Goal: Task Accomplishment & Management: Use online tool/utility

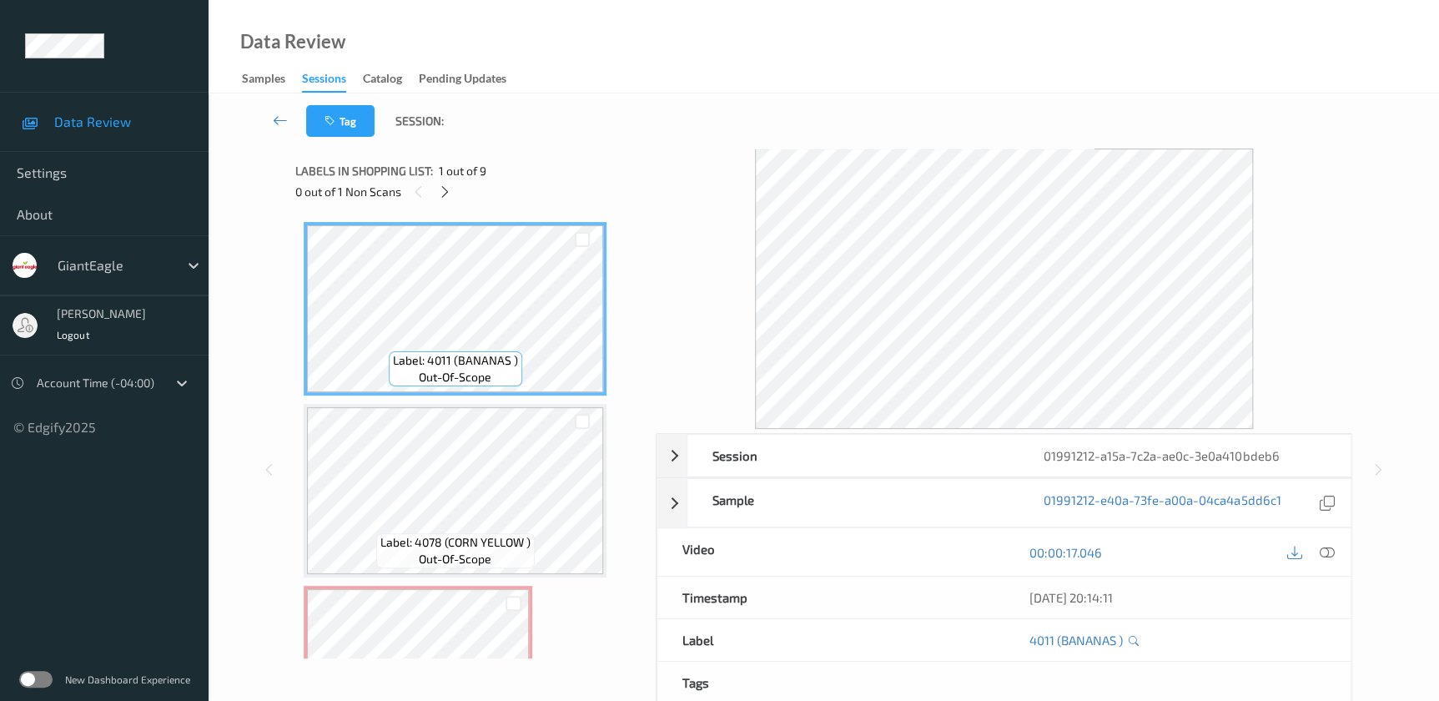
click at [1327, 553] on icon at bounding box center [1326, 552] width 15 height 15
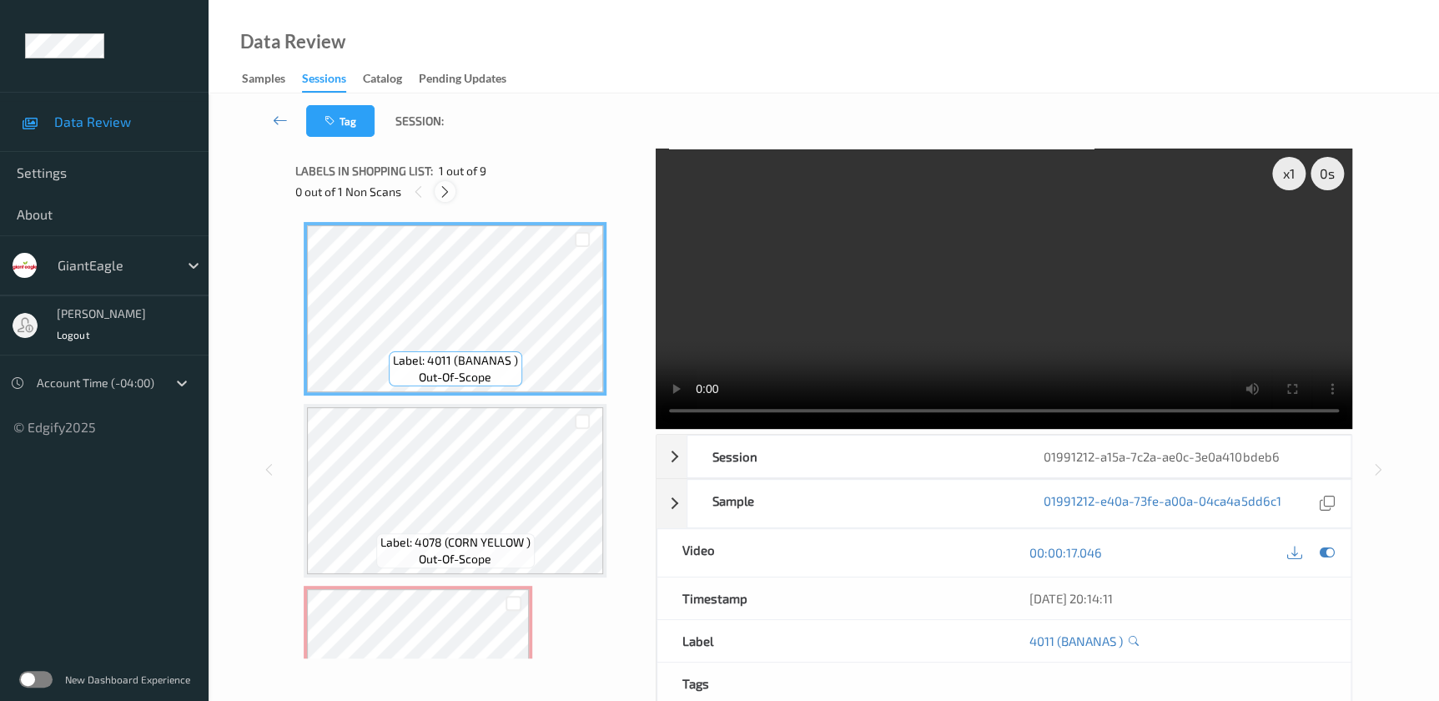
click at [441, 196] on icon at bounding box center [445, 191] width 14 height 15
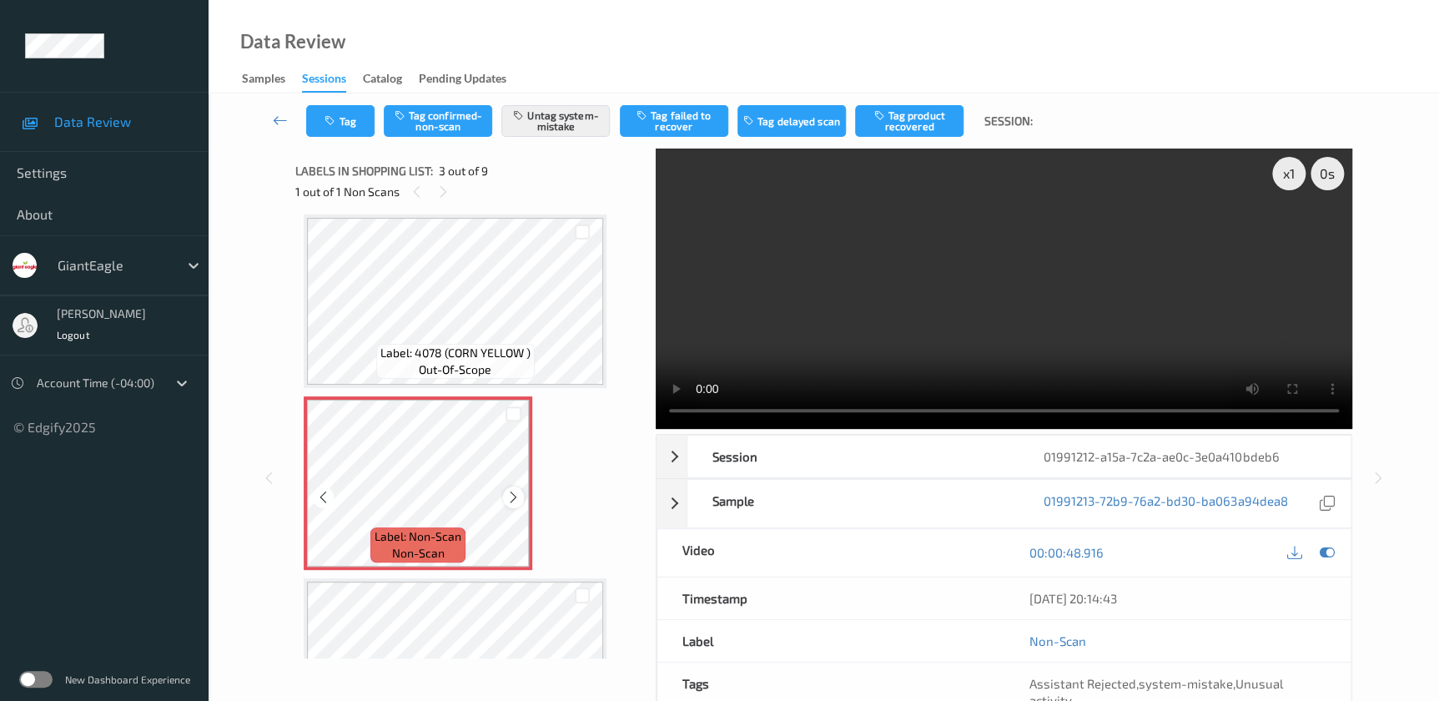
click at [512, 497] on icon at bounding box center [513, 497] width 14 height 15
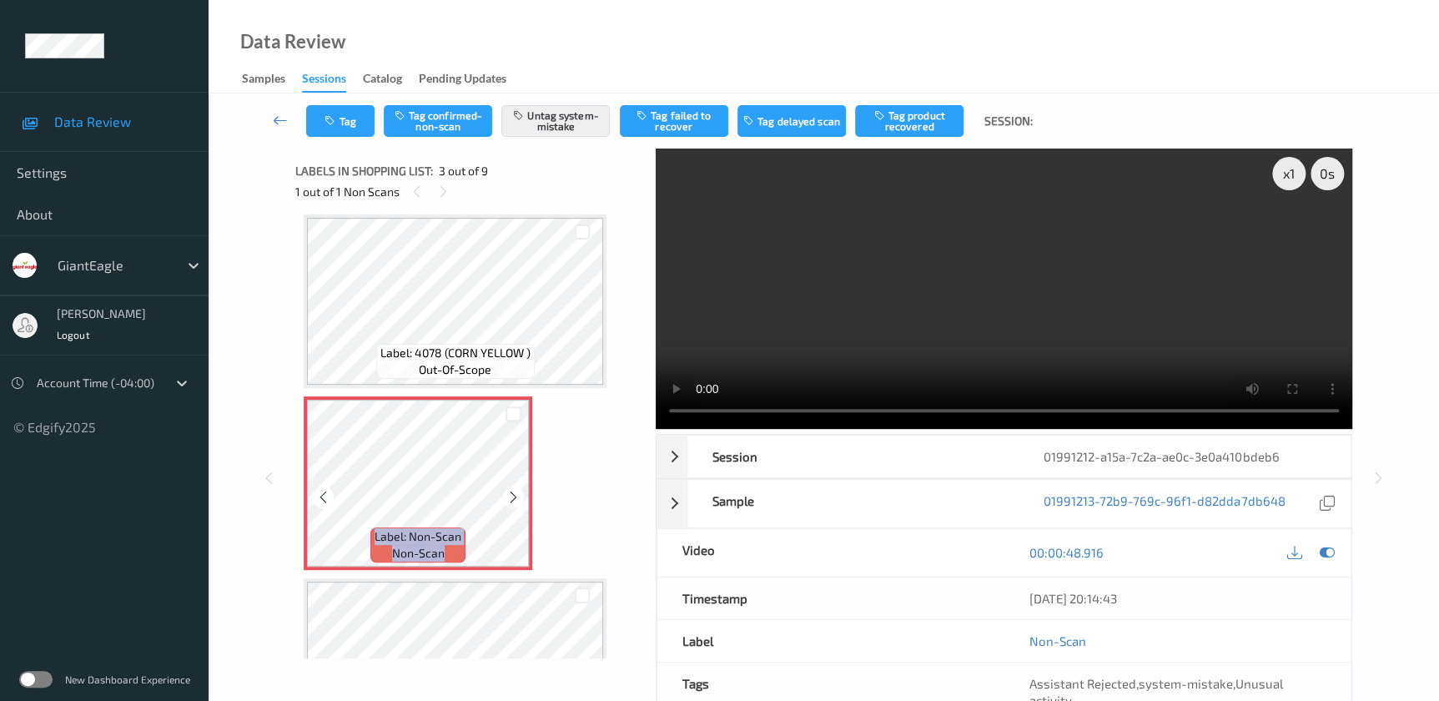
click at [512, 497] on icon at bounding box center [513, 497] width 14 height 15
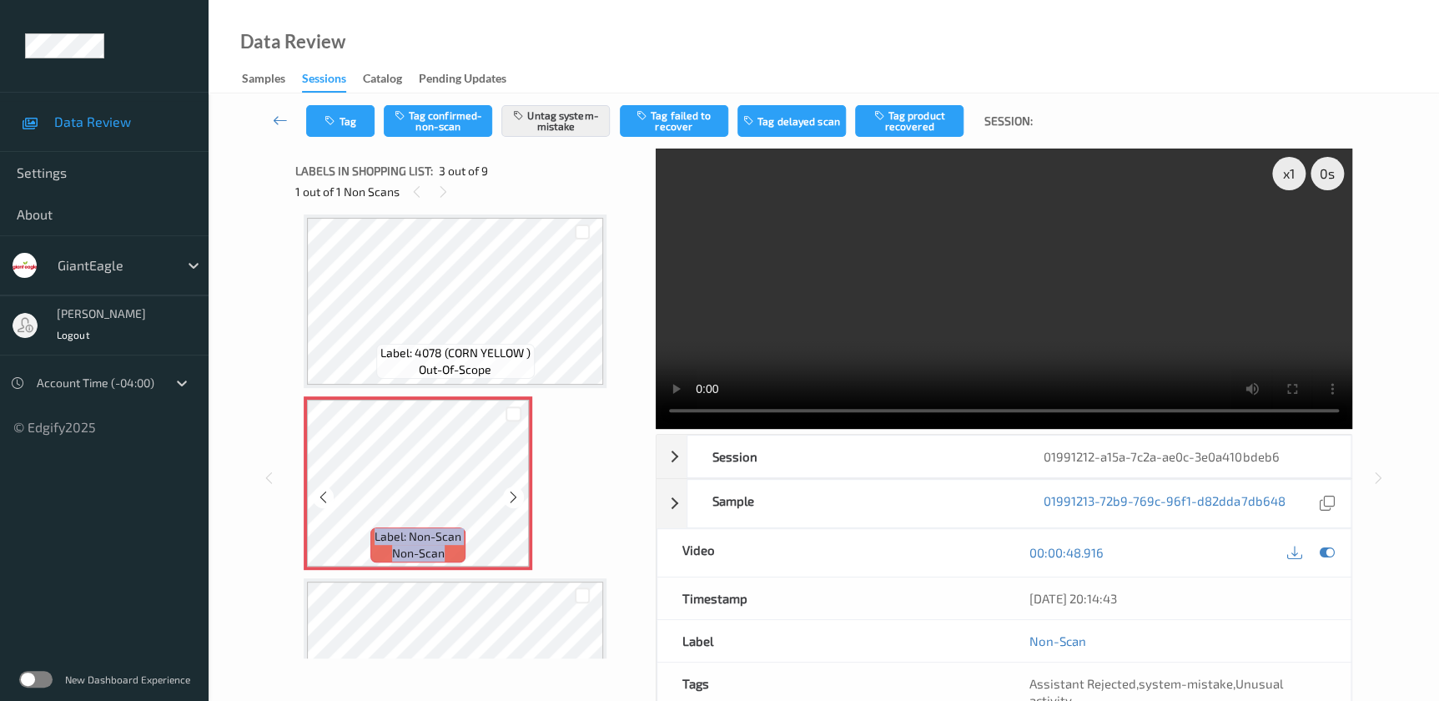
click at [512, 497] on icon at bounding box center [513, 497] width 14 height 15
click at [975, 325] on video at bounding box center [1004, 288] width 696 height 280
click at [340, 113] on button "Tag" at bounding box center [340, 121] width 68 height 32
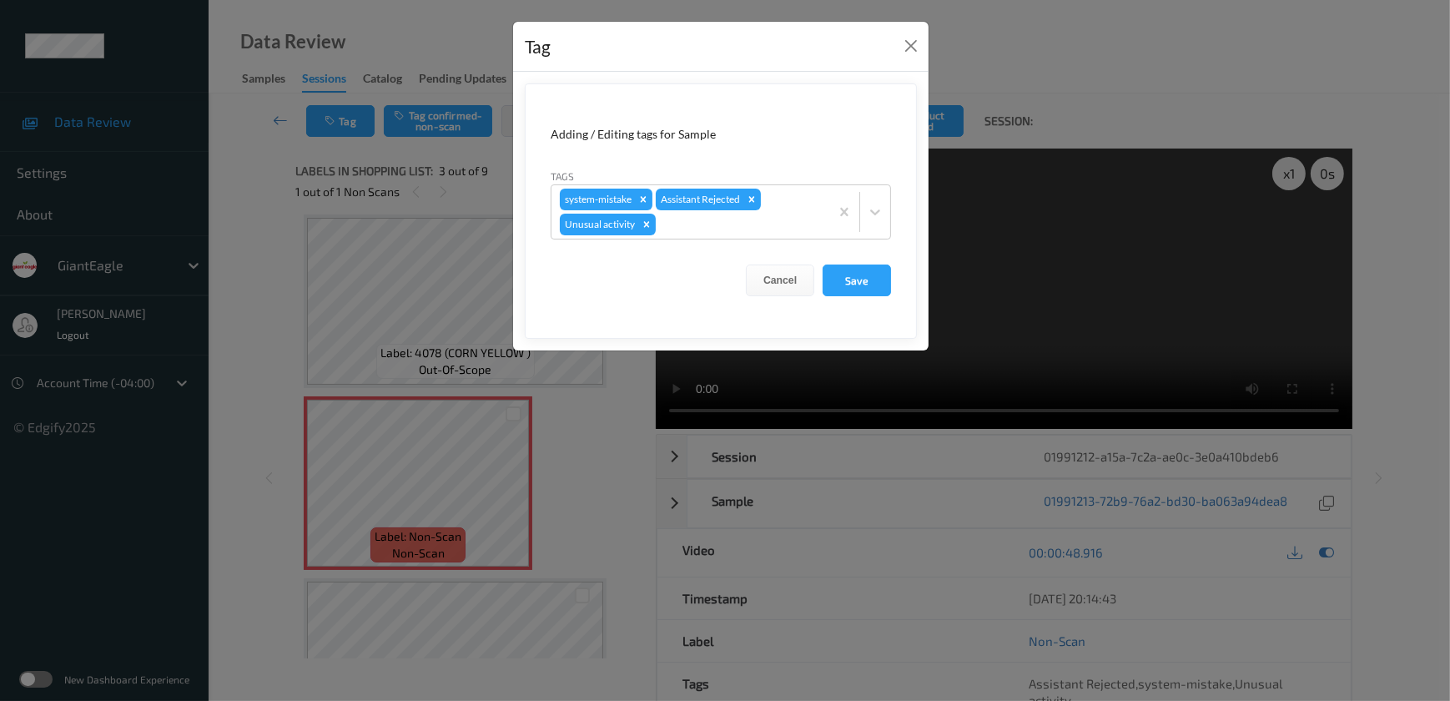
click at [572, 500] on div "Tag Adding / Editing tags for Sample Tags system-mistake Assistant Rejected Unu…" at bounding box center [725, 350] width 1450 height 701
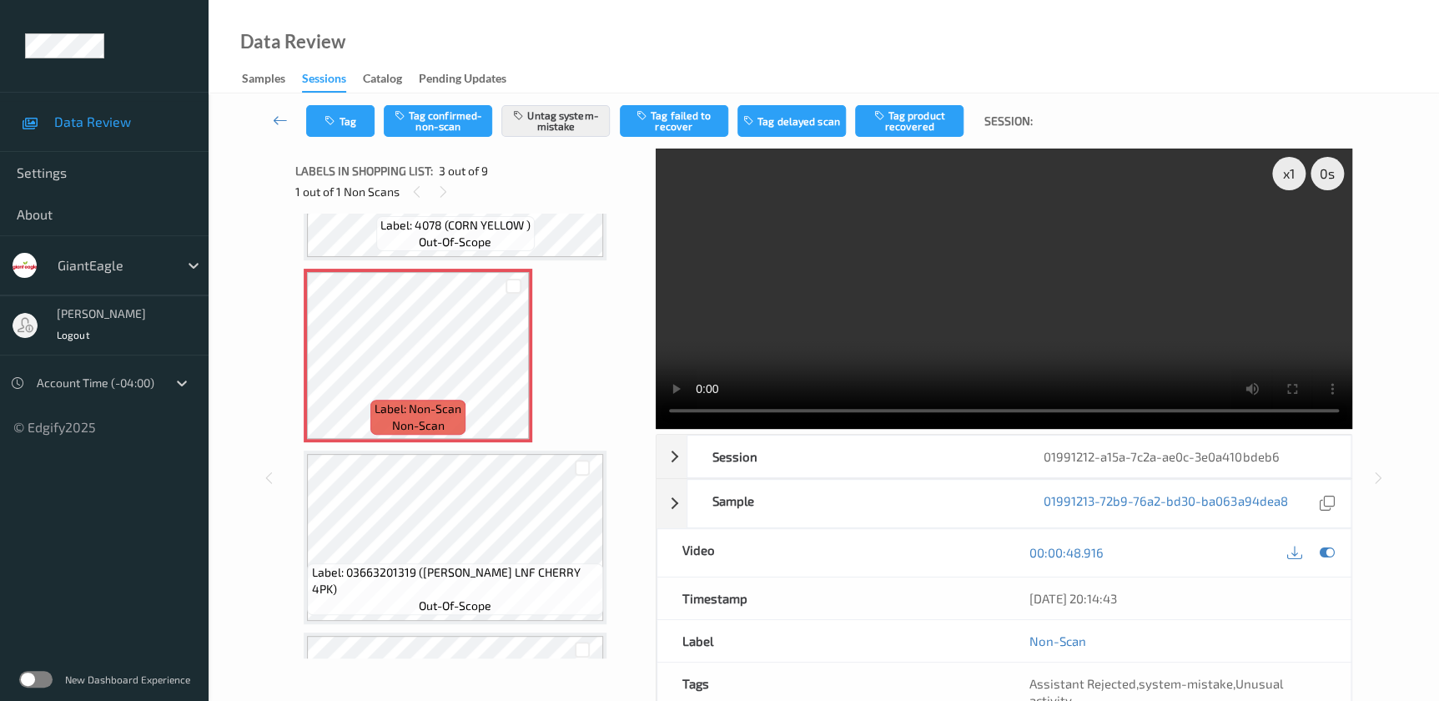
scroll to position [113, 0]
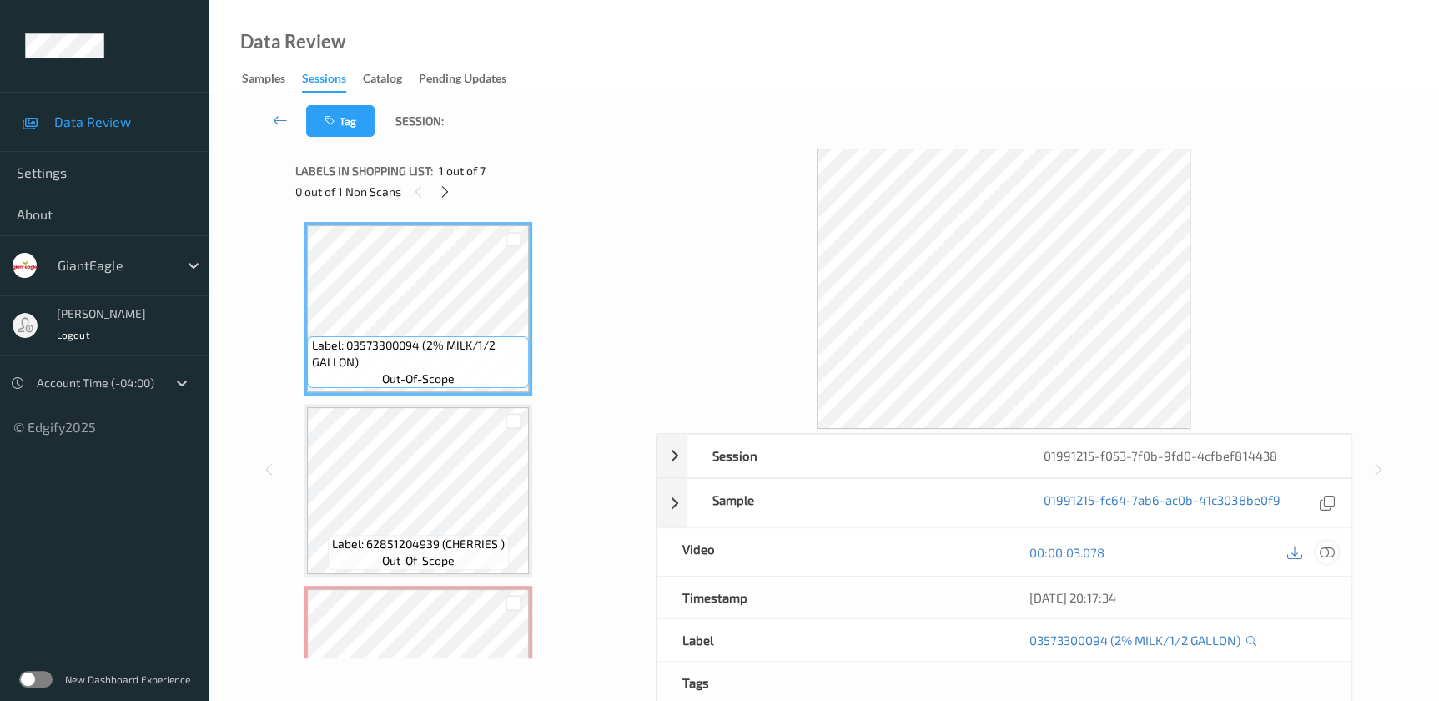
click at [1323, 547] on icon at bounding box center [1326, 552] width 15 height 15
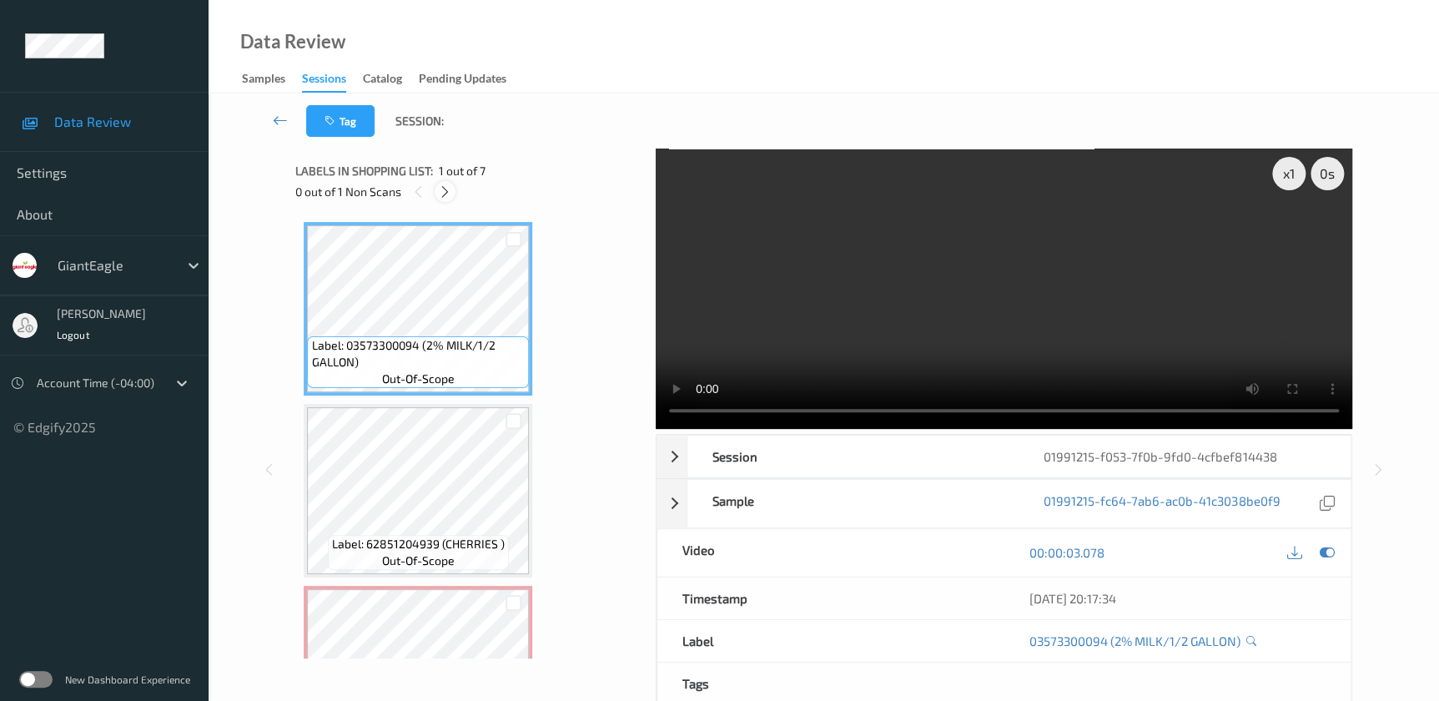
click at [440, 189] on icon at bounding box center [445, 191] width 14 height 15
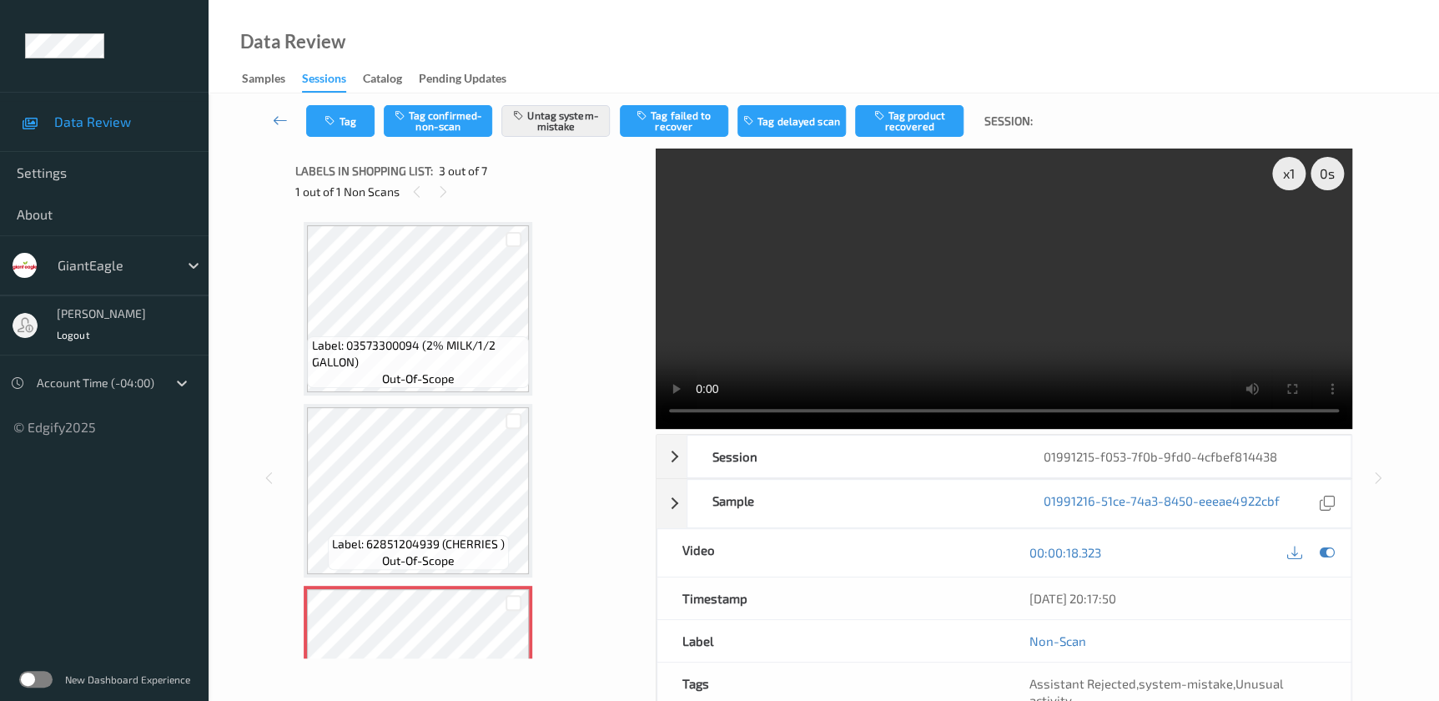
scroll to position [189, 0]
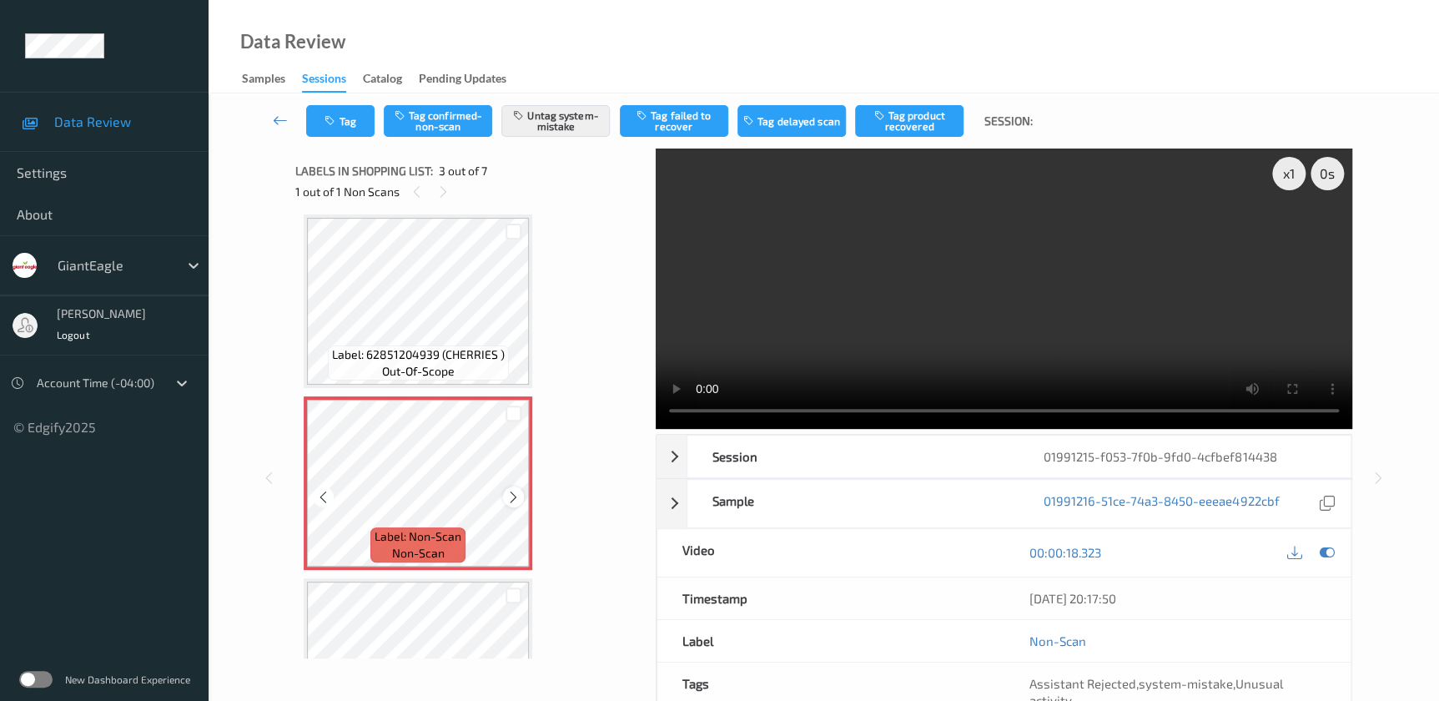
click at [514, 494] on icon at bounding box center [513, 497] width 14 height 15
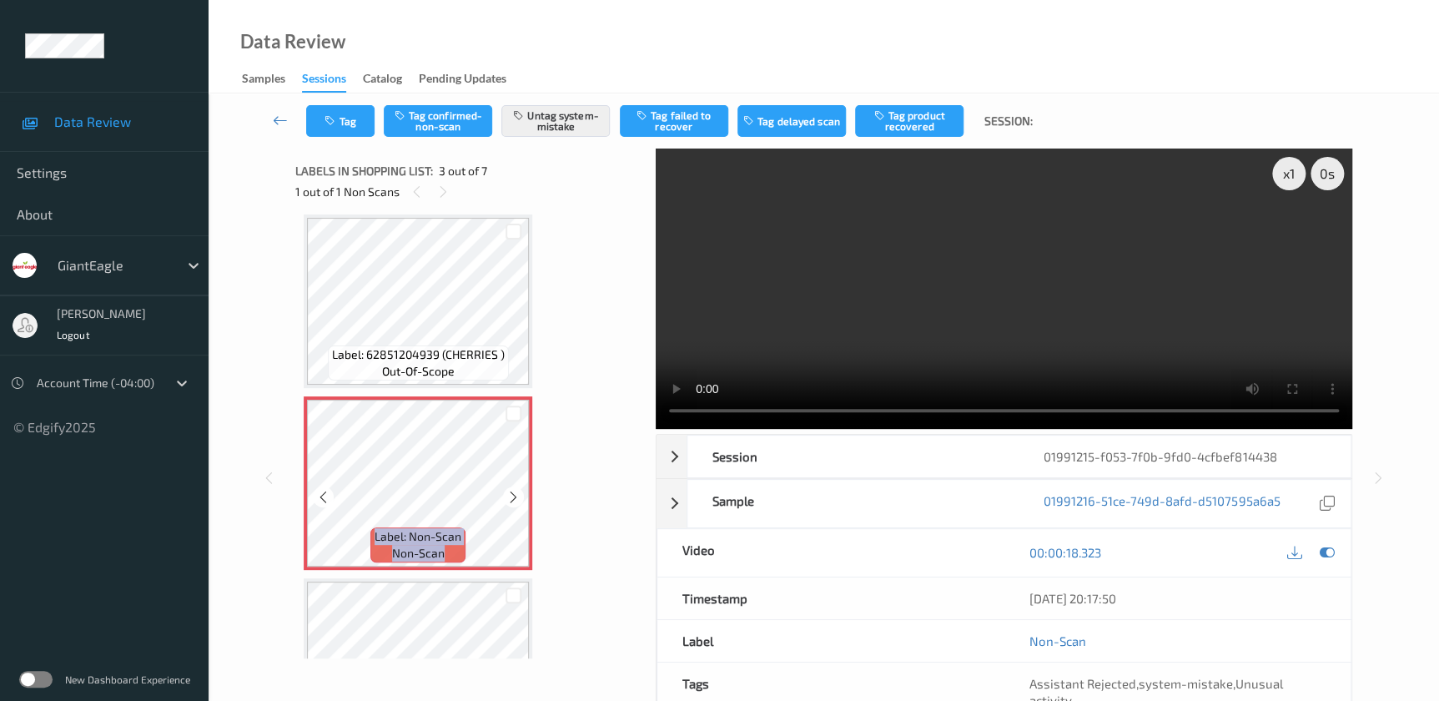
click at [514, 494] on icon at bounding box center [513, 497] width 14 height 15
click at [513, 495] on icon at bounding box center [513, 497] width 14 height 15
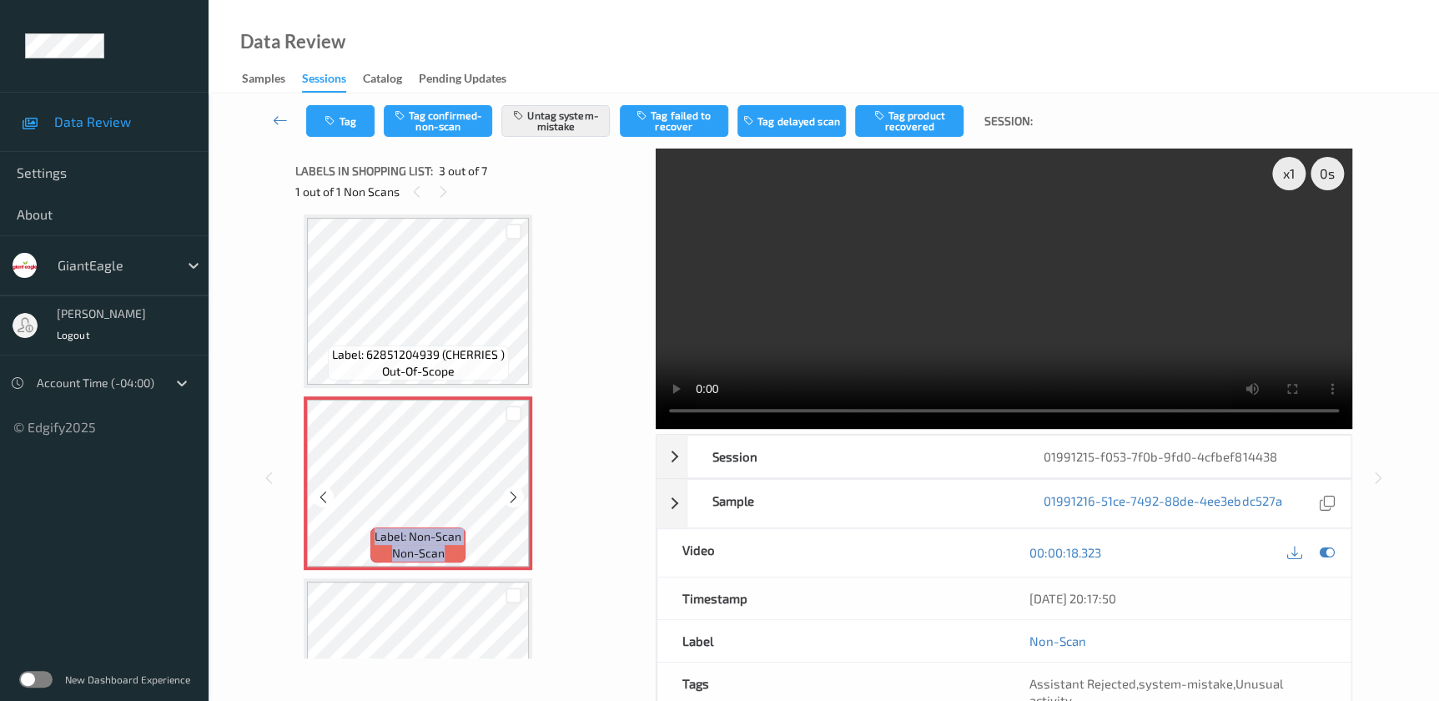
click at [513, 495] on icon at bounding box center [513, 497] width 14 height 15
click at [1171, 294] on video at bounding box center [1004, 288] width 696 height 280
click at [355, 117] on button "Tag" at bounding box center [340, 121] width 68 height 32
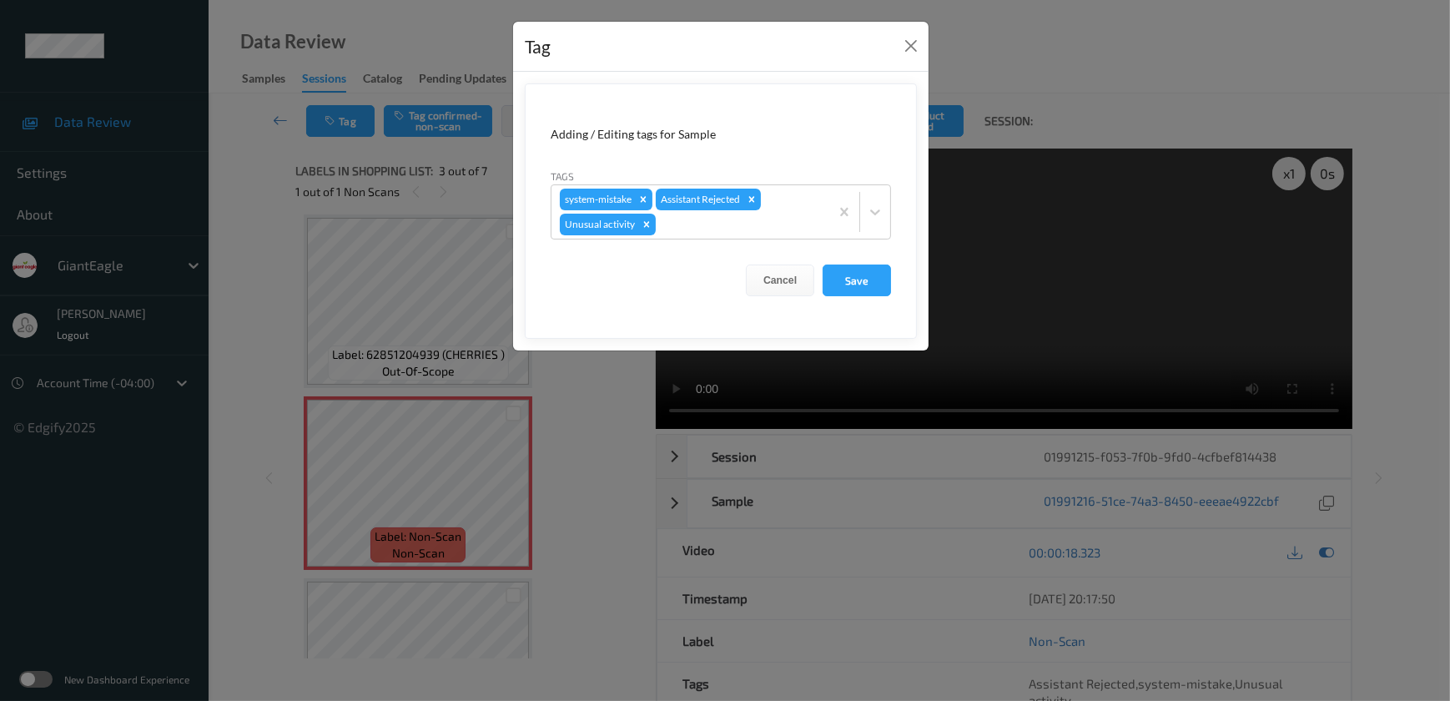
click at [585, 442] on div "Tag Adding / Editing tags for Sample Tags system-mistake Assistant Rejected Unu…" at bounding box center [725, 350] width 1450 height 701
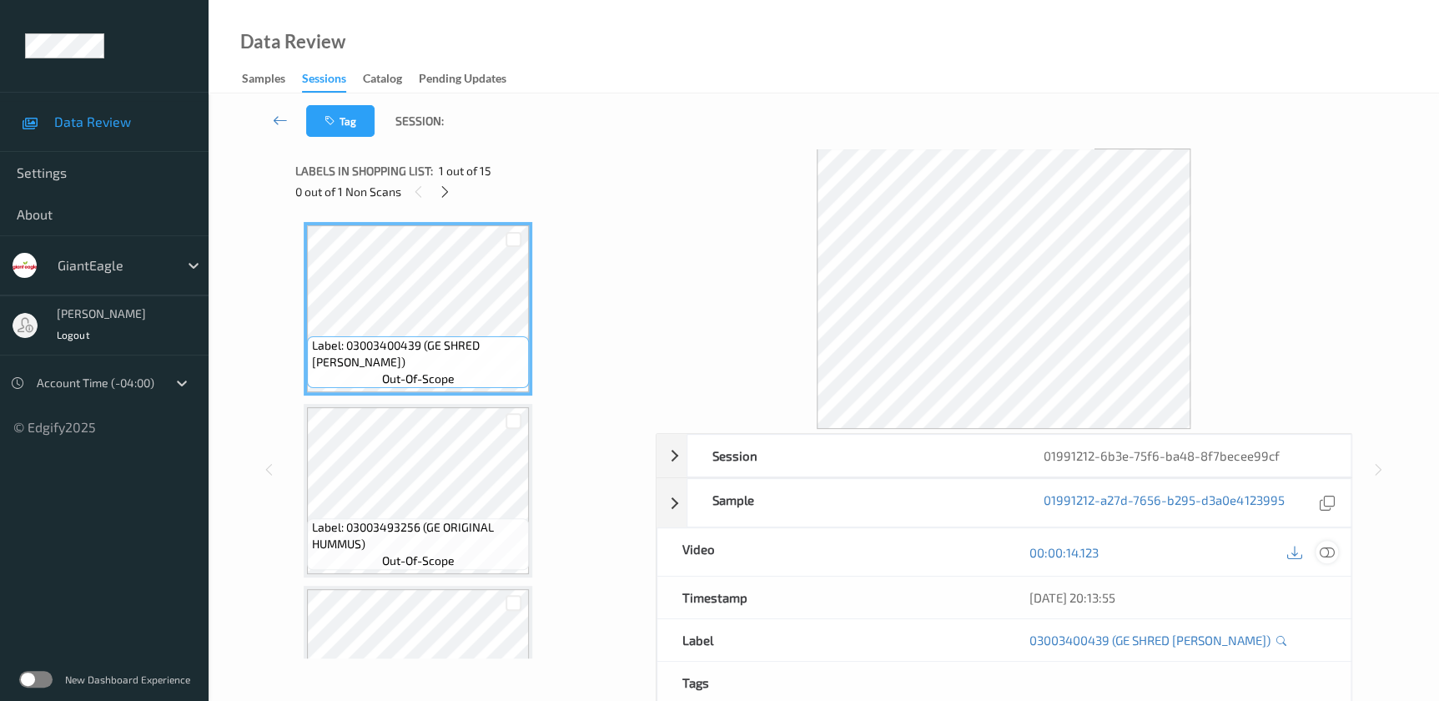
click at [1322, 548] on icon at bounding box center [1326, 552] width 15 height 15
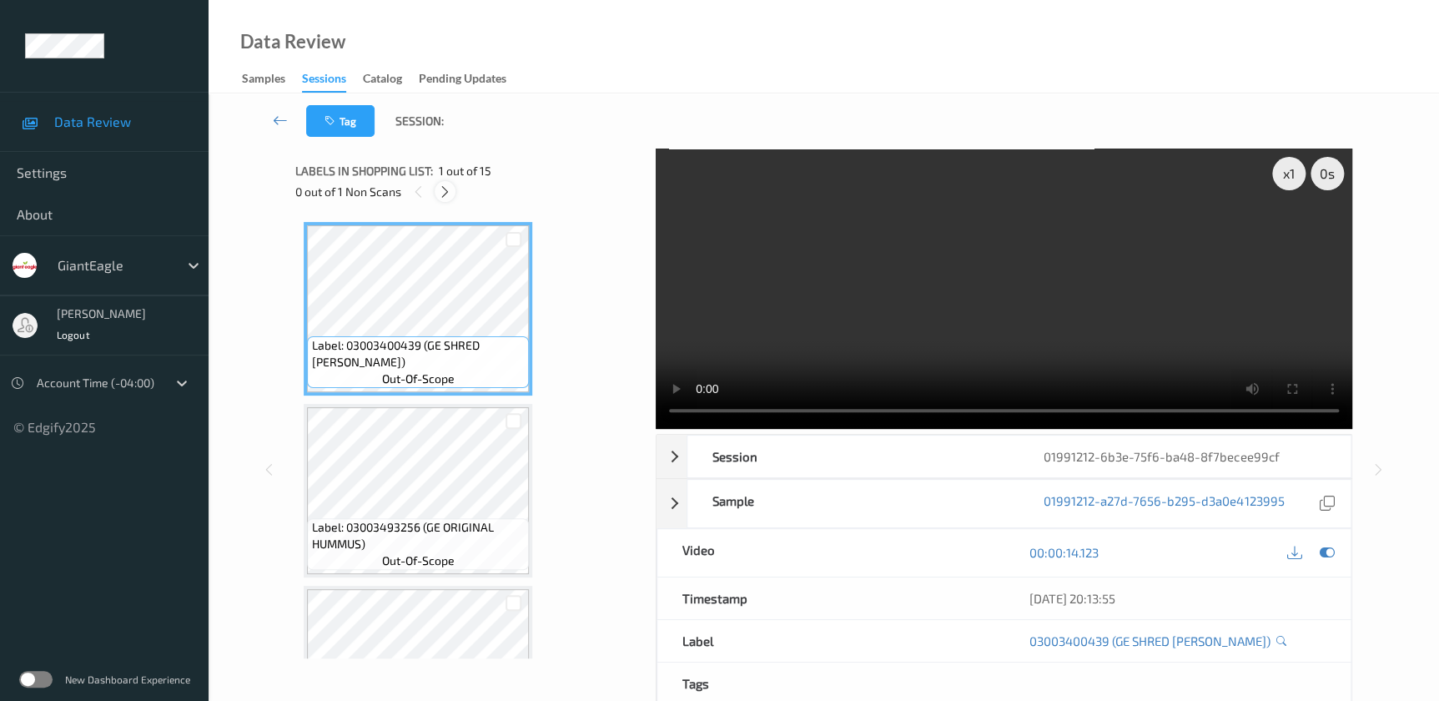
click at [447, 195] on icon at bounding box center [445, 191] width 14 height 15
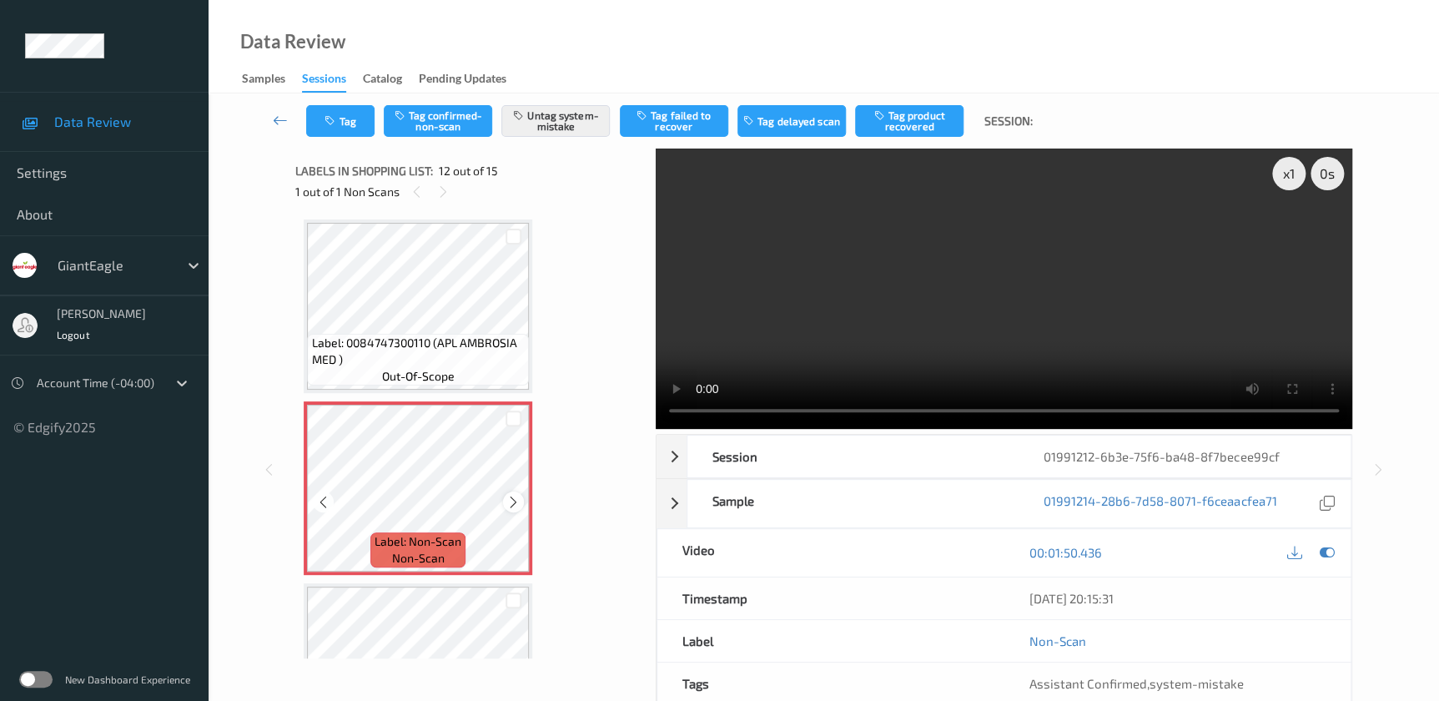
click at [513, 500] on icon at bounding box center [513, 502] width 14 height 15
click at [1033, 325] on video at bounding box center [1004, 288] width 696 height 280
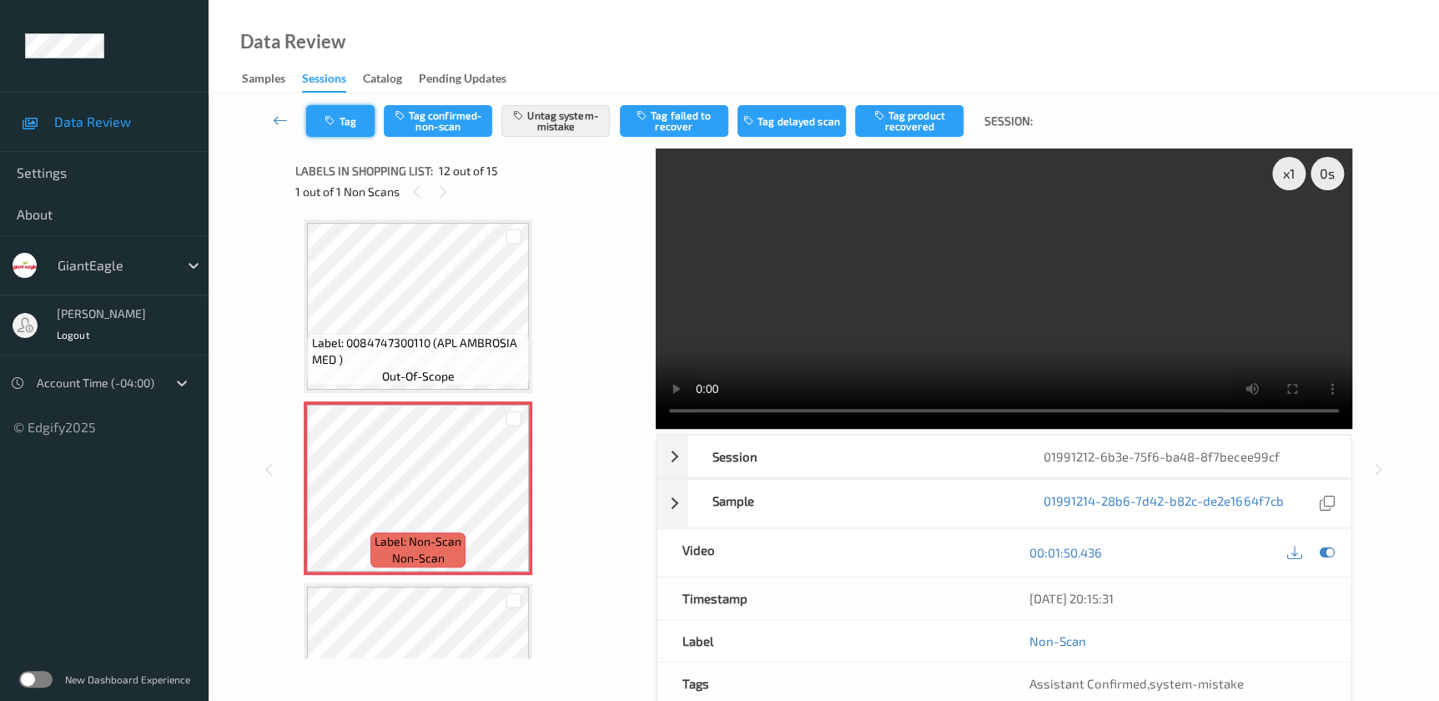
click at [324, 117] on icon "button" at bounding box center [331, 121] width 14 height 12
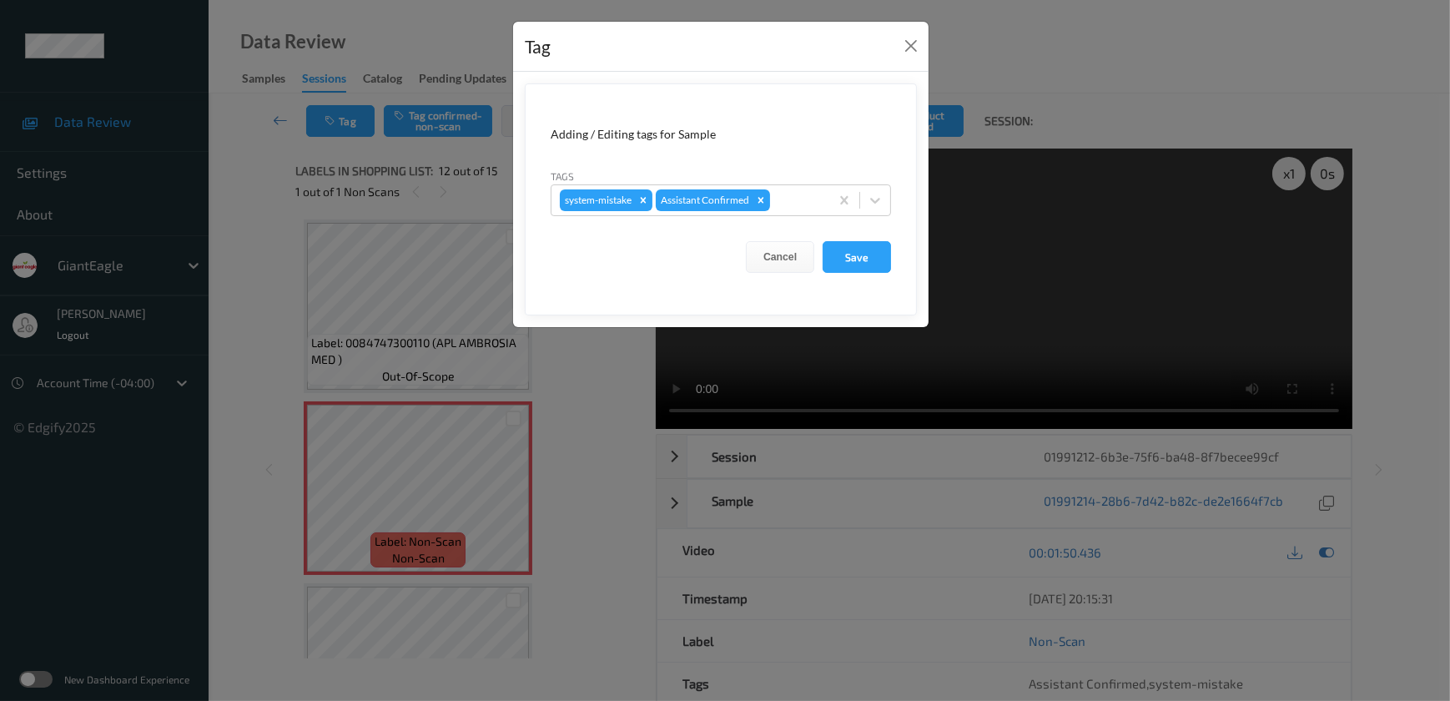
click at [581, 425] on div "Tag Adding / Editing tags for Sample Tags system-mistake Assistant Confirmed Ca…" at bounding box center [725, 350] width 1450 height 701
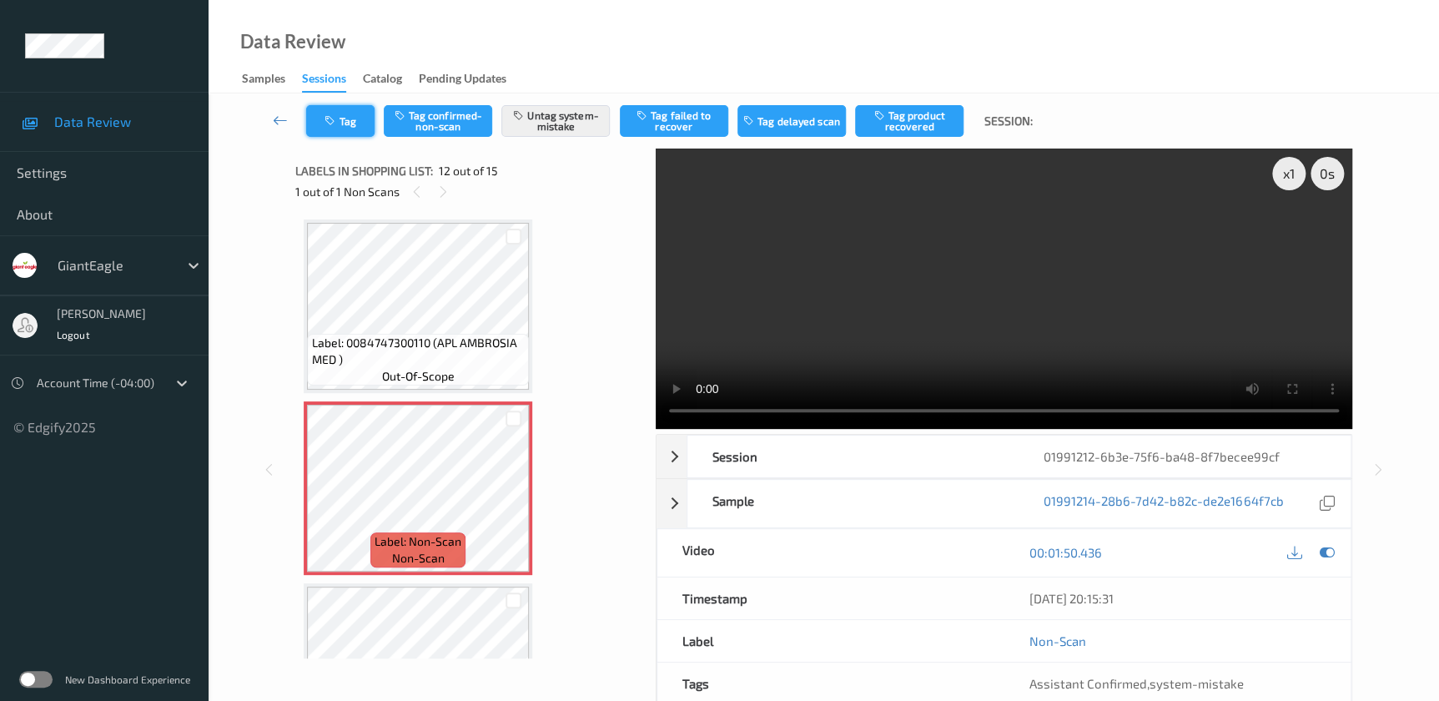
click at [349, 122] on button "Tag" at bounding box center [340, 121] width 68 height 32
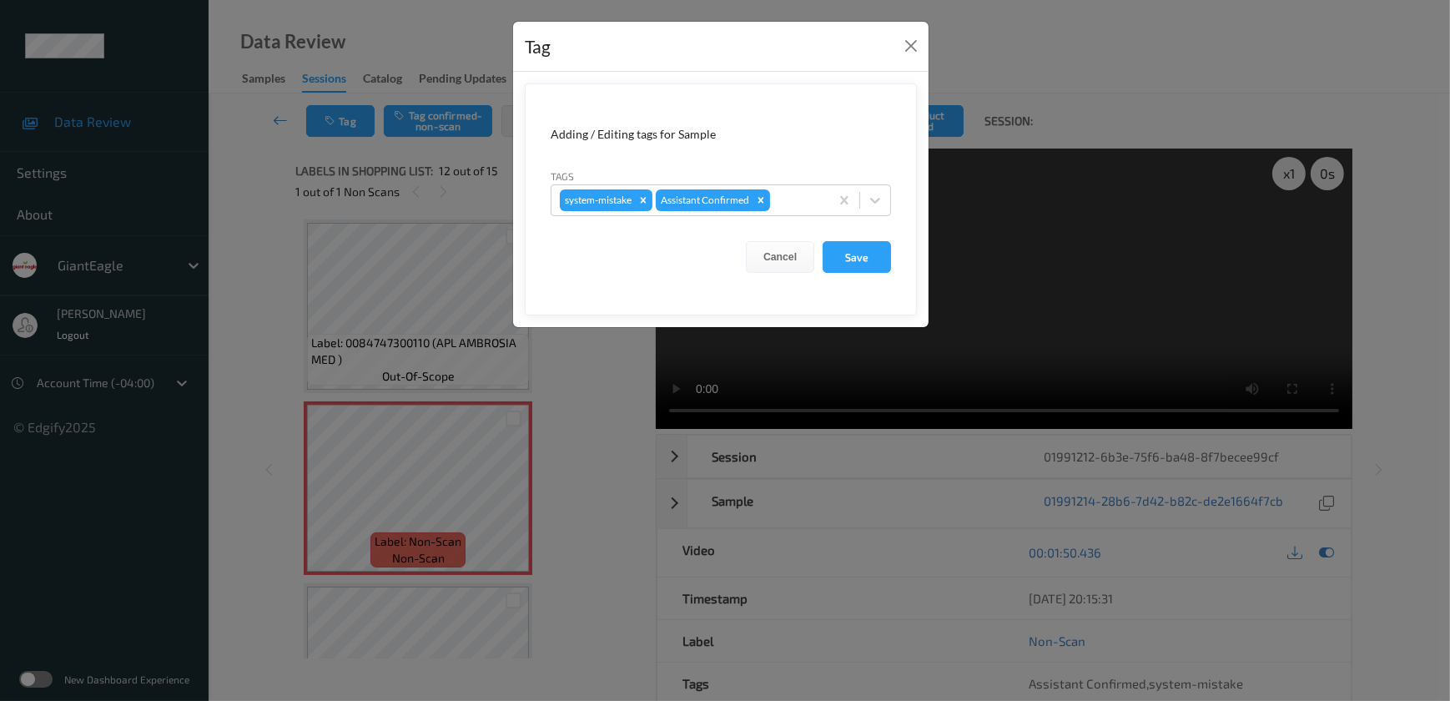
click at [565, 450] on div "Tag Adding / Editing tags for Sample Tags system-mistake Assistant Confirmed Ca…" at bounding box center [725, 350] width 1450 height 701
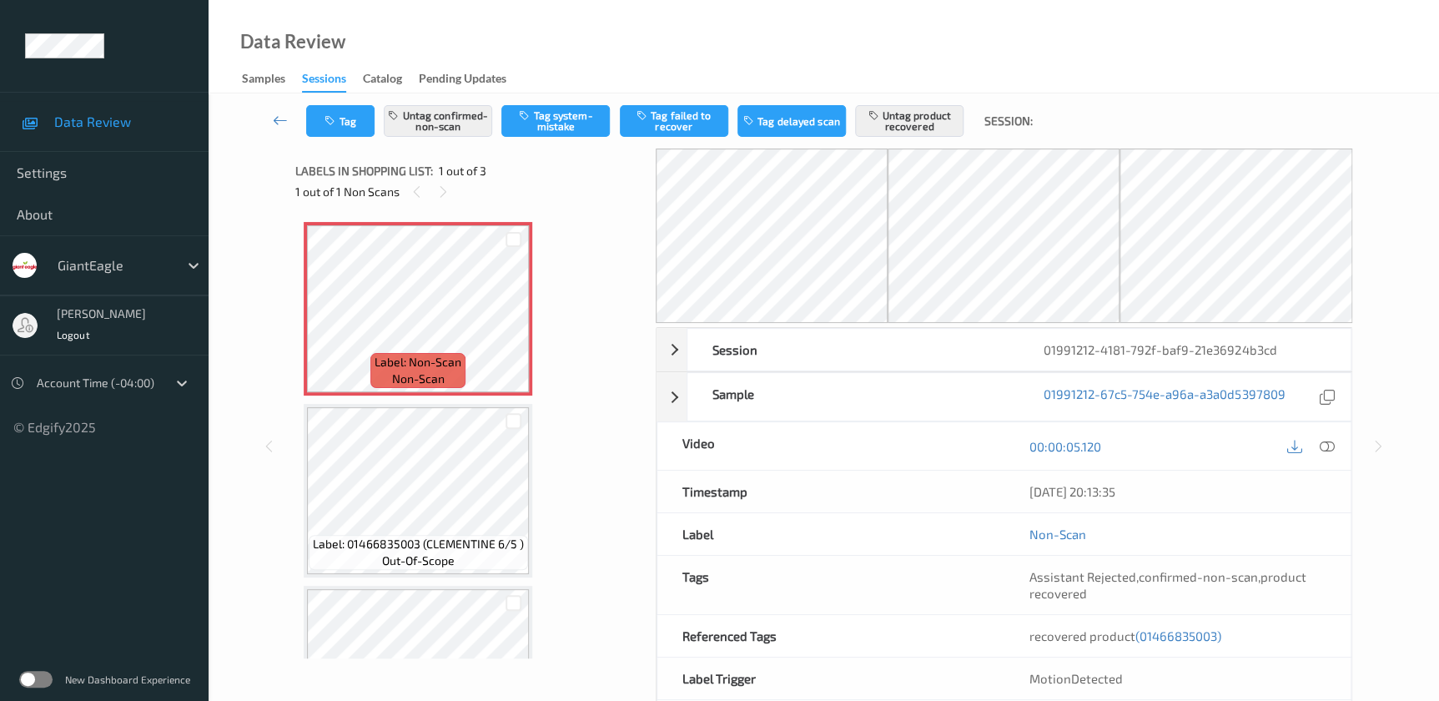
drag, startPoint x: 1327, startPoint y: 442, endPoint x: 1302, endPoint y: 411, distance: 39.7
click at [1327, 442] on icon at bounding box center [1326, 446] width 15 height 15
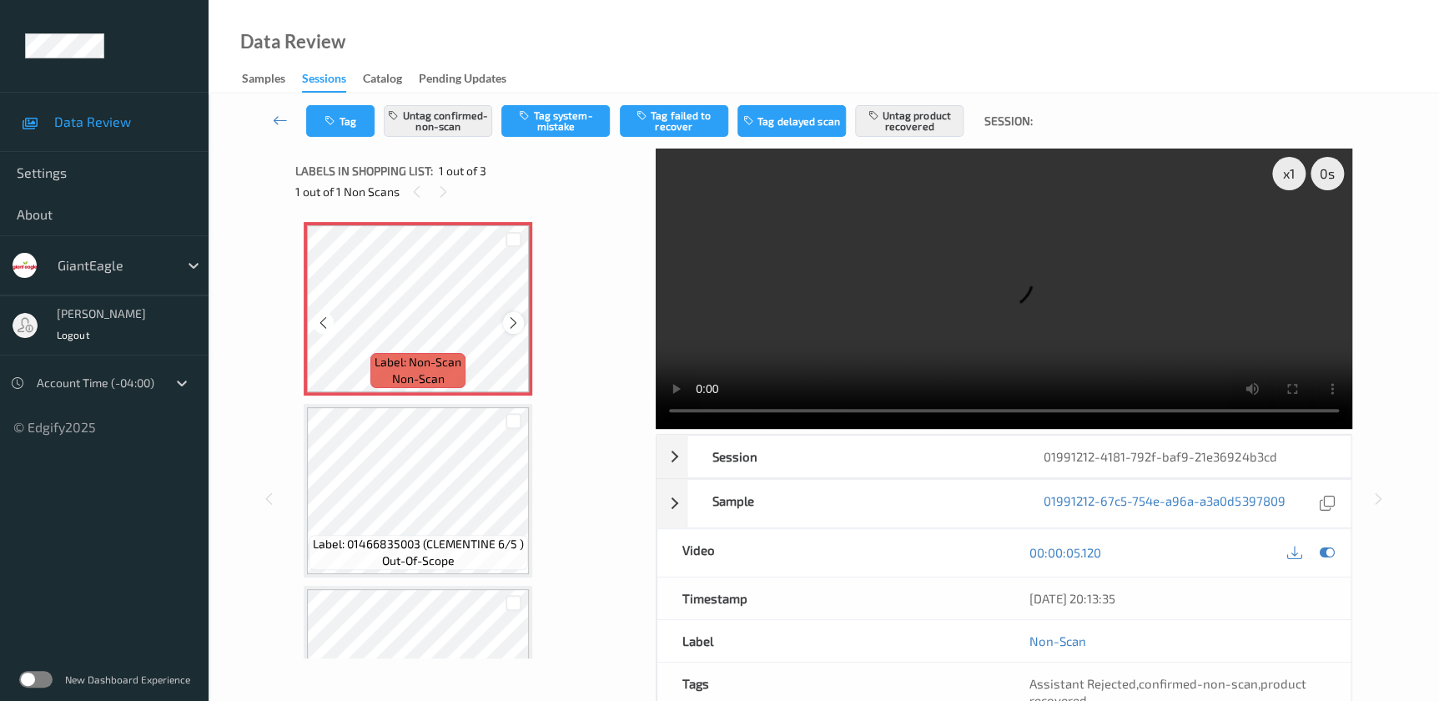
click at [506, 320] on icon at bounding box center [513, 322] width 14 height 15
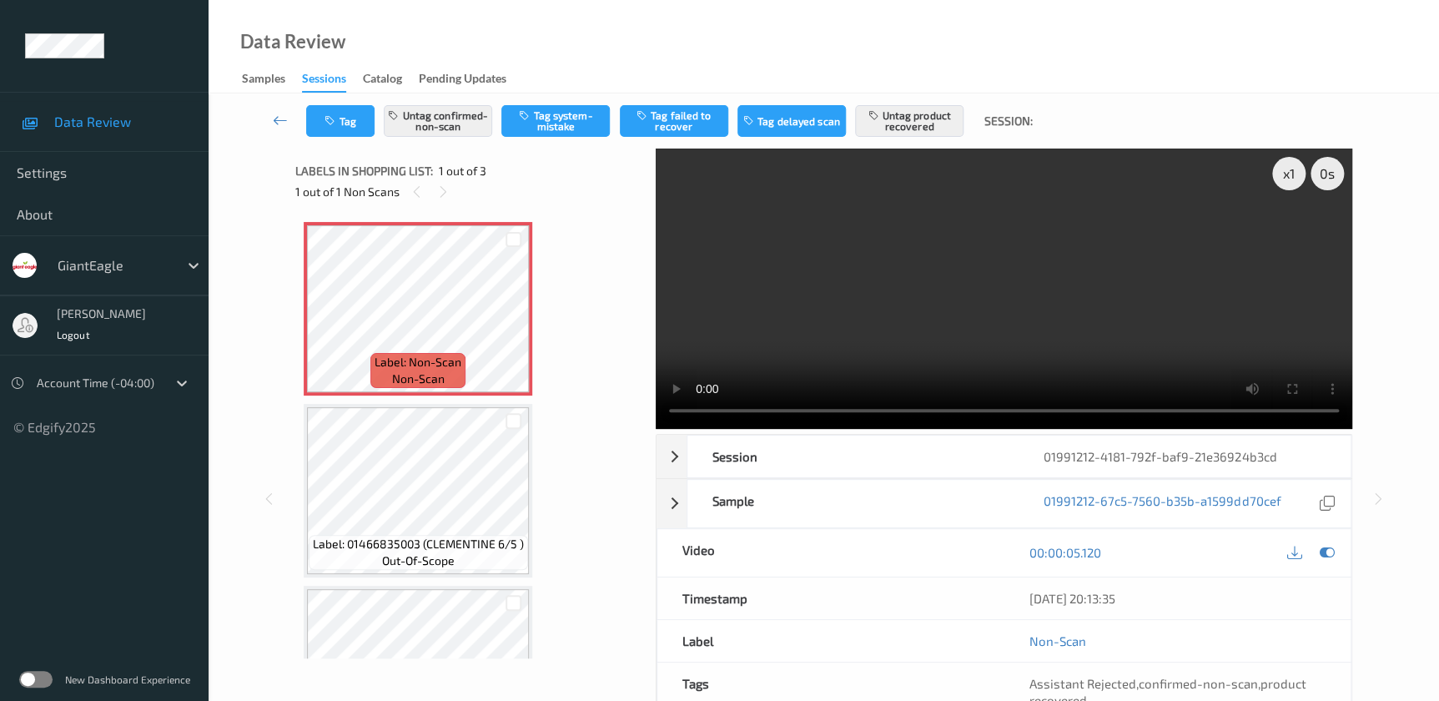
click at [992, 334] on video at bounding box center [1004, 288] width 696 height 280
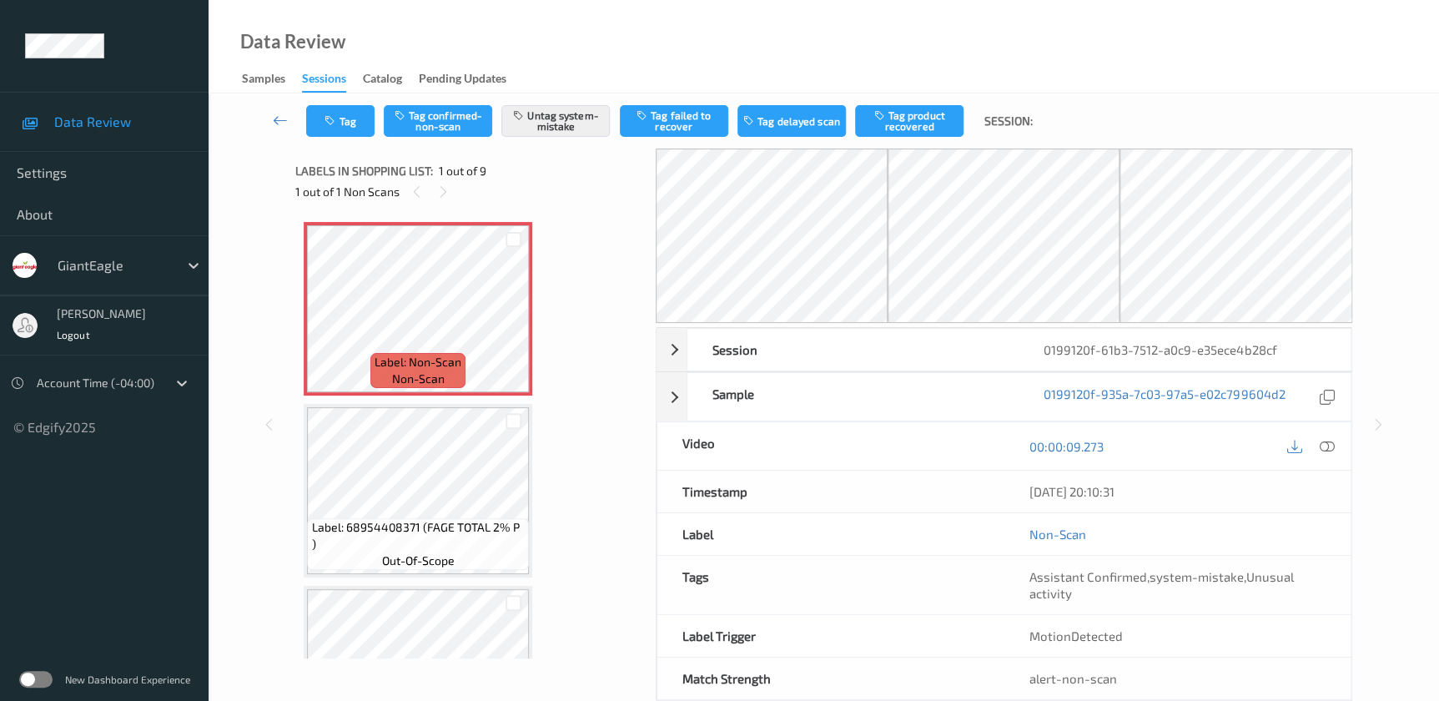
drag, startPoint x: 1322, startPoint y: 444, endPoint x: 1313, endPoint y: 416, distance: 29.0
click at [1322, 444] on icon at bounding box center [1326, 446] width 15 height 15
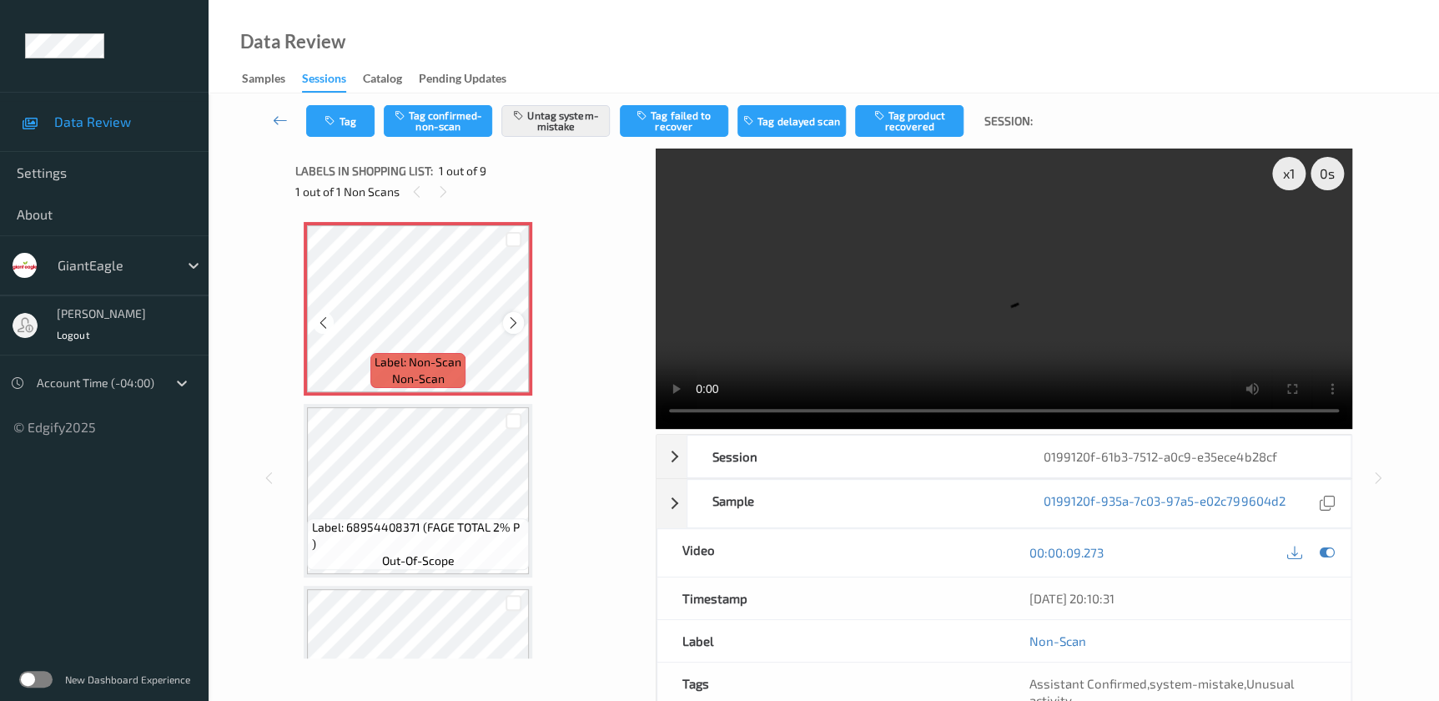
click at [511, 327] on icon at bounding box center [513, 322] width 14 height 15
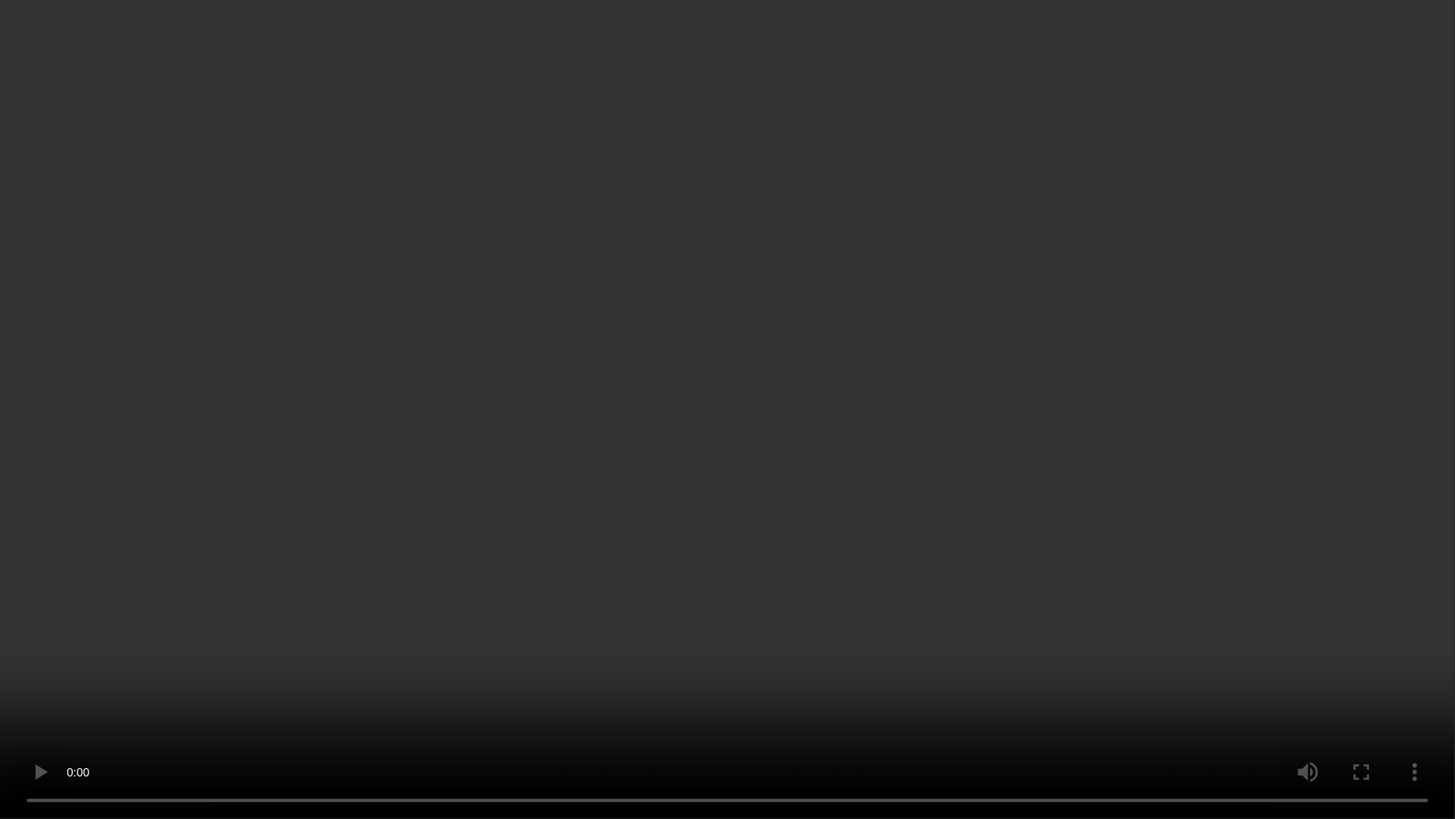
drag, startPoint x: 971, startPoint y: 425, endPoint x: 984, endPoint y: 425, distance: 13.3
click at [971, 425] on video at bounding box center [727, 409] width 1455 height 819
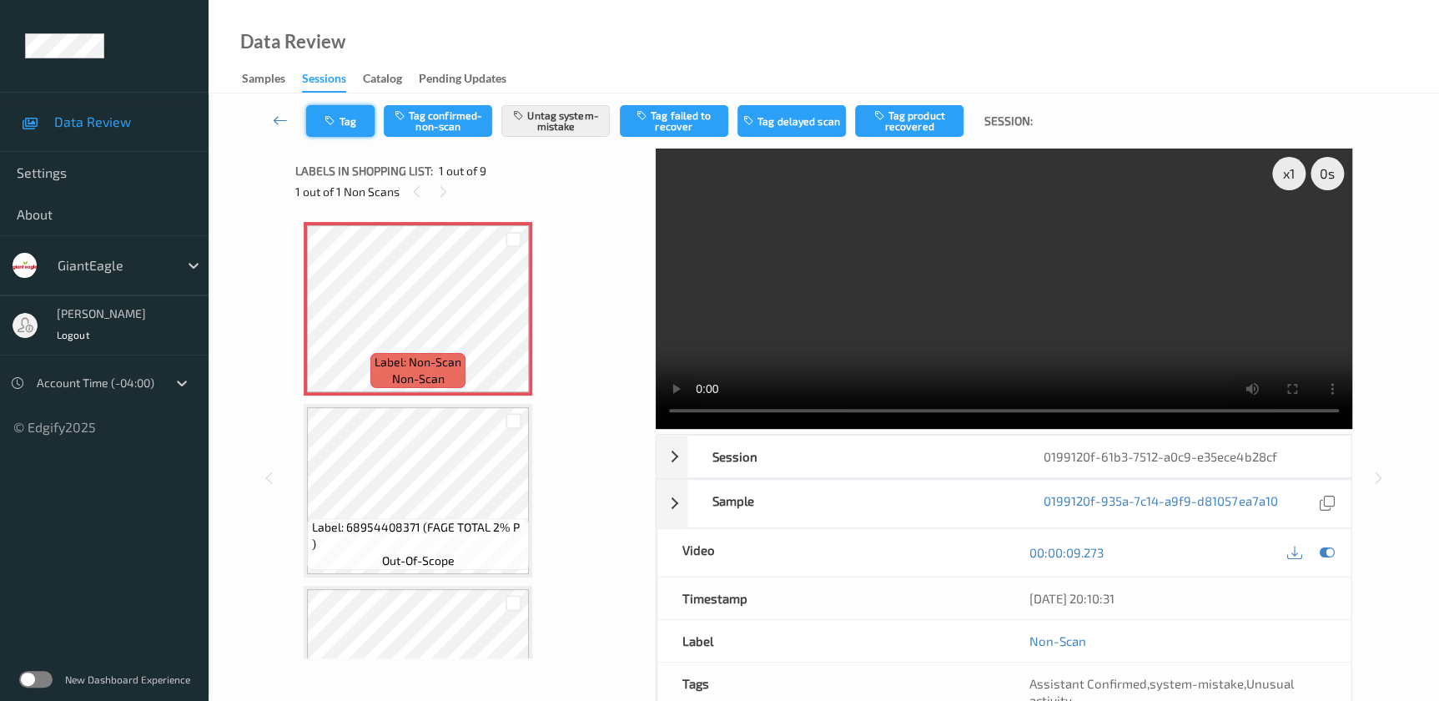
click at [351, 110] on button "Tag" at bounding box center [340, 121] width 68 height 32
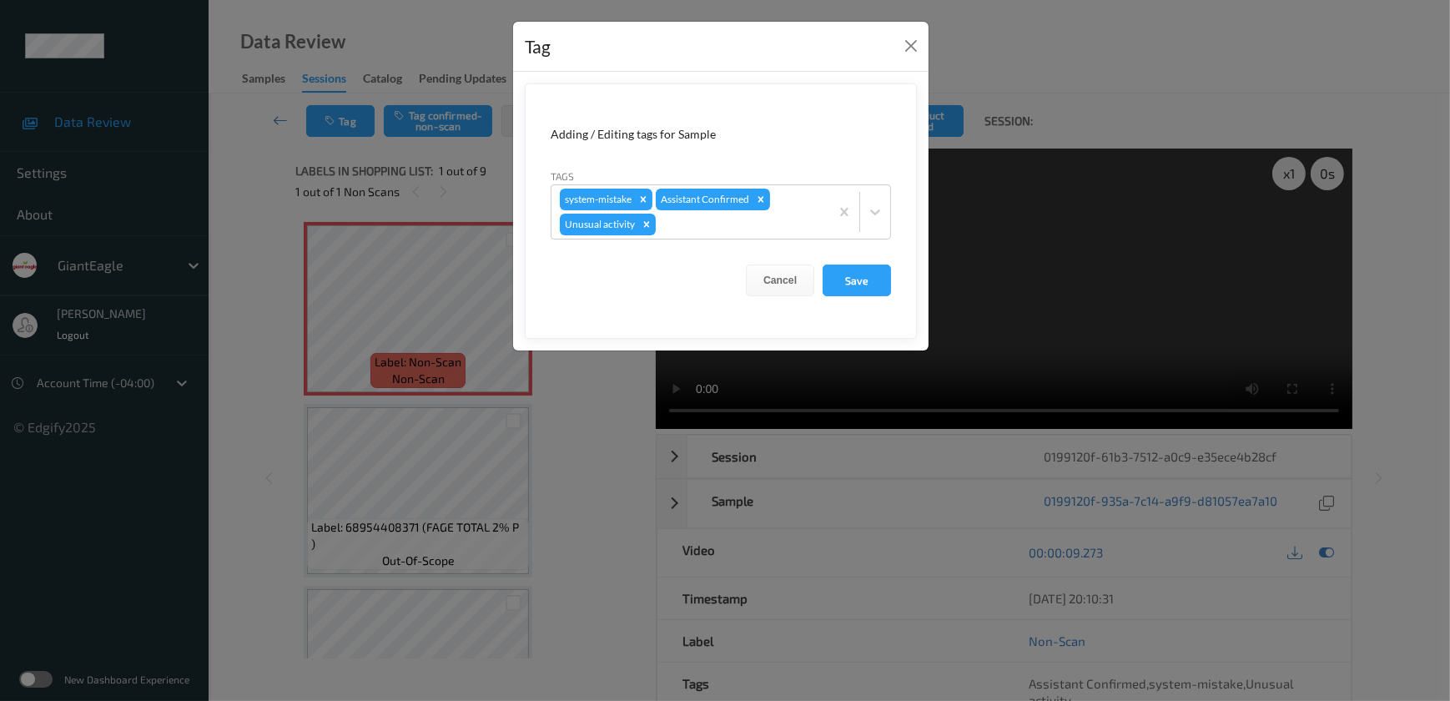
click at [603, 399] on div "Tag Adding / Editing tags for Sample Tags system-mistake Assistant Confirmed Un…" at bounding box center [725, 350] width 1450 height 701
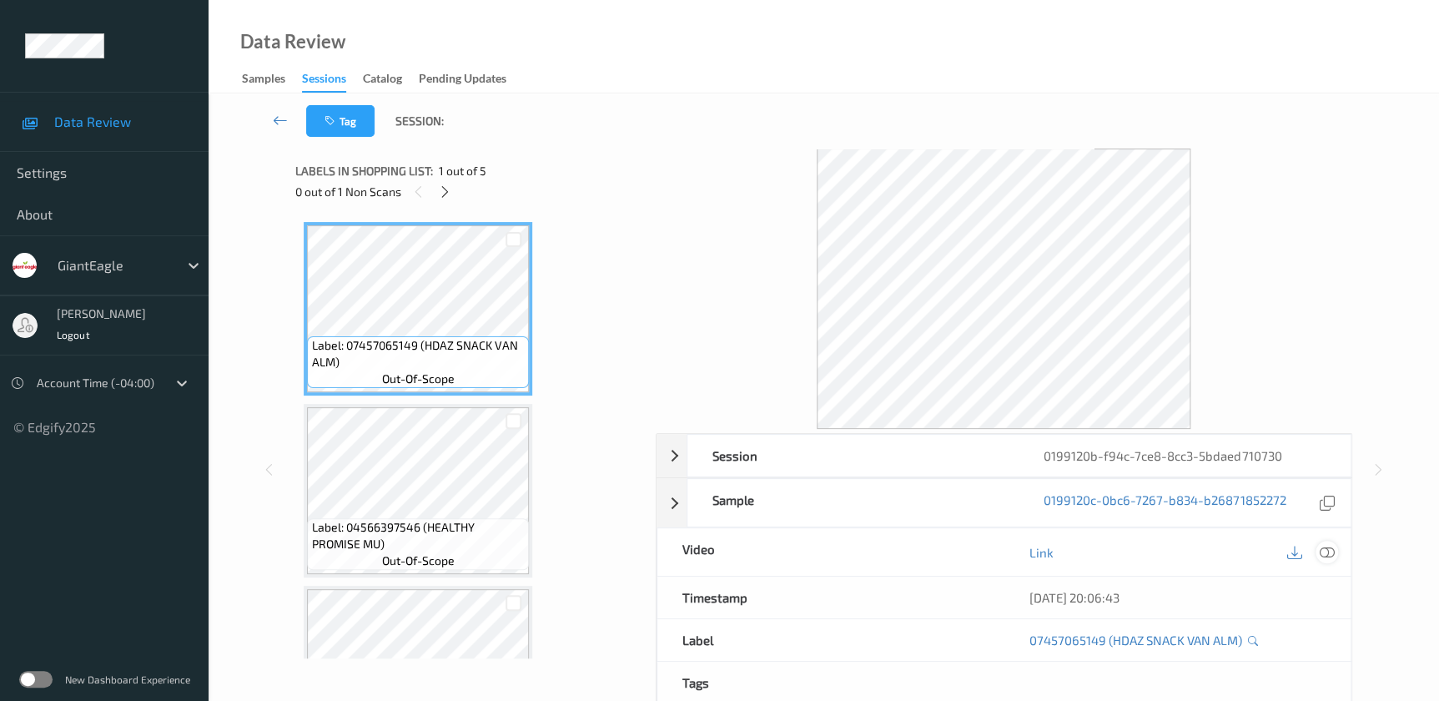
click at [1329, 551] on icon at bounding box center [1326, 552] width 15 height 15
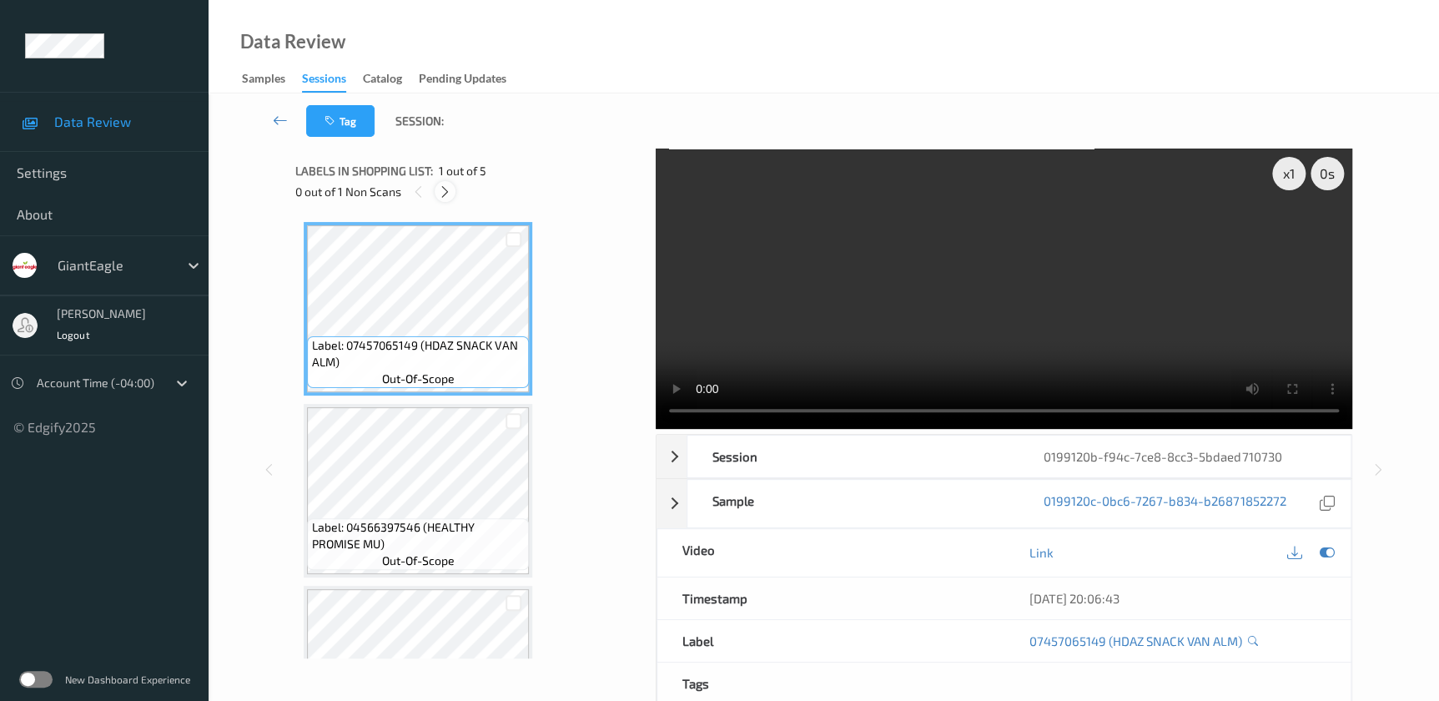
click at [448, 189] on icon at bounding box center [445, 191] width 14 height 15
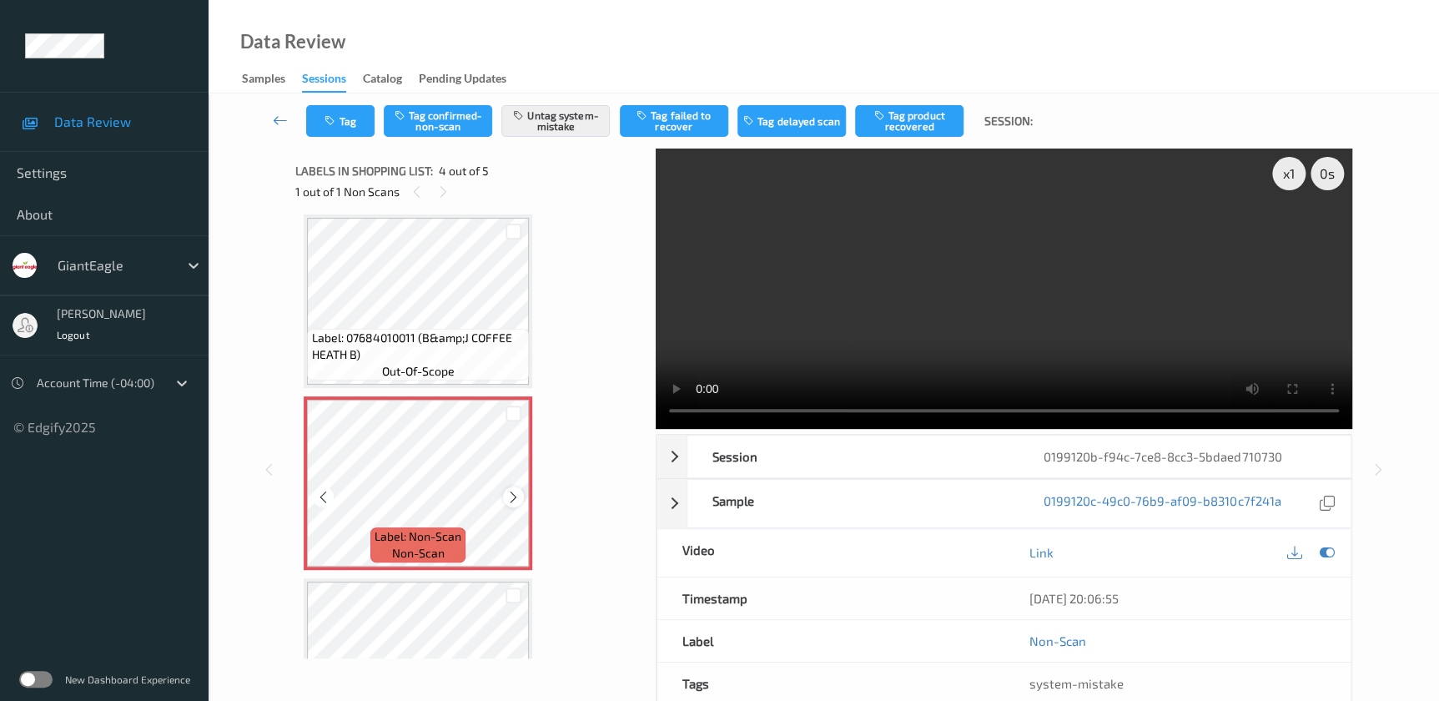
click at [518, 497] on icon at bounding box center [513, 497] width 14 height 15
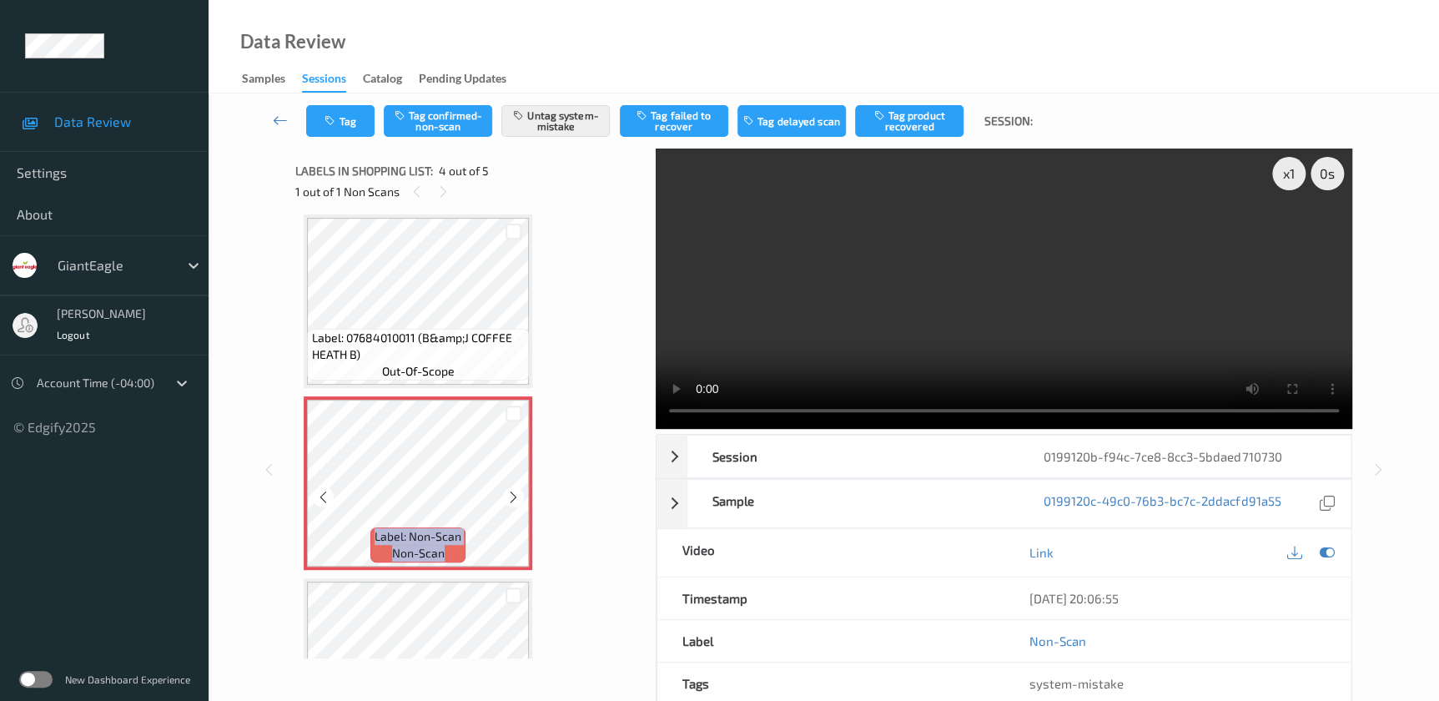
click at [518, 497] on icon at bounding box center [513, 497] width 14 height 15
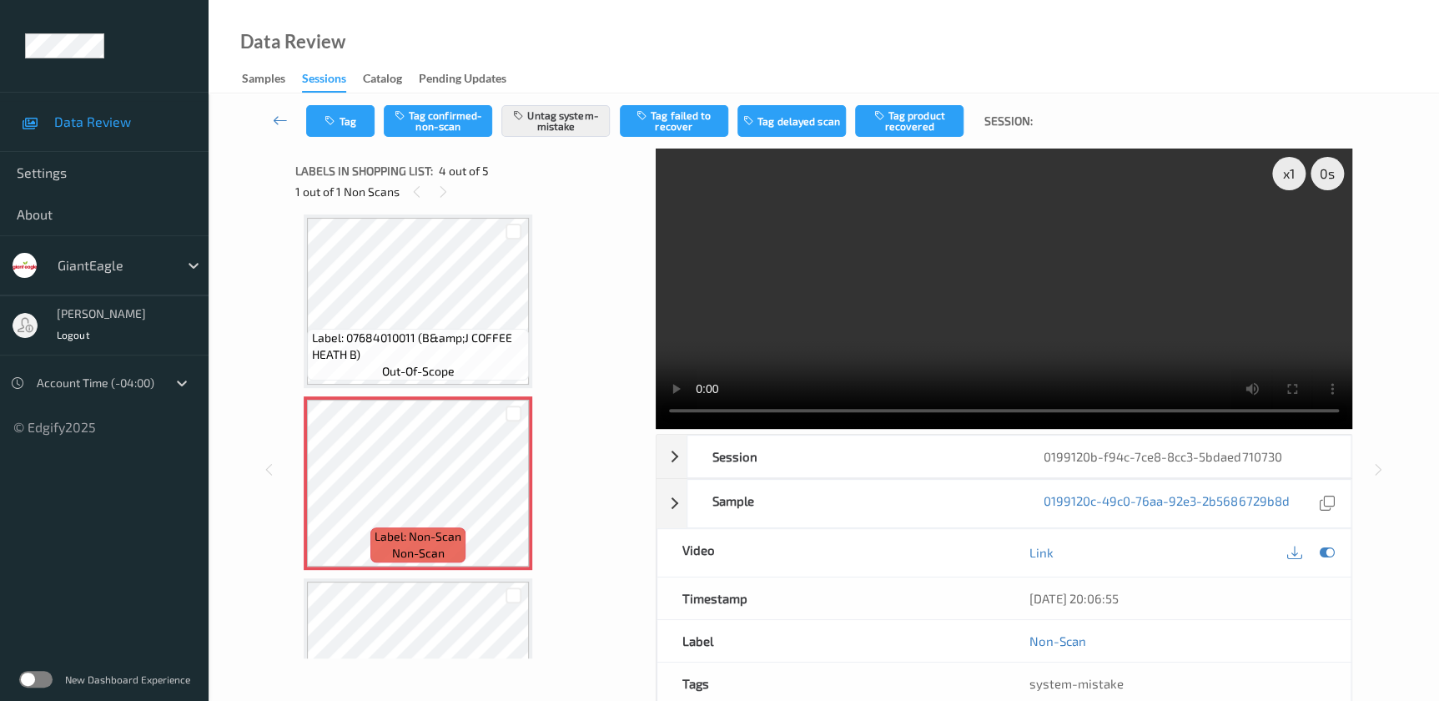
click at [917, 350] on video at bounding box center [1004, 288] width 696 height 280
click at [1286, 178] on div "x 1" at bounding box center [1288, 173] width 33 height 33
click at [1286, 178] on div "x 2" at bounding box center [1288, 173] width 33 height 33
click at [1286, 178] on div "x 4" at bounding box center [1288, 173] width 33 height 33
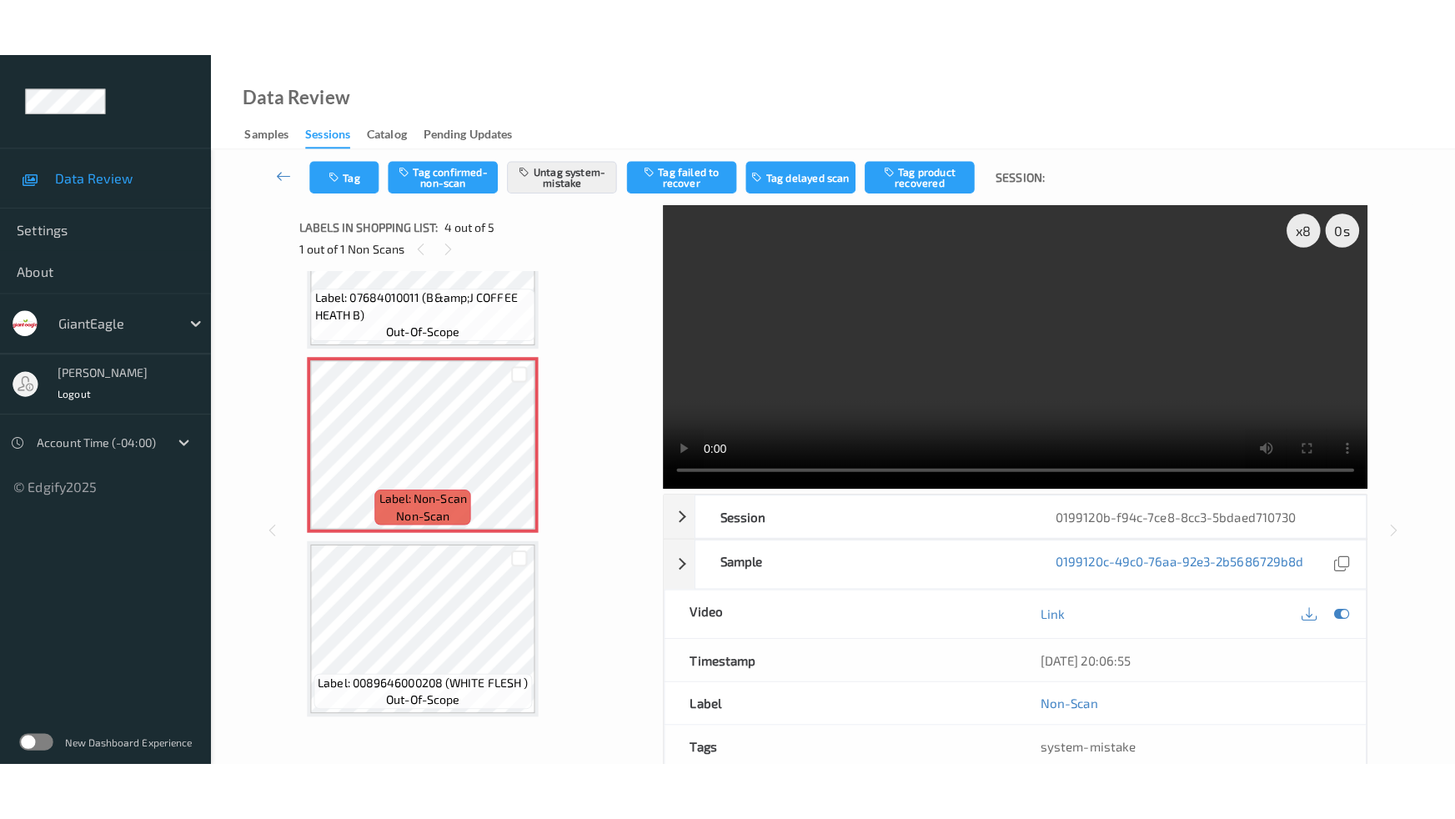
scroll to position [470, 0]
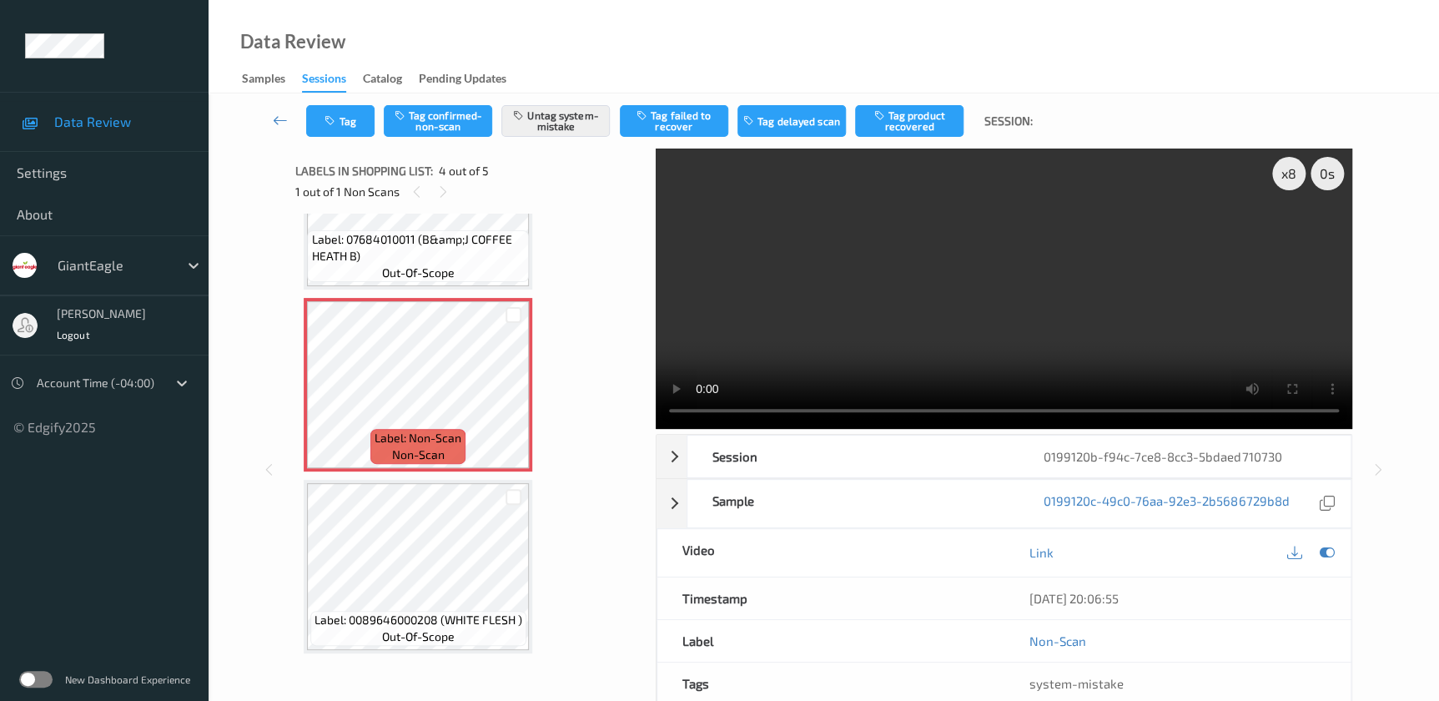
click at [1012, 263] on video at bounding box center [1004, 288] width 696 height 280
click at [508, 391] on icon at bounding box center [513, 398] width 14 height 15
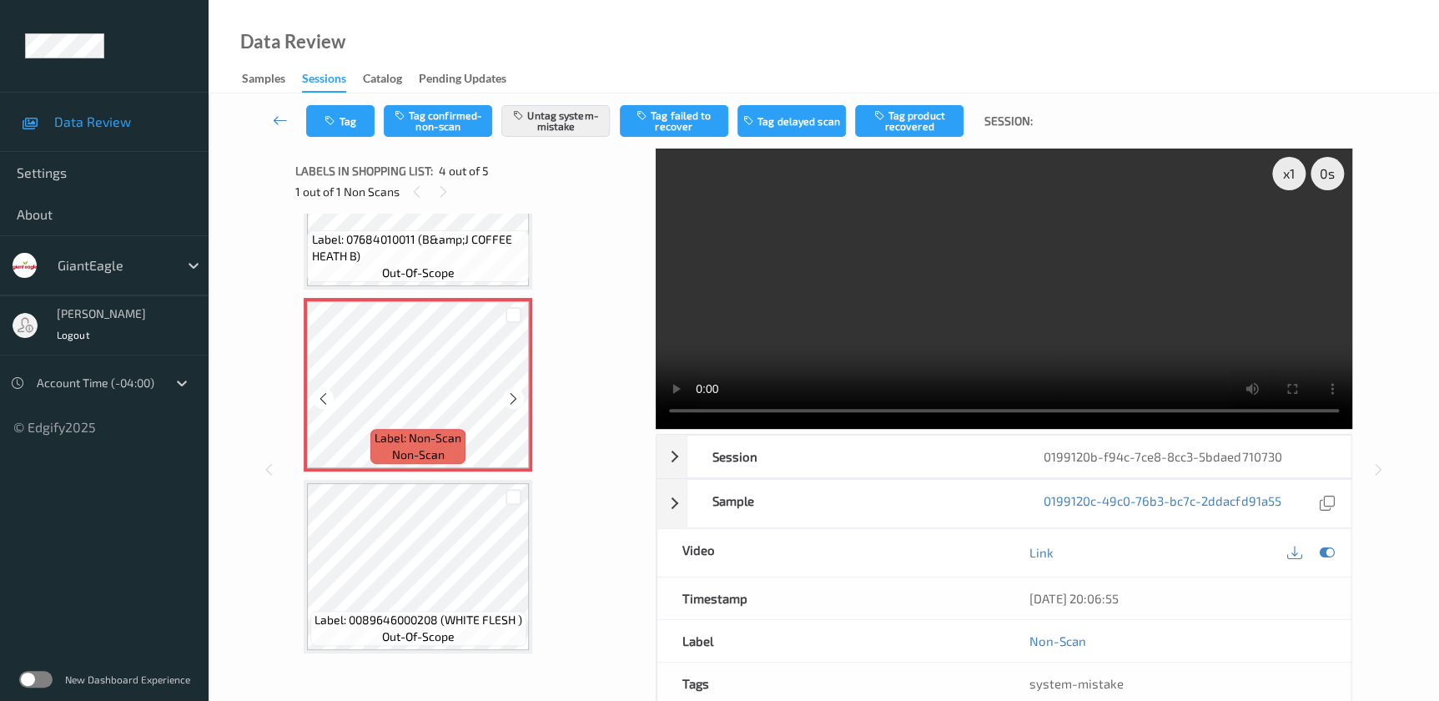
click at [508, 391] on icon at bounding box center [513, 398] width 14 height 15
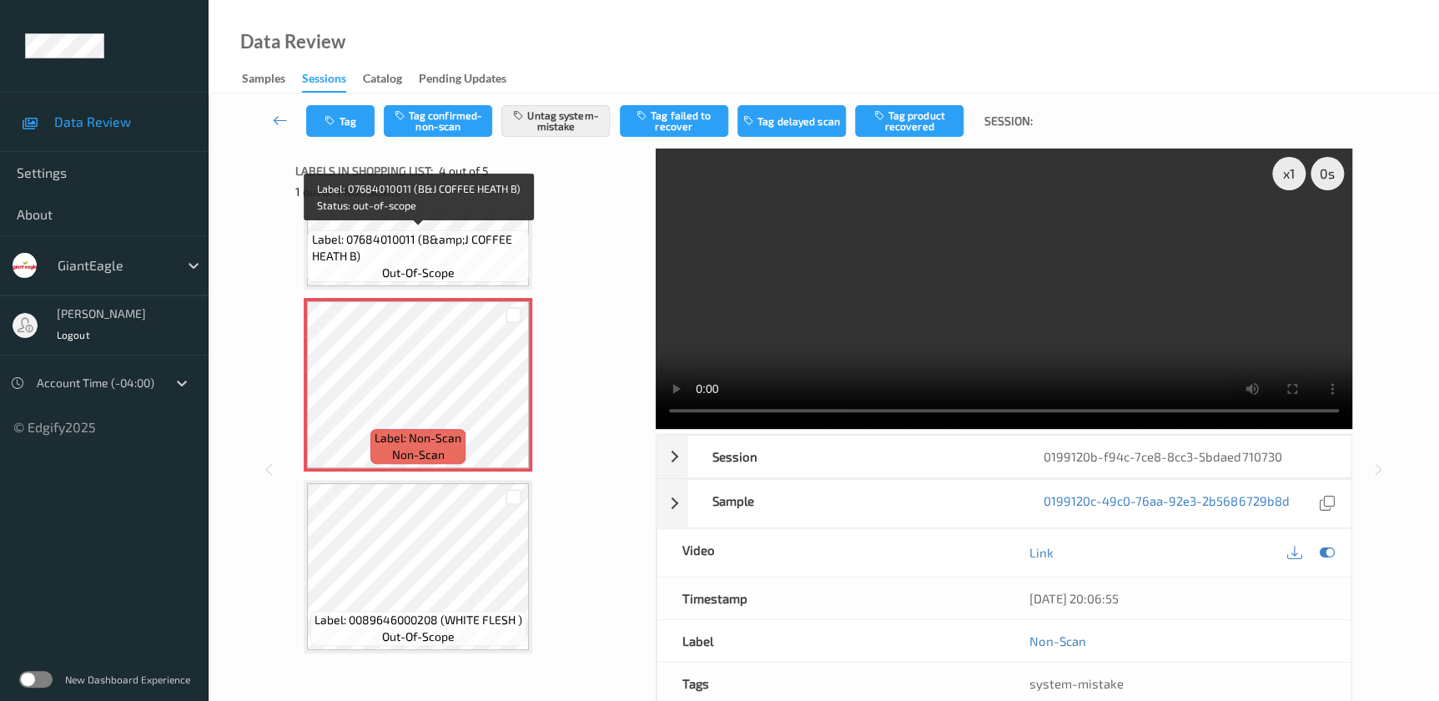
click at [471, 272] on div "Label: 07684010011 (B&amp;J COFFEE HEATH B) out-of-scope" at bounding box center [418, 256] width 222 height 52
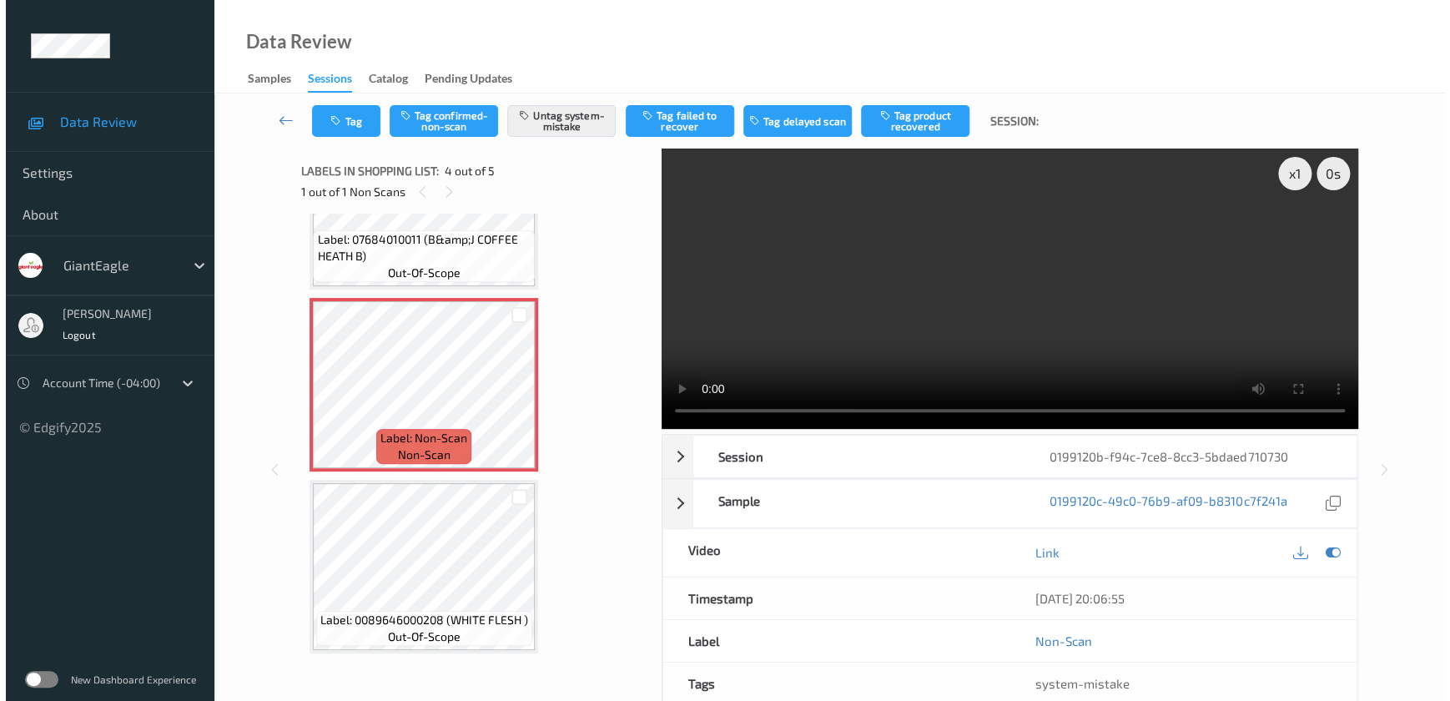
scroll to position [351, 0]
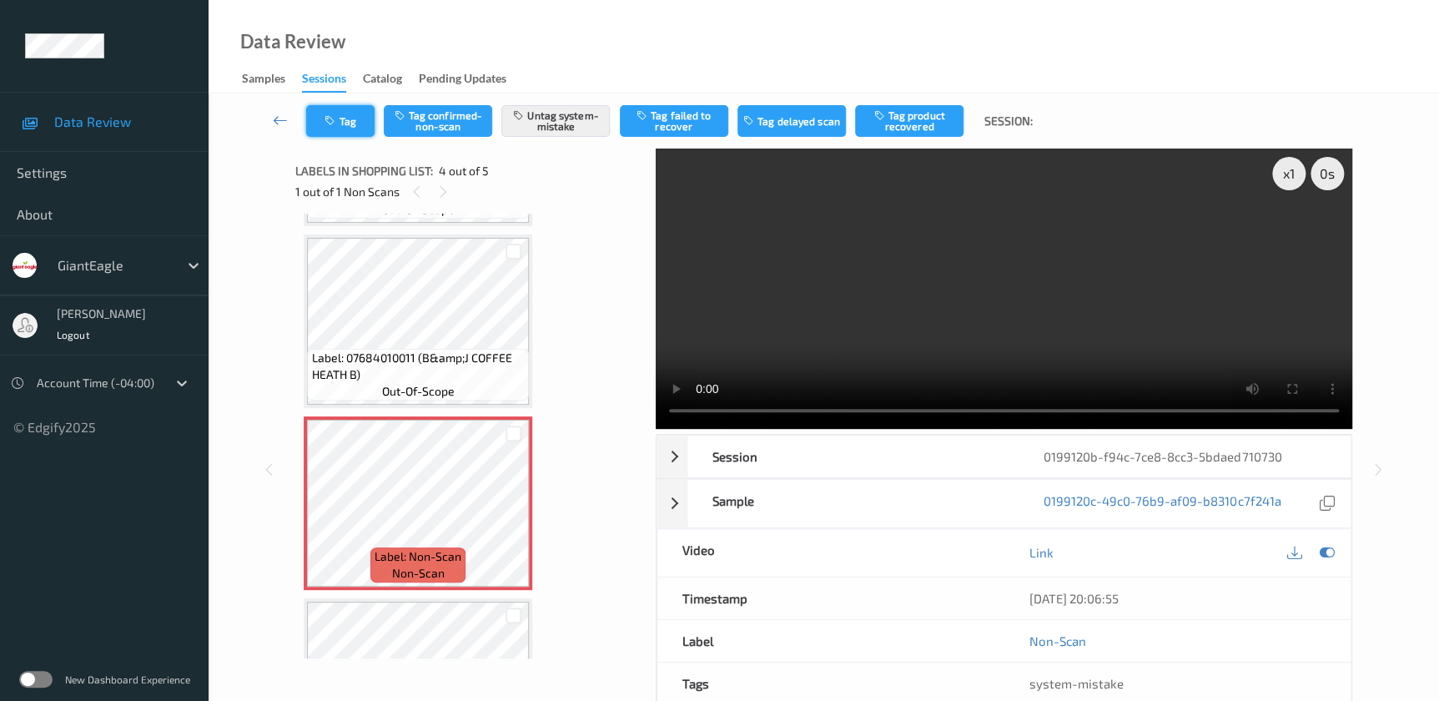
click at [324, 110] on button "Tag" at bounding box center [340, 121] width 68 height 32
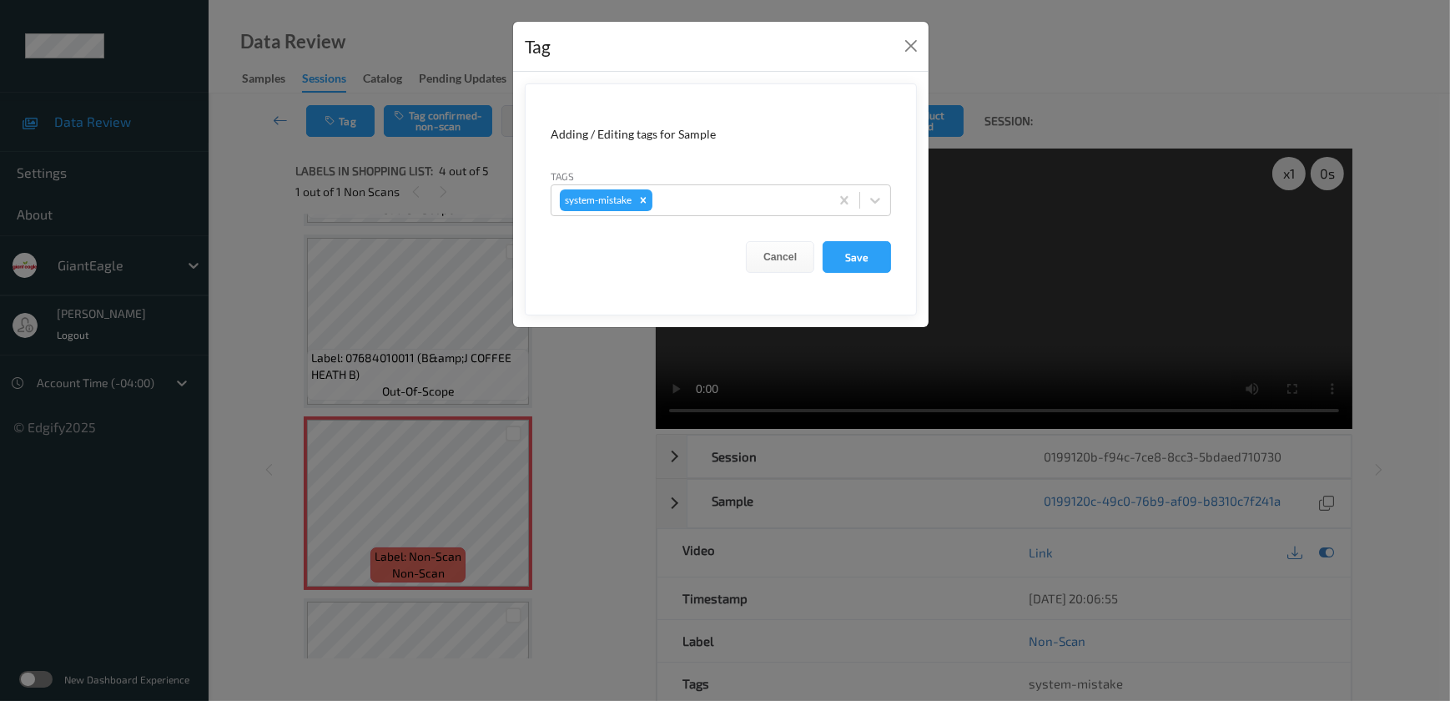
click at [601, 480] on div "Tag Adding / Editing tags for Sample Tags system-mistake Cancel Save" at bounding box center [725, 350] width 1450 height 701
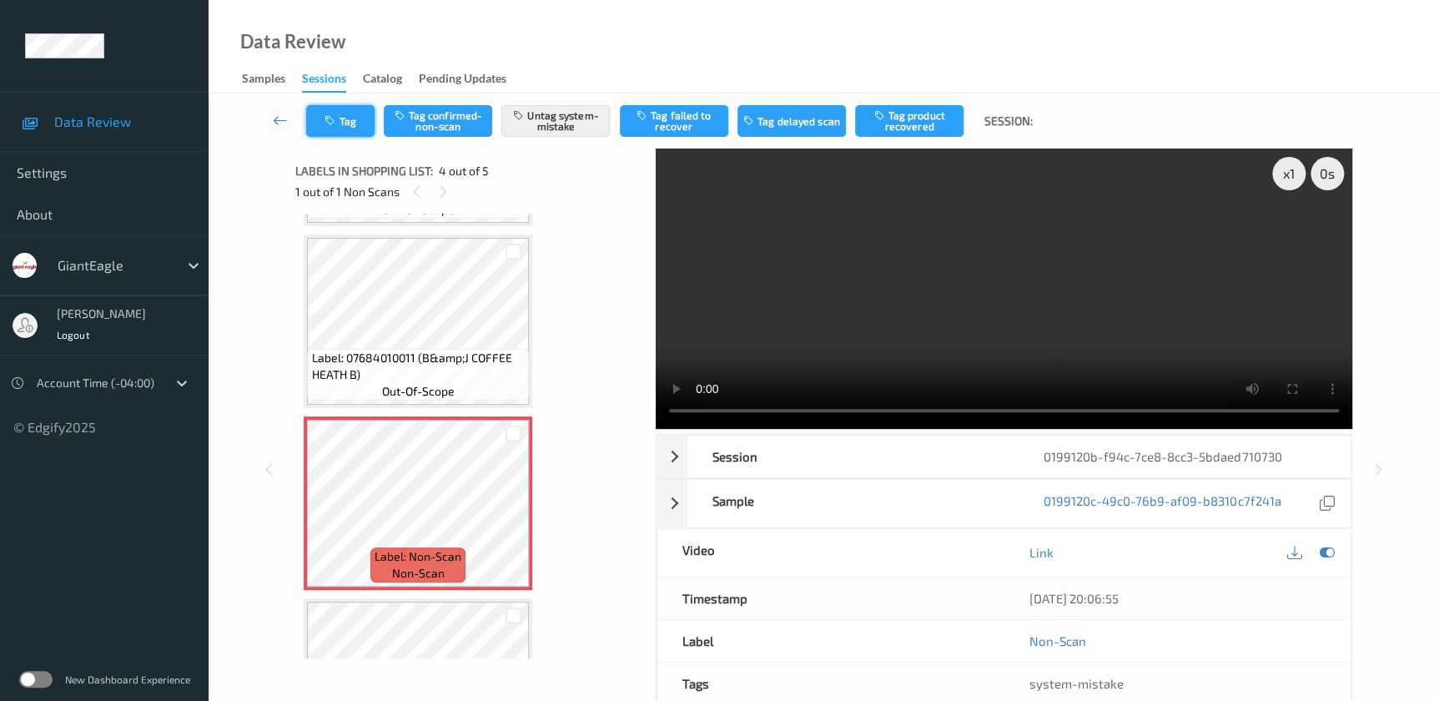
click at [346, 119] on button "Tag" at bounding box center [340, 121] width 68 height 32
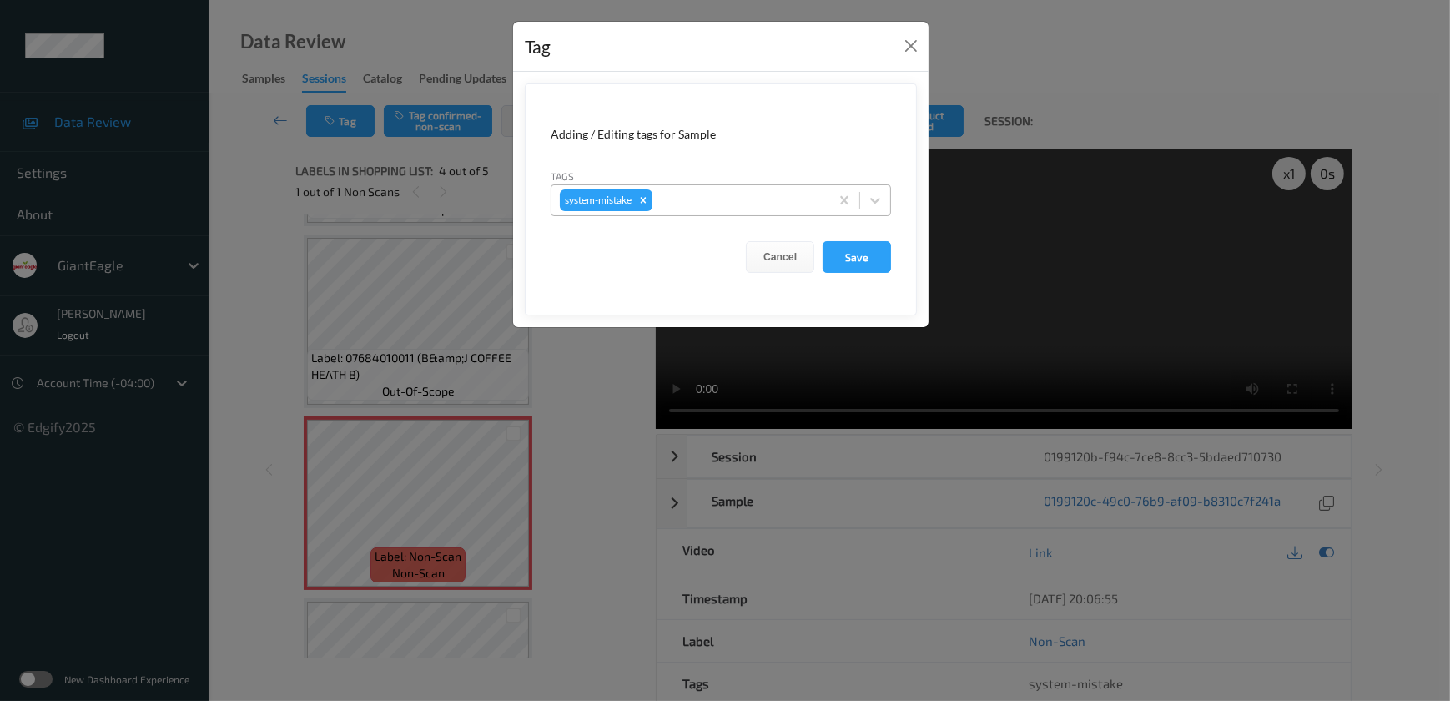
click at [726, 200] on div at bounding box center [738, 200] width 165 height 20
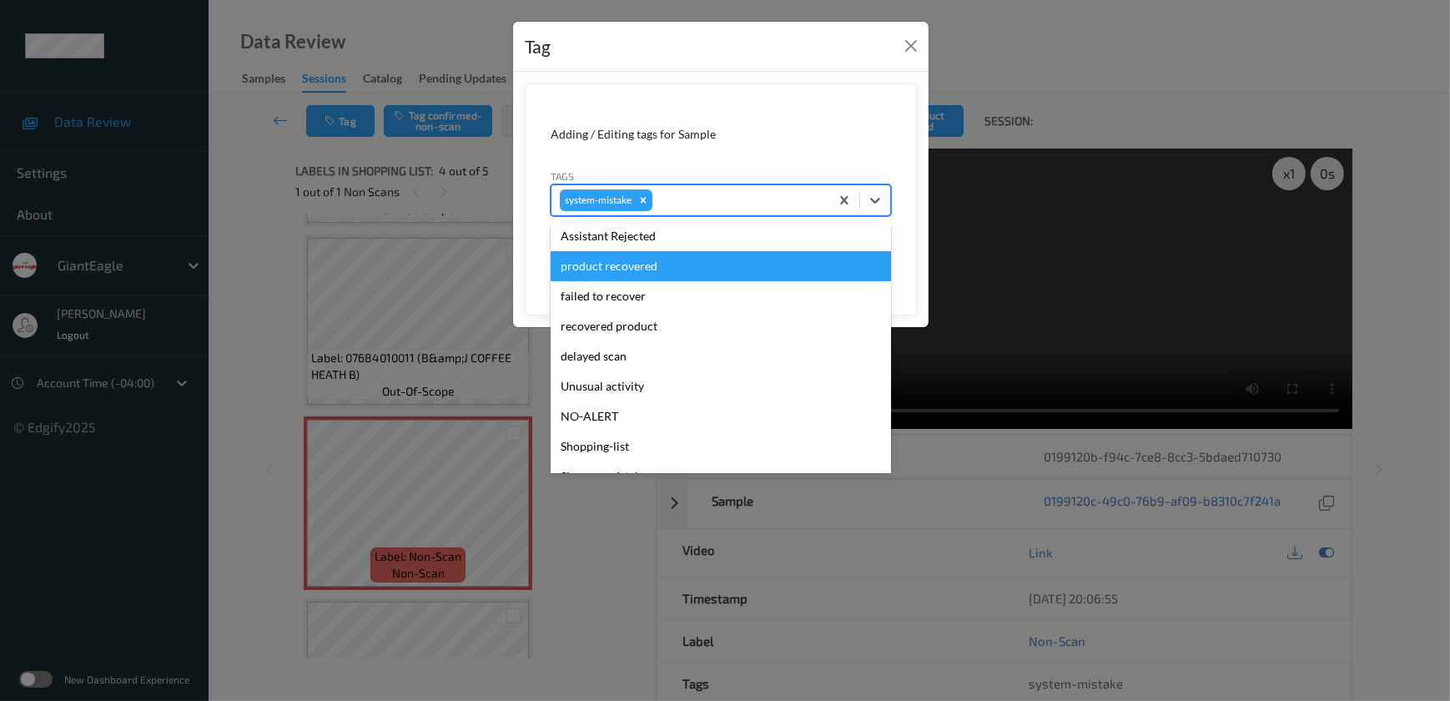
scroll to position [176, 0]
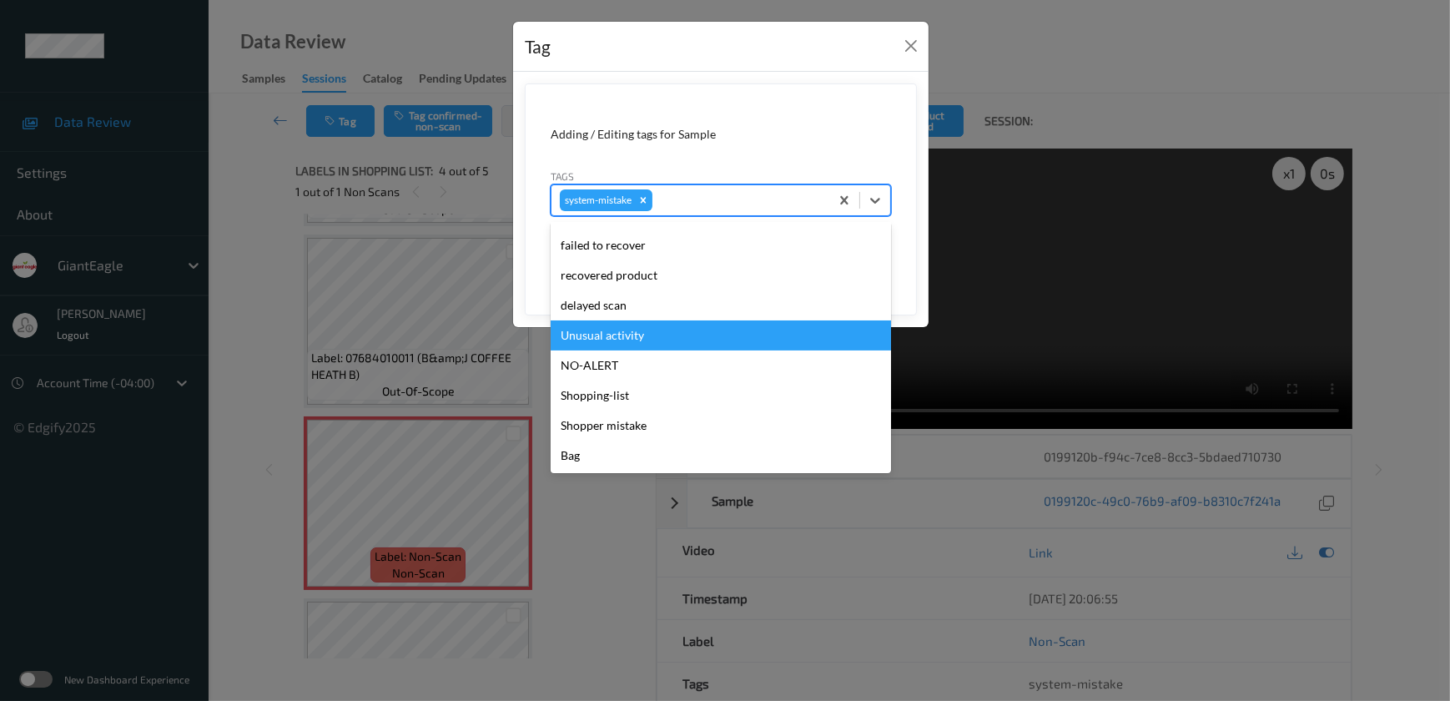
click at [641, 345] on div "Unusual activity" at bounding box center [720, 335] width 340 height 30
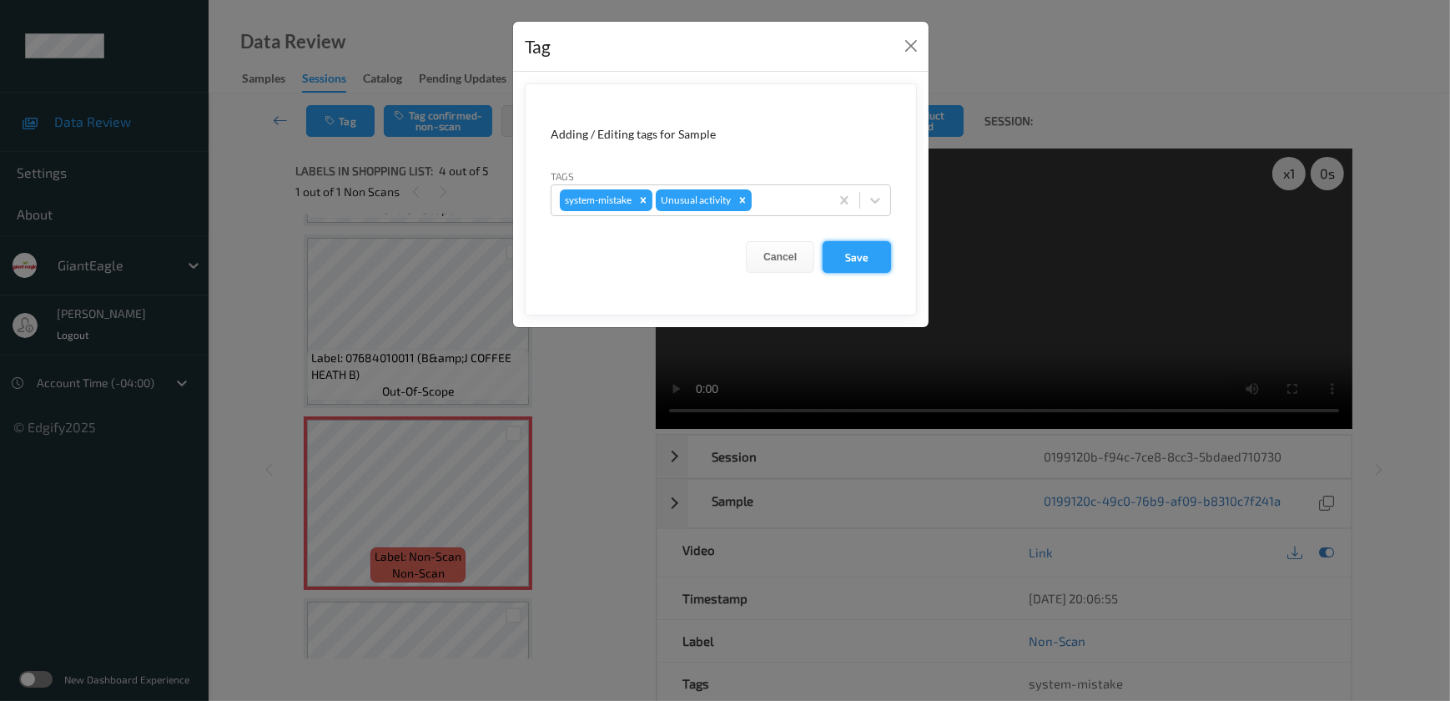
click at [857, 259] on button "Save" at bounding box center [856, 257] width 68 height 32
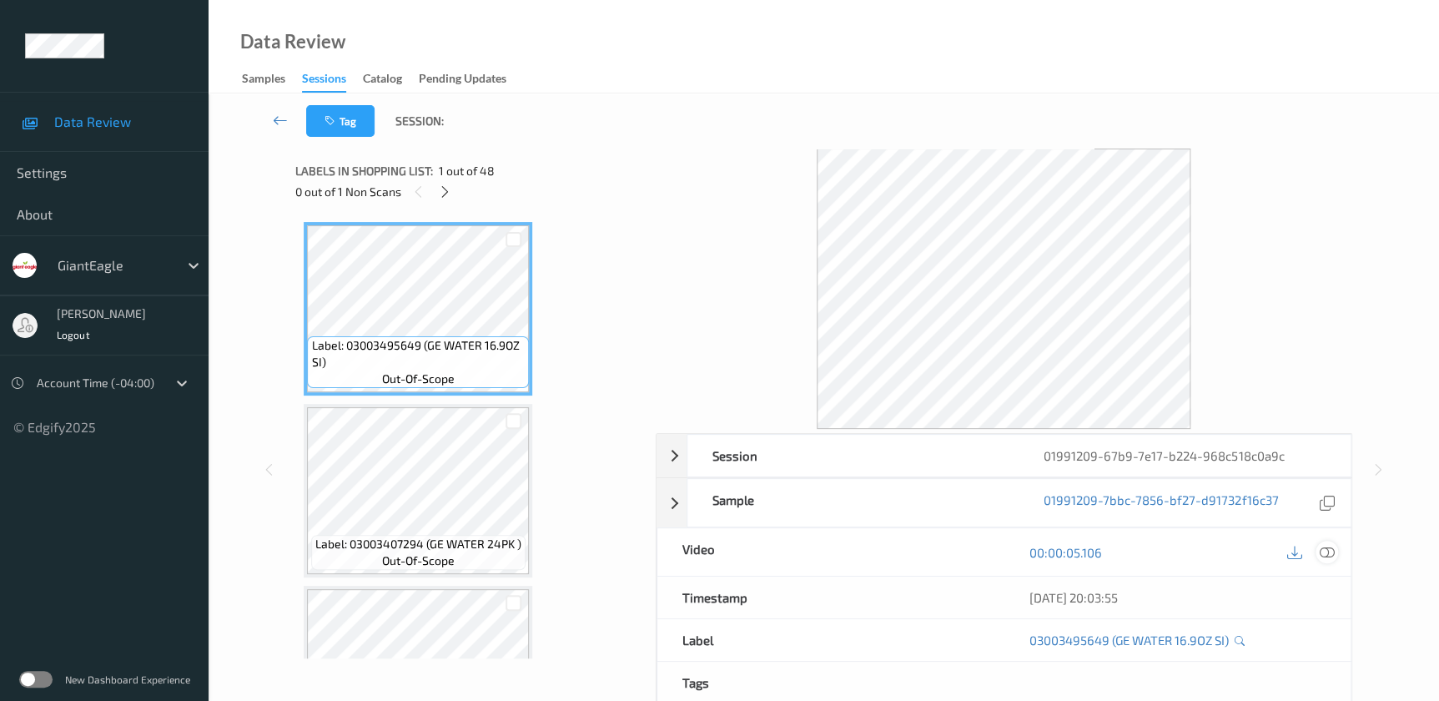
click at [1325, 547] on icon at bounding box center [1326, 552] width 15 height 15
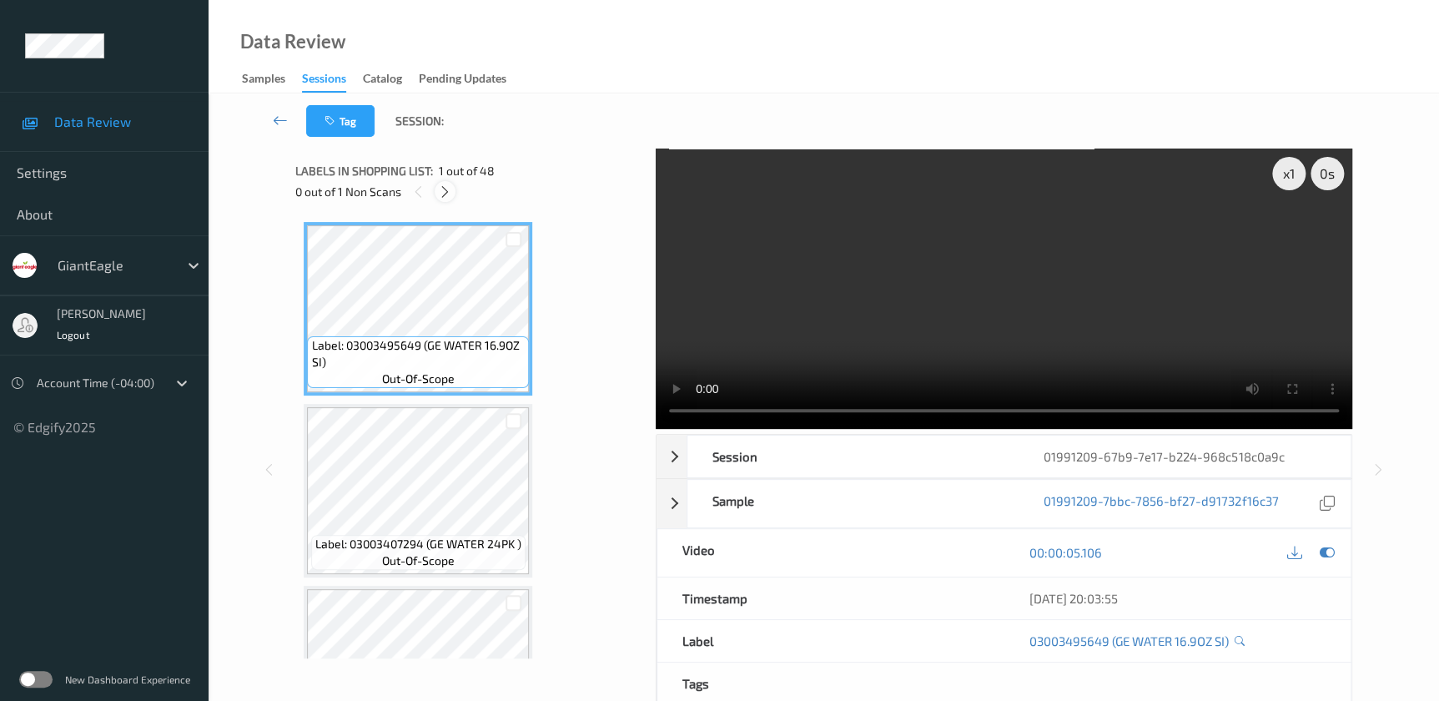
click at [450, 189] on icon at bounding box center [445, 191] width 14 height 15
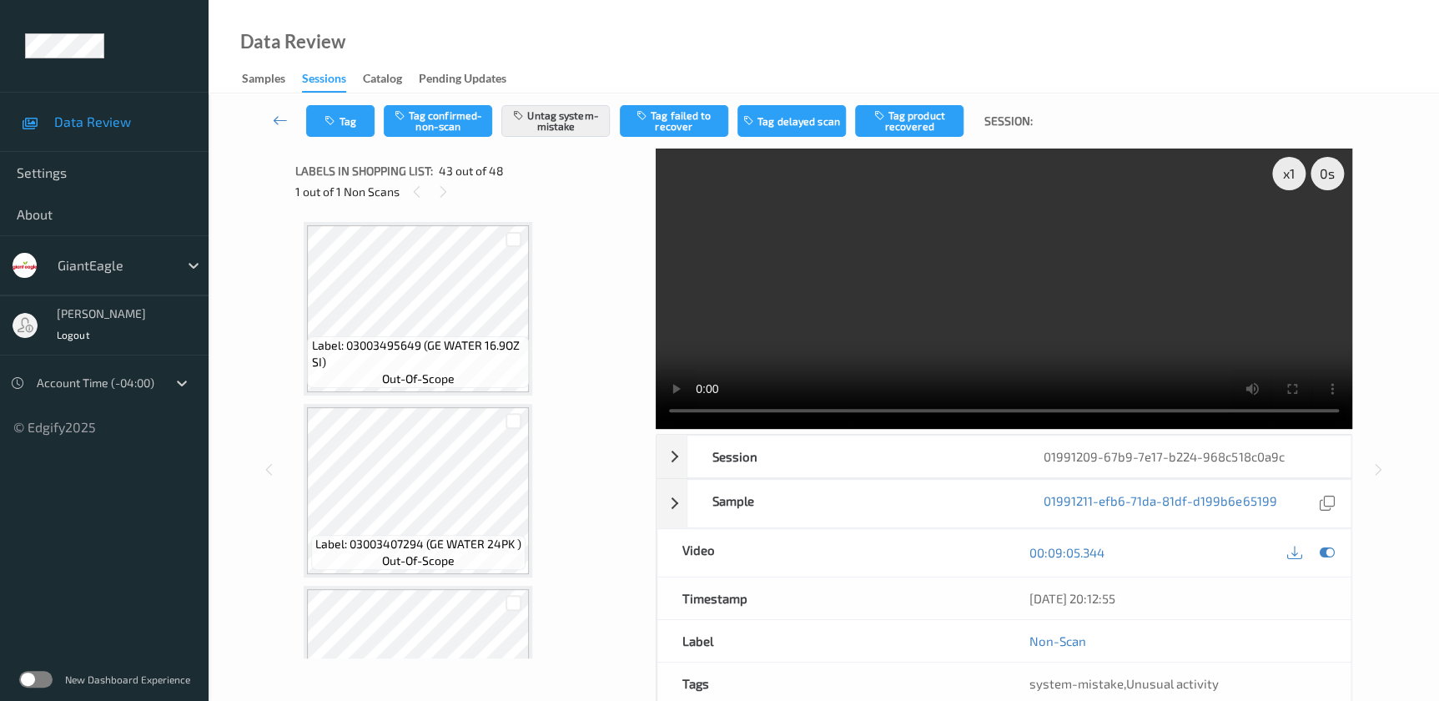
scroll to position [7438, 0]
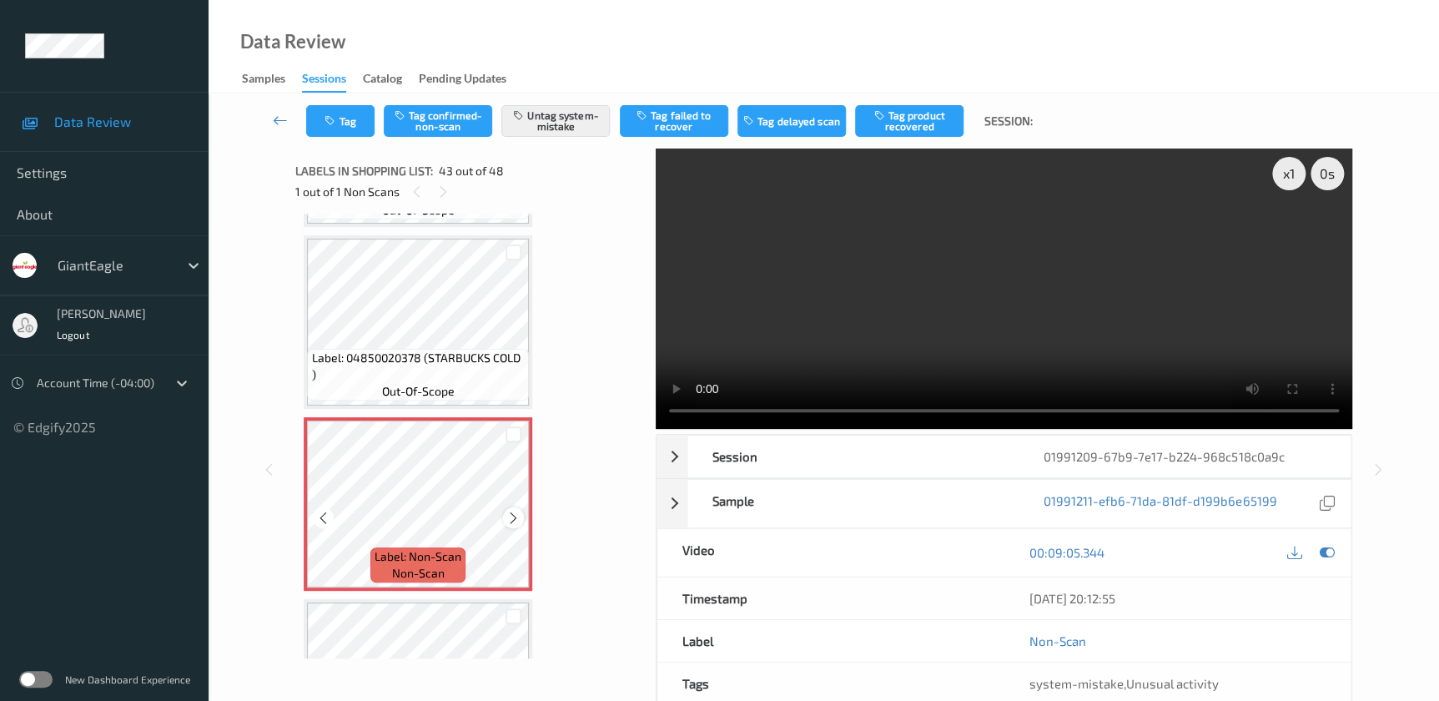
click at [512, 510] on icon at bounding box center [513, 517] width 14 height 15
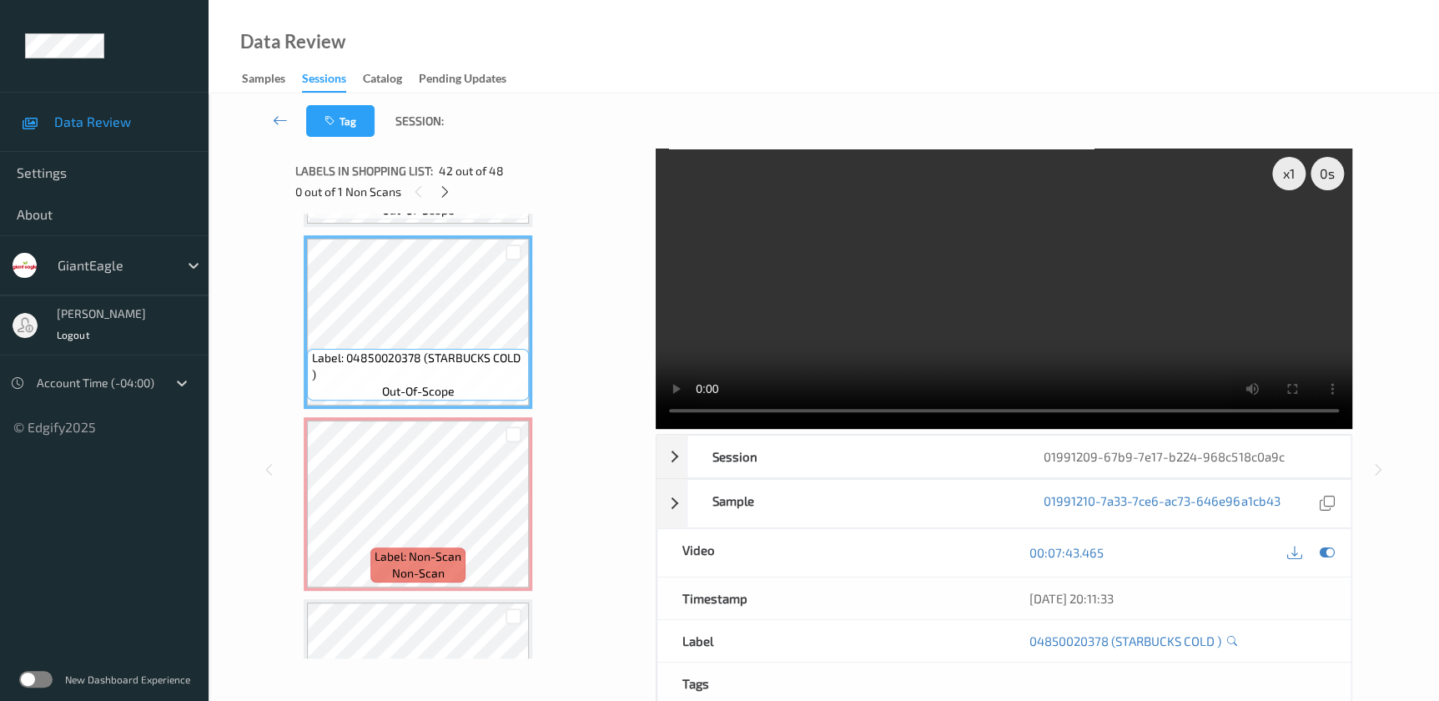
click at [954, 316] on video at bounding box center [1004, 288] width 696 height 280
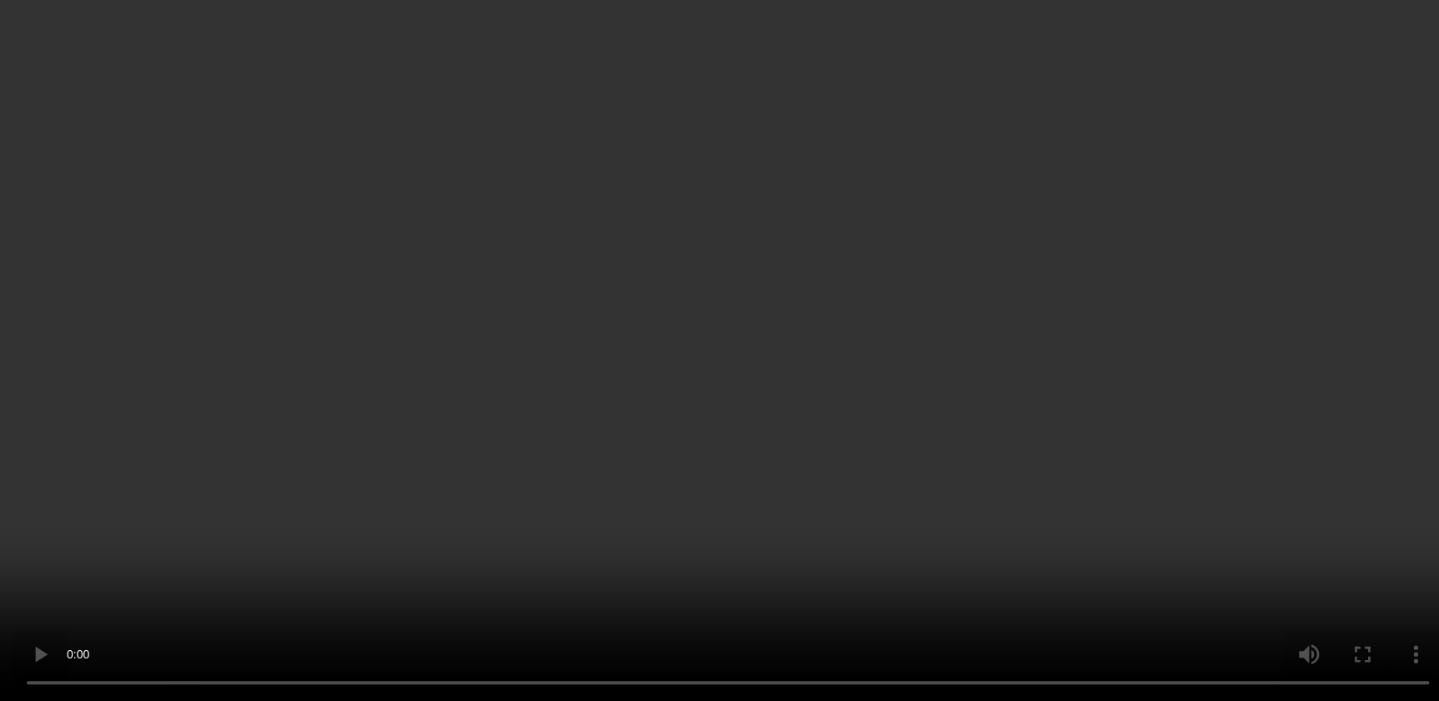
scroll to position [7590, 0]
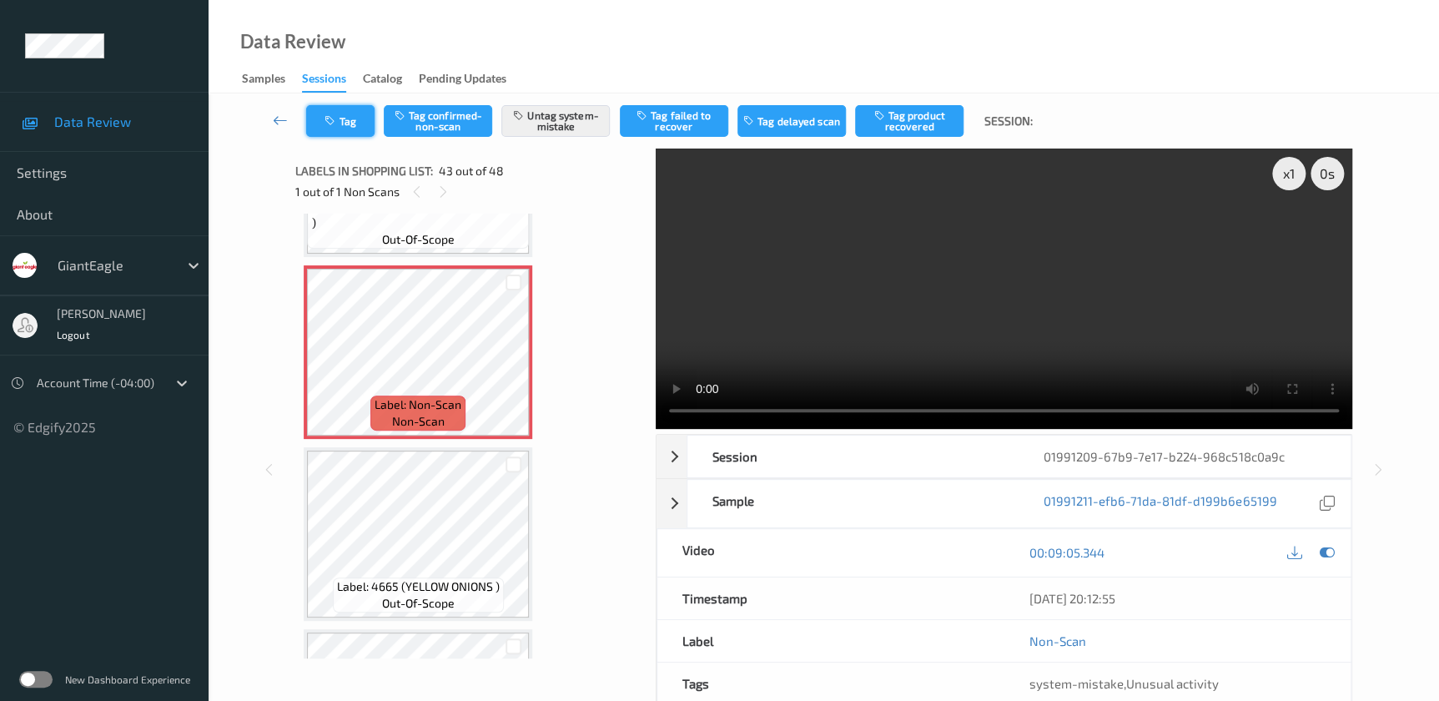
click at [339, 115] on button "Tag" at bounding box center [340, 121] width 68 height 32
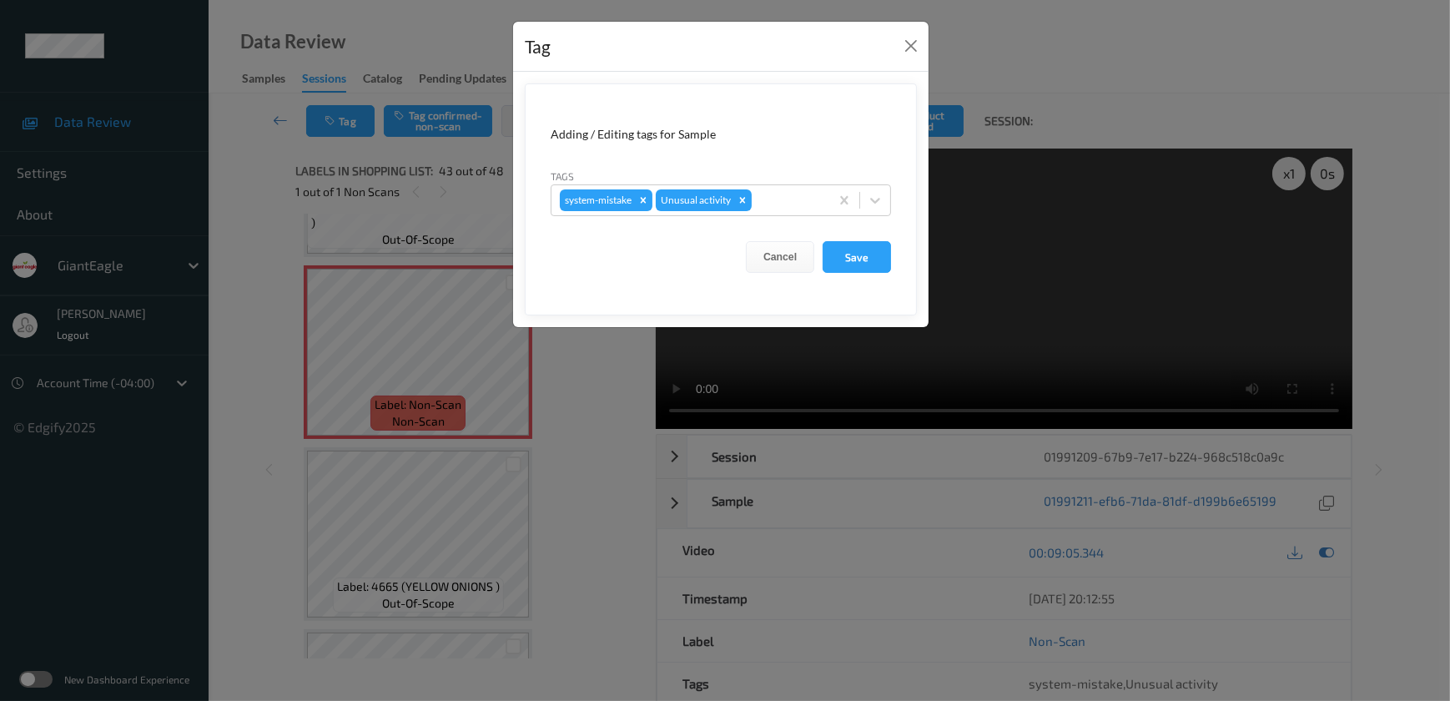
click at [608, 453] on div "Tag Adding / Editing tags for Sample Tags system-mistake Unusual activity Cance…" at bounding box center [725, 350] width 1450 height 701
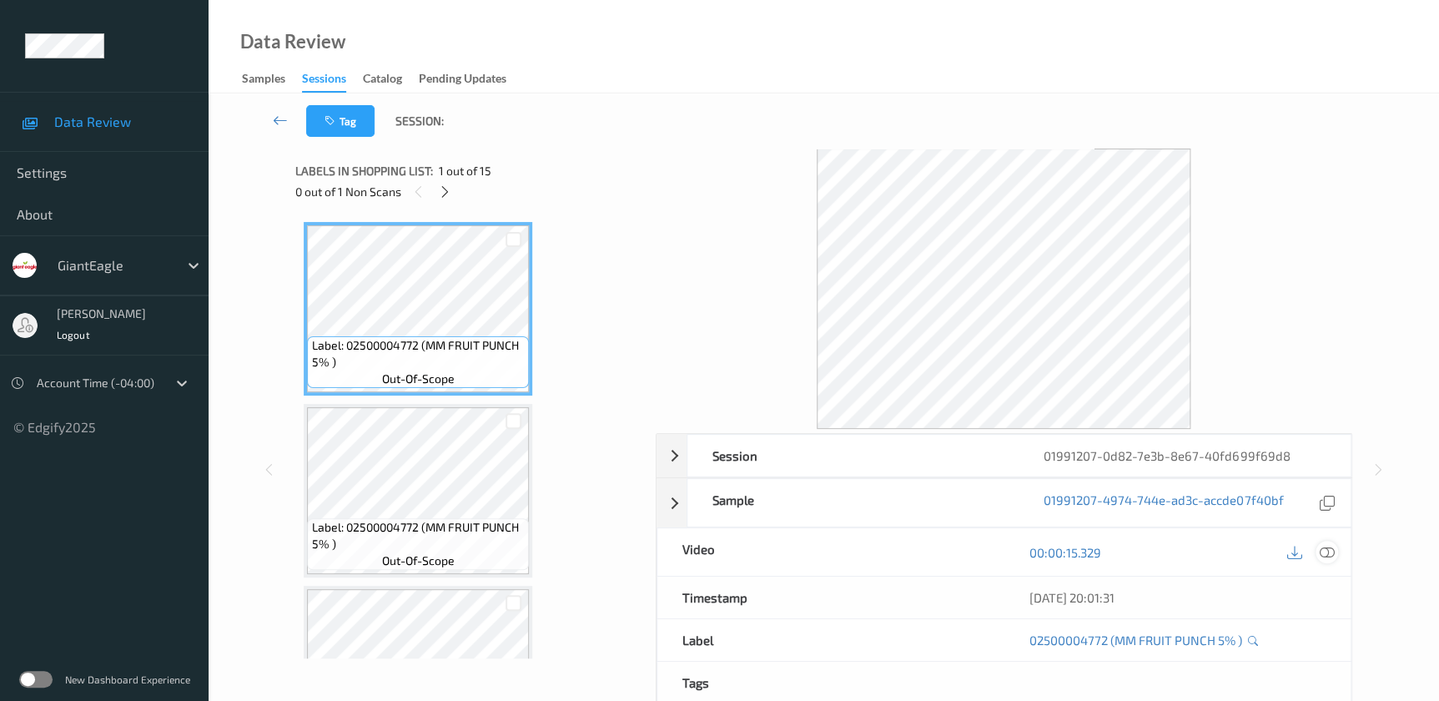
click at [1326, 556] on icon at bounding box center [1326, 552] width 15 height 15
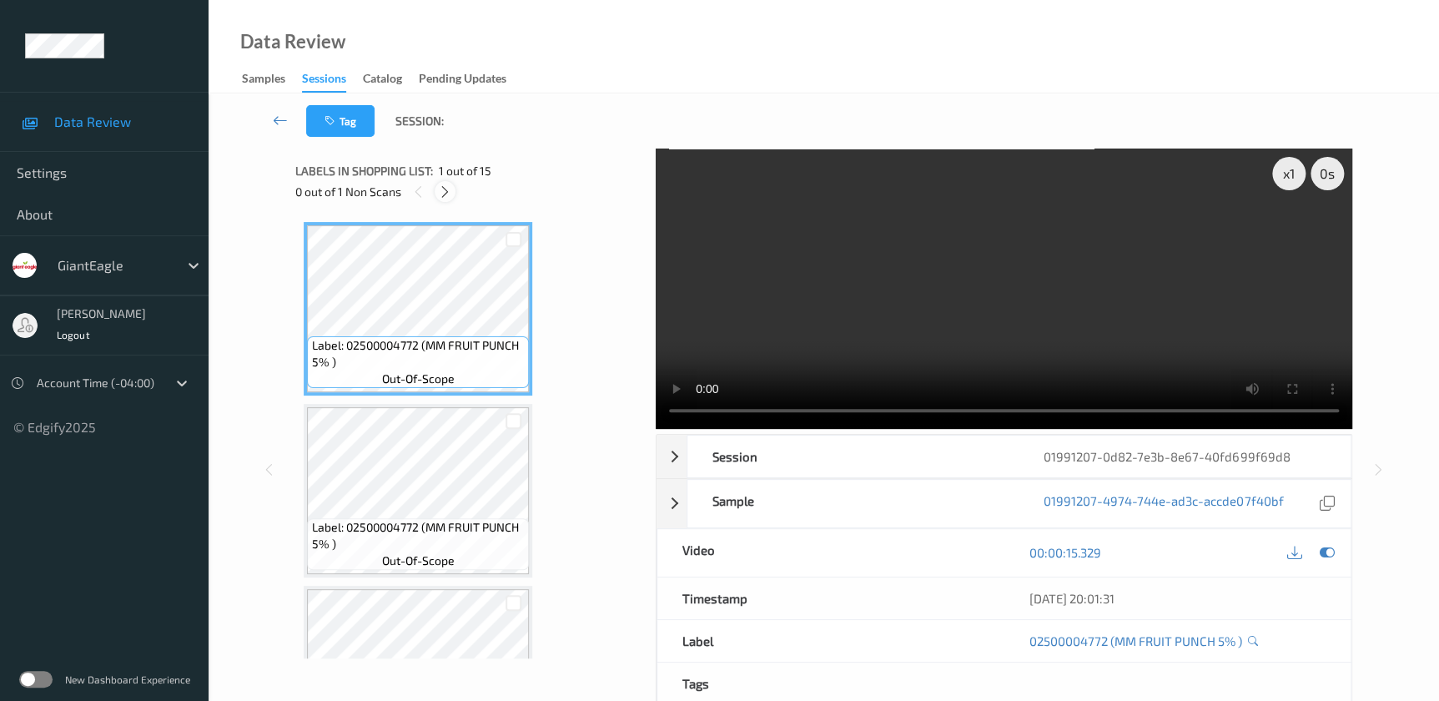
click at [447, 193] on icon at bounding box center [445, 191] width 14 height 15
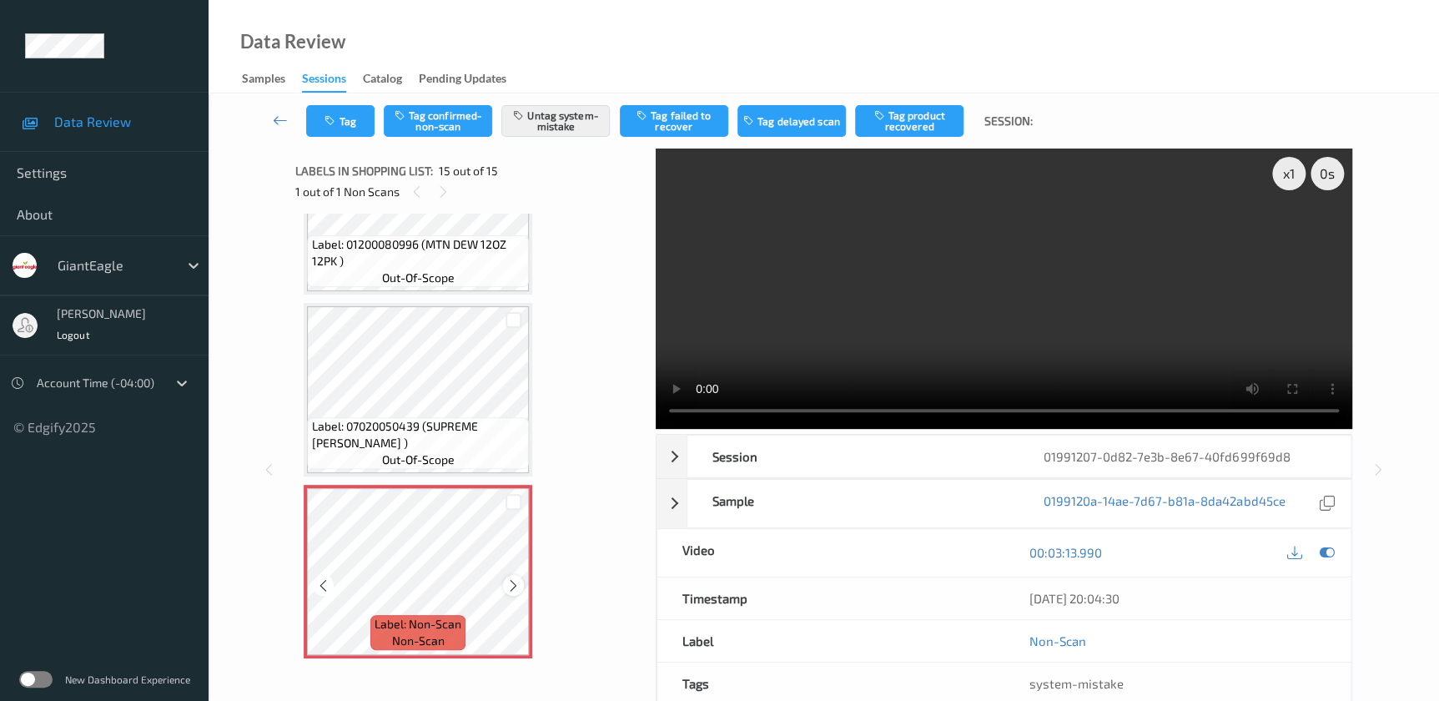
click at [514, 578] on icon at bounding box center [513, 584] width 14 height 15
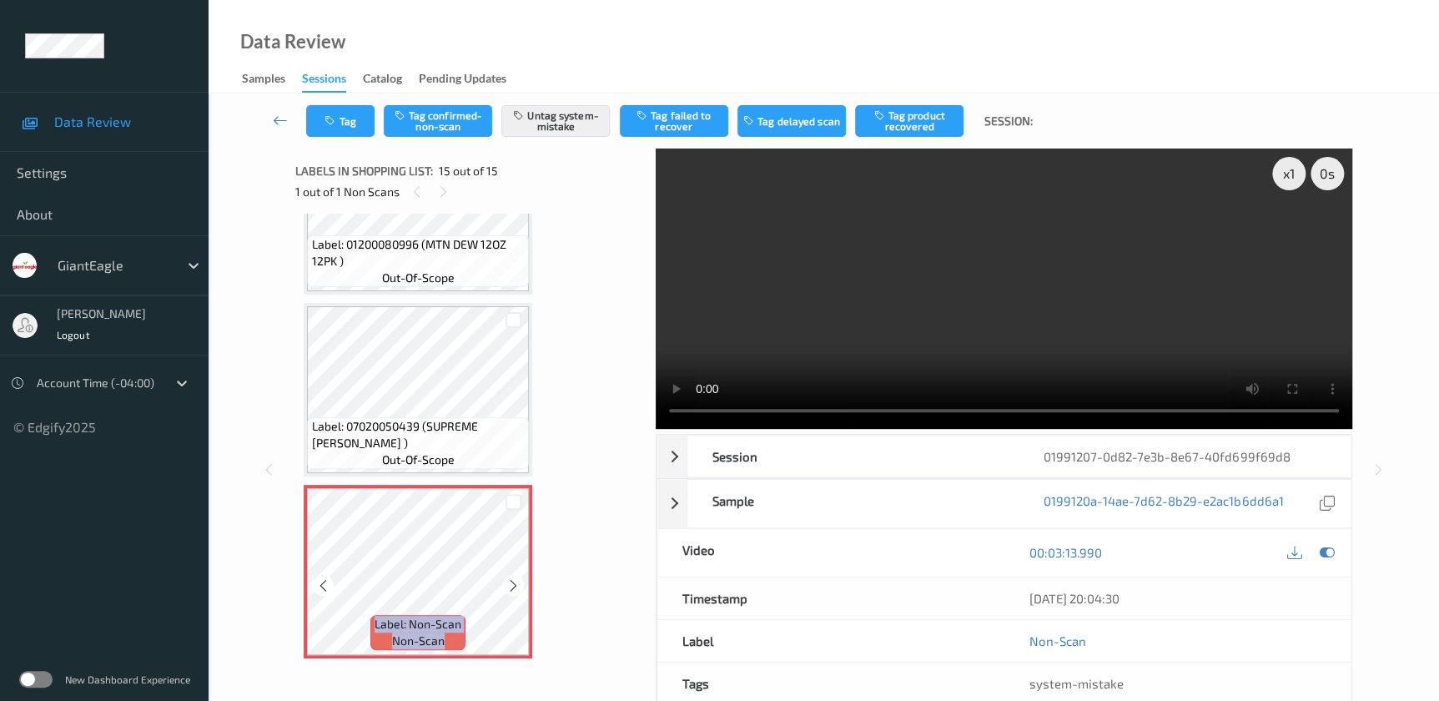
click at [514, 578] on icon at bounding box center [513, 584] width 14 height 15
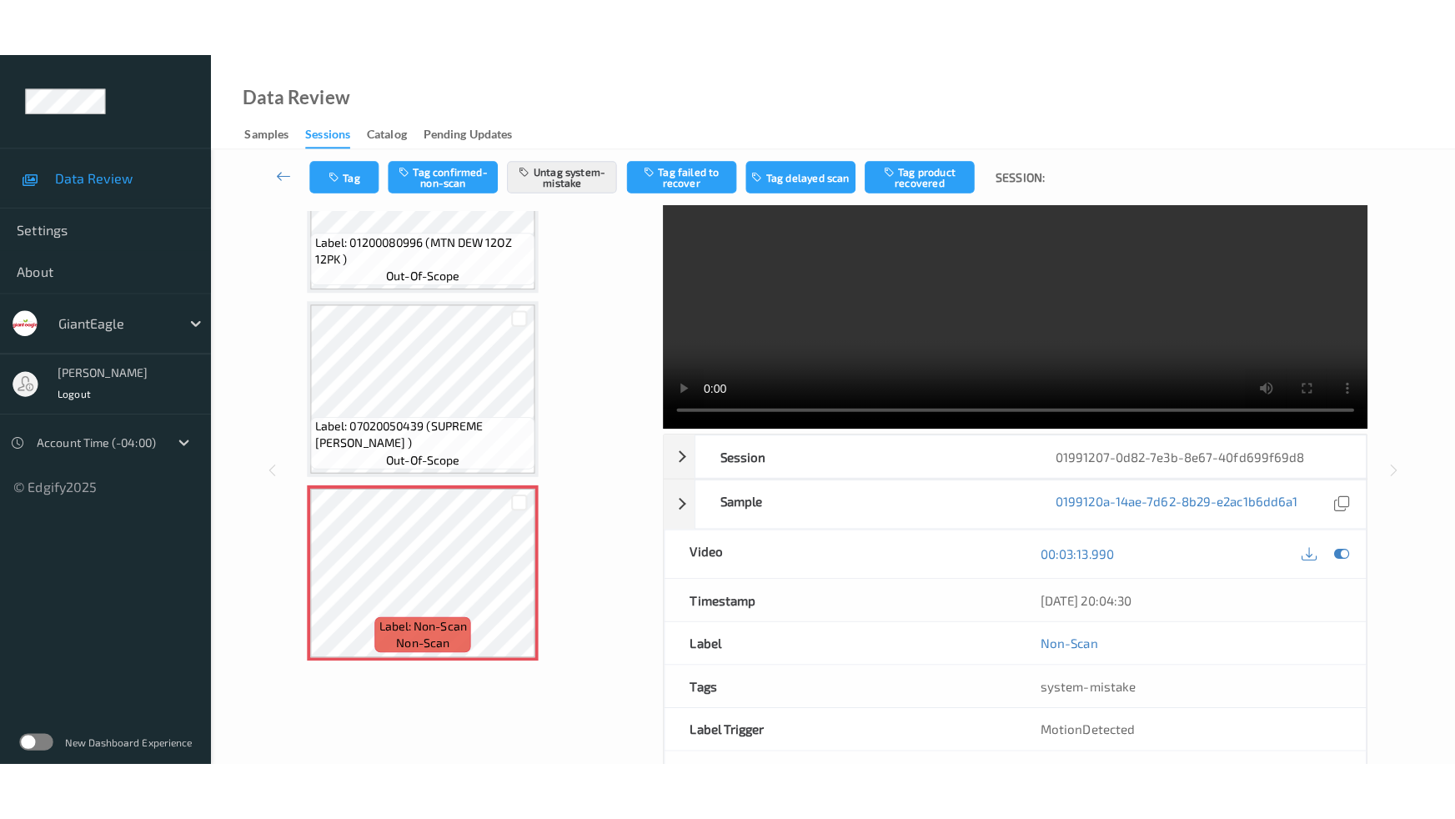
scroll to position [0, 0]
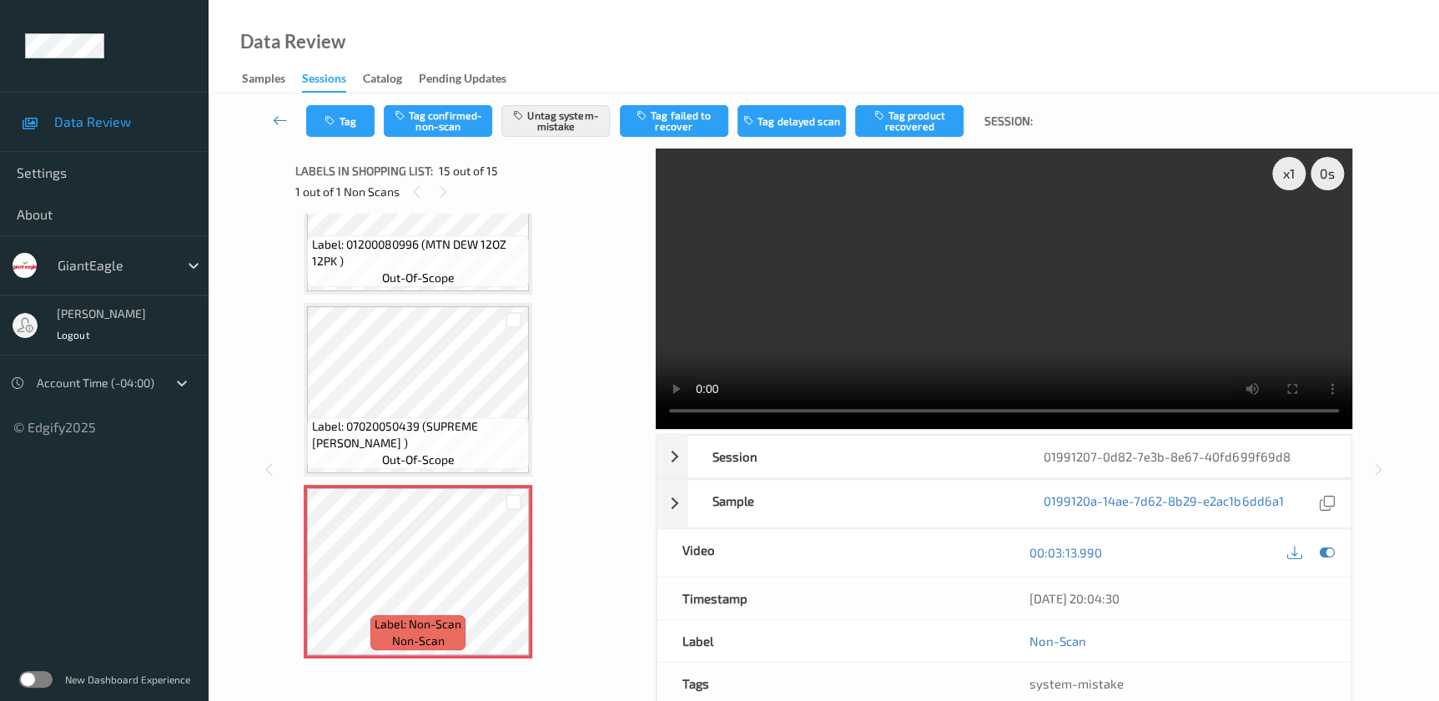
click at [1005, 312] on video at bounding box center [1004, 288] width 696 height 280
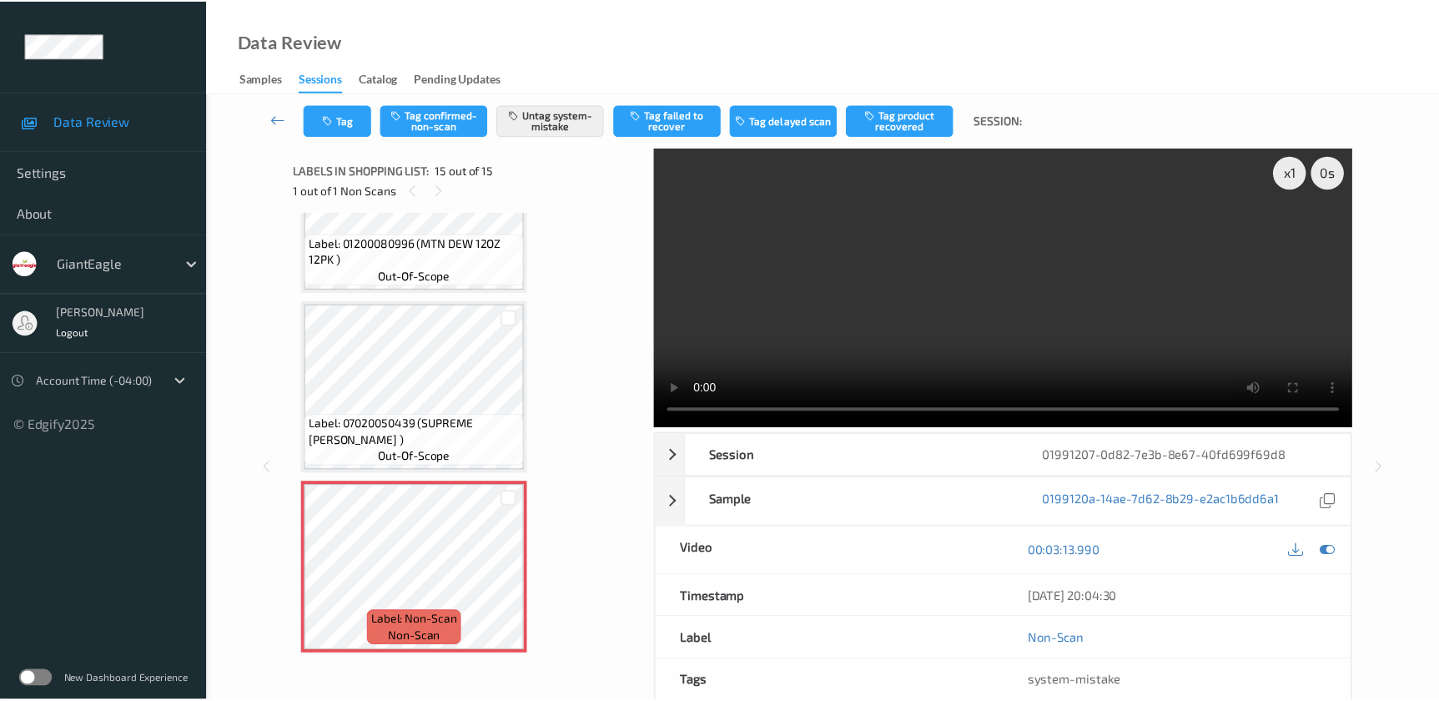
scroll to position [2163, 0]
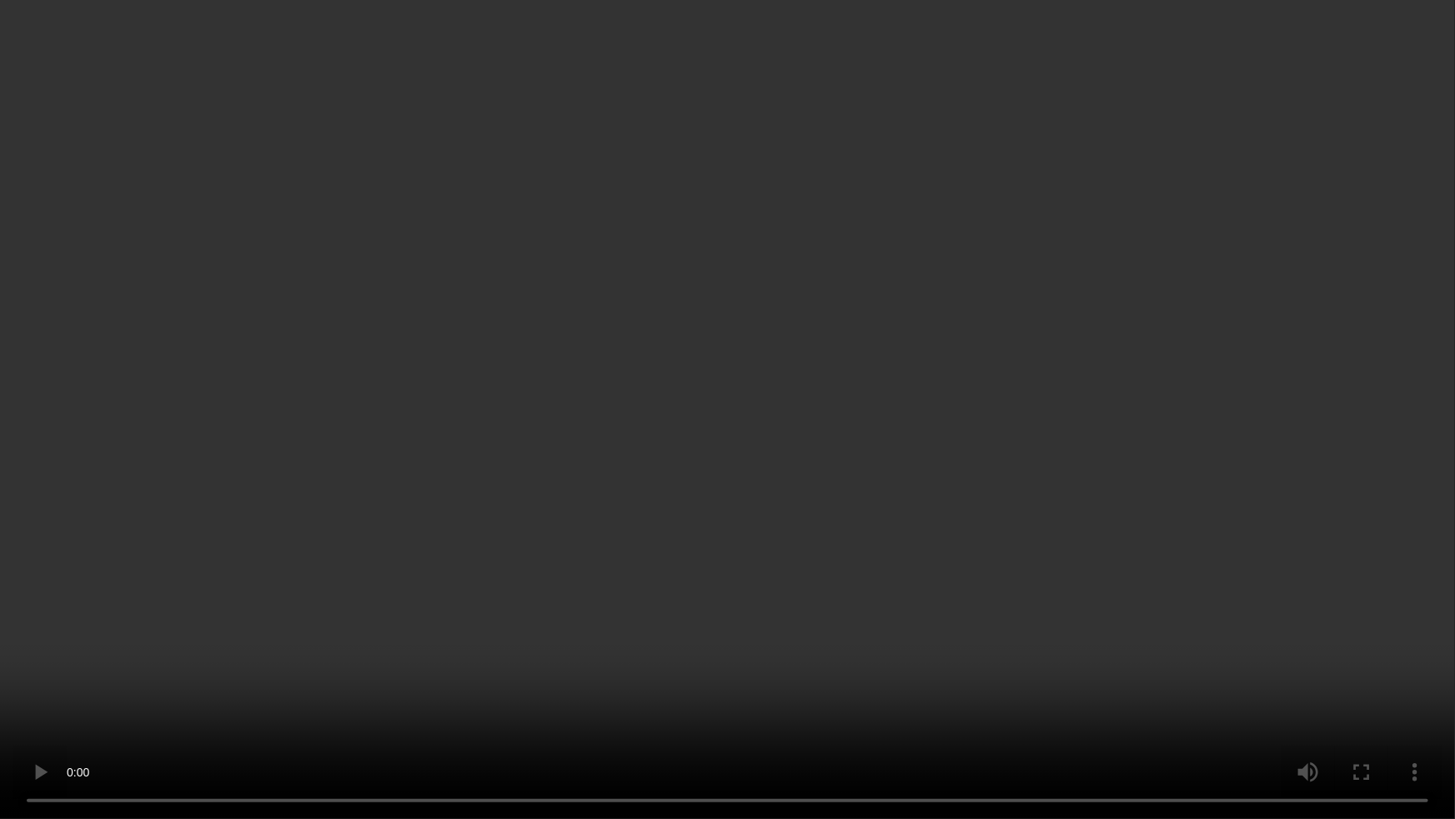
click at [1031, 440] on video at bounding box center [727, 409] width 1455 height 819
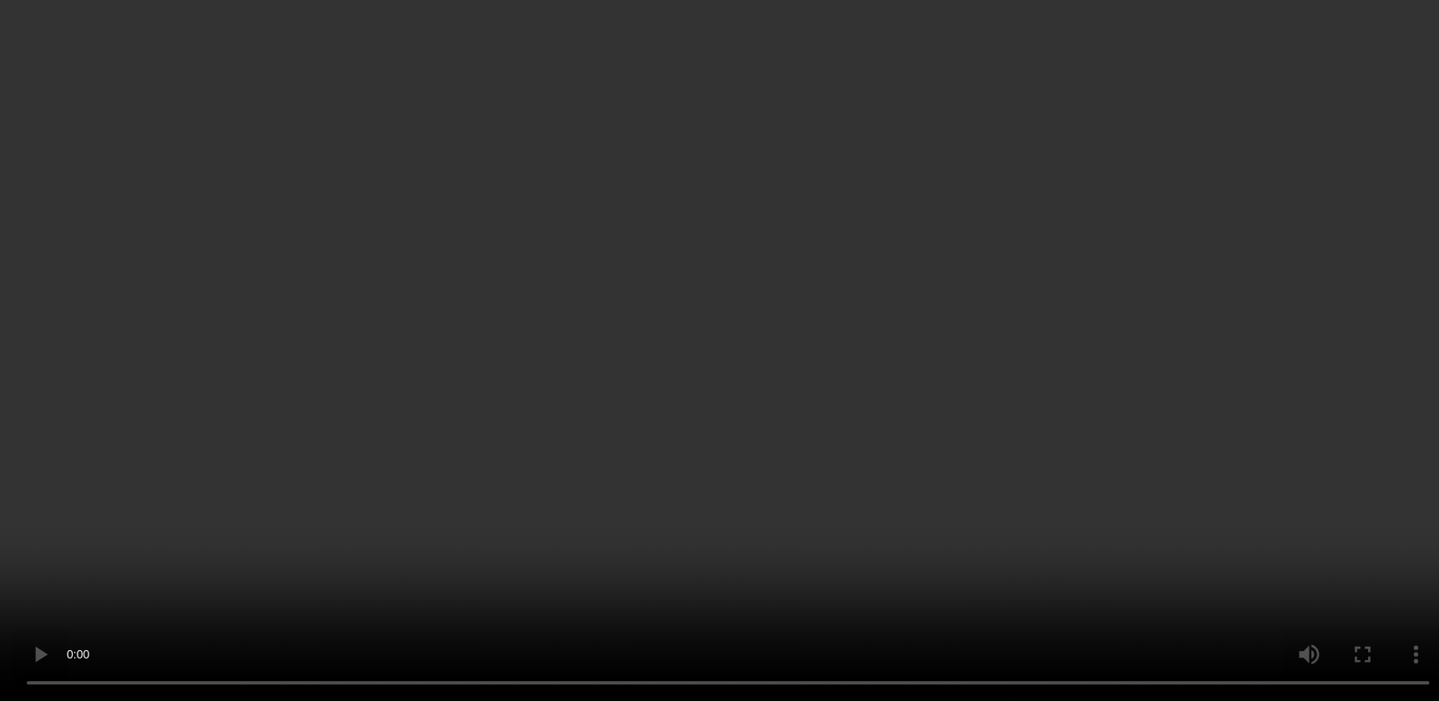
scroll to position [2012, 0]
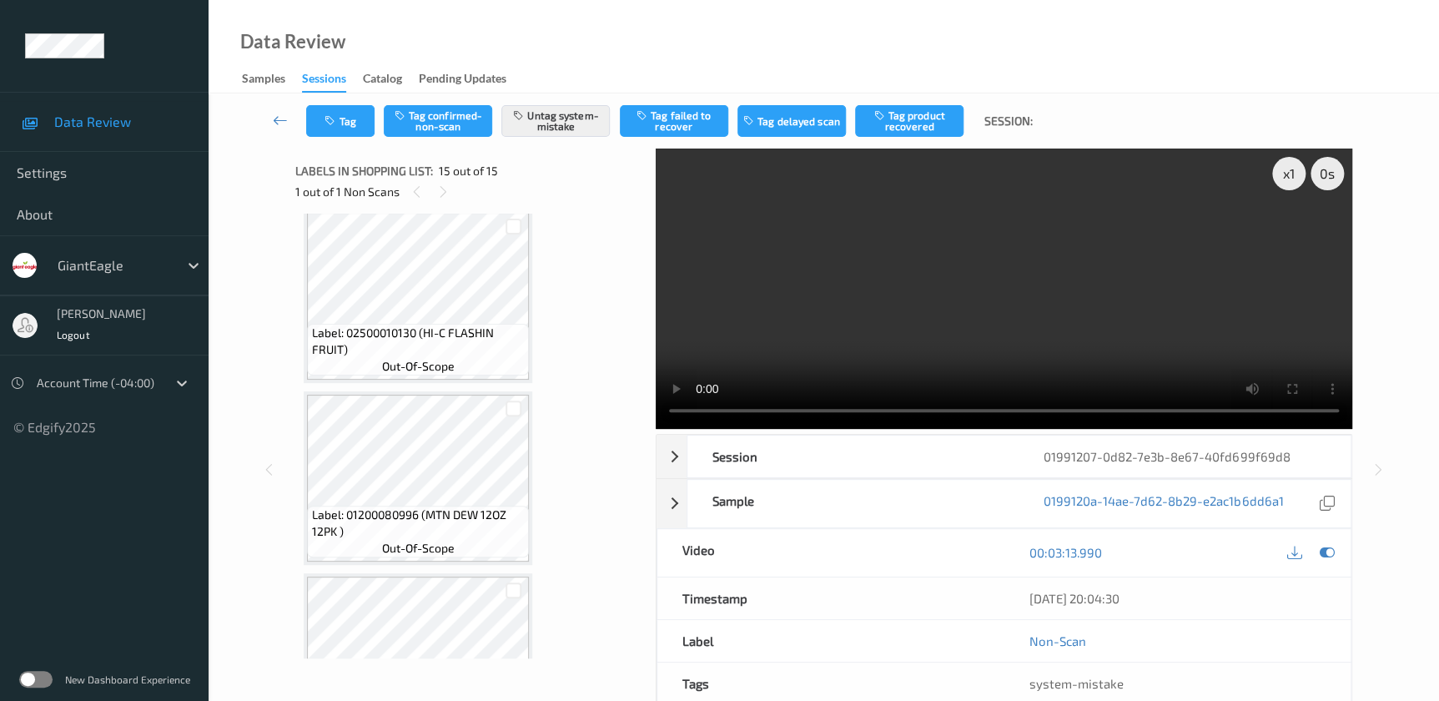
drag, startPoint x: 1216, startPoint y: 286, endPoint x: 1318, endPoint y: 328, distance: 110.0
click at [1216, 286] on video at bounding box center [1004, 288] width 696 height 280
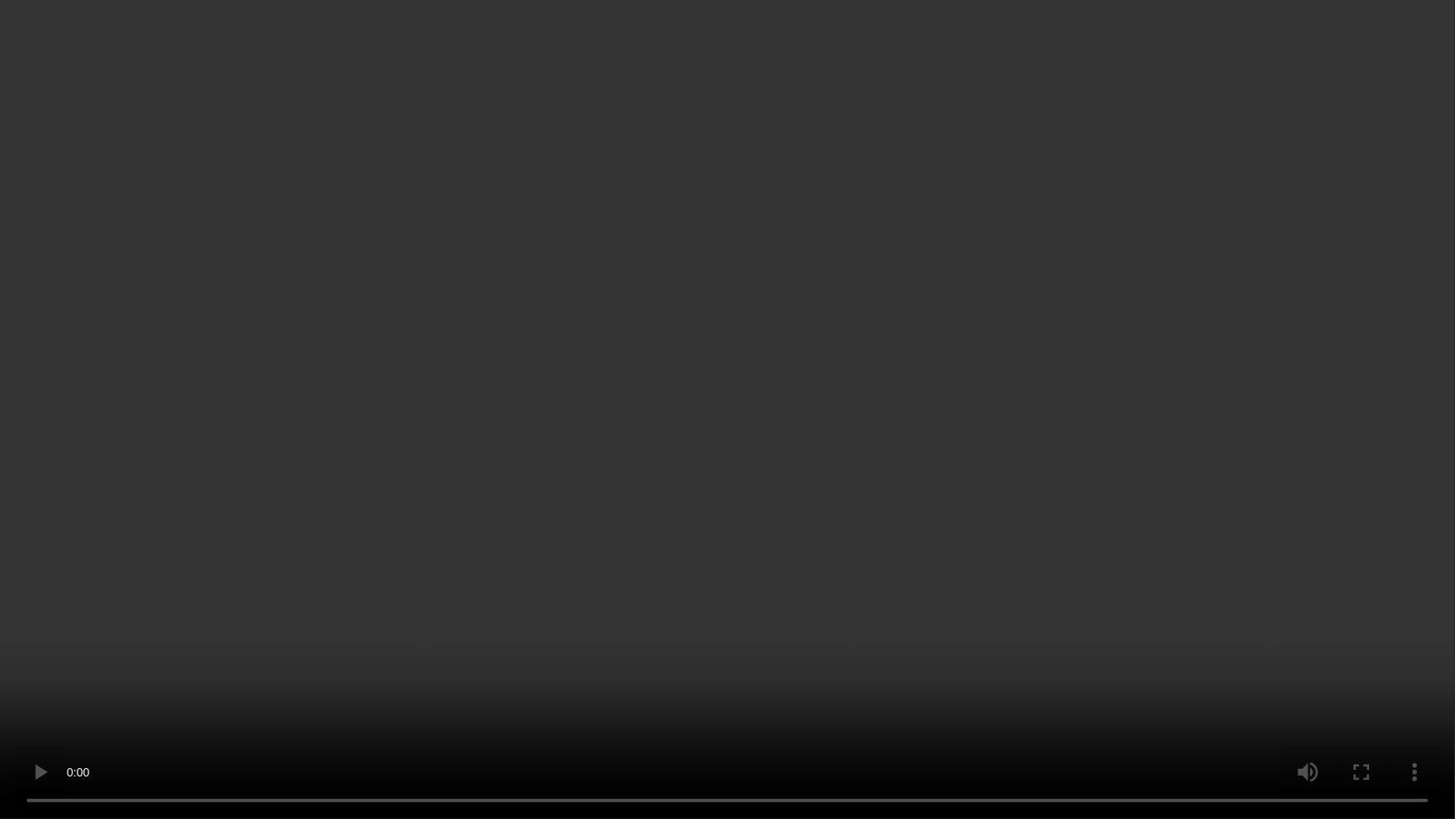
click at [810, 398] on video at bounding box center [727, 409] width 1455 height 819
click at [812, 358] on video at bounding box center [727, 409] width 1455 height 819
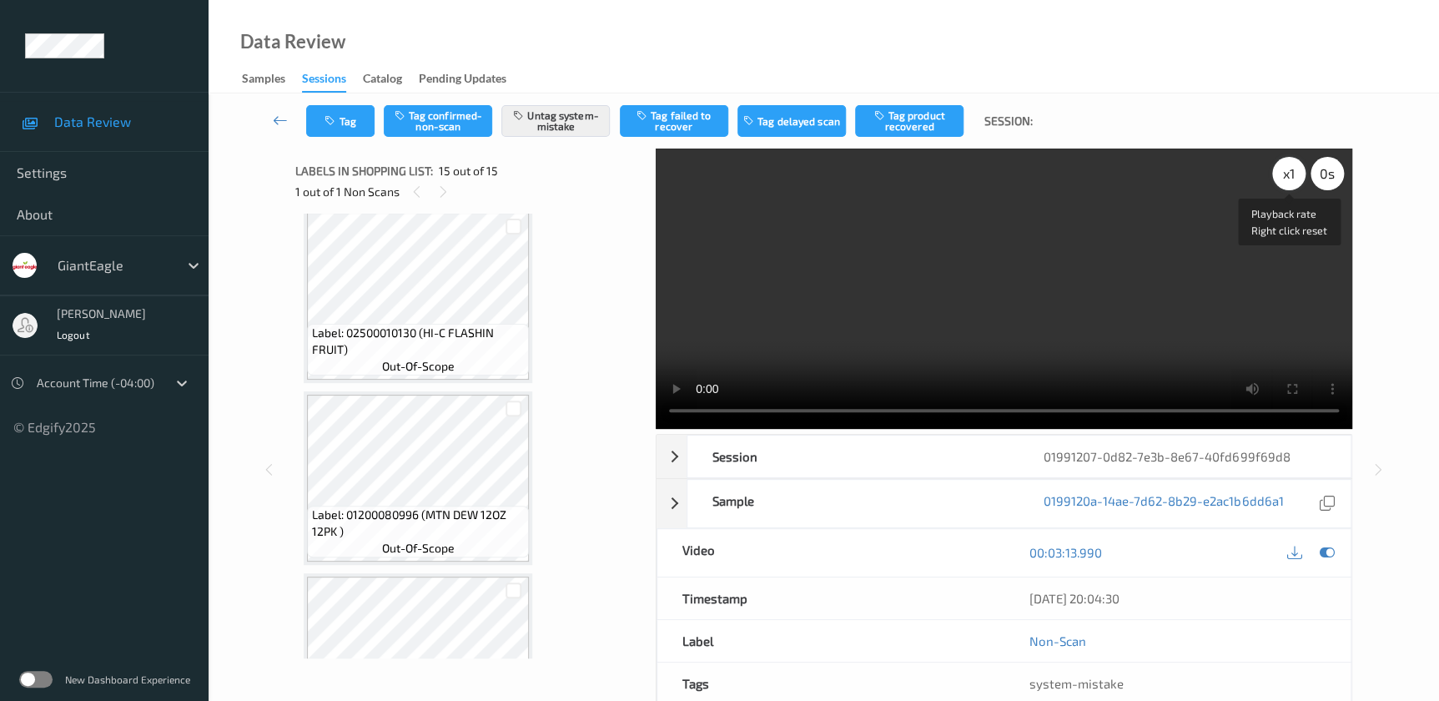
click at [1287, 174] on div "x 1" at bounding box center [1288, 173] width 33 height 33
click at [1287, 174] on div "x 2" at bounding box center [1288, 173] width 33 height 33
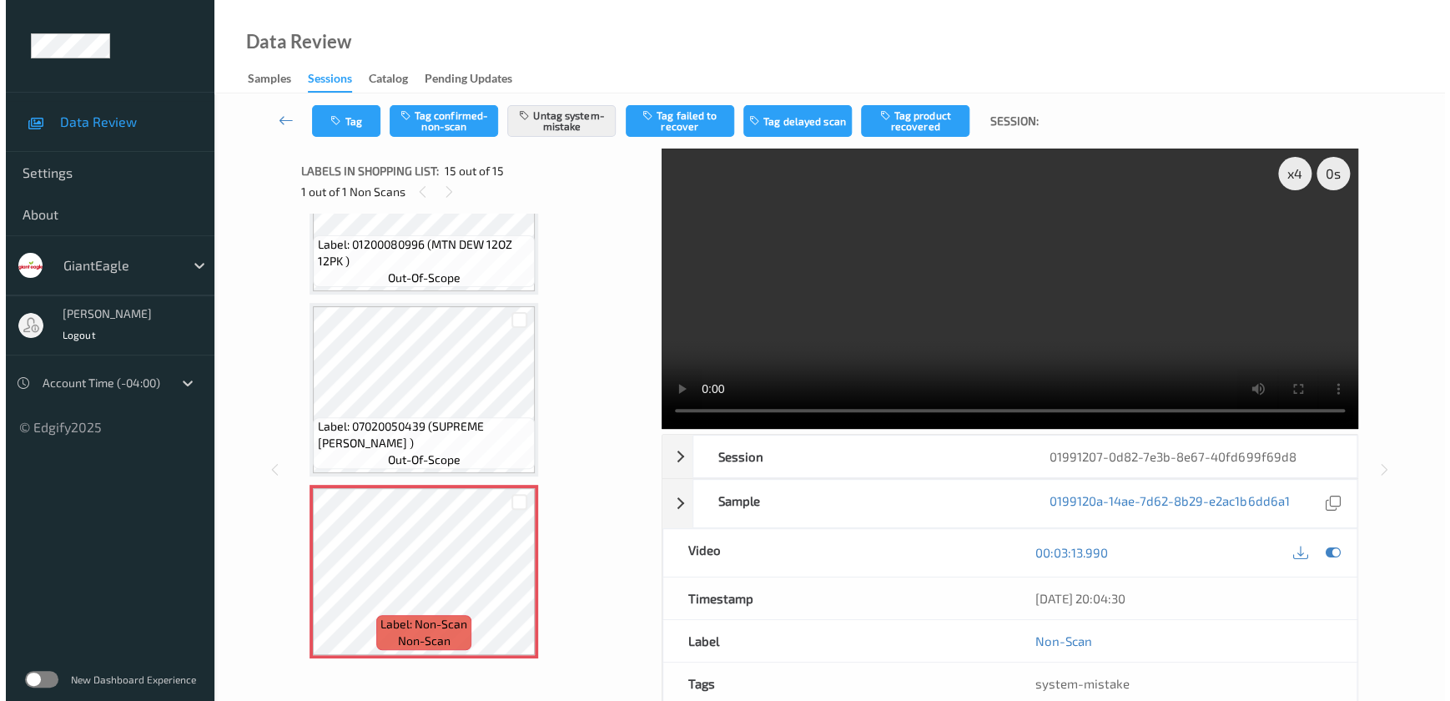
scroll to position [2163, 0]
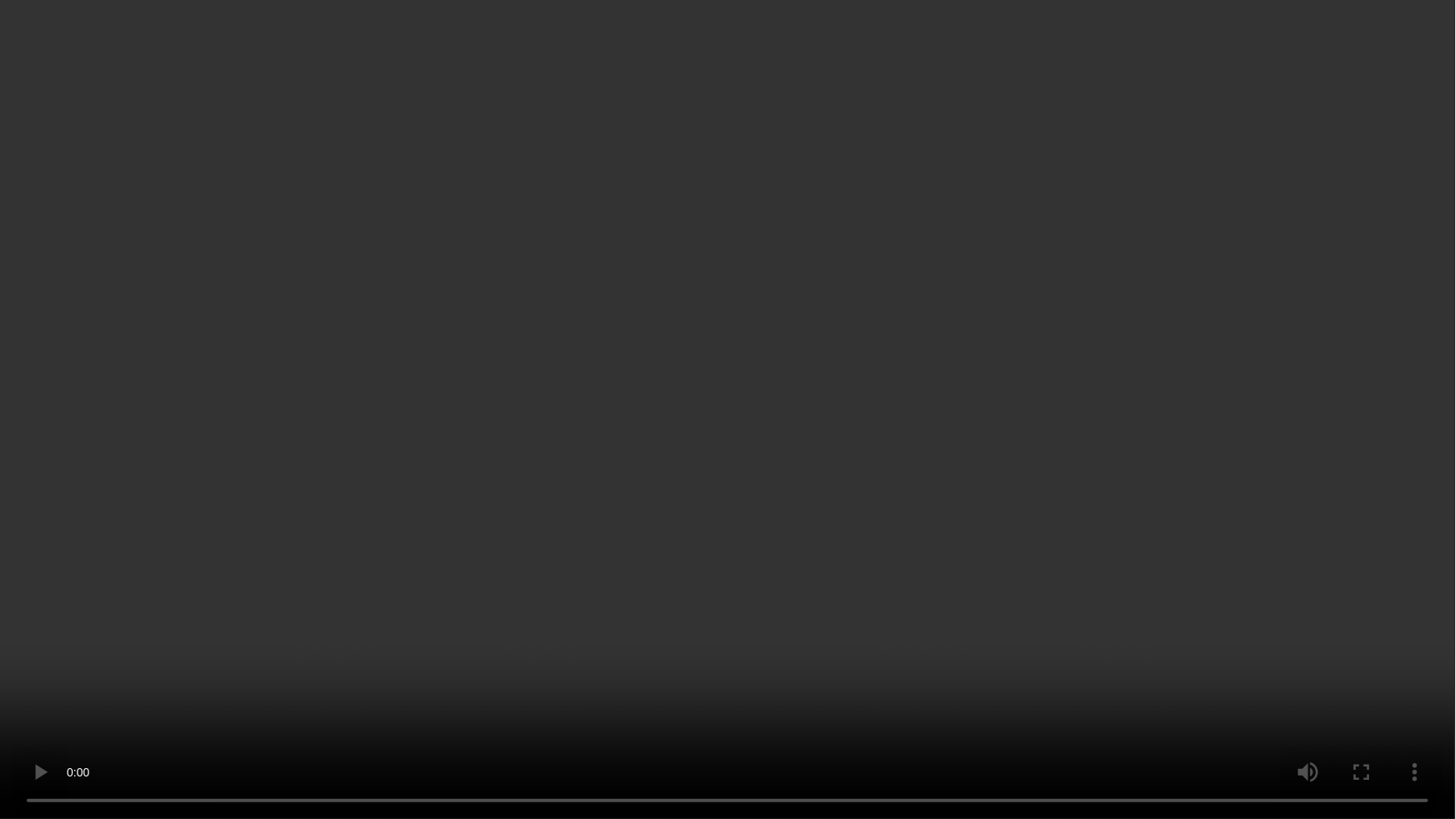
click at [869, 340] on video at bounding box center [727, 409] width 1455 height 819
click at [743, 442] on video at bounding box center [727, 409] width 1455 height 819
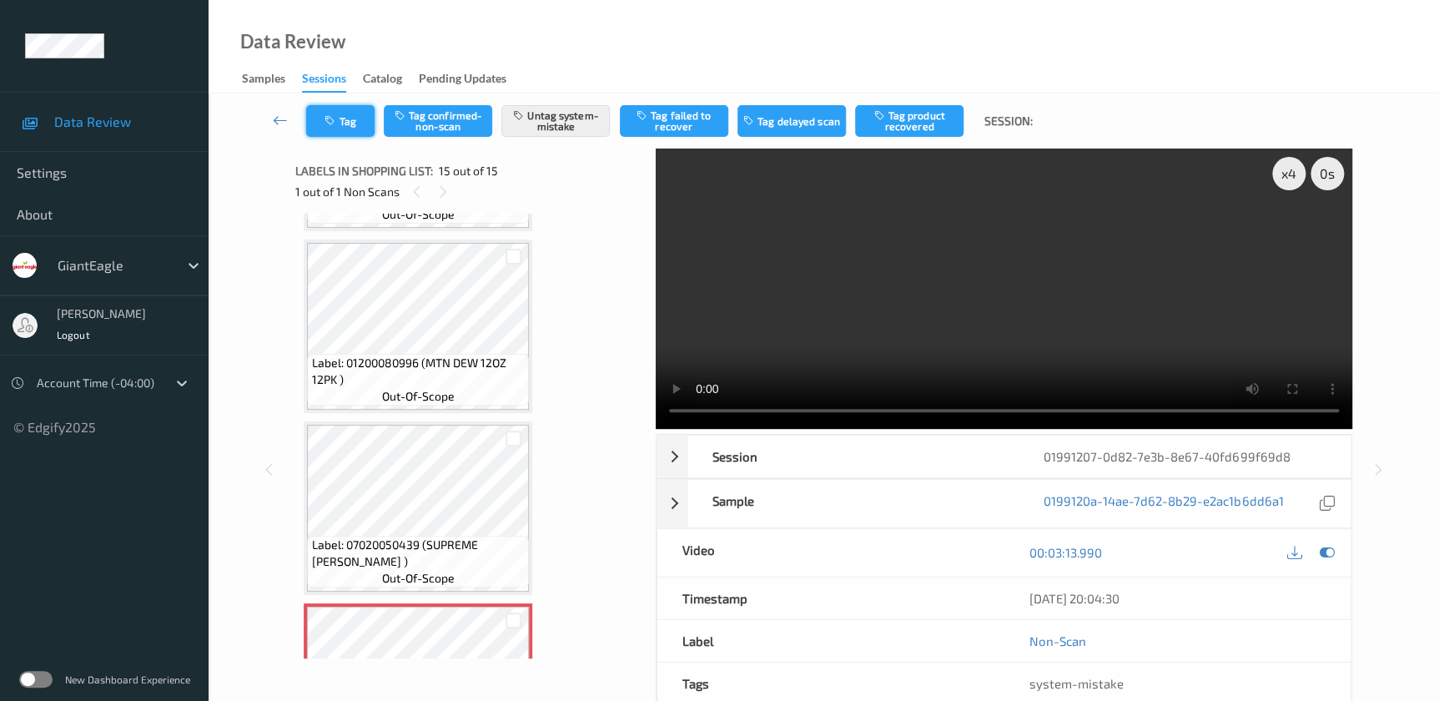
click at [335, 116] on icon "button" at bounding box center [331, 121] width 14 height 12
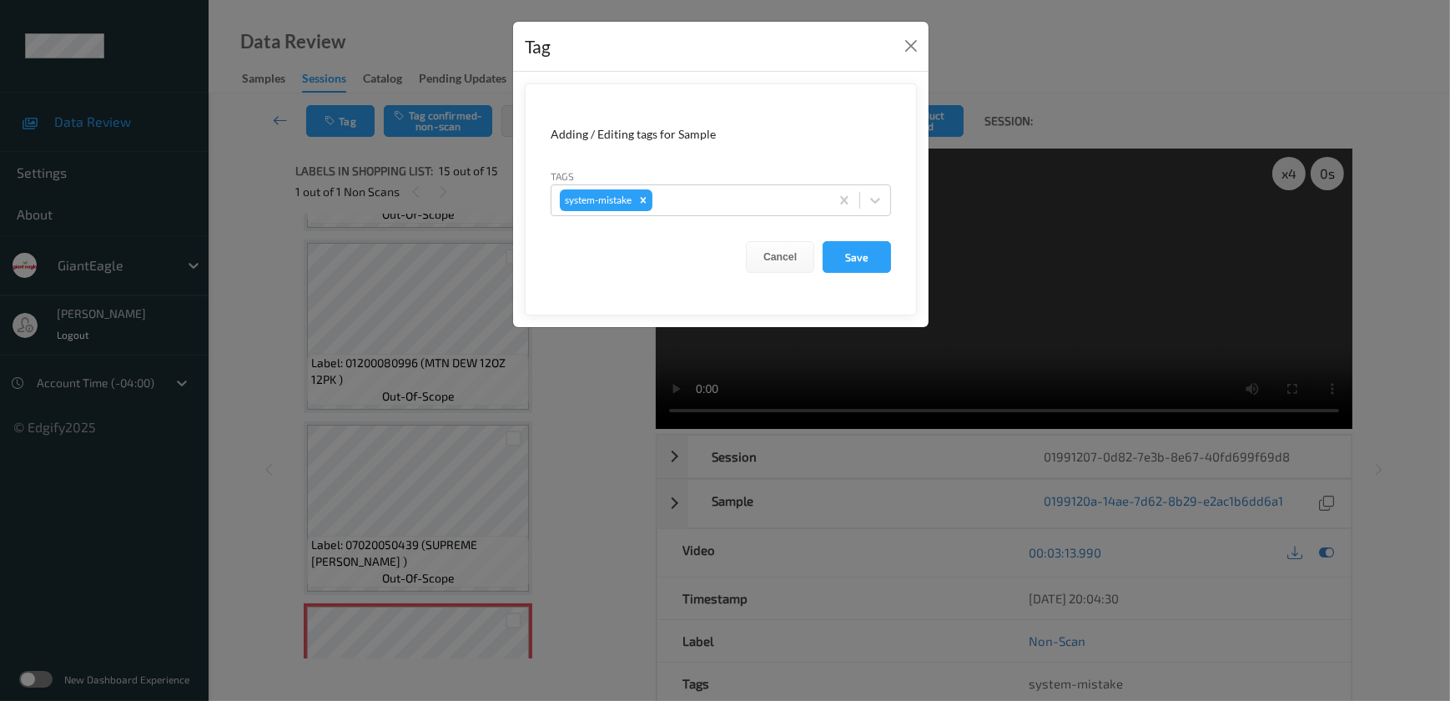
click at [588, 416] on div "Tag Adding / Editing tags for Sample Tags system-mistake Cancel Save" at bounding box center [725, 350] width 1450 height 701
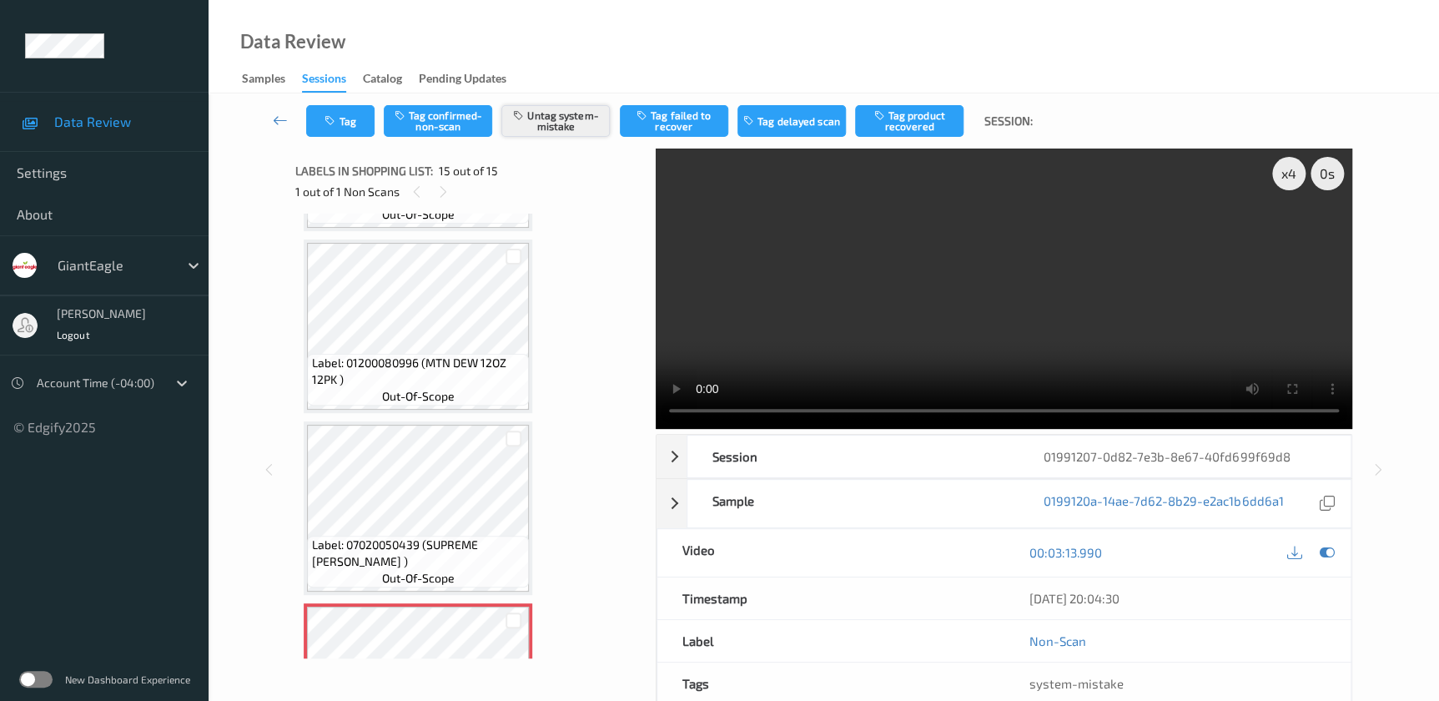
click at [542, 130] on button "Untag system-mistake" at bounding box center [555, 121] width 108 height 32
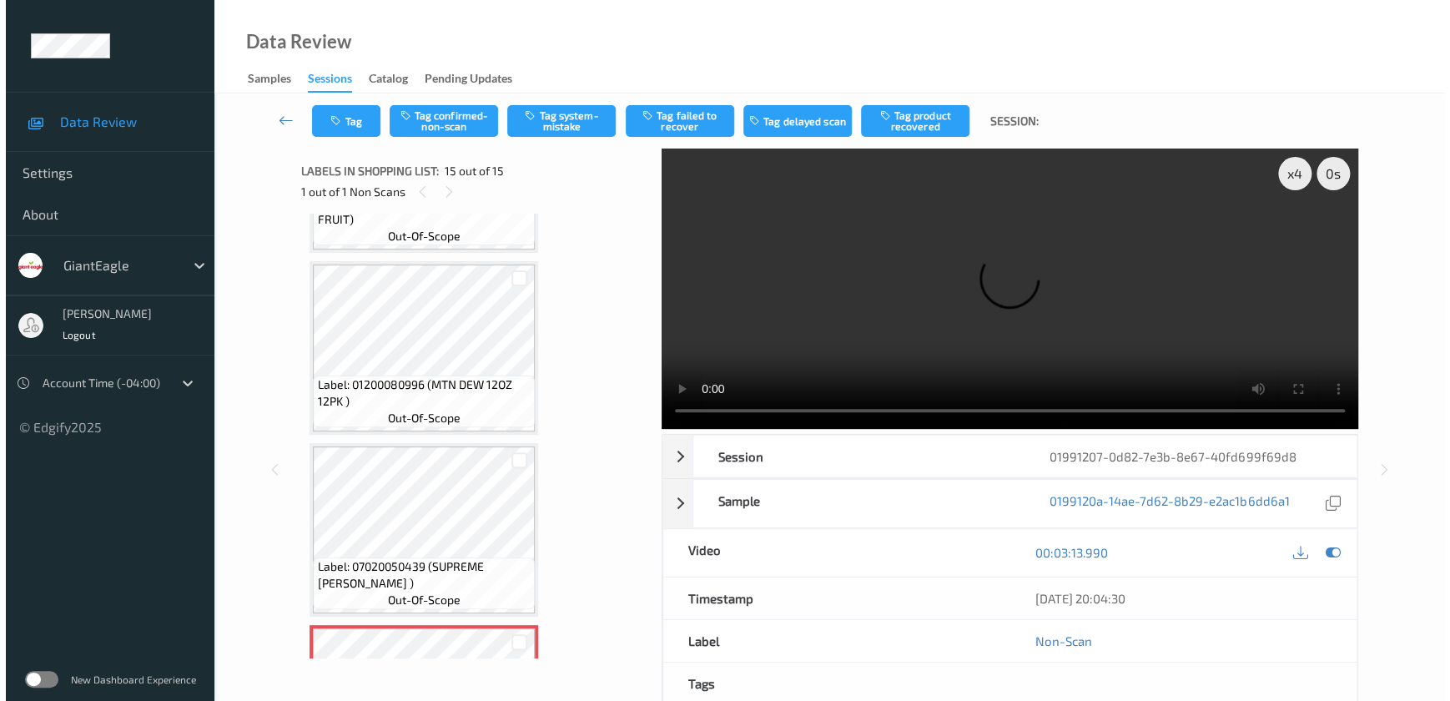
scroll to position [2130, 0]
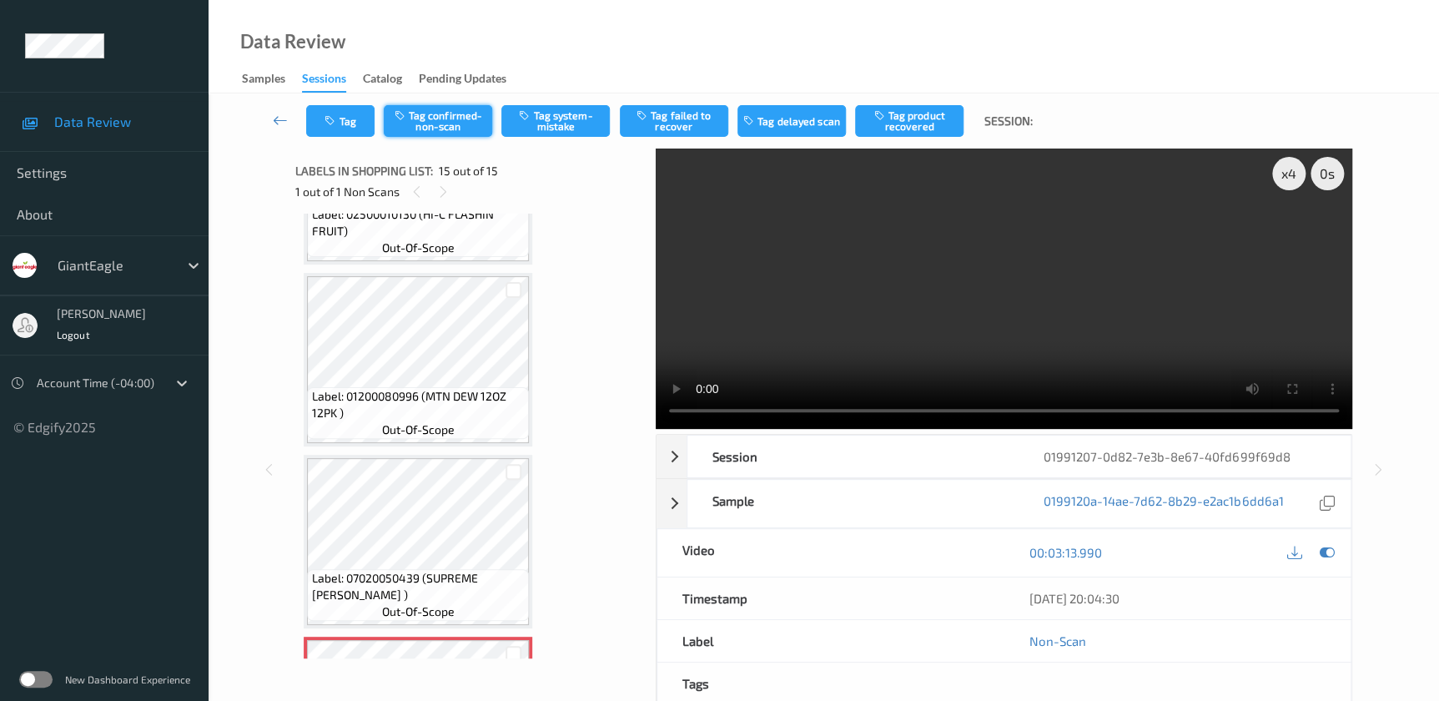
click at [415, 118] on button "Tag confirmed-non-scan" at bounding box center [438, 121] width 108 height 32
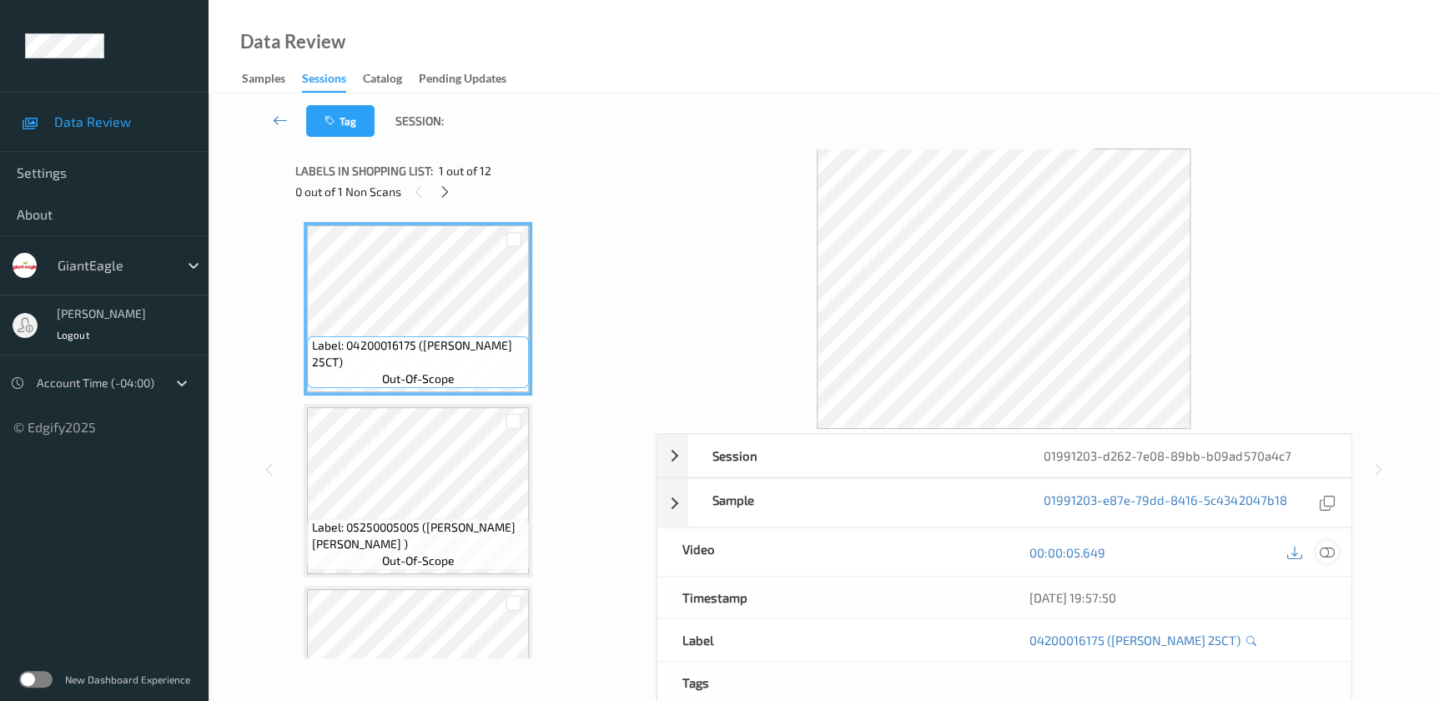
click at [1320, 551] on icon at bounding box center [1326, 552] width 15 height 15
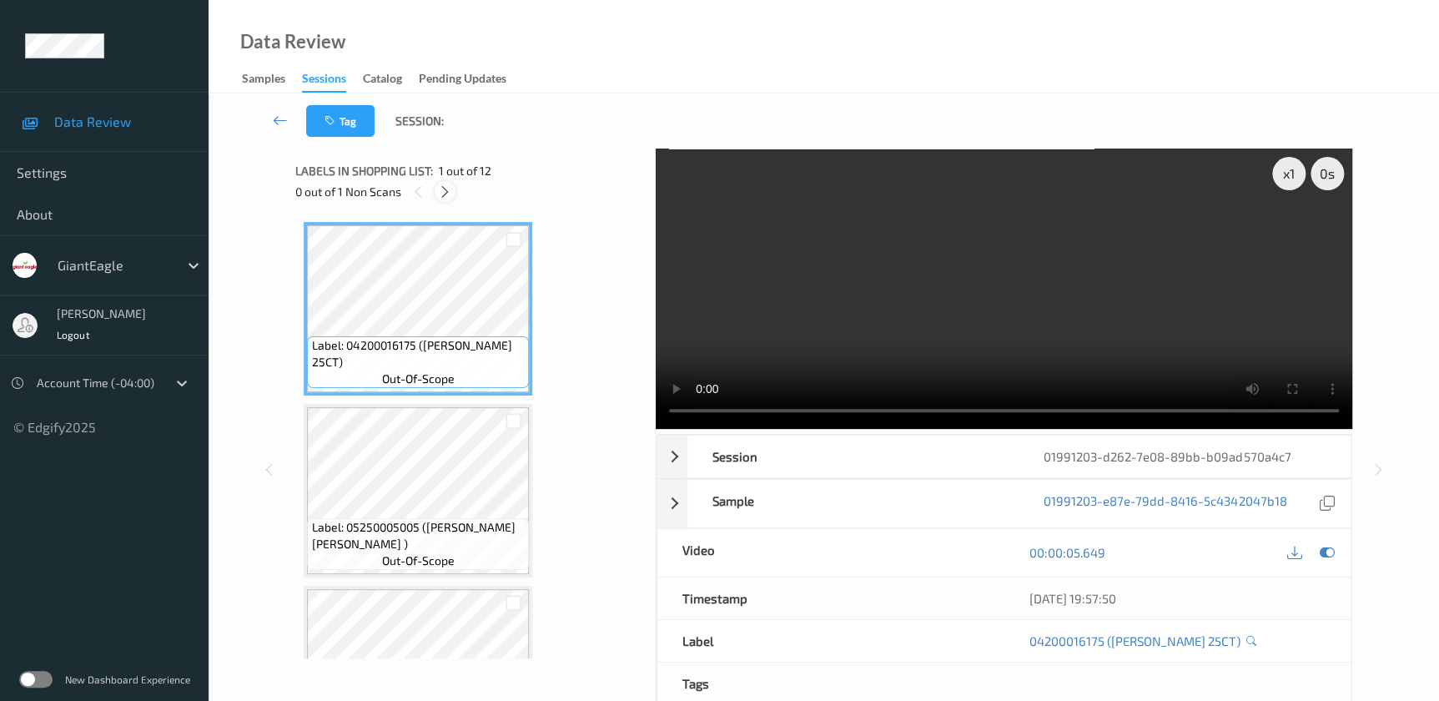
click at [438, 195] on icon at bounding box center [445, 191] width 14 height 15
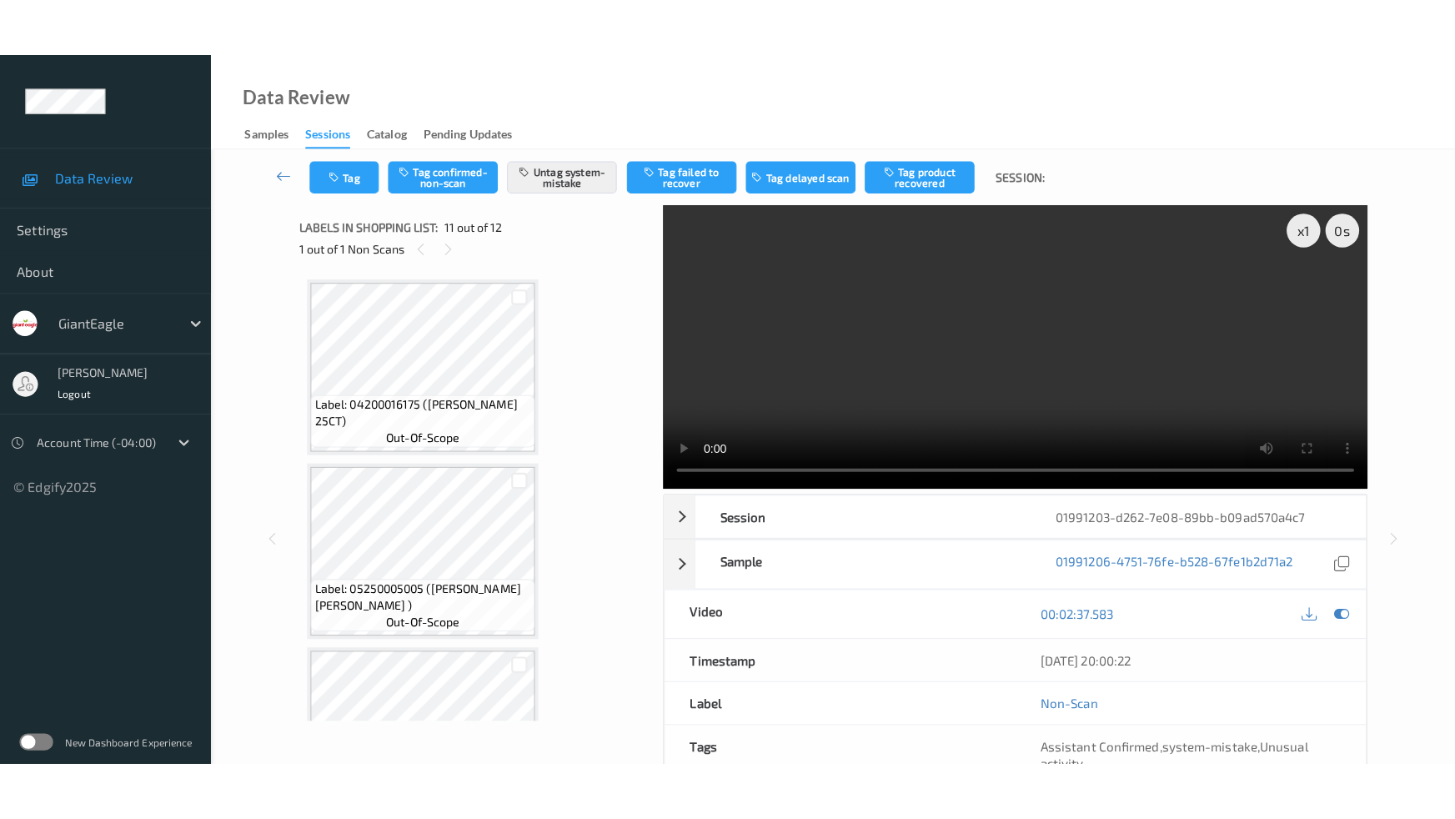
scroll to position [1639, 0]
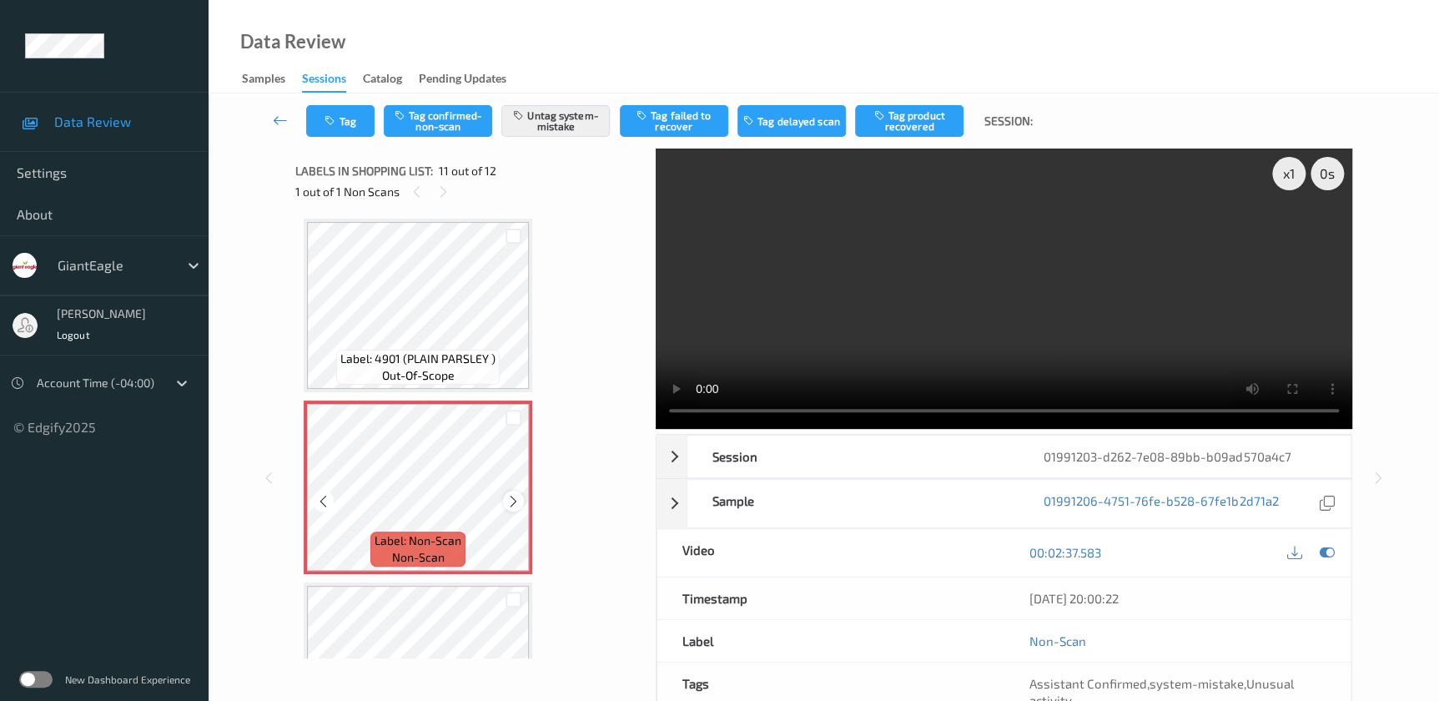
click at [511, 496] on icon at bounding box center [513, 501] width 14 height 15
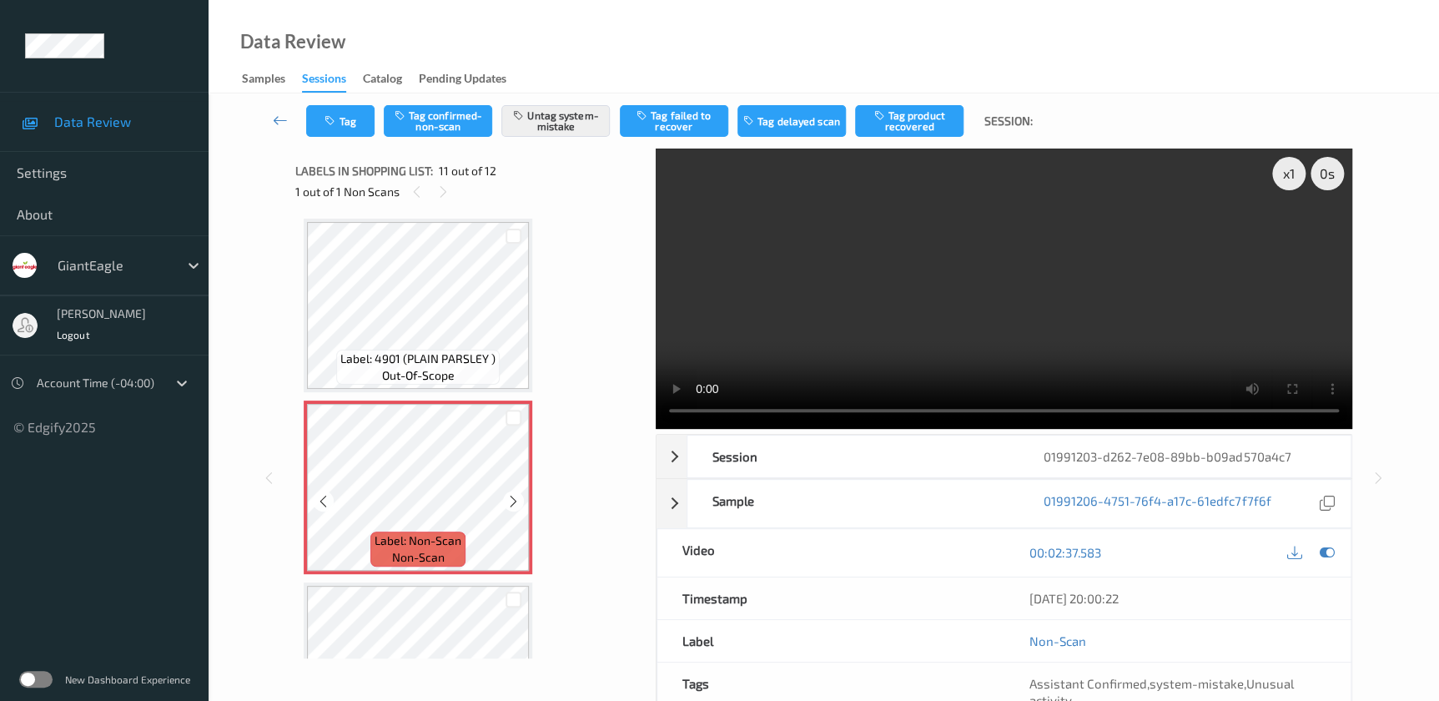
click at [511, 496] on icon at bounding box center [513, 501] width 14 height 15
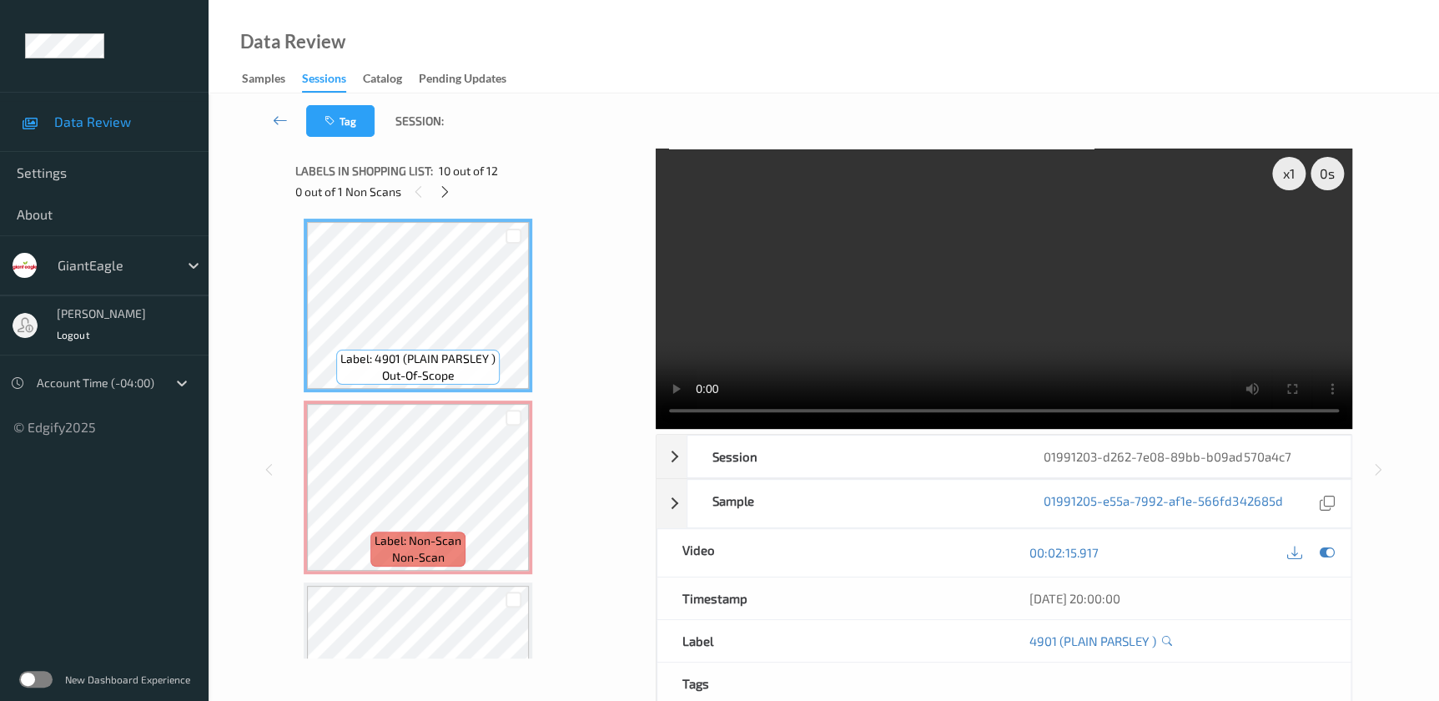
click video
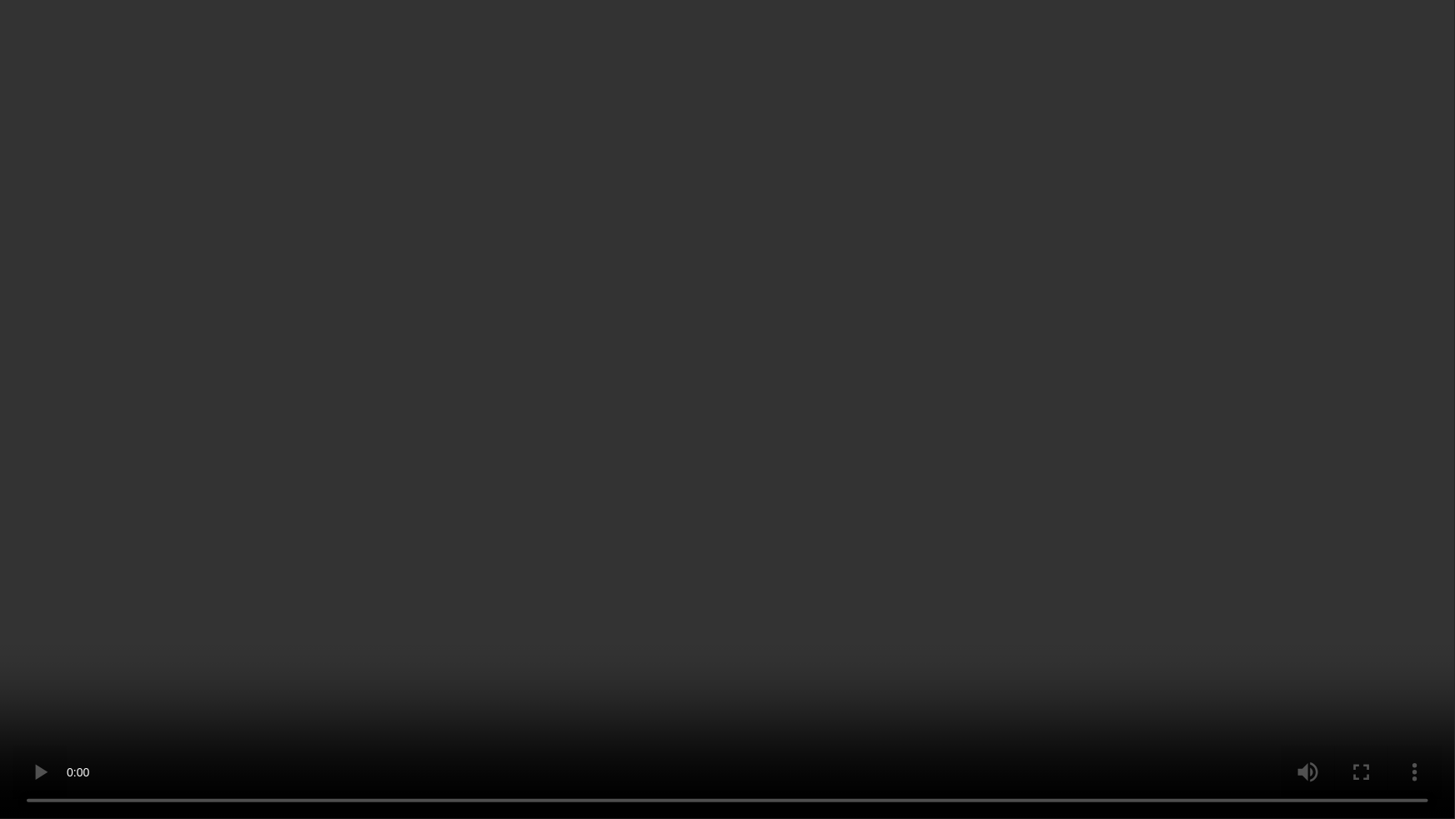
click video
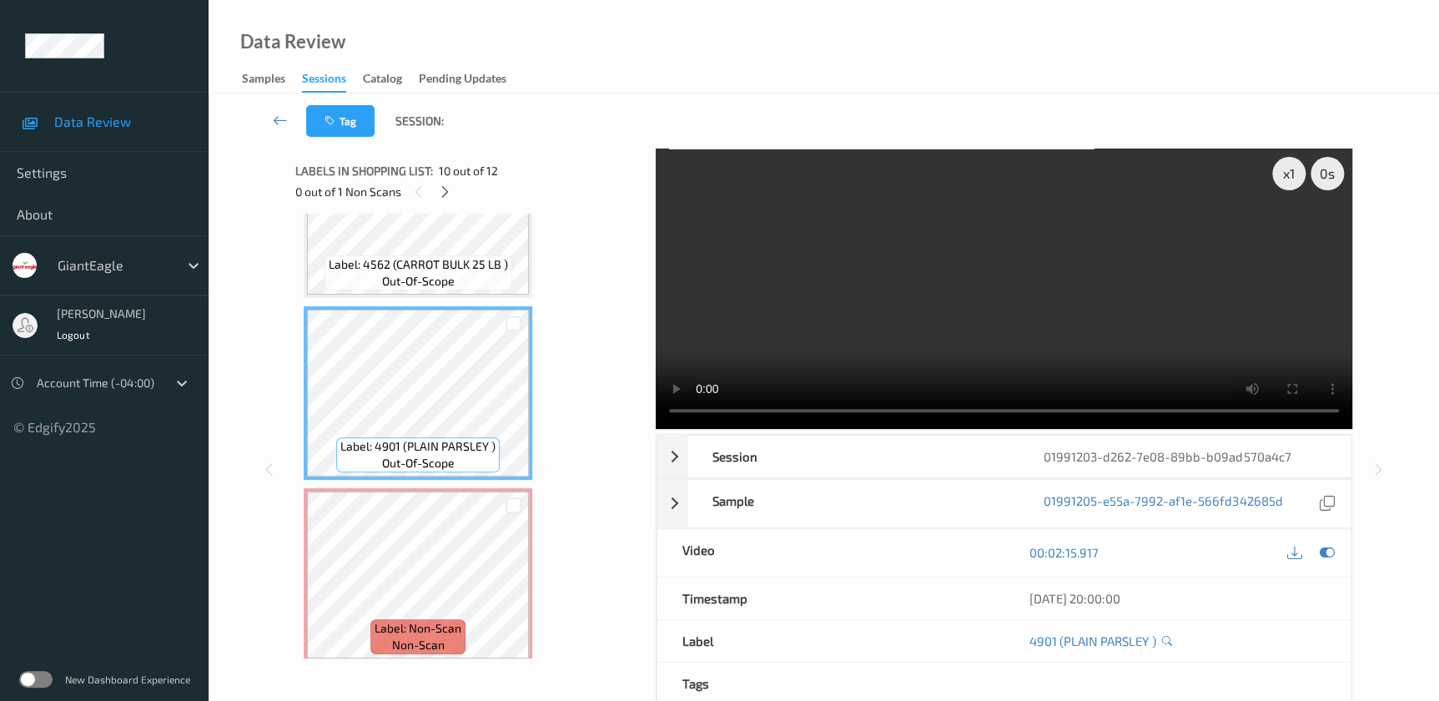
scroll to position [1738, 0]
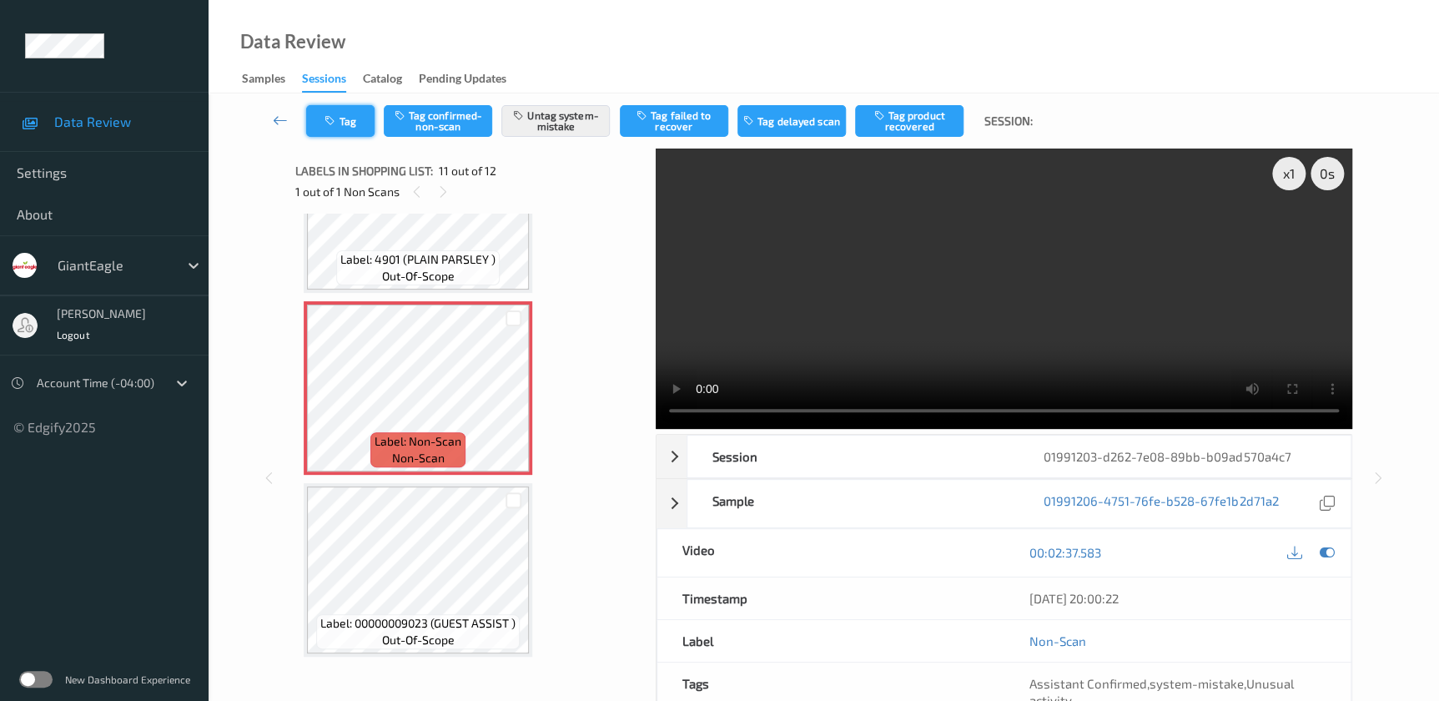
click icon "button"
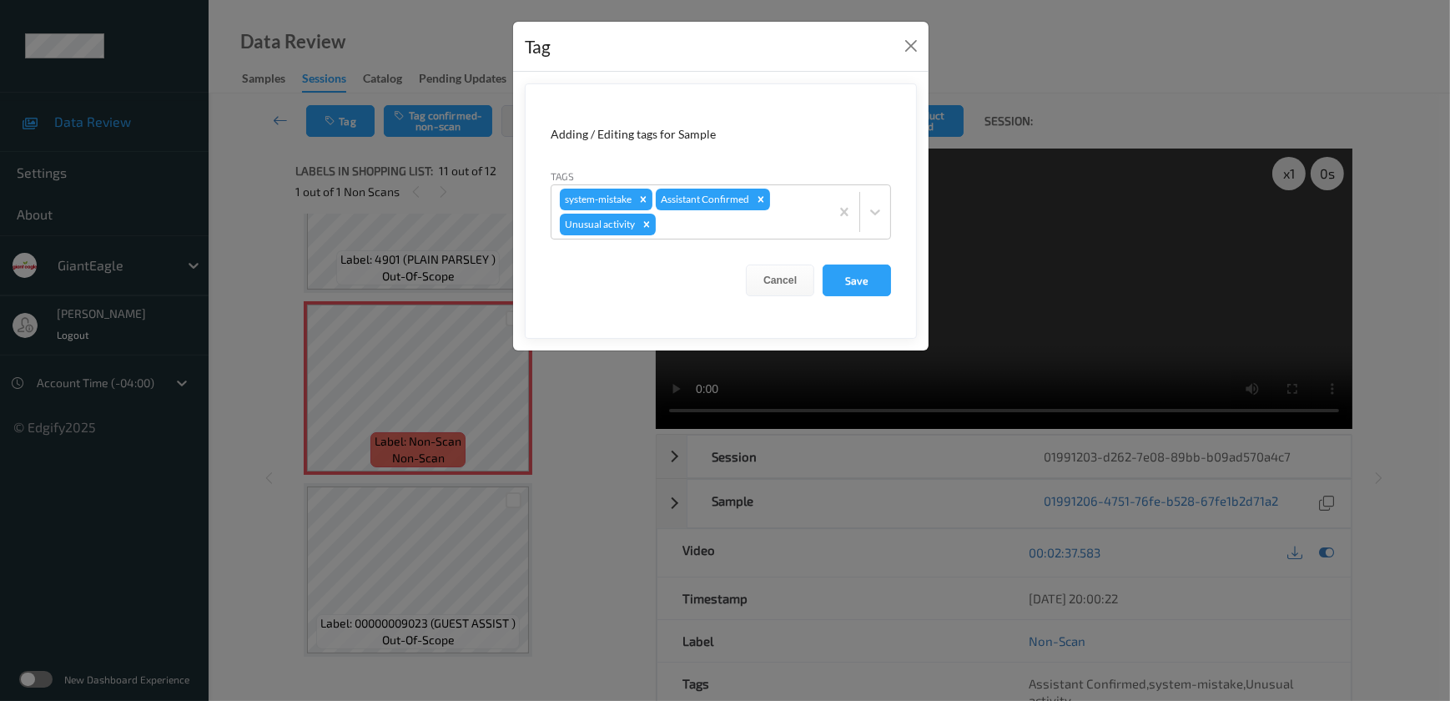
click div "Tag Adding / Editing tags for Sample Tags system-mistake Assistant Confirmed Un…"
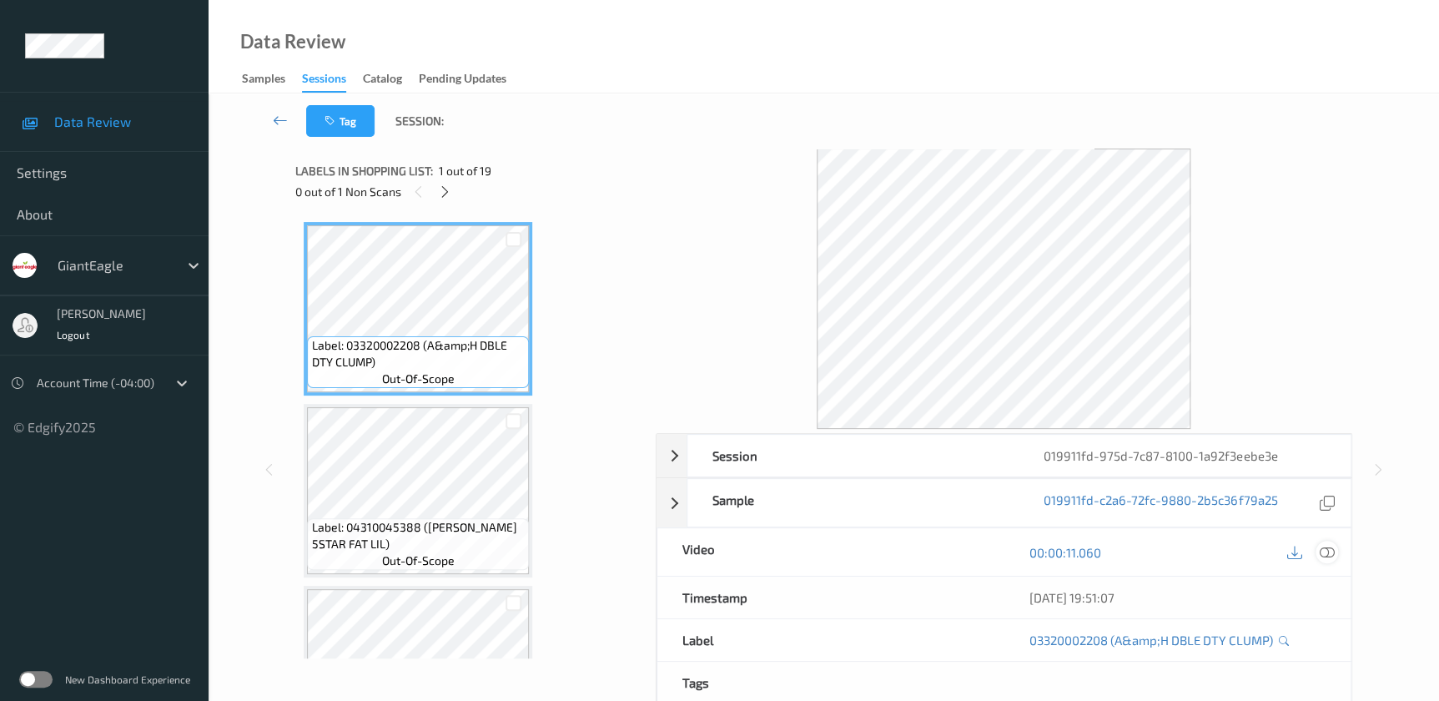
click at [1326, 553] on icon at bounding box center [1326, 552] width 15 height 15
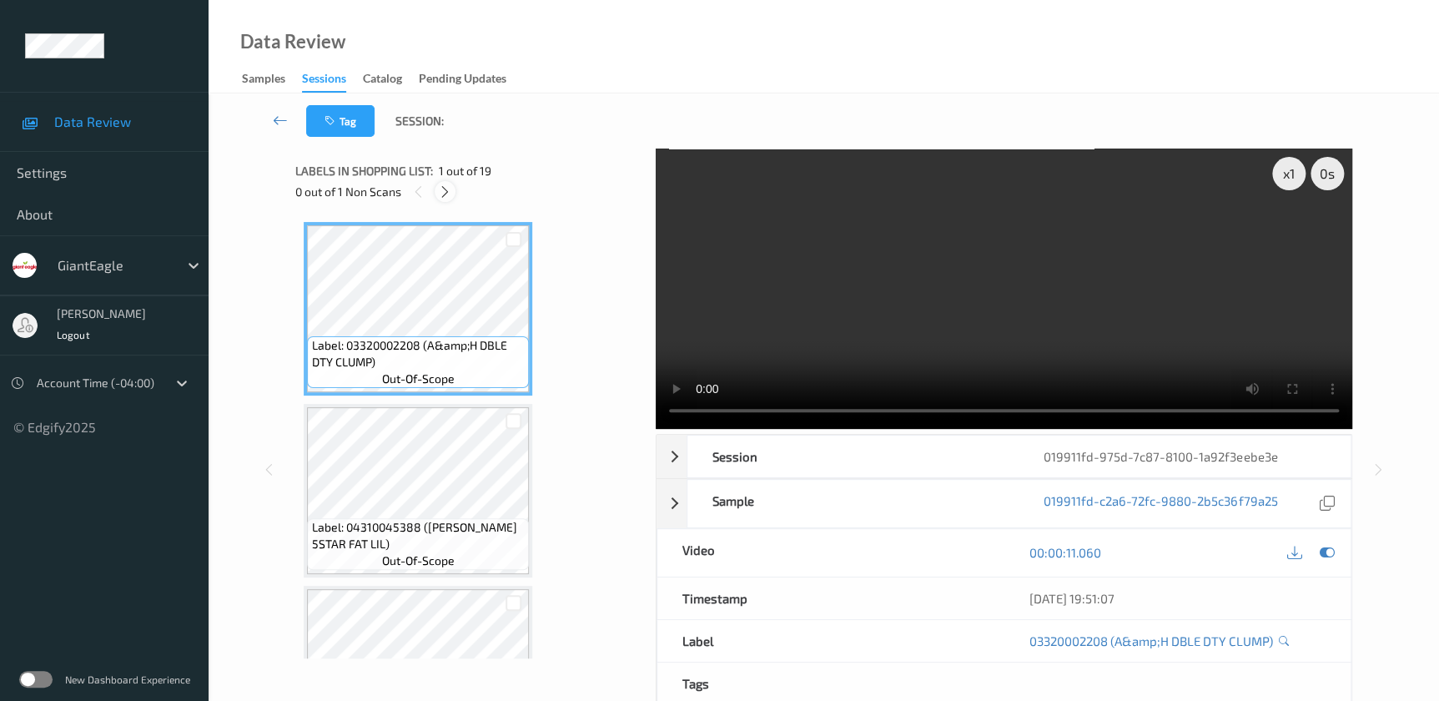
click at [440, 188] on icon at bounding box center [445, 191] width 14 height 15
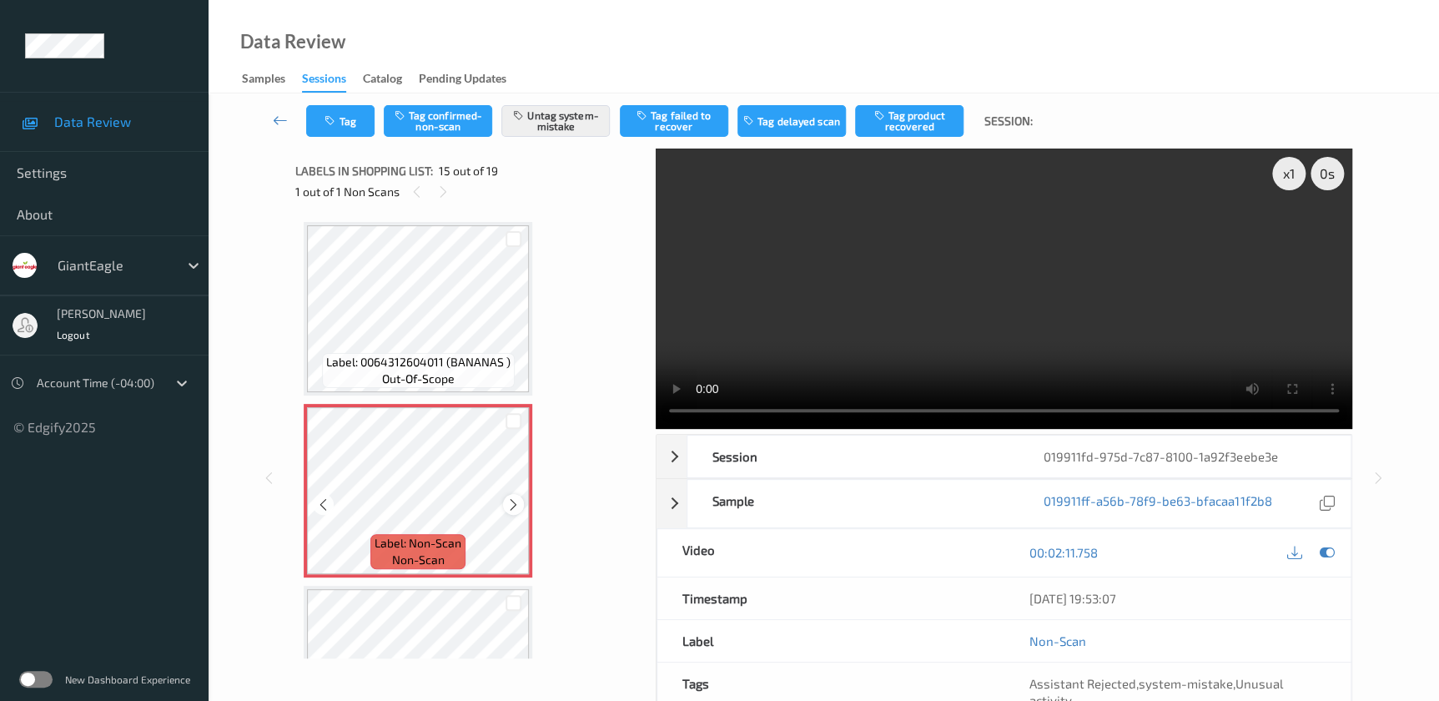
click at [508, 496] on icon at bounding box center [513, 503] width 14 height 15
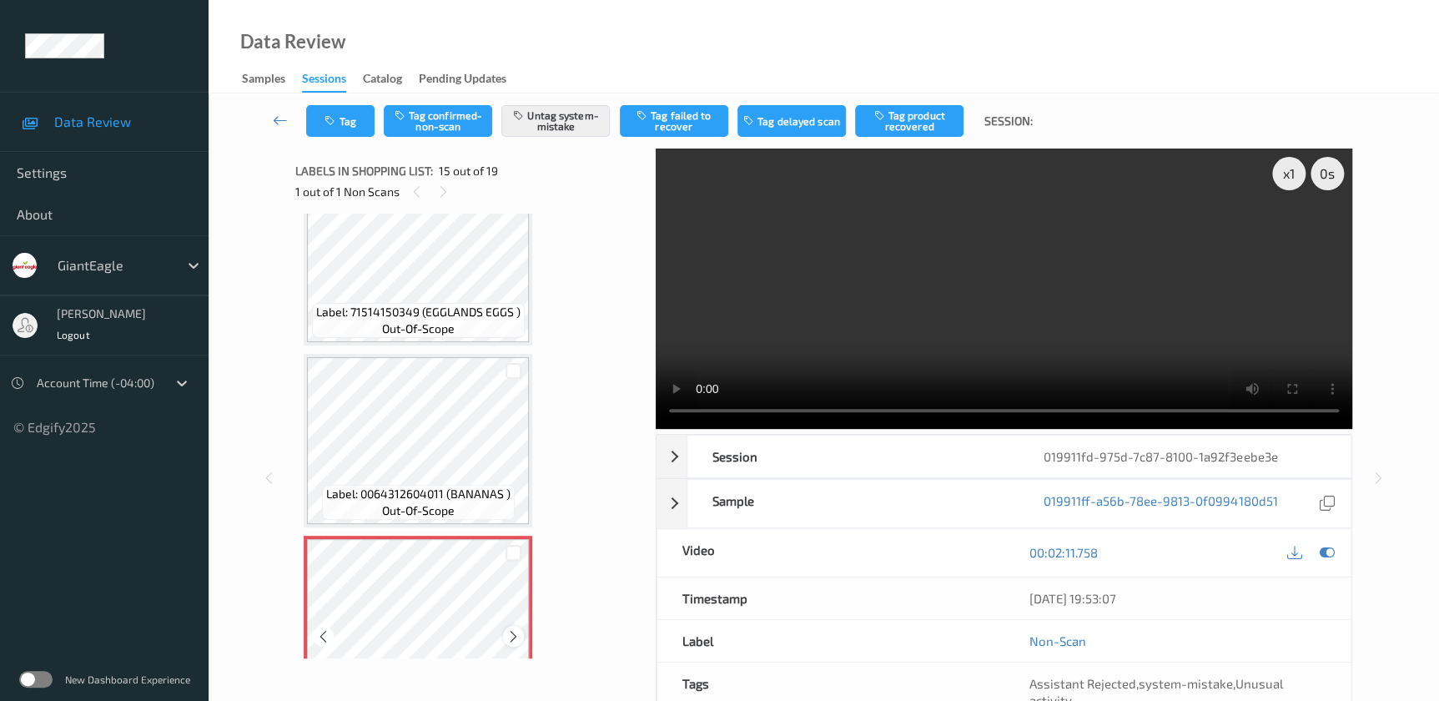
scroll to position [2211, 0]
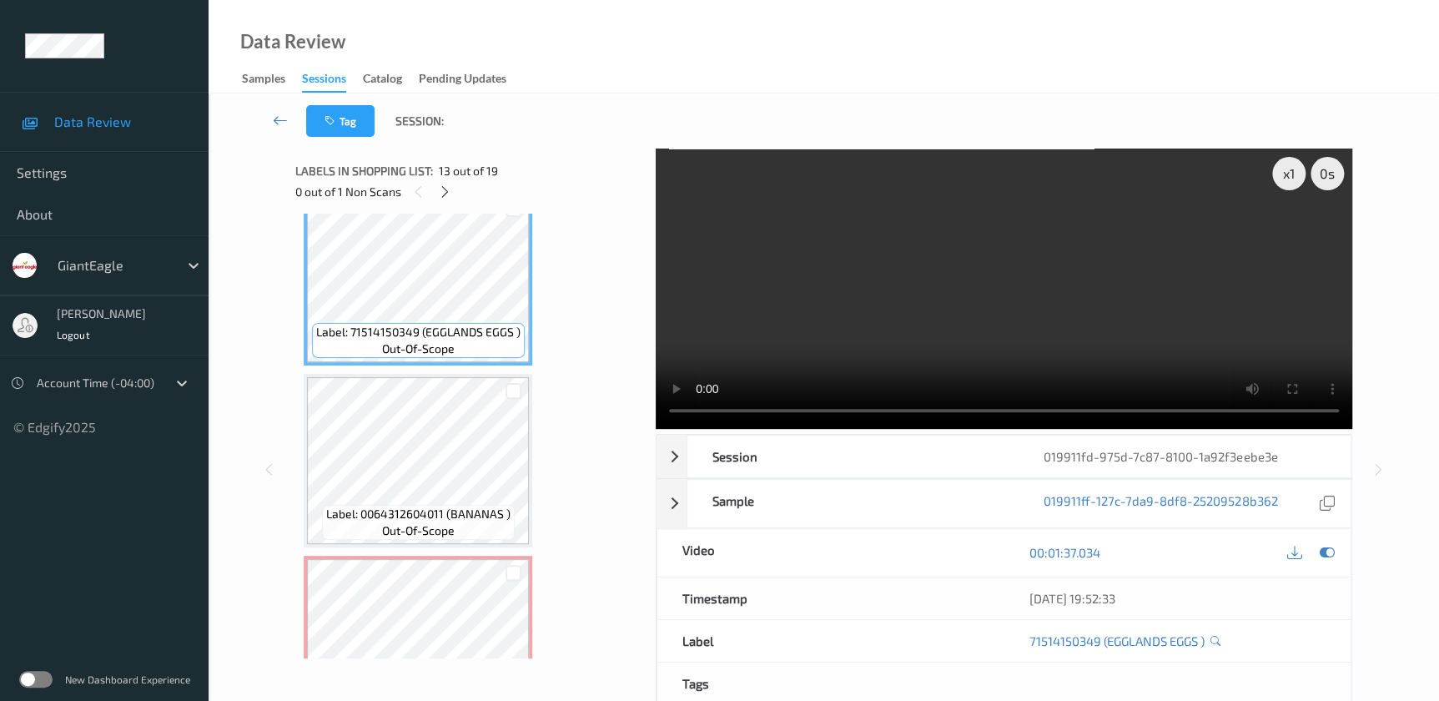
click at [938, 293] on video at bounding box center [1004, 288] width 696 height 280
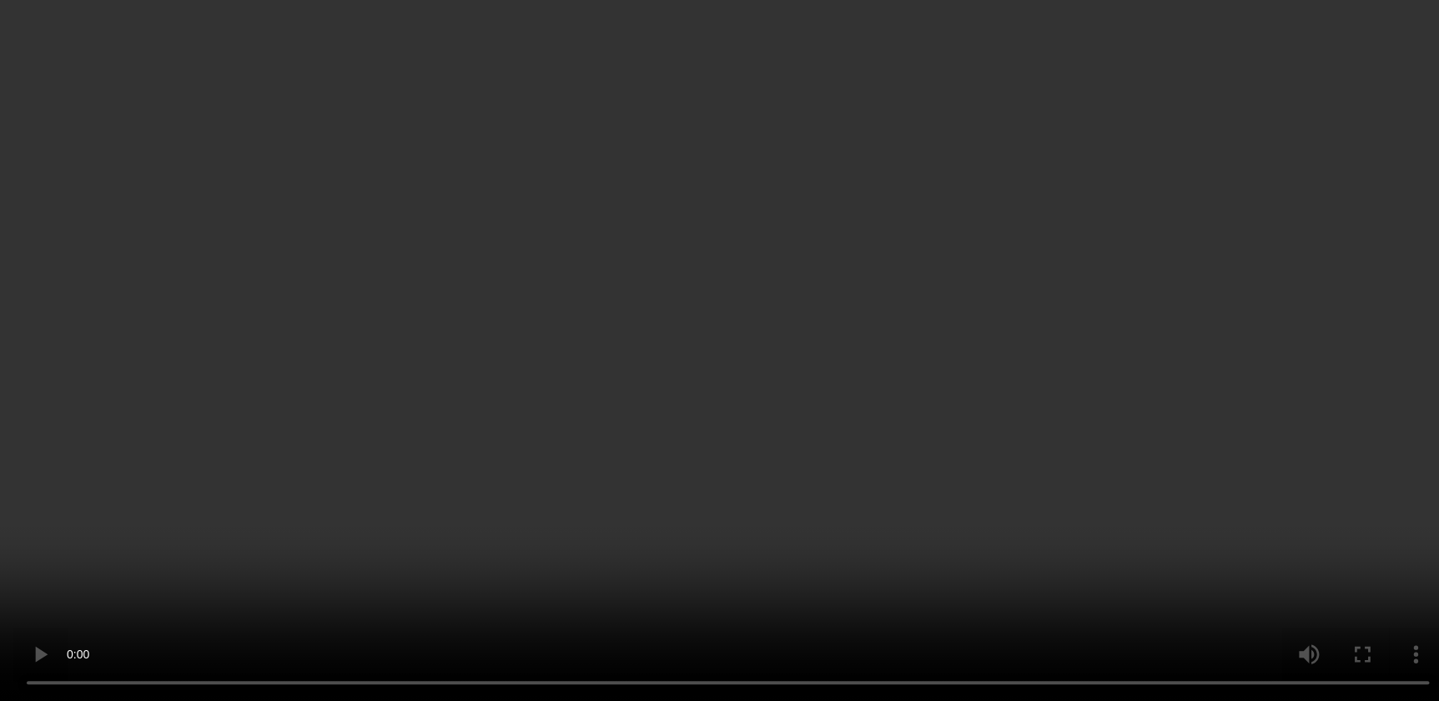
scroll to position [2515, 0]
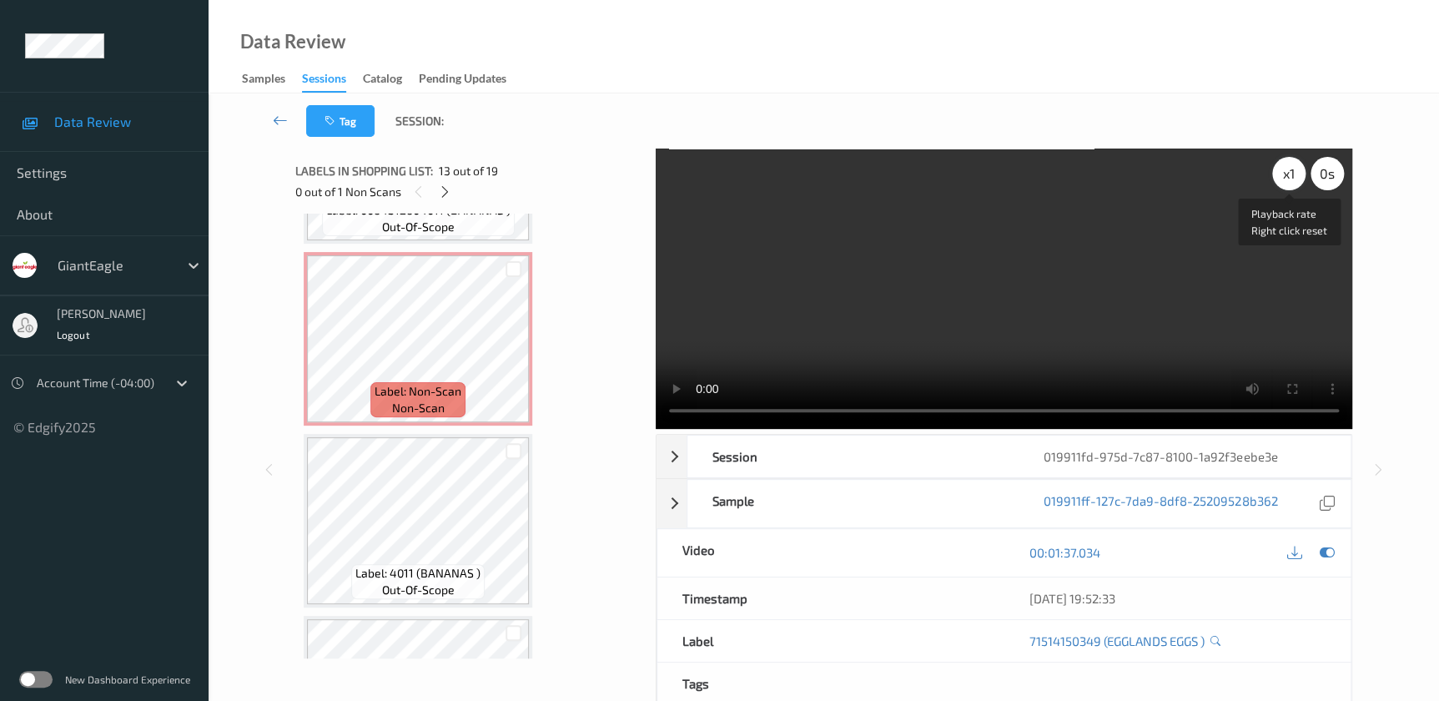
click at [1279, 171] on div "x 1" at bounding box center [1288, 173] width 33 height 33
click at [1285, 173] on div "x 2" at bounding box center [1288, 173] width 33 height 33
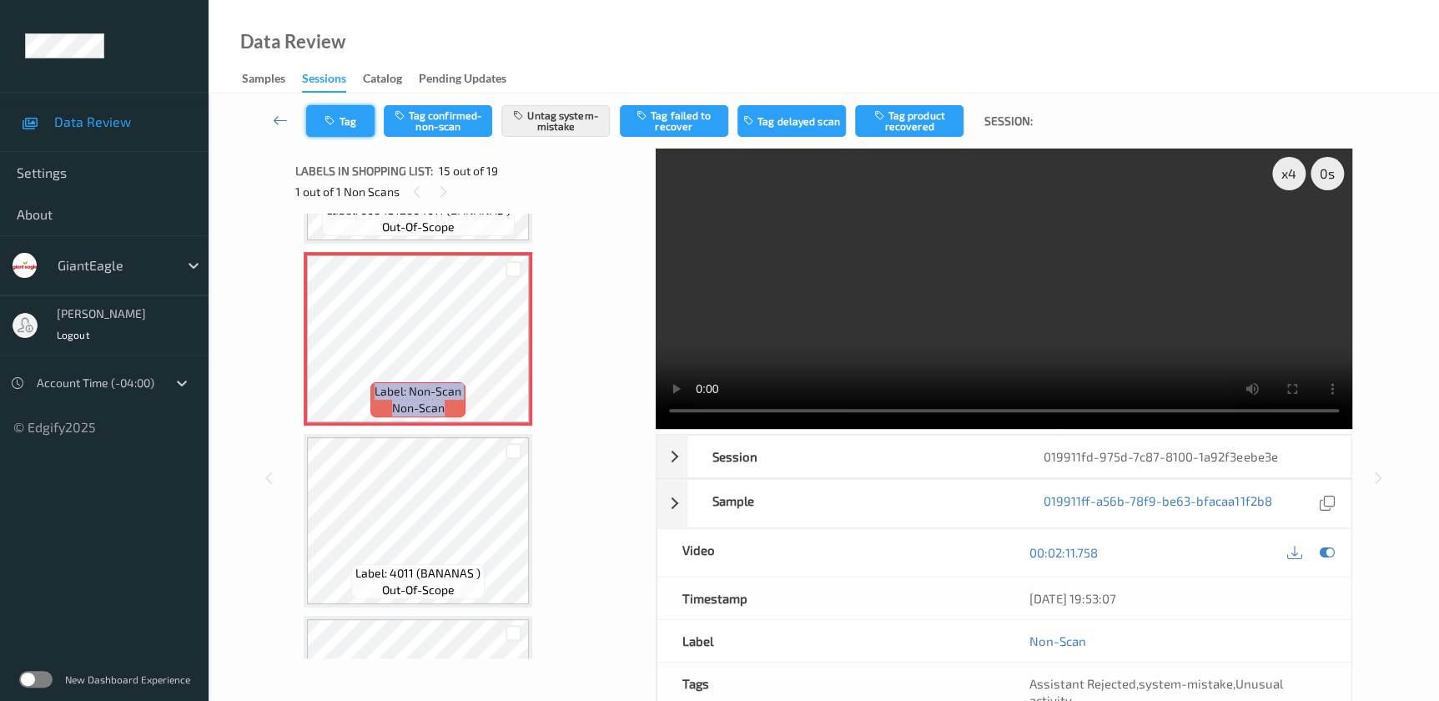
click at [342, 124] on button "Tag" at bounding box center [340, 121] width 68 height 32
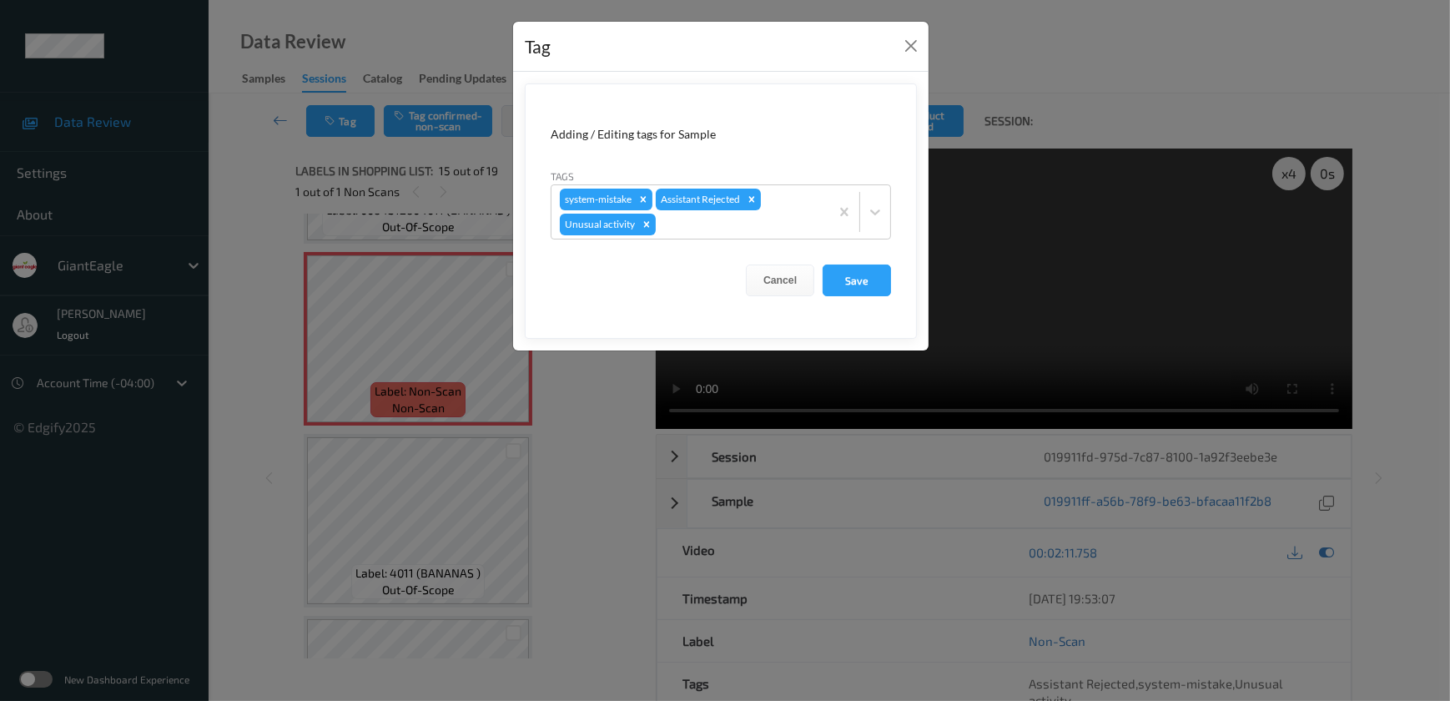
click at [575, 415] on div "Tag Adding / Editing tags for Sample Tags system-mistake Assistant Rejected Unu…" at bounding box center [725, 350] width 1450 height 701
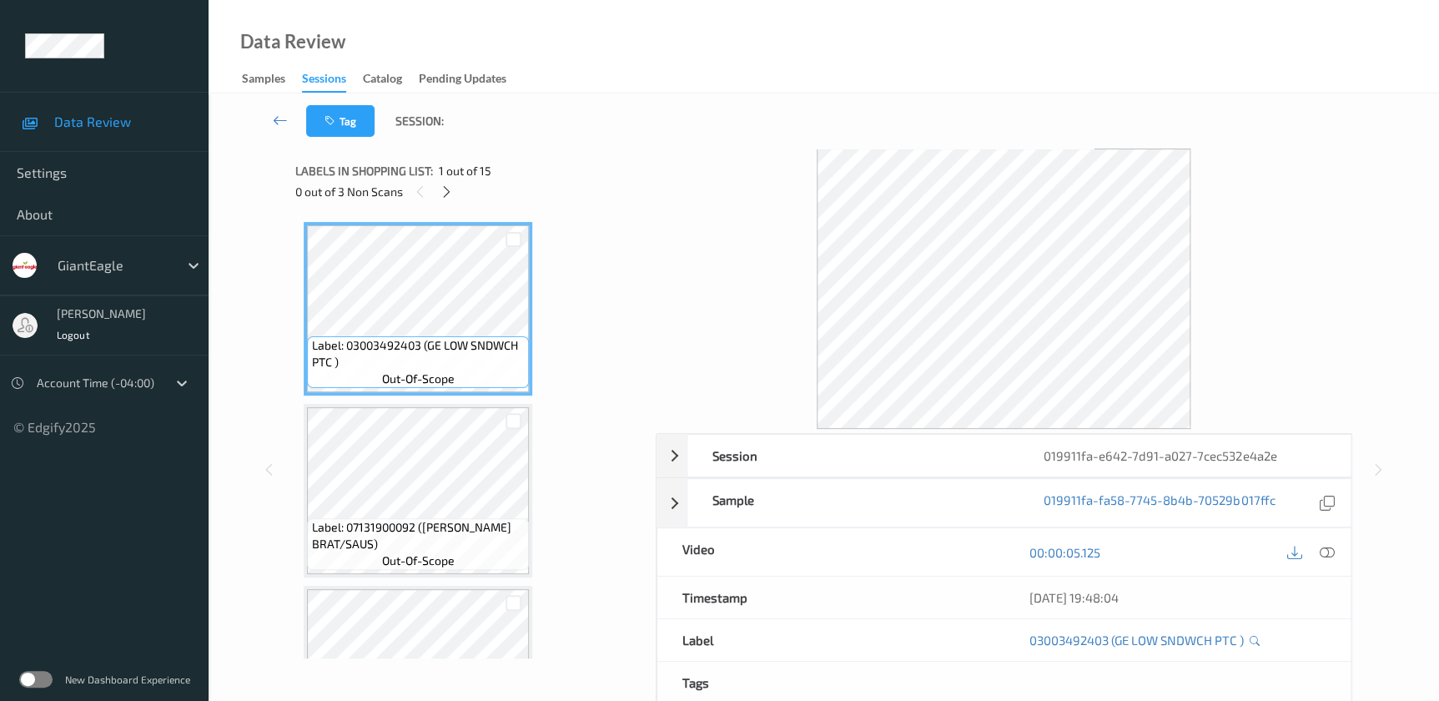
drag, startPoint x: 1320, startPoint y: 553, endPoint x: 1234, endPoint y: 442, distance: 140.8
click at [1320, 553] on icon at bounding box center [1326, 552] width 15 height 15
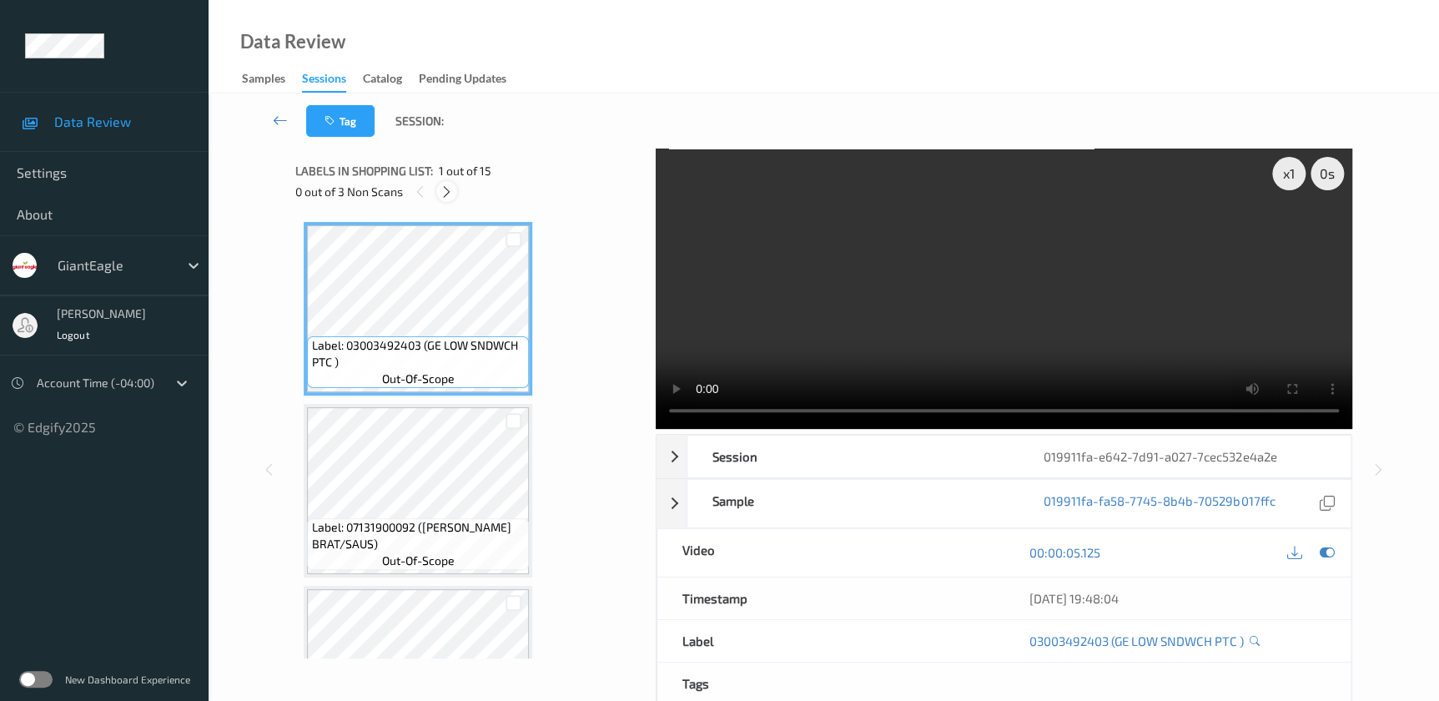
click at [450, 195] on icon at bounding box center [447, 191] width 14 height 15
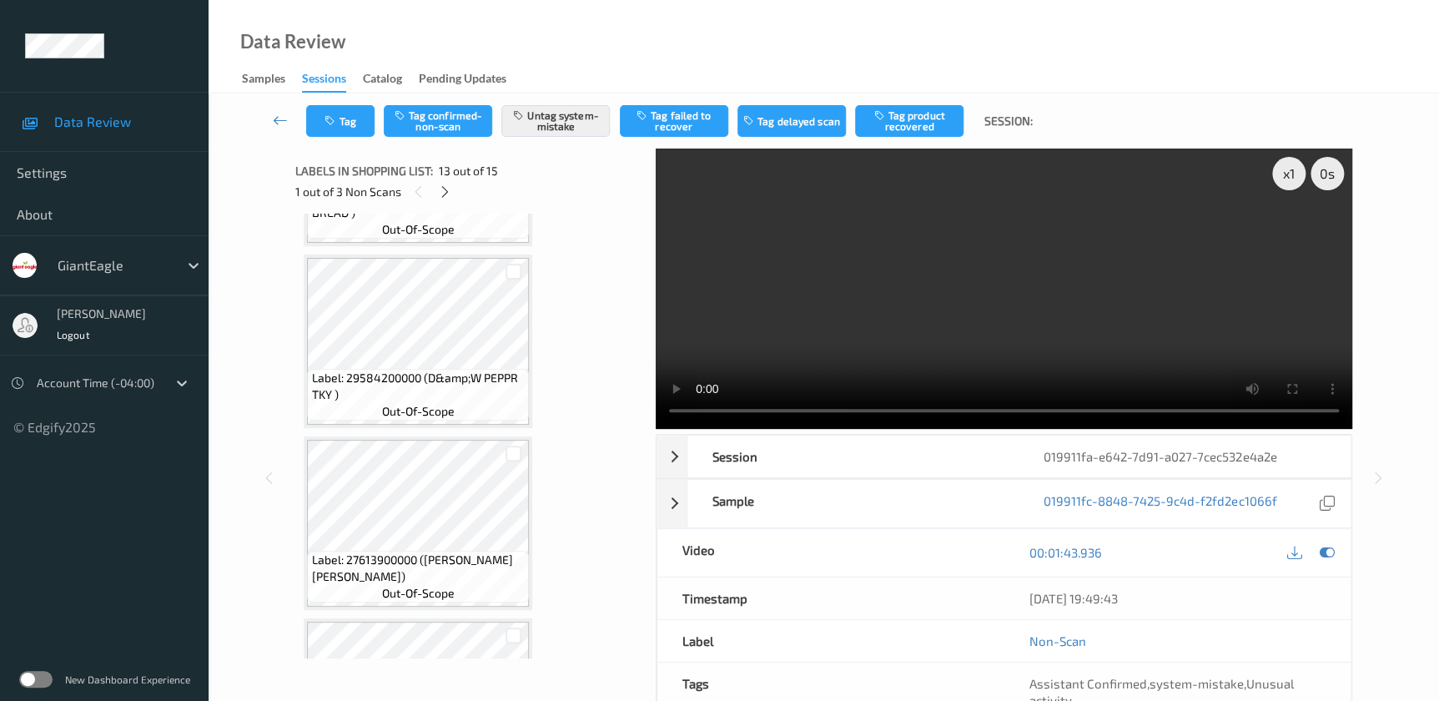
scroll to position [530, 0]
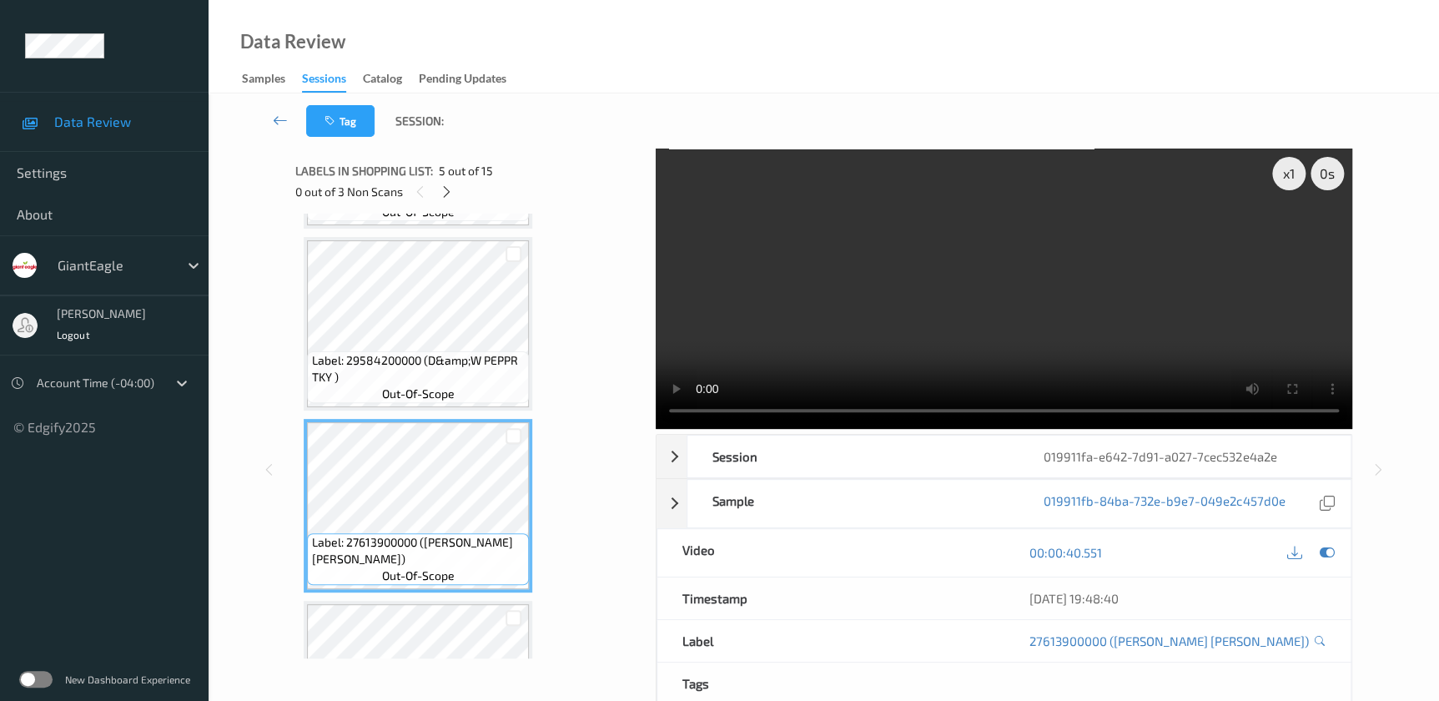
click at [951, 299] on video at bounding box center [1004, 288] width 696 height 280
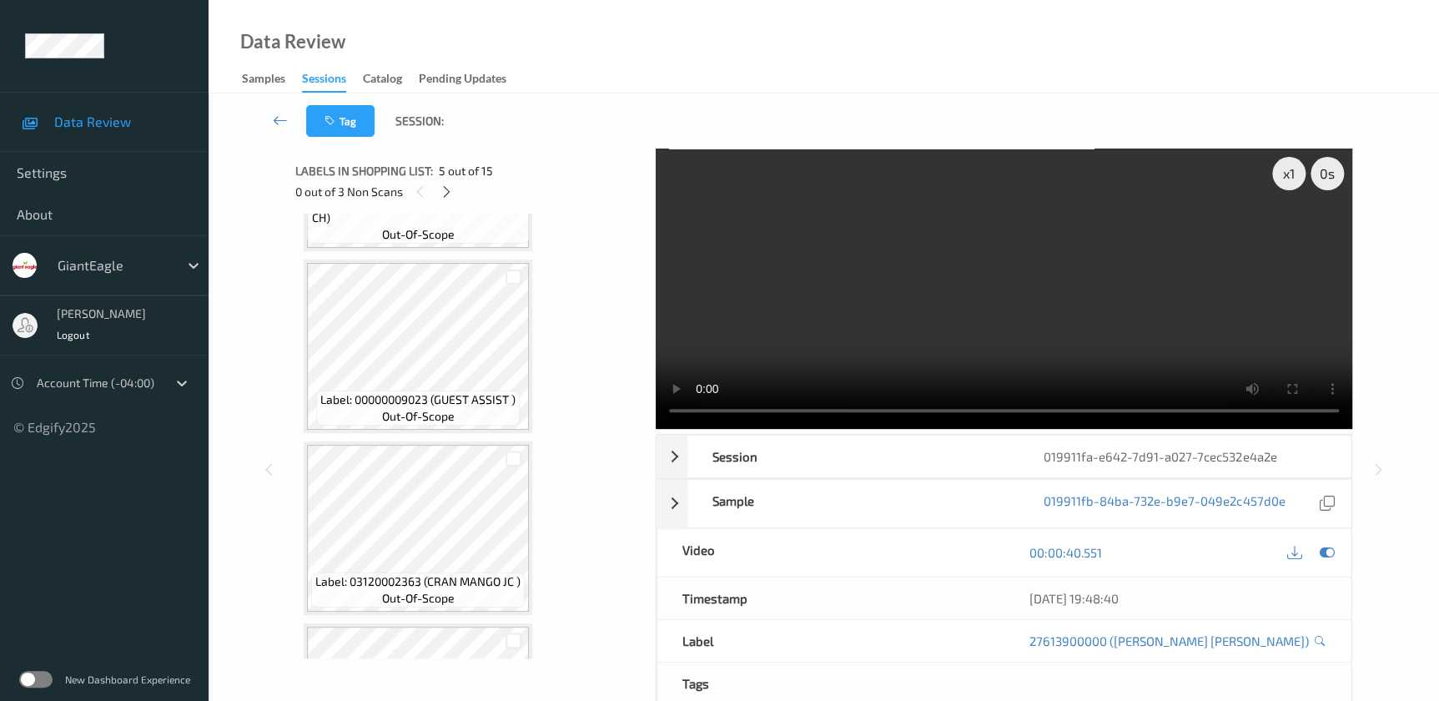
scroll to position [1600, 0]
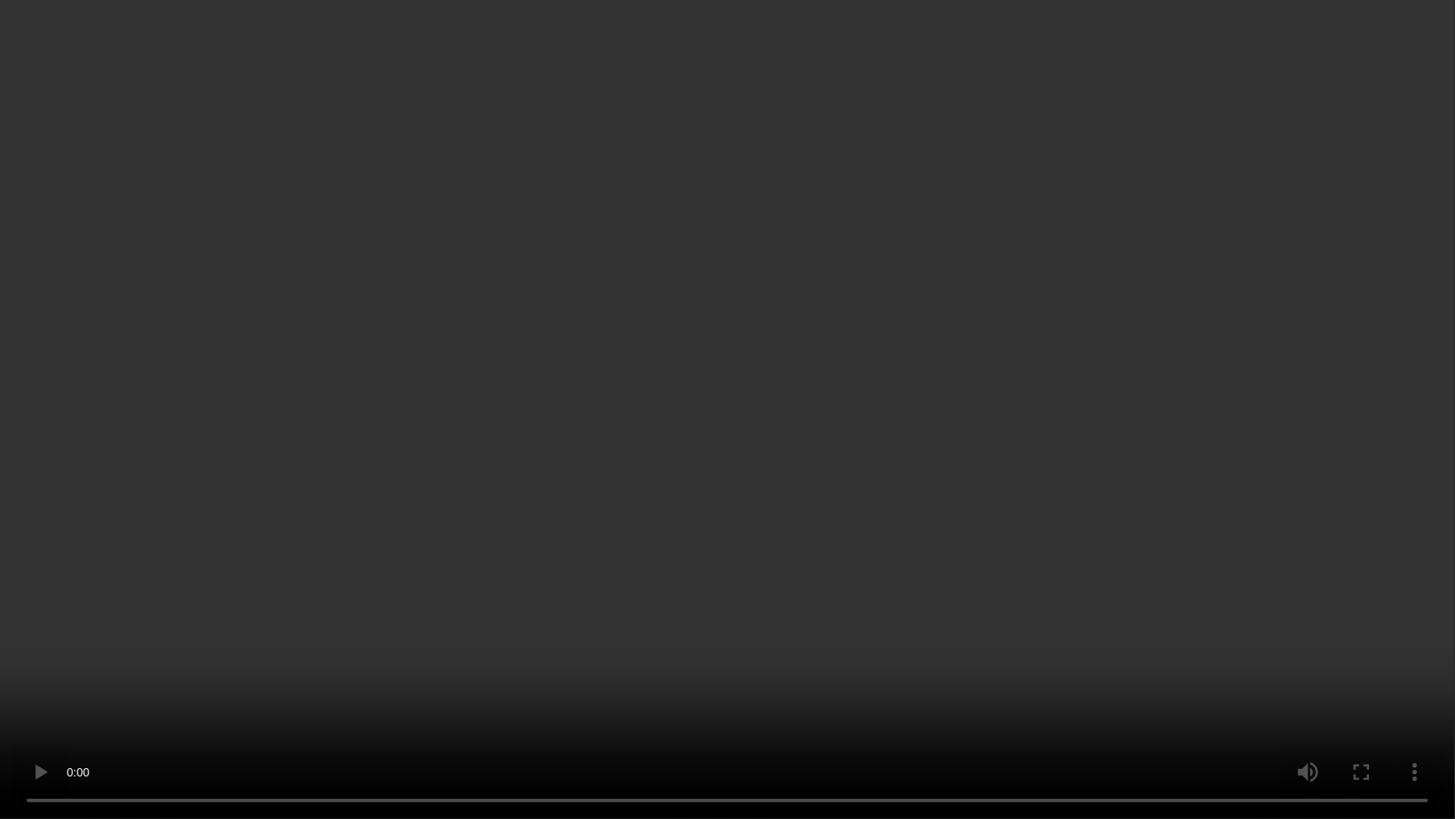
click at [901, 439] on video at bounding box center [727, 409] width 1455 height 819
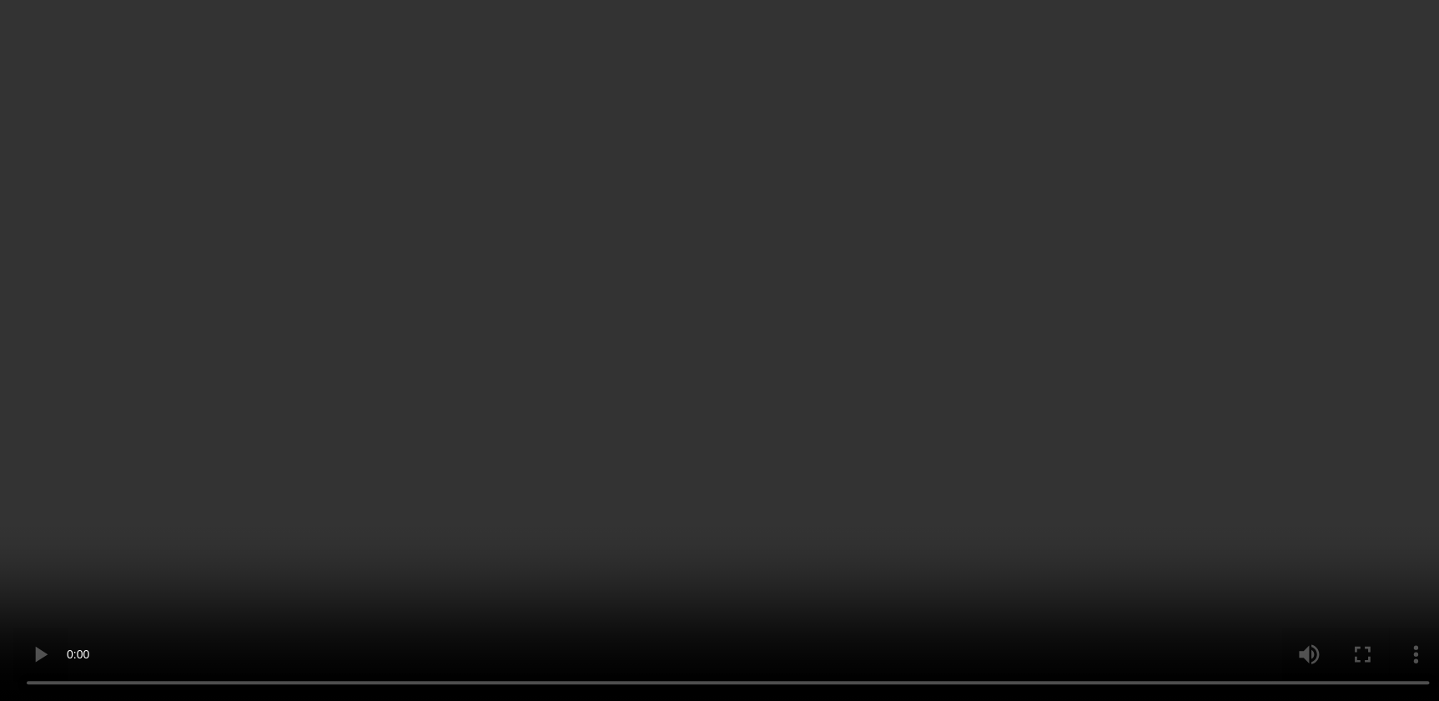
scroll to position [2282, 0]
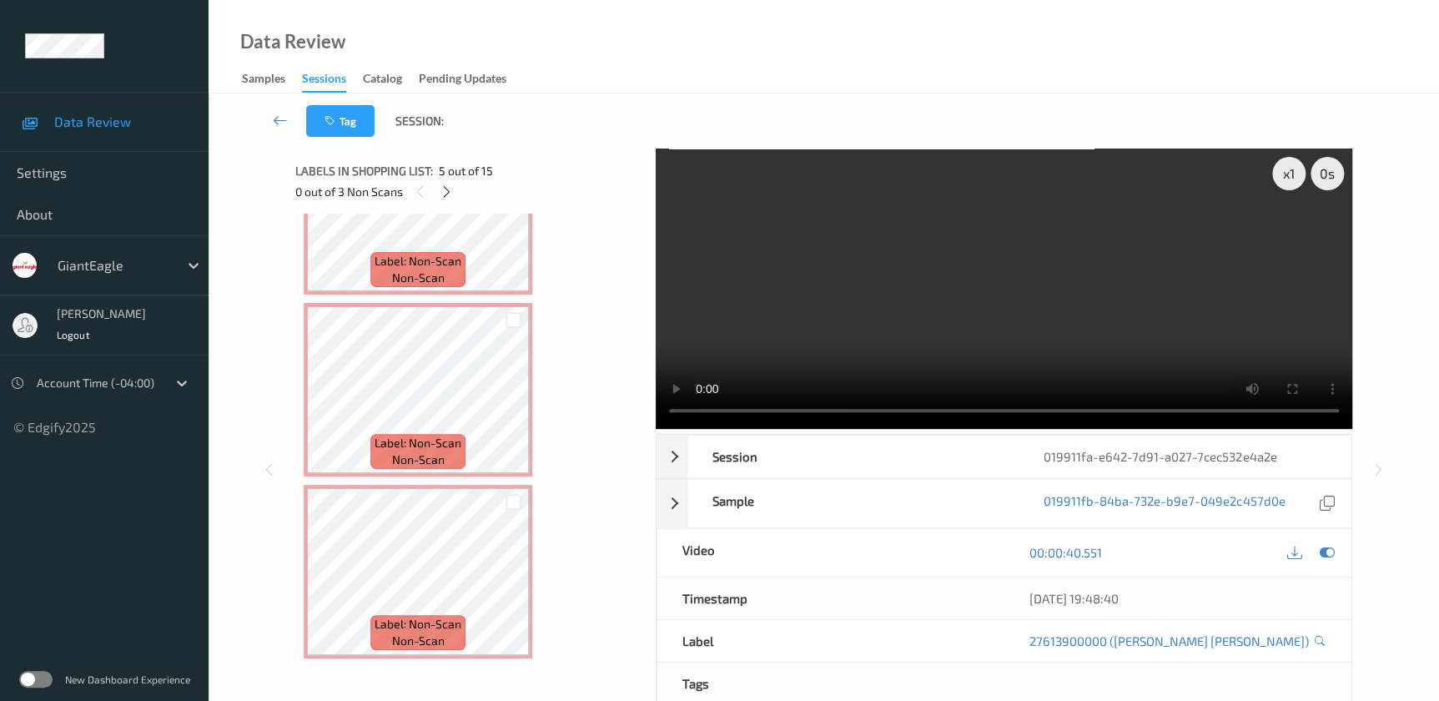
drag, startPoint x: 967, startPoint y: 290, endPoint x: 901, endPoint y: 317, distance: 71.9
click at [967, 290] on video at bounding box center [1004, 288] width 696 height 280
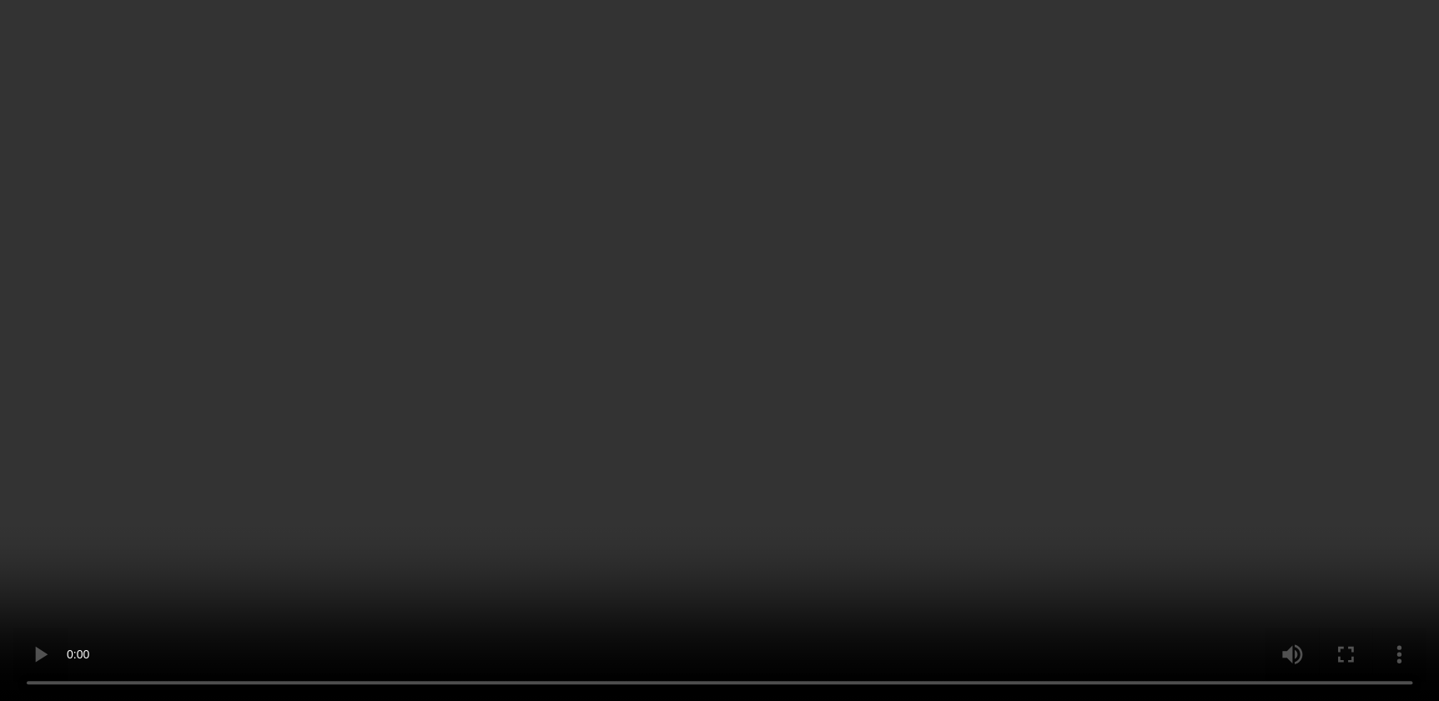
scroll to position [2054, 0]
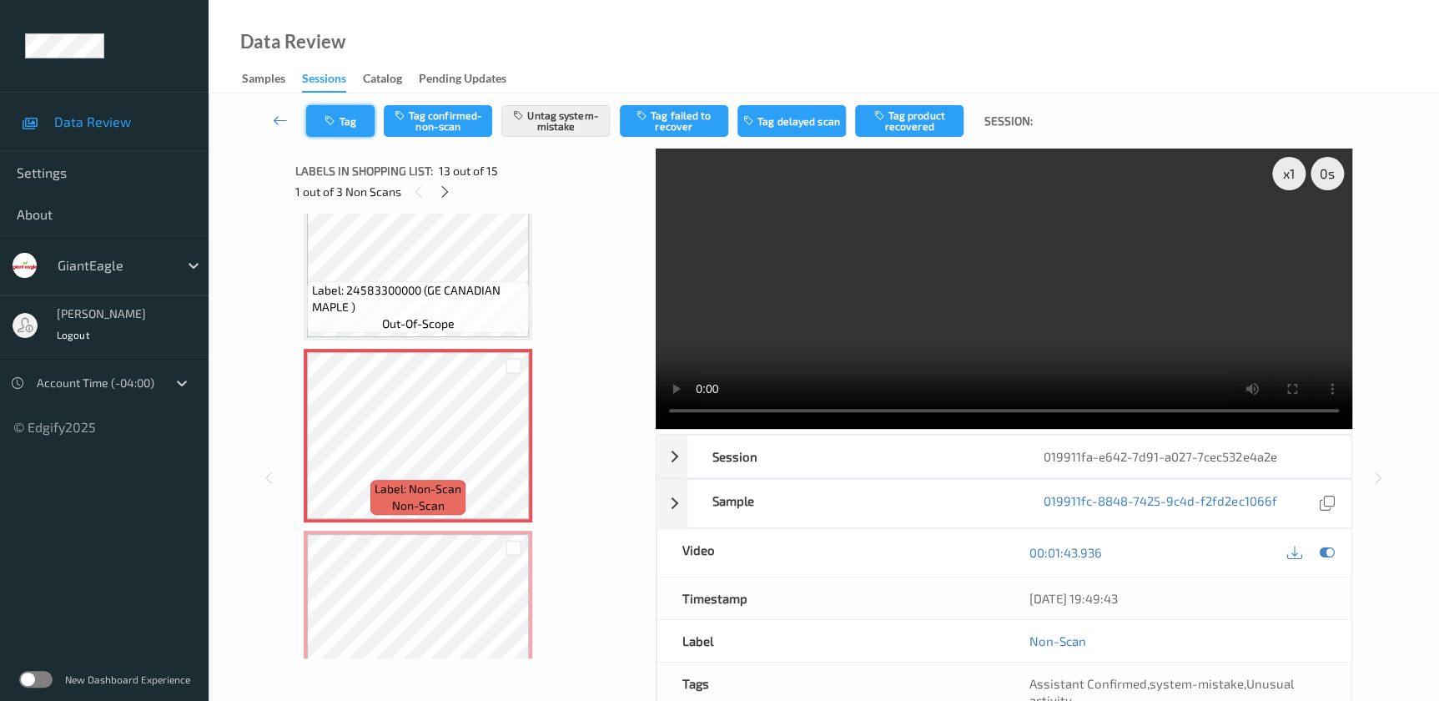
click at [334, 105] on button "Tag" at bounding box center [340, 121] width 68 height 32
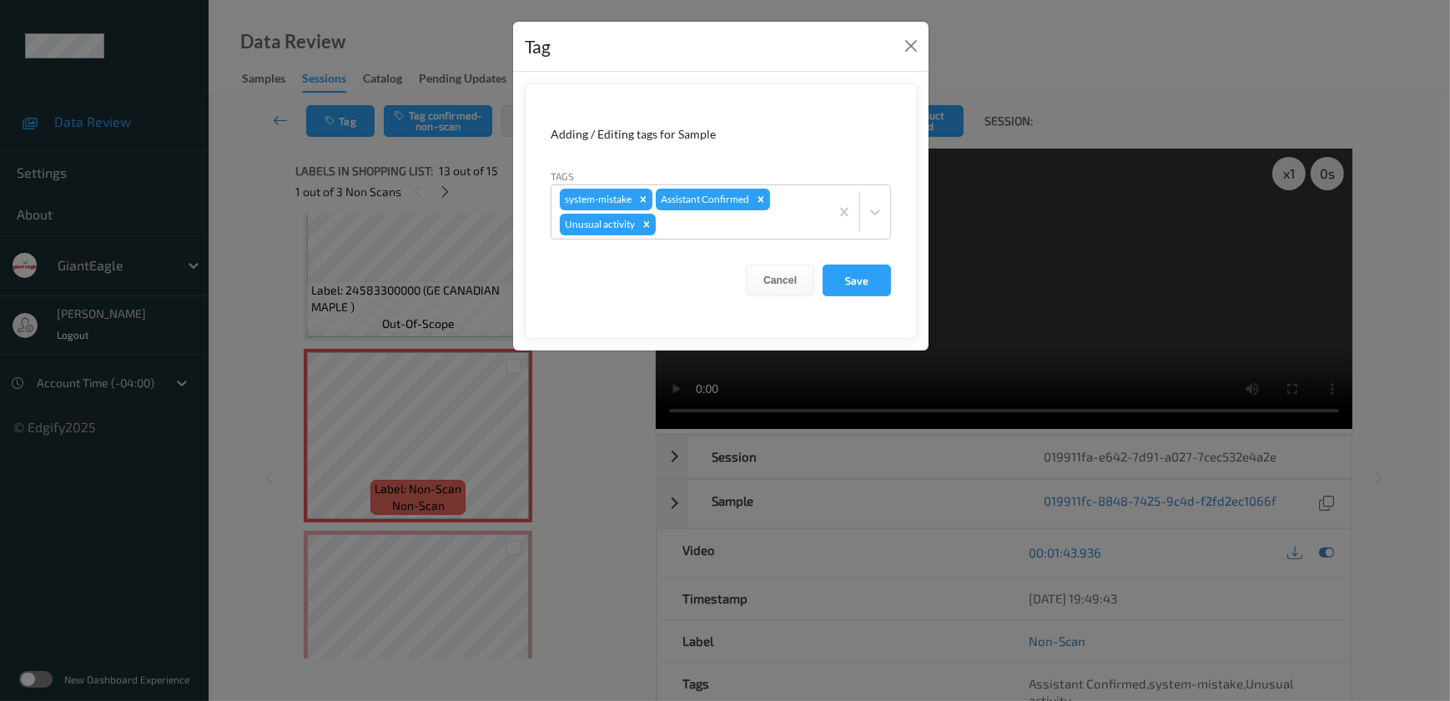
click at [580, 374] on div "Tag Adding / Editing tags for Sample Tags system-mistake Assistant Confirmed Un…" at bounding box center [725, 350] width 1450 height 701
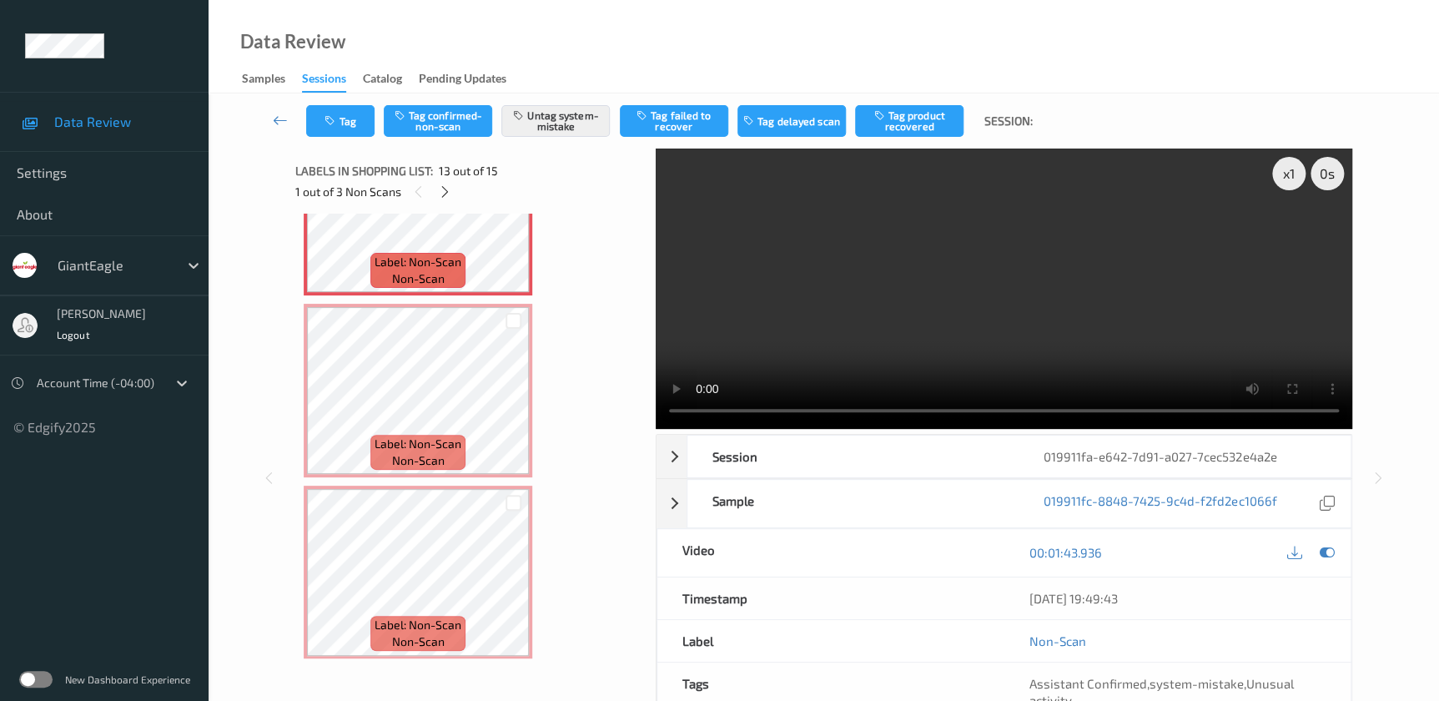
scroll to position [2282, 0]
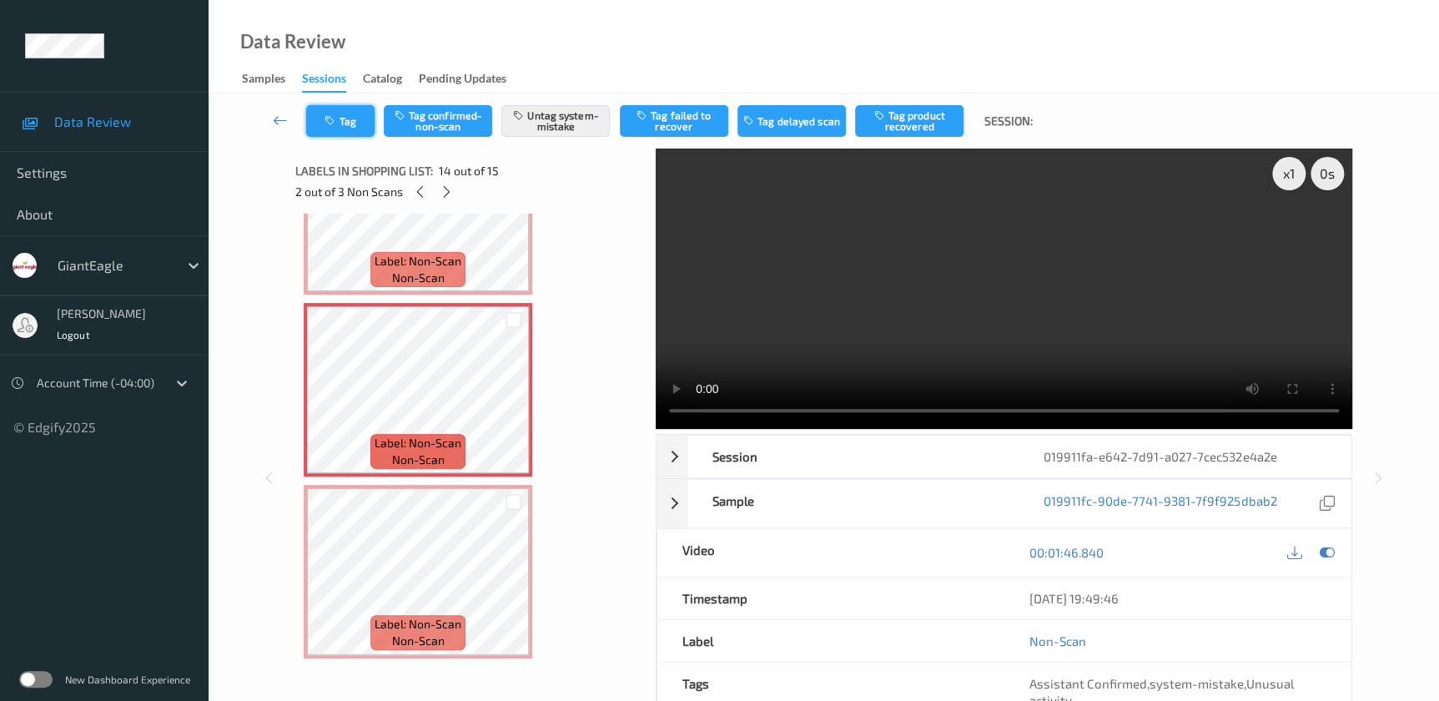
click at [347, 126] on button "Tag" at bounding box center [340, 121] width 68 height 32
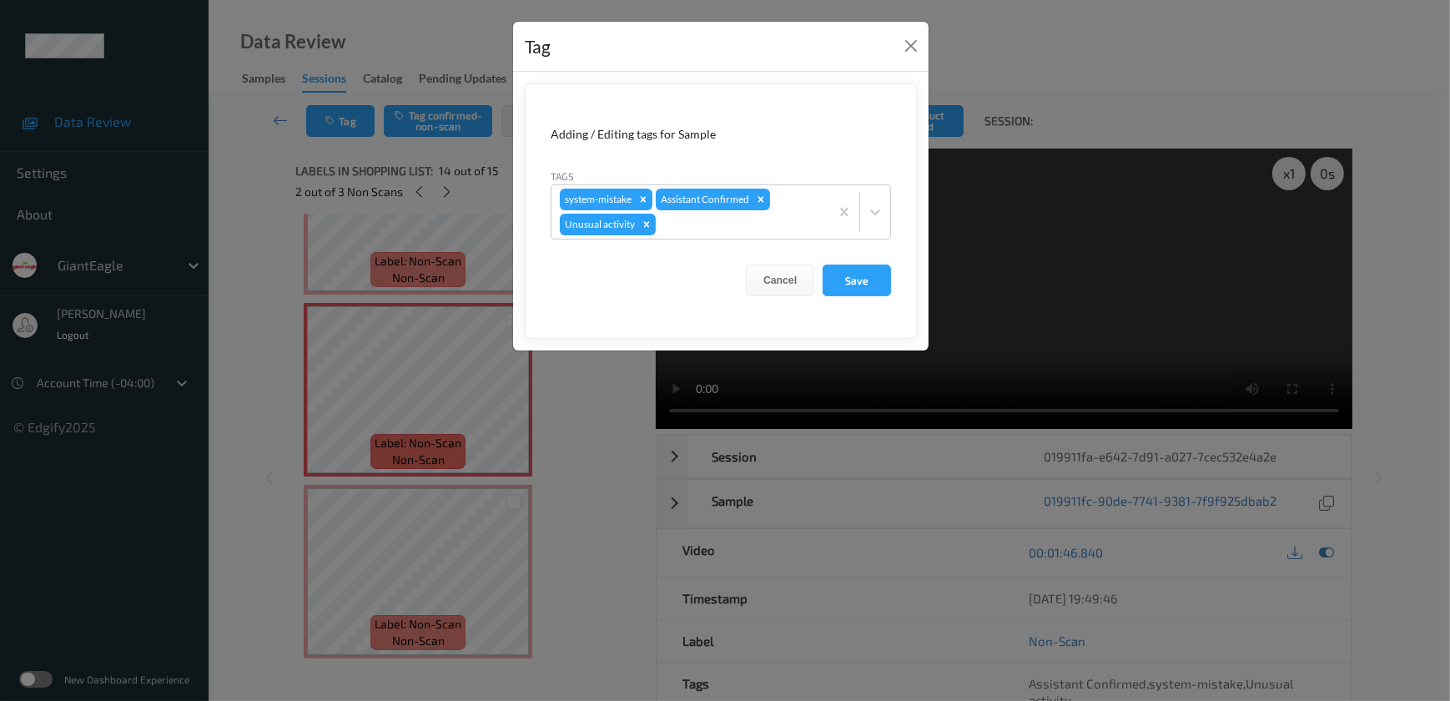
click at [614, 420] on div "Tag Adding / Editing tags for Sample Tags system-mistake Assistant Confirmed Un…" at bounding box center [725, 350] width 1450 height 701
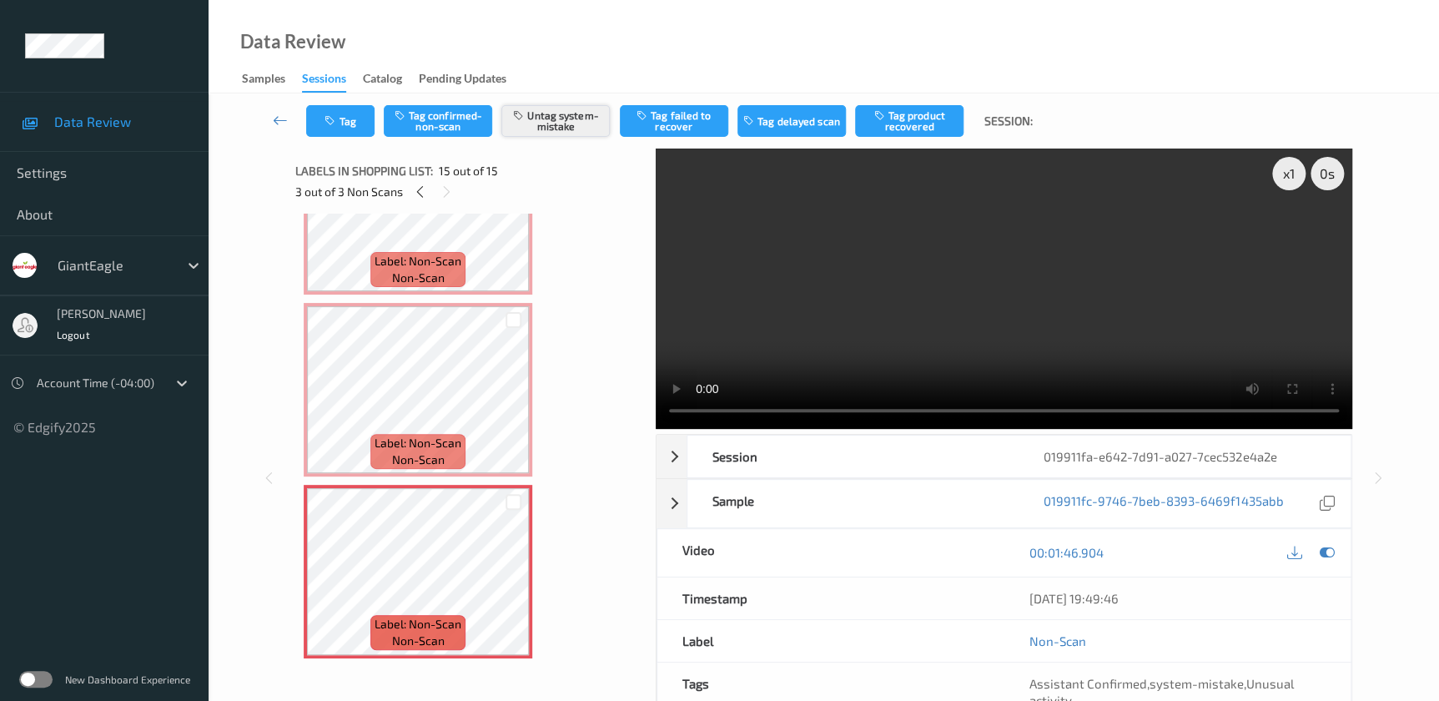
click at [557, 118] on button "Untag system-mistake" at bounding box center [555, 121] width 108 height 32
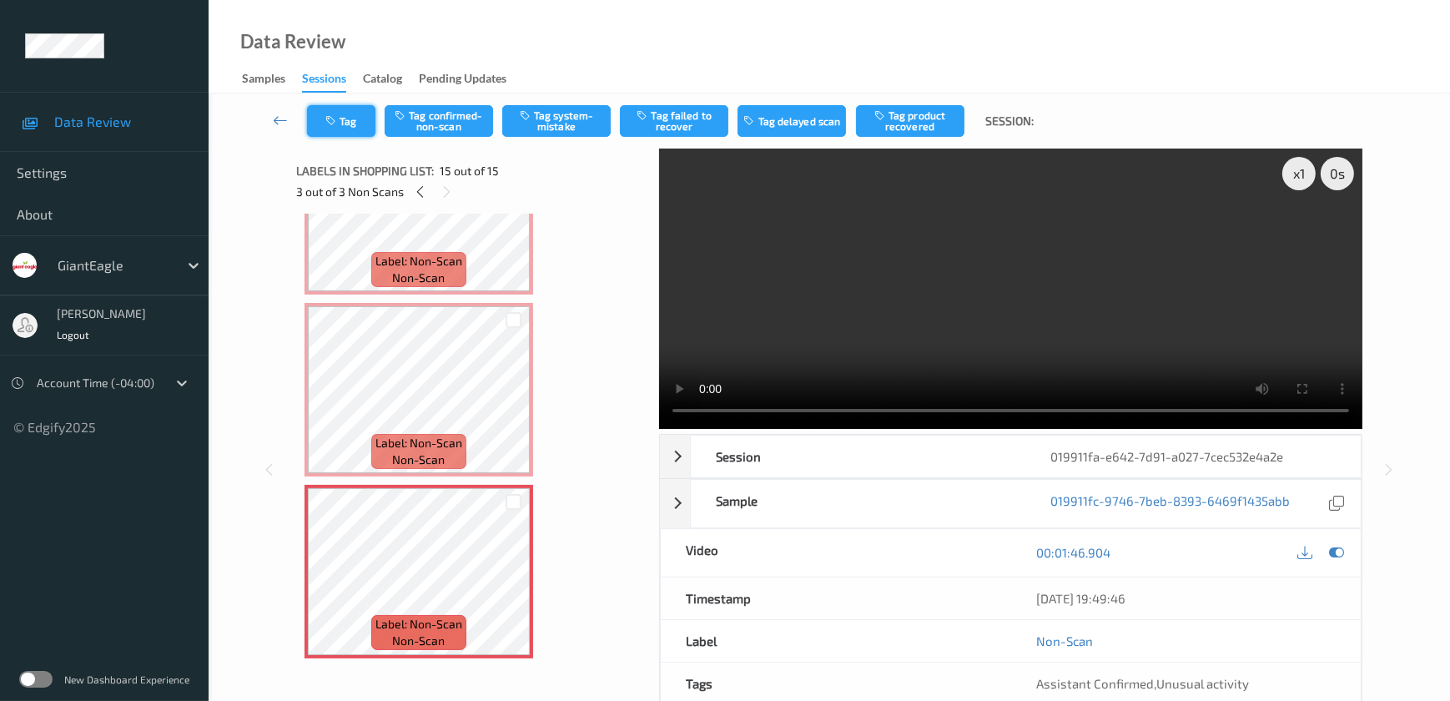
click at [325, 118] on icon "button" at bounding box center [332, 121] width 14 height 12
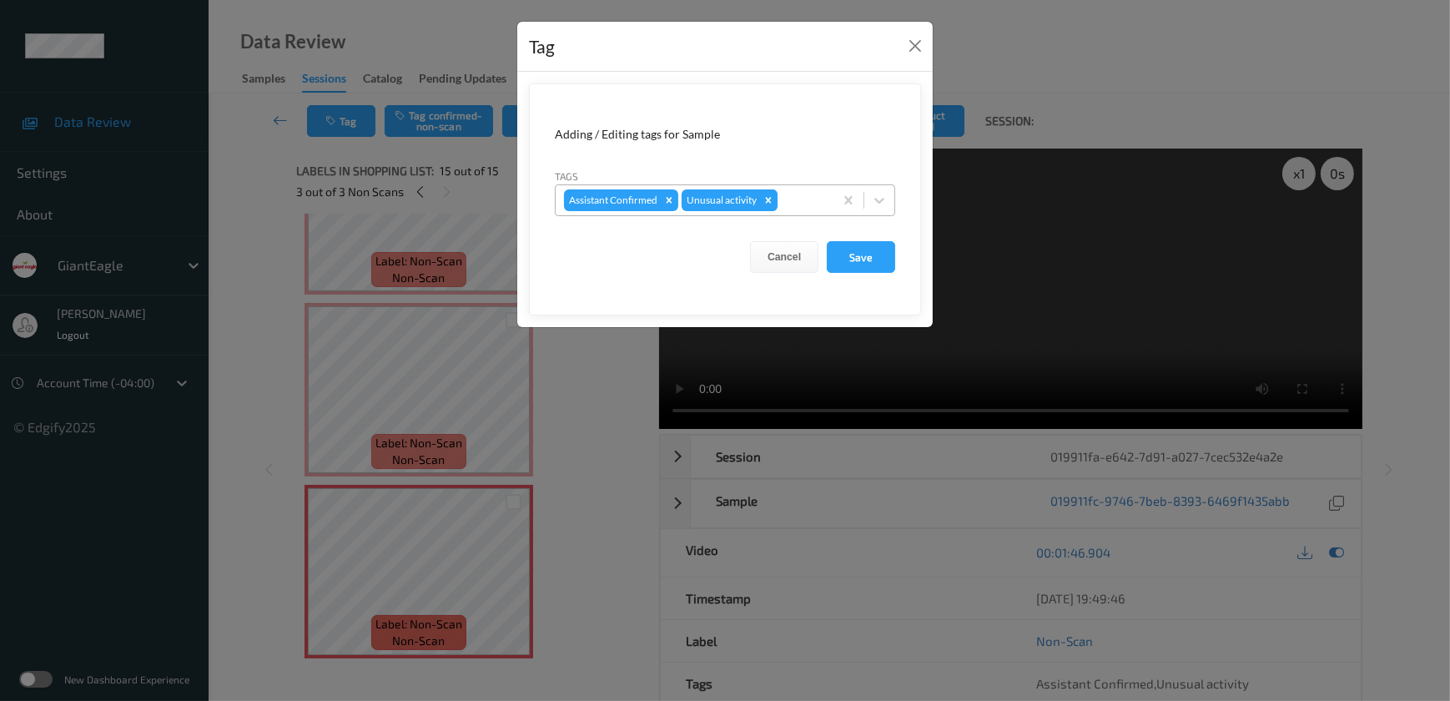
click at [767, 203] on icon "Remove Unusual activity" at bounding box center [768, 200] width 12 height 12
click at [848, 263] on button "Save" at bounding box center [861, 257] width 68 height 32
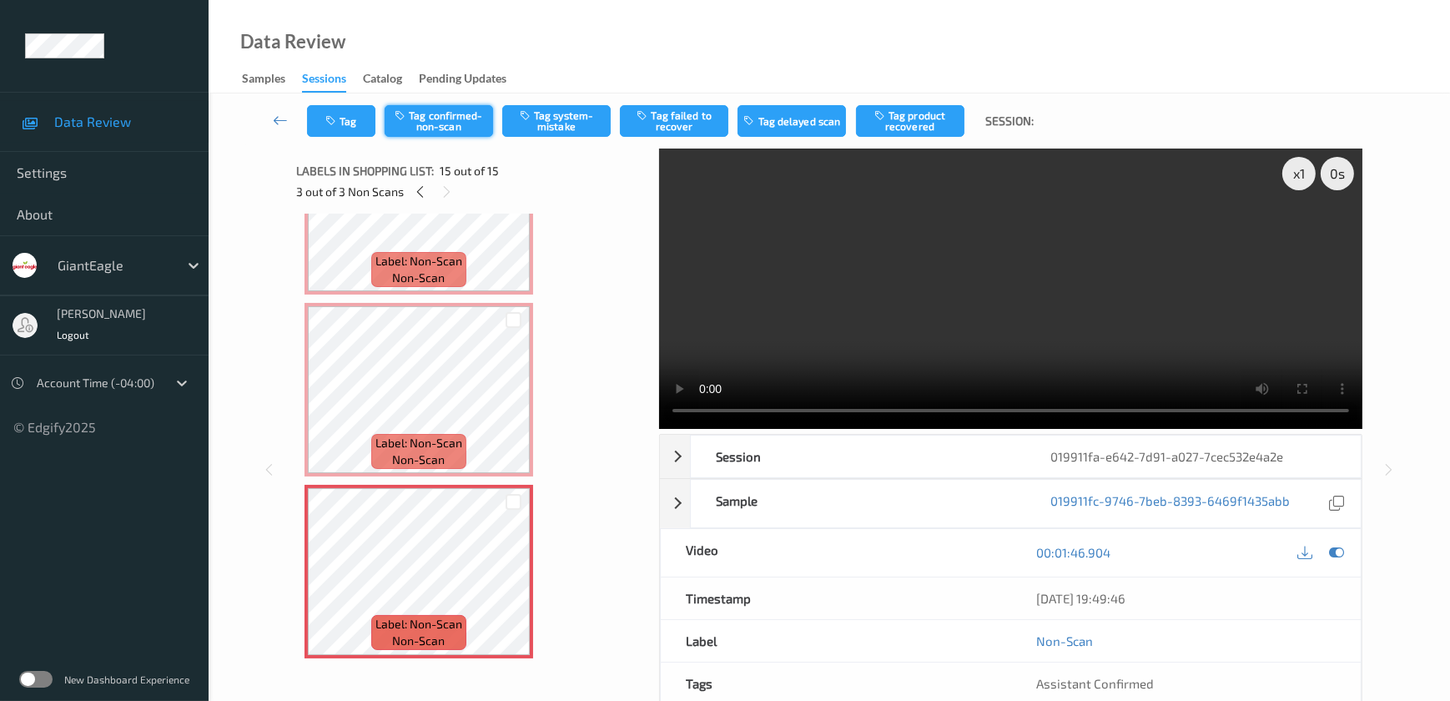
click at [444, 128] on button "Tag confirmed-non-scan" at bounding box center [438, 121] width 108 height 32
click at [642, 117] on icon "button" at bounding box center [643, 115] width 14 height 12
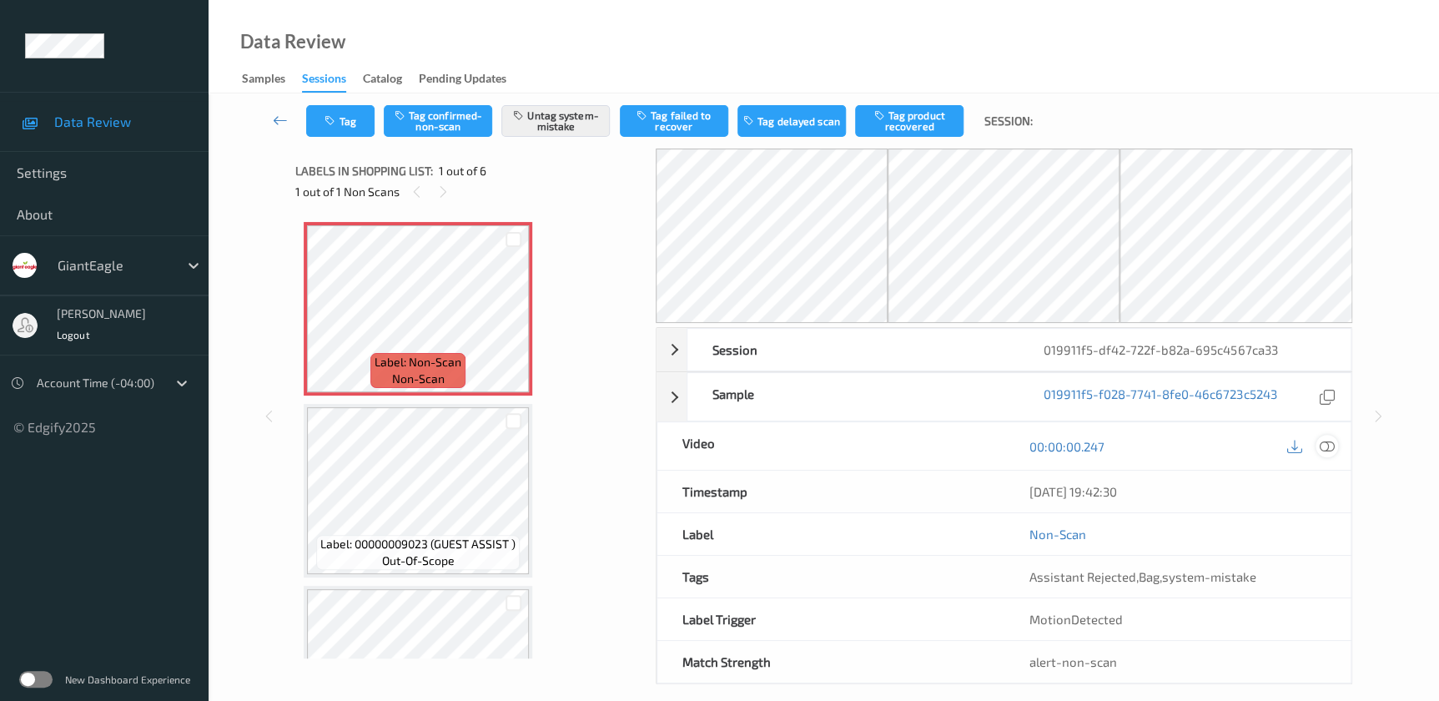
click at [1324, 442] on icon at bounding box center [1326, 446] width 15 height 15
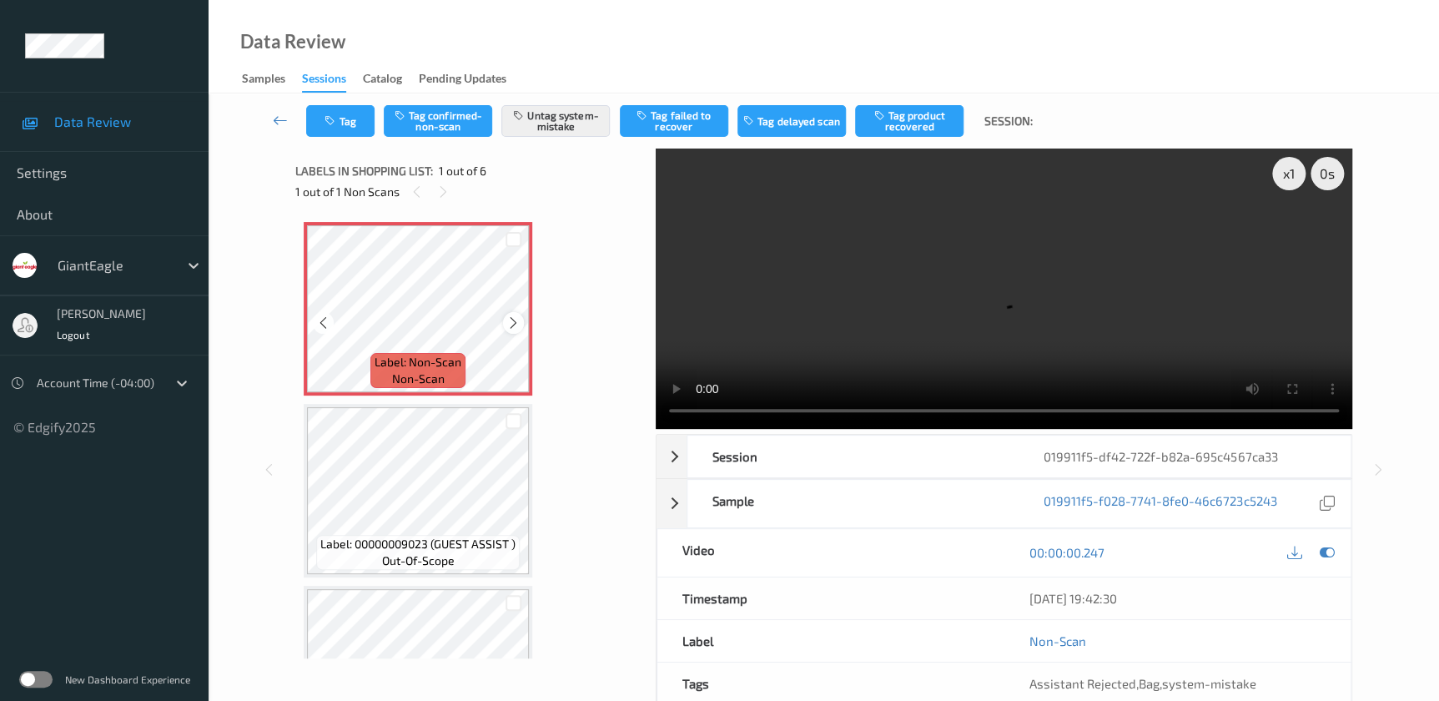
click at [511, 317] on icon at bounding box center [513, 322] width 14 height 15
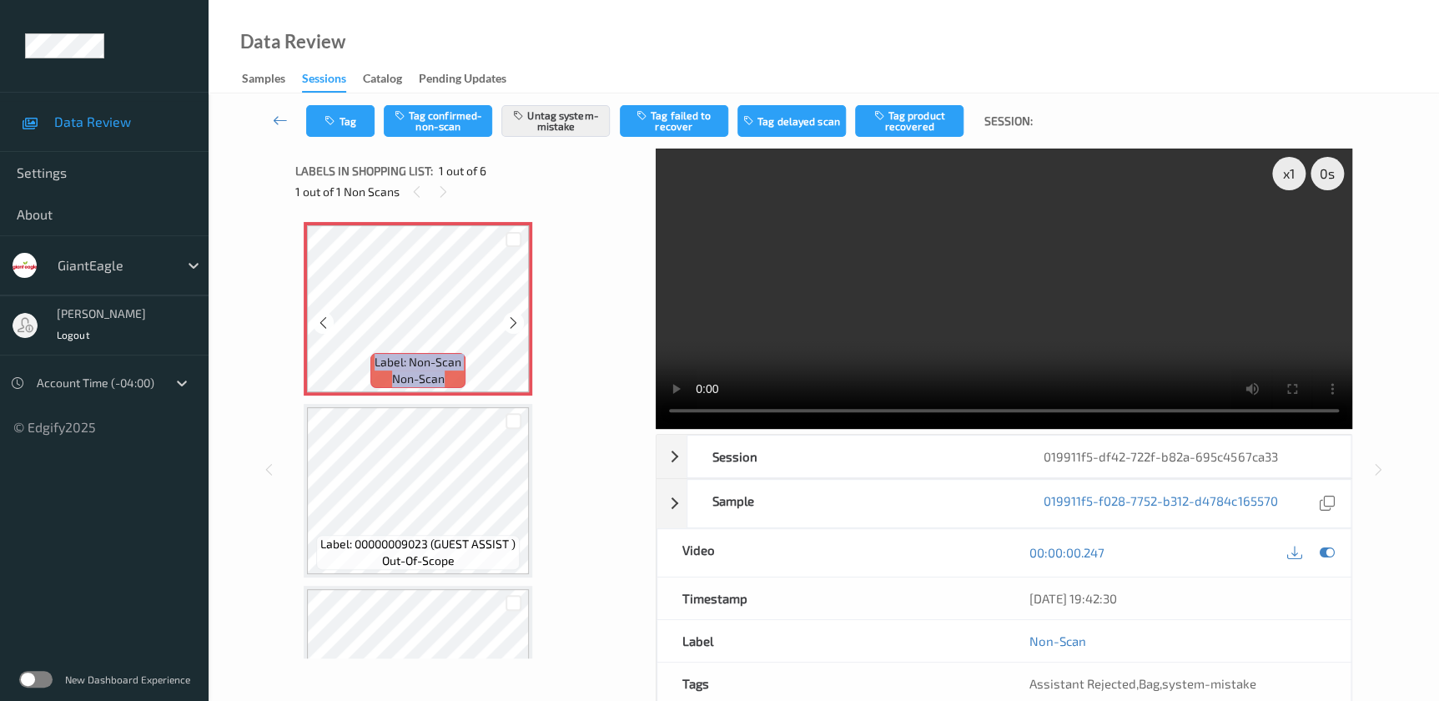
click at [511, 317] on icon at bounding box center [513, 322] width 14 height 15
click at [964, 333] on video at bounding box center [1004, 288] width 696 height 280
click at [356, 123] on button "Tag" at bounding box center [340, 121] width 68 height 32
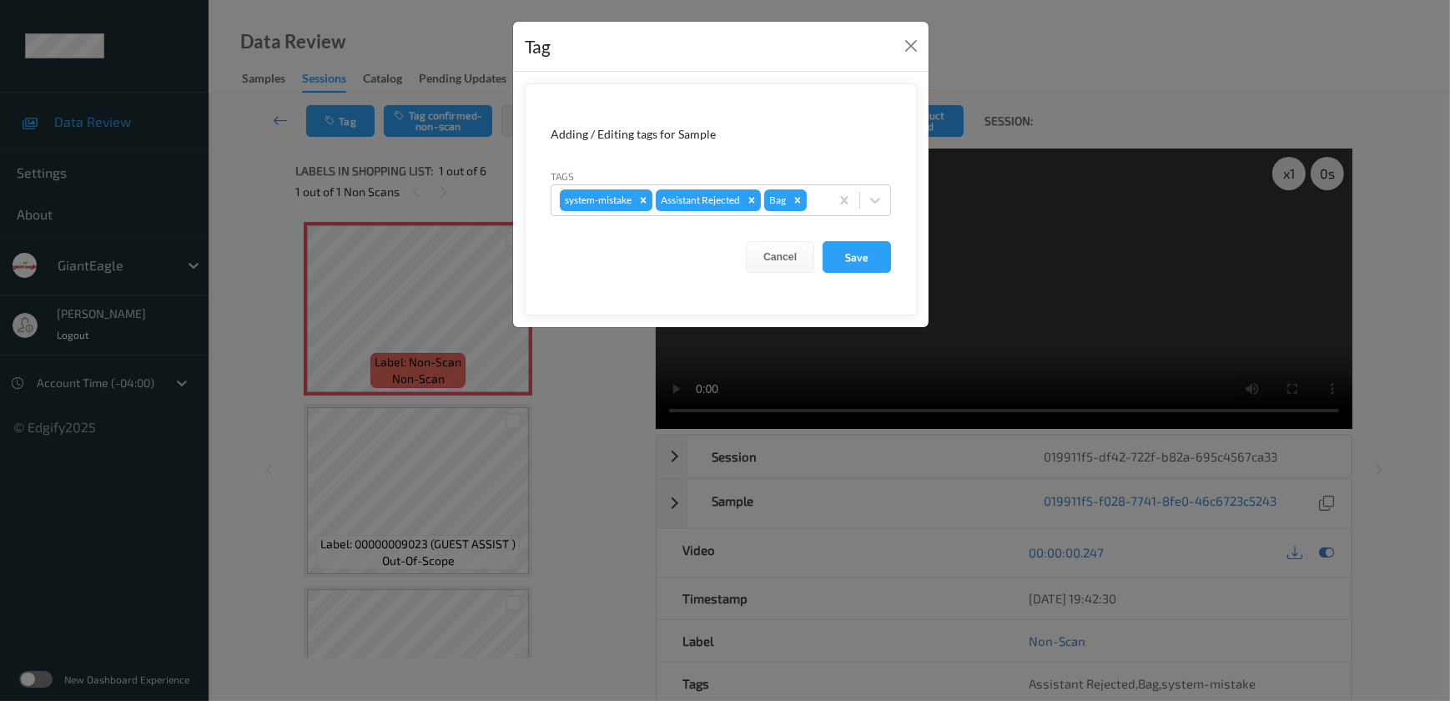
click at [546, 420] on div "Tag Adding / Editing tags for Sample Tags system-mistake Assistant Rejected Bag…" at bounding box center [725, 350] width 1450 height 701
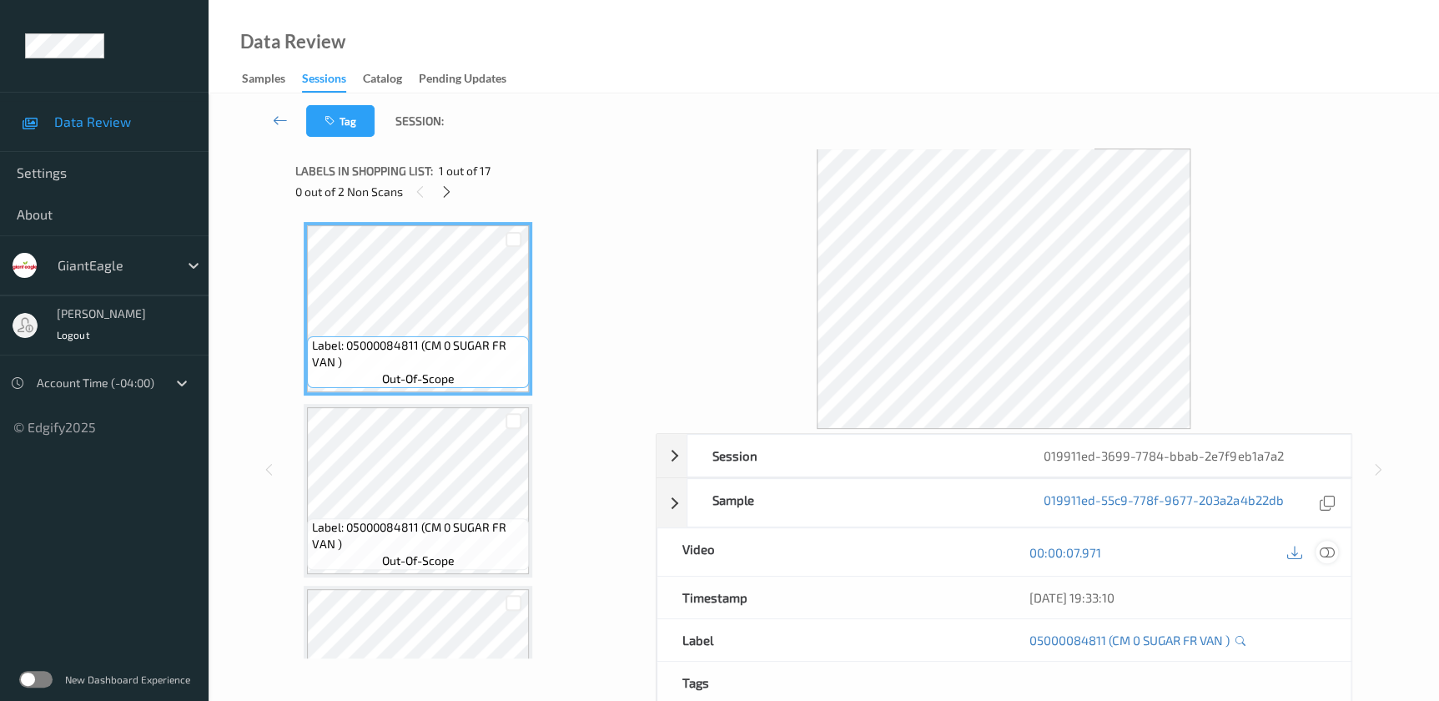
click at [1330, 547] on icon at bounding box center [1326, 552] width 15 height 15
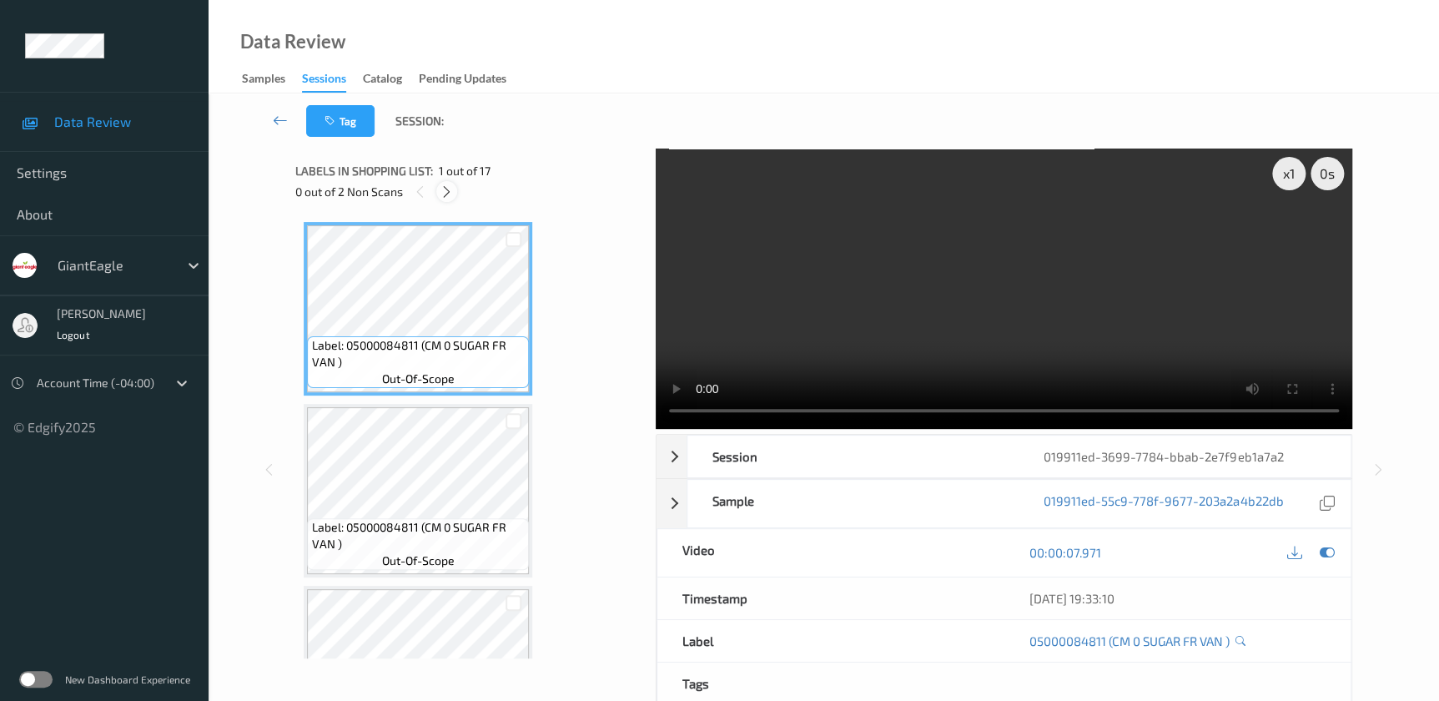
click at [444, 193] on icon at bounding box center [447, 191] width 14 height 15
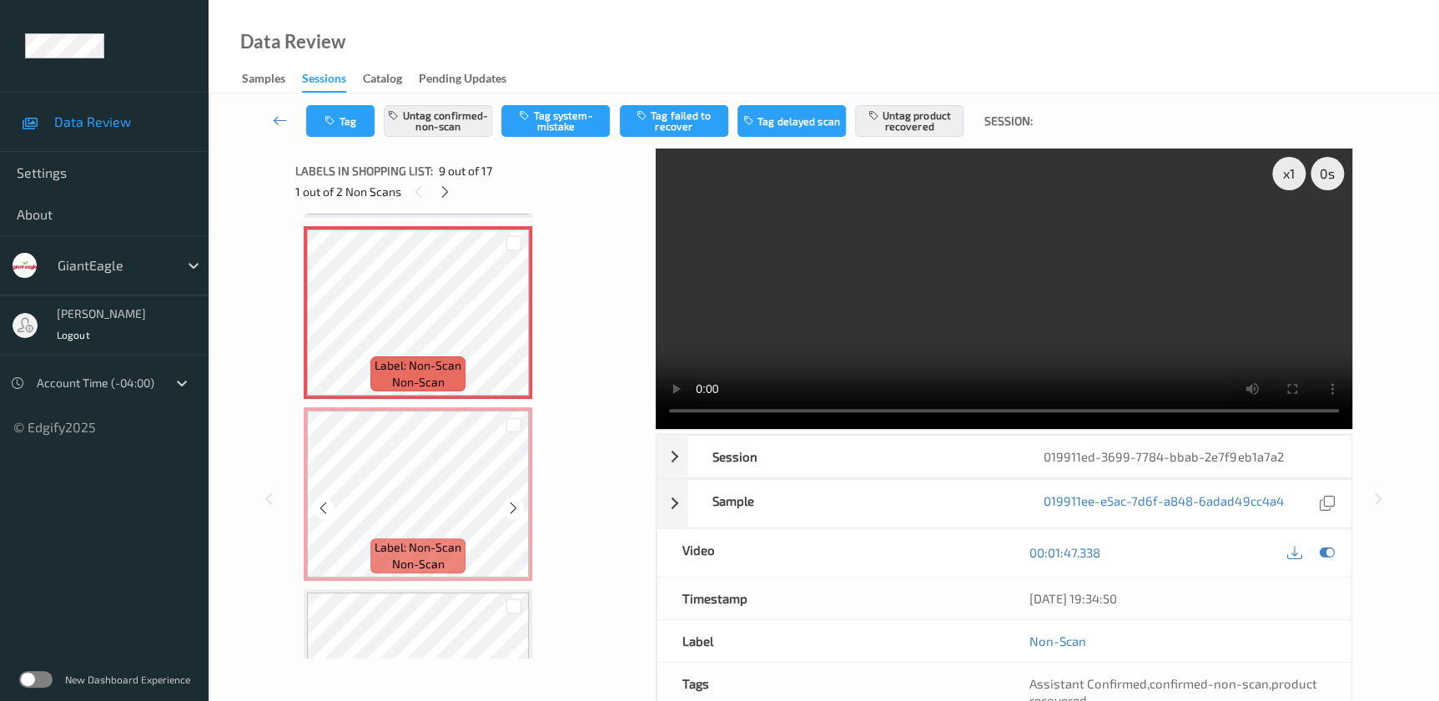
scroll to position [1428, 0]
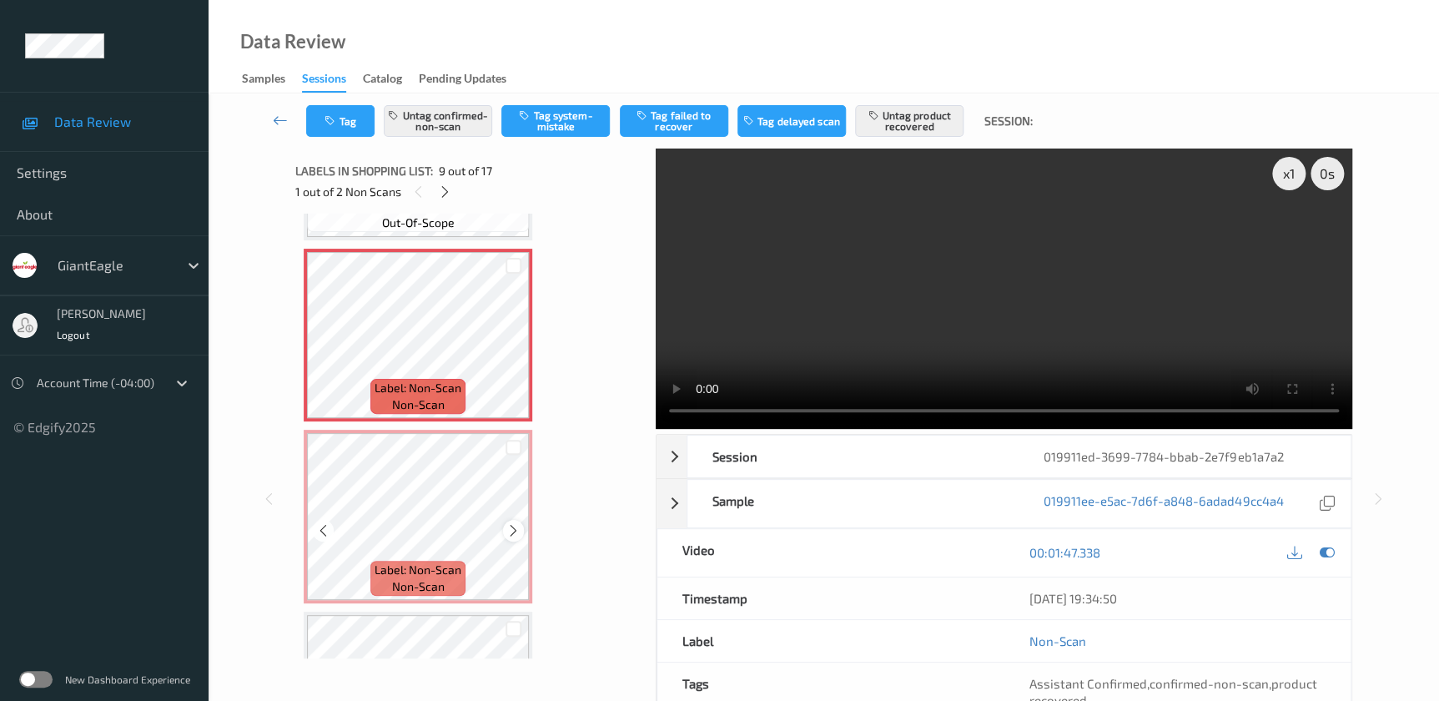
click at [514, 524] on icon at bounding box center [513, 530] width 14 height 15
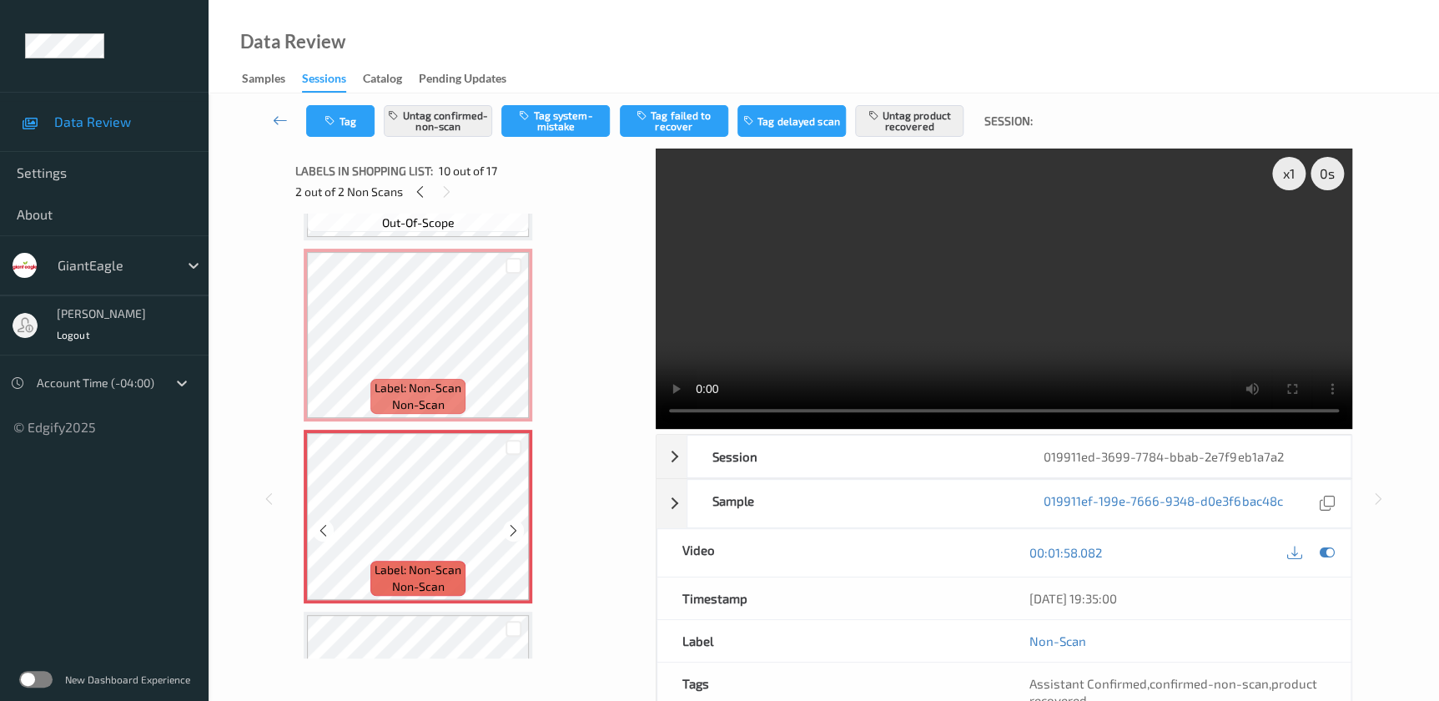
click at [514, 524] on icon at bounding box center [513, 530] width 14 height 15
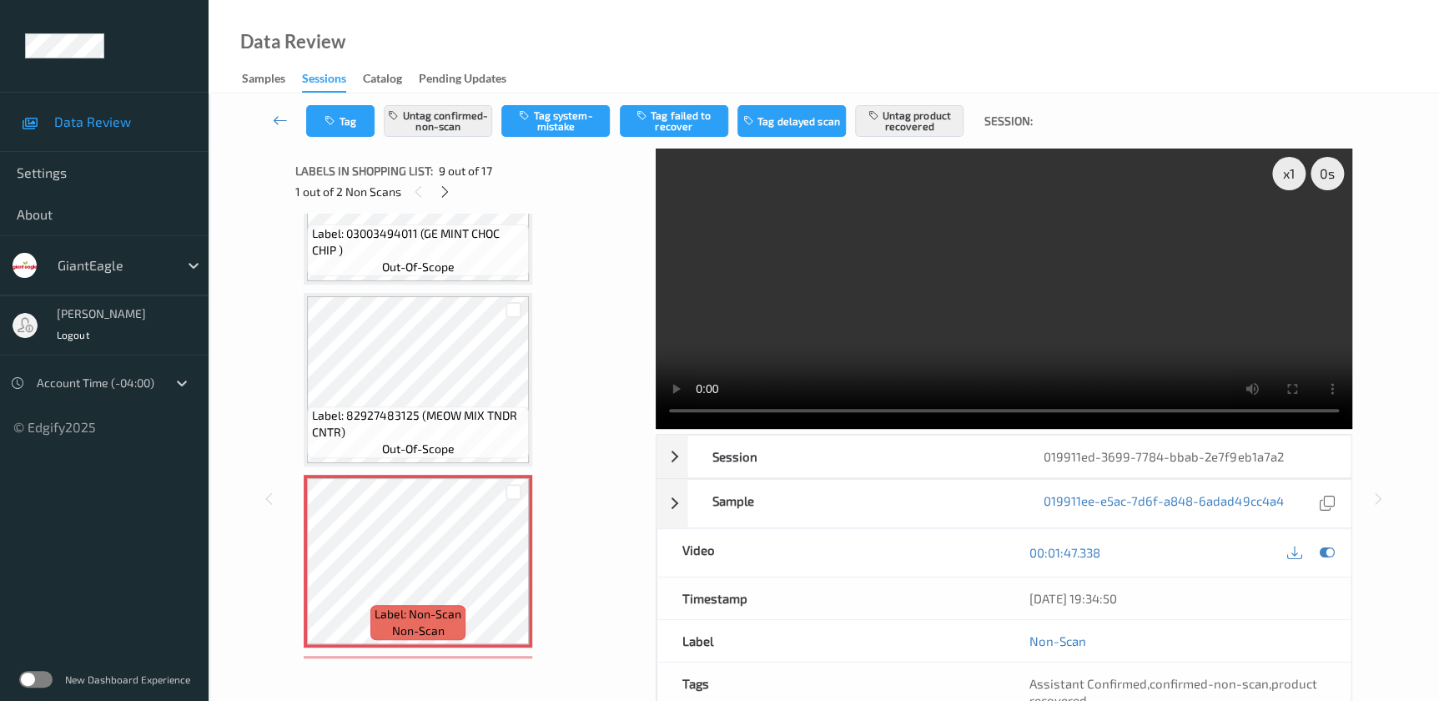
scroll to position [1201, 0]
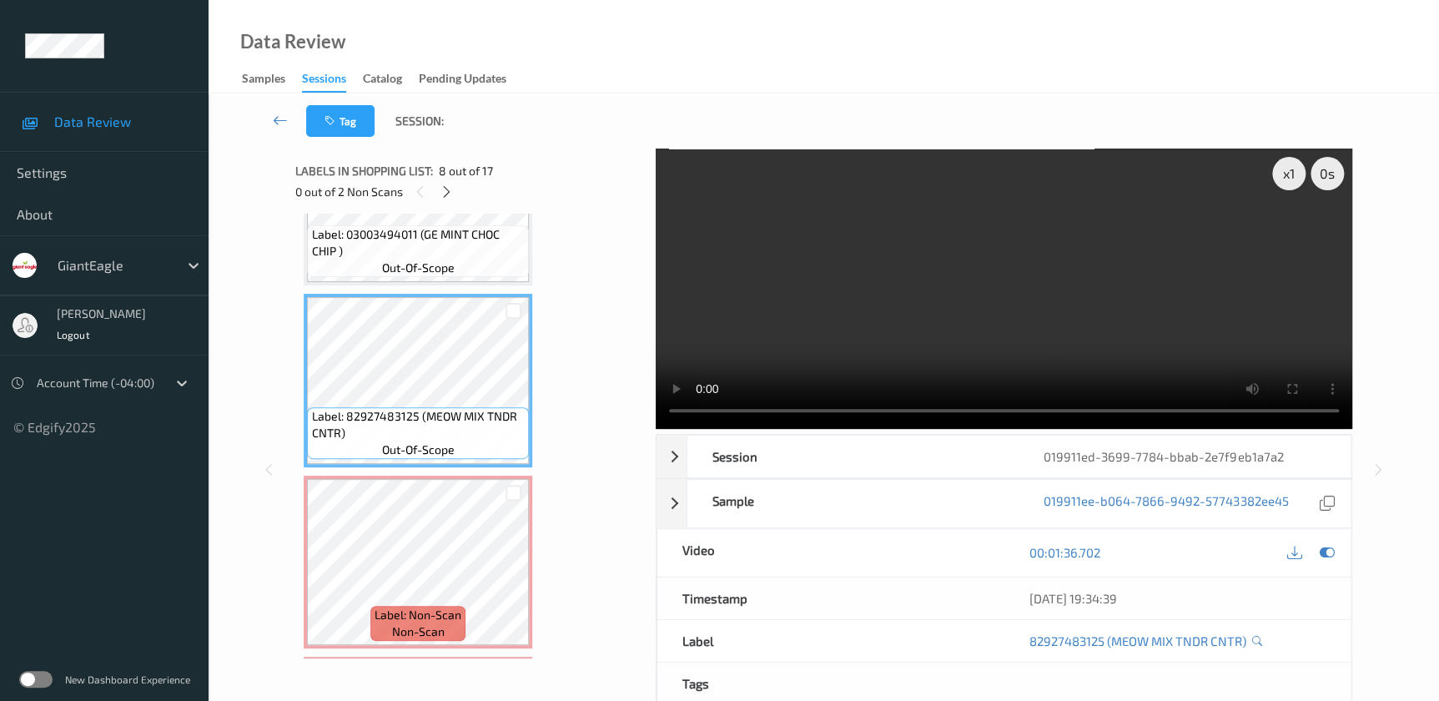
click at [903, 287] on video at bounding box center [1004, 288] width 696 height 280
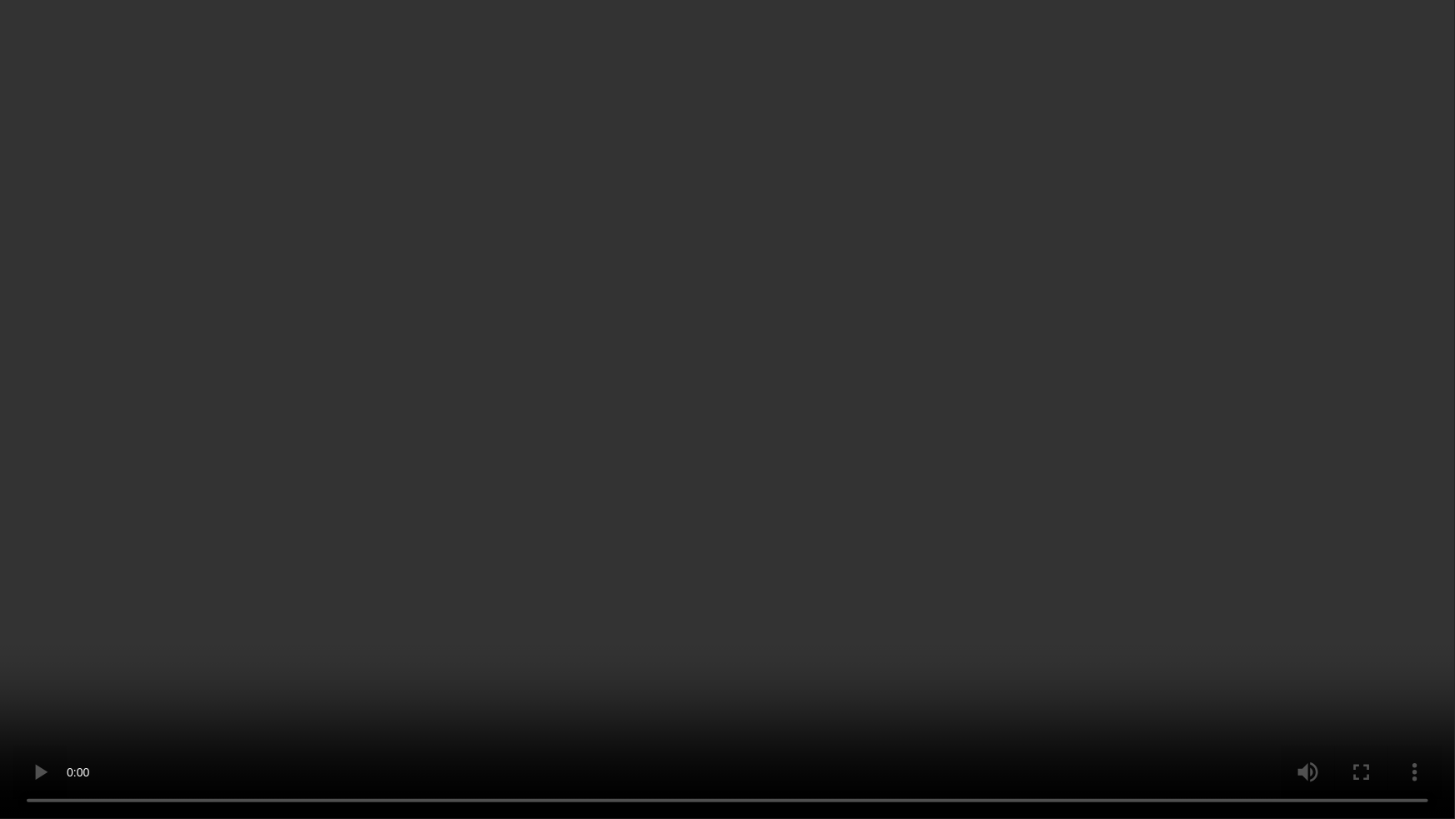
click at [1114, 410] on video at bounding box center [727, 409] width 1455 height 819
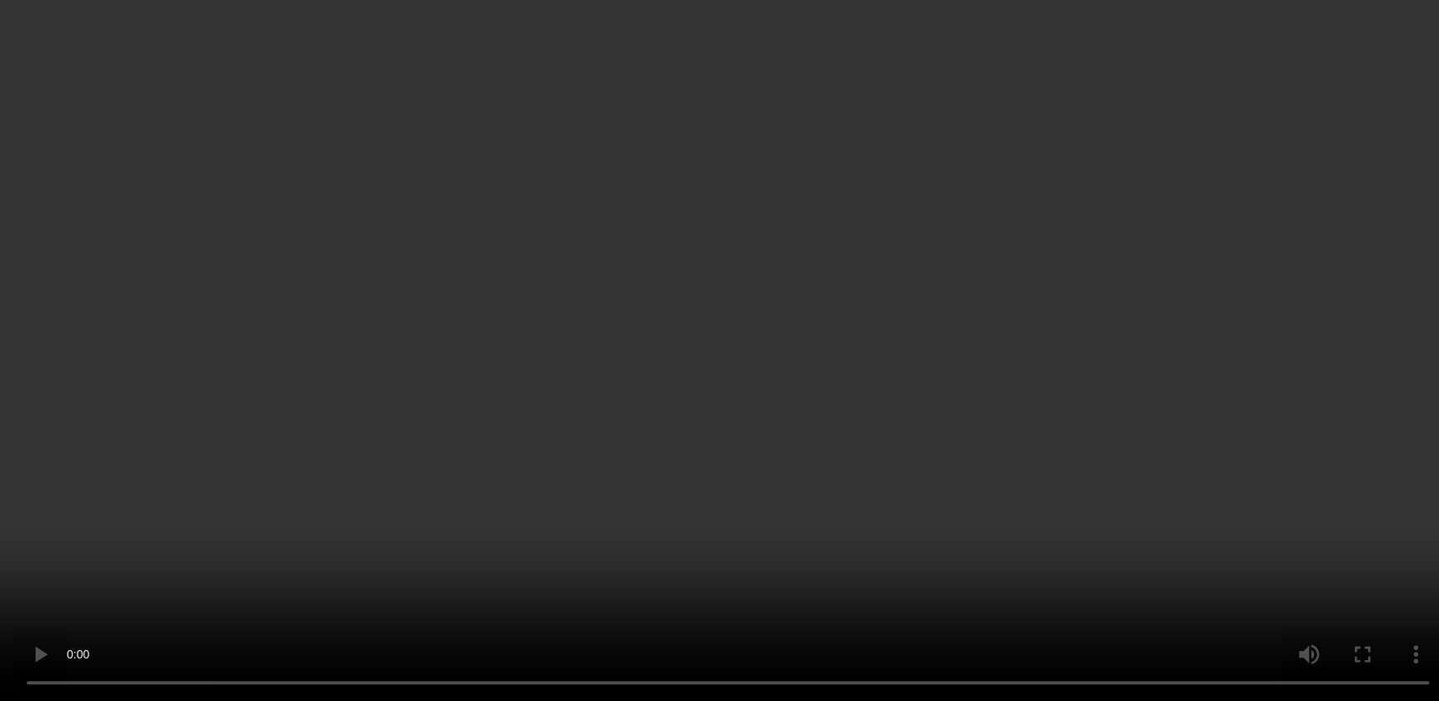
scroll to position [1504, 0]
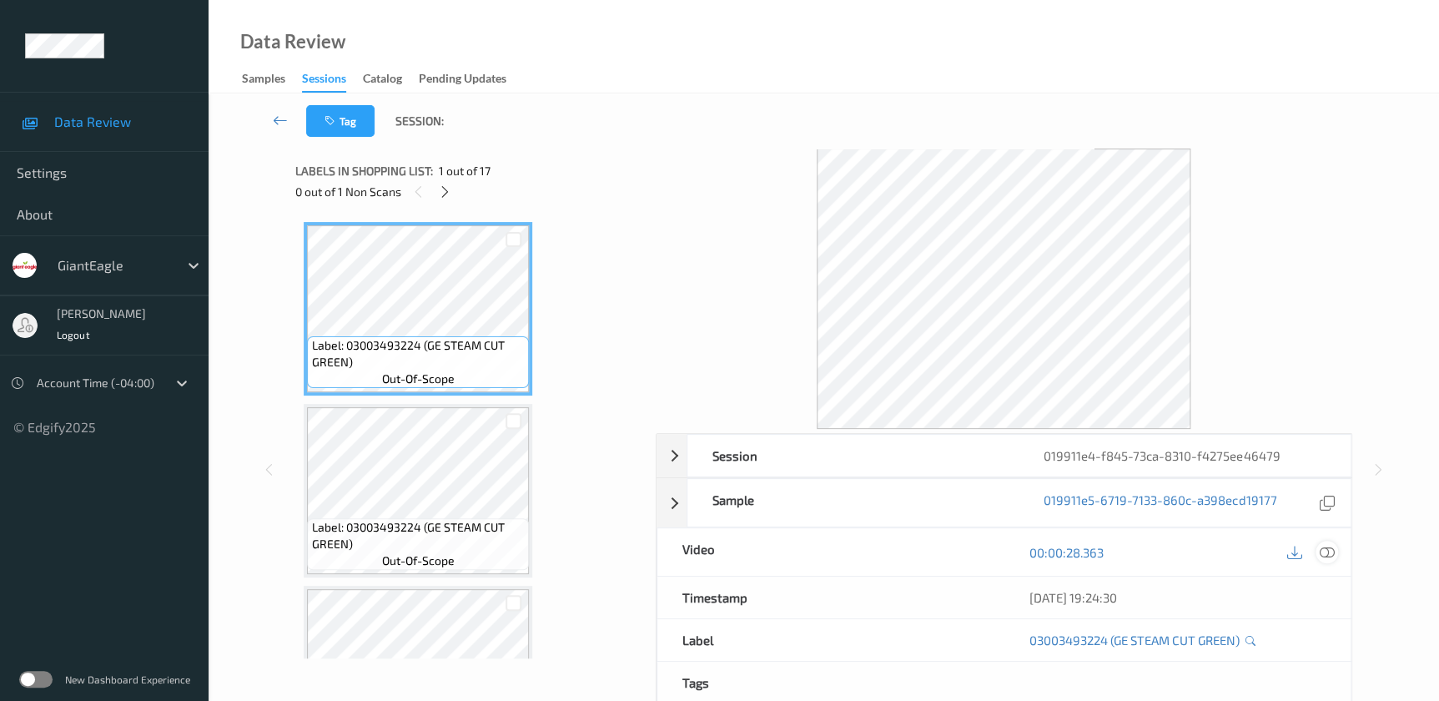
click at [1320, 550] on icon at bounding box center [1326, 552] width 15 height 15
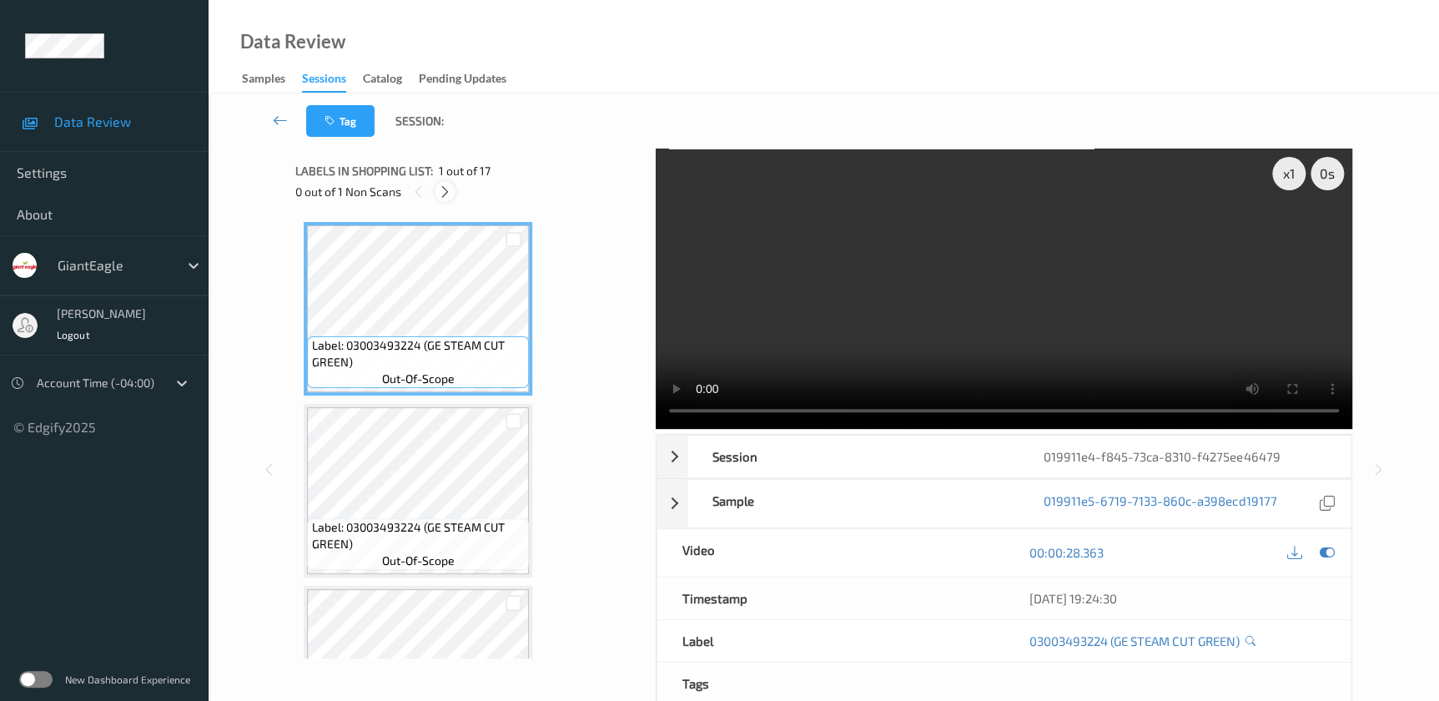
click at [441, 199] on div at bounding box center [445, 191] width 21 height 21
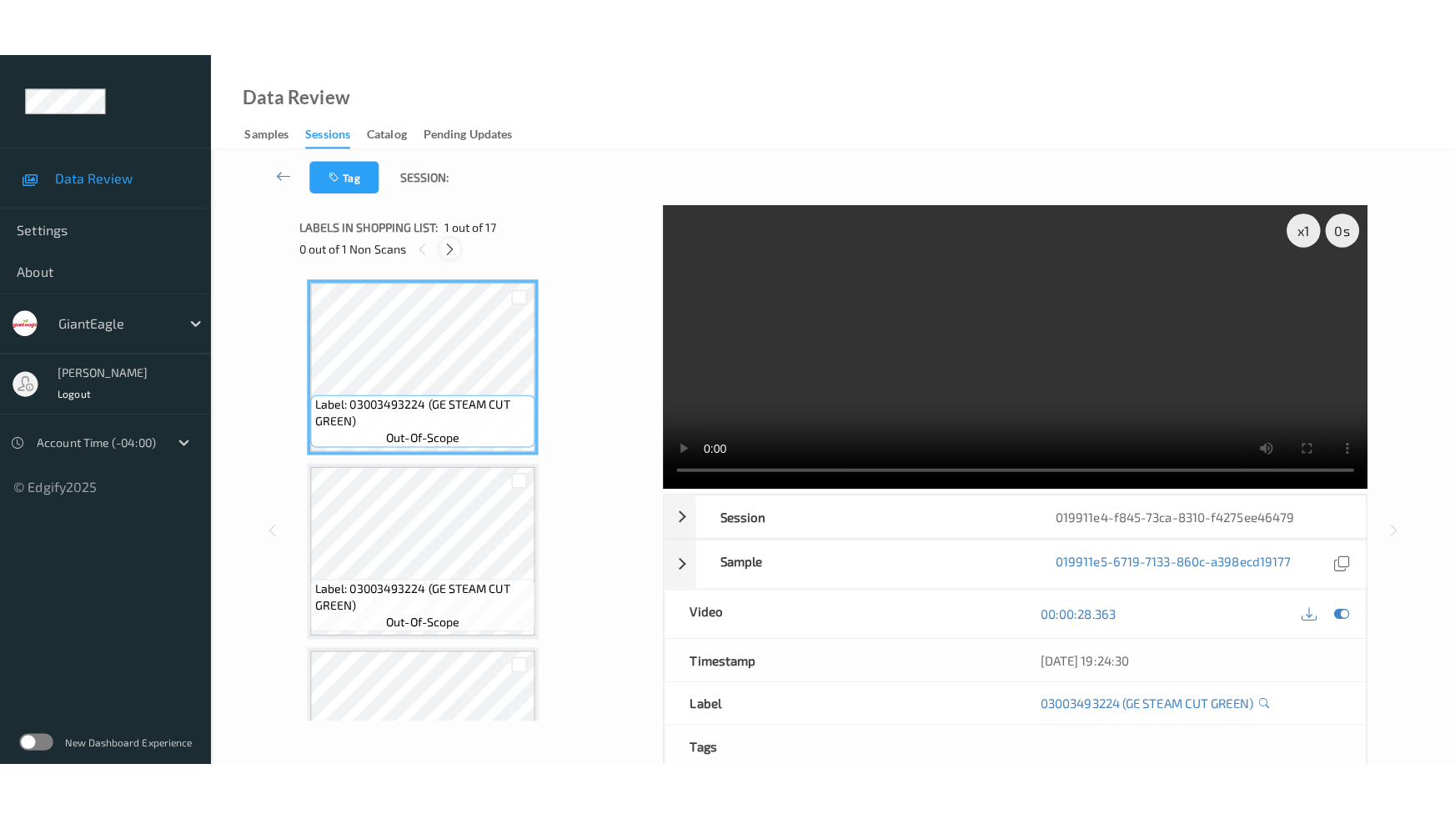
scroll to position [2644, 0]
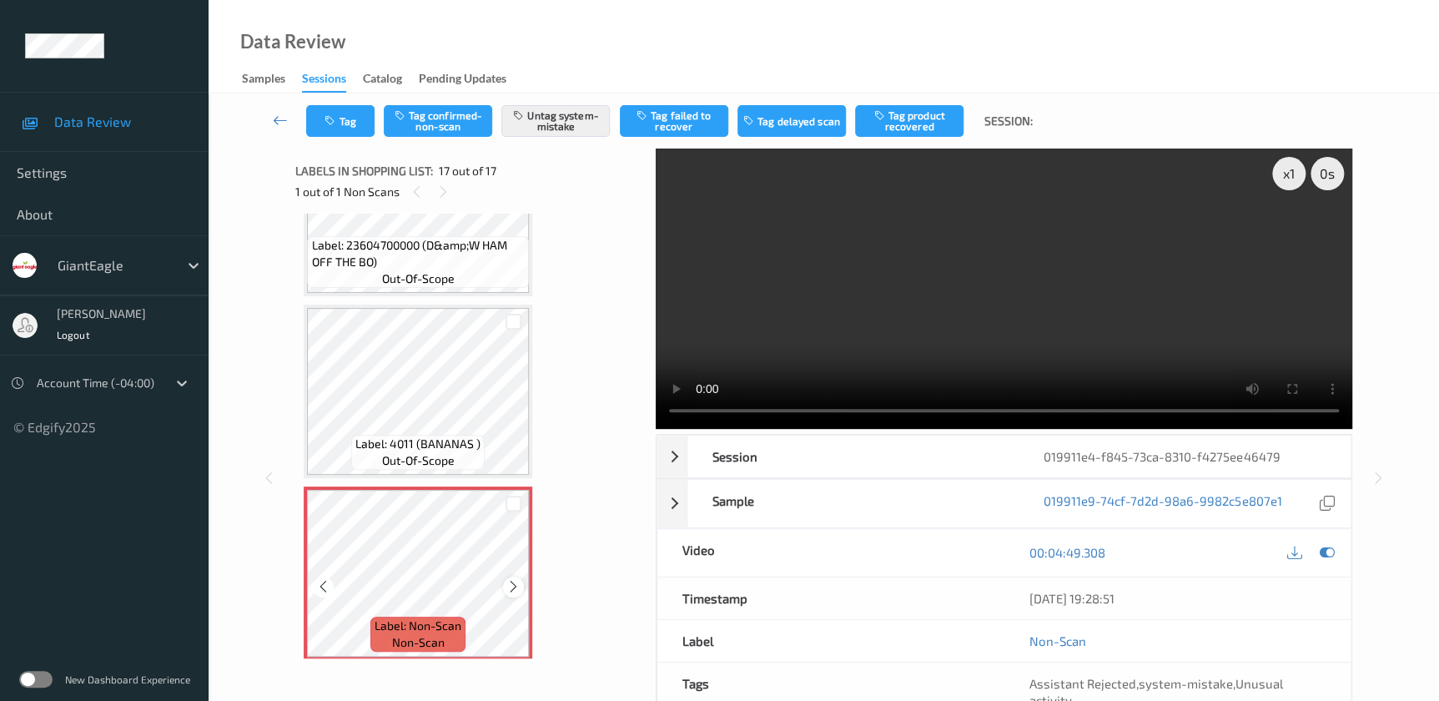
click at [508, 579] on icon at bounding box center [513, 586] width 14 height 15
click at [991, 258] on video at bounding box center [1004, 288] width 696 height 280
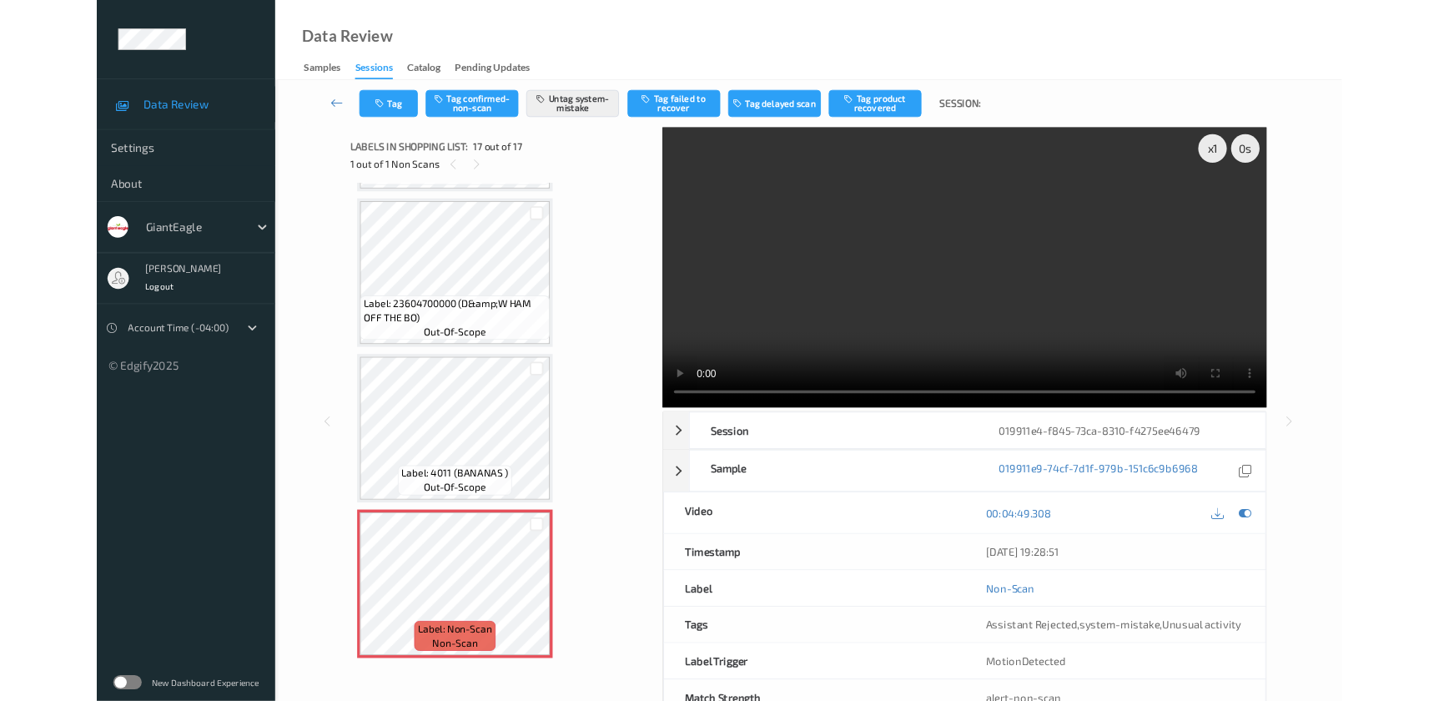
scroll to position [2526, 0]
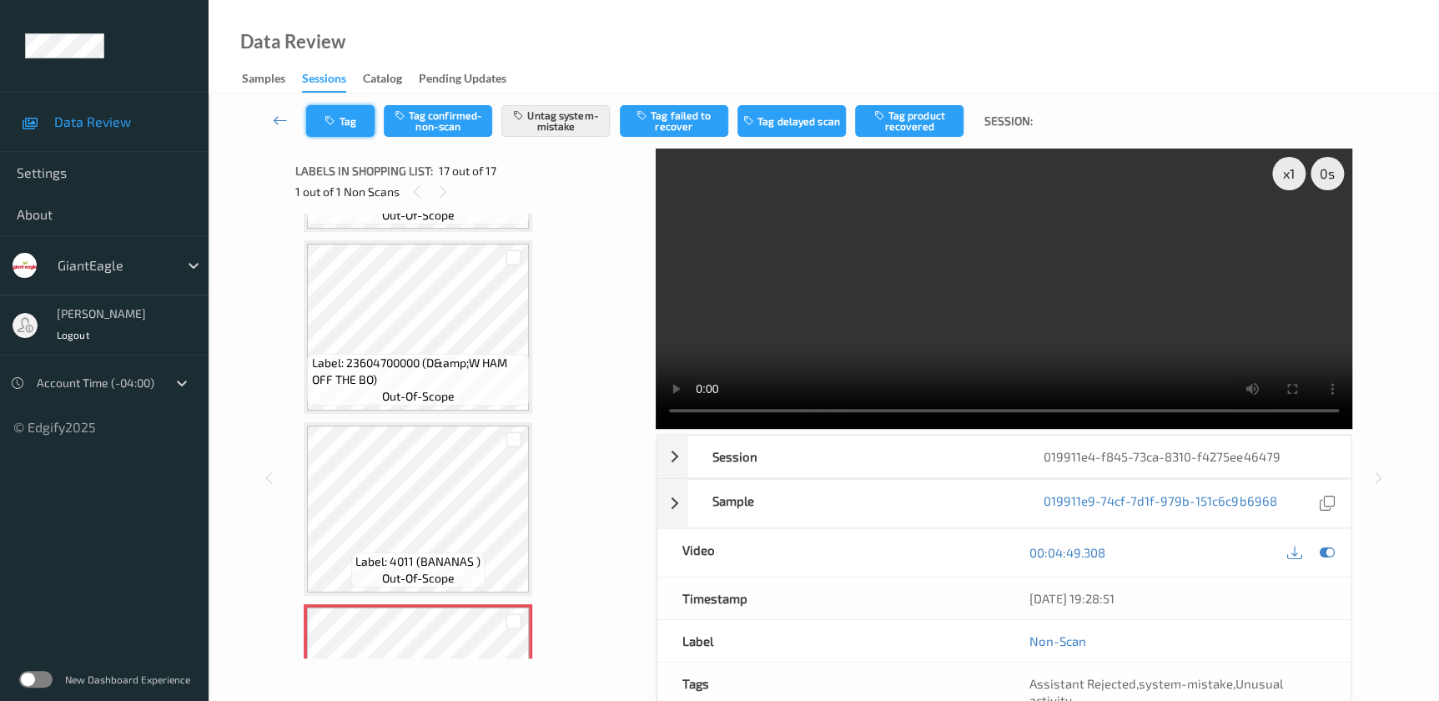
click at [338, 130] on button "Tag" at bounding box center [340, 121] width 68 height 32
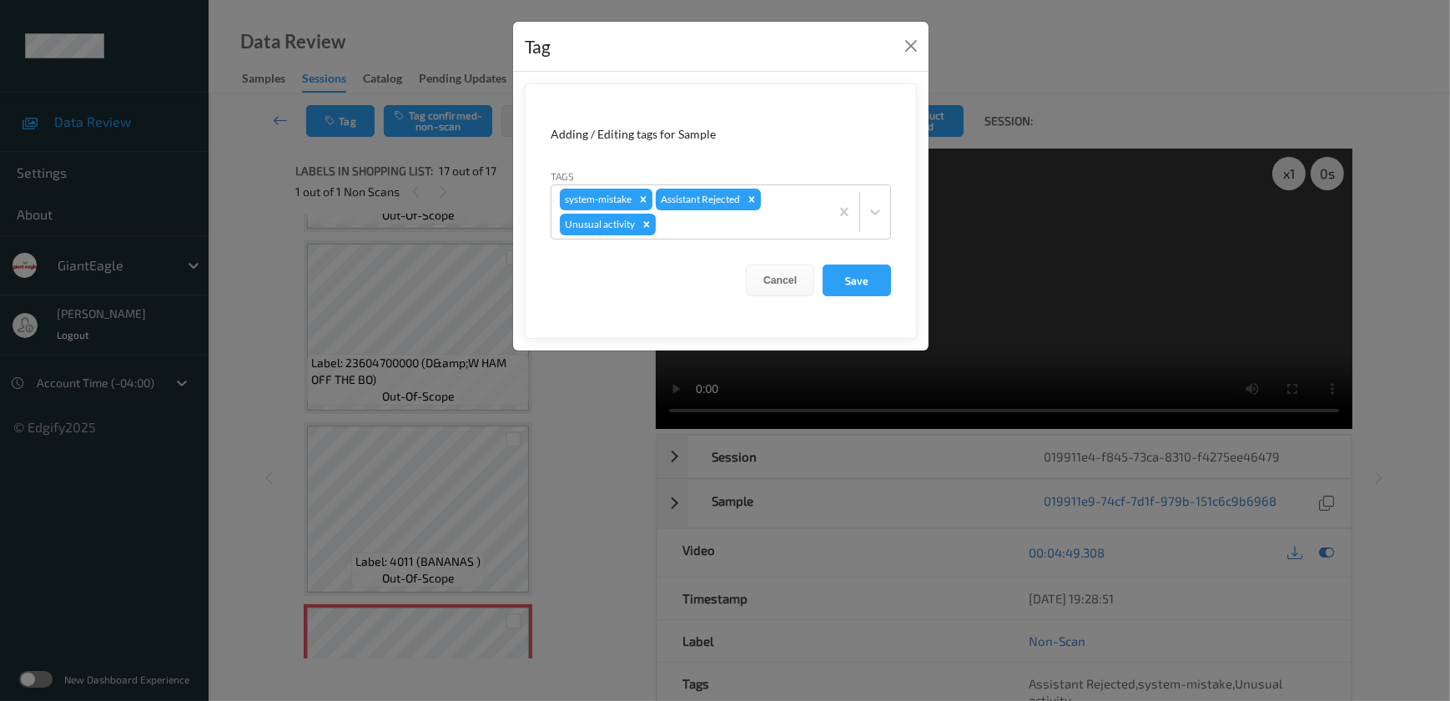
click at [589, 399] on div "Tag Adding / Editing tags for Sample Tags system-mistake Assistant Rejected Unu…" at bounding box center [725, 350] width 1450 height 701
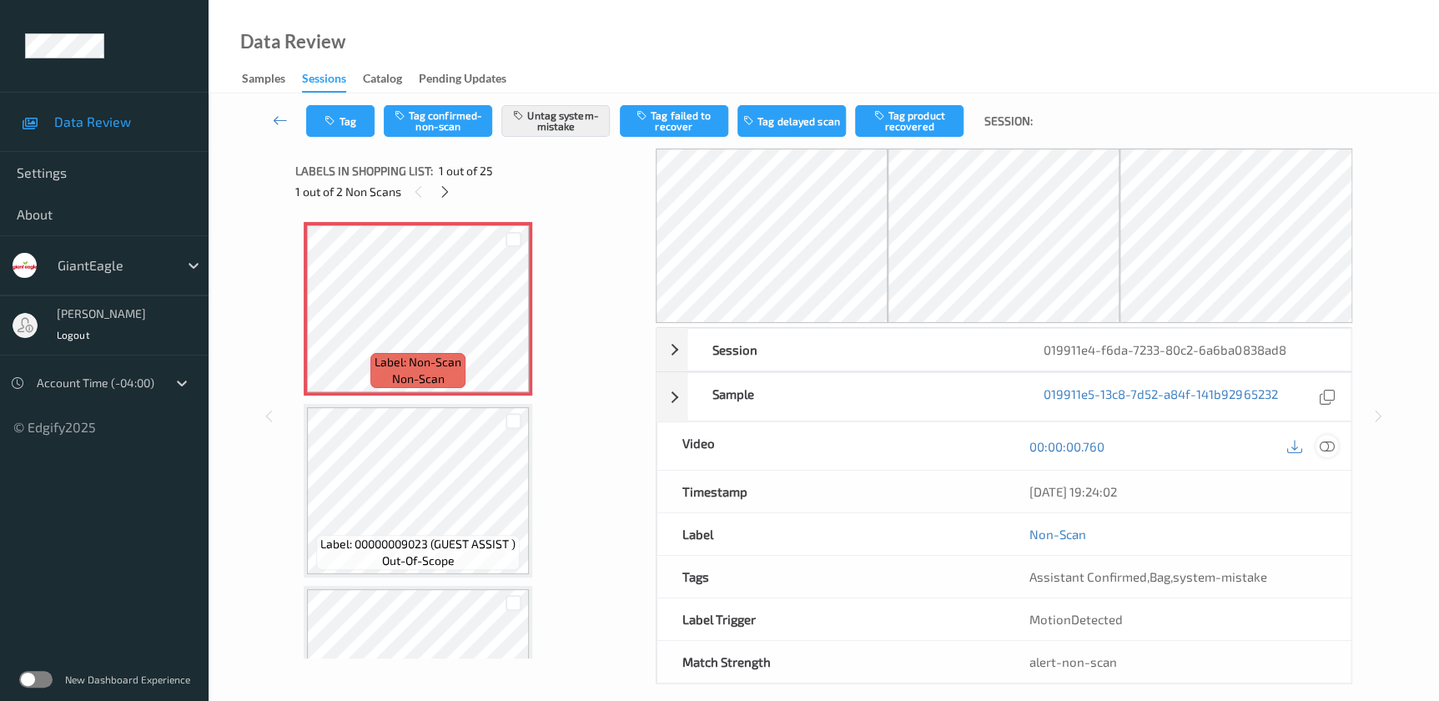
click at [1322, 449] on icon at bounding box center [1326, 446] width 15 height 15
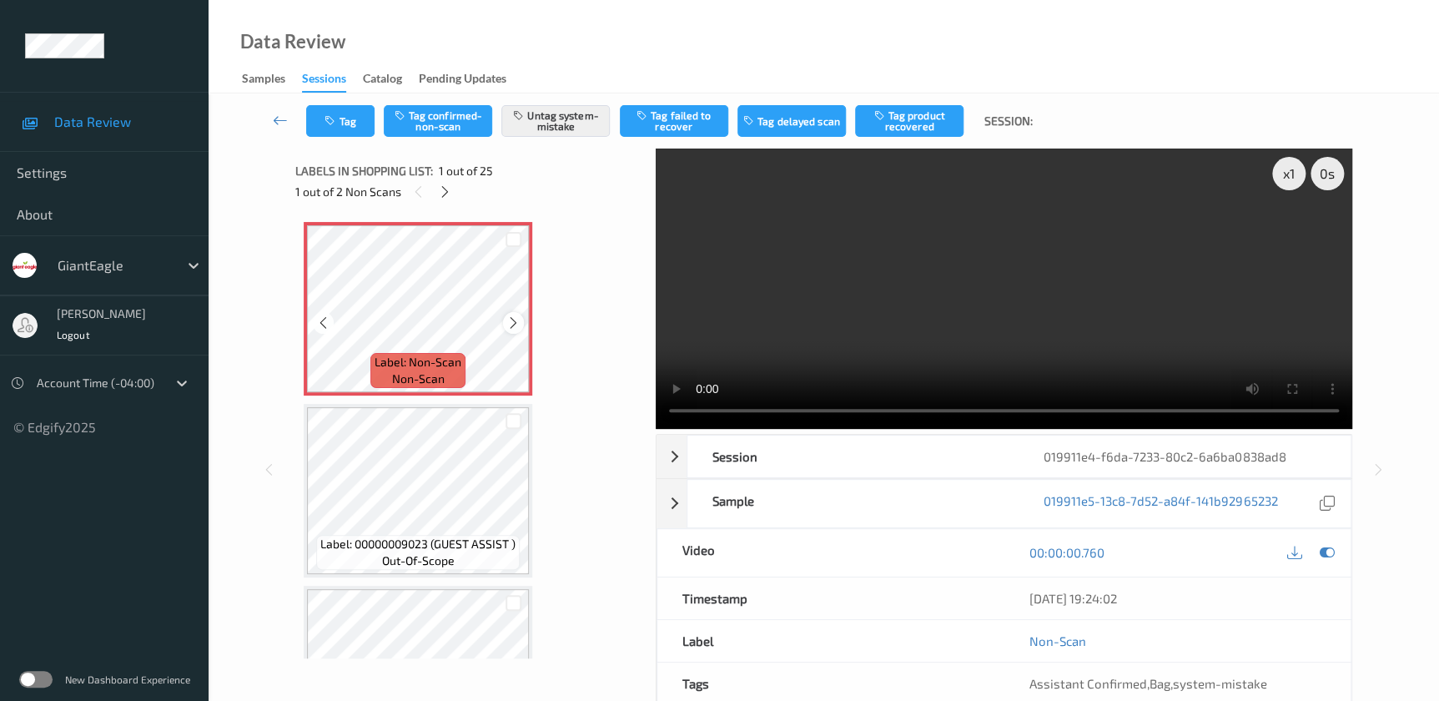
click at [509, 319] on icon at bounding box center [513, 322] width 14 height 15
click at [1018, 291] on video at bounding box center [1004, 288] width 696 height 280
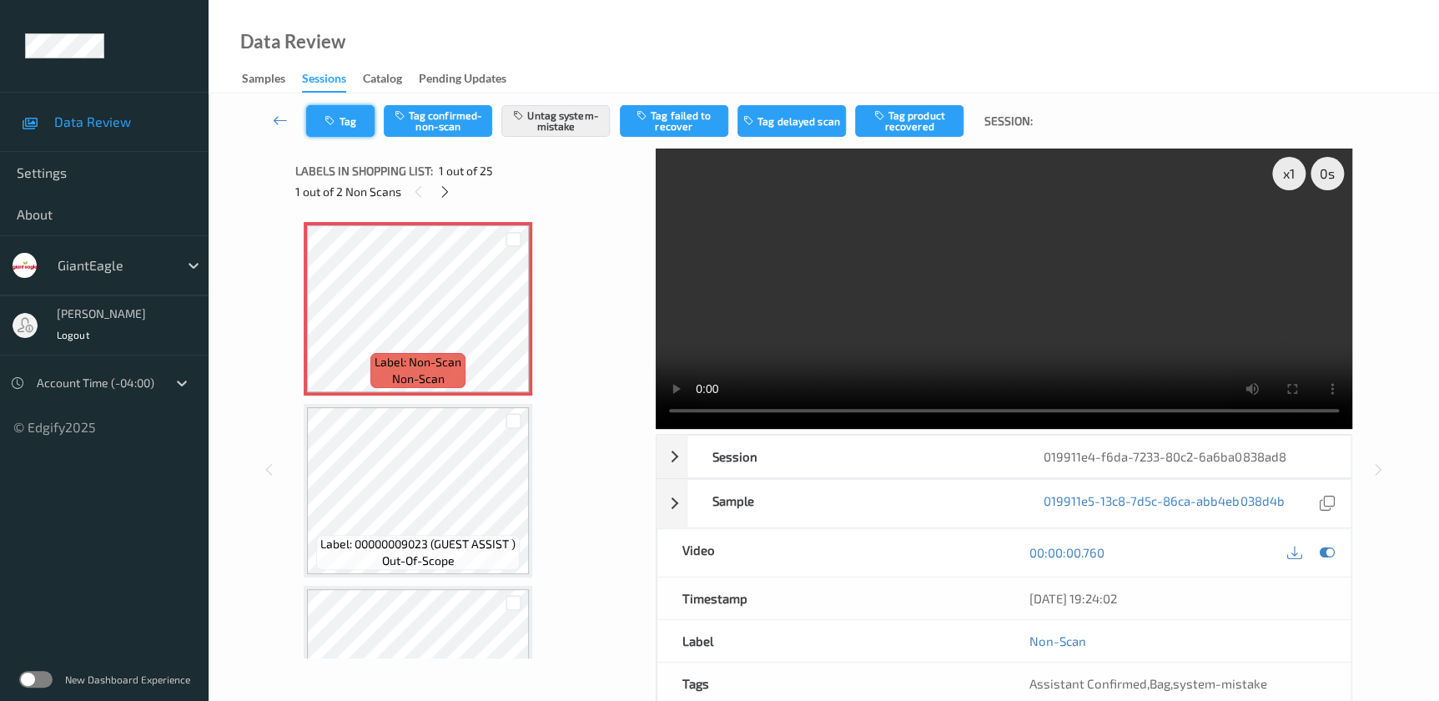
click at [353, 120] on button "Tag" at bounding box center [340, 121] width 68 height 32
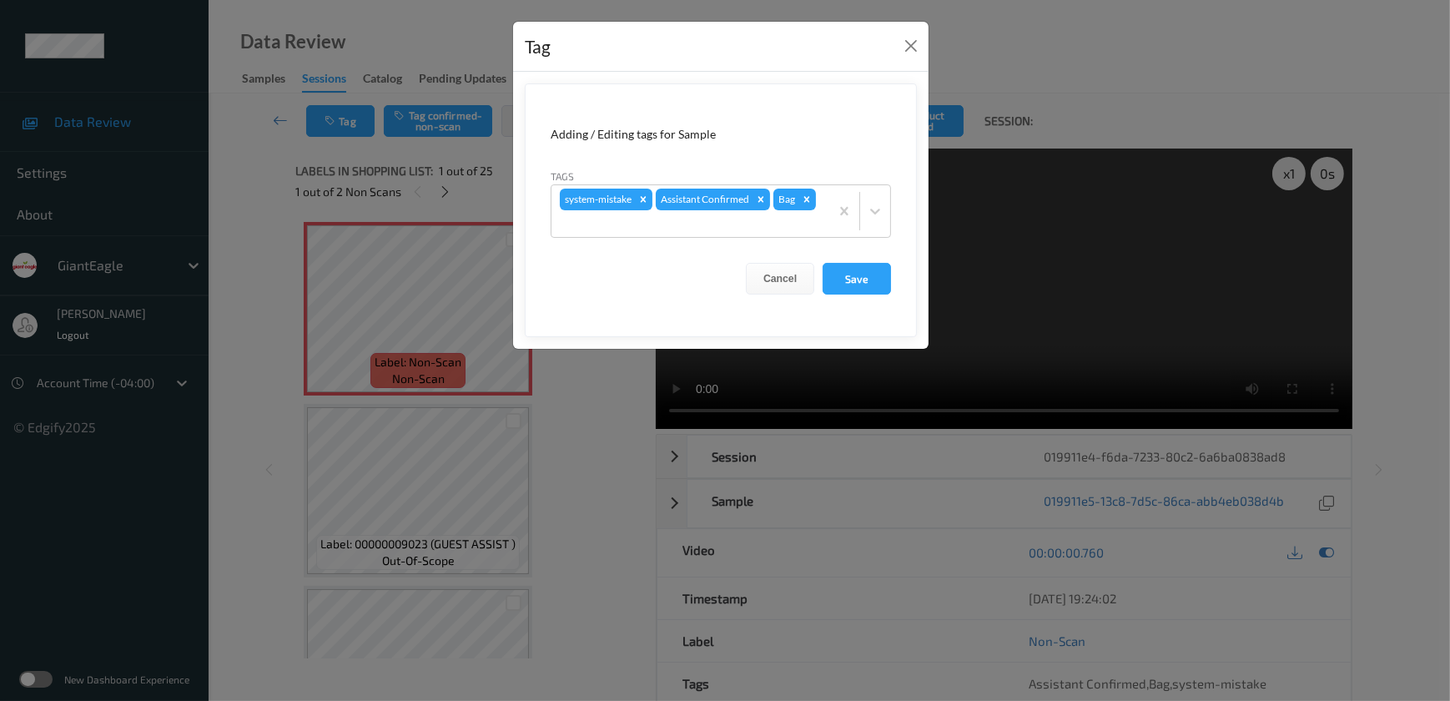
click at [595, 428] on div "Tag Adding / Editing tags for Sample Tags system-mistake Assistant Confirmed Ba…" at bounding box center [725, 350] width 1450 height 701
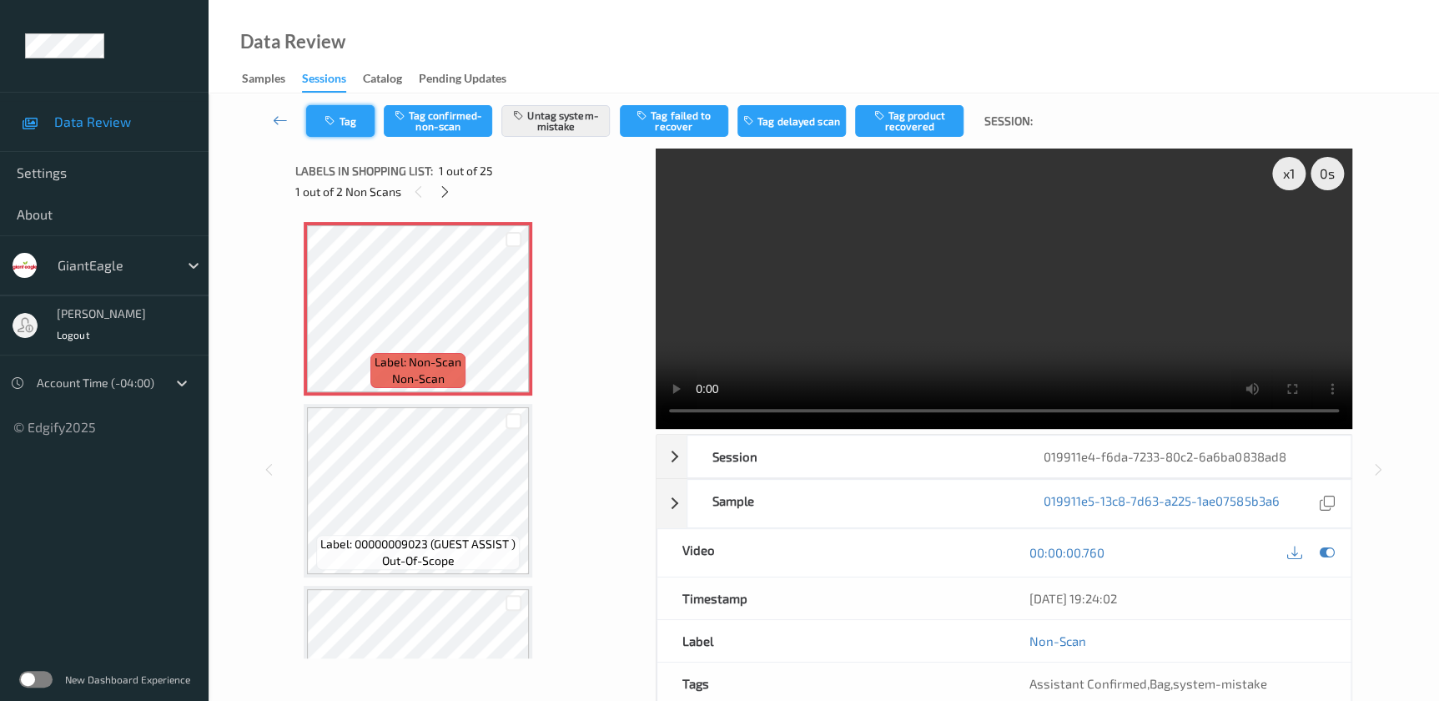
click at [350, 125] on button "Tag" at bounding box center [340, 121] width 68 height 32
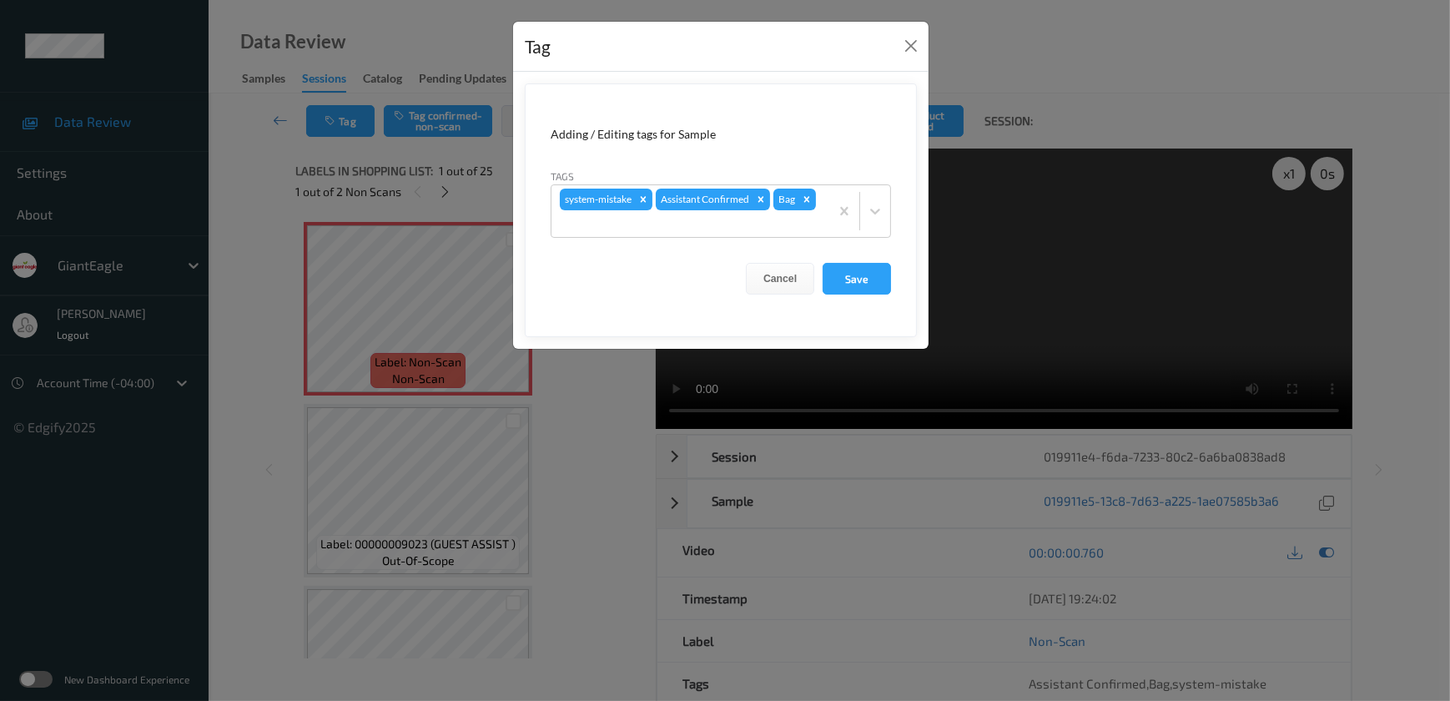
click at [578, 449] on div "Tag Adding / Editing tags for Sample Tags system-mistake Assistant Confirmed Ba…" at bounding box center [725, 350] width 1450 height 701
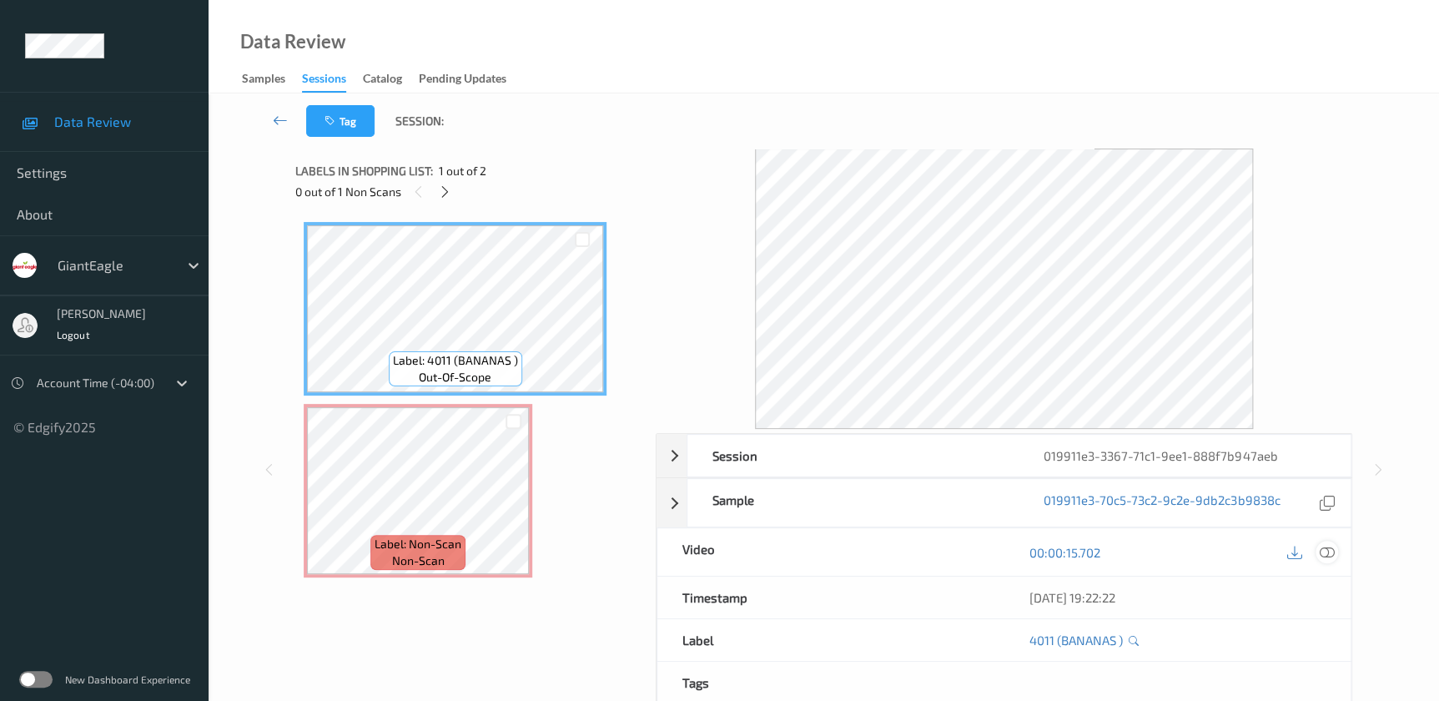
click at [1326, 549] on icon at bounding box center [1326, 552] width 15 height 15
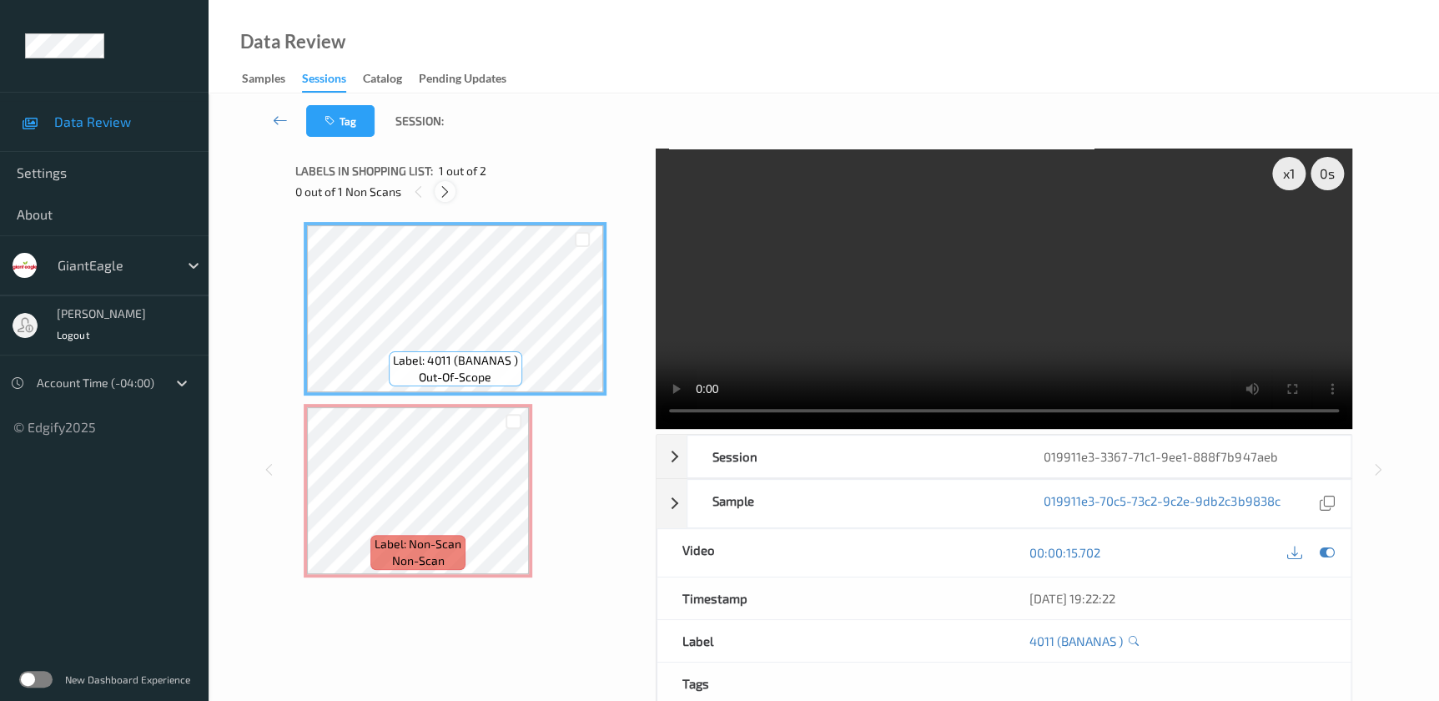
click at [442, 185] on icon at bounding box center [445, 191] width 14 height 15
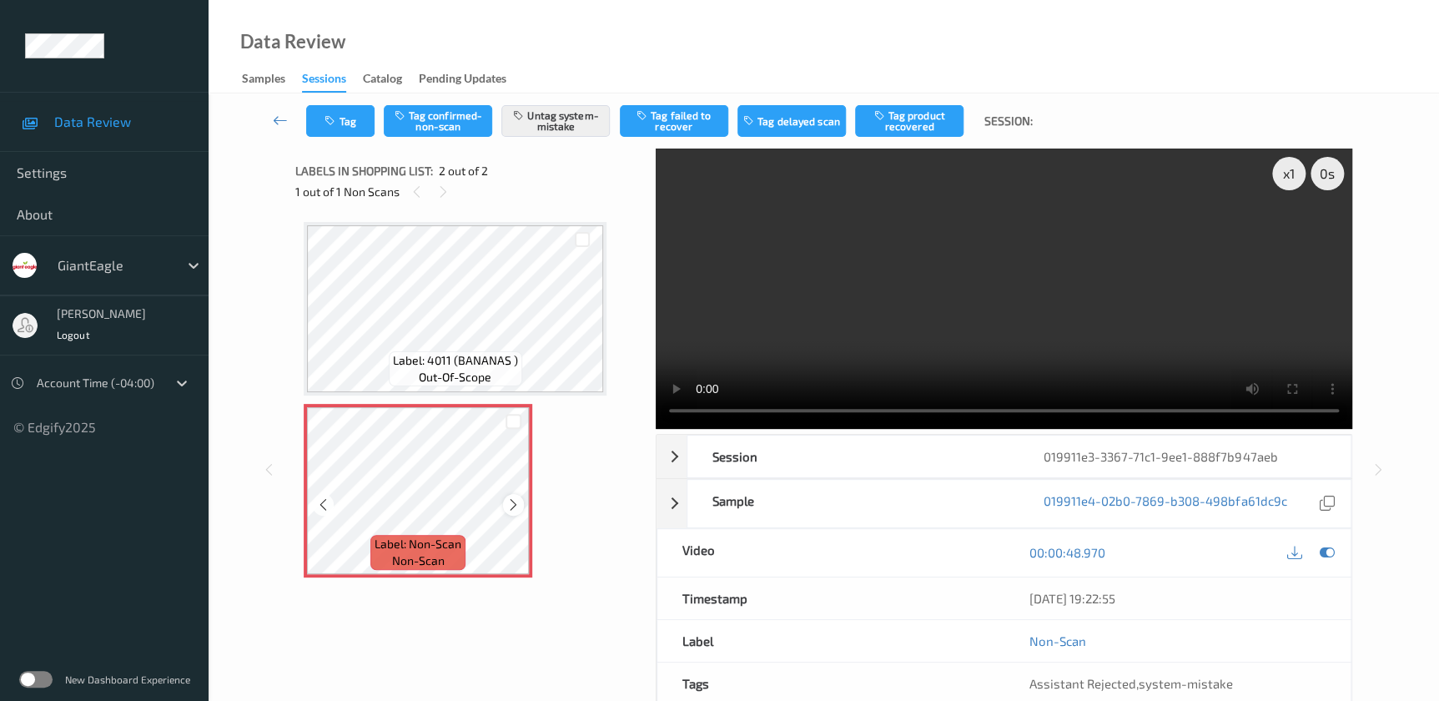
click at [508, 507] on icon at bounding box center [513, 504] width 14 height 15
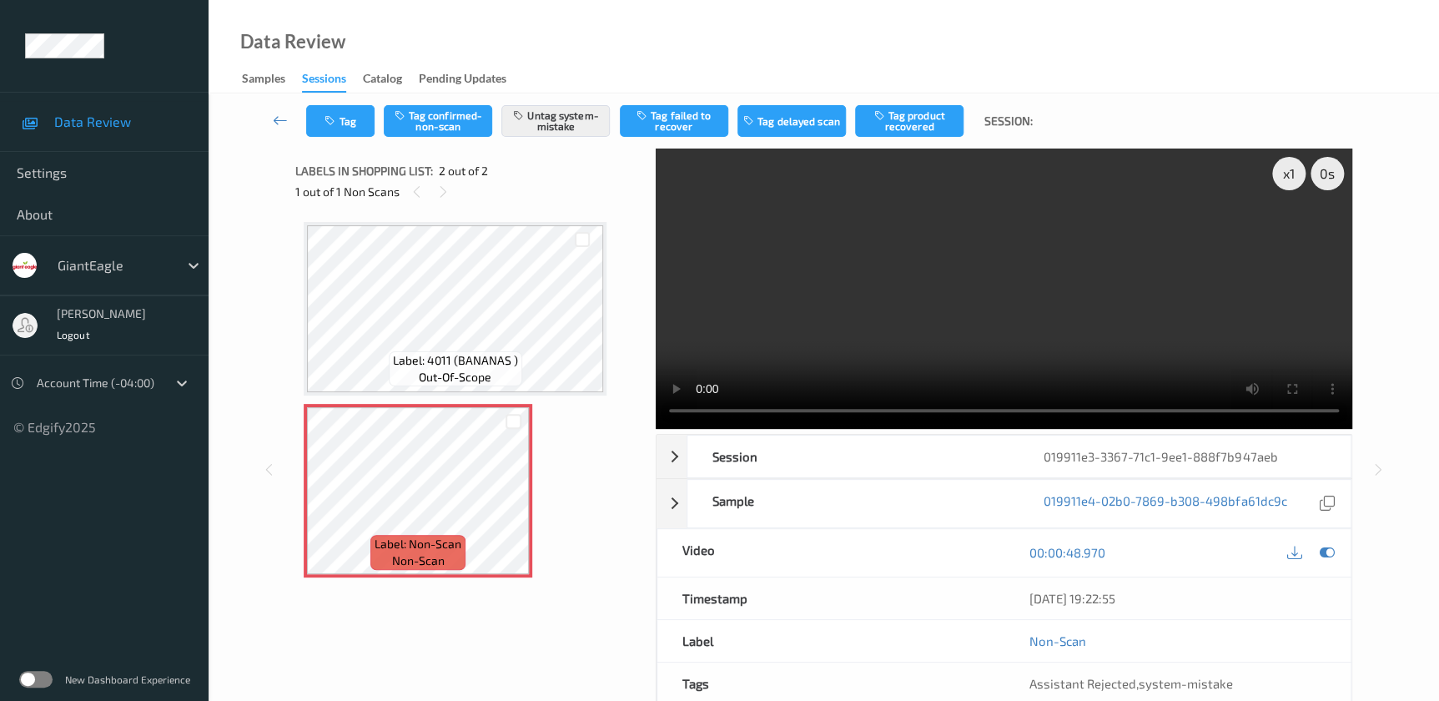
click at [1021, 304] on video at bounding box center [1004, 288] width 696 height 280
click at [1295, 178] on div "x 1" at bounding box center [1288, 173] width 33 height 33
click at [1295, 178] on div "x 2" at bounding box center [1288, 173] width 33 height 33
click at [345, 121] on button "Tag" at bounding box center [340, 121] width 68 height 32
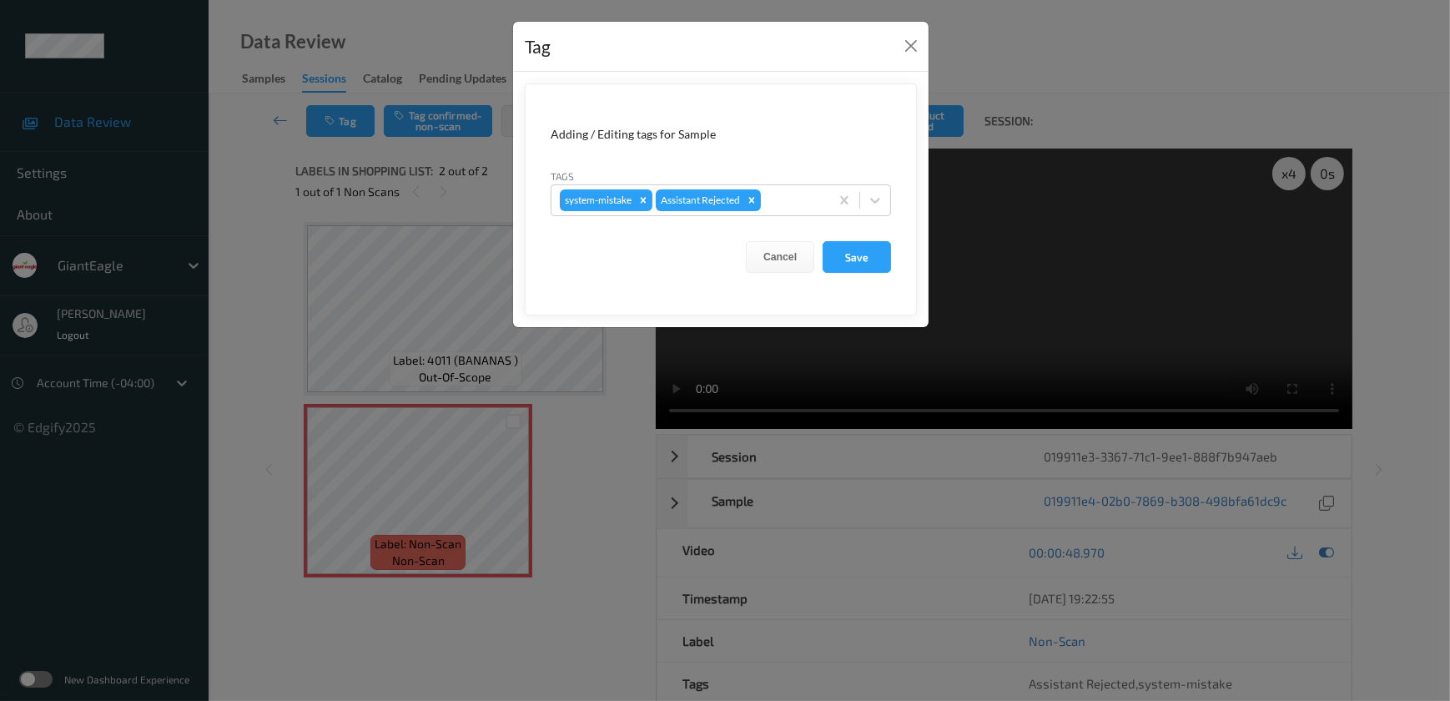
click at [576, 480] on div "Tag Adding / Editing tags for Sample Tags system-mistake Assistant Rejected Can…" at bounding box center [725, 350] width 1450 height 701
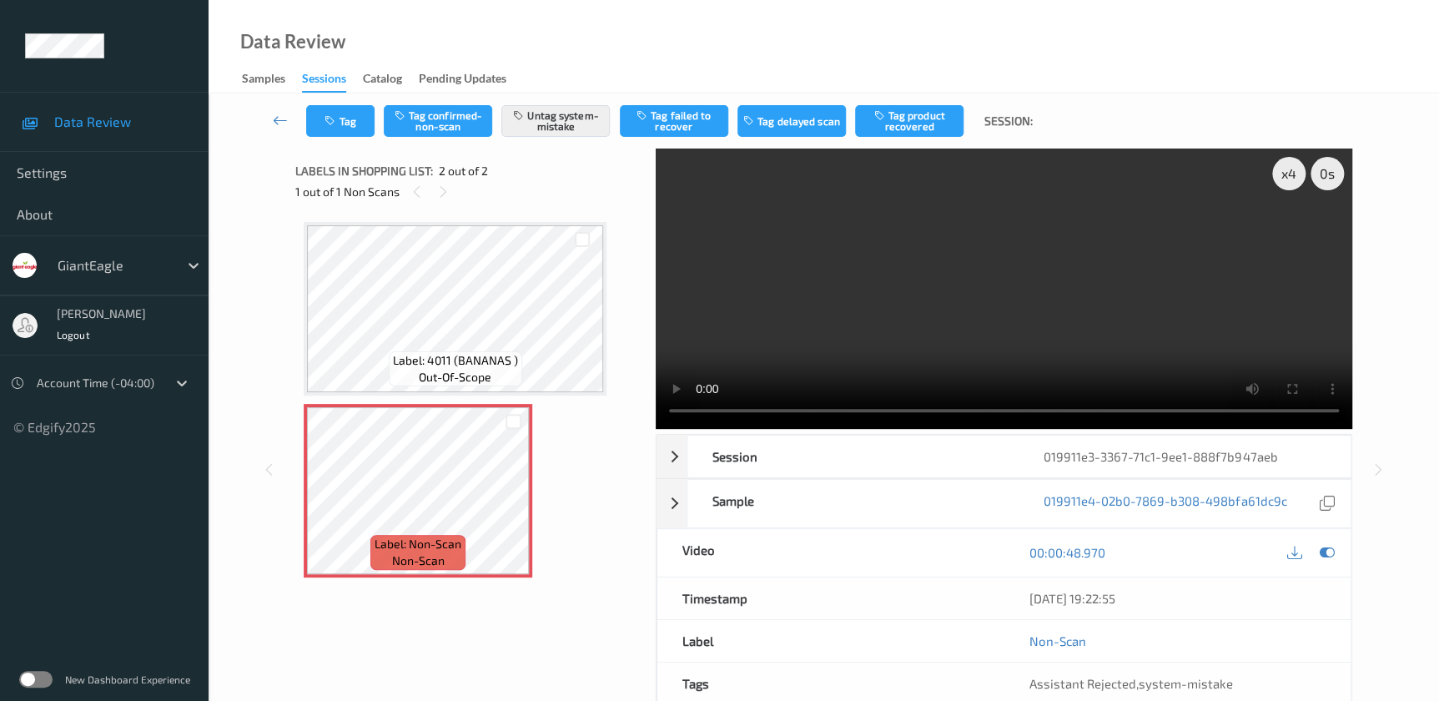
click at [1053, 321] on video at bounding box center [1004, 288] width 696 height 280
drag, startPoint x: 842, startPoint y: 430, endPoint x: 990, endPoint y: 401, distance: 151.1
click at [842, 430] on div "x 4 0 s Session 019911e3-3367-71c1-9ee1-888f7b947aeb Session ID 019911e3-3367-7…" at bounding box center [1004, 469] width 696 height 642
click at [344, 118] on button "Tag" at bounding box center [340, 121] width 68 height 32
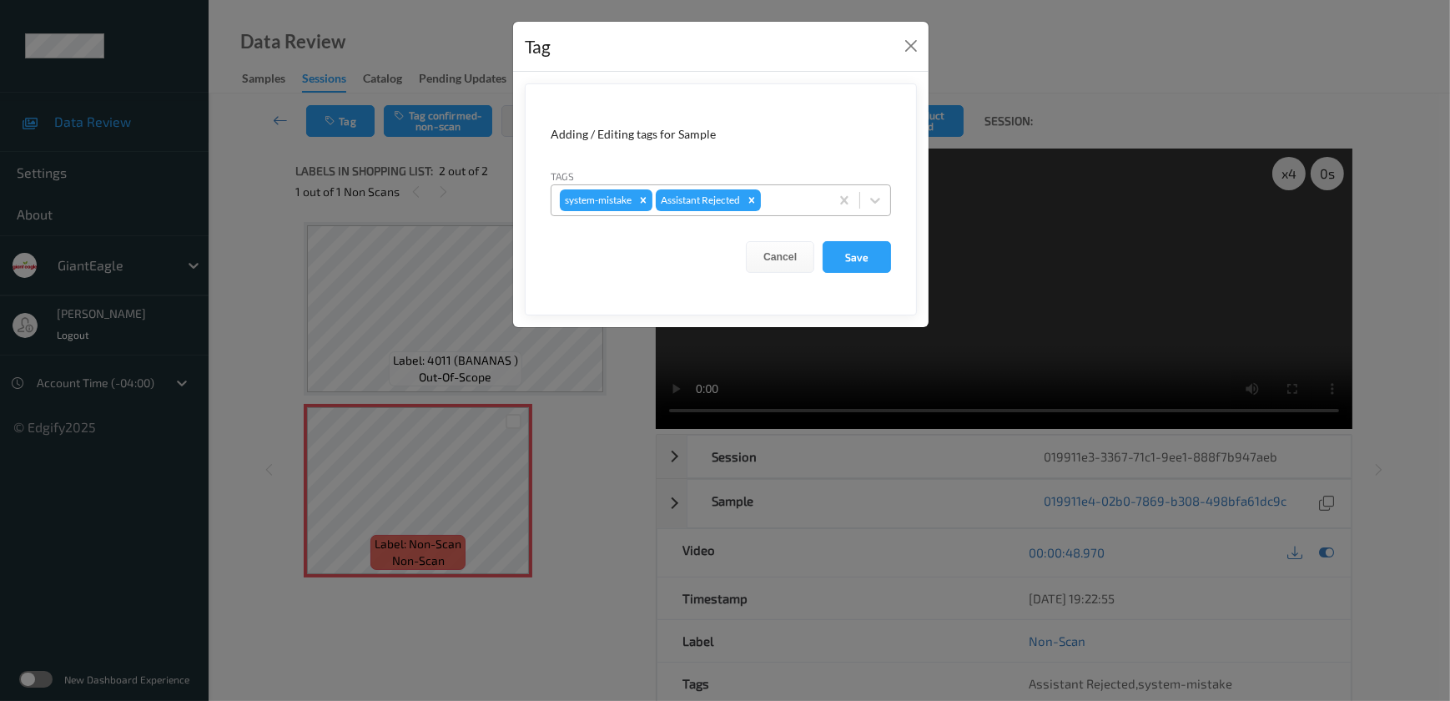
click at [794, 206] on div at bounding box center [792, 200] width 57 height 20
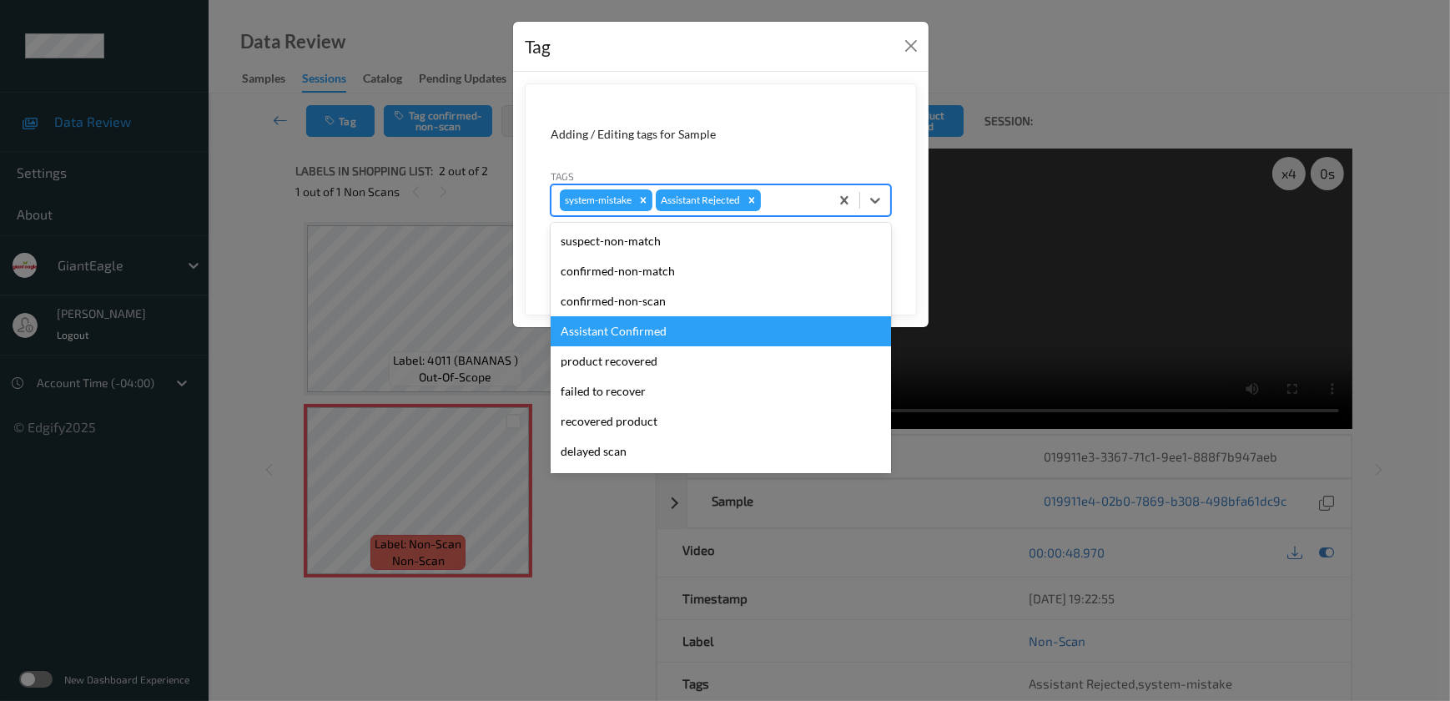
scroll to position [147, 0]
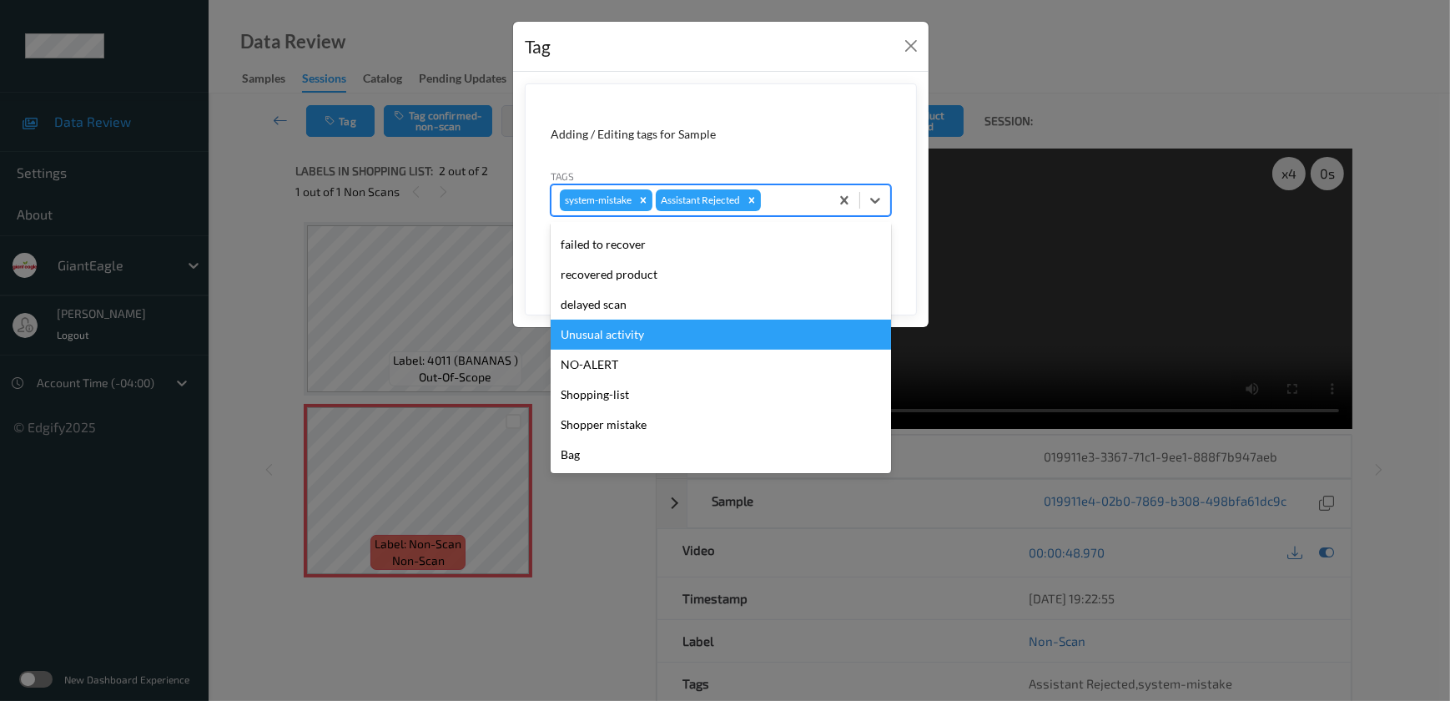
click at [646, 331] on div "Unusual activity" at bounding box center [720, 334] width 340 height 30
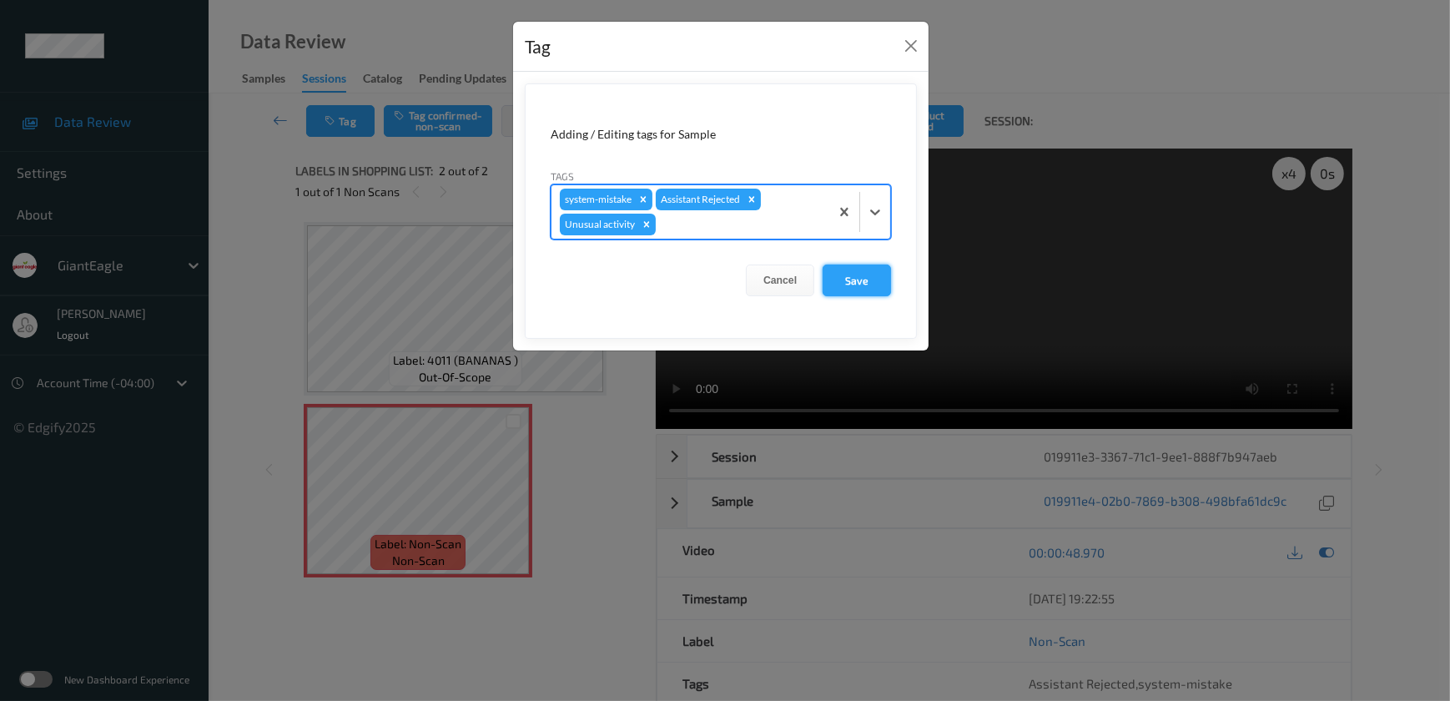
click at [845, 274] on button "Save" at bounding box center [856, 280] width 68 height 32
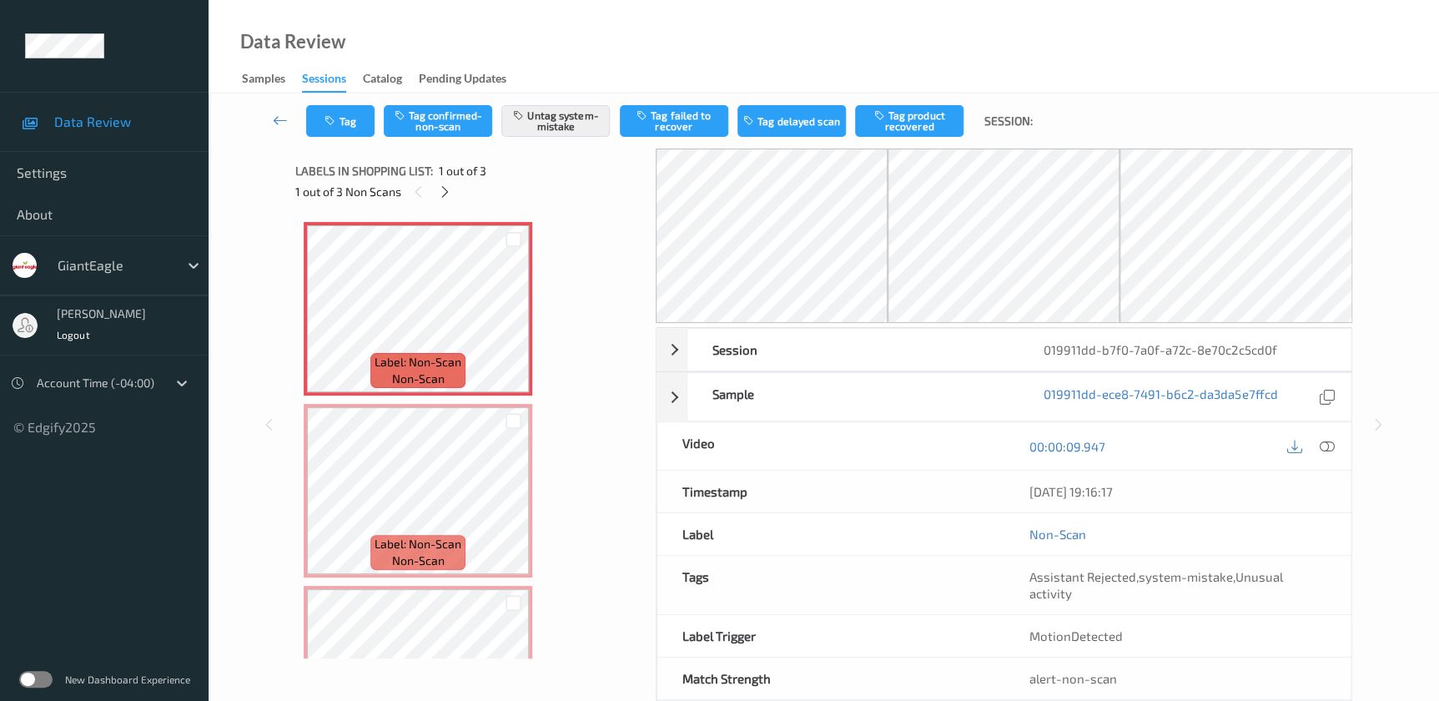
drag, startPoint x: 1326, startPoint y: 447, endPoint x: 1330, endPoint y: 440, distance: 8.6
click at [1326, 447] on icon at bounding box center [1326, 446] width 15 height 15
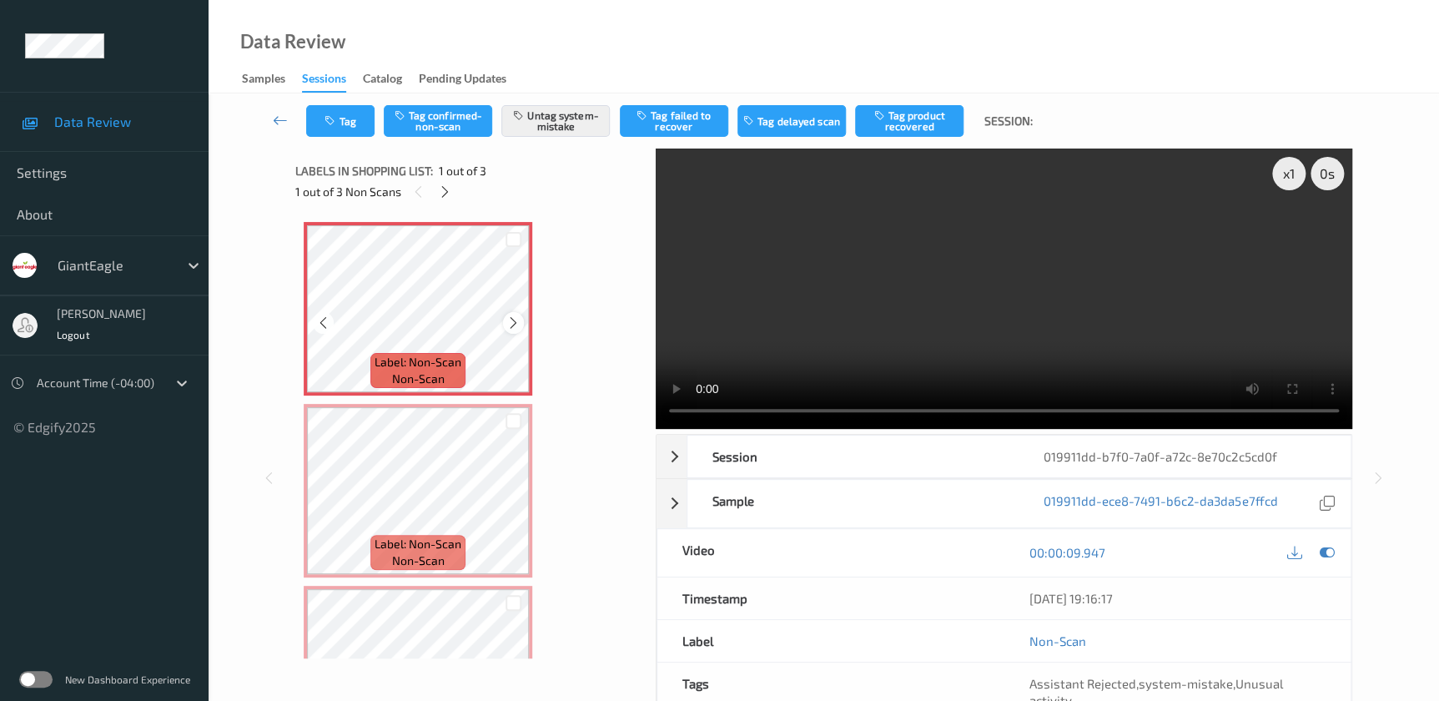
click at [511, 322] on icon at bounding box center [513, 322] width 14 height 15
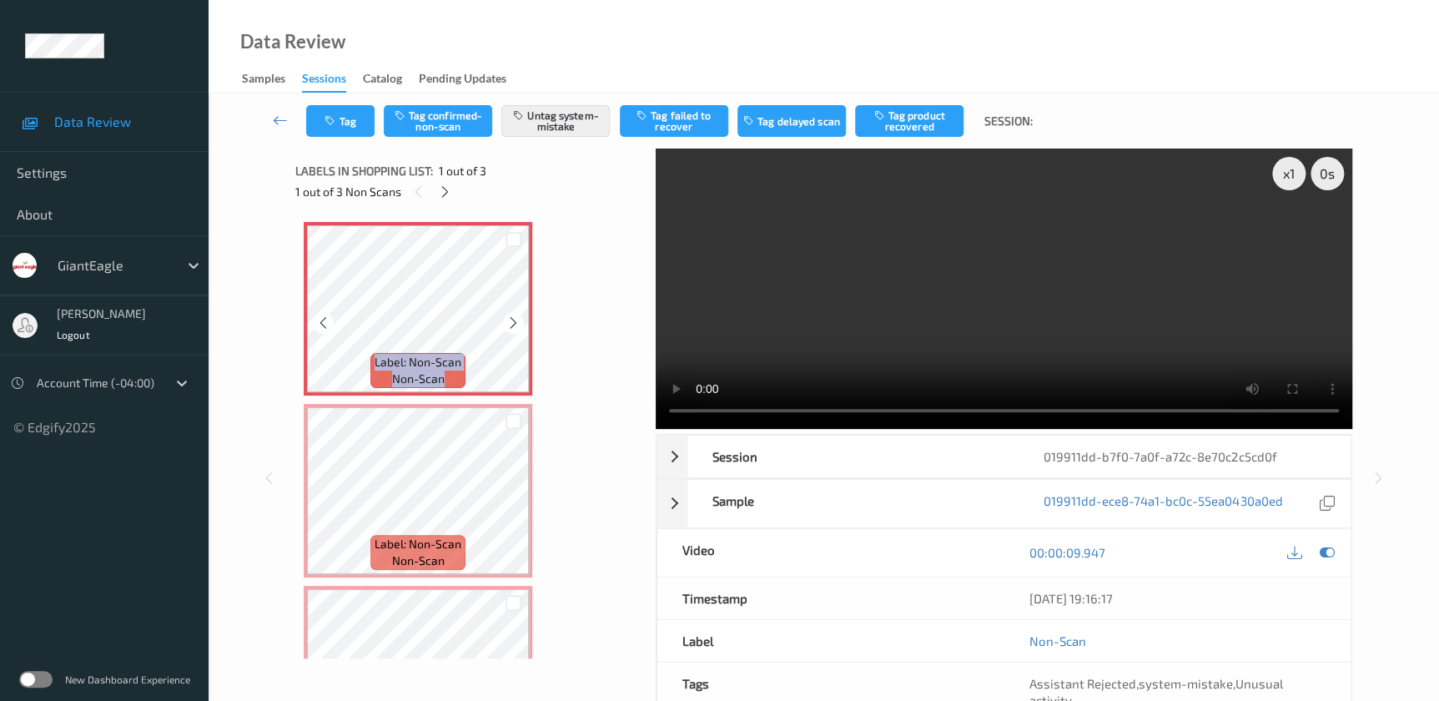
click at [511, 322] on icon at bounding box center [513, 322] width 14 height 15
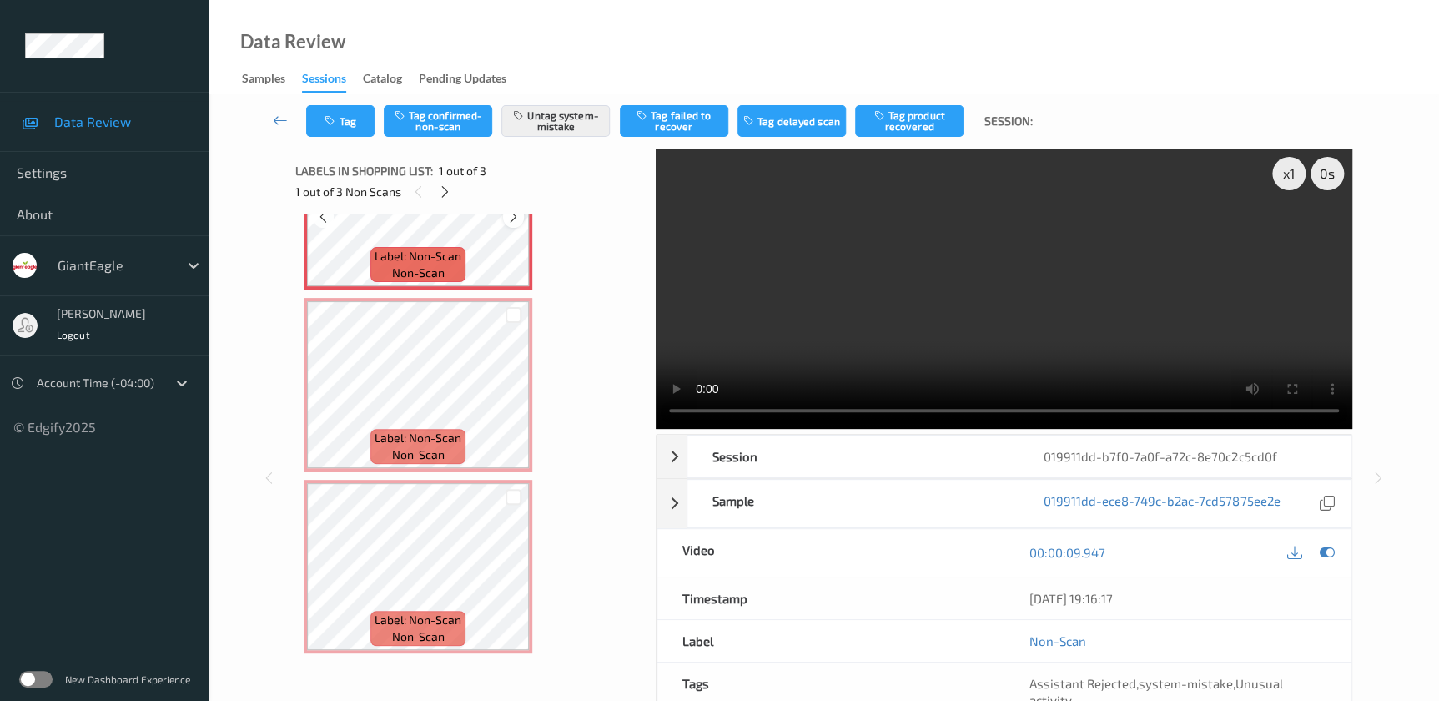
scroll to position [108, 0]
click at [510, 396] on icon at bounding box center [513, 396] width 14 height 15
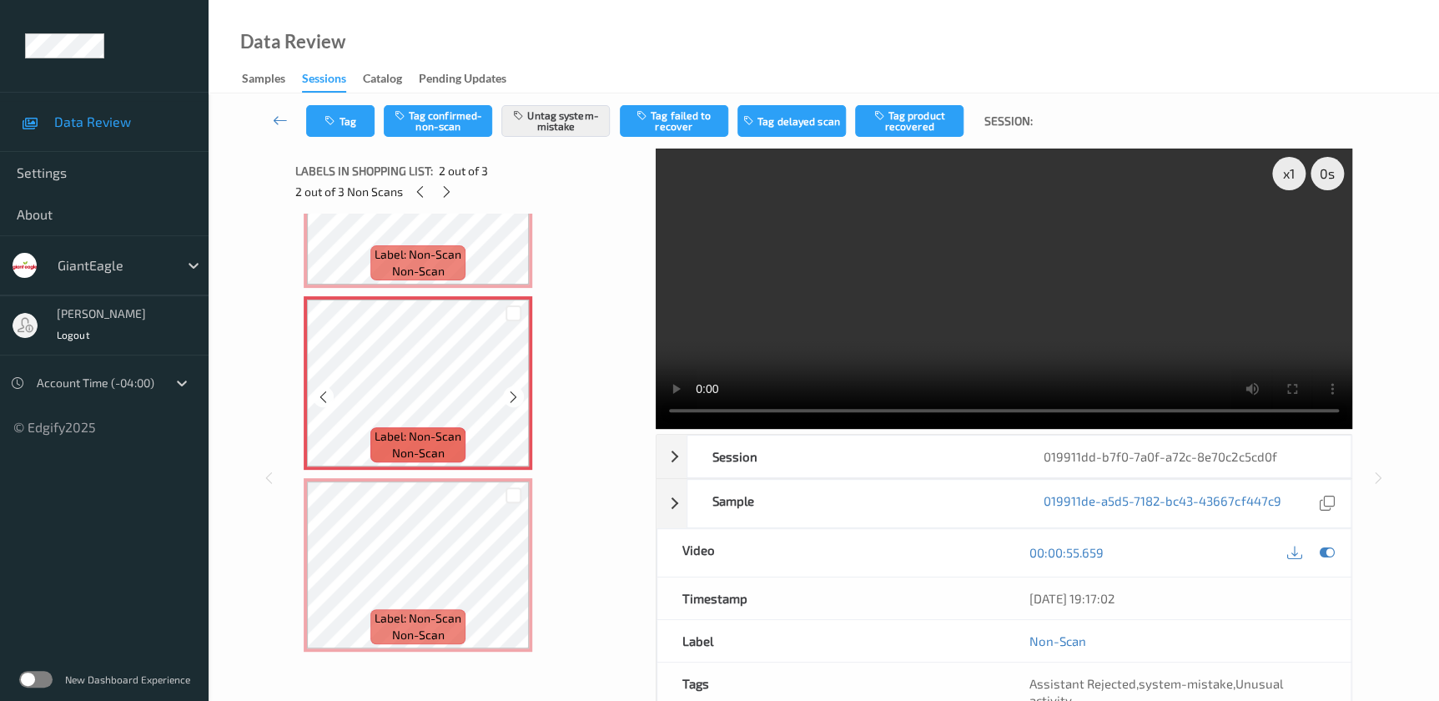
click at [510, 396] on icon at bounding box center [513, 396] width 14 height 15
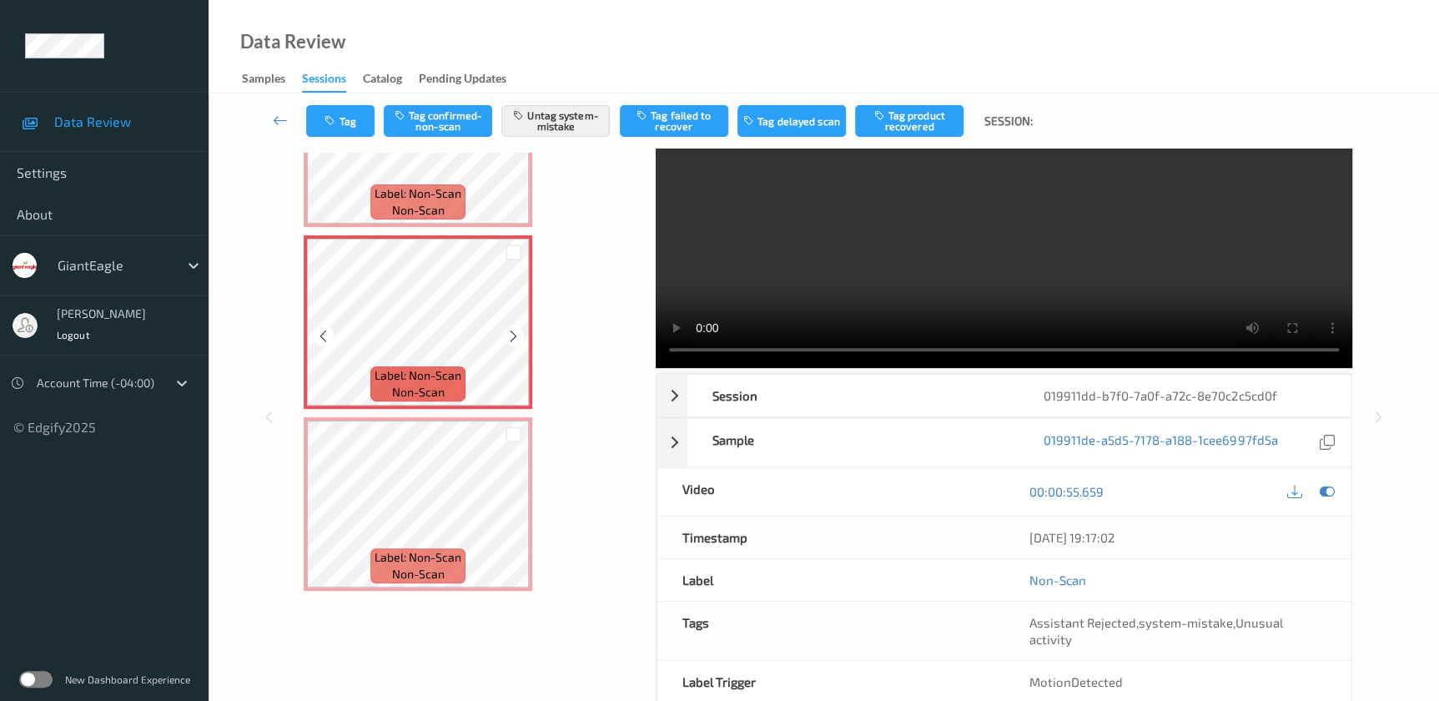
scroll to position [123, 0]
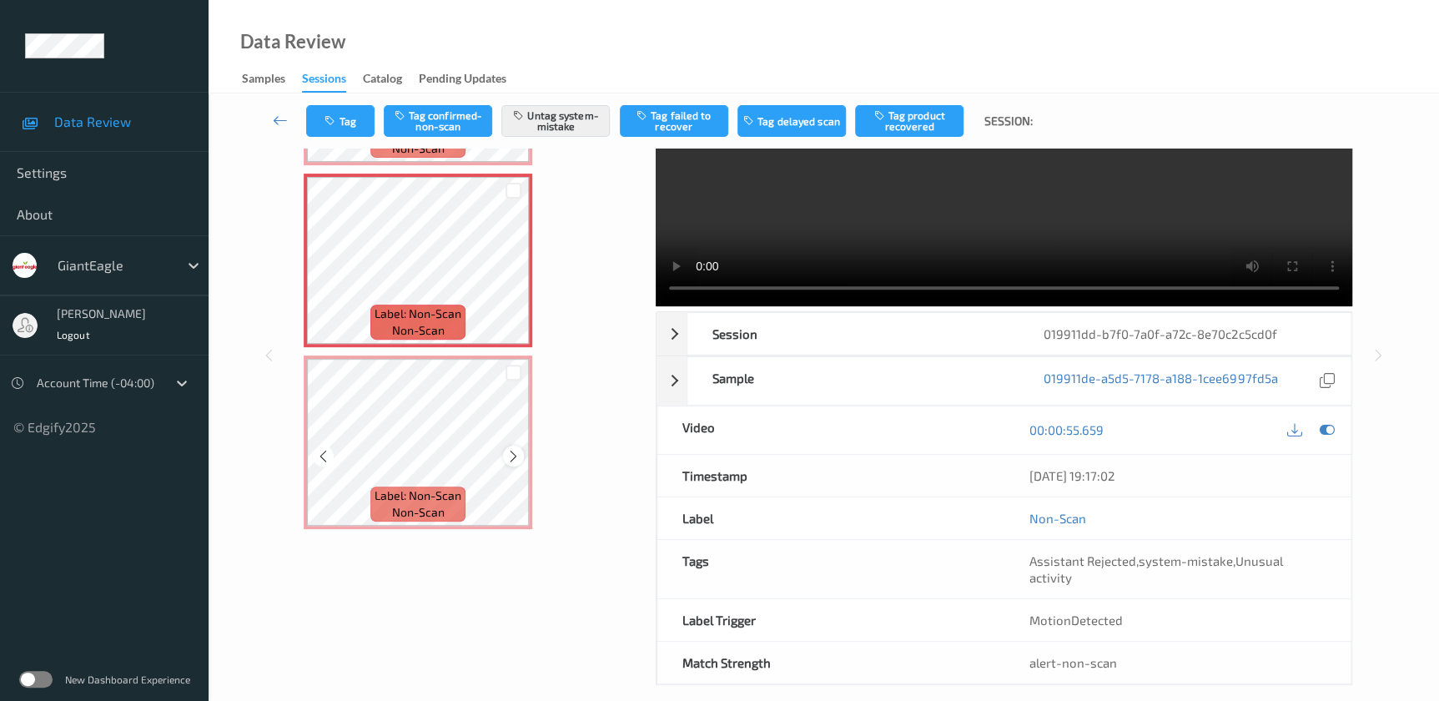
click at [517, 460] on icon at bounding box center [513, 456] width 14 height 15
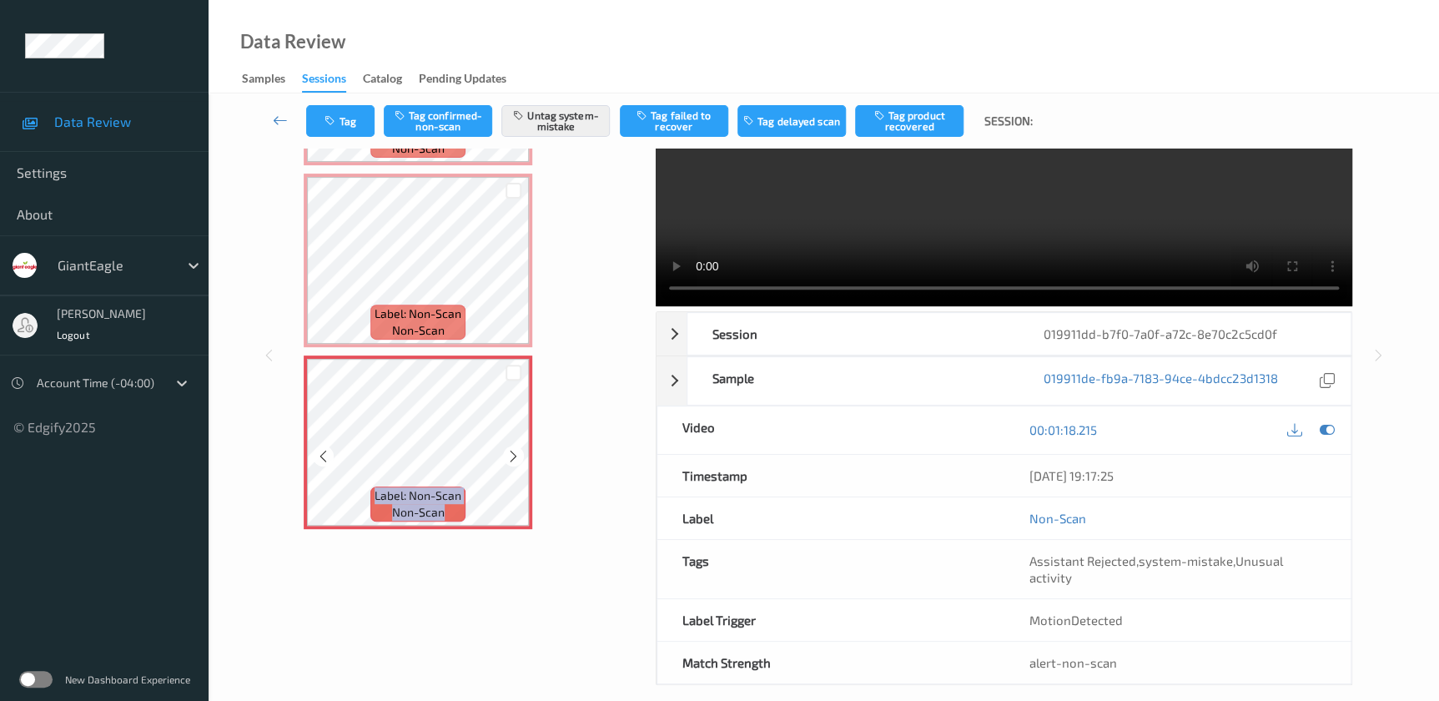
click at [517, 460] on icon at bounding box center [513, 456] width 14 height 15
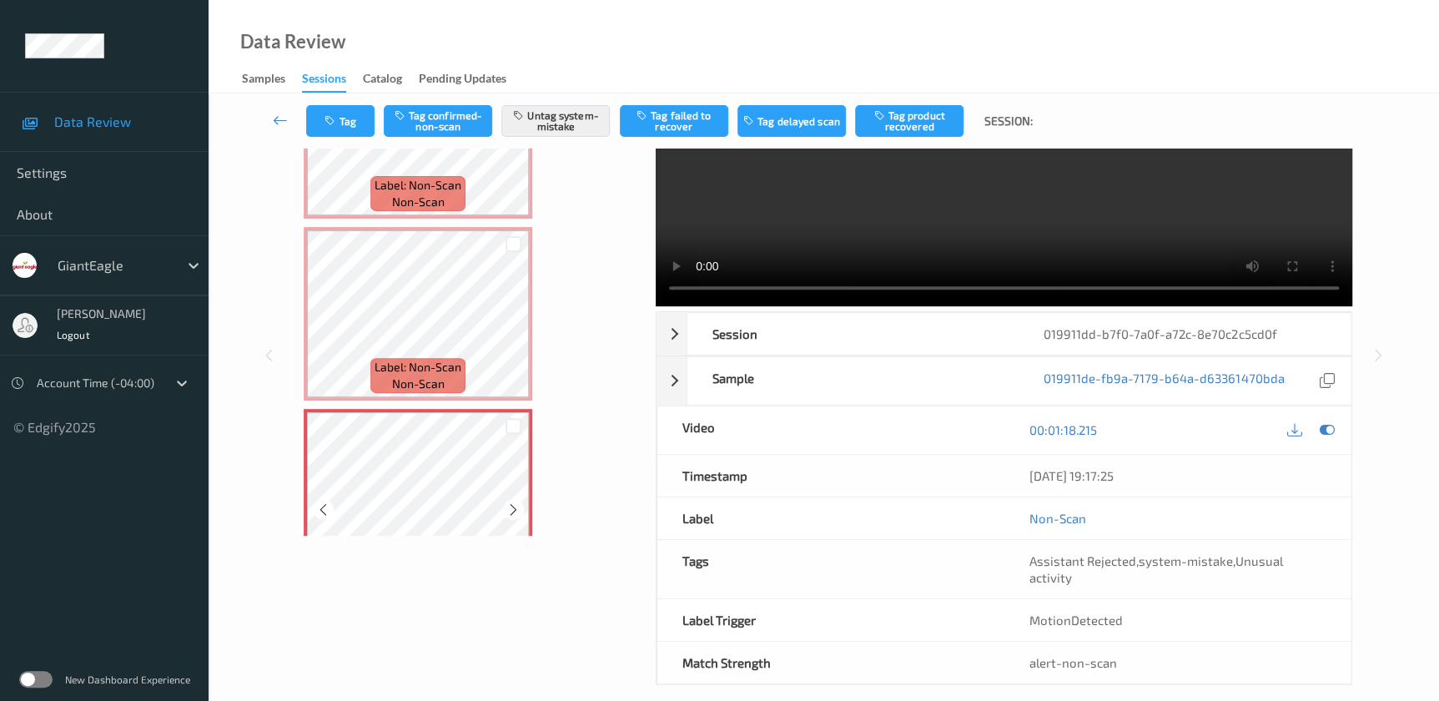
scroll to position [0, 0]
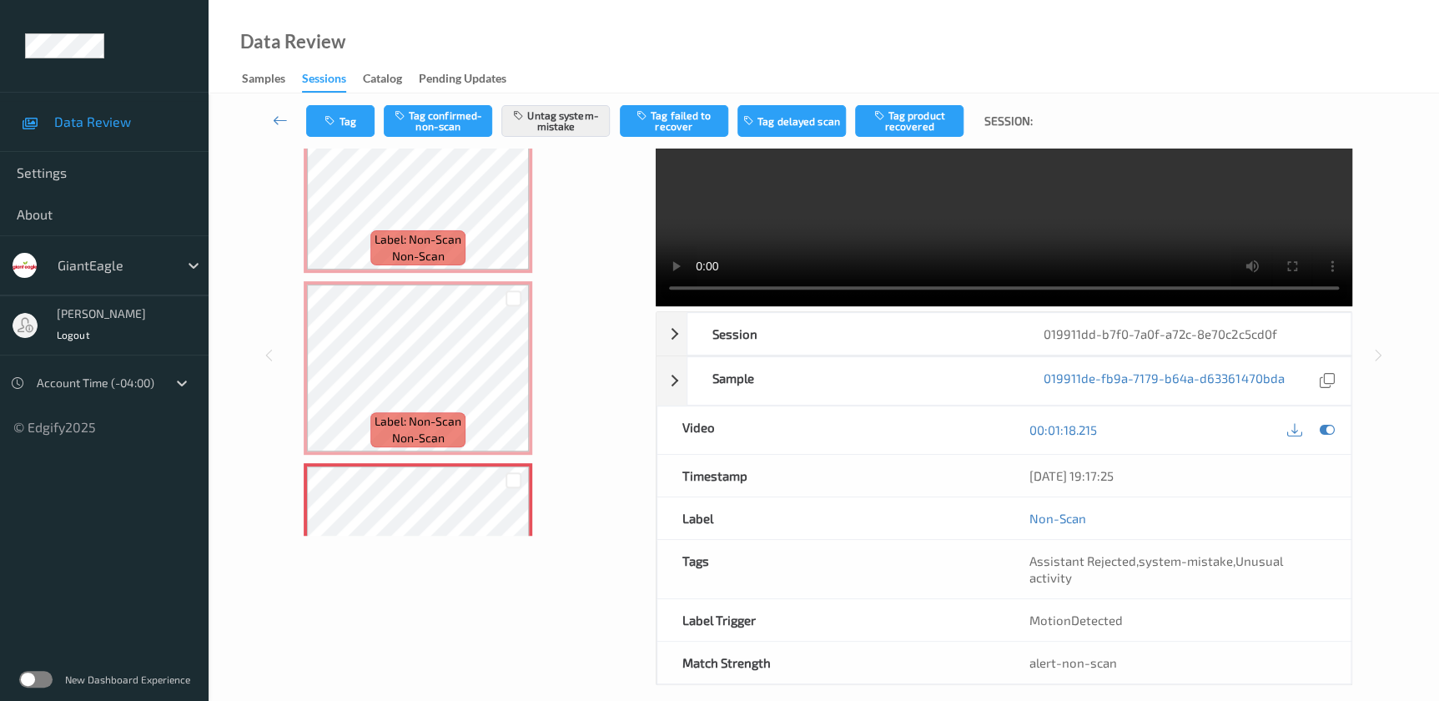
click at [1107, 208] on video at bounding box center [1004, 166] width 696 height 280
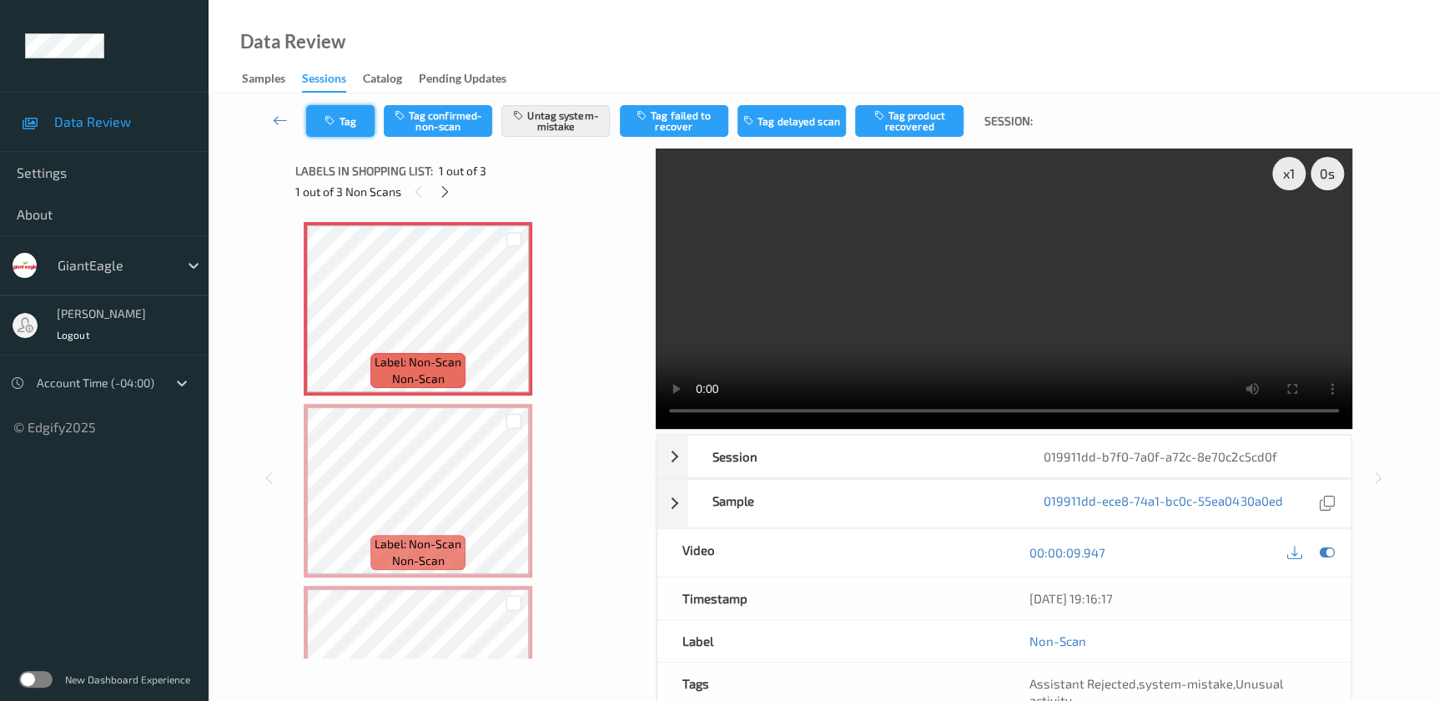
click at [341, 117] on button "Tag" at bounding box center [340, 121] width 68 height 32
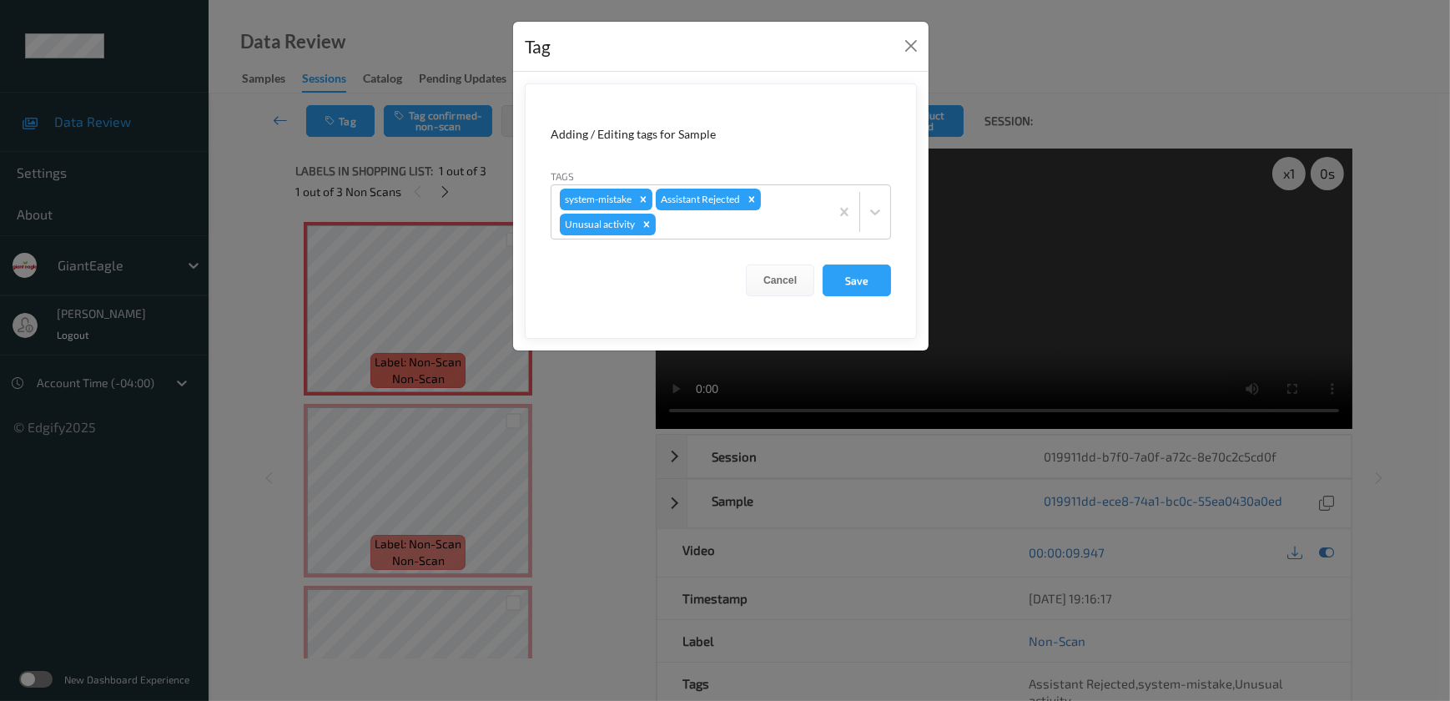
click at [611, 420] on div "Tag Adding / Editing tags for Sample Tags system-mistake Assistant Rejected Unu…" at bounding box center [725, 350] width 1450 height 701
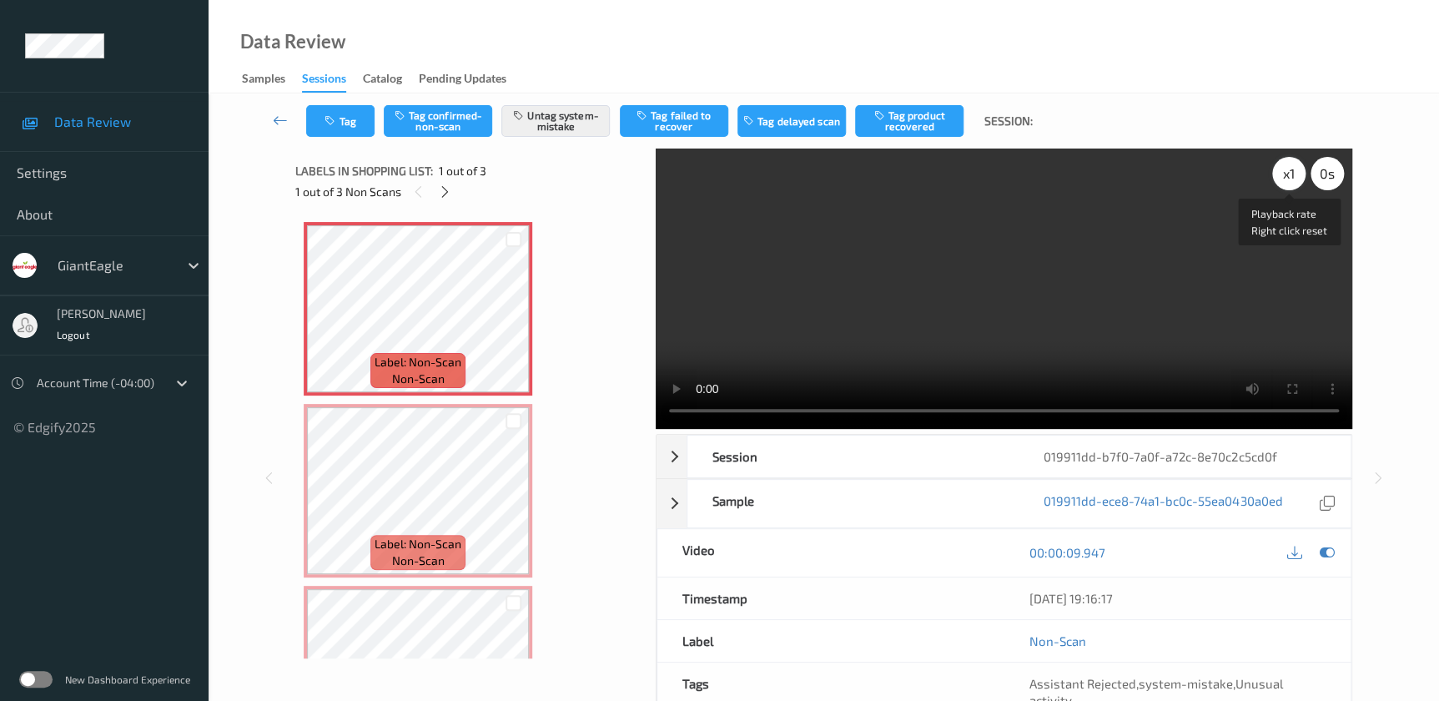
click at [1286, 179] on div "x 1" at bounding box center [1288, 173] width 33 height 33
click at [1286, 179] on div "x 2" at bounding box center [1288, 173] width 33 height 33
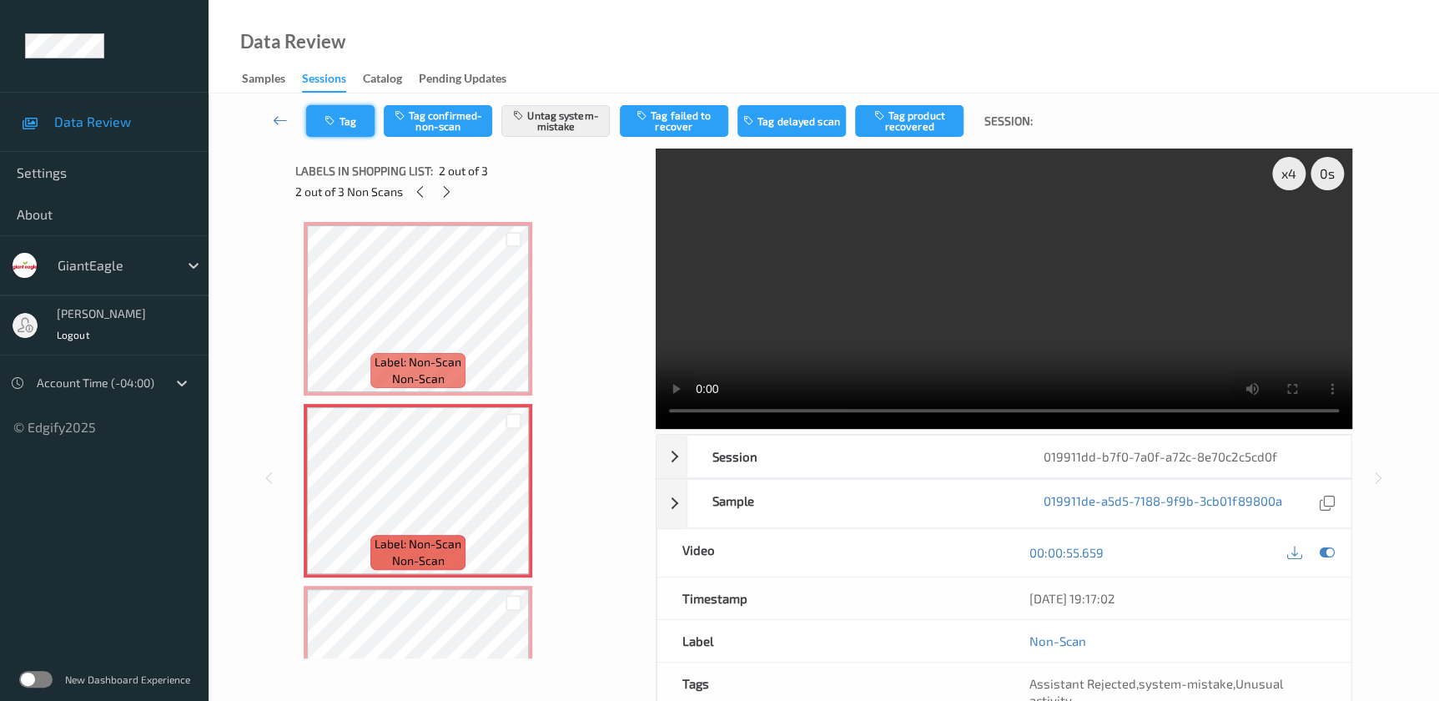
click at [334, 122] on icon "button" at bounding box center [331, 121] width 14 height 12
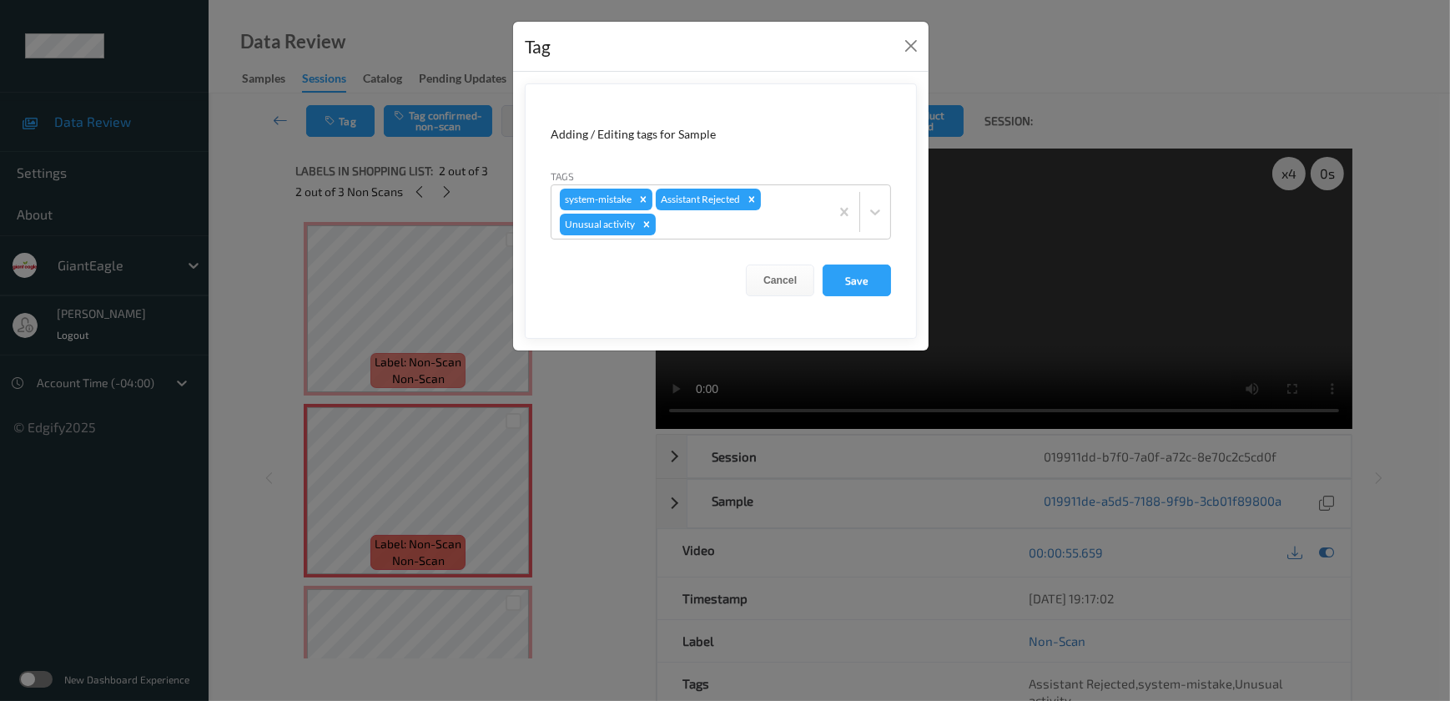
click at [570, 386] on div "Tag Adding / Editing tags for Sample Tags system-mistake Assistant Rejected Unu…" at bounding box center [725, 350] width 1450 height 701
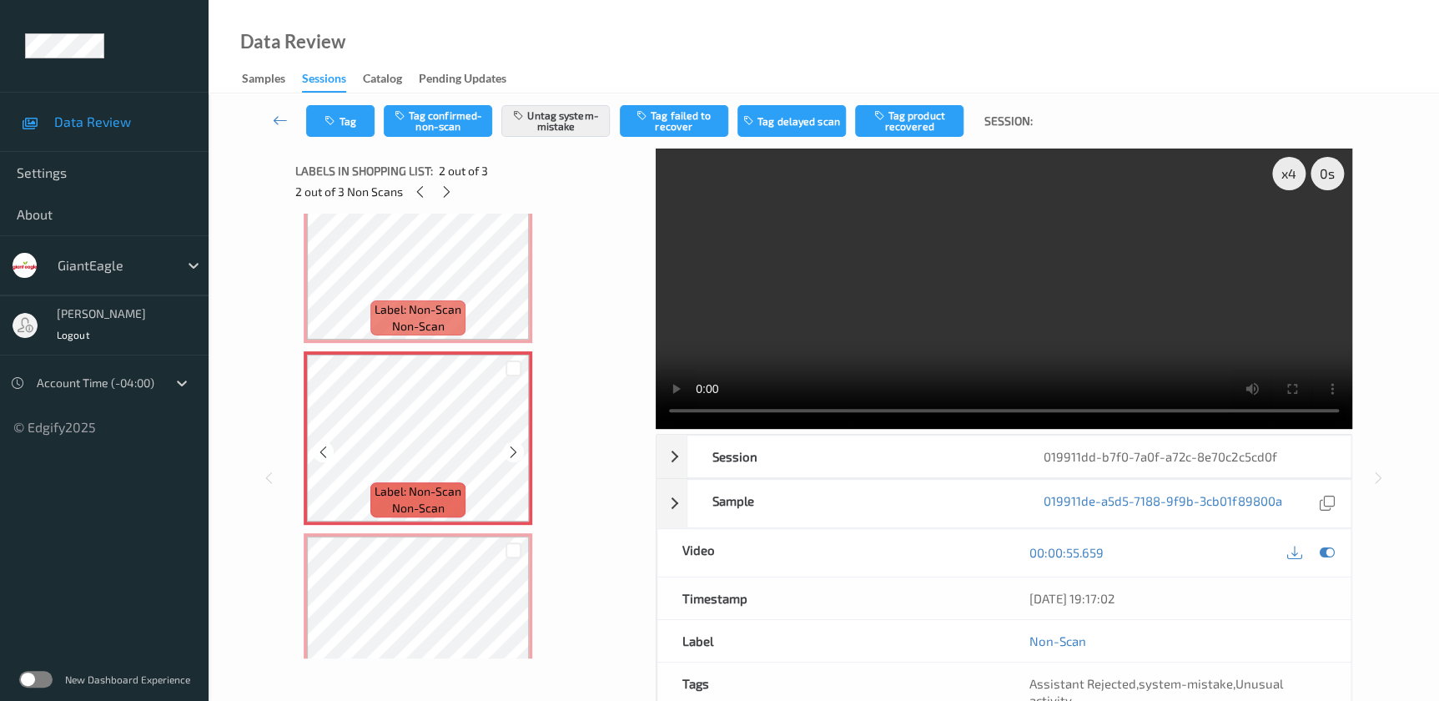
scroll to position [108, 0]
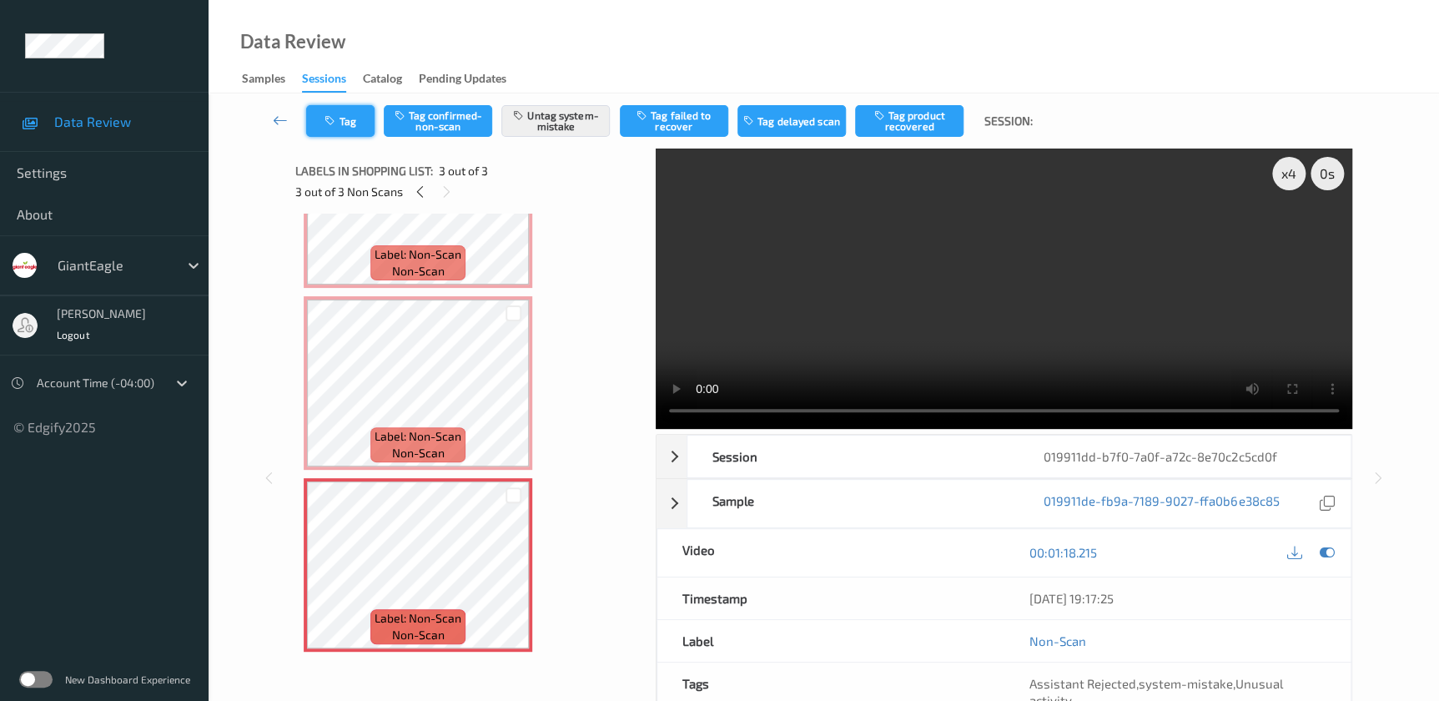
click at [342, 133] on button "Tag" at bounding box center [340, 121] width 68 height 32
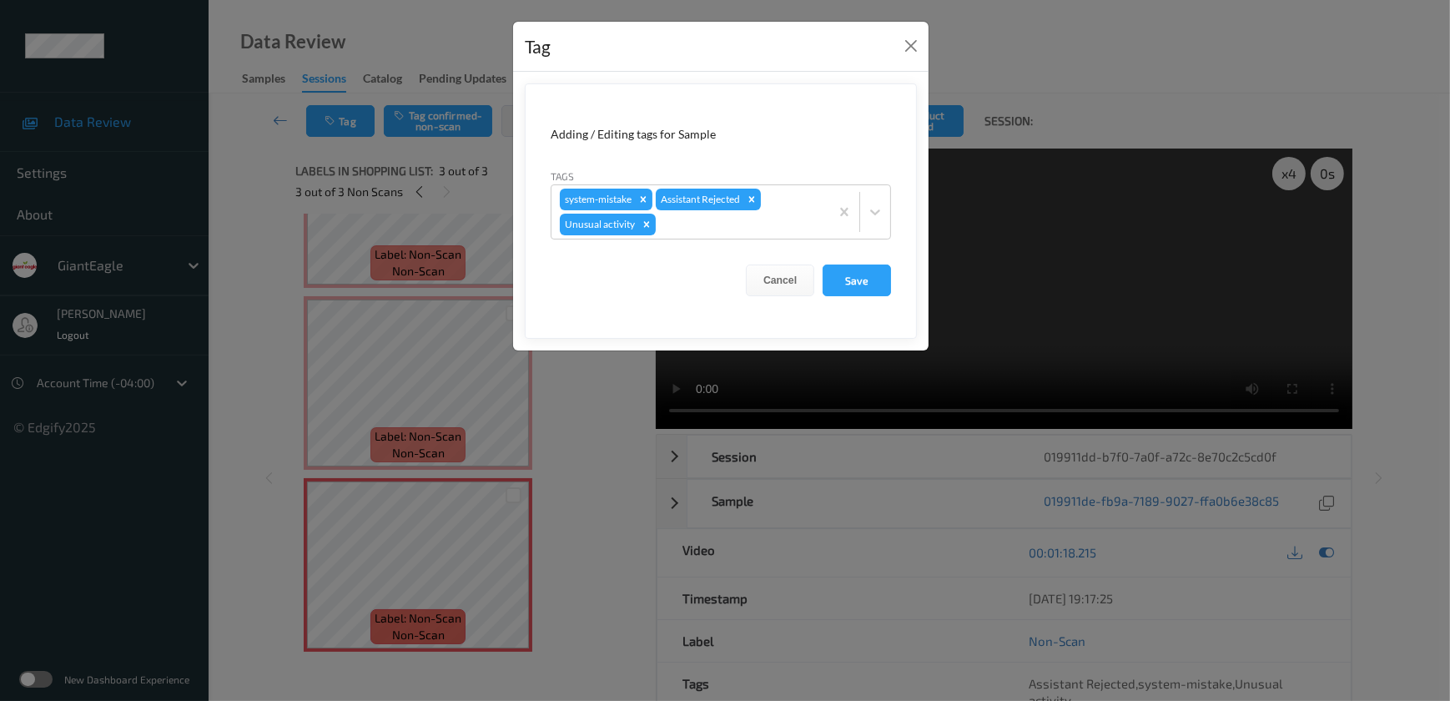
click at [575, 394] on div "Tag Adding / Editing tags for Sample Tags system-mistake Assistant Rejected Unu…" at bounding box center [725, 350] width 1450 height 701
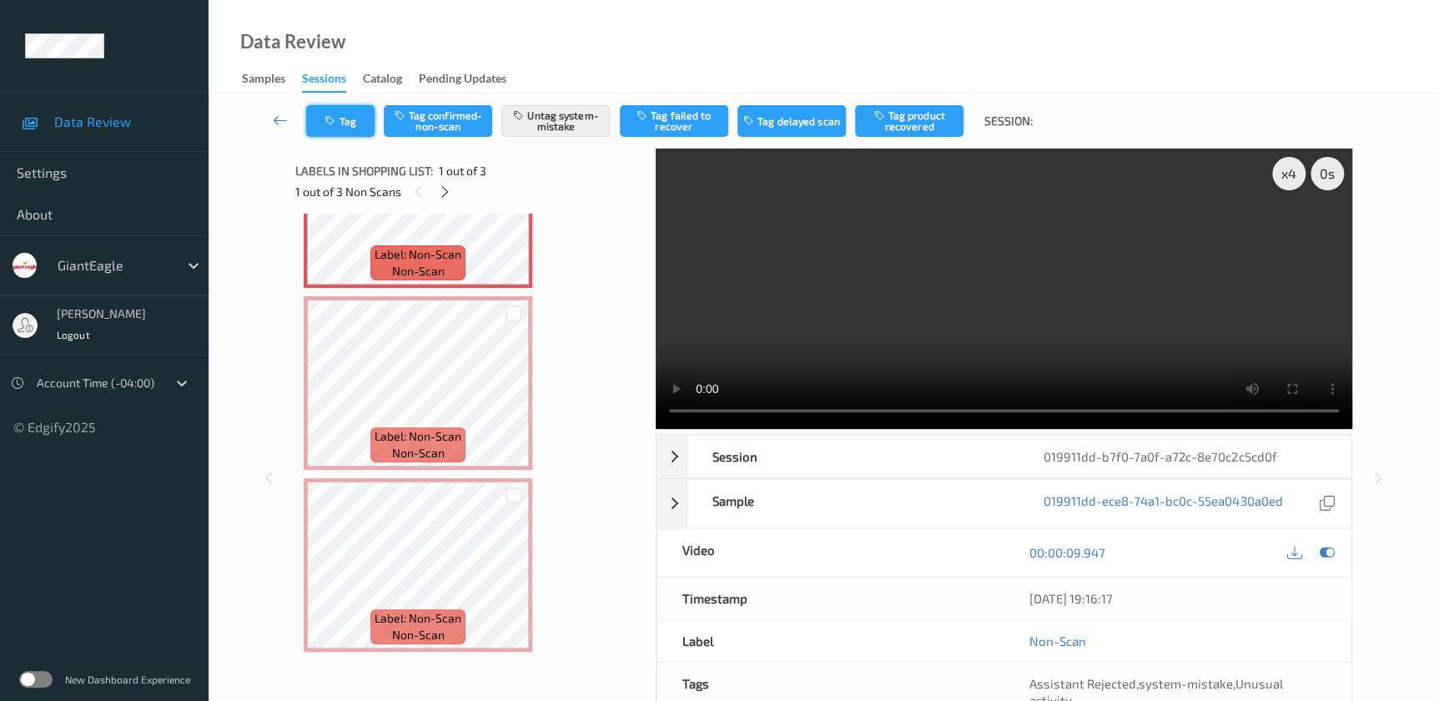
click at [346, 118] on button "Tag" at bounding box center [340, 121] width 68 height 32
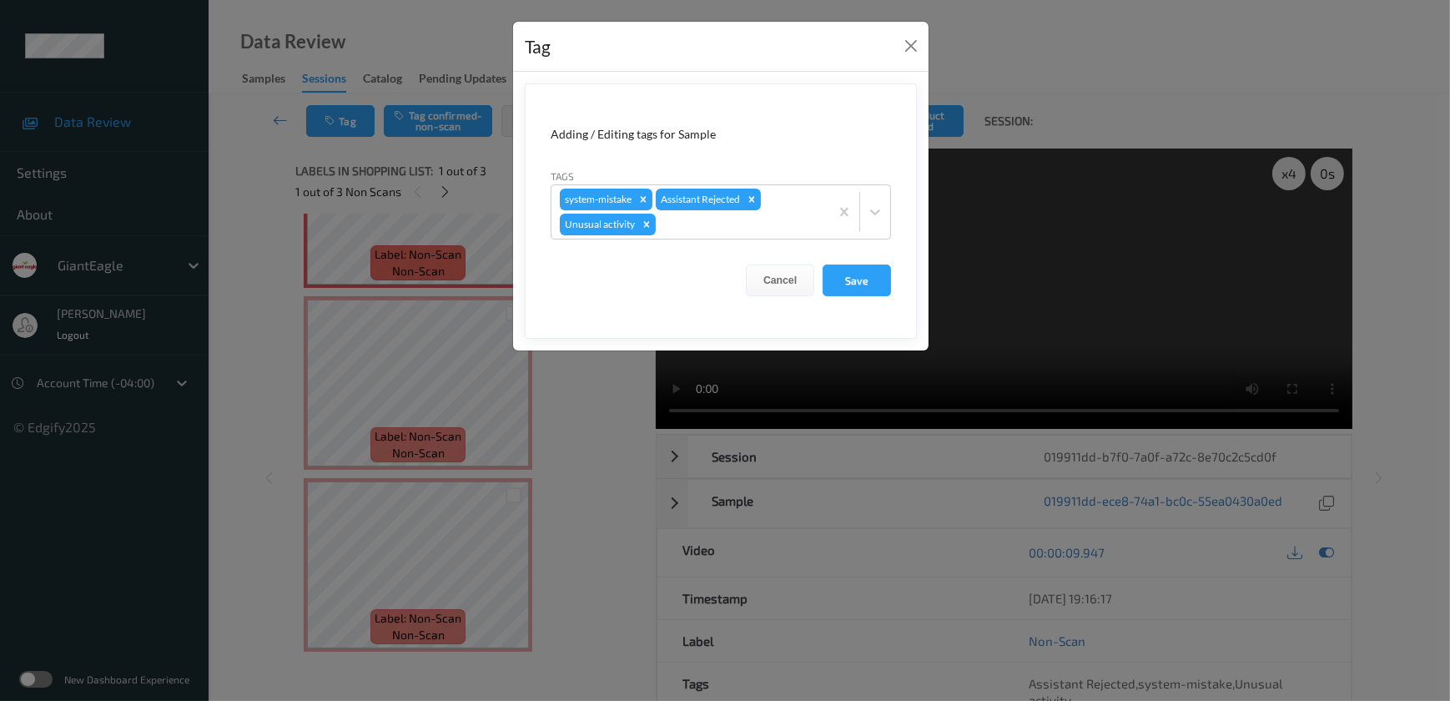
click at [584, 416] on div "Tag Adding / Editing tags for Sample Tags system-mistake Assistant Rejected Unu…" at bounding box center [725, 350] width 1450 height 701
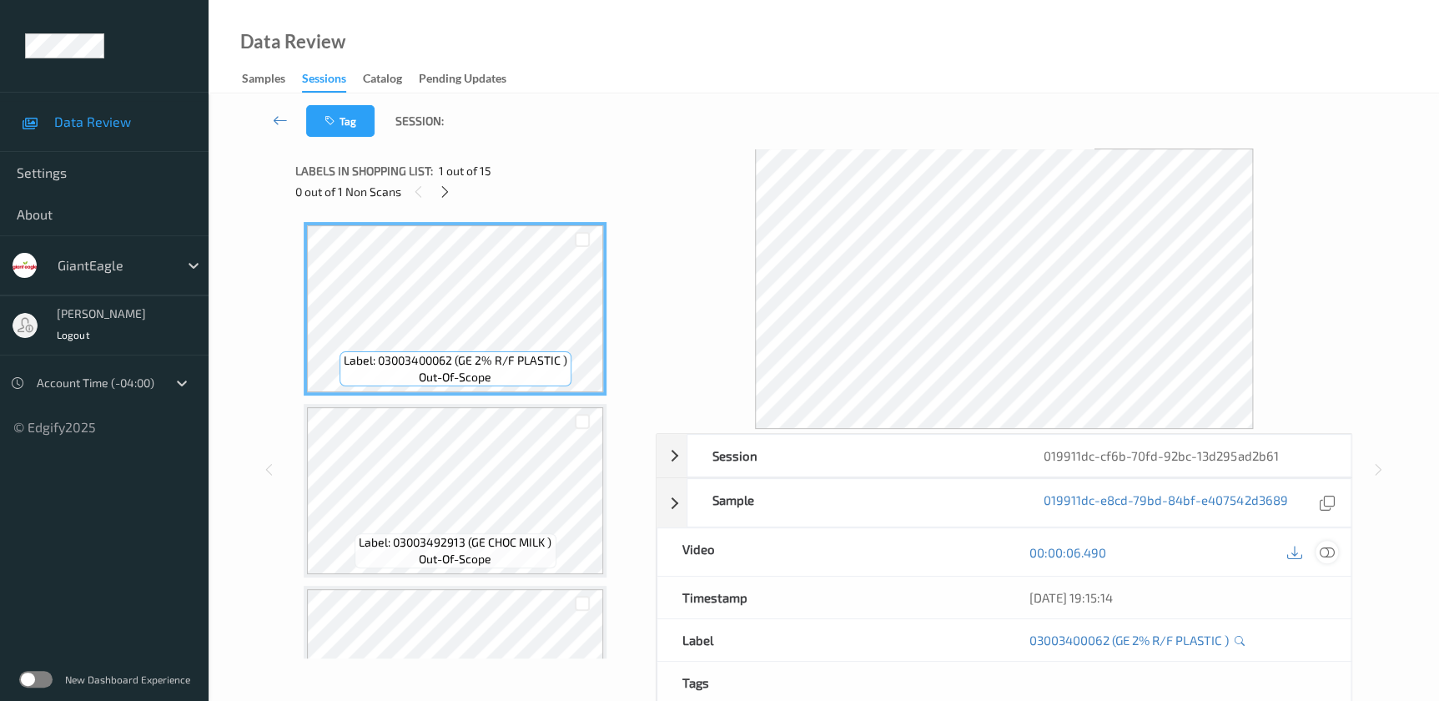
click at [1326, 550] on icon at bounding box center [1326, 552] width 15 height 15
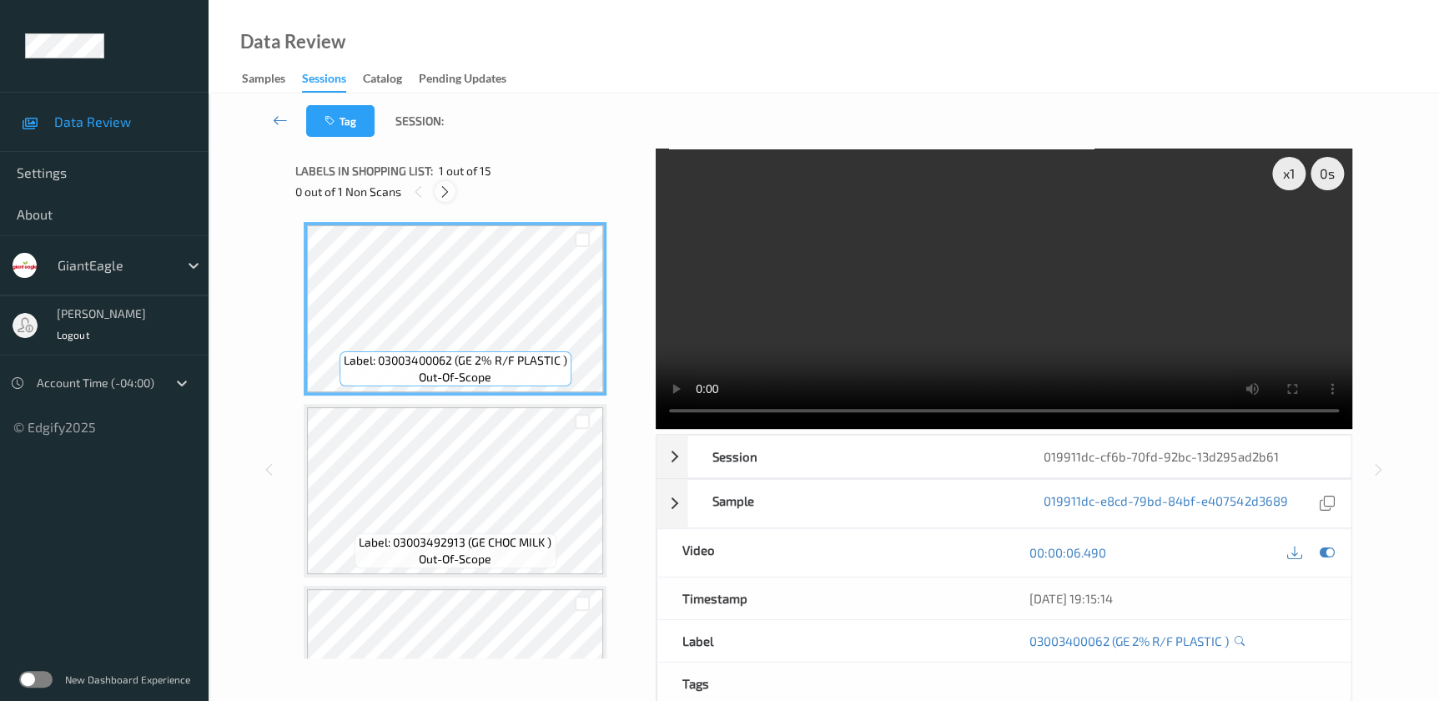
click at [445, 201] on div at bounding box center [445, 191] width 21 height 21
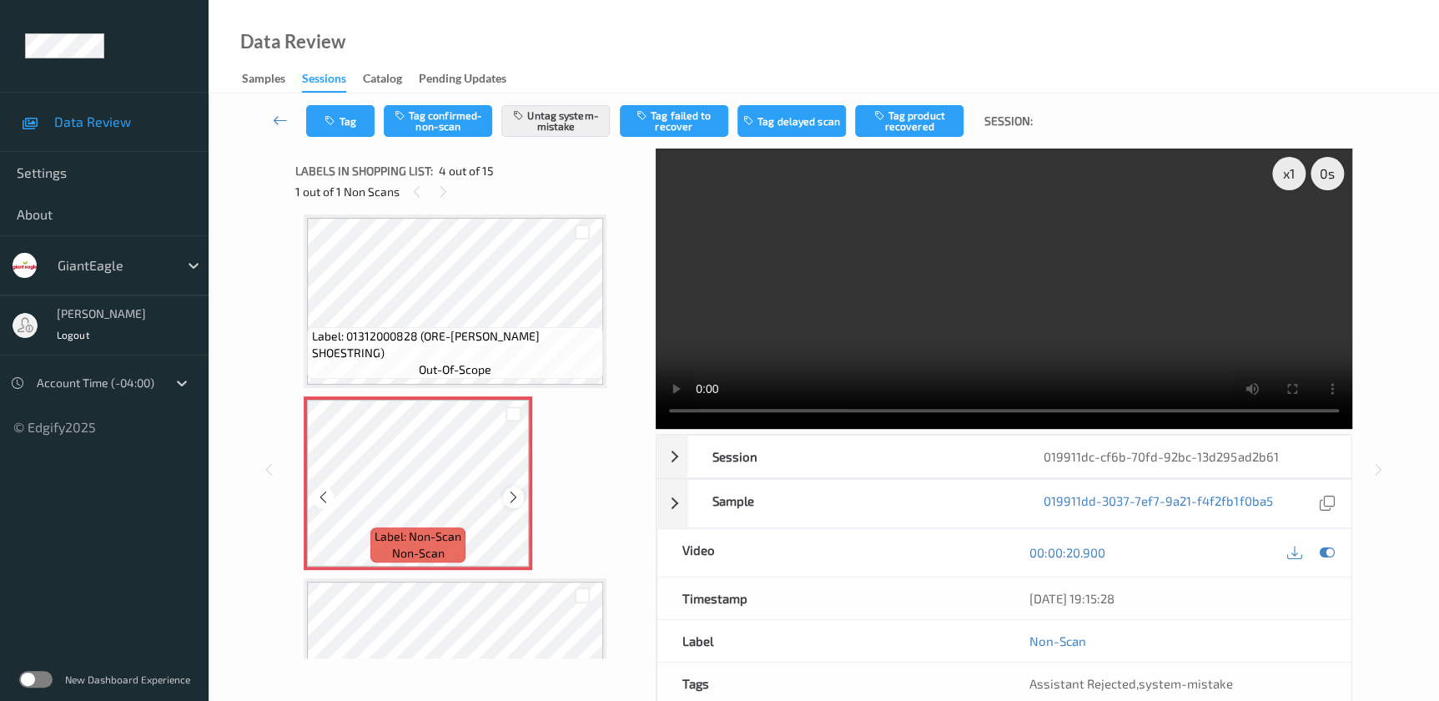
click at [508, 493] on icon at bounding box center [513, 497] width 14 height 15
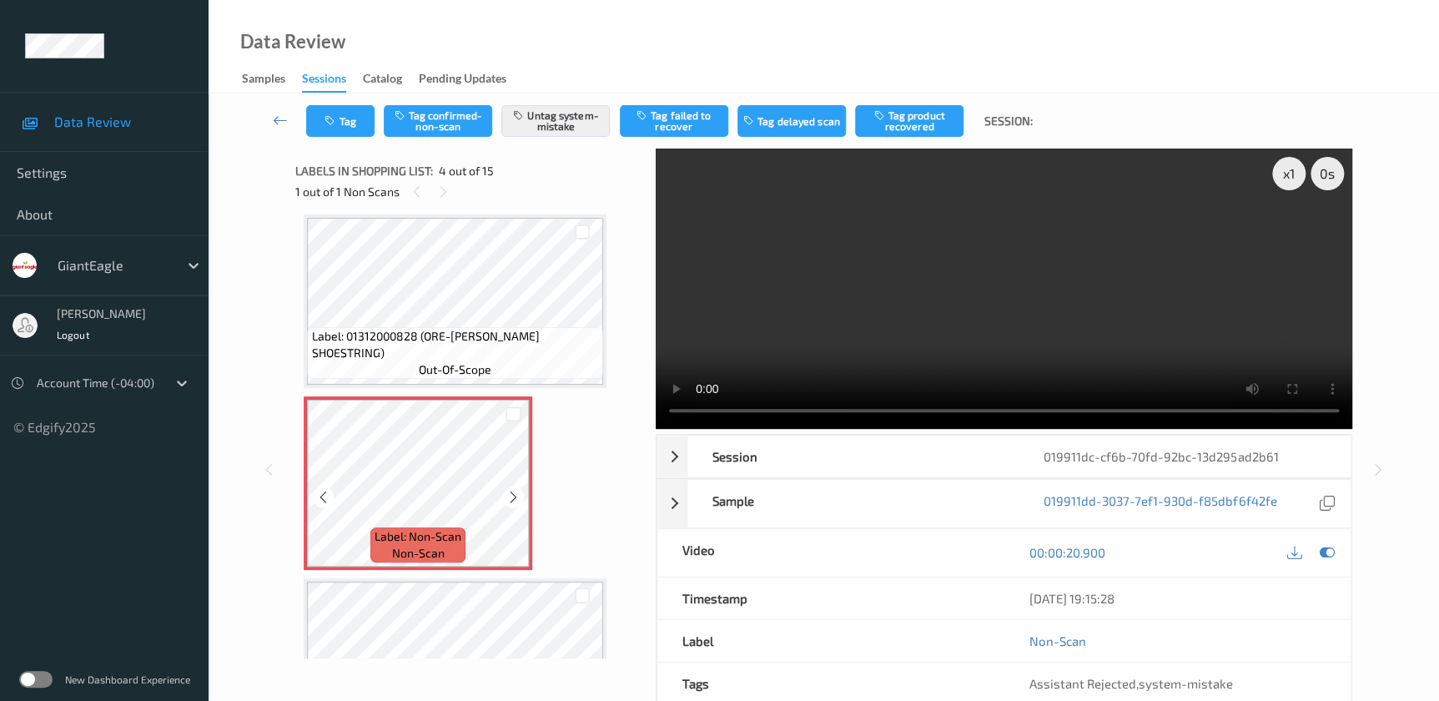
click at [508, 493] on icon at bounding box center [513, 497] width 14 height 15
click at [1007, 277] on video at bounding box center [1004, 288] width 696 height 280
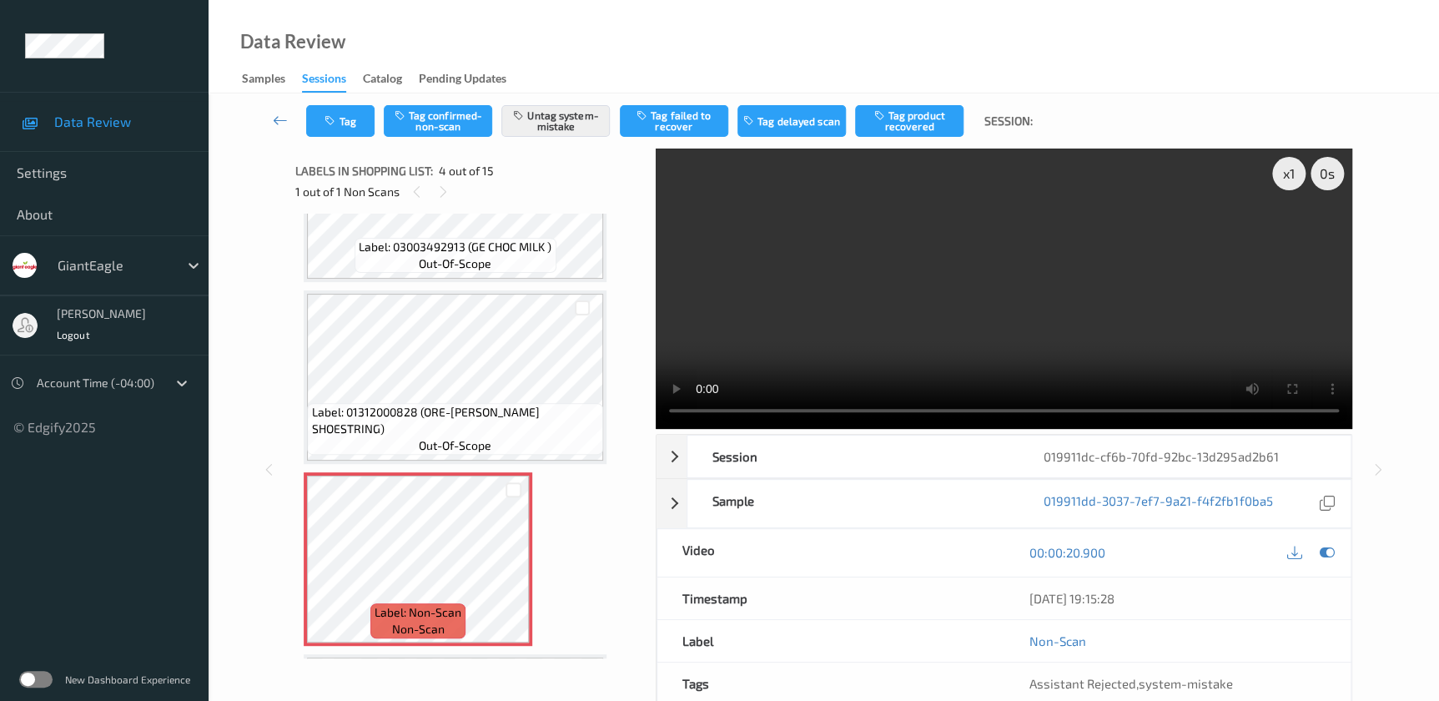
scroll to position [219, 0]
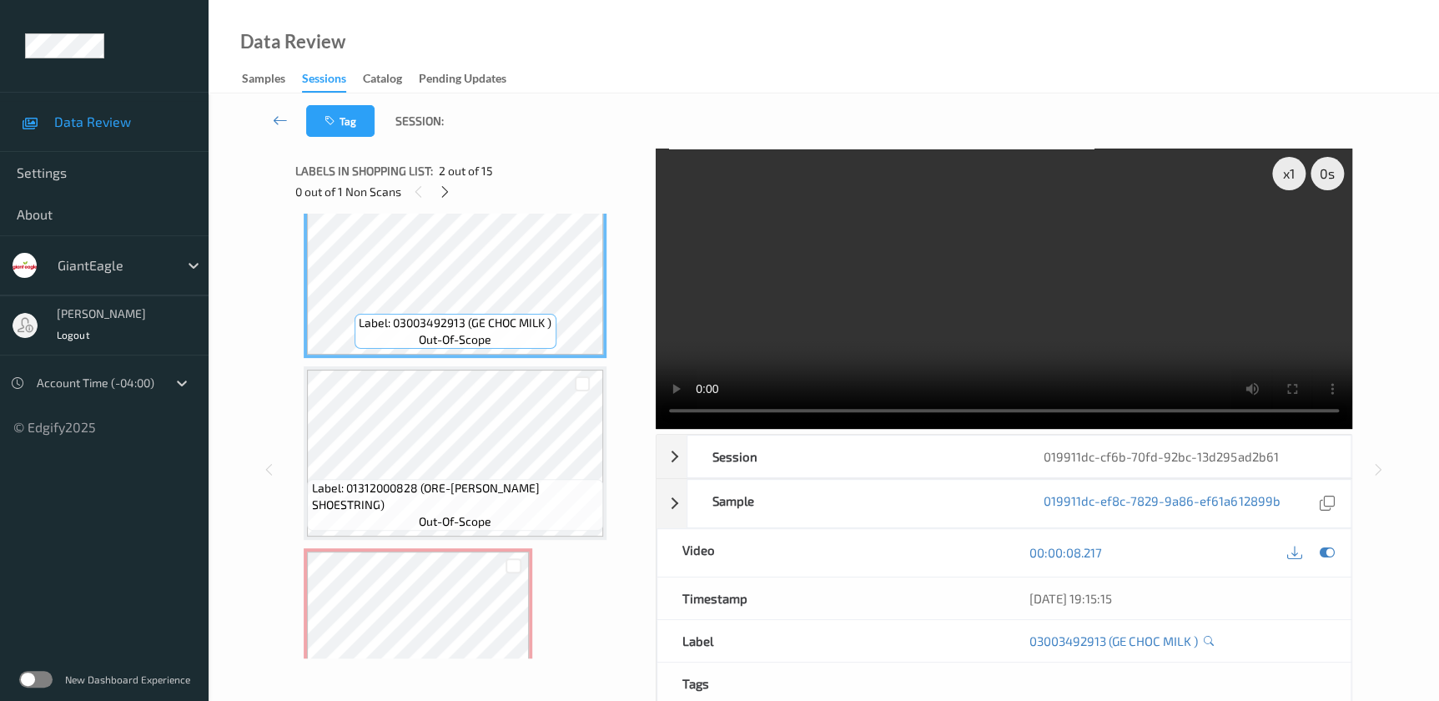
click at [927, 318] on video at bounding box center [1004, 288] width 696 height 280
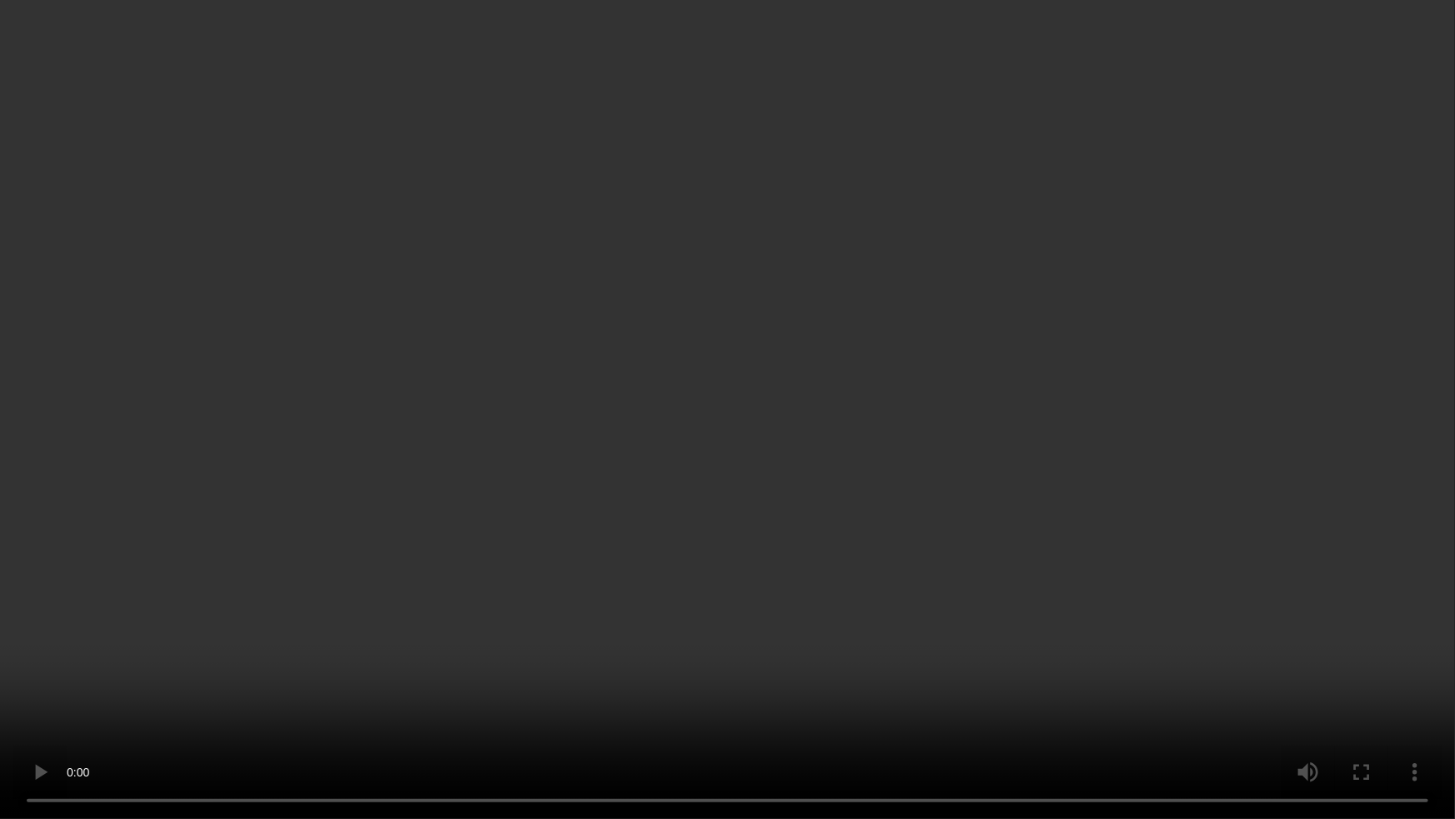
drag, startPoint x: 676, startPoint y: 330, endPoint x: 962, endPoint y: 329, distance: 286.1
click at [676, 330] on video at bounding box center [727, 409] width 1455 height 819
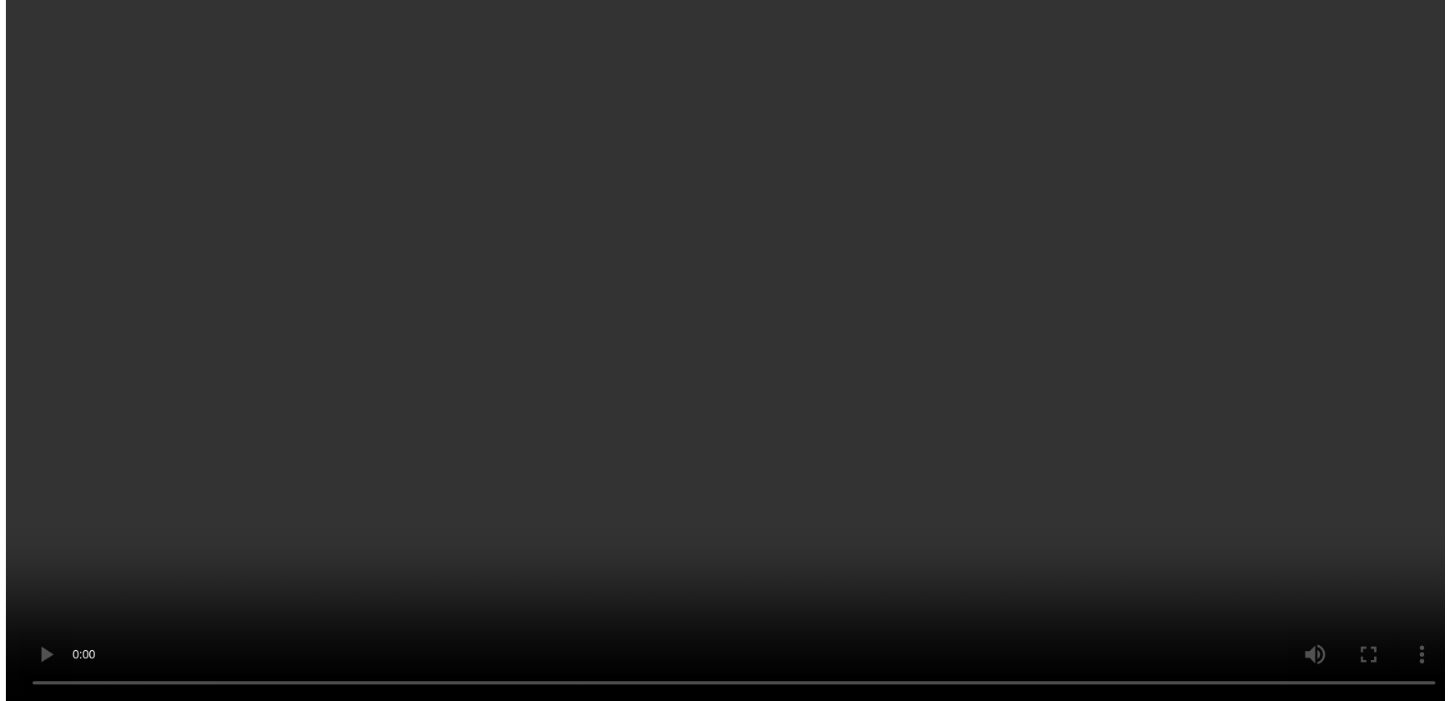
scroll to position [523, 0]
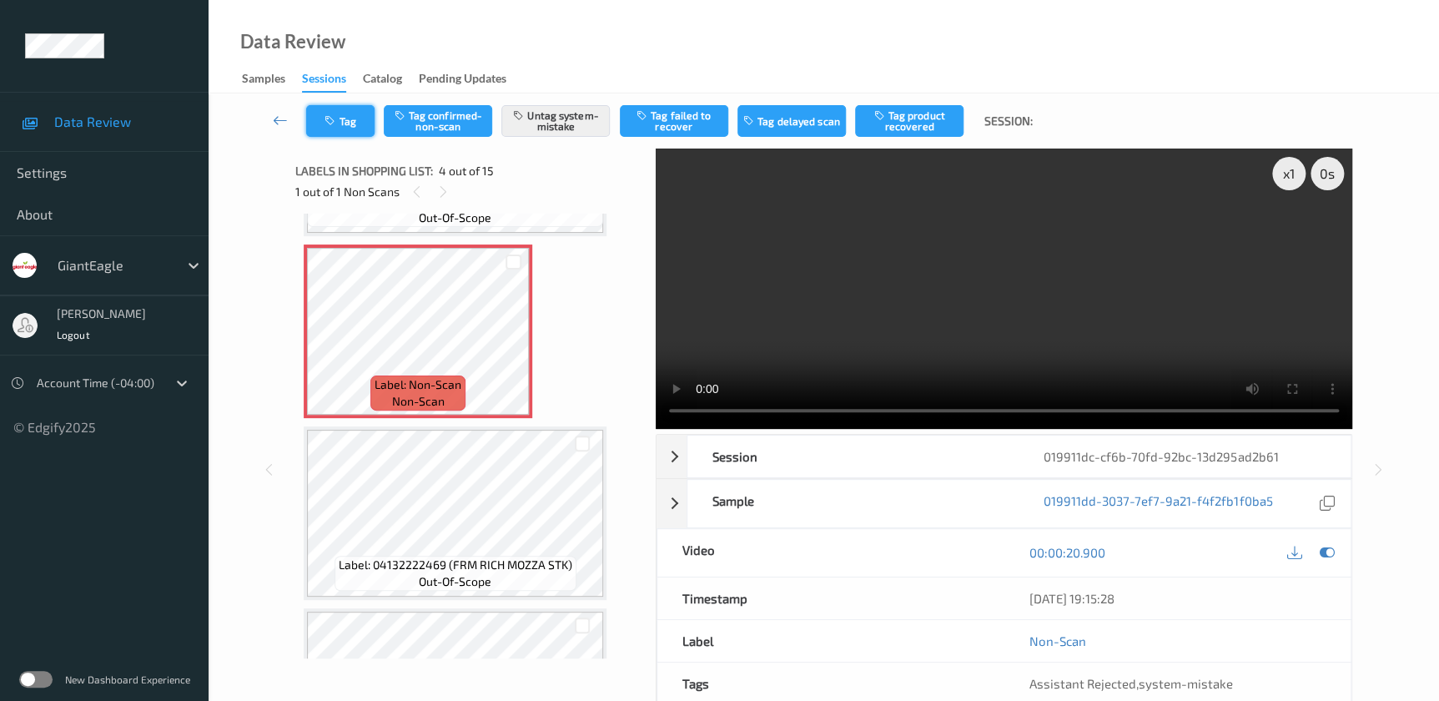
click at [337, 116] on icon "button" at bounding box center [331, 121] width 14 height 12
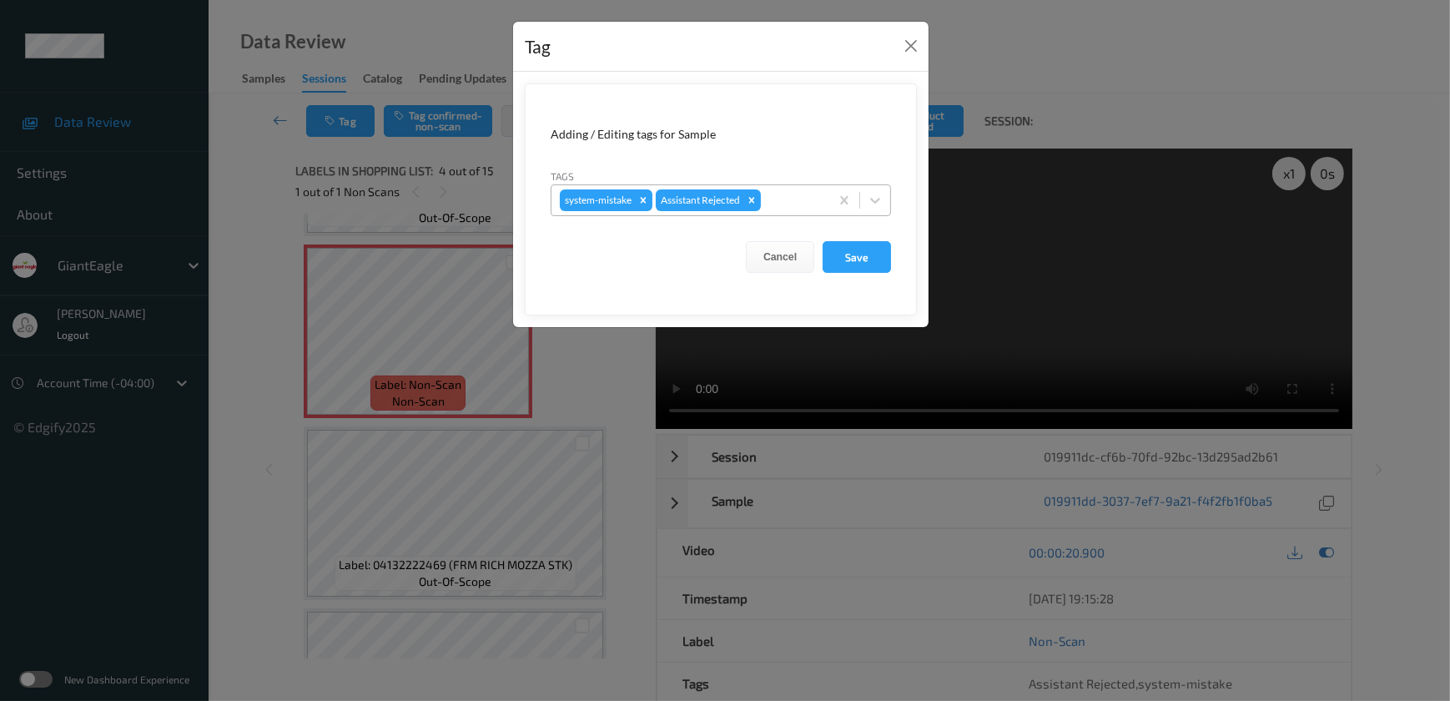
click at [780, 200] on div at bounding box center [792, 200] width 57 height 20
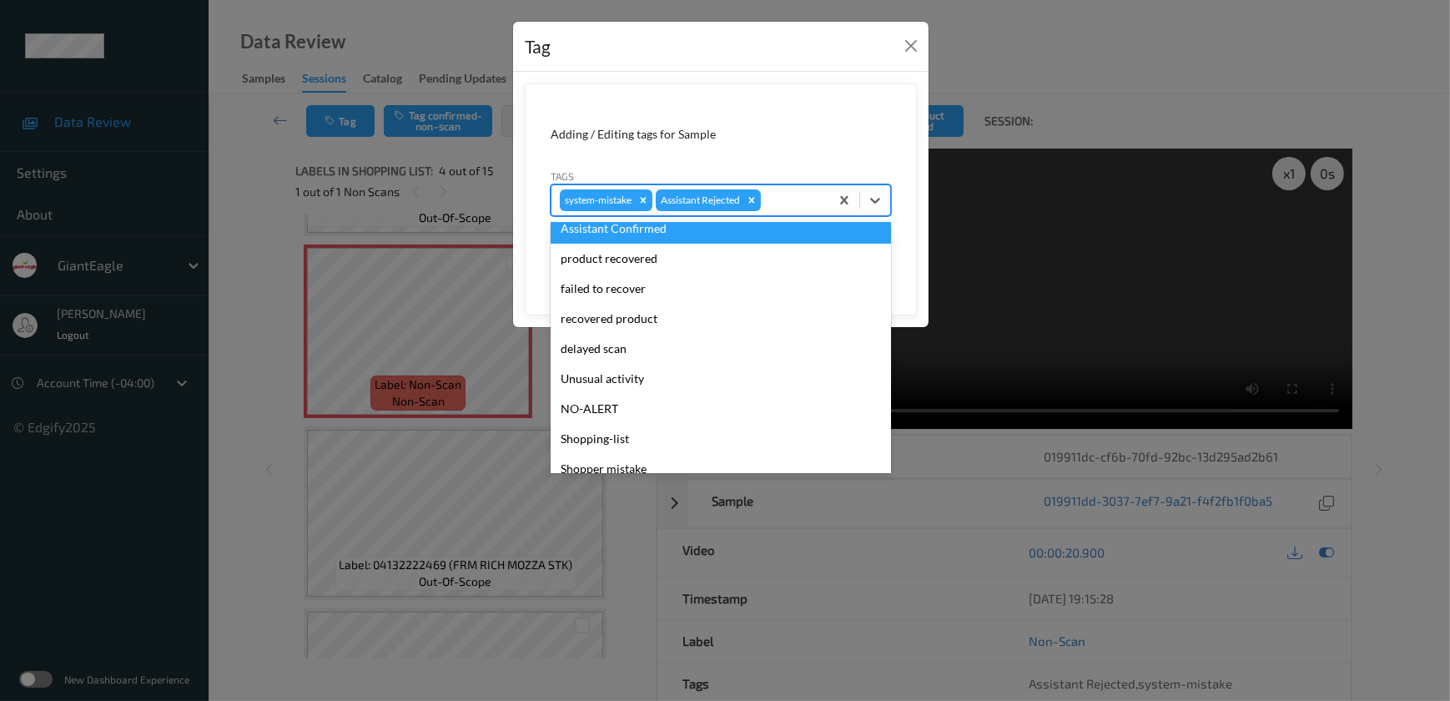
scroll to position [147, 0]
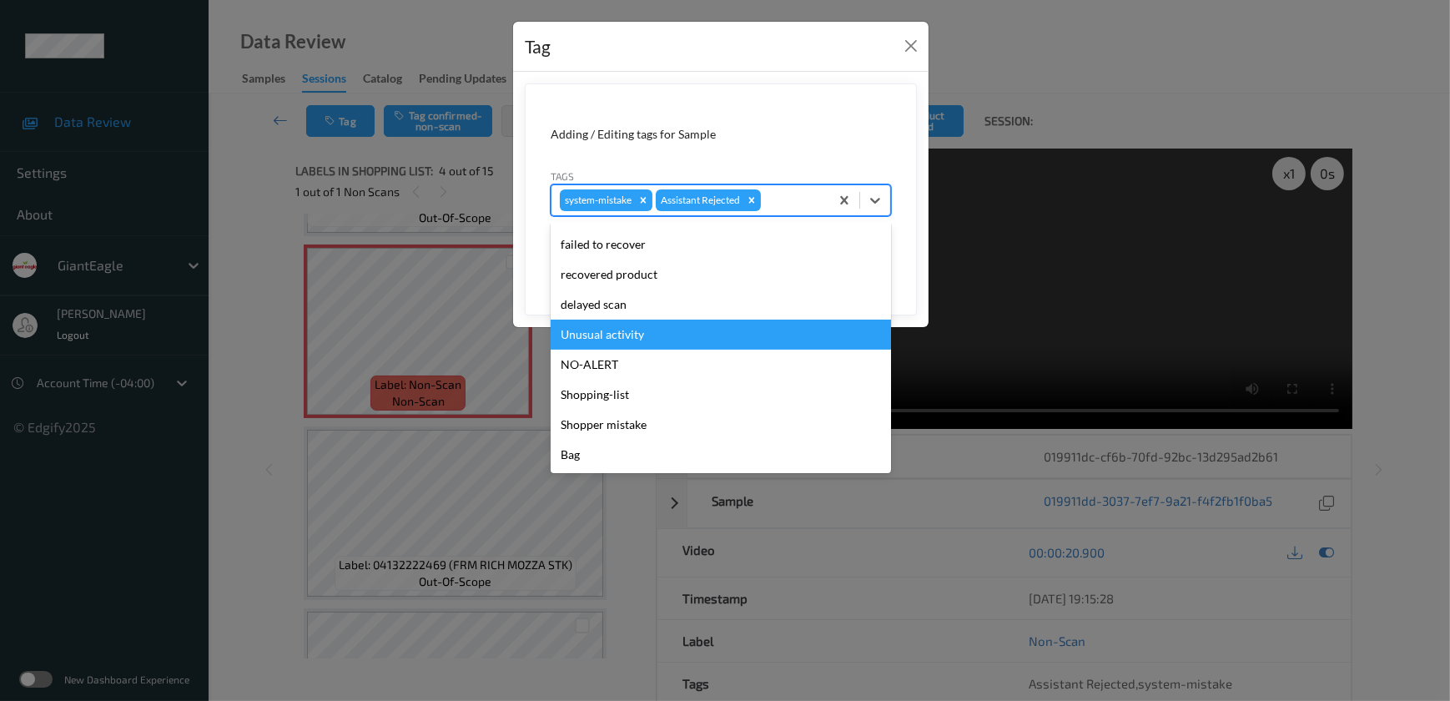
click at [661, 334] on div "Unusual activity" at bounding box center [720, 334] width 340 height 30
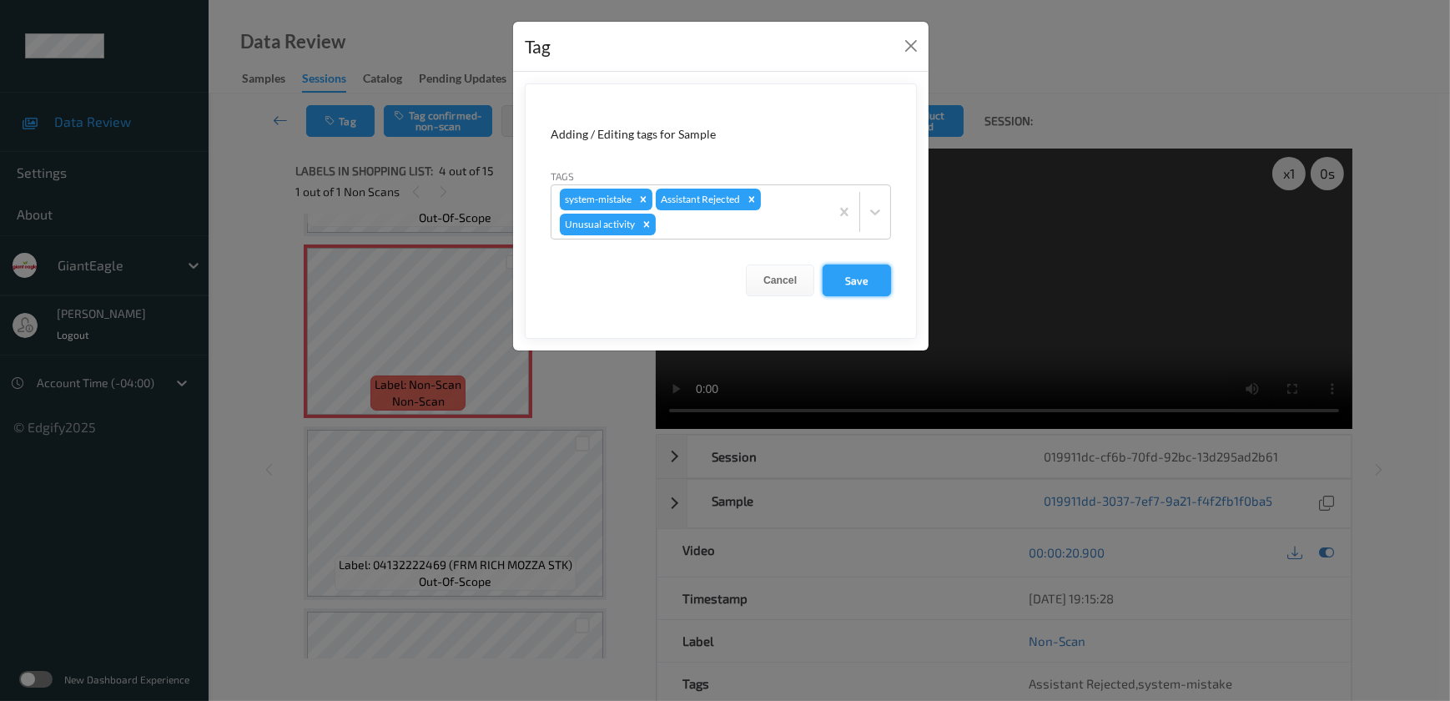
click at [854, 289] on button "Save" at bounding box center [856, 280] width 68 height 32
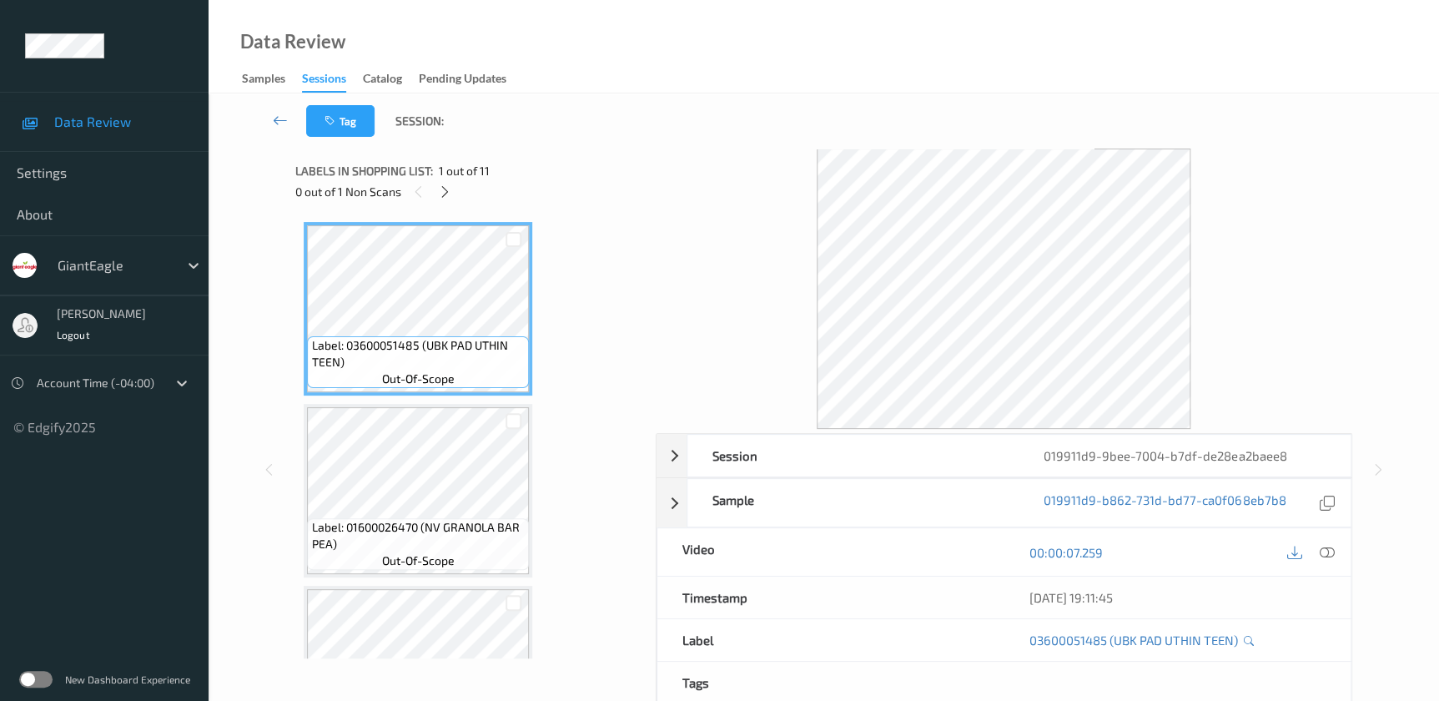
drag, startPoint x: 1323, startPoint y: 554, endPoint x: 1215, endPoint y: 428, distance: 165.6
click at [1323, 554] on icon at bounding box center [1326, 552] width 15 height 15
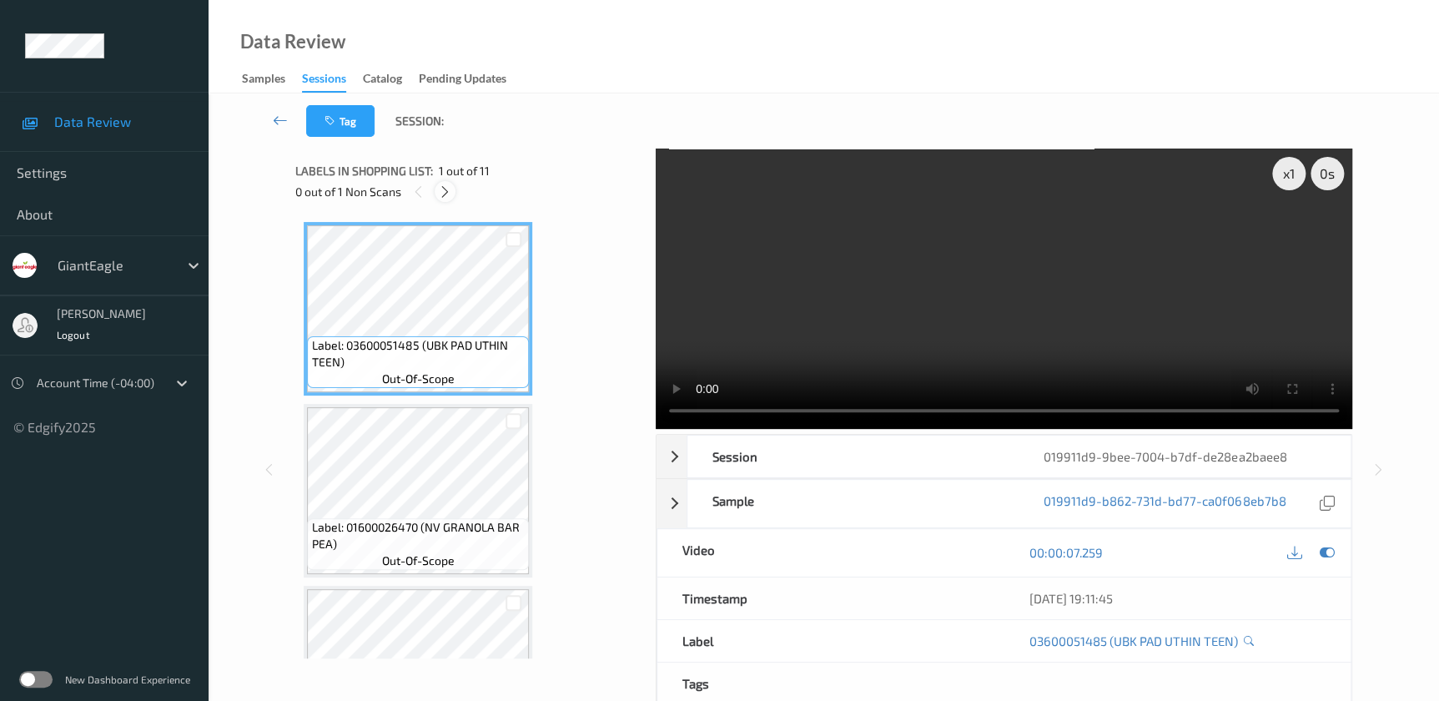
click at [448, 188] on icon at bounding box center [445, 191] width 14 height 15
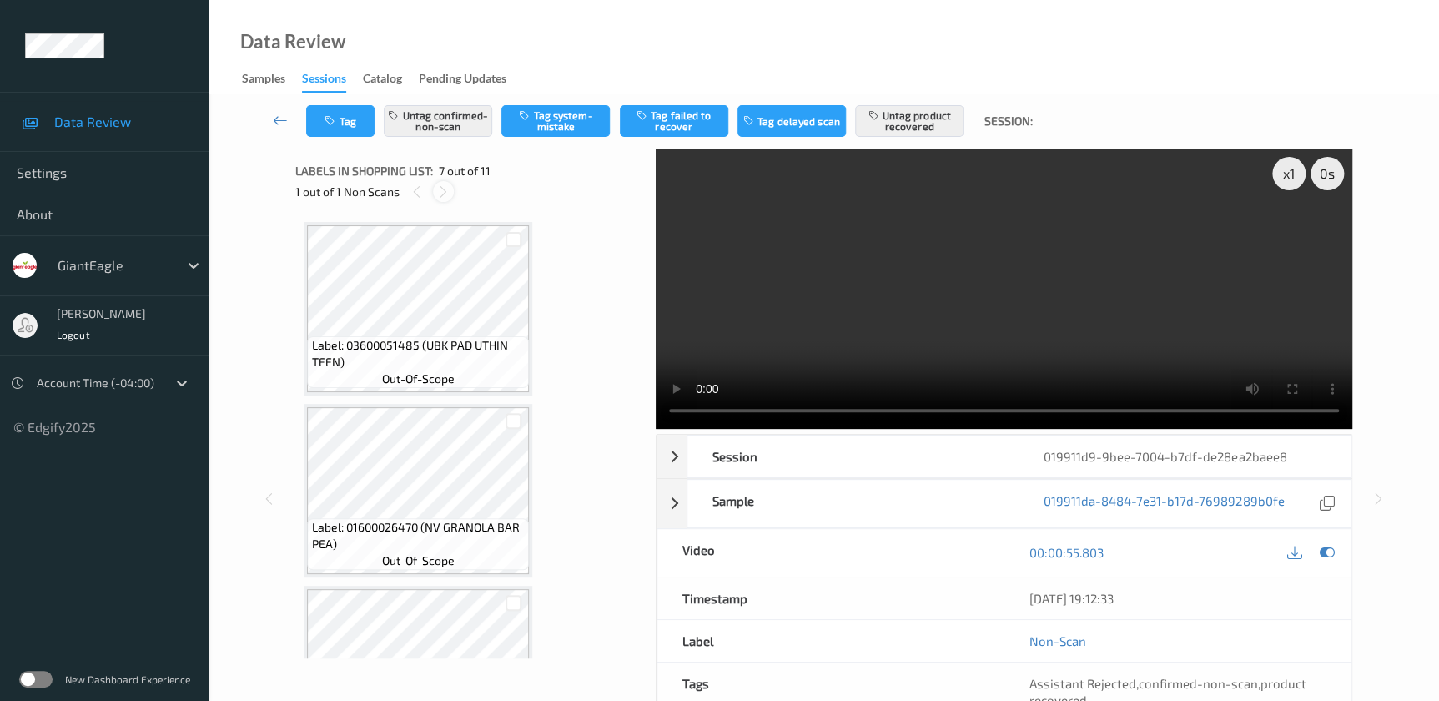
scroll to position [914, 0]
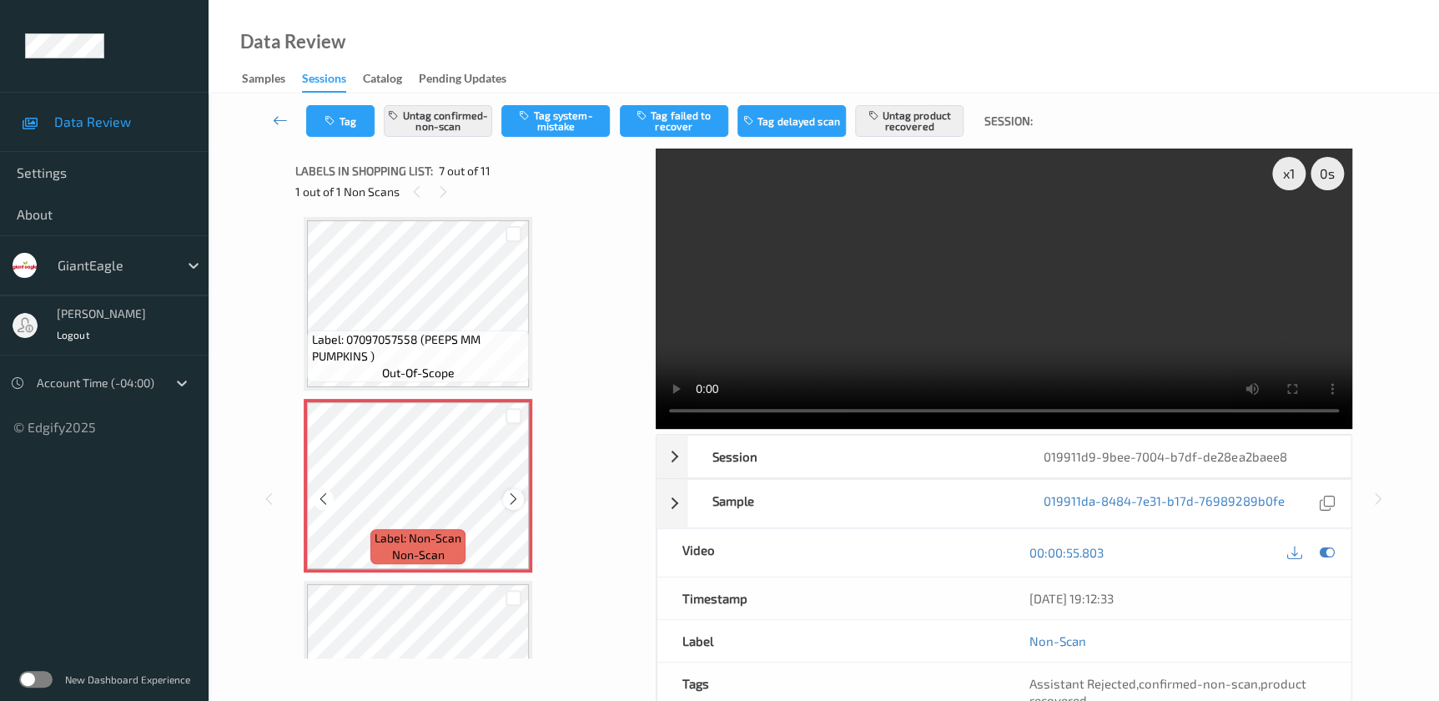
click at [511, 500] on icon at bounding box center [513, 498] width 14 height 15
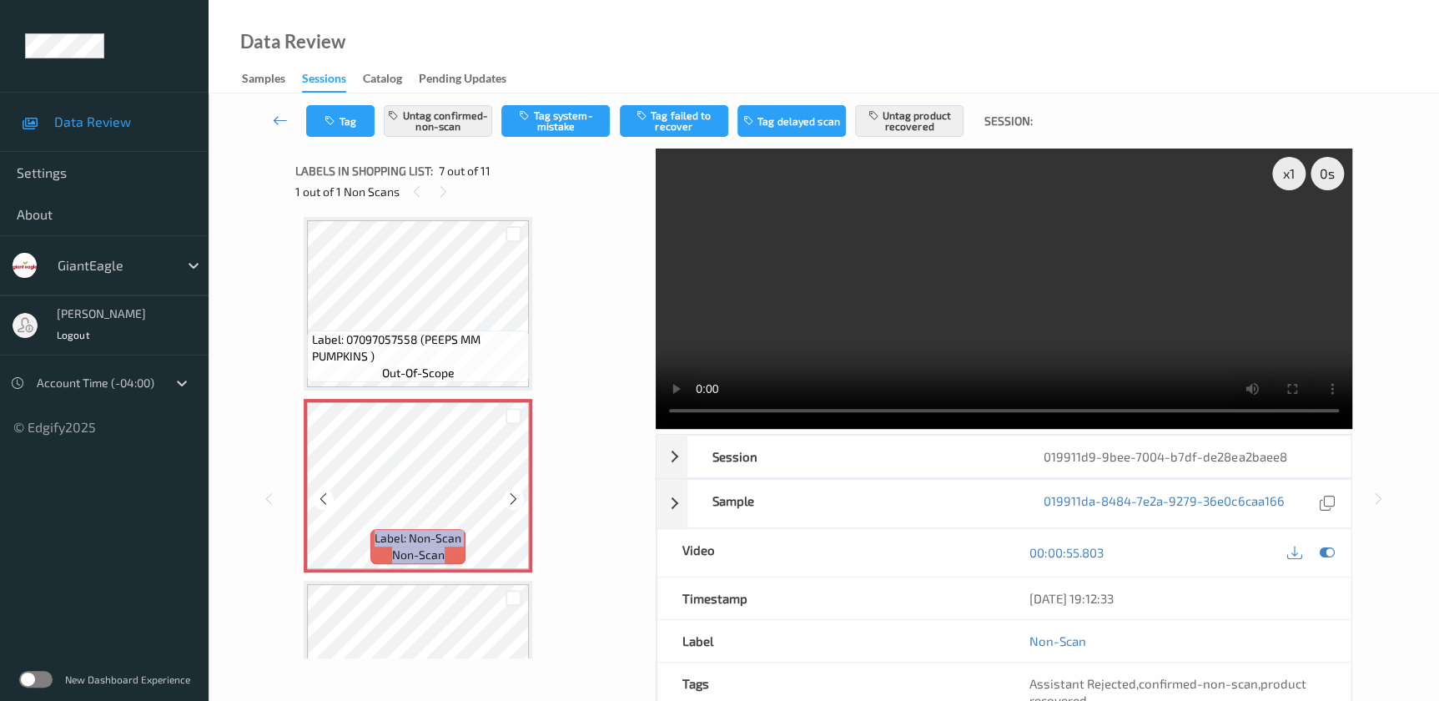
click at [511, 500] on icon at bounding box center [513, 498] width 14 height 15
click at [1003, 335] on video at bounding box center [1004, 288] width 696 height 280
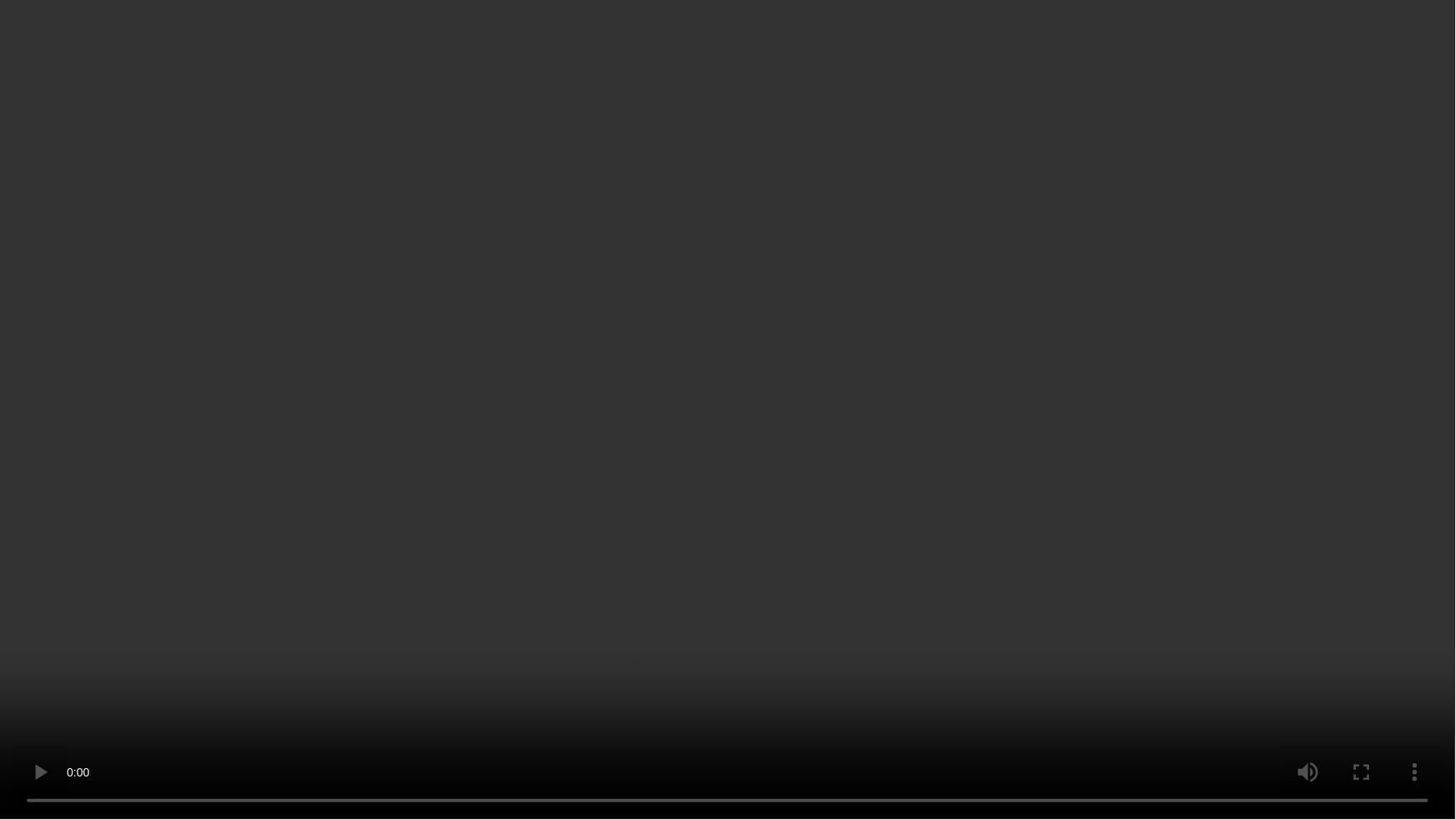
click at [1042, 461] on video at bounding box center [727, 409] width 1455 height 819
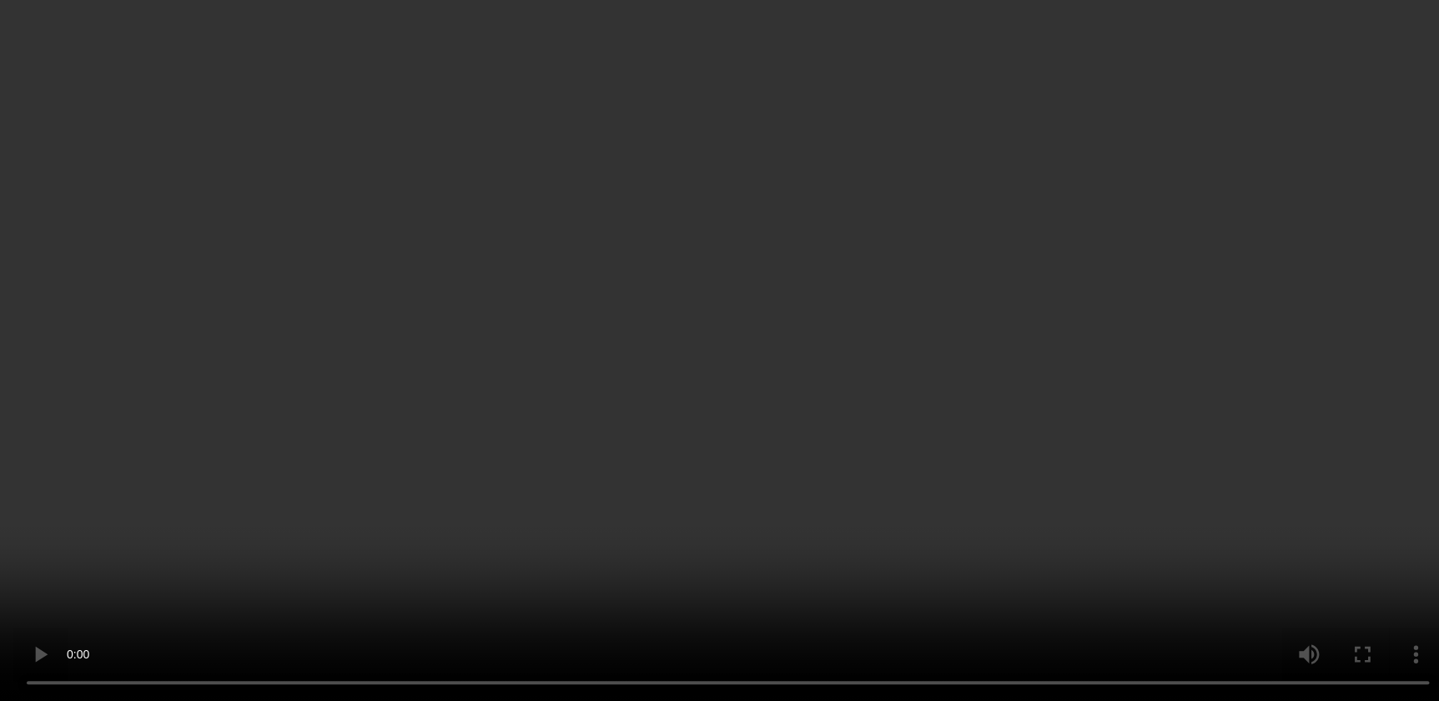
scroll to position [762, 0]
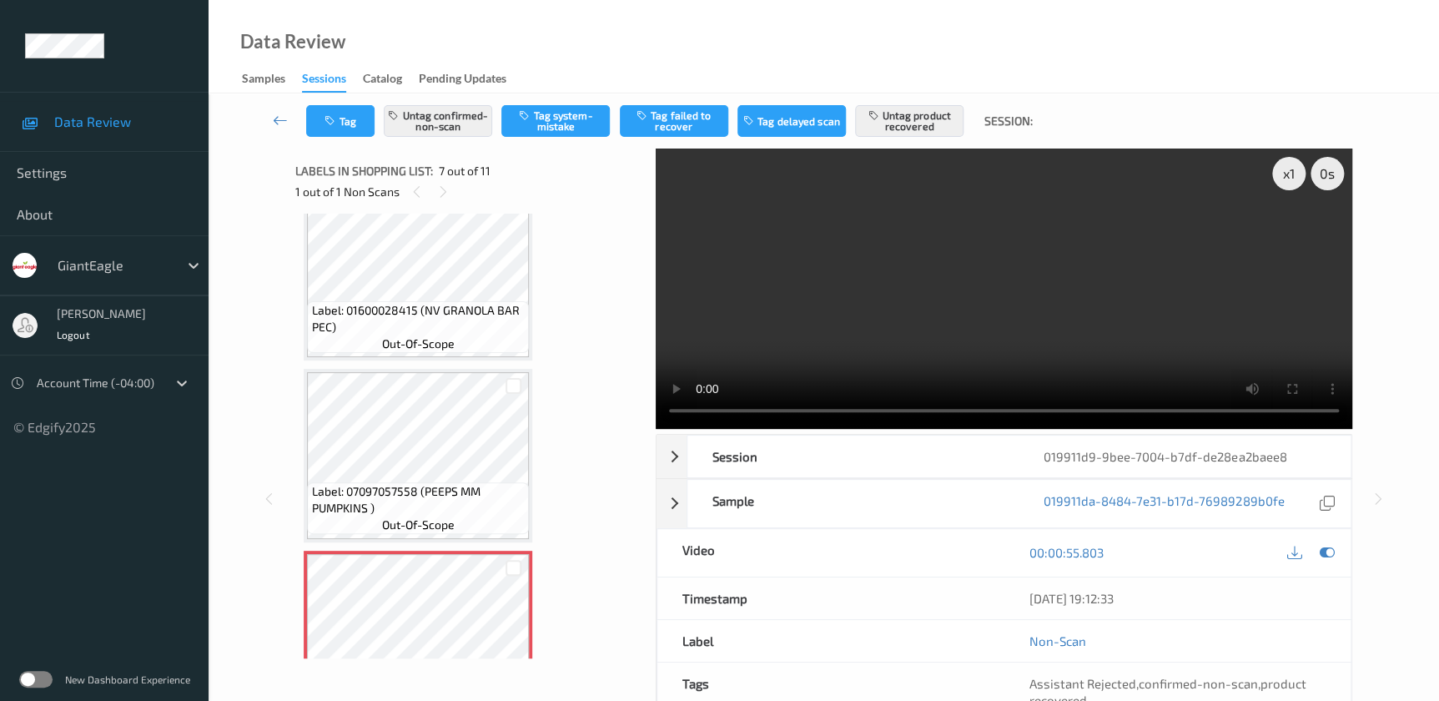
click at [942, 306] on video at bounding box center [1004, 288] width 696 height 280
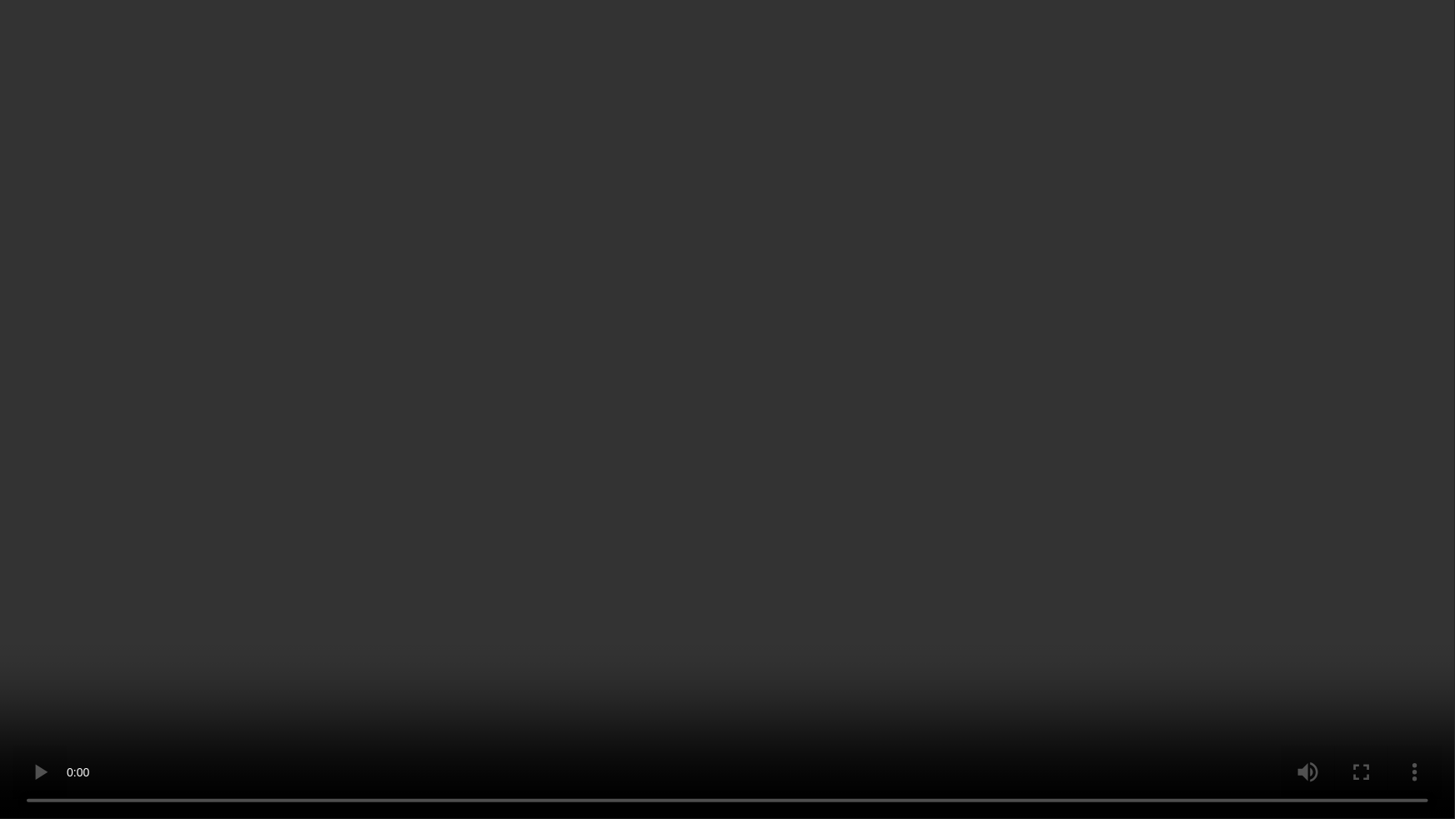
click at [828, 354] on video at bounding box center [727, 409] width 1455 height 819
click at [768, 405] on video at bounding box center [727, 409] width 1455 height 819
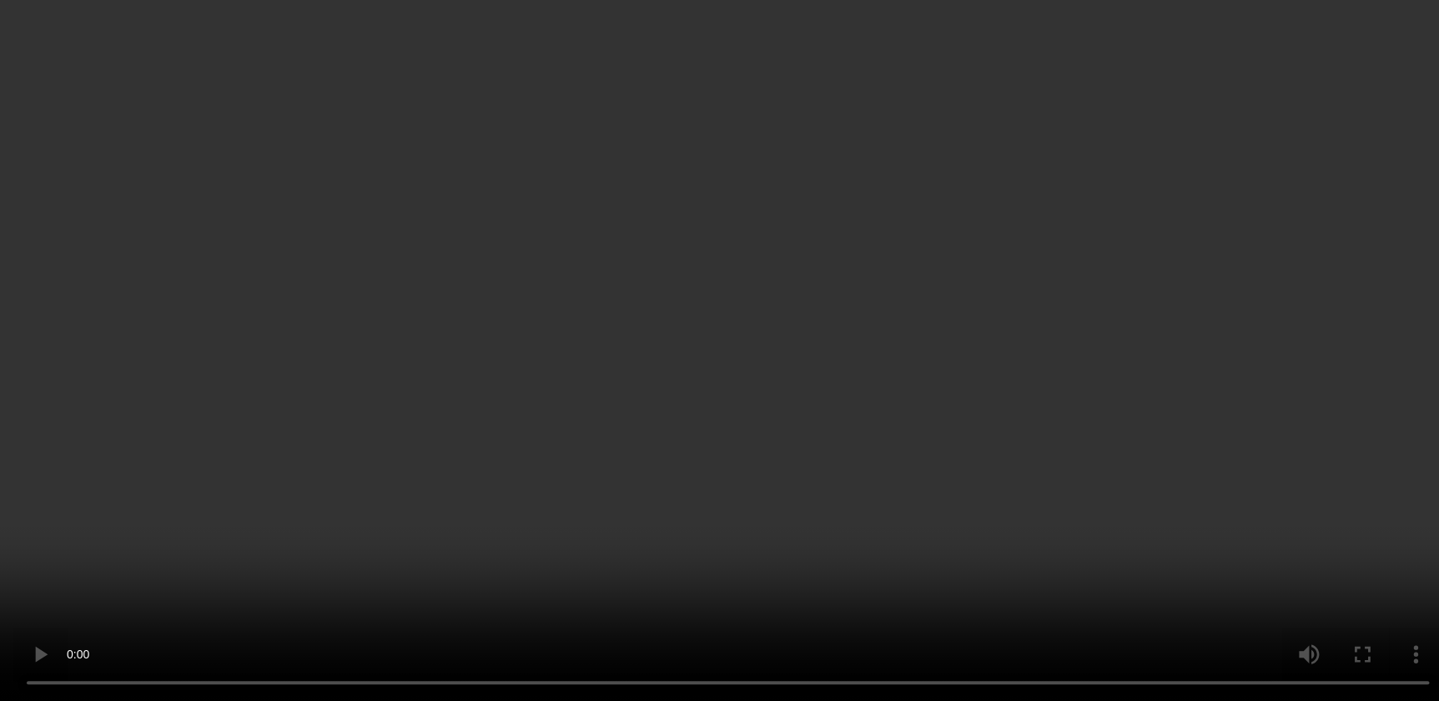
scroll to position [1405, 0]
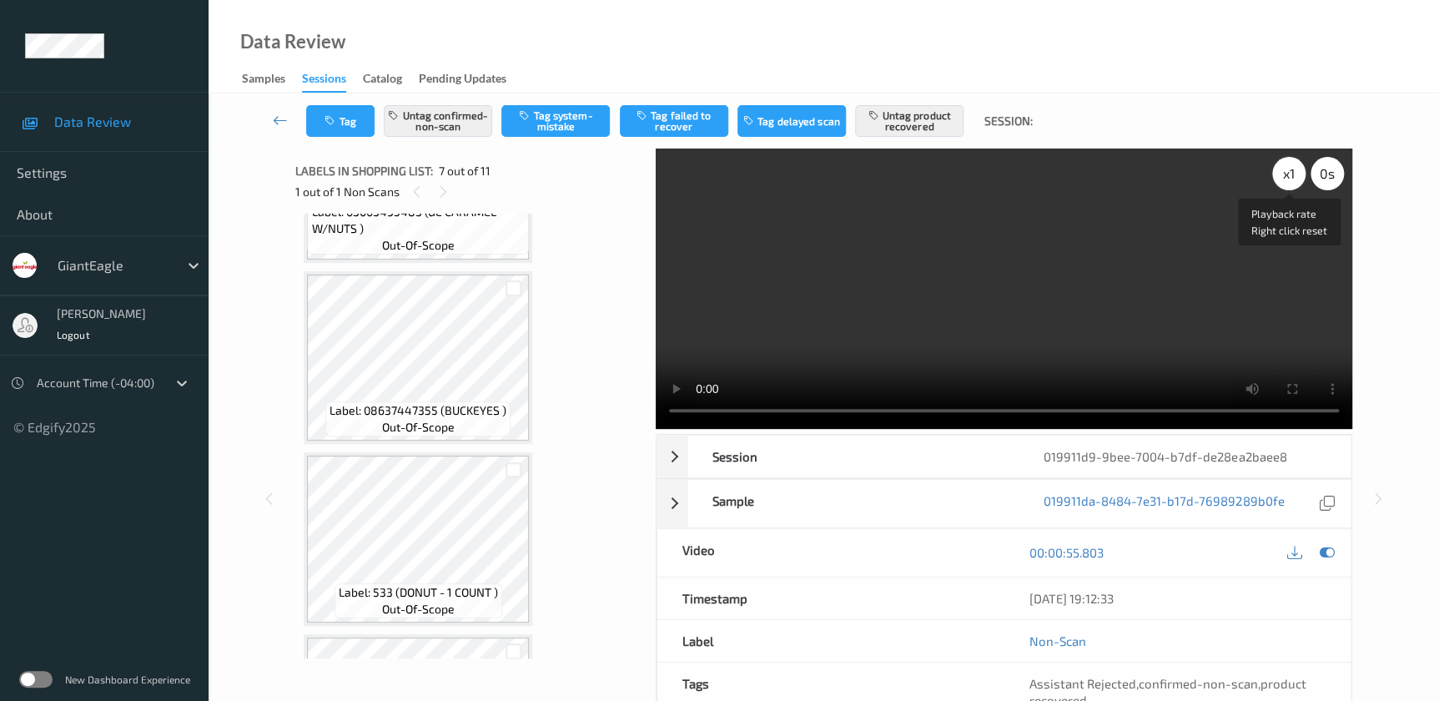
click at [1299, 167] on div "x 1" at bounding box center [1288, 173] width 33 height 33
click at [1298, 168] on div "x 2" at bounding box center [1288, 173] width 33 height 33
click at [1286, 173] on div "x 4" at bounding box center [1288, 173] width 33 height 33
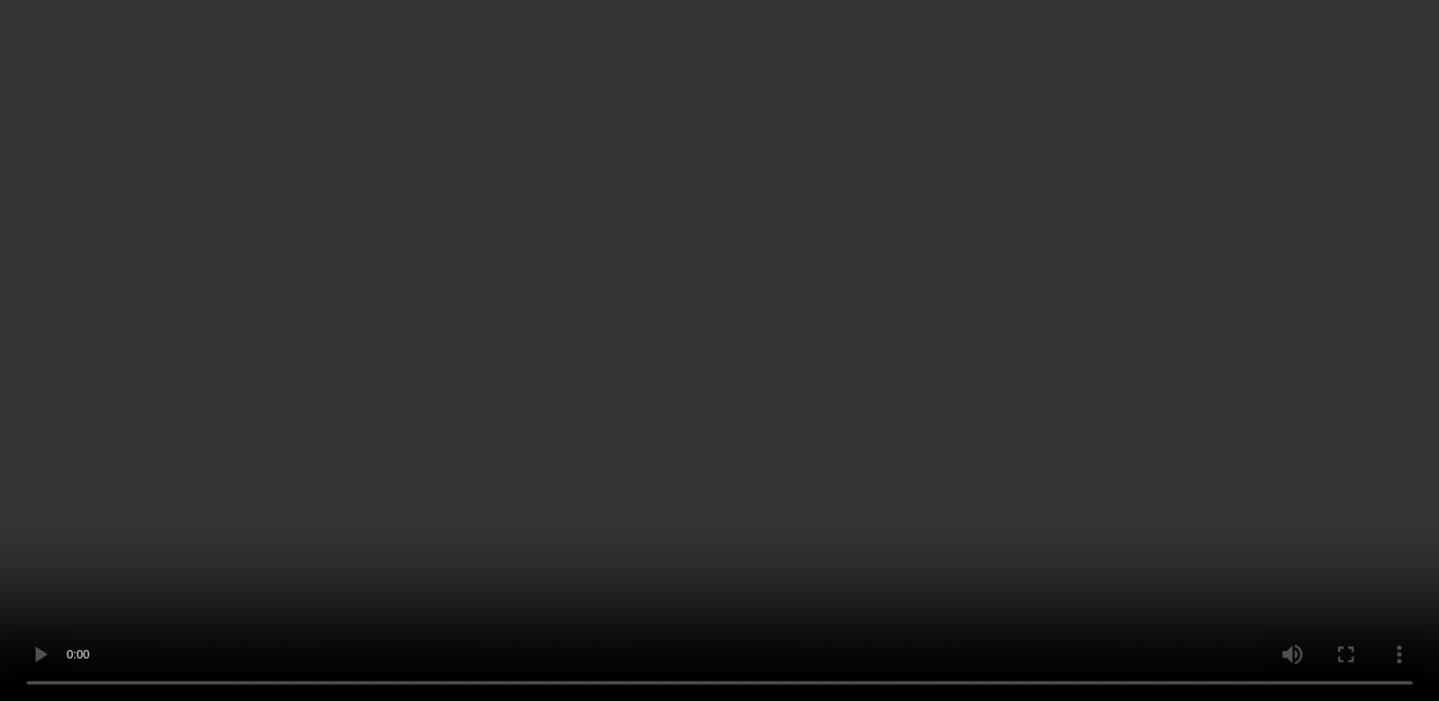
scroll to position [1026, 0]
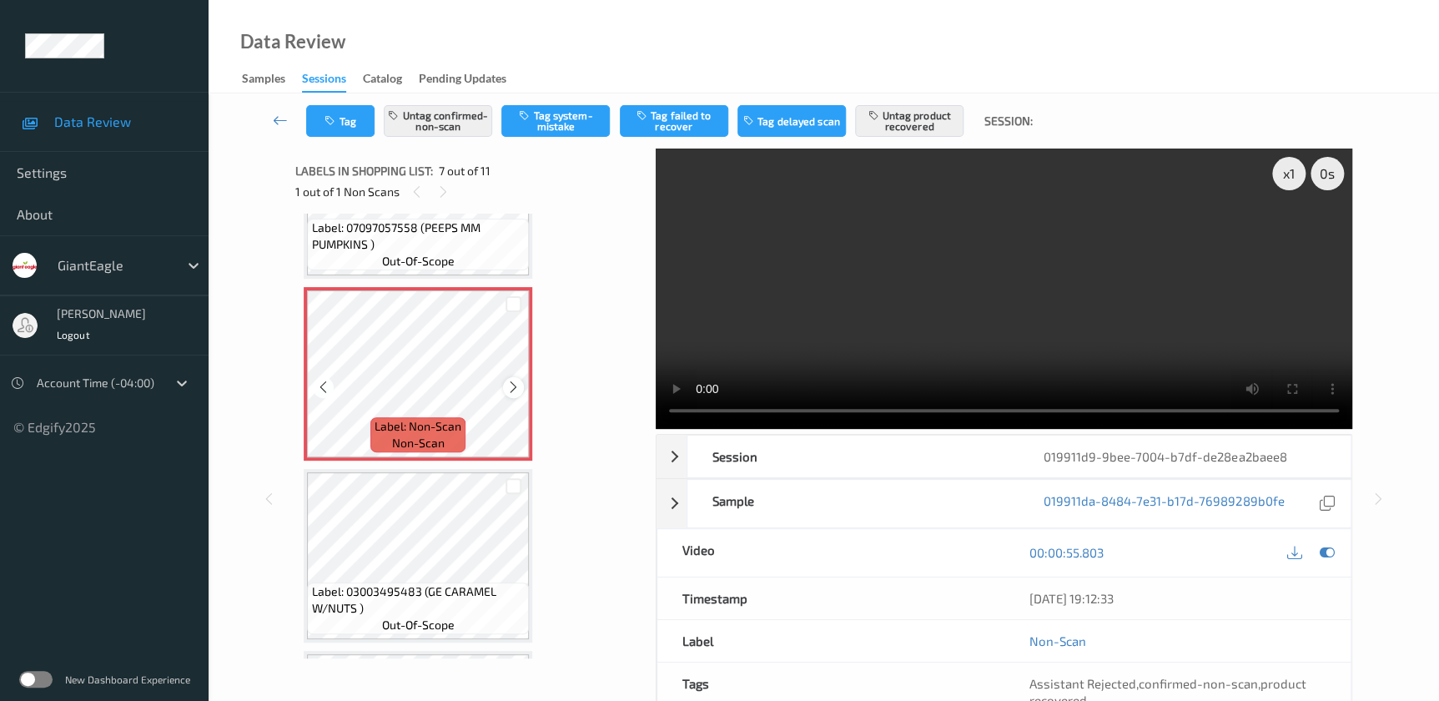
click at [510, 384] on icon at bounding box center [513, 386] width 14 height 15
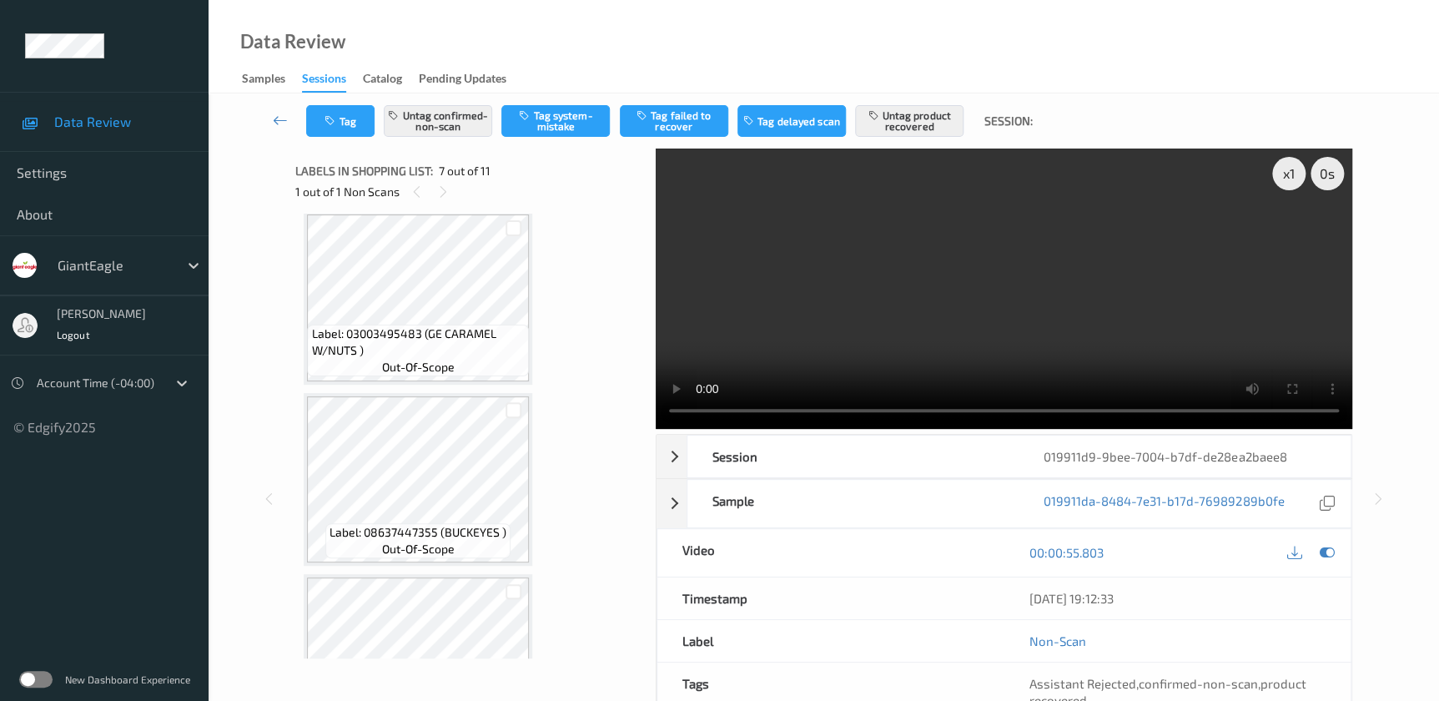
scroll to position [1289, 0]
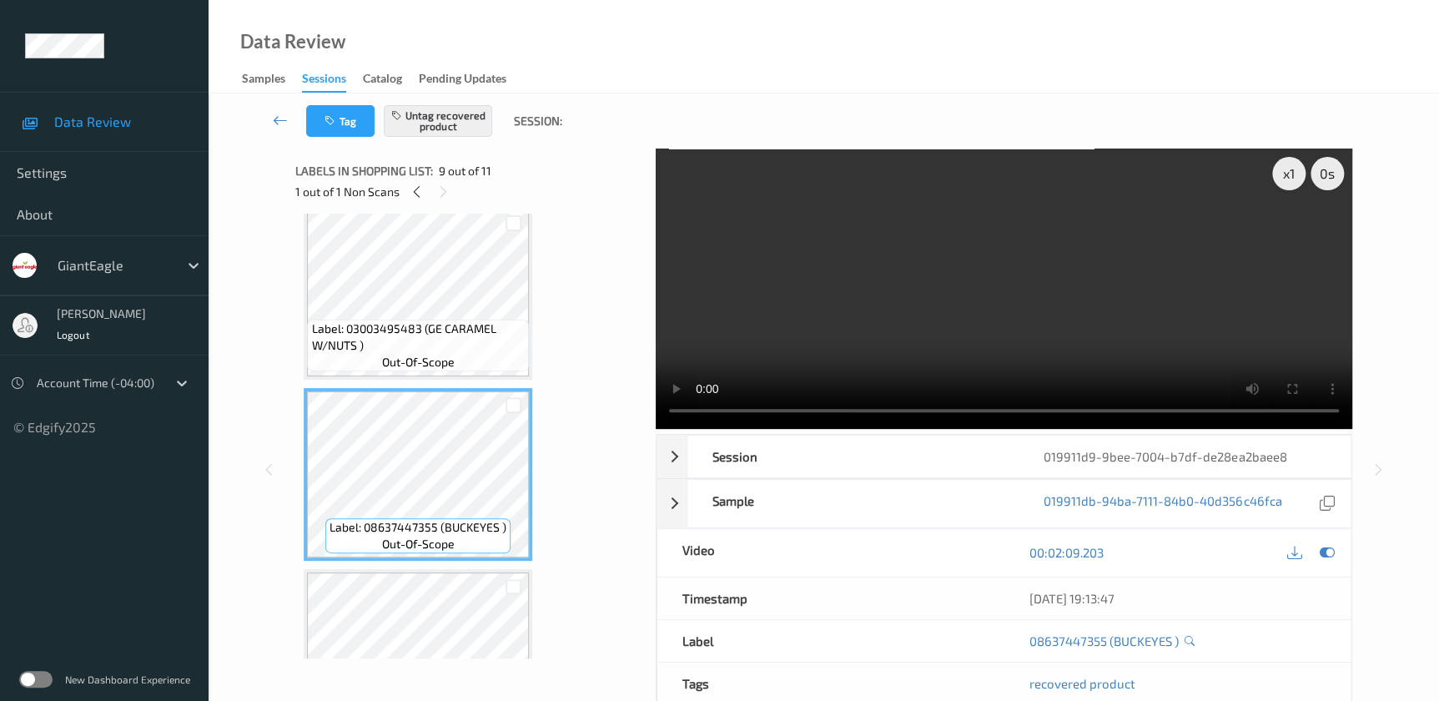
click at [1058, 319] on video at bounding box center [1004, 288] width 696 height 280
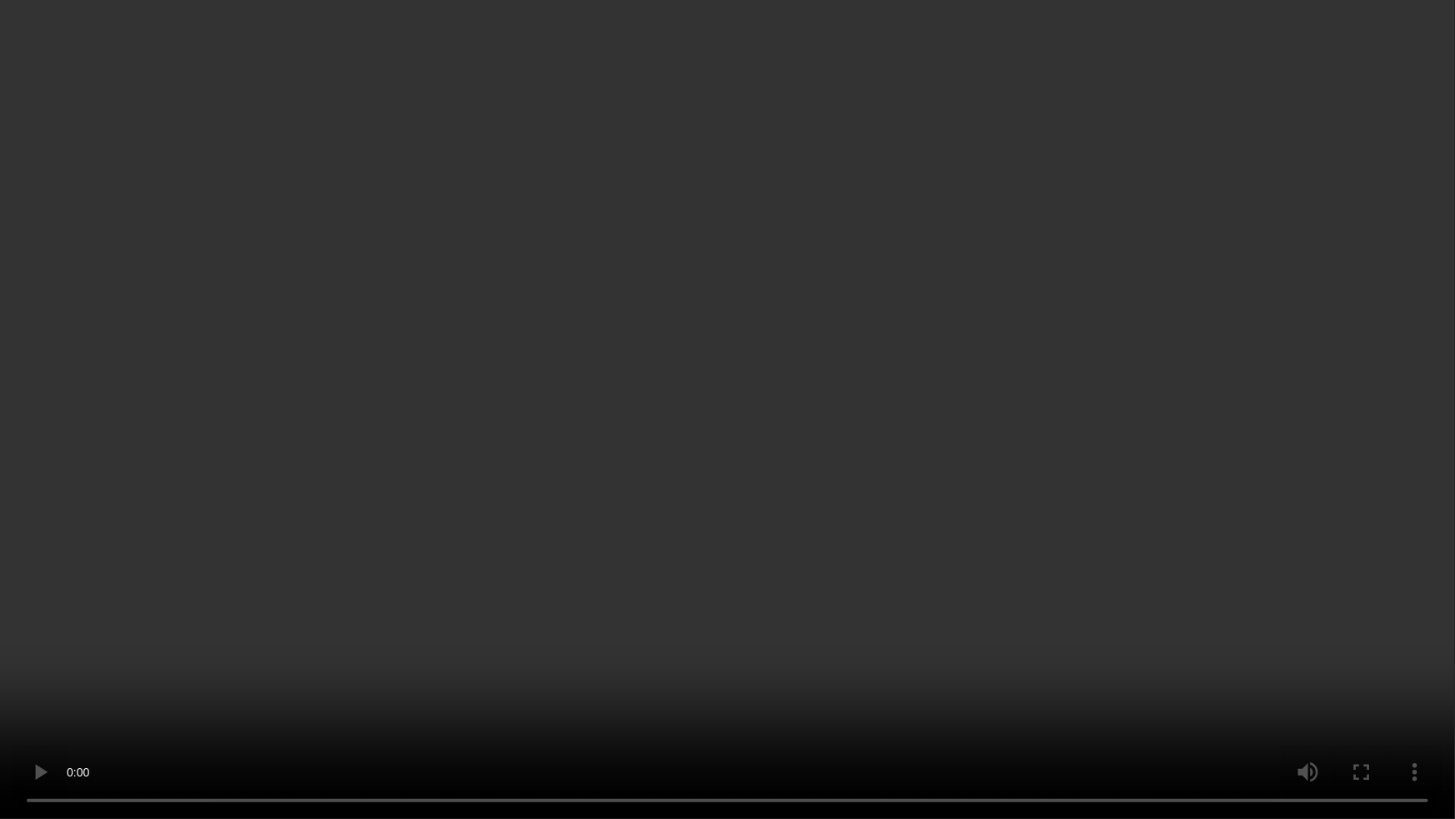
click at [1130, 552] on video at bounding box center [727, 409] width 1455 height 819
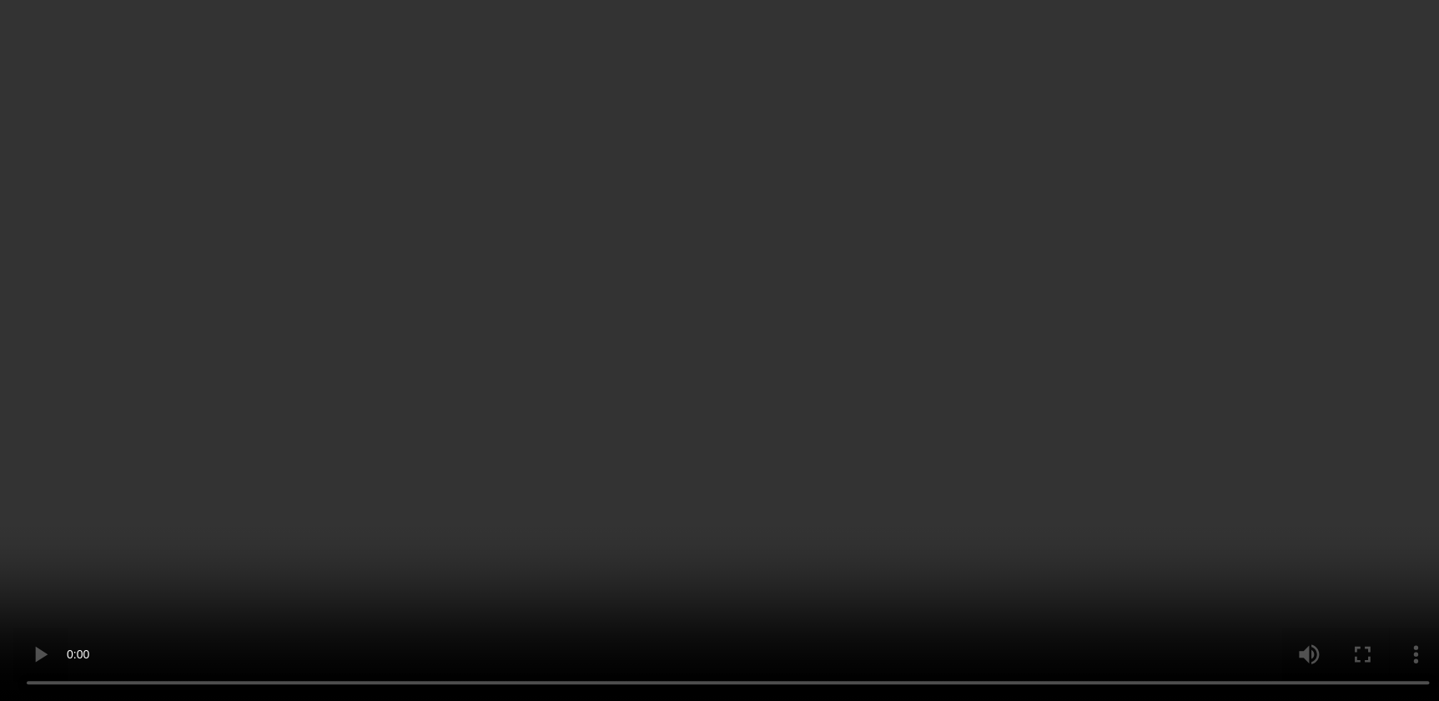
scroll to position [951, 0]
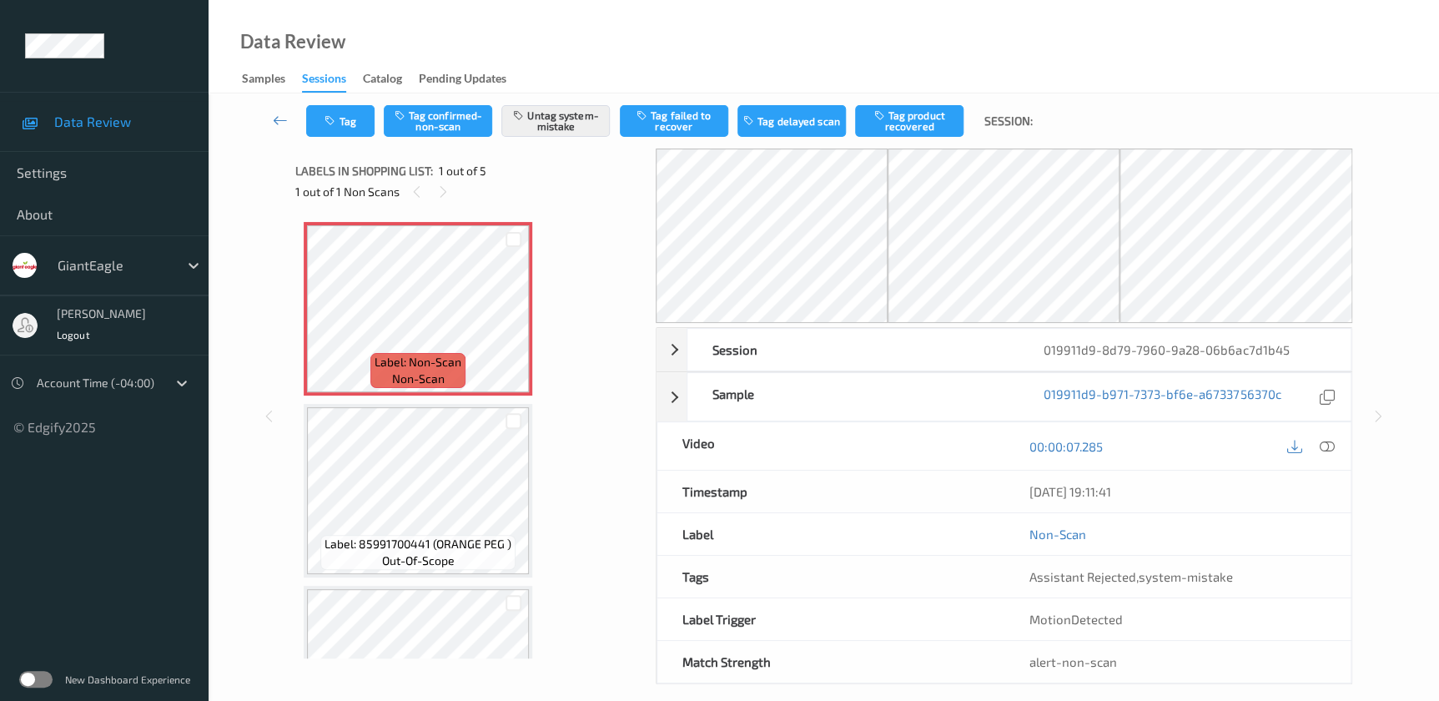
drag, startPoint x: 1324, startPoint y: 445, endPoint x: 1318, endPoint y: 412, distance: 33.0
click at [1324, 445] on icon at bounding box center [1326, 446] width 15 height 15
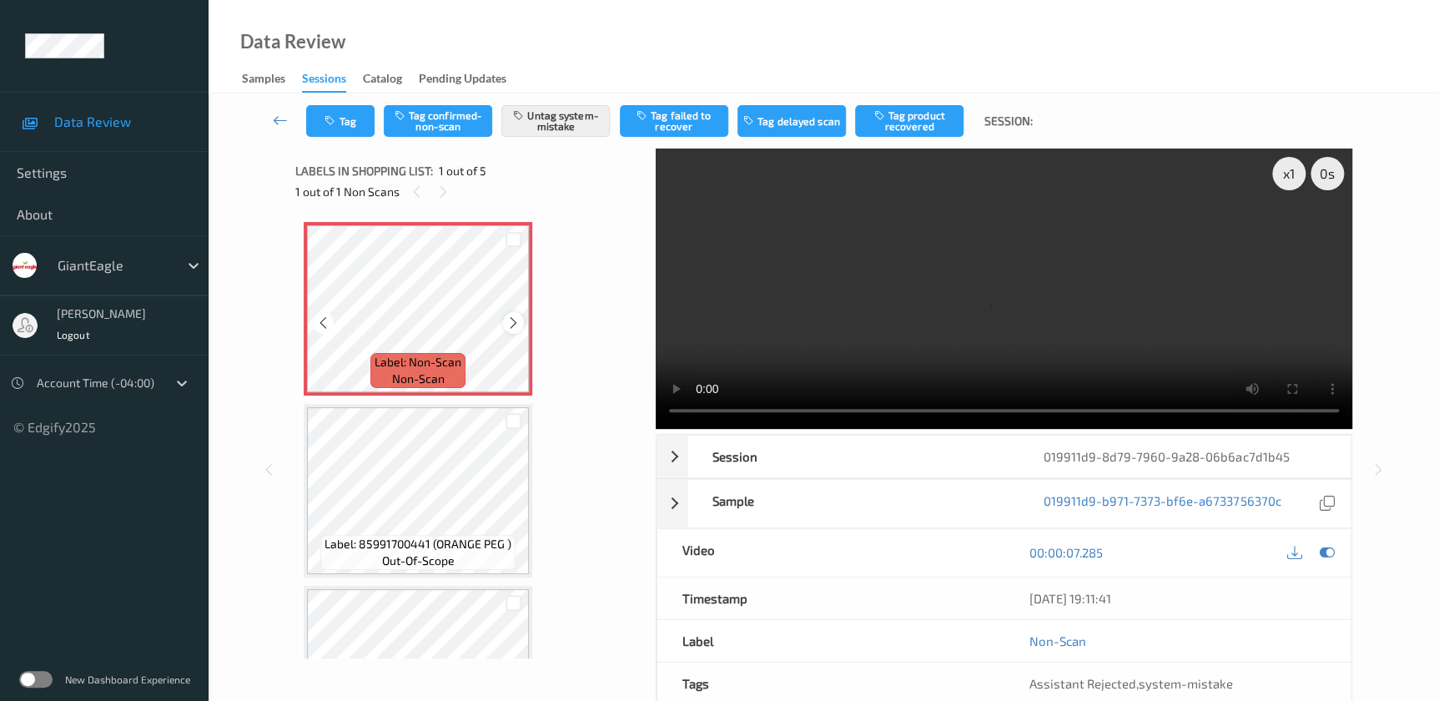
click at [511, 327] on icon at bounding box center [513, 322] width 14 height 15
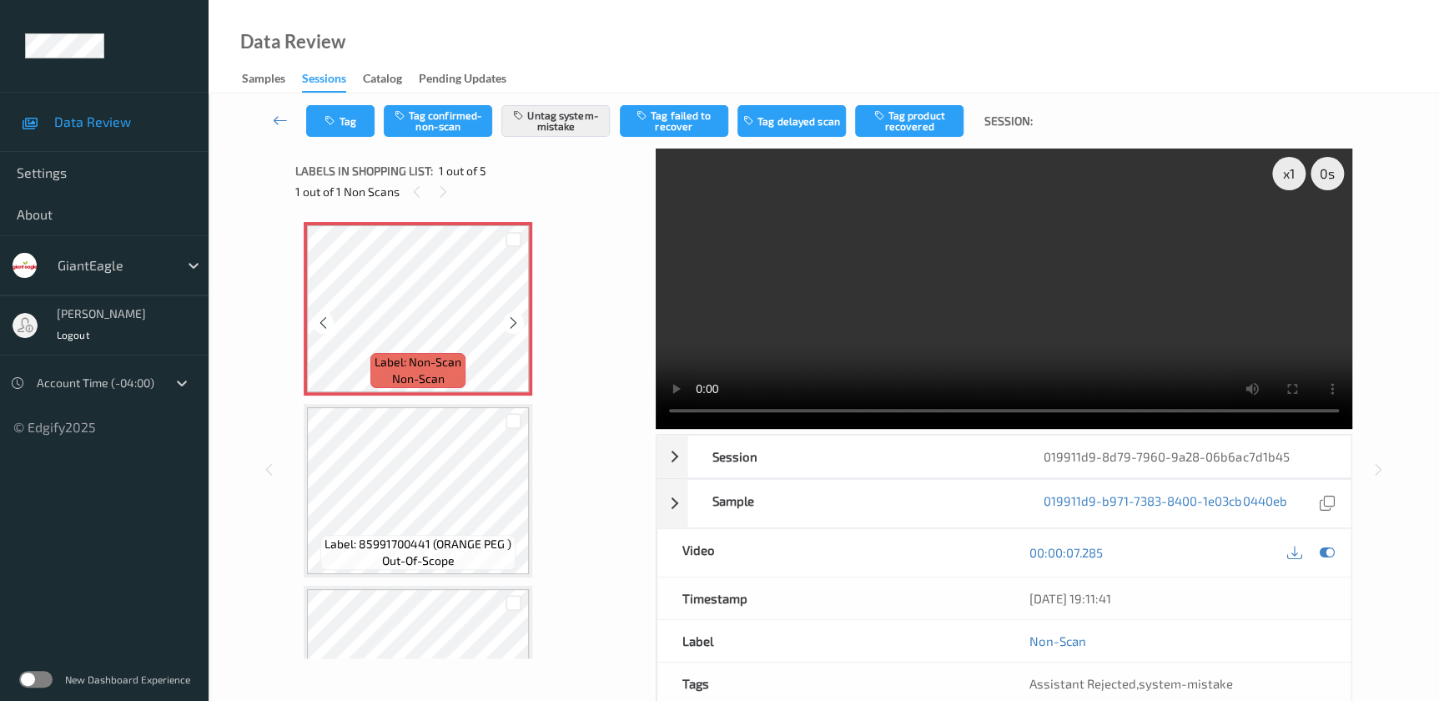
click at [511, 327] on icon at bounding box center [513, 322] width 14 height 15
click at [946, 315] on video at bounding box center [1004, 288] width 696 height 280
click at [513, 319] on icon at bounding box center [513, 322] width 14 height 15
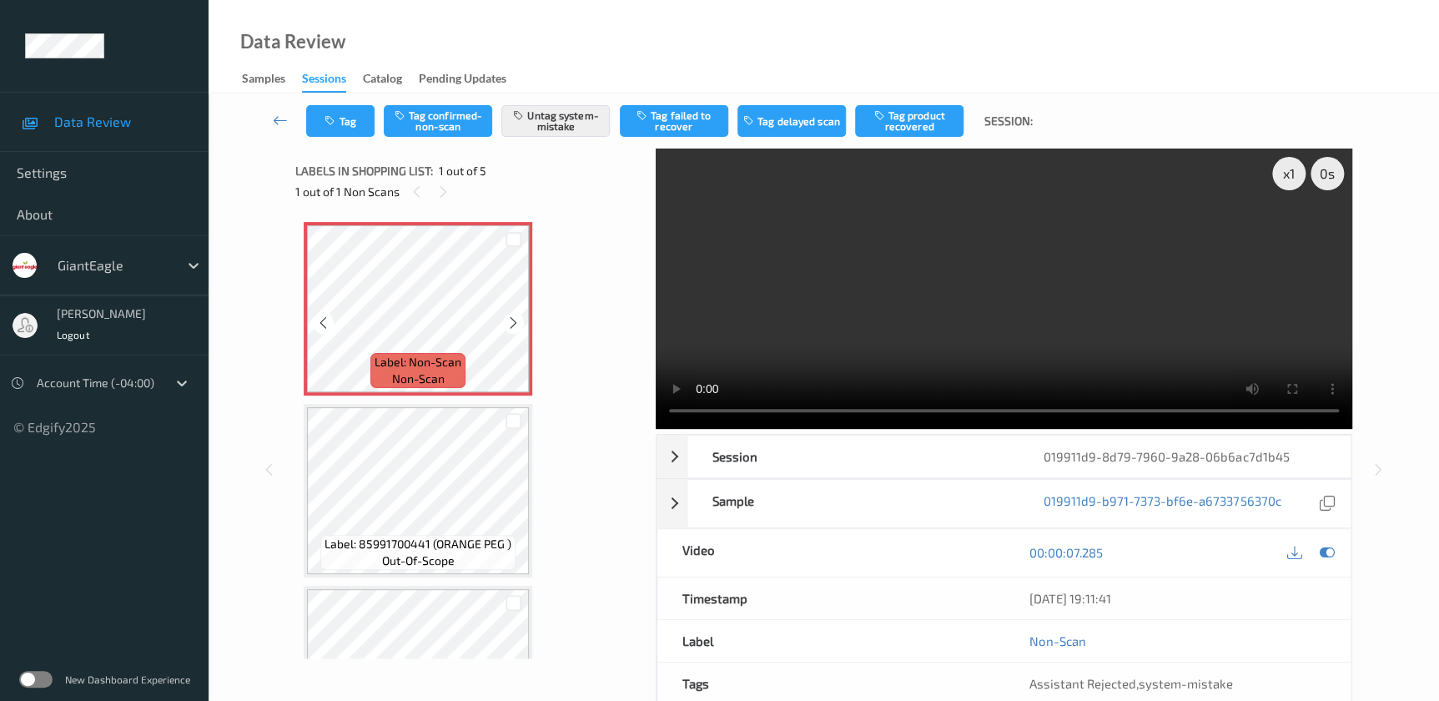
click at [513, 319] on icon at bounding box center [513, 322] width 14 height 15
click at [361, 113] on button "Tag" at bounding box center [340, 121] width 68 height 32
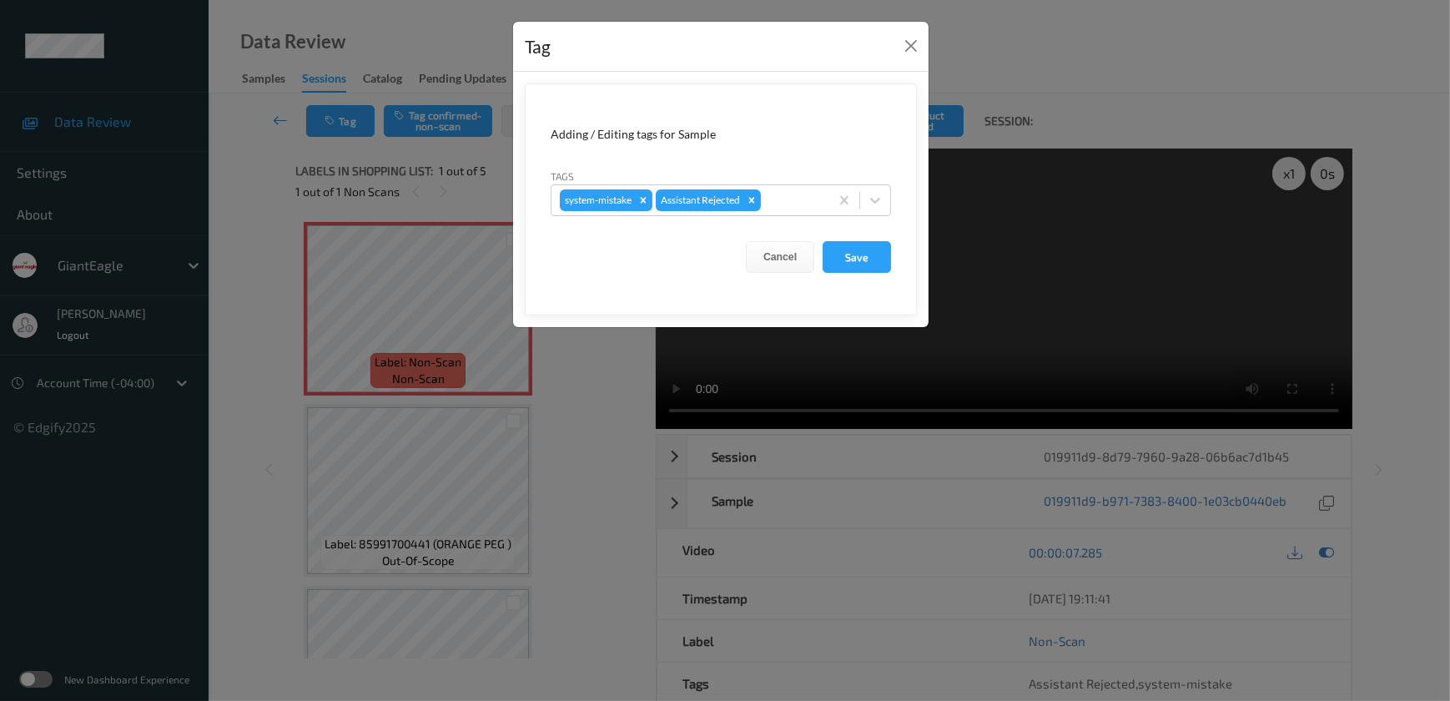
click at [570, 425] on div "Tag Adding / Editing tags for Sample Tags system-mistake Assistant Rejected Can…" at bounding box center [725, 350] width 1450 height 701
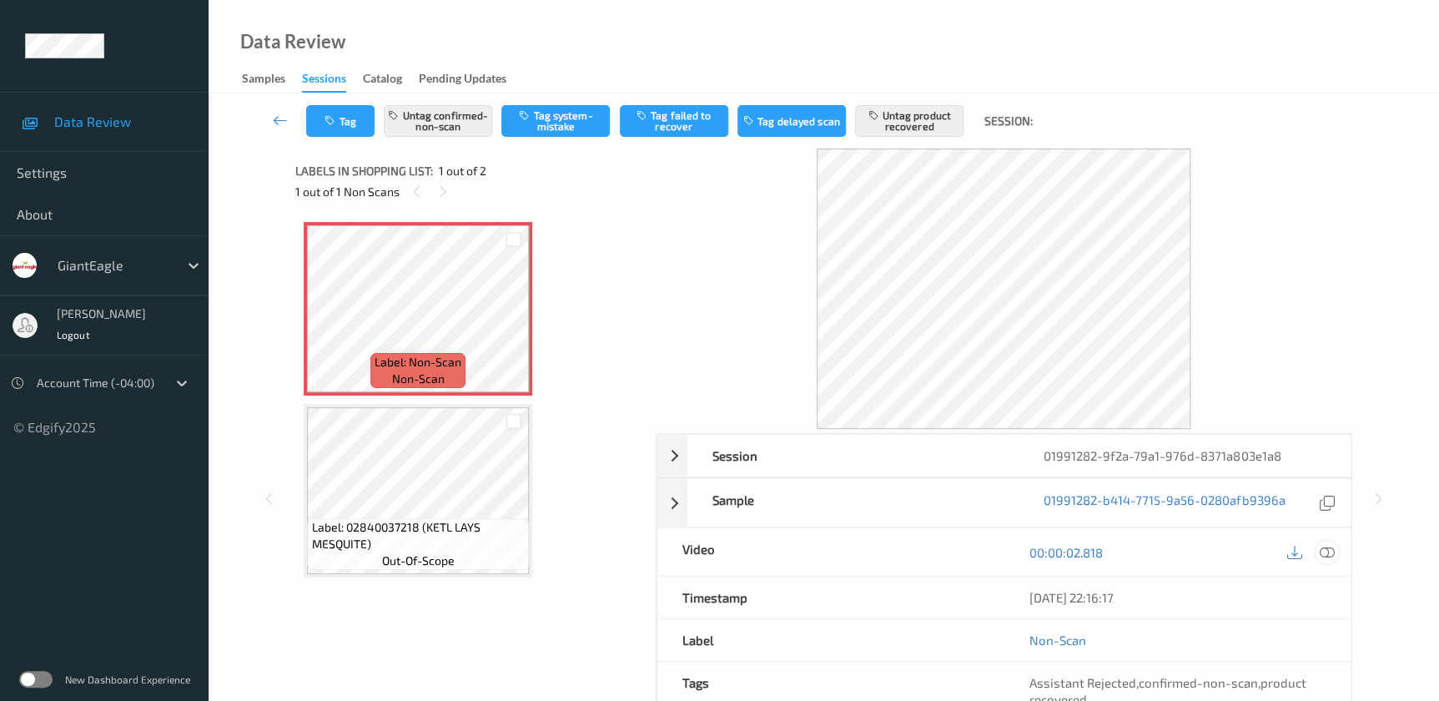
click at [1324, 550] on icon at bounding box center [1326, 552] width 15 height 15
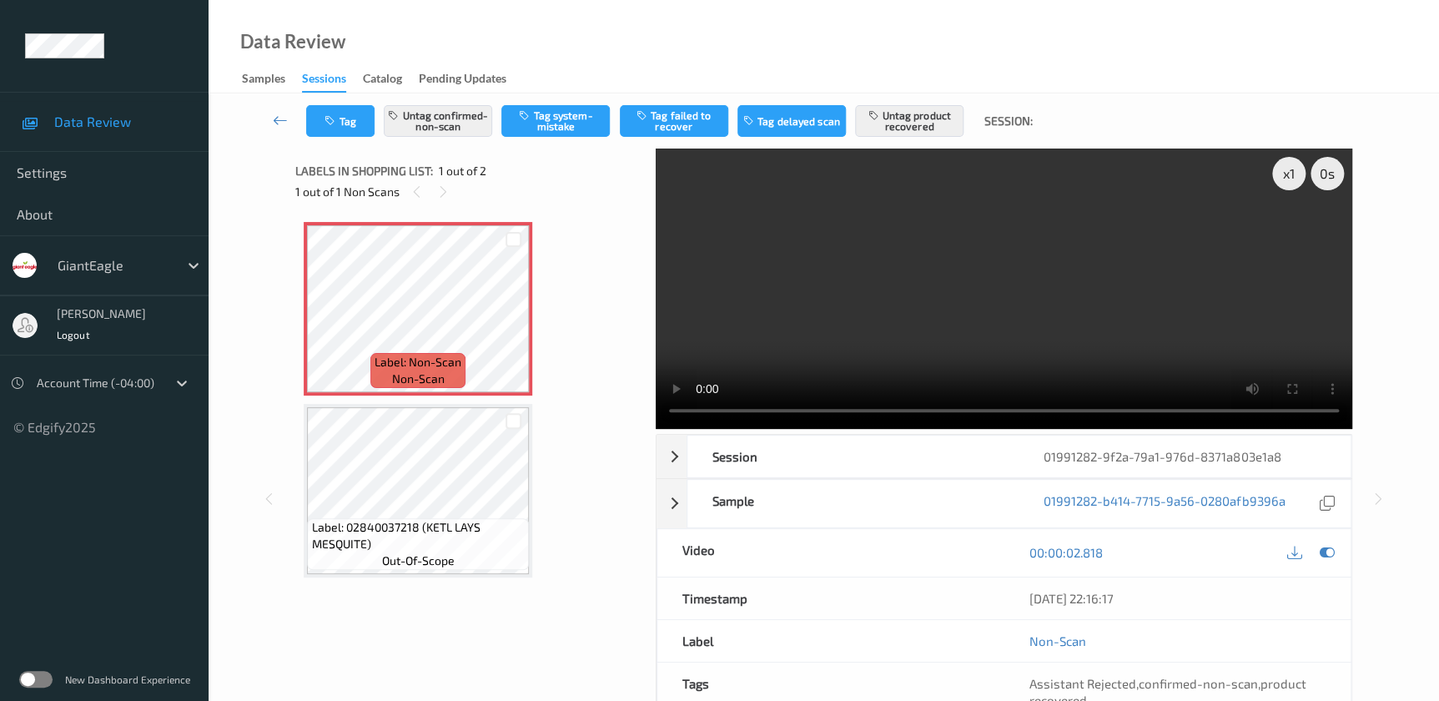
click at [992, 332] on video at bounding box center [1004, 288] width 696 height 280
click at [977, 314] on video at bounding box center [1004, 288] width 696 height 280
click at [902, 346] on video at bounding box center [1004, 288] width 696 height 280
click at [1292, 178] on div "x 1" at bounding box center [1288, 173] width 33 height 33
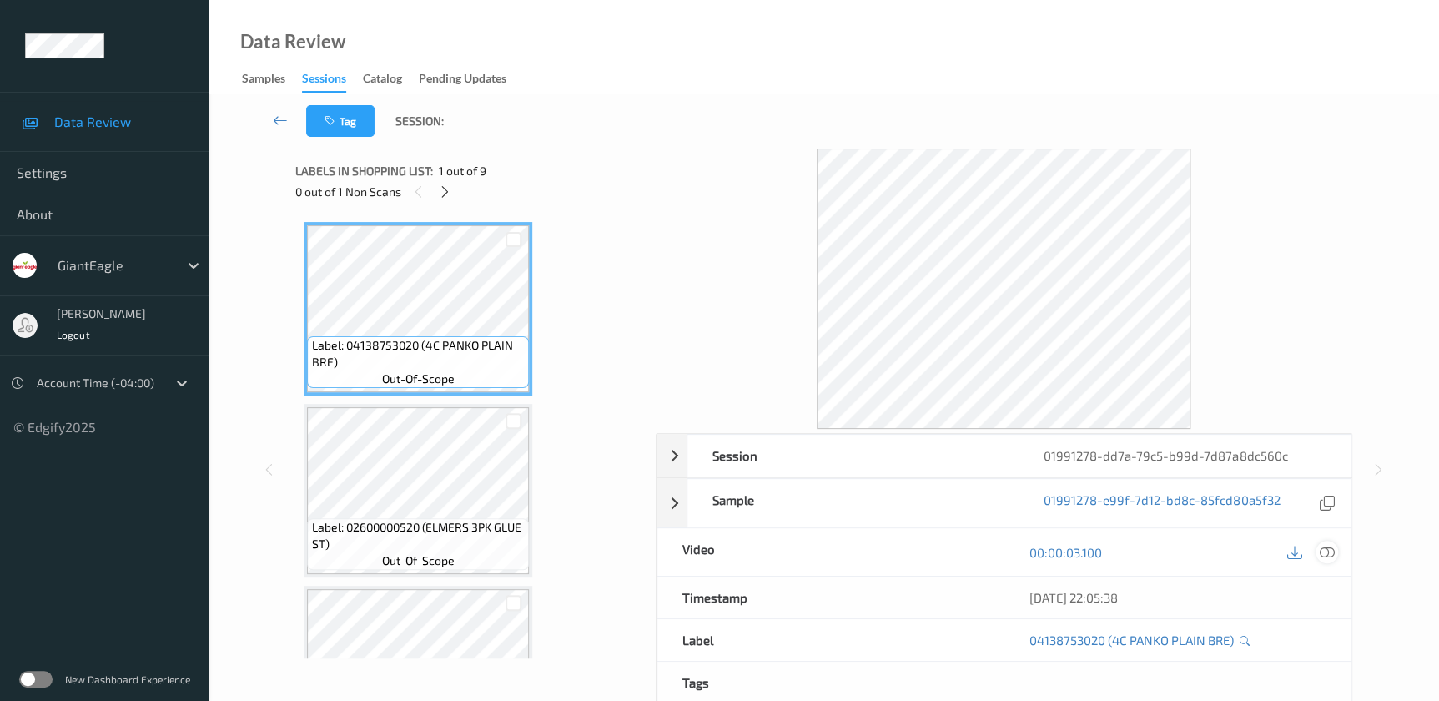
click at [1327, 550] on icon at bounding box center [1326, 552] width 15 height 15
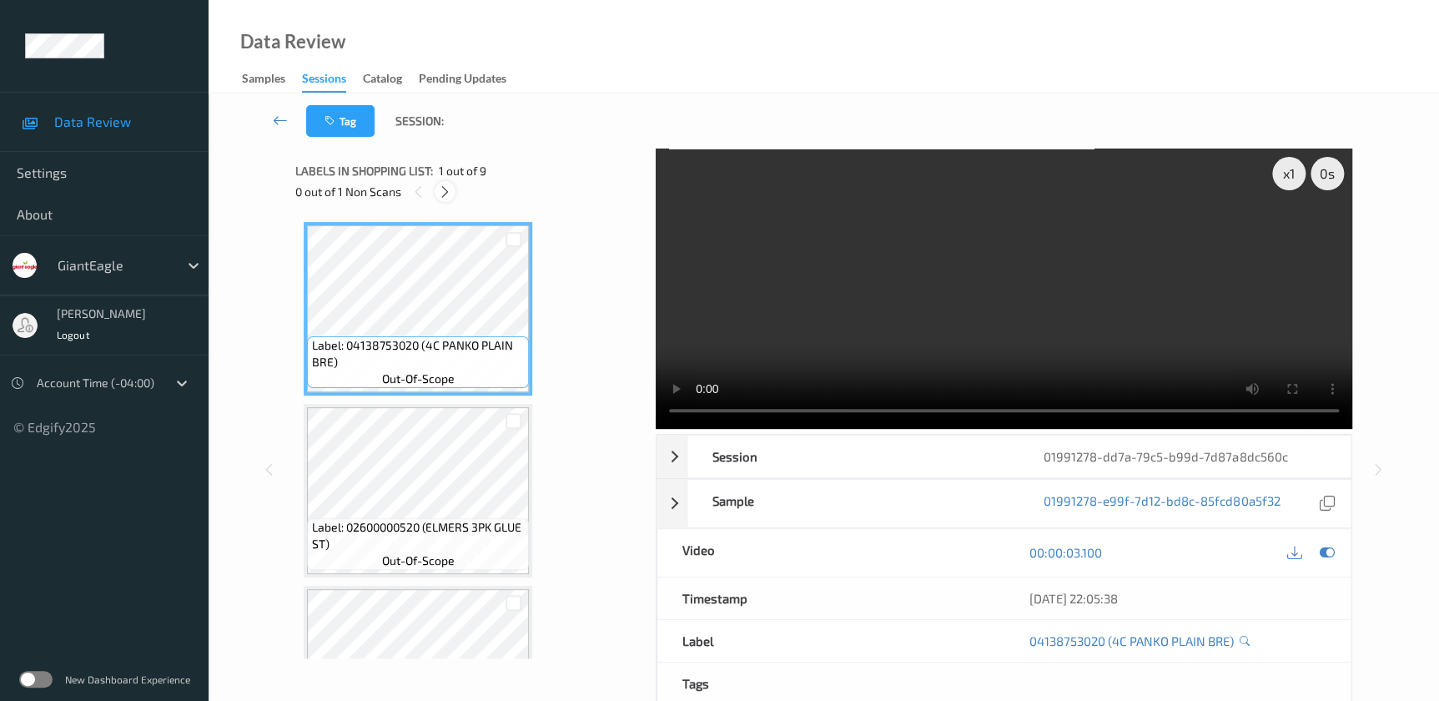
click at [452, 192] on div at bounding box center [445, 191] width 21 height 21
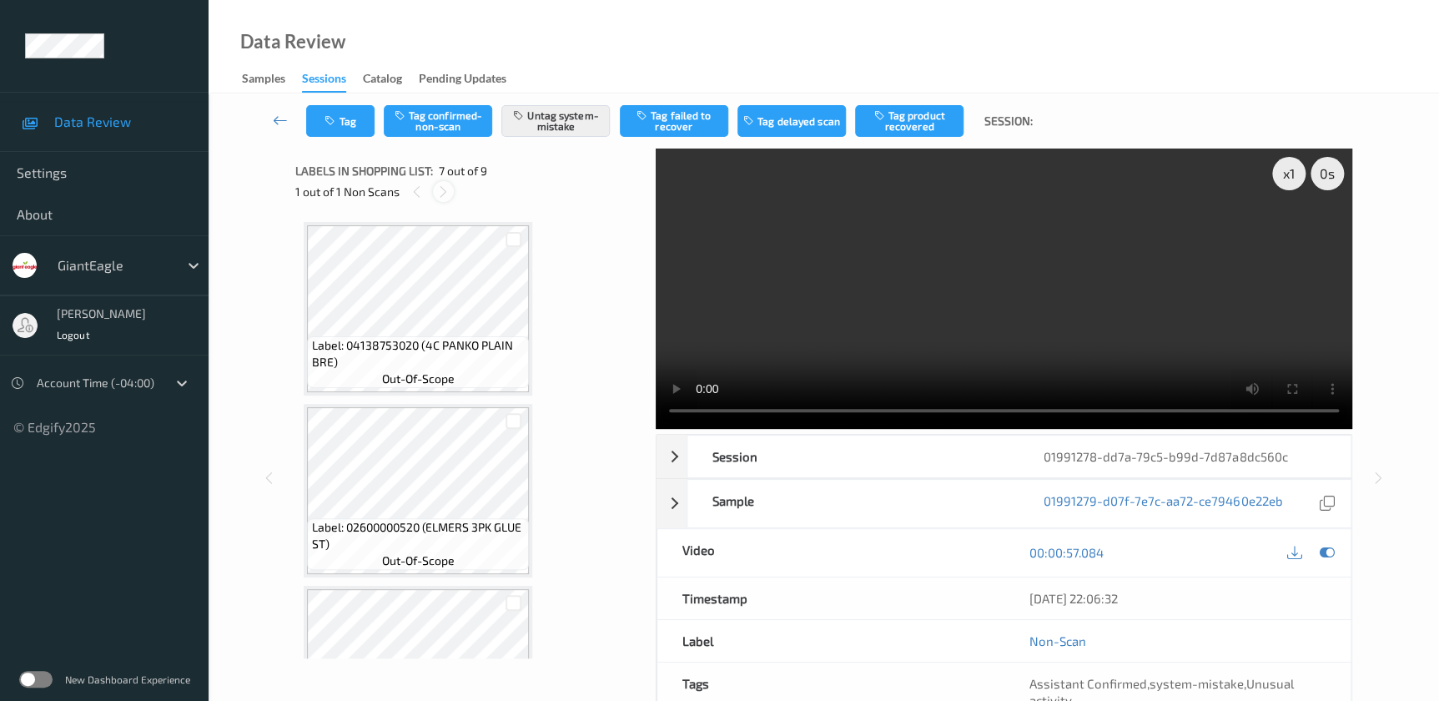
scroll to position [914, 0]
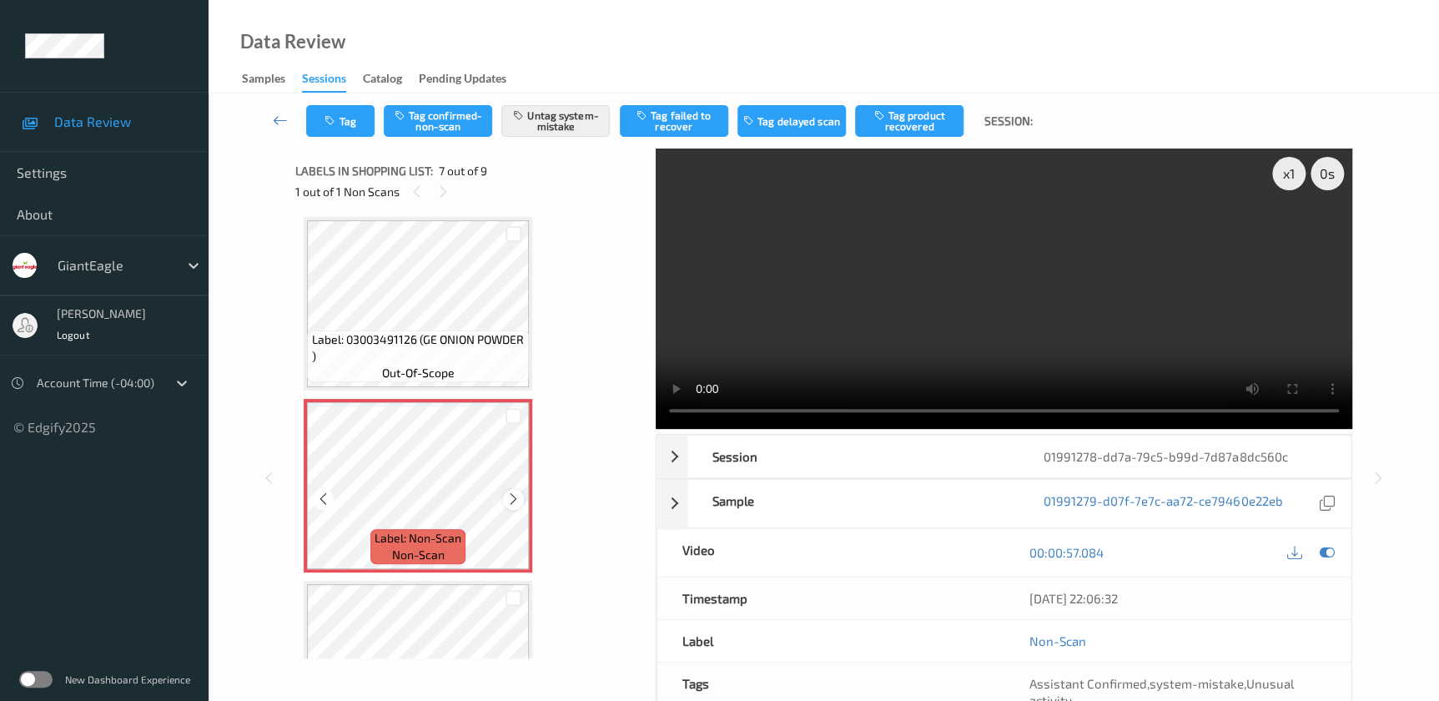
click at [512, 496] on icon at bounding box center [513, 498] width 14 height 15
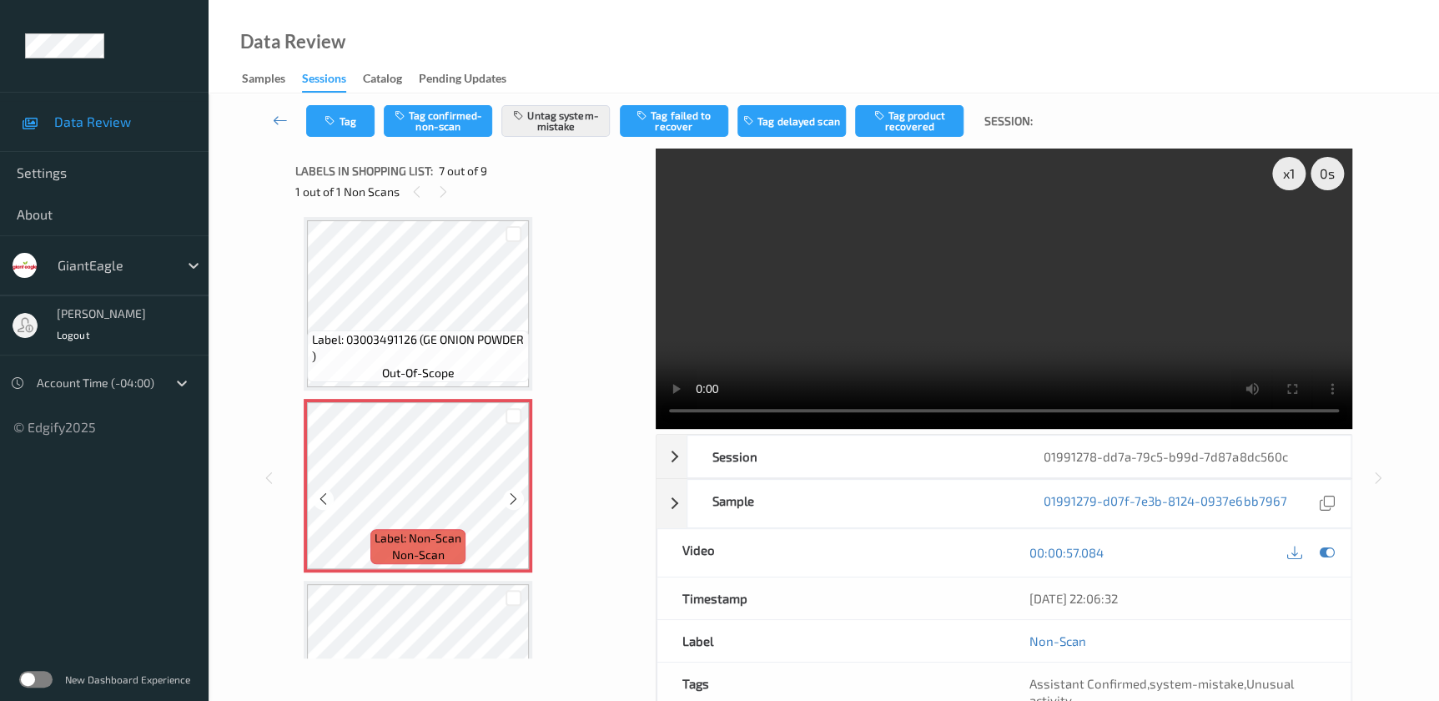
click at [512, 496] on icon at bounding box center [513, 498] width 14 height 15
click at [1027, 264] on video at bounding box center [1004, 288] width 696 height 280
click at [346, 123] on button "Tag" at bounding box center [340, 121] width 68 height 32
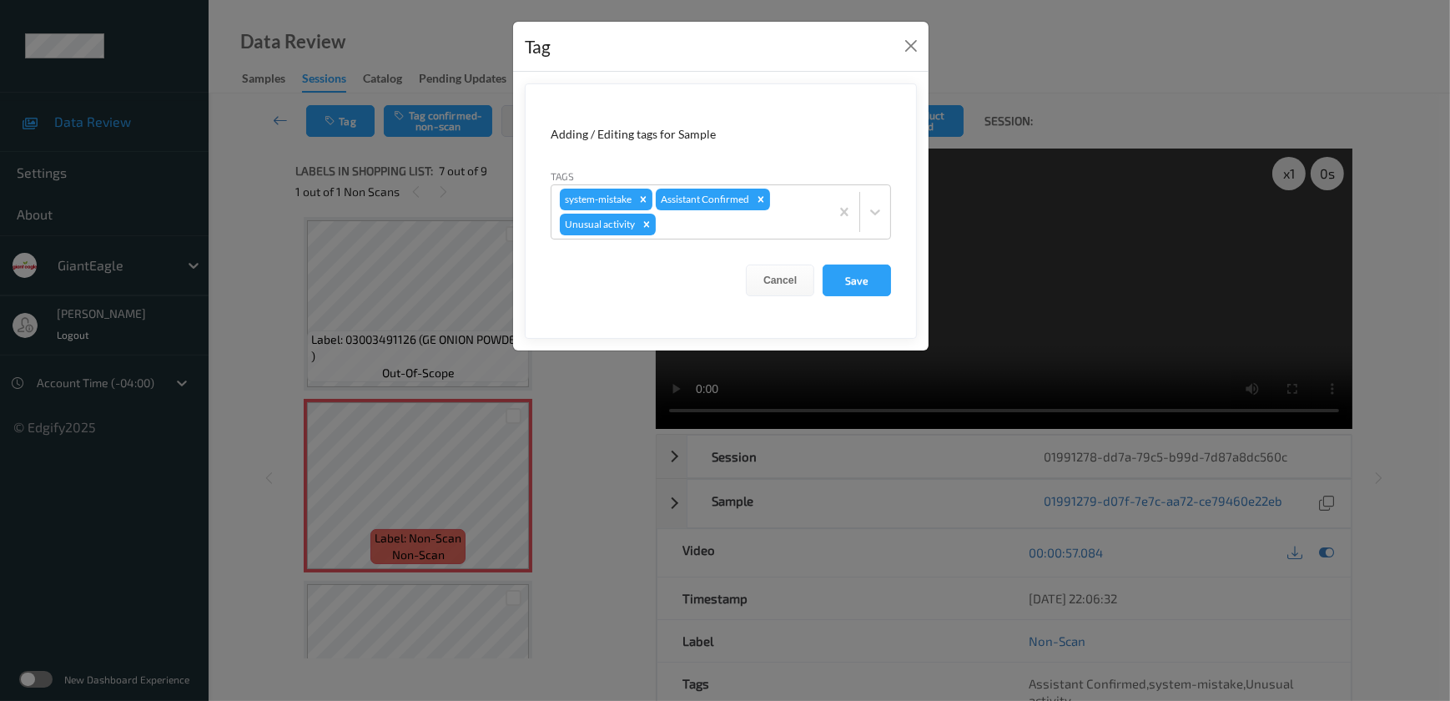
click at [580, 479] on div "Tag Adding / Editing tags for Sample Tags system-mistake Assistant Confirmed Un…" at bounding box center [725, 350] width 1450 height 701
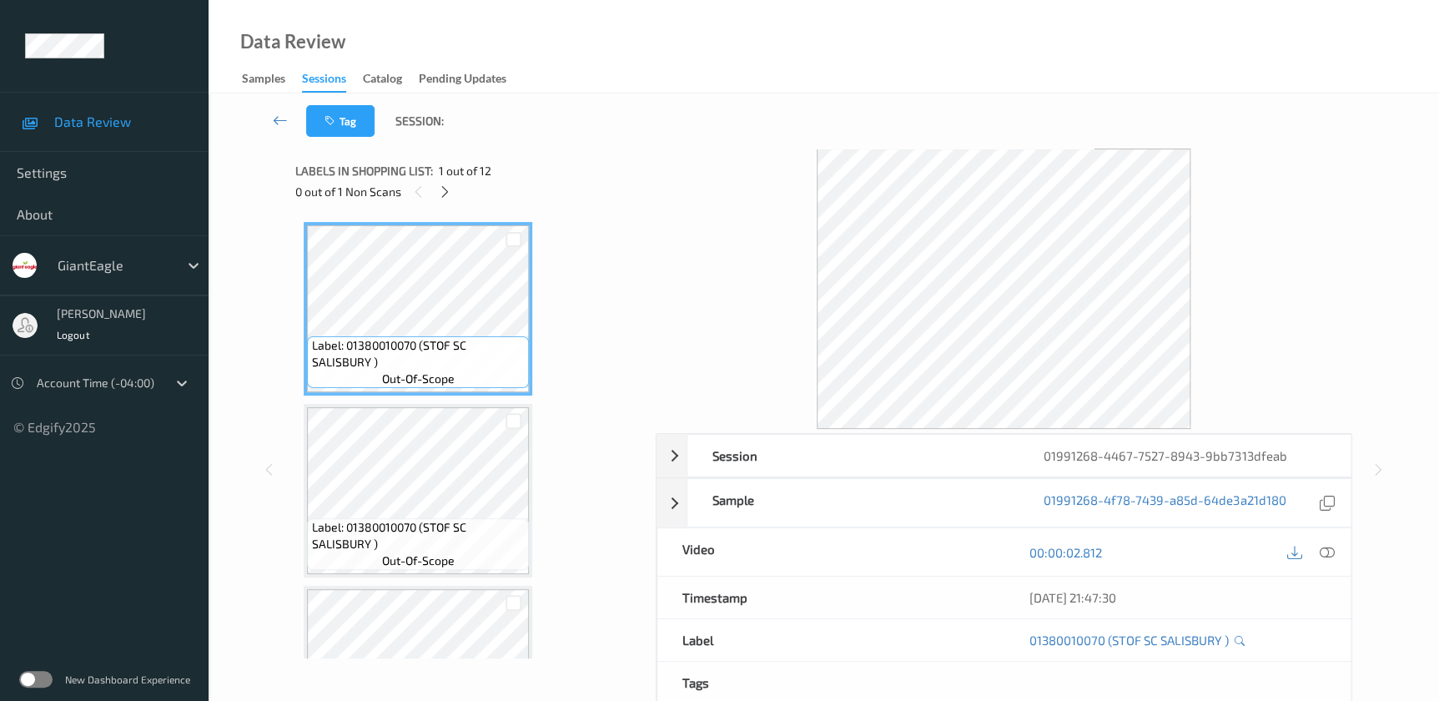
drag, startPoint x: 1328, startPoint y: 553, endPoint x: 1303, endPoint y: 419, distance: 136.6
click at [1334, 545] on icon at bounding box center [1326, 552] width 15 height 15
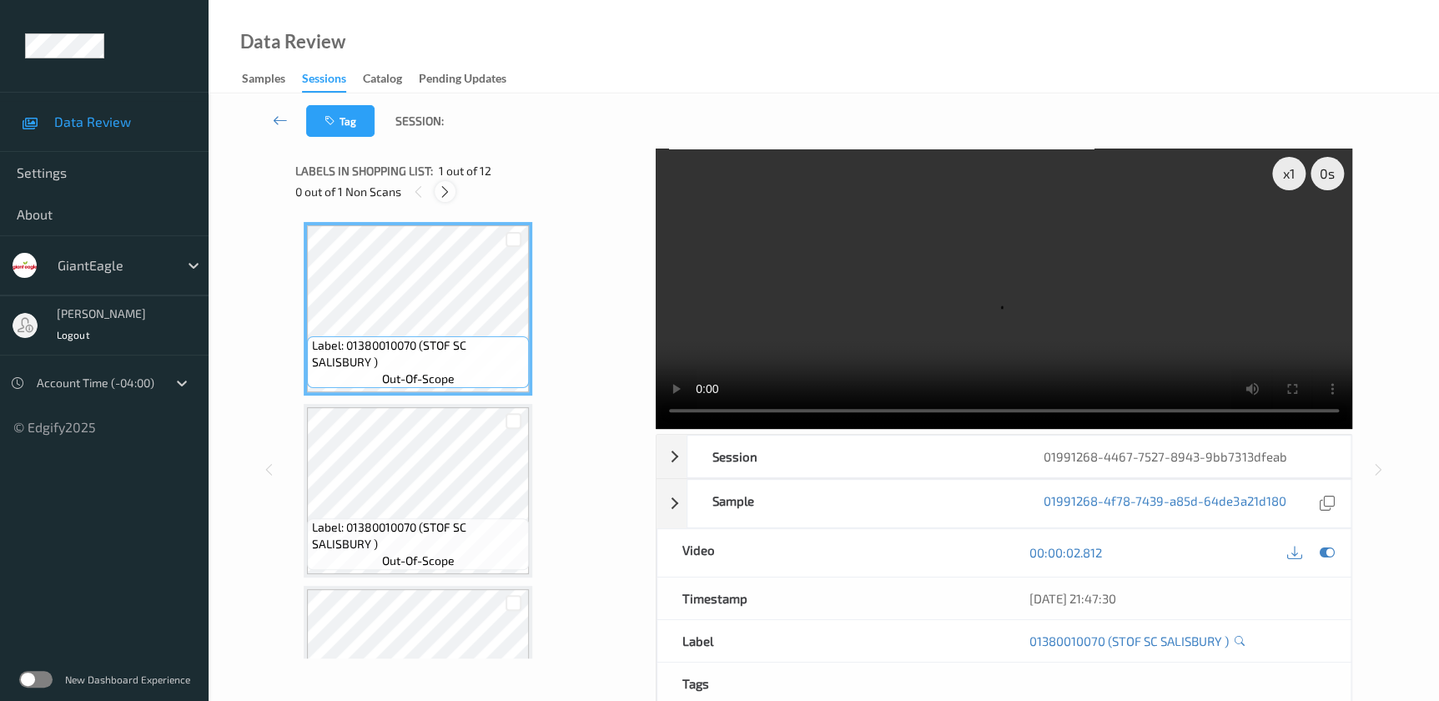
click at [446, 186] on icon at bounding box center [445, 191] width 14 height 15
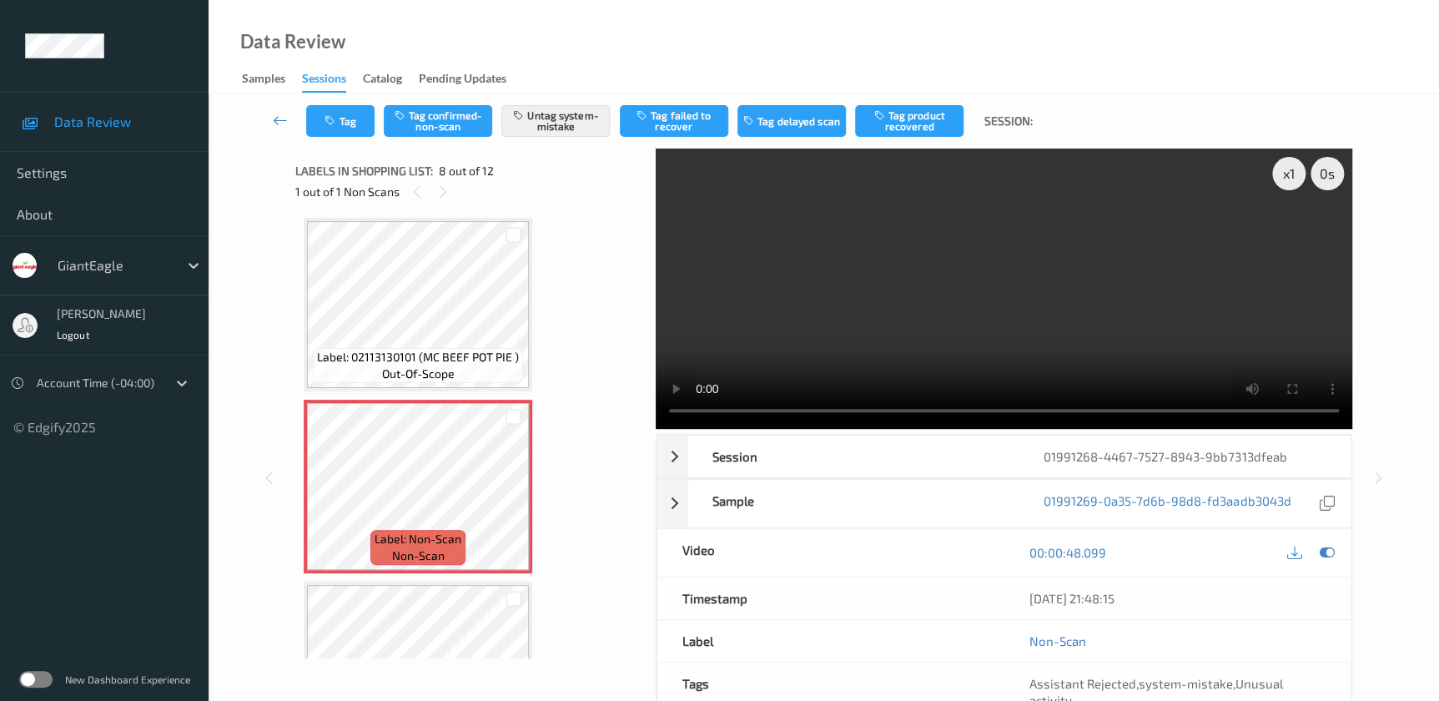
click at [930, 325] on video at bounding box center [1004, 288] width 696 height 280
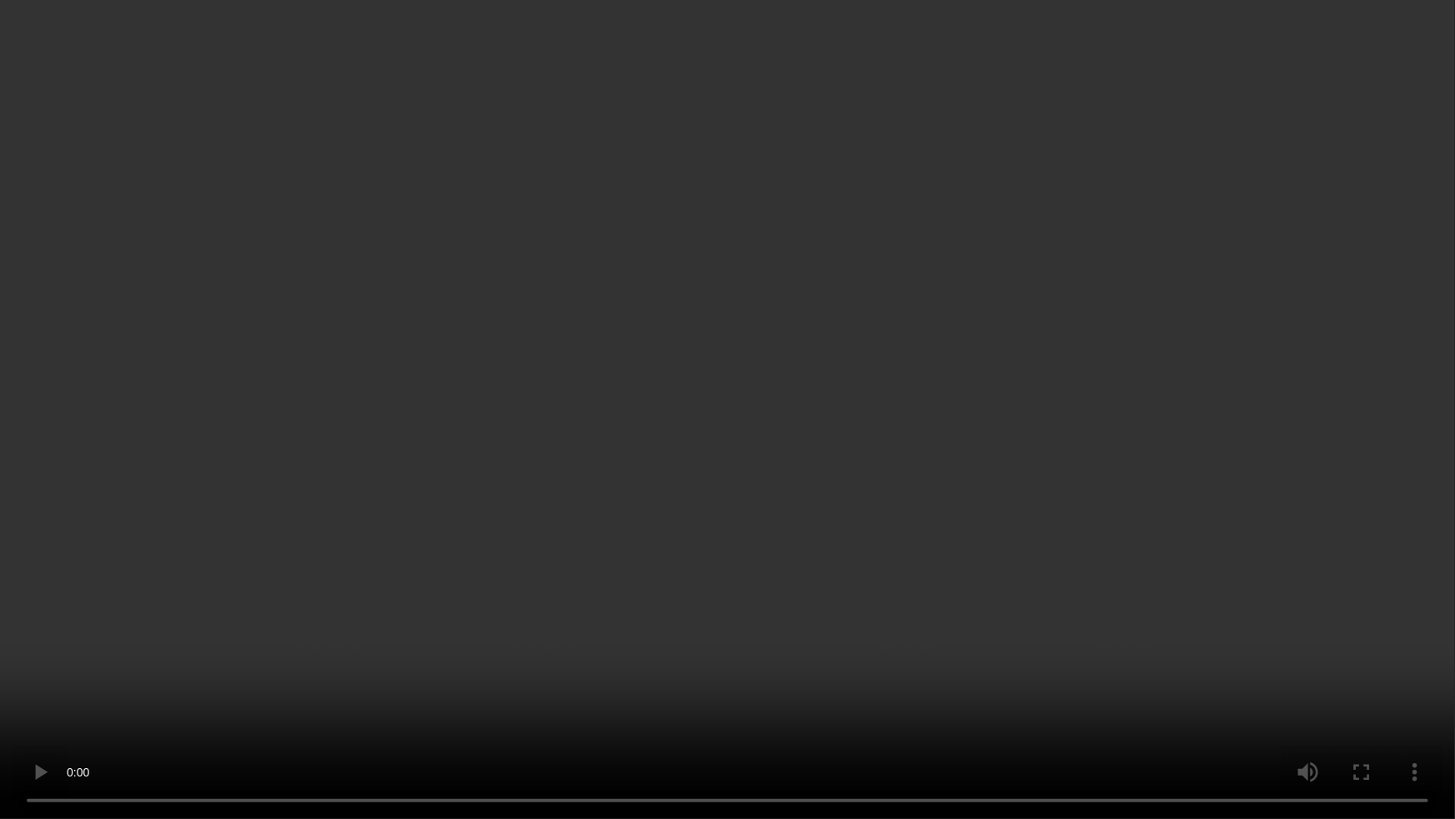
drag, startPoint x: 1200, startPoint y: 422, endPoint x: 1228, endPoint y: 450, distance: 39.5
click at [1200, 422] on video at bounding box center [727, 409] width 1455 height 819
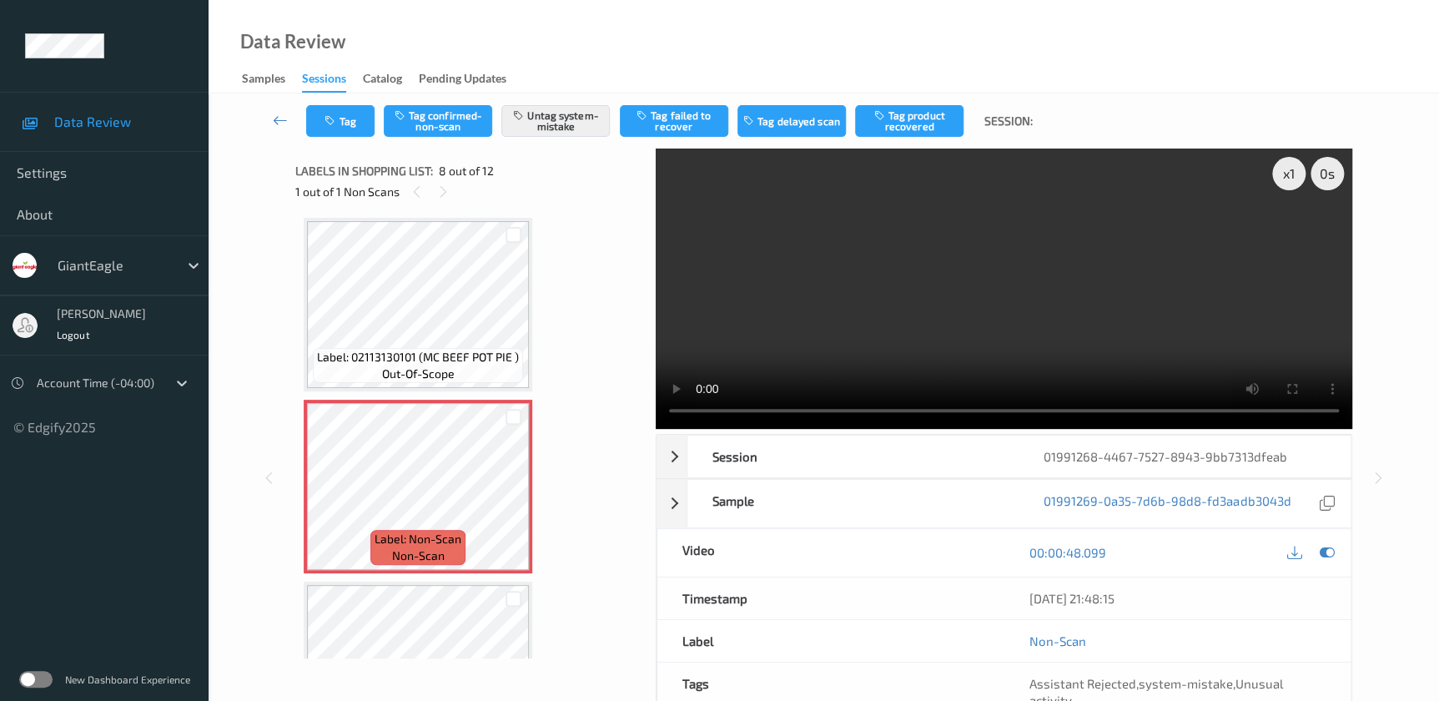
click at [847, 343] on video at bounding box center [1004, 288] width 696 height 280
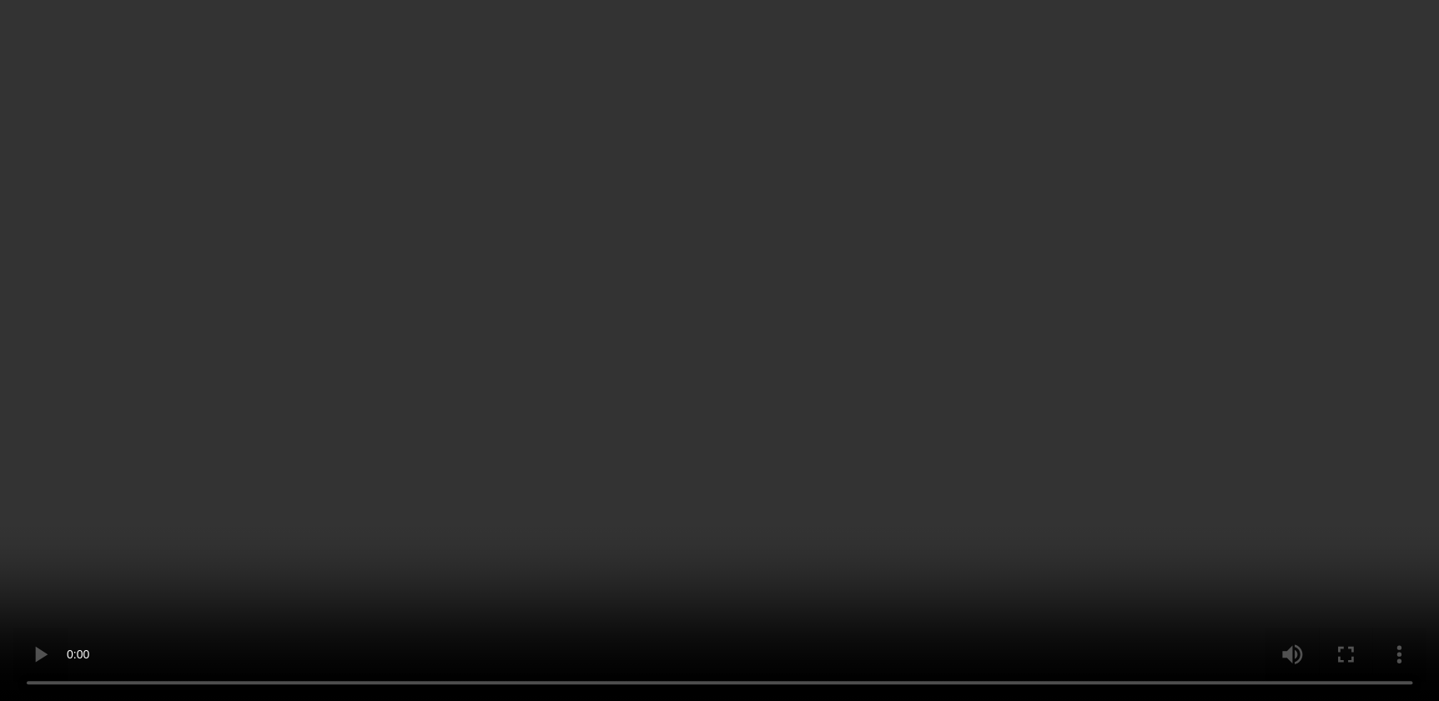
scroll to position [1137, 0]
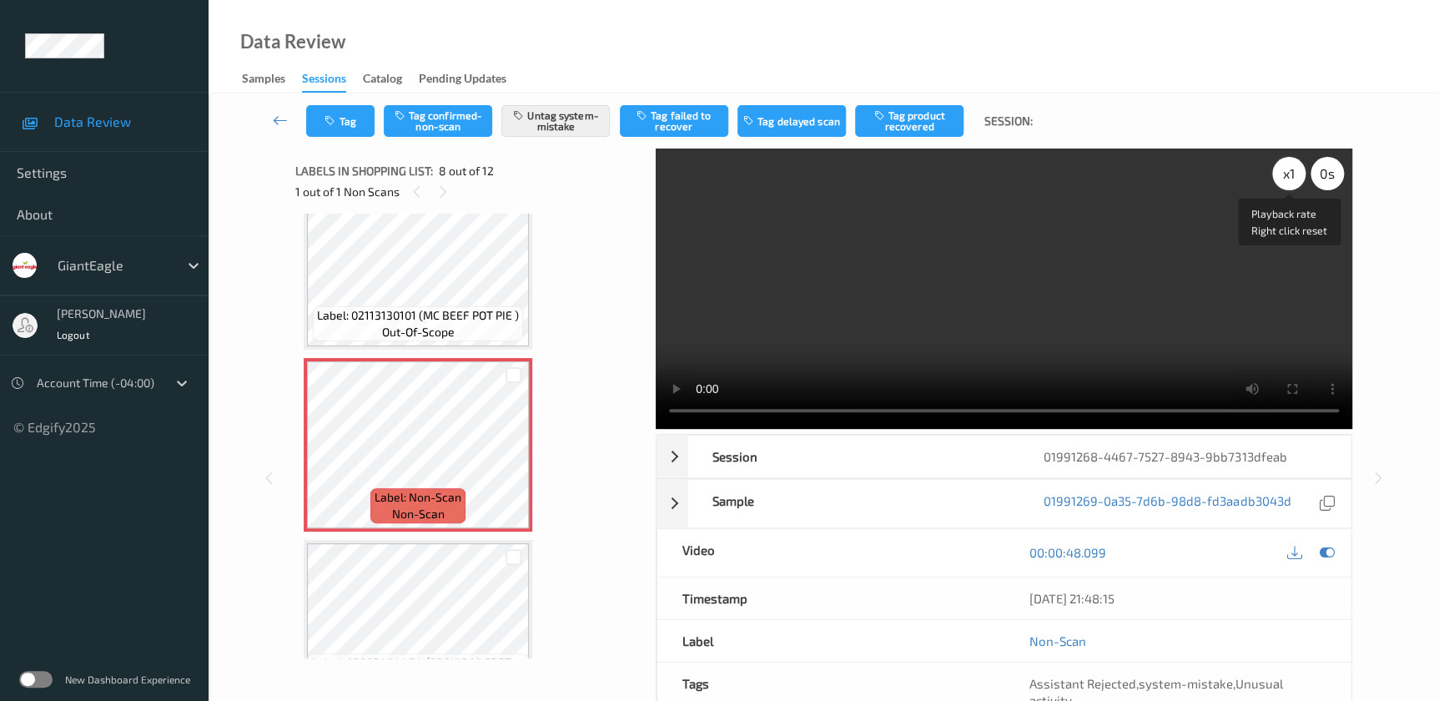
click at [1280, 174] on div "x 1" at bounding box center [1288, 173] width 33 height 33
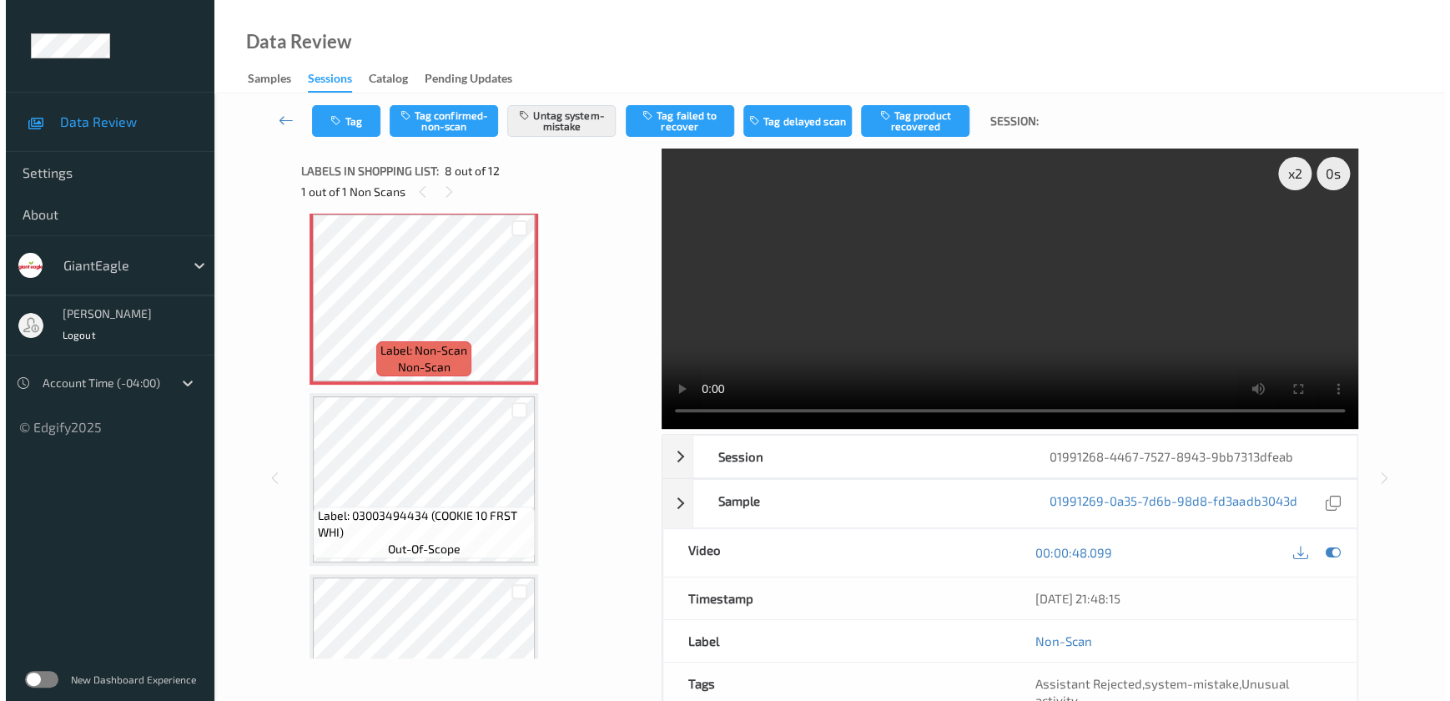
scroll to position [1208, 0]
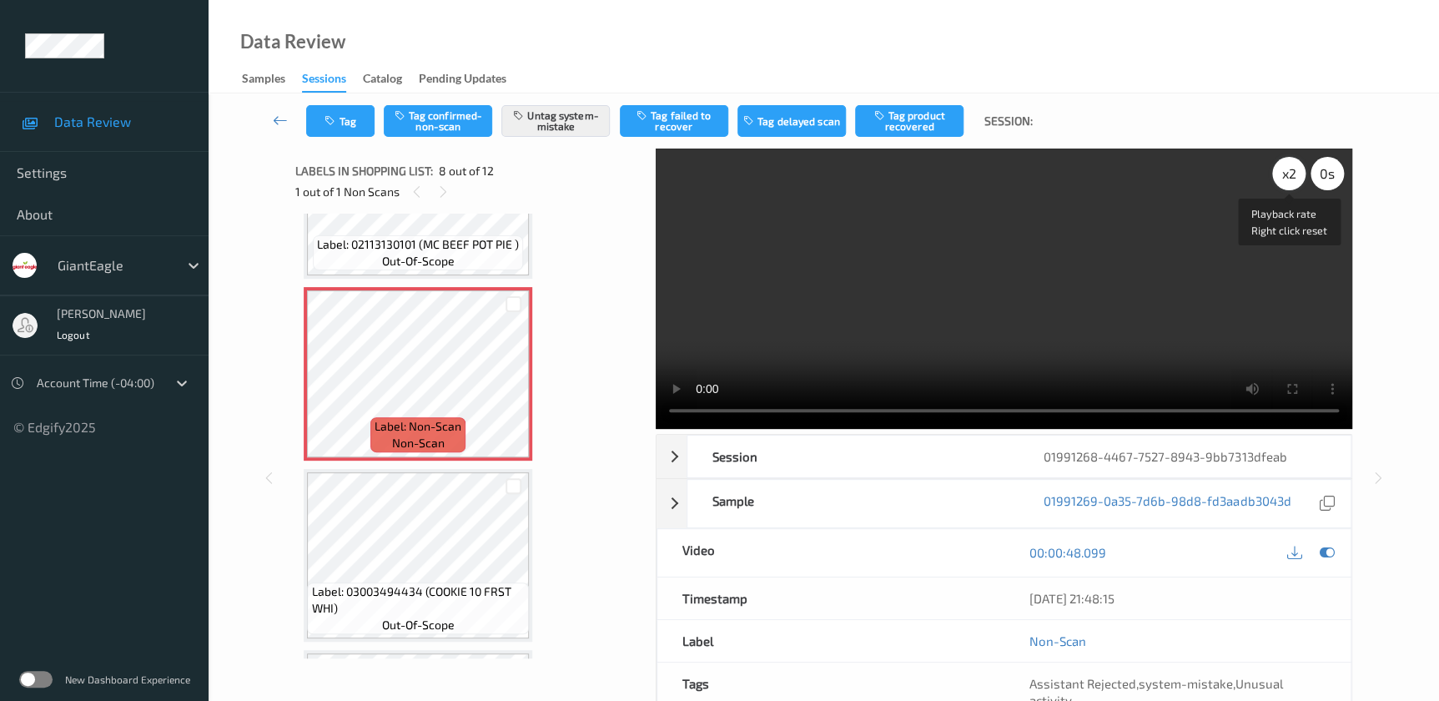
click at [1288, 162] on div "x 2" at bounding box center [1288, 173] width 33 height 33
click at [1288, 162] on div "x 4" at bounding box center [1288, 173] width 33 height 33
click at [370, 132] on button "Tag" at bounding box center [340, 121] width 68 height 32
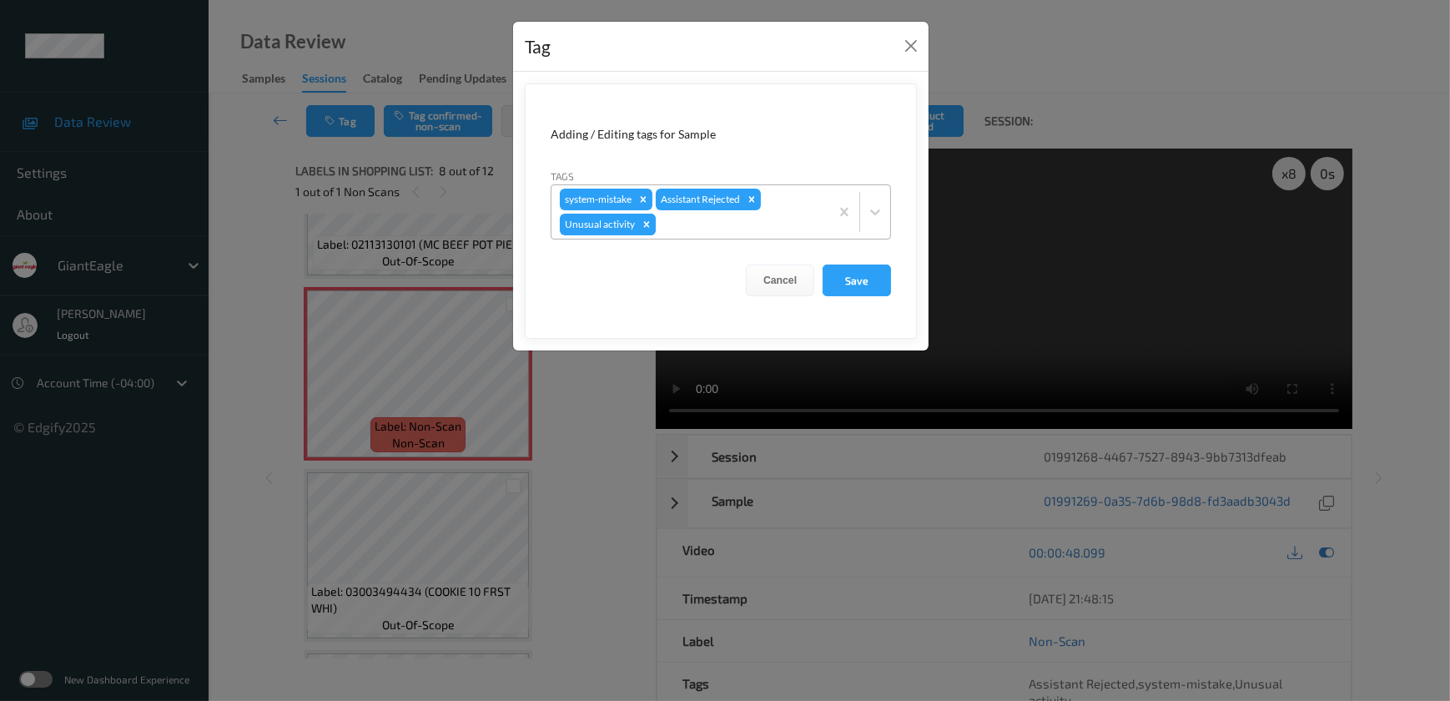
click at [644, 225] on icon "Remove Unusual activity" at bounding box center [647, 224] width 6 height 6
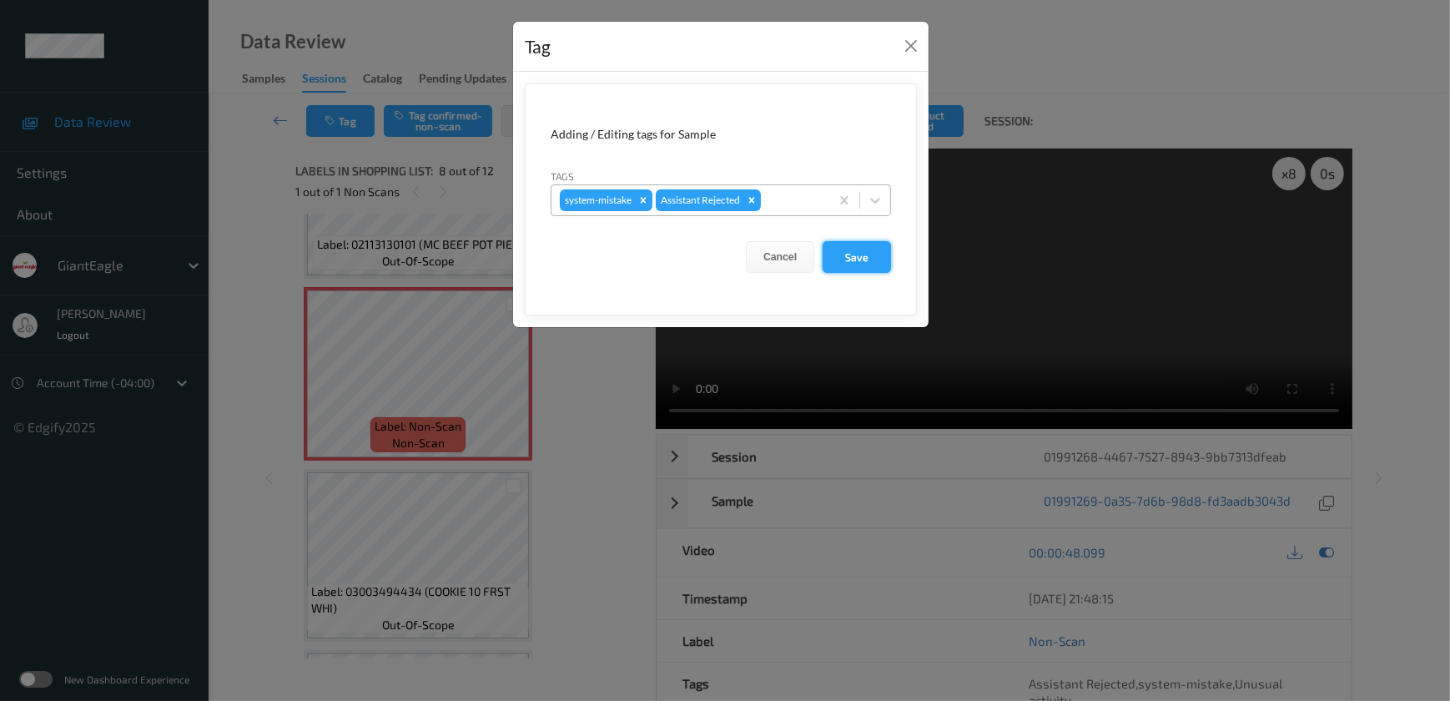
click at [847, 260] on button "Save" at bounding box center [856, 257] width 68 height 32
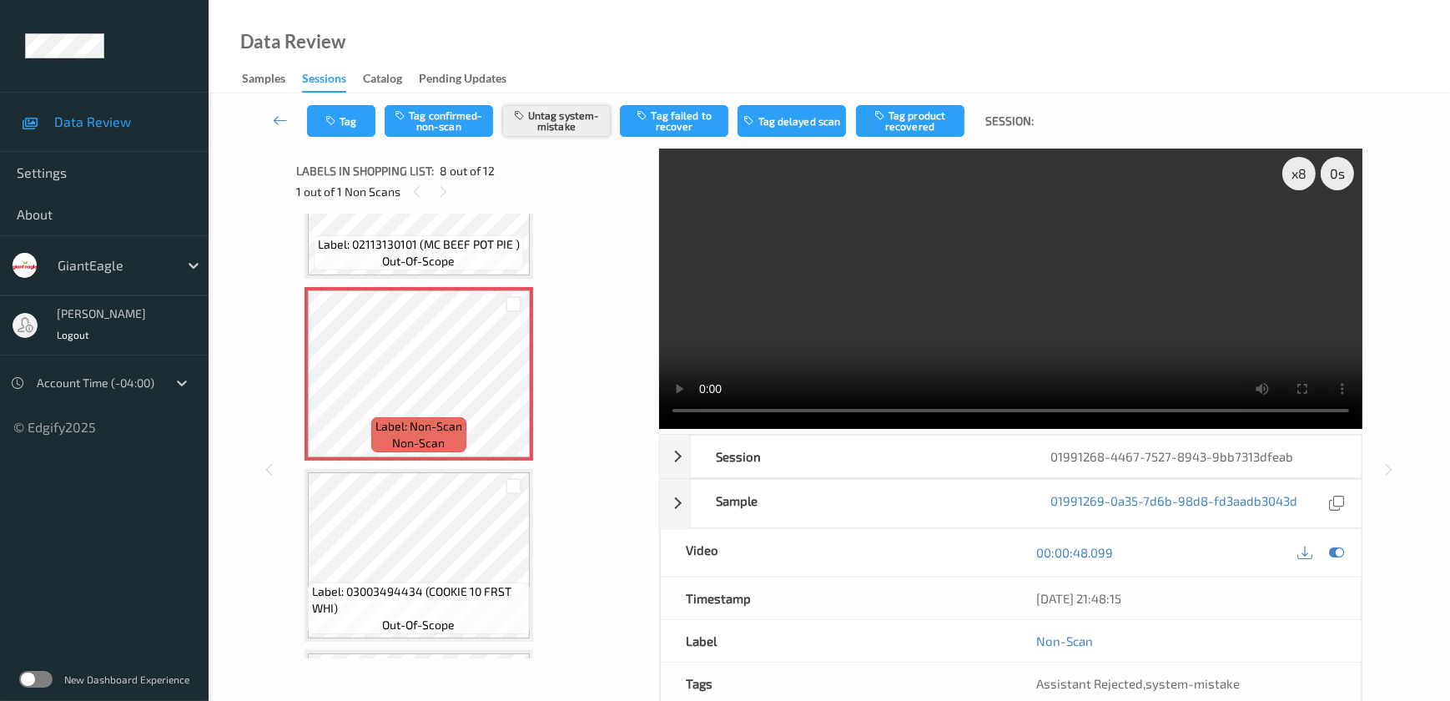
click at [547, 108] on button "Untag system-mistake" at bounding box center [556, 121] width 108 height 32
click at [421, 123] on button "Tag confirmed-non-scan" at bounding box center [438, 121] width 108 height 32
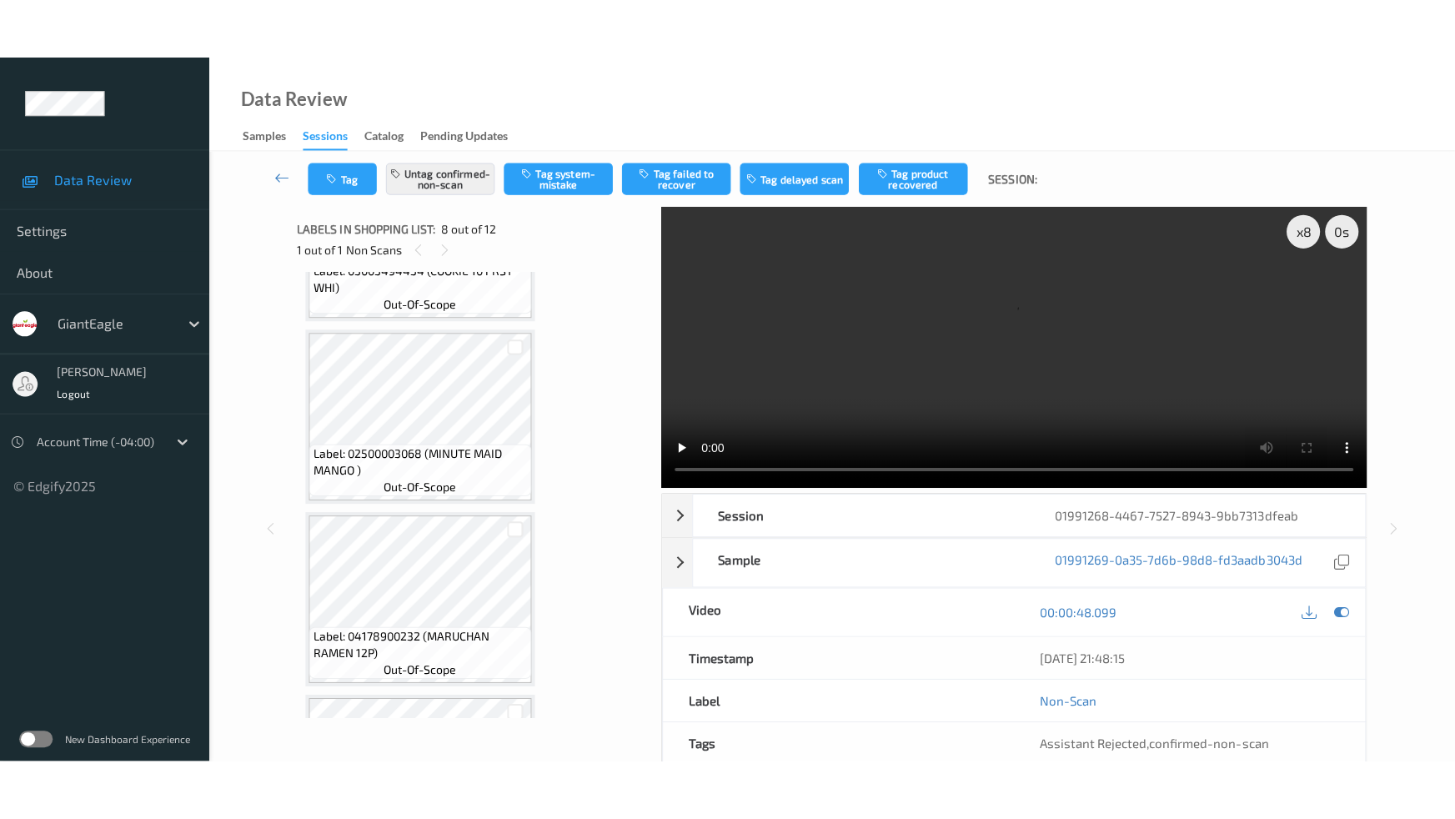
scroll to position [1738, 0]
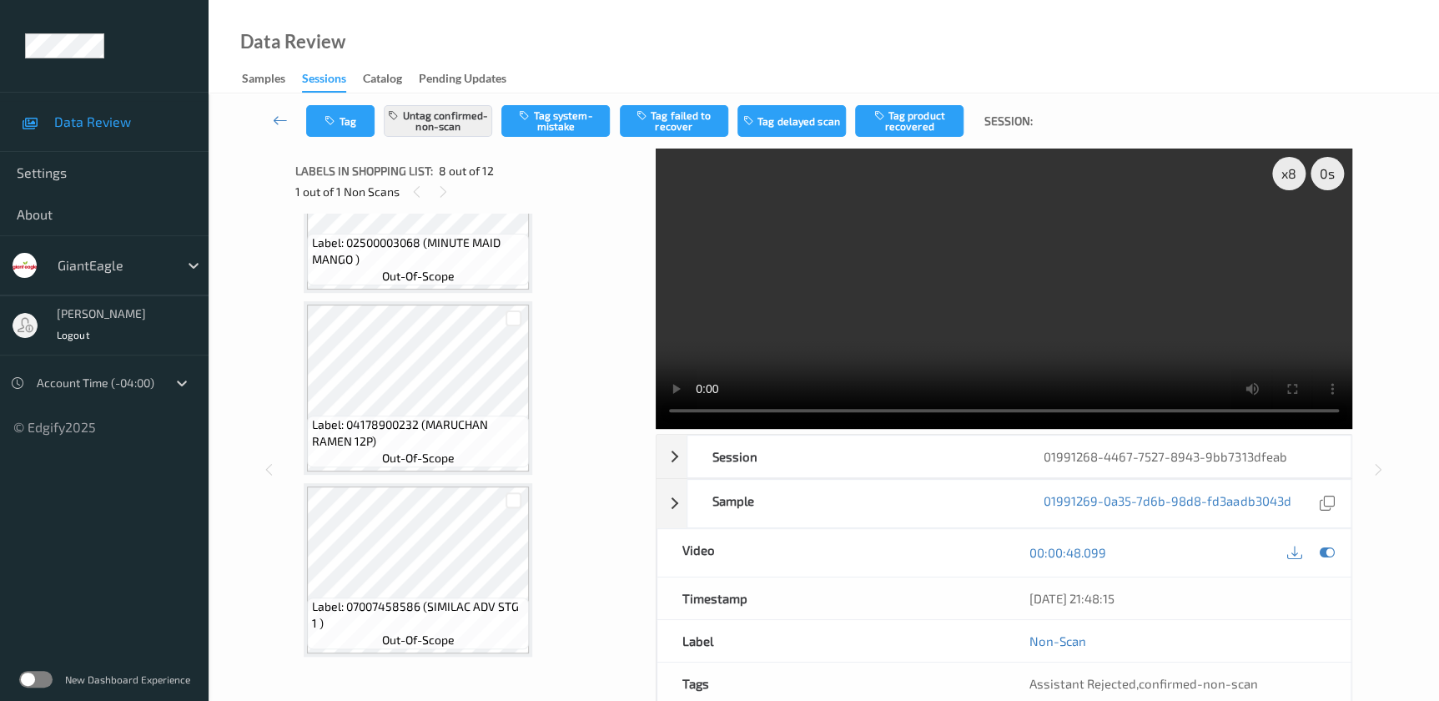
click at [1103, 298] on video at bounding box center [1004, 288] width 696 height 280
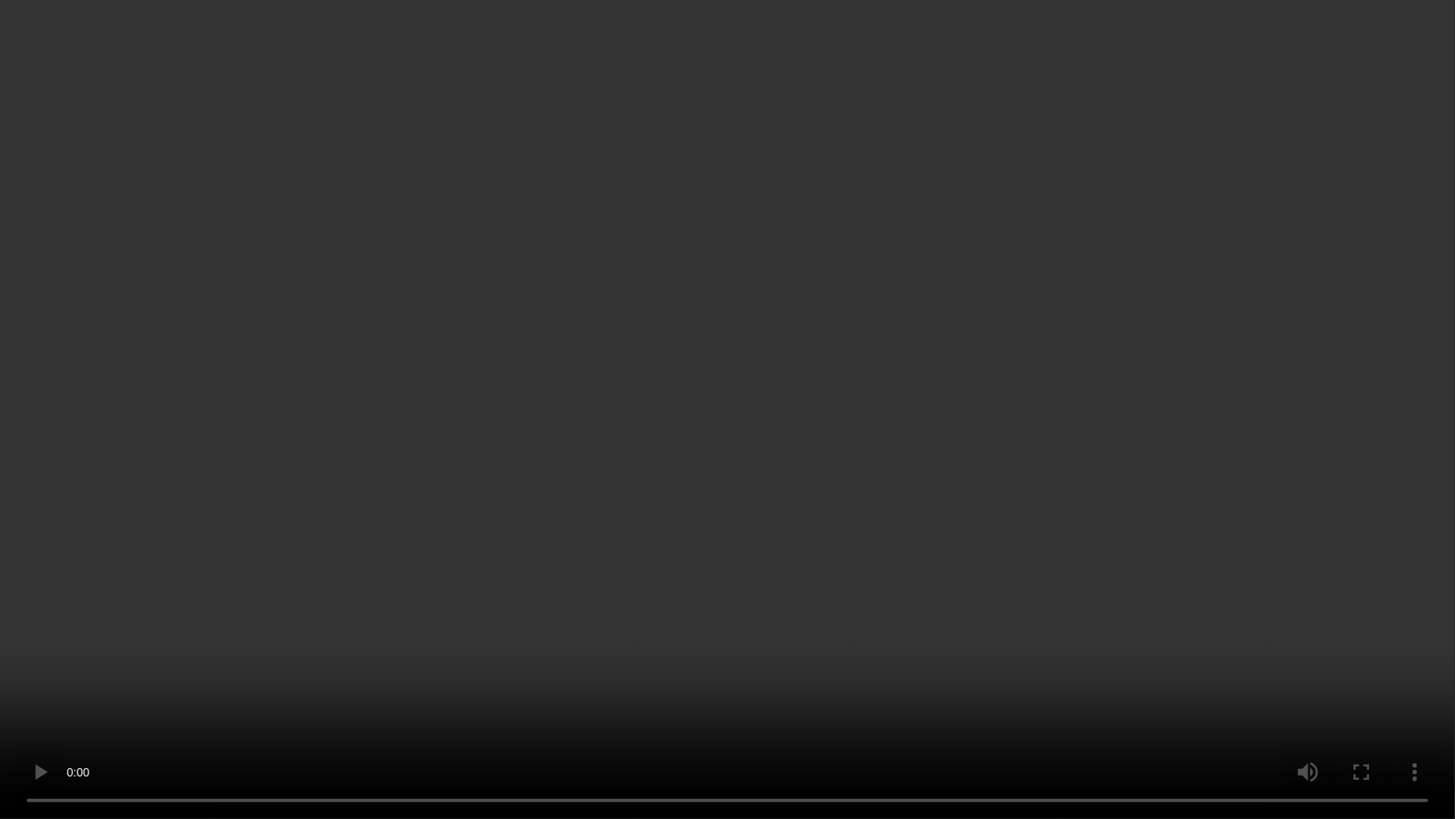
click at [1033, 564] on video at bounding box center [727, 409] width 1455 height 819
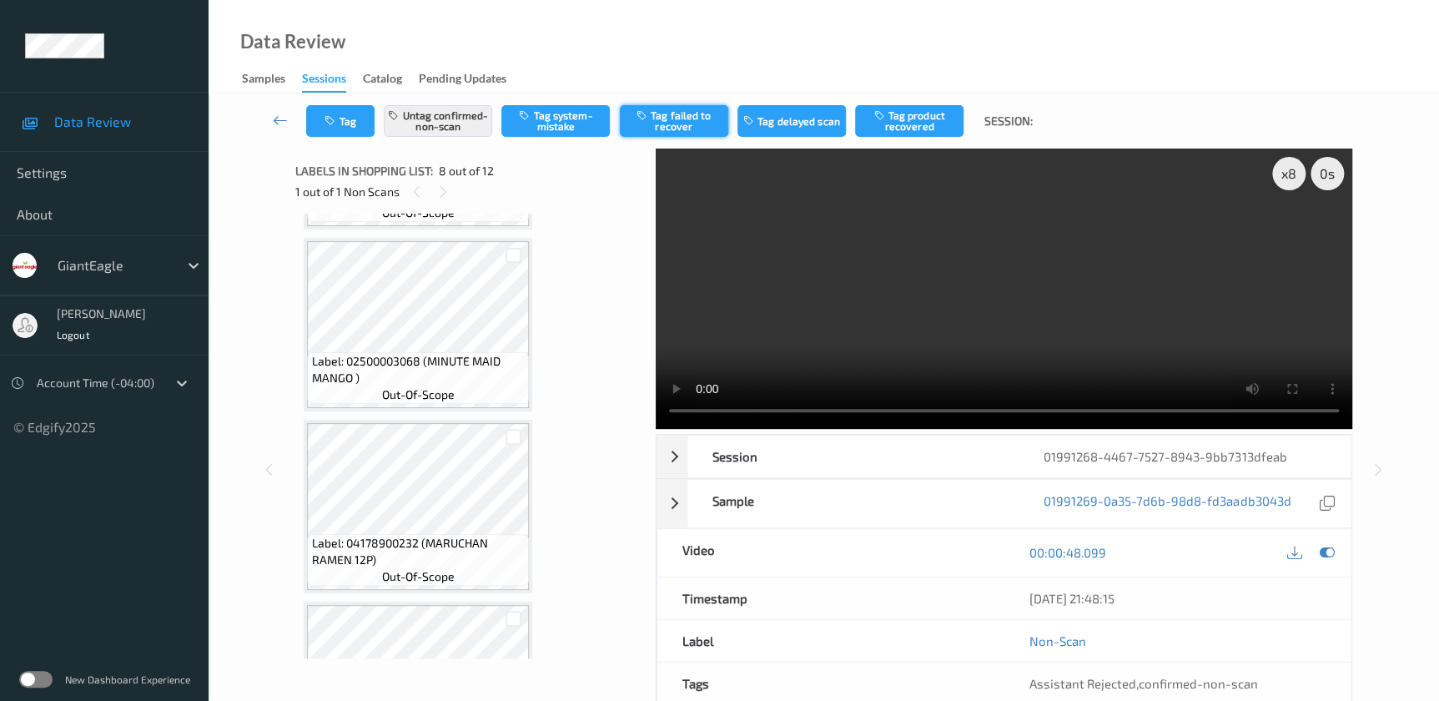
click at [669, 130] on button "Tag failed to recover" at bounding box center [674, 121] width 108 height 32
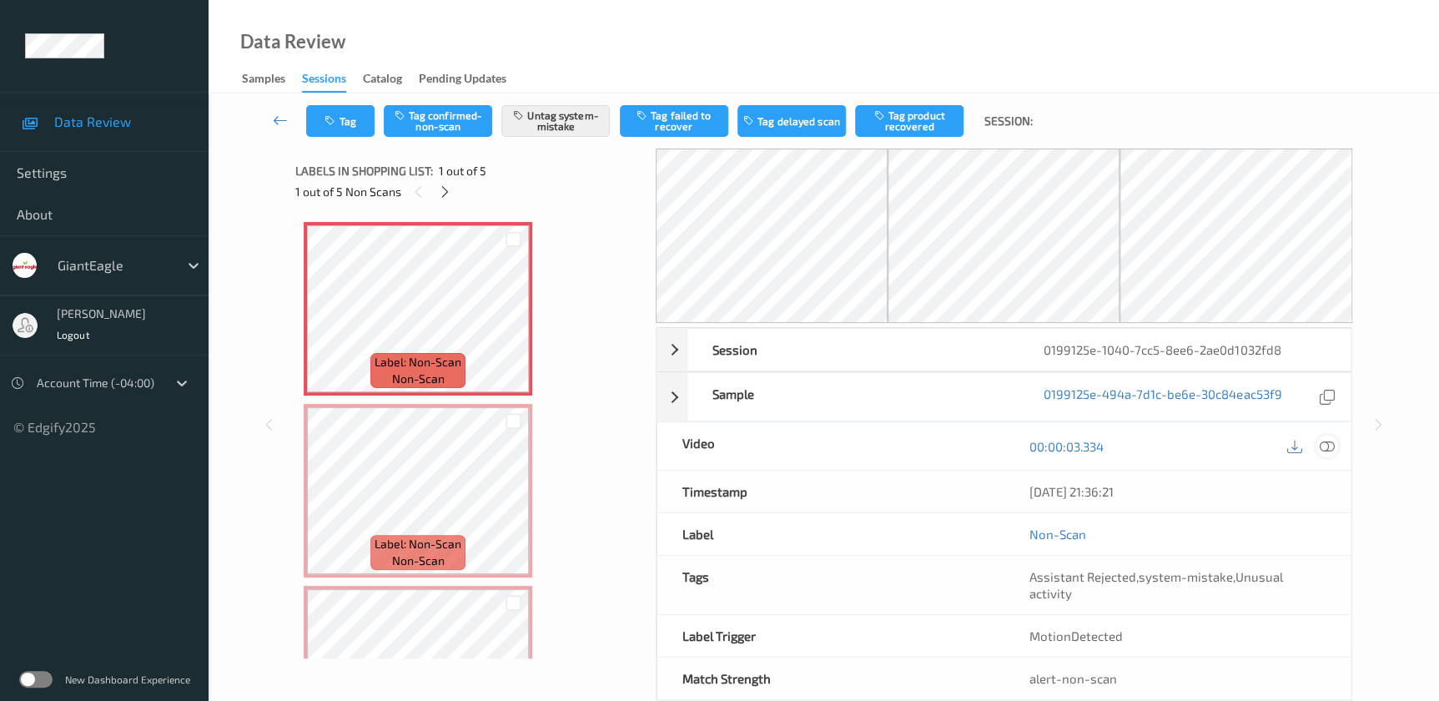
click at [1327, 445] on icon at bounding box center [1326, 446] width 15 height 15
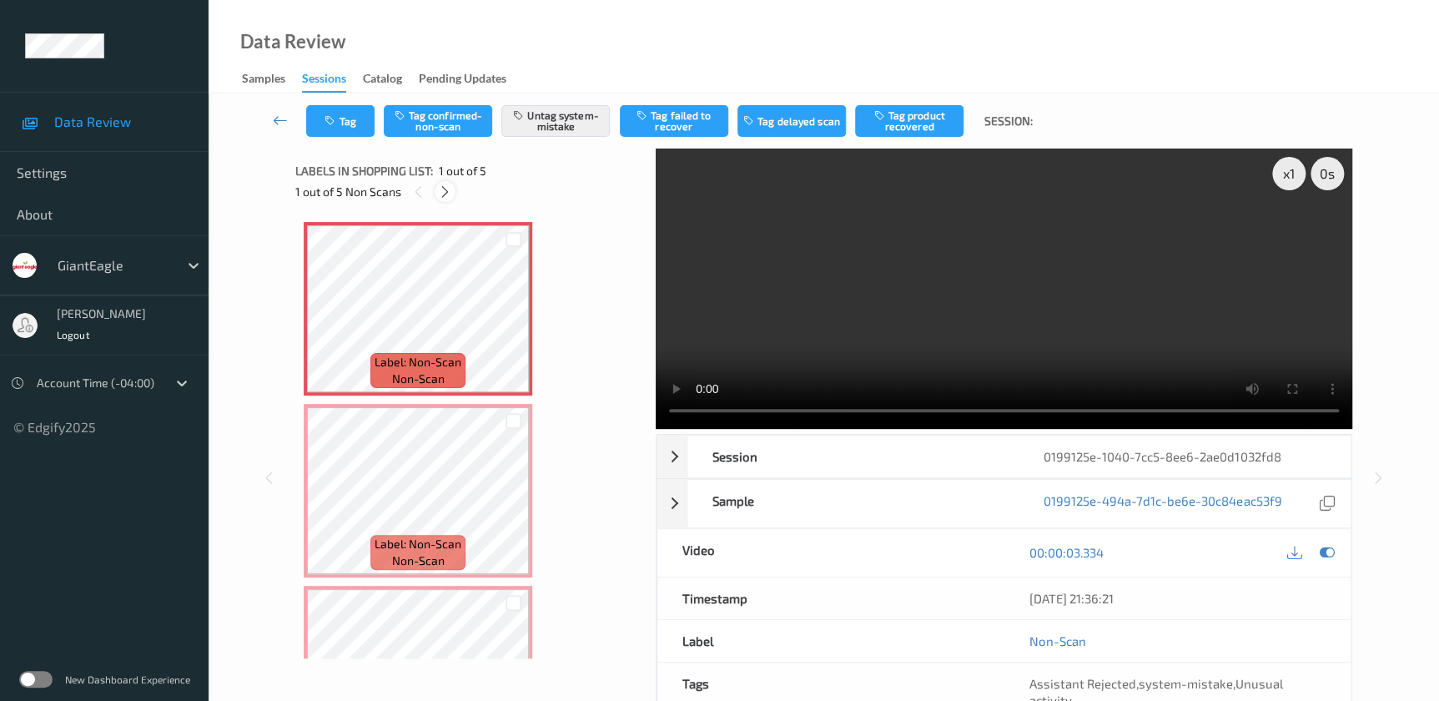
click at [446, 193] on icon at bounding box center [445, 191] width 14 height 15
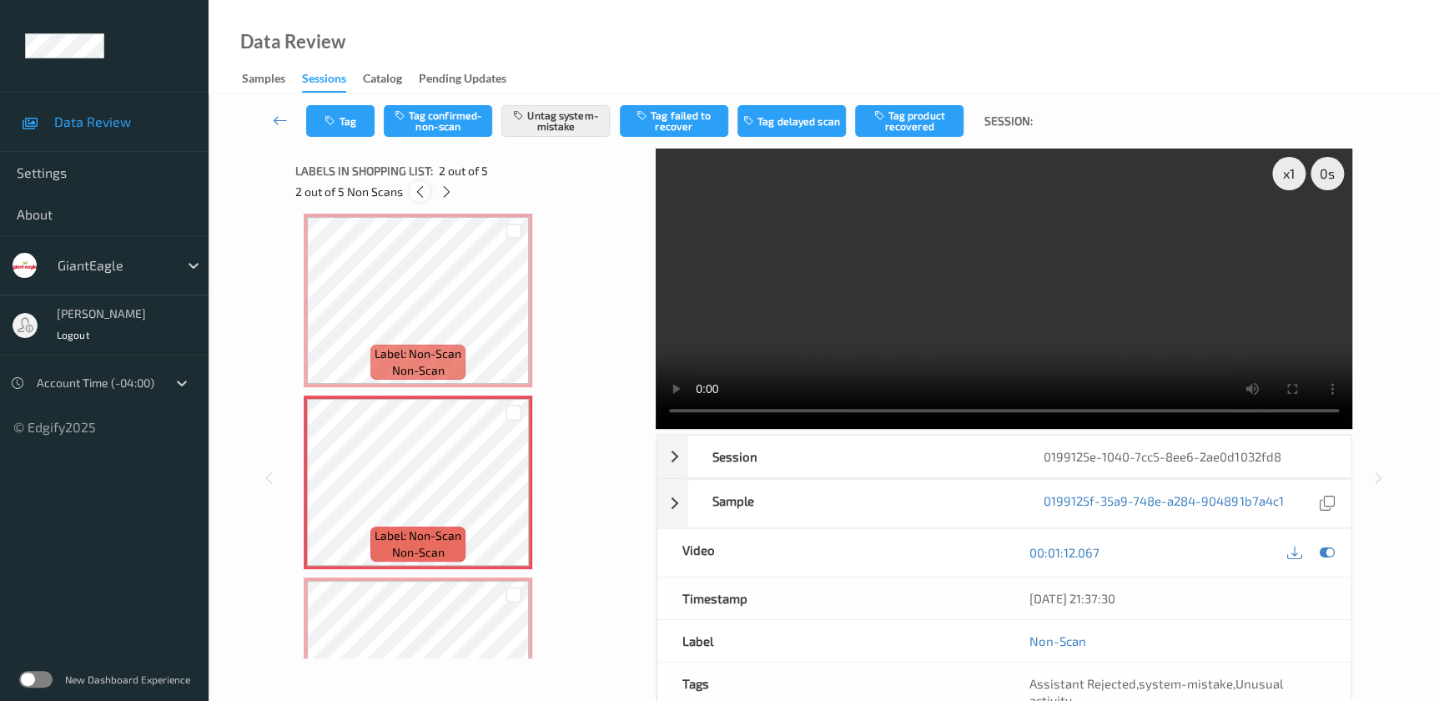
click at [412, 195] on icon at bounding box center [419, 191] width 14 height 15
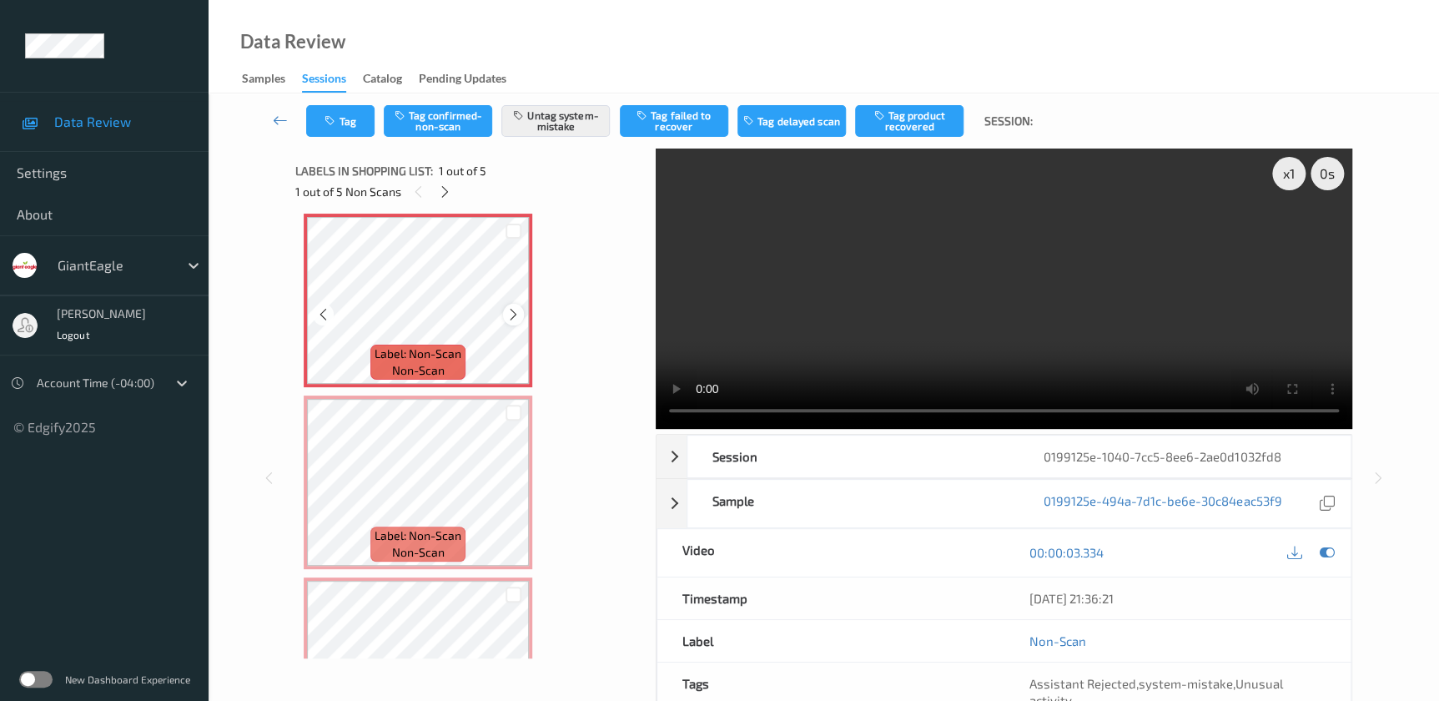
click at [518, 312] on icon at bounding box center [513, 314] width 14 height 15
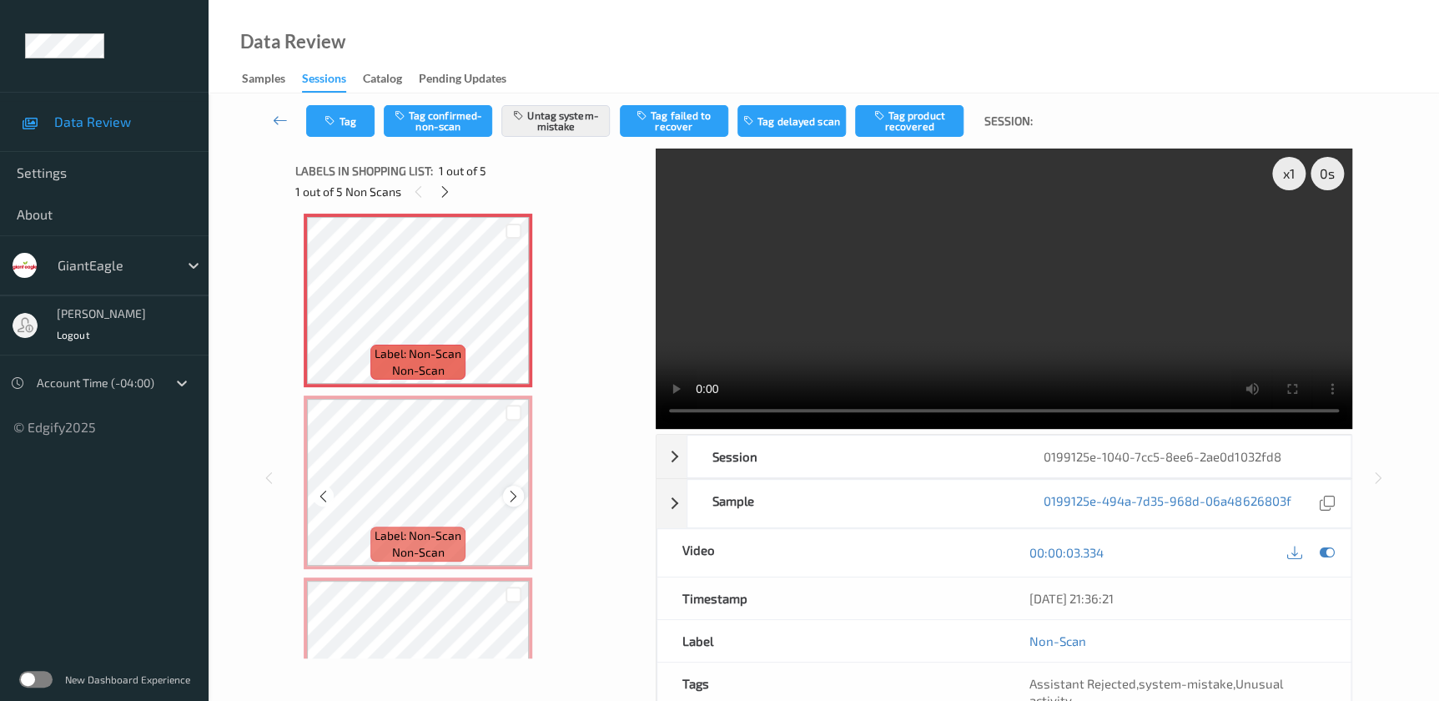
click at [515, 495] on icon at bounding box center [513, 496] width 14 height 15
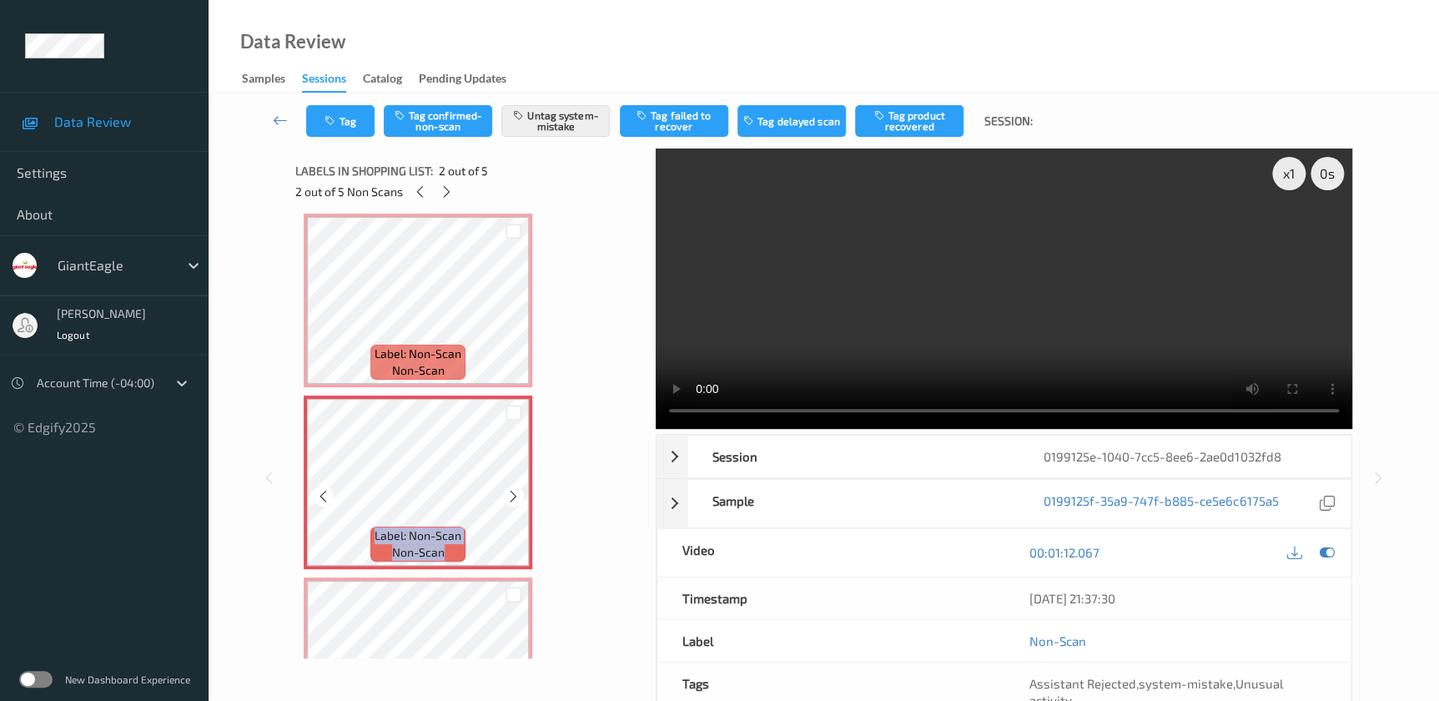
click at [515, 495] on icon at bounding box center [513, 496] width 14 height 15
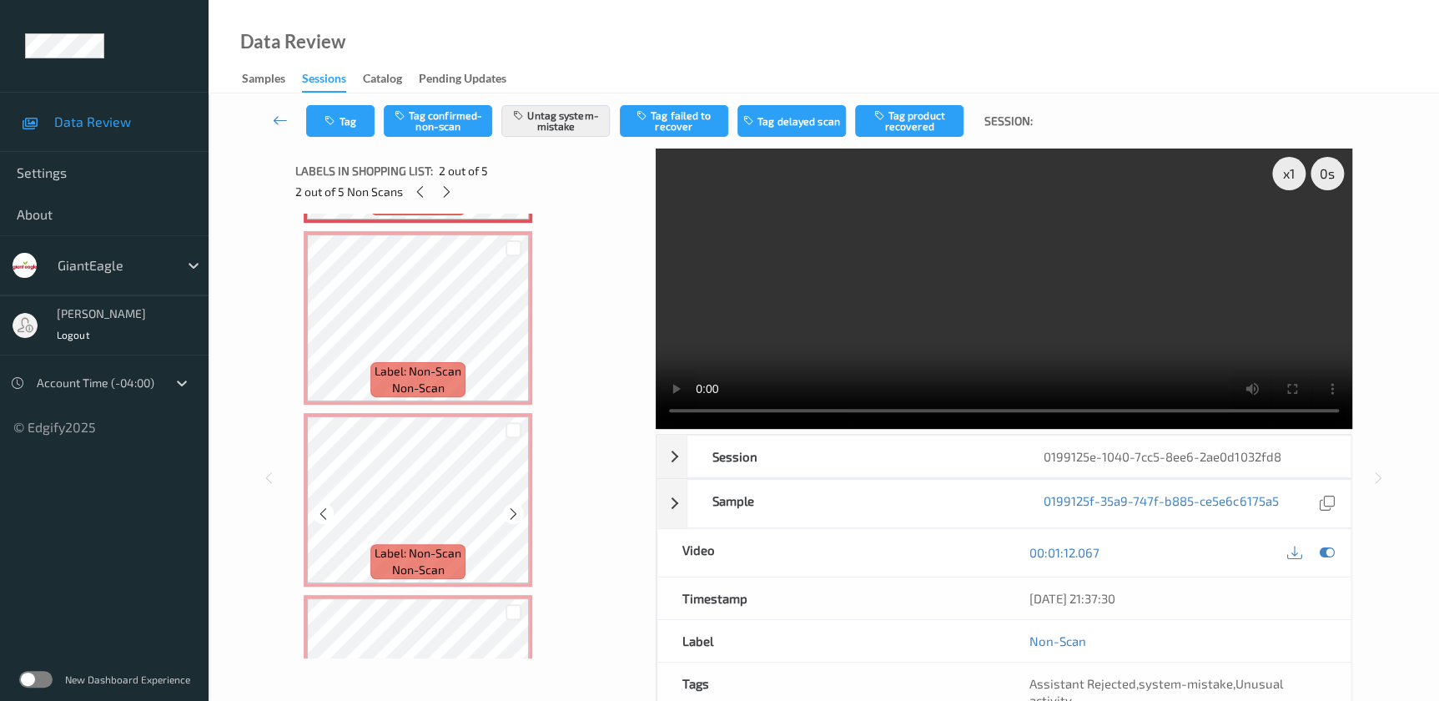
scroll to position [387, 0]
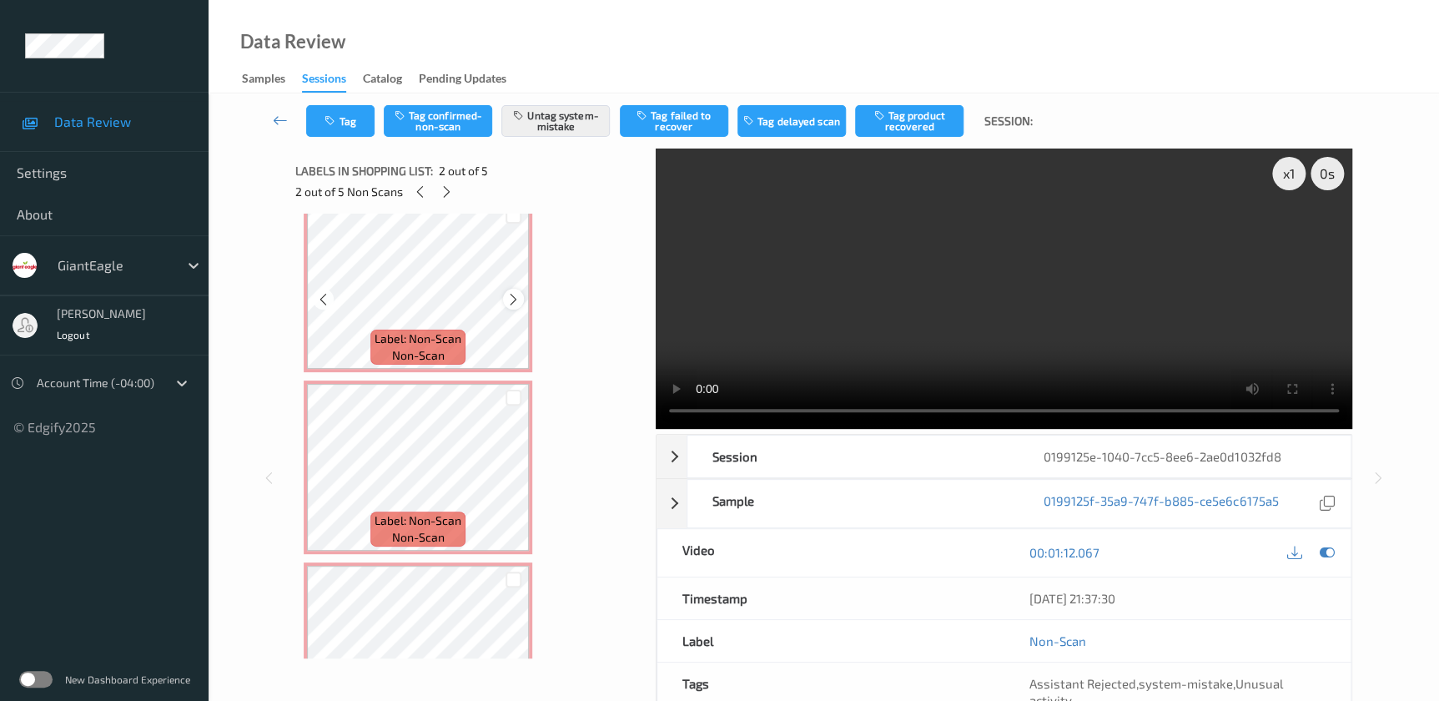
click at [515, 296] on icon at bounding box center [513, 299] width 14 height 15
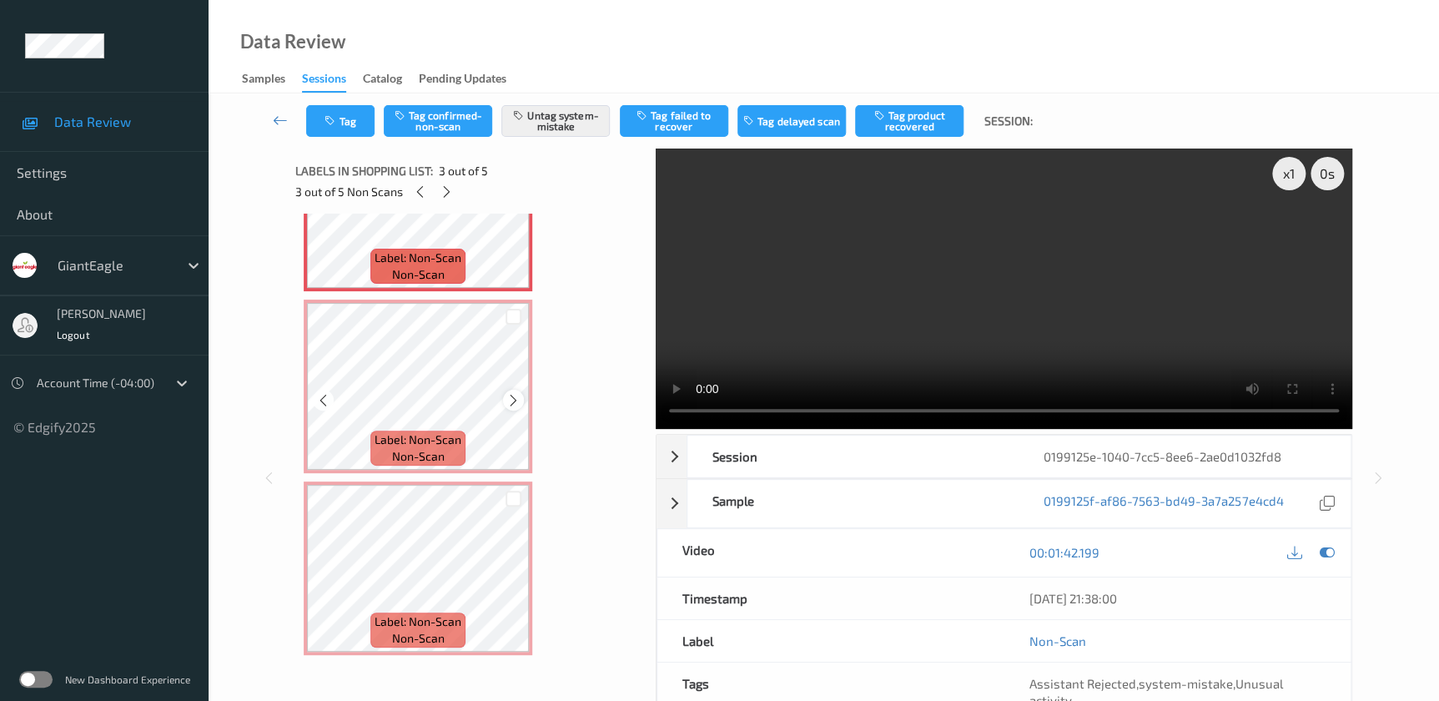
scroll to position [470, 0]
click at [514, 397] on icon at bounding box center [513, 398] width 14 height 15
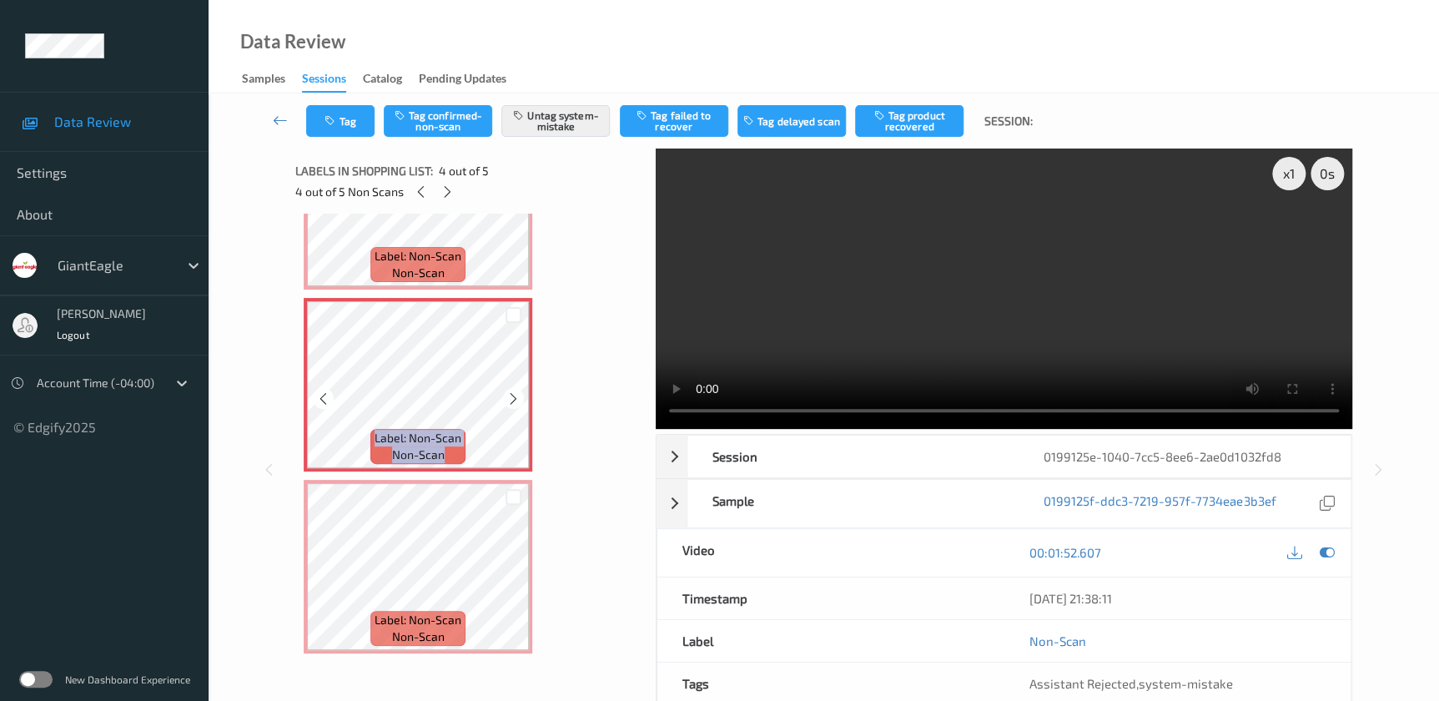
click at [514, 397] on icon at bounding box center [513, 398] width 14 height 15
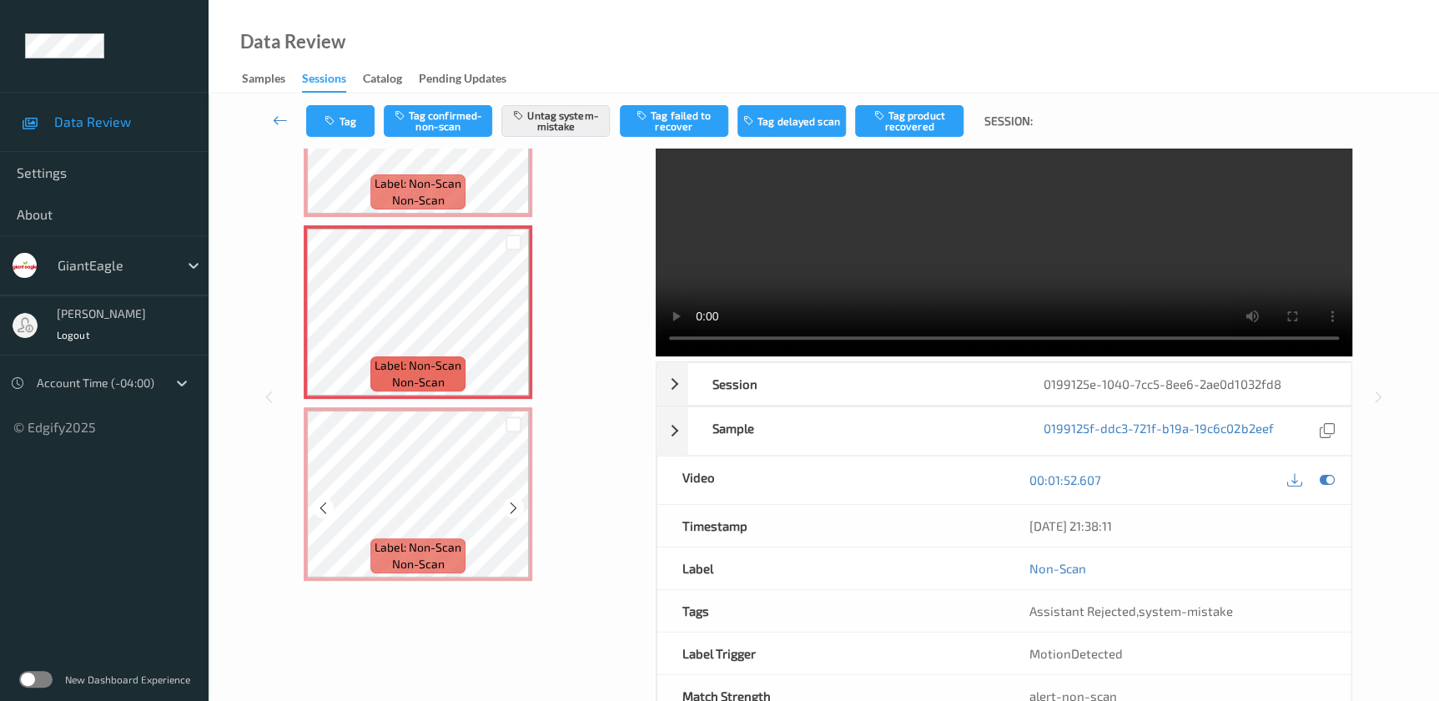
scroll to position [123, 0]
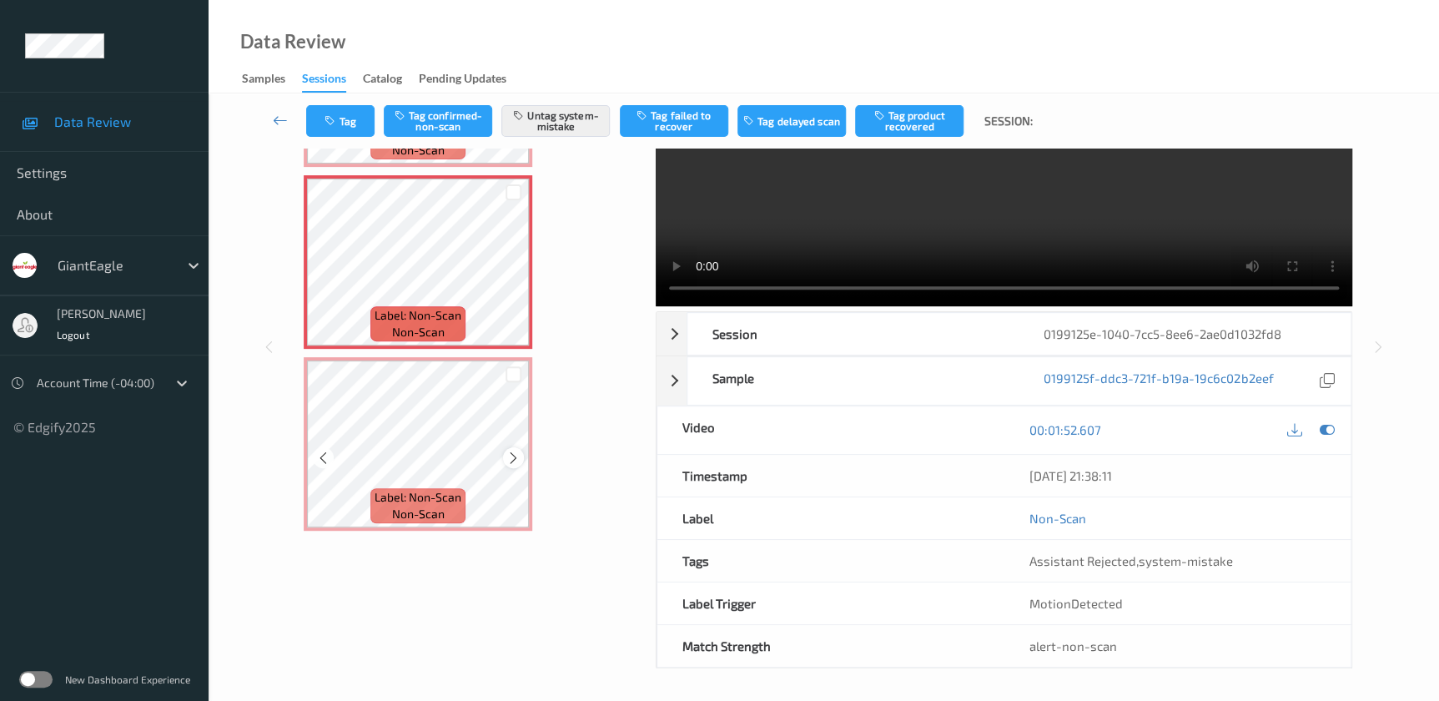
click at [514, 458] on icon at bounding box center [513, 457] width 14 height 15
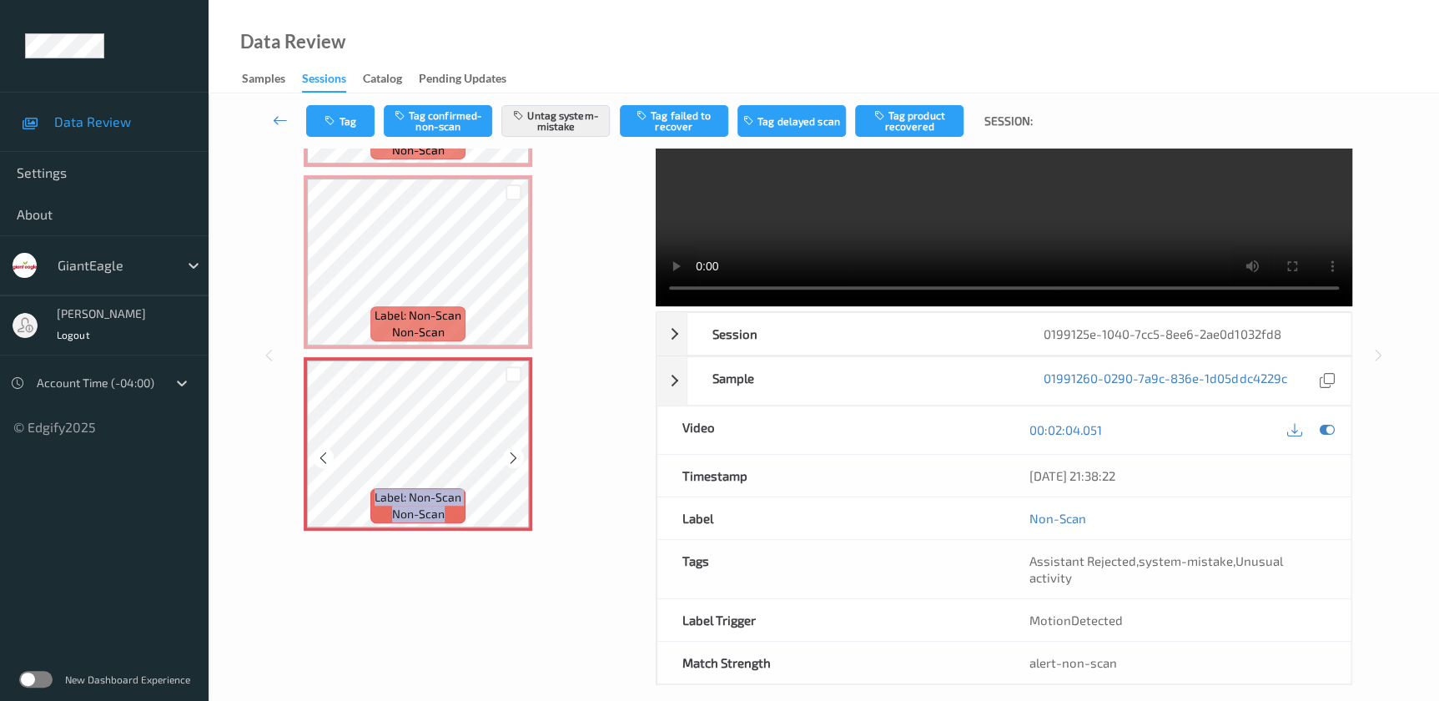
click at [514, 458] on icon at bounding box center [513, 457] width 14 height 15
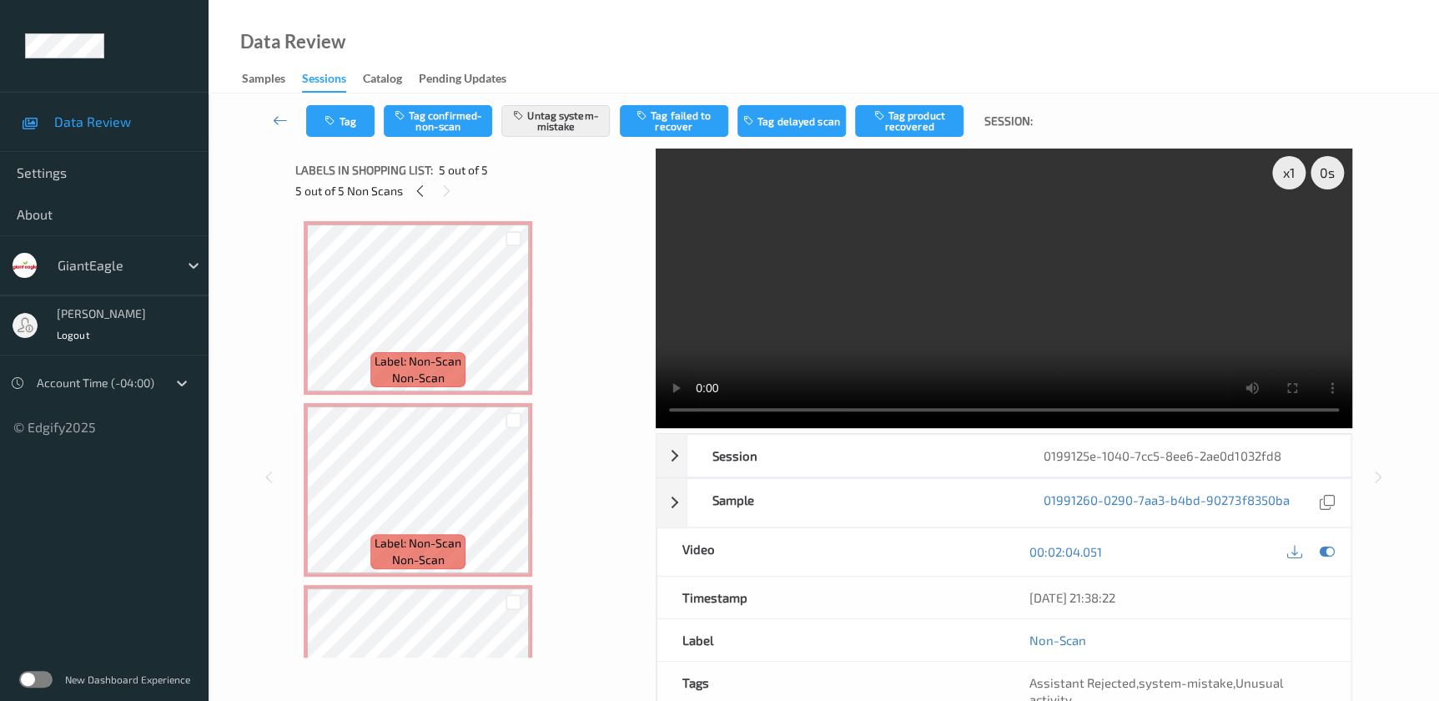
scroll to position [0, 0]
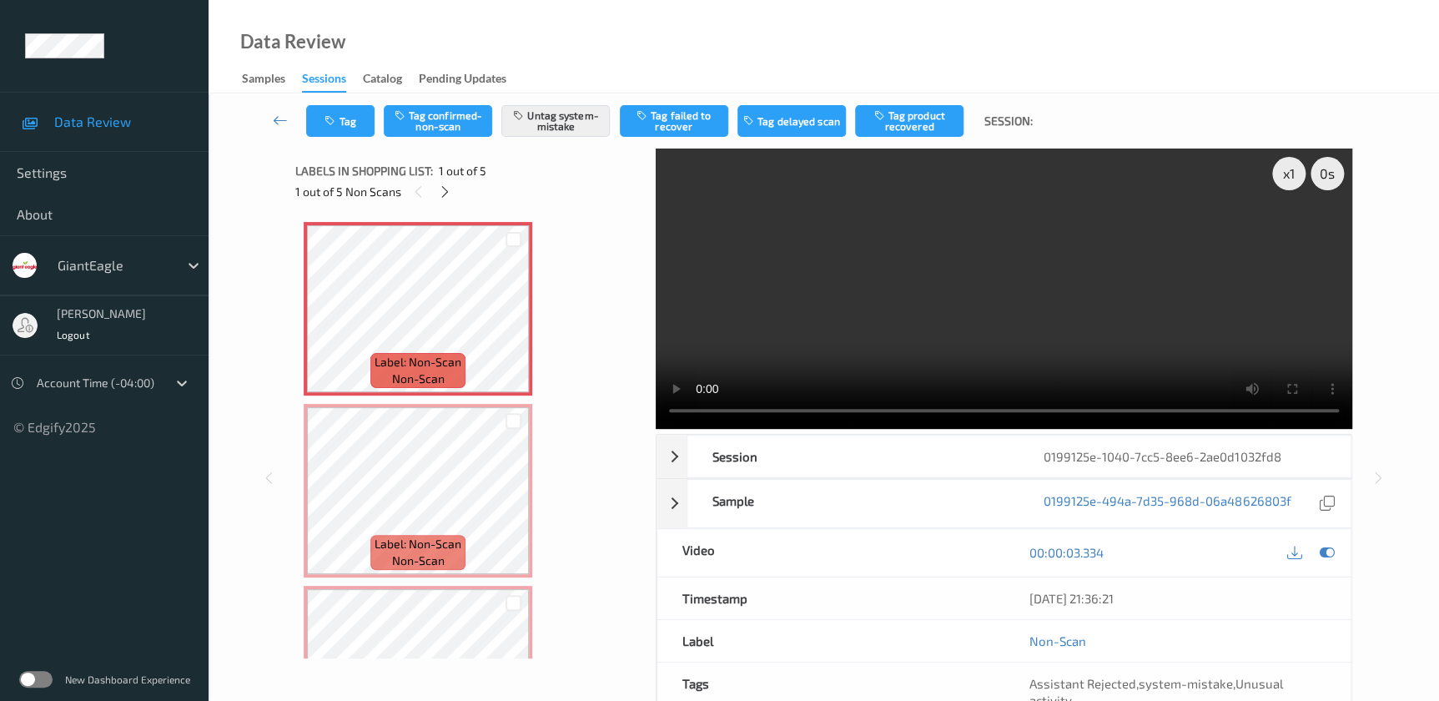
click at [953, 316] on video at bounding box center [1004, 288] width 696 height 280
click at [507, 502] on icon at bounding box center [513, 504] width 14 height 15
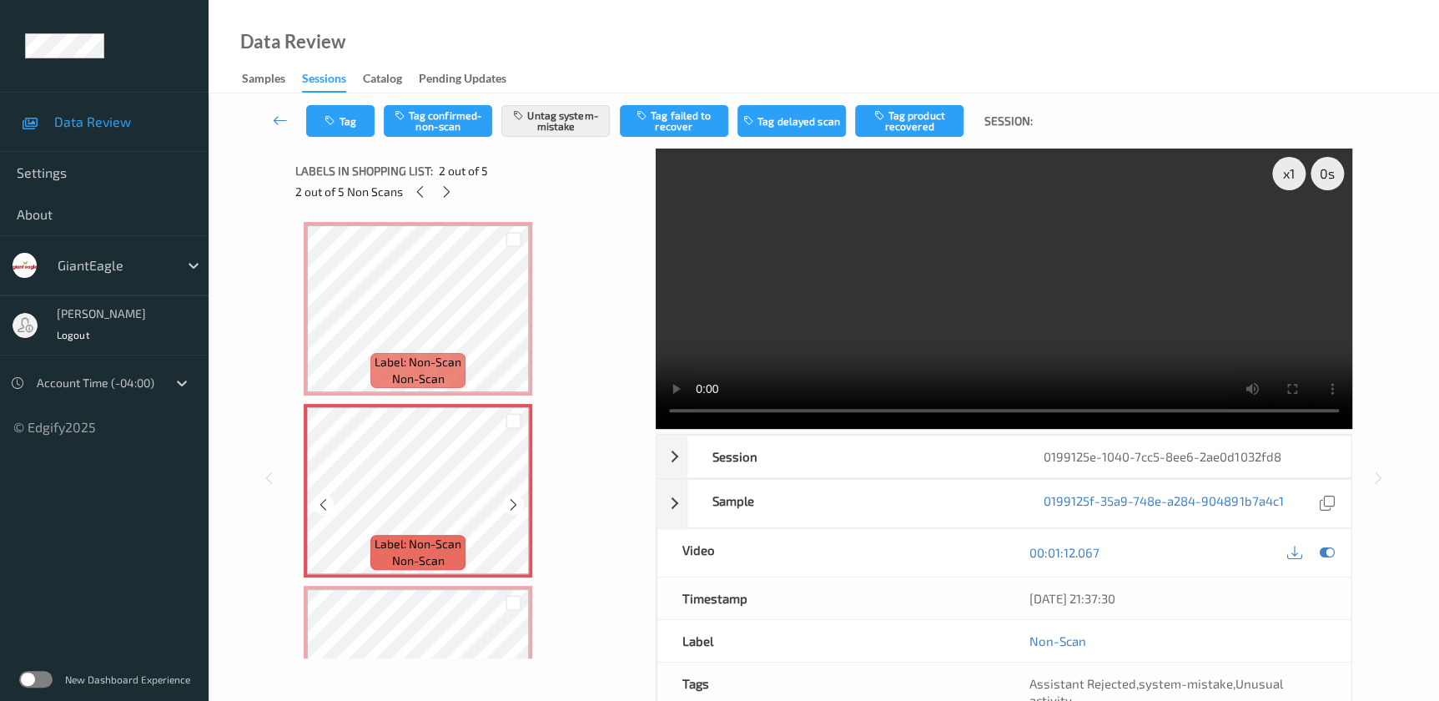
click at [507, 502] on icon at bounding box center [513, 504] width 14 height 15
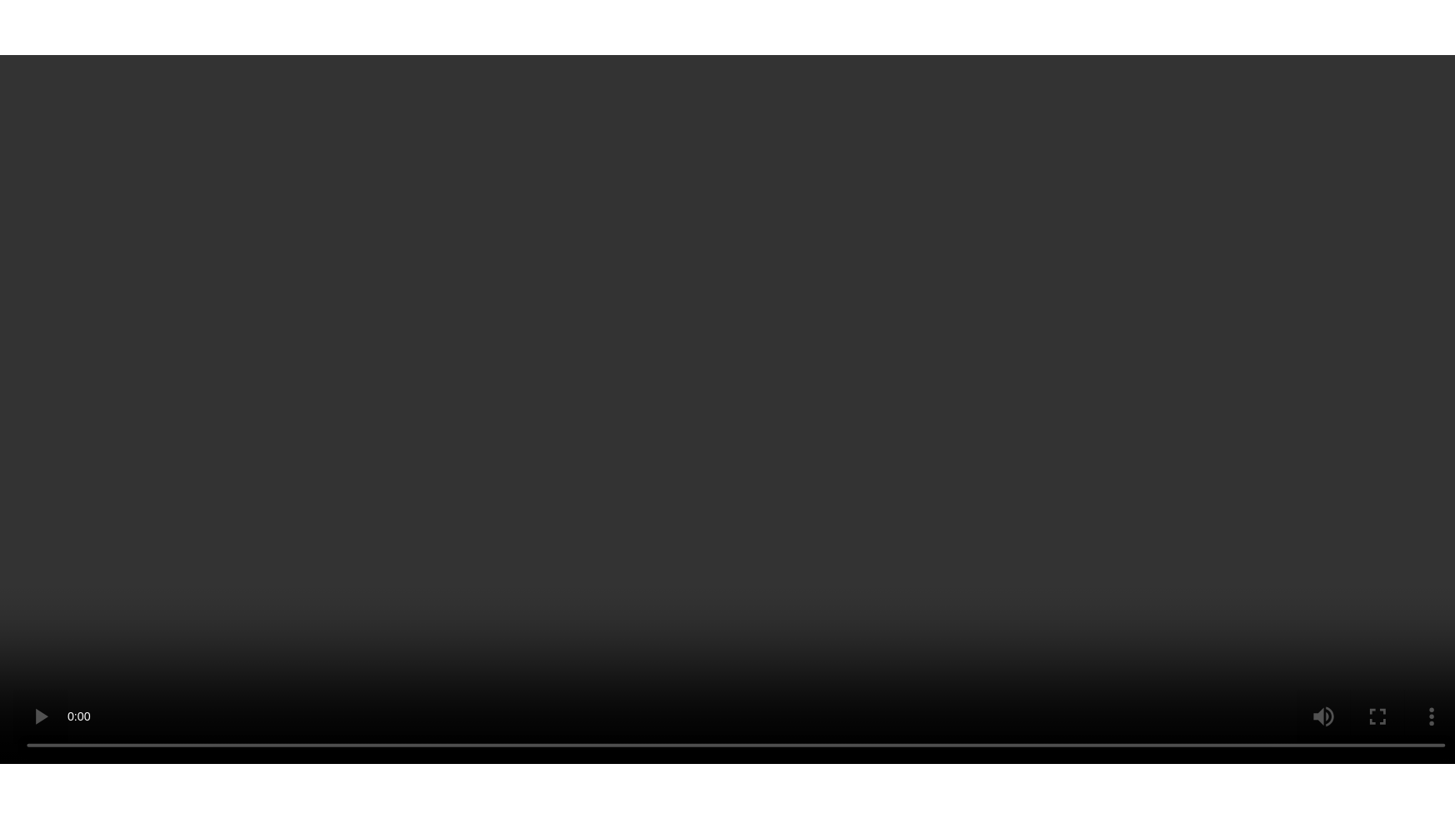
scroll to position [470, 0]
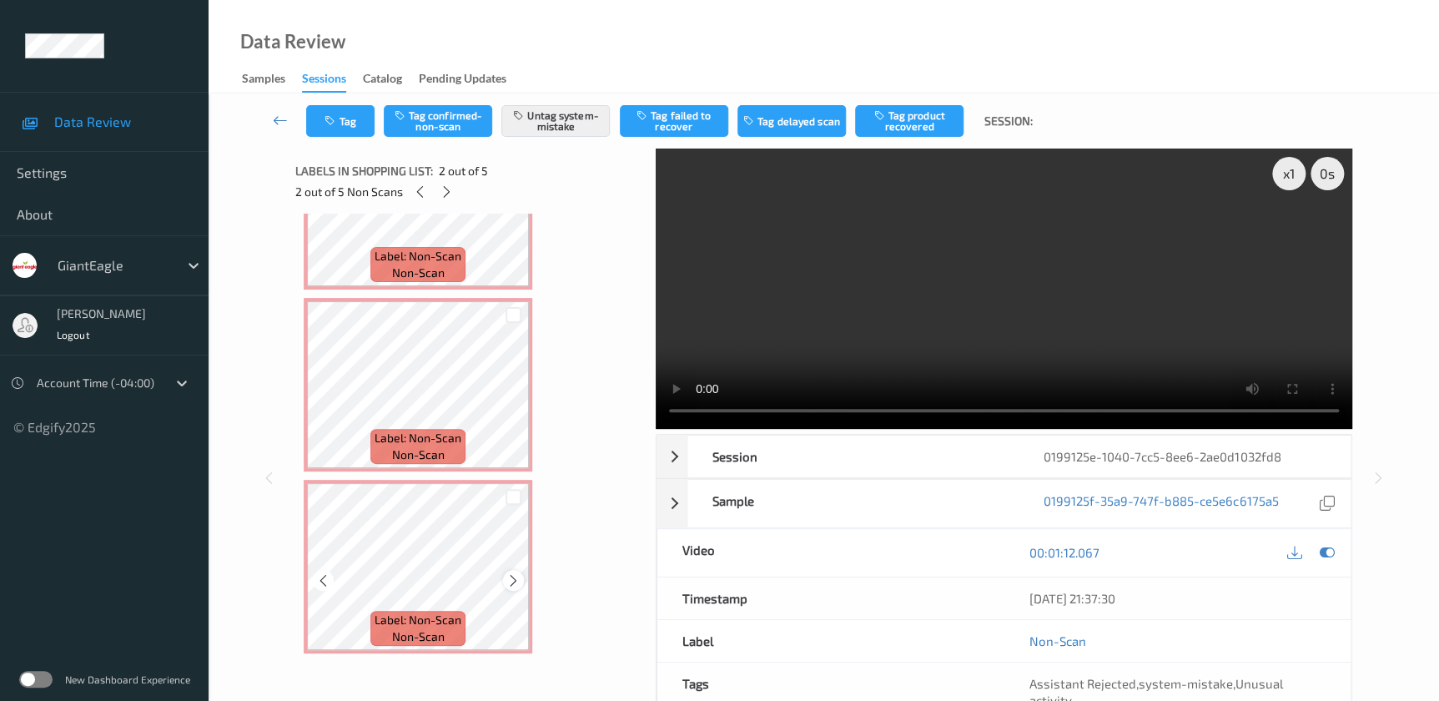
click at [511, 582] on icon at bounding box center [513, 580] width 14 height 15
click at [513, 574] on icon at bounding box center [513, 580] width 14 height 15
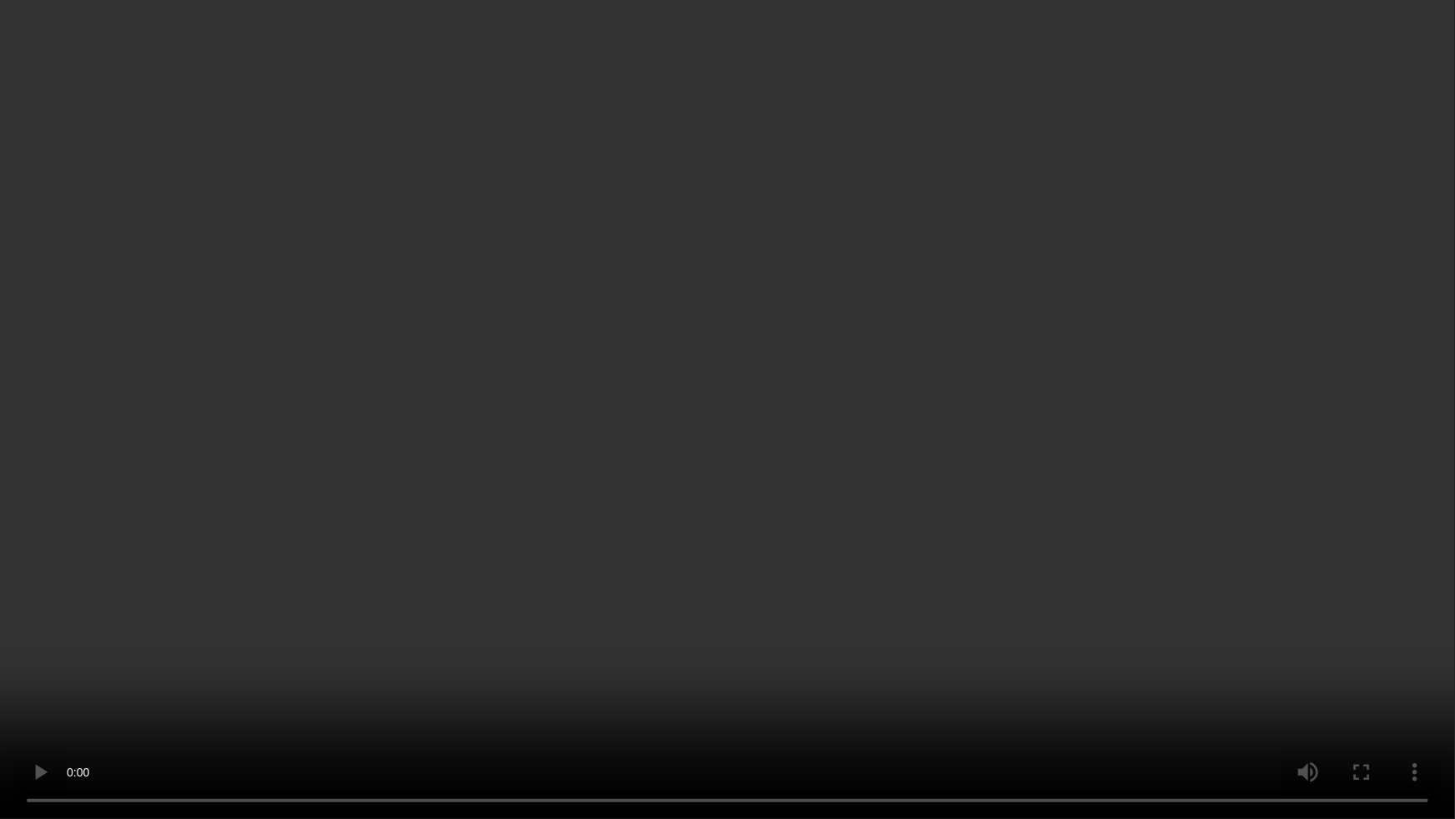
click at [1167, 460] on video at bounding box center [727, 409] width 1455 height 819
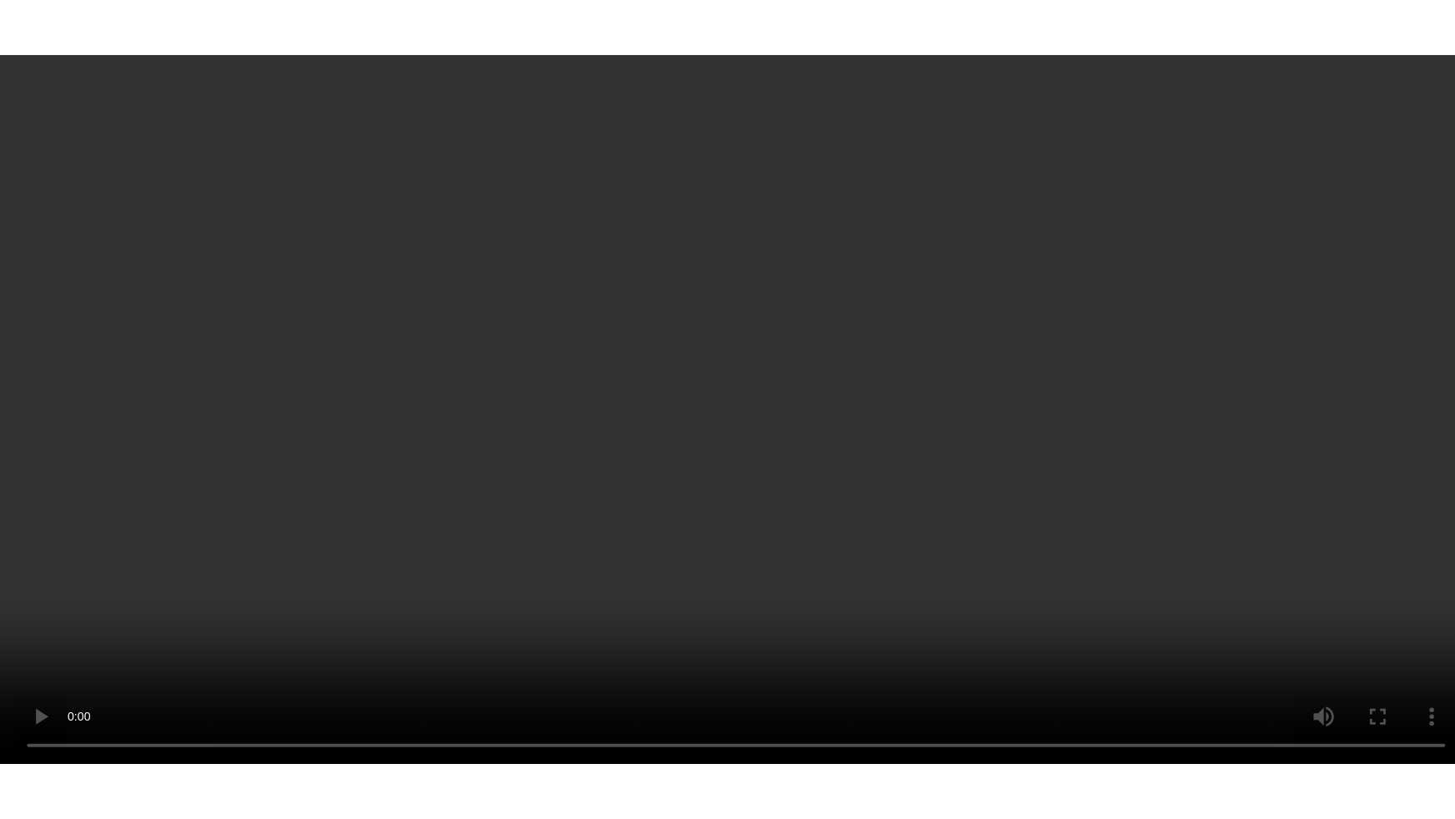
scroll to position [470, 0]
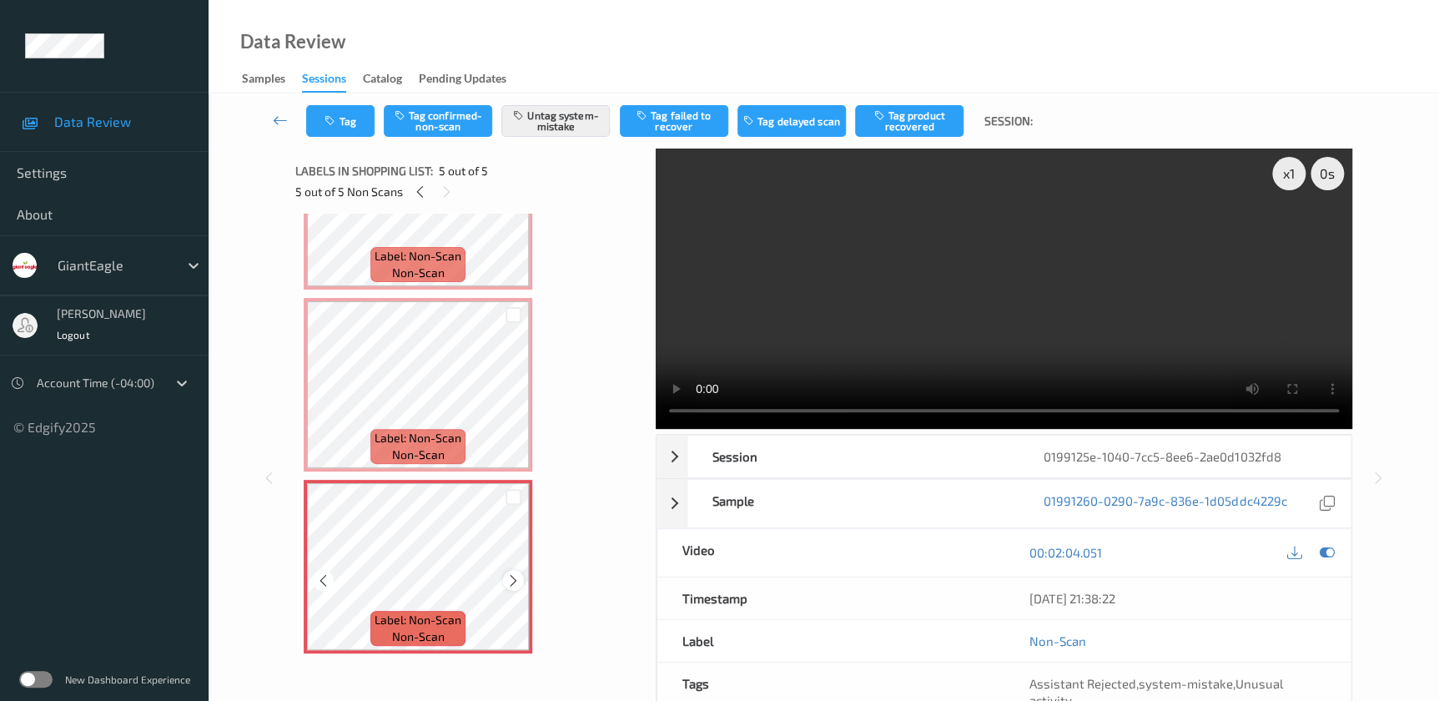
click at [514, 583] on icon at bounding box center [513, 580] width 14 height 15
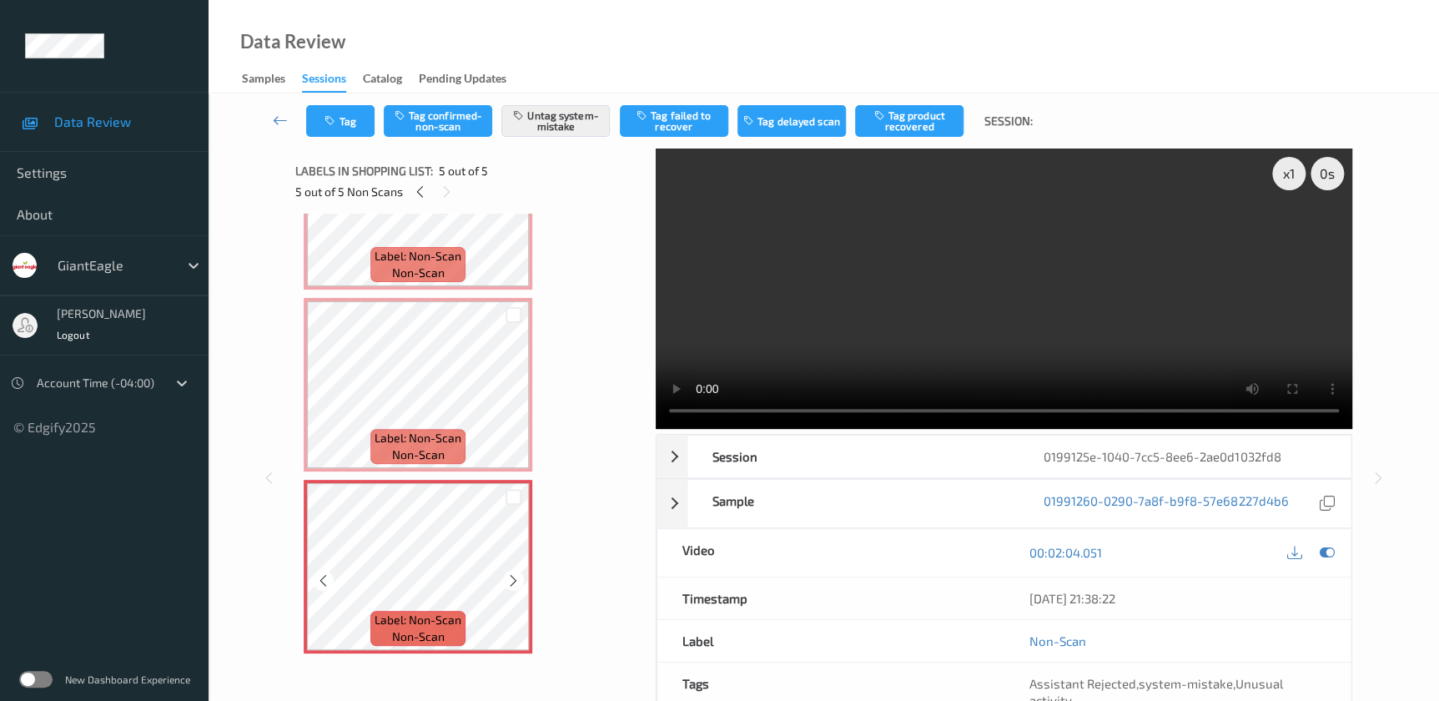
click at [514, 583] on icon at bounding box center [513, 580] width 14 height 15
click at [1111, 345] on video at bounding box center [1004, 288] width 696 height 280
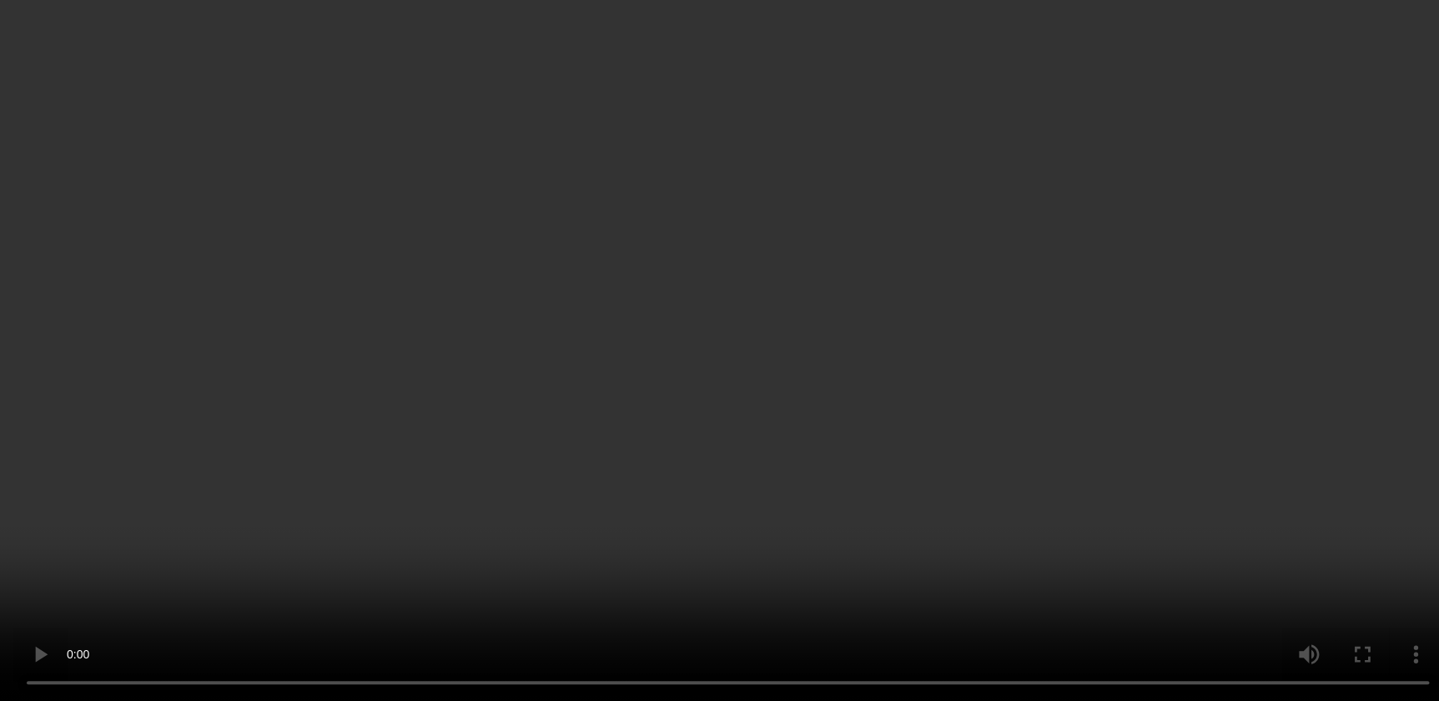
scroll to position [0, 0]
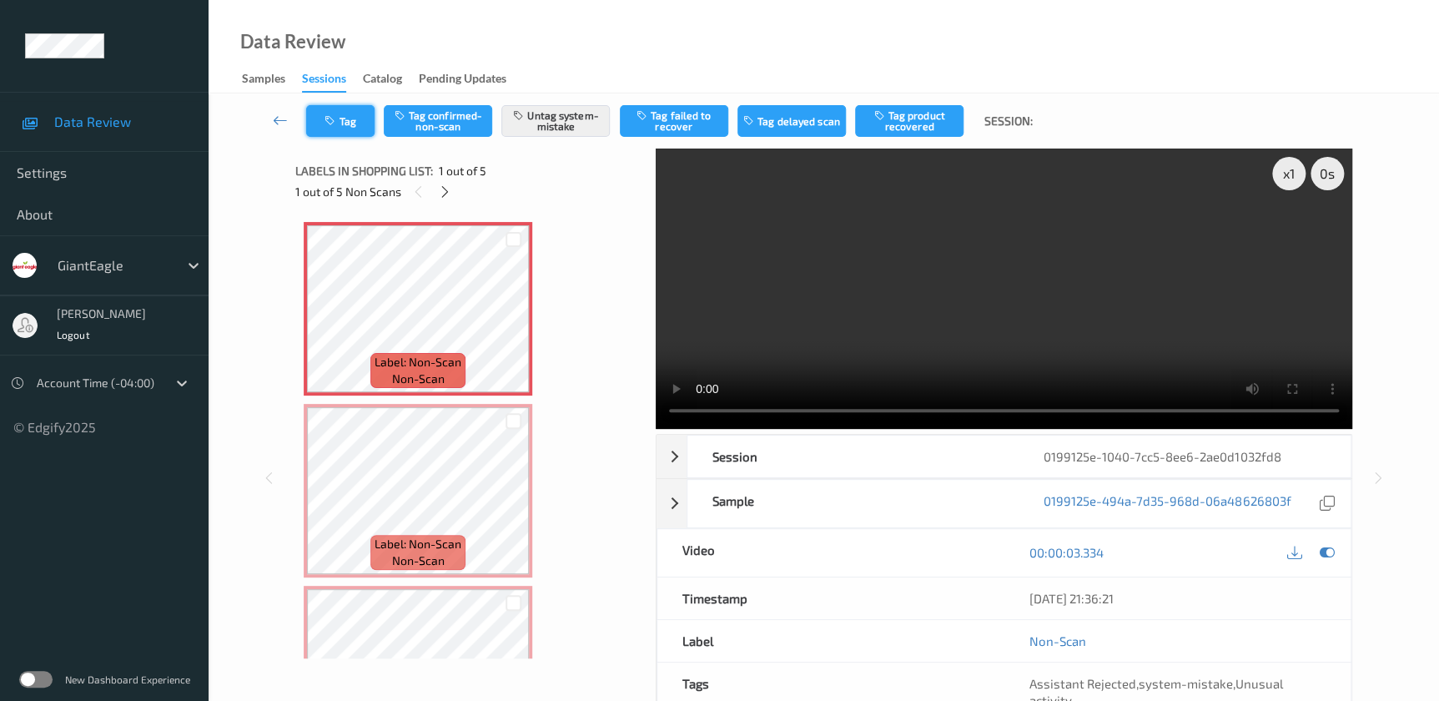
click at [357, 108] on button "Tag" at bounding box center [340, 121] width 68 height 32
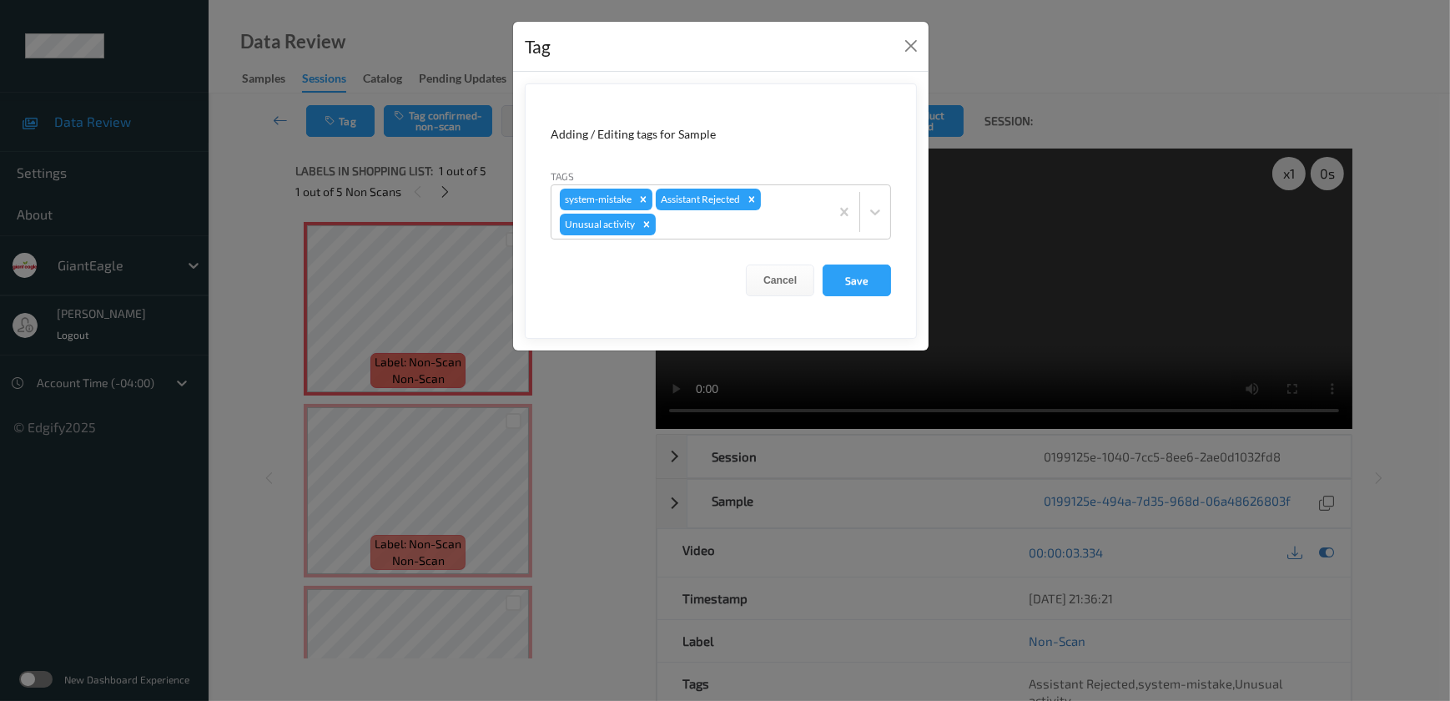
click at [573, 491] on div "Tag Adding / Editing tags for Sample Tags system-mistake Assistant Rejected Unu…" at bounding box center [725, 350] width 1450 height 701
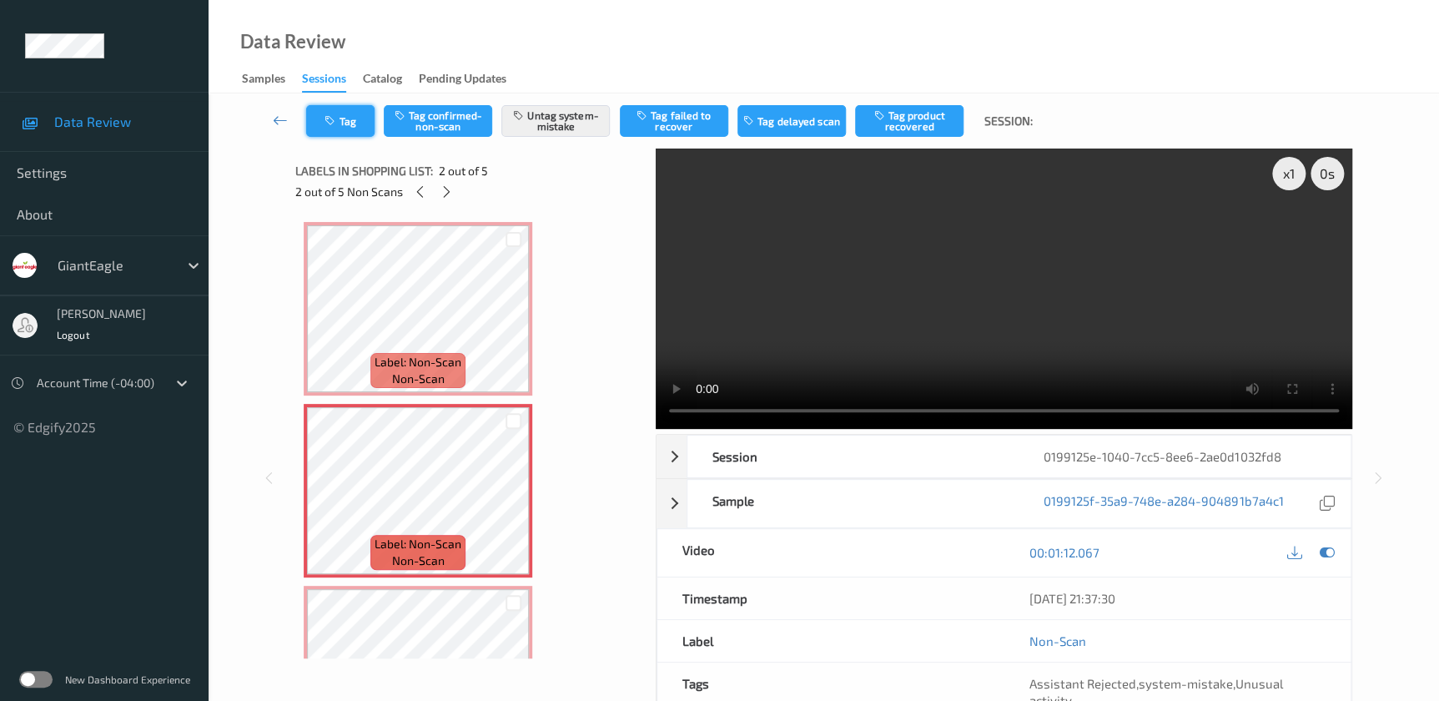
click at [342, 123] on button "Tag" at bounding box center [340, 121] width 68 height 32
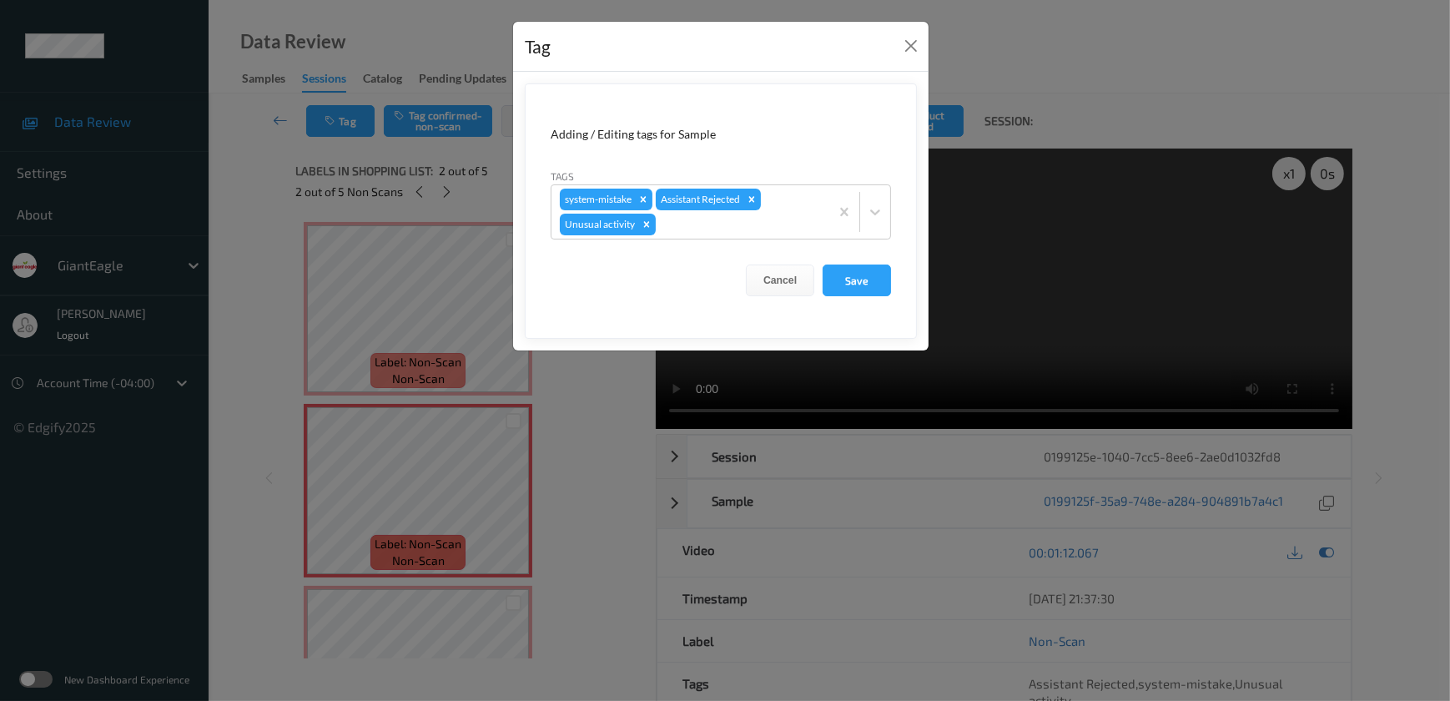
click at [565, 469] on div "Tag Adding / Editing tags for Sample Tags system-mistake Assistant Rejected Unu…" at bounding box center [725, 350] width 1450 height 701
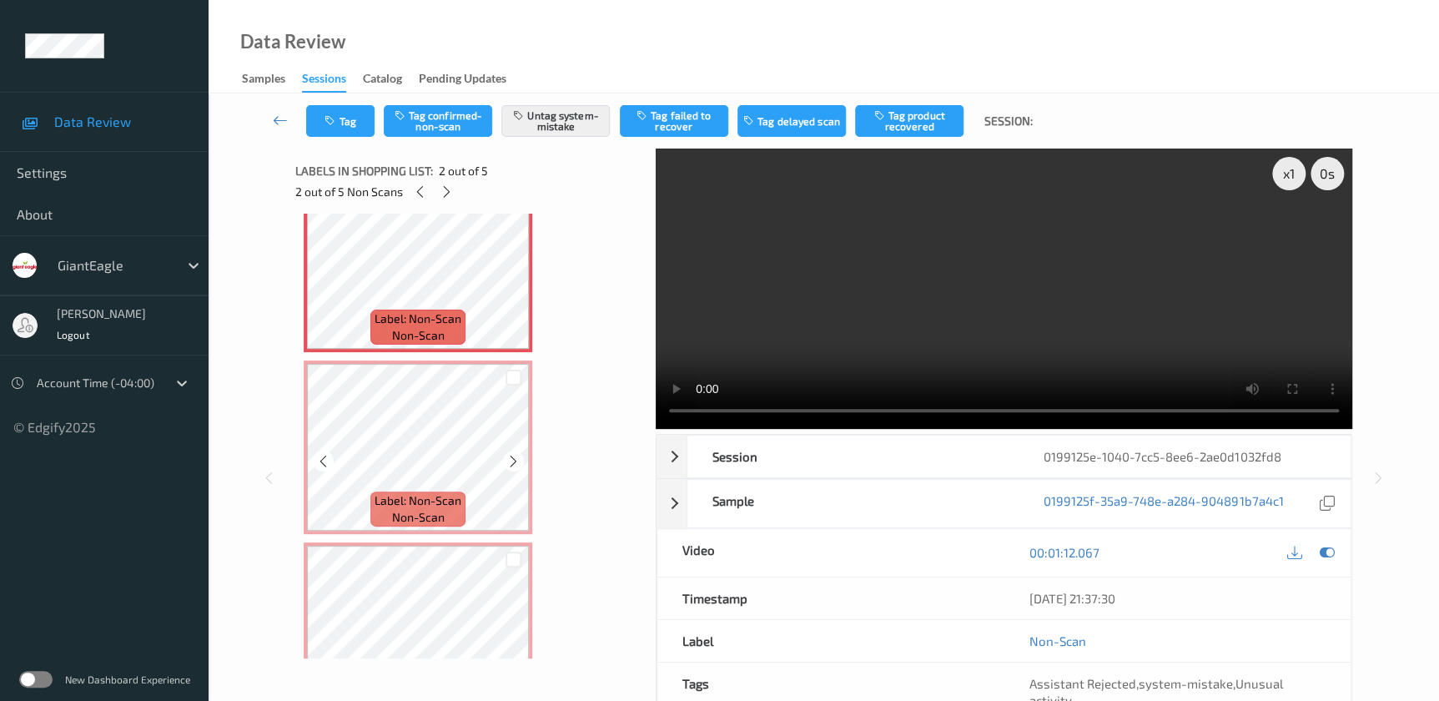
scroll to position [227, 0]
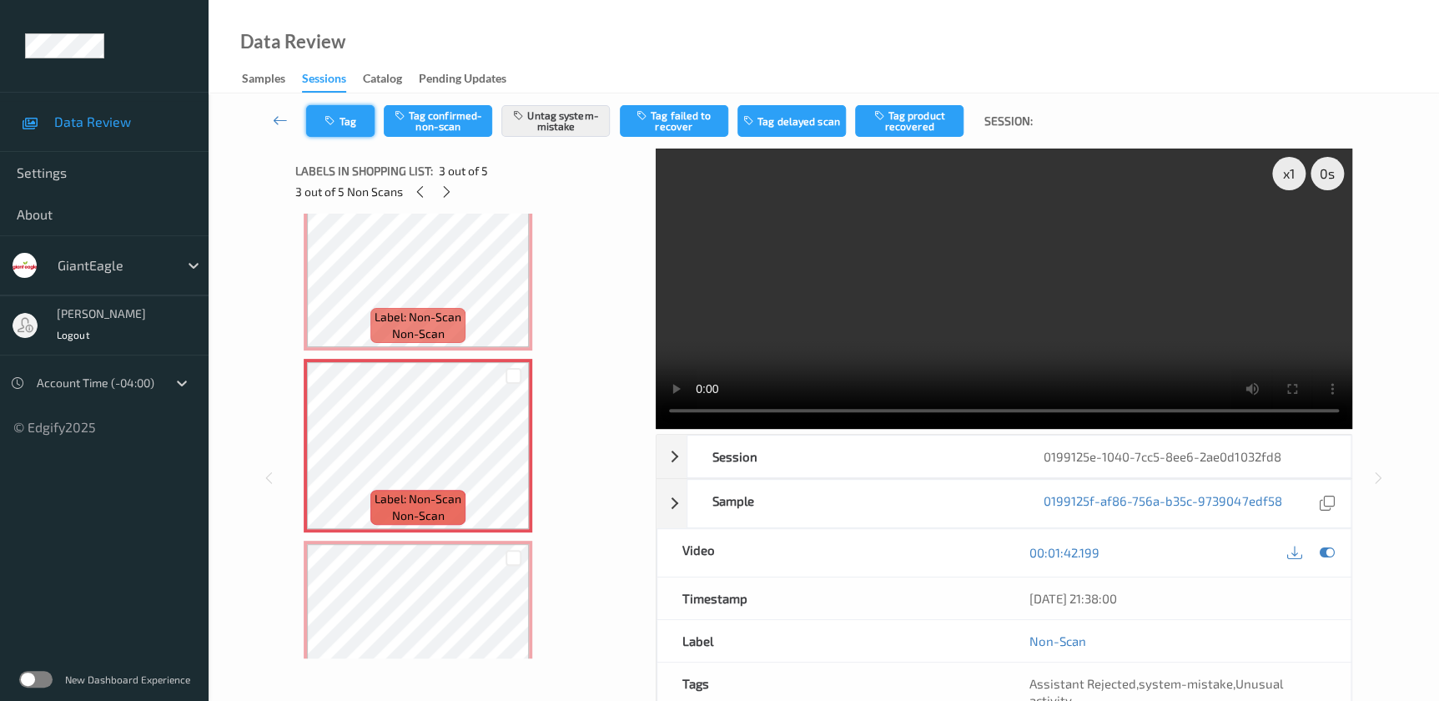
click at [348, 125] on button "Tag" at bounding box center [340, 121] width 68 height 32
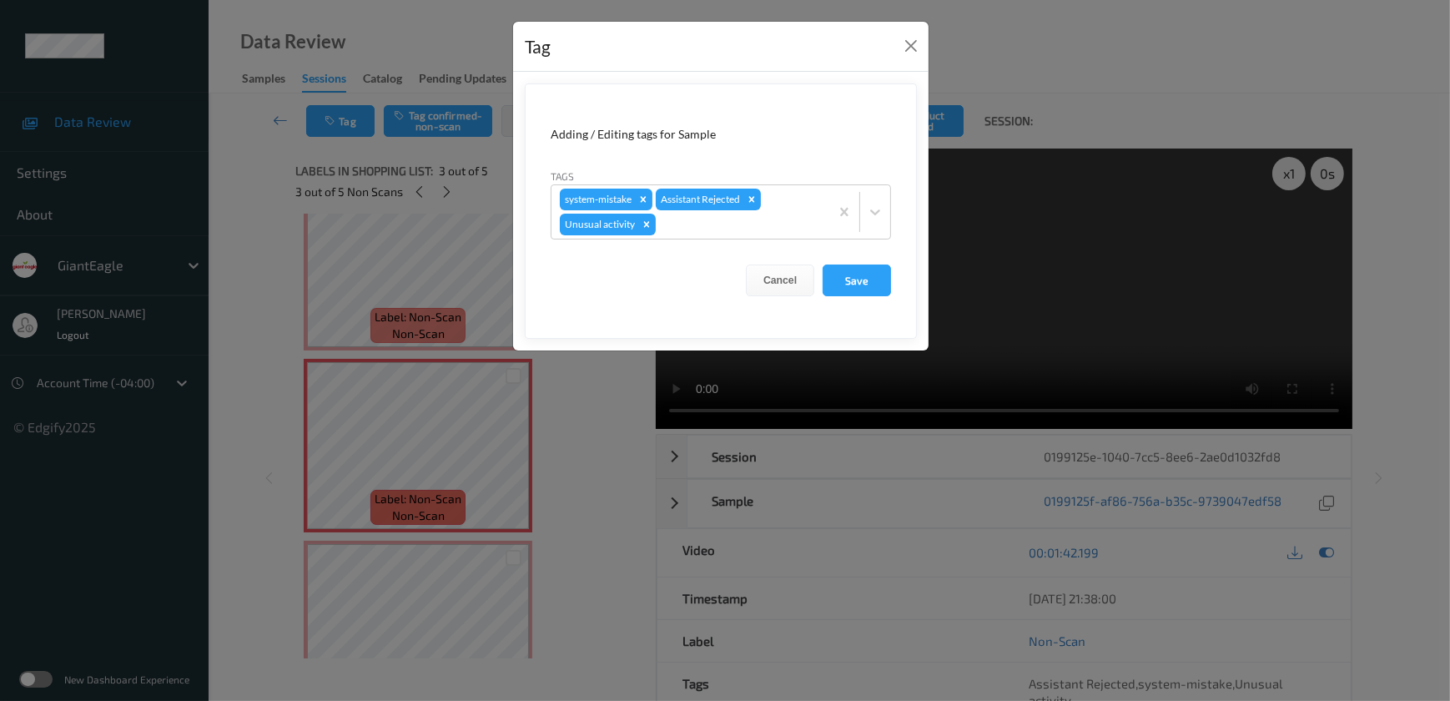
click at [633, 470] on div "Tag Adding / Editing tags for Sample Tags system-mistake Assistant Rejected Unu…" at bounding box center [725, 350] width 1450 height 701
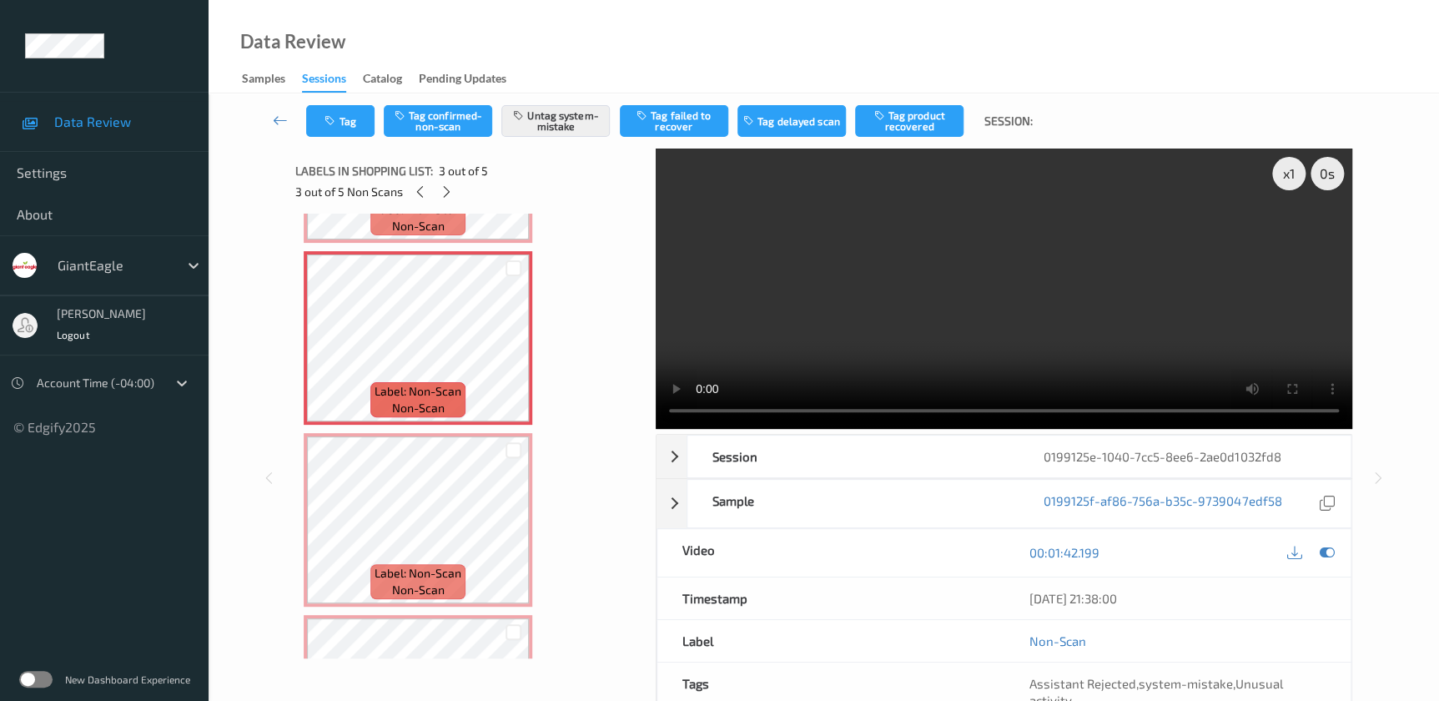
scroll to position [470, 0]
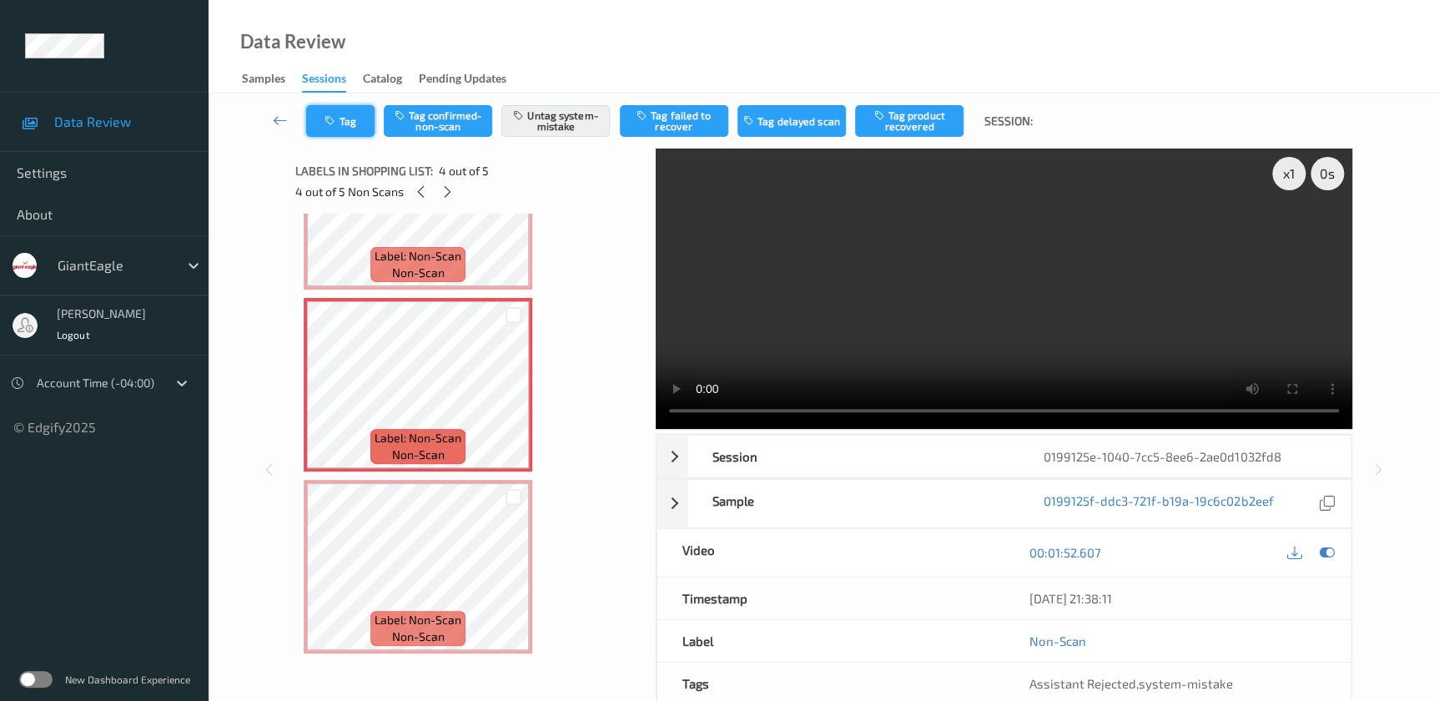
click at [334, 118] on icon "button" at bounding box center [331, 121] width 14 height 12
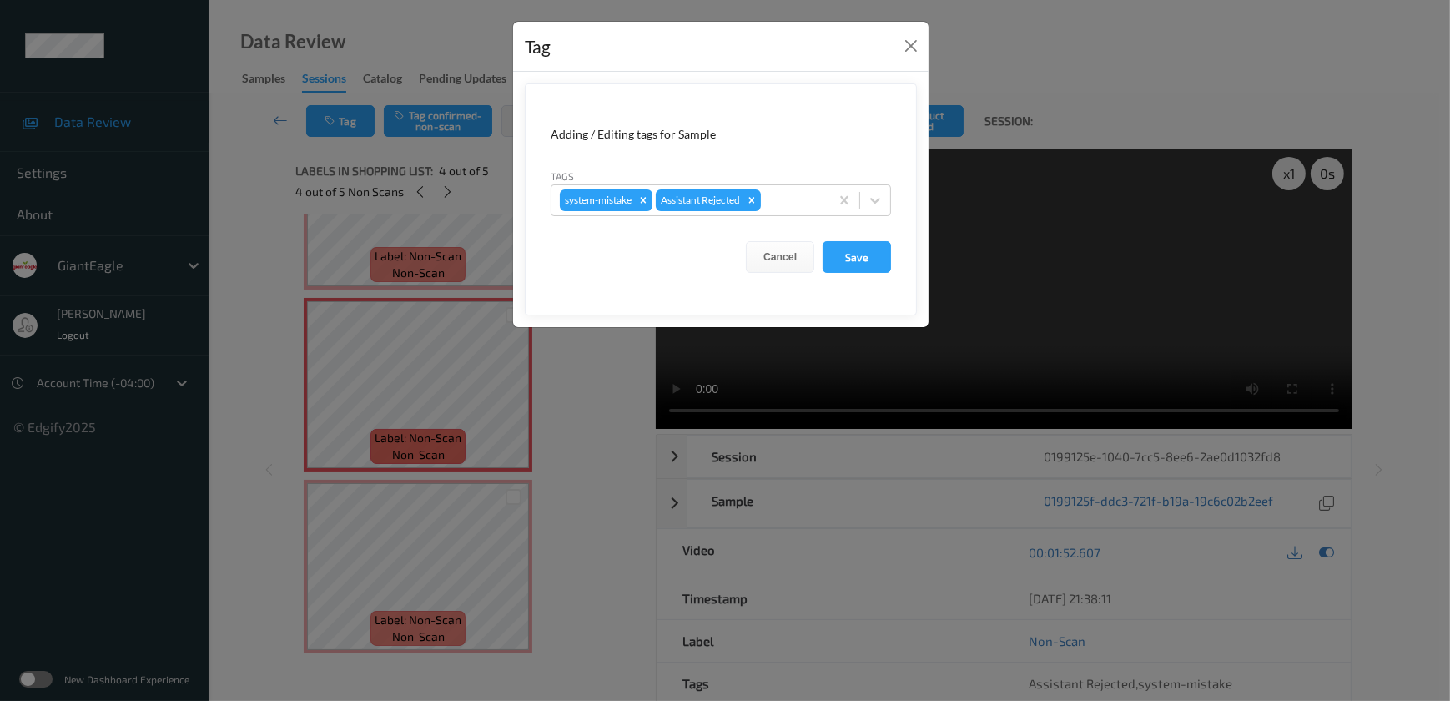
click at [580, 460] on div "Tag Adding / Editing tags for Sample Tags system-mistake Assistant Rejected Can…" at bounding box center [725, 350] width 1450 height 701
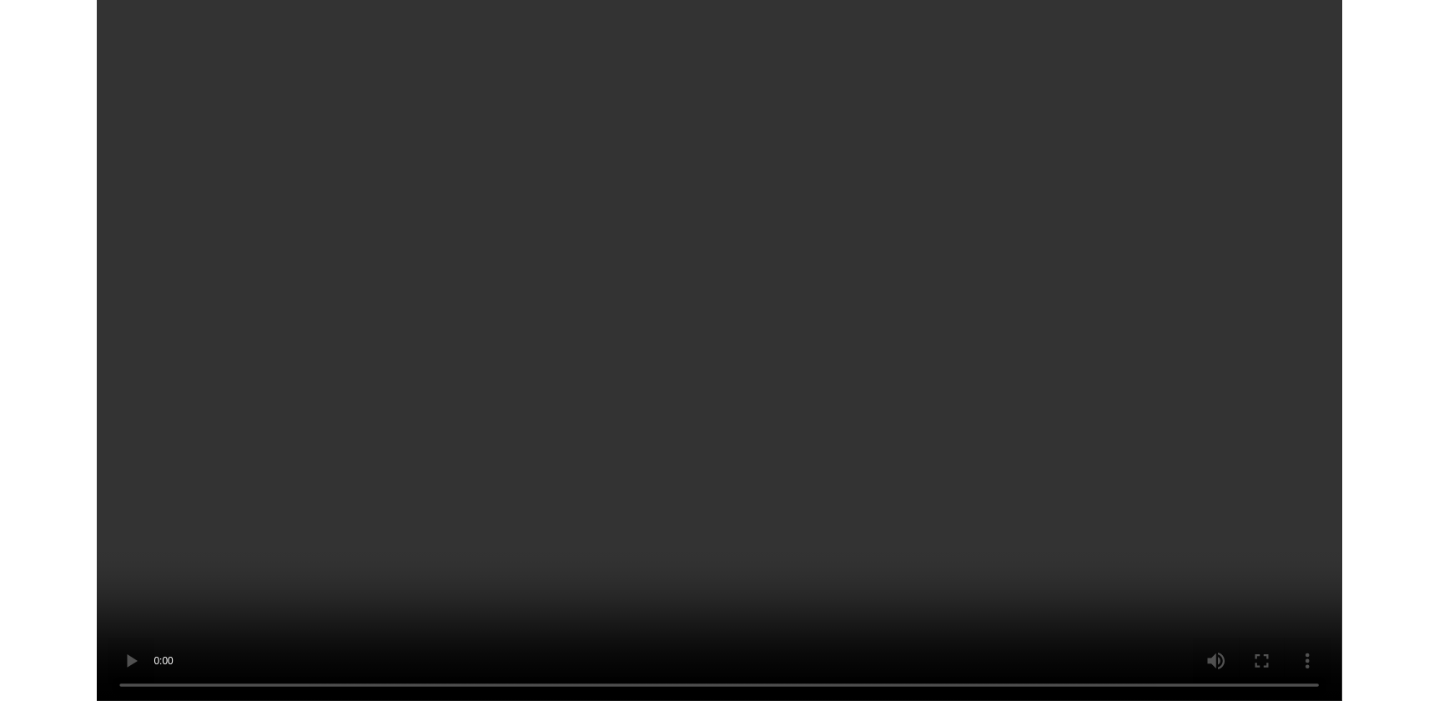
scroll to position [351, 0]
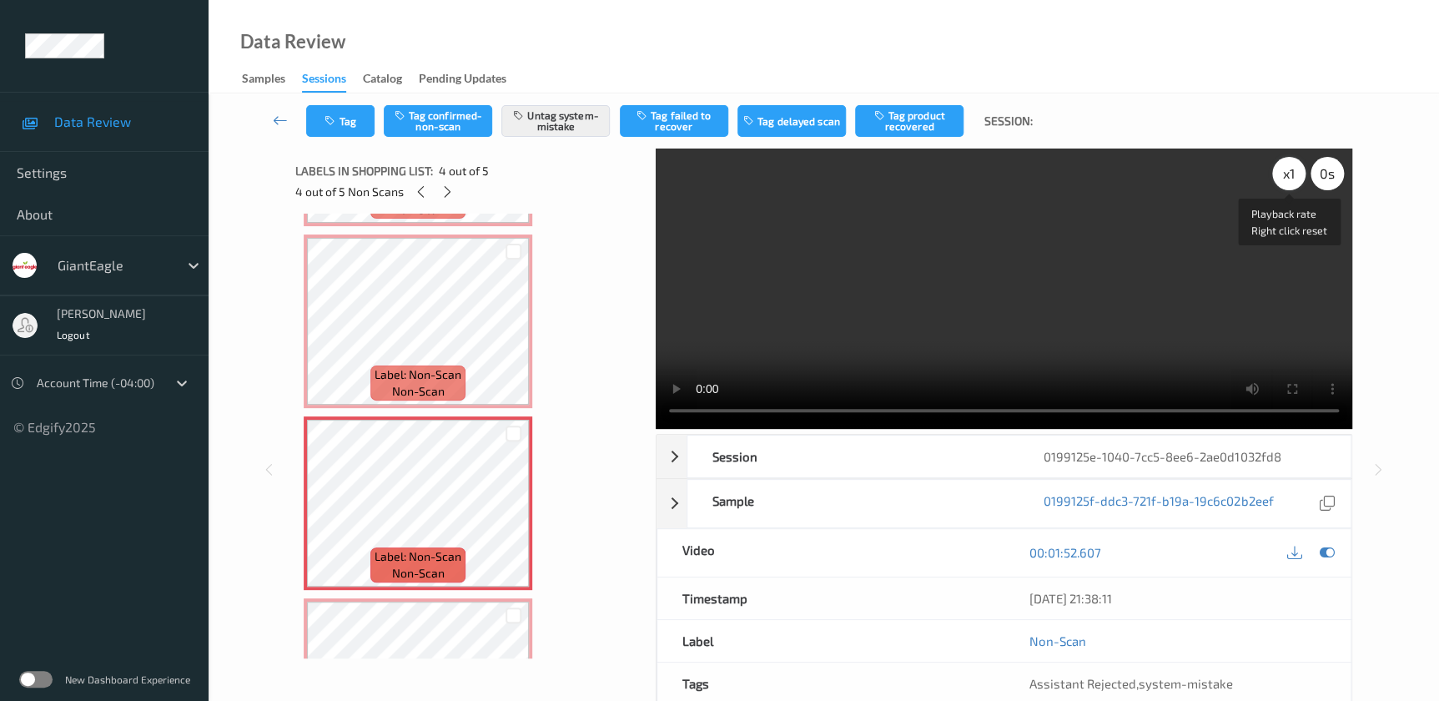
click at [1283, 160] on div "x 1" at bounding box center [1288, 173] width 33 height 33
click at [1283, 160] on div "x 2" at bounding box center [1288, 173] width 33 height 33
click at [1283, 160] on div "x 4" at bounding box center [1288, 173] width 33 height 33
click at [289, 117] on link at bounding box center [280, 121] width 52 height 32
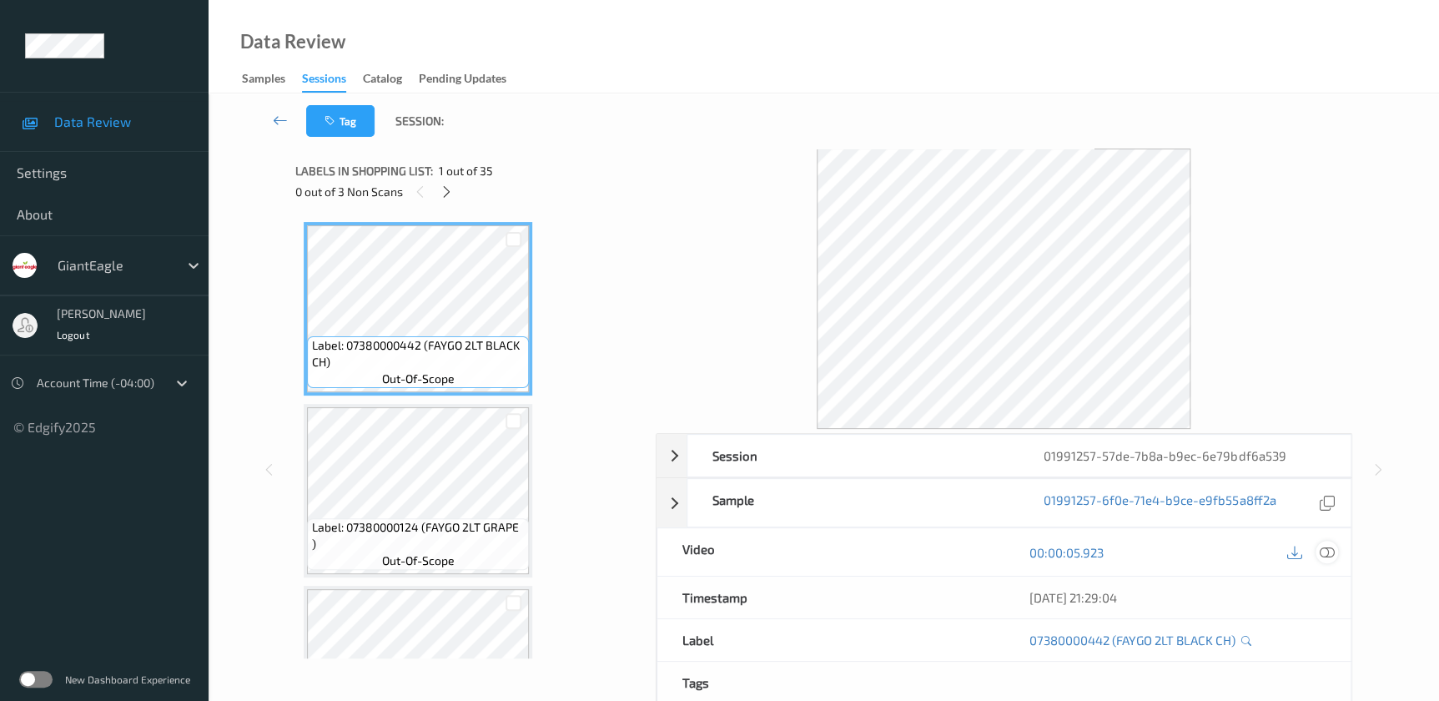
click at [1320, 550] on icon at bounding box center [1326, 552] width 15 height 15
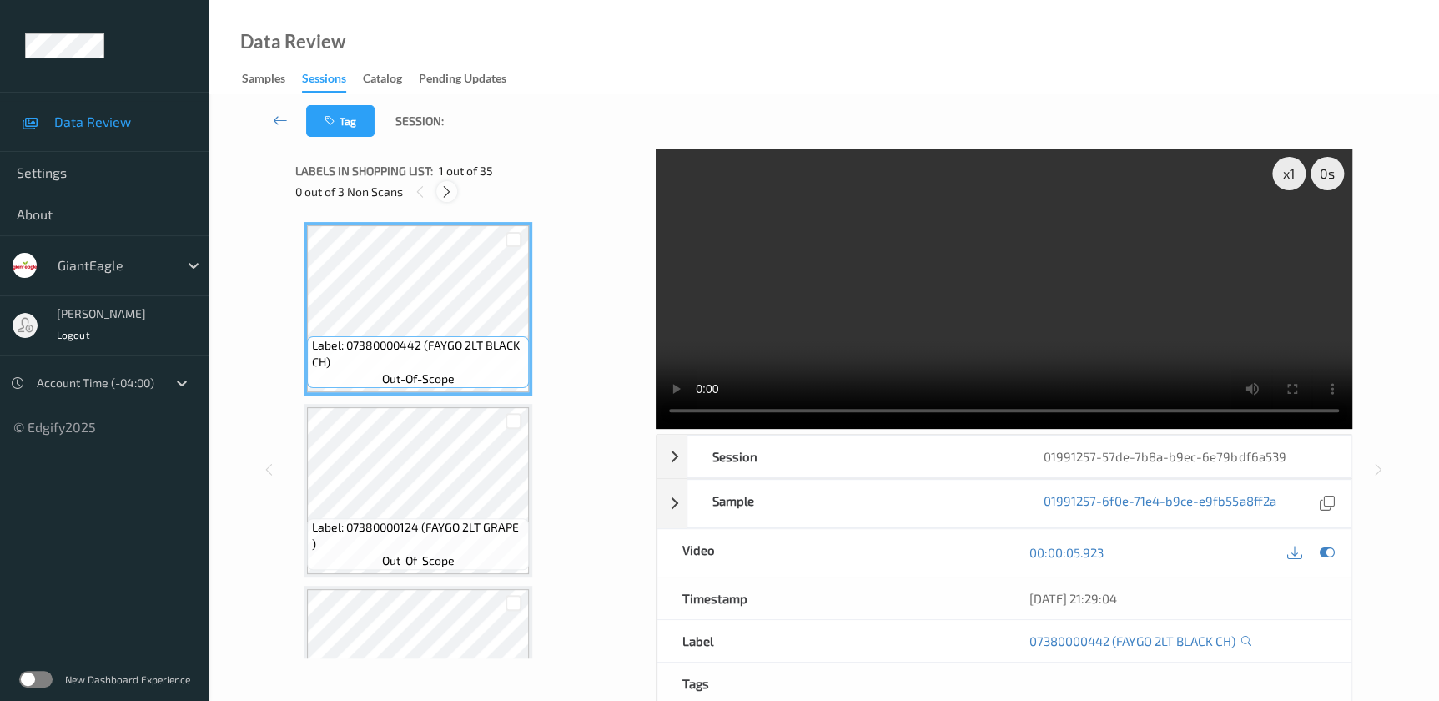
click at [443, 189] on icon at bounding box center [447, 191] width 14 height 15
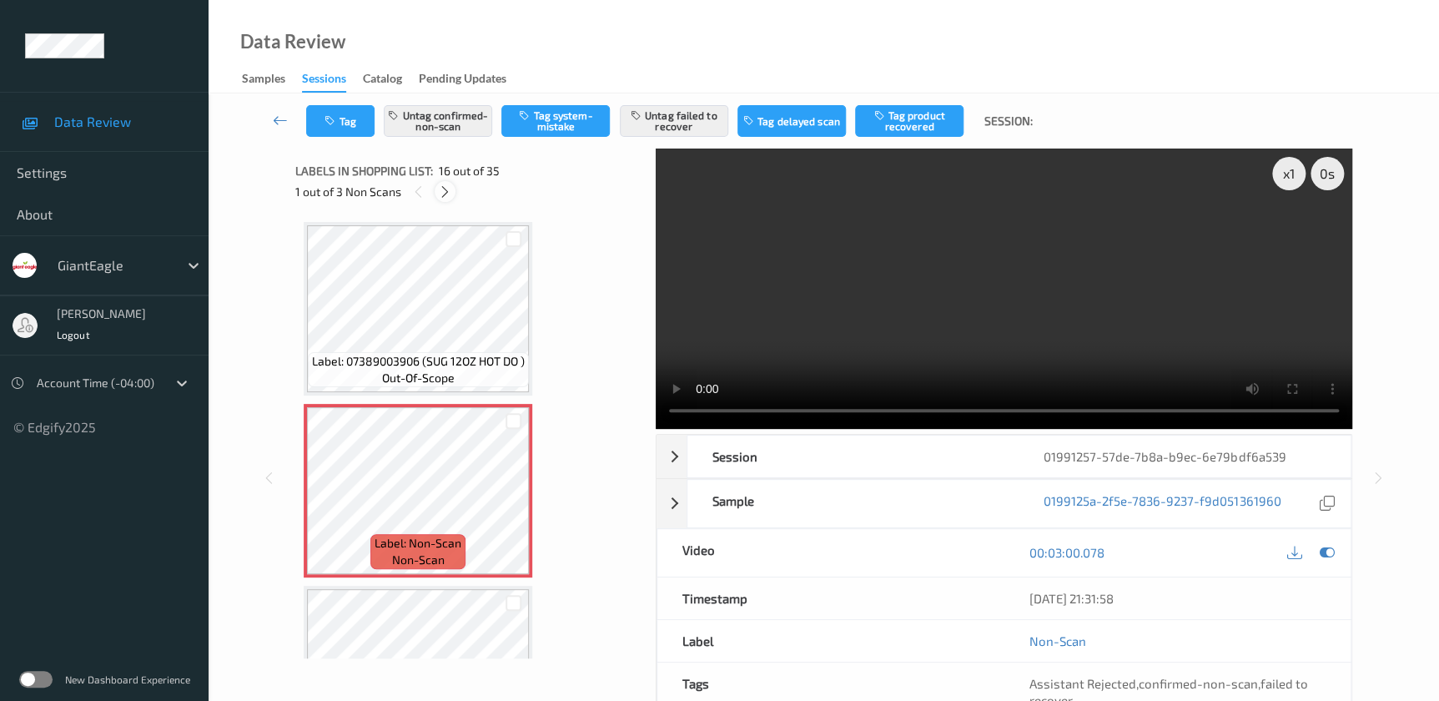
click at [441, 183] on div at bounding box center [445, 191] width 21 height 21
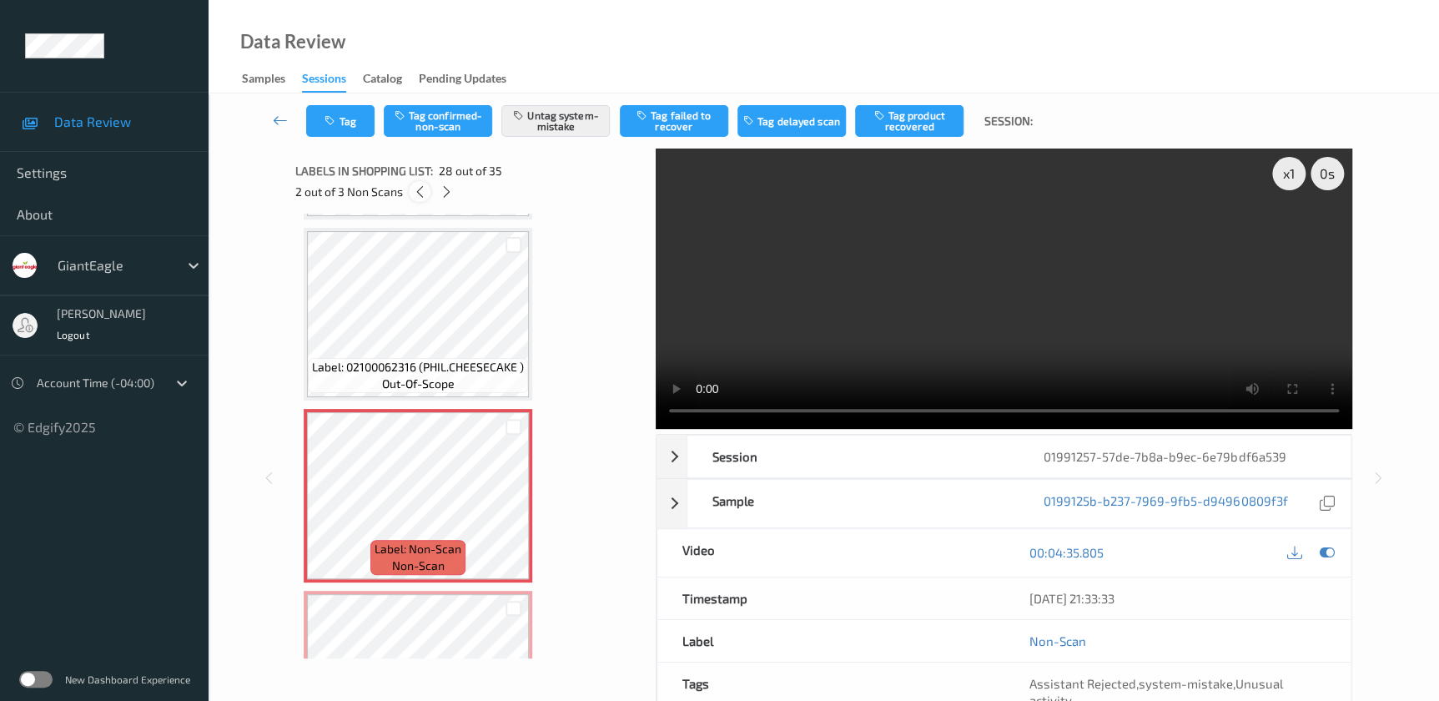
click at [417, 190] on icon at bounding box center [419, 191] width 14 height 15
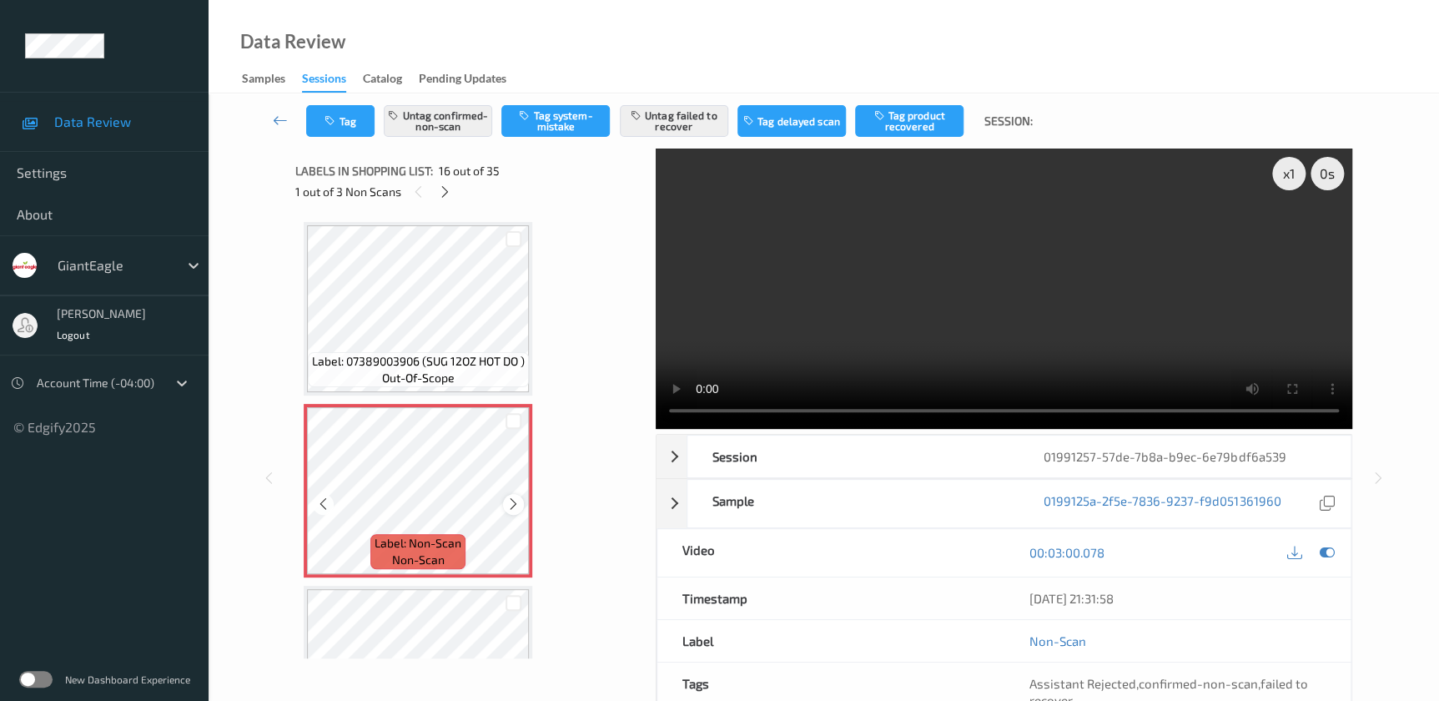
click at [509, 500] on icon at bounding box center [513, 503] width 14 height 15
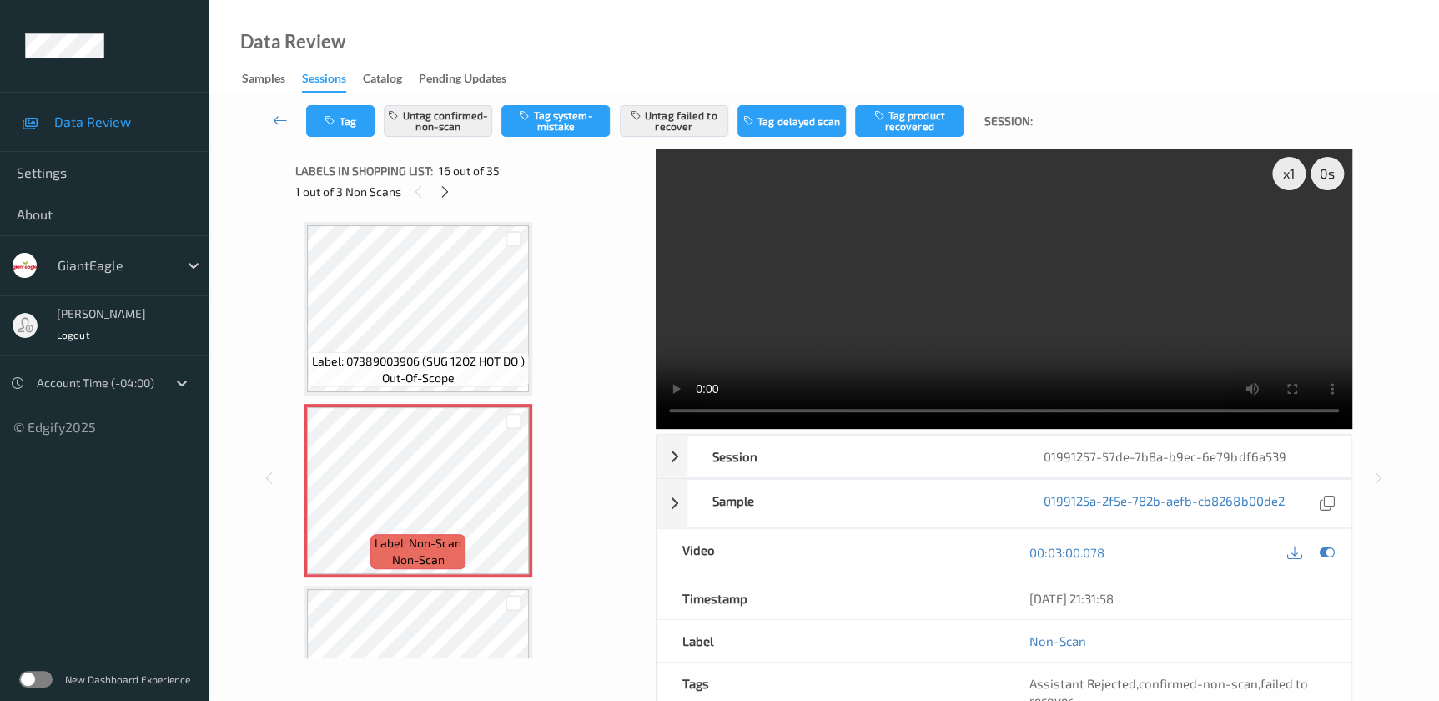
click at [985, 323] on video at bounding box center [1004, 288] width 696 height 280
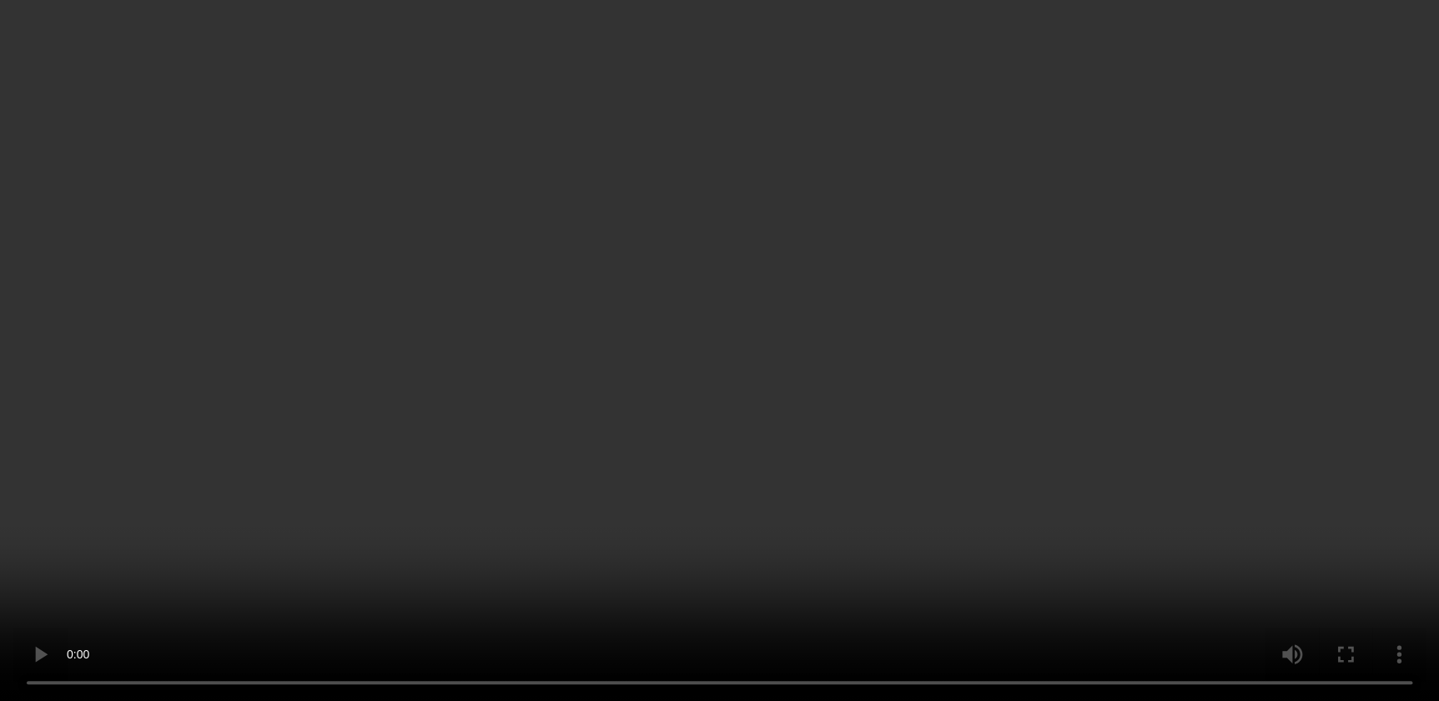
scroll to position [2620, 0]
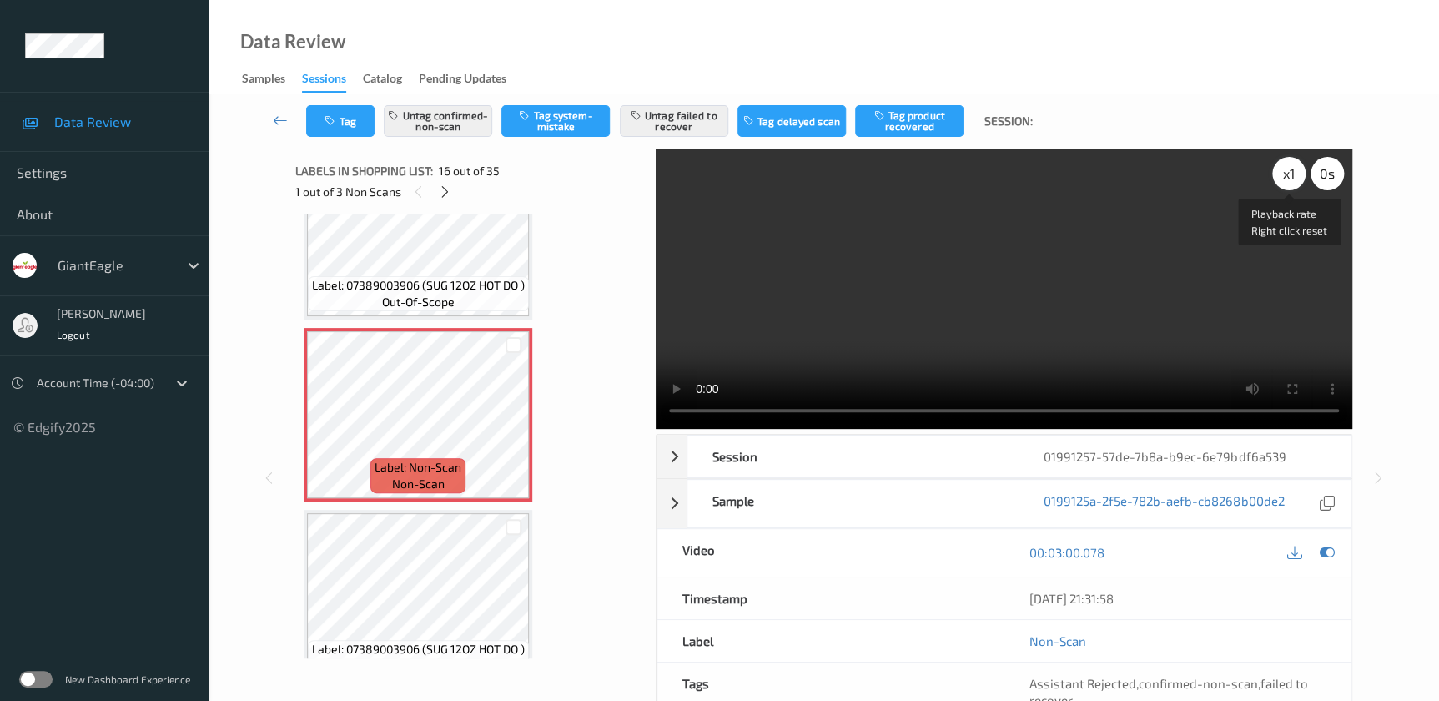
click at [1289, 173] on div "x 1" at bounding box center [1288, 173] width 33 height 33
click at [509, 420] on icon at bounding box center [513, 427] width 14 height 15
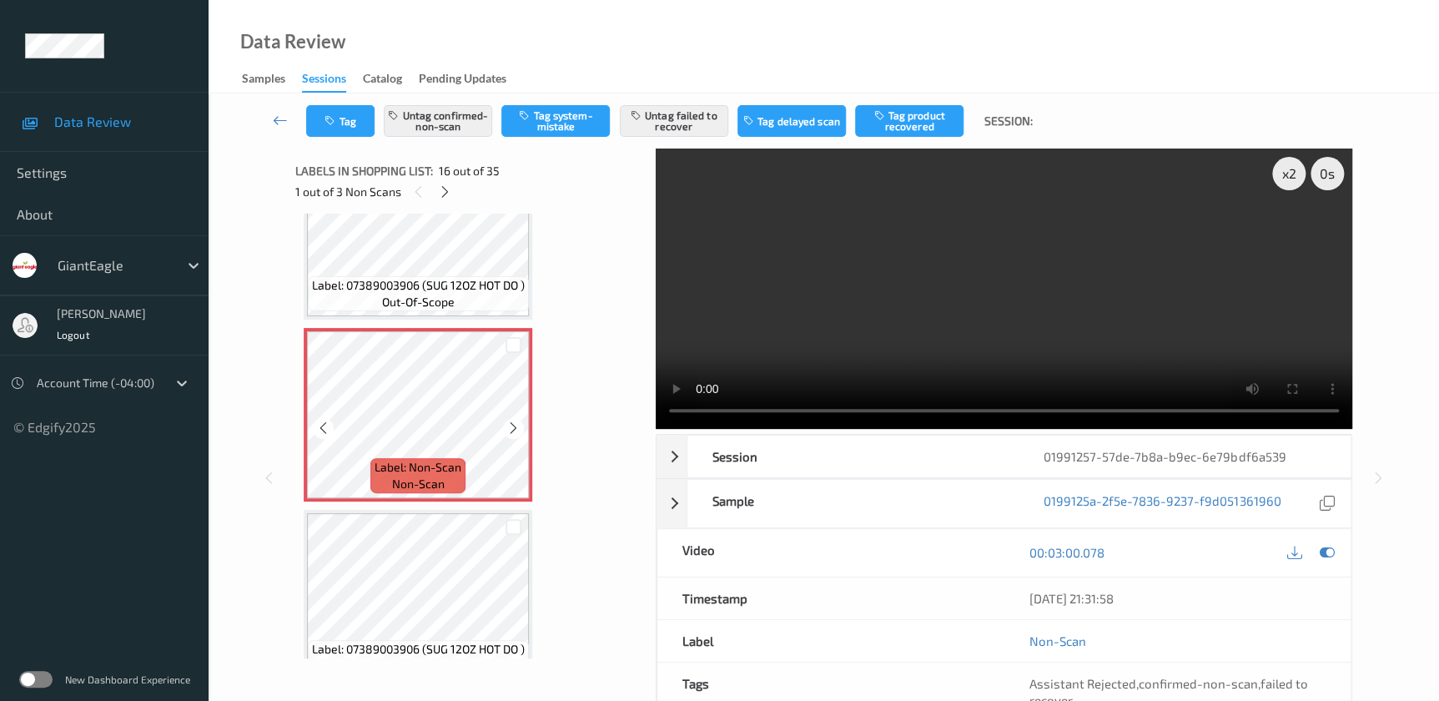
click at [509, 420] on icon at bounding box center [513, 427] width 14 height 15
click at [662, 109] on button "Untag failed to recover" at bounding box center [674, 121] width 108 height 32
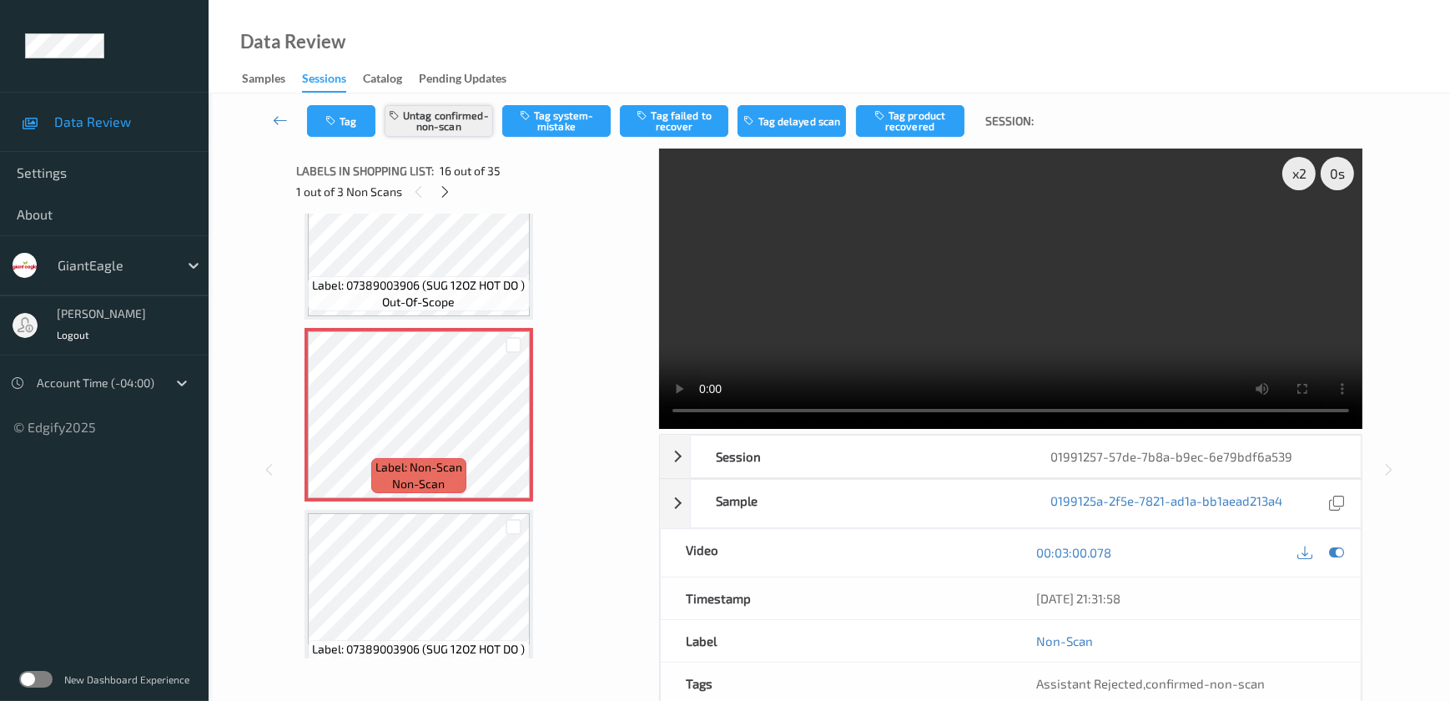
click at [444, 127] on button "Untag confirmed-non-scan" at bounding box center [438, 121] width 108 height 32
click at [551, 130] on button "Tag system-mistake" at bounding box center [556, 121] width 108 height 32
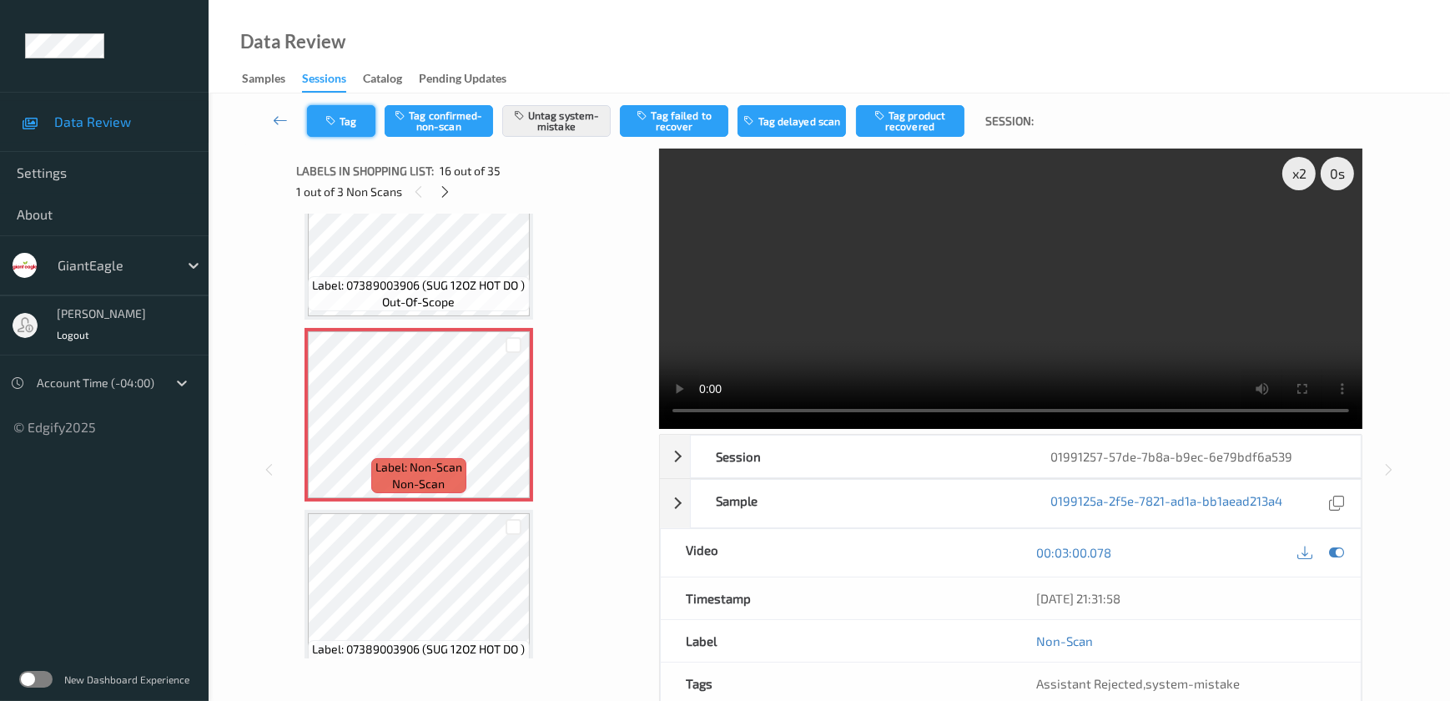
click at [335, 128] on button "Tag" at bounding box center [341, 121] width 68 height 32
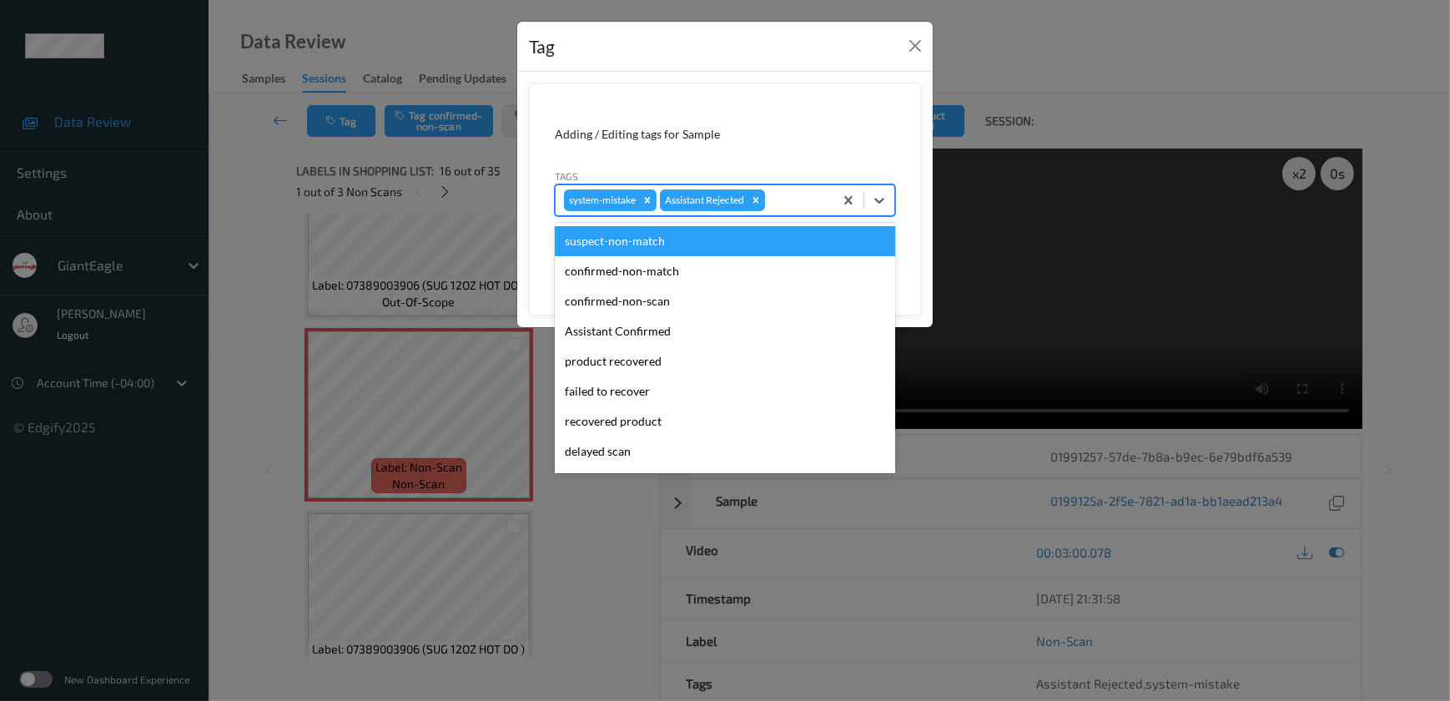
click at [776, 195] on div at bounding box center [796, 200] width 57 height 20
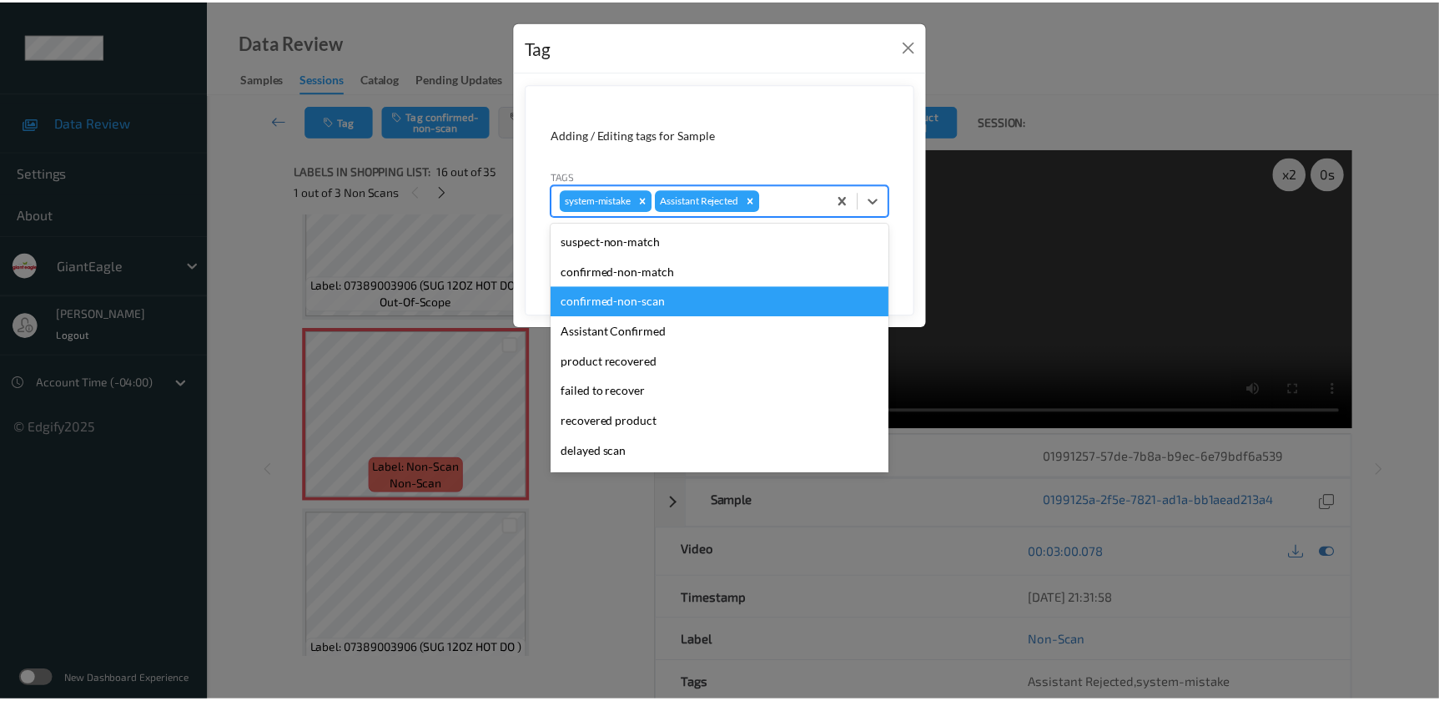
scroll to position [147, 0]
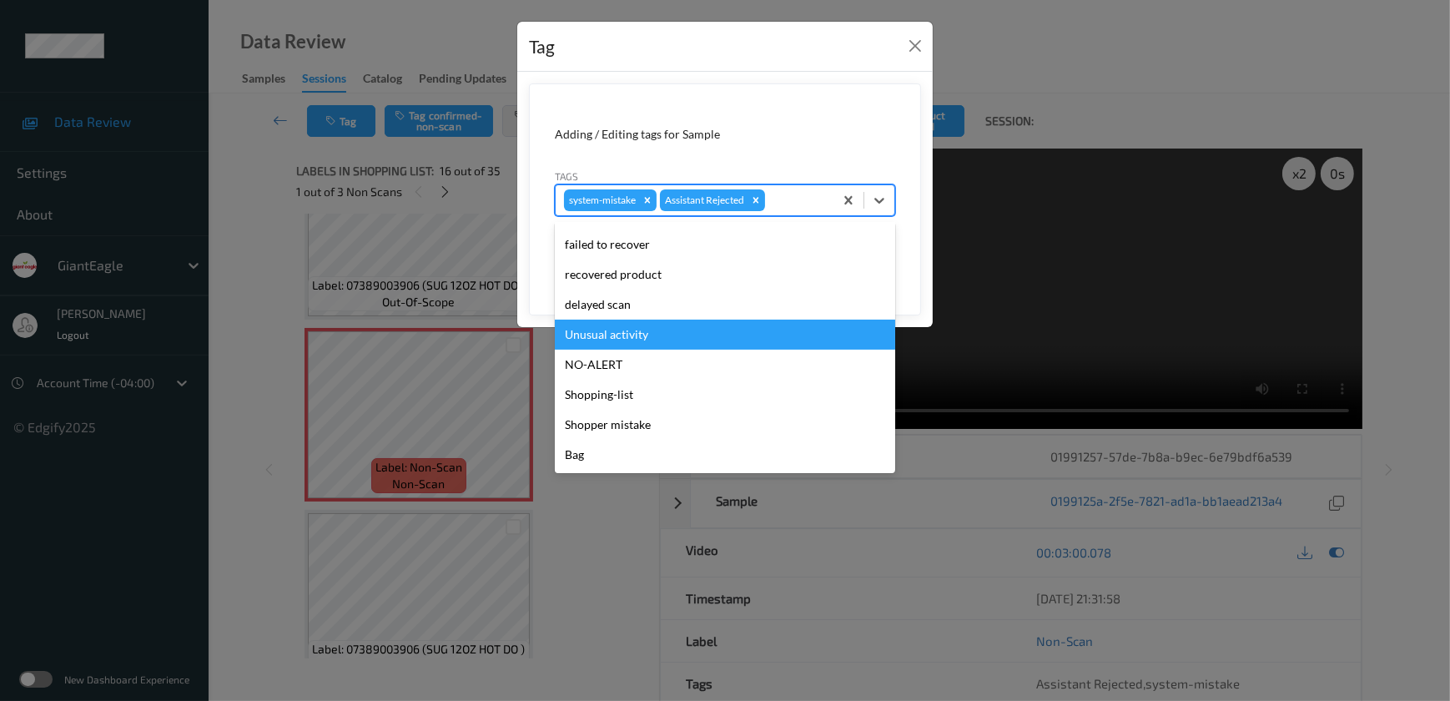
click at [634, 337] on div "Unusual activity" at bounding box center [725, 334] width 340 height 30
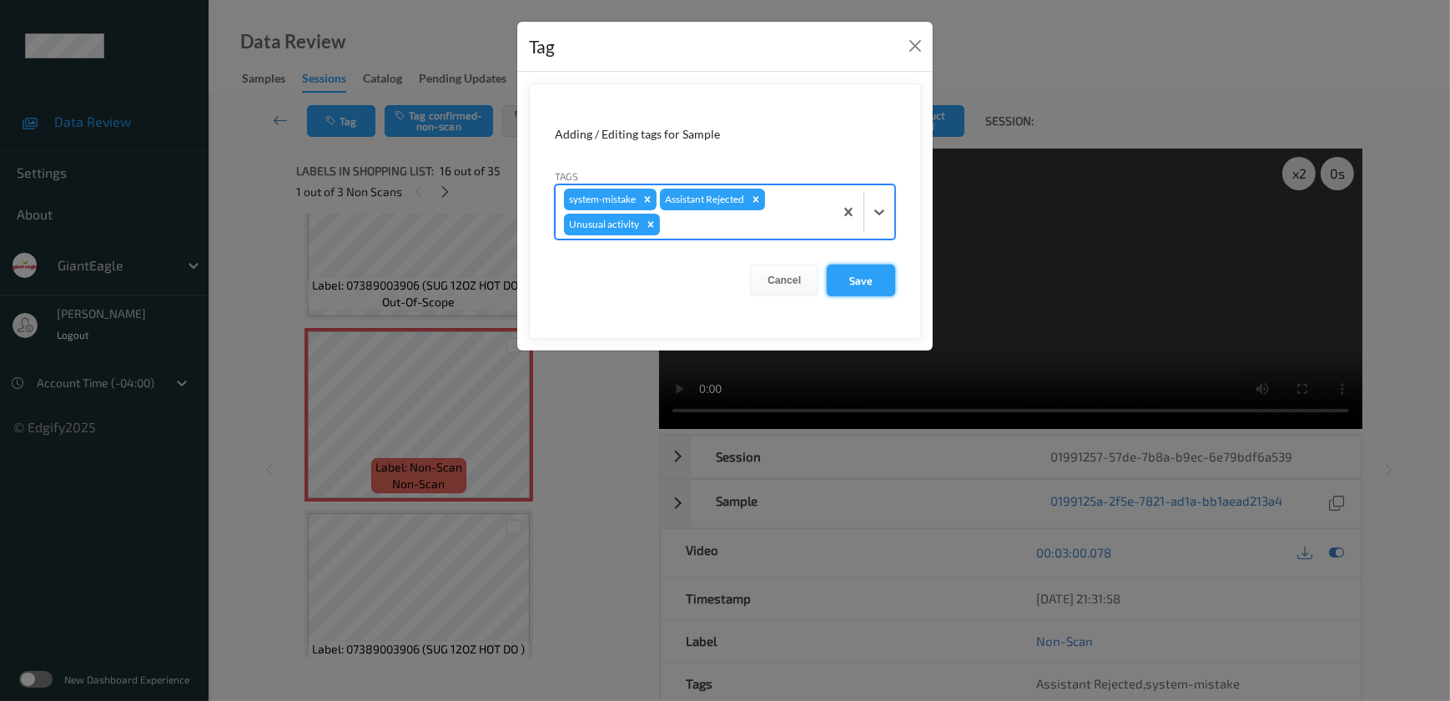
click at [847, 289] on button "Save" at bounding box center [861, 280] width 68 height 32
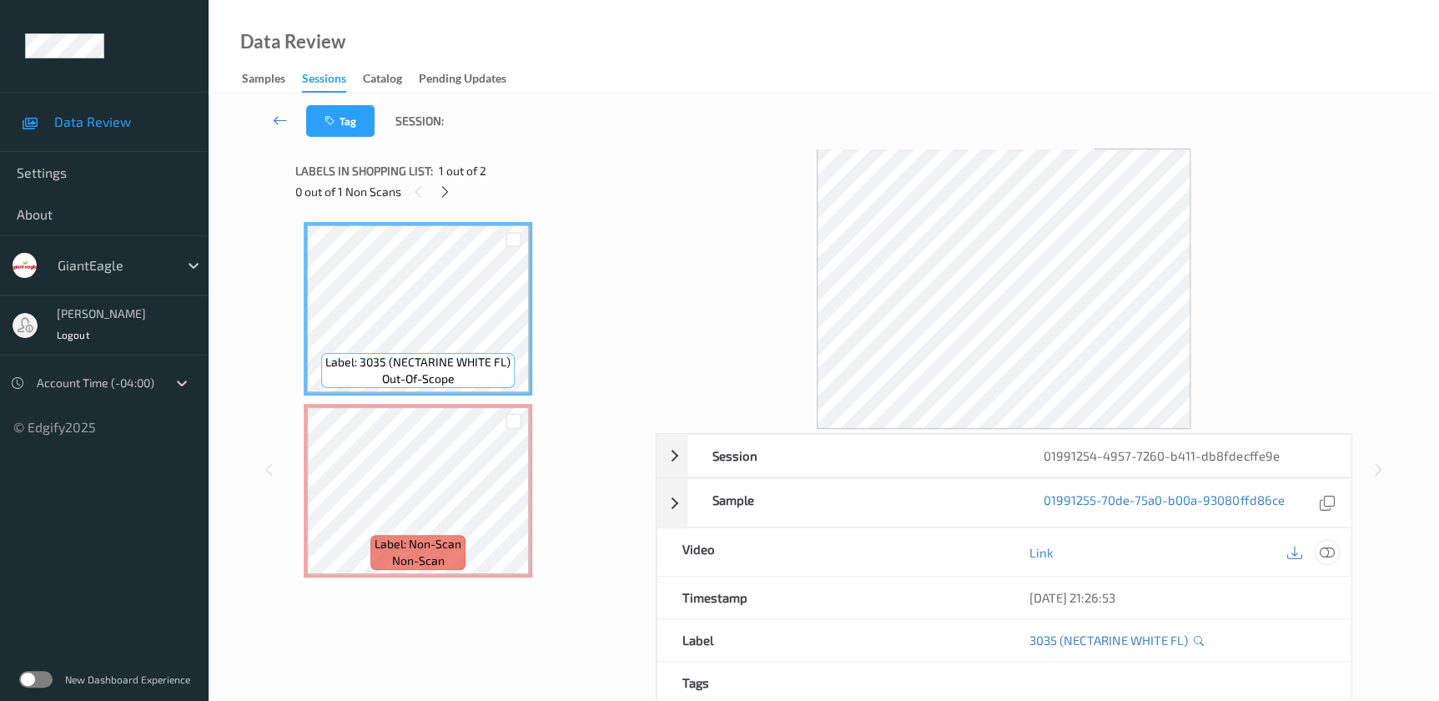
click at [1325, 549] on icon at bounding box center [1326, 552] width 15 height 15
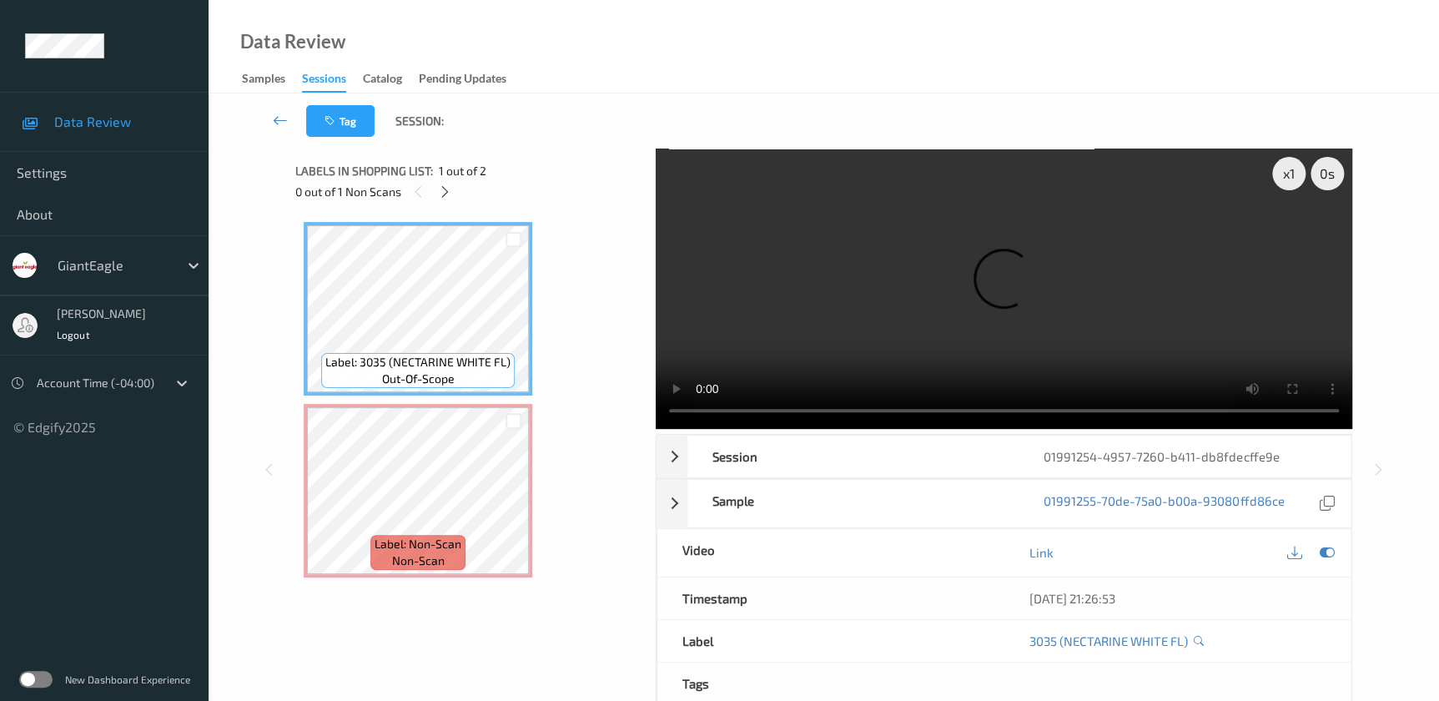
drag, startPoint x: 442, startPoint y: 192, endPoint x: 467, endPoint y: 209, distance: 30.5
click at [442, 192] on icon at bounding box center [445, 191] width 14 height 15
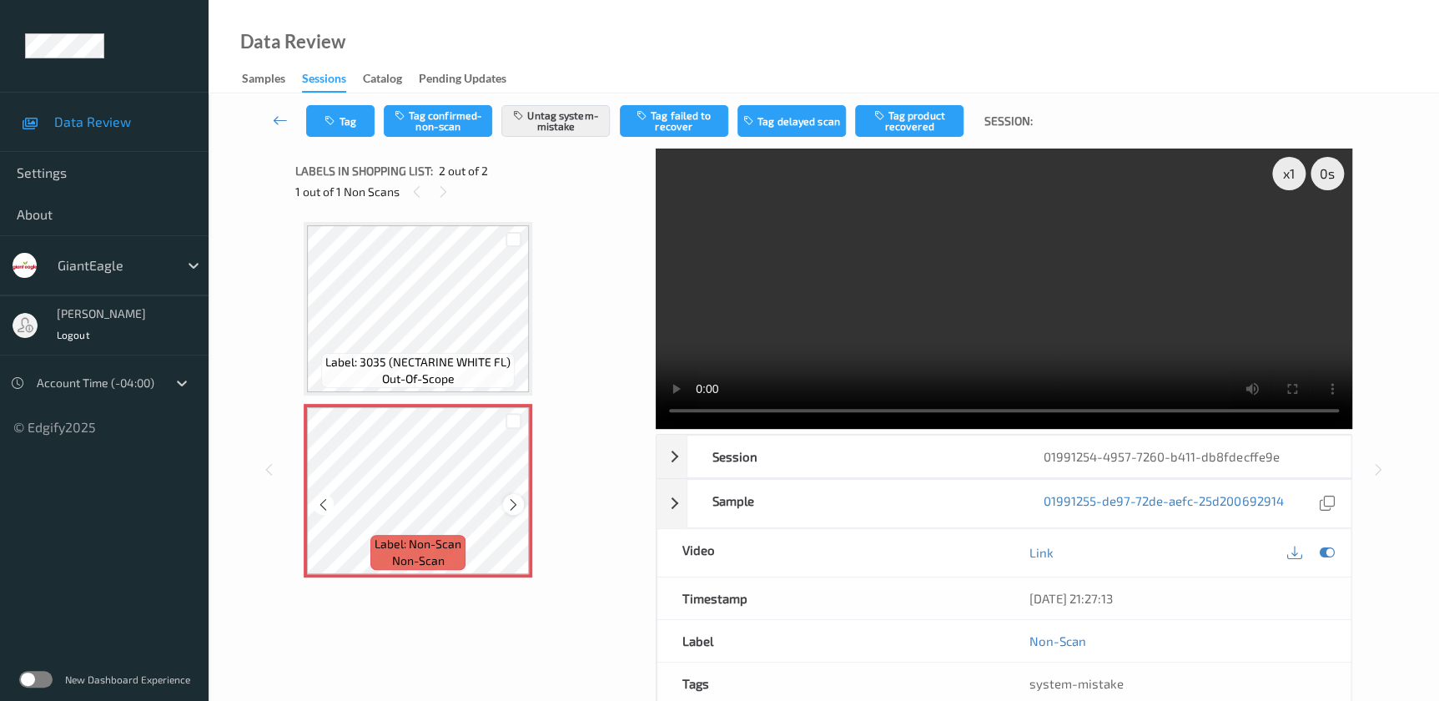
click at [515, 506] on icon at bounding box center [513, 504] width 14 height 15
click at [872, 318] on video at bounding box center [1004, 288] width 696 height 280
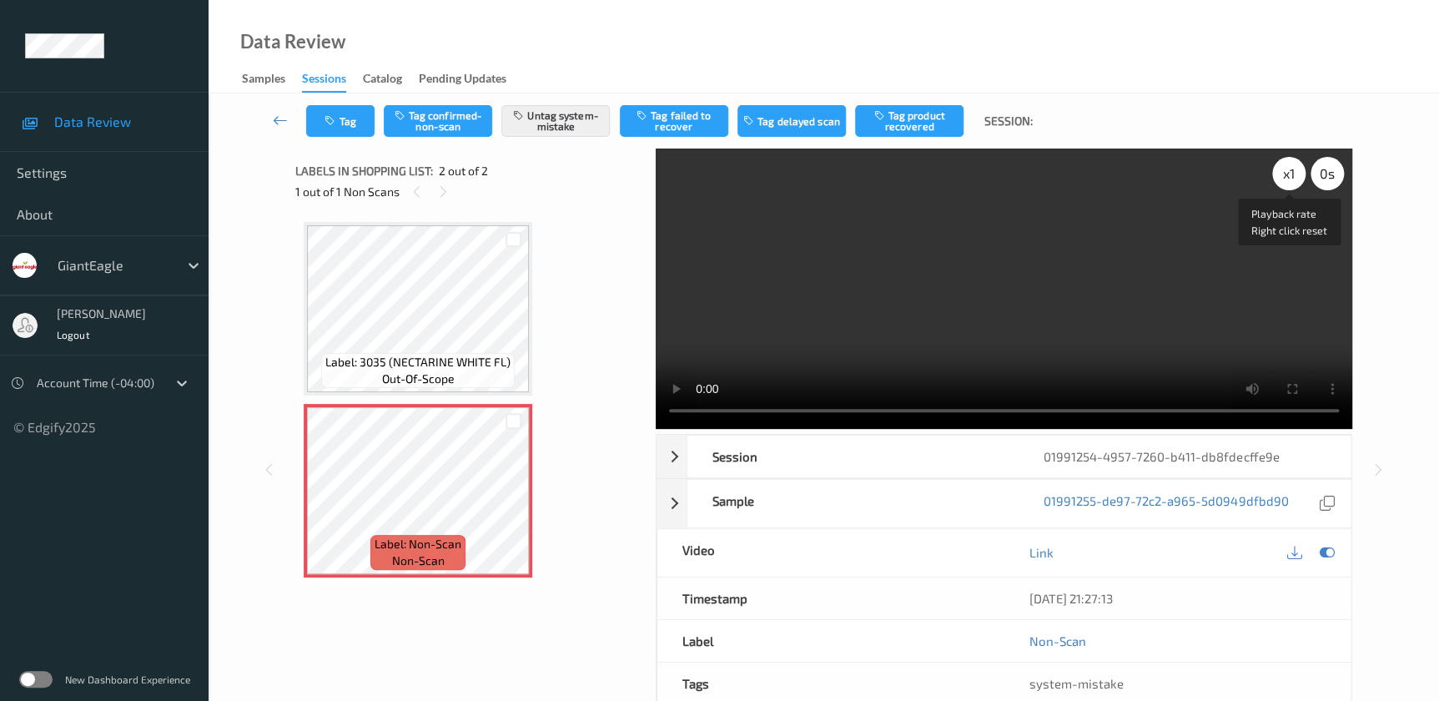
click at [1295, 159] on div "x 1" at bounding box center [1288, 173] width 33 height 33
click at [1293, 162] on div "x 2" at bounding box center [1288, 173] width 33 height 33
click at [1293, 162] on div "x 4" at bounding box center [1288, 173] width 33 height 33
click at [1293, 162] on div "x 8" at bounding box center [1288, 173] width 33 height 33
click at [1287, 164] on div "x 1" at bounding box center [1288, 173] width 33 height 33
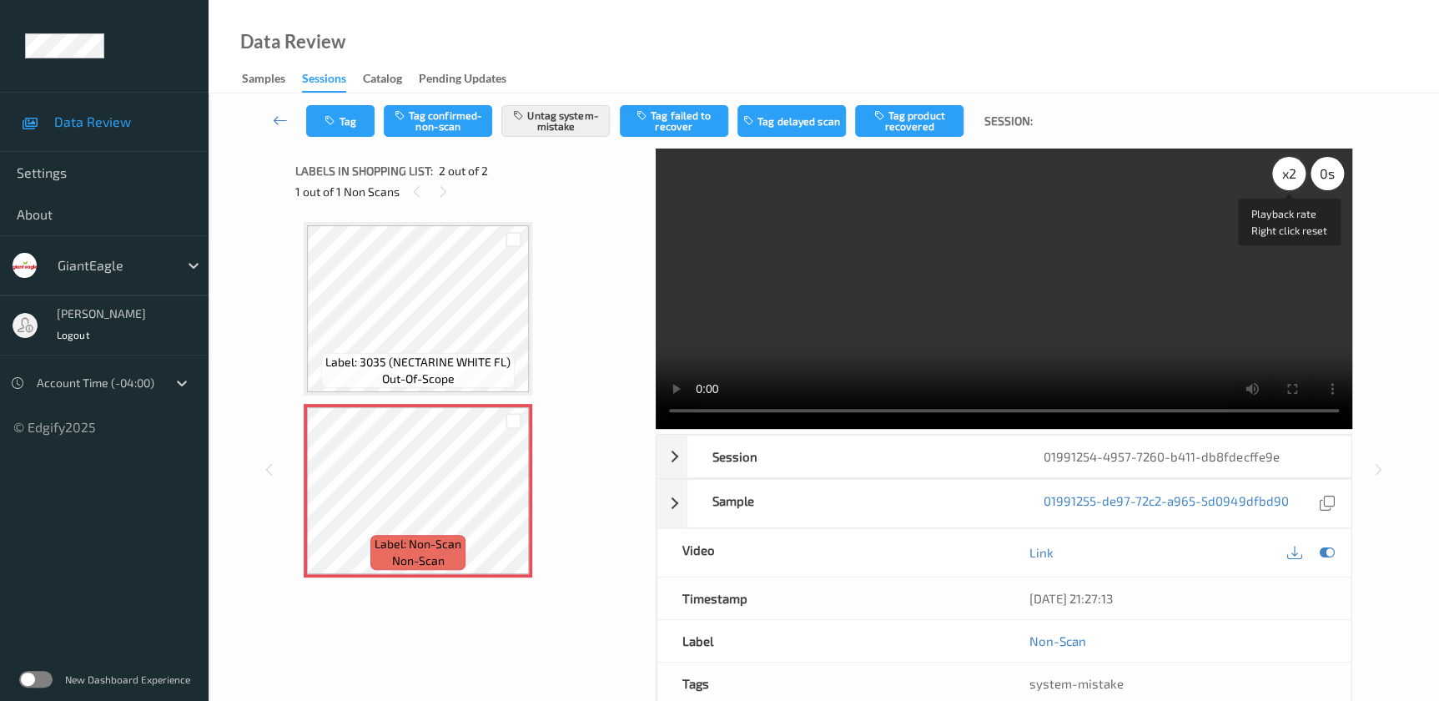
click at [1287, 164] on div "x 2" at bounding box center [1288, 173] width 33 height 33
click at [1287, 164] on div "x 4" at bounding box center [1288, 173] width 33 height 33
click at [1289, 167] on div "x 1" at bounding box center [1288, 173] width 33 height 33
click at [1289, 167] on div "x 2" at bounding box center [1288, 173] width 33 height 33
click at [1289, 167] on div "x 4" at bounding box center [1288, 173] width 33 height 33
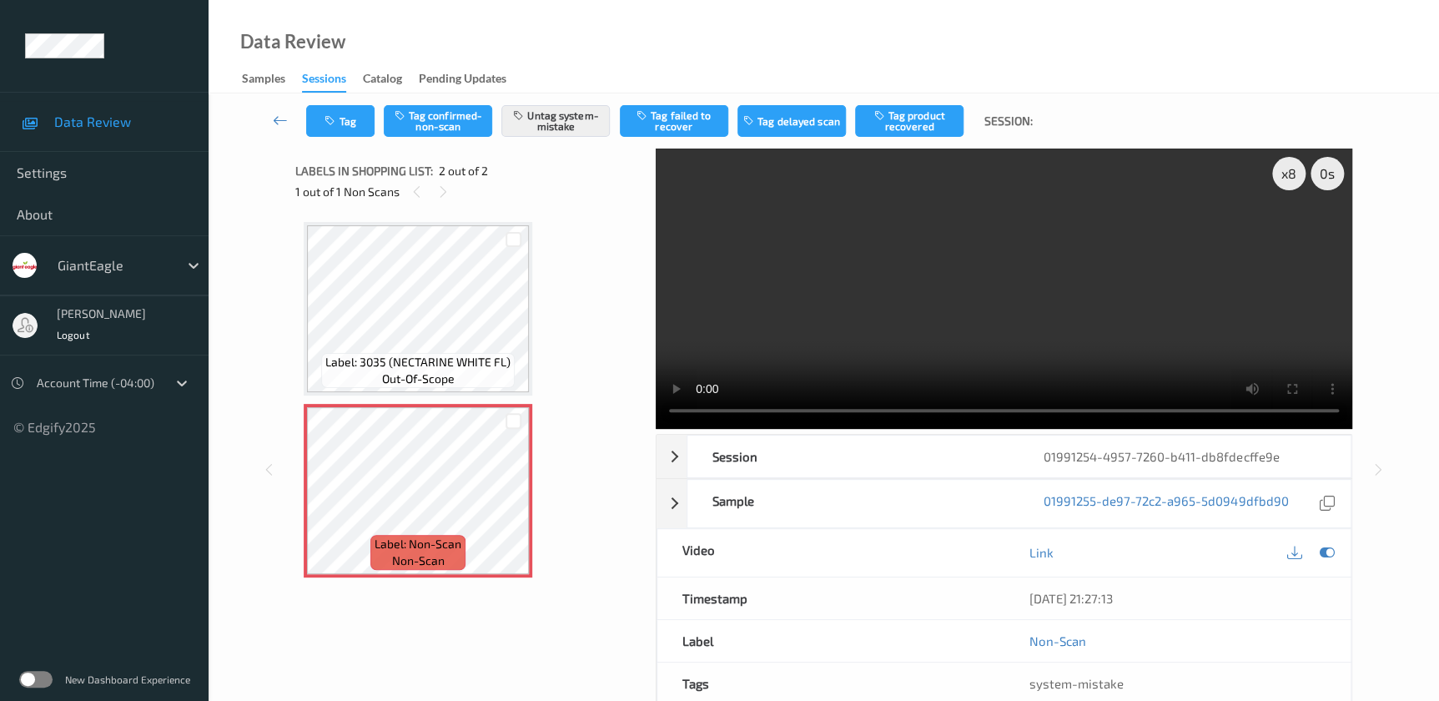
click at [975, 279] on video at bounding box center [1004, 288] width 696 height 280
click at [332, 117] on icon "button" at bounding box center [331, 121] width 14 height 12
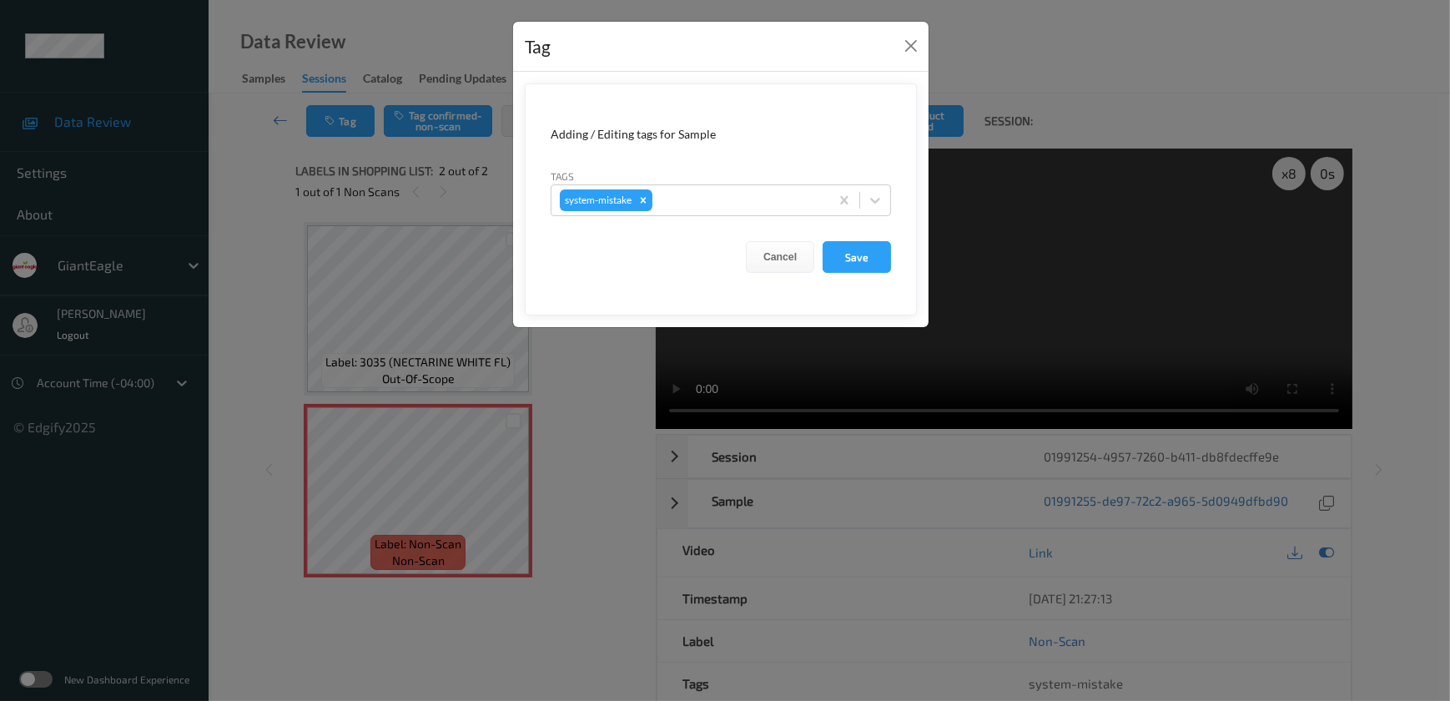
click at [616, 505] on div "Tag Adding / Editing tags for Sample Tags system-mistake Cancel Save" at bounding box center [725, 350] width 1450 height 701
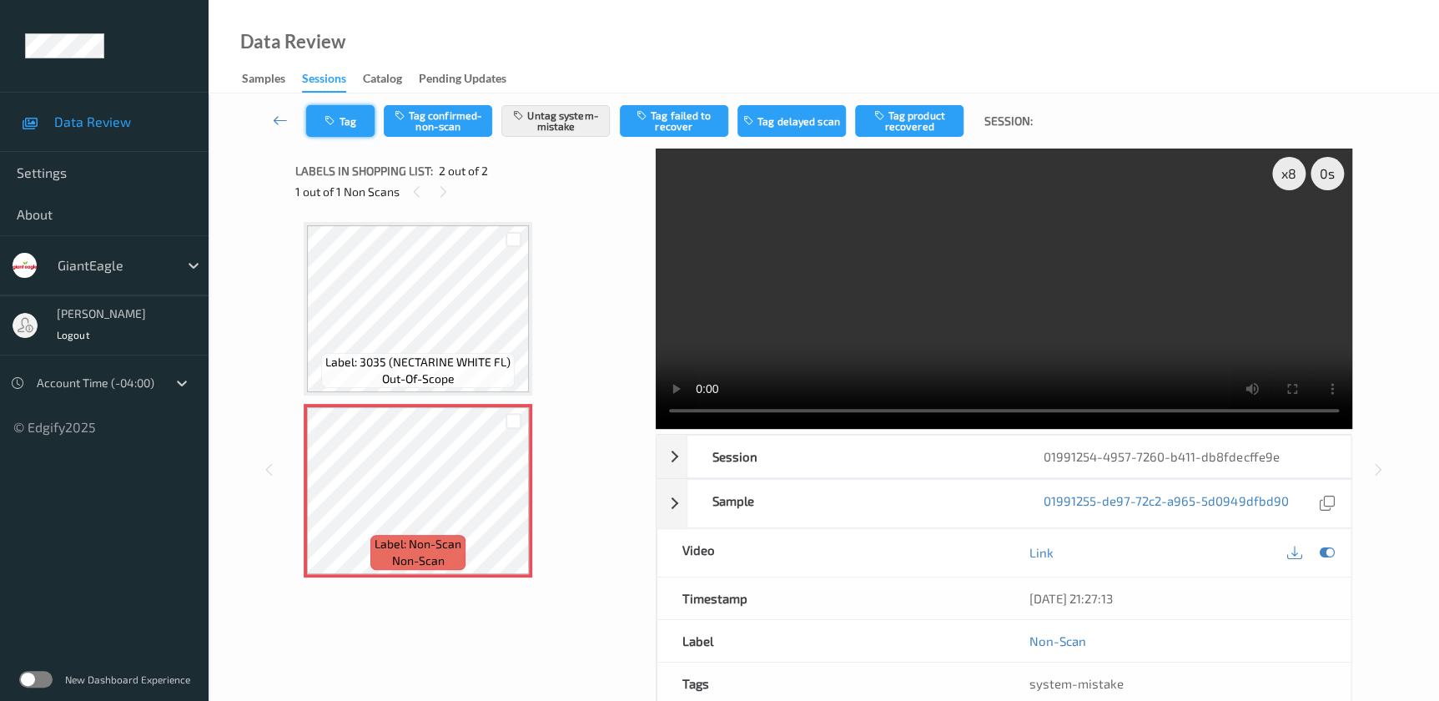
click at [340, 130] on button "Tag" at bounding box center [340, 121] width 68 height 32
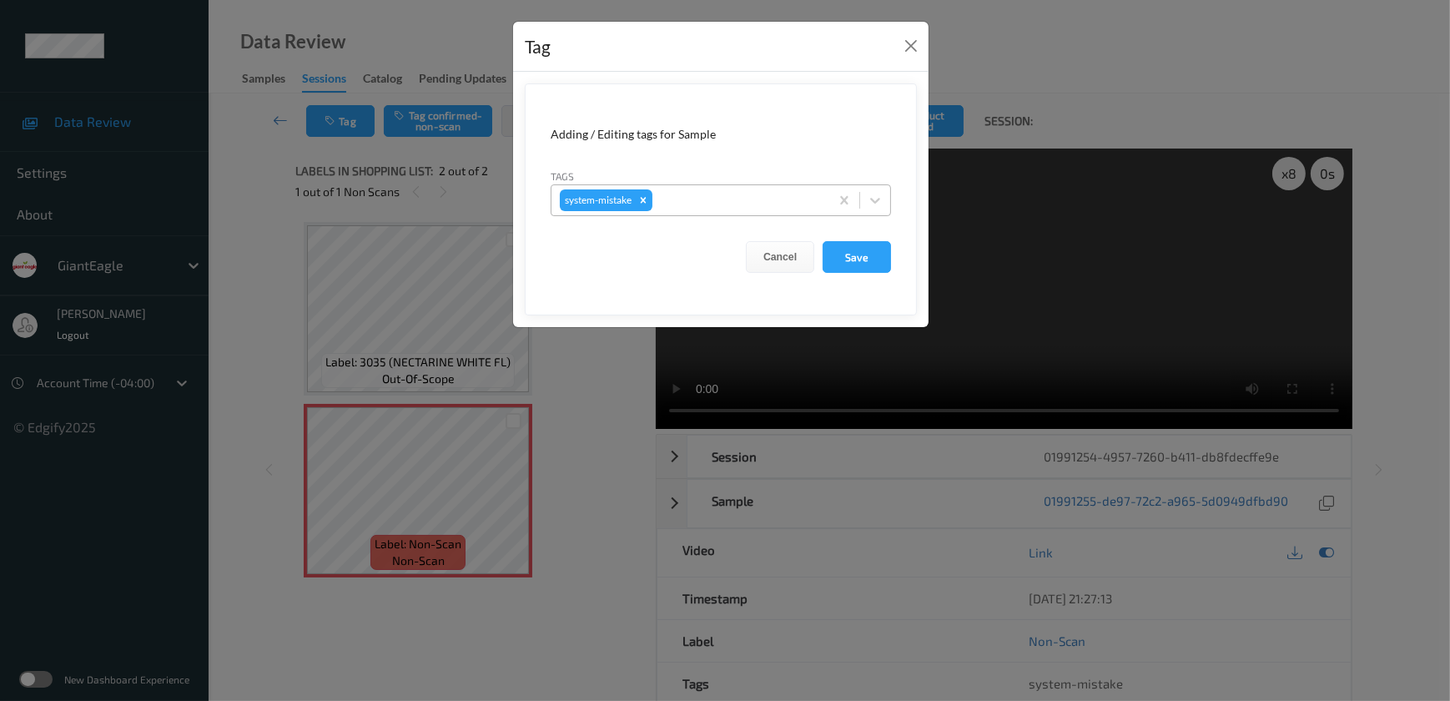
click at [747, 188] on div "system-mistake" at bounding box center [690, 200] width 278 height 28
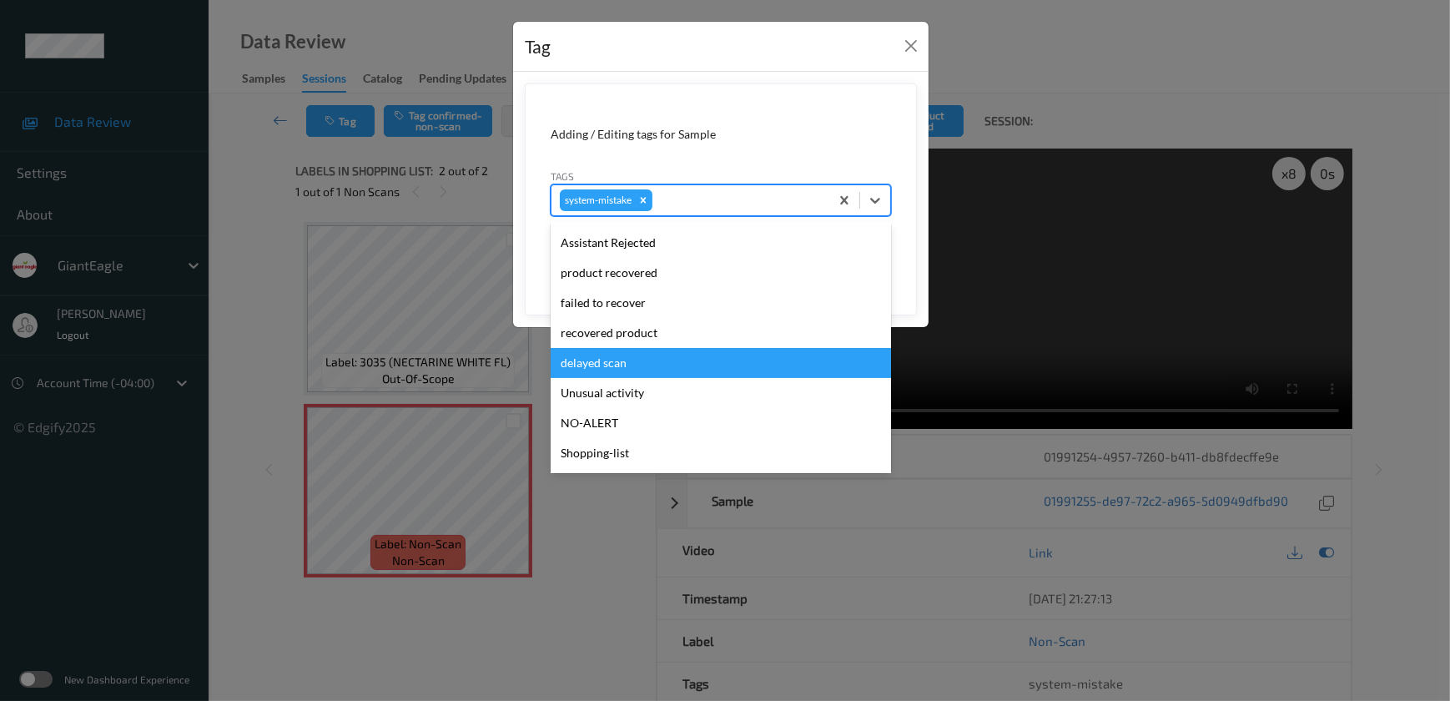
scroll to position [176, 0]
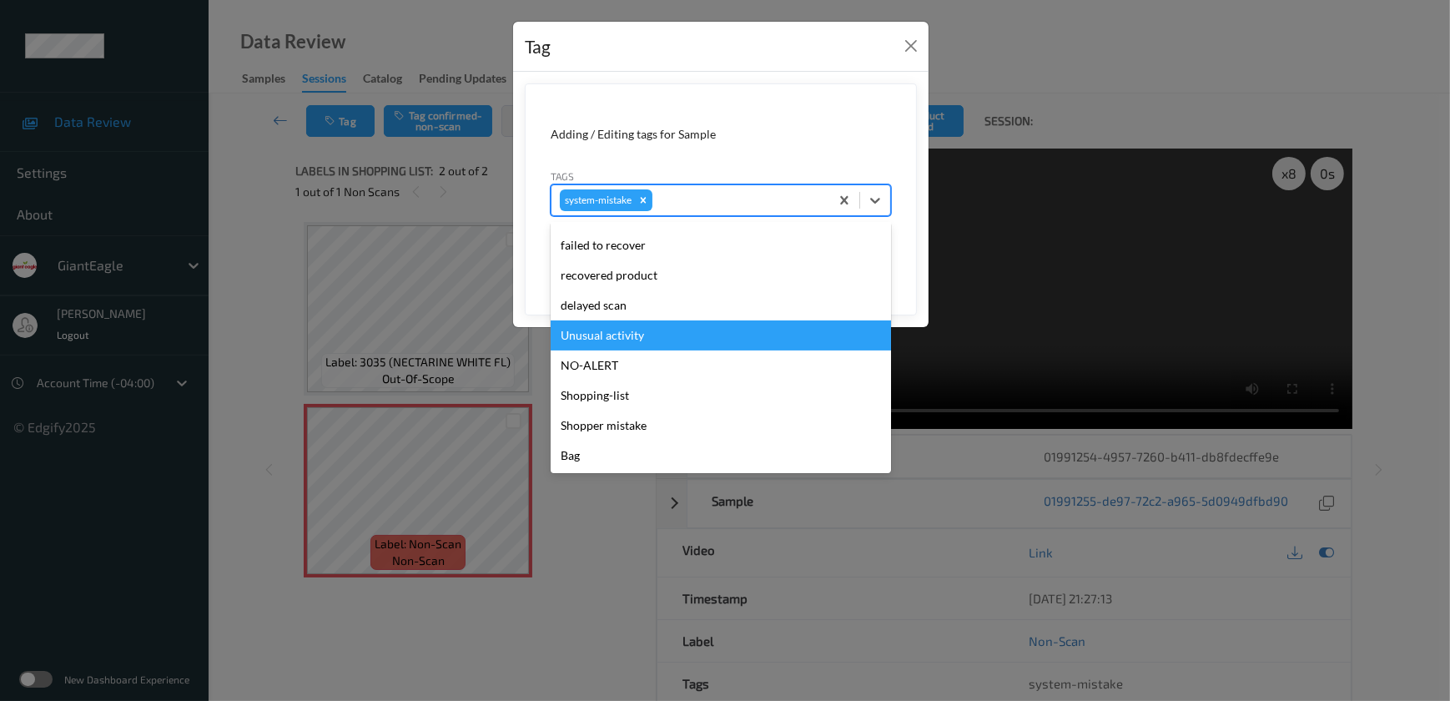
click at [655, 335] on div "Unusual activity" at bounding box center [720, 335] width 340 height 30
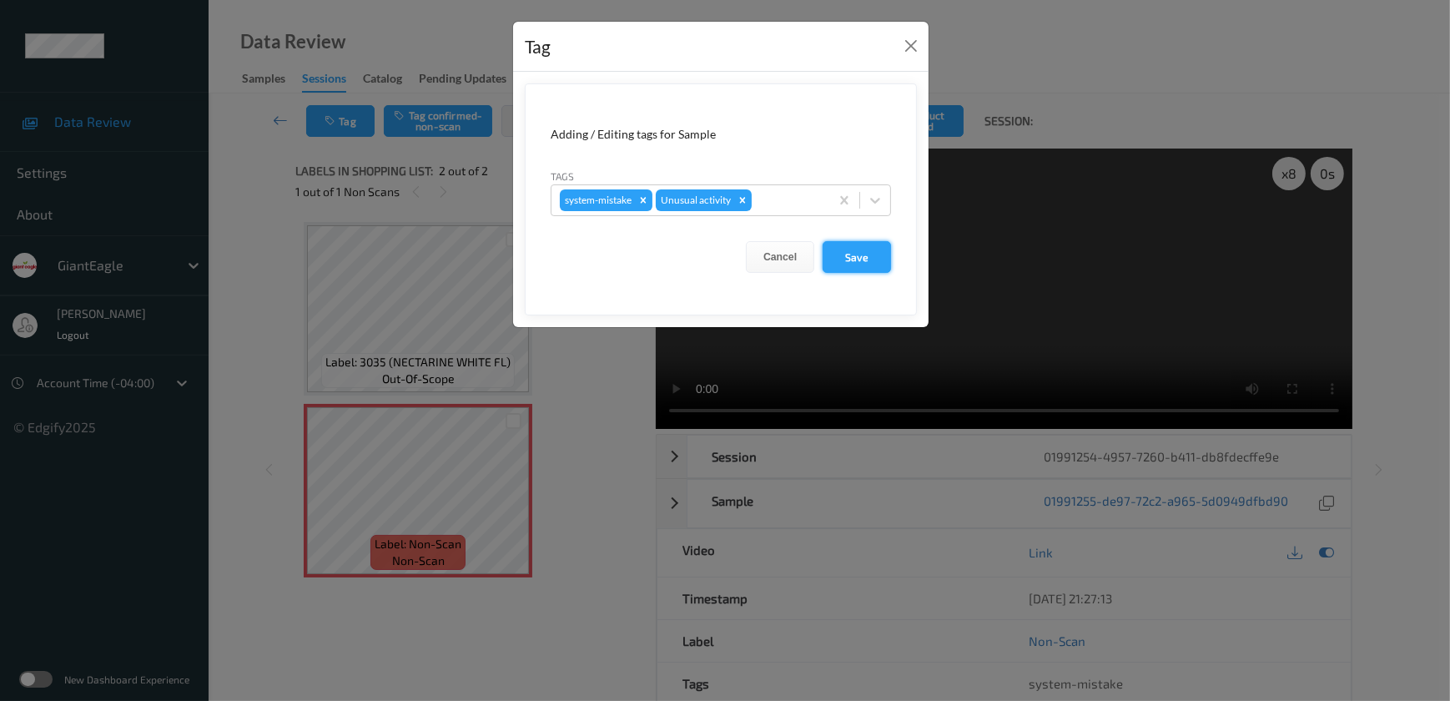
click at [853, 259] on button "Save" at bounding box center [856, 257] width 68 height 32
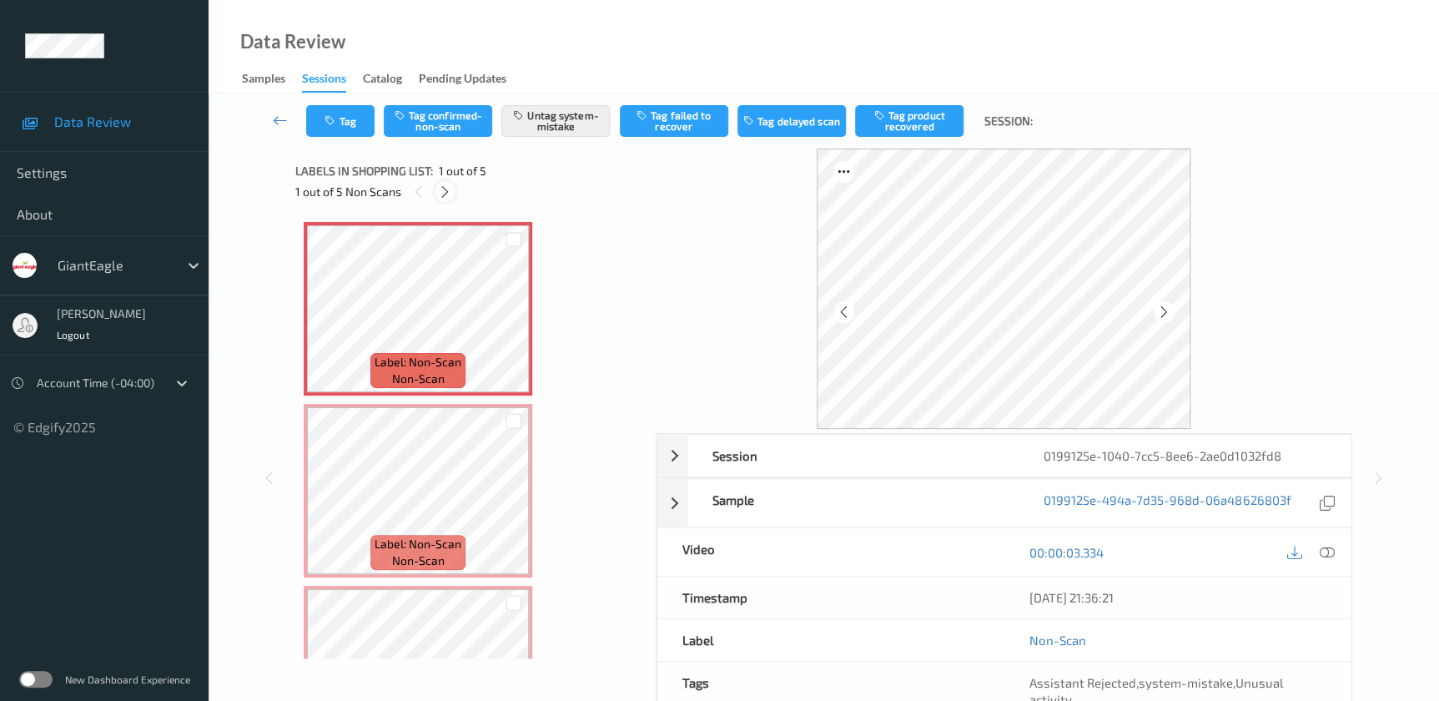
click at [450, 192] on icon at bounding box center [445, 191] width 14 height 15
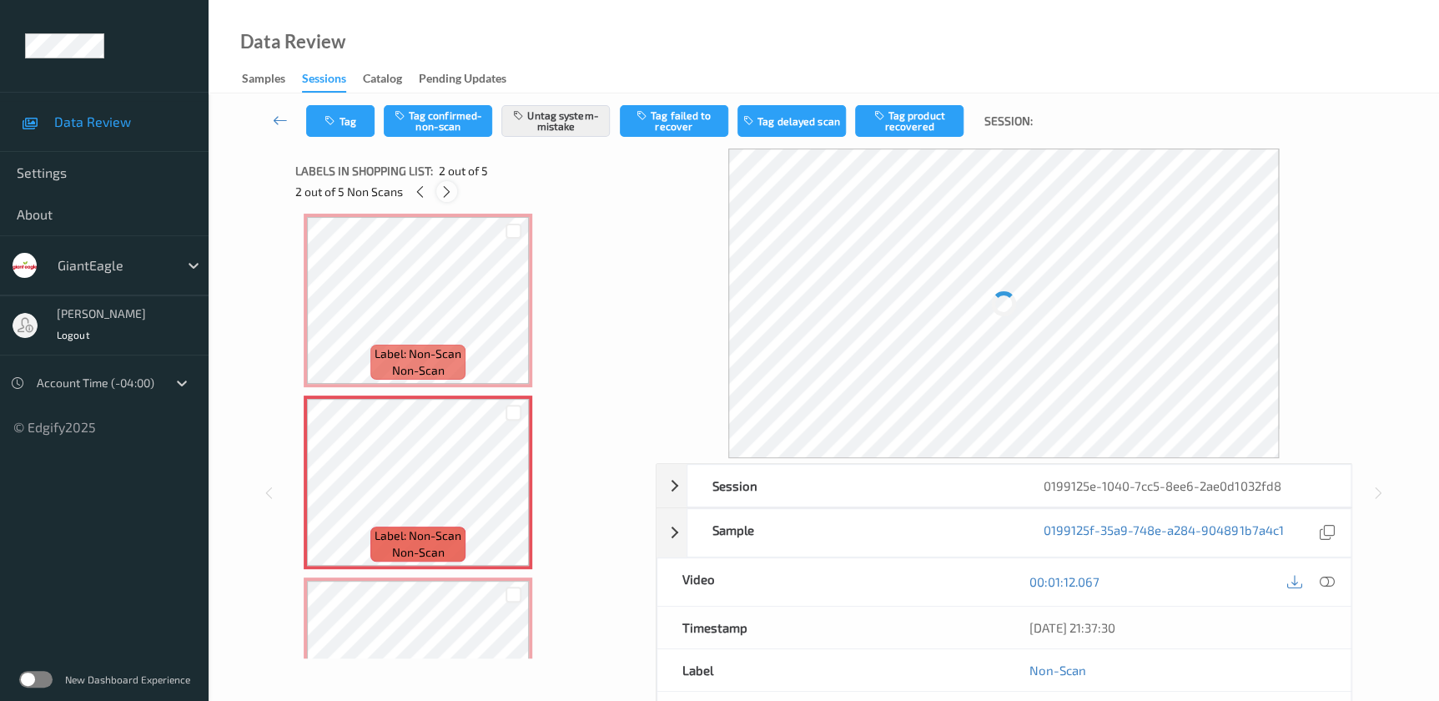
click at [450, 192] on icon at bounding box center [447, 191] width 14 height 15
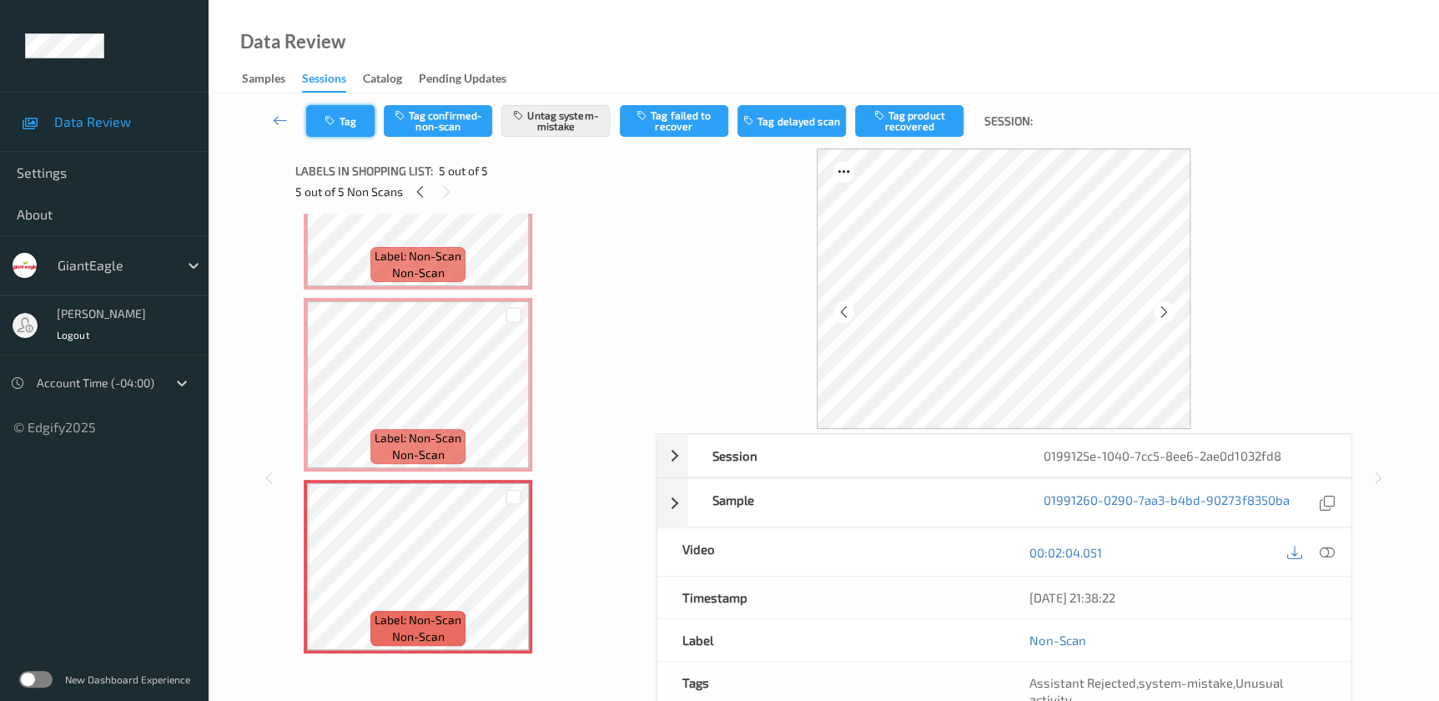
click at [350, 125] on button "Tag" at bounding box center [340, 121] width 68 height 32
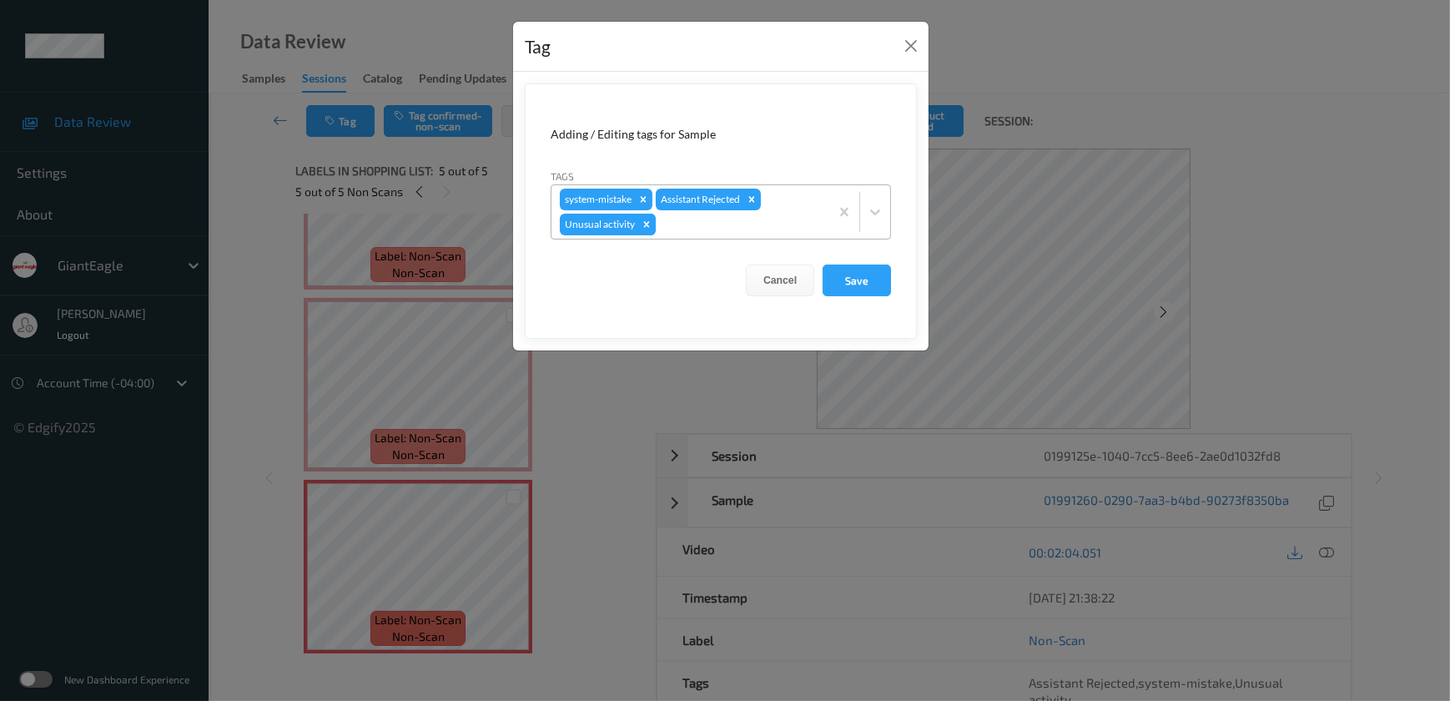
click at [647, 224] on icon "Remove Unusual activity" at bounding box center [647, 225] width 12 height 12
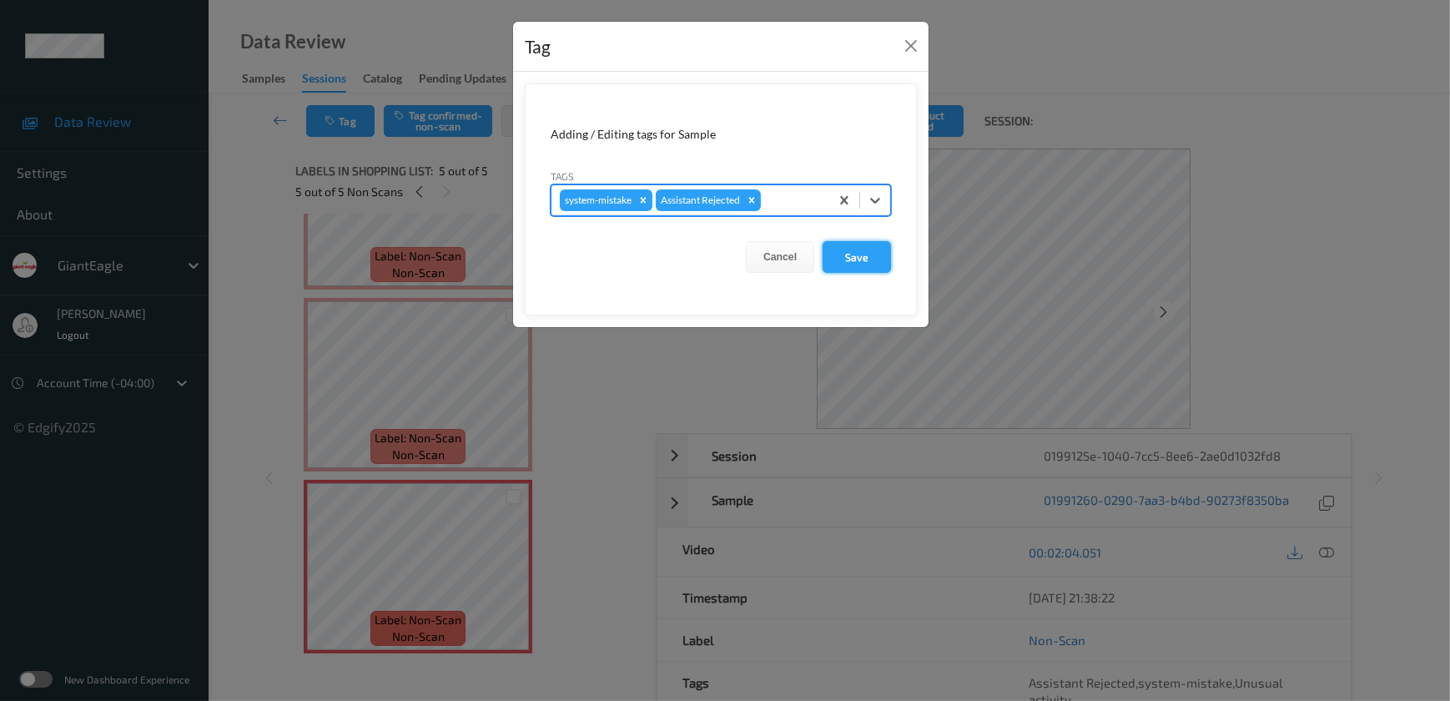
click at [842, 250] on button "Save" at bounding box center [856, 257] width 68 height 32
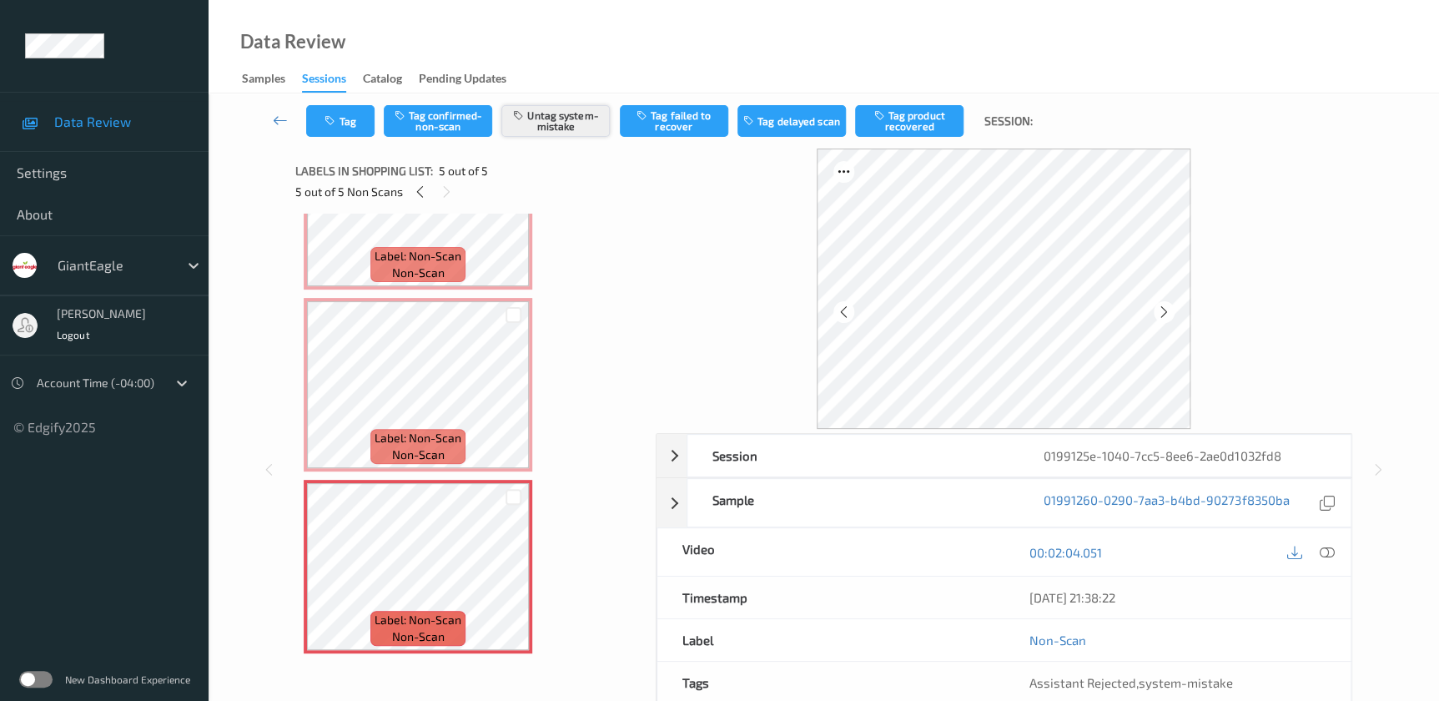
click at [561, 133] on button "Untag system-mistake" at bounding box center [555, 121] width 108 height 32
click at [434, 126] on button "Tag confirmed-non-scan" at bounding box center [438, 121] width 108 height 32
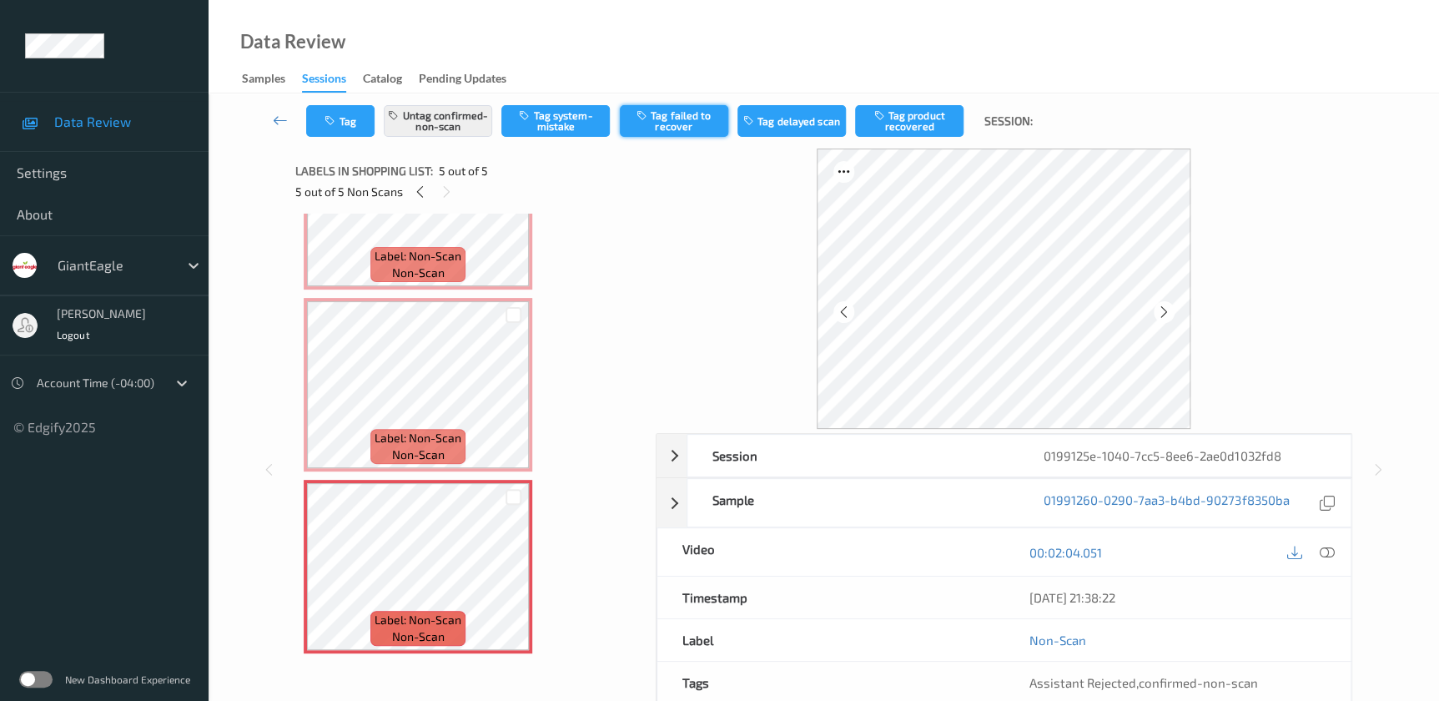
click at [681, 123] on button "Tag failed to recover" at bounding box center [674, 121] width 108 height 32
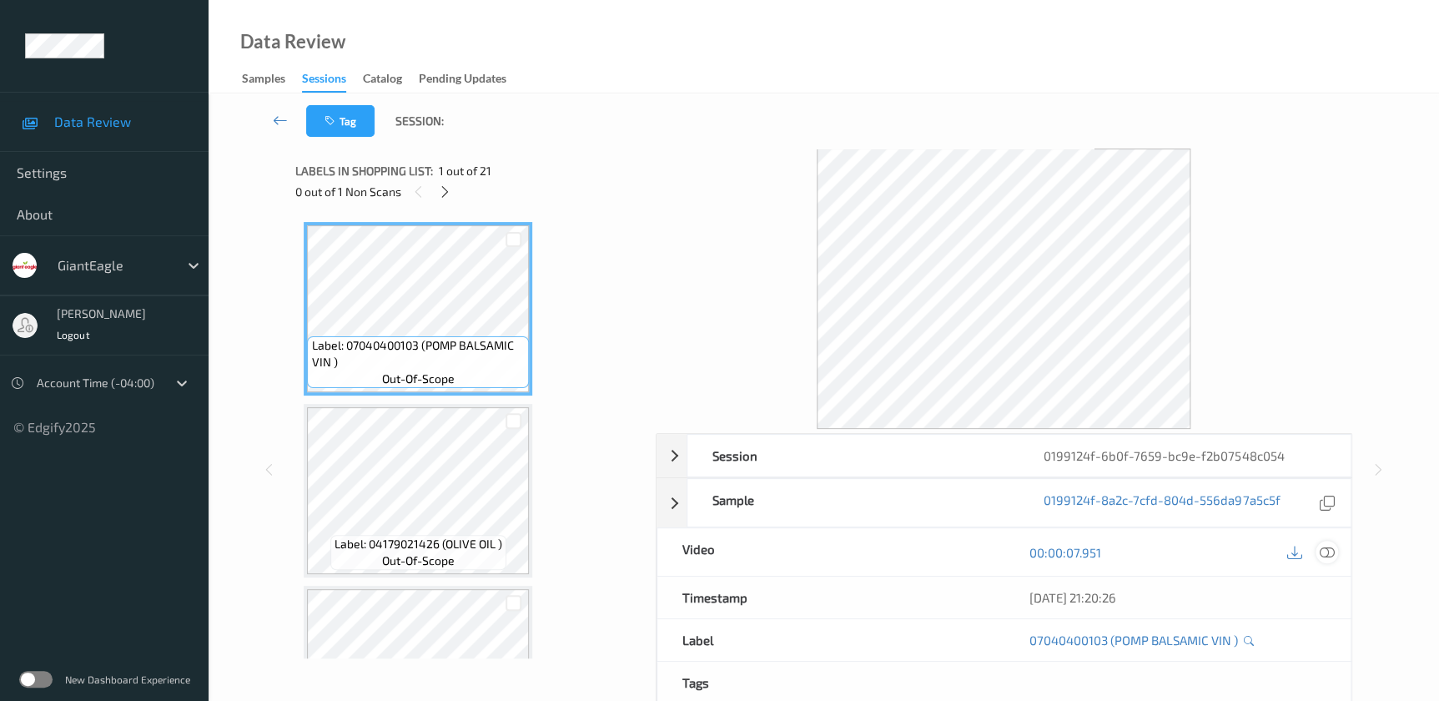
click at [1328, 552] on icon at bounding box center [1326, 552] width 15 height 15
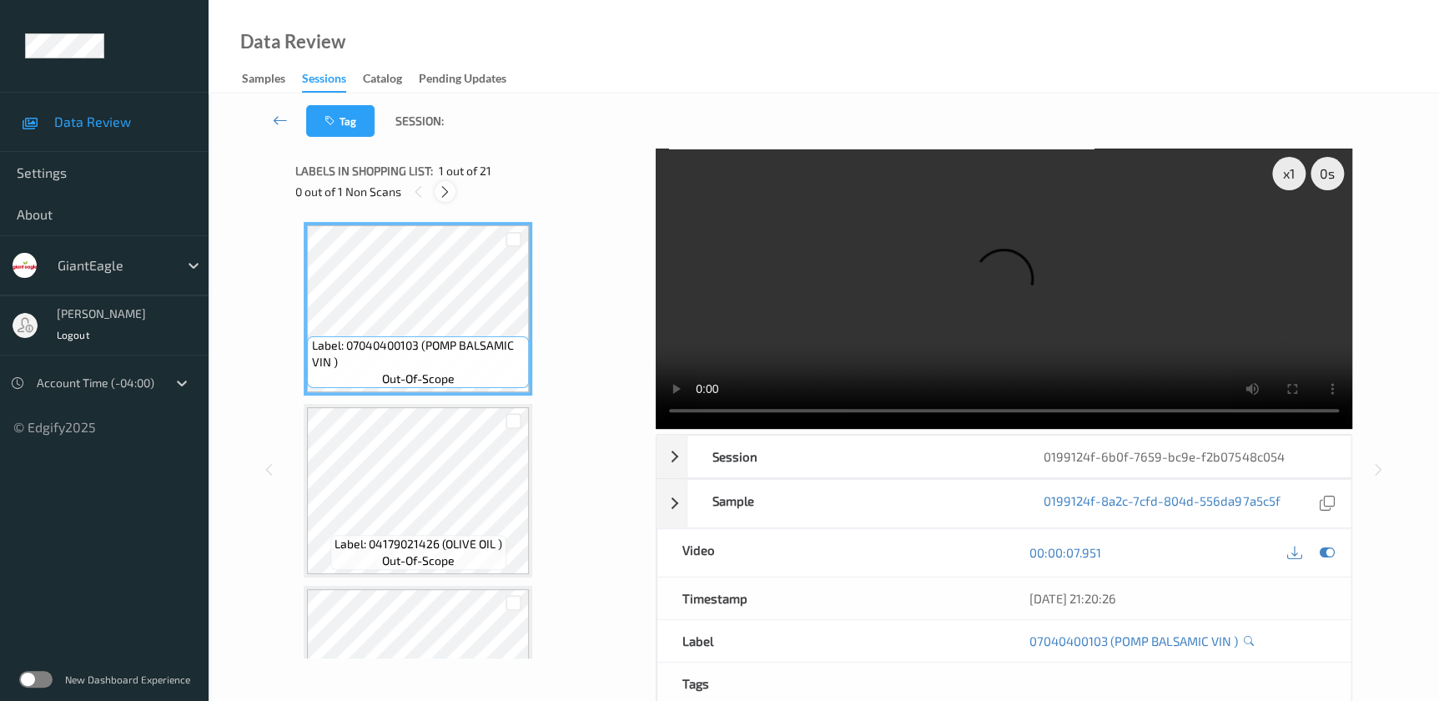
click at [448, 195] on icon at bounding box center [445, 191] width 14 height 15
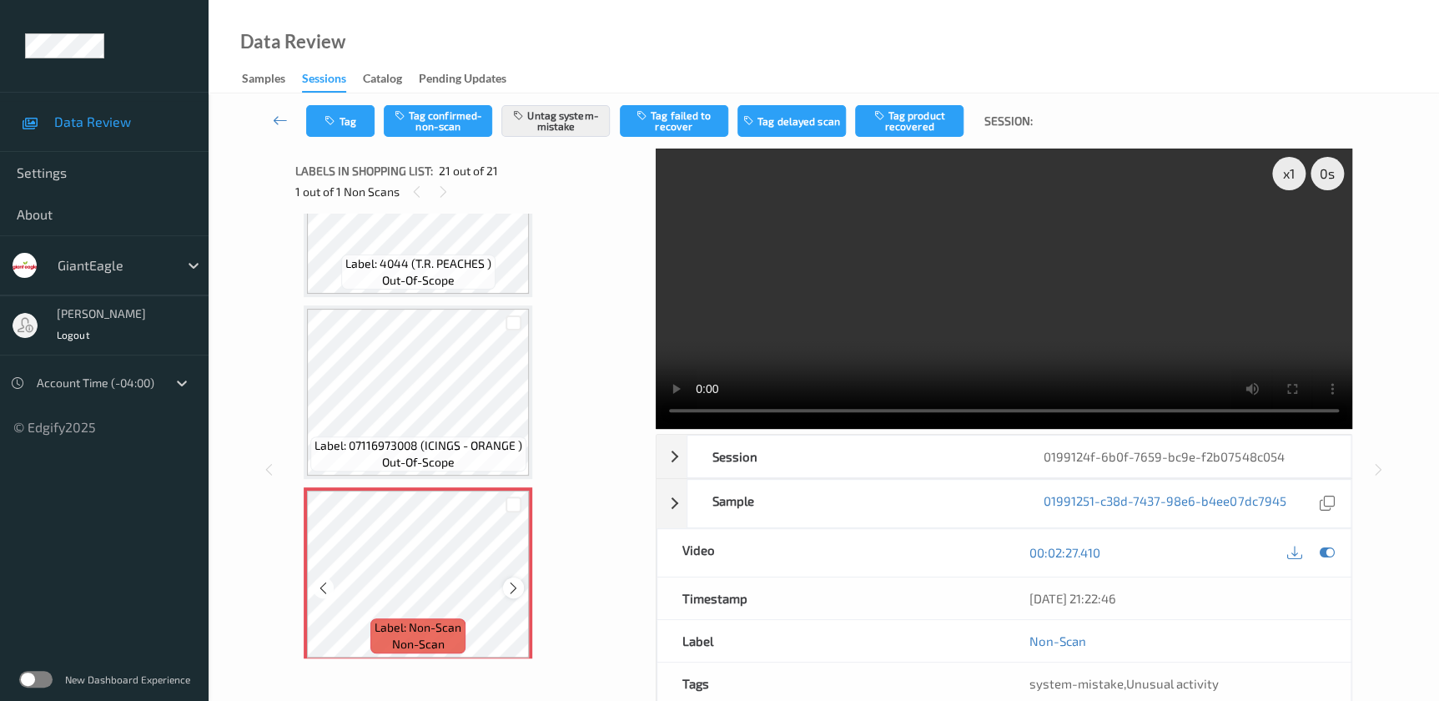
click at [506, 580] on icon at bounding box center [513, 587] width 14 height 15
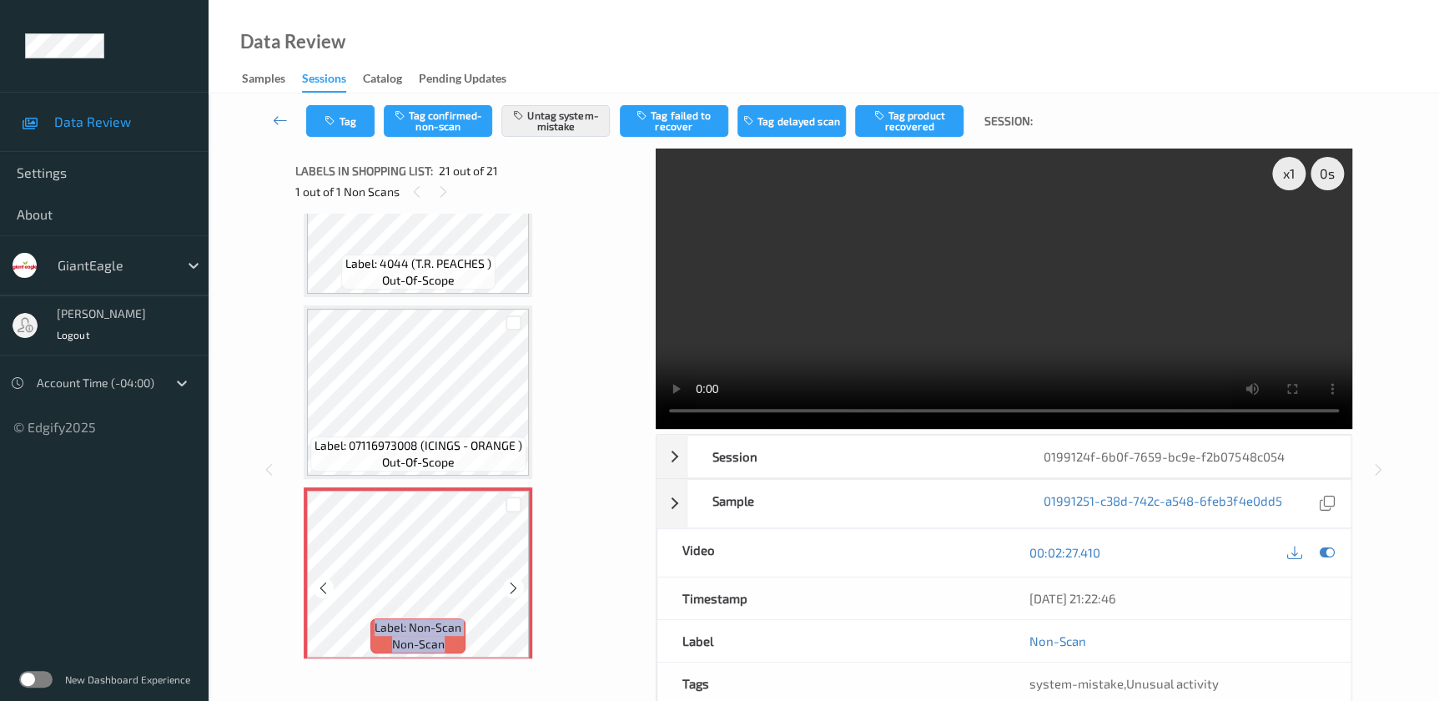
click at [506, 580] on icon at bounding box center [513, 587] width 14 height 15
click at [1010, 308] on video at bounding box center [1004, 288] width 696 height 280
click at [346, 121] on button "Tag" at bounding box center [340, 121] width 68 height 32
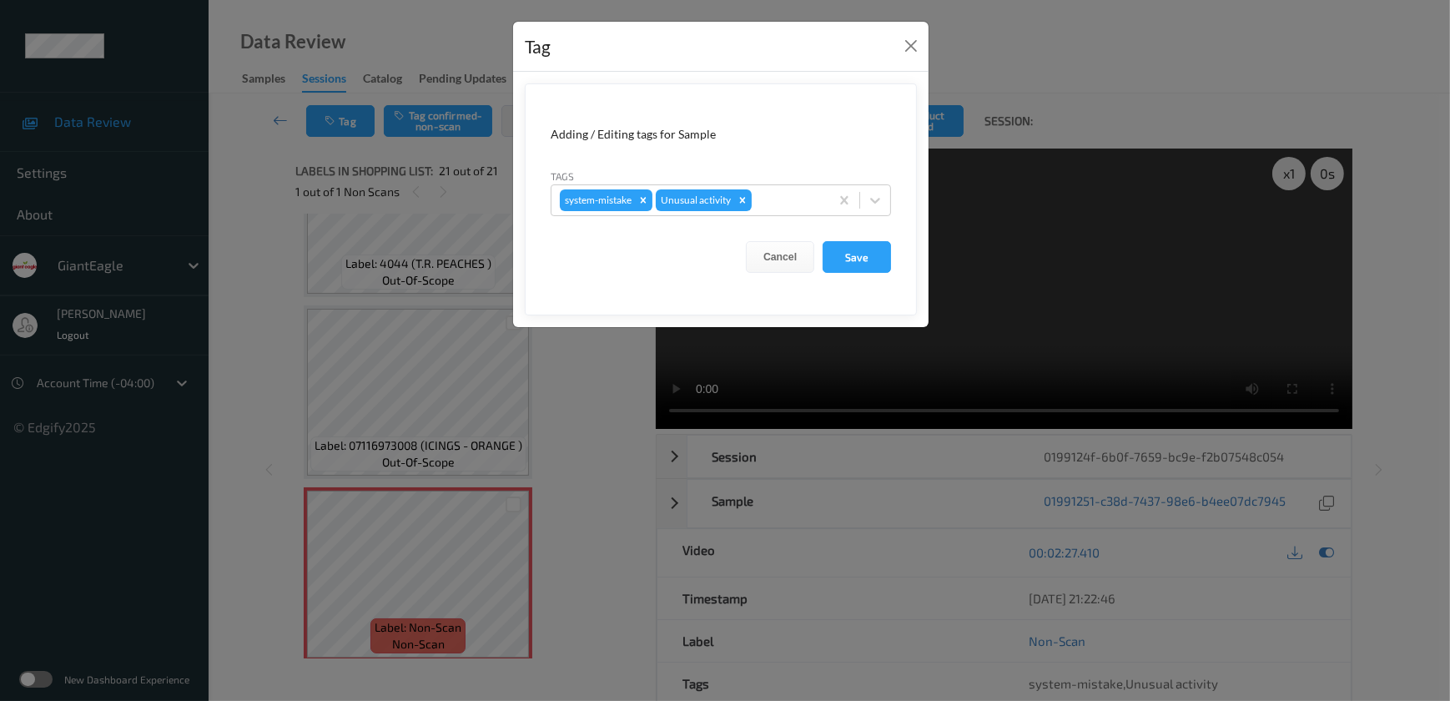
click at [592, 515] on div "Tag Adding / Editing tags for Sample Tags system-mistake Unusual activity Cance…" at bounding box center [725, 350] width 1450 height 701
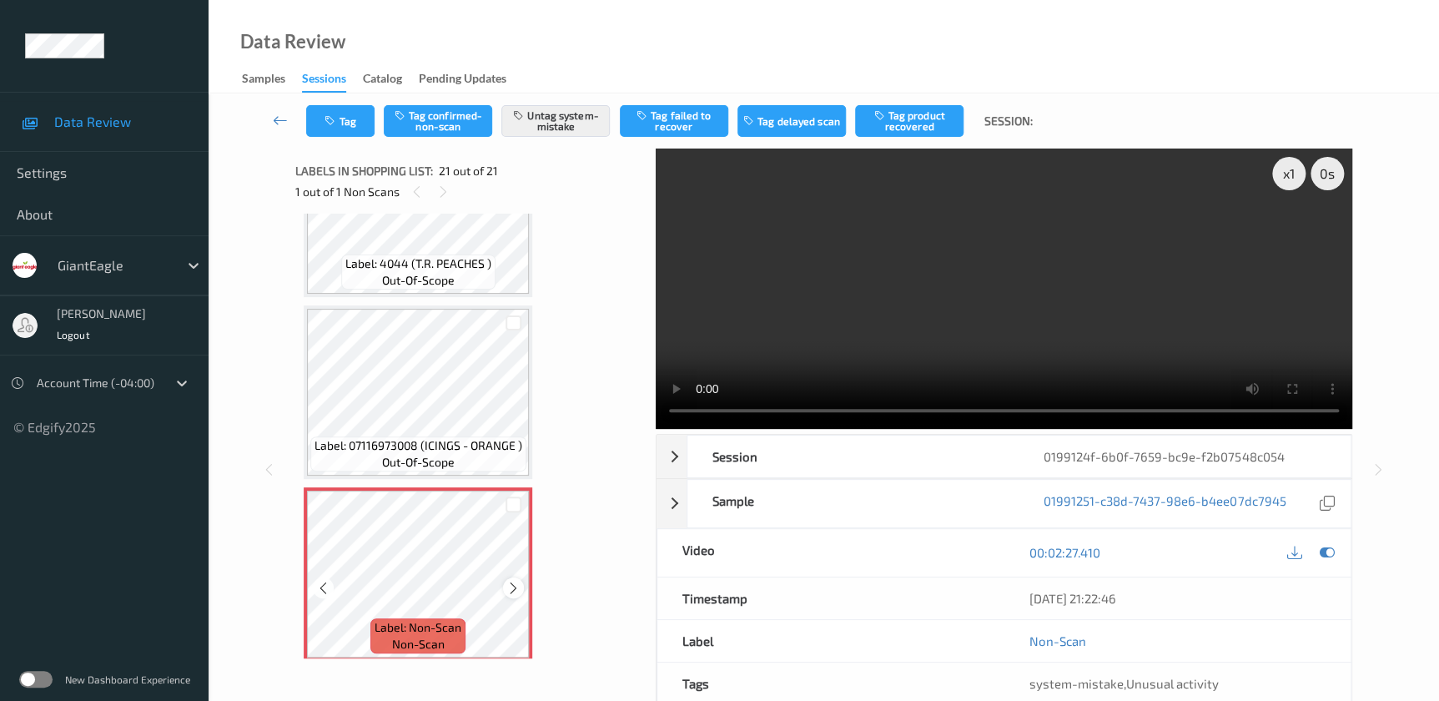
click at [509, 580] on icon at bounding box center [513, 587] width 14 height 15
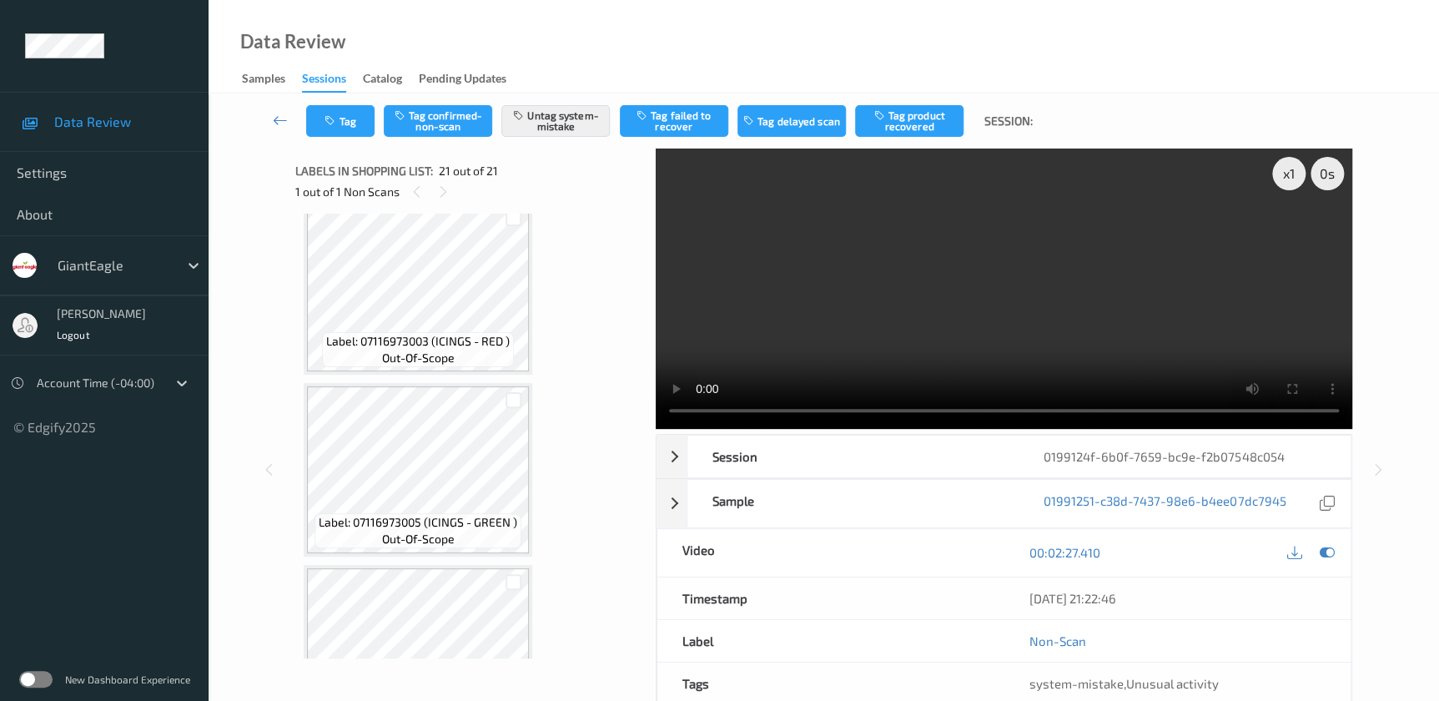
scroll to position [2308, 0]
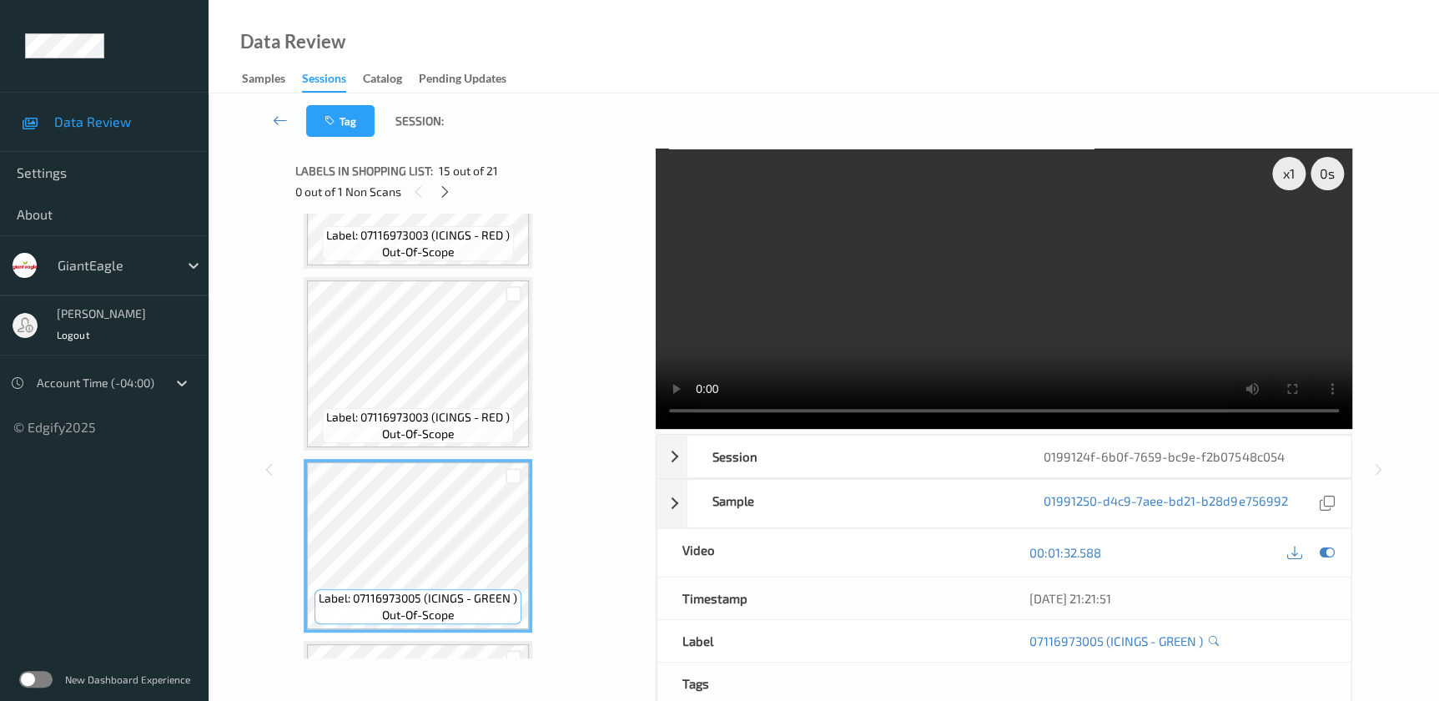
click at [975, 309] on video at bounding box center [1004, 288] width 696 height 280
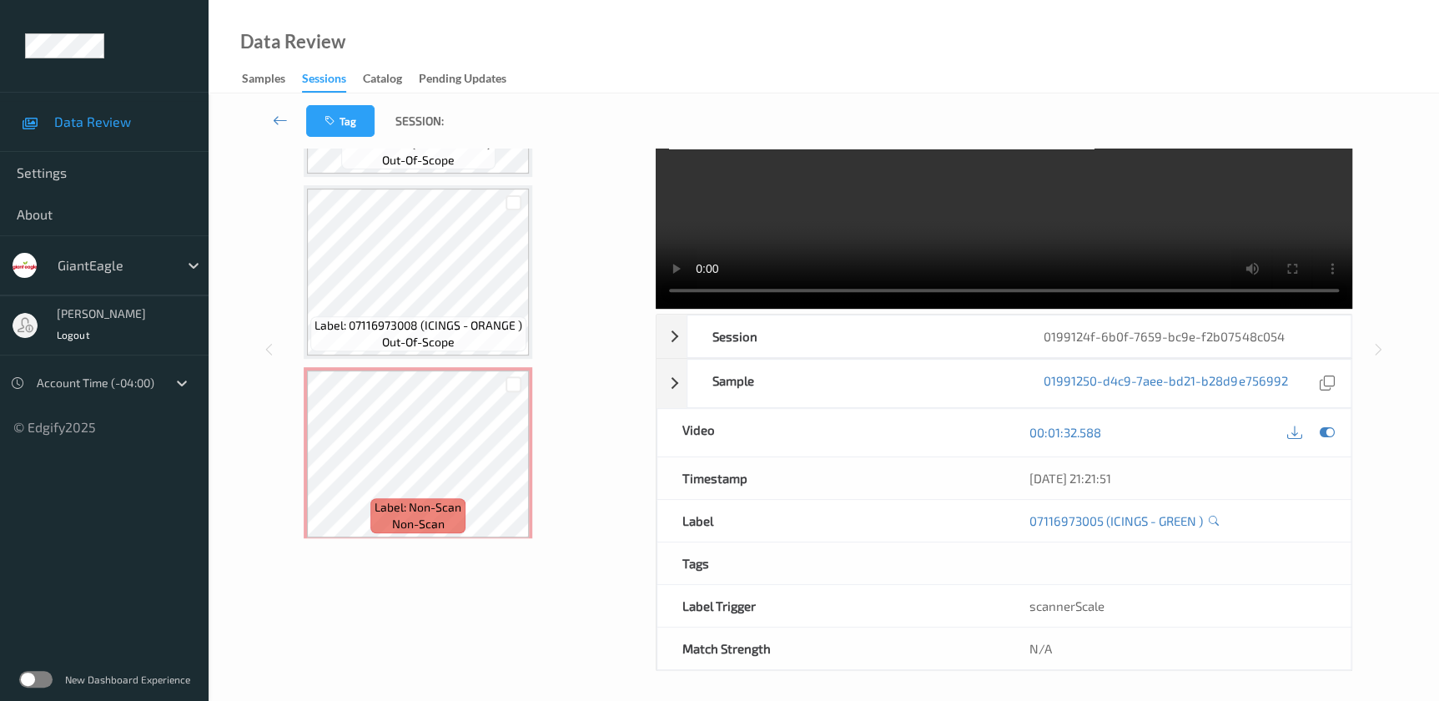
scroll to position [123, 0]
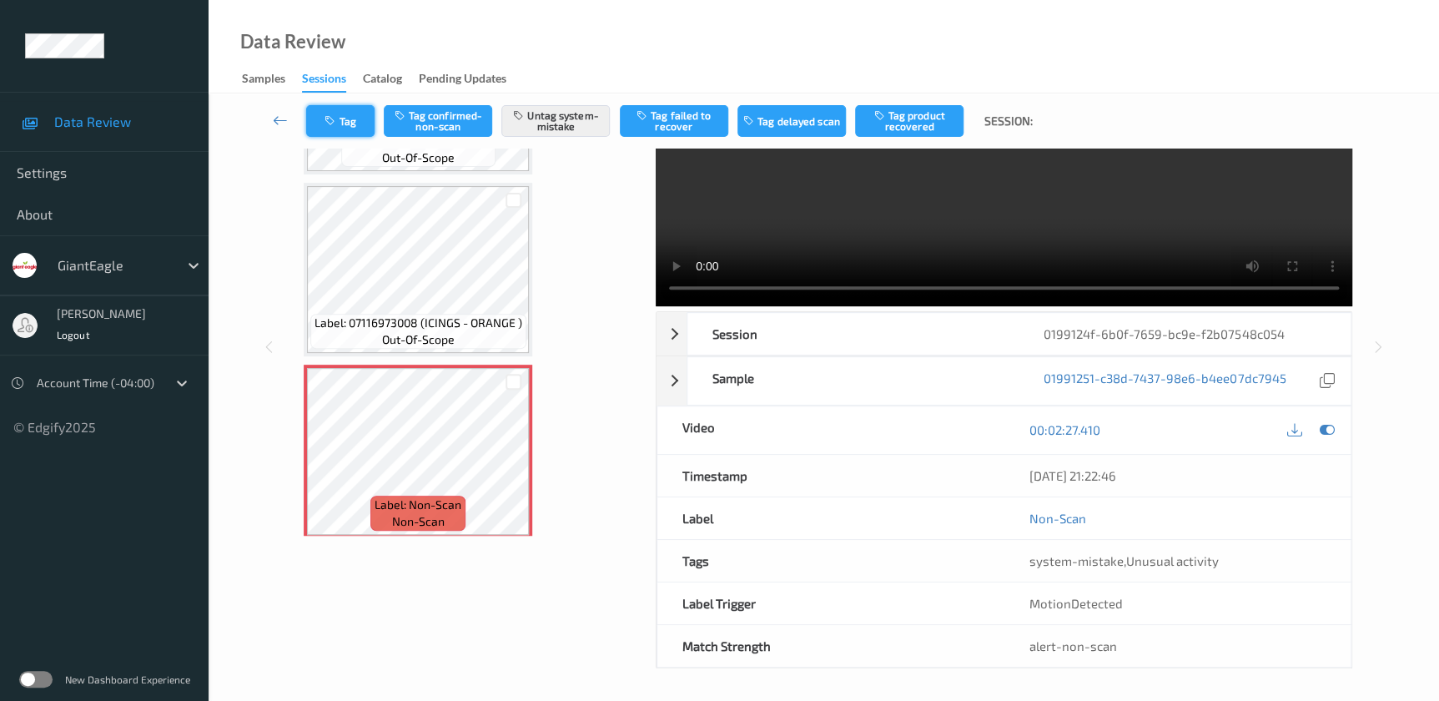
click at [335, 112] on button "Tag" at bounding box center [340, 121] width 68 height 32
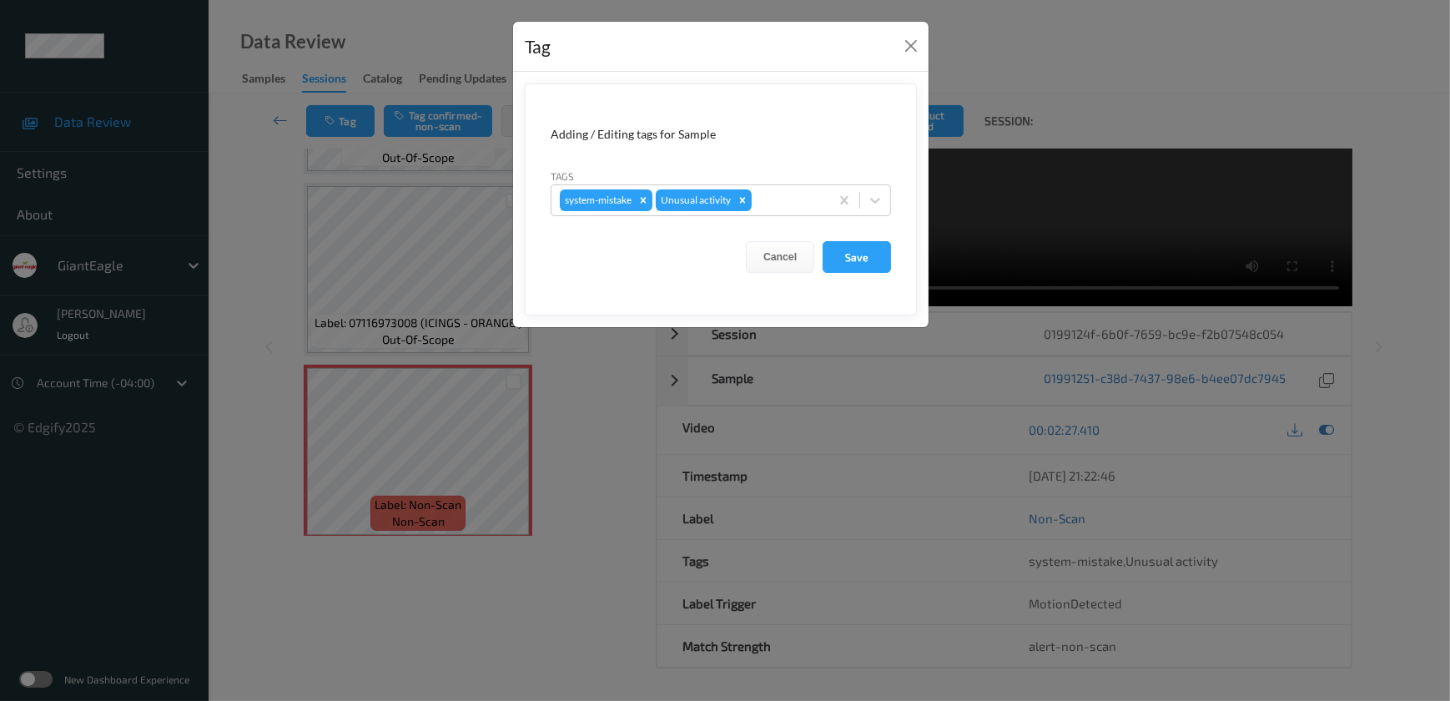
click at [620, 430] on div "Tag Adding / Editing tags for Sample Tags system-mistake Unusual activity Cance…" at bounding box center [725, 350] width 1450 height 701
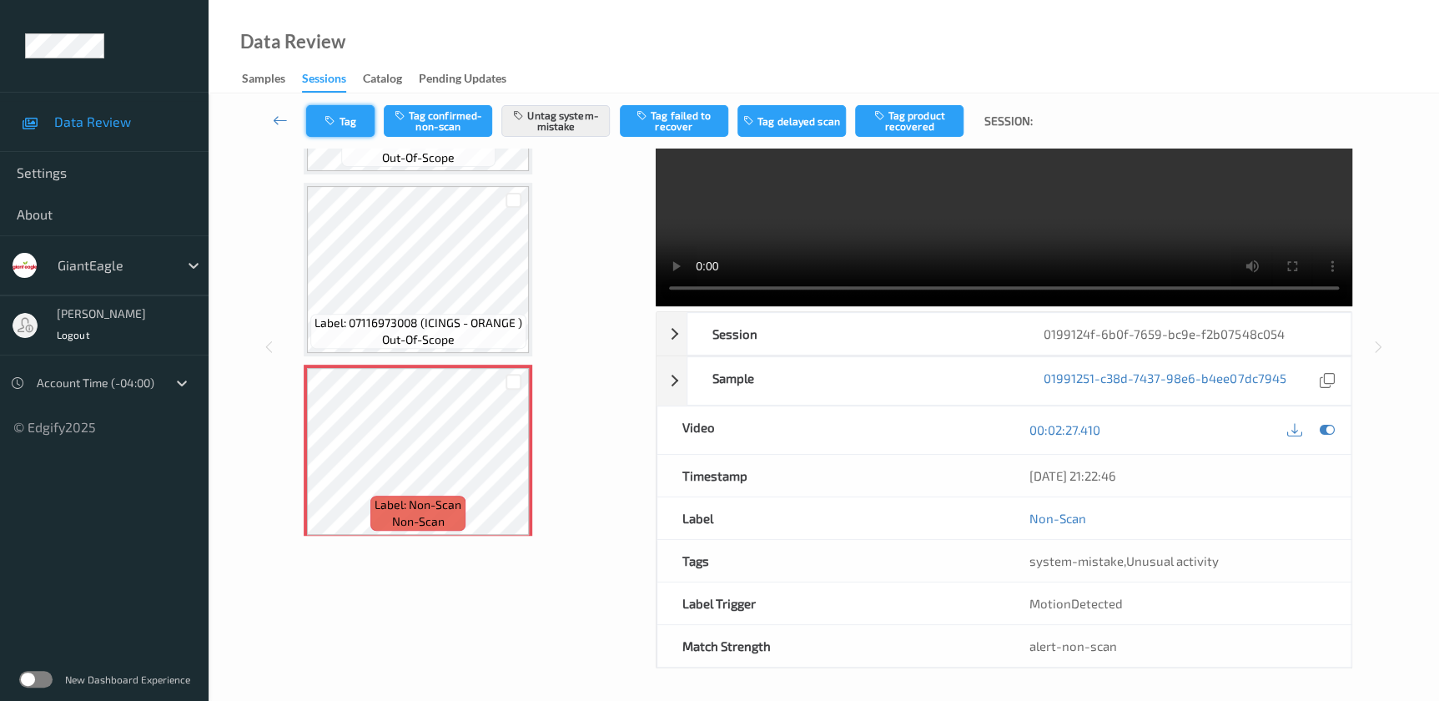
click at [342, 120] on button "Tag" at bounding box center [340, 121] width 68 height 32
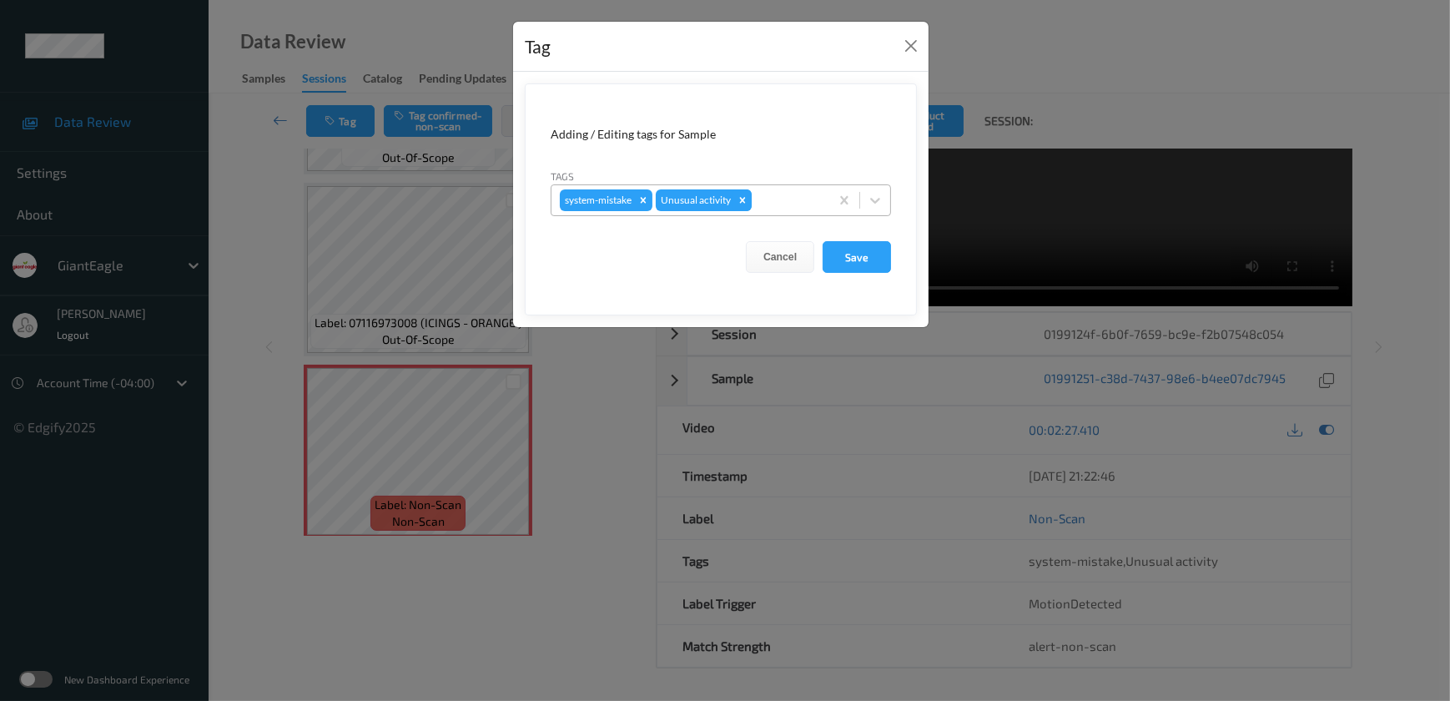
click at [742, 199] on icon "Remove Unusual activity" at bounding box center [743, 200] width 6 height 6
click at [644, 197] on icon "Remove system-mistake" at bounding box center [643, 200] width 12 height 12
click at [853, 262] on button "Save" at bounding box center [856, 257] width 68 height 32
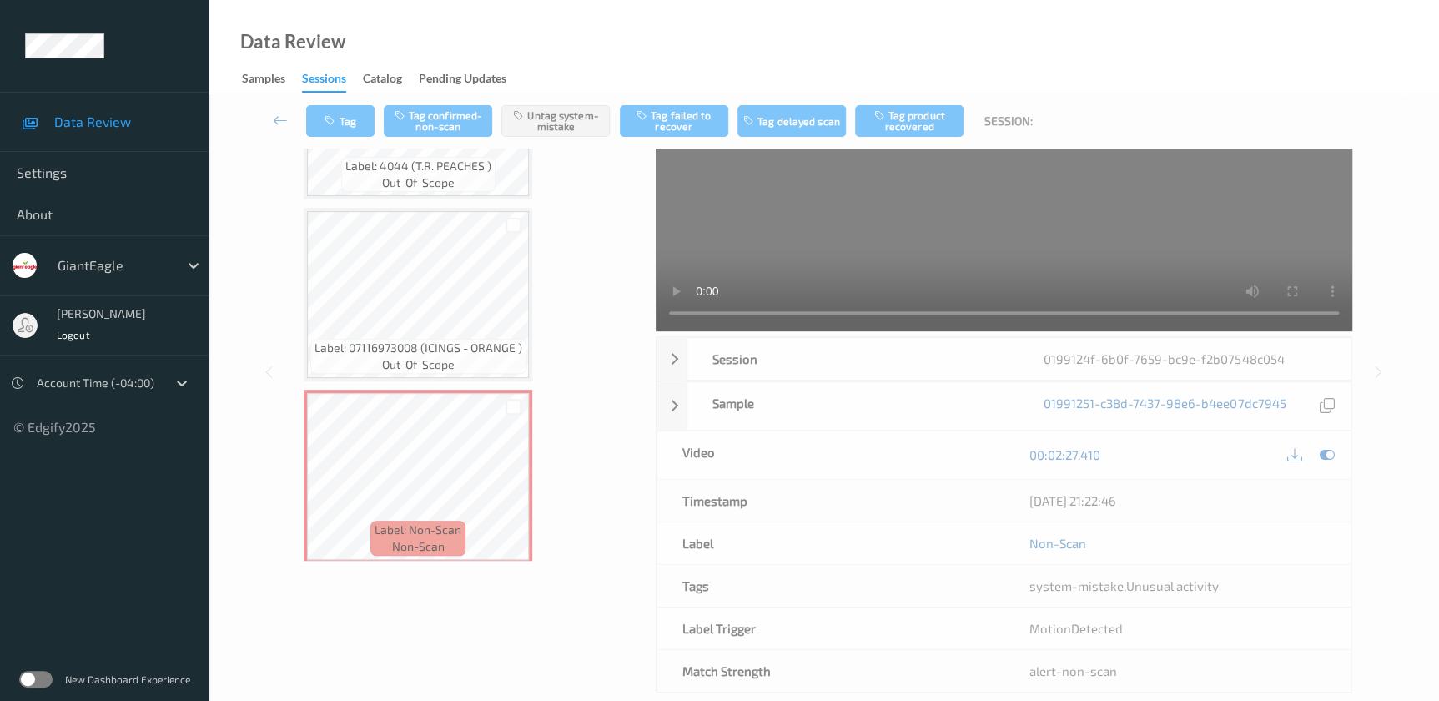
scroll to position [0, 0]
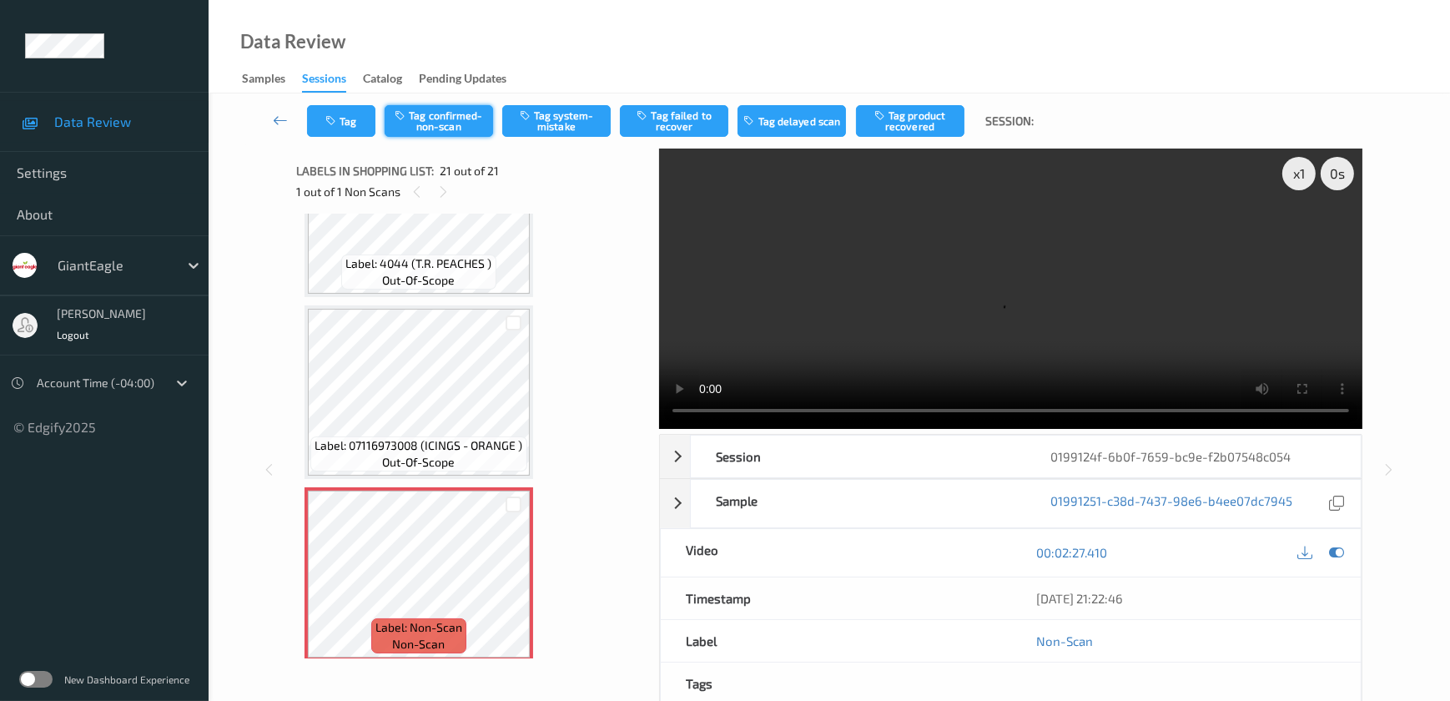
click at [454, 125] on button "Tag confirmed-non-scan" at bounding box center [438, 121] width 108 height 32
click at [680, 114] on button "Tag failed to recover" at bounding box center [674, 121] width 108 height 32
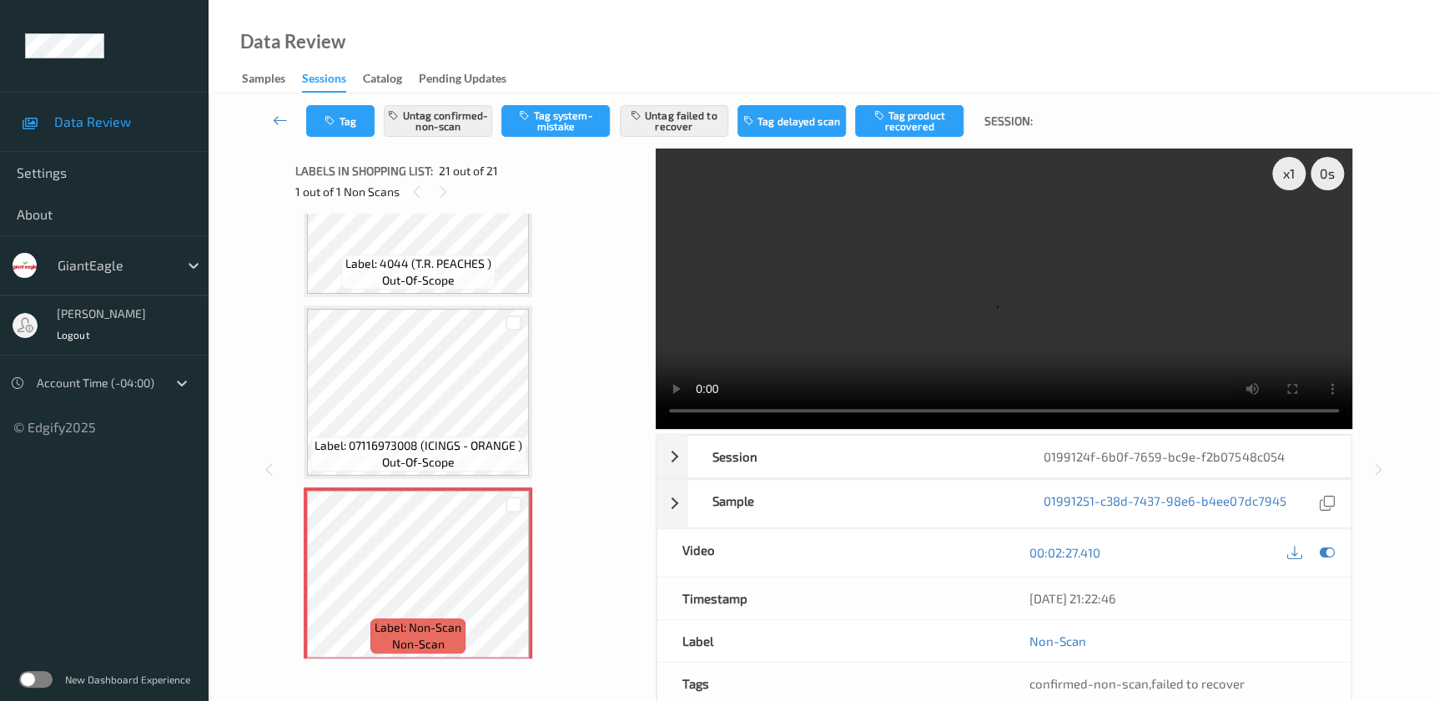
click at [1093, 349] on video at bounding box center [1004, 288] width 696 height 280
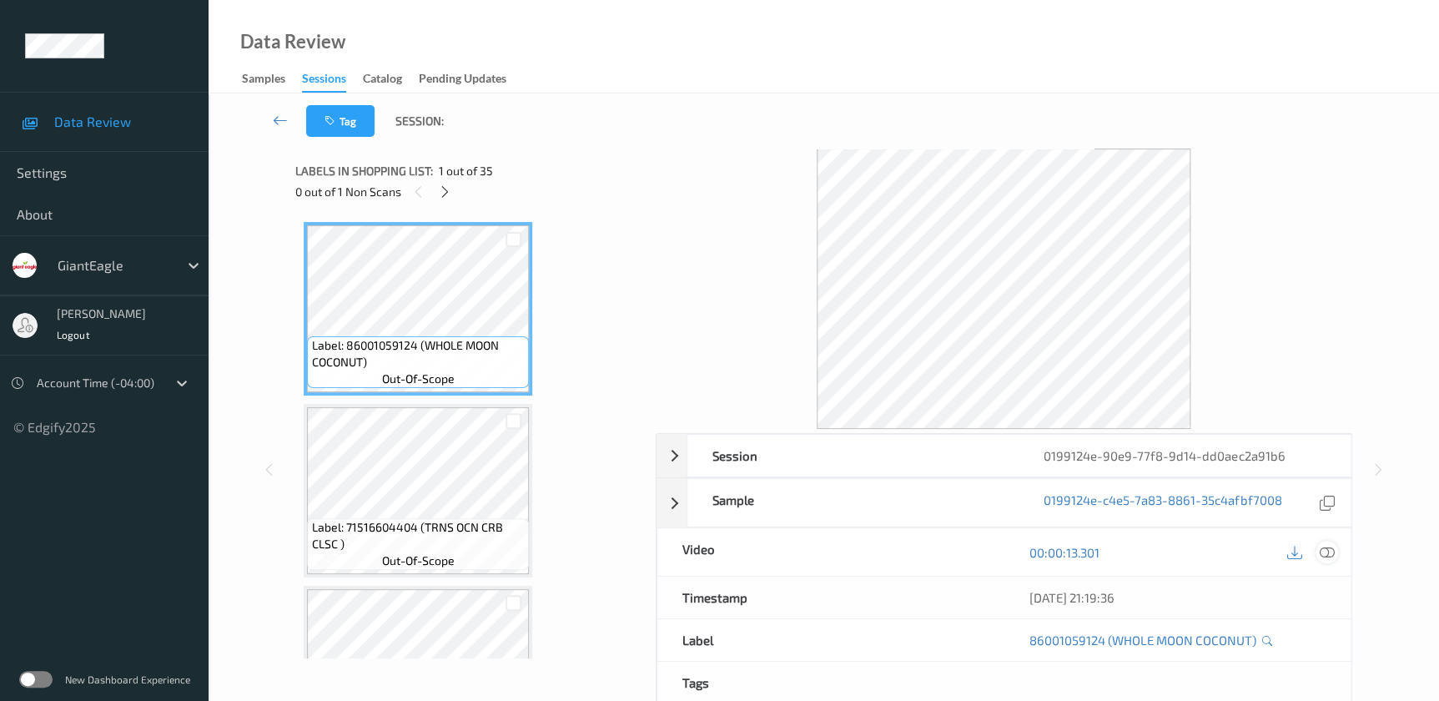
click at [1324, 549] on icon at bounding box center [1326, 552] width 15 height 15
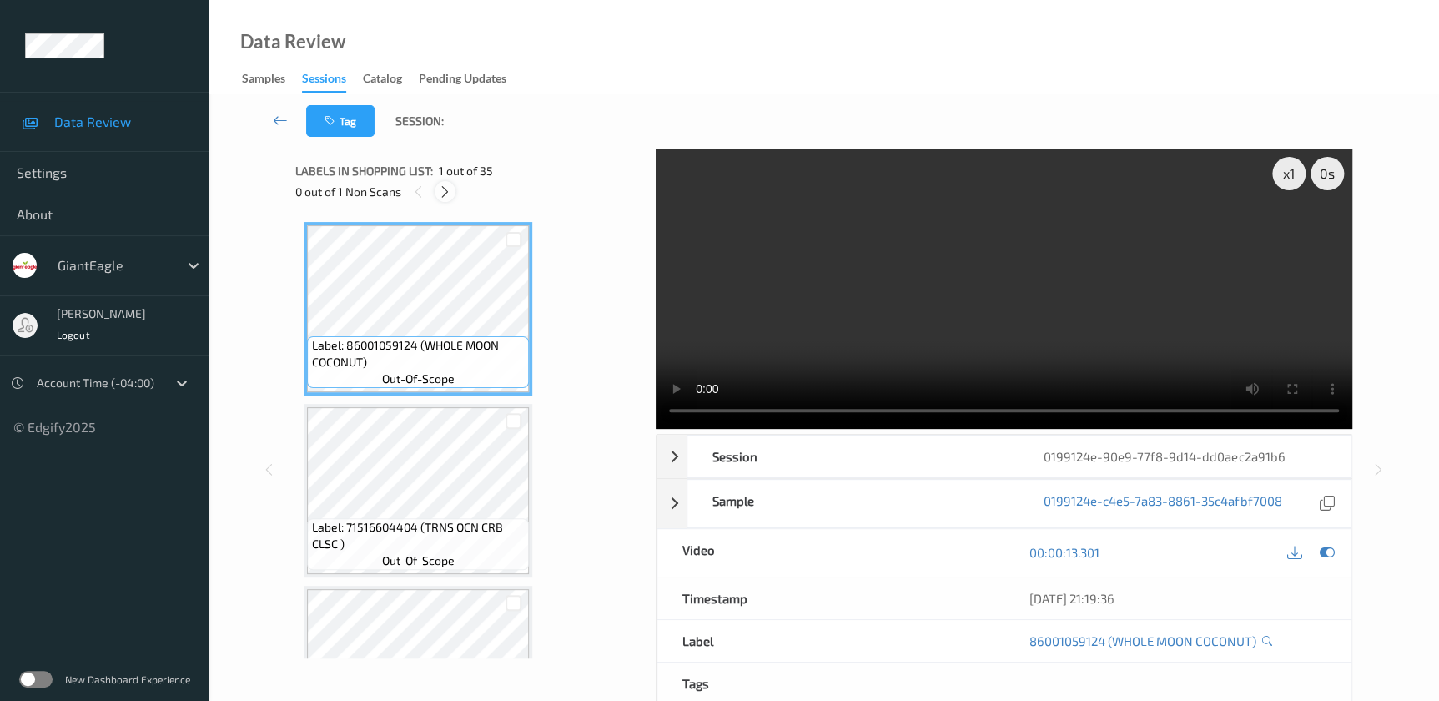
click at [444, 200] on div at bounding box center [445, 191] width 21 height 21
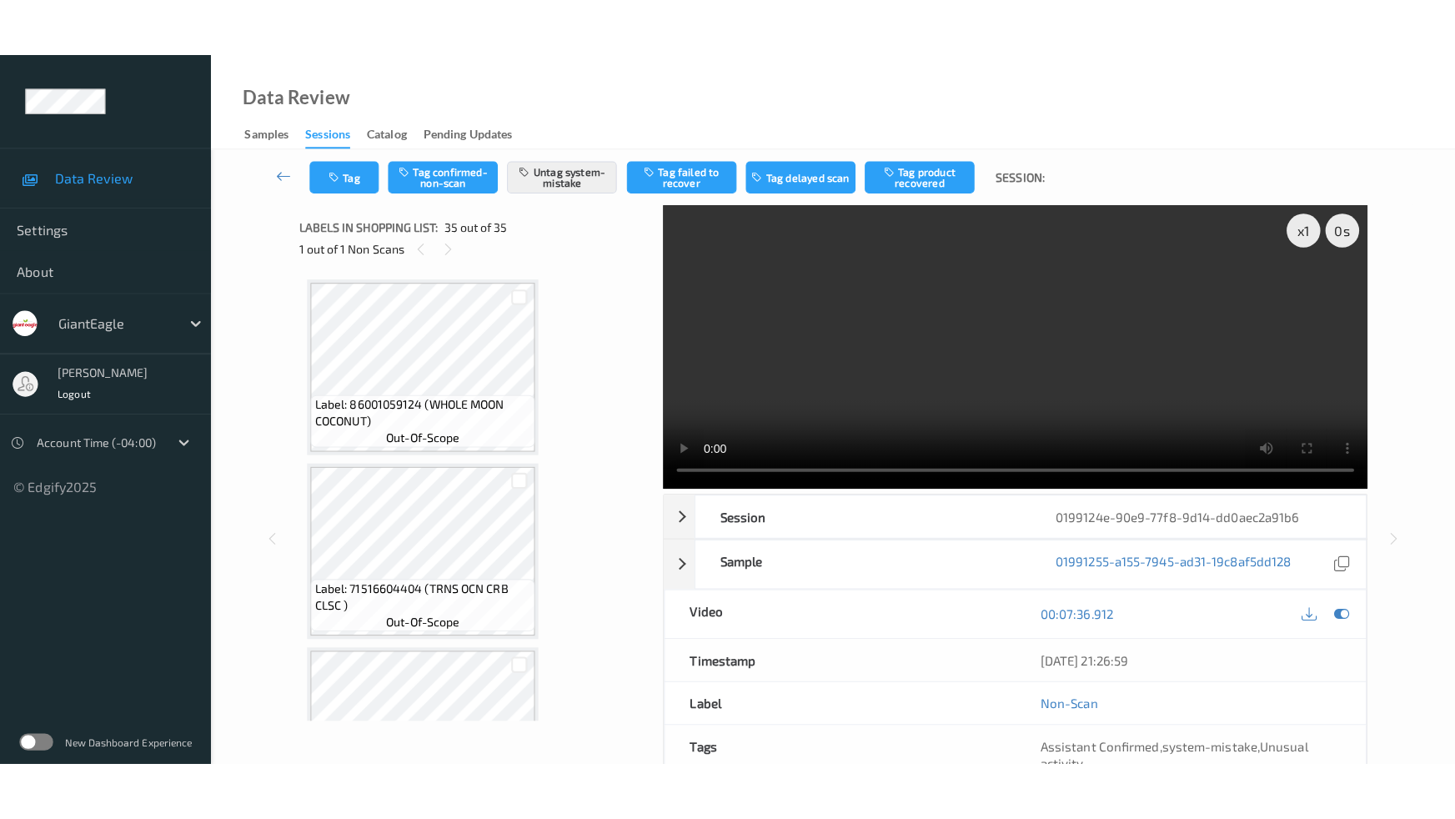
scroll to position [5905, 0]
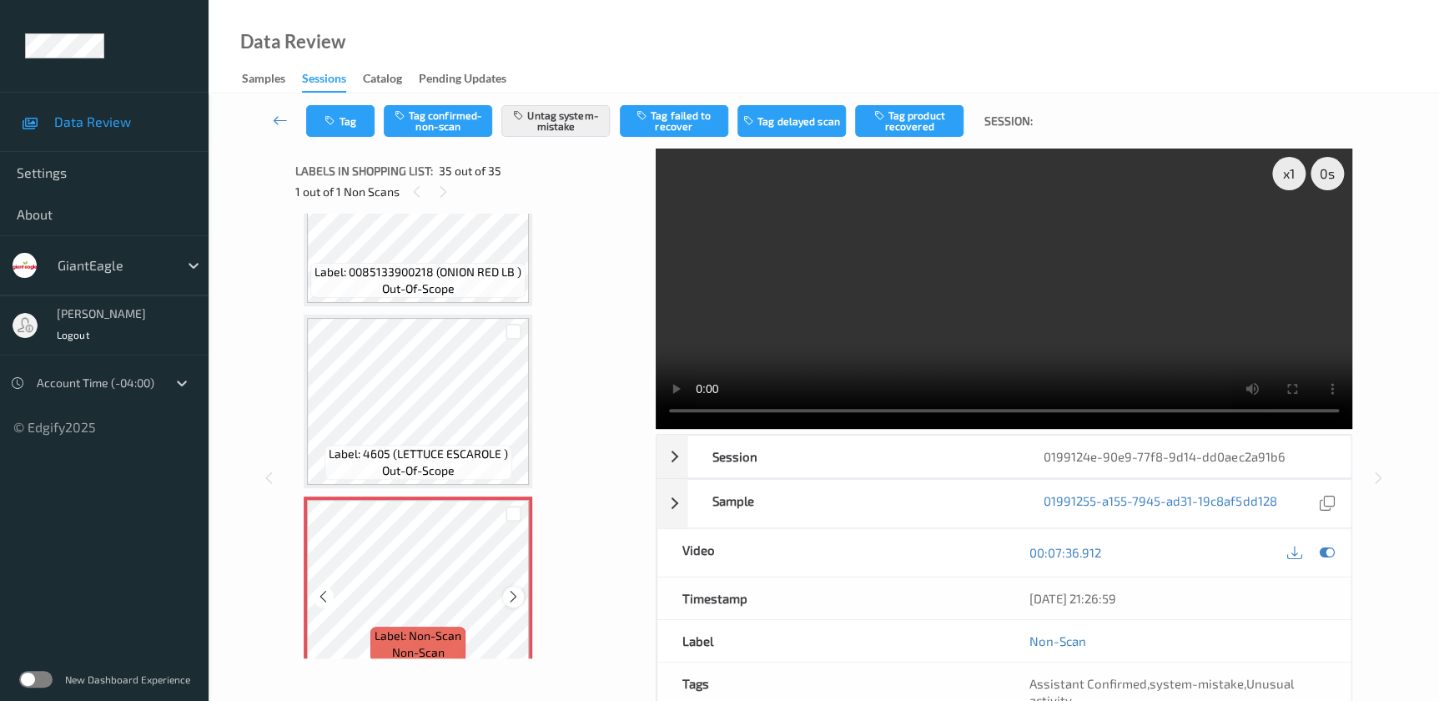
click at [507, 589] on icon at bounding box center [513, 596] width 14 height 15
click at [509, 589] on icon at bounding box center [513, 596] width 14 height 15
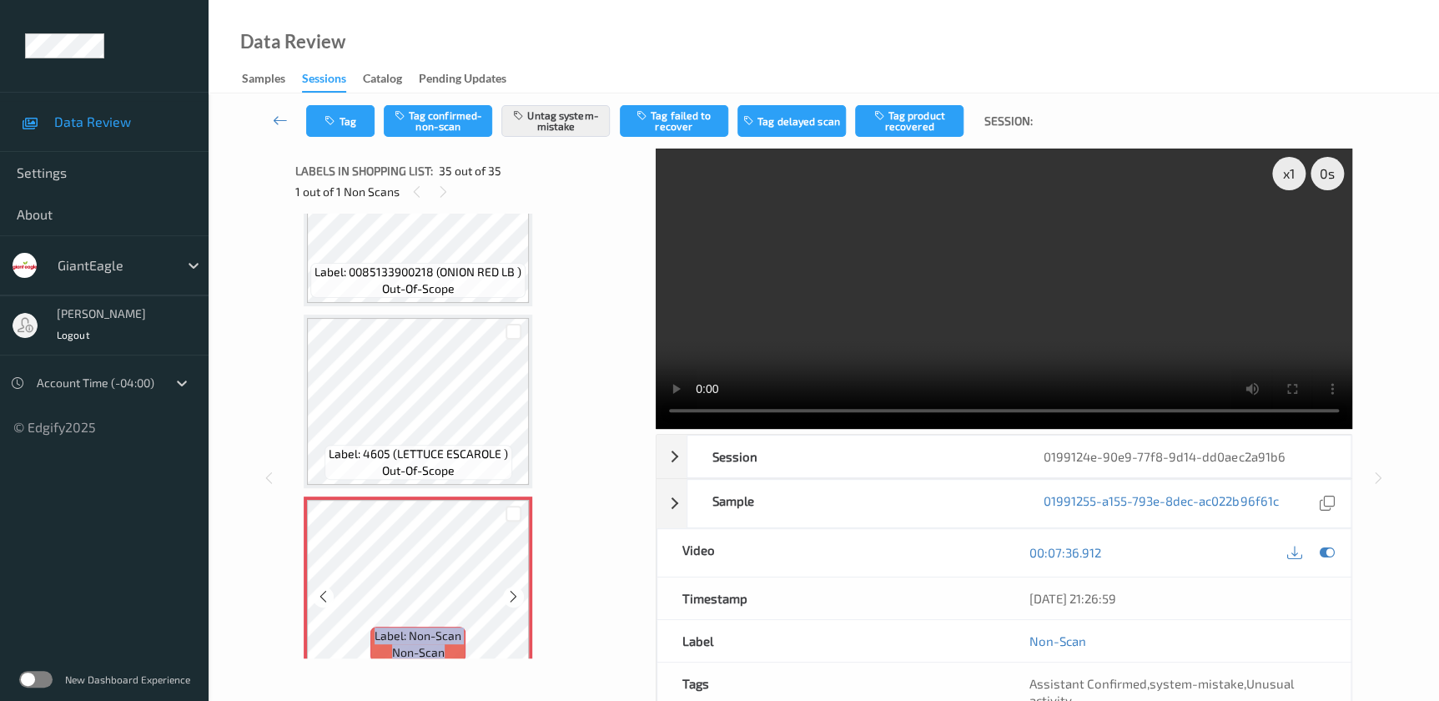
click at [509, 589] on icon at bounding box center [513, 596] width 14 height 15
click at [1034, 351] on video at bounding box center [1004, 288] width 696 height 280
click at [1286, 173] on div "x 1" at bounding box center [1288, 173] width 33 height 33
click at [1293, 170] on div "x 2" at bounding box center [1288, 173] width 33 height 33
click at [1143, 329] on video at bounding box center [1004, 288] width 696 height 280
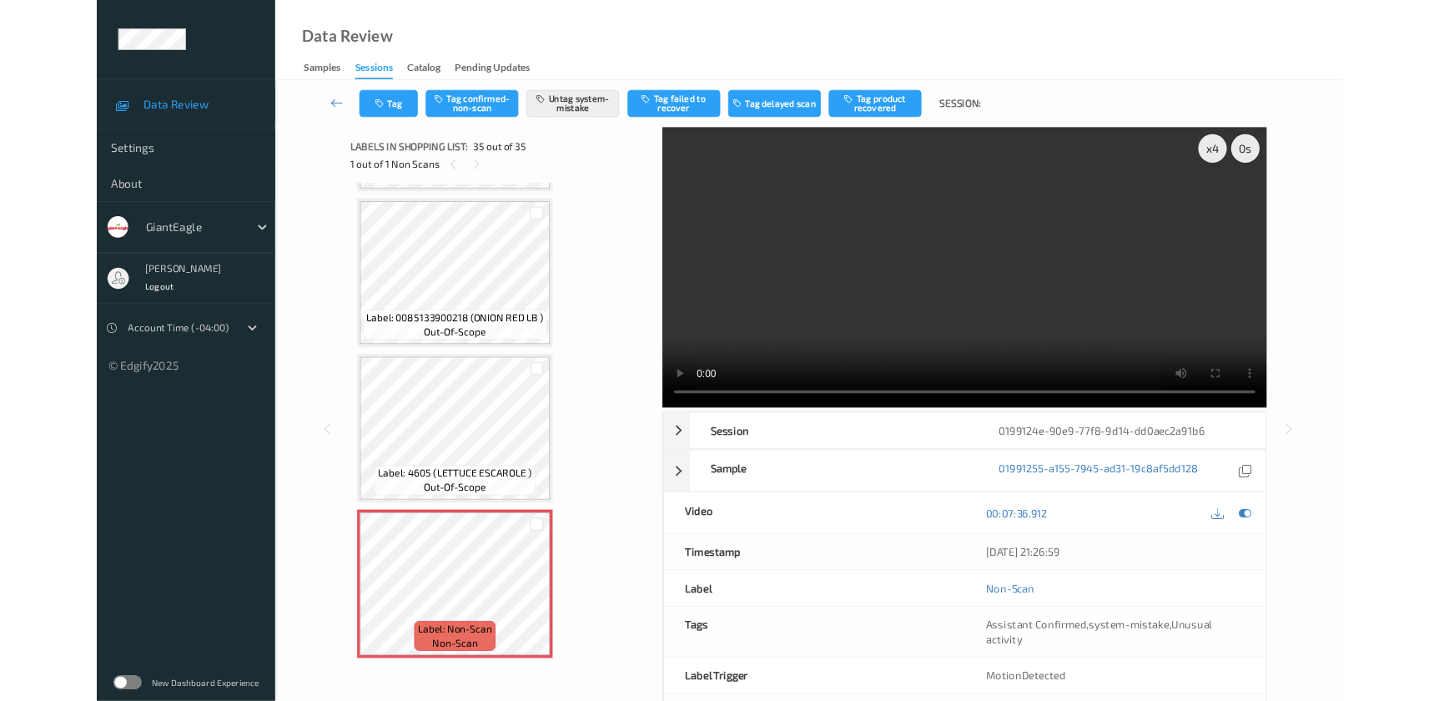
scroll to position [5787, 0]
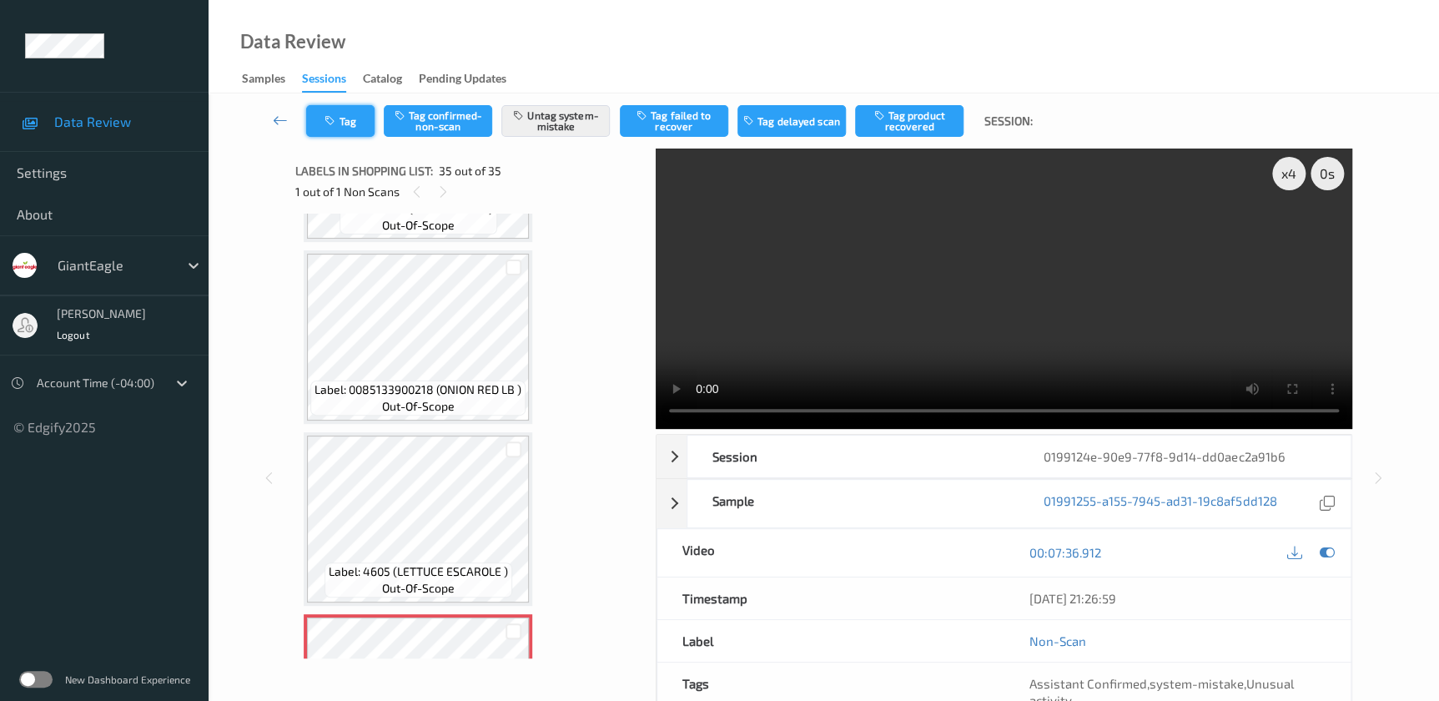
click at [341, 122] on button "Tag" at bounding box center [340, 121] width 68 height 32
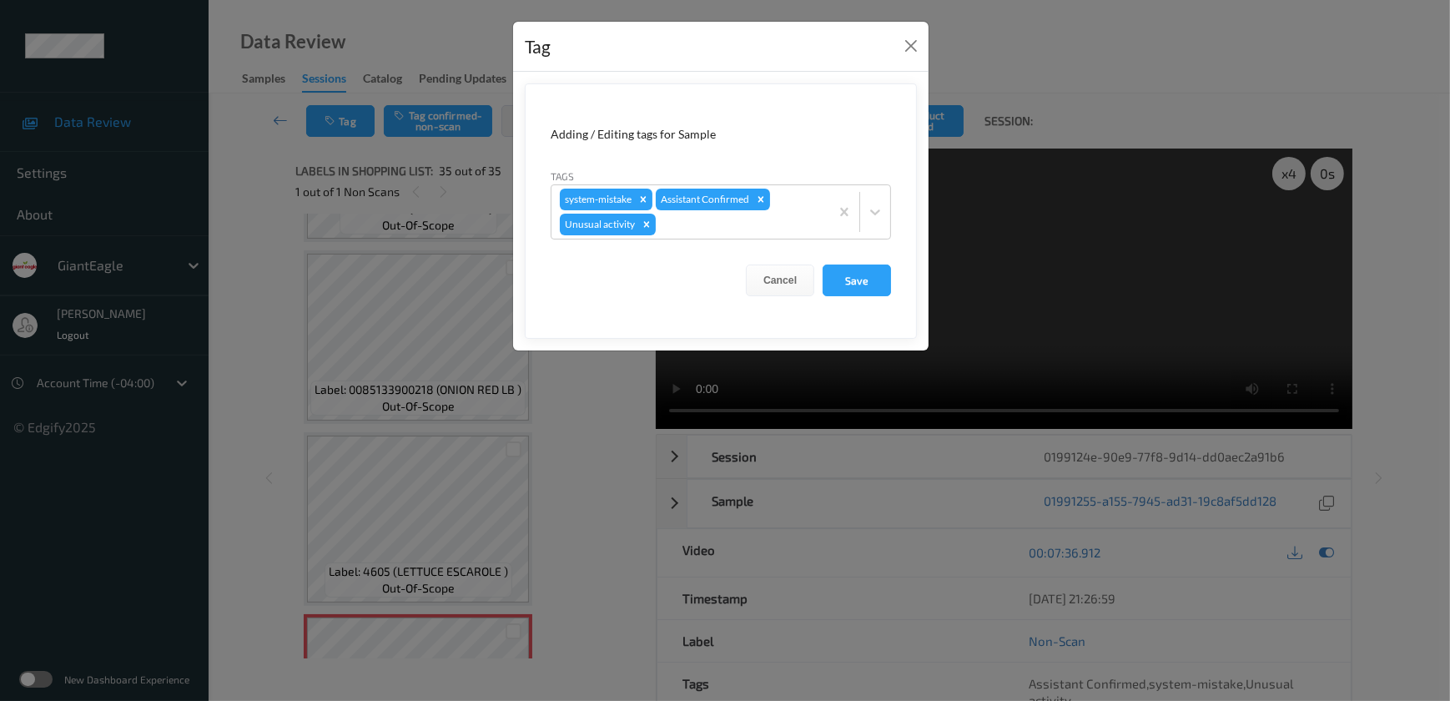
click at [541, 444] on div "Tag Adding / Editing tags for Sample Tags system-mistake Assistant Confirmed Un…" at bounding box center [725, 350] width 1450 height 701
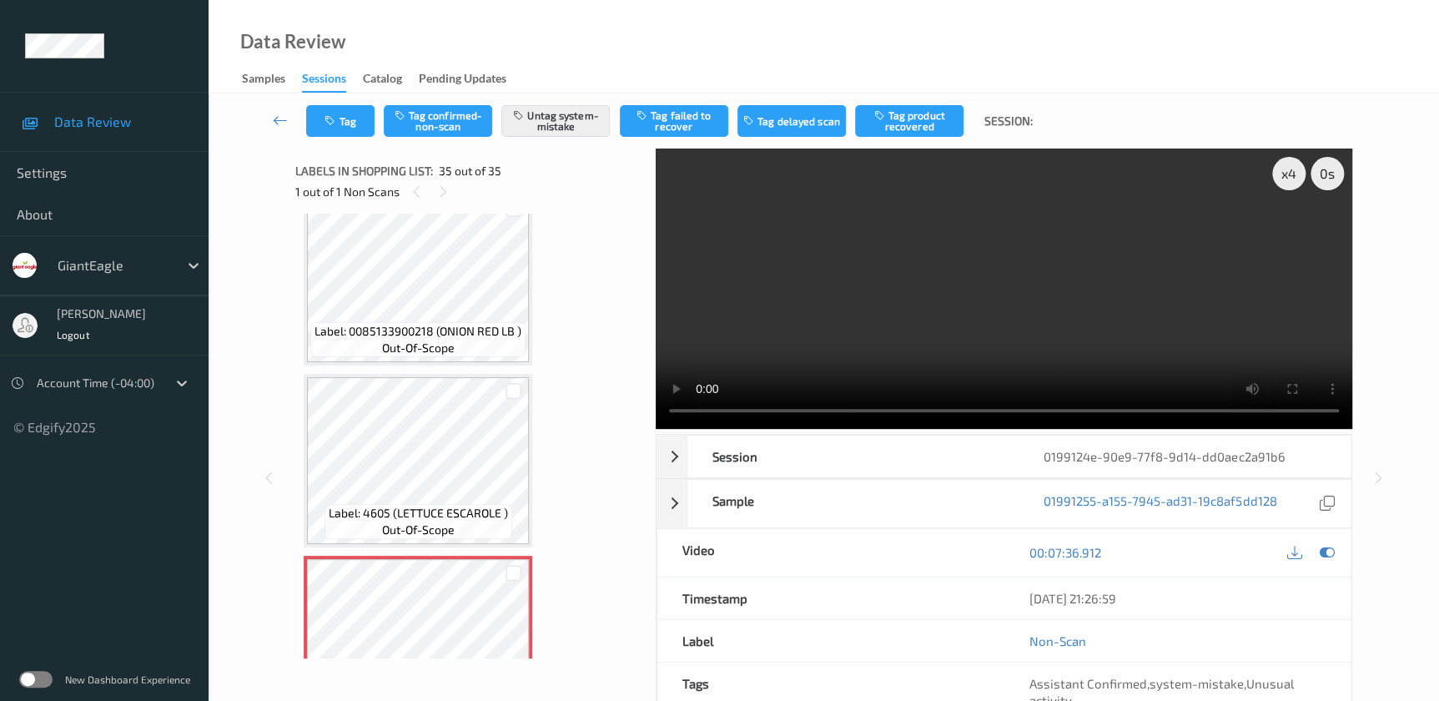
scroll to position [5905, 0]
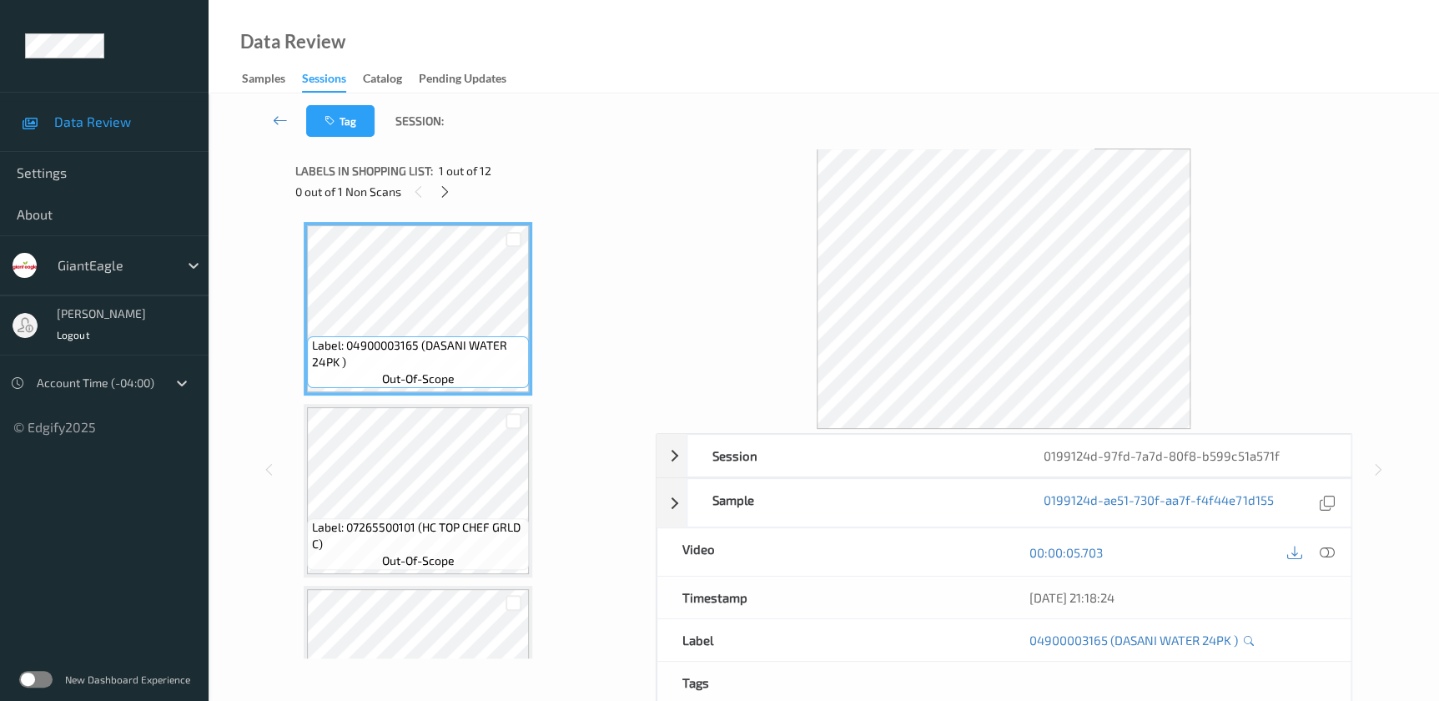
drag, startPoint x: 1326, startPoint y: 555, endPoint x: 1287, endPoint y: 499, distance: 68.9
click at [1326, 555] on icon at bounding box center [1326, 552] width 15 height 15
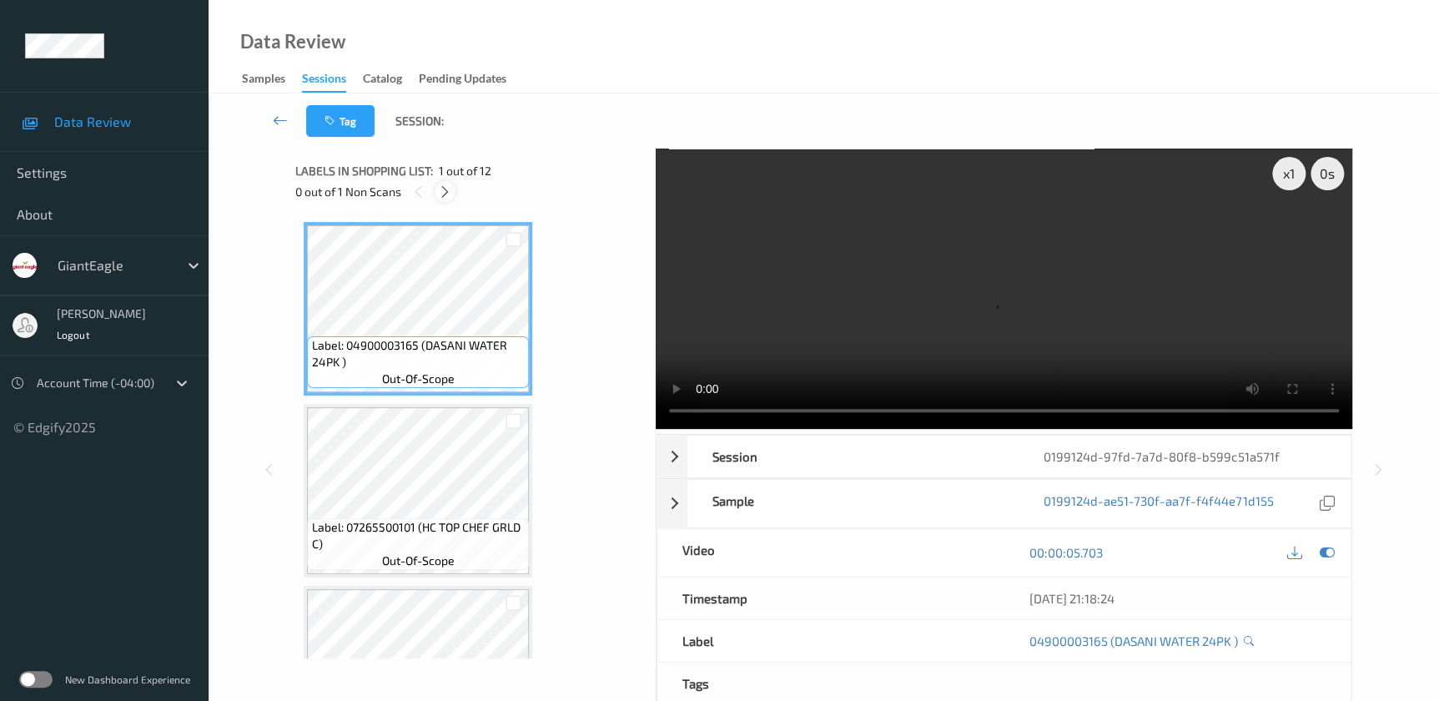
click at [442, 195] on icon at bounding box center [445, 191] width 14 height 15
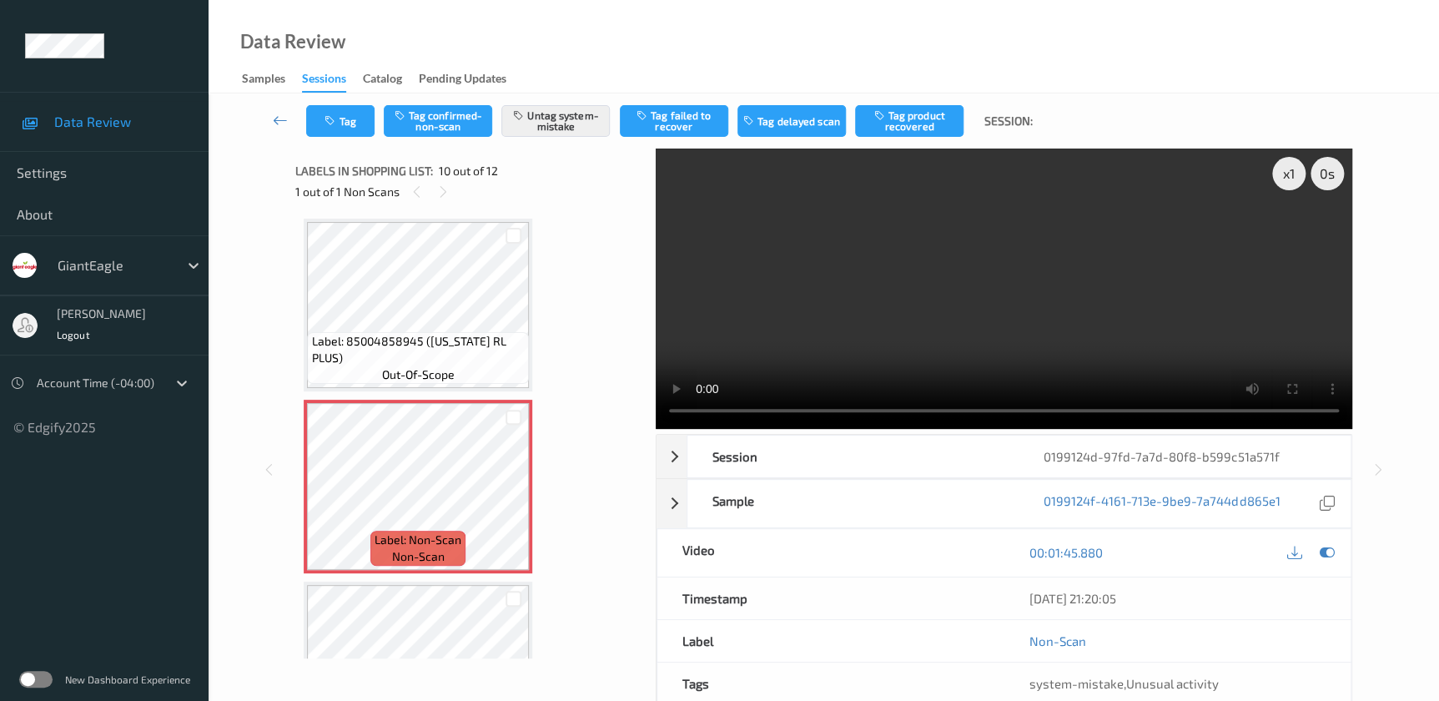
click at [982, 296] on video at bounding box center [1004, 288] width 696 height 280
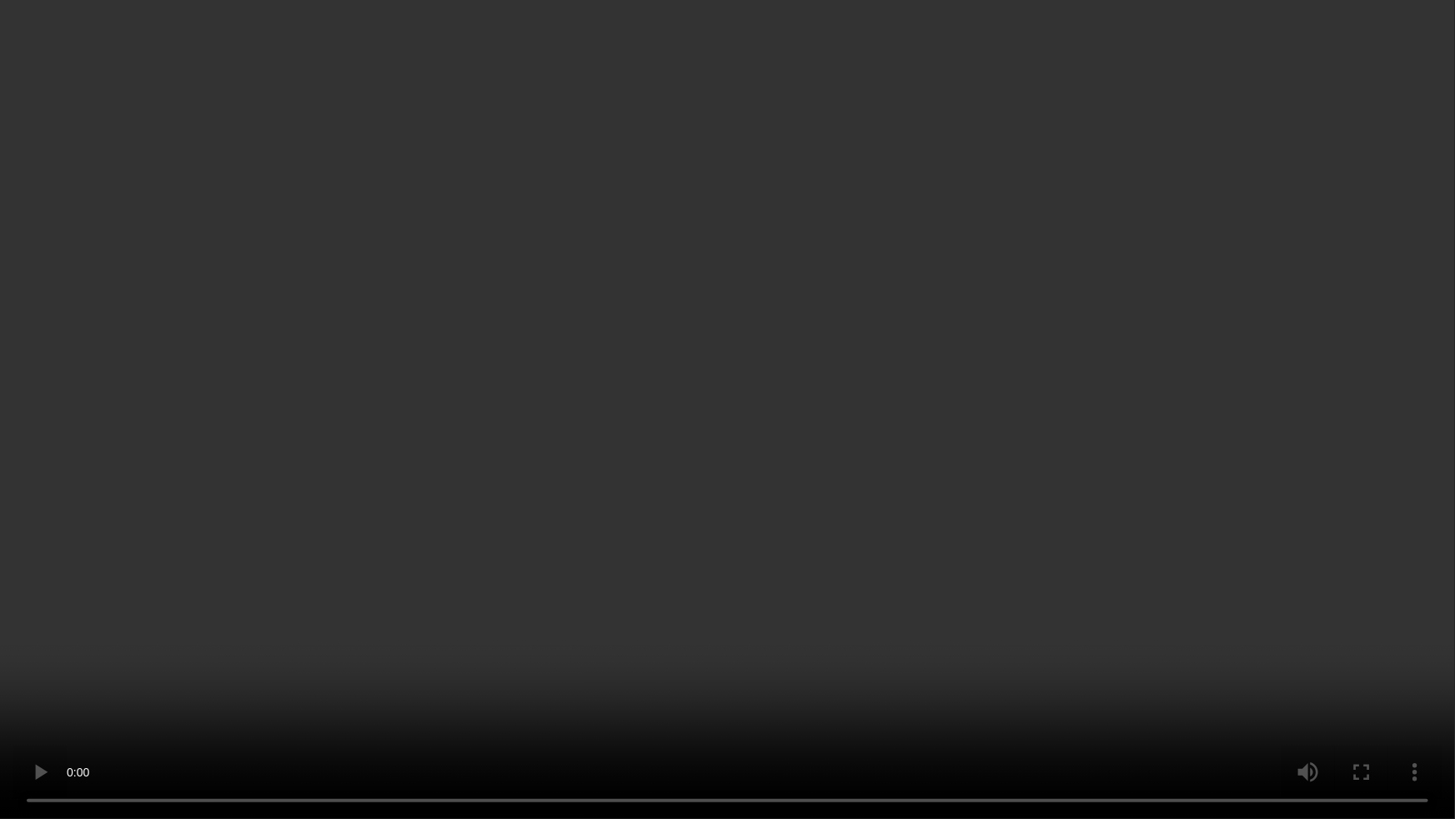
click at [817, 445] on video at bounding box center [727, 409] width 1455 height 819
click at [1084, 632] on video at bounding box center [727, 409] width 1455 height 819
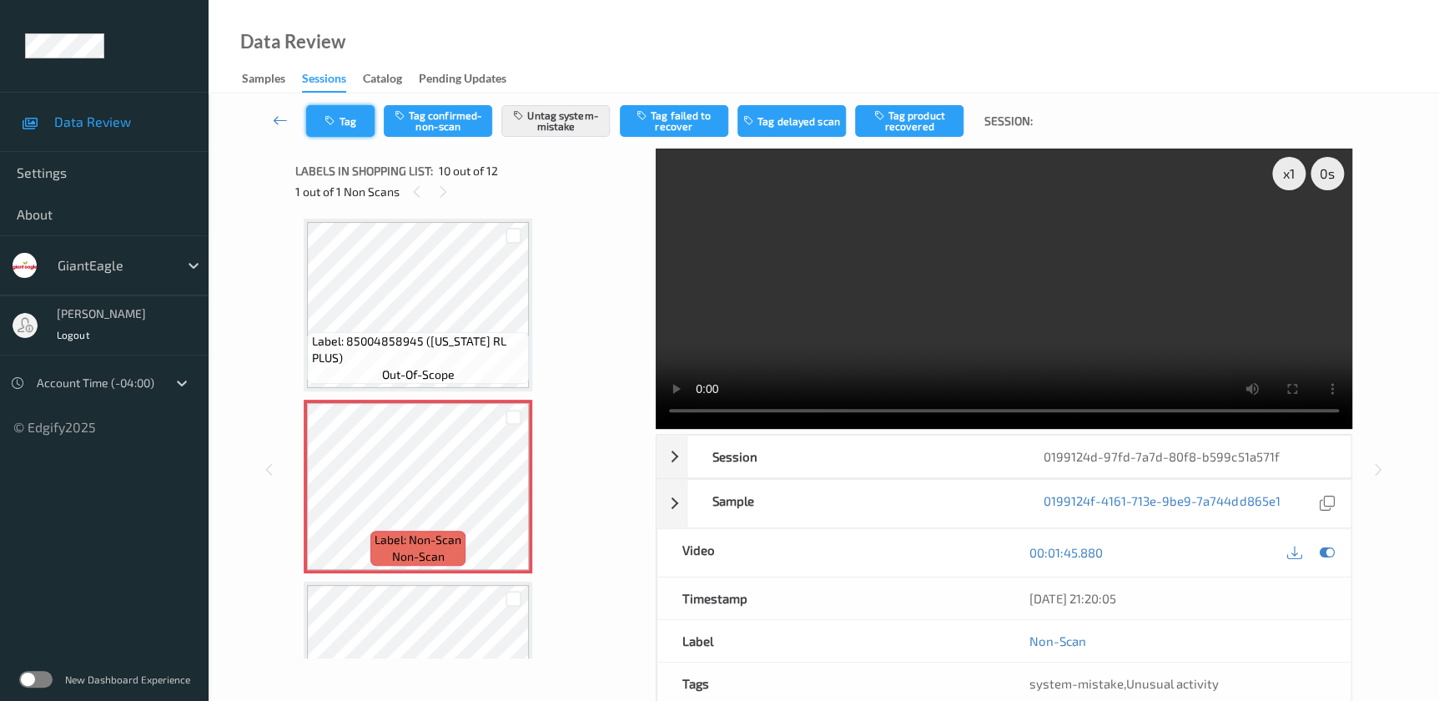
click at [344, 135] on button "Tag" at bounding box center [340, 121] width 68 height 32
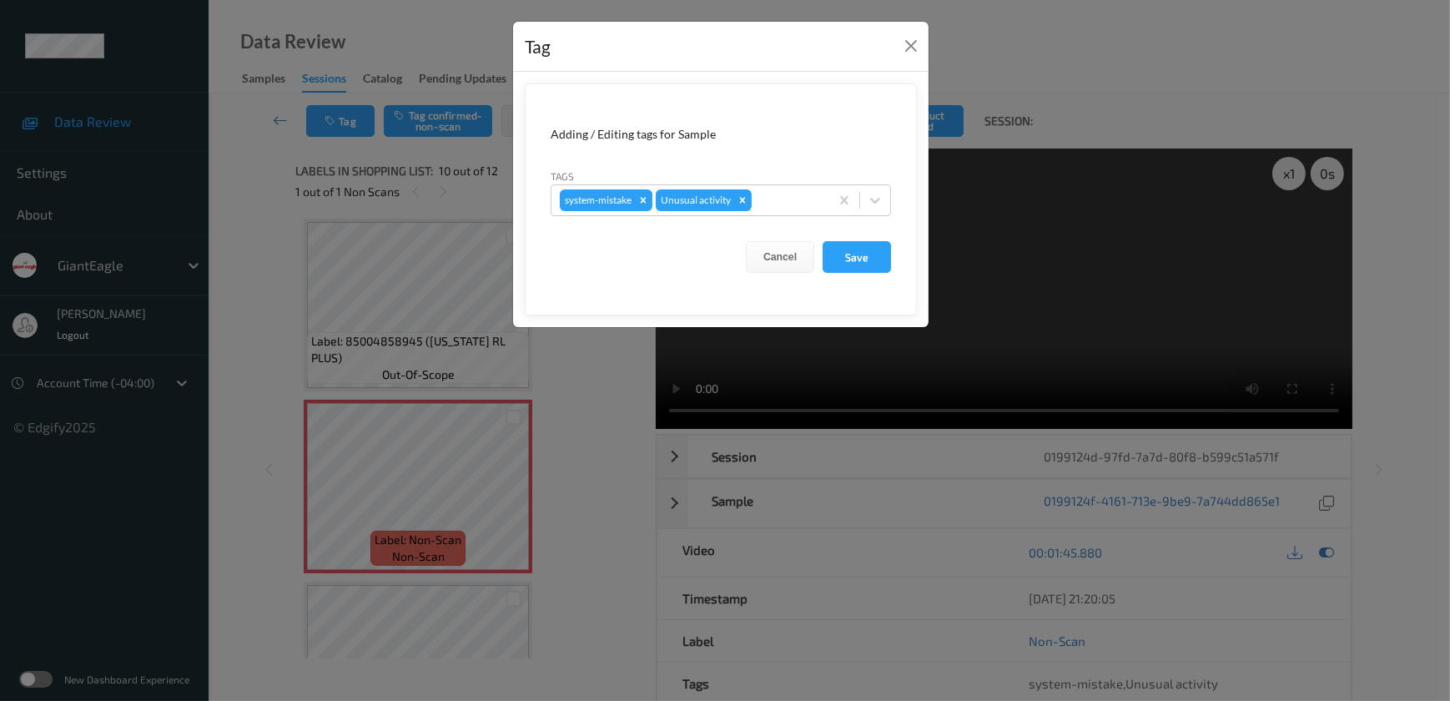
click at [581, 410] on div "Tag Adding / Editing tags for Sample Tags system-mistake Unusual activity Cance…" at bounding box center [725, 350] width 1450 height 701
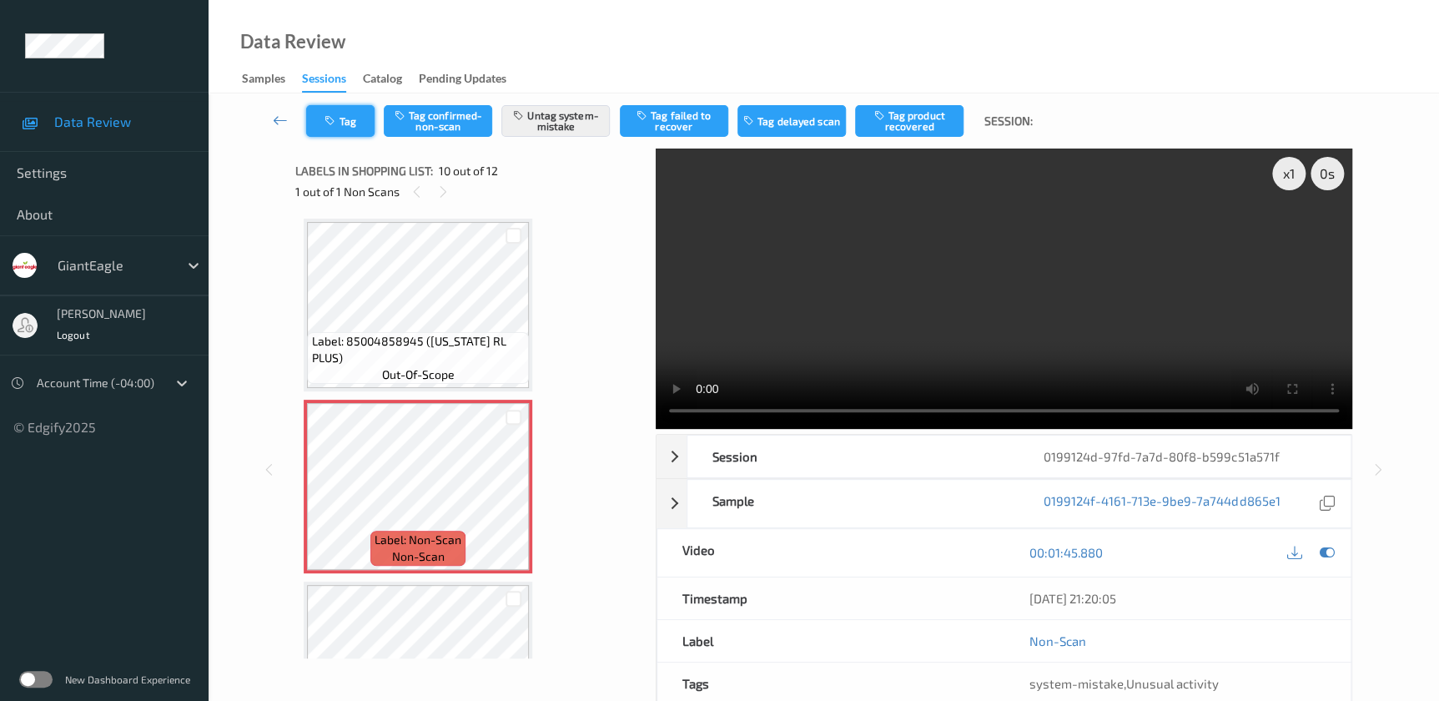
click at [354, 123] on button "Tag" at bounding box center [340, 121] width 68 height 32
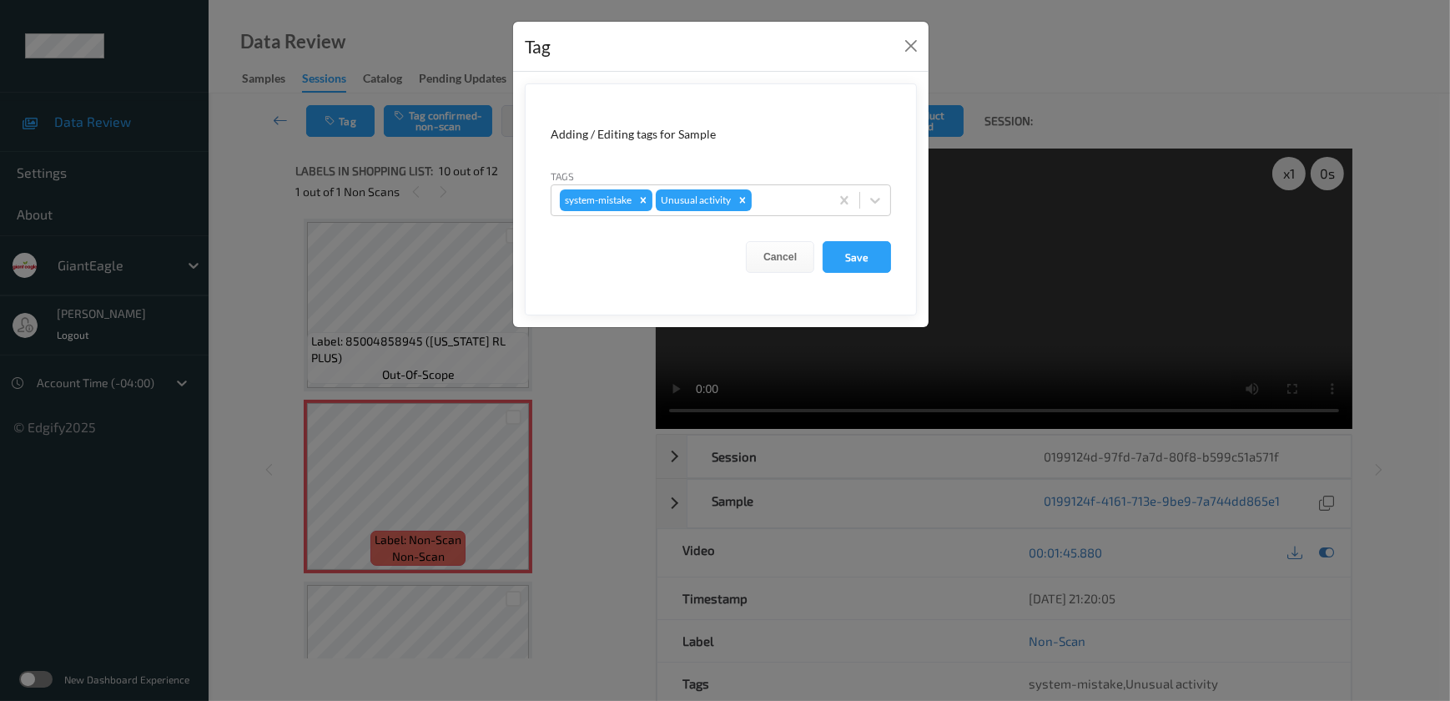
click at [570, 475] on div "Tag Adding / Editing tags for Sample Tags system-mistake Unusual activity Cance…" at bounding box center [725, 350] width 1450 height 701
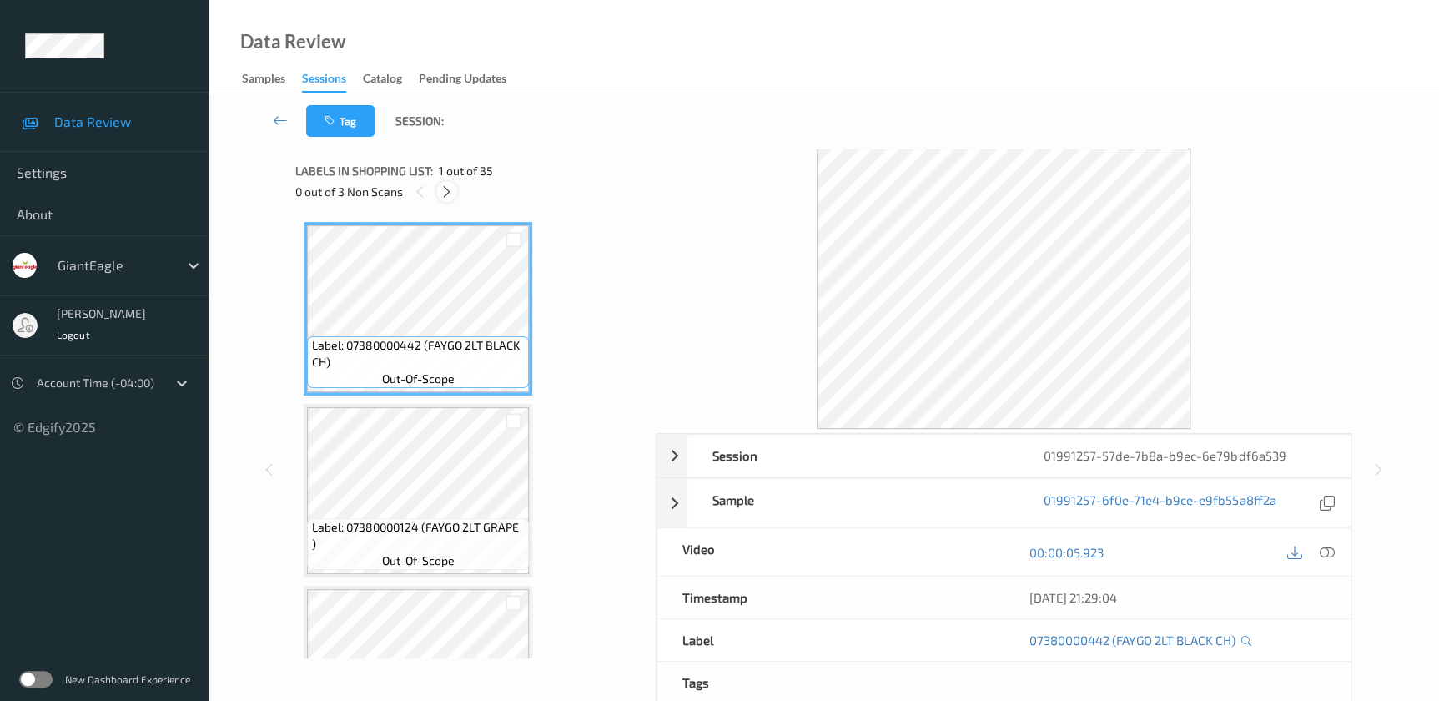
click at [448, 194] on icon at bounding box center [447, 191] width 14 height 15
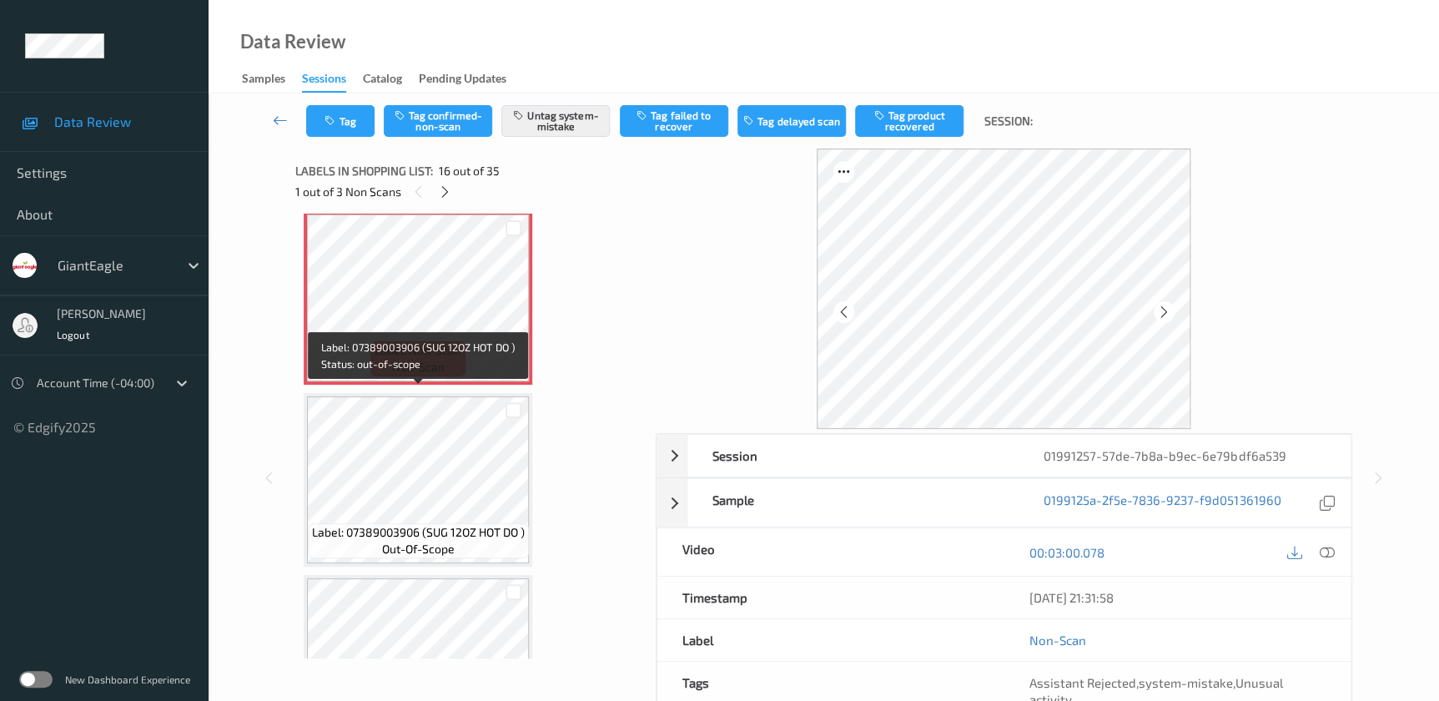
scroll to position [2545, 0]
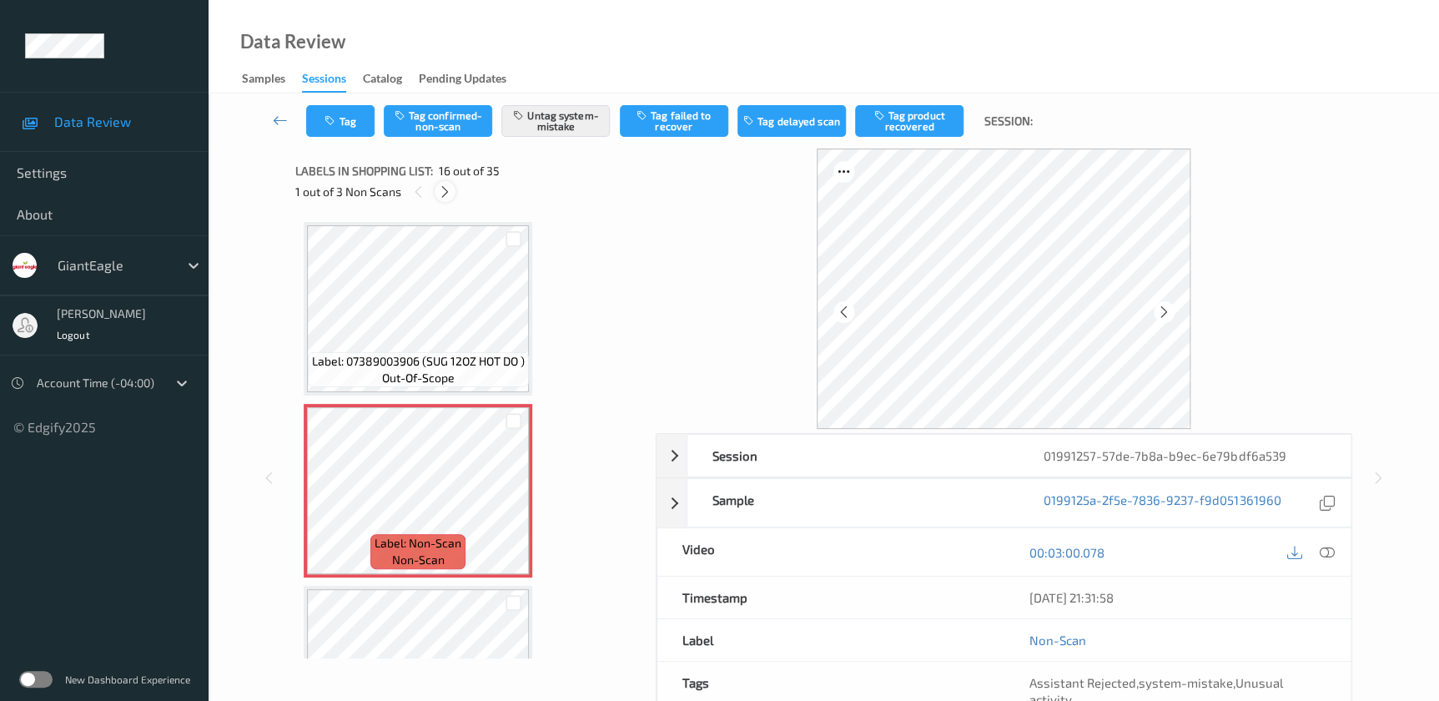
click at [447, 192] on icon at bounding box center [445, 191] width 14 height 15
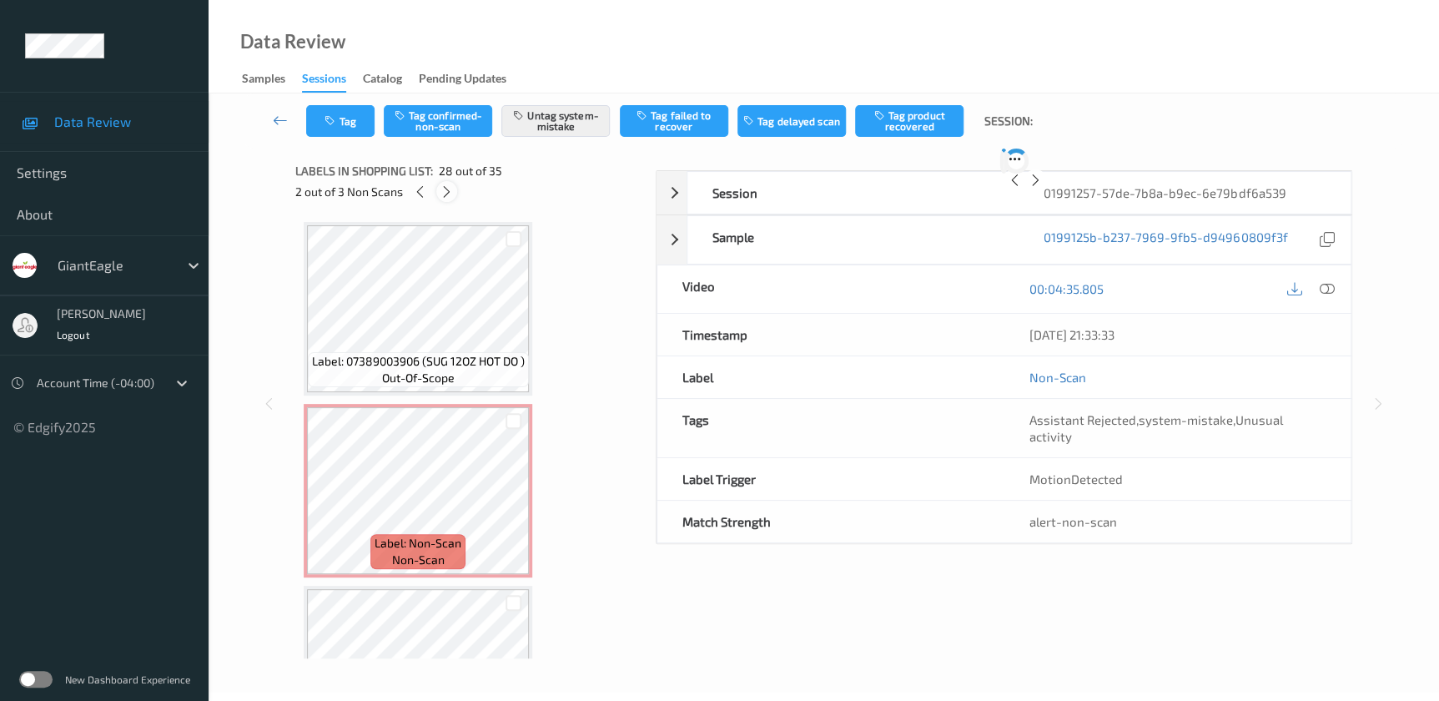
scroll to position [4720, 0]
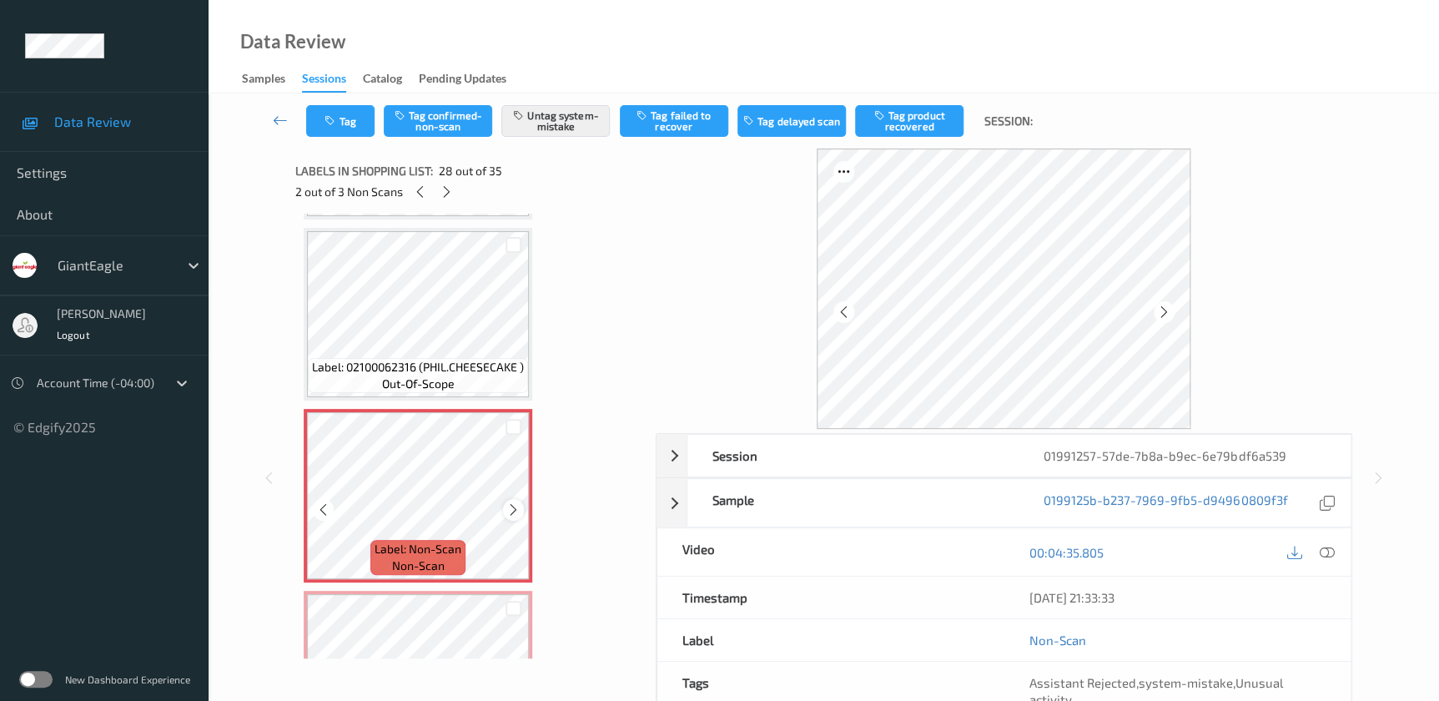
click at [510, 502] on icon at bounding box center [513, 509] width 14 height 15
click at [1320, 553] on icon at bounding box center [1326, 552] width 15 height 15
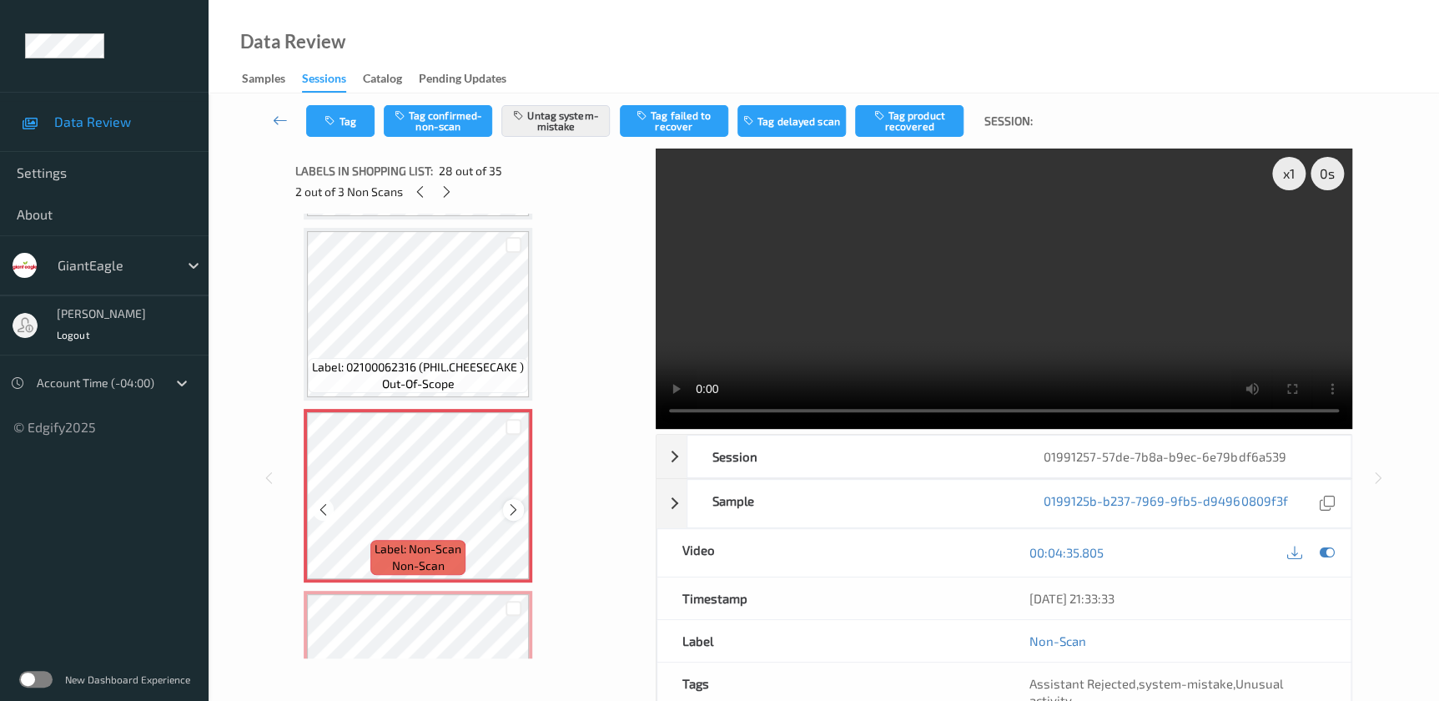
click at [515, 502] on icon at bounding box center [513, 509] width 14 height 15
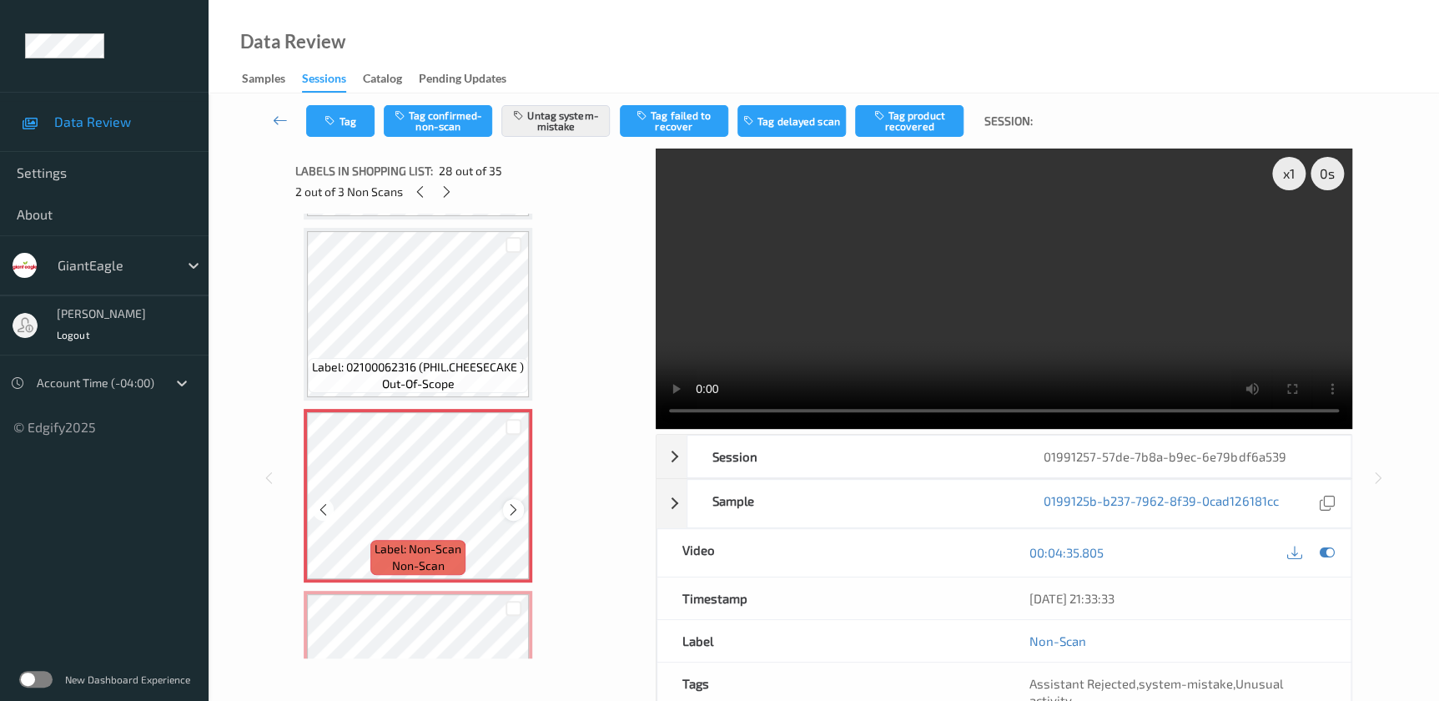
click at [514, 502] on icon at bounding box center [513, 509] width 14 height 15
click at [1033, 301] on video at bounding box center [1004, 288] width 696 height 280
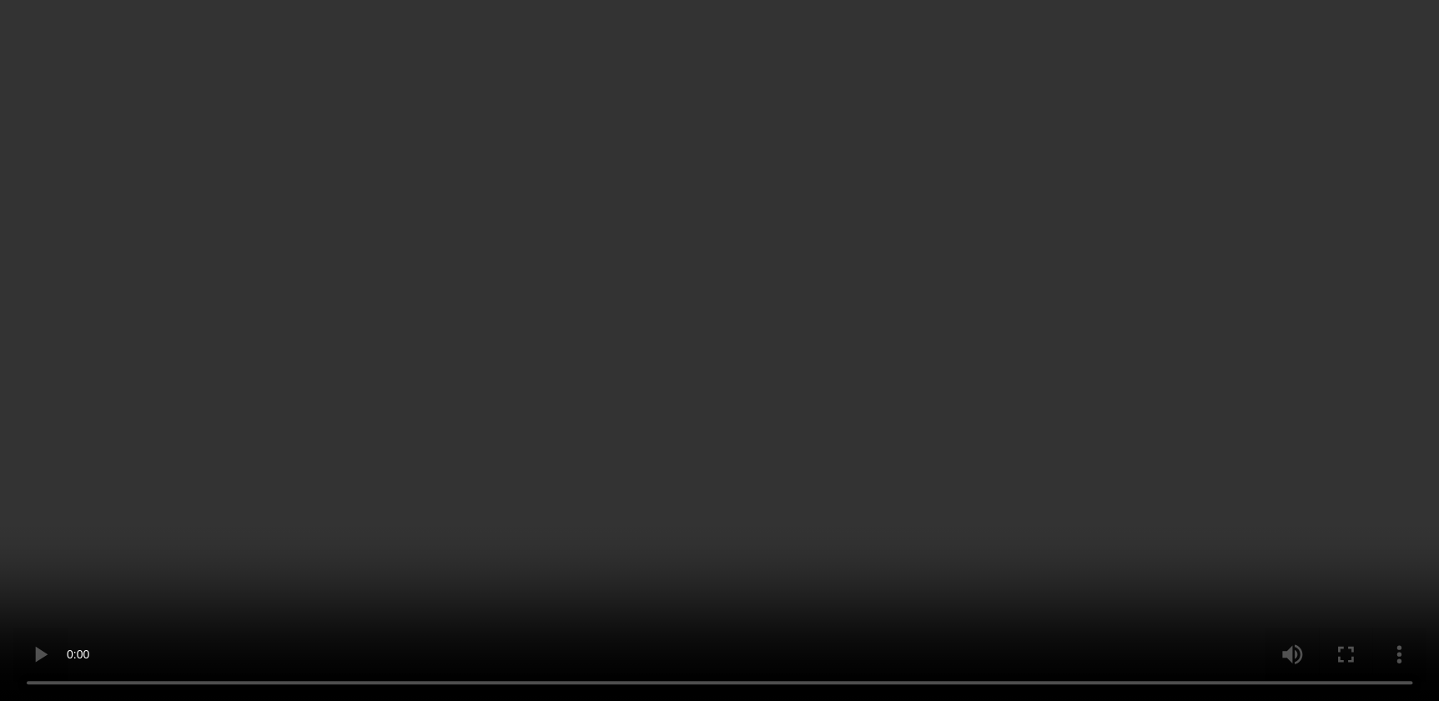
scroll to position [4644, 0]
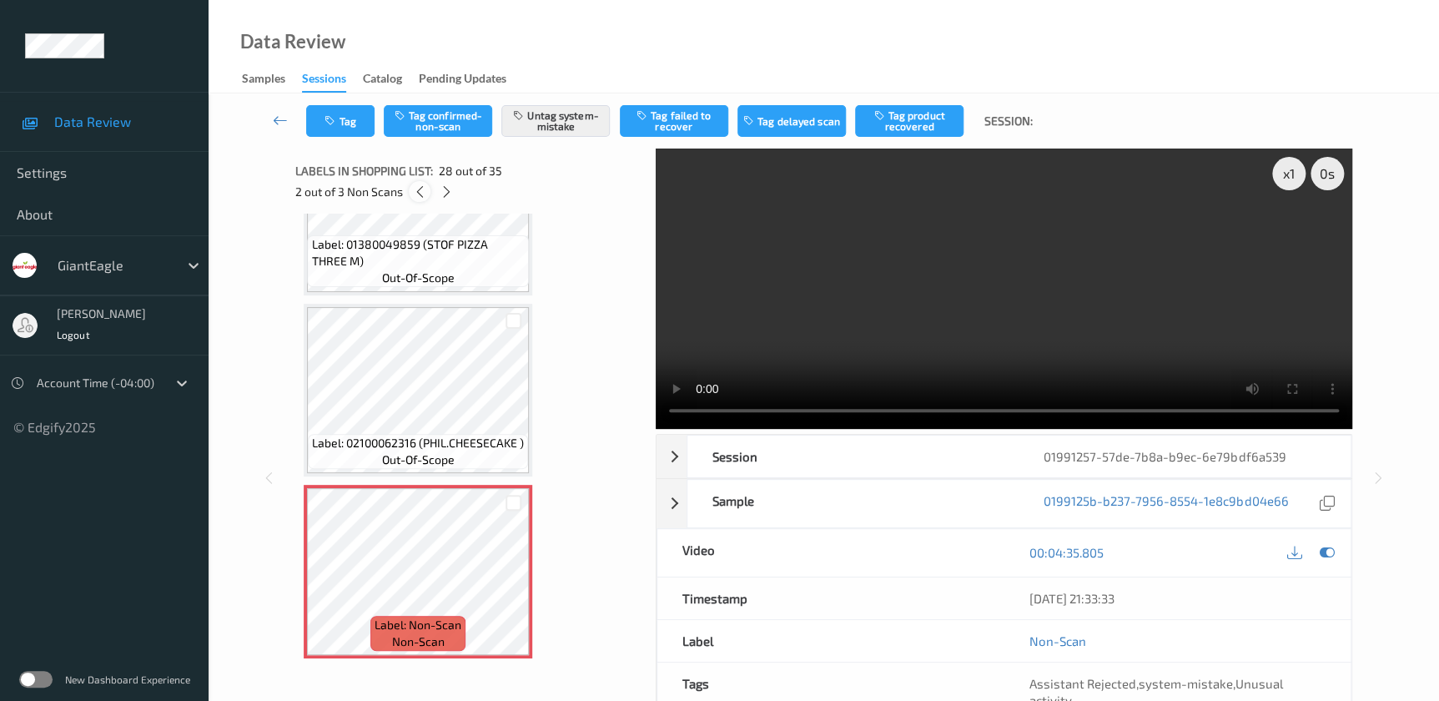
click at [411, 193] on div at bounding box center [419, 191] width 21 height 21
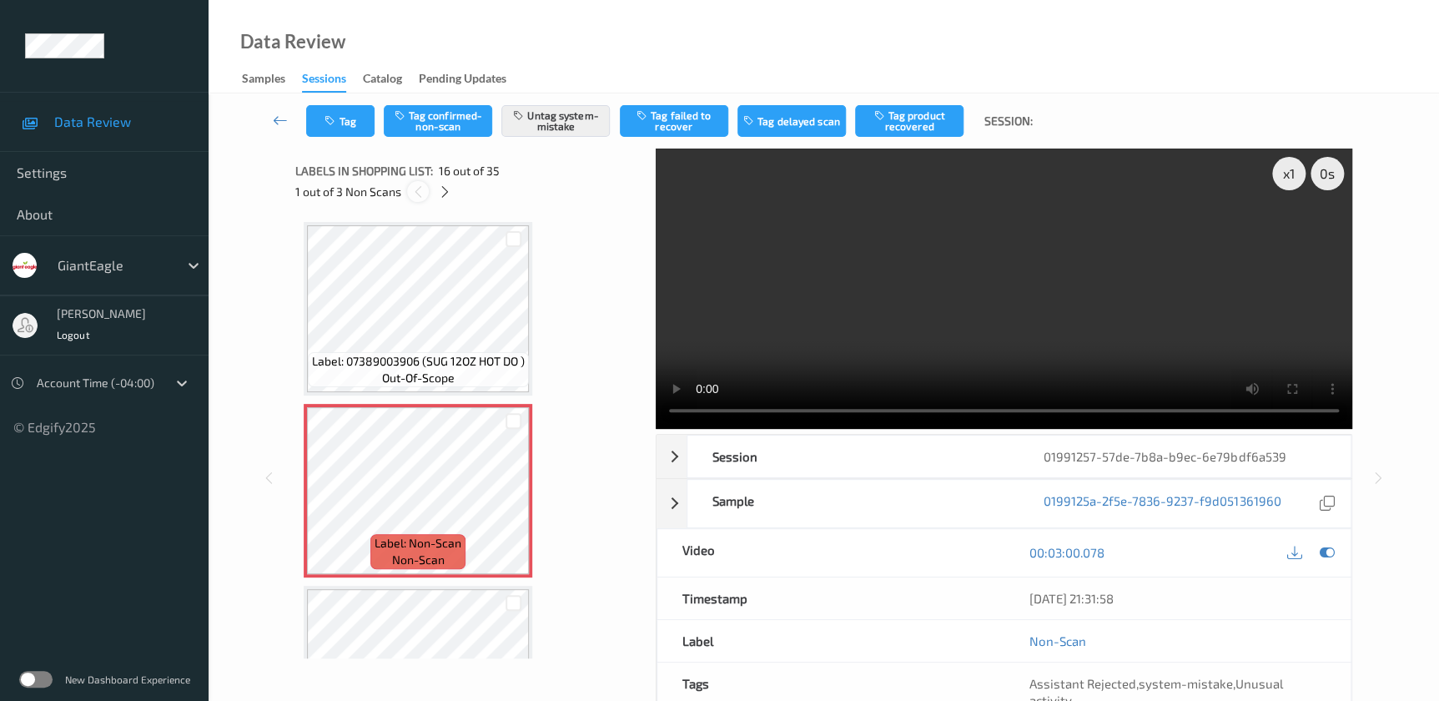
click at [411, 193] on icon at bounding box center [417, 191] width 14 height 15
click at [447, 193] on icon at bounding box center [445, 191] width 14 height 15
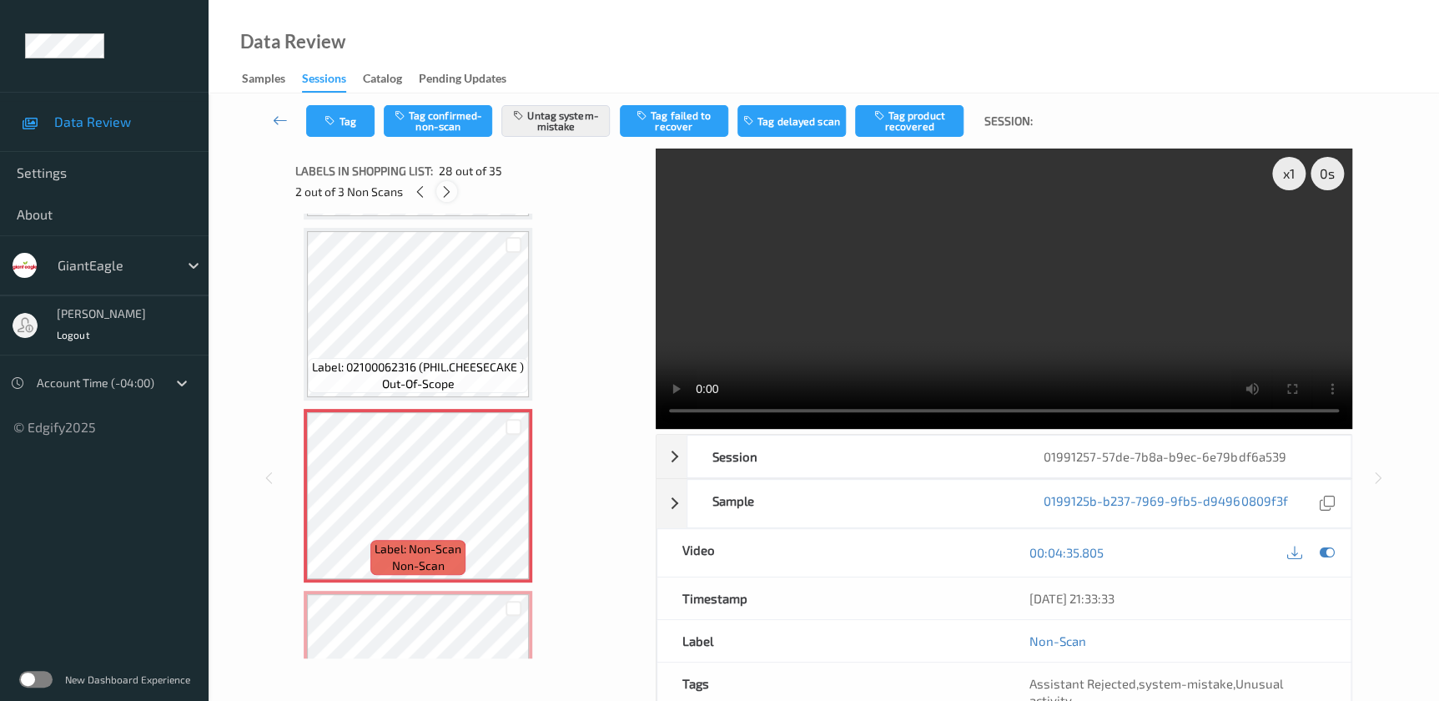
click at [447, 193] on icon at bounding box center [447, 191] width 14 height 15
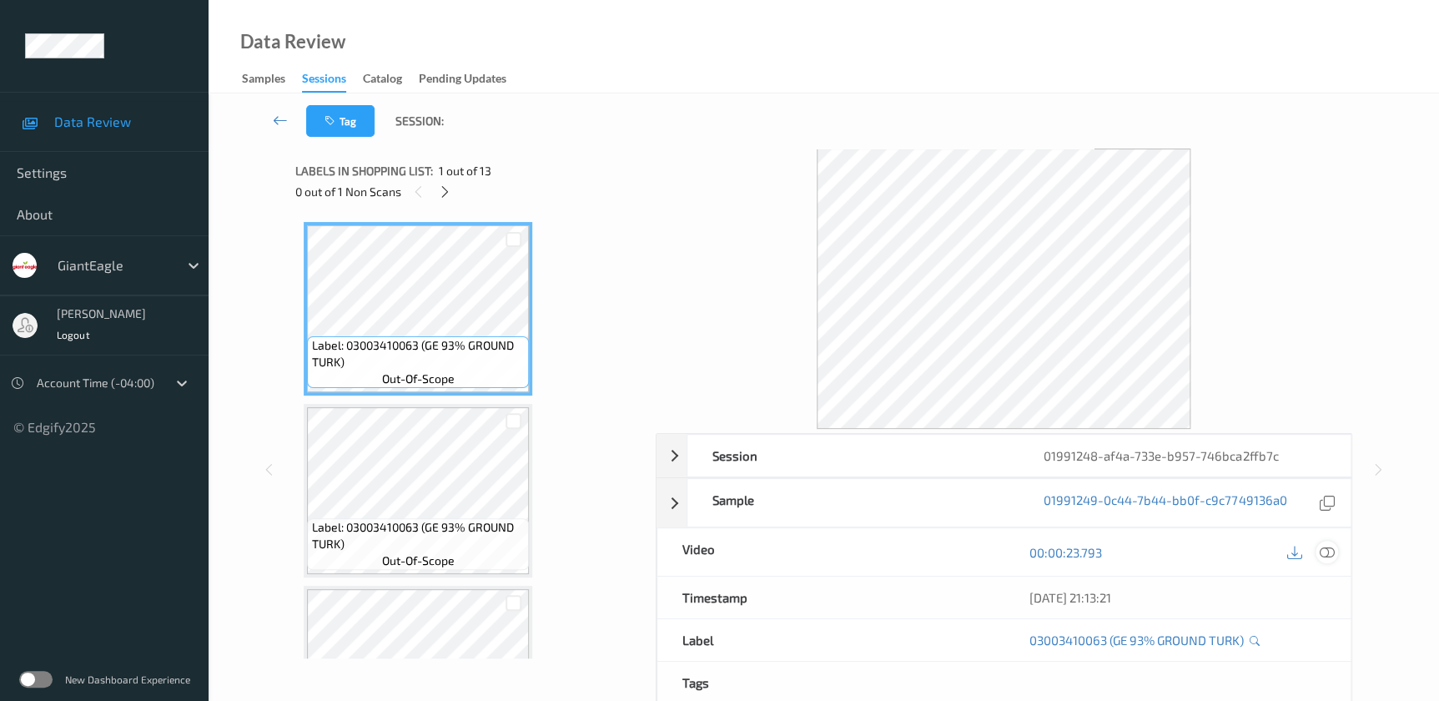
click at [1327, 550] on icon at bounding box center [1326, 552] width 15 height 15
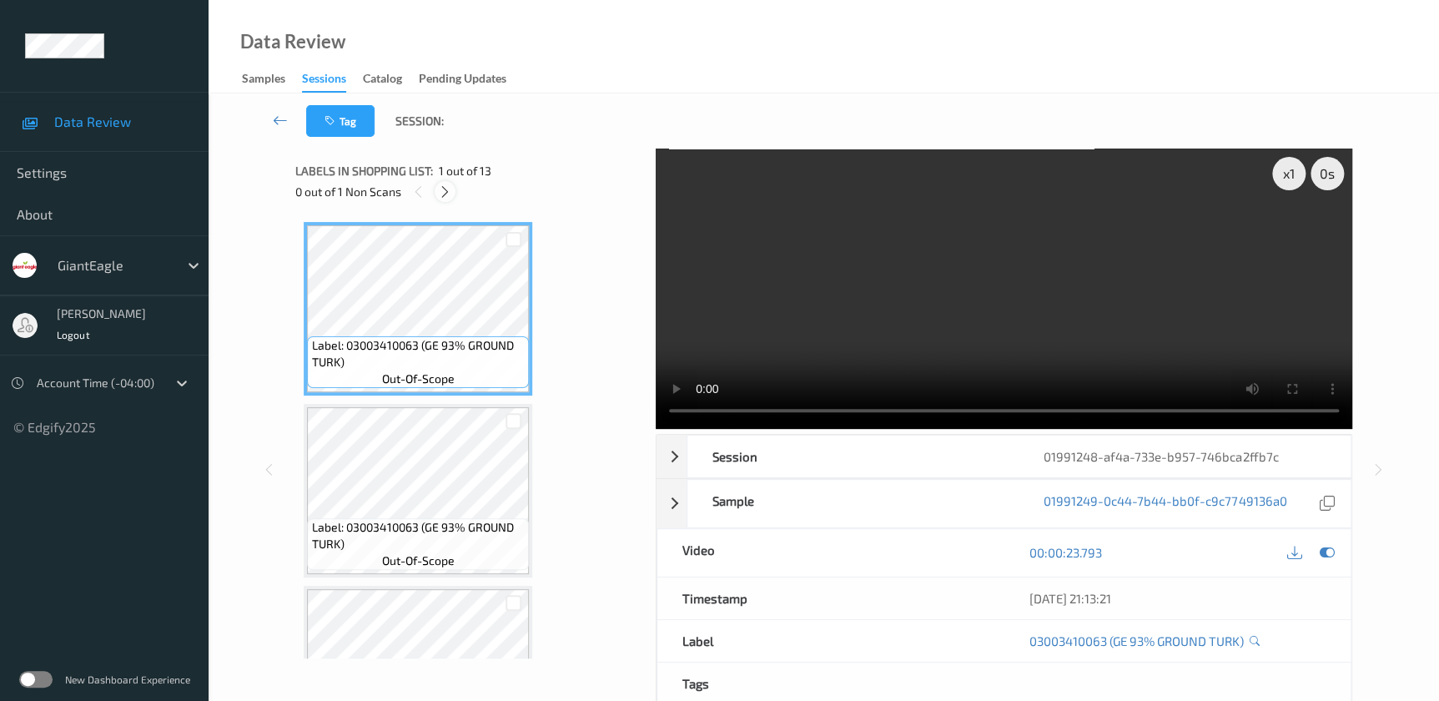
click at [450, 194] on icon at bounding box center [445, 191] width 14 height 15
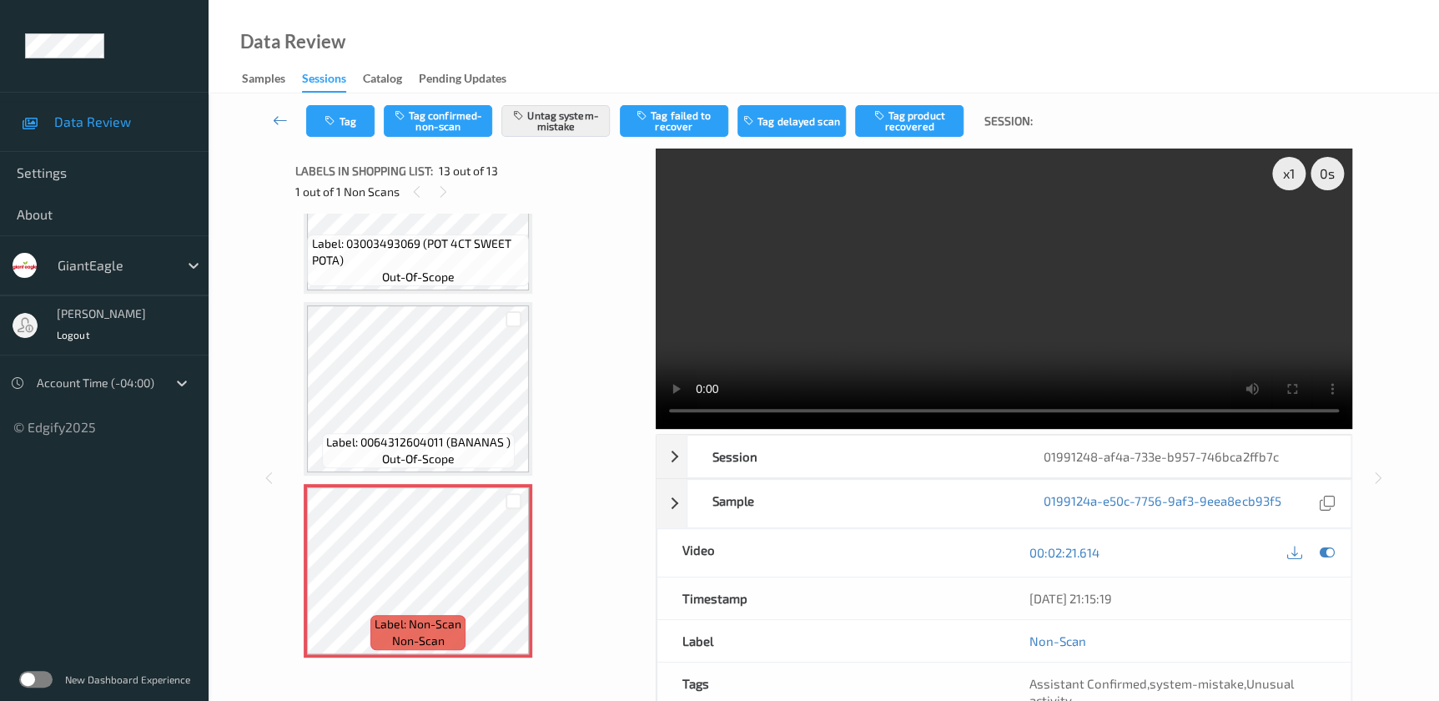
click at [1019, 274] on video at bounding box center [1004, 288] width 696 height 280
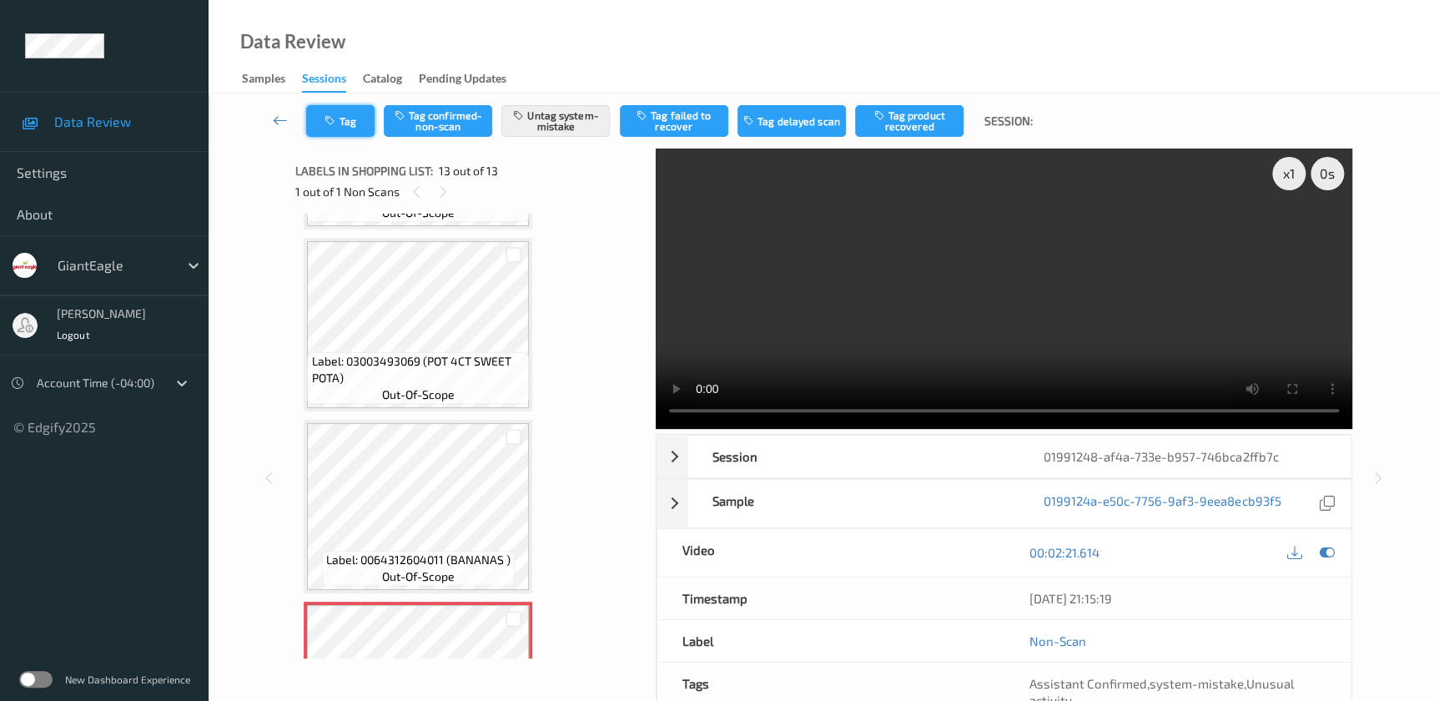
click at [339, 119] on button "Tag" at bounding box center [340, 121] width 68 height 32
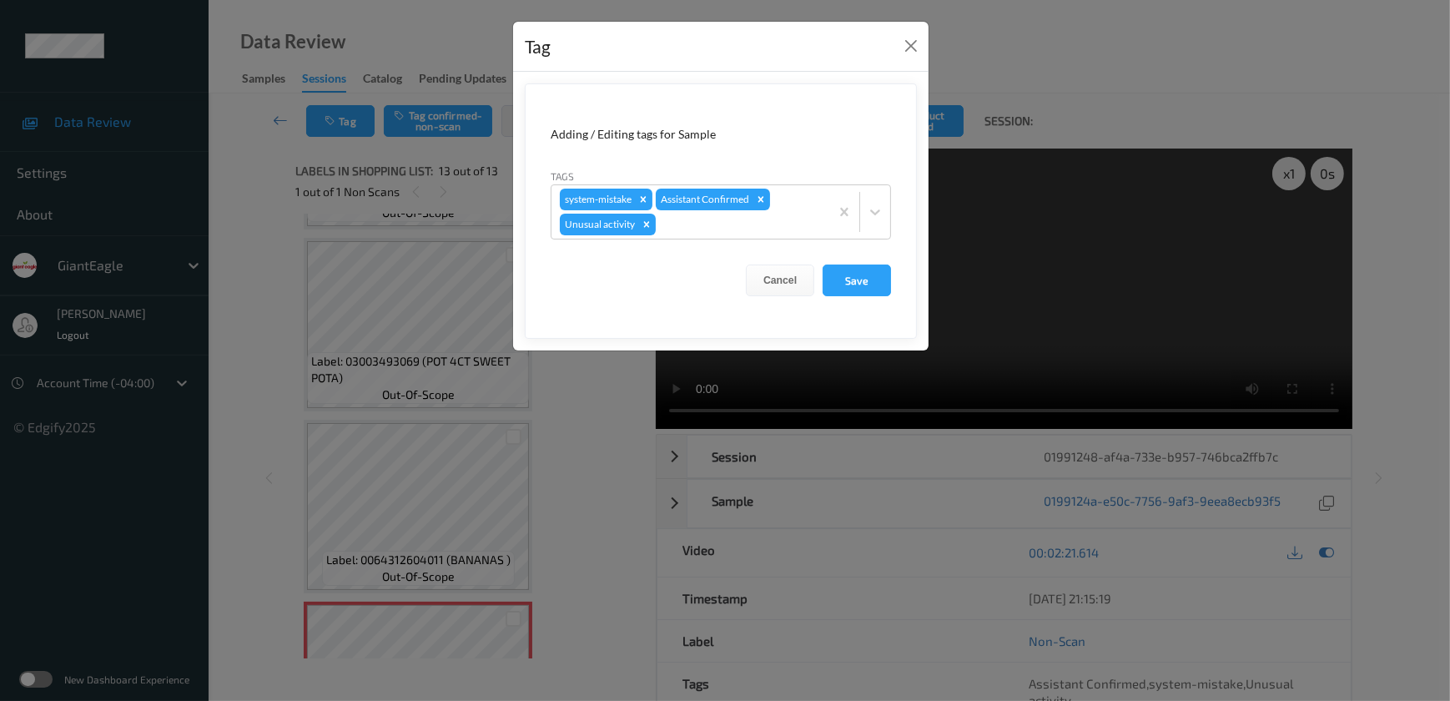
click at [593, 442] on div "Tag Adding / Editing tags for Sample Tags system-mistake Assistant Confirmed Un…" at bounding box center [725, 350] width 1450 height 701
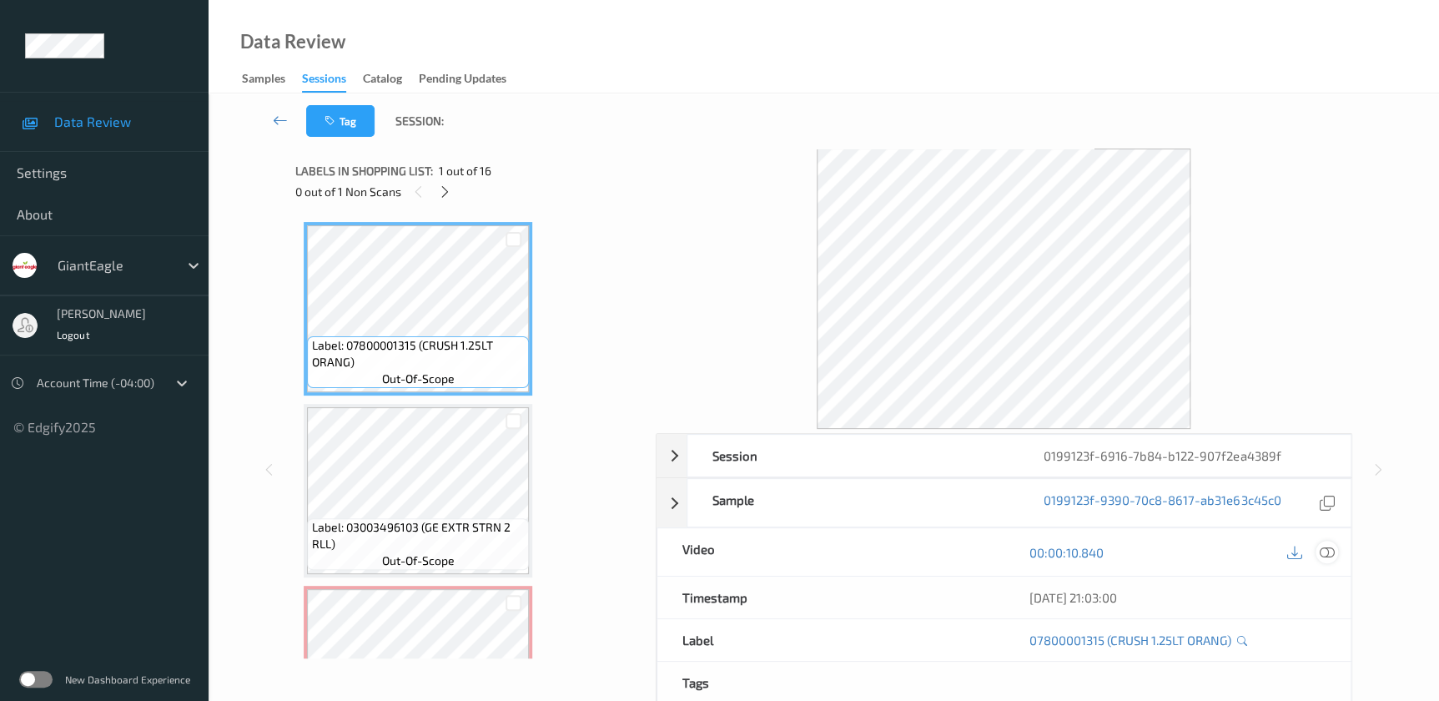
click at [1321, 549] on icon at bounding box center [1326, 552] width 15 height 15
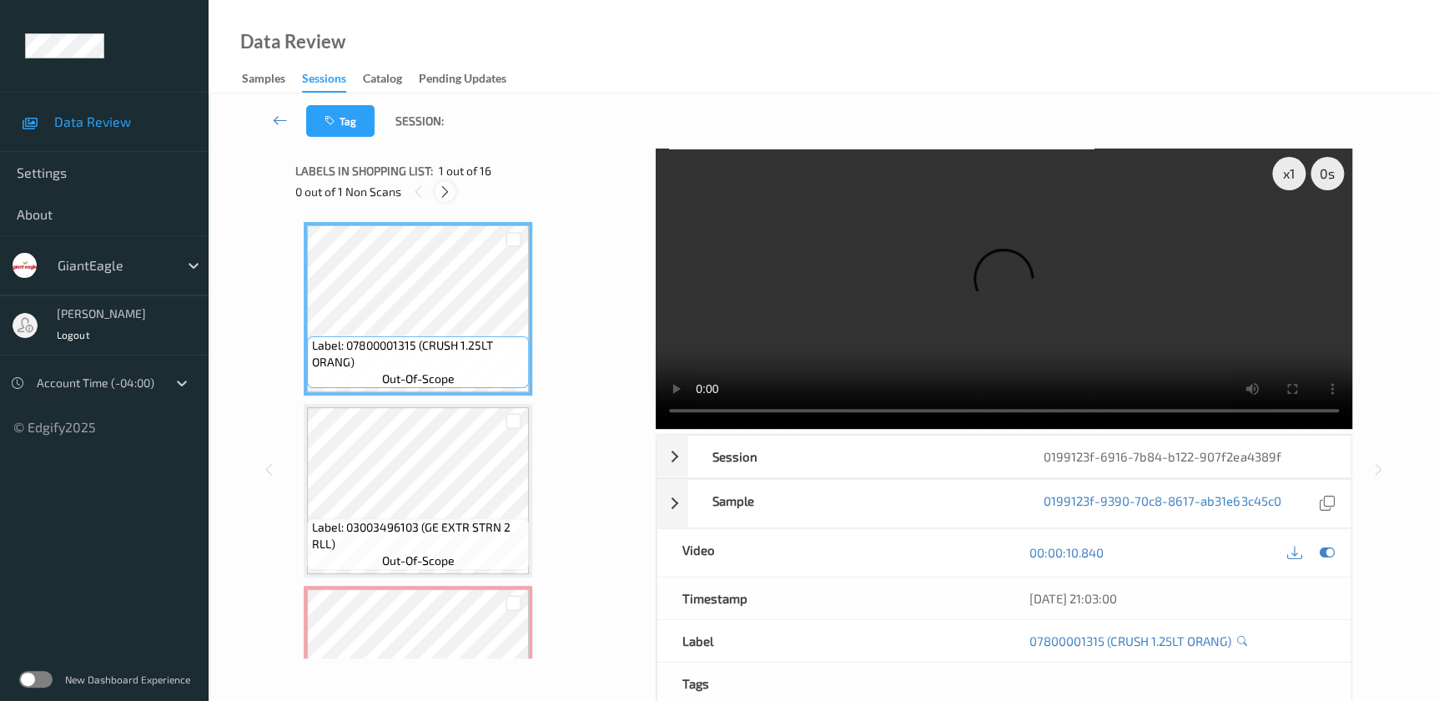
click at [453, 195] on div at bounding box center [445, 191] width 21 height 21
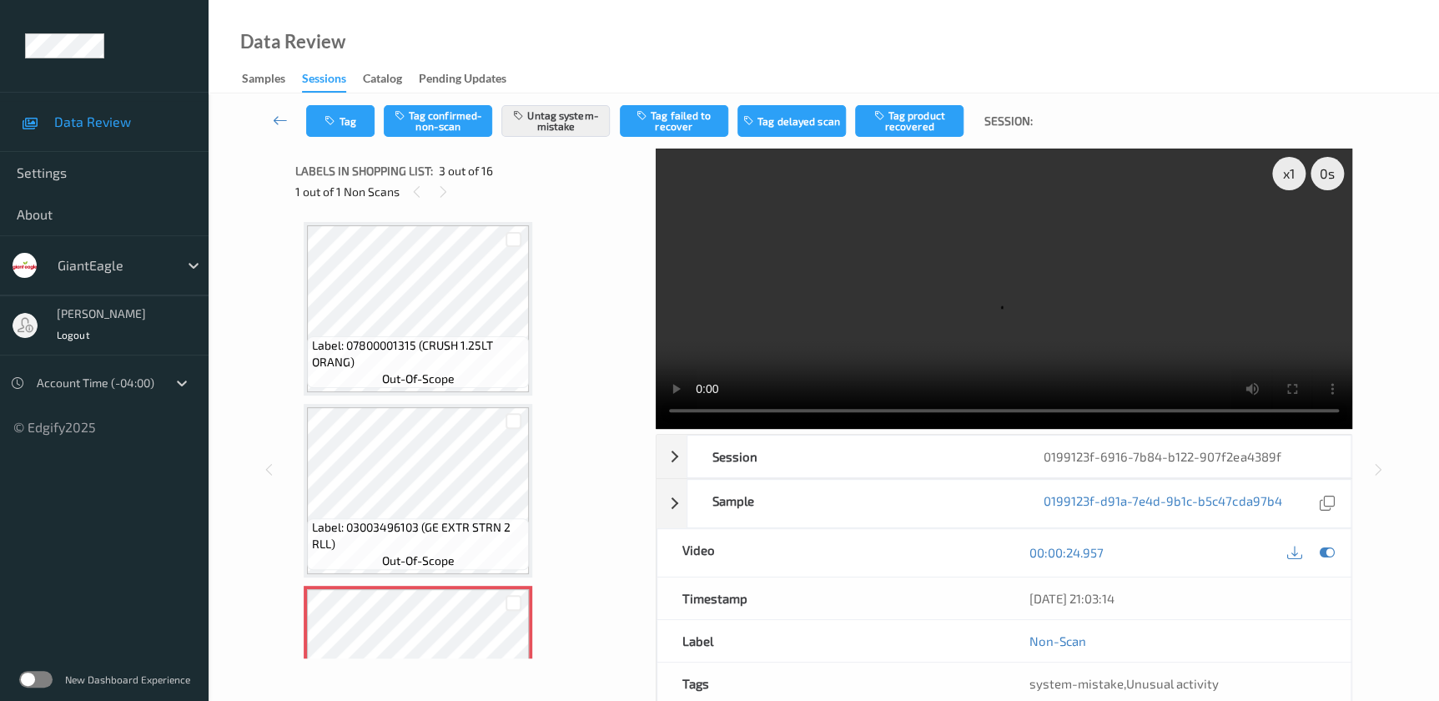
scroll to position [189, 0]
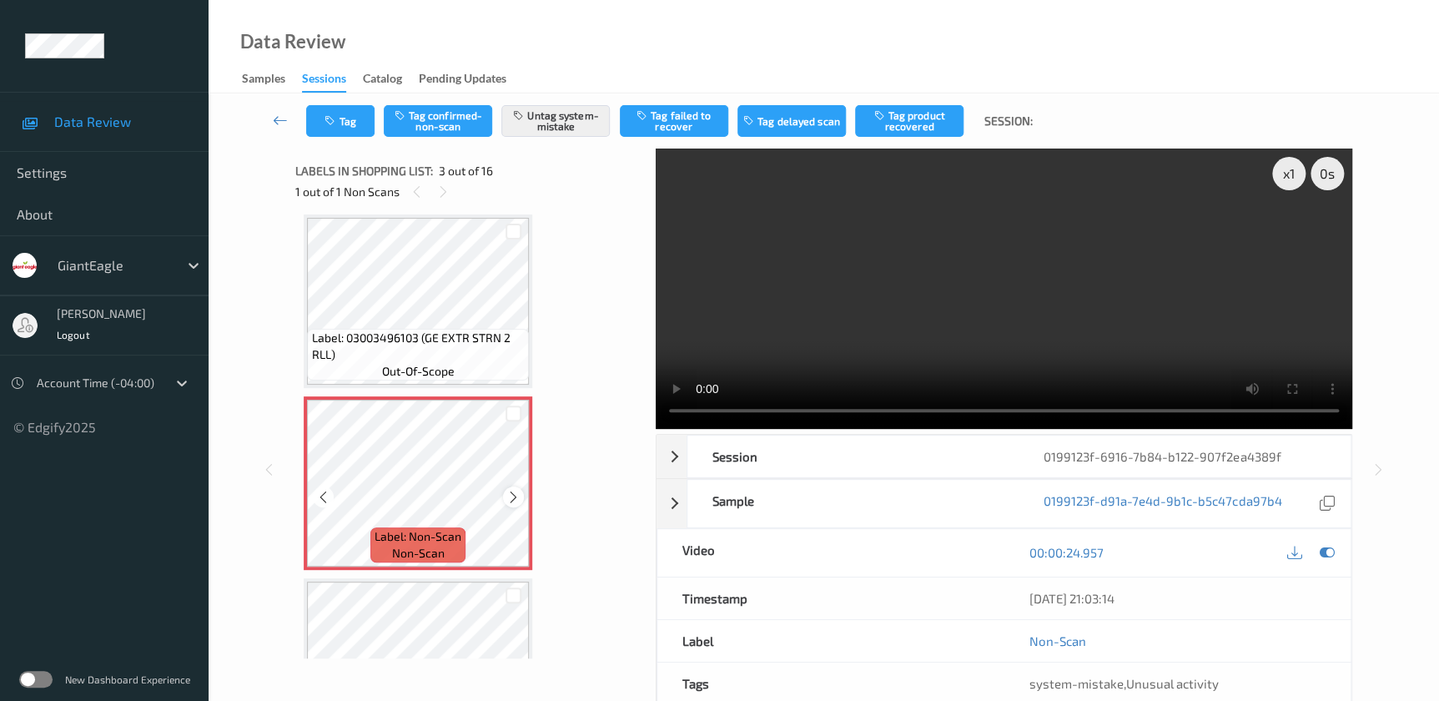
click at [509, 491] on icon at bounding box center [513, 497] width 14 height 15
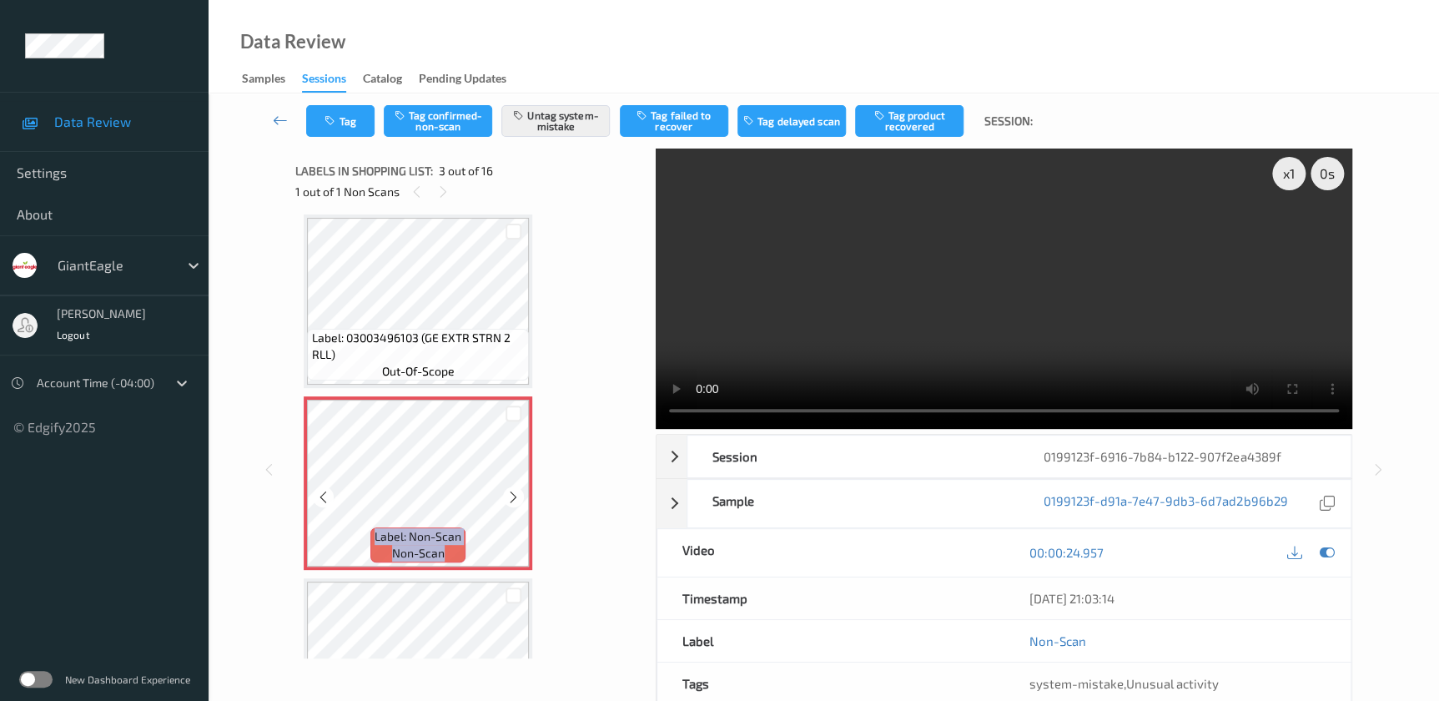
click at [509, 491] on icon at bounding box center [513, 497] width 14 height 15
click at [994, 309] on video at bounding box center [1004, 288] width 696 height 280
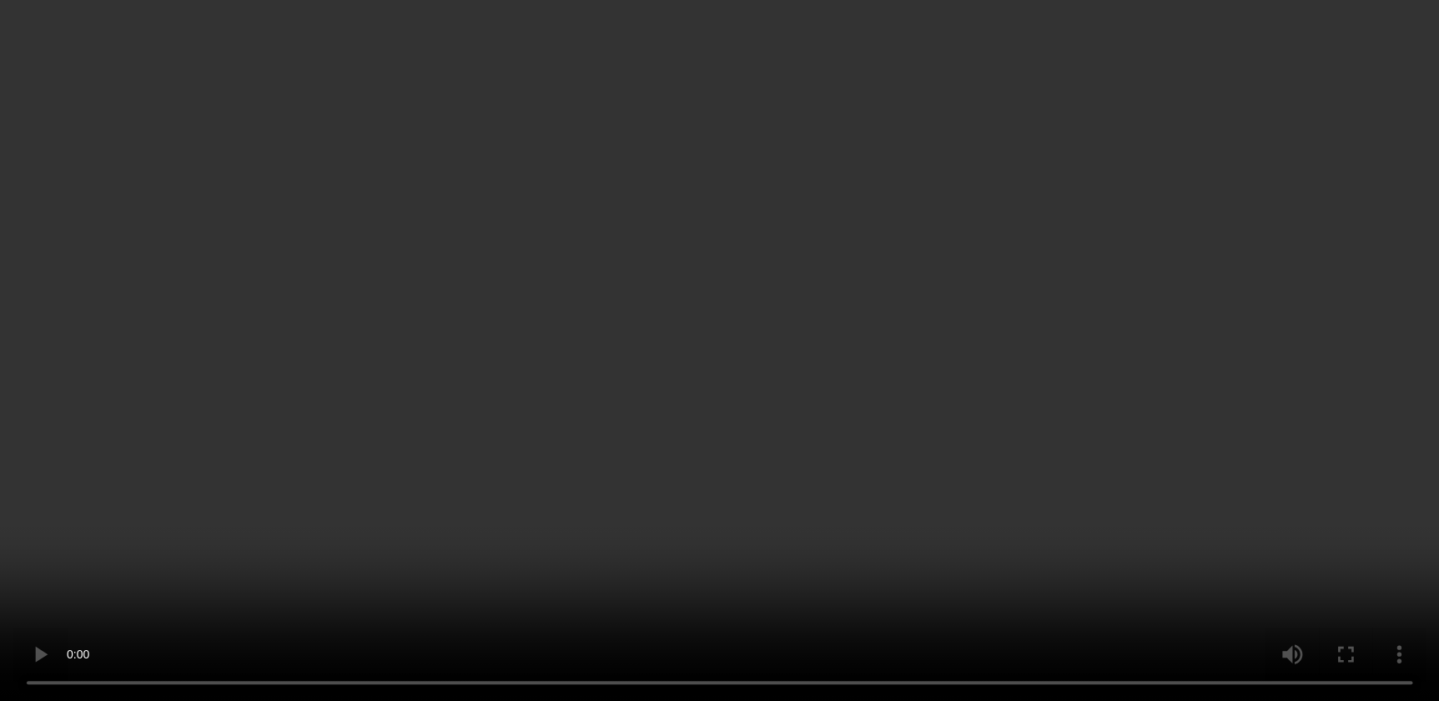
scroll to position [265, 0]
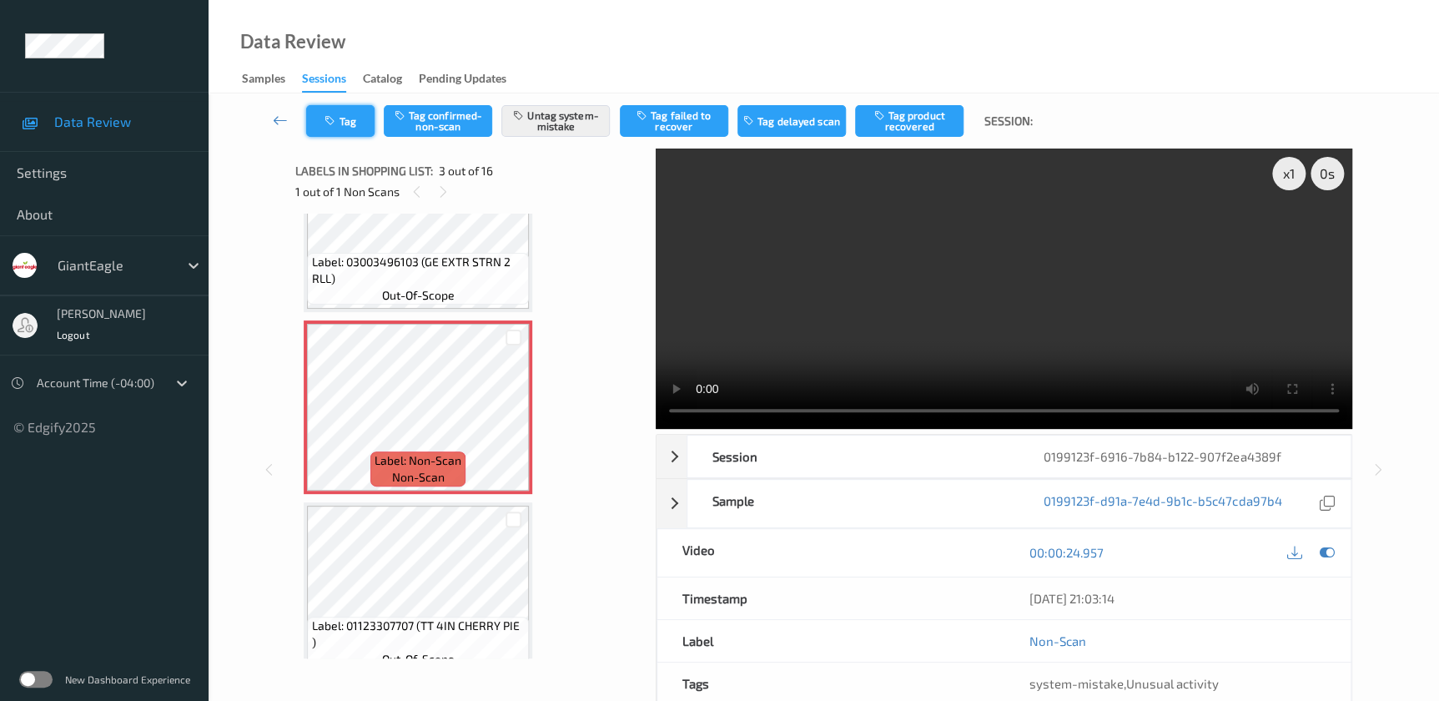
click at [334, 120] on icon "button" at bounding box center [331, 121] width 14 height 12
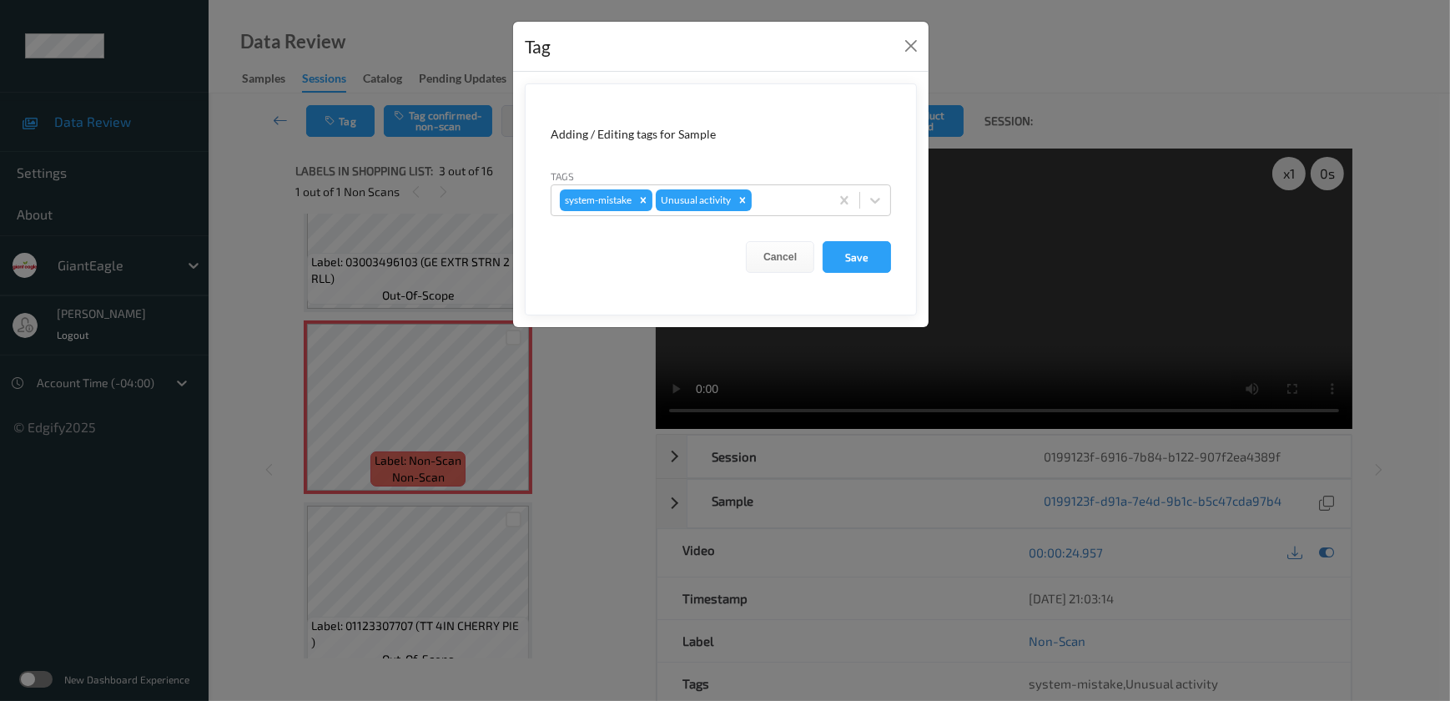
click at [584, 462] on div "Tag Adding / Editing tags for Sample Tags system-mistake Unusual activity Cance…" at bounding box center [725, 350] width 1450 height 701
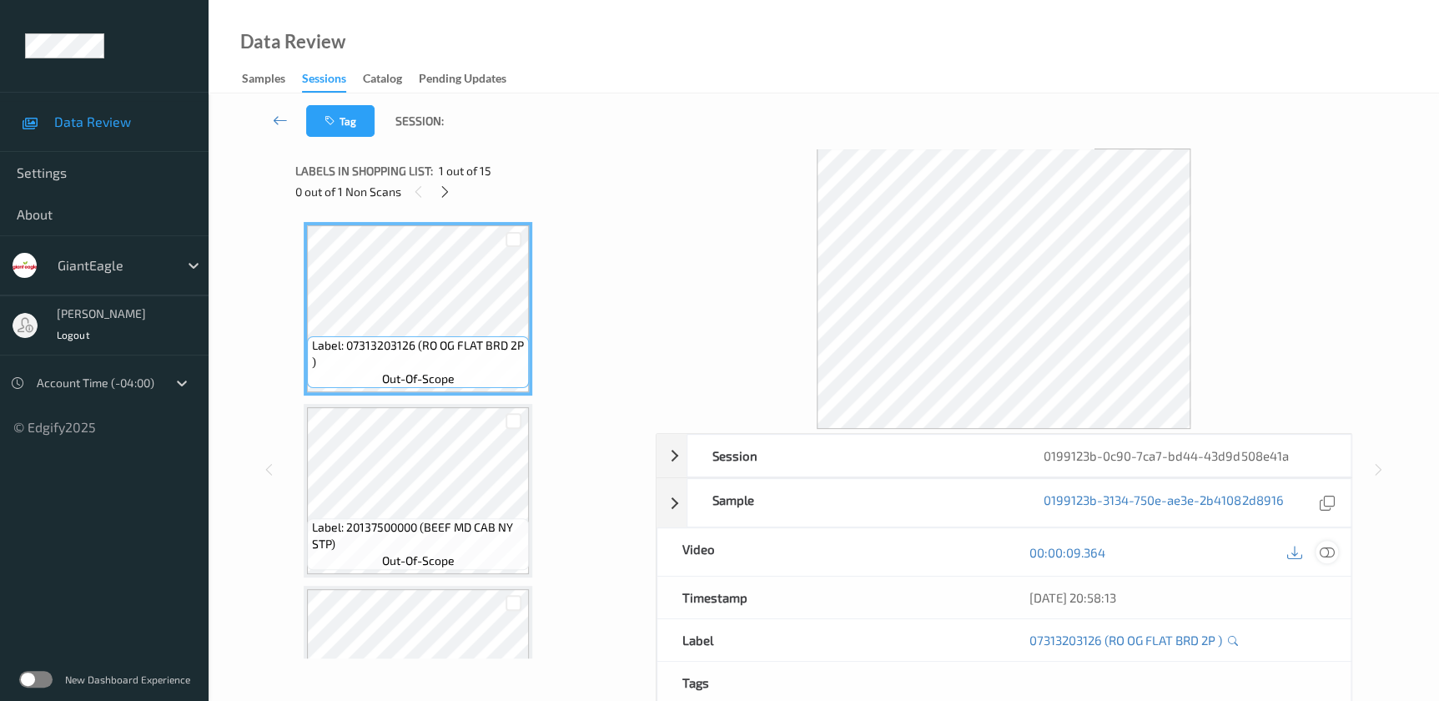
click at [1324, 549] on icon at bounding box center [1326, 552] width 15 height 15
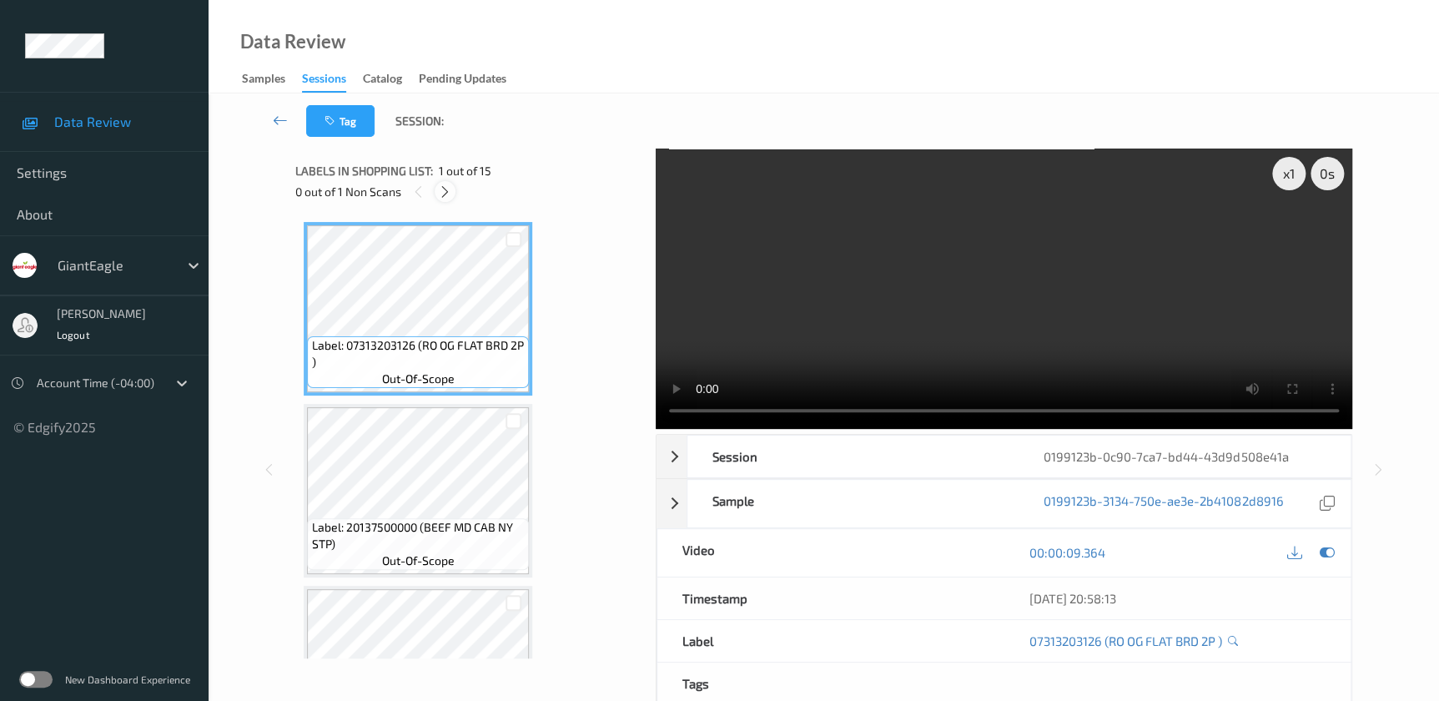
click at [442, 190] on icon at bounding box center [445, 191] width 14 height 15
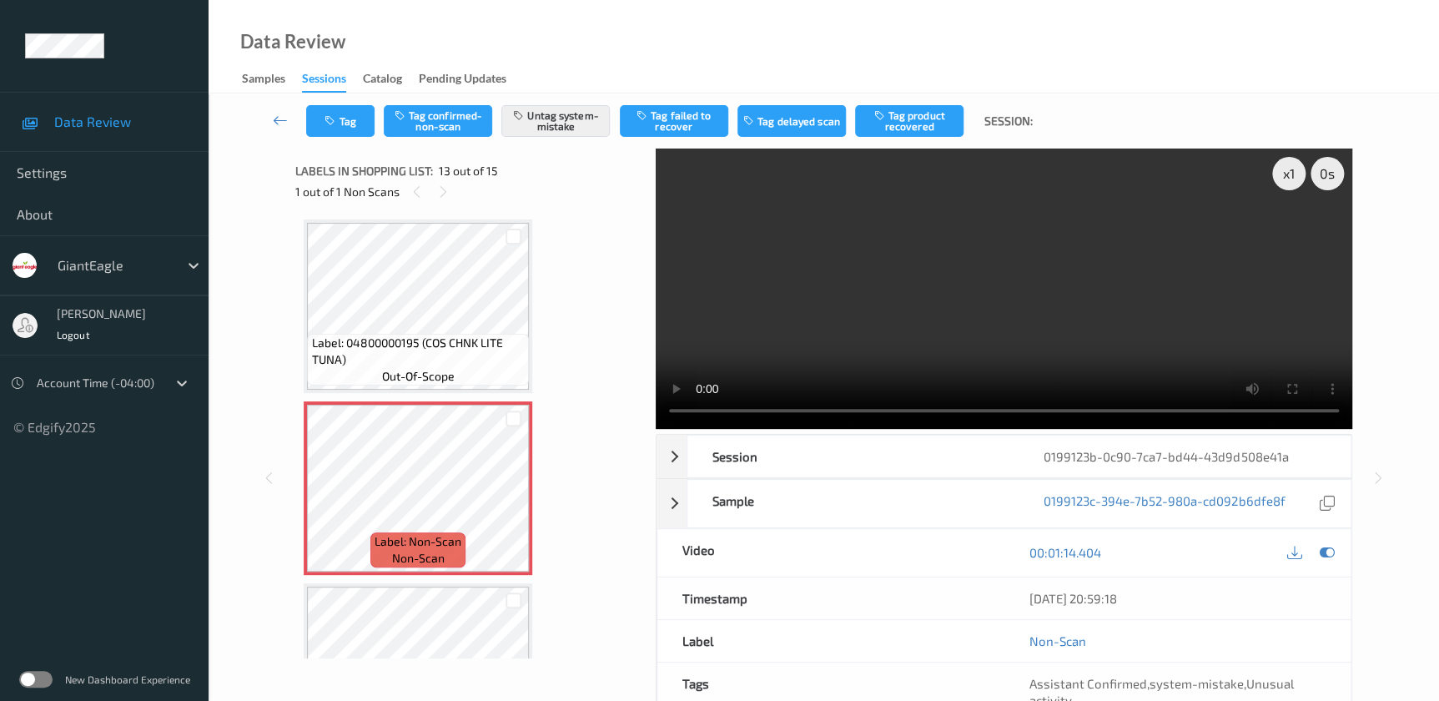
click at [997, 287] on video at bounding box center [1004, 288] width 696 height 280
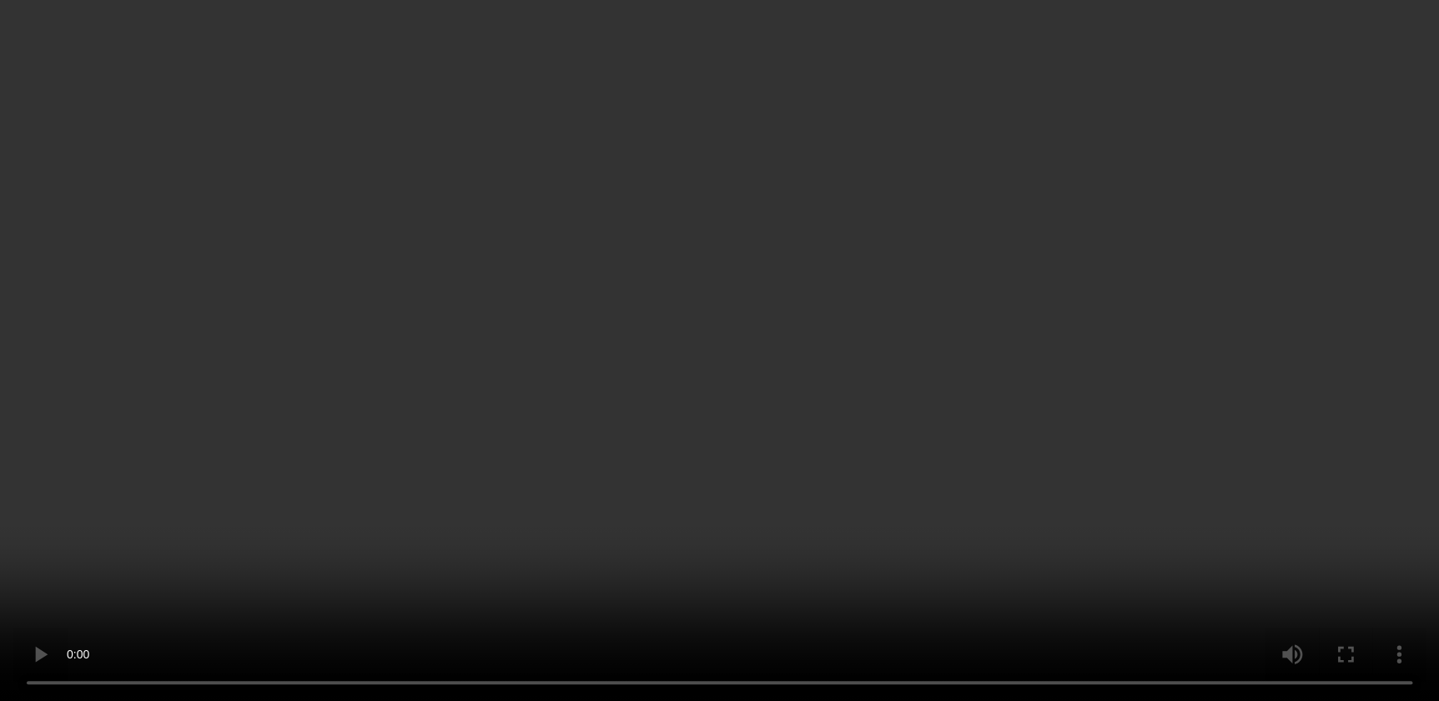
scroll to position [2282, 0]
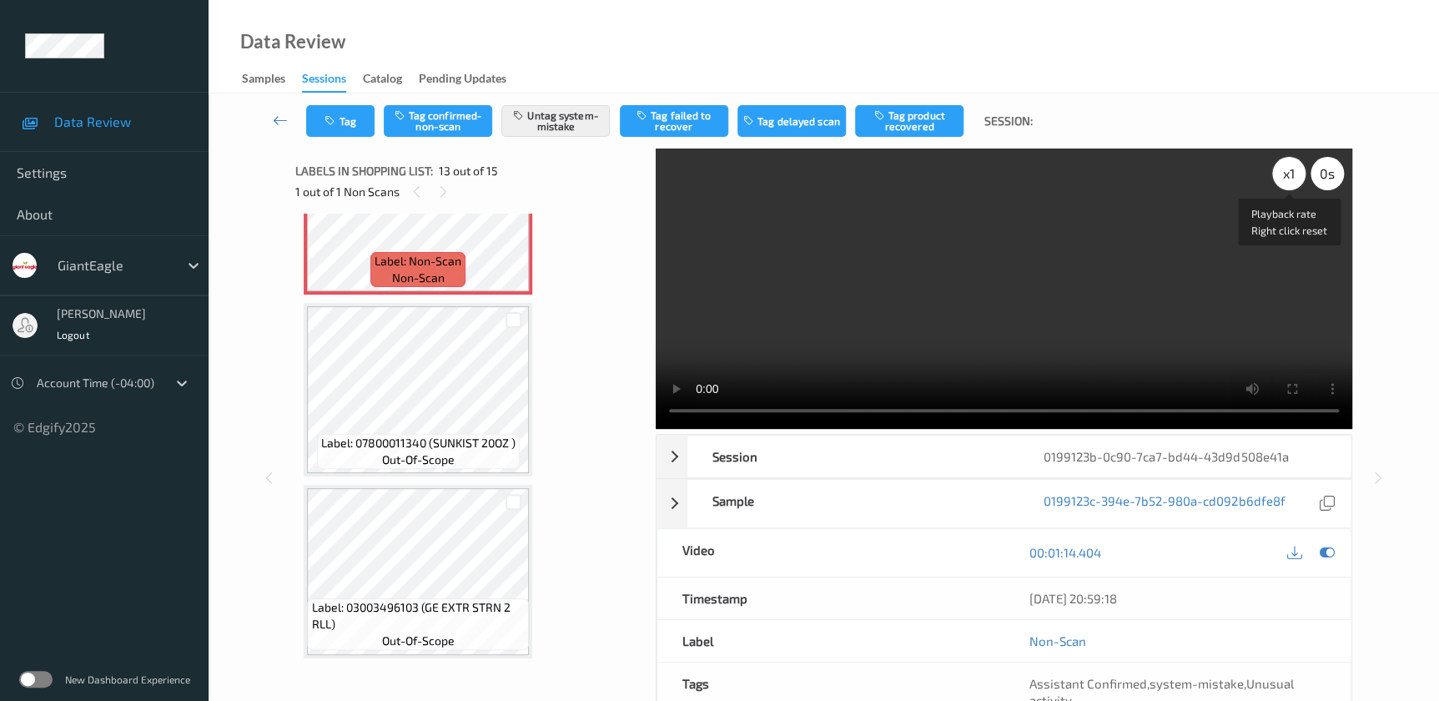
click at [1294, 165] on div "x 1" at bounding box center [1288, 173] width 33 height 33
click at [1294, 165] on div "x 2" at bounding box center [1288, 173] width 33 height 33
click at [1294, 165] on div "x 4" at bounding box center [1288, 173] width 33 height 33
click at [334, 113] on button "Tag" at bounding box center [340, 121] width 68 height 32
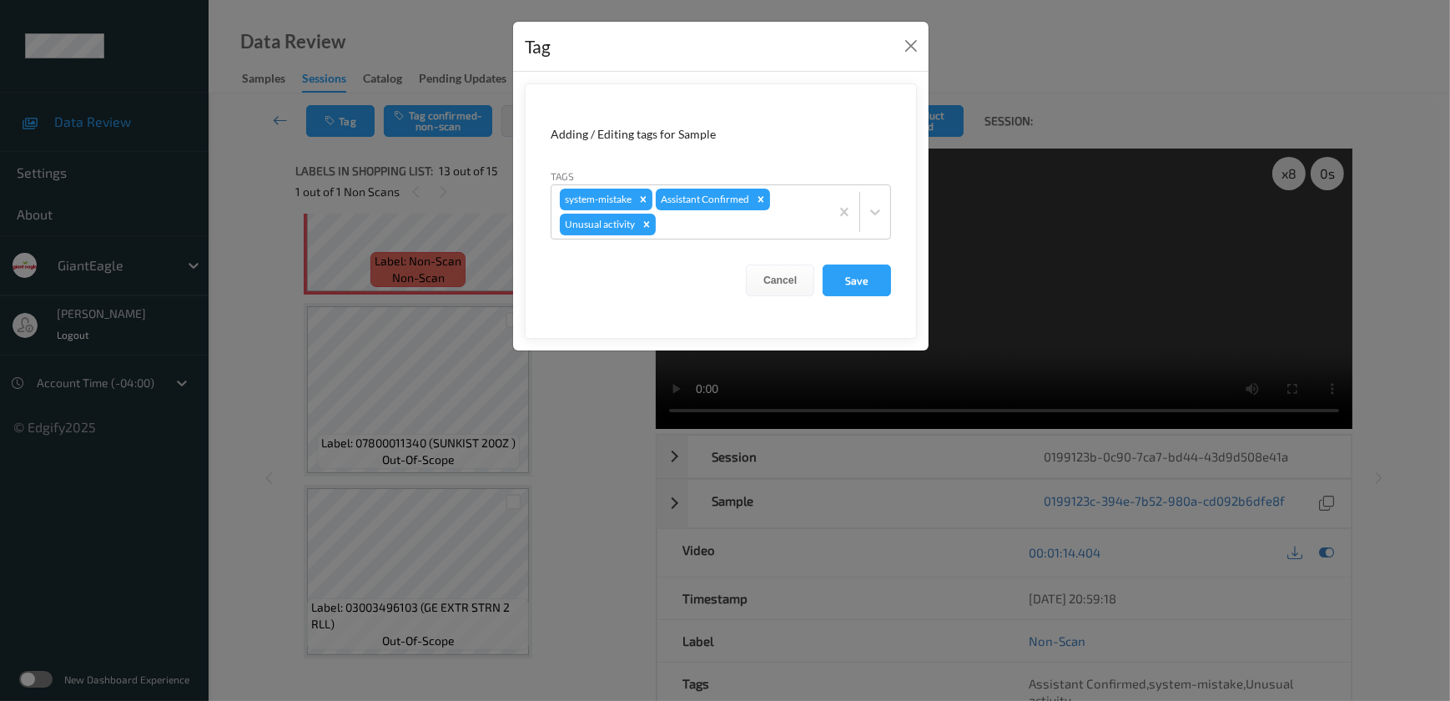
click at [569, 452] on div "Tag Adding / Editing tags for Sample Tags system-mistake Assistant Confirmed Un…" at bounding box center [725, 350] width 1450 height 701
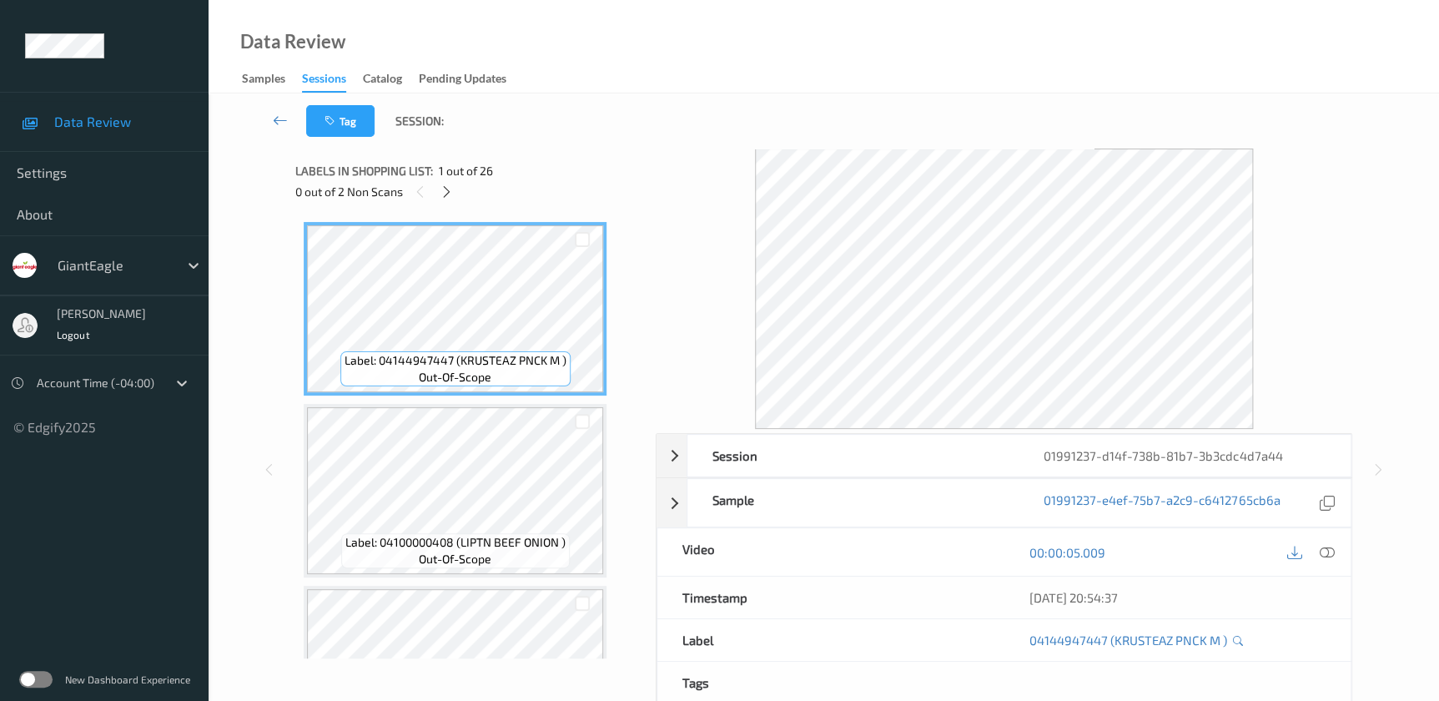
drag, startPoint x: 1325, startPoint y: 551, endPoint x: 1284, endPoint y: 304, distance: 251.2
click at [1325, 535] on div "00:00:05.009" at bounding box center [1176, 552] width 346 height 48
click at [1320, 550] on icon at bounding box center [1326, 552] width 15 height 15
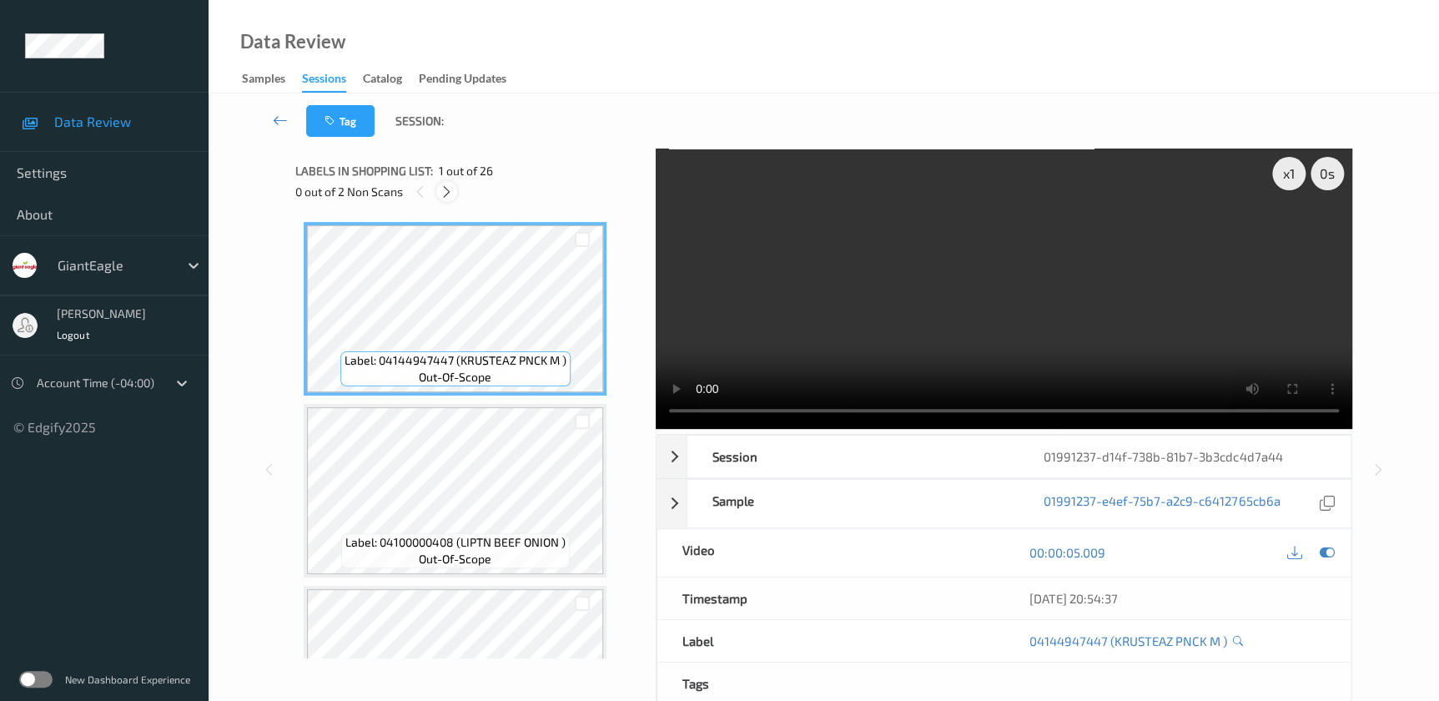
click at [456, 193] on div at bounding box center [446, 191] width 21 height 21
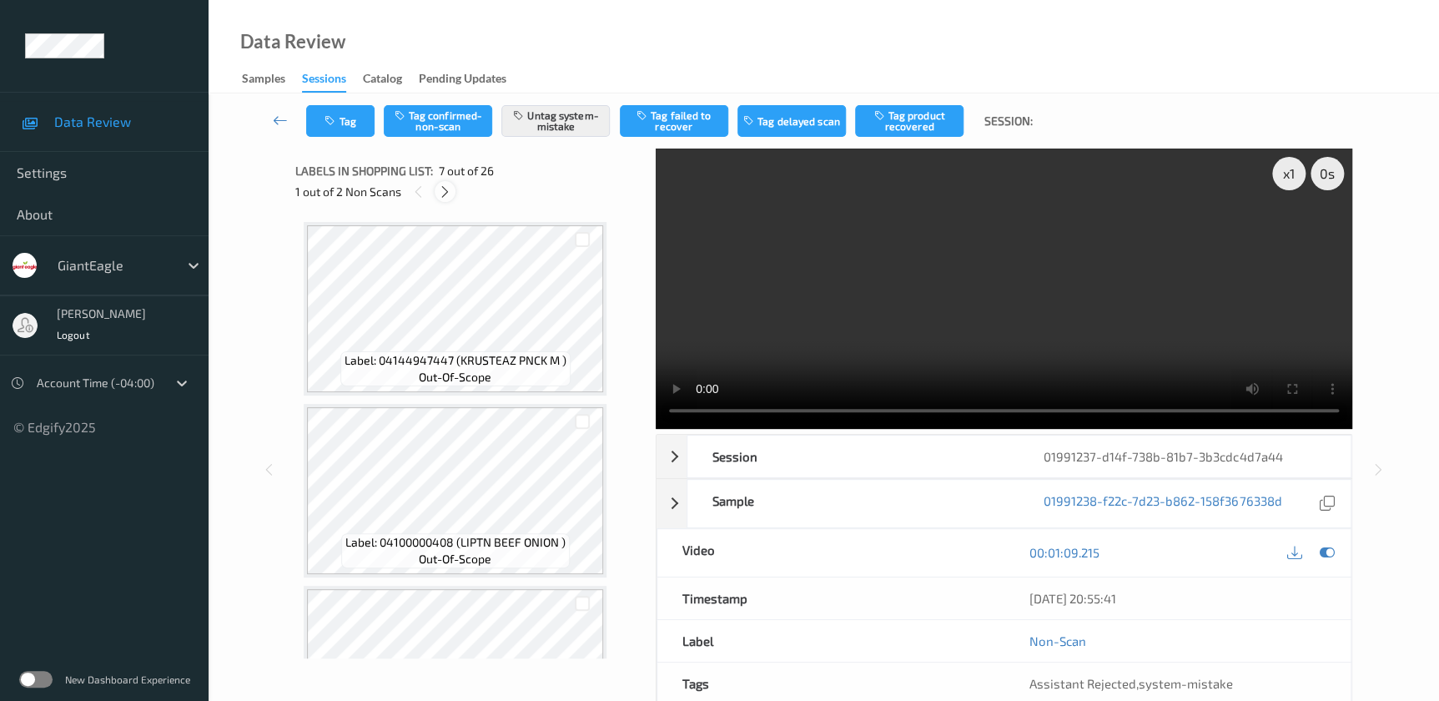
scroll to position [914, 0]
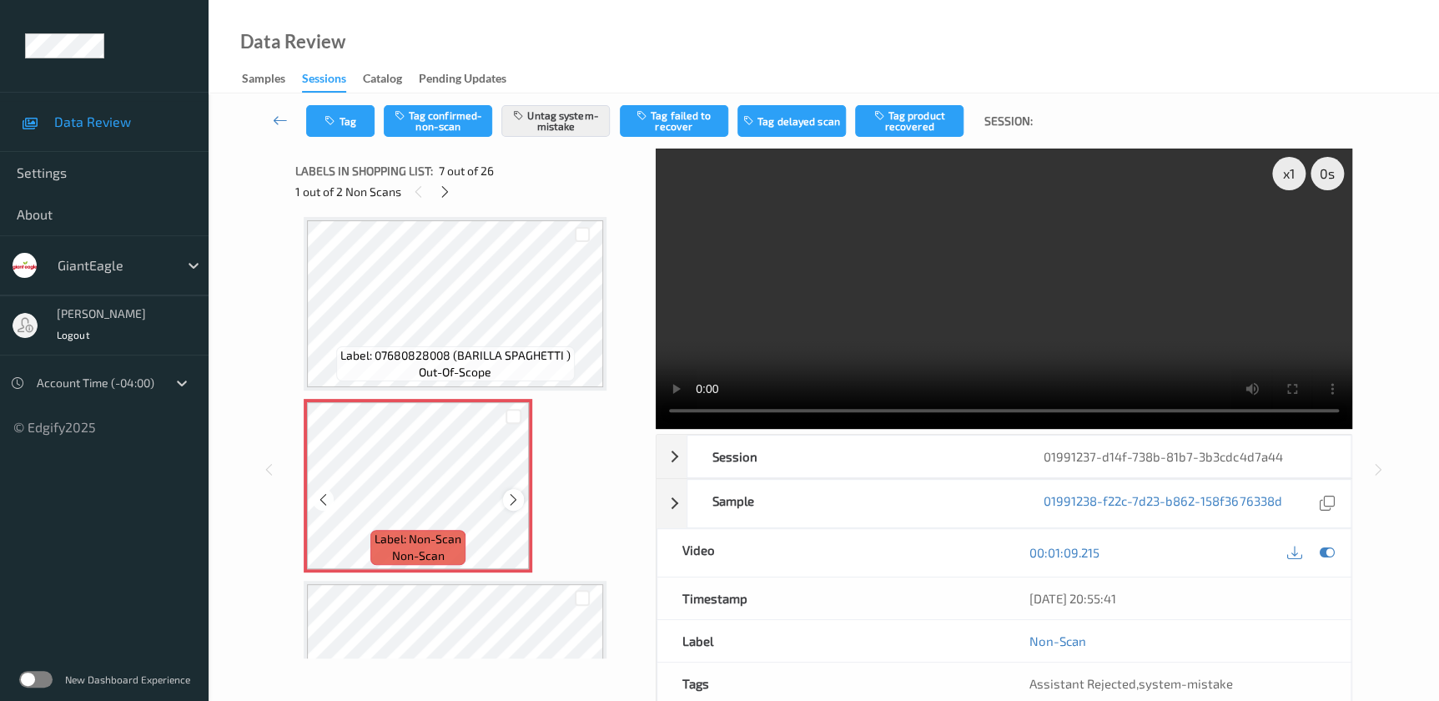
click at [509, 492] on icon at bounding box center [513, 499] width 14 height 15
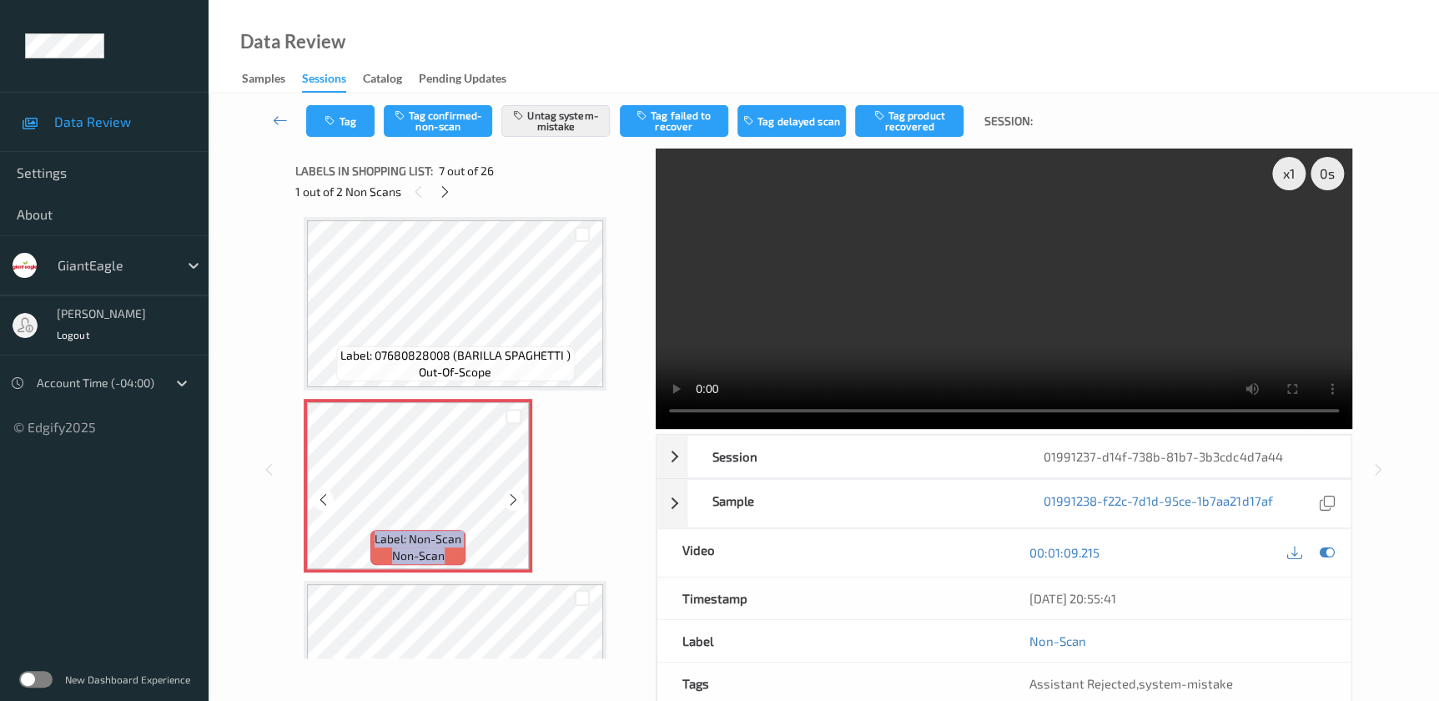
click at [509, 492] on icon at bounding box center [513, 499] width 14 height 15
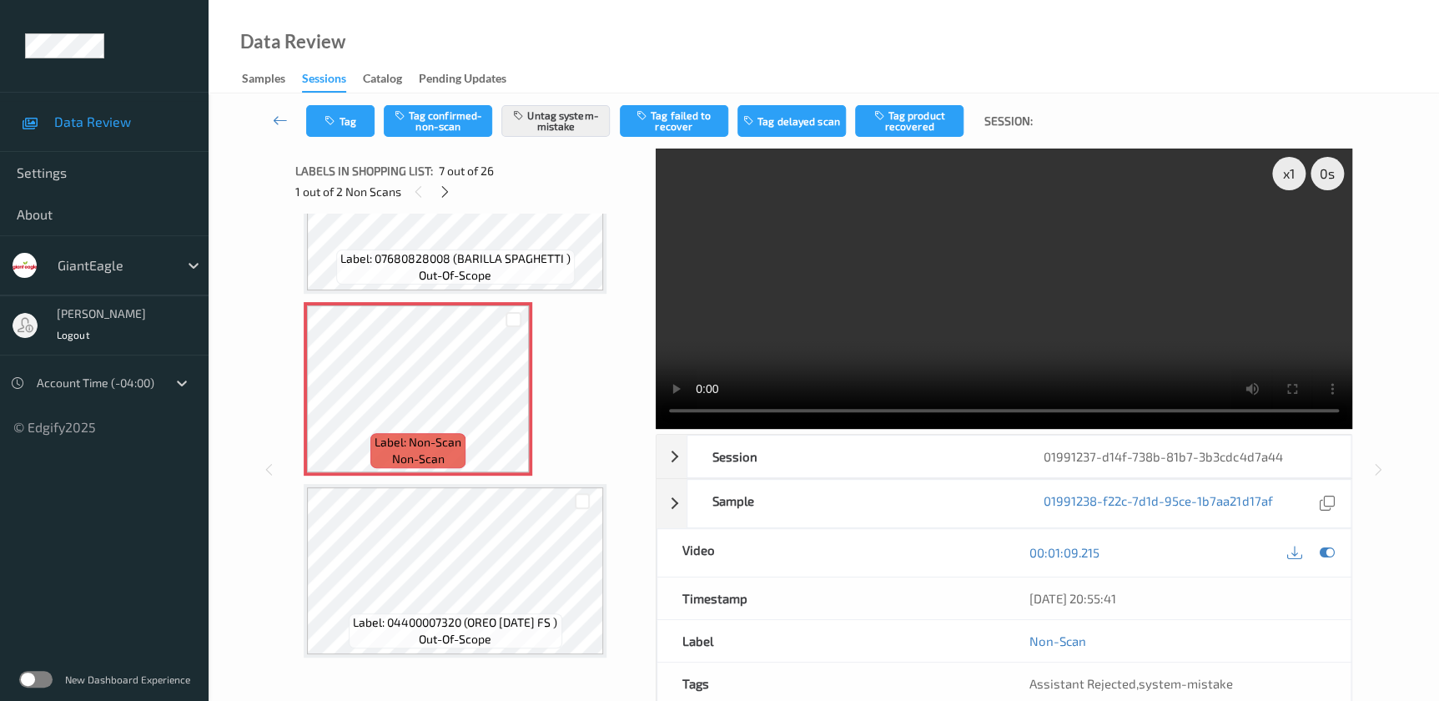
scroll to position [1015, 0]
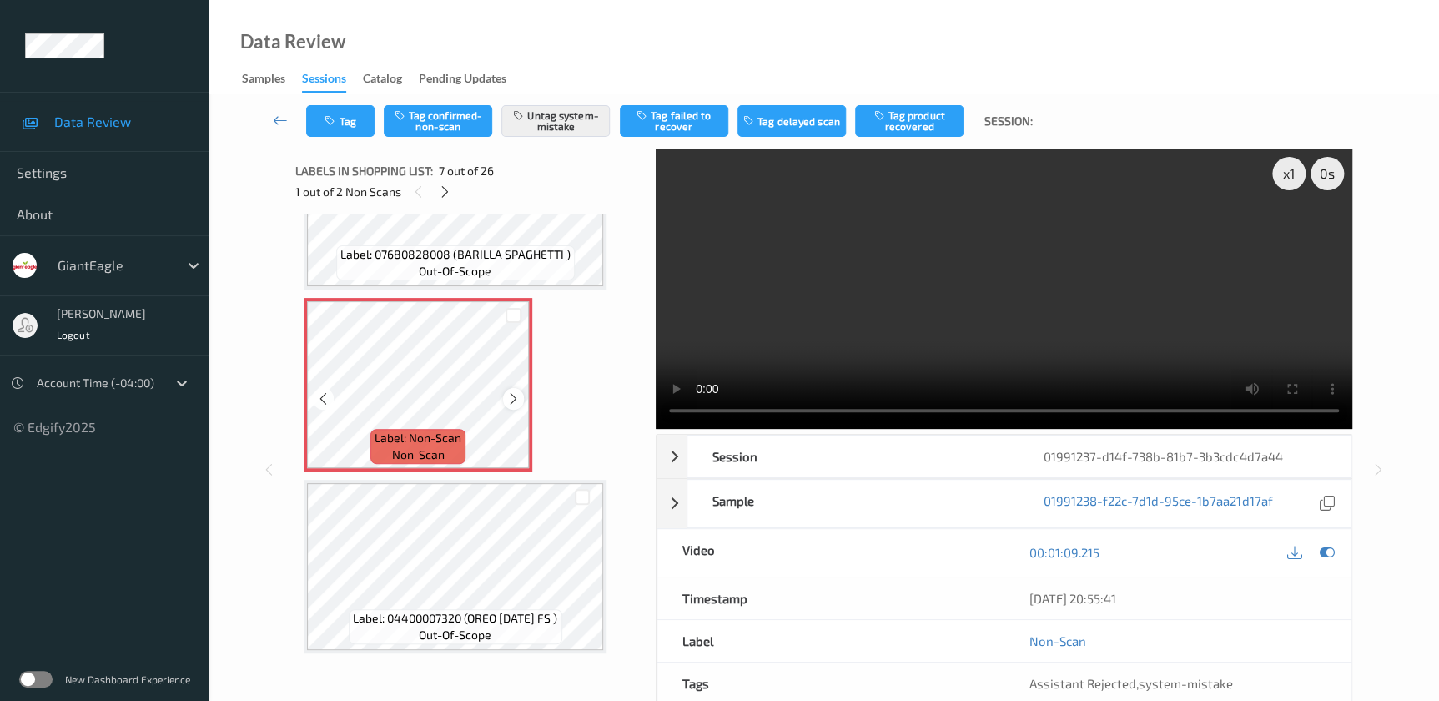
click at [507, 395] on icon at bounding box center [513, 398] width 14 height 15
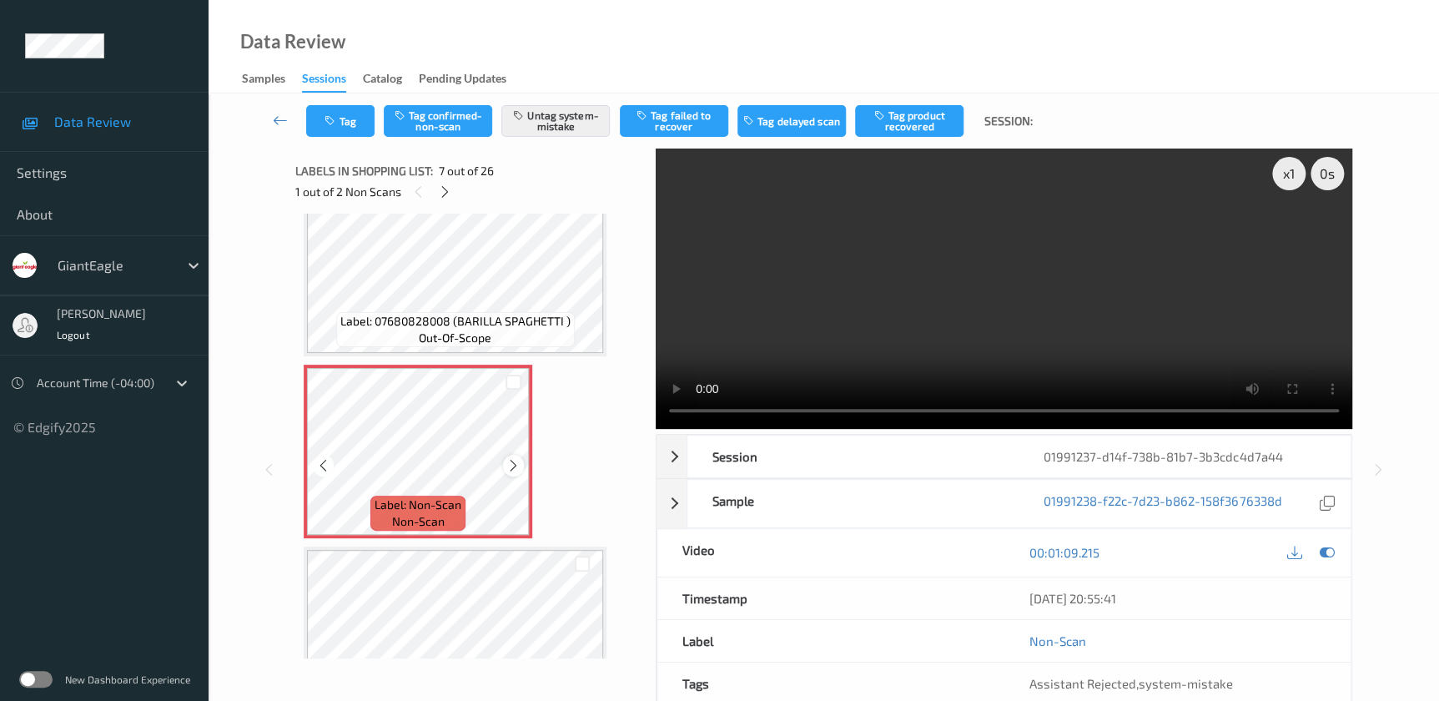
scroll to position [863, 0]
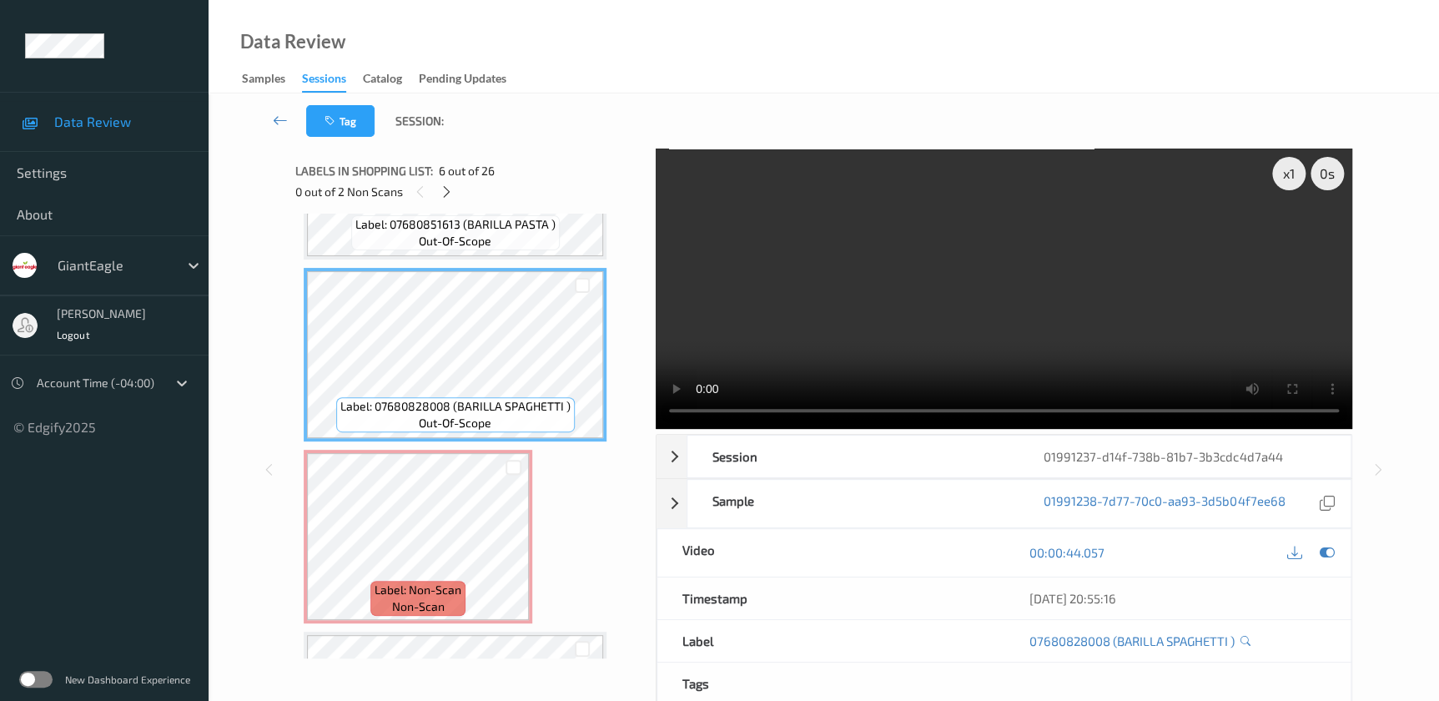
click at [980, 304] on video at bounding box center [1004, 288] width 696 height 280
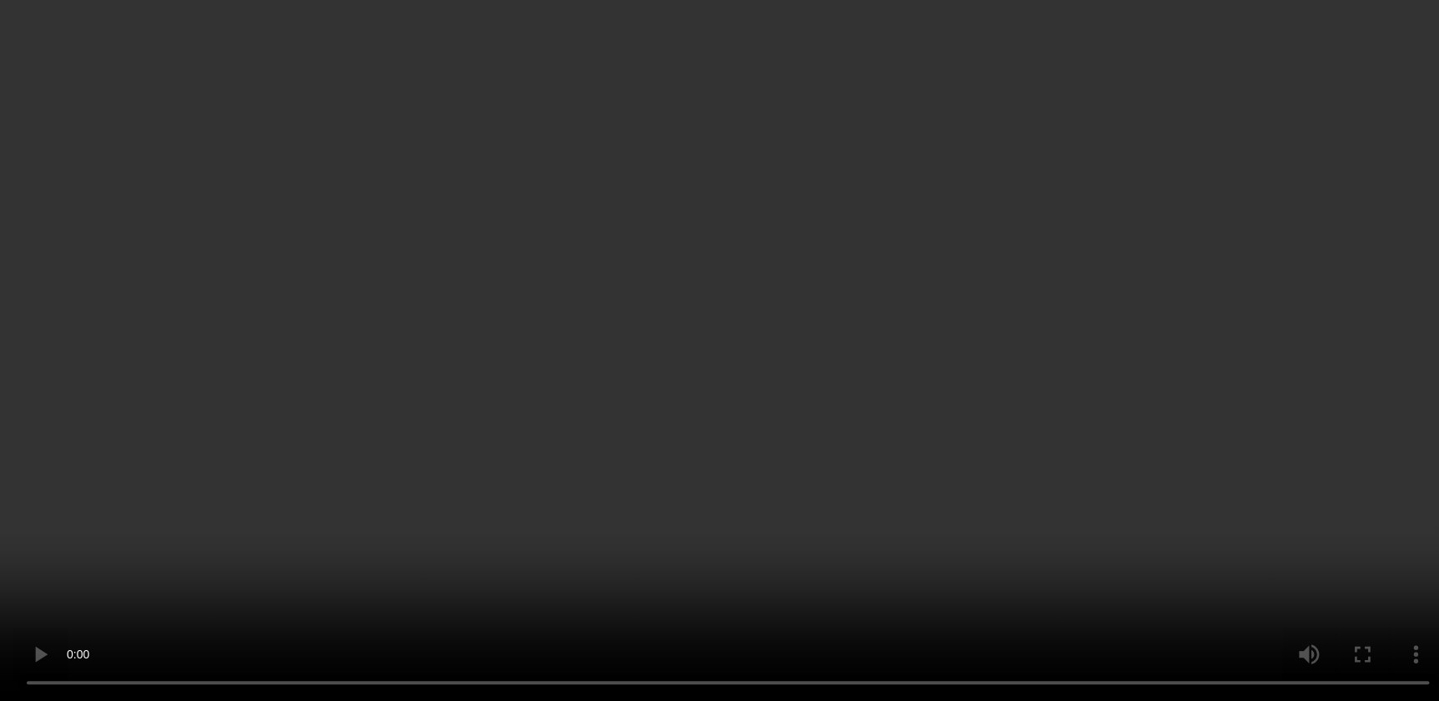
scroll to position [711, 0]
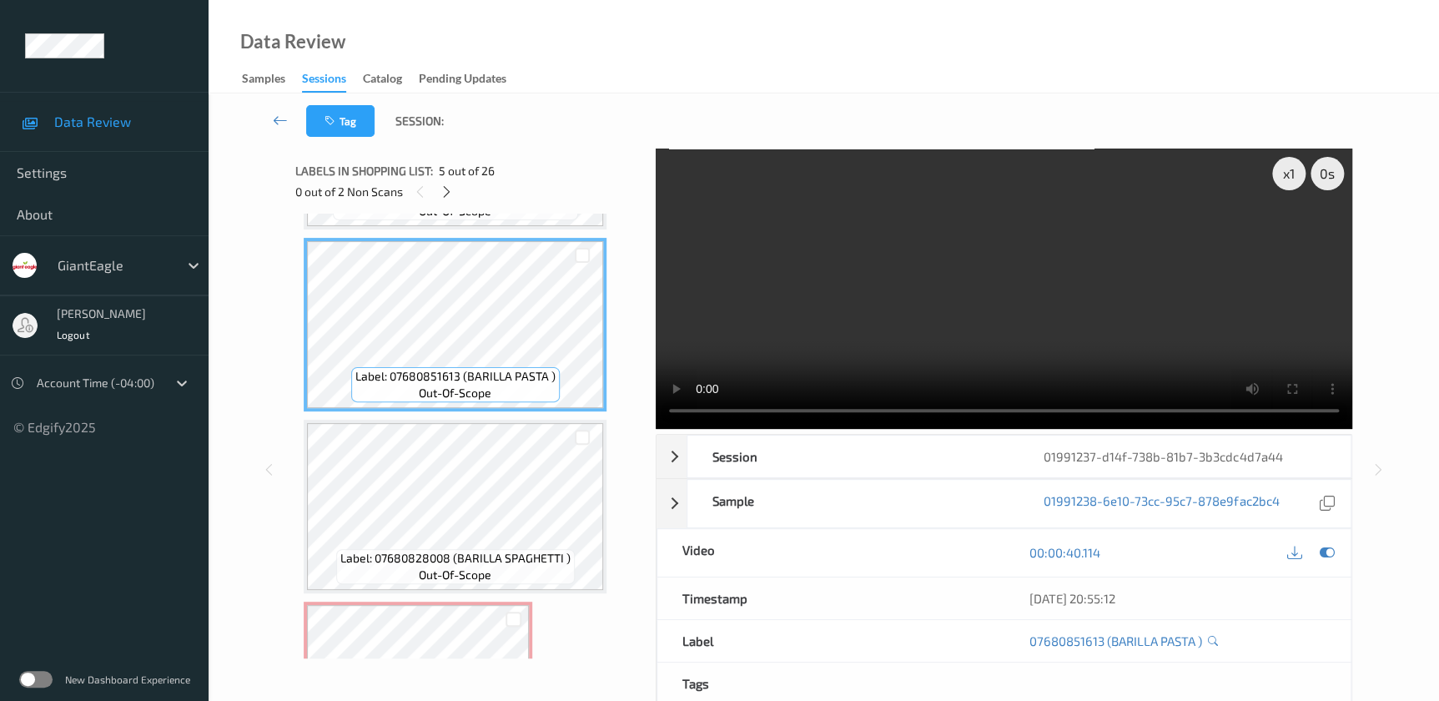
click at [1009, 325] on video at bounding box center [1004, 288] width 696 height 280
click at [1093, 314] on video at bounding box center [1004, 288] width 696 height 280
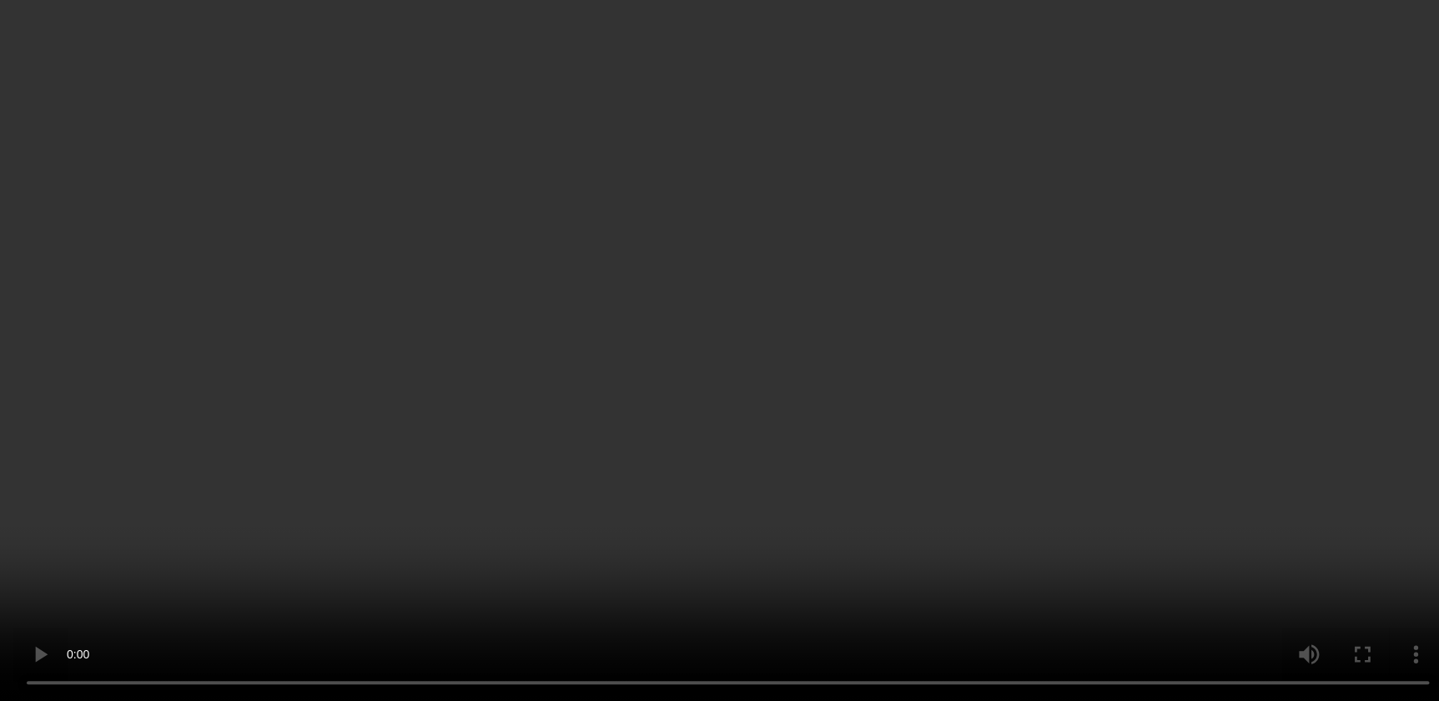
scroll to position [863, 0]
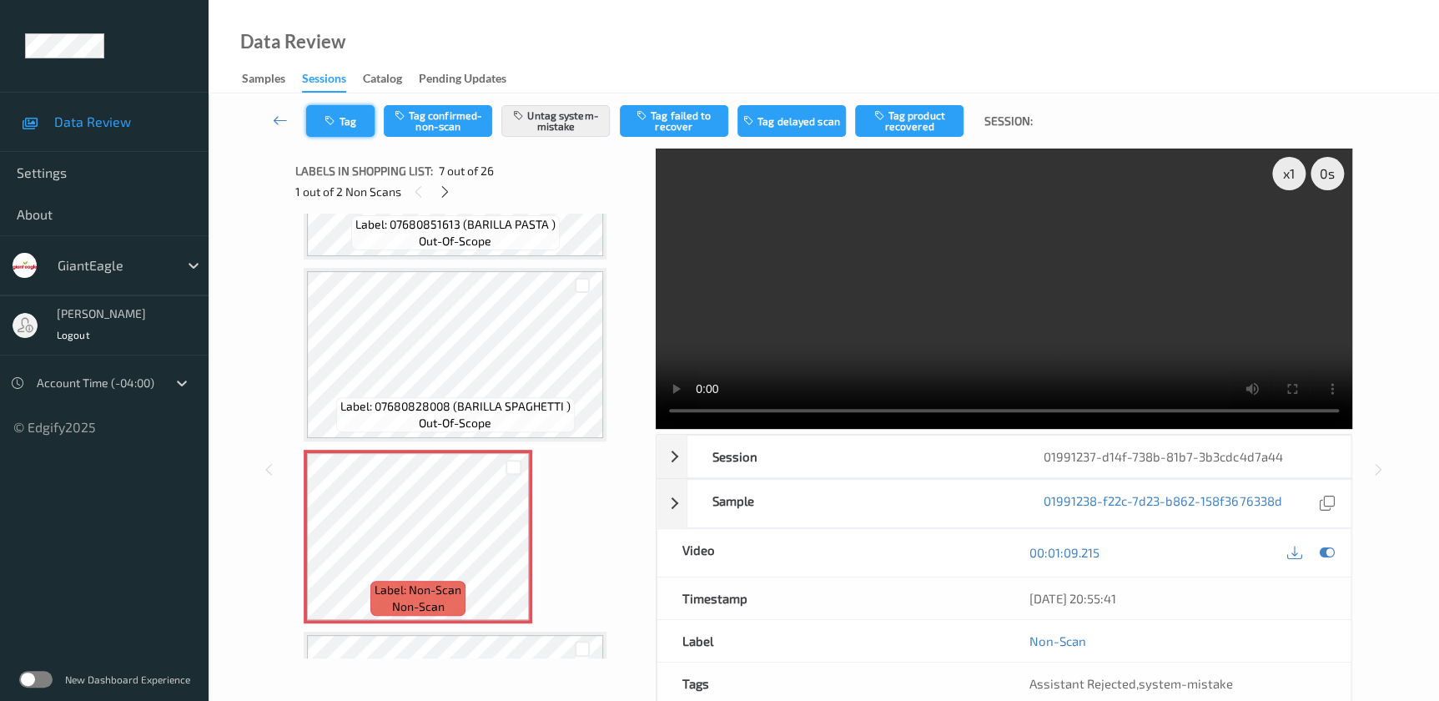
click at [336, 115] on icon "button" at bounding box center [331, 121] width 14 height 12
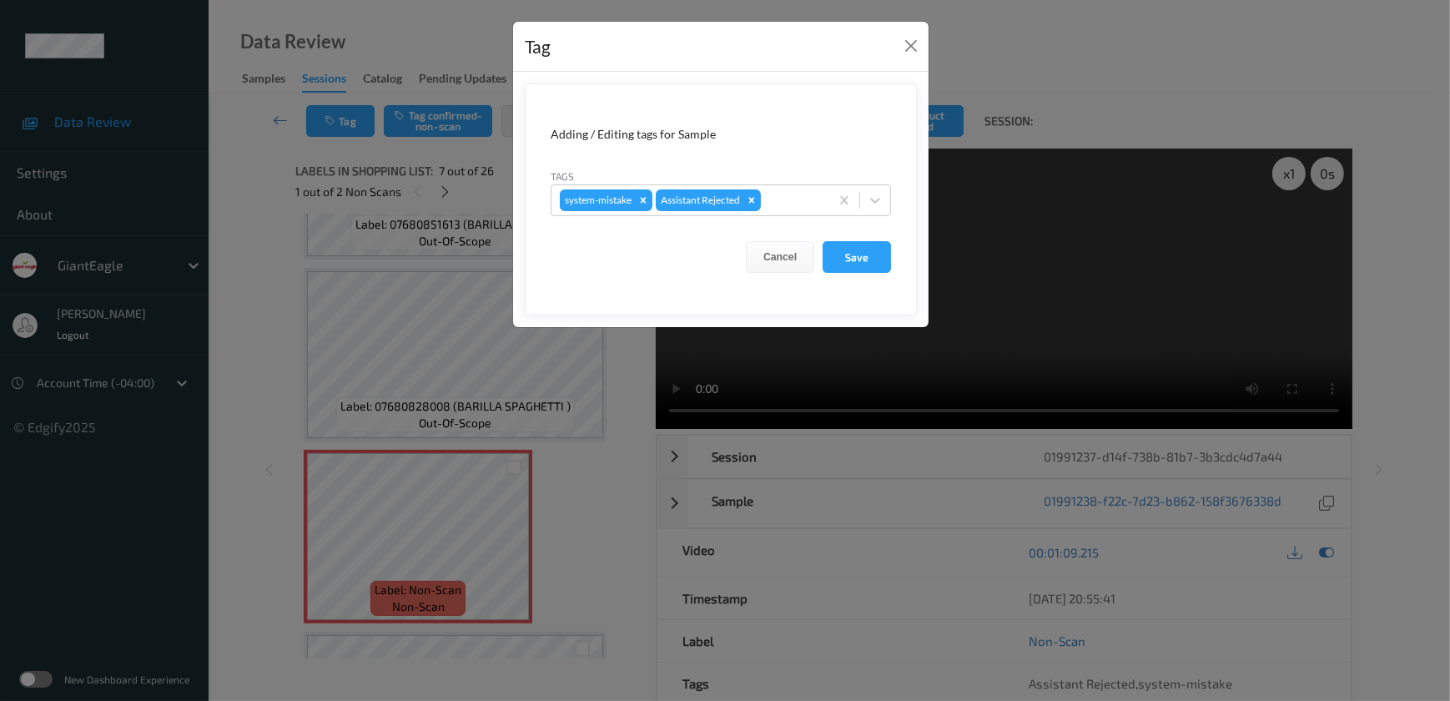
click at [596, 517] on div "Tag Adding / Editing tags for Sample Tags system-mistake Assistant Rejected Can…" at bounding box center [725, 350] width 1450 height 701
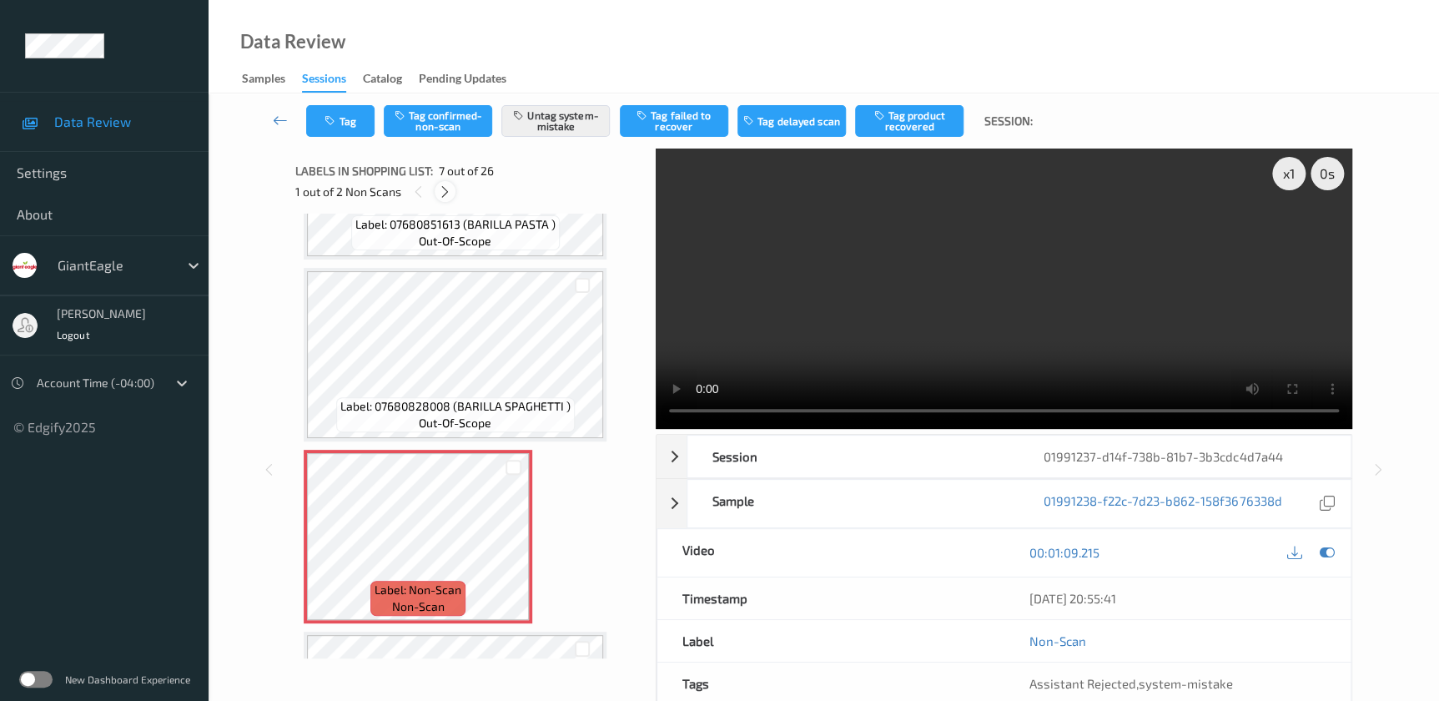
click at [440, 196] on icon at bounding box center [445, 191] width 14 height 15
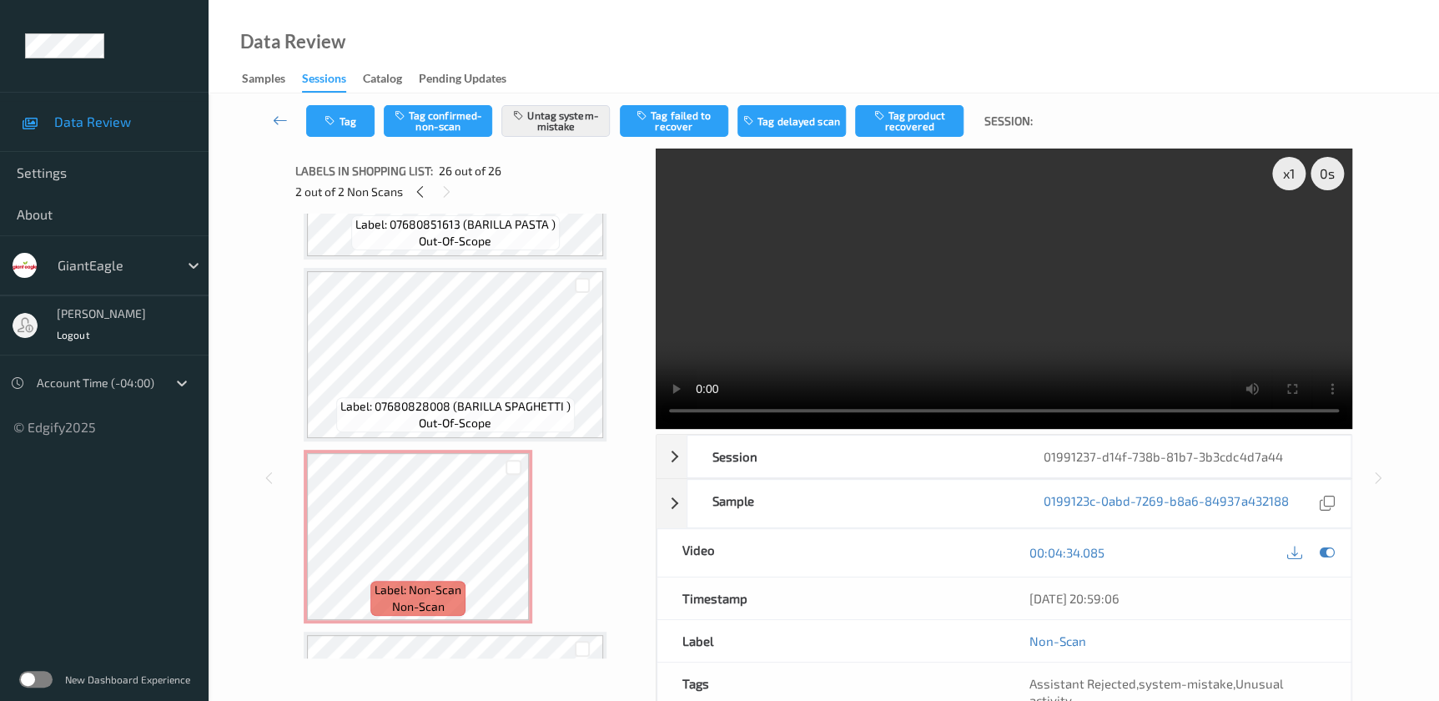
scroll to position [4275, 0]
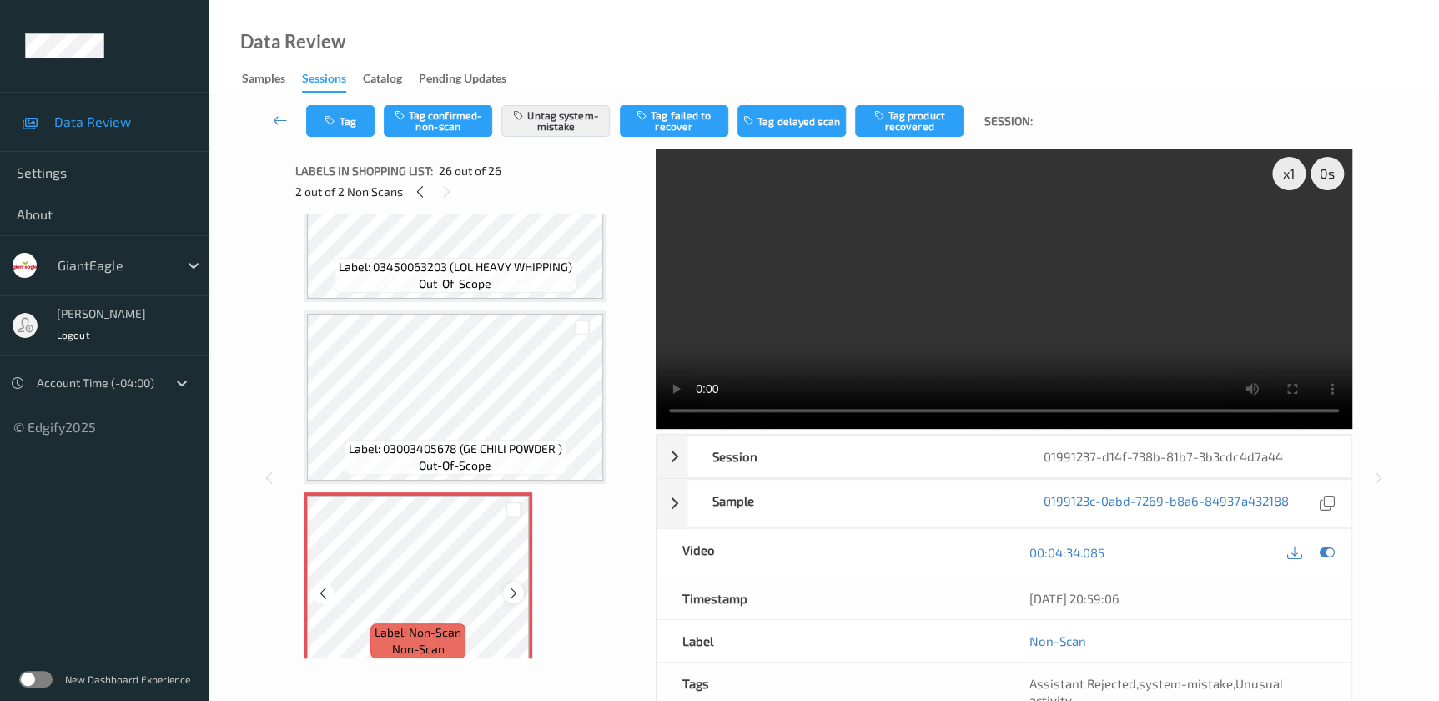
click at [510, 585] on icon at bounding box center [513, 592] width 14 height 15
click at [333, 113] on button "Tag" at bounding box center [340, 121] width 68 height 32
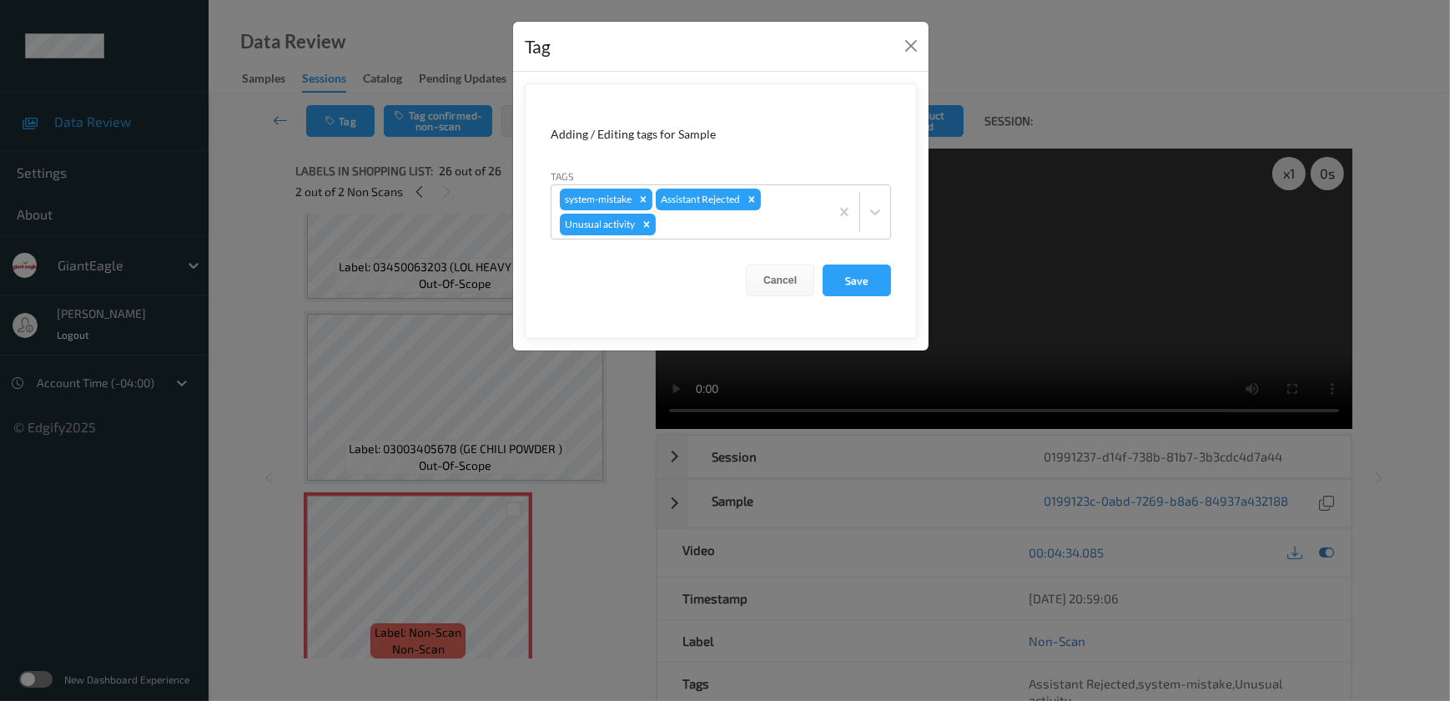
click at [585, 551] on div "Tag Adding / Editing tags for Sample Tags system-mistake Assistant Rejected Unu…" at bounding box center [725, 350] width 1450 height 701
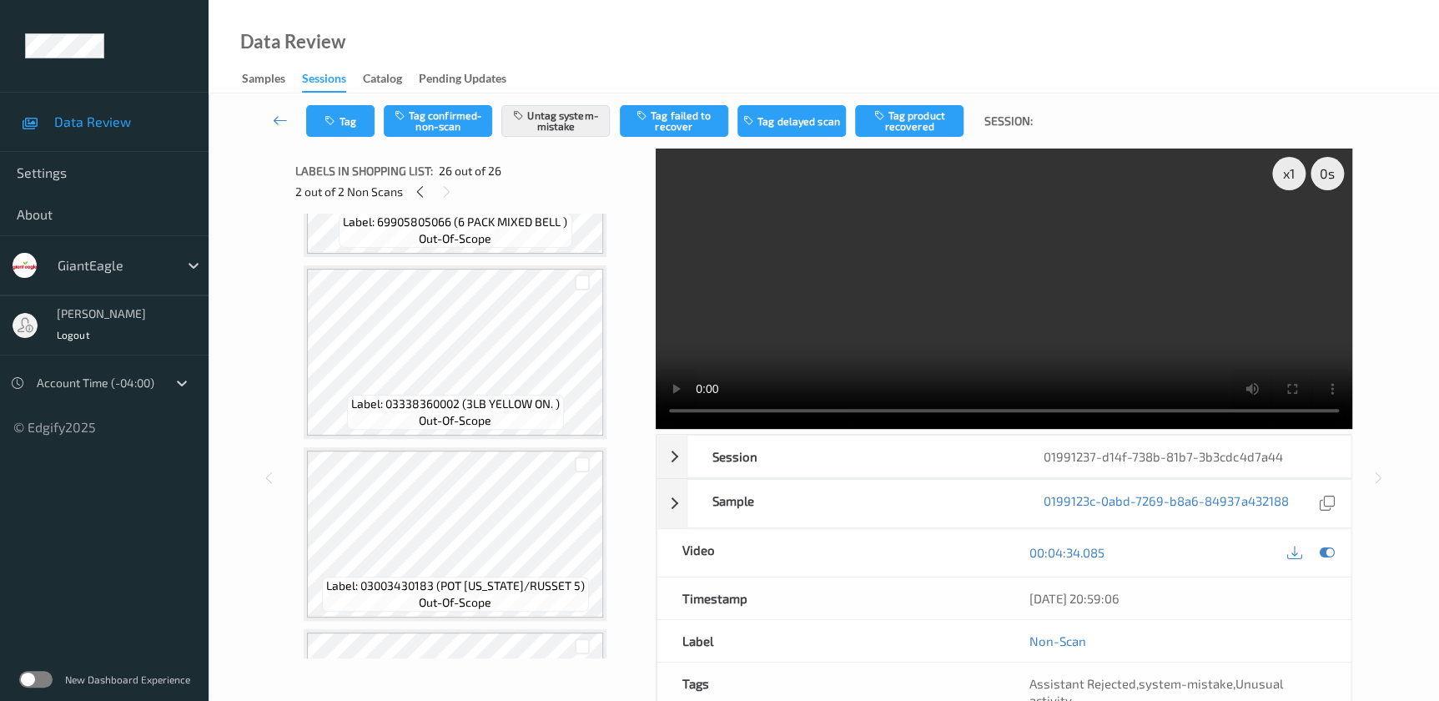
scroll to position [2607, 0]
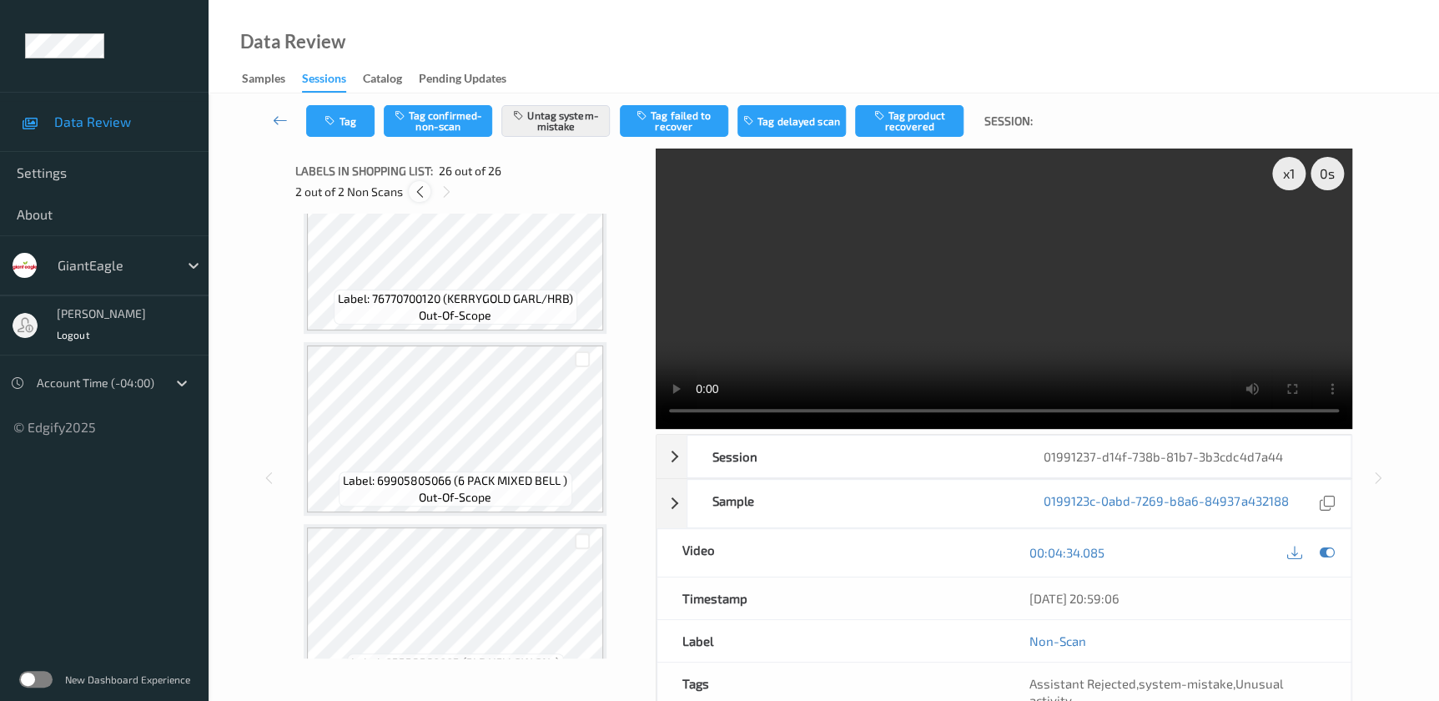
click at [416, 192] on icon at bounding box center [419, 191] width 14 height 15
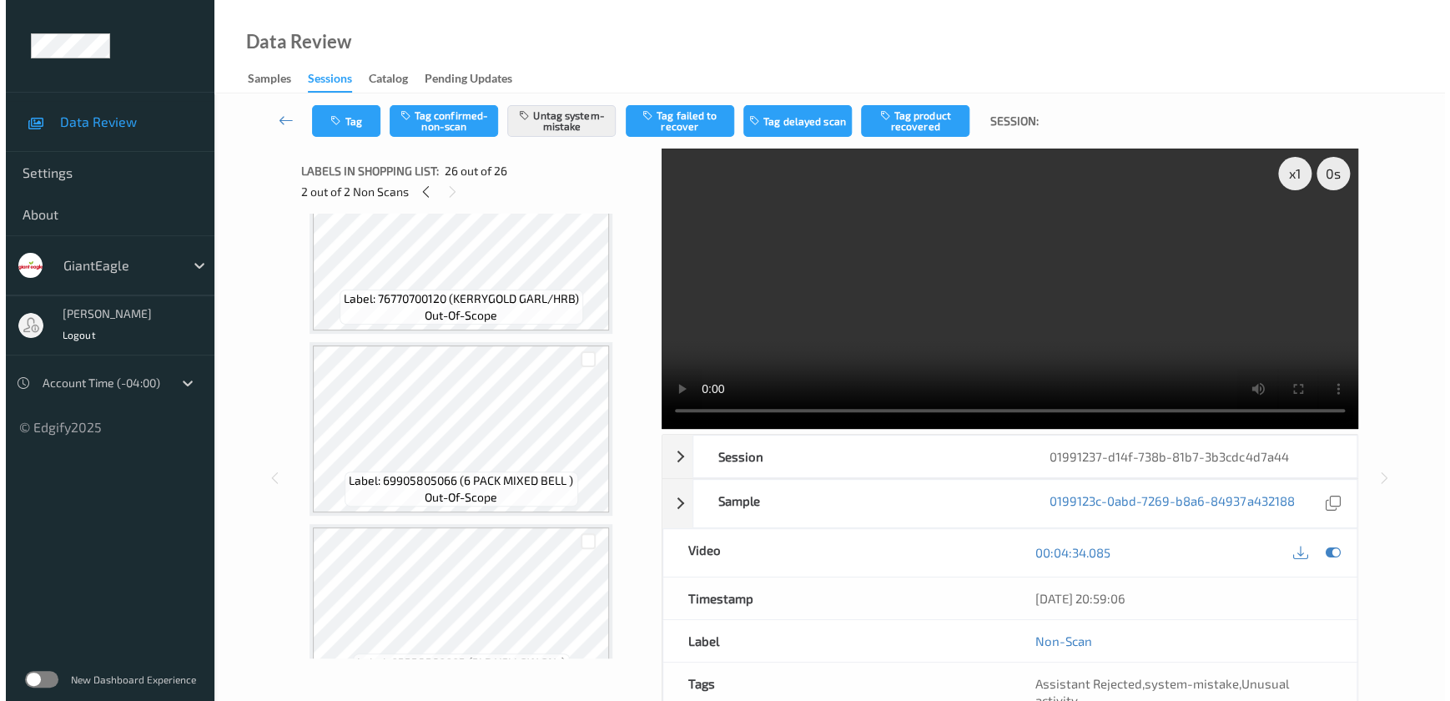
scroll to position [914, 0]
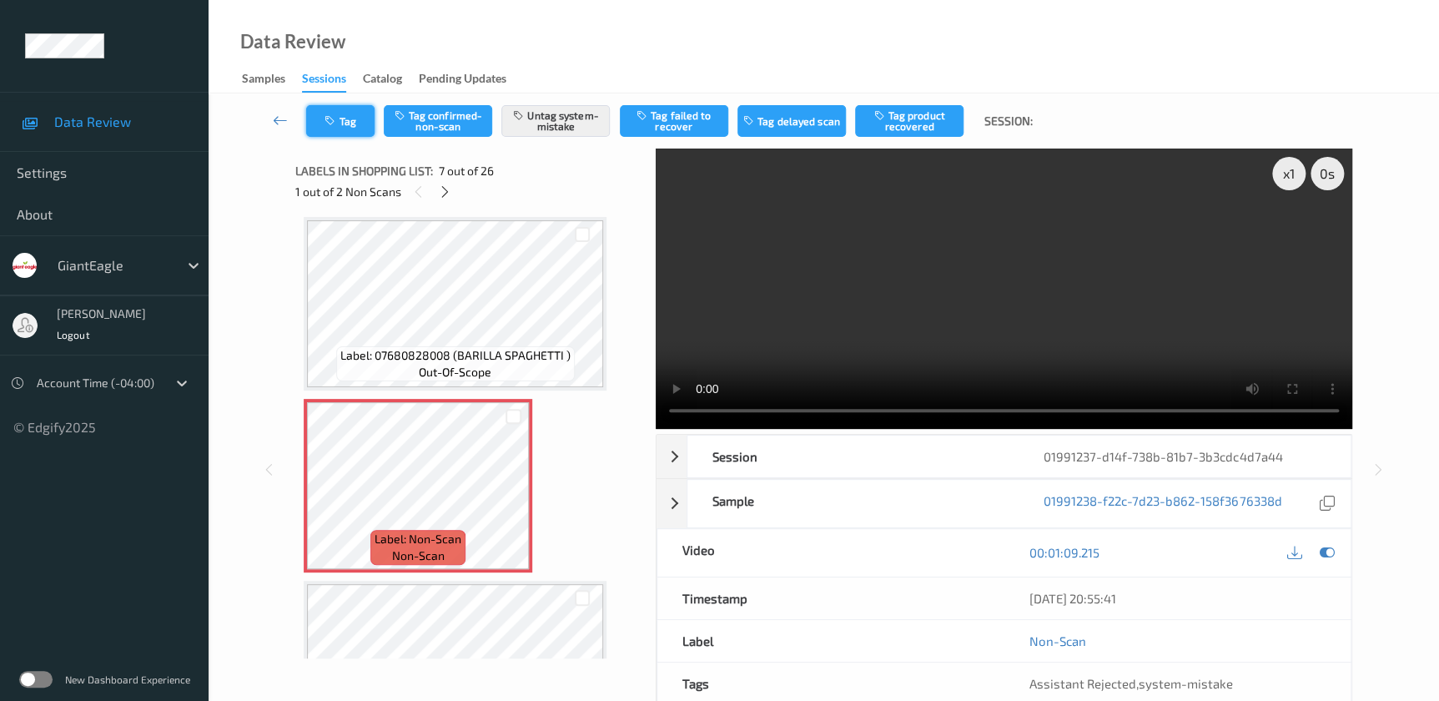
click at [357, 134] on button "Tag" at bounding box center [340, 121] width 68 height 32
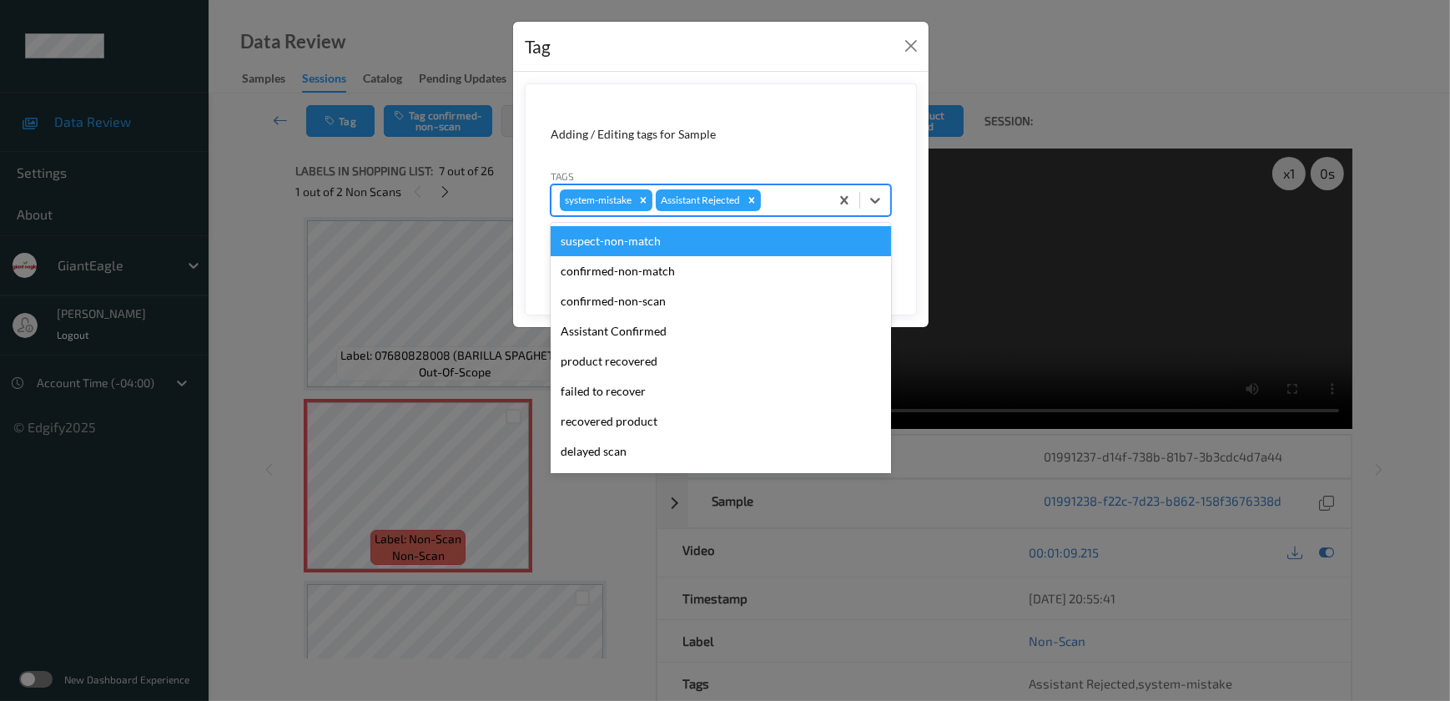
click at [787, 204] on div at bounding box center [792, 200] width 57 height 20
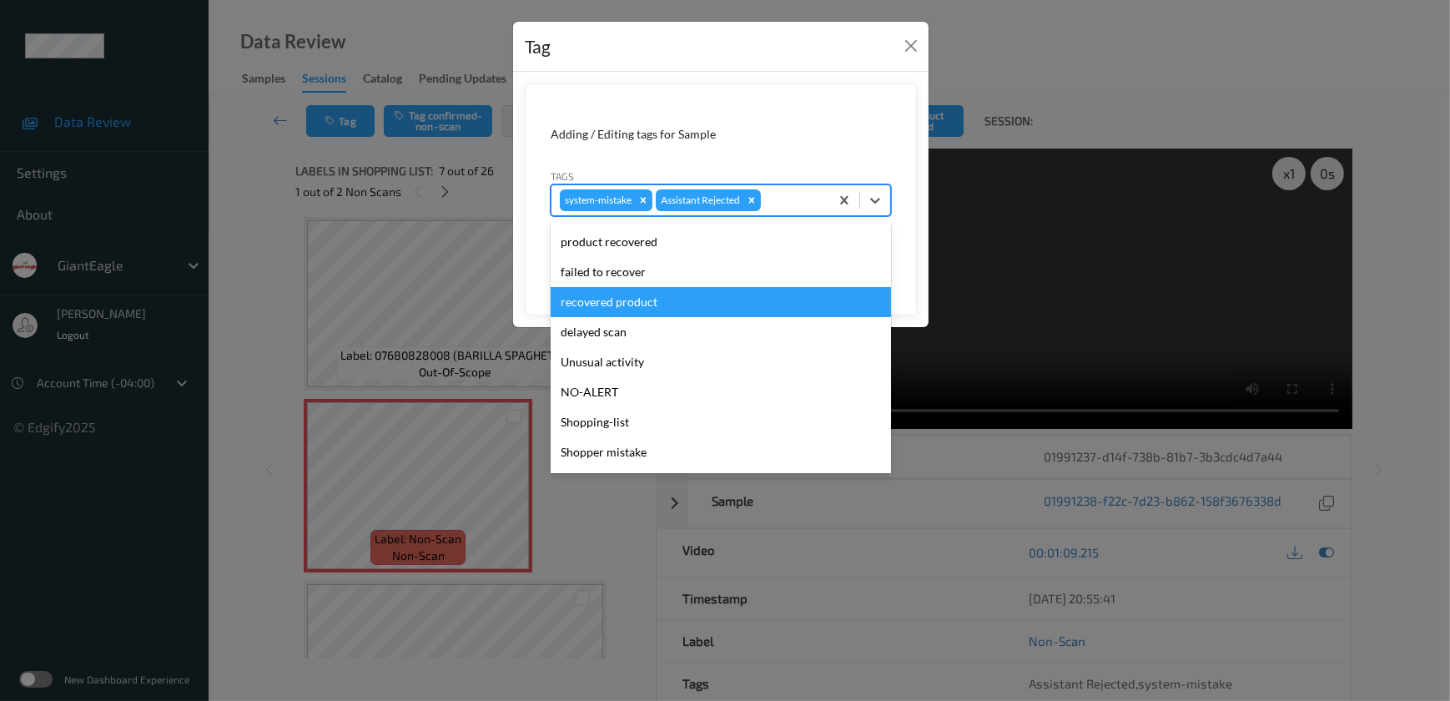
scroll to position [147, 0]
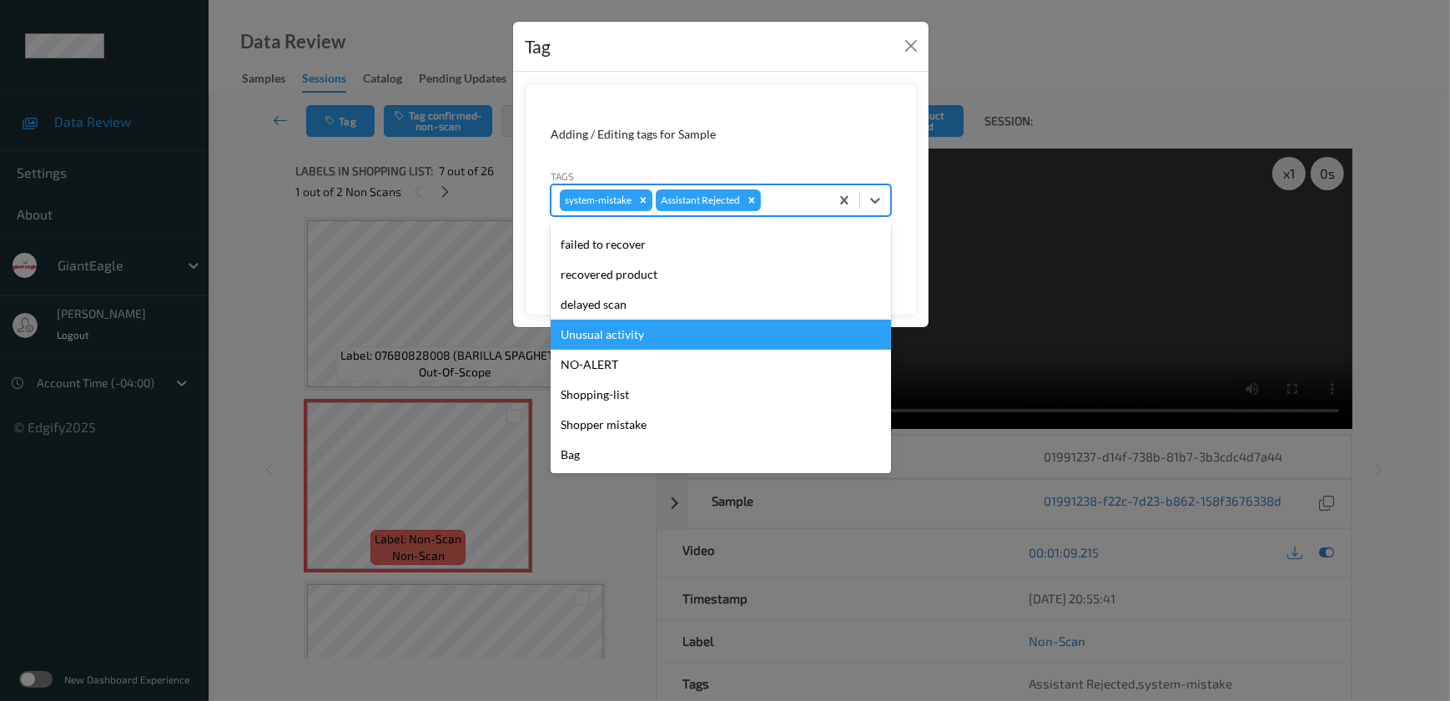
click at [625, 321] on div "Unusual activity" at bounding box center [720, 334] width 340 height 30
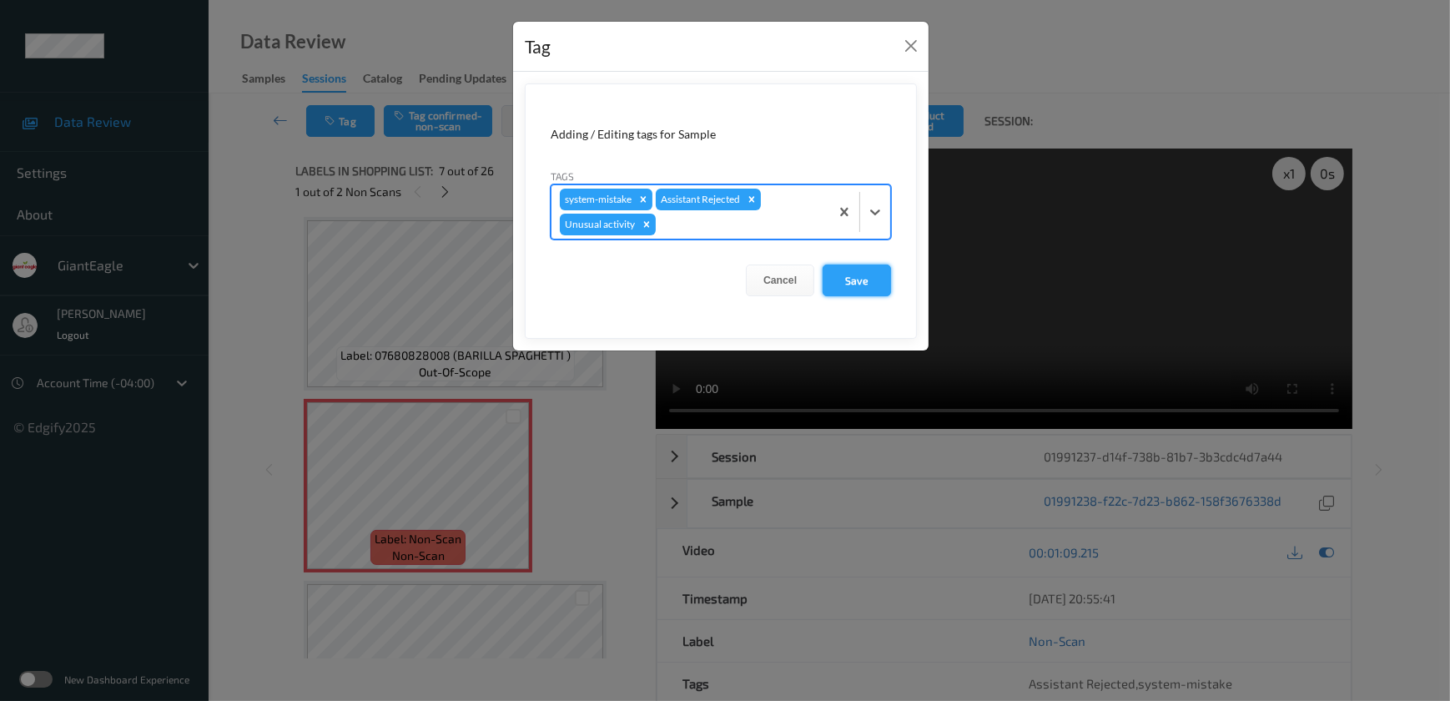
click at [863, 289] on button "Save" at bounding box center [856, 280] width 68 height 32
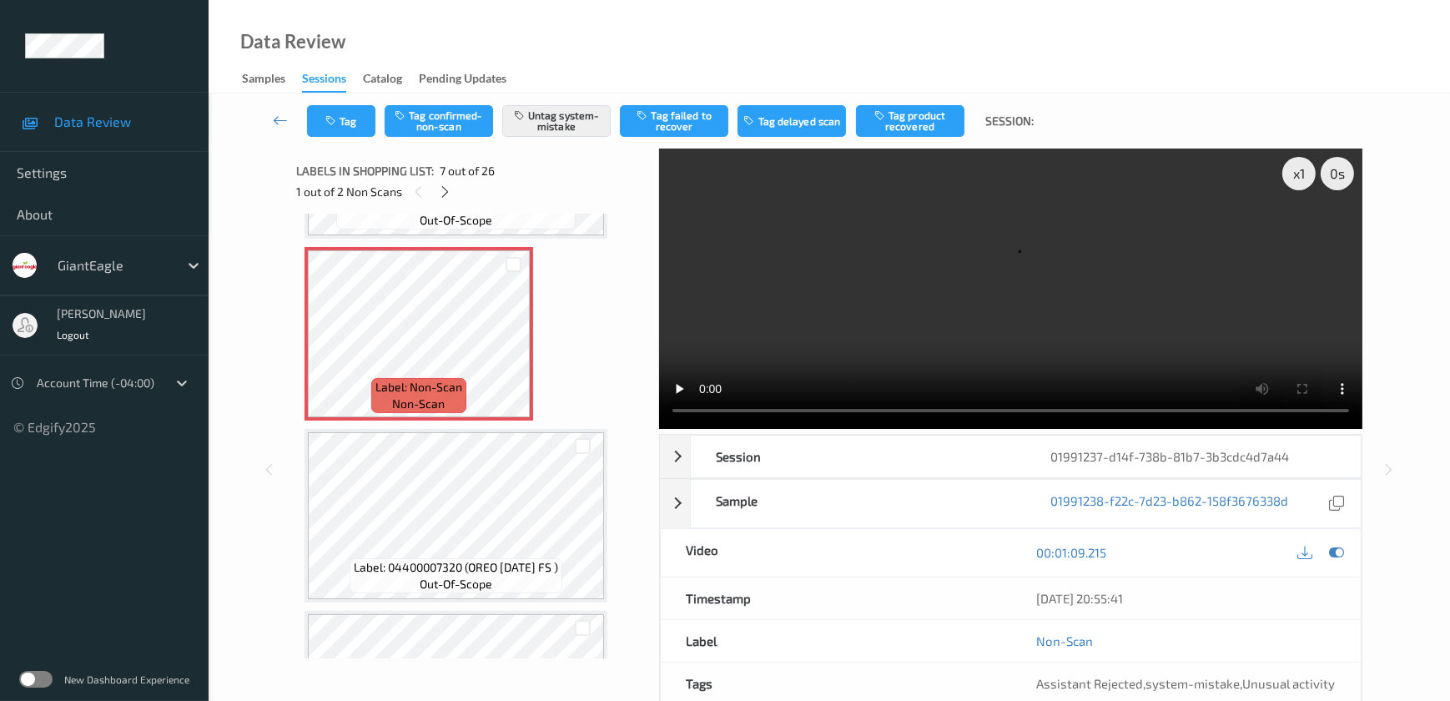
scroll to position [990, 0]
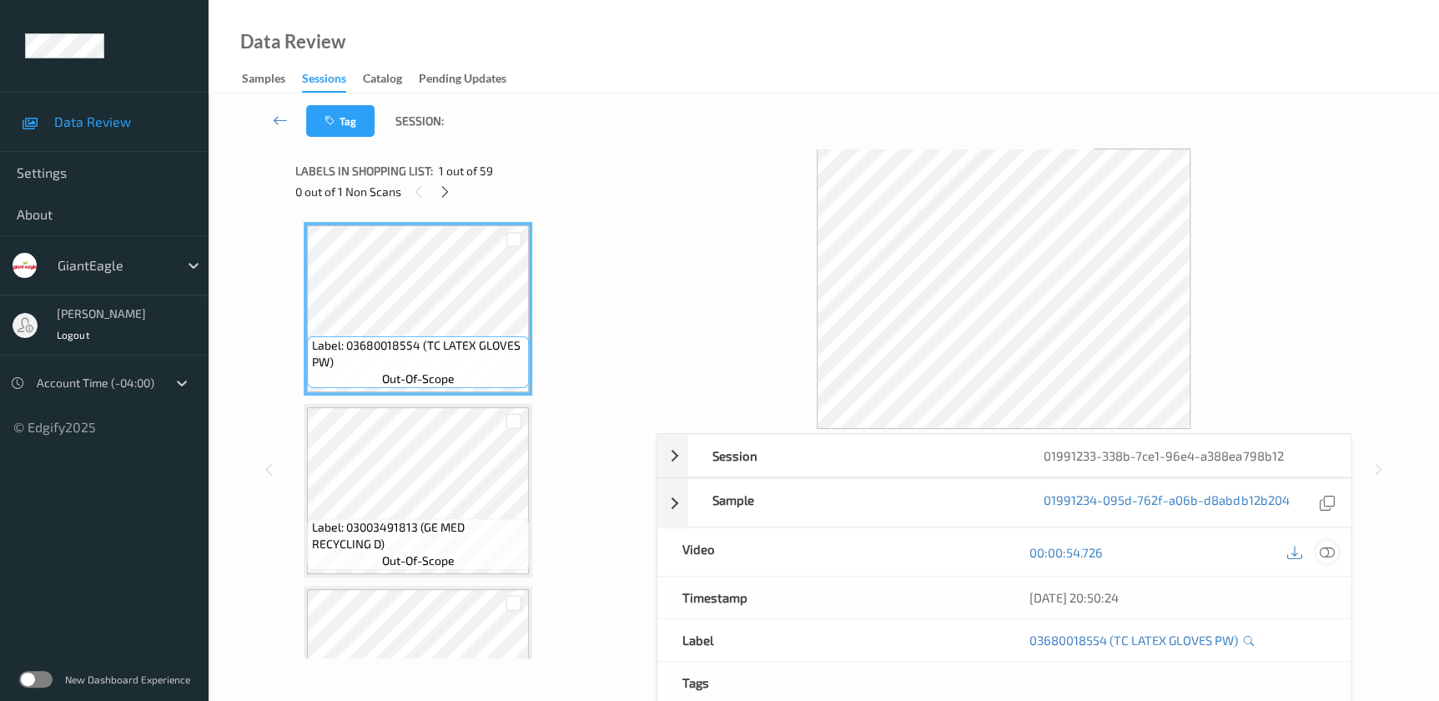
click at [1326, 553] on icon at bounding box center [1326, 552] width 15 height 15
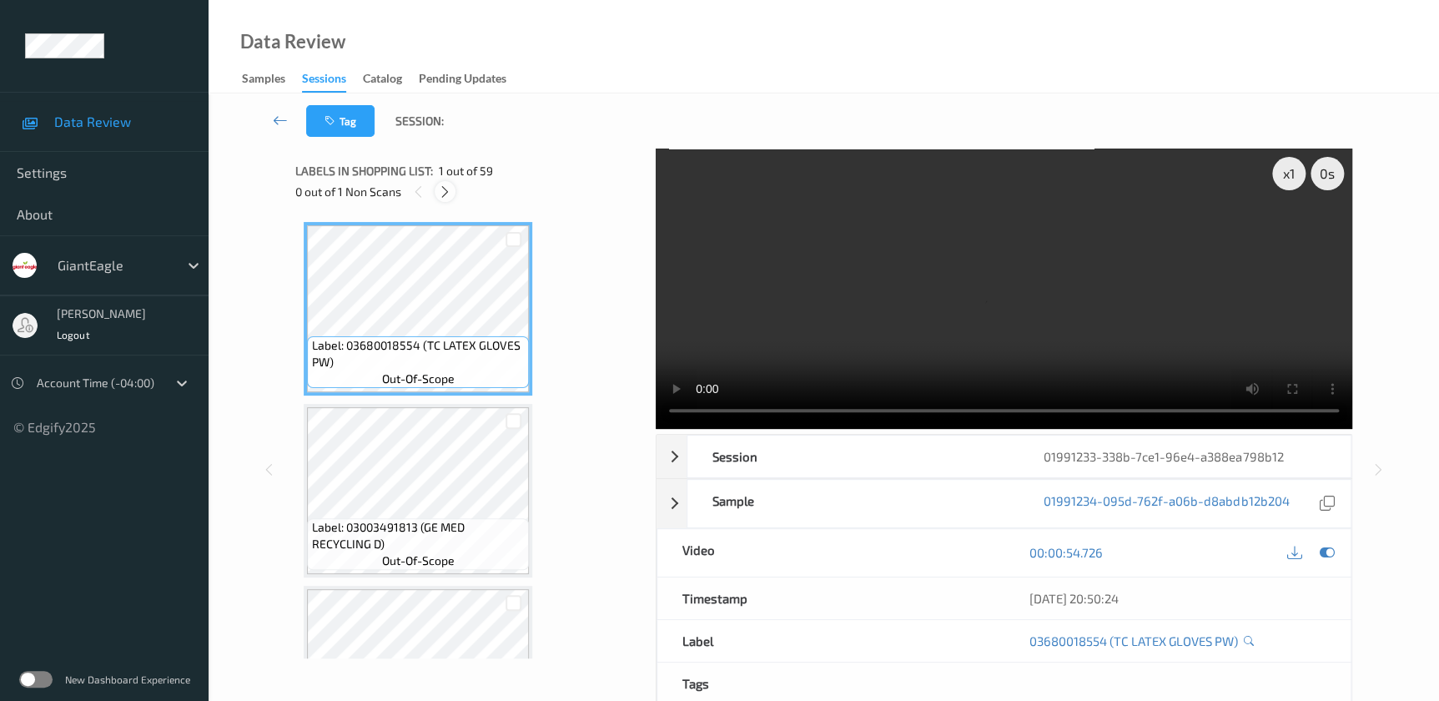
click at [447, 199] on div at bounding box center [445, 191] width 21 height 21
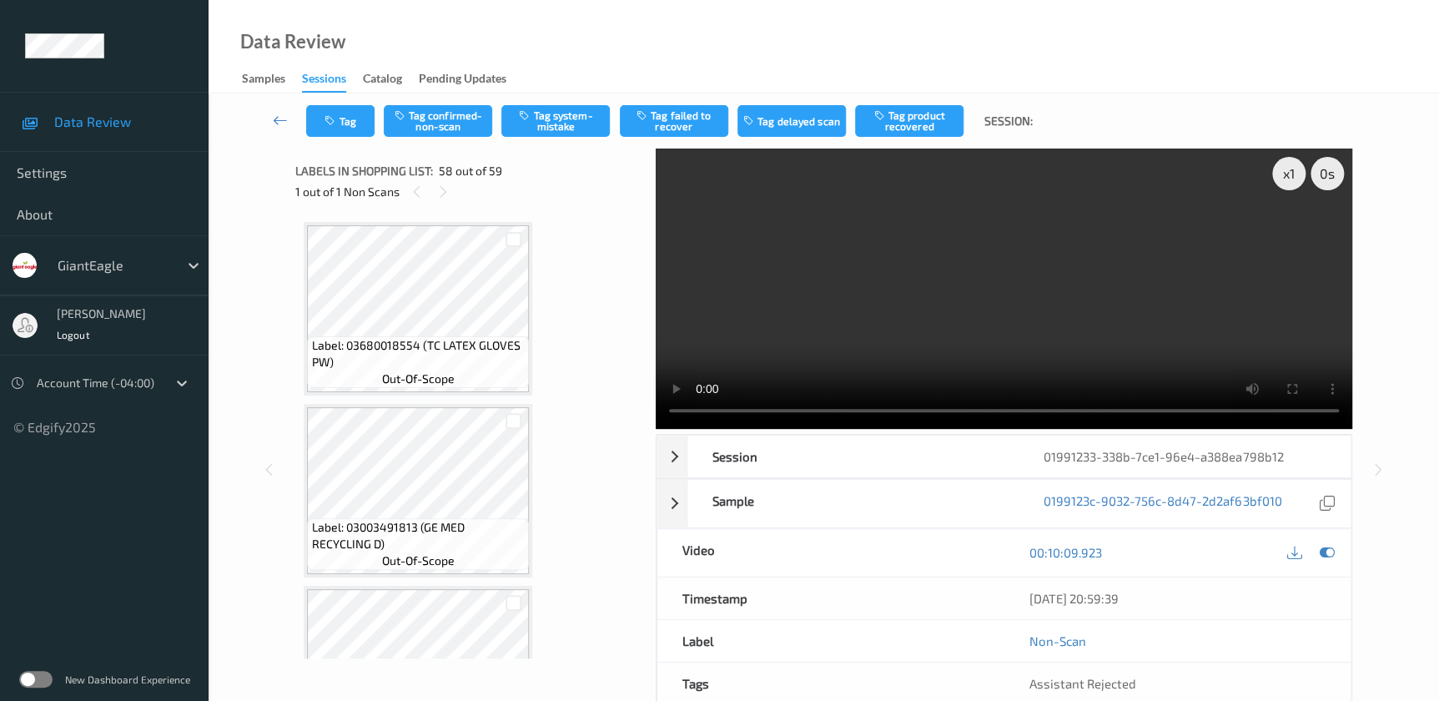
scroll to position [10155, 0]
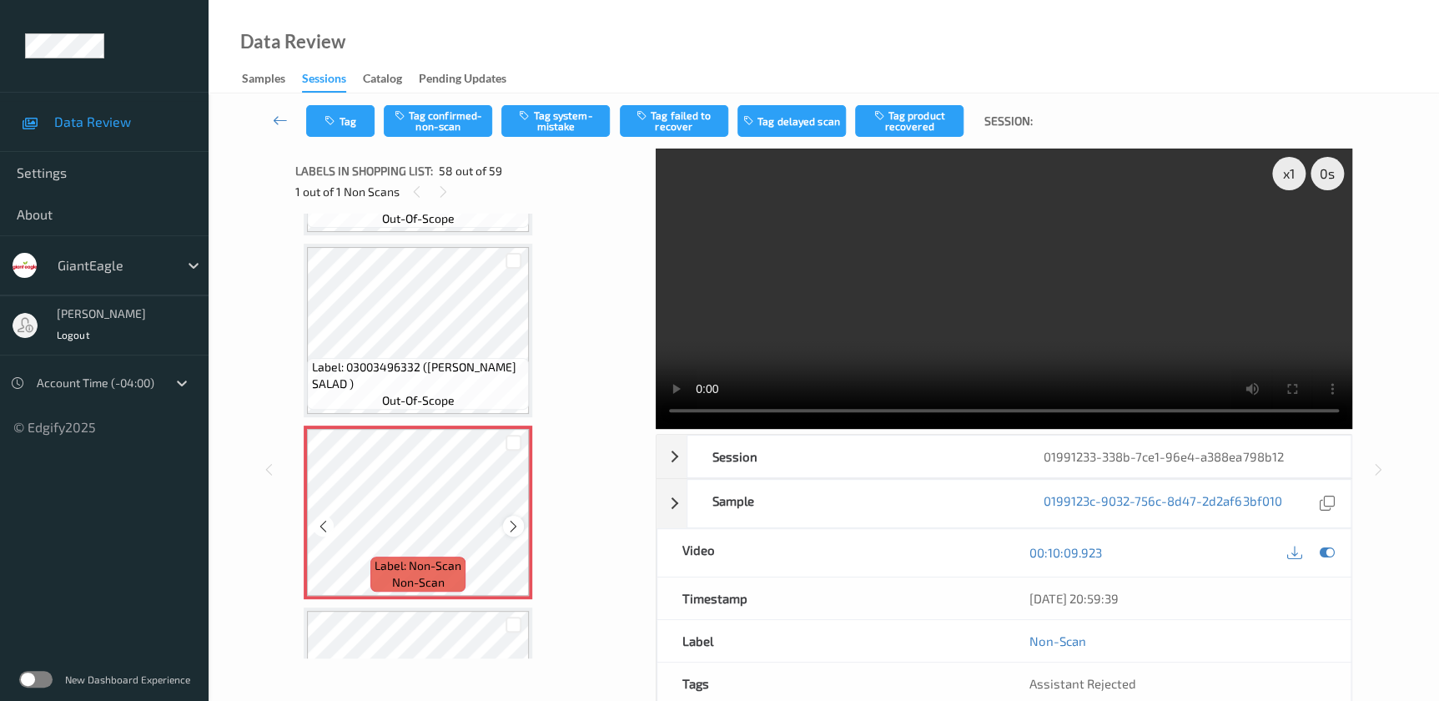
click at [515, 519] on icon at bounding box center [513, 526] width 14 height 15
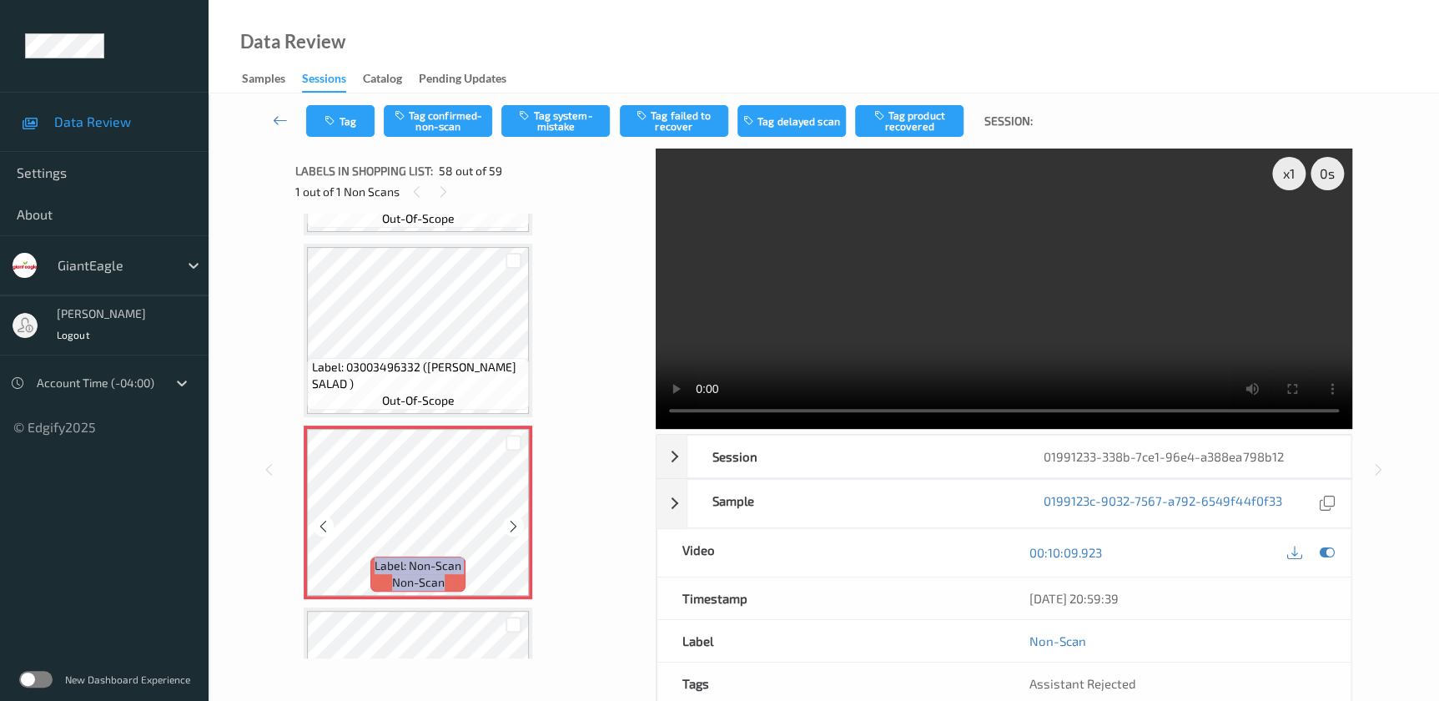
click at [515, 519] on icon at bounding box center [513, 526] width 14 height 15
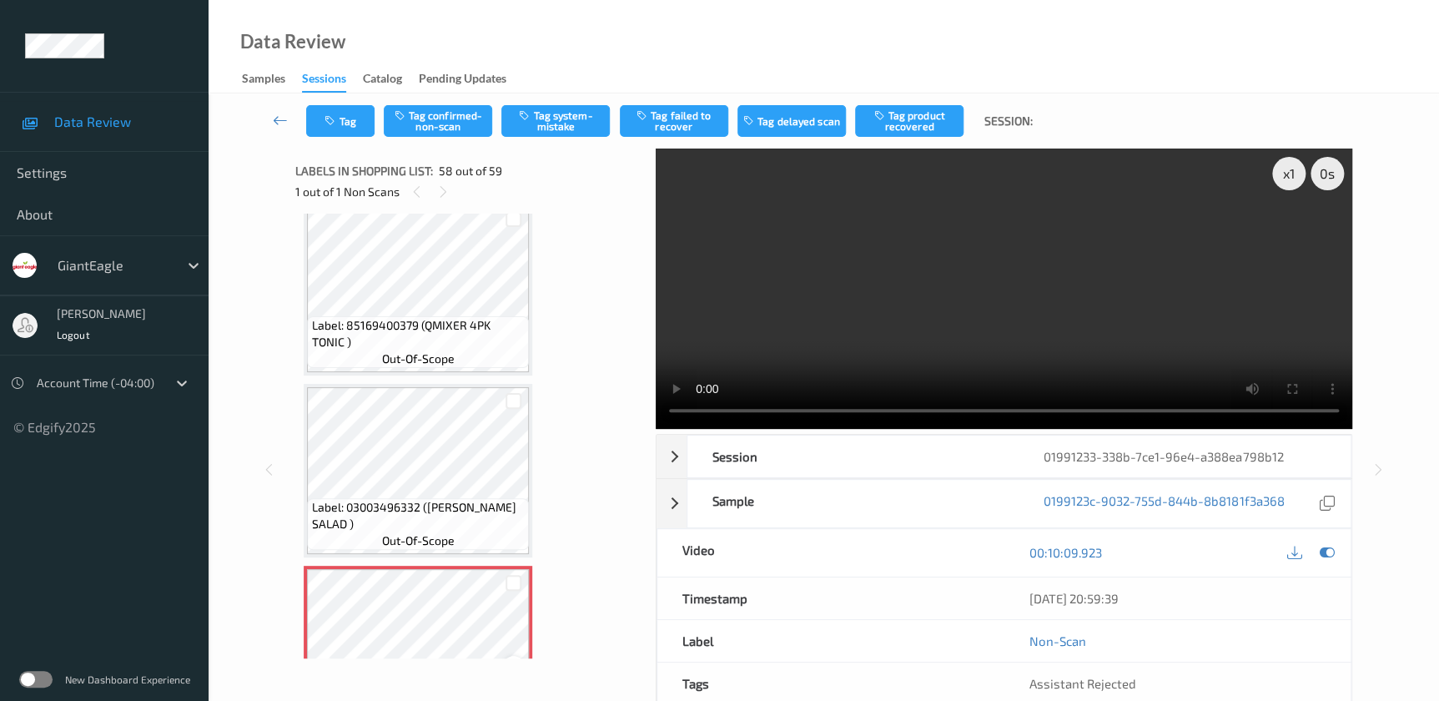
scroll to position [10003, 0]
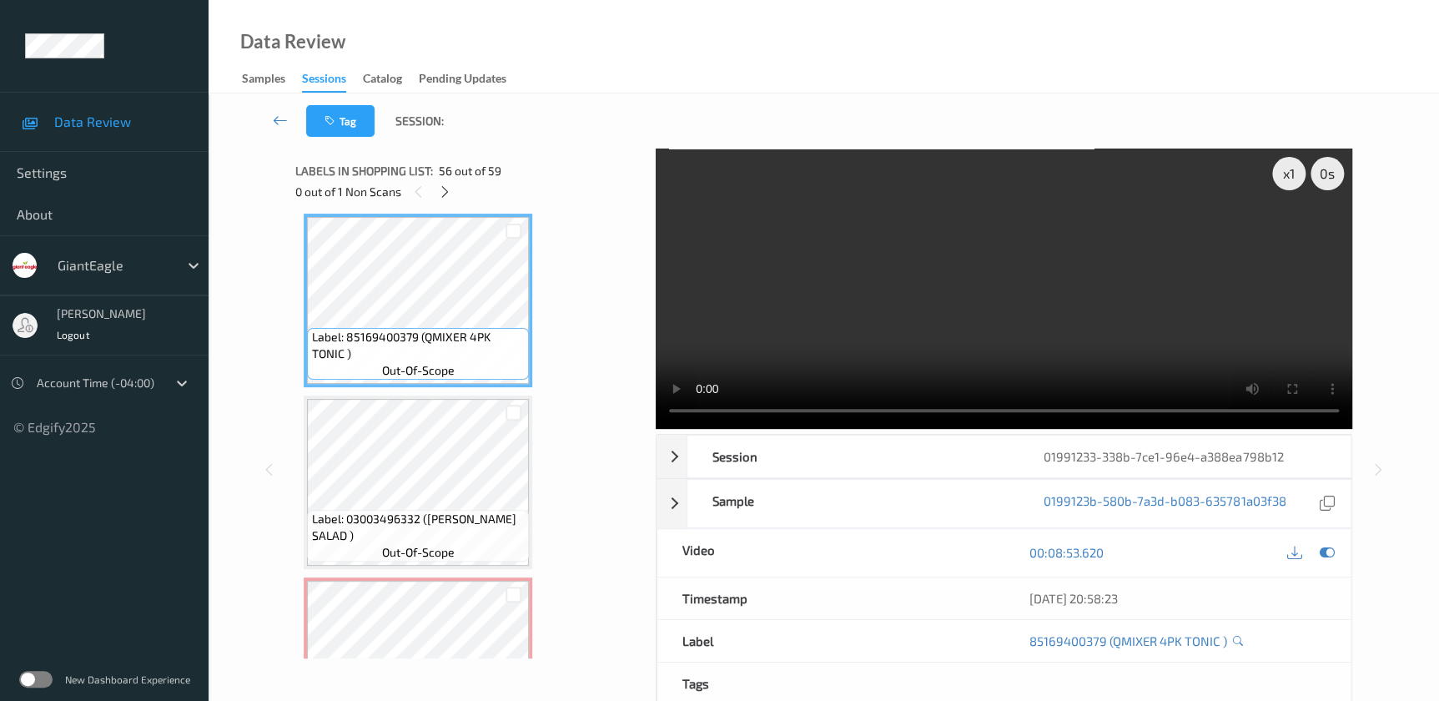
click at [1096, 287] on video at bounding box center [1004, 288] width 696 height 280
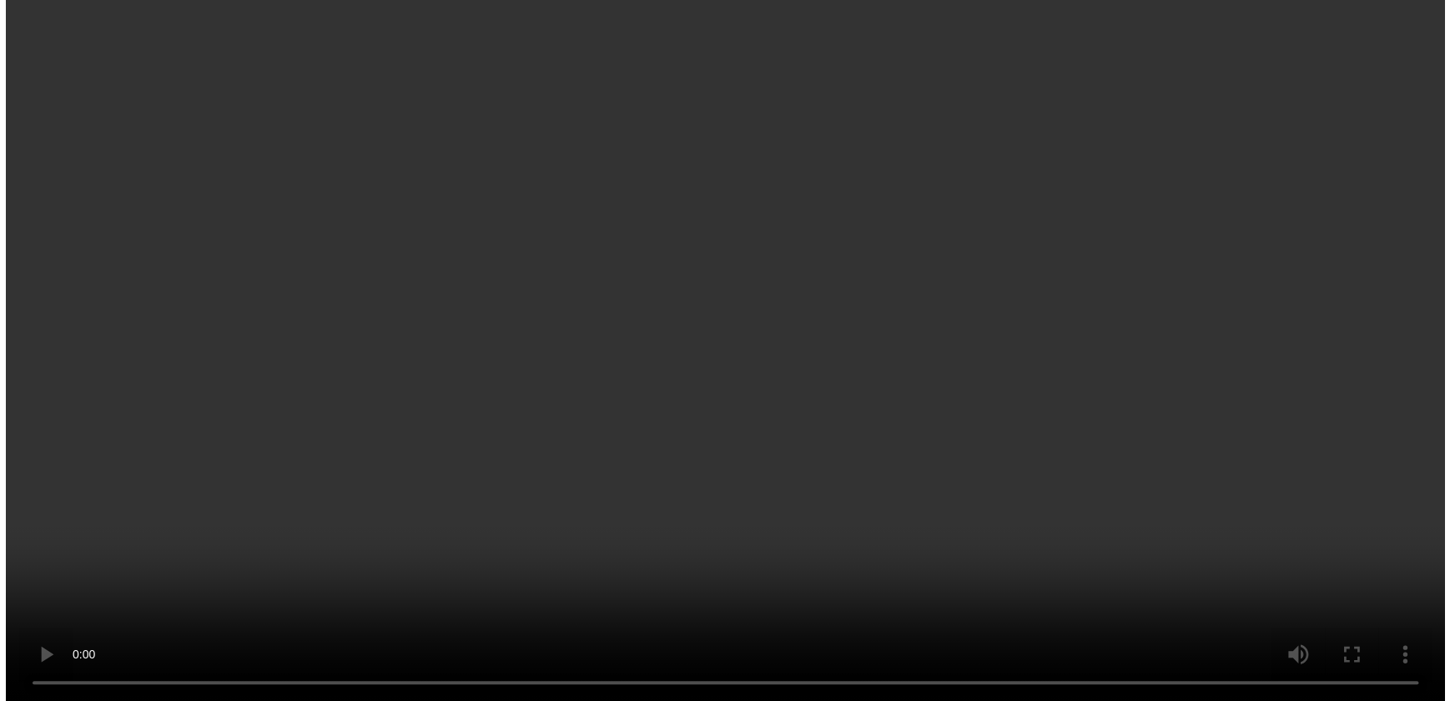
scroll to position [10231, 0]
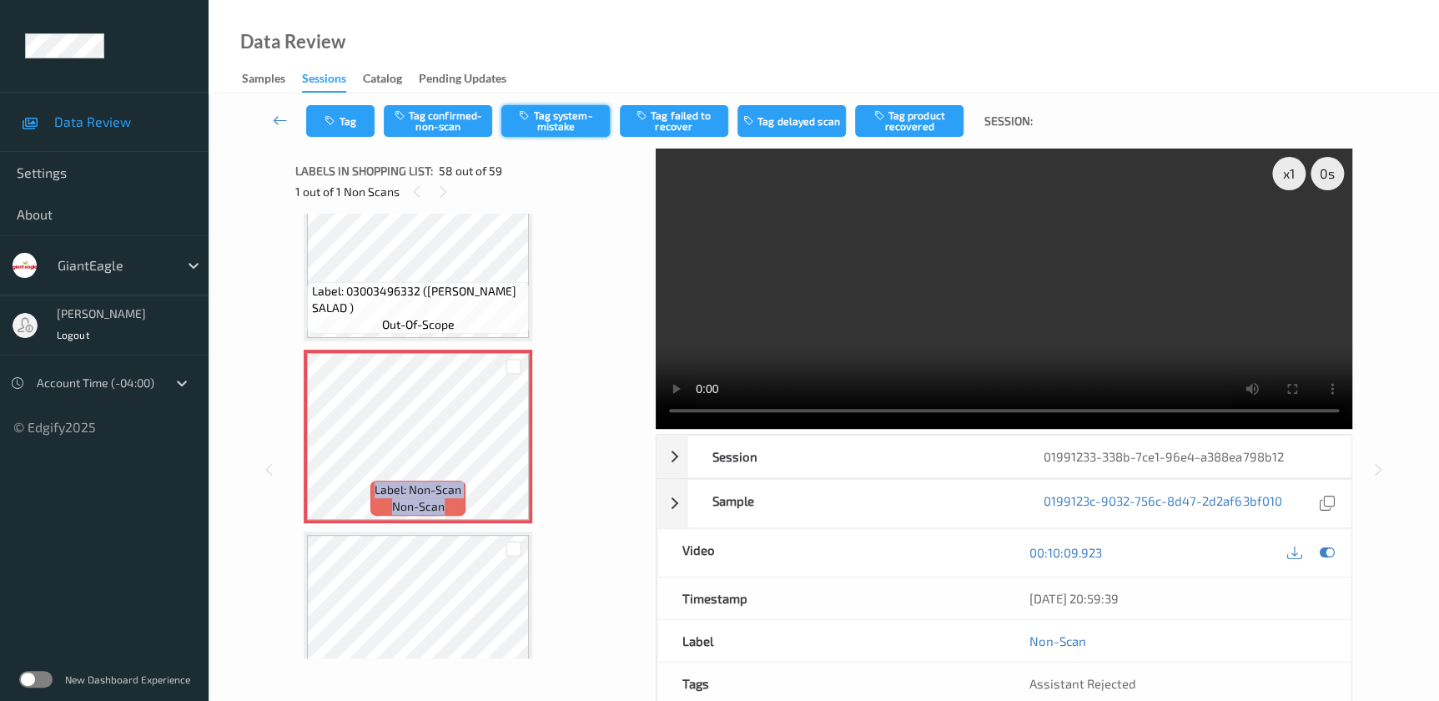
click at [560, 120] on button "Tag system-mistake" at bounding box center [555, 121] width 108 height 32
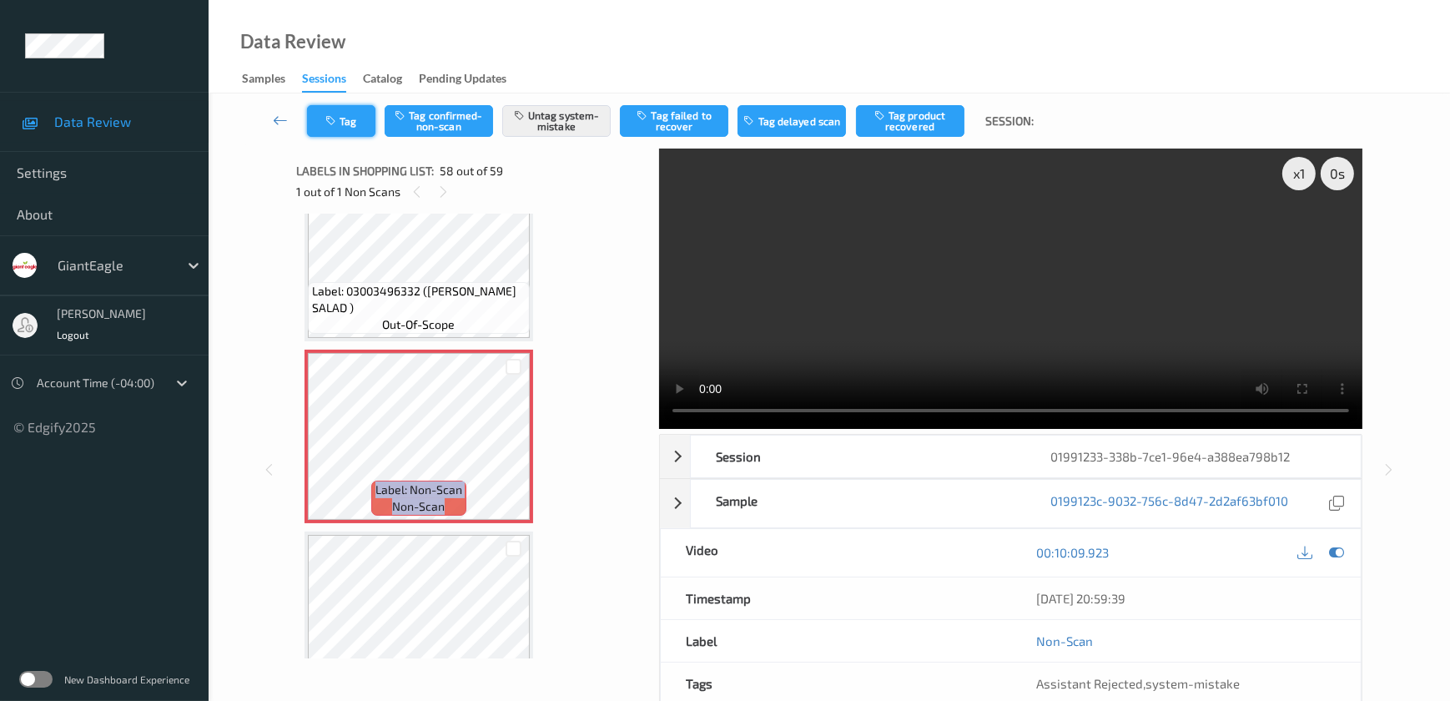
click at [340, 120] on button "Tag" at bounding box center [341, 121] width 68 height 32
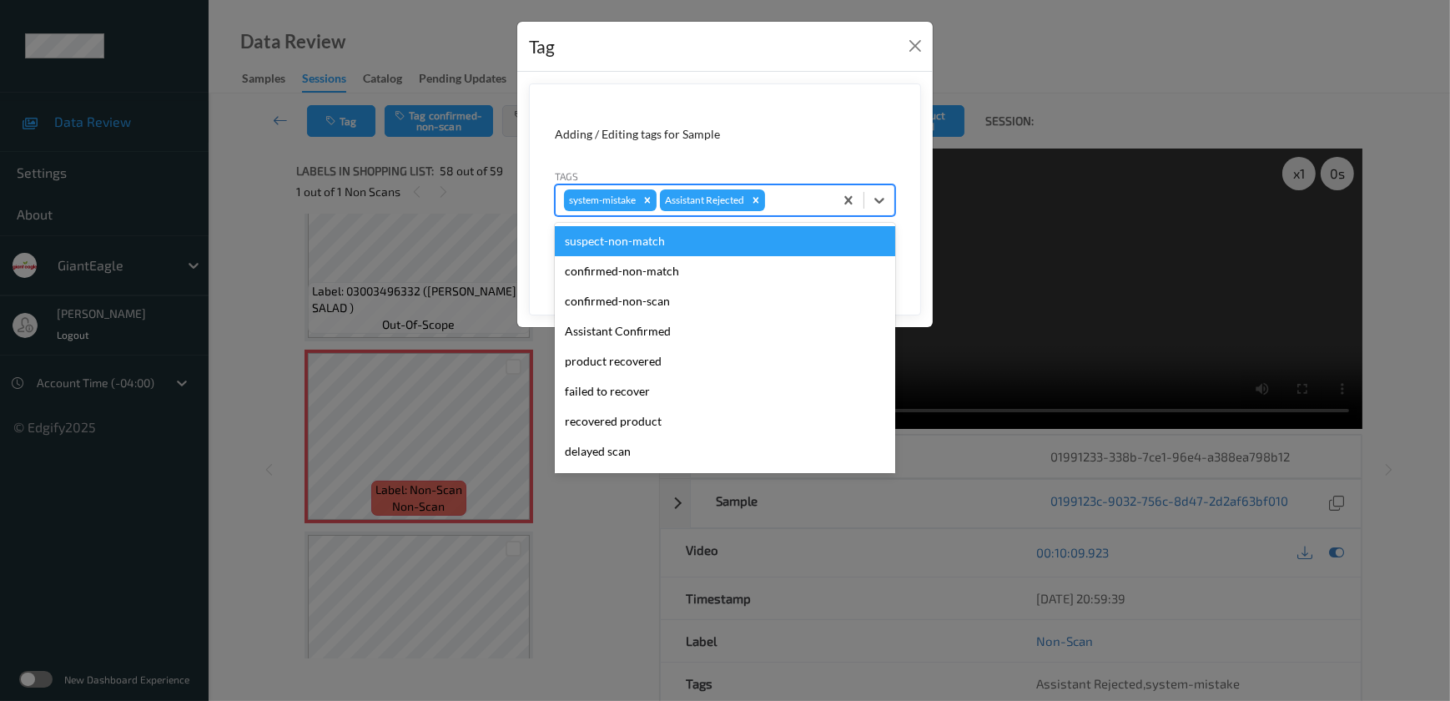
click at [796, 197] on div at bounding box center [796, 200] width 57 height 20
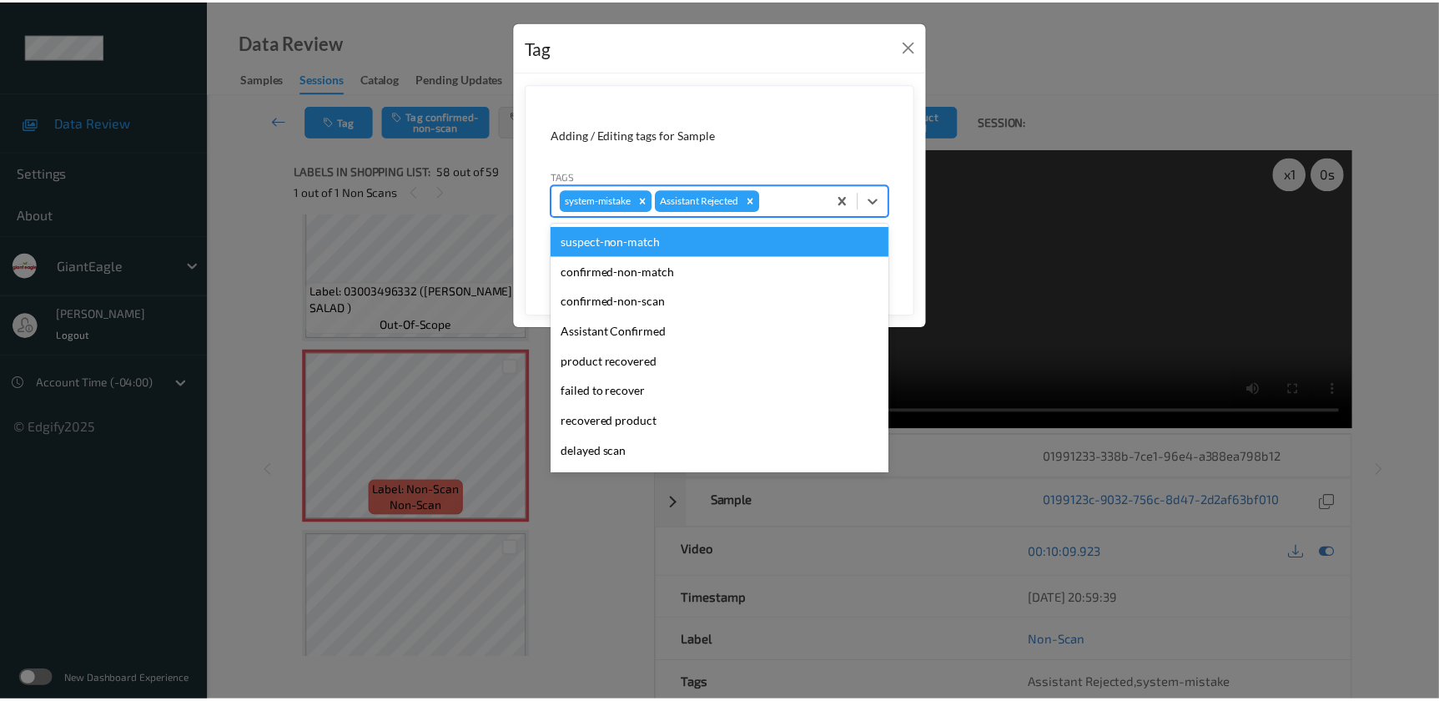
scroll to position [147, 0]
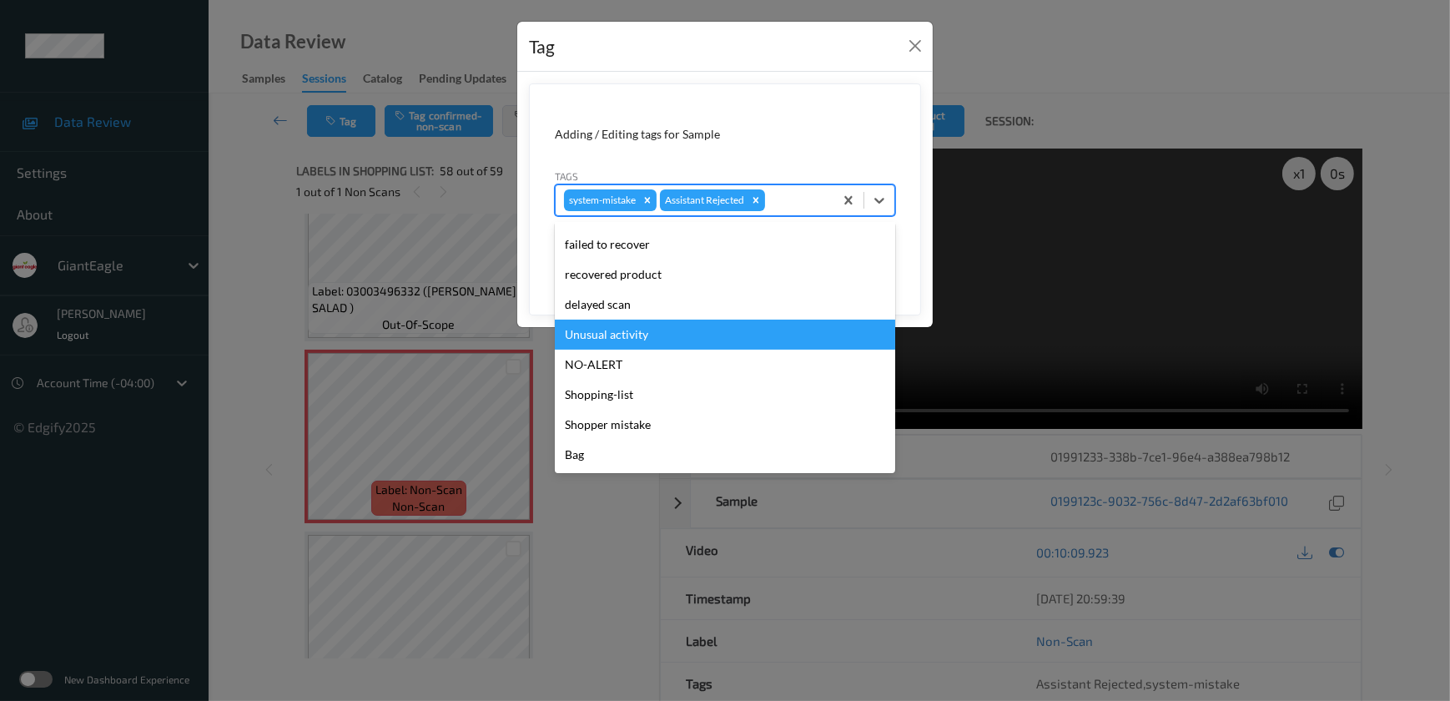
click at [666, 329] on div "Unusual activity" at bounding box center [725, 334] width 340 height 30
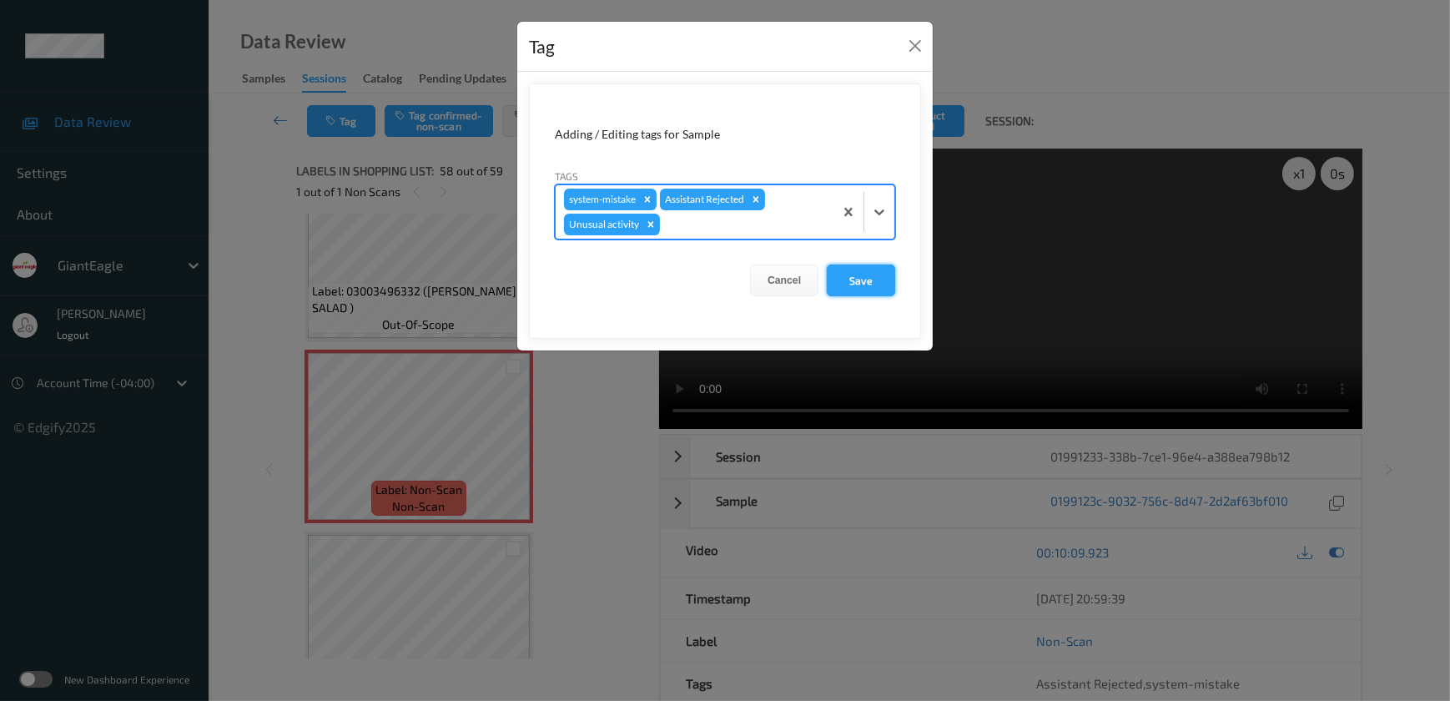
click at [850, 287] on button "Save" at bounding box center [861, 280] width 68 height 32
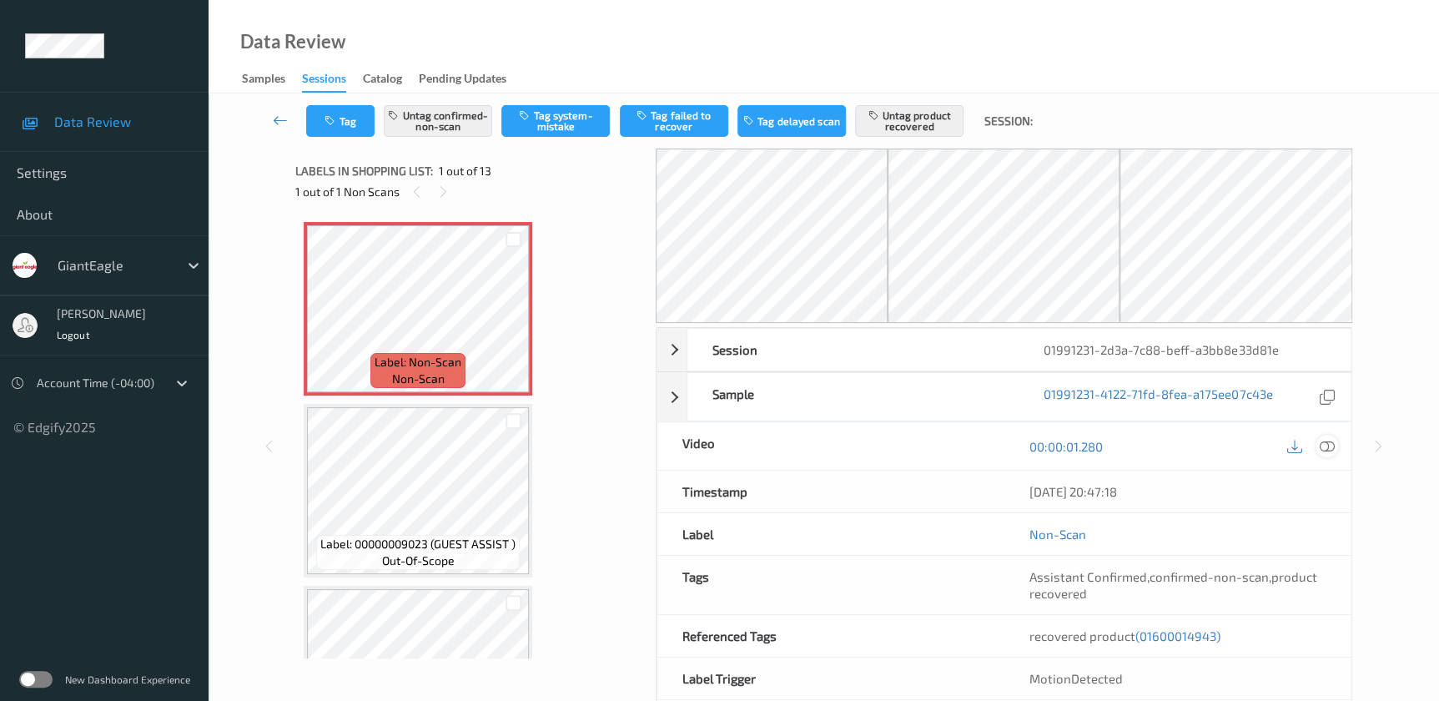
click at [1323, 441] on icon at bounding box center [1326, 446] width 15 height 15
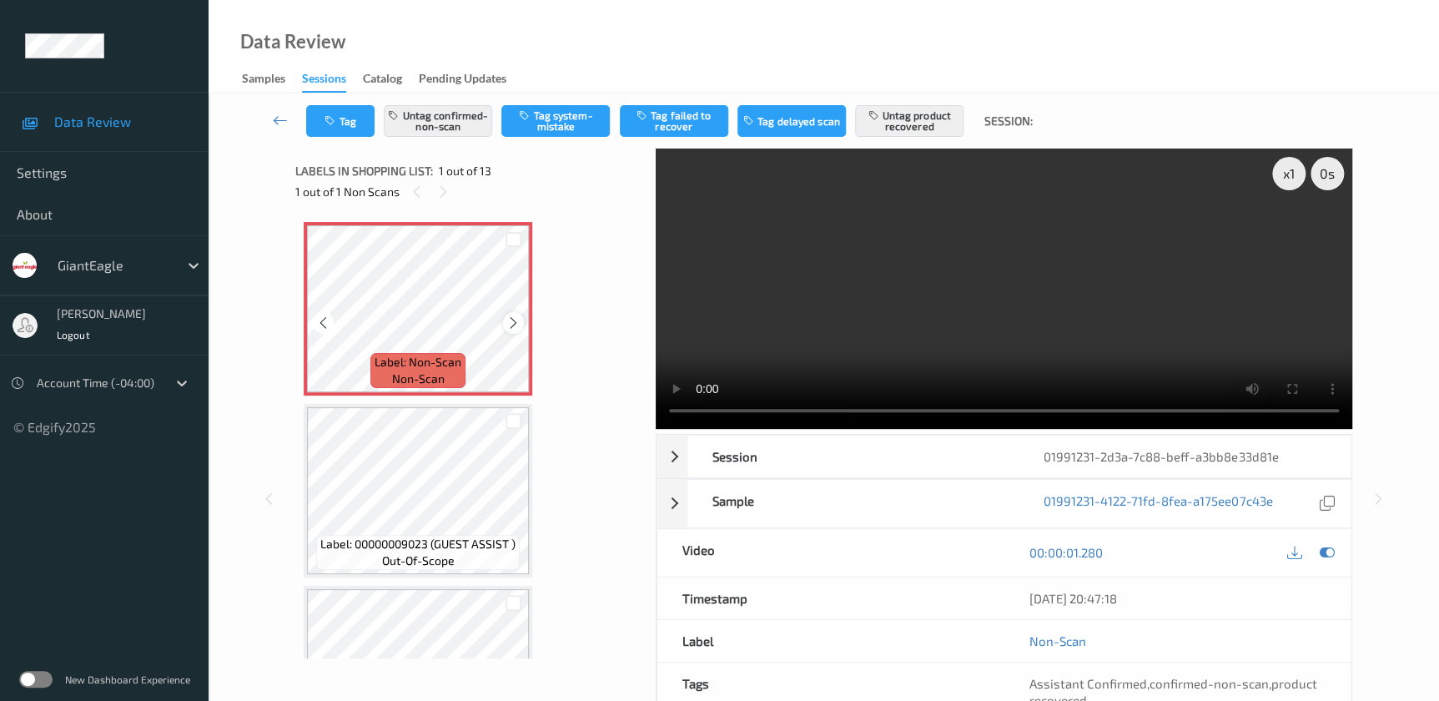
click at [515, 322] on icon at bounding box center [513, 322] width 14 height 15
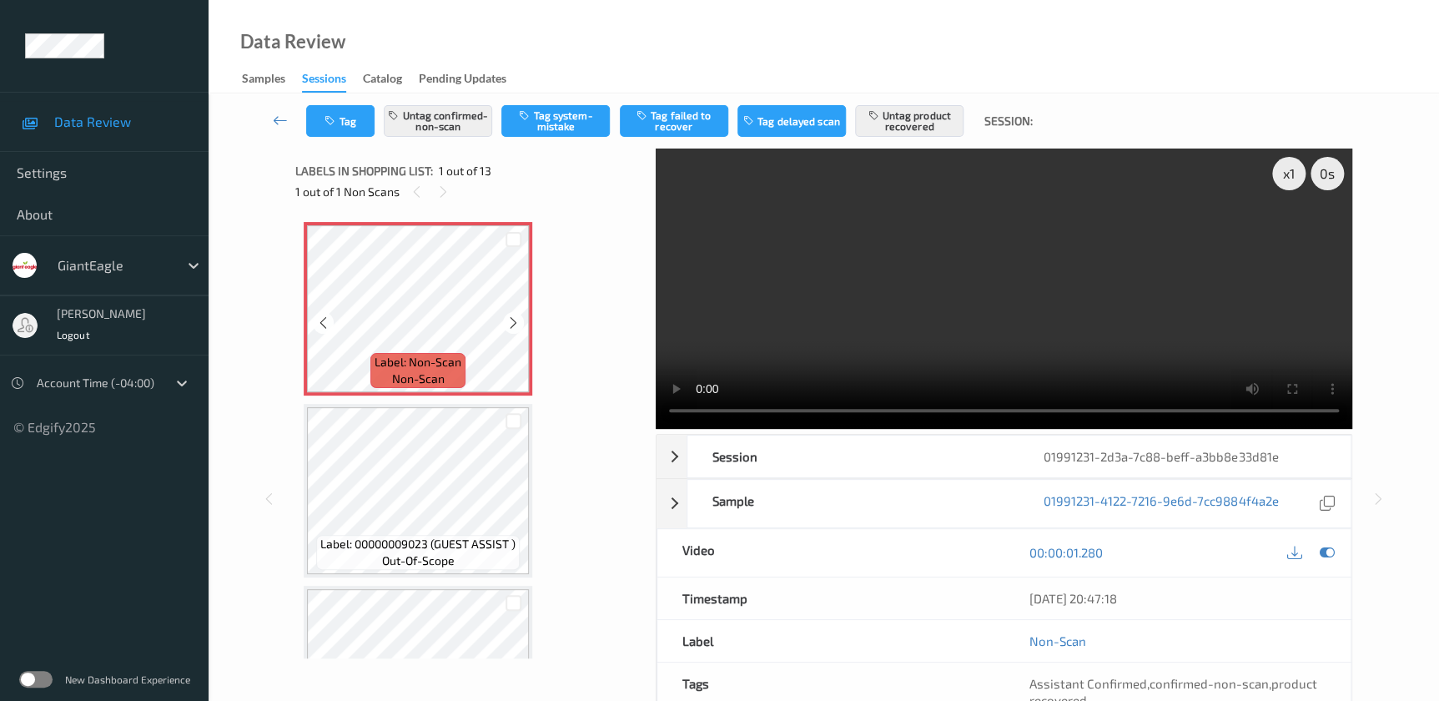
click at [515, 322] on icon at bounding box center [513, 322] width 14 height 15
click at [979, 297] on video at bounding box center [1004, 288] width 696 height 280
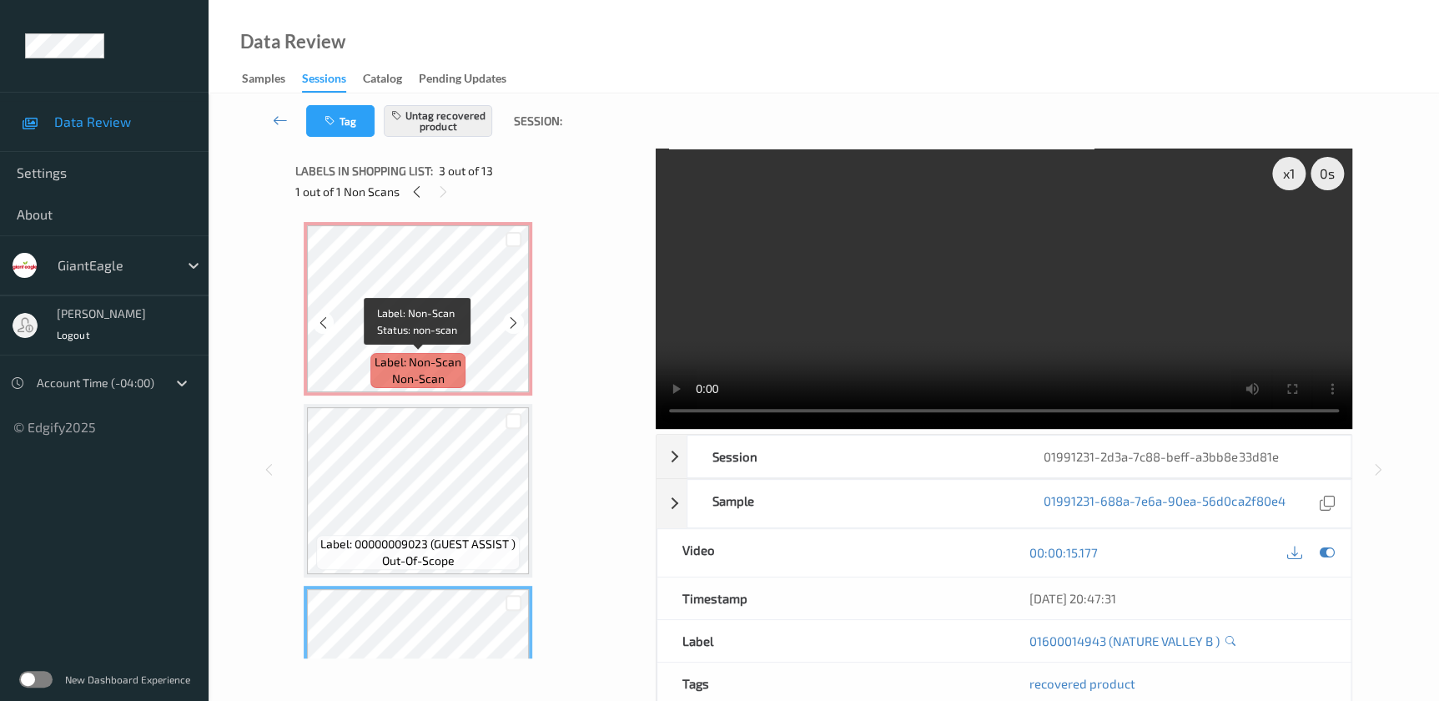
click at [452, 354] on span "Label: Non-Scan" at bounding box center [417, 362] width 87 height 17
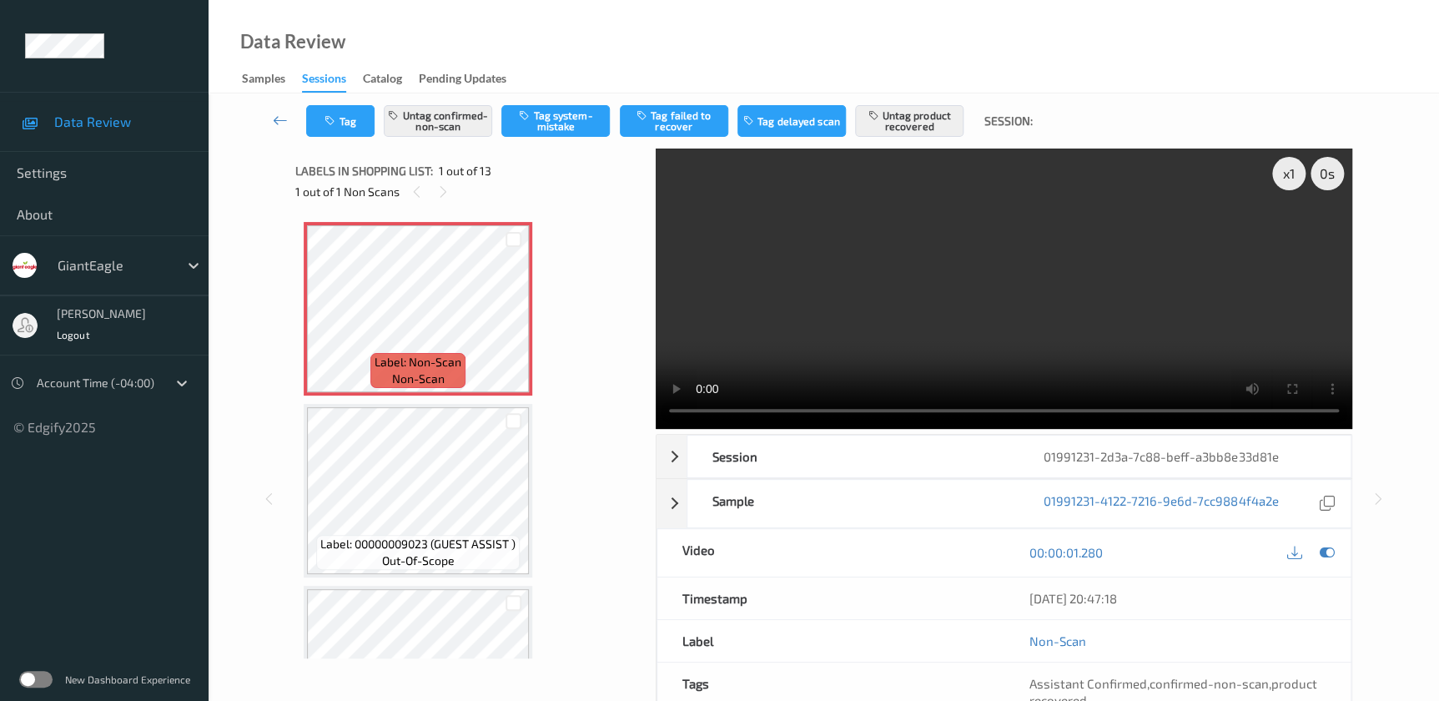
click at [1028, 276] on video at bounding box center [1004, 288] width 696 height 280
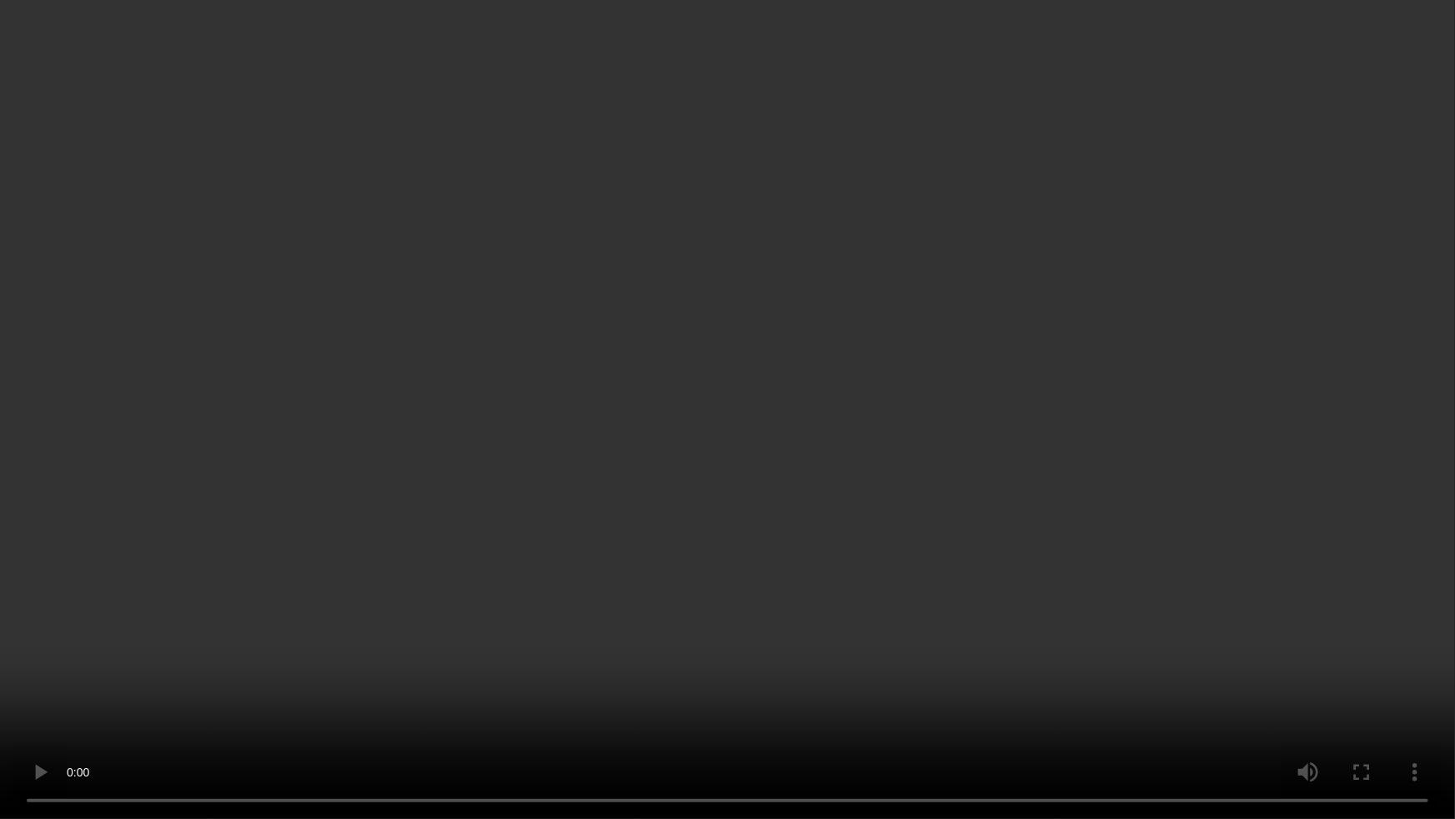
drag, startPoint x: 929, startPoint y: 471, endPoint x: 976, endPoint y: 464, distance: 47.3
click at [929, 471] on video at bounding box center [727, 409] width 1455 height 819
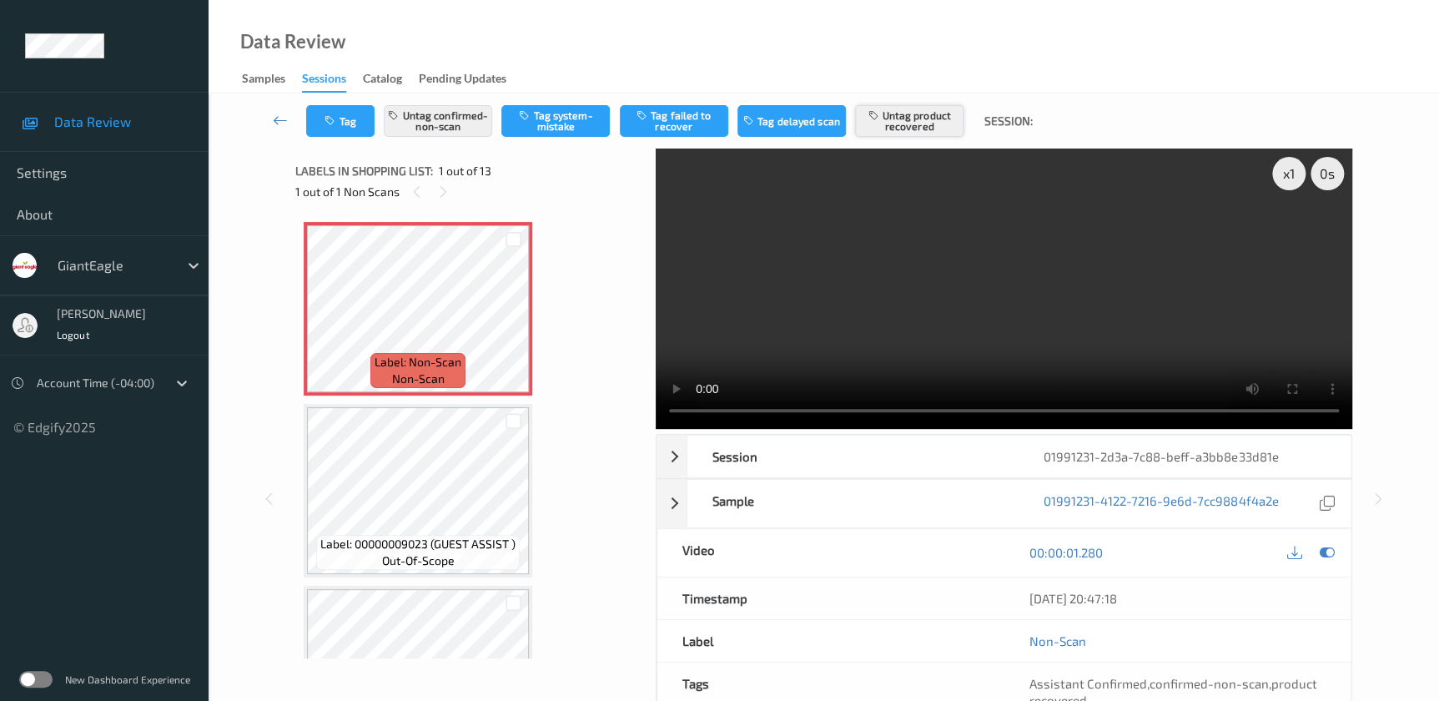
click at [907, 122] on button "Untag product recovered" at bounding box center [909, 121] width 108 height 32
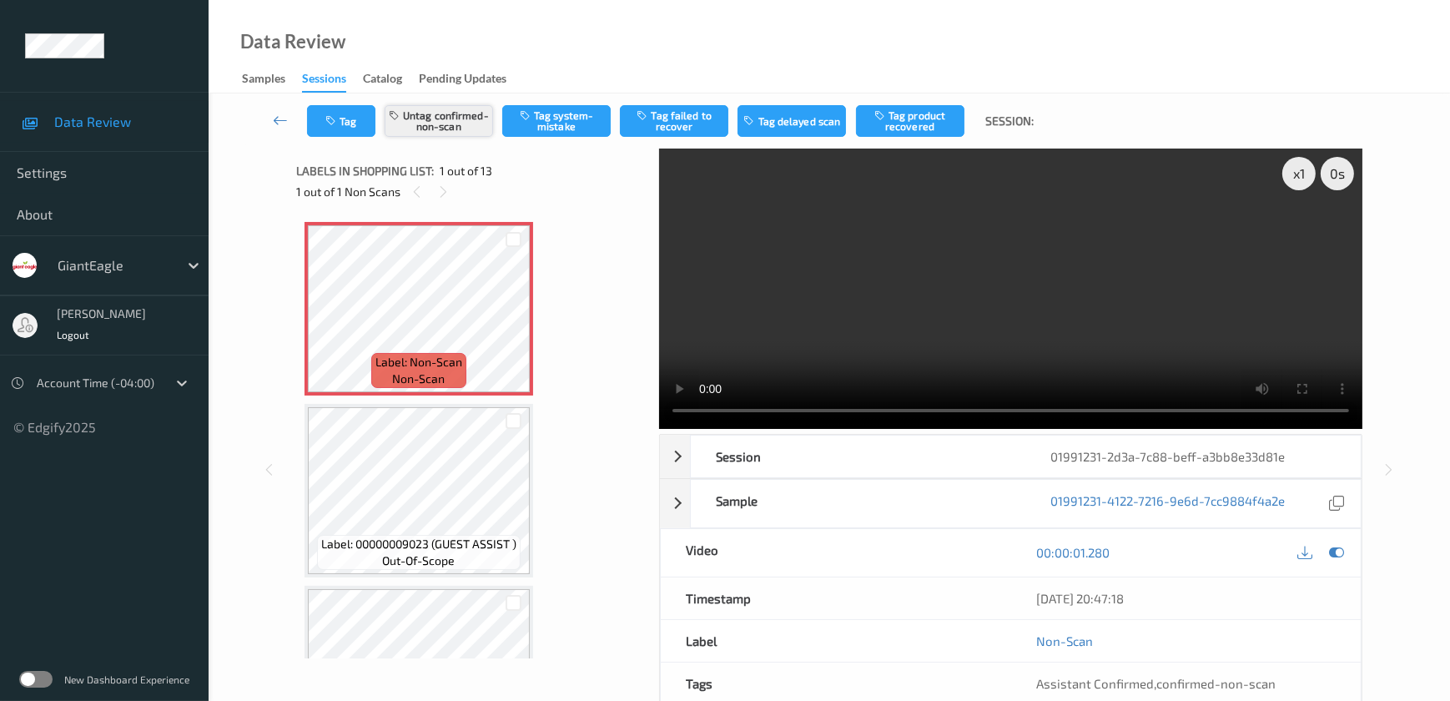
click at [429, 125] on button "Untag confirmed-non-scan" at bounding box center [438, 121] width 108 height 32
click at [553, 125] on button "Tag system-mistake" at bounding box center [556, 121] width 108 height 32
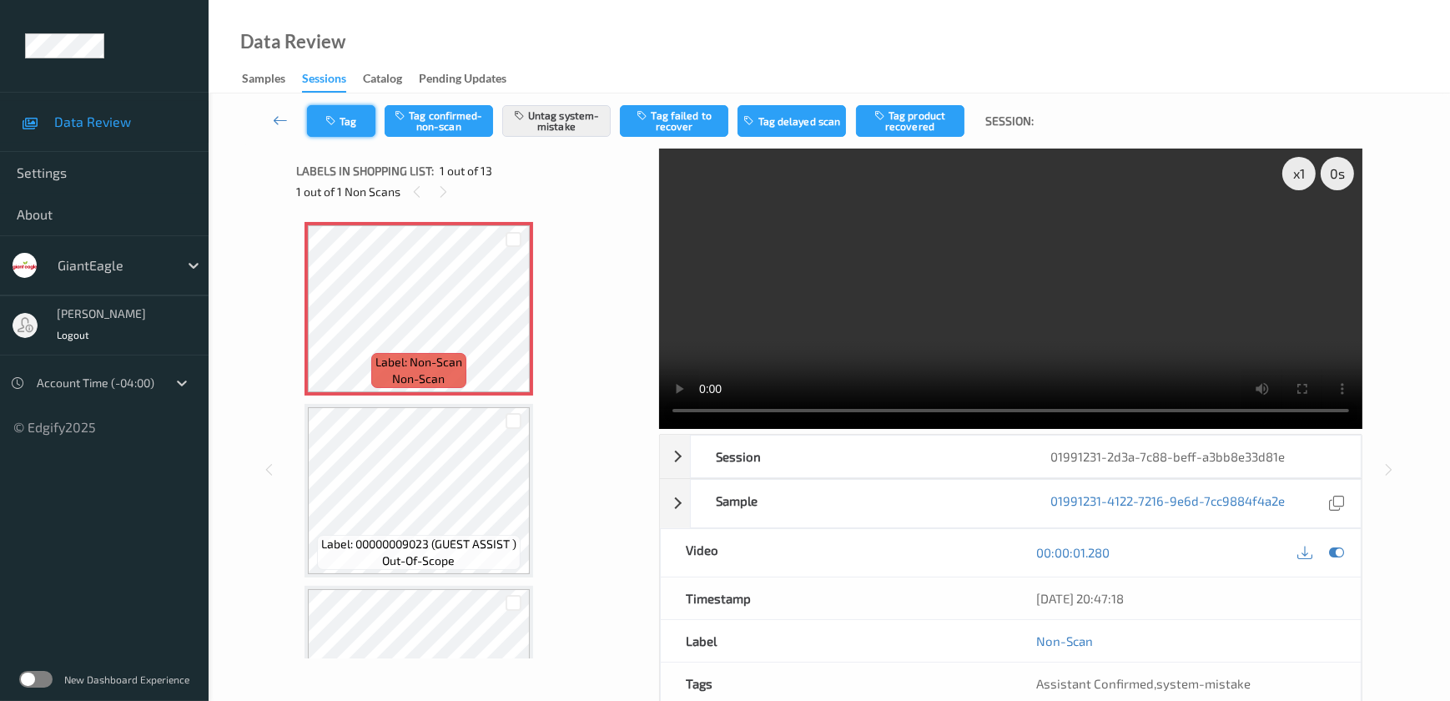
click at [345, 109] on button "Tag" at bounding box center [341, 121] width 68 height 32
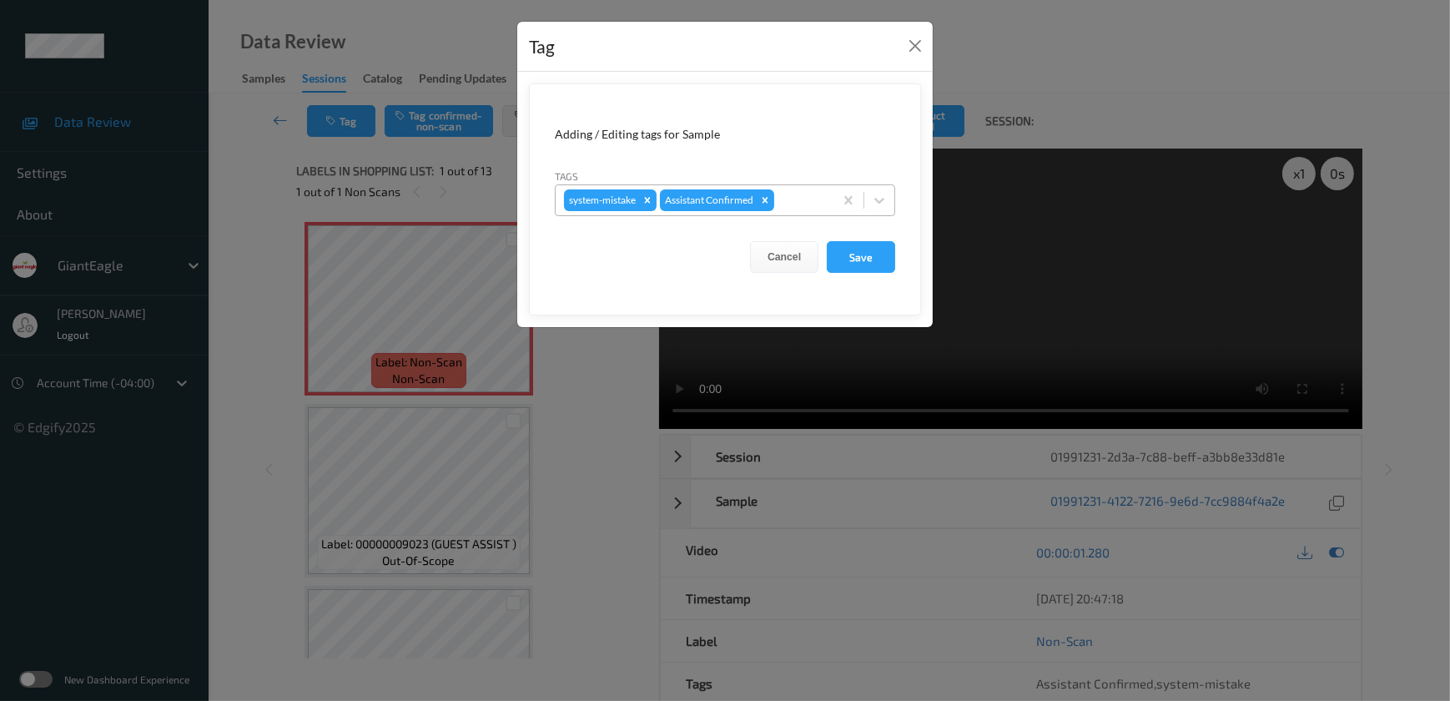
click at [793, 199] on div at bounding box center [801, 200] width 48 height 20
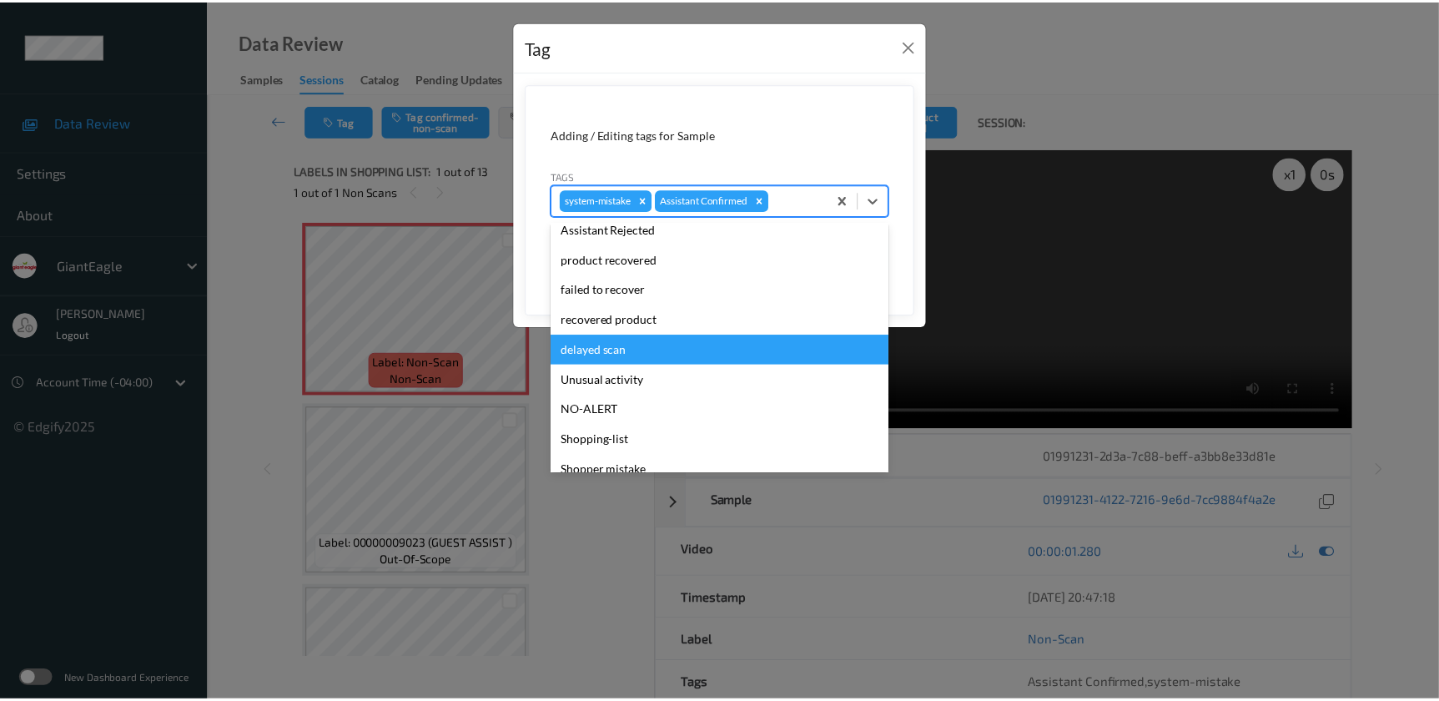
scroll to position [147, 0]
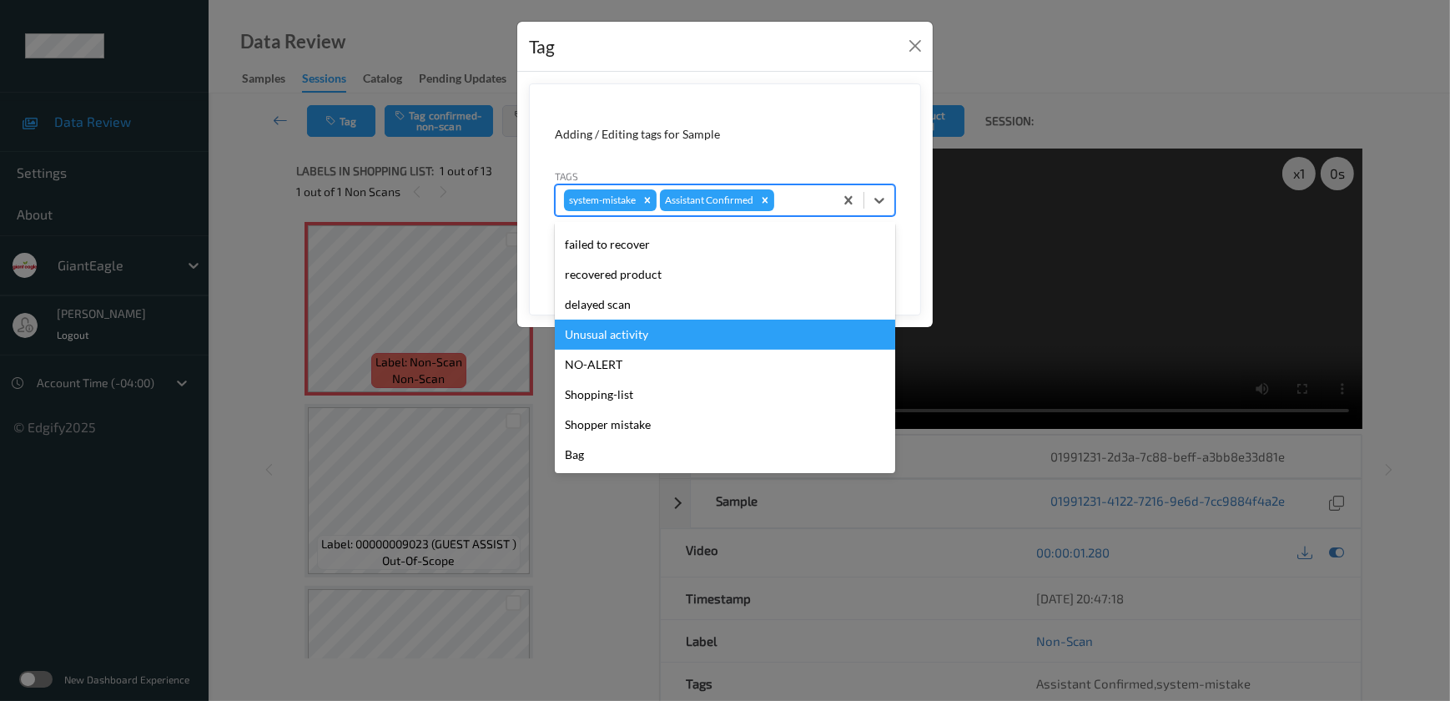
click at [621, 333] on div "Unusual activity" at bounding box center [725, 334] width 340 height 30
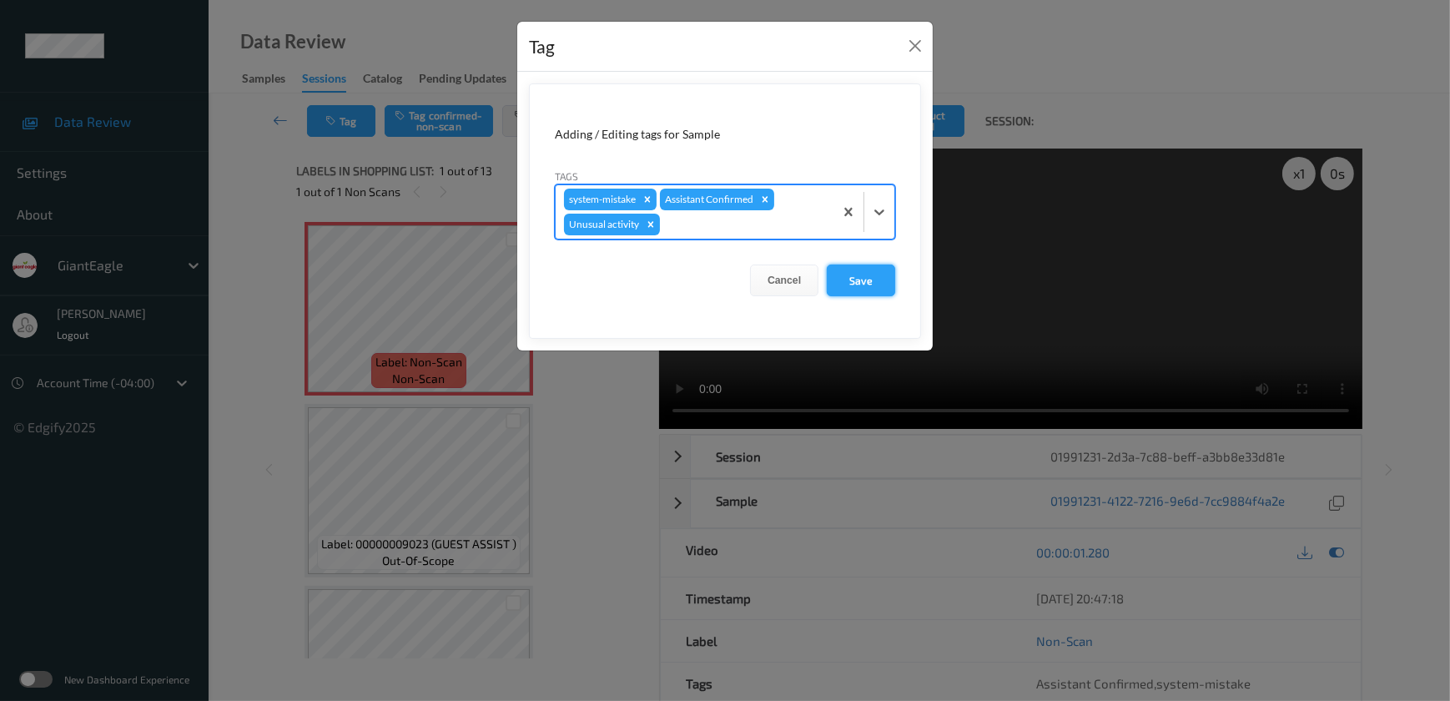
click at [872, 285] on button "Save" at bounding box center [861, 280] width 68 height 32
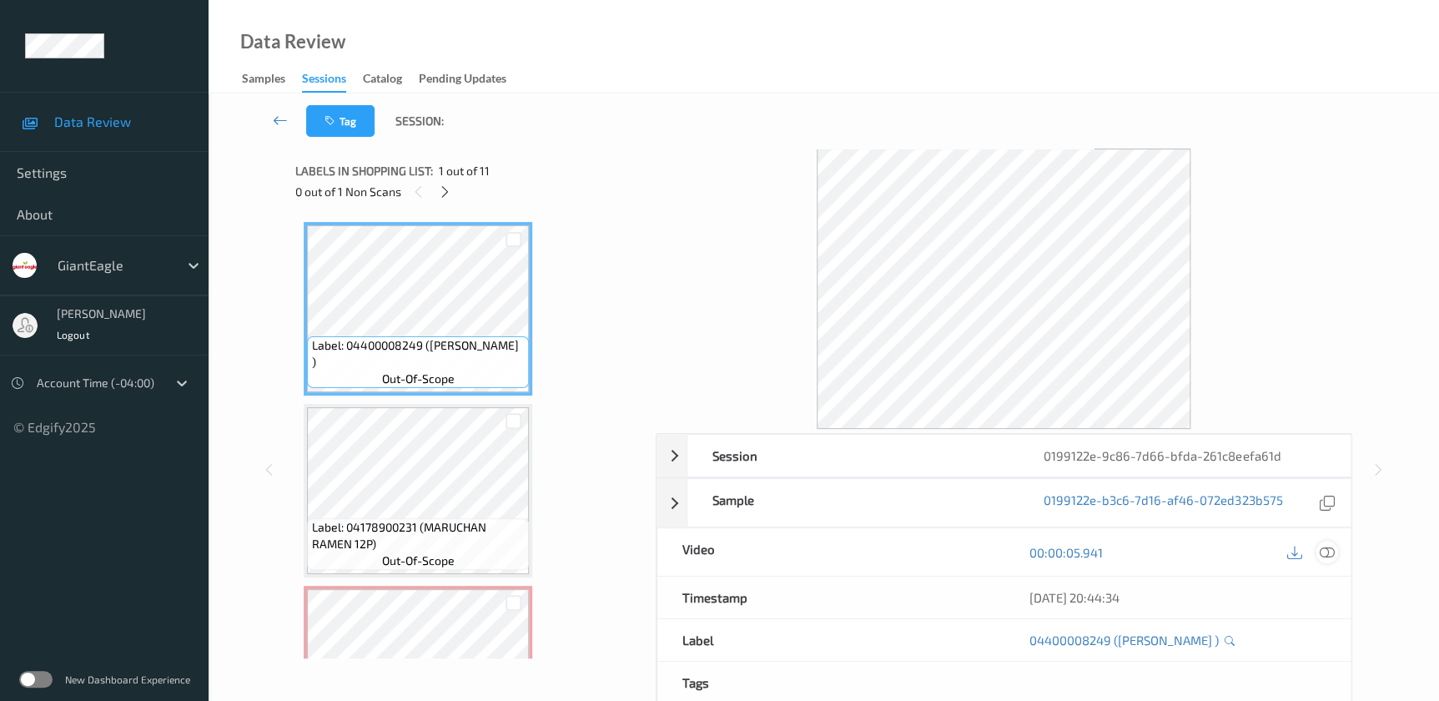
click at [1324, 554] on icon at bounding box center [1326, 552] width 15 height 15
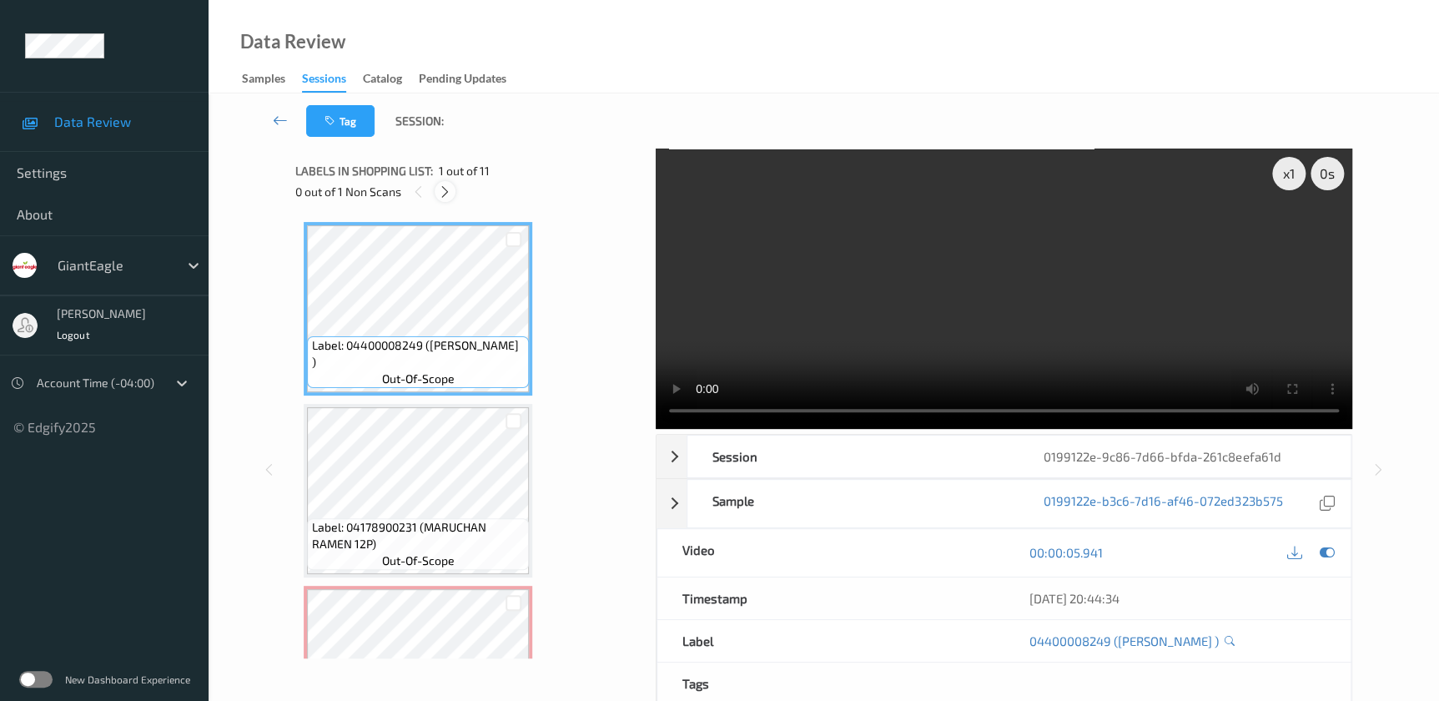
click at [443, 197] on icon at bounding box center [445, 191] width 14 height 15
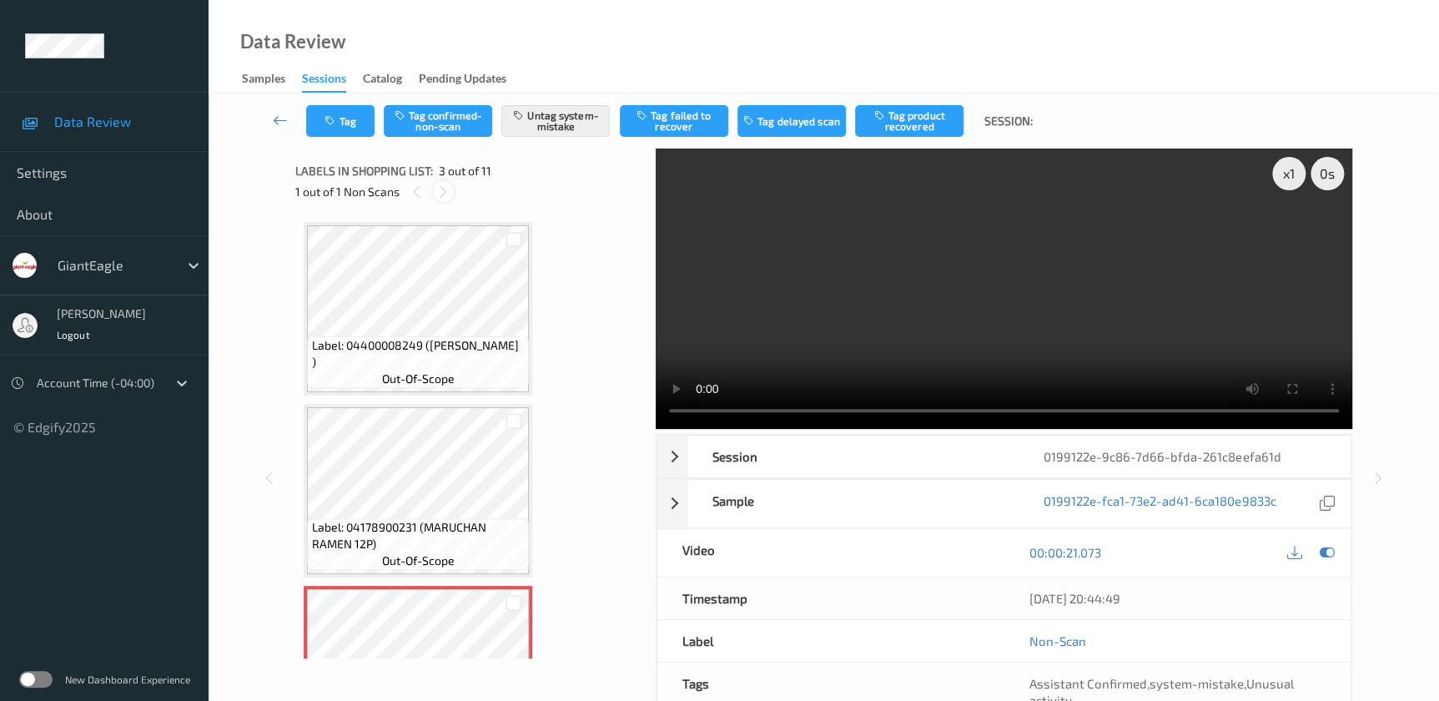
scroll to position [189, 0]
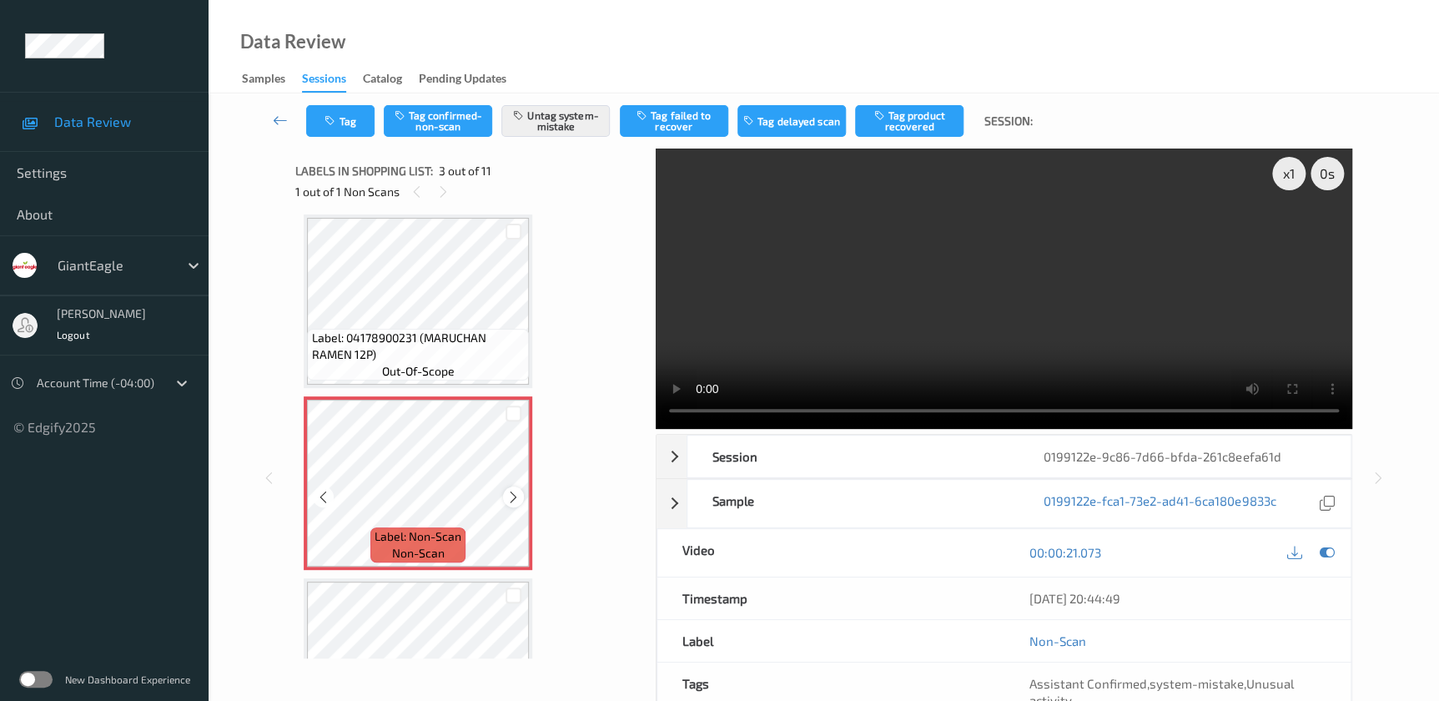
click at [515, 500] on icon at bounding box center [513, 497] width 14 height 15
click at [977, 257] on video at bounding box center [1004, 288] width 696 height 280
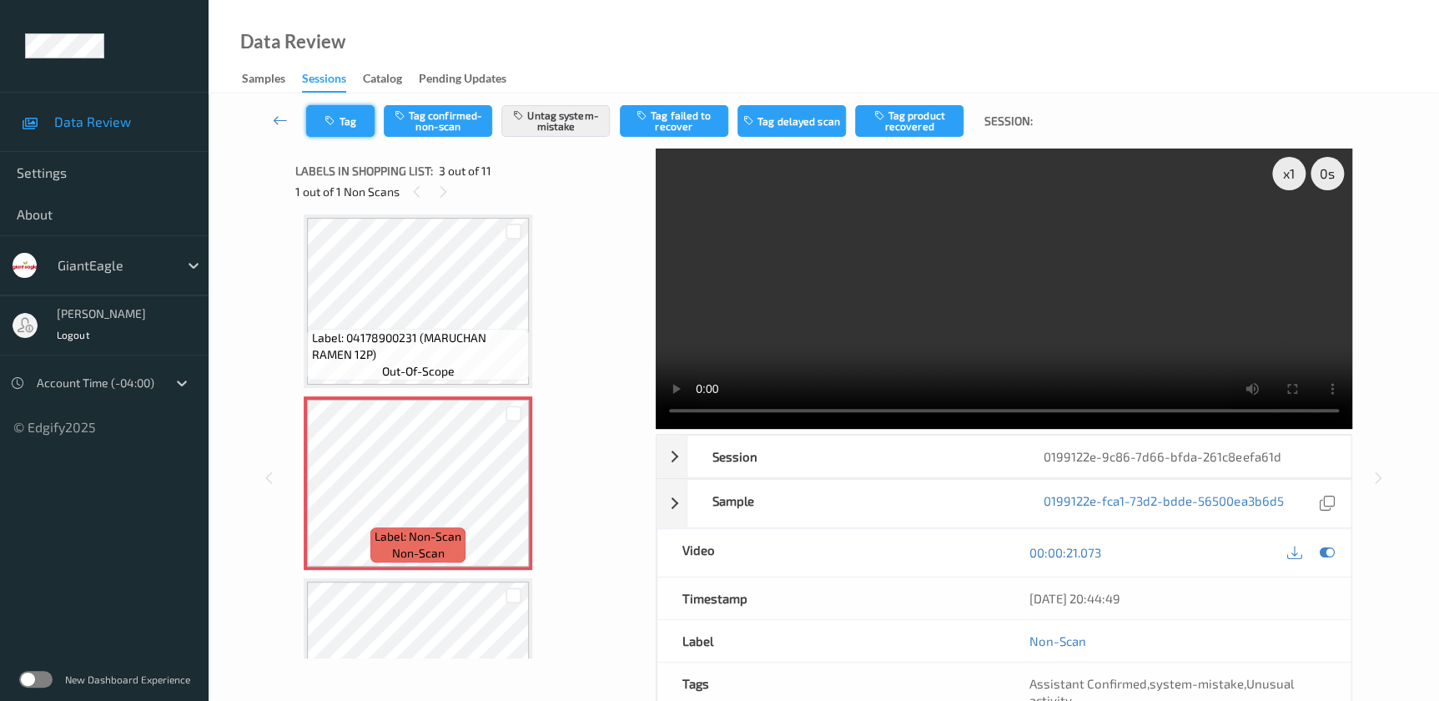
click at [334, 118] on icon "button" at bounding box center [331, 121] width 14 height 12
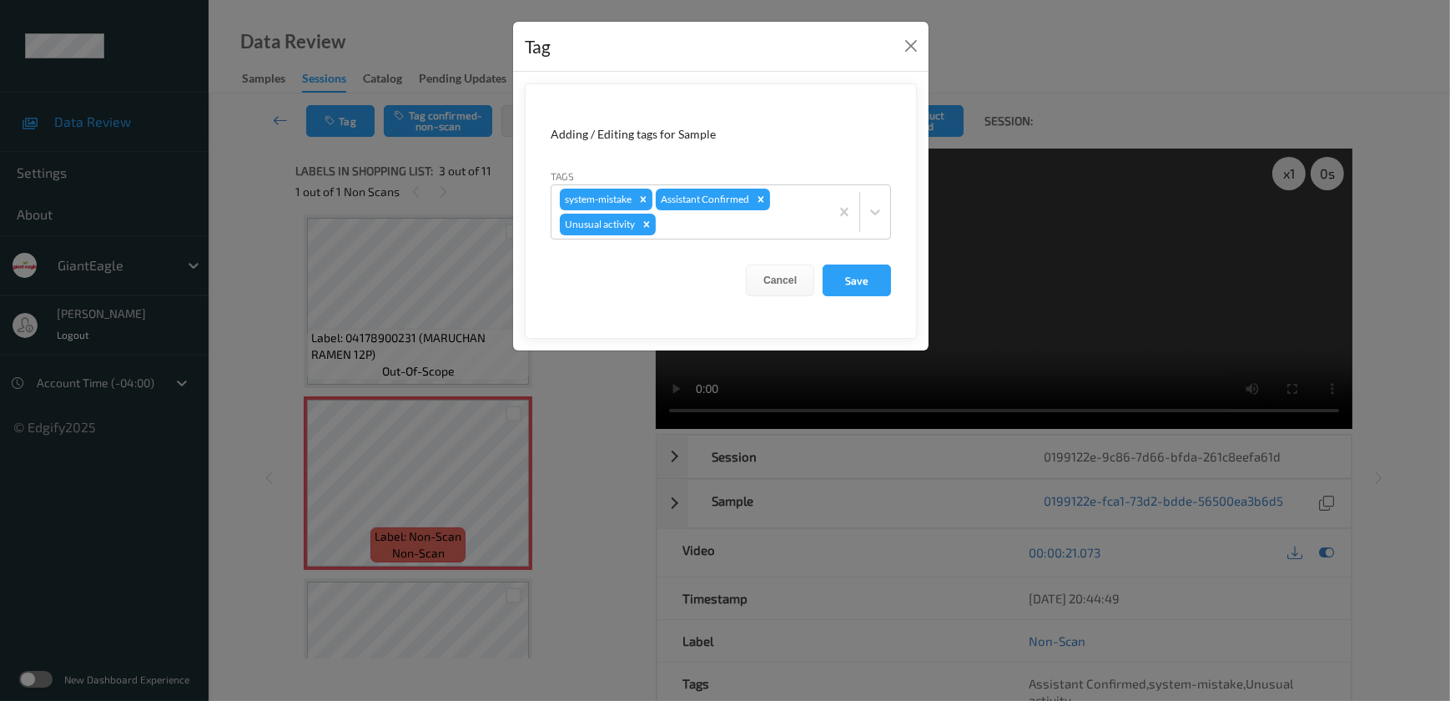
click at [599, 449] on div "Tag Adding / Editing tags for Sample Tags system-mistake Assistant Confirmed Un…" at bounding box center [725, 350] width 1450 height 701
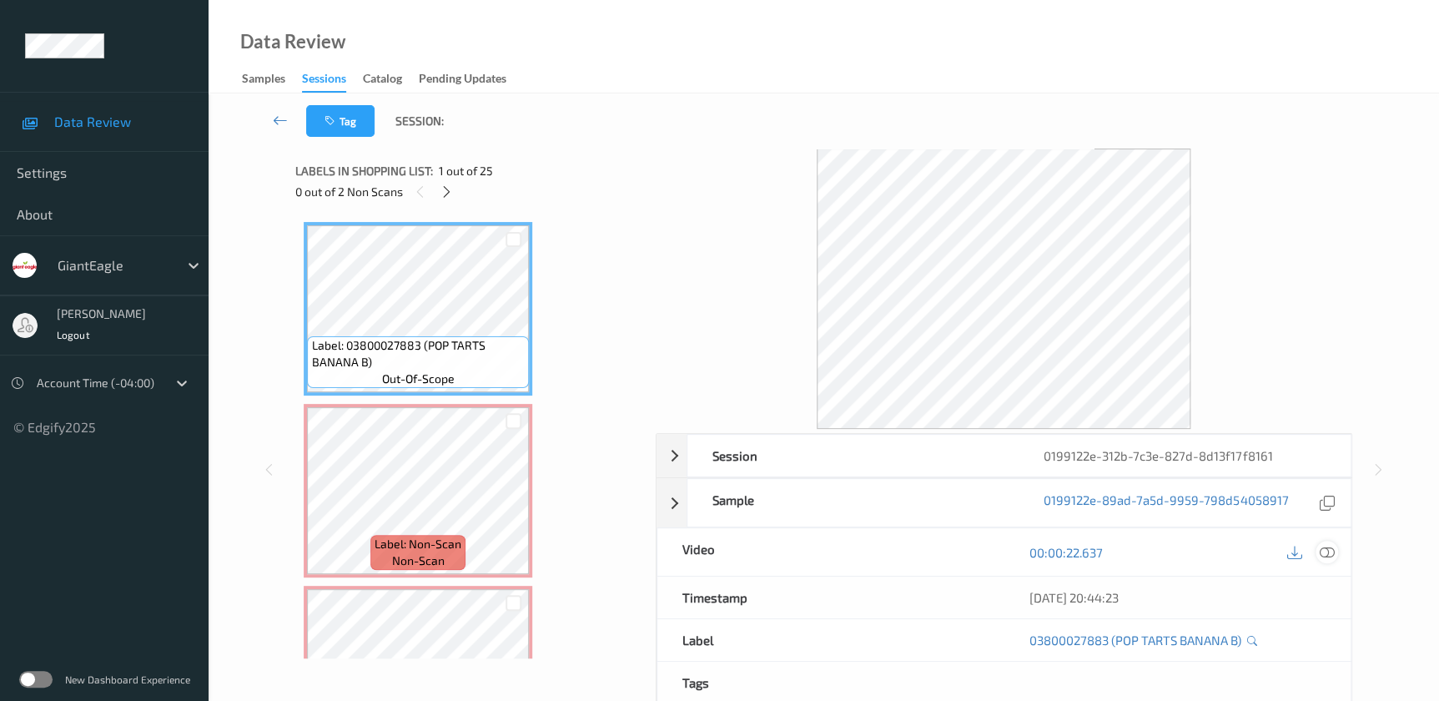
click at [1327, 553] on icon at bounding box center [1326, 552] width 15 height 15
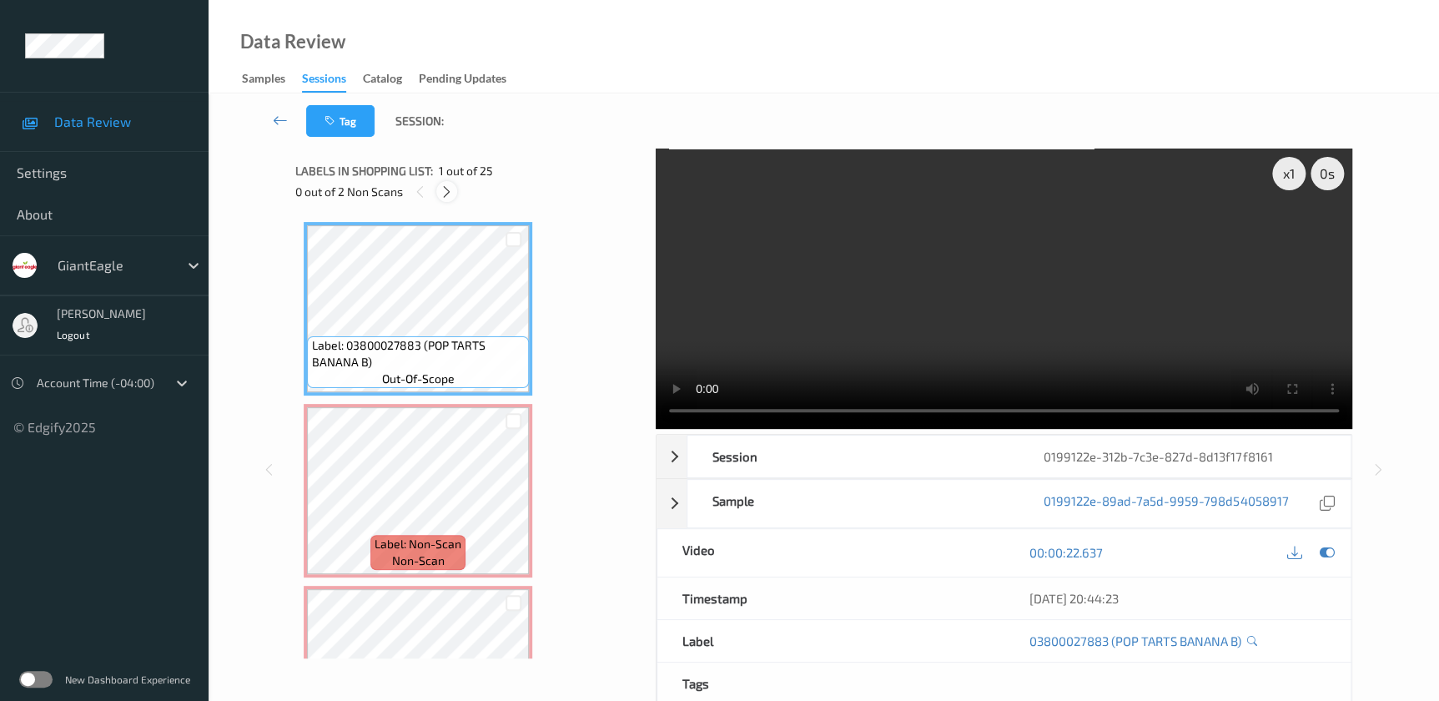
click at [453, 199] on div at bounding box center [446, 191] width 21 height 21
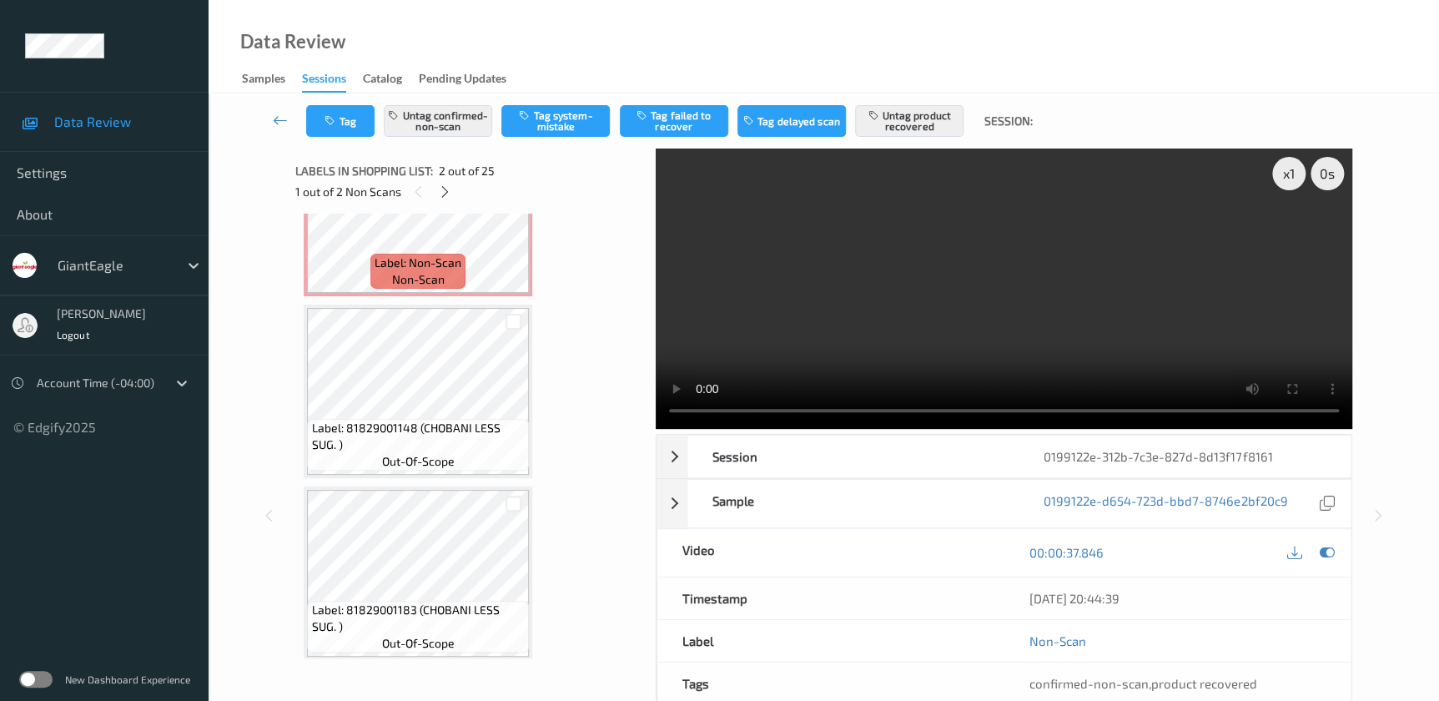
scroll to position [159, 0]
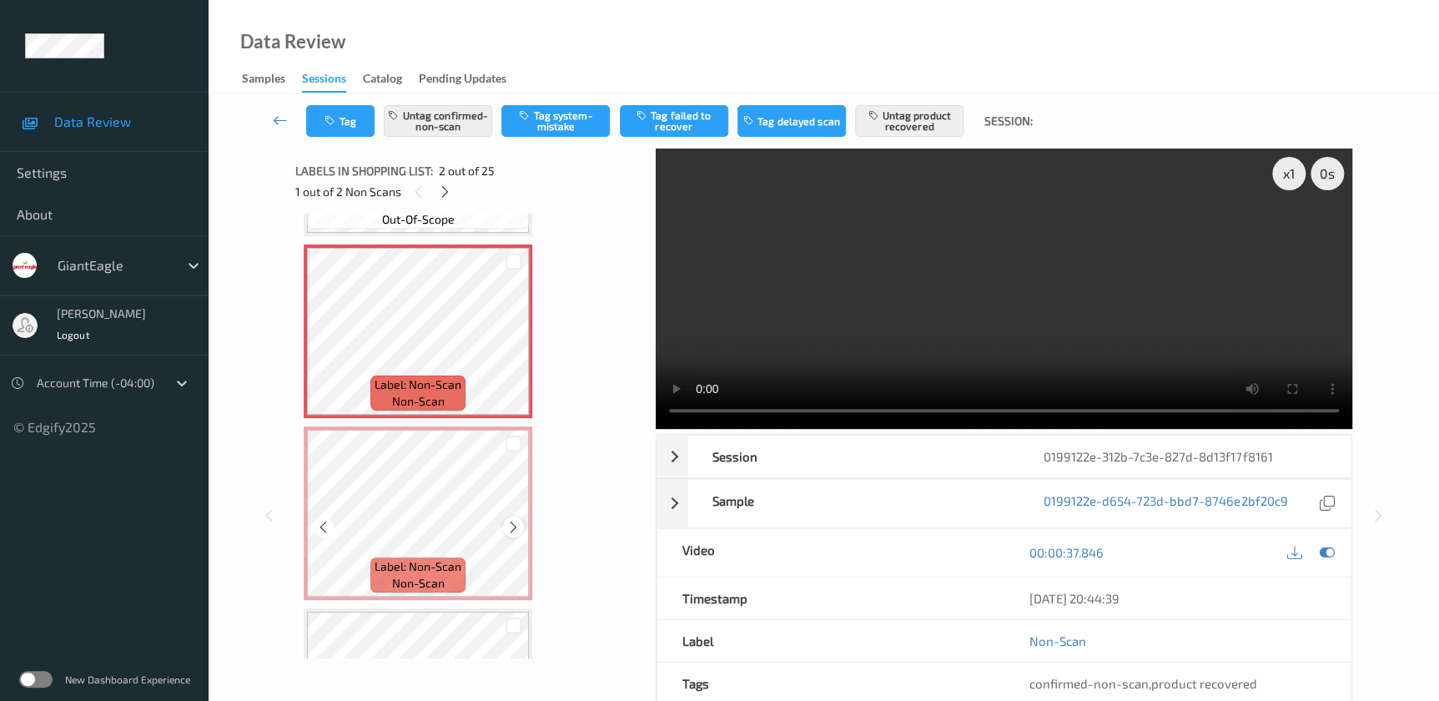
click at [514, 520] on icon at bounding box center [513, 527] width 14 height 15
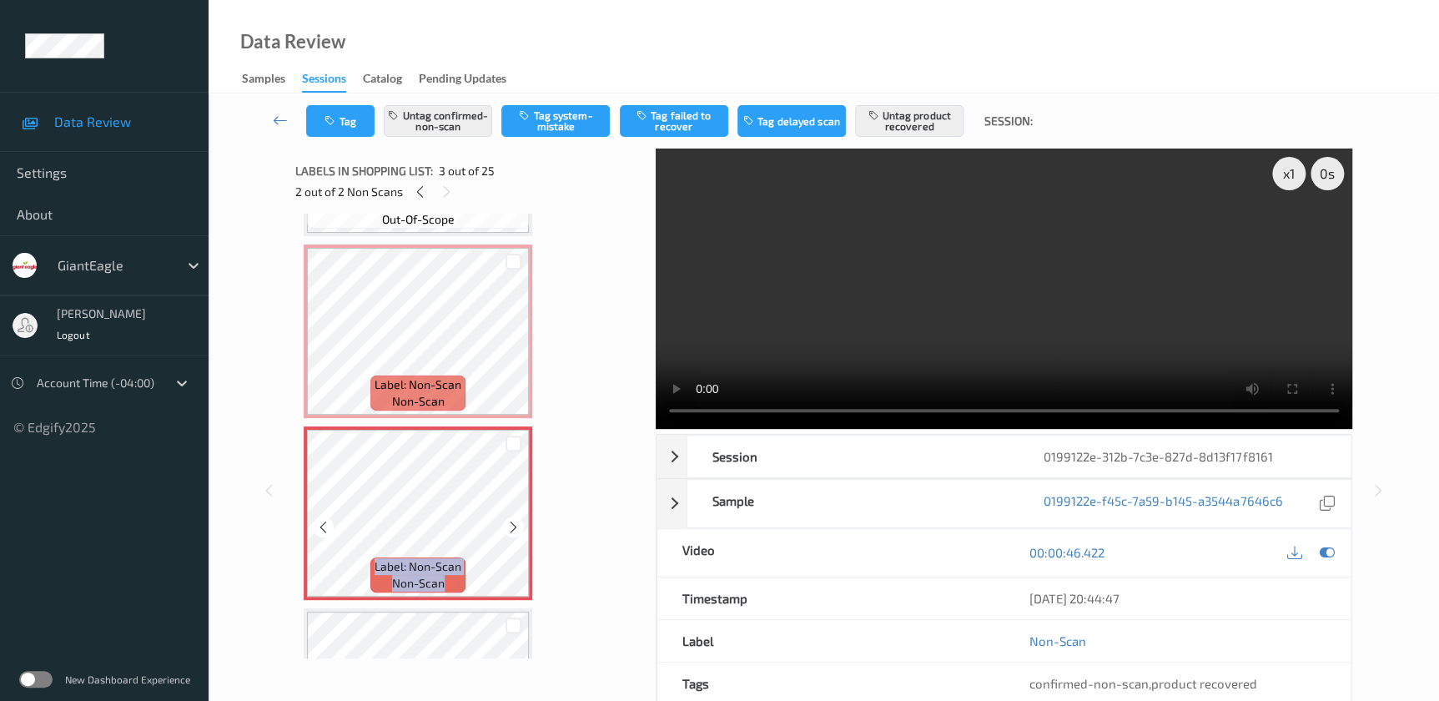
click at [514, 520] on icon at bounding box center [513, 527] width 14 height 15
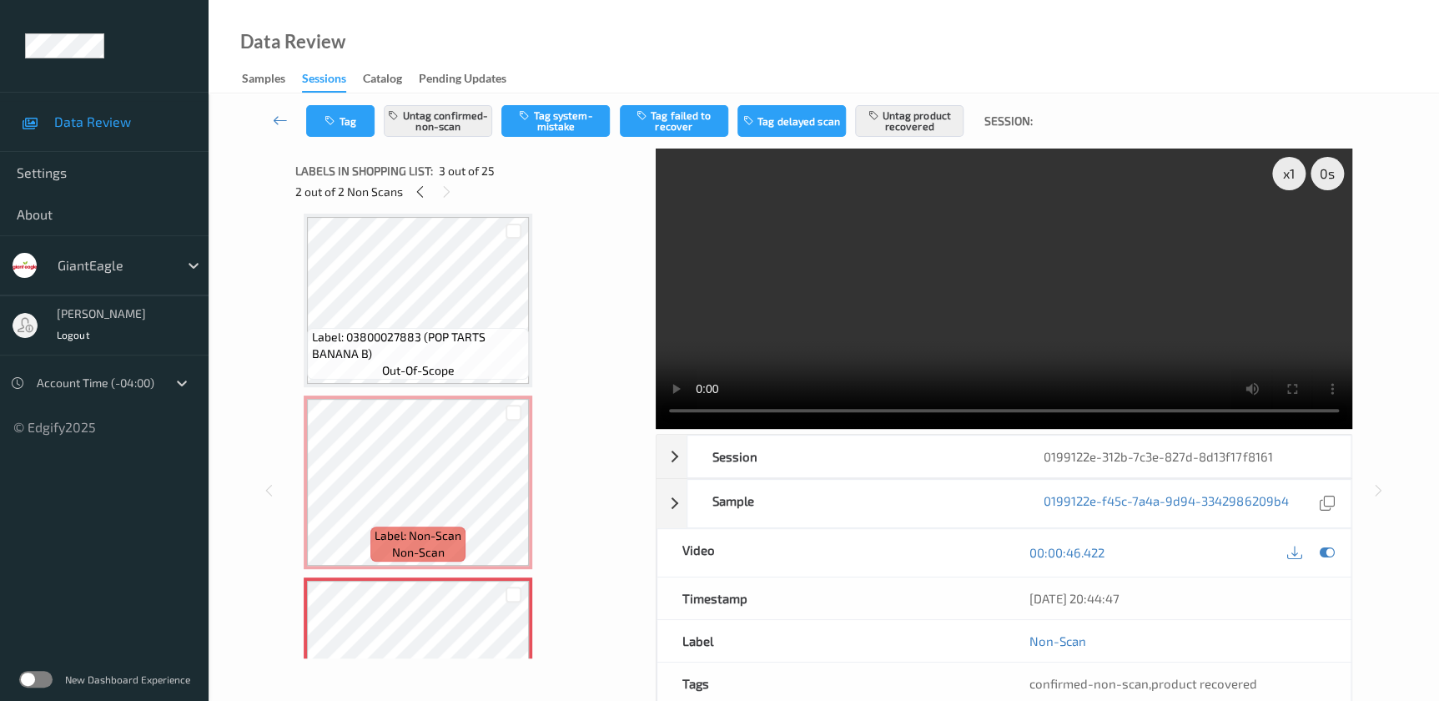
scroll to position [0, 0]
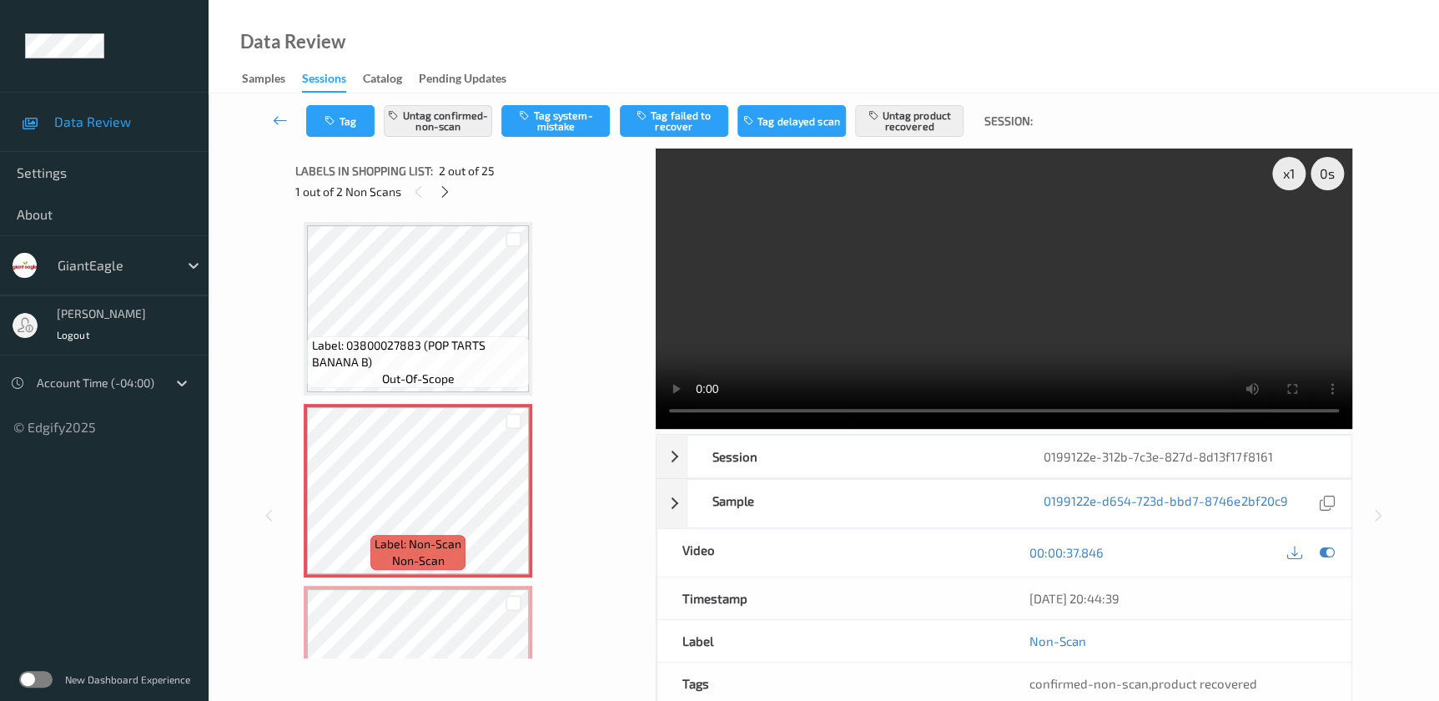
click at [1029, 269] on video at bounding box center [1004, 288] width 696 height 280
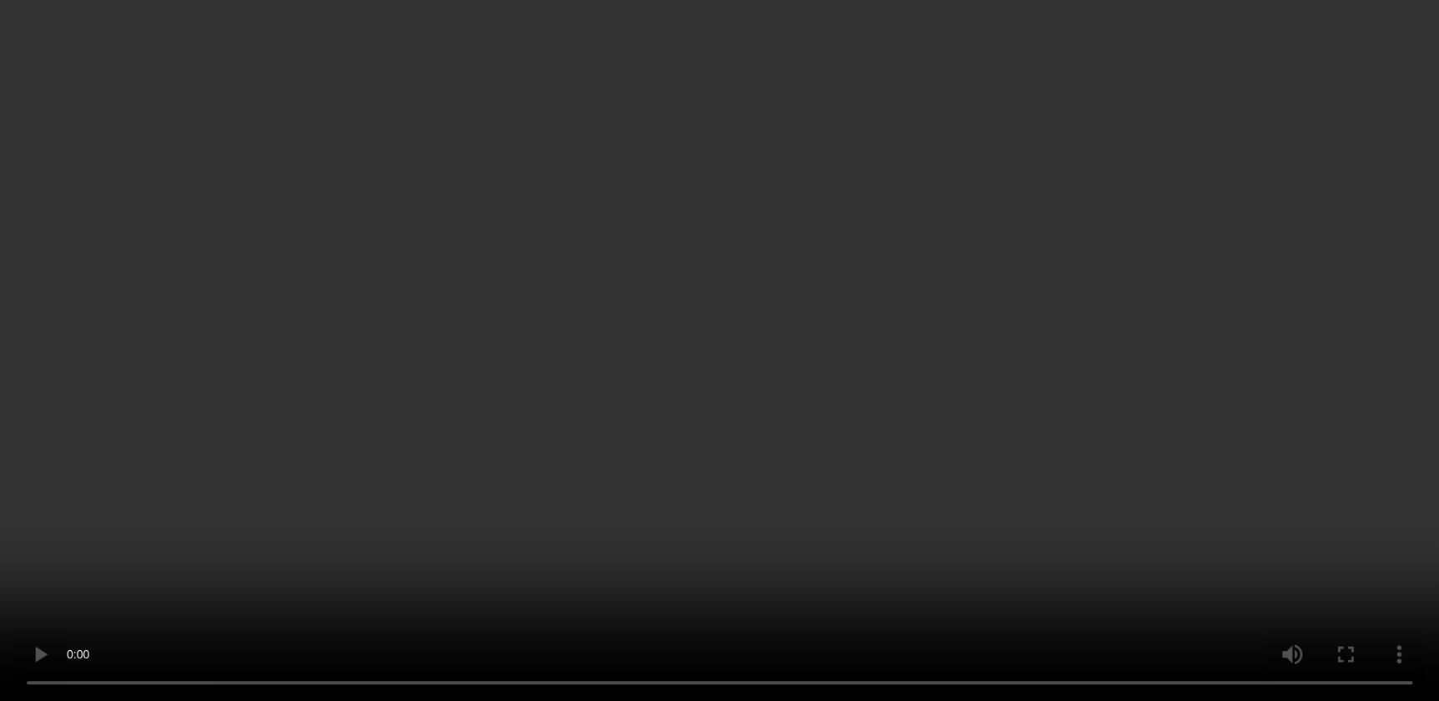
scroll to position [151, 0]
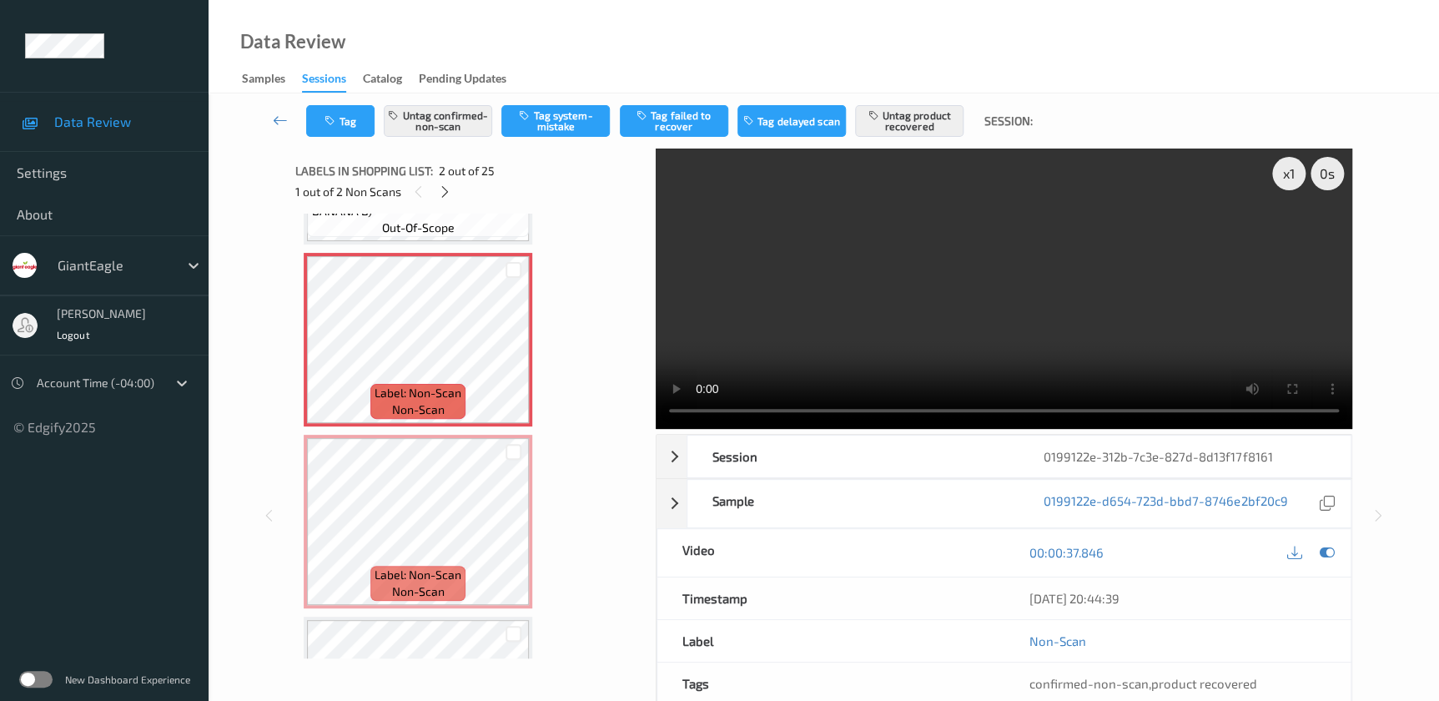
click at [887, 348] on video at bounding box center [1004, 288] width 696 height 280
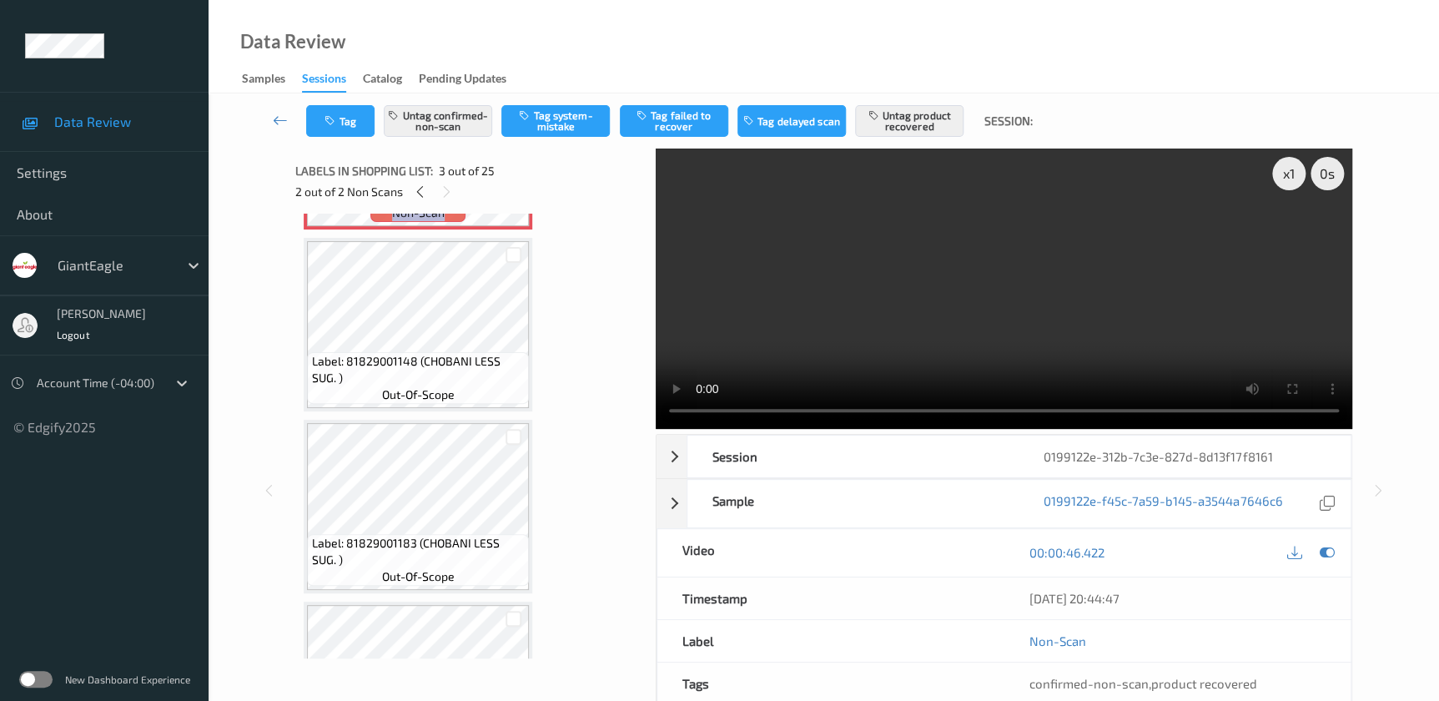
scroll to position [530, 0]
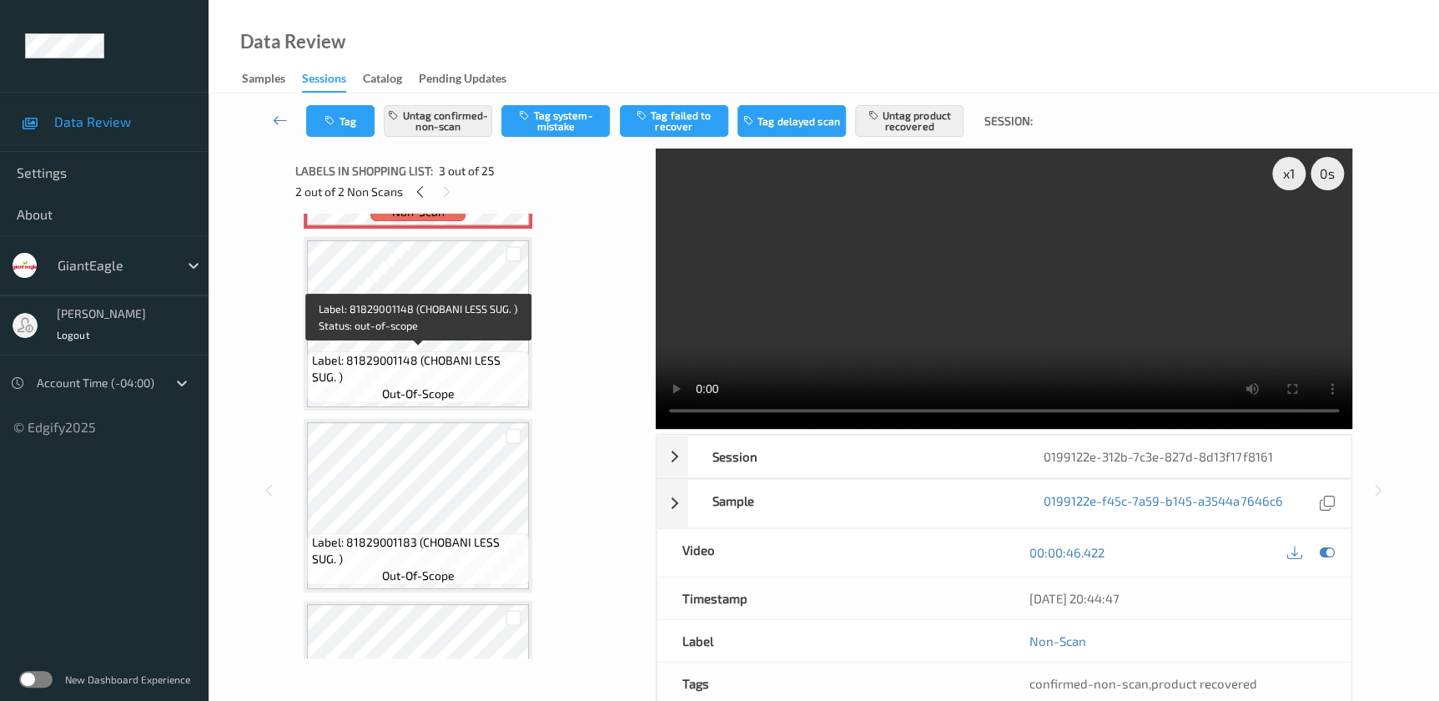
click at [454, 357] on span "Label: 81829001148 (CHOBANI LESS SUG. )" at bounding box center [419, 368] width 214 height 33
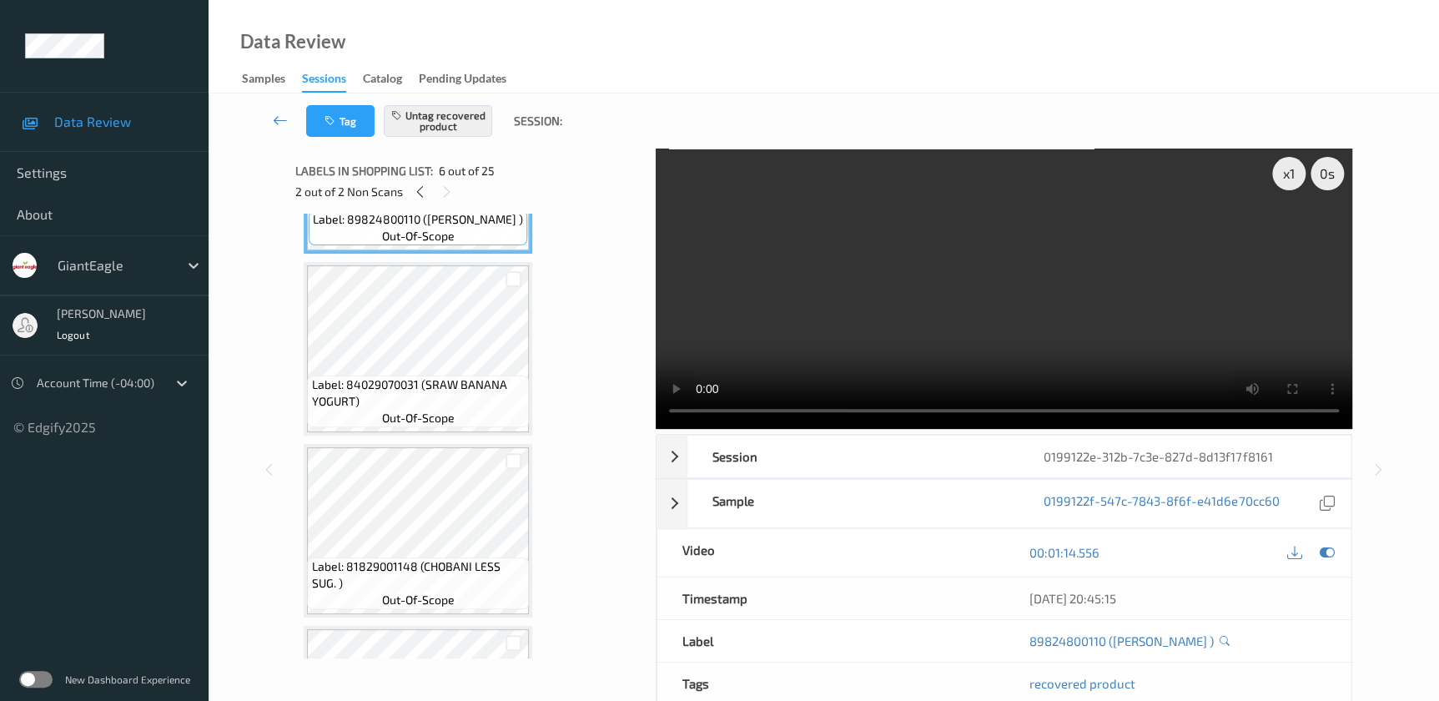
scroll to position [1061, 0]
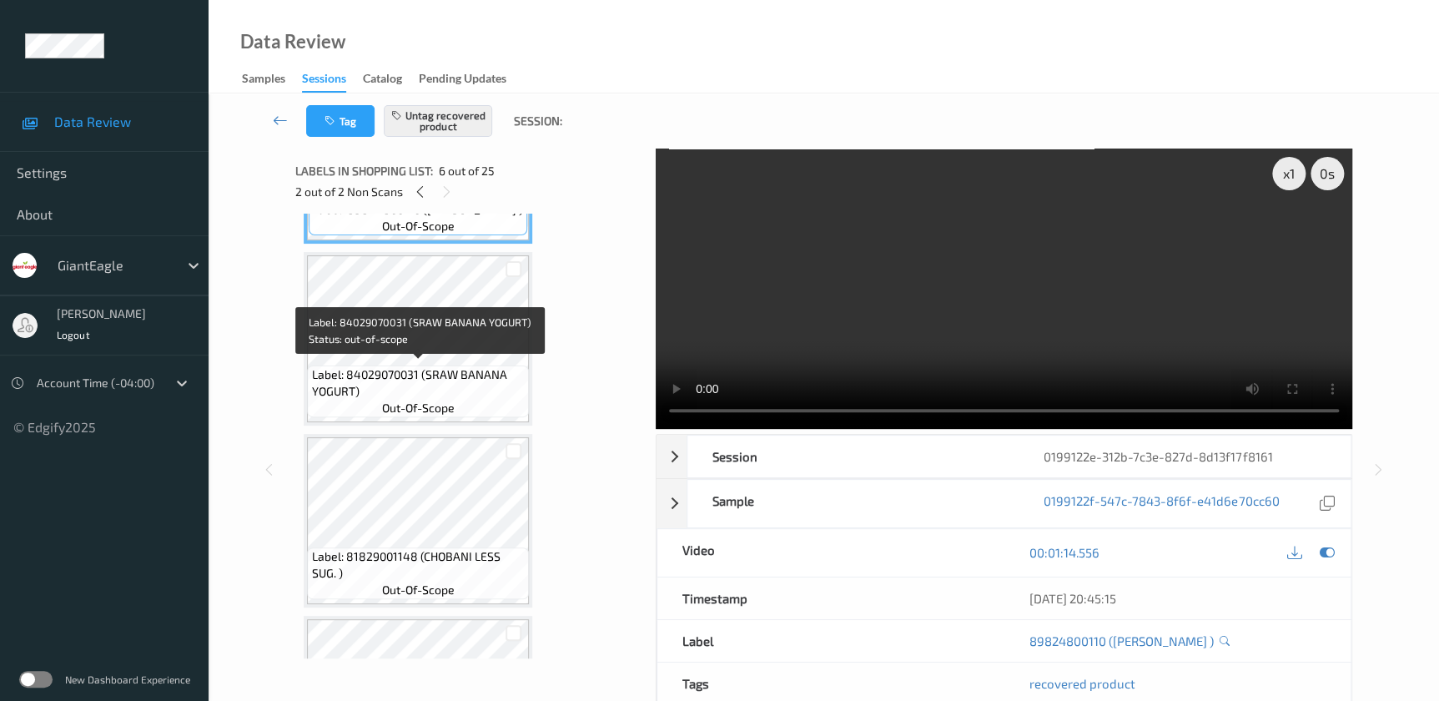
click at [435, 367] on span "Label: 84029070031 (SRAW BANANA YOGURT)" at bounding box center [419, 382] width 214 height 33
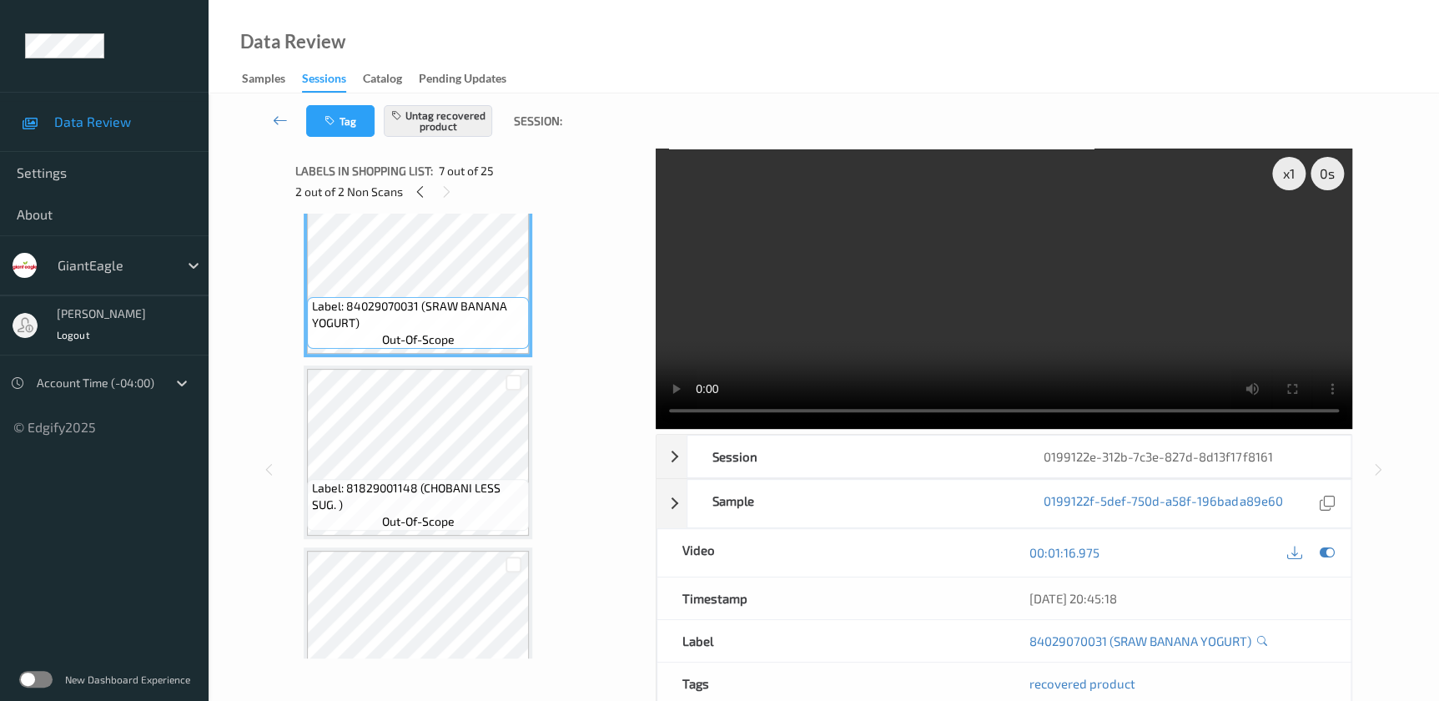
scroll to position [1213, 0]
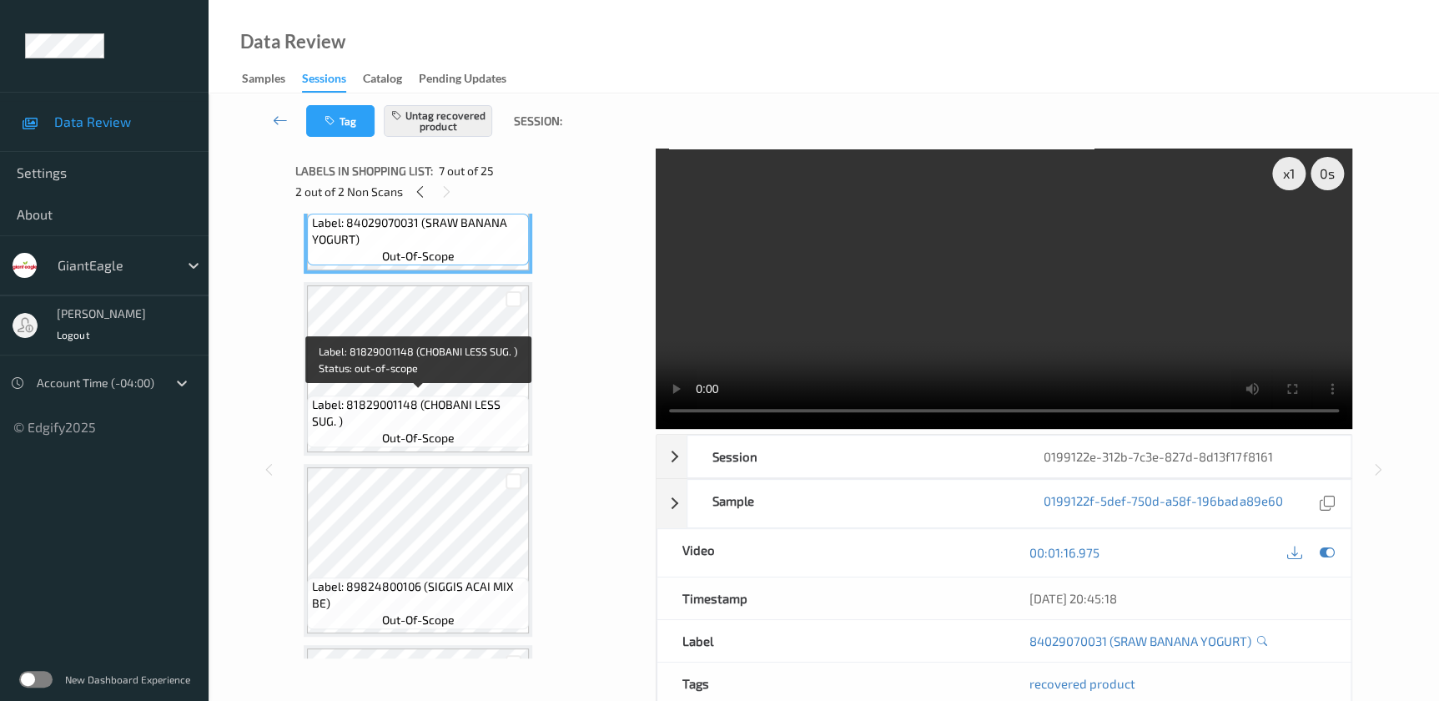
click at [418, 395] on div "Label: 81829001148 (CHOBANI LESS SUG. ) out-of-scope" at bounding box center [418, 421] width 222 height 52
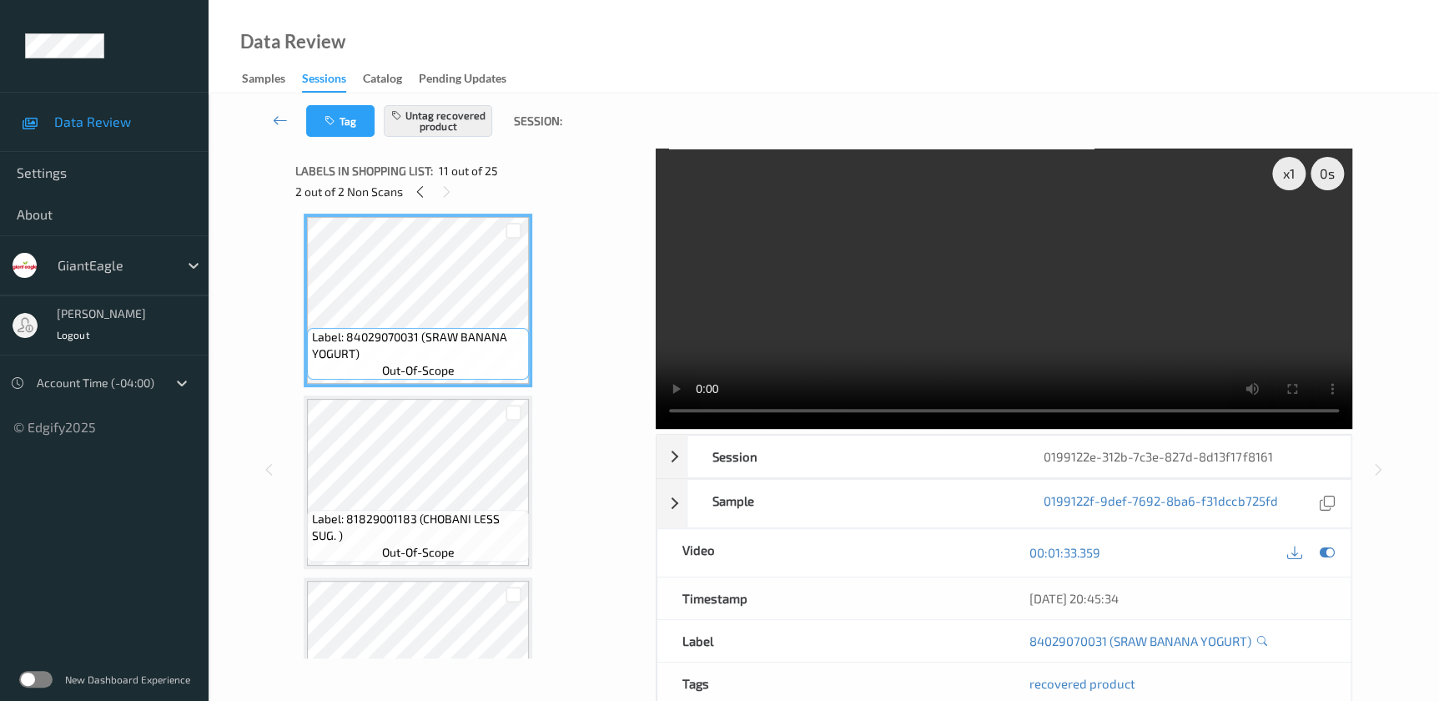
scroll to position [1971, 0]
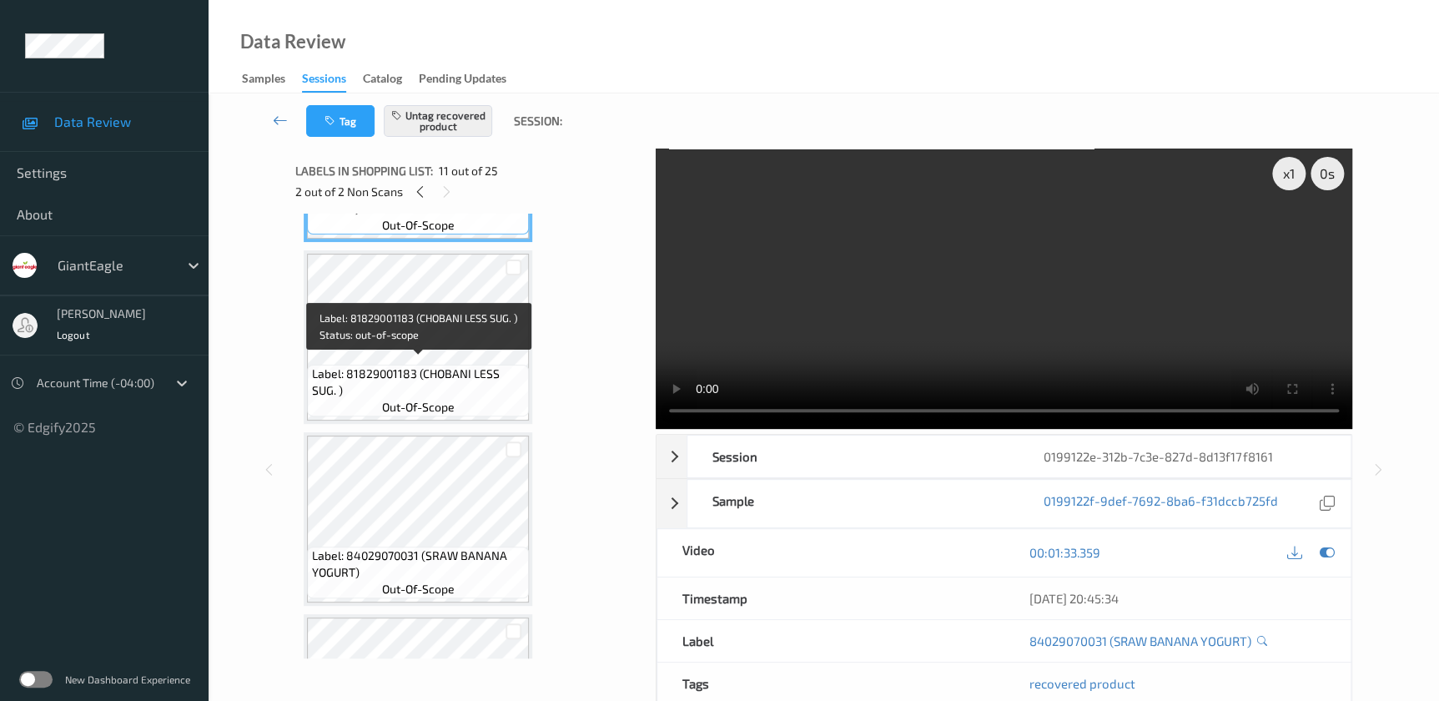
click at [415, 375] on span "Label: 81829001183 (CHOBANI LESS SUG. )" at bounding box center [419, 381] width 214 height 33
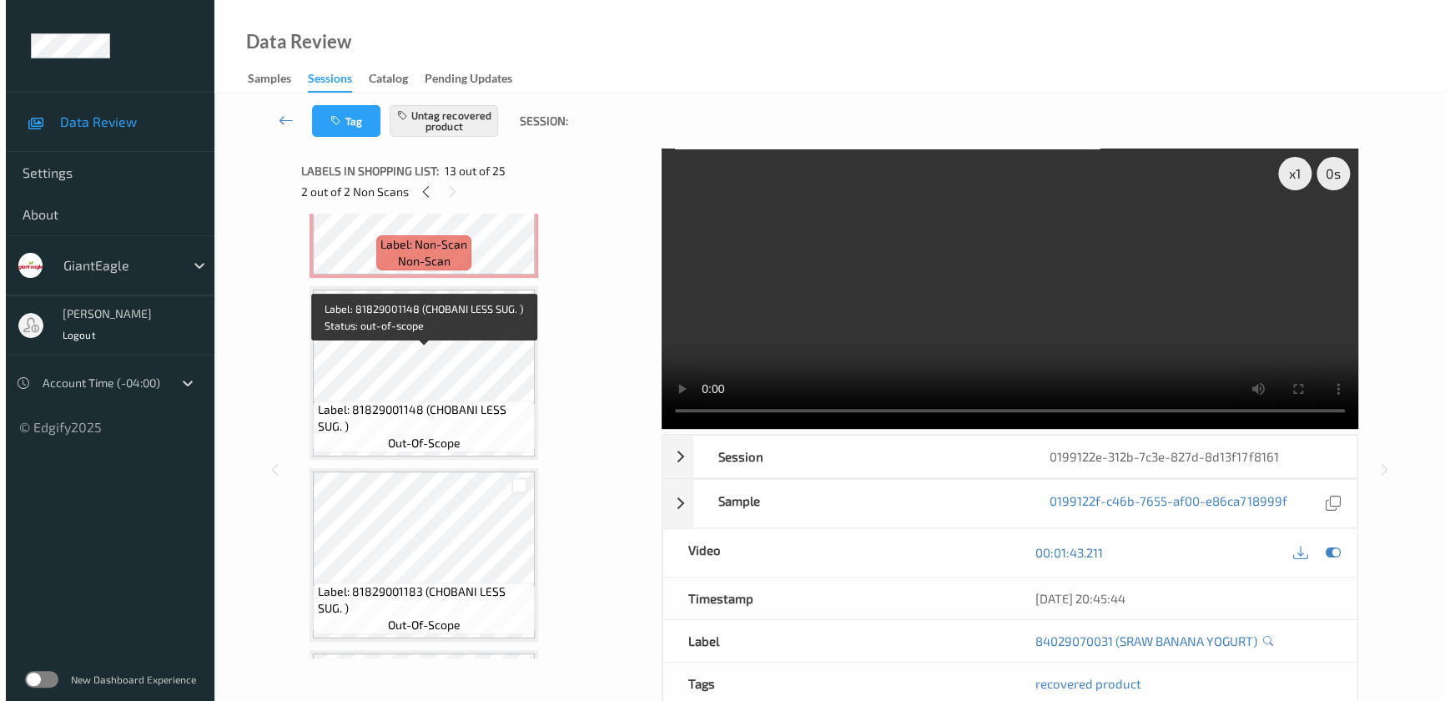
scroll to position [455, 0]
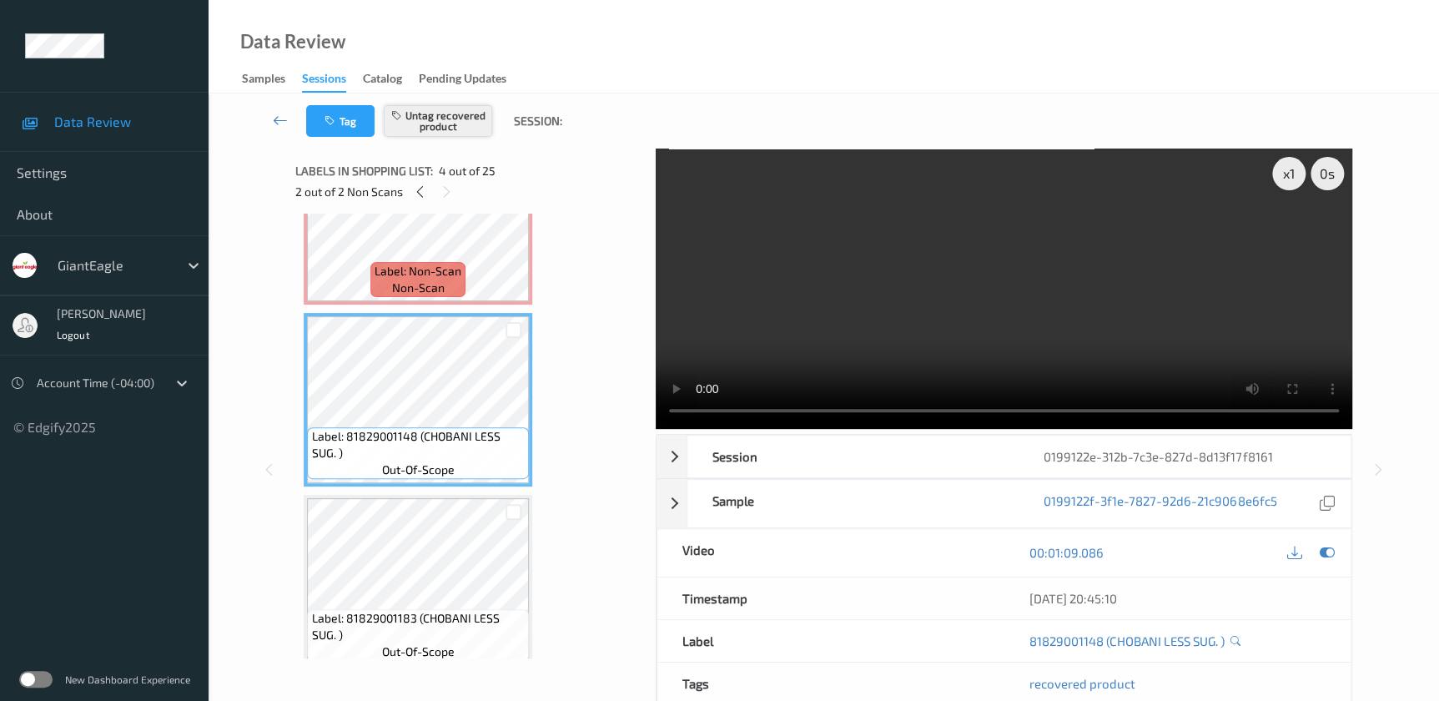
click at [434, 133] on button "Untag recovered product" at bounding box center [438, 121] width 108 height 32
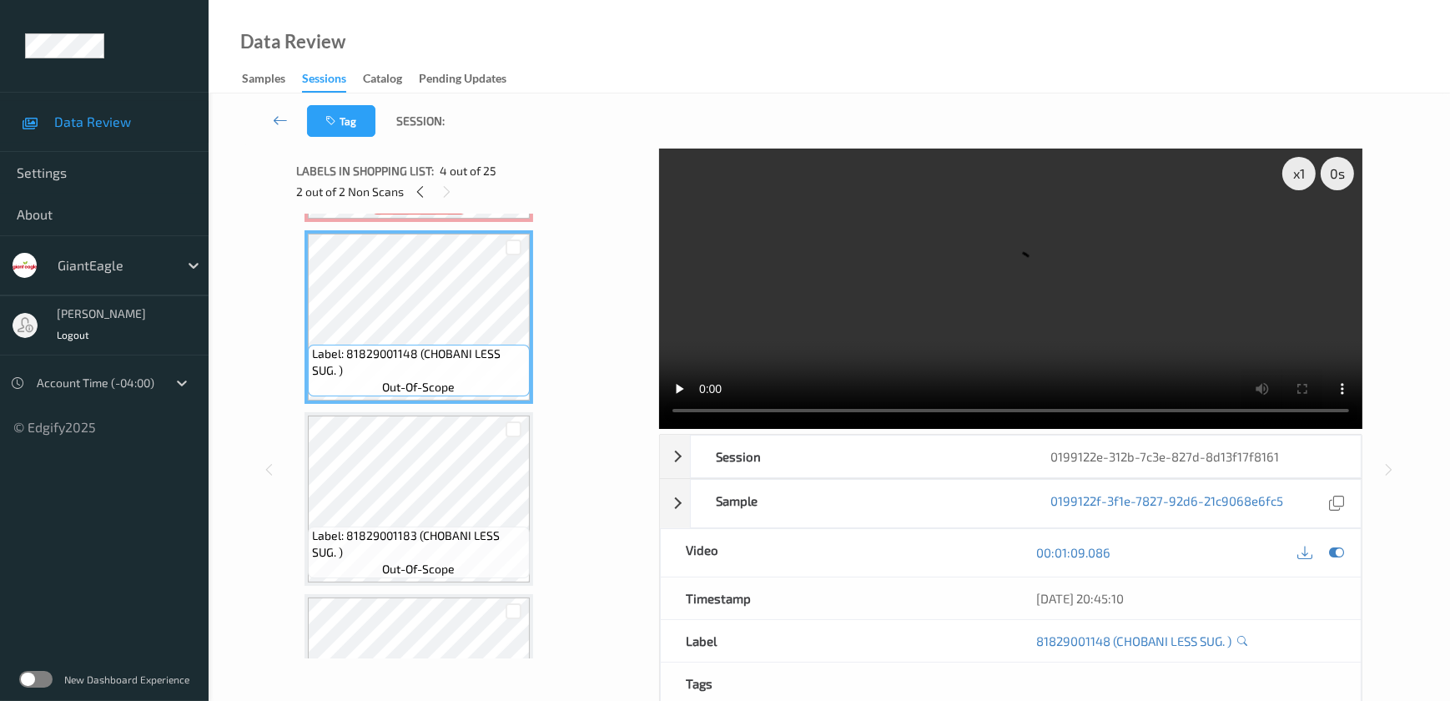
scroll to position [606, 0]
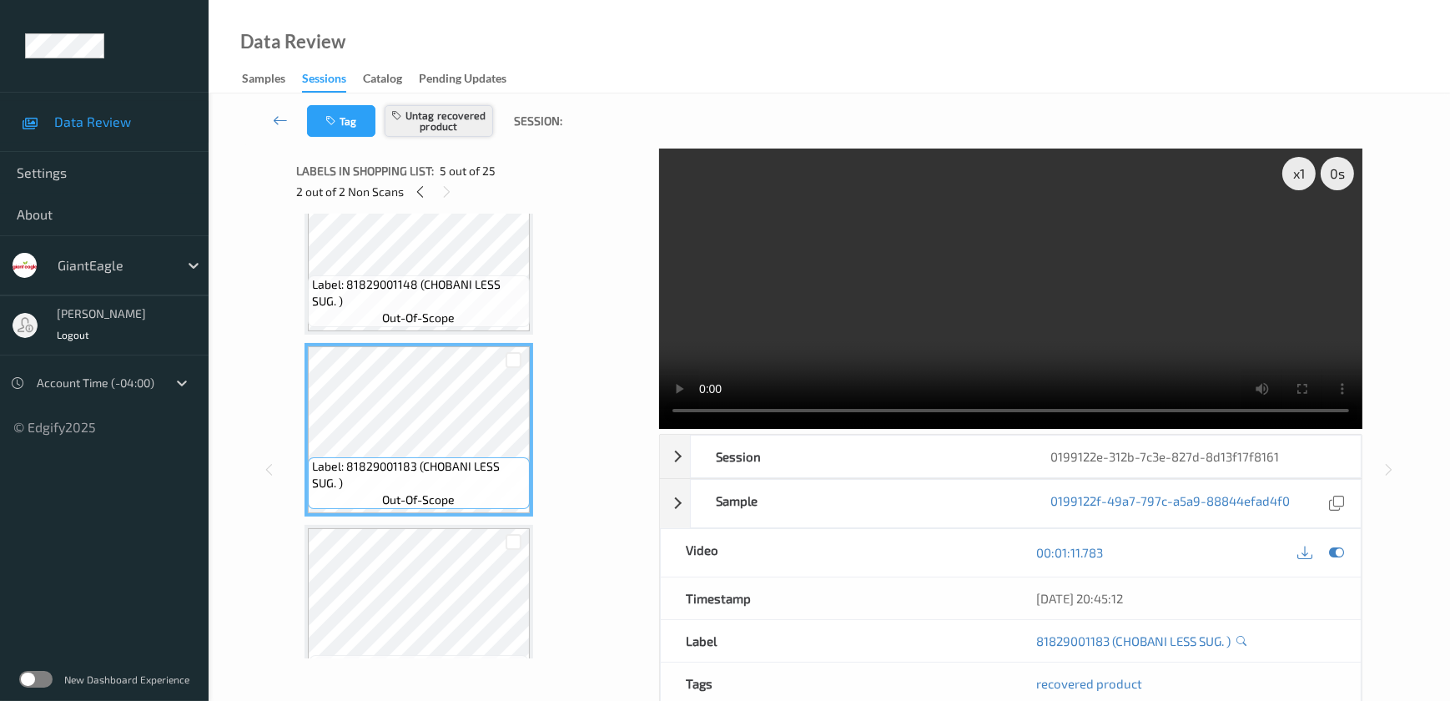
click at [434, 125] on button "Untag recovered product" at bounding box center [438, 121] width 108 height 32
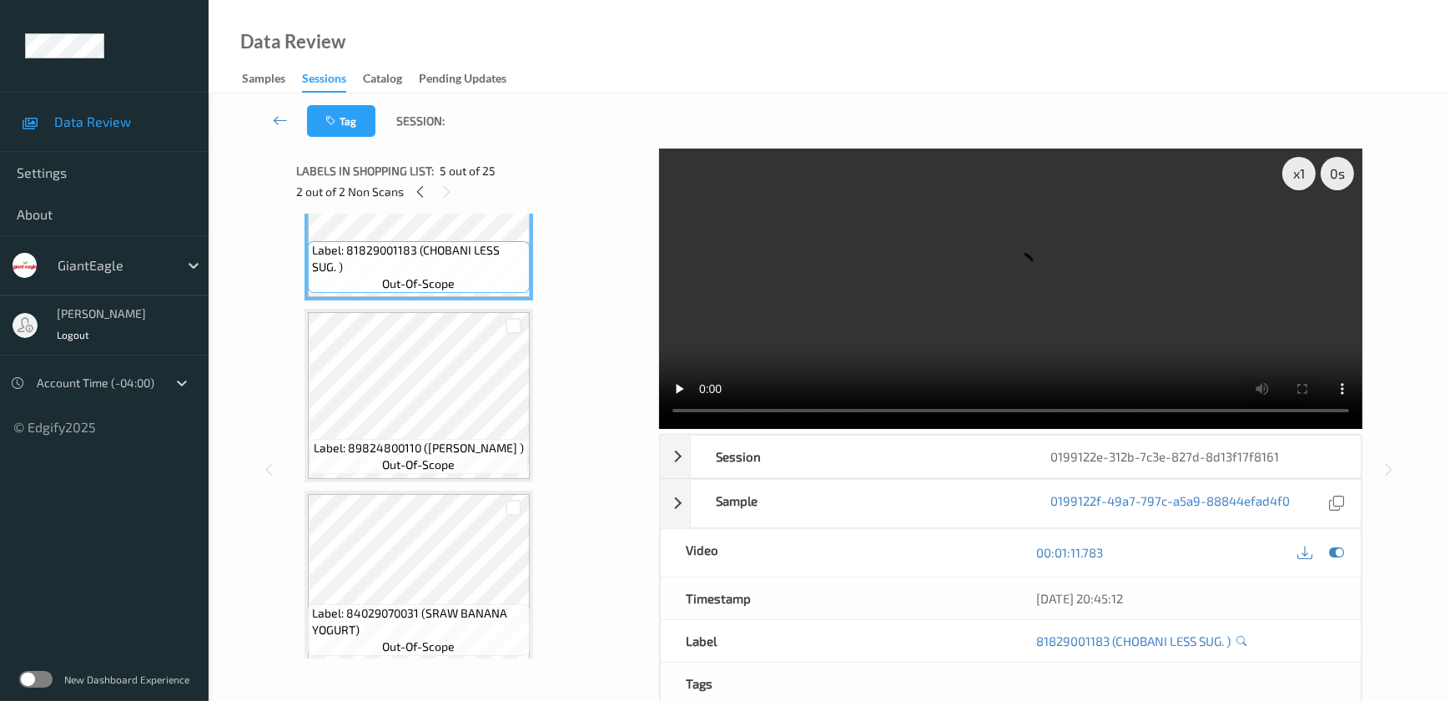
scroll to position [834, 0]
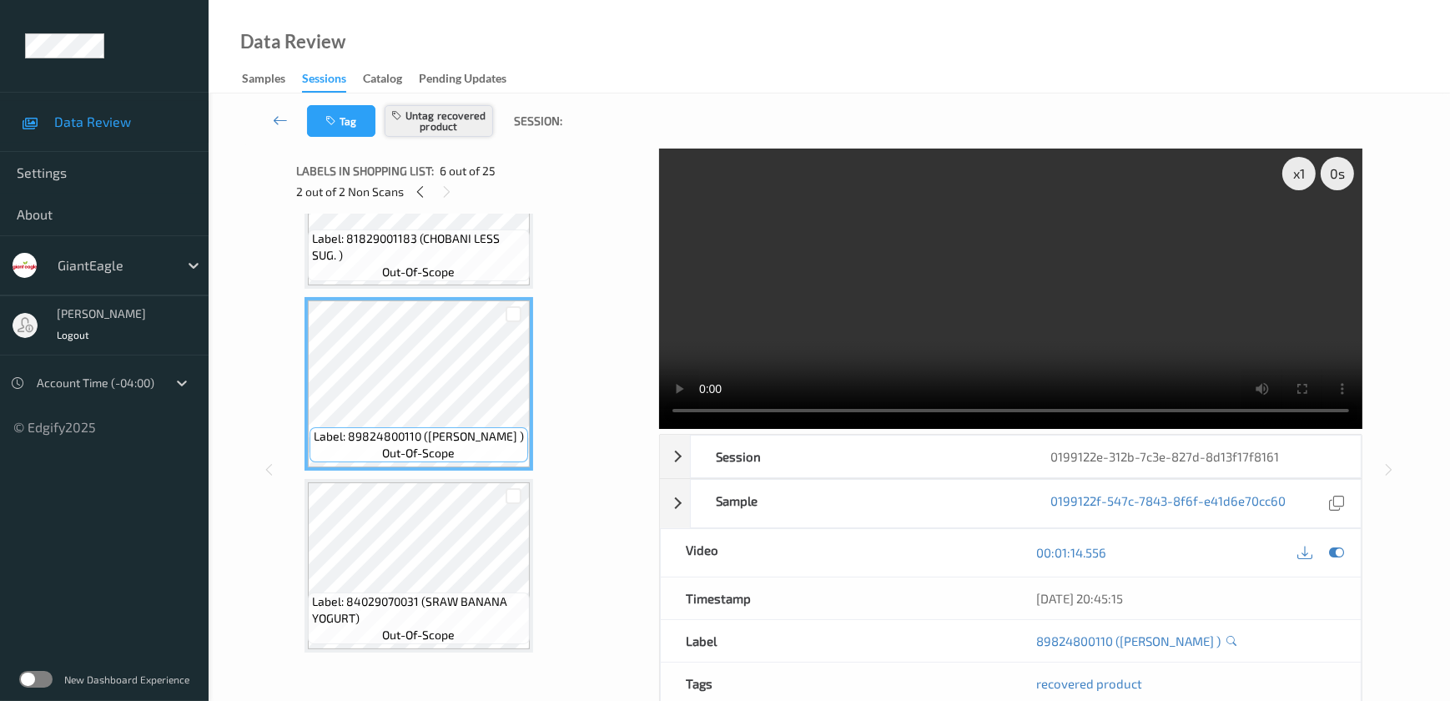
click at [421, 106] on button "Untag recovered product" at bounding box center [438, 121] width 108 height 32
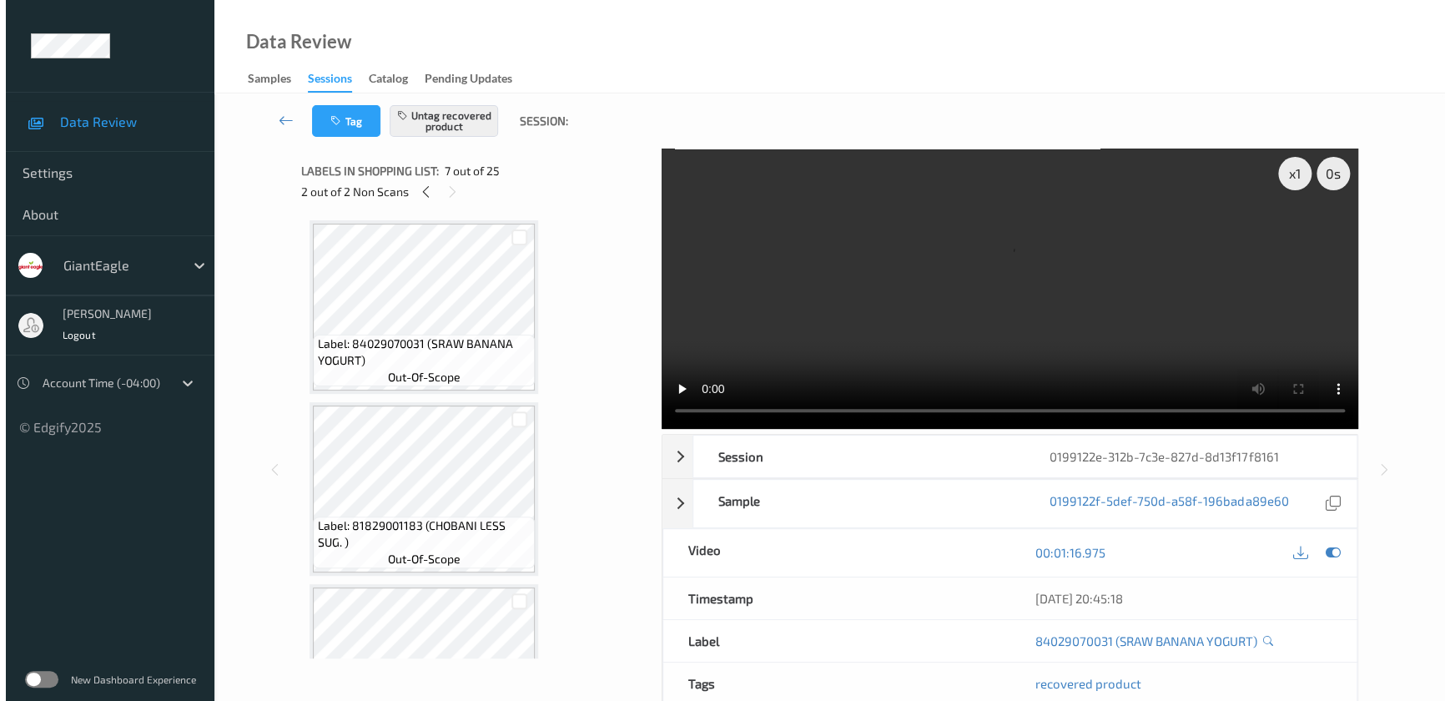
scroll to position [2047, 0]
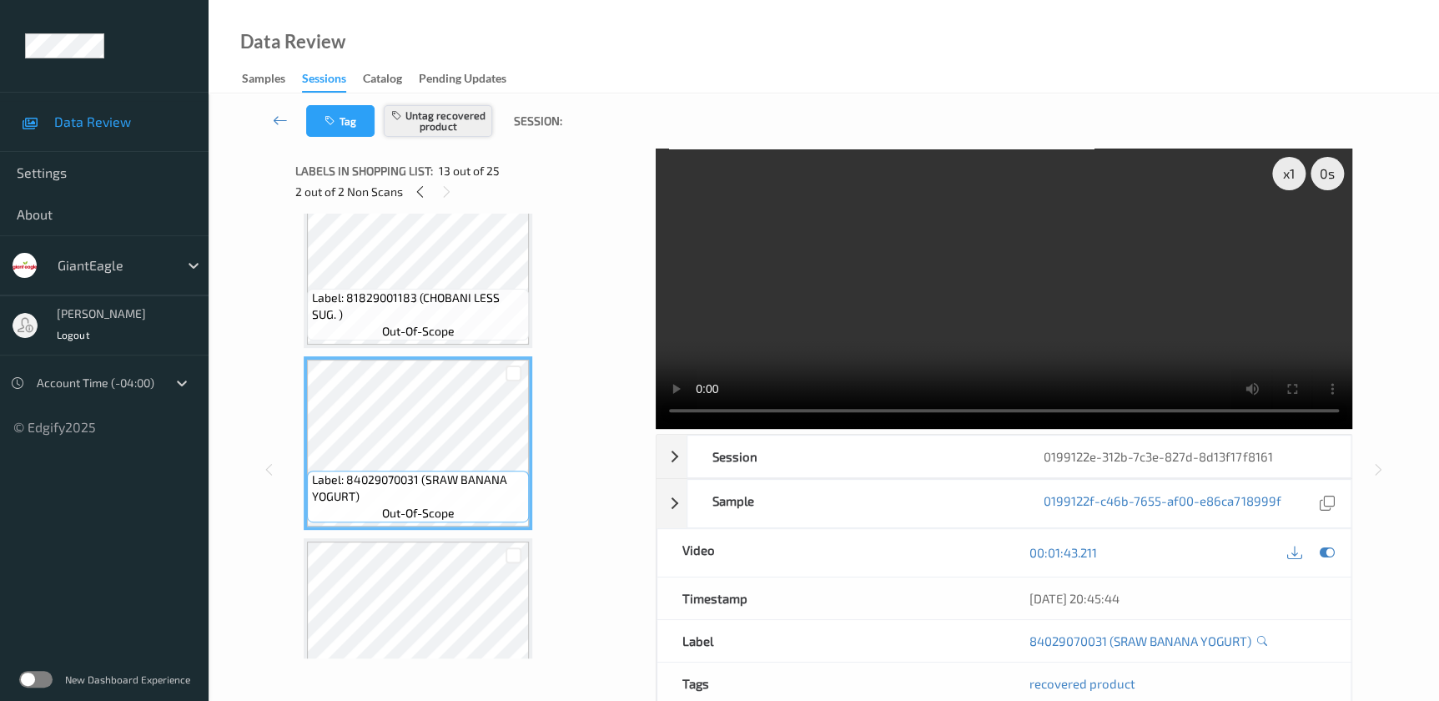
click at [417, 113] on button "Untag recovered product" at bounding box center [438, 121] width 108 height 32
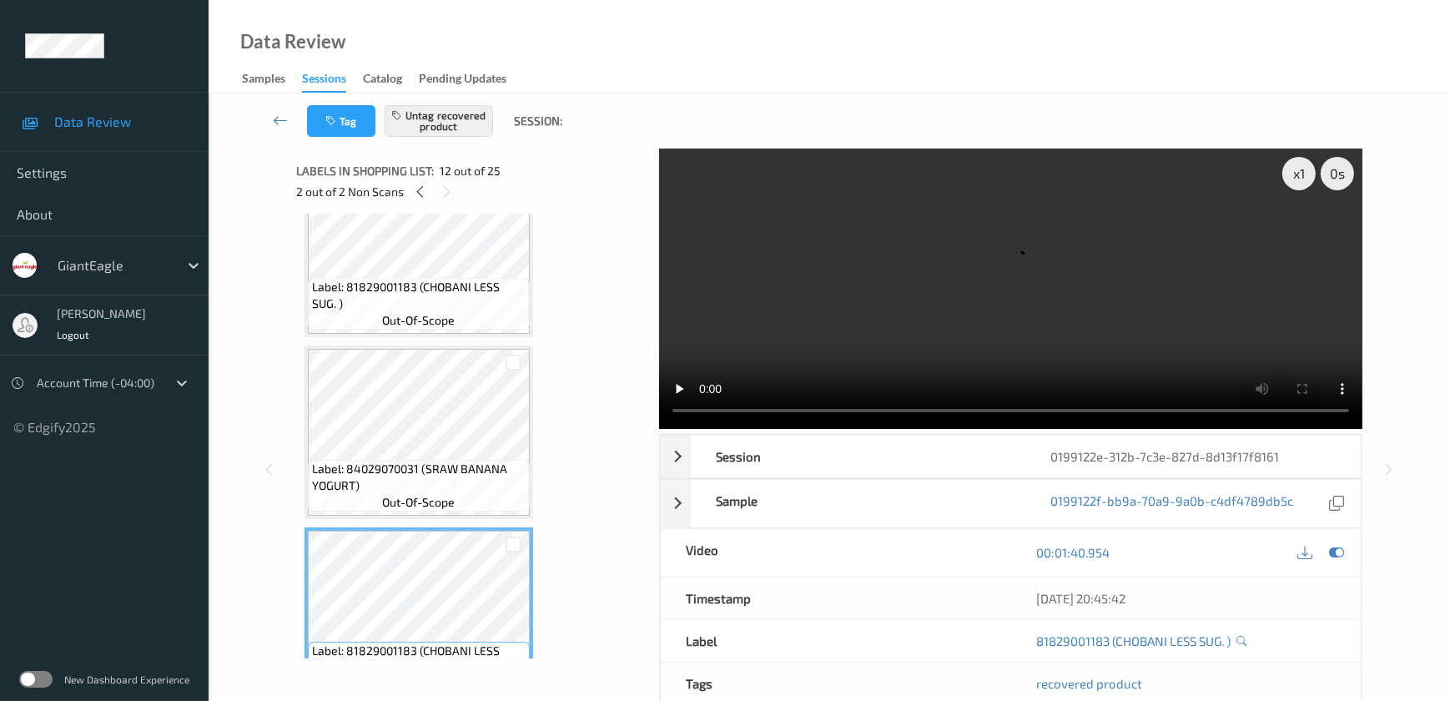
scroll to position [1668, 0]
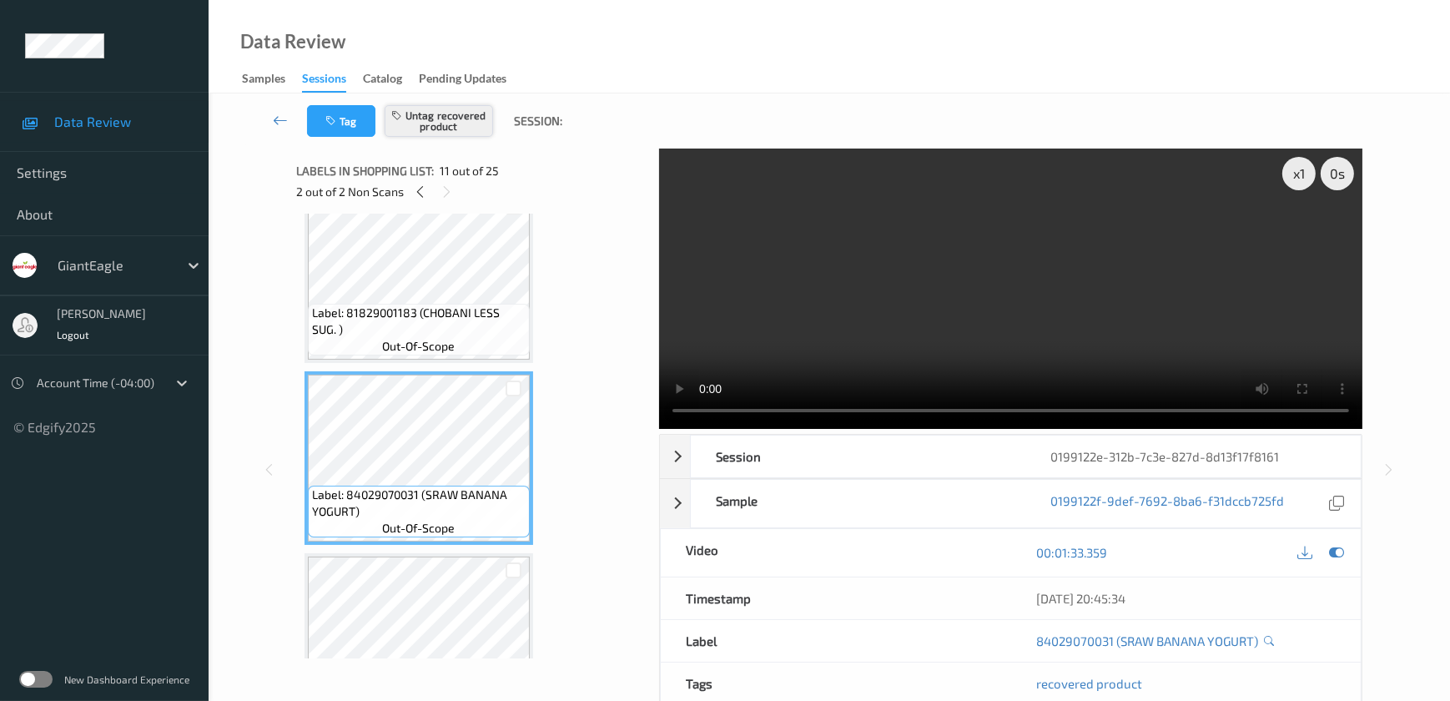
click at [445, 108] on button "Untag recovered product" at bounding box center [438, 121] width 108 height 32
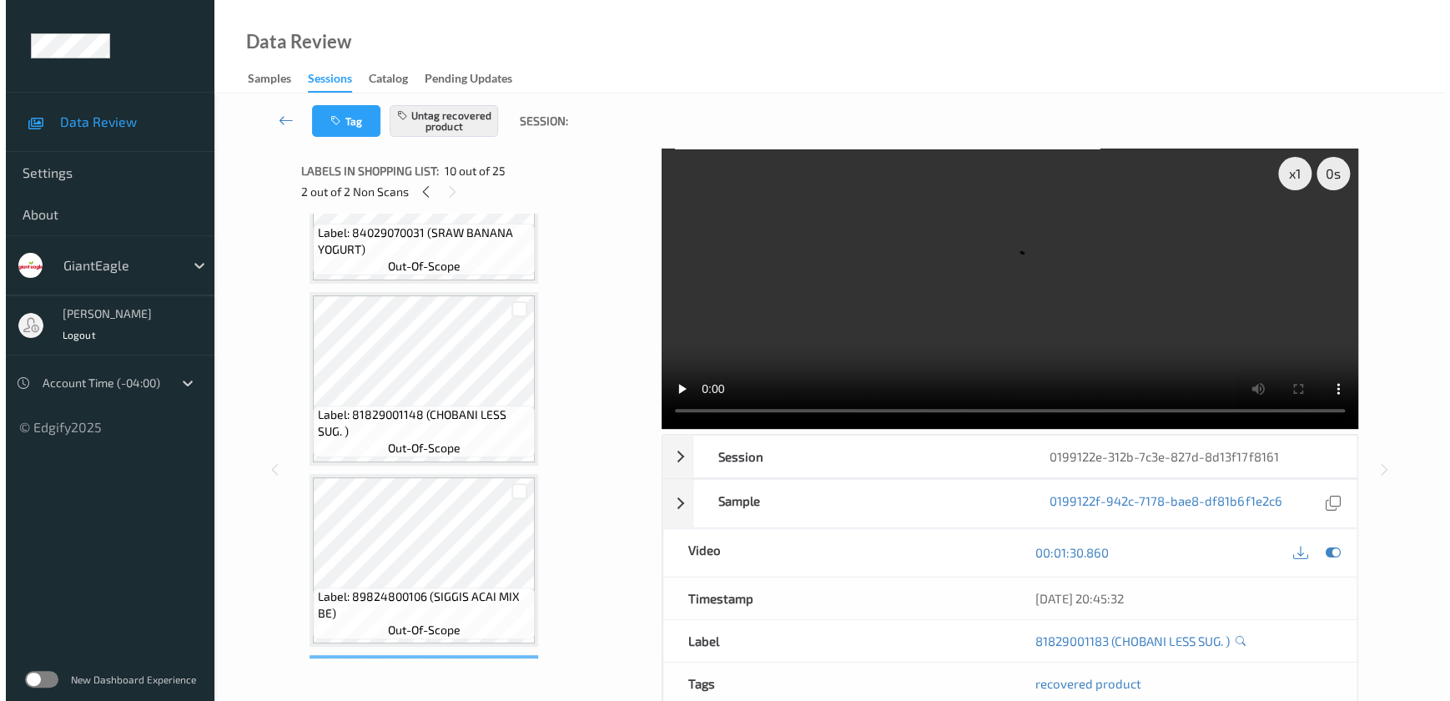
scroll to position [1213, 0]
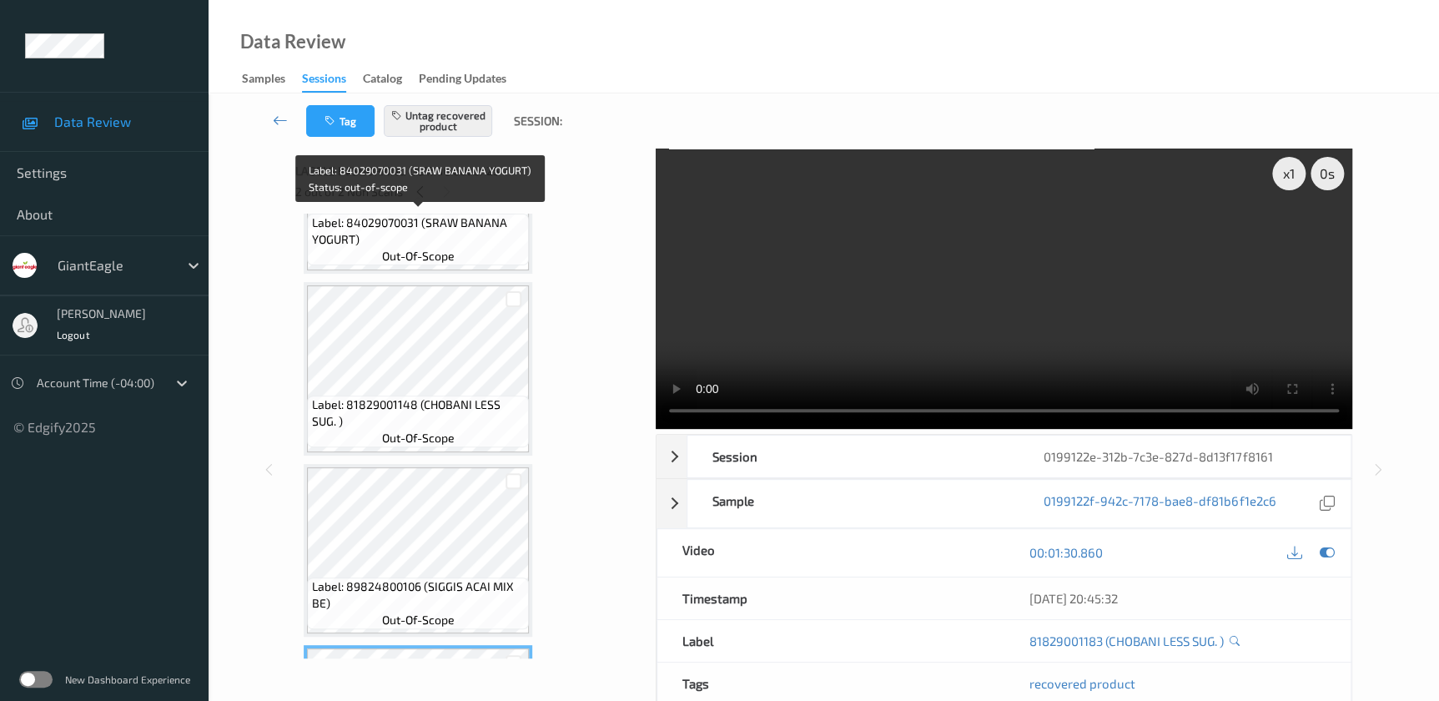
click at [433, 234] on span "Label: 84029070031 (SRAW BANANA YOGURT)" at bounding box center [419, 230] width 214 height 33
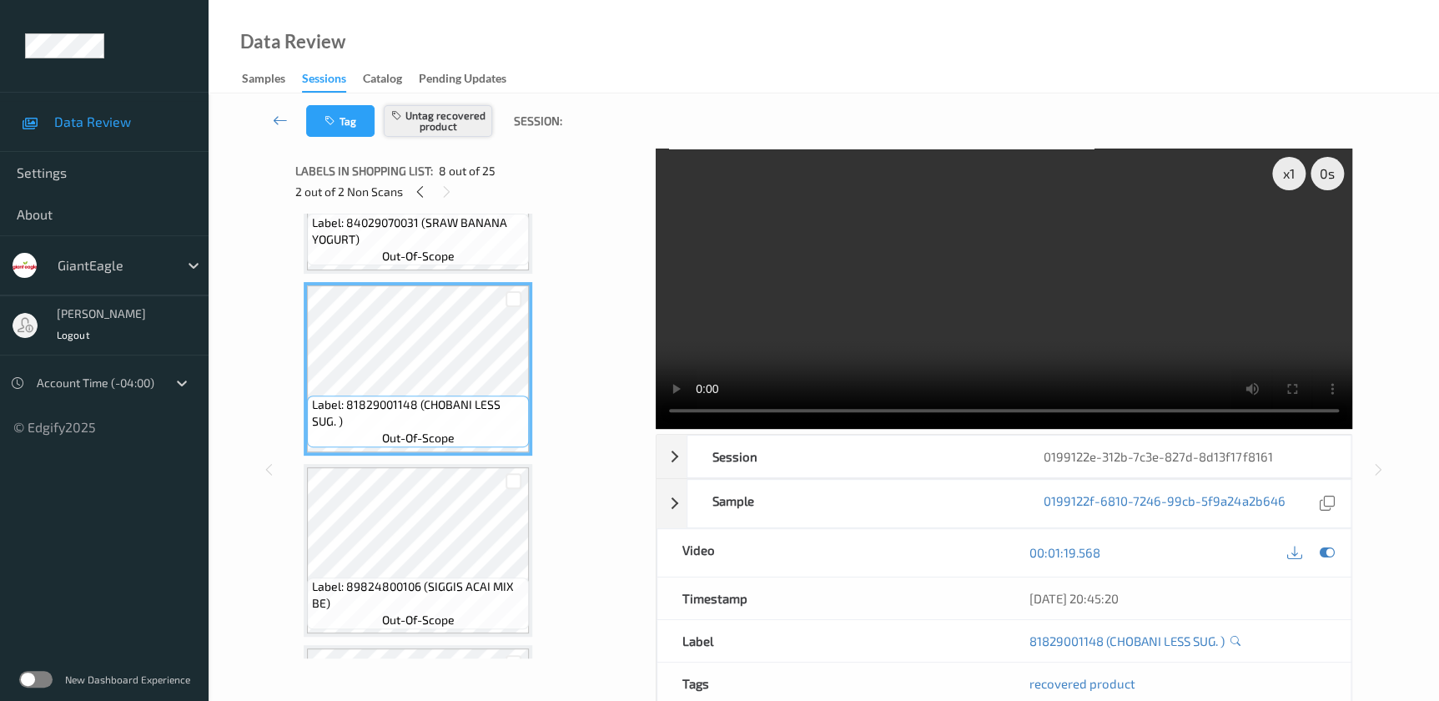
click at [438, 115] on button "Untag recovered product" at bounding box center [438, 121] width 108 height 32
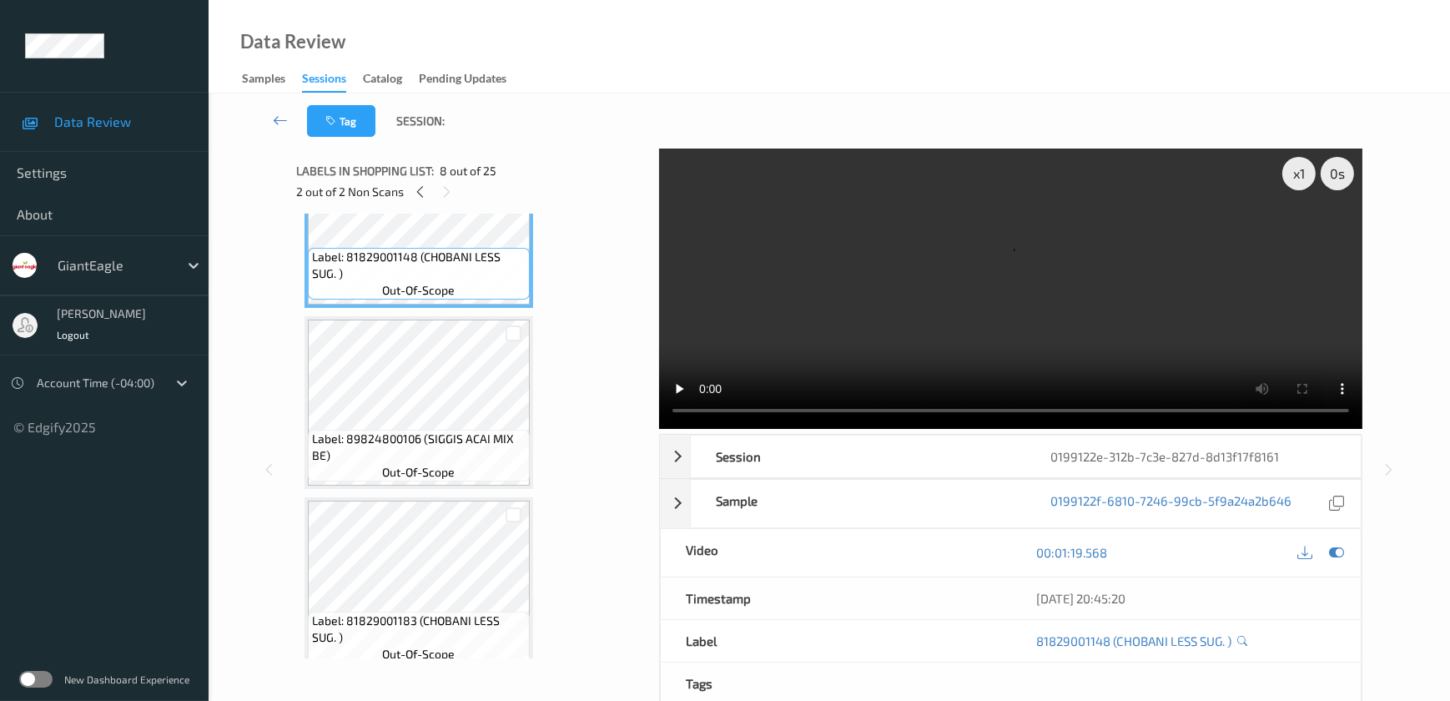
scroll to position [1364, 0]
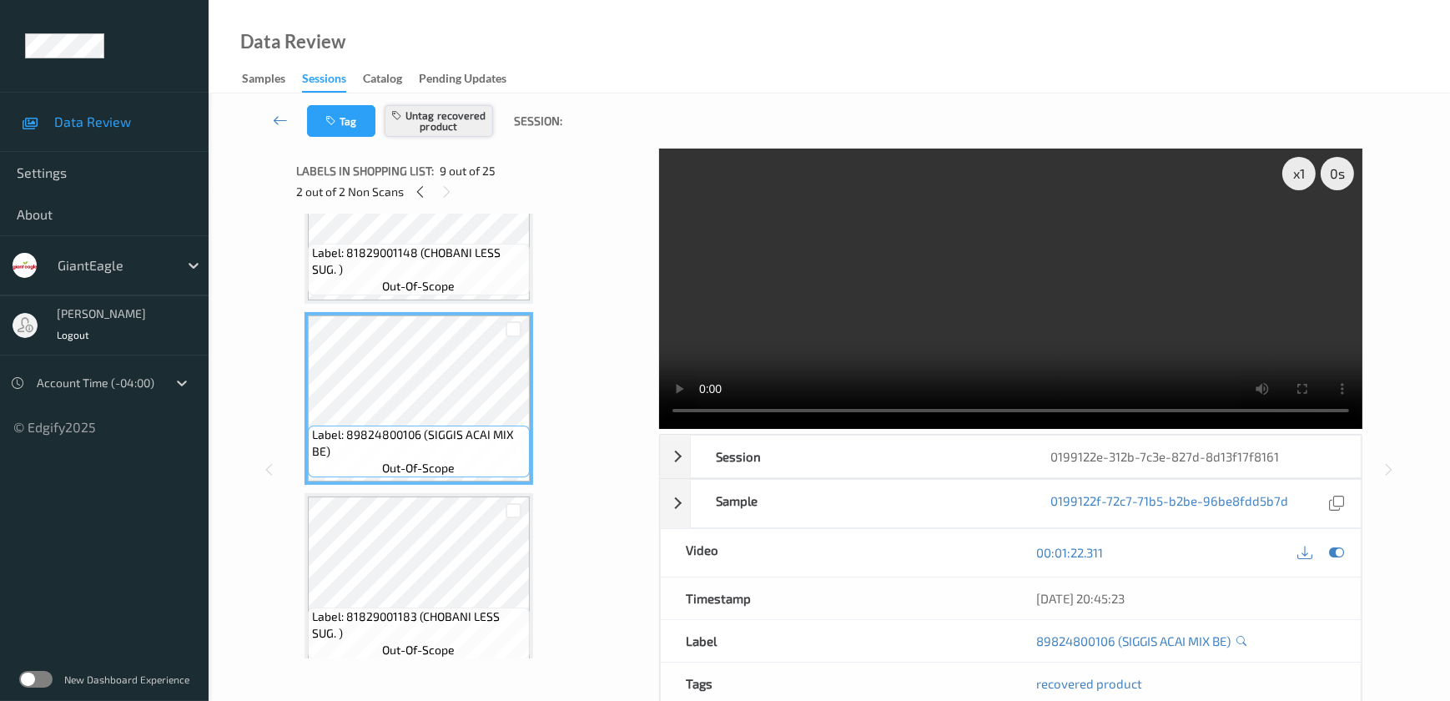
click at [416, 126] on button "Untag recovered product" at bounding box center [438, 121] width 108 height 32
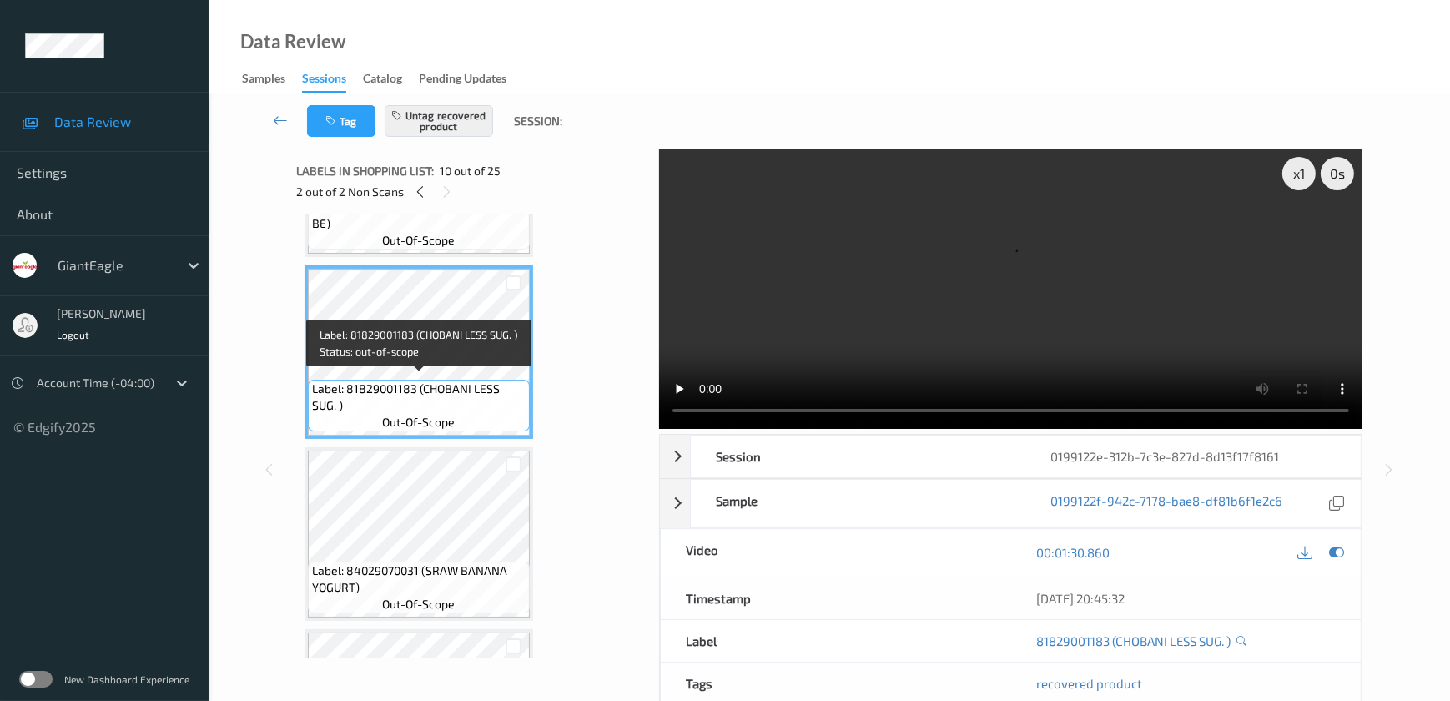
scroll to position [1516, 0]
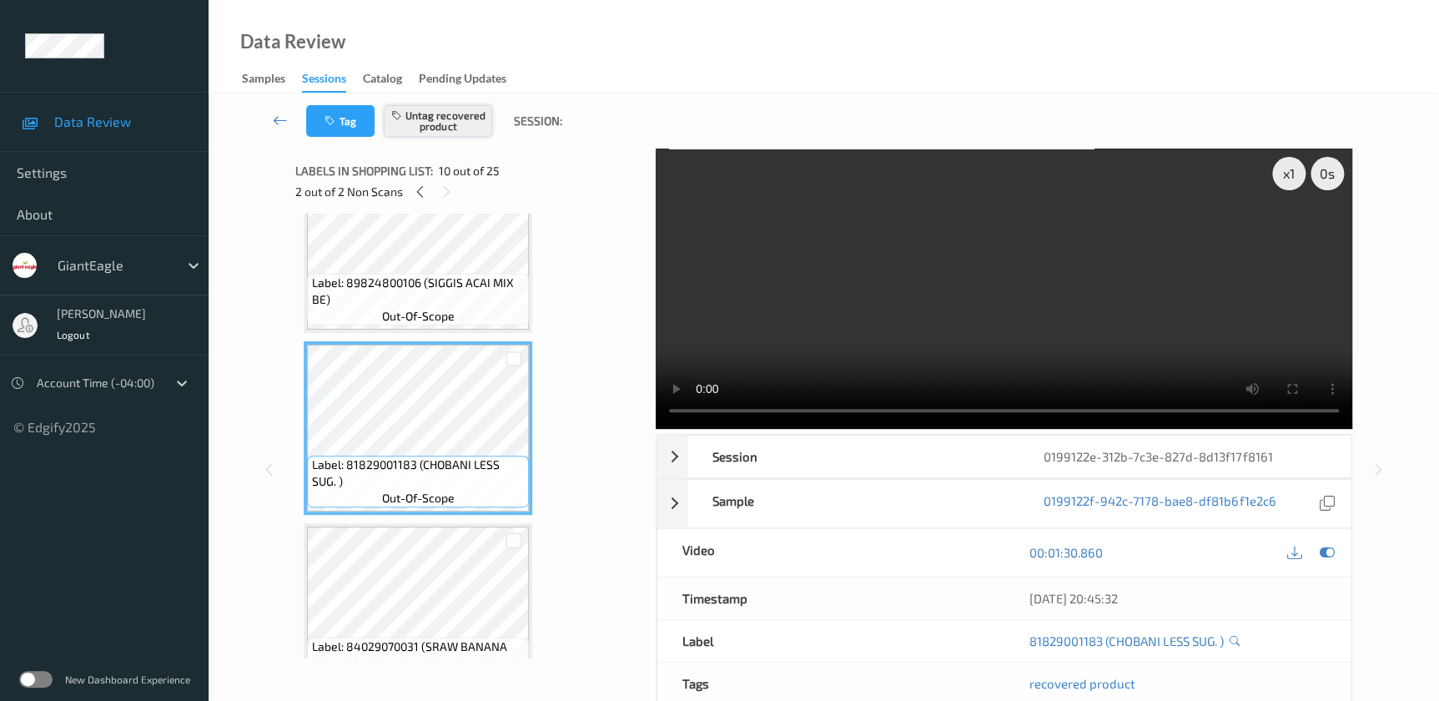
click at [440, 132] on button "Untag recovered product" at bounding box center [438, 121] width 108 height 32
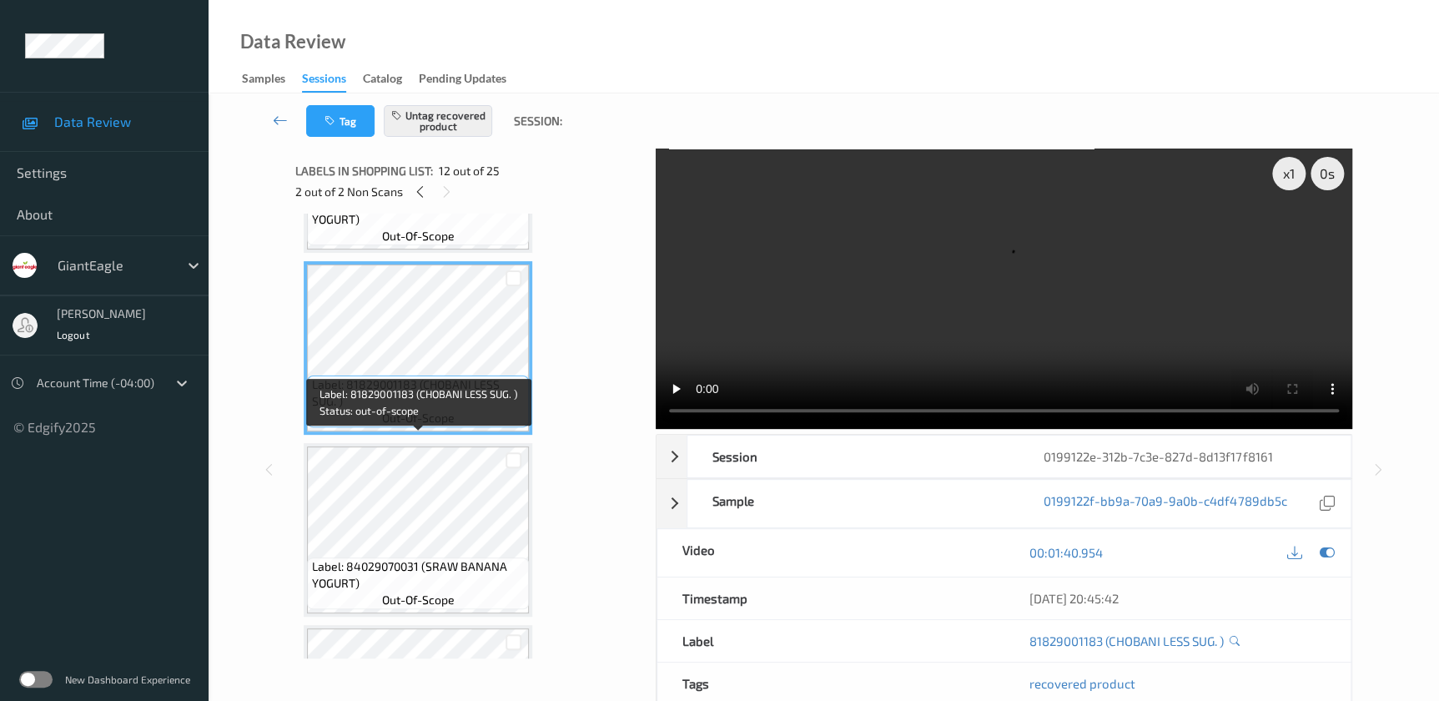
scroll to position [2047, 0]
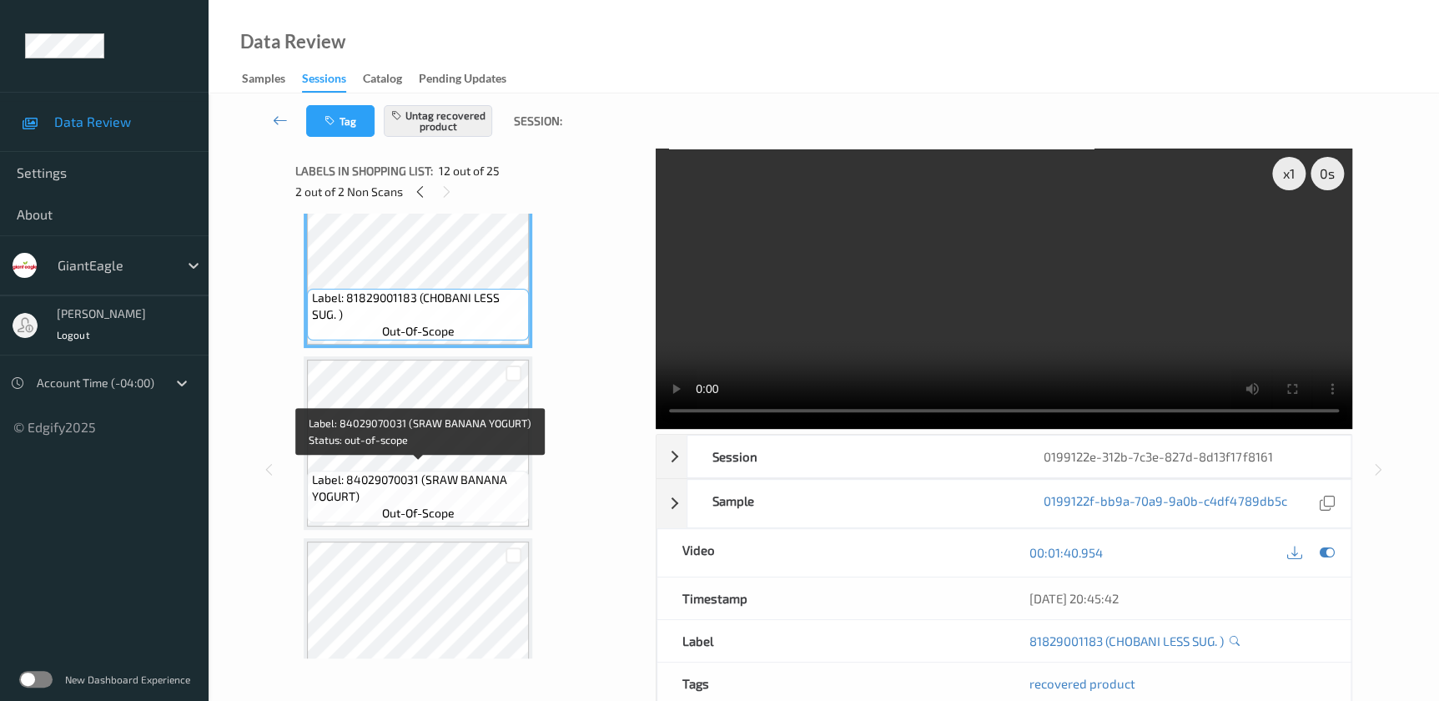
click at [442, 483] on span "Label: 84029070031 (SRAW BANANA YOGURT)" at bounding box center [419, 487] width 214 height 33
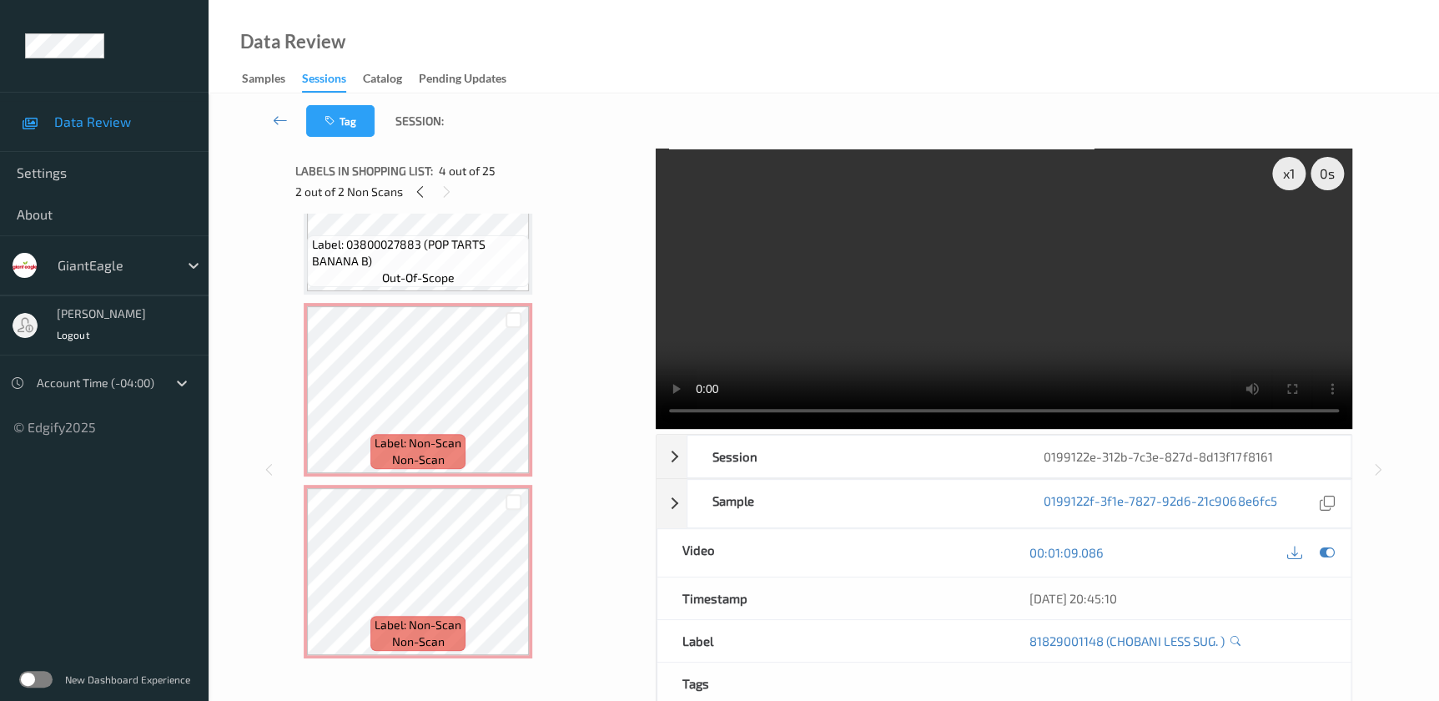
scroll to position [75, 0]
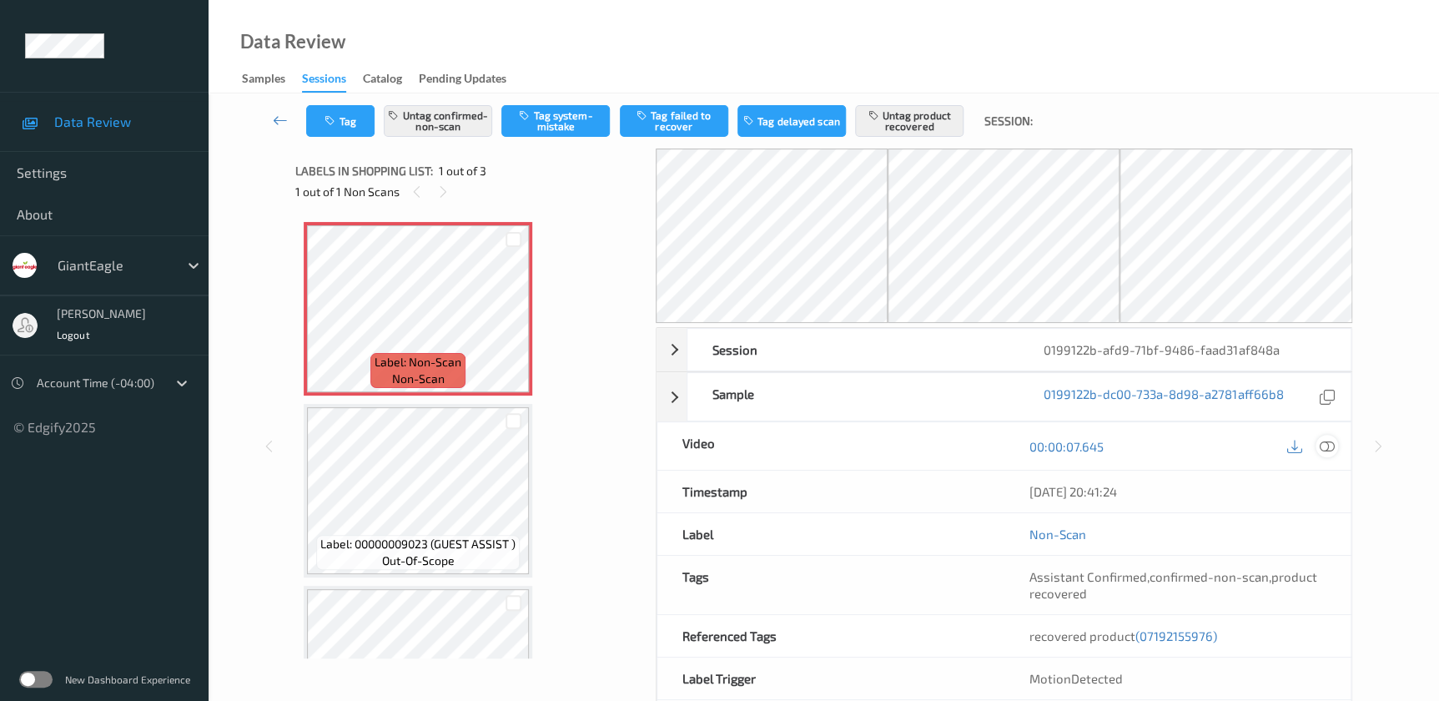
click at [1326, 441] on icon at bounding box center [1326, 446] width 15 height 15
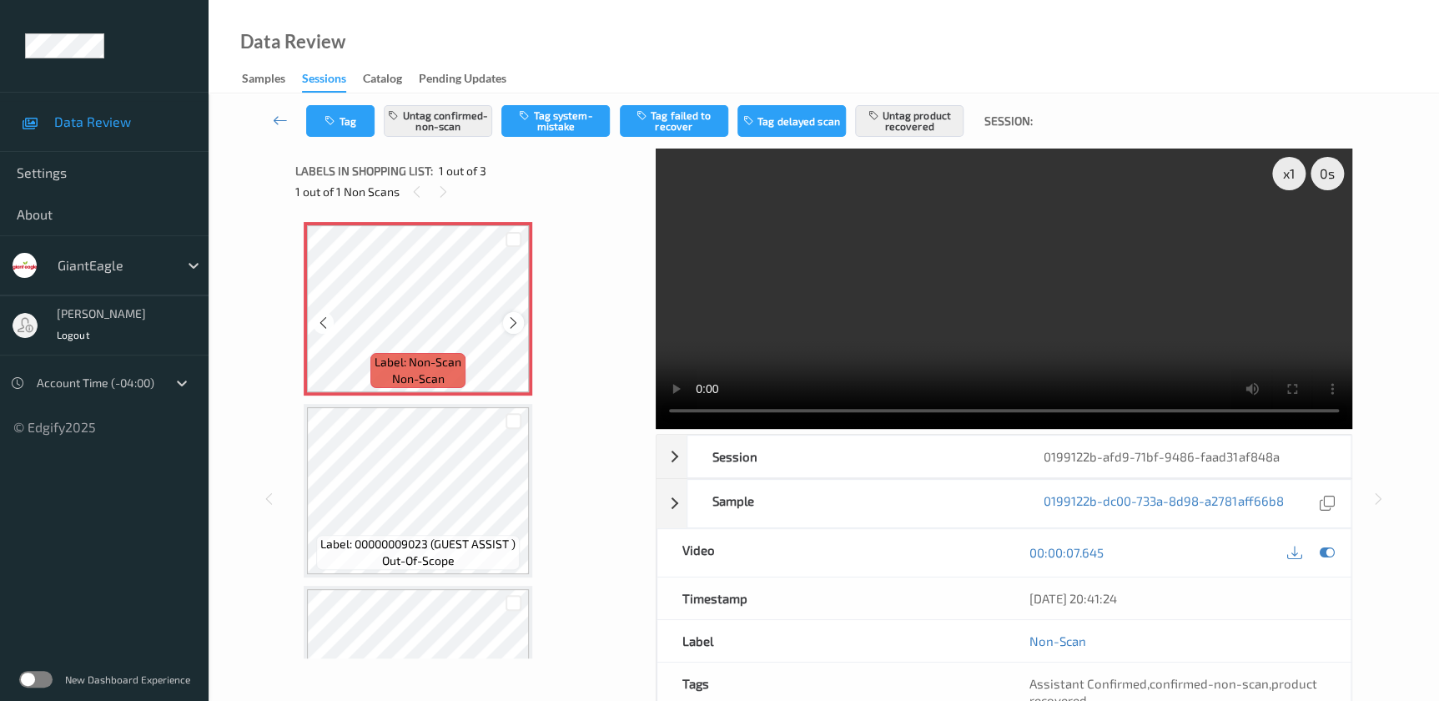
click at [509, 323] on icon at bounding box center [513, 322] width 14 height 15
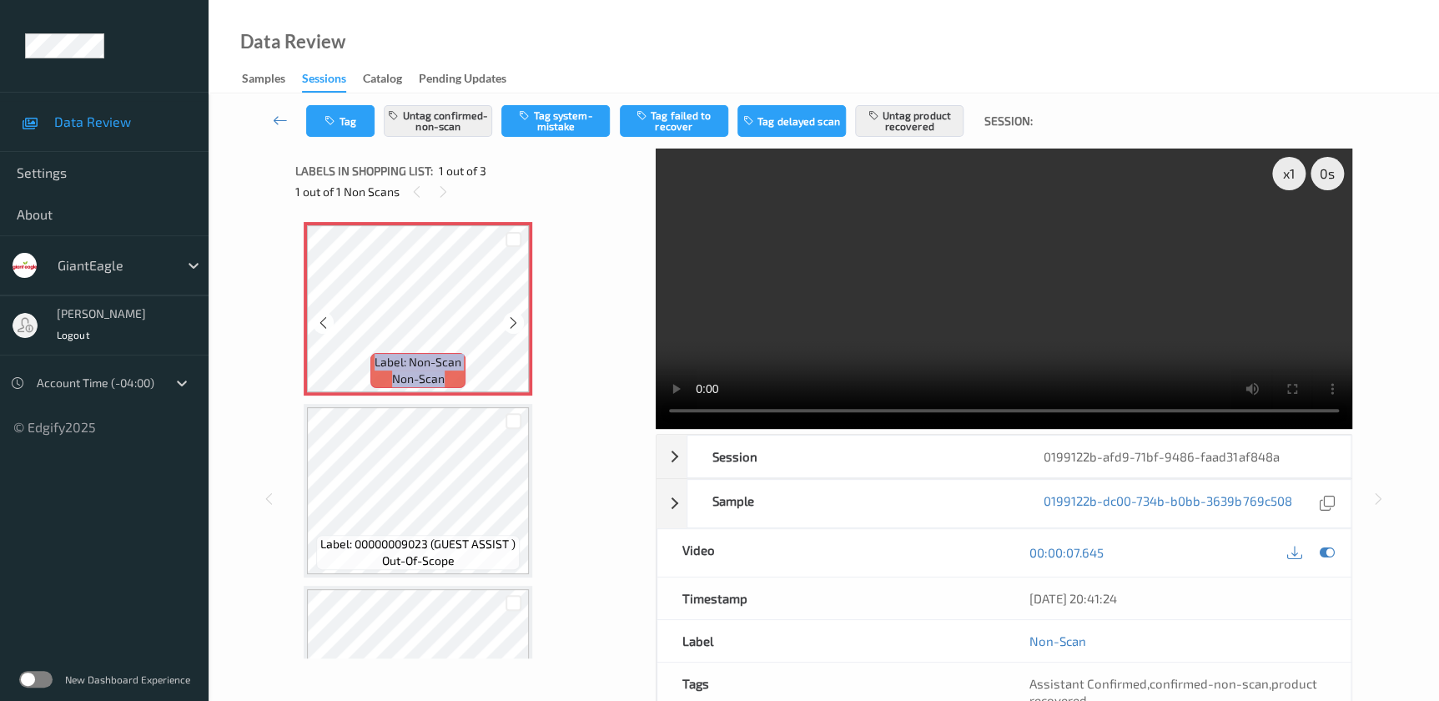
click at [509, 323] on icon at bounding box center [513, 322] width 14 height 15
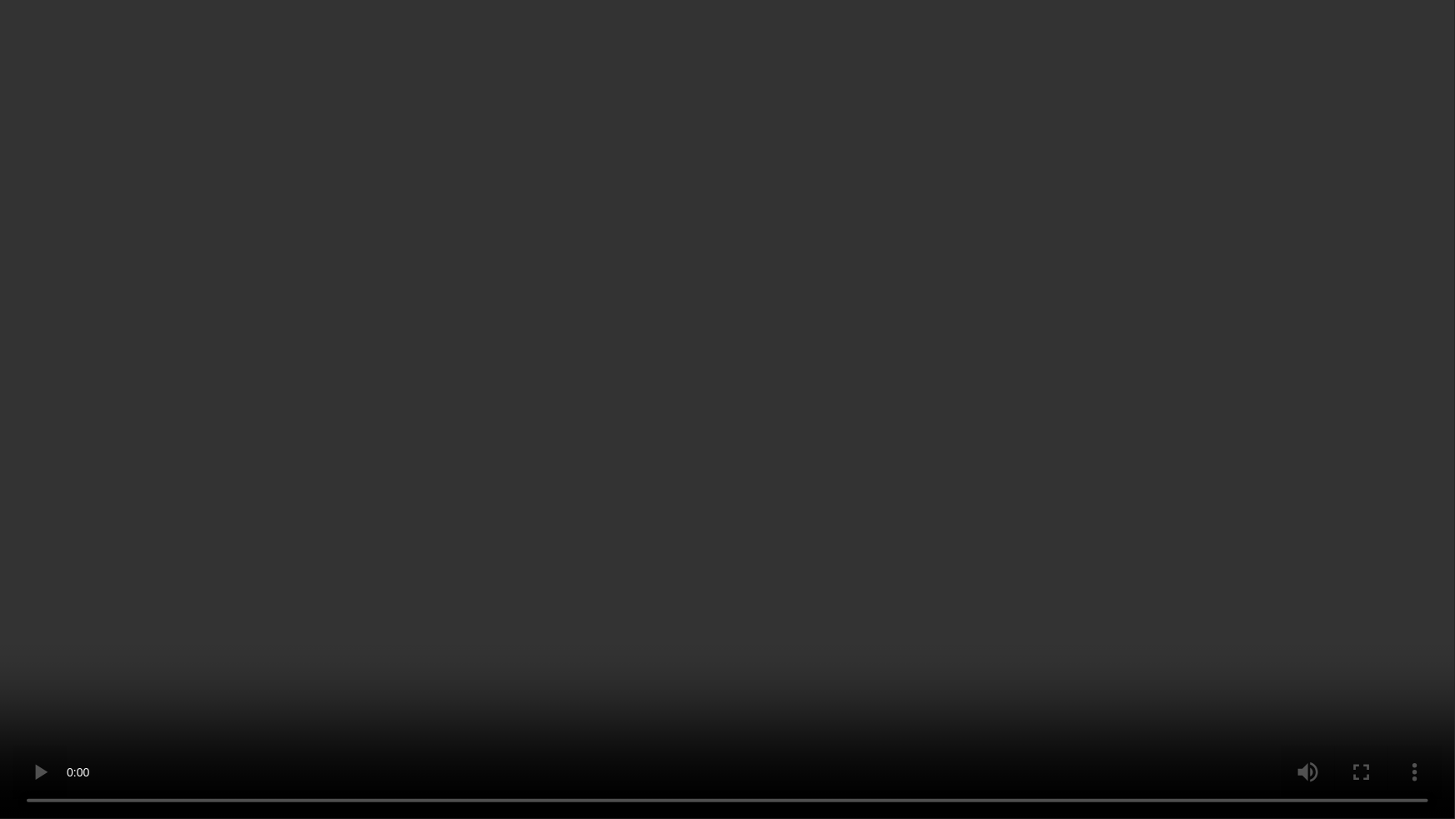
click at [1006, 479] on video at bounding box center [727, 409] width 1455 height 819
click at [1206, 366] on video at bounding box center [727, 409] width 1455 height 819
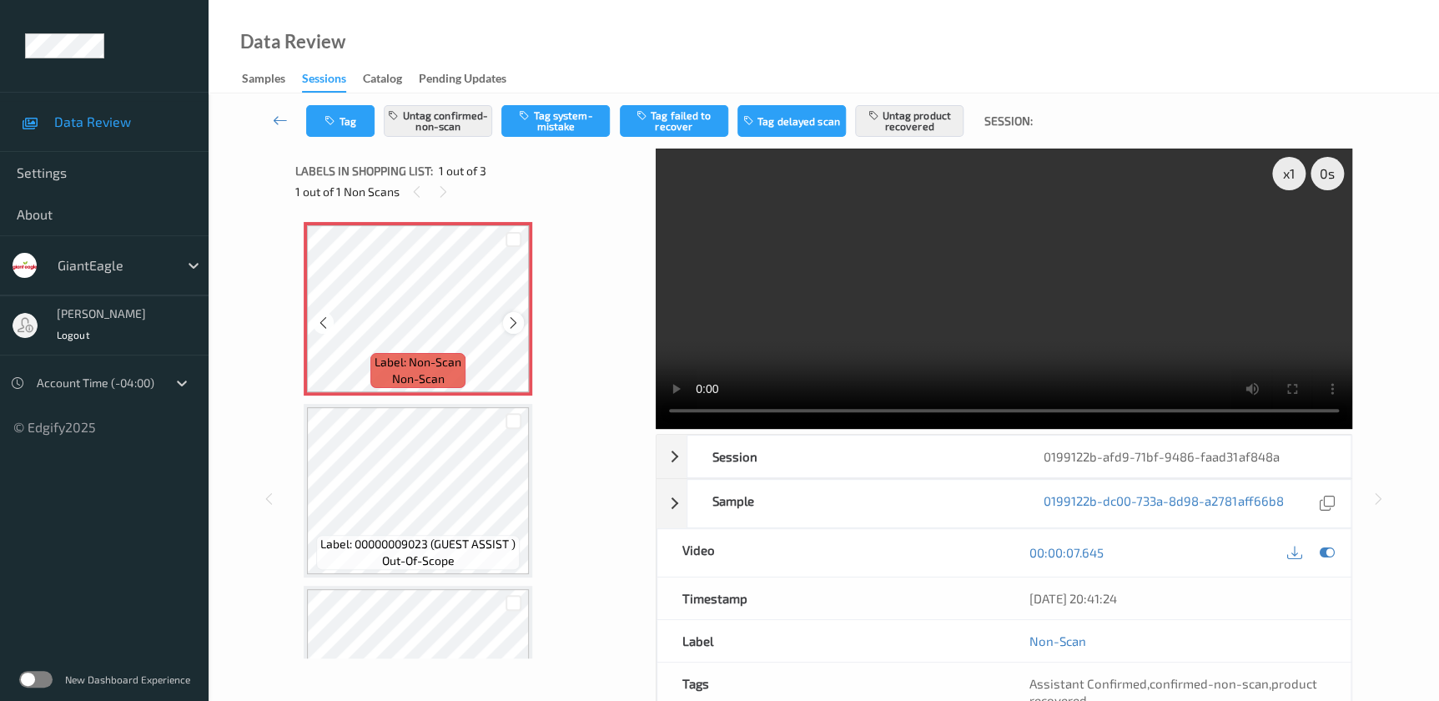
click at [510, 317] on icon at bounding box center [513, 322] width 14 height 15
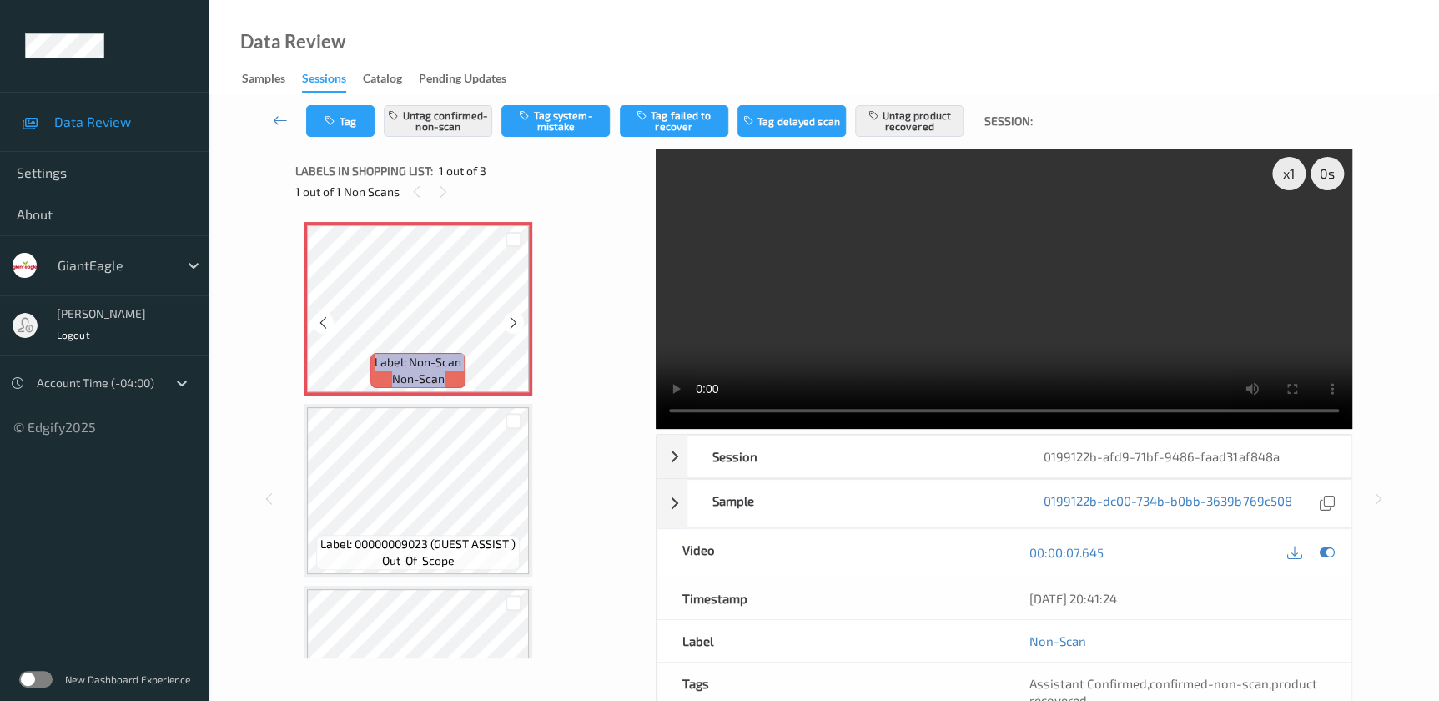
click at [510, 317] on icon at bounding box center [513, 322] width 14 height 15
click at [1106, 316] on video at bounding box center [1004, 288] width 696 height 280
click at [532, 37] on div "Data Review Samples Sessions Catalog Pending Updates" at bounding box center [824, 46] width 1230 height 93
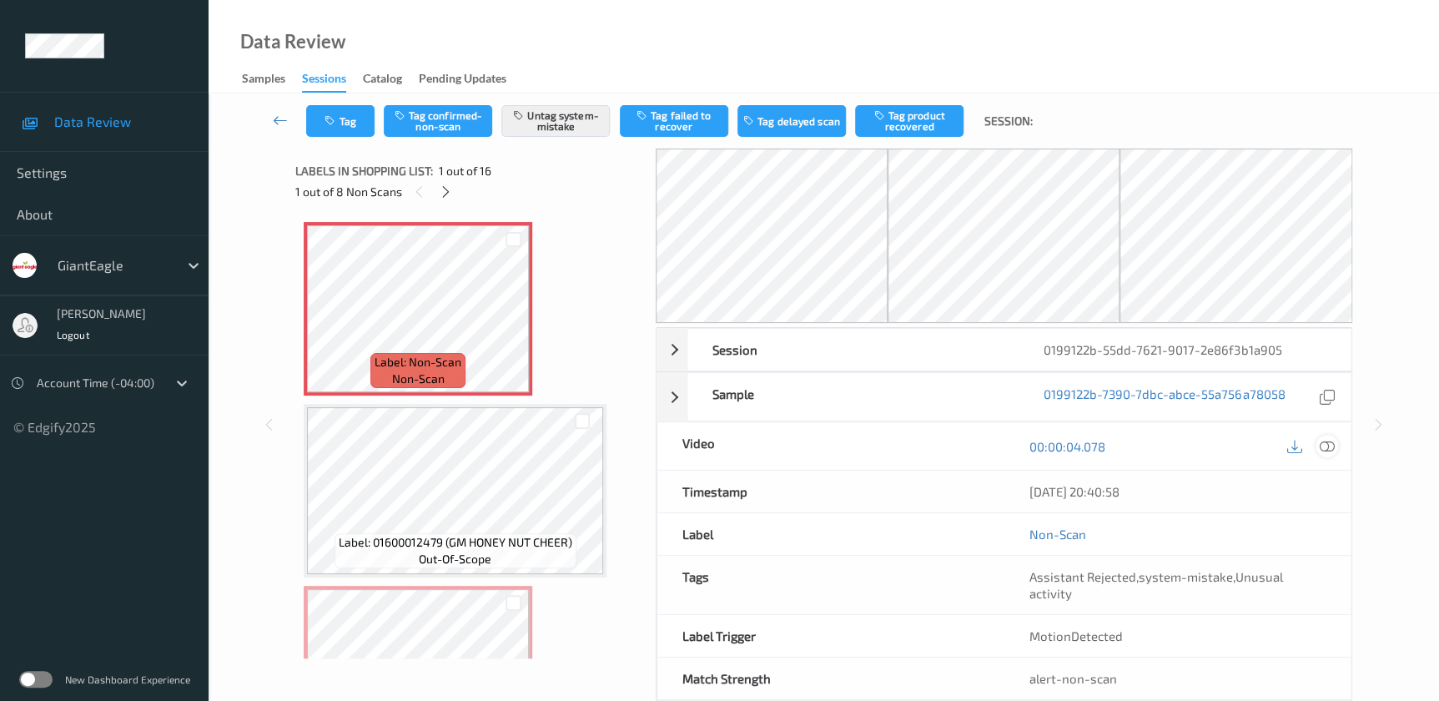
click at [1328, 450] on icon at bounding box center [1326, 446] width 15 height 15
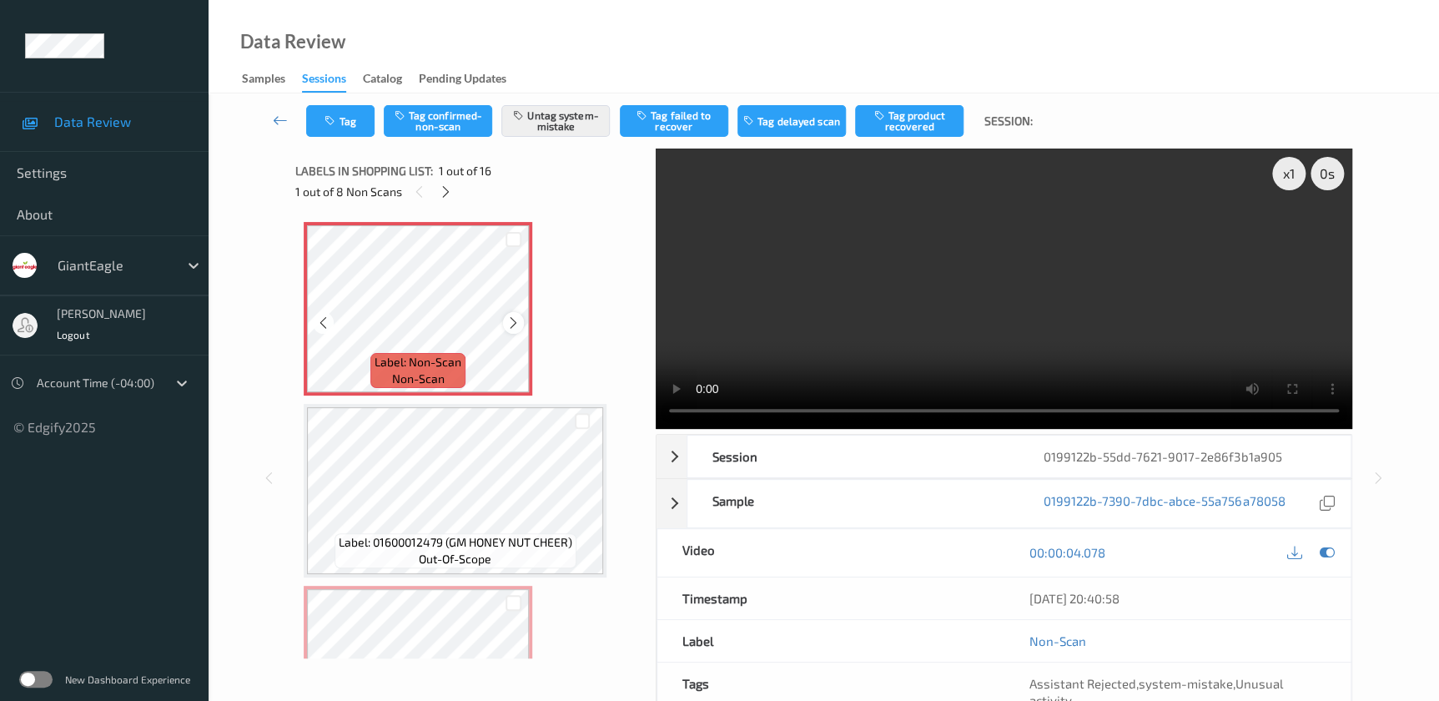
click at [509, 316] on icon at bounding box center [513, 322] width 14 height 15
click at [963, 308] on video at bounding box center [1004, 288] width 696 height 280
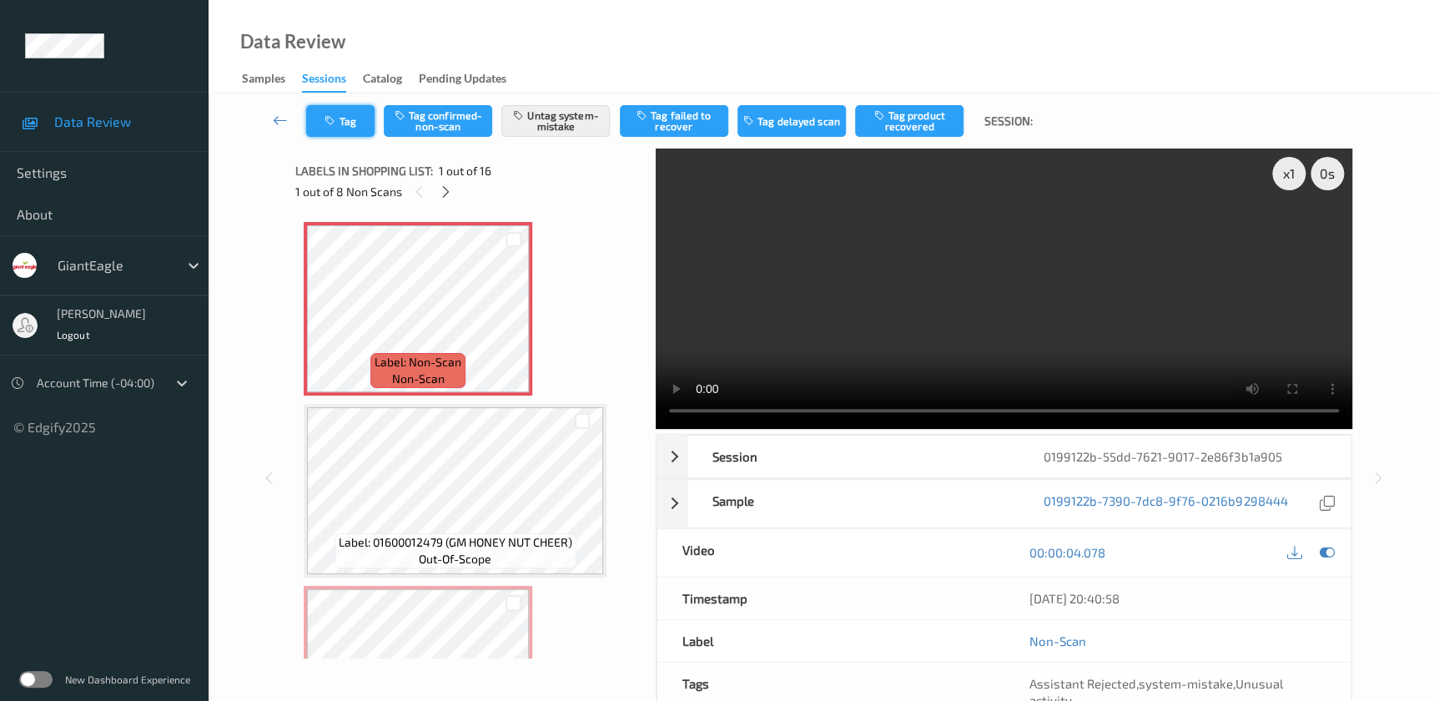
click at [357, 123] on button "Tag" at bounding box center [340, 121] width 68 height 32
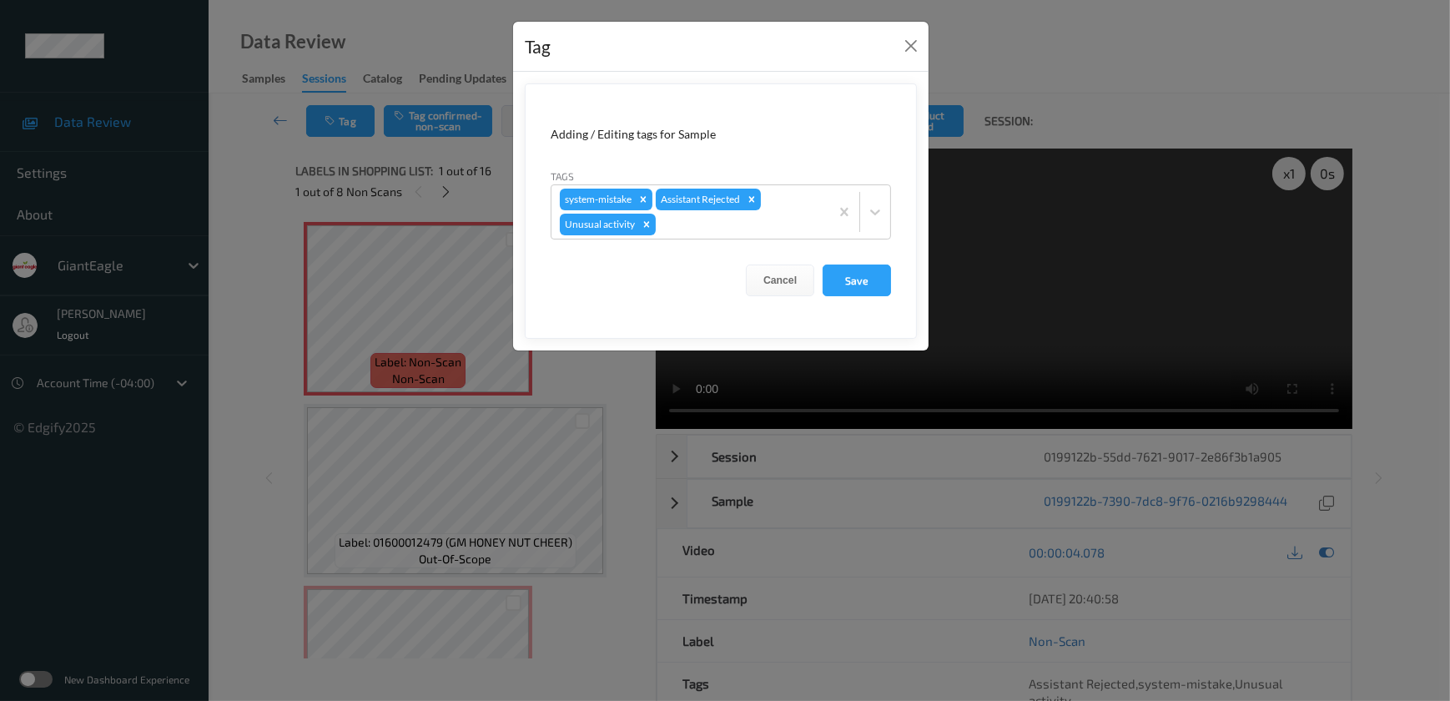
click at [593, 384] on div "Tag Adding / Editing tags for Sample Tags system-mistake Assistant Rejected Unu…" at bounding box center [725, 350] width 1450 height 701
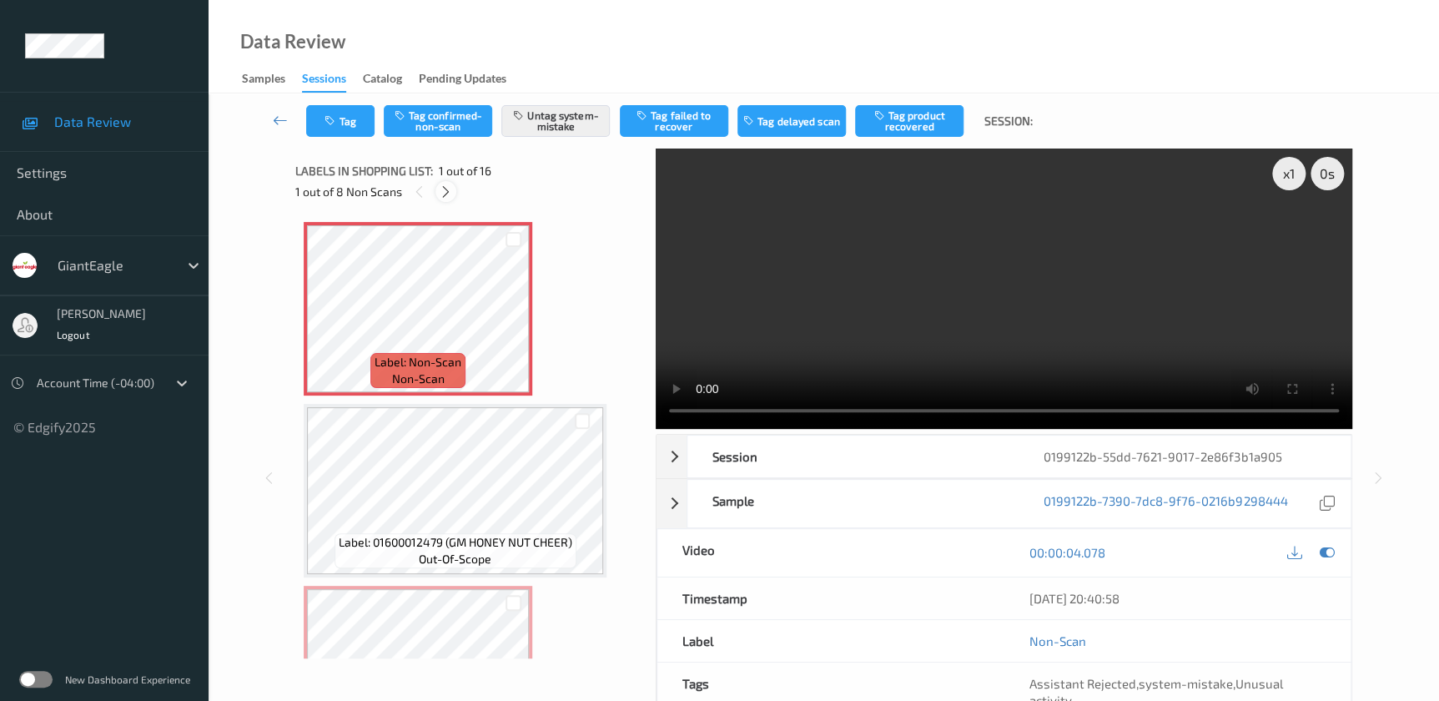
click at [448, 195] on icon at bounding box center [446, 191] width 14 height 15
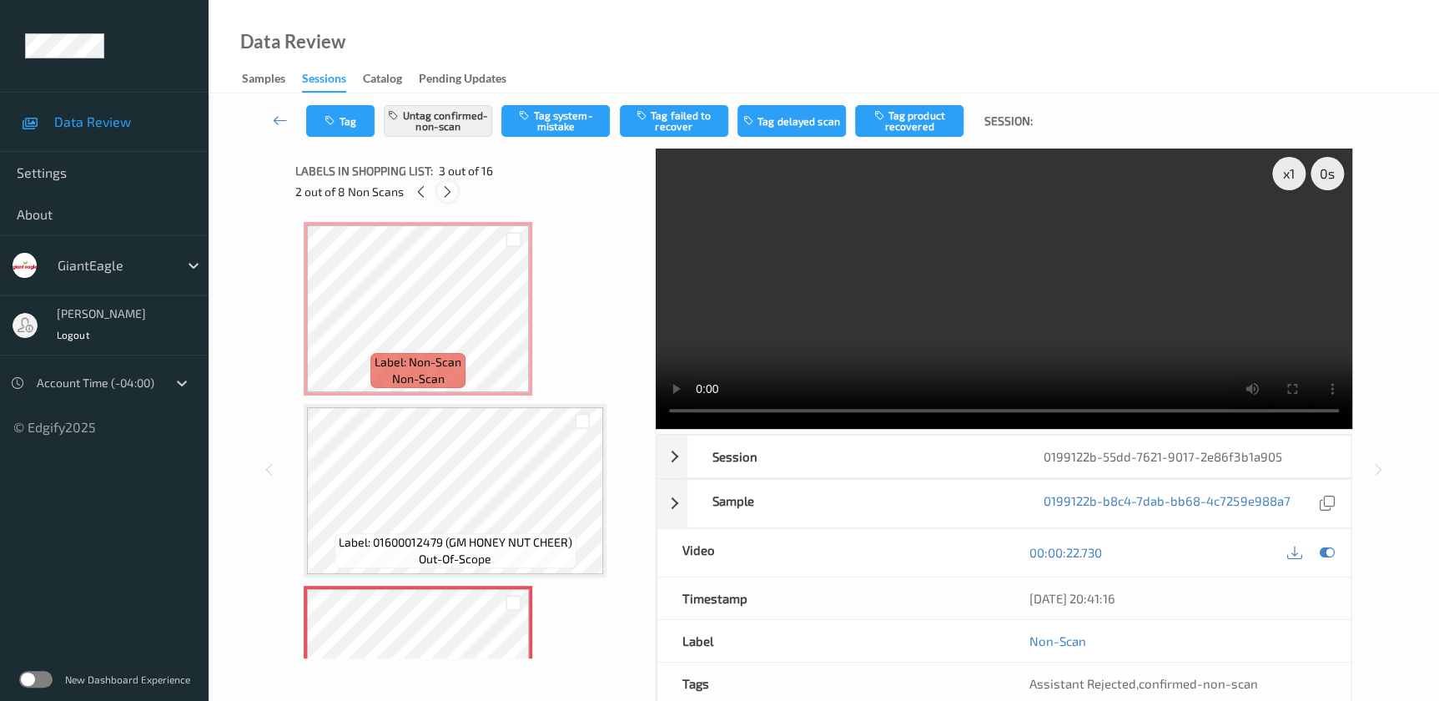
scroll to position [189, 0]
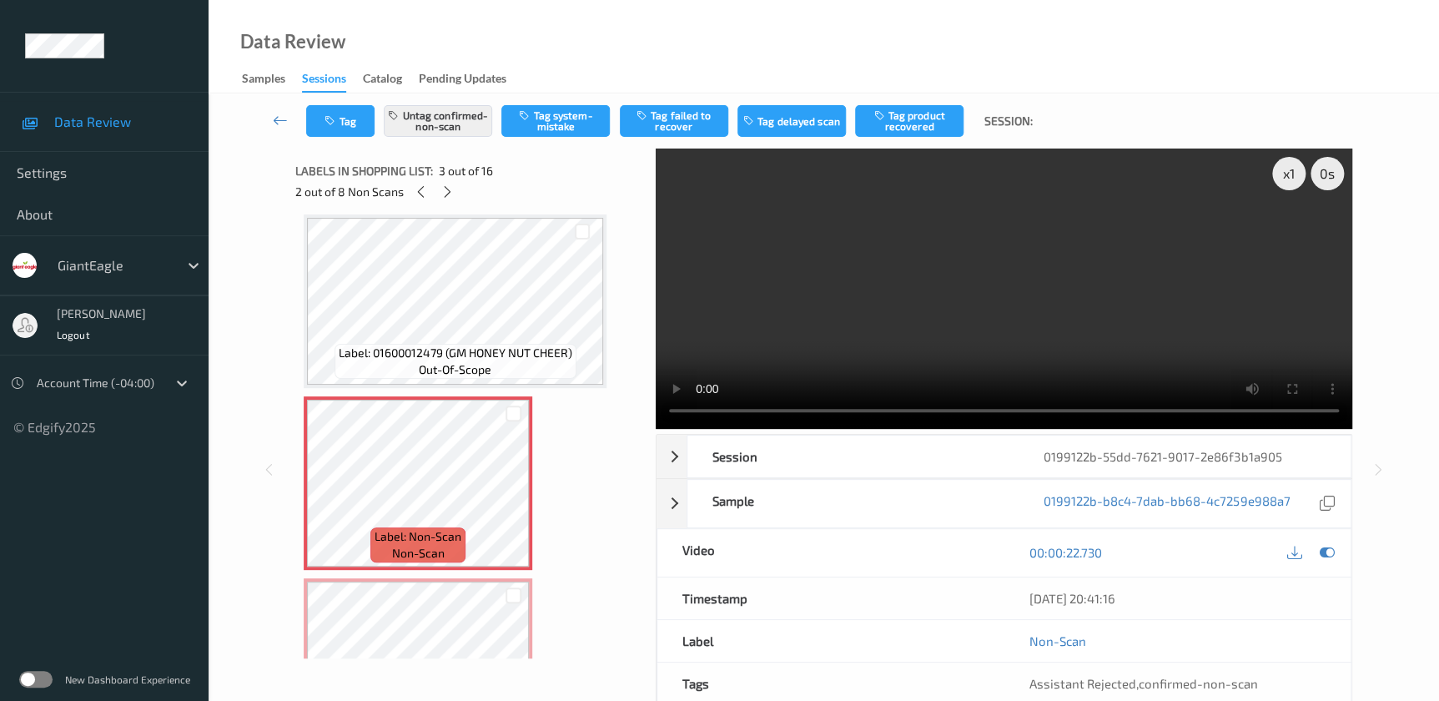
click at [933, 293] on video at bounding box center [1004, 288] width 696 height 280
click at [964, 309] on video at bounding box center [1004, 288] width 696 height 280
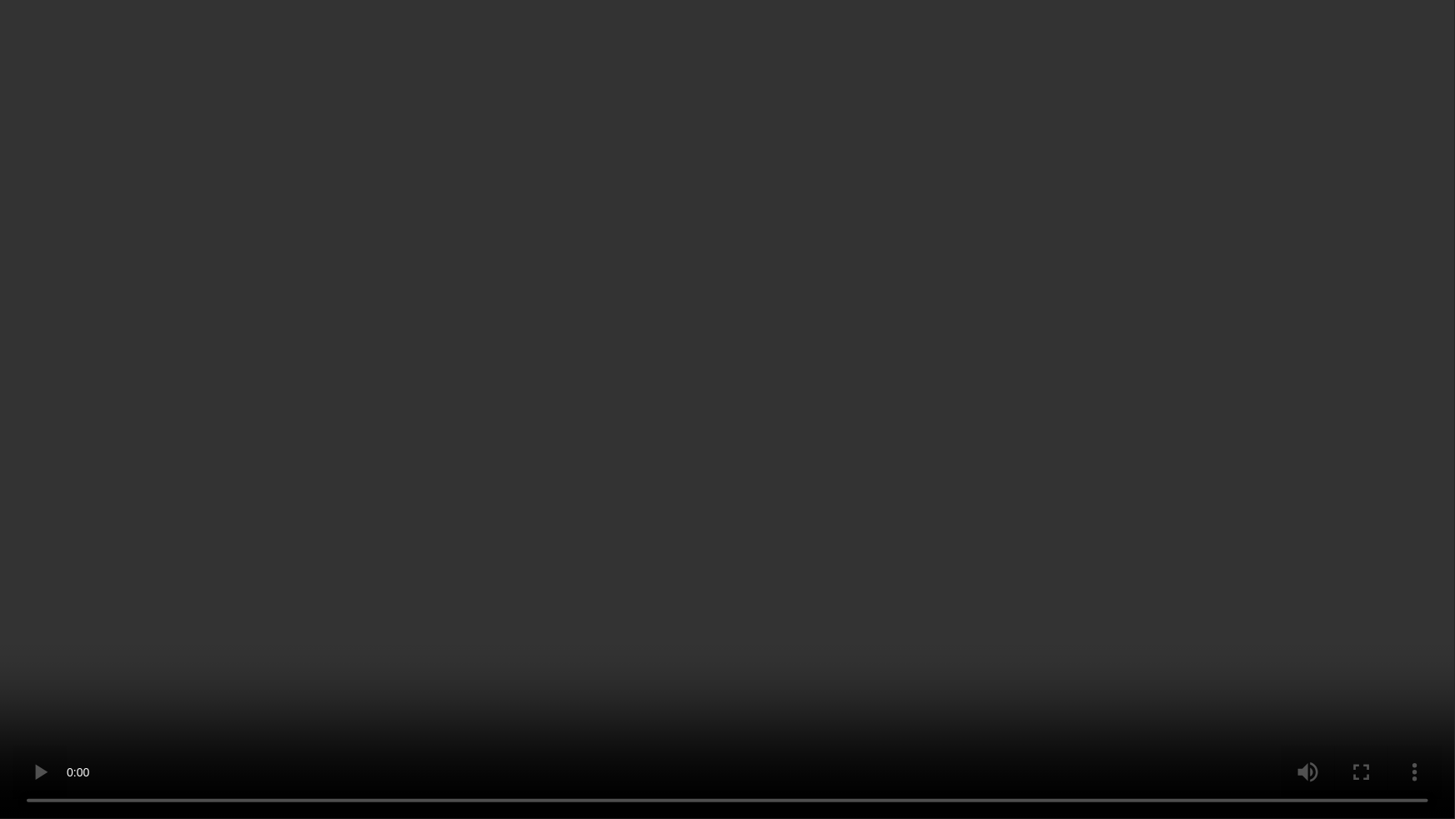
drag, startPoint x: 1197, startPoint y: 608, endPoint x: 1216, endPoint y: 617, distance: 21.3
click at [1197, 608] on video at bounding box center [727, 409] width 1455 height 819
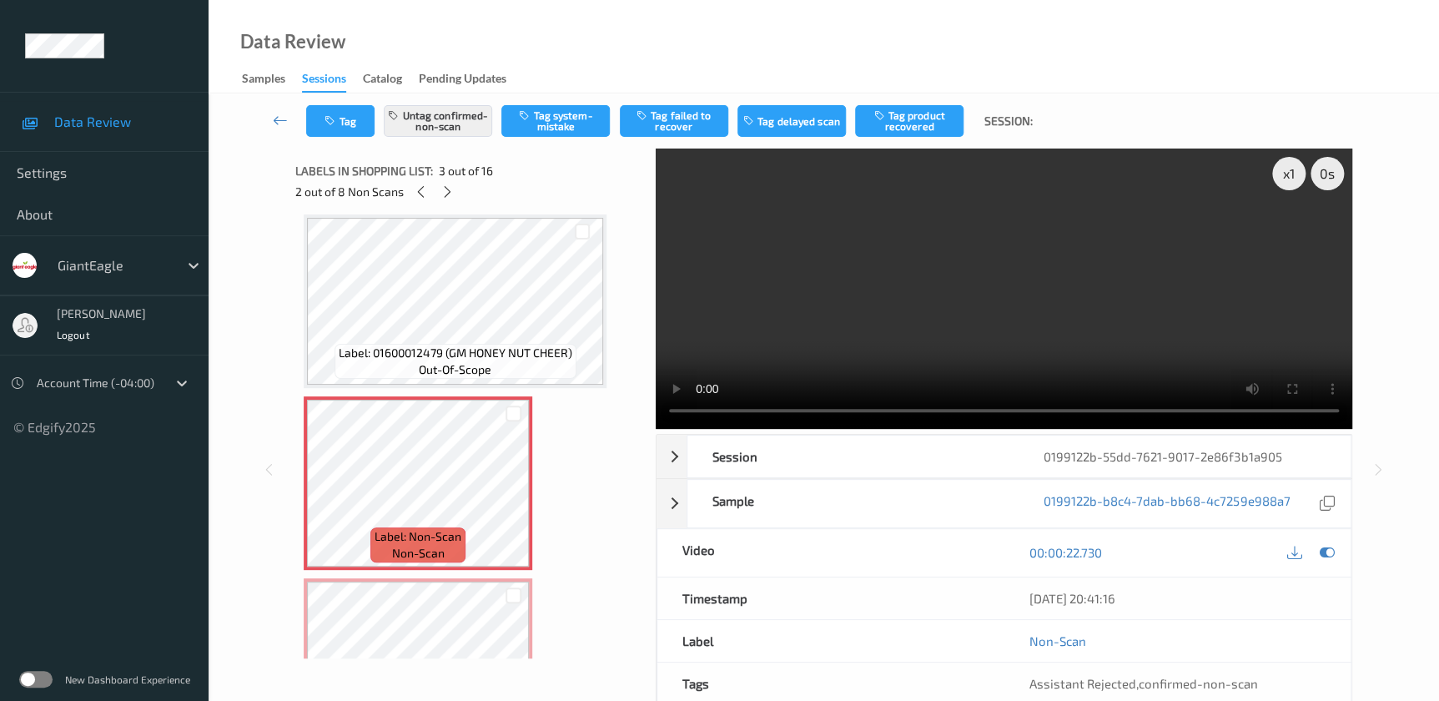
click at [905, 285] on video at bounding box center [1004, 288] width 696 height 280
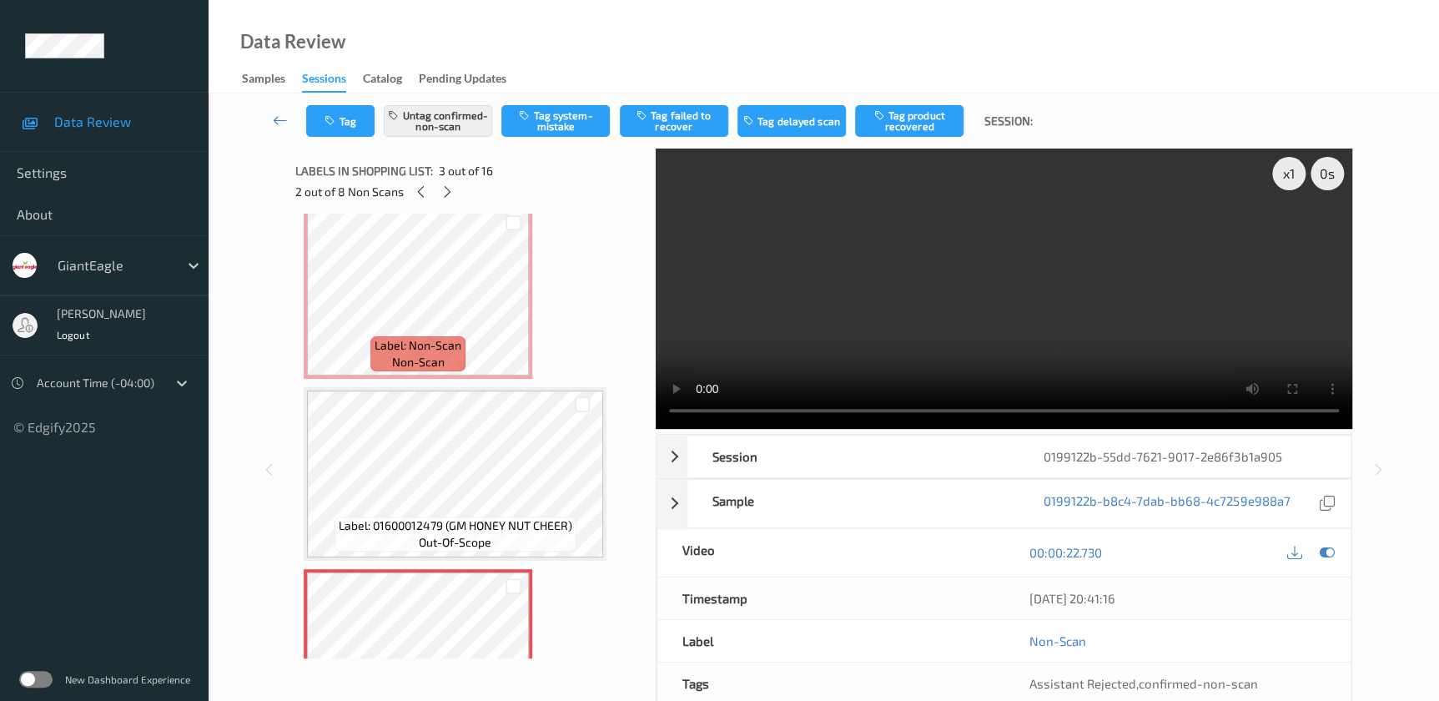
scroll to position [0, 0]
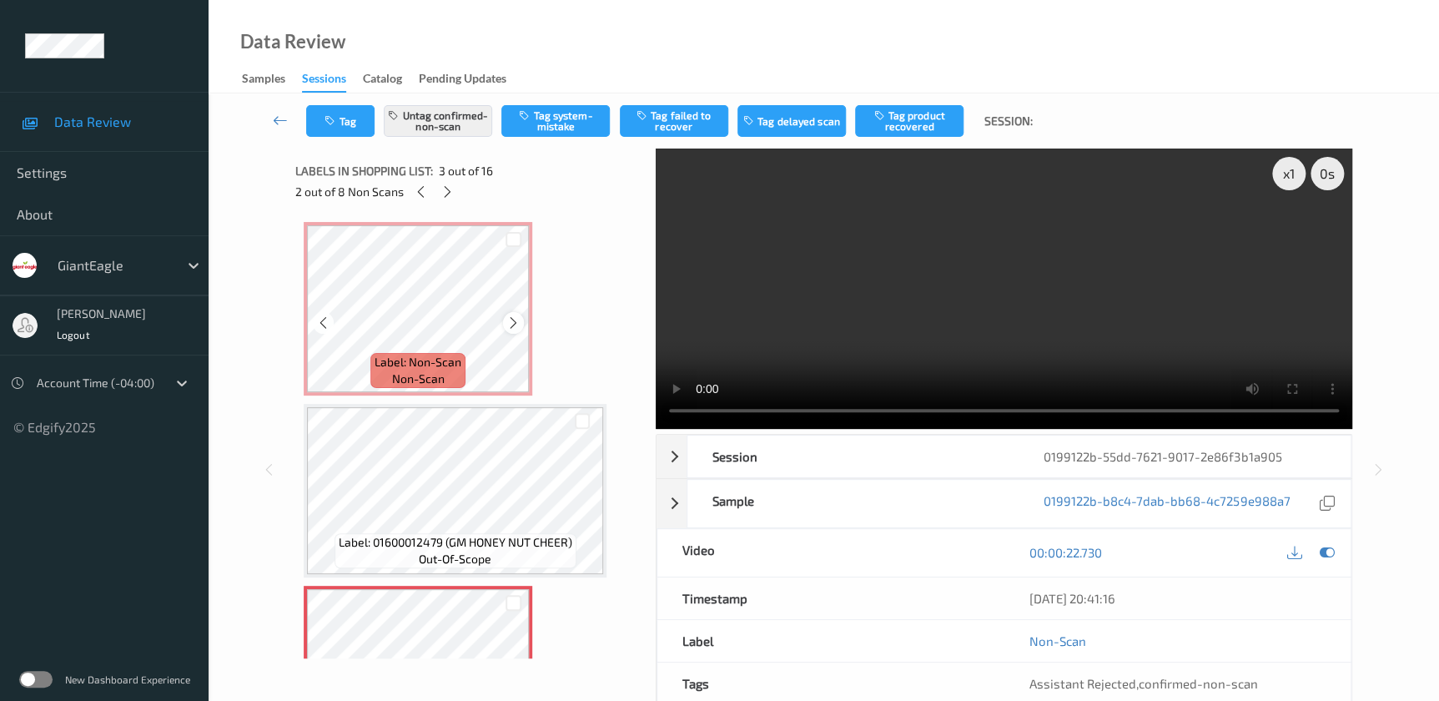
click at [512, 319] on icon at bounding box center [513, 322] width 14 height 15
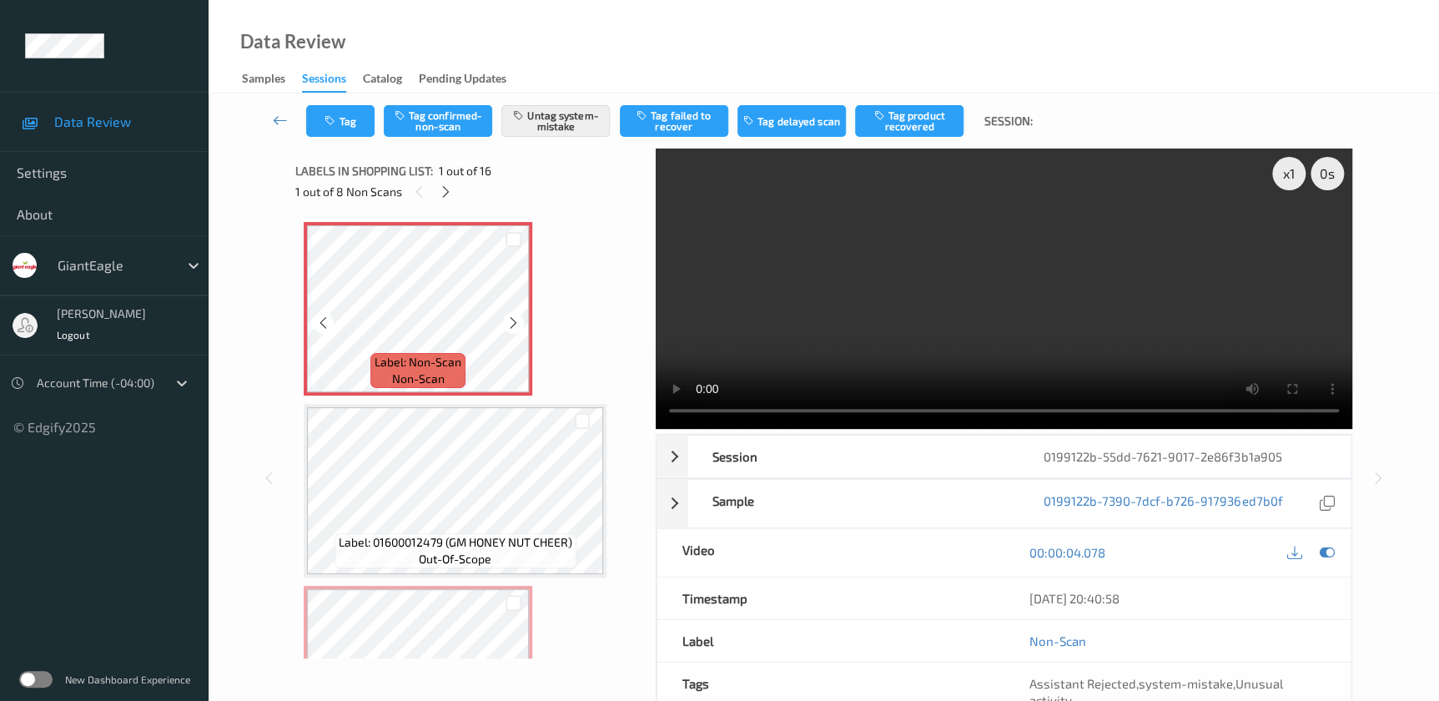
click at [512, 319] on icon at bounding box center [513, 322] width 14 height 15
click at [923, 309] on video at bounding box center [1004, 288] width 696 height 280
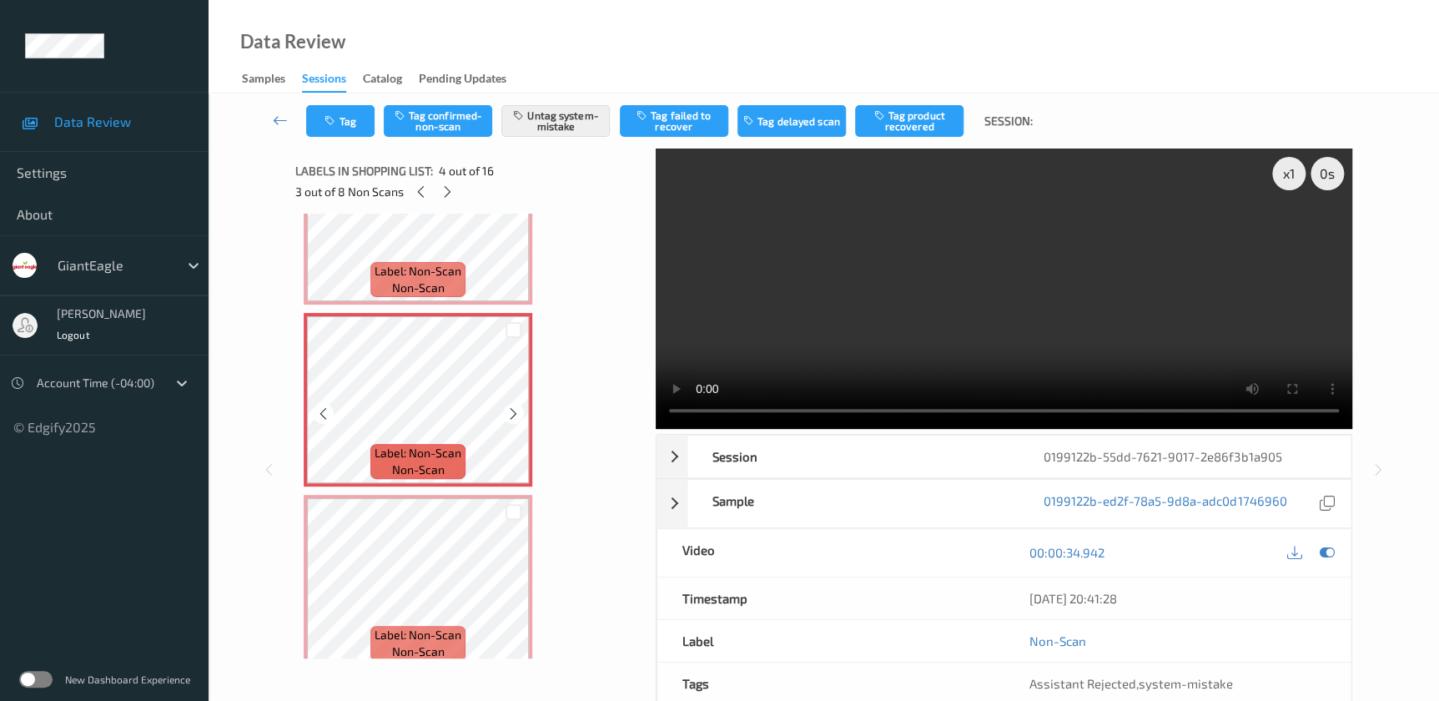
scroll to position [682, 0]
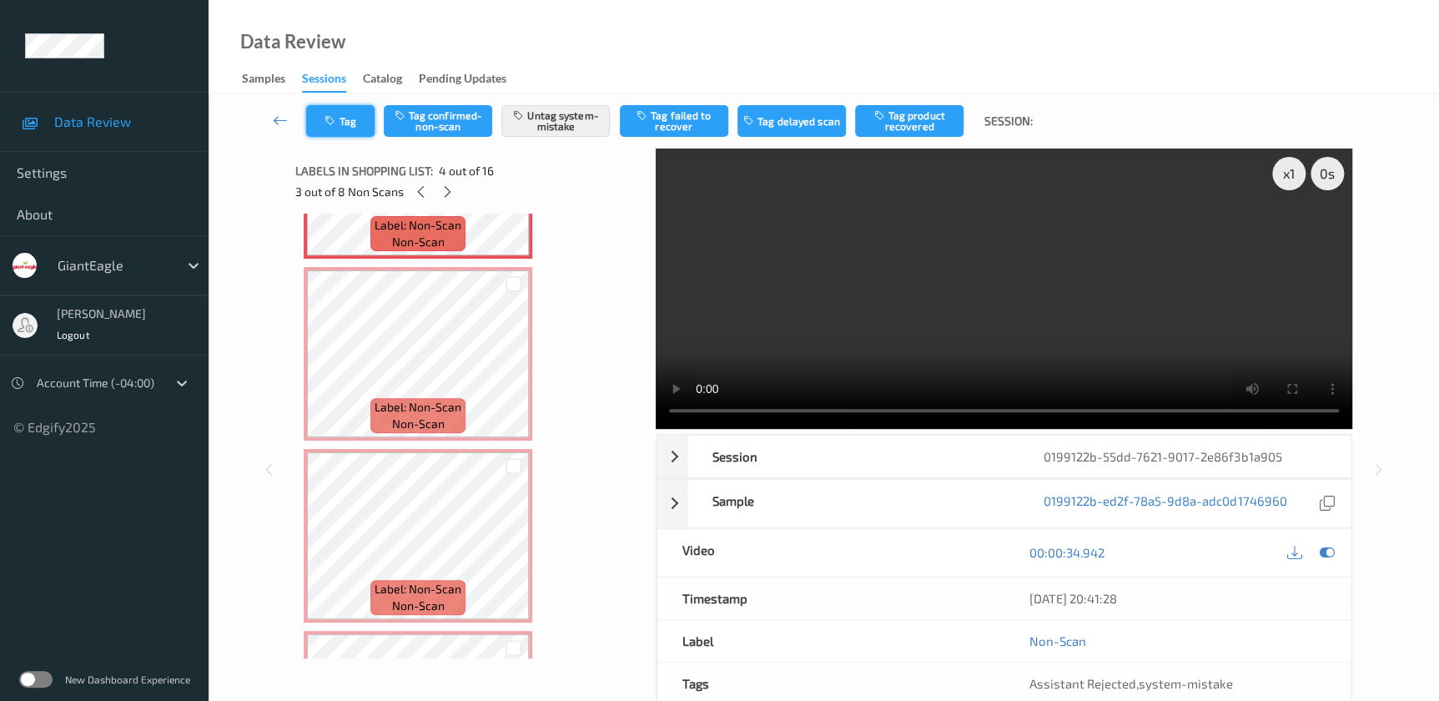
click at [342, 115] on button "Tag" at bounding box center [340, 121] width 68 height 32
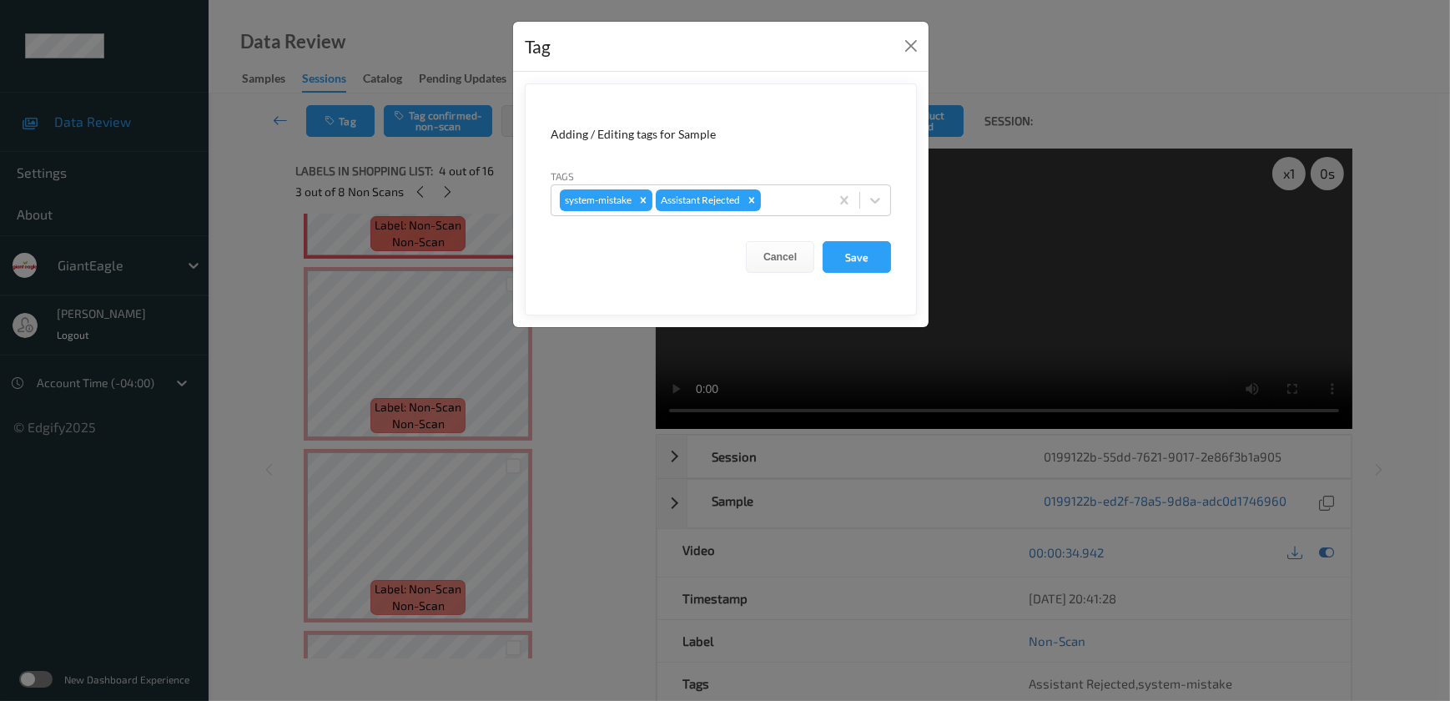
click at [608, 450] on div "Tag Adding / Editing tags for Sample Tags system-mistake Assistant Rejected Can…" at bounding box center [725, 350] width 1450 height 701
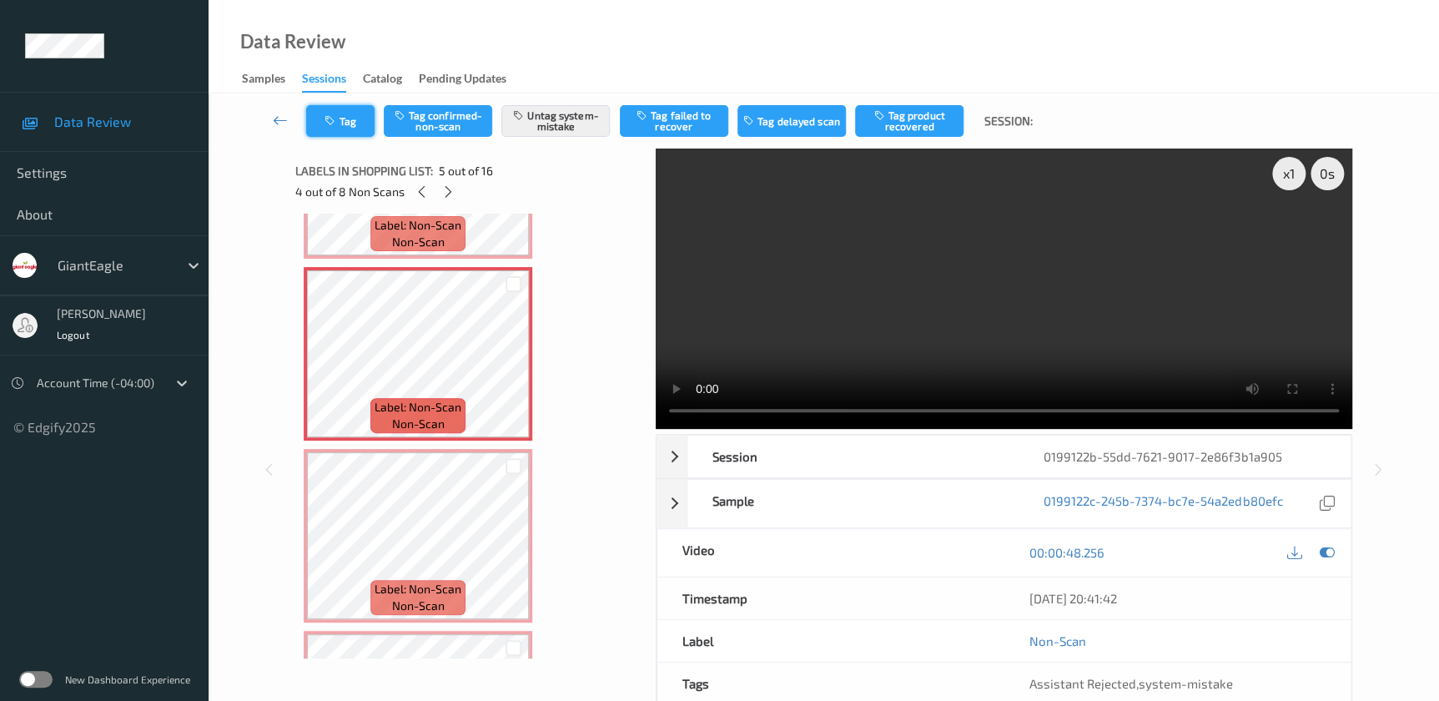
click at [323, 118] on button "Tag" at bounding box center [340, 121] width 68 height 32
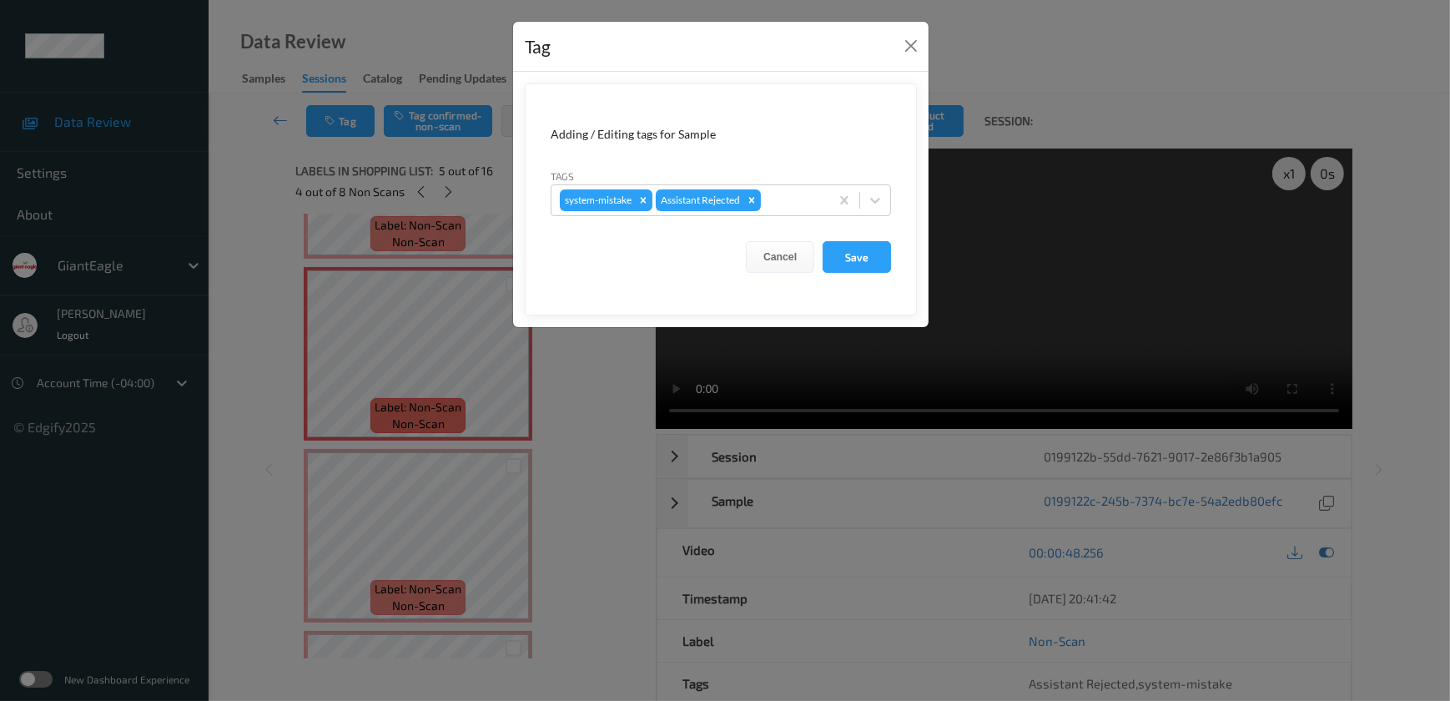
click at [594, 430] on div "Tag Adding / Editing tags for Sample Tags system-mistake Assistant Rejected Can…" at bounding box center [725, 350] width 1450 height 701
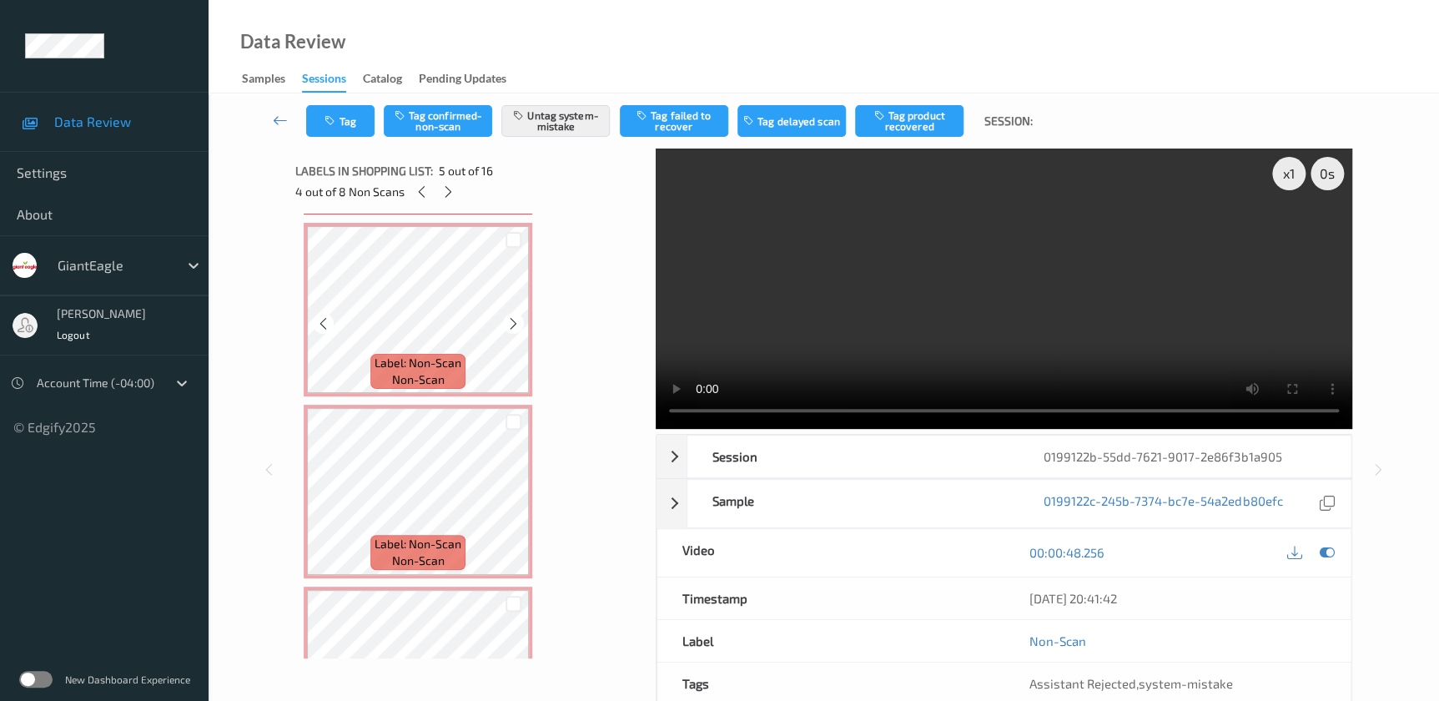
scroll to position [909, 0]
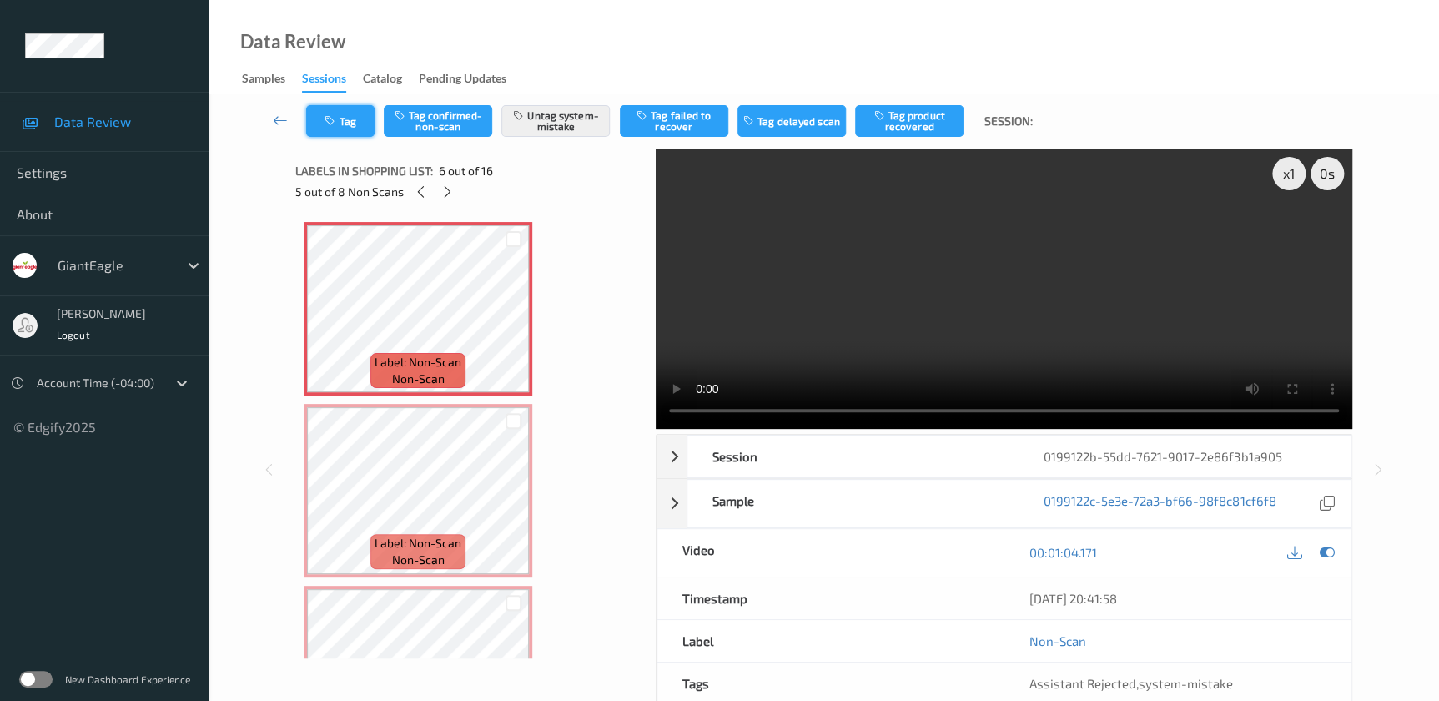
click at [345, 127] on button "Tag" at bounding box center [340, 121] width 68 height 32
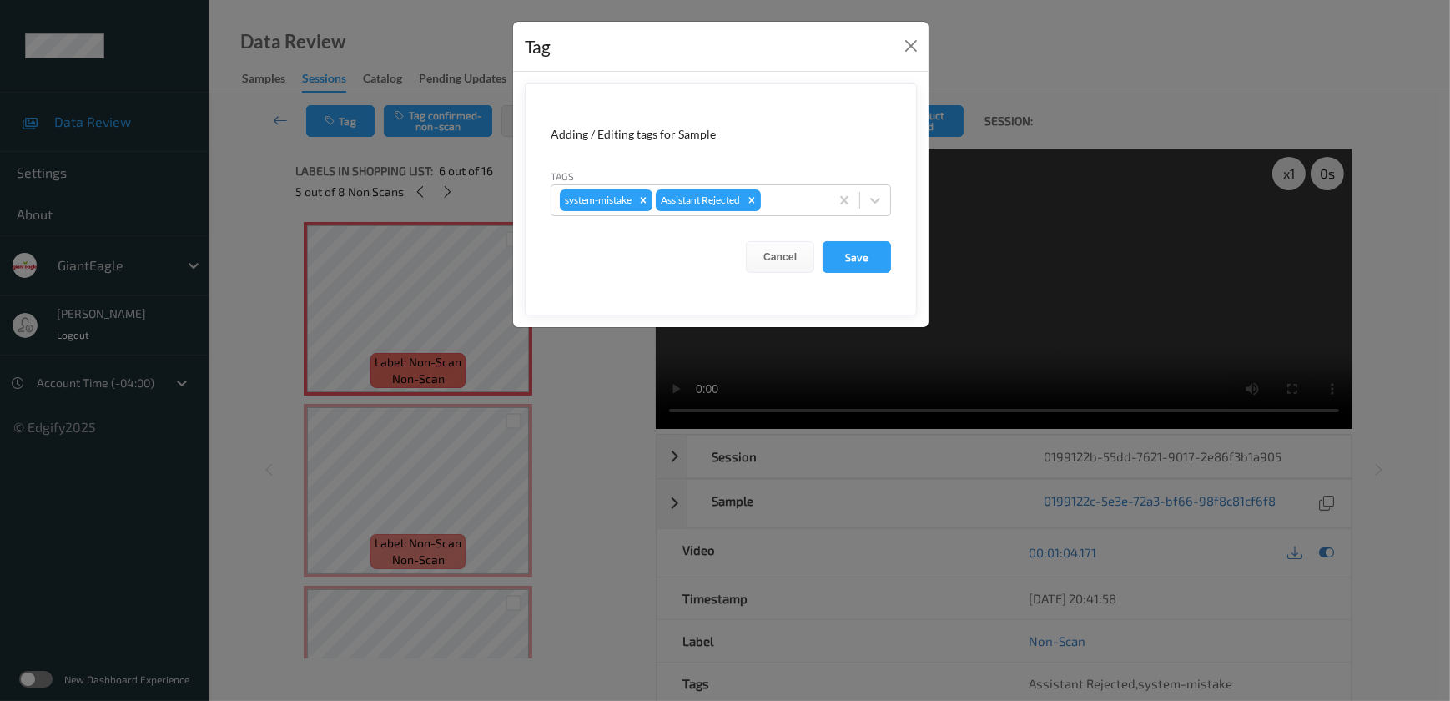
click at [555, 442] on div "Tag Adding / Editing tags for Sample Tags system-mistake Assistant Rejected Can…" at bounding box center [725, 350] width 1450 height 701
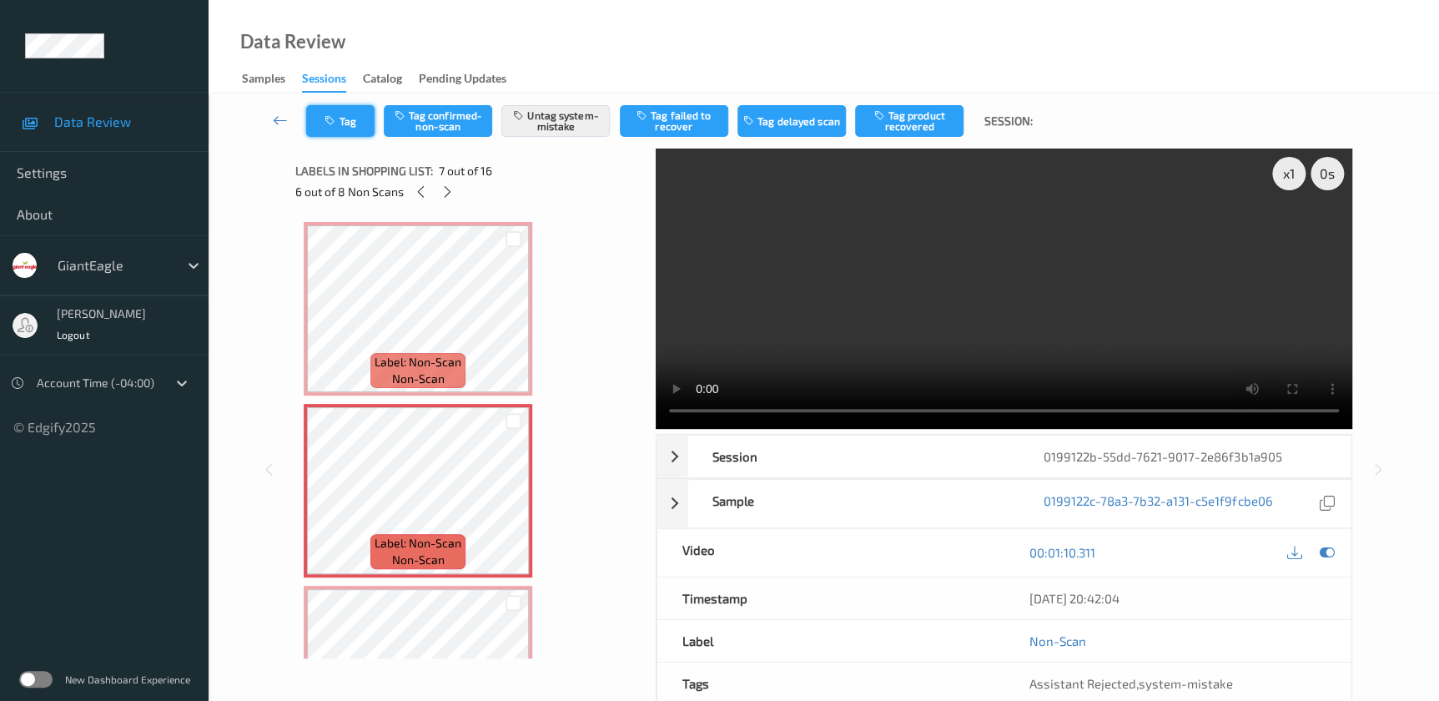
click at [347, 132] on button "Tag" at bounding box center [340, 121] width 68 height 32
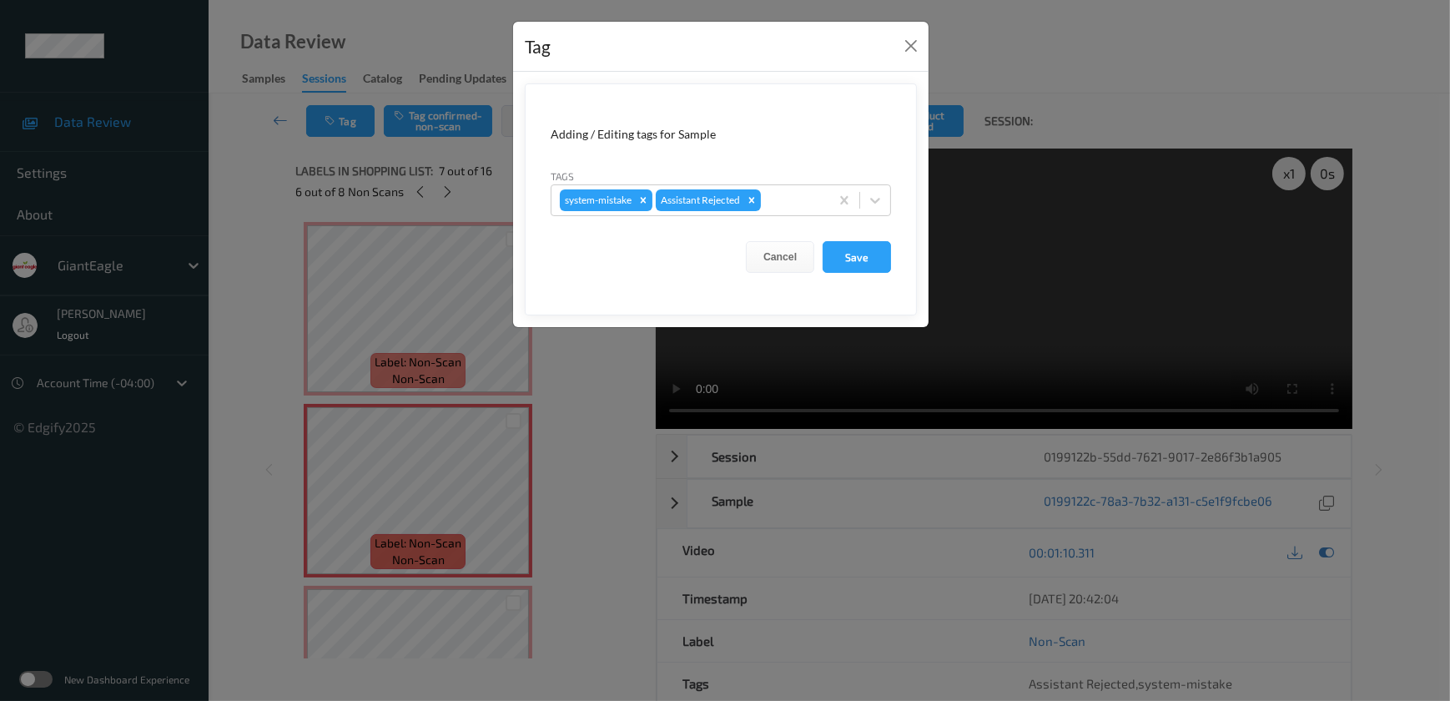
click at [560, 462] on div "Tag Adding / Editing tags for Sample Tags system-mistake Assistant Rejected Can…" at bounding box center [725, 350] width 1450 height 701
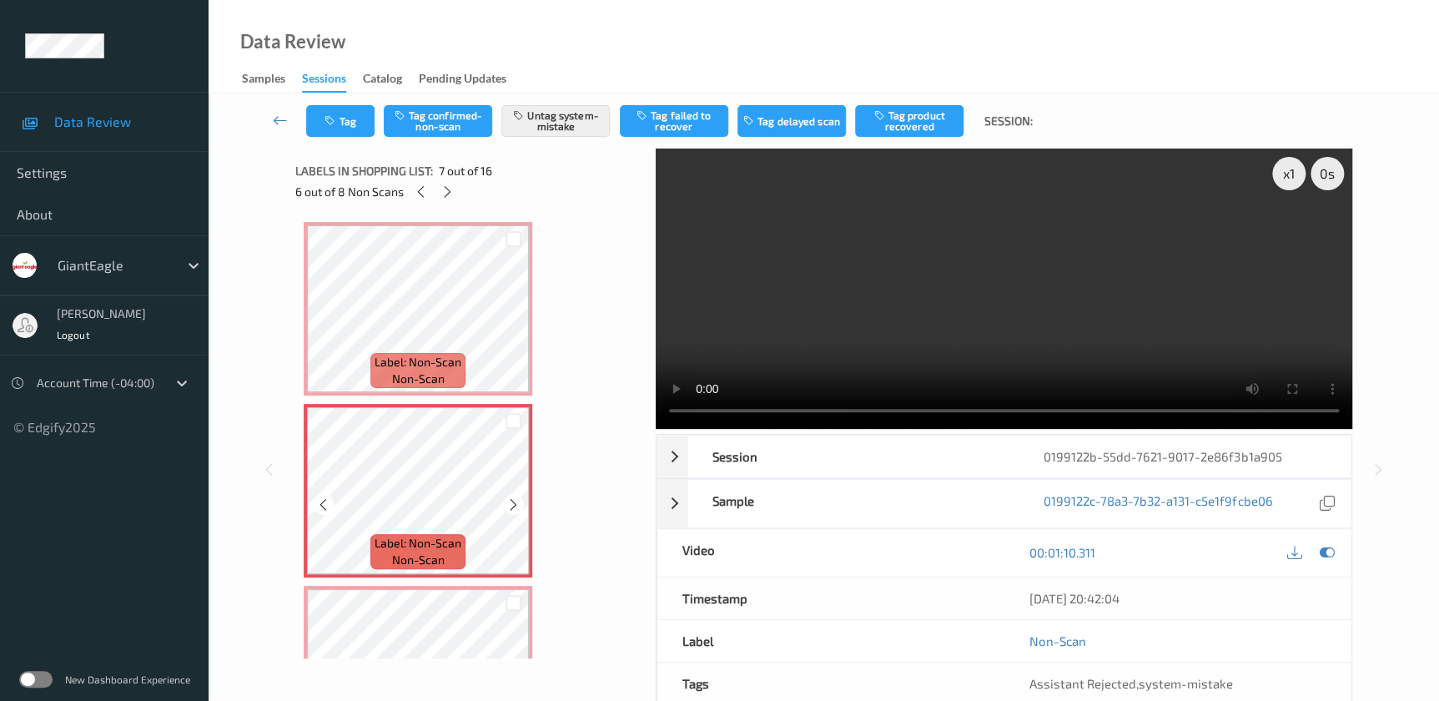
scroll to position [1137, 0]
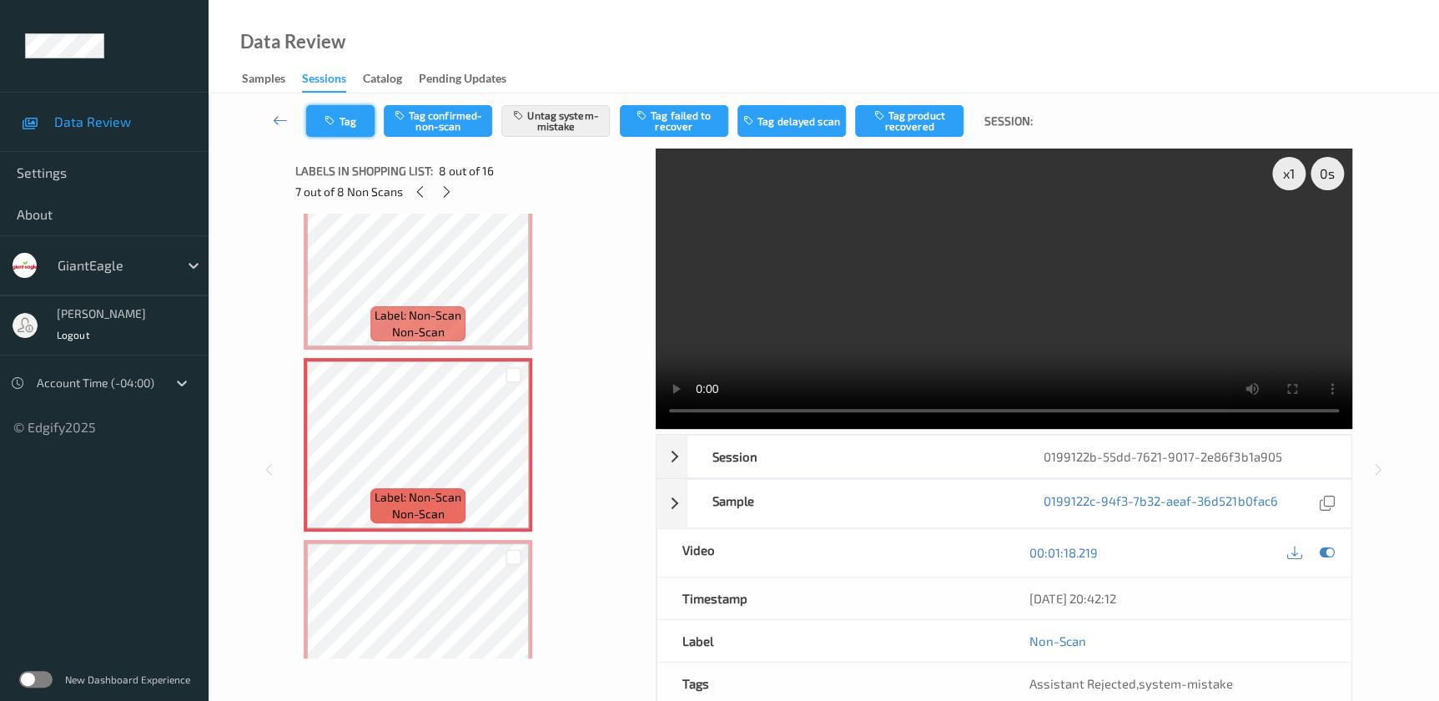
click at [354, 127] on button "Tag" at bounding box center [340, 121] width 68 height 32
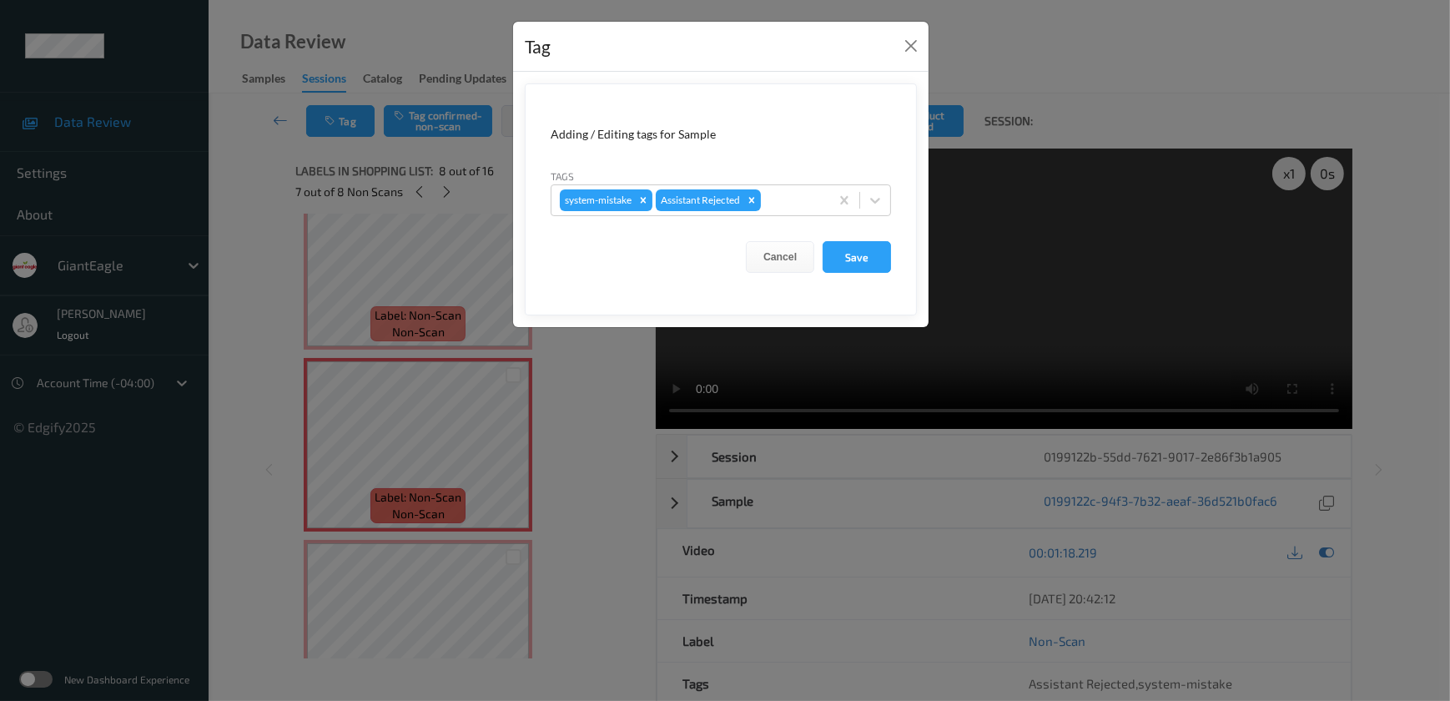
click at [575, 399] on div "Tag Adding / Editing tags for Sample Tags system-mistake Assistant Rejected Can…" at bounding box center [725, 350] width 1450 height 701
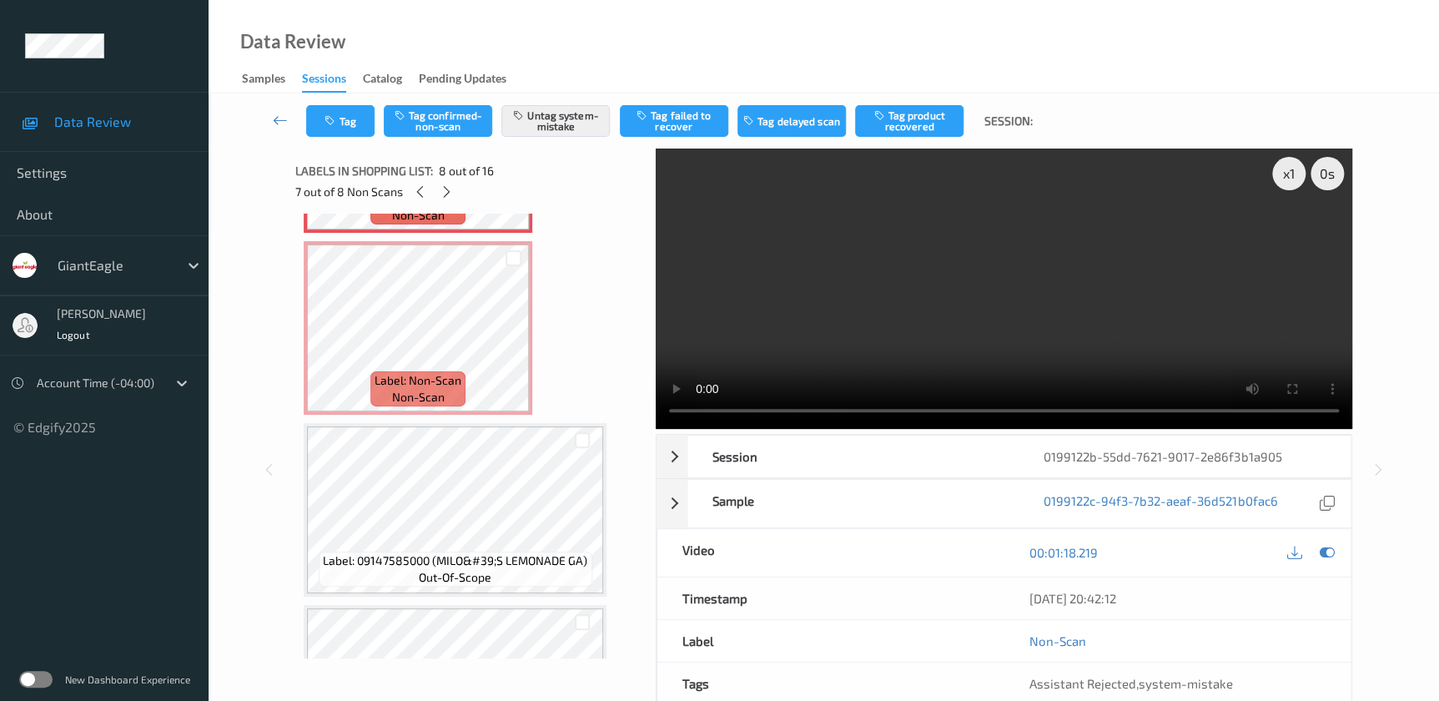
scroll to position [1440, 0]
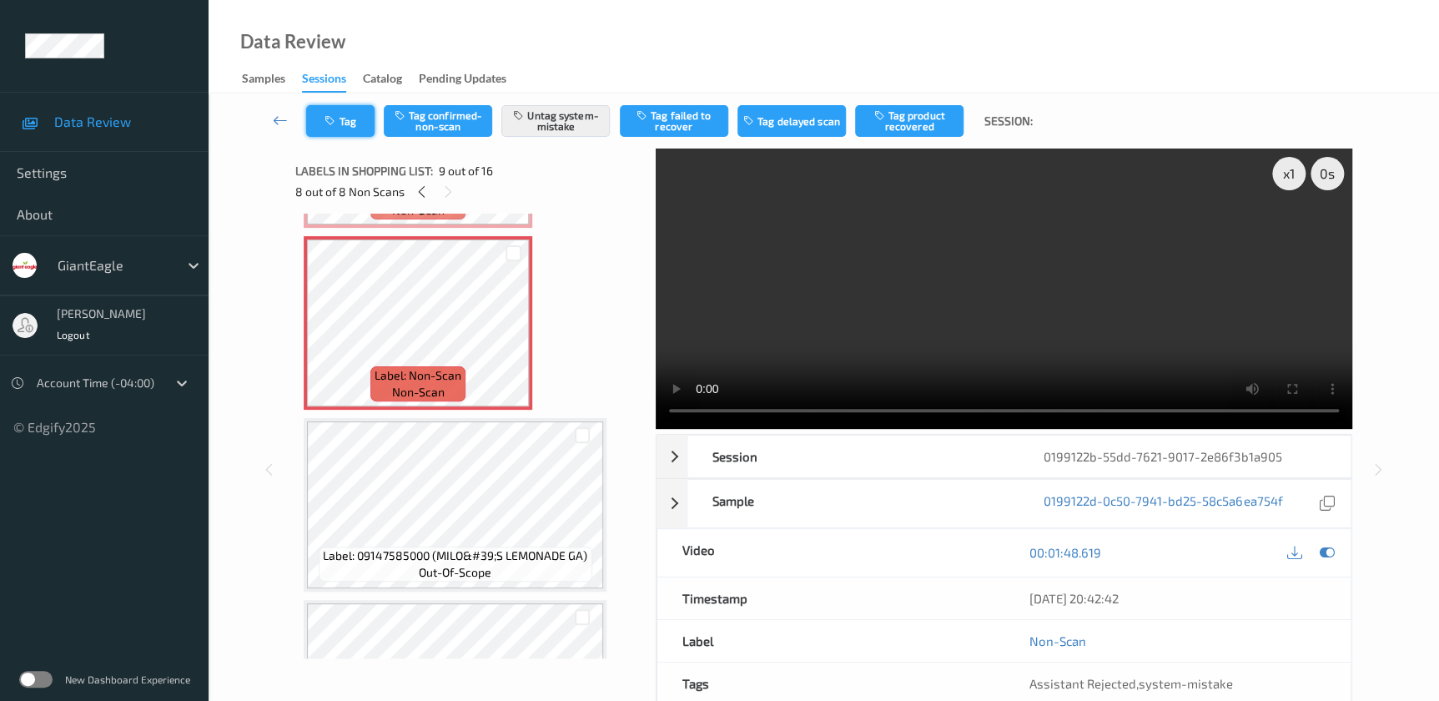
click at [342, 125] on button "Tag" at bounding box center [340, 121] width 68 height 32
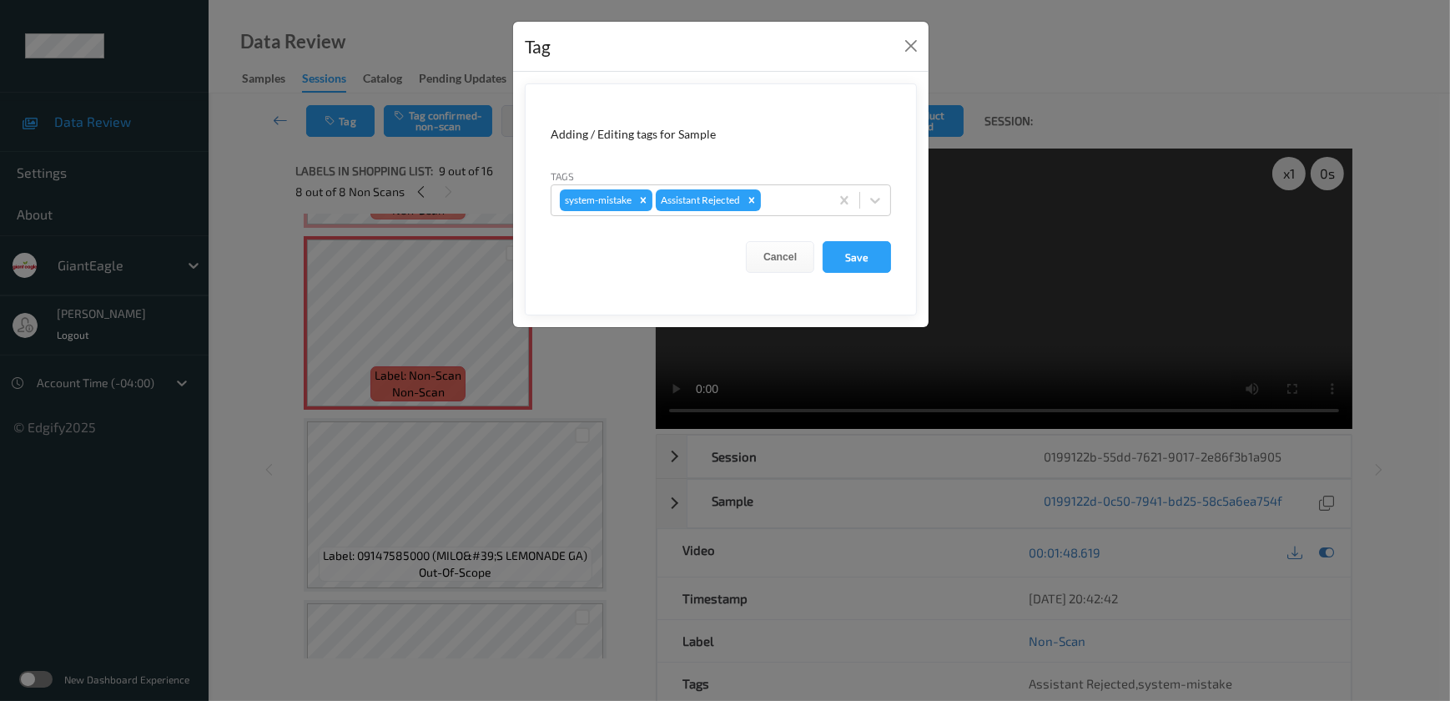
click at [594, 356] on div "Tag Adding / Editing tags for Sample Tags system-mistake Assistant Rejected Can…" at bounding box center [725, 350] width 1450 height 701
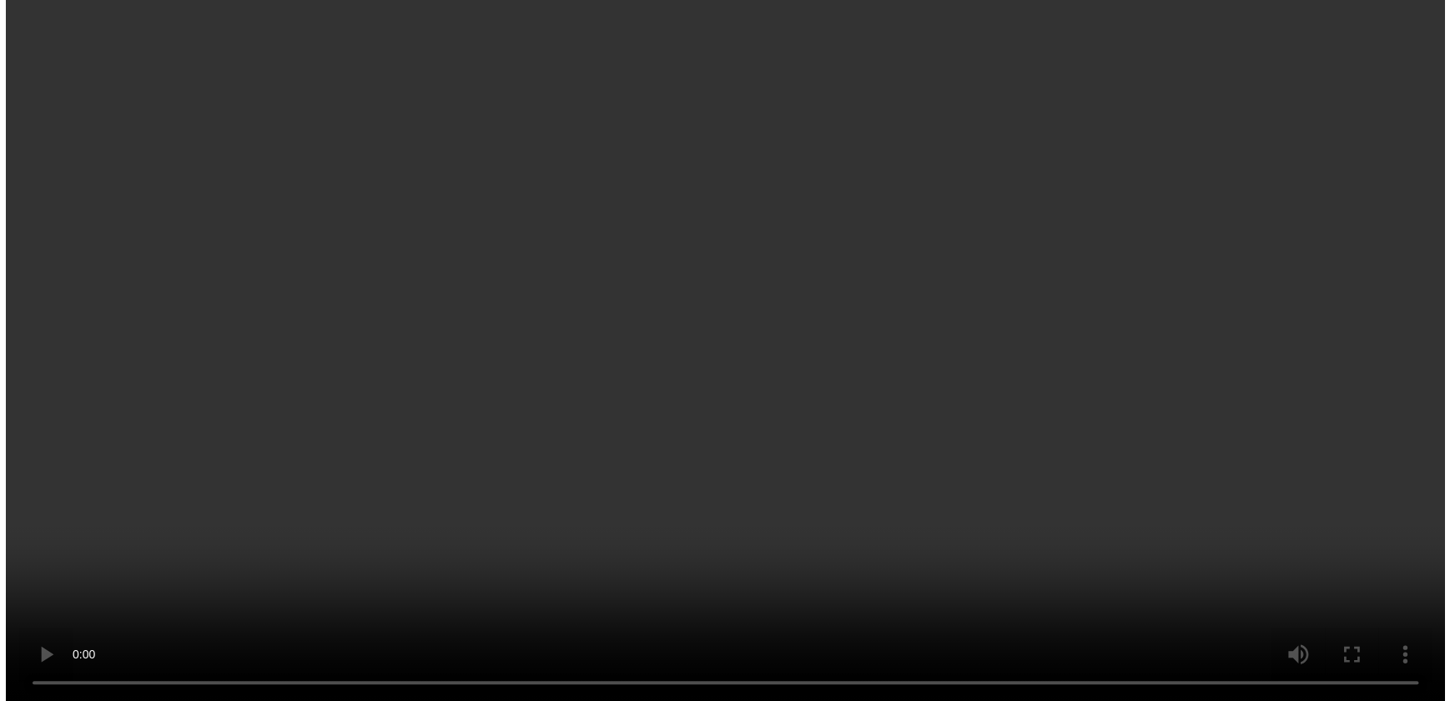
scroll to position [303, 0]
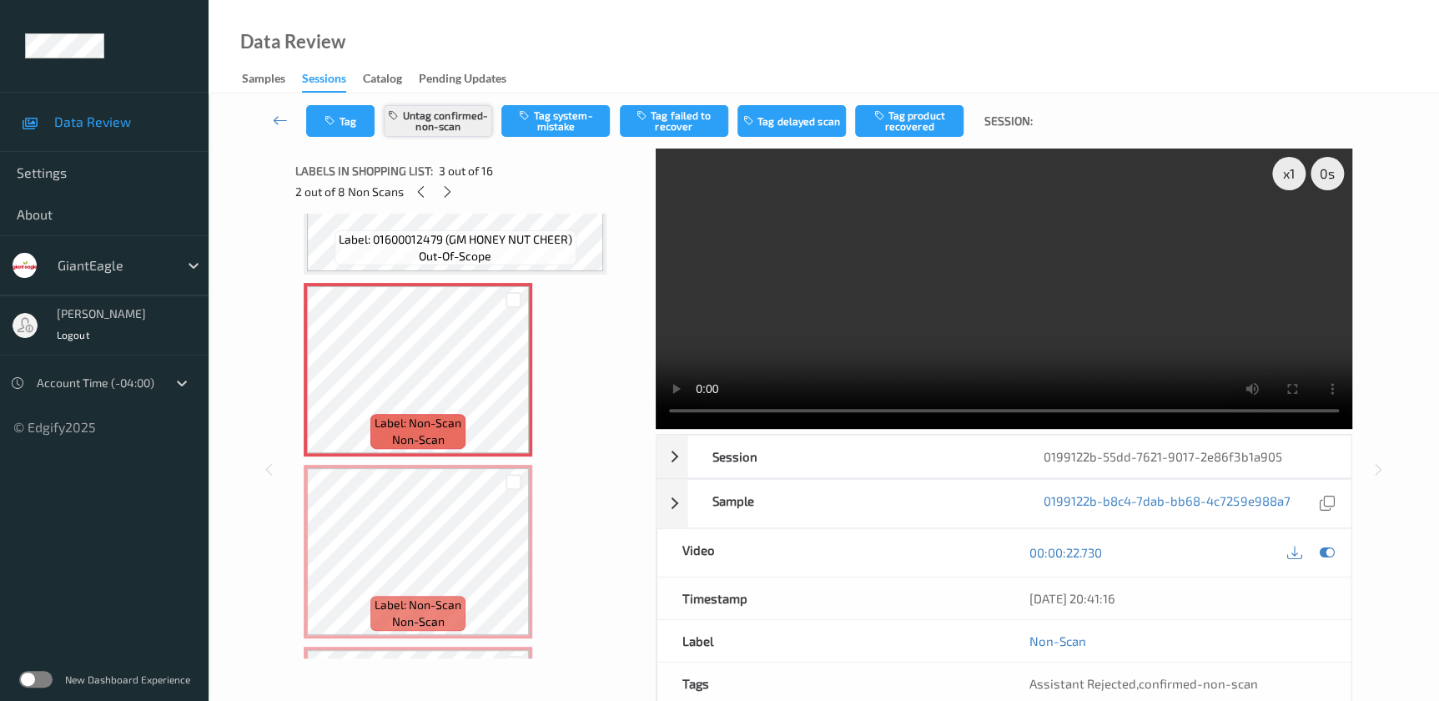
click at [452, 128] on button "Untag confirmed-non-scan" at bounding box center [438, 121] width 108 height 32
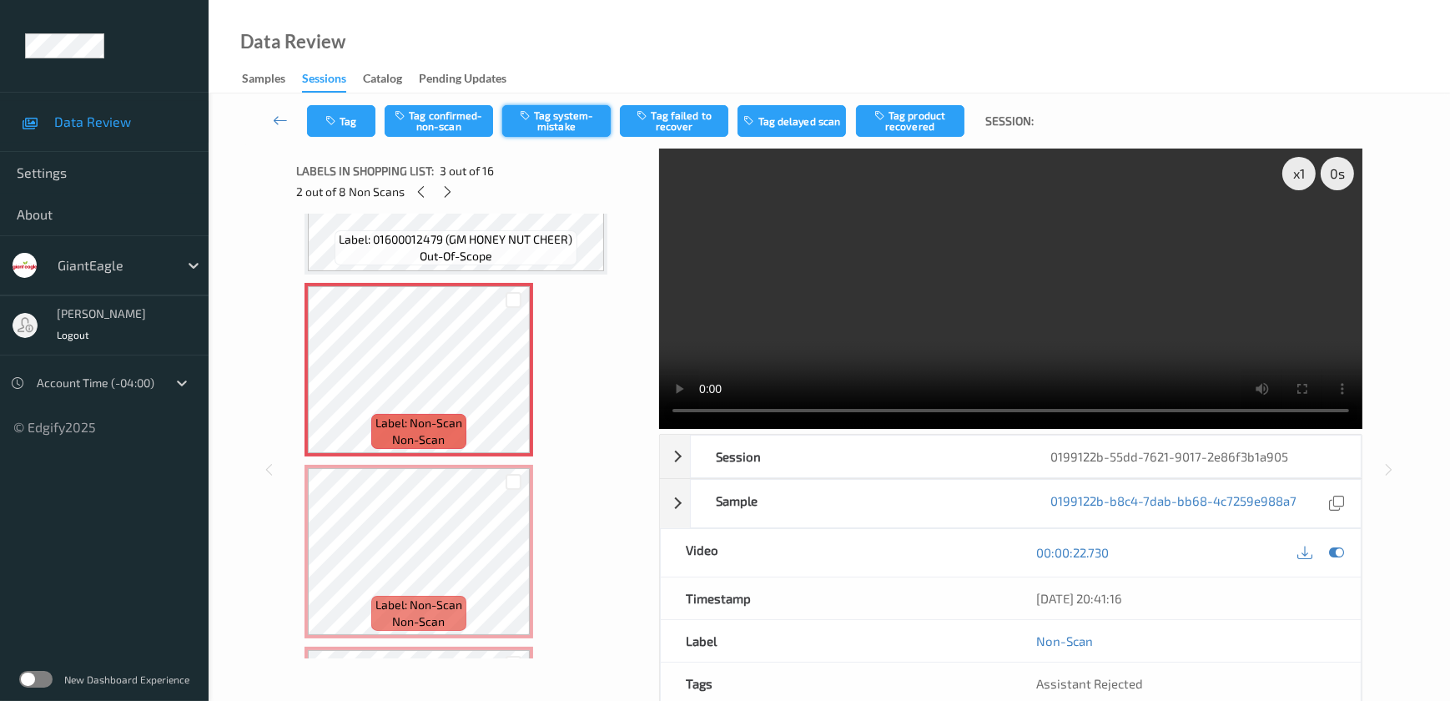
click at [550, 125] on button "Tag system-mistake" at bounding box center [556, 121] width 108 height 32
click at [324, 120] on button "Tag" at bounding box center [341, 121] width 68 height 32
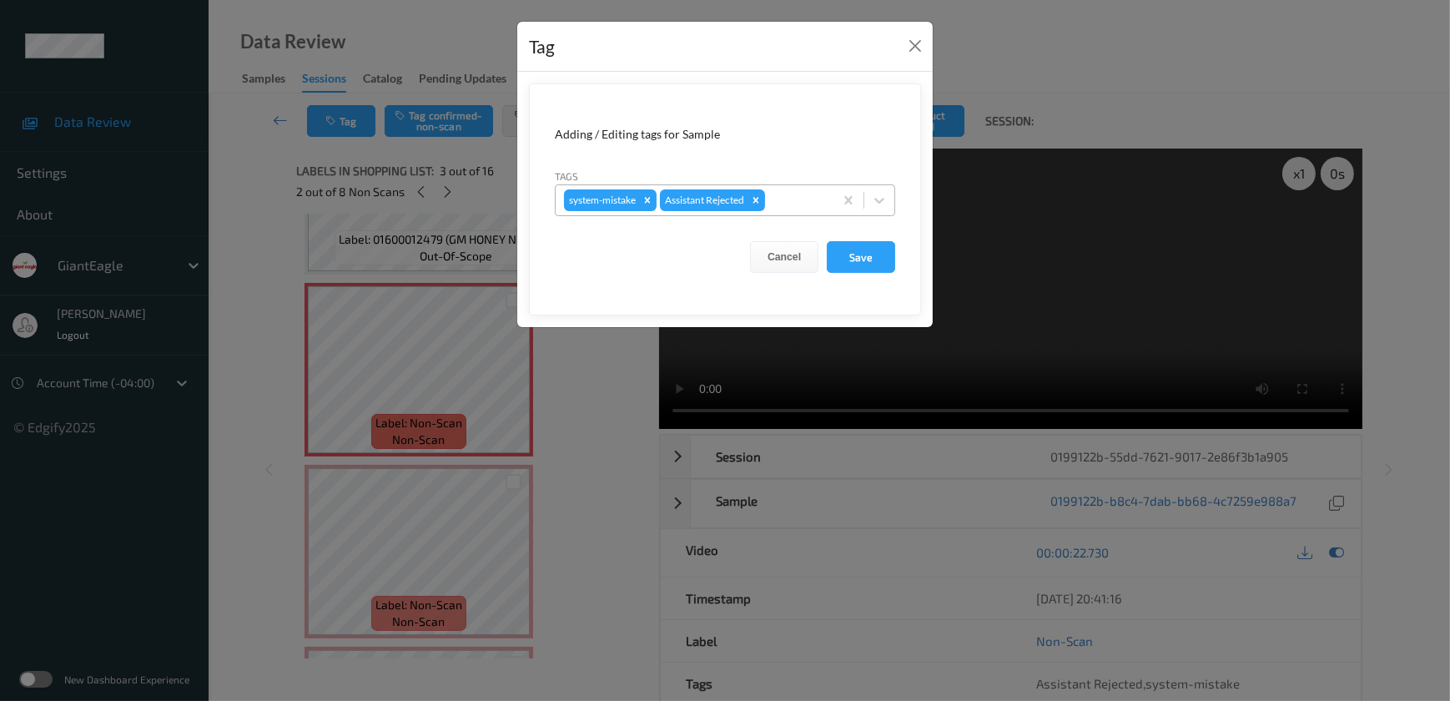
click at [791, 197] on div at bounding box center [796, 200] width 57 height 20
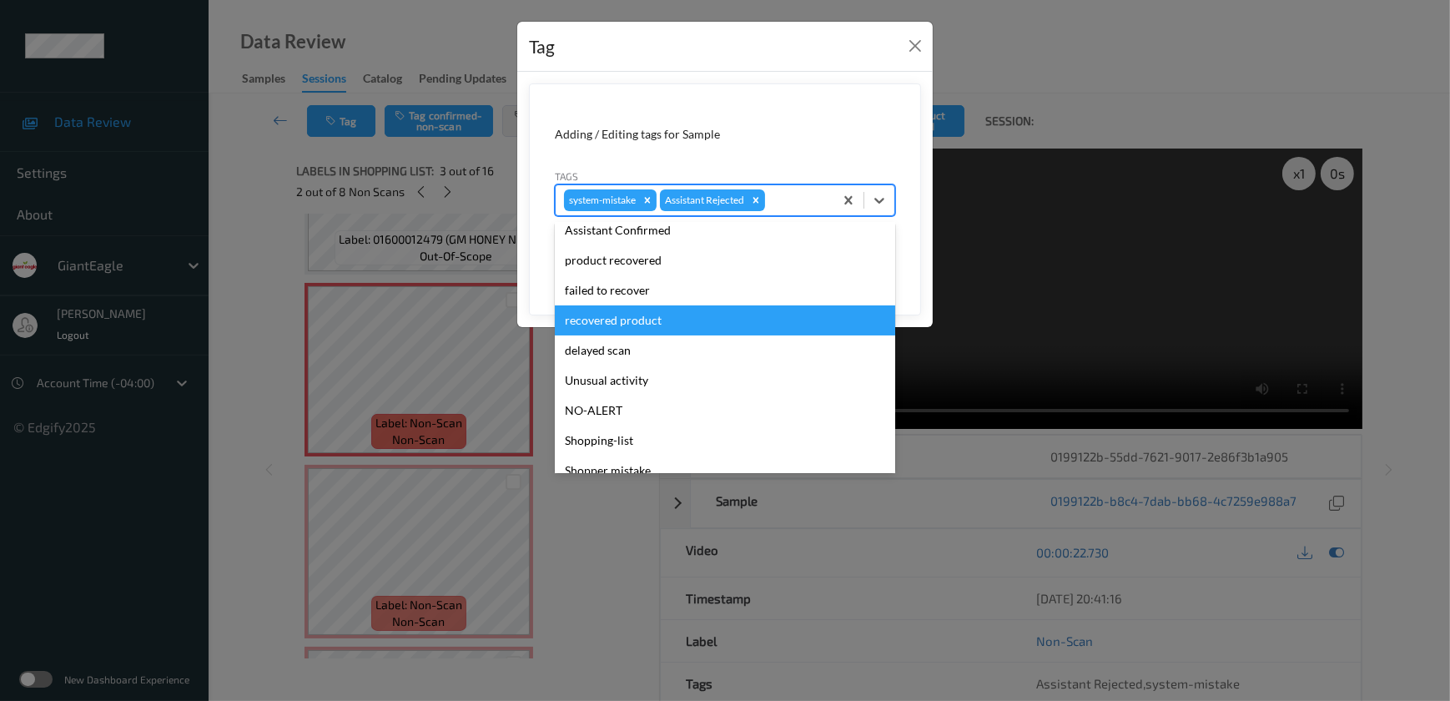
scroll to position [147, 0]
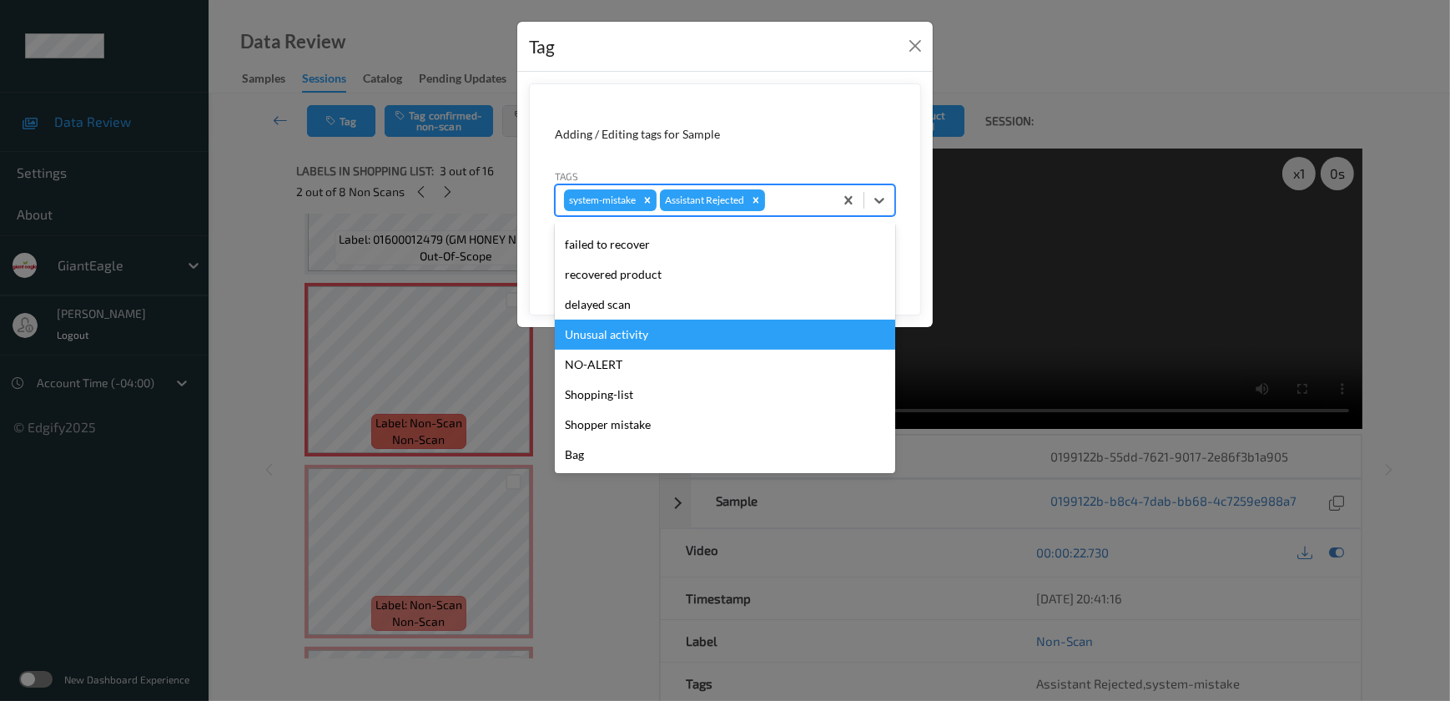
click at [628, 338] on div "Unusual activity" at bounding box center [725, 334] width 340 height 30
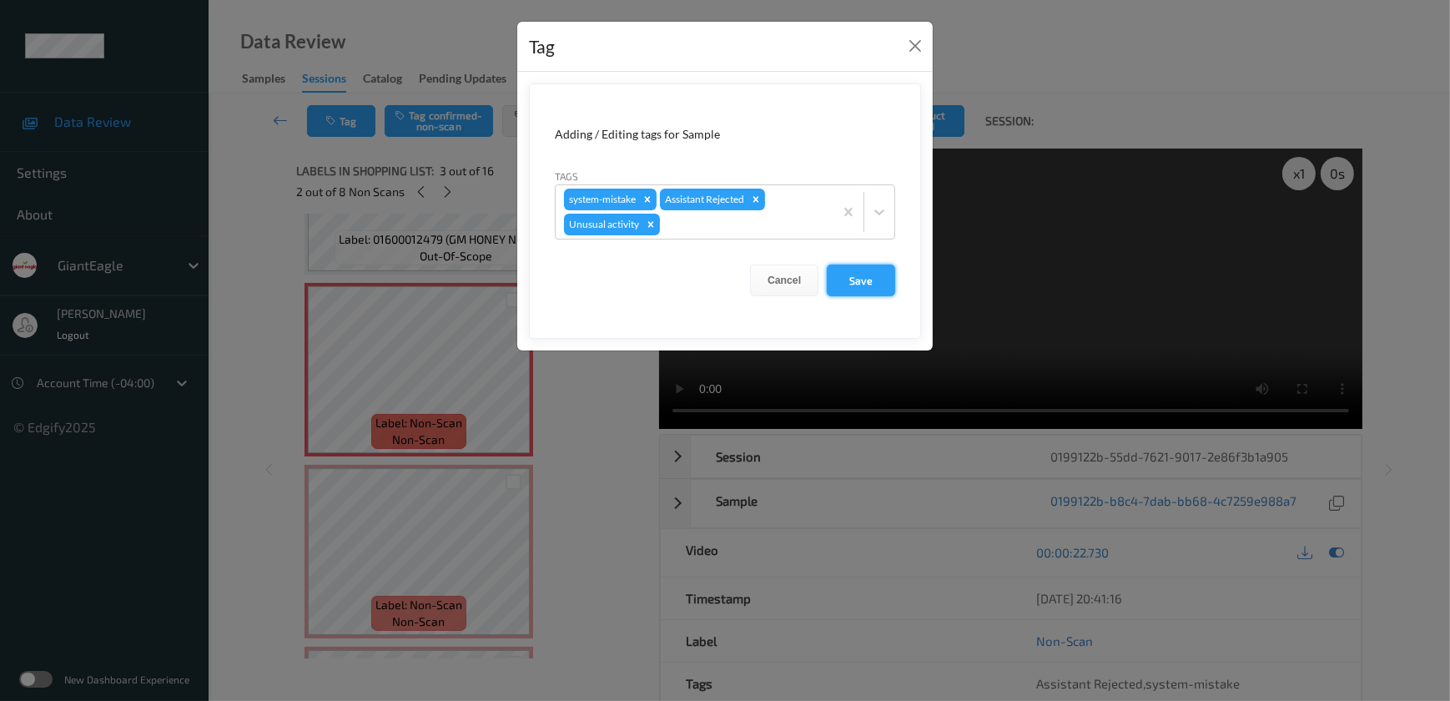
click at [885, 292] on button "Save" at bounding box center [861, 280] width 68 height 32
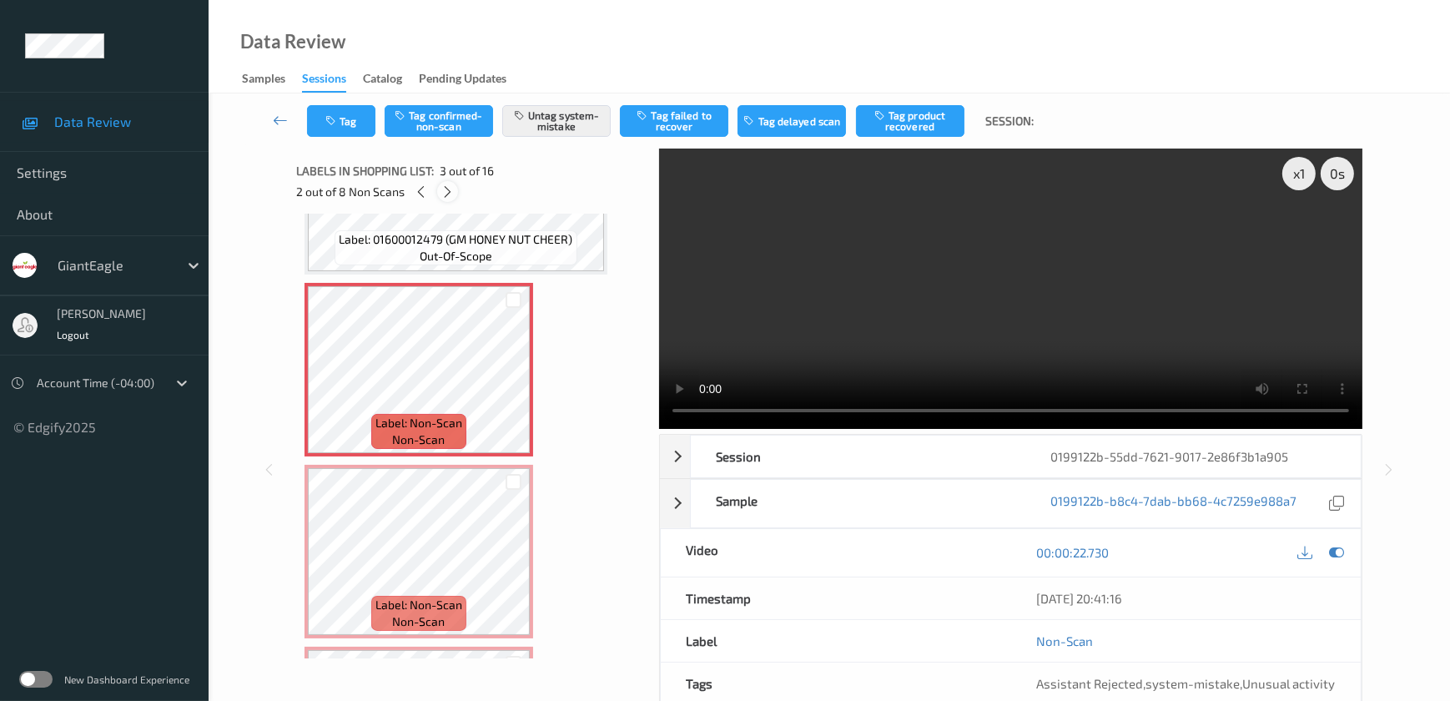
click at [455, 192] on div at bounding box center [447, 191] width 21 height 21
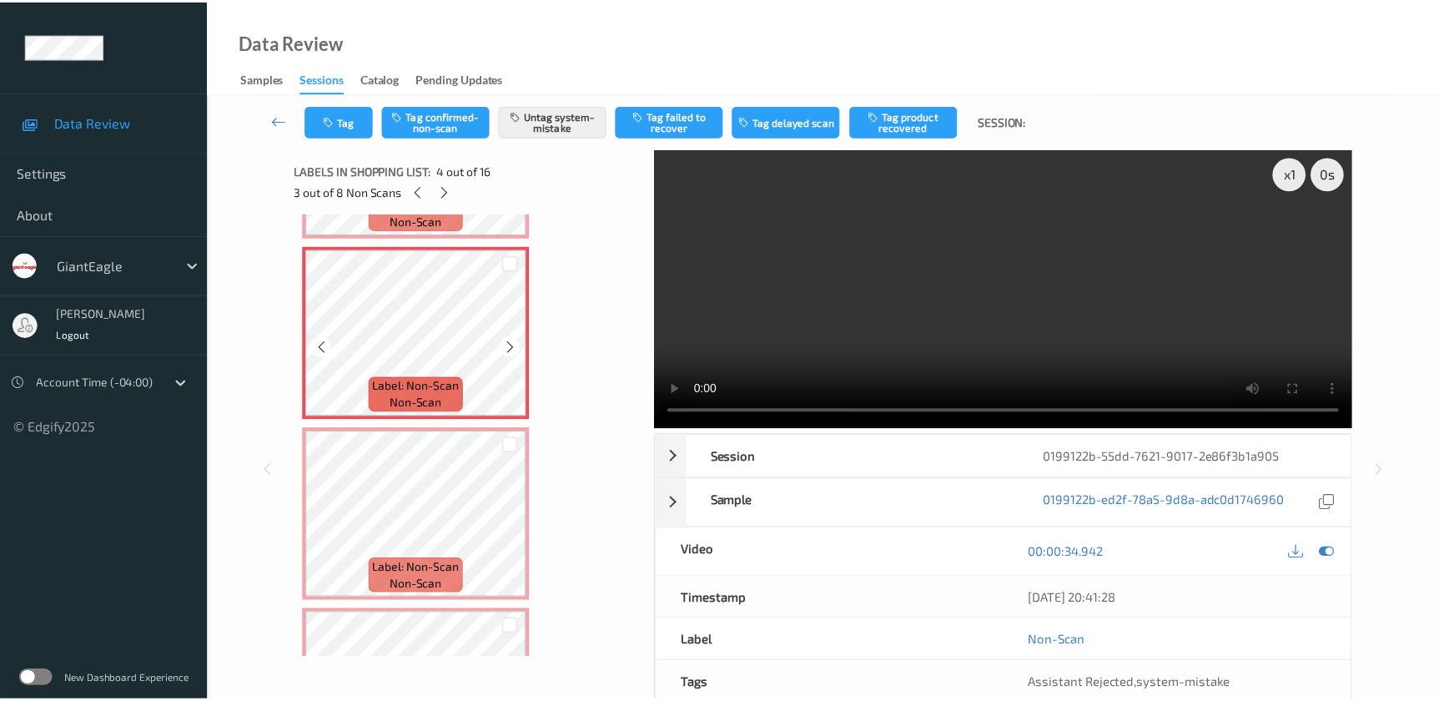
scroll to position [523, 0]
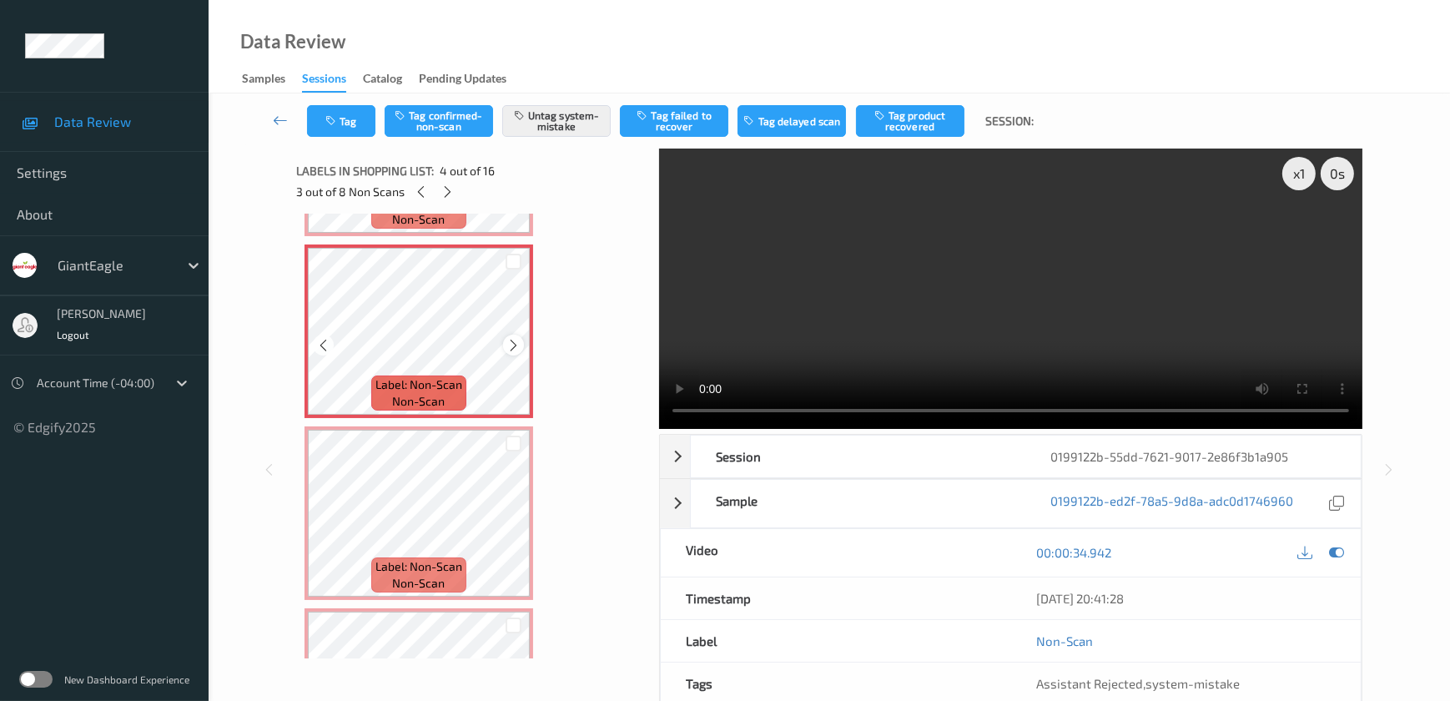
click at [513, 344] on icon at bounding box center [513, 345] width 14 height 15
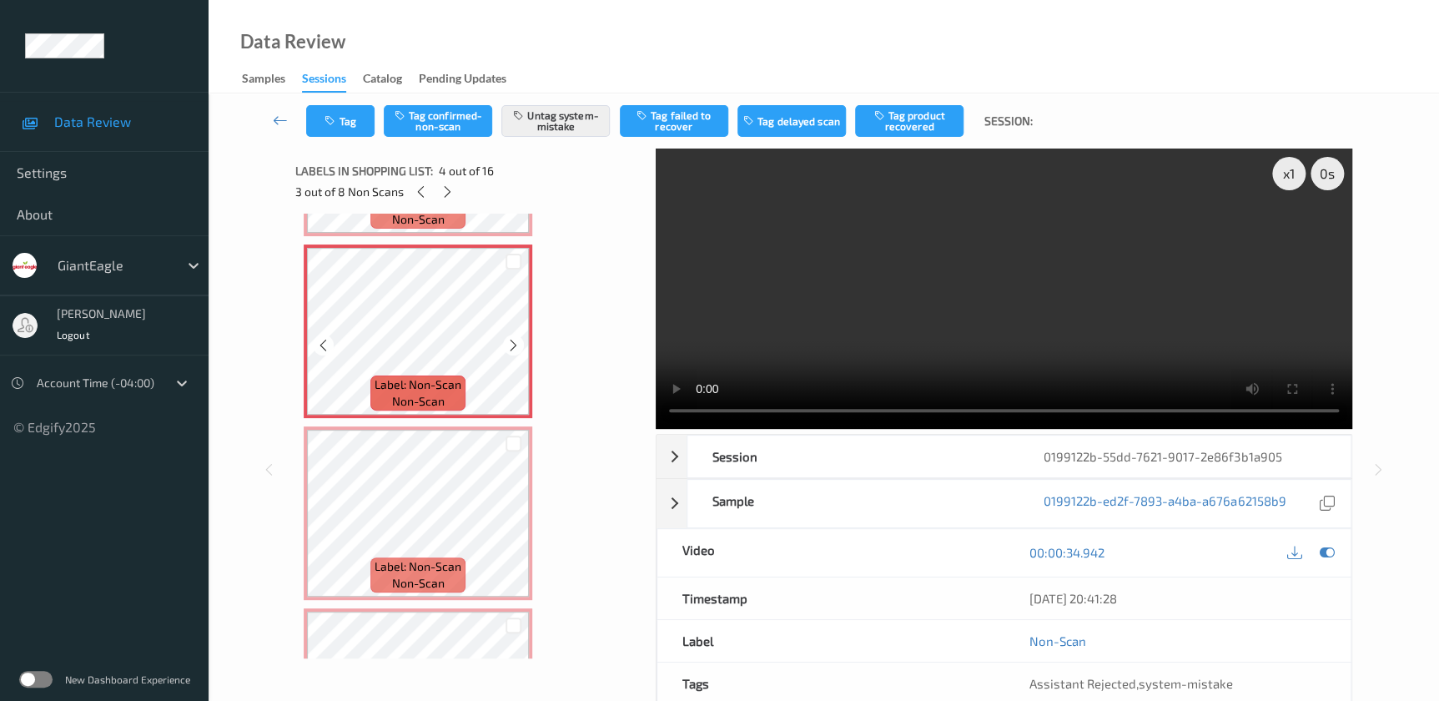
click at [513, 344] on icon at bounding box center [513, 345] width 14 height 15
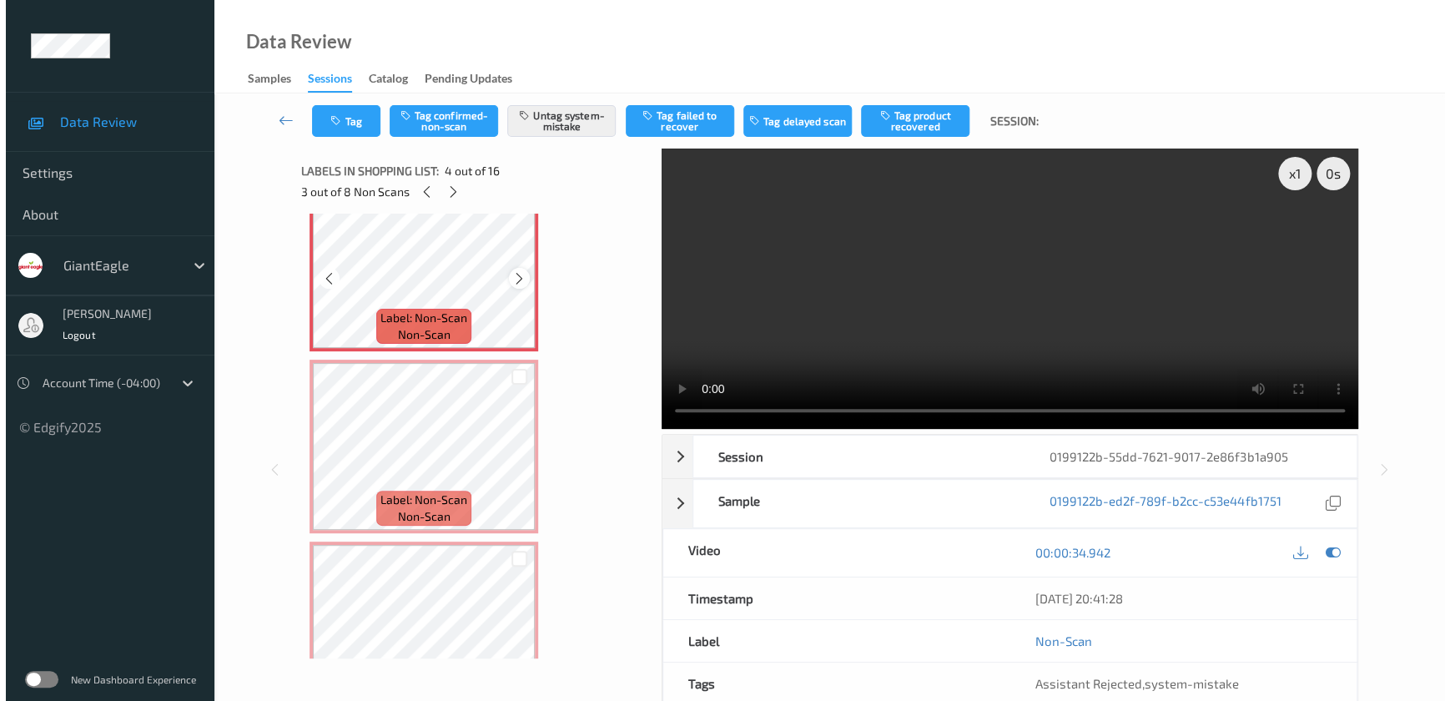
scroll to position [675, 0]
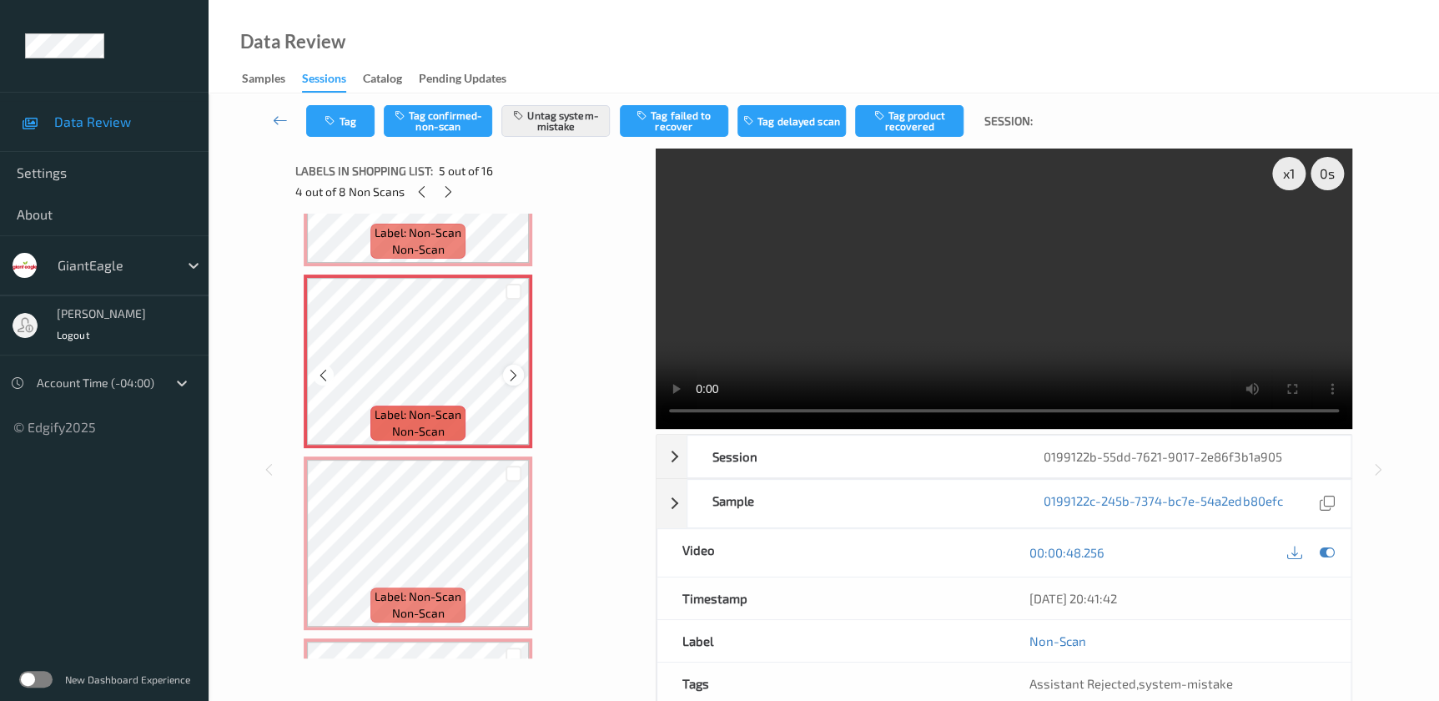
click at [510, 371] on icon at bounding box center [513, 375] width 14 height 15
click at [339, 133] on button "Tag" at bounding box center [340, 121] width 68 height 32
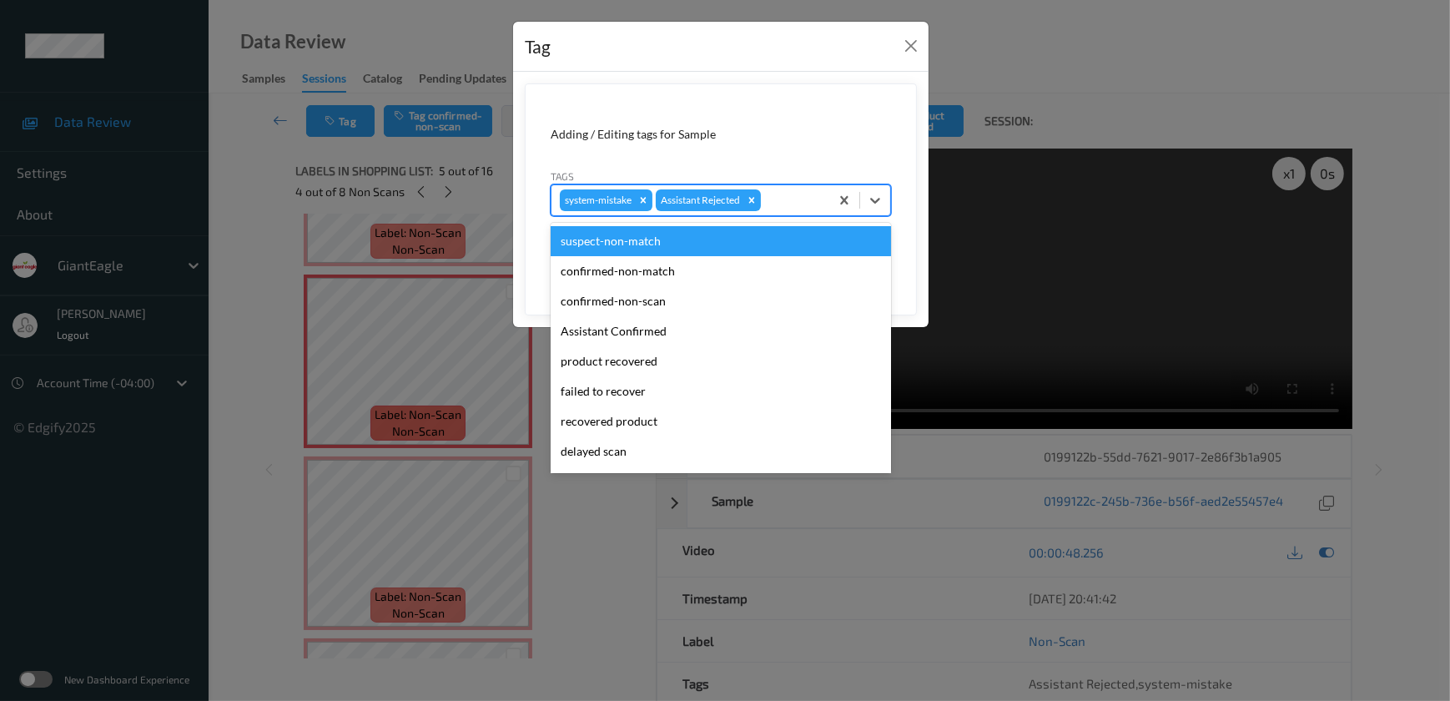
click at [792, 210] on div "system-mistake Assistant Rejected" at bounding box center [690, 200] width 278 height 28
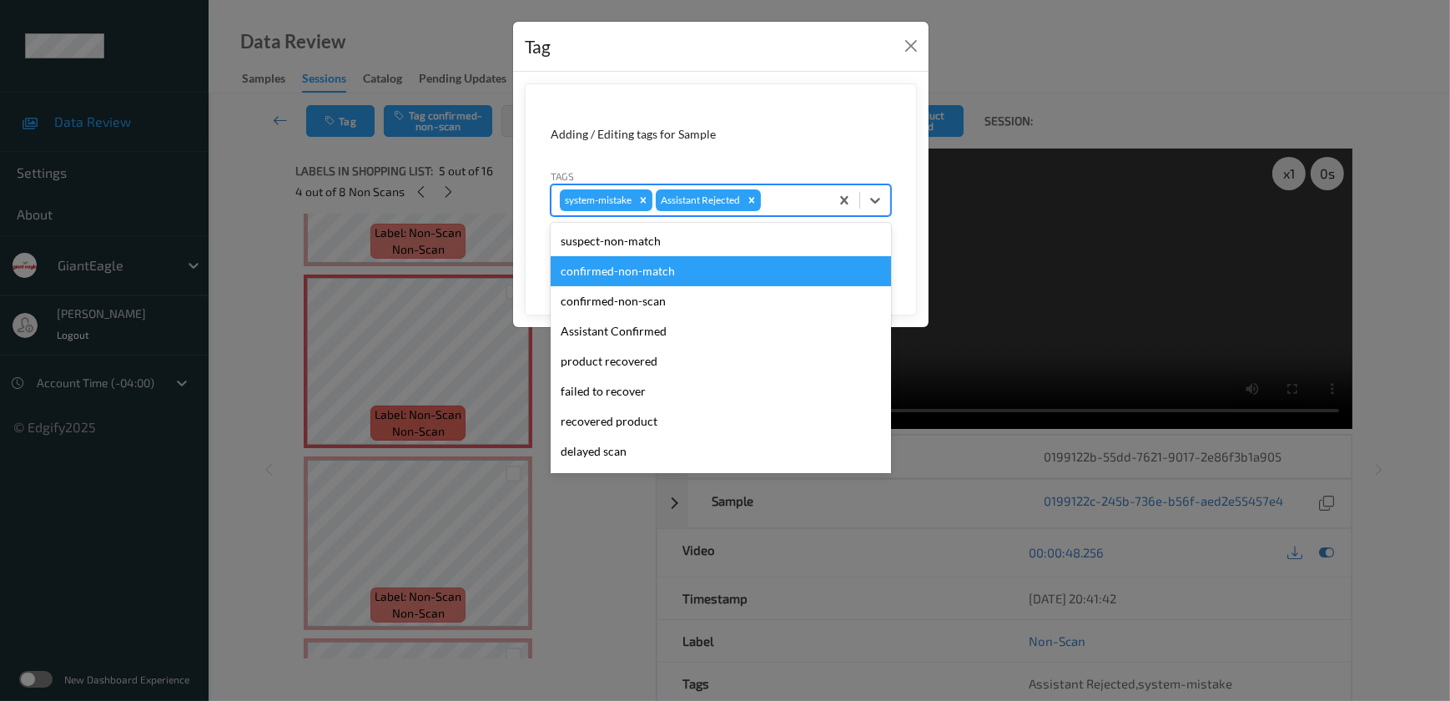
scroll to position [147, 0]
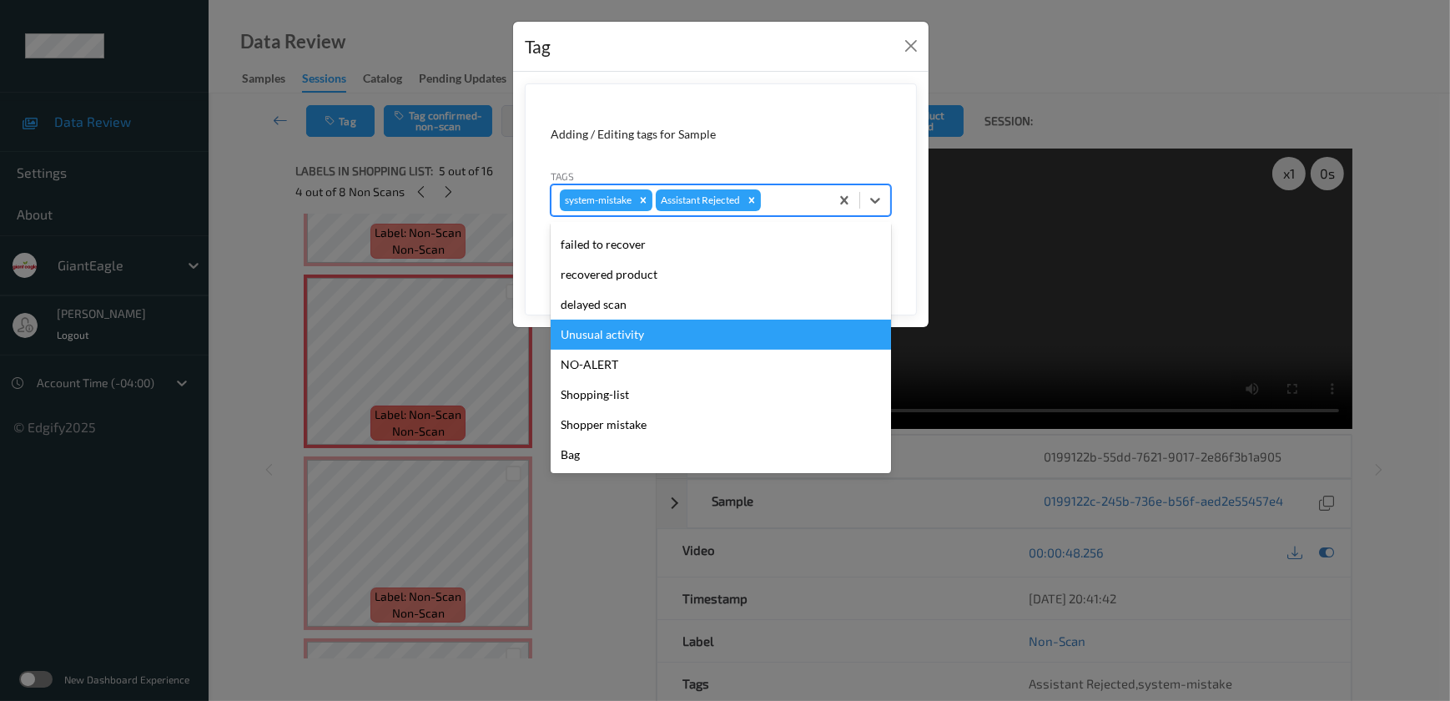
click at [656, 337] on div "Unusual activity" at bounding box center [720, 334] width 340 height 30
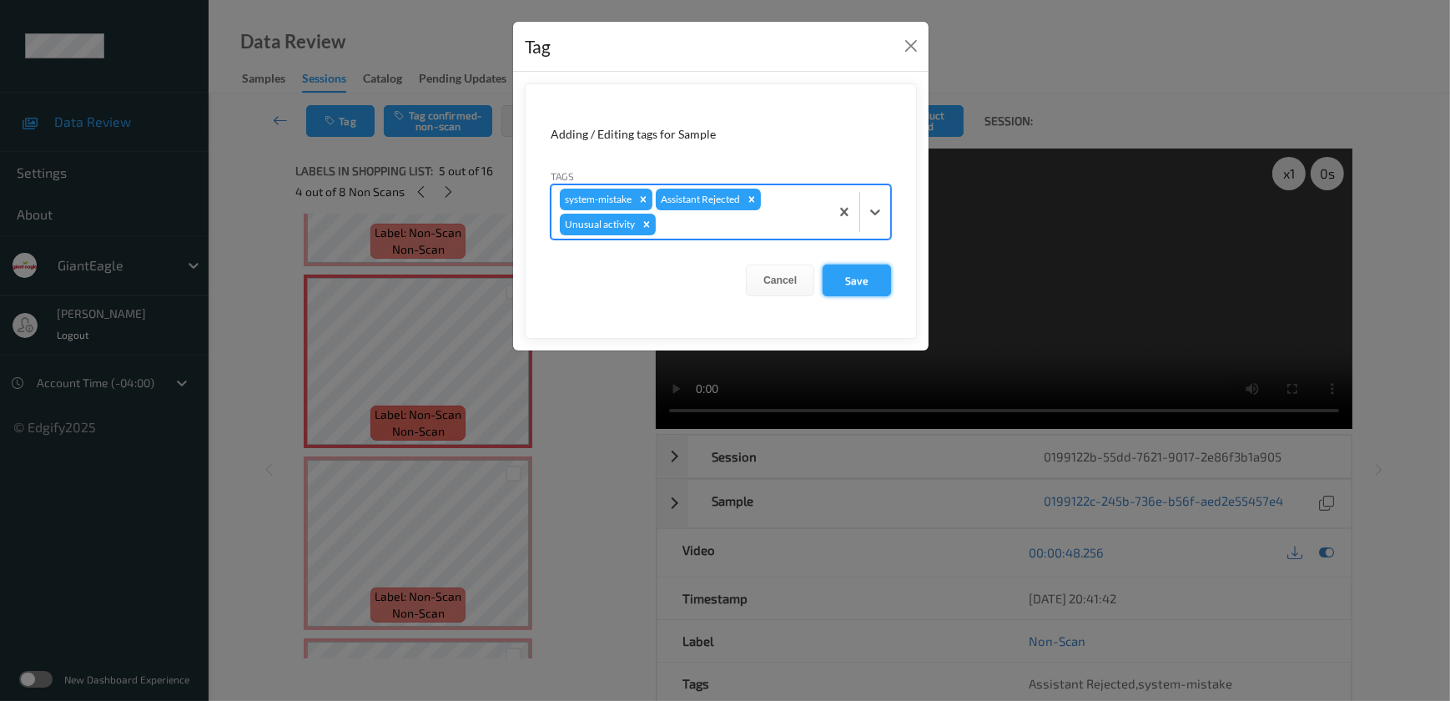
click at [852, 291] on button "Save" at bounding box center [856, 280] width 68 height 32
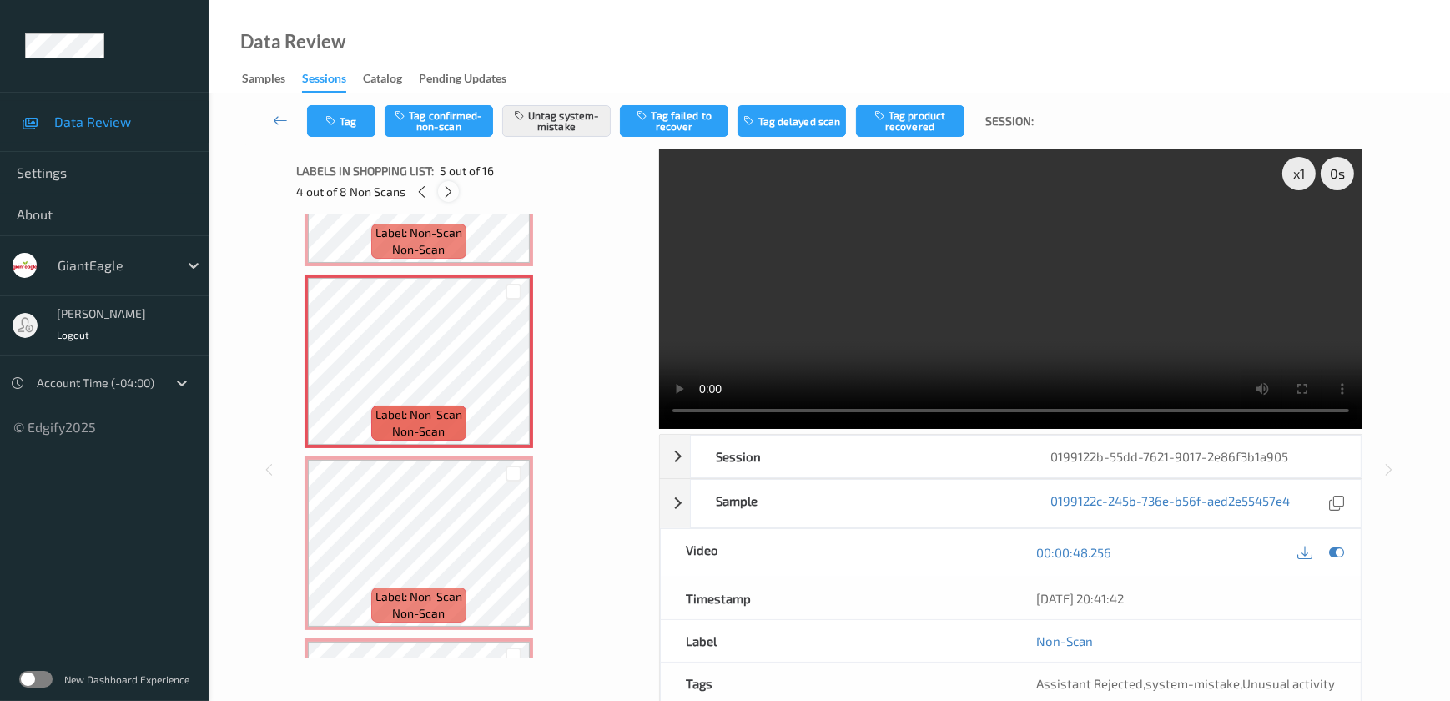
click at [445, 199] on div at bounding box center [448, 191] width 21 height 21
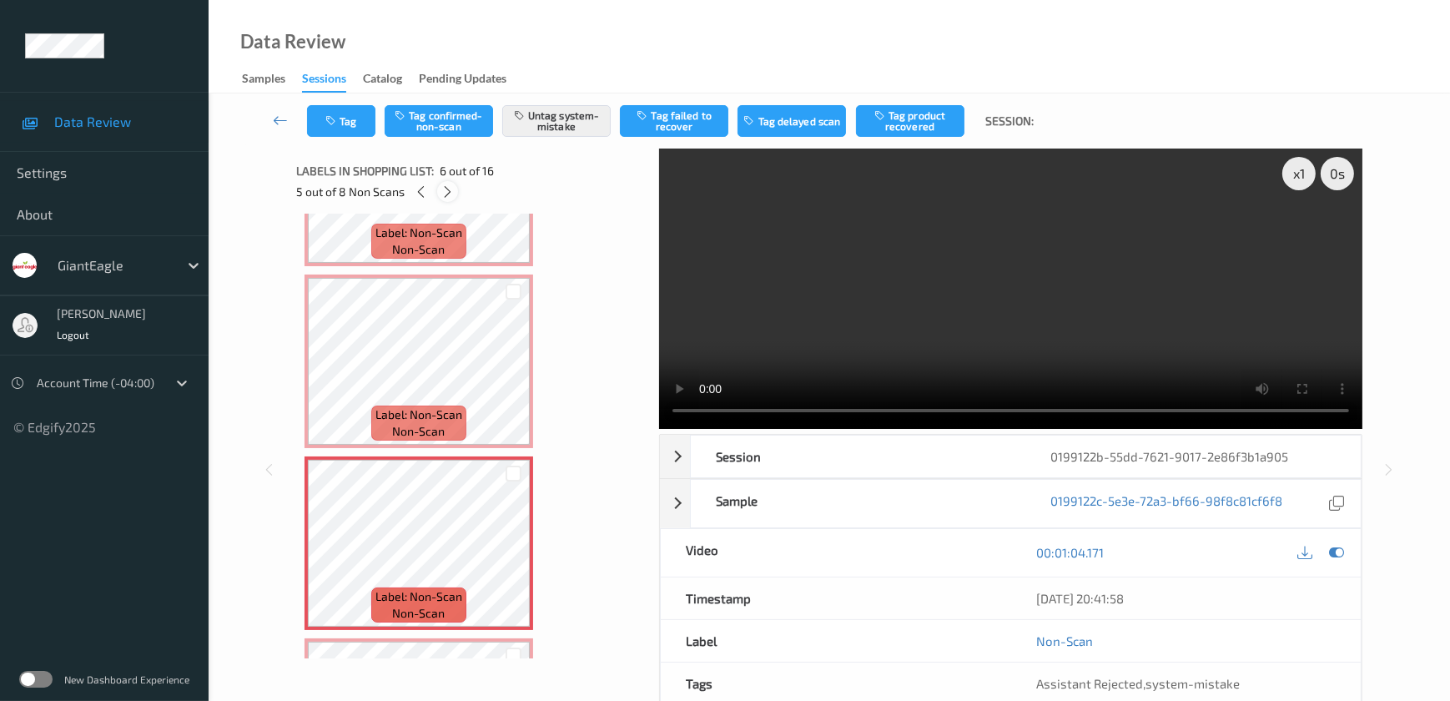
scroll to position [733, 0]
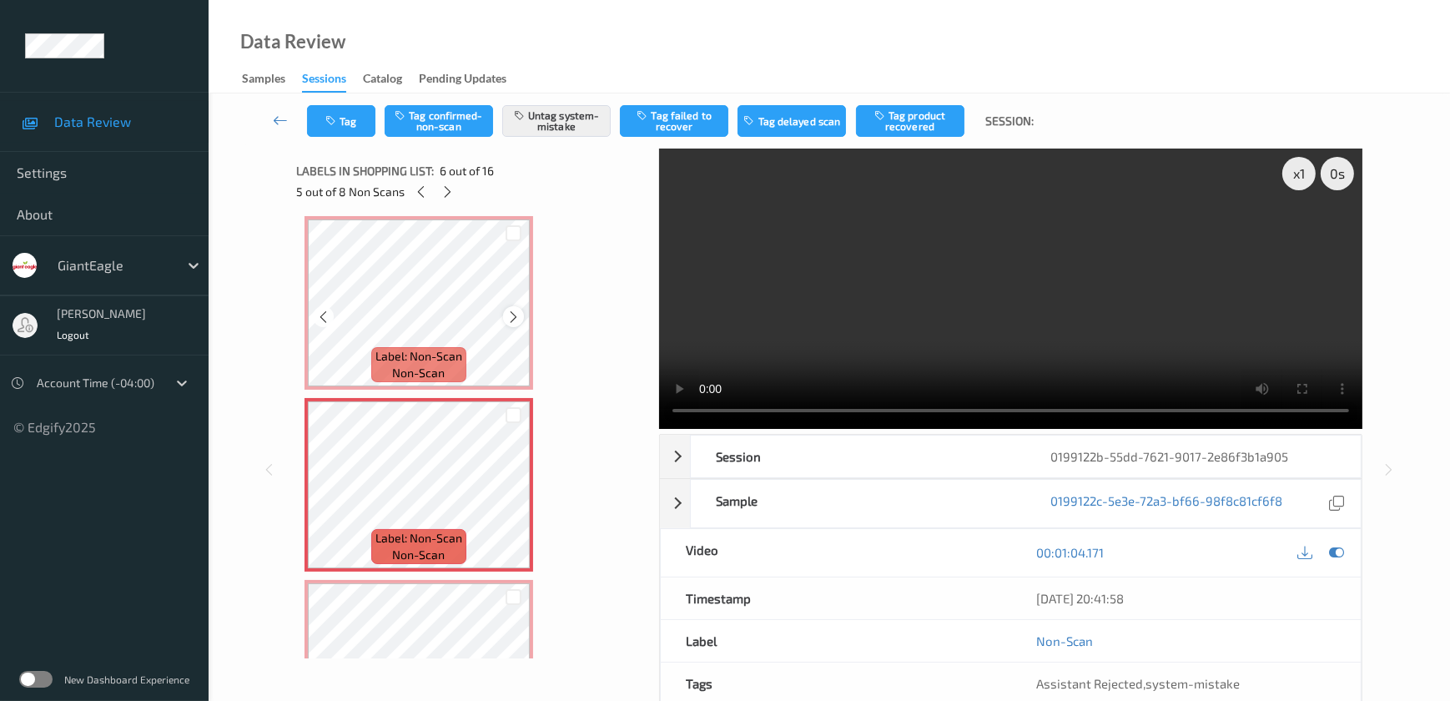
click at [510, 311] on icon at bounding box center [513, 316] width 14 height 15
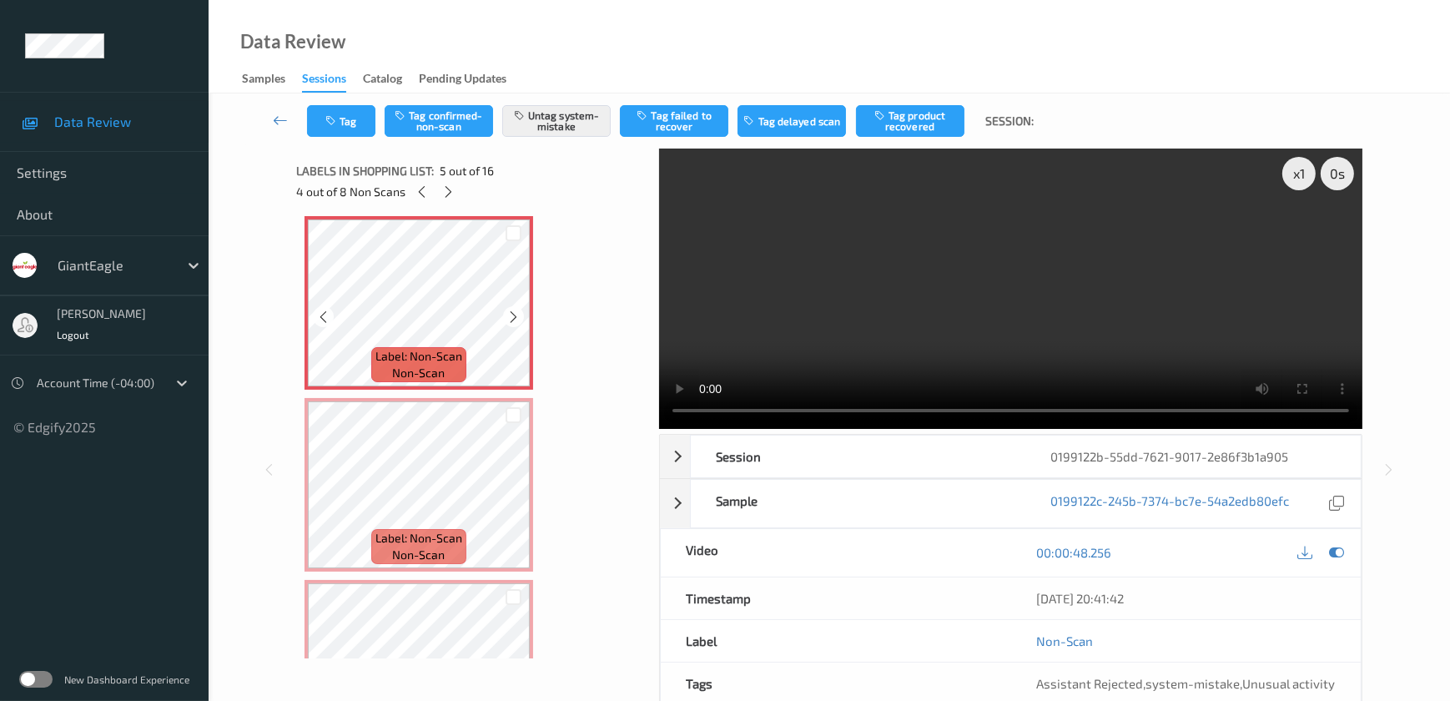
click at [510, 311] on icon at bounding box center [513, 316] width 14 height 15
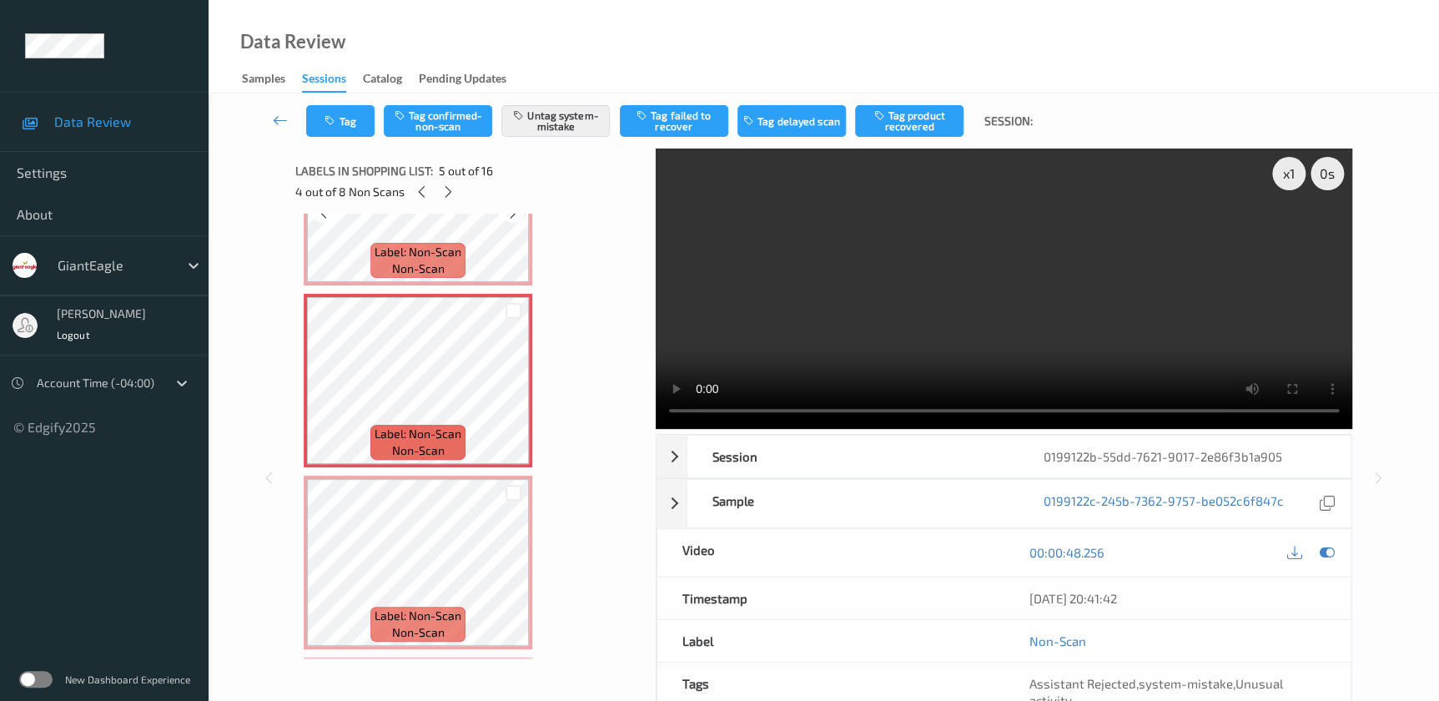
scroll to position [657, 0]
click at [338, 124] on icon "button" at bounding box center [331, 121] width 14 height 12
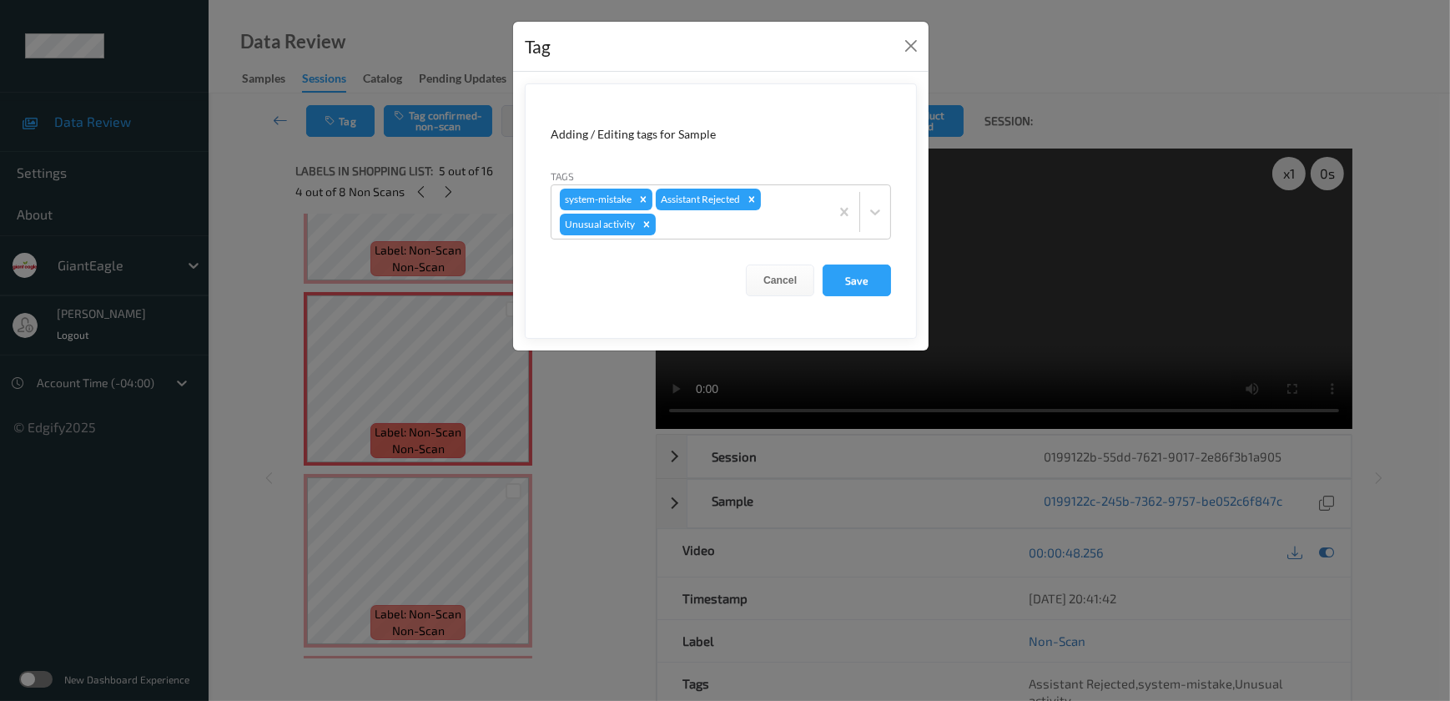
click at [624, 406] on div "Tag Adding / Editing tags for Sample Tags system-mistake Assistant Rejected Unu…" at bounding box center [725, 350] width 1450 height 701
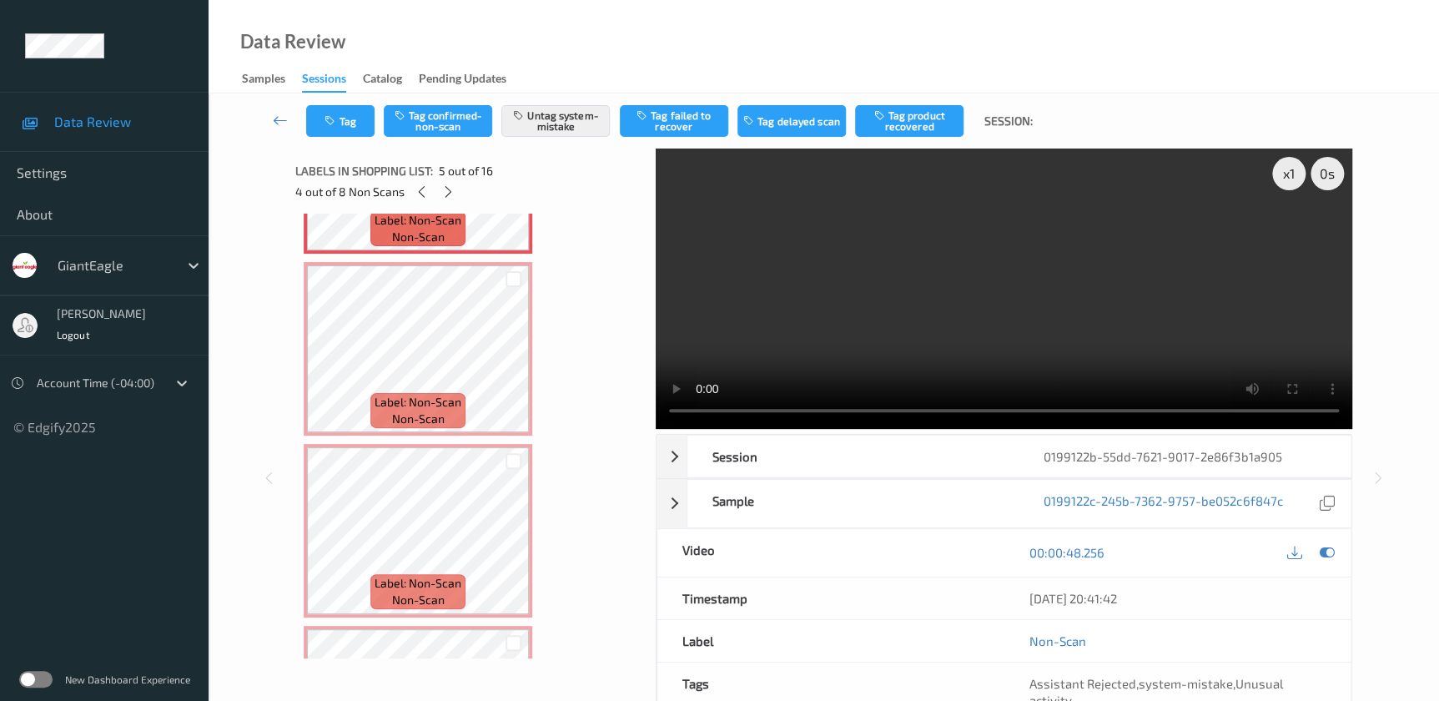
scroll to position [884, 0]
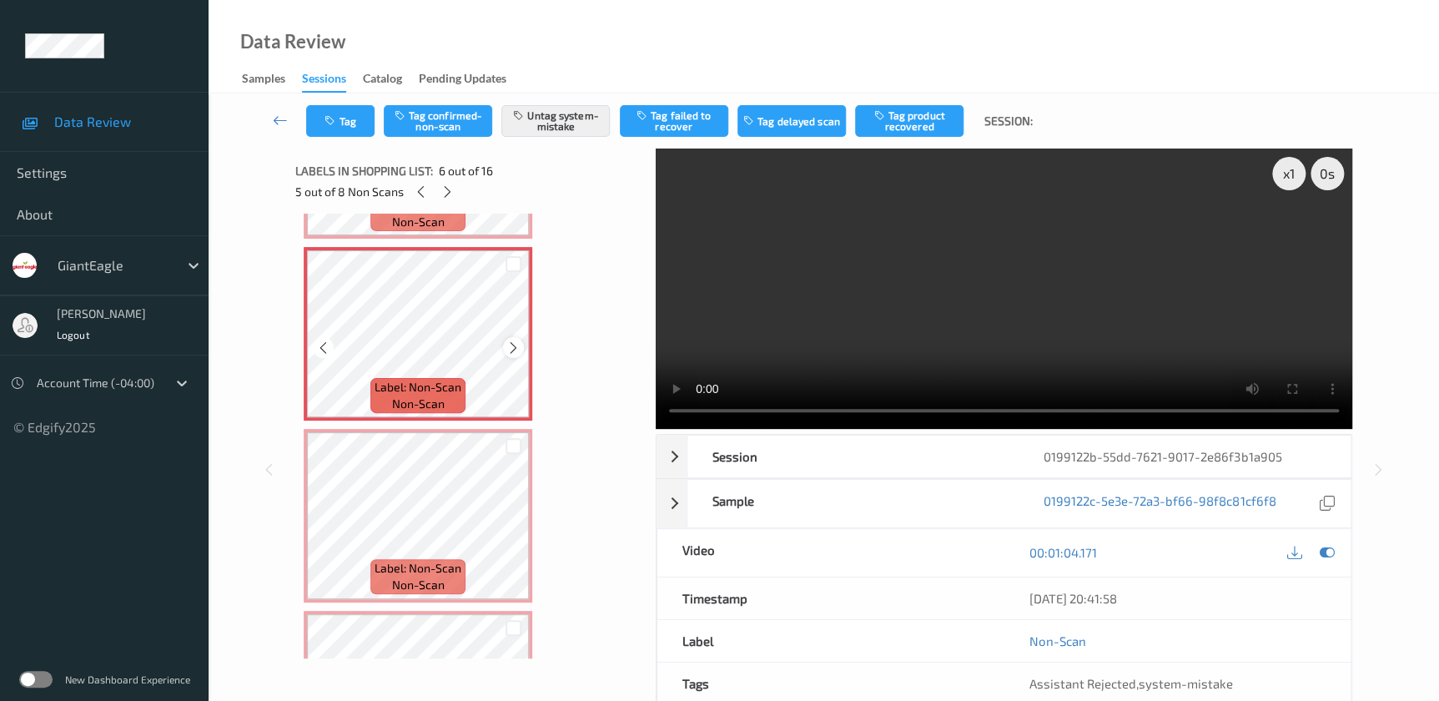
click at [506, 340] on icon at bounding box center [513, 347] width 14 height 15
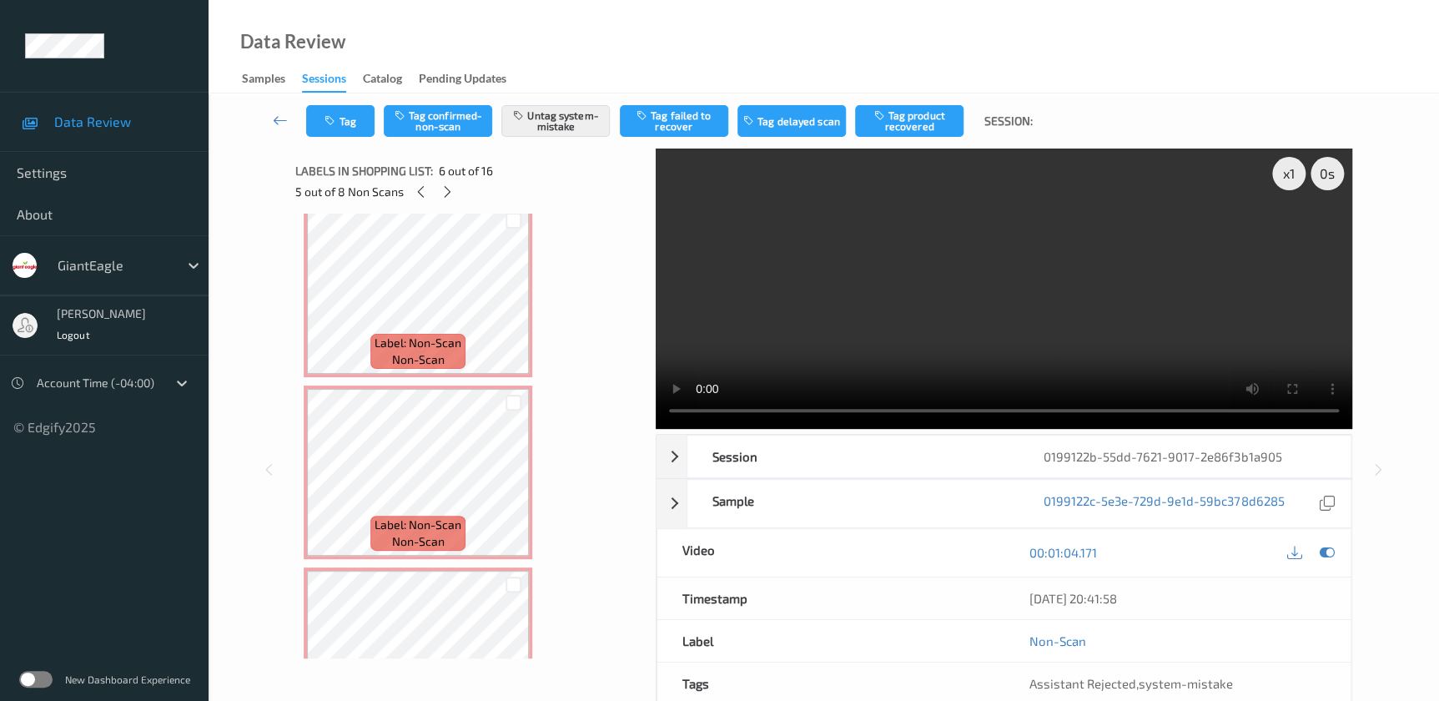
scroll to position [1112, 0]
click at [514, 294] on icon at bounding box center [513, 301] width 14 height 15
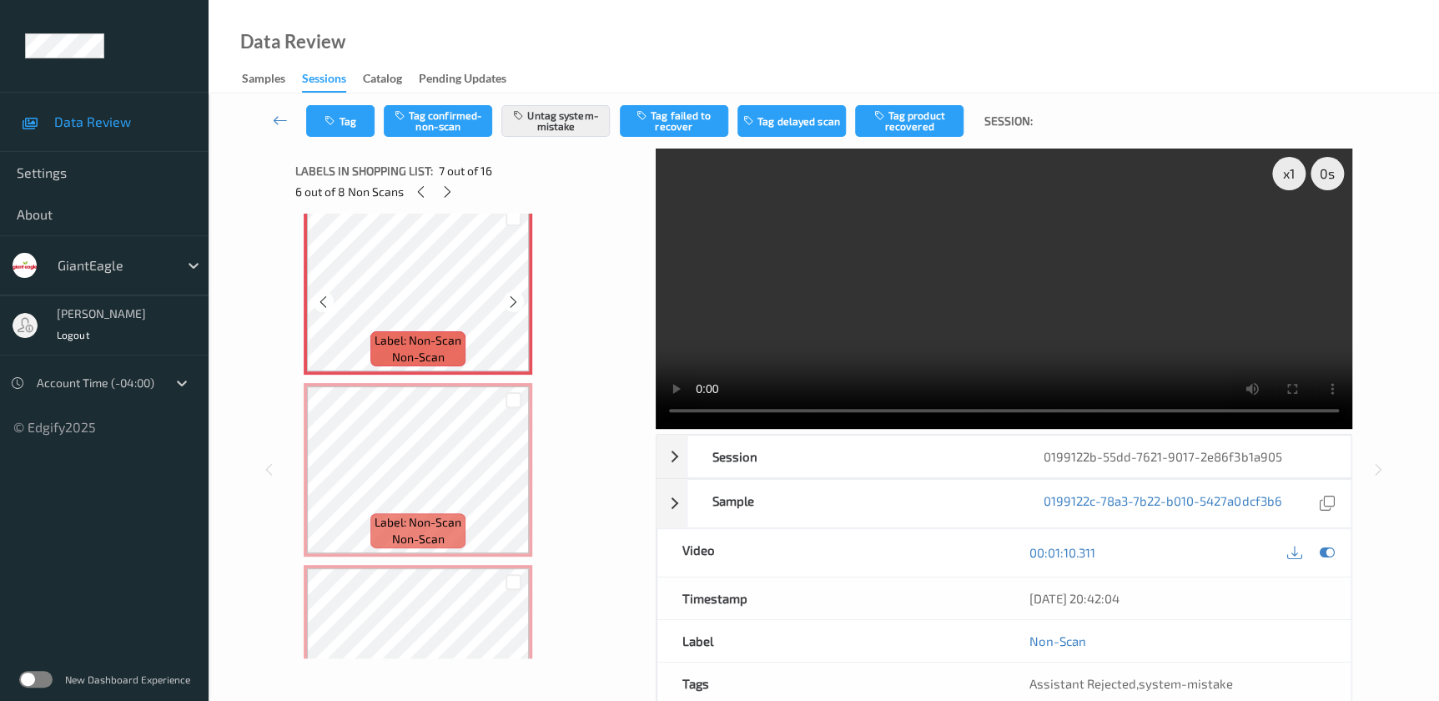
click at [514, 294] on icon at bounding box center [513, 301] width 14 height 15
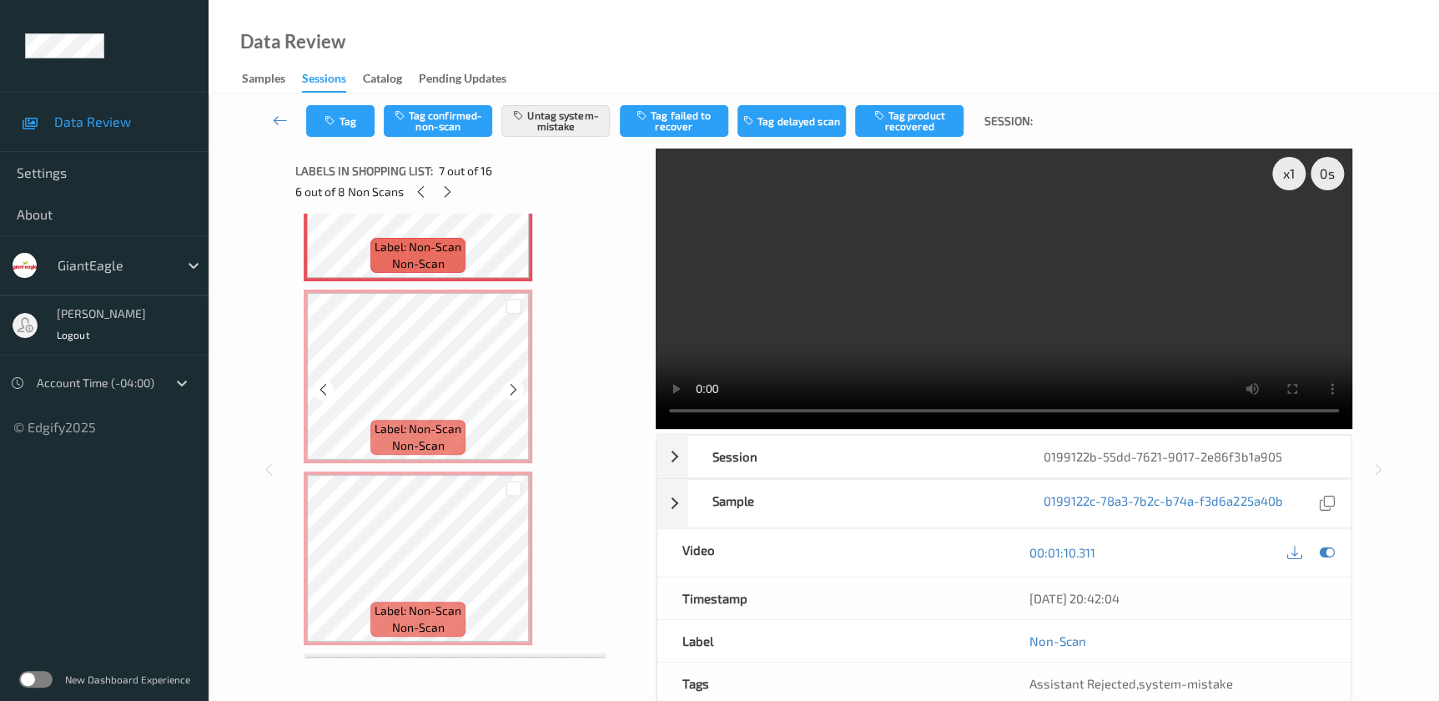
scroll to position [1339, 0]
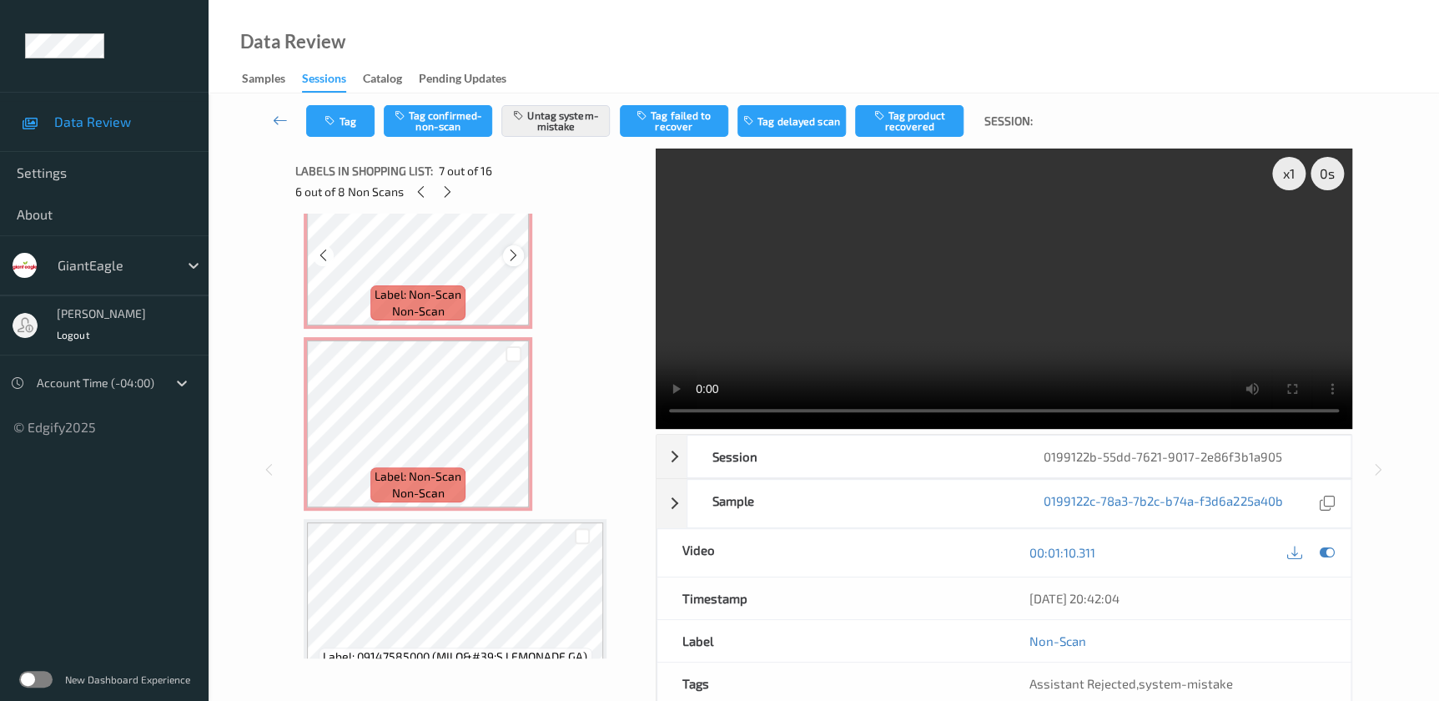
click at [517, 249] on icon at bounding box center [513, 255] width 14 height 15
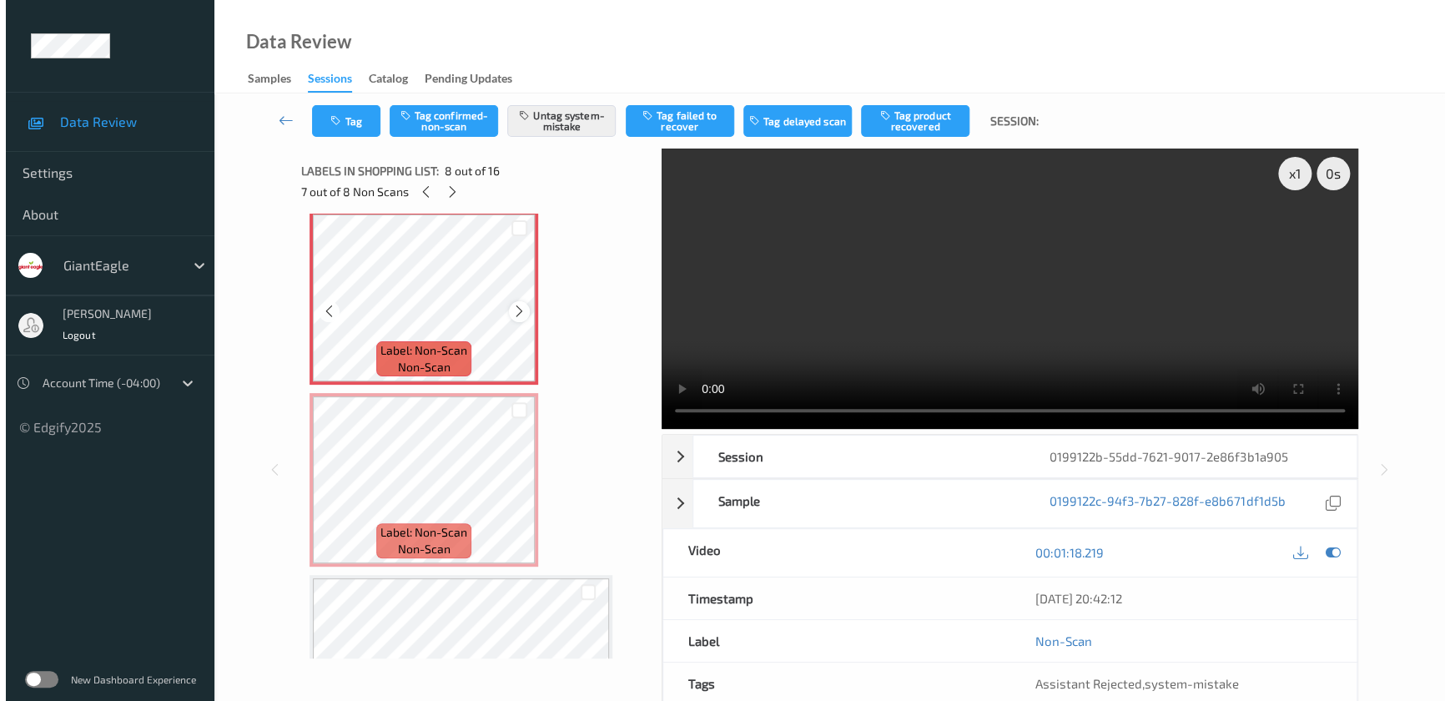
scroll to position [1188, 0]
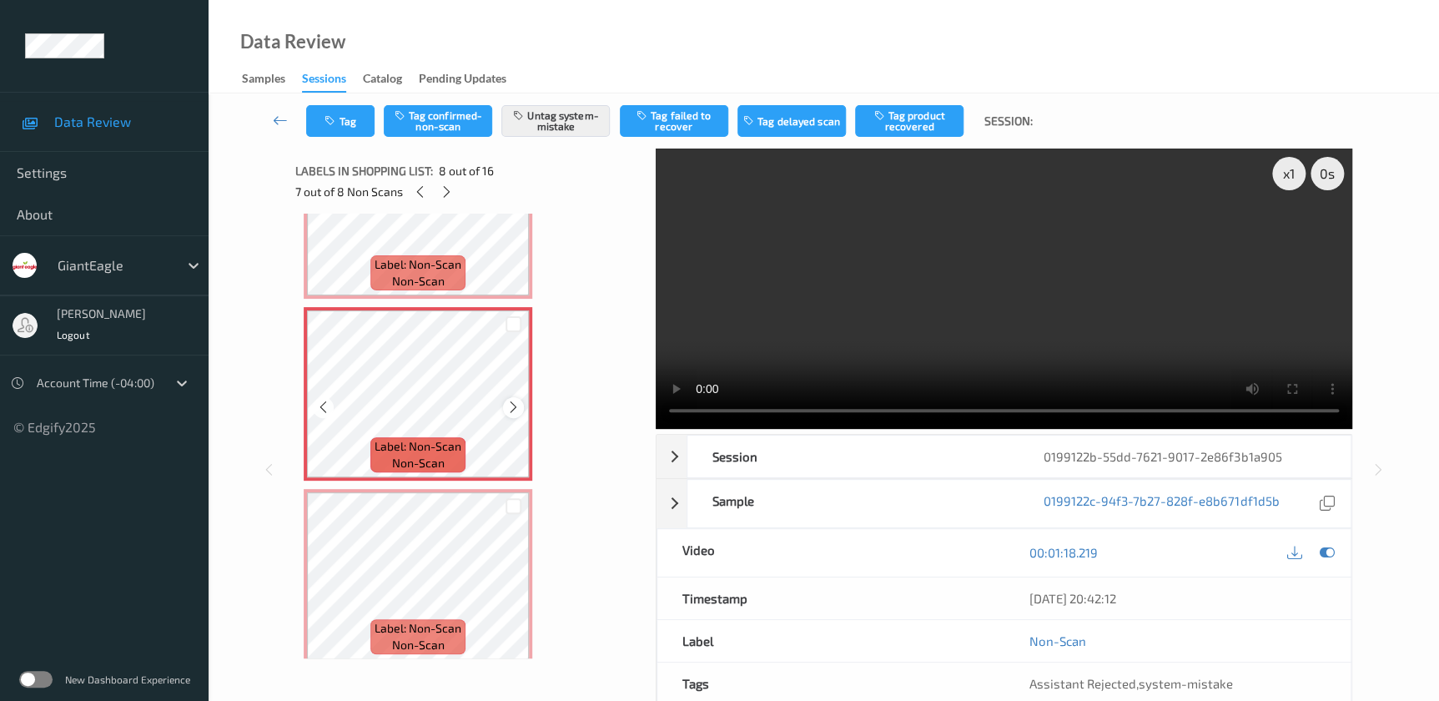
click at [511, 399] on icon at bounding box center [513, 406] width 14 height 15
click at [349, 118] on button "Tag" at bounding box center [340, 121] width 68 height 32
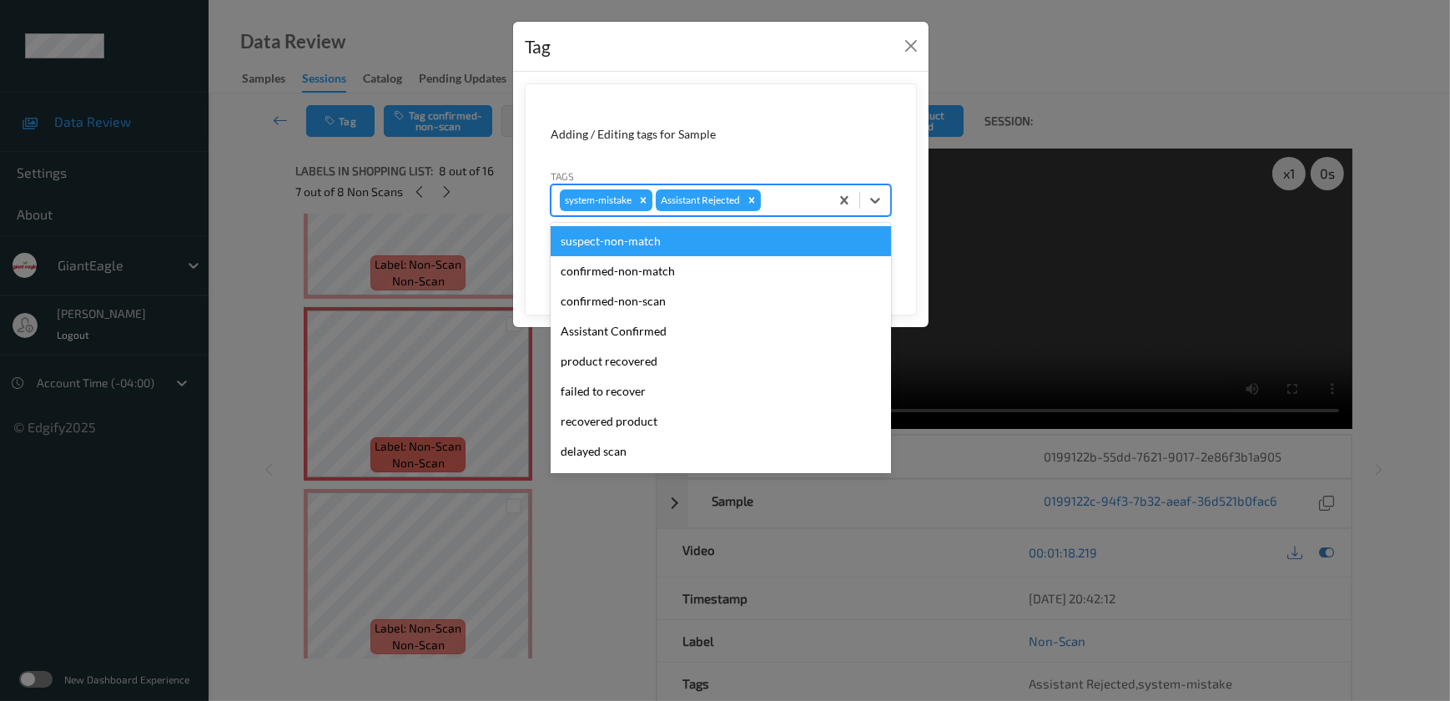
click at [771, 203] on div at bounding box center [792, 200] width 57 height 20
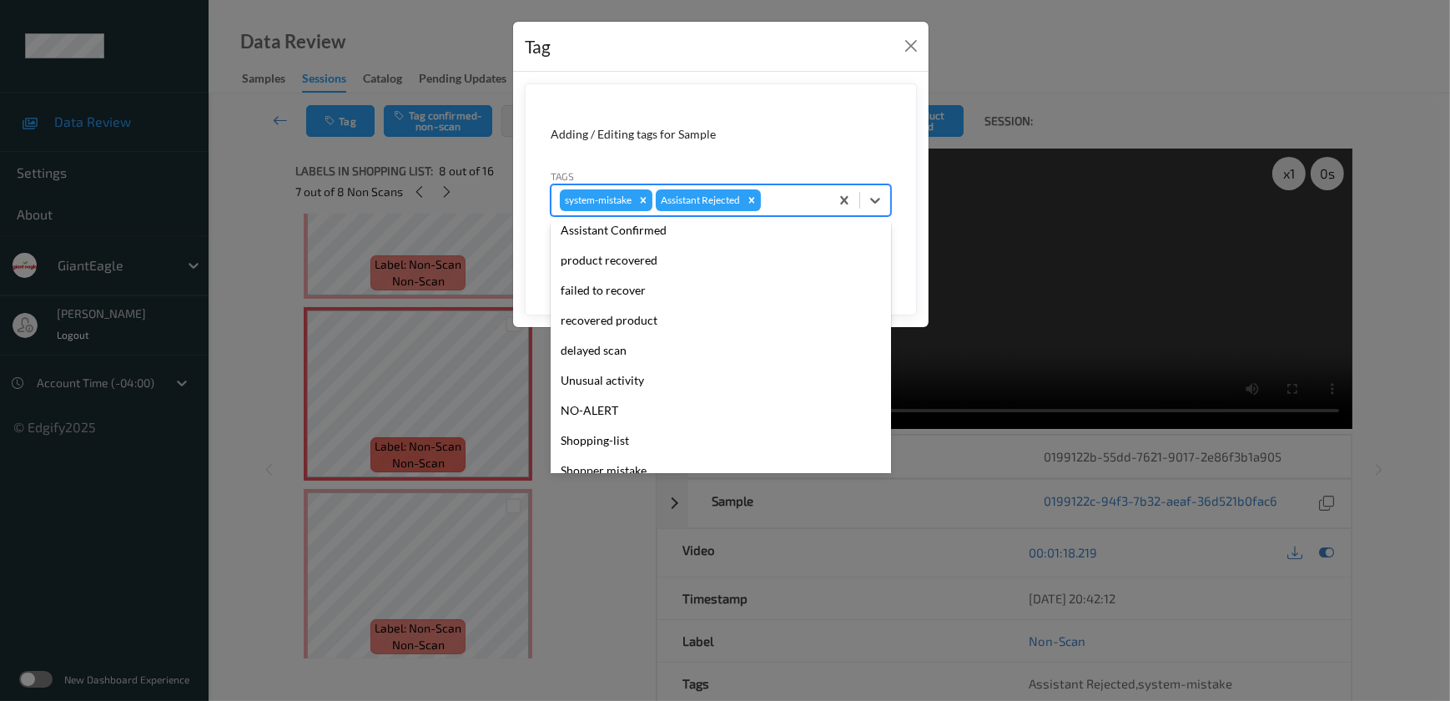
scroll to position [147, 0]
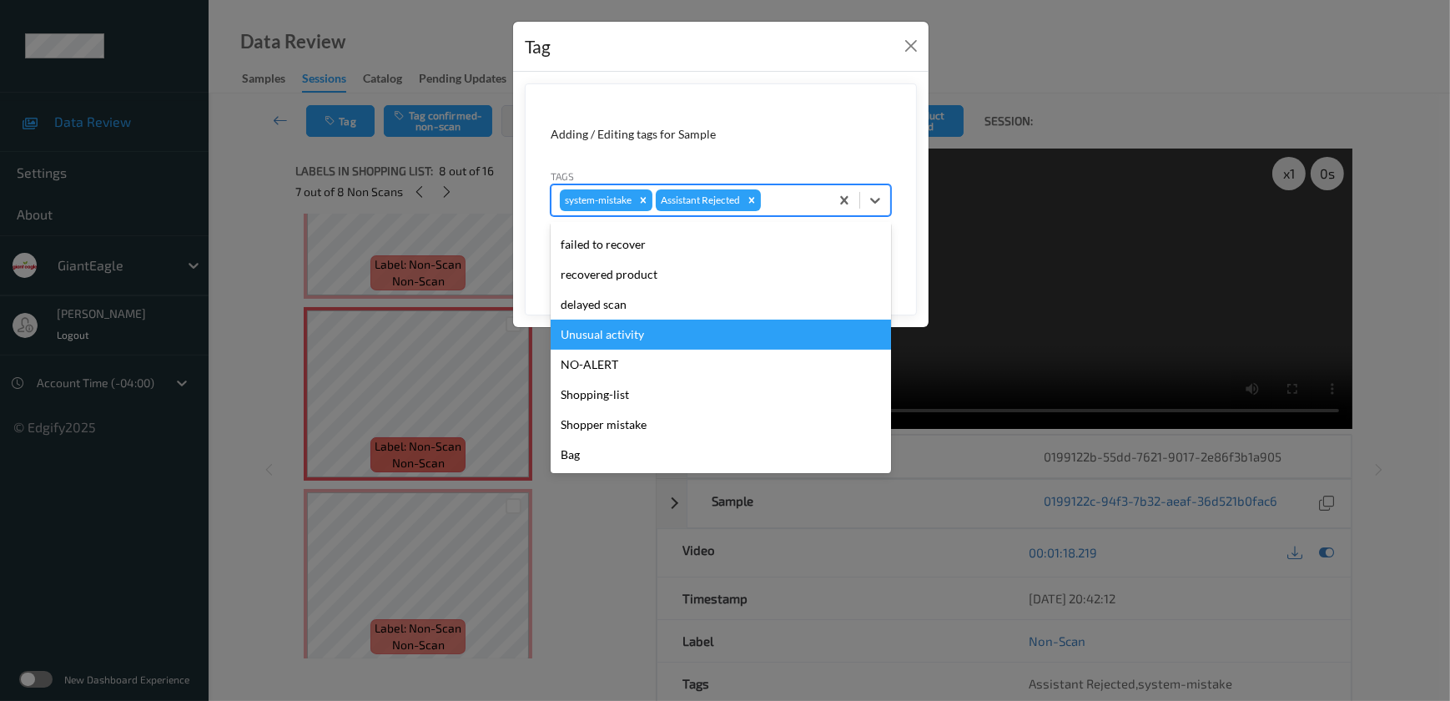
click at [641, 325] on div "Unusual activity" at bounding box center [720, 334] width 340 height 30
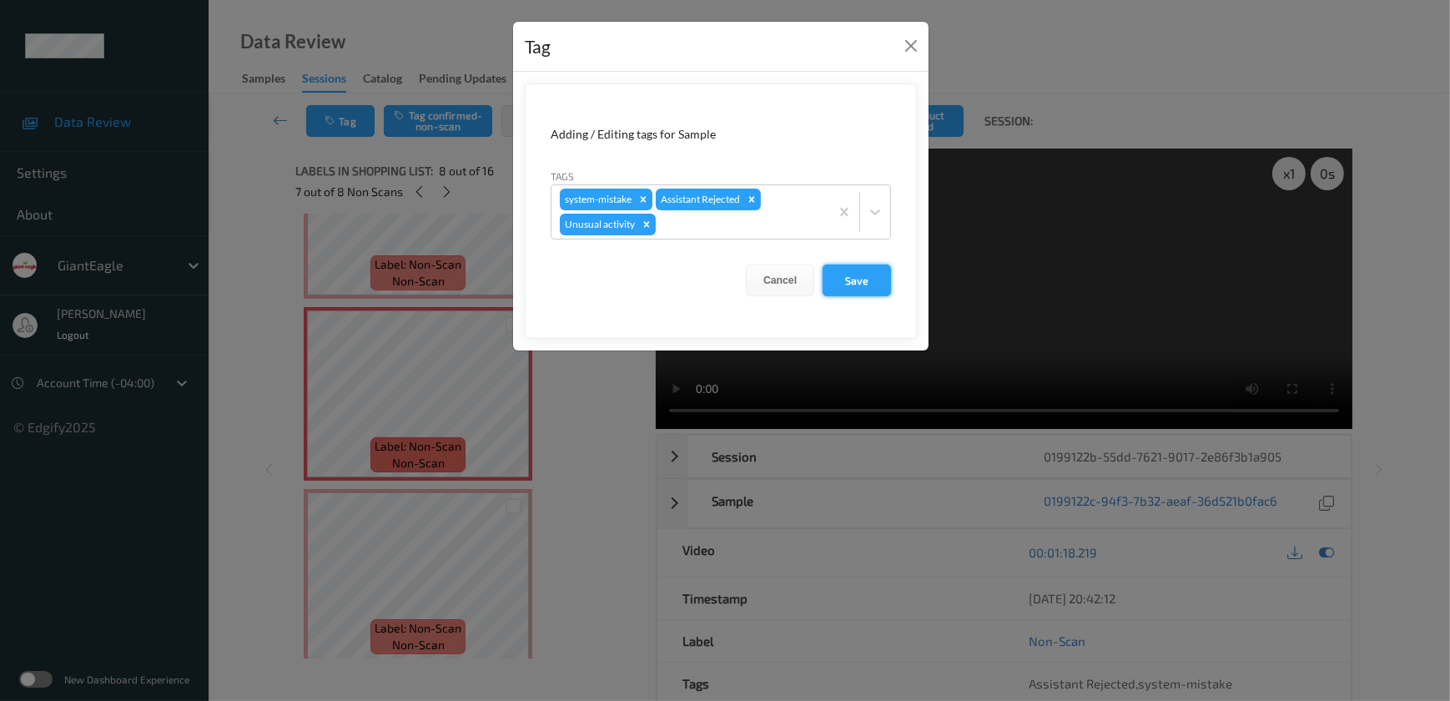
click at [852, 279] on button "Save" at bounding box center [856, 280] width 68 height 32
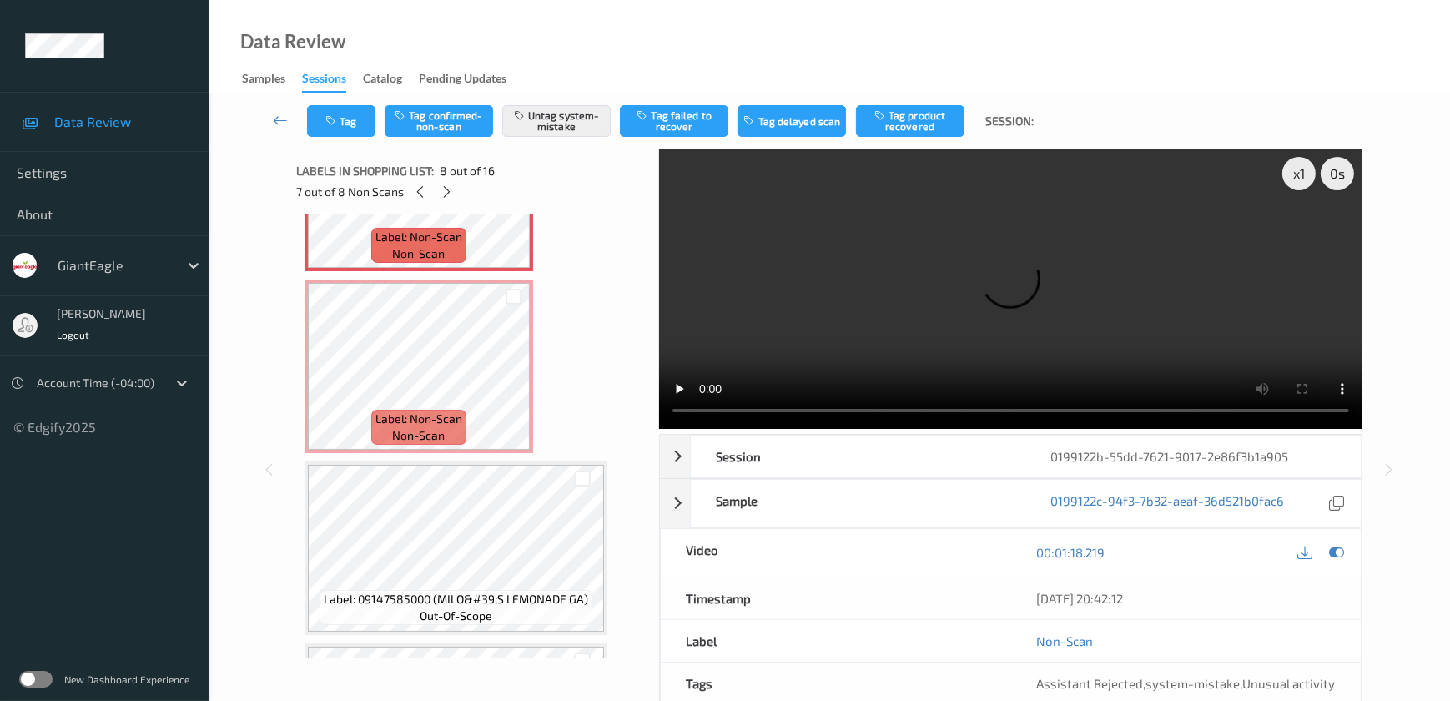
scroll to position [1415, 0]
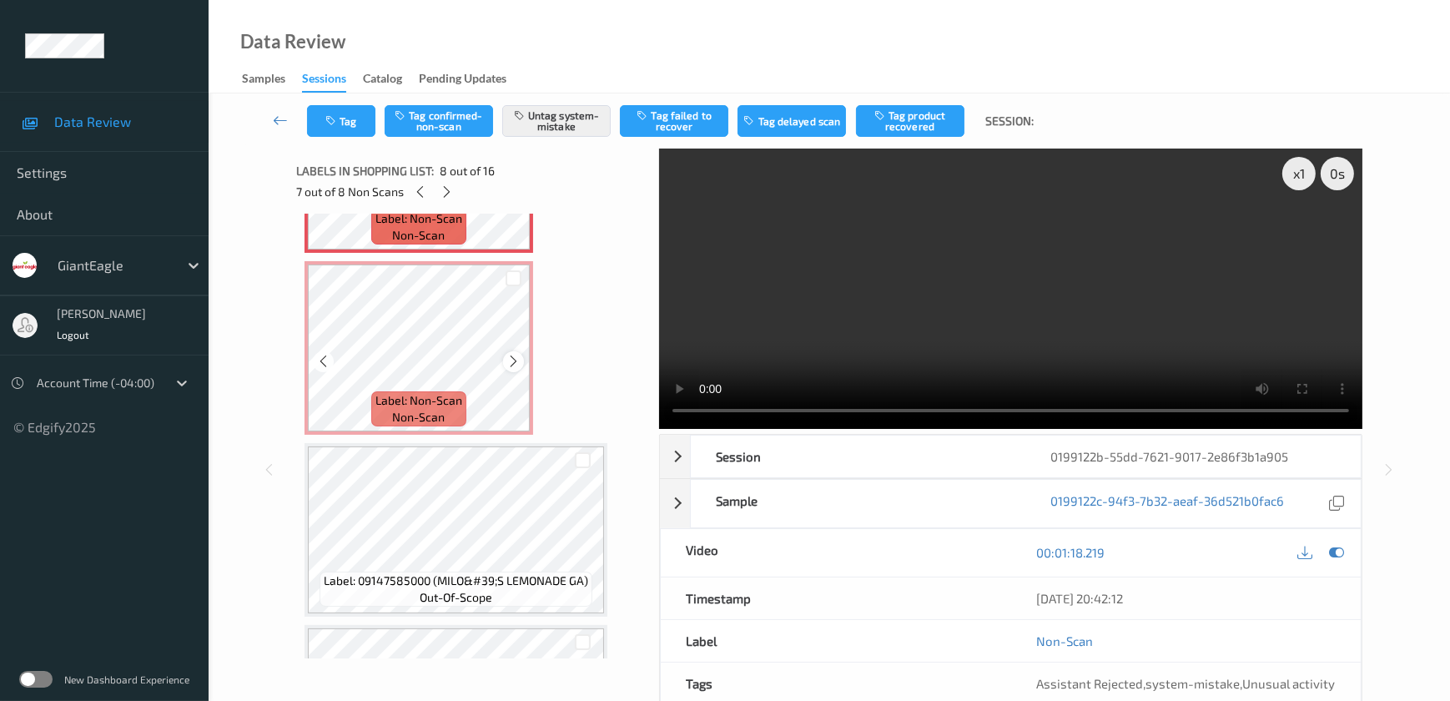
click at [515, 354] on icon at bounding box center [513, 361] width 14 height 15
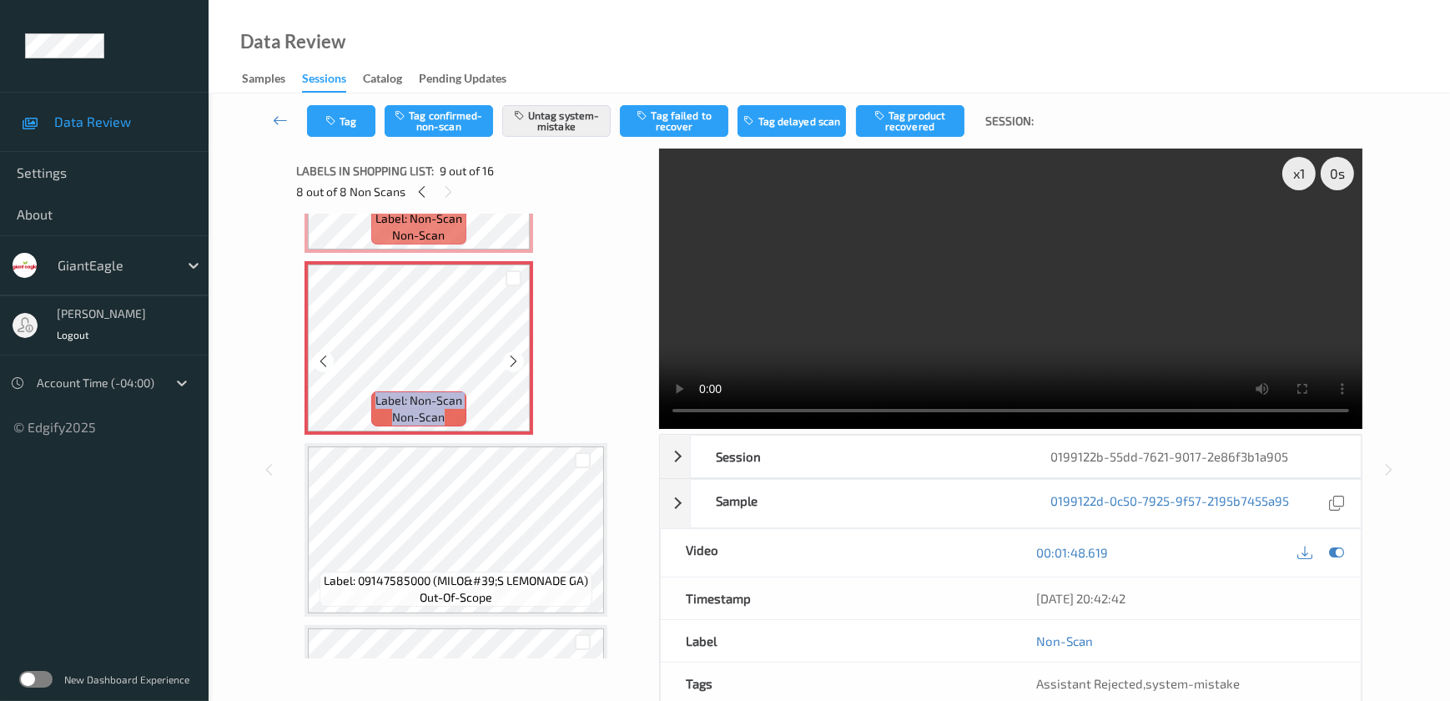
click at [515, 354] on icon at bounding box center [513, 361] width 14 height 15
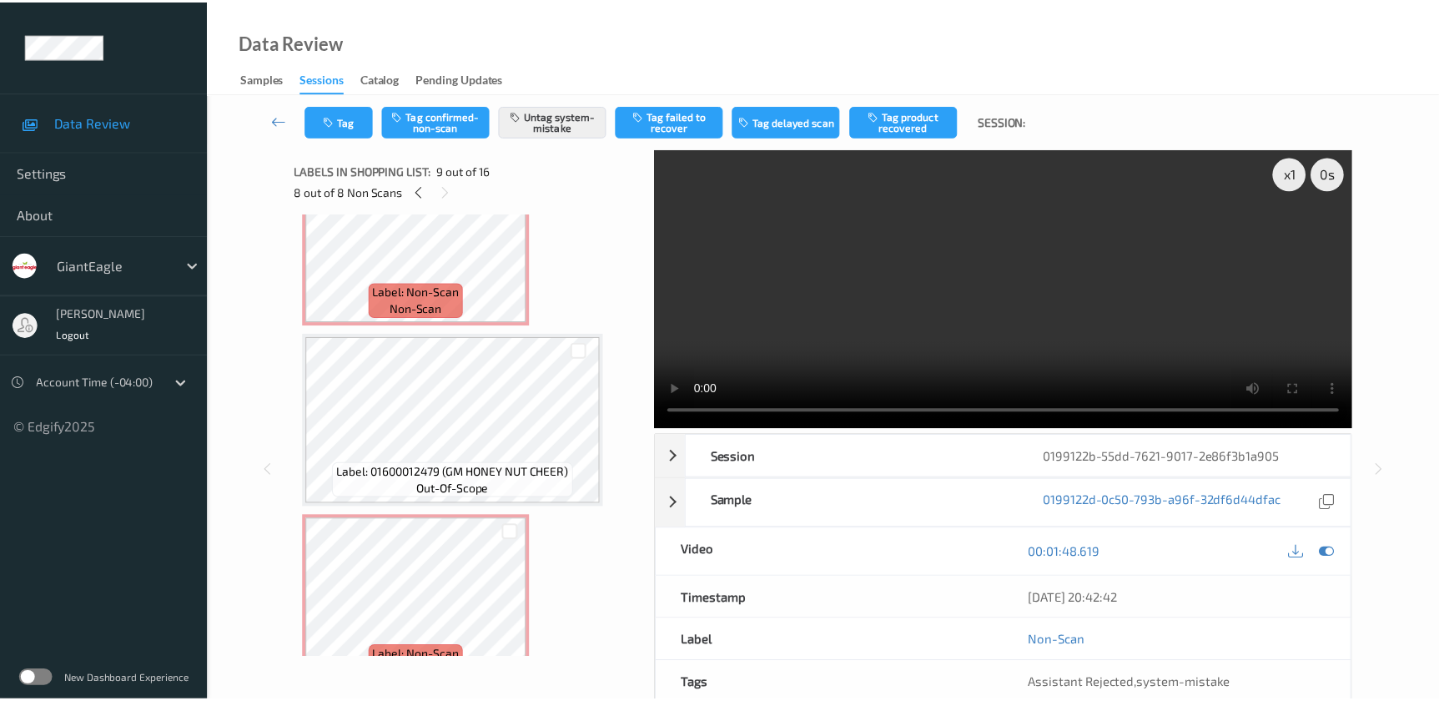
scroll to position [0, 0]
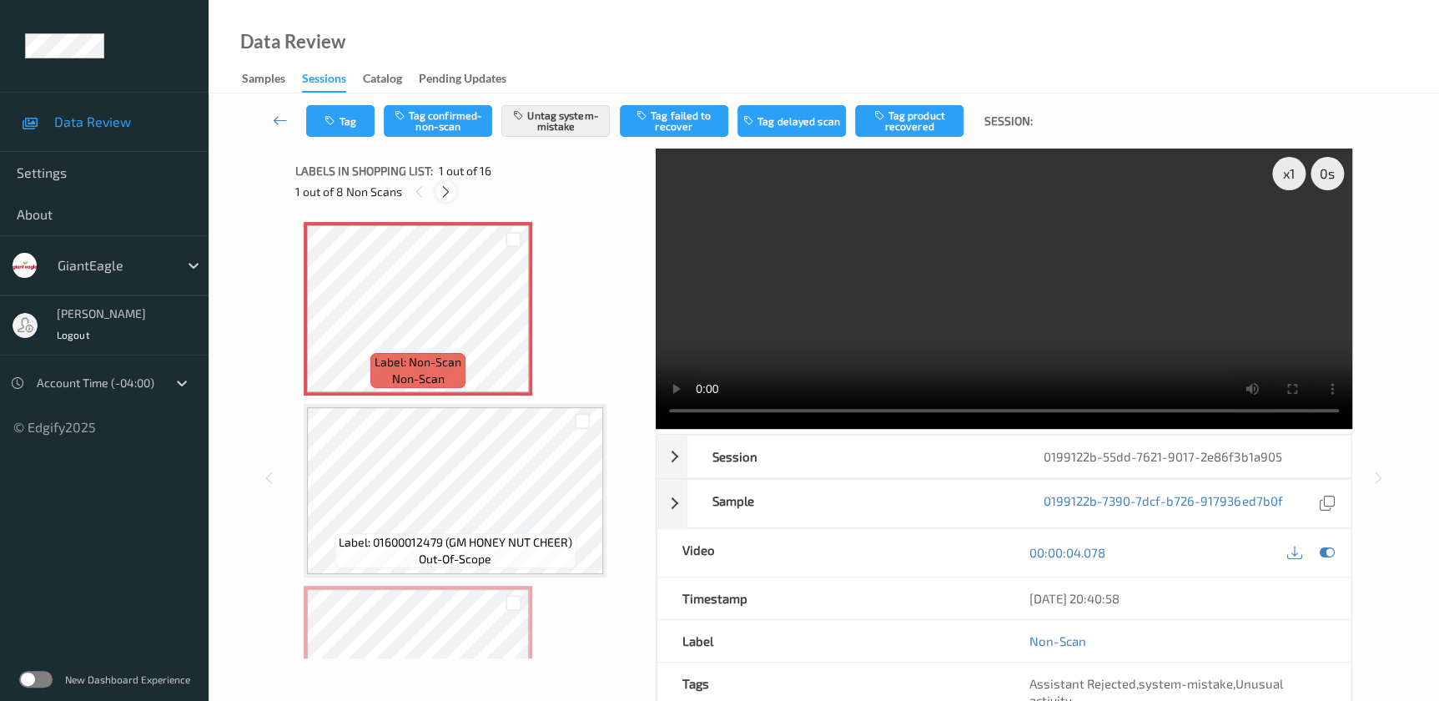
click at [446, 190] on icon at bounding box center [446, 191] width 14 height 15
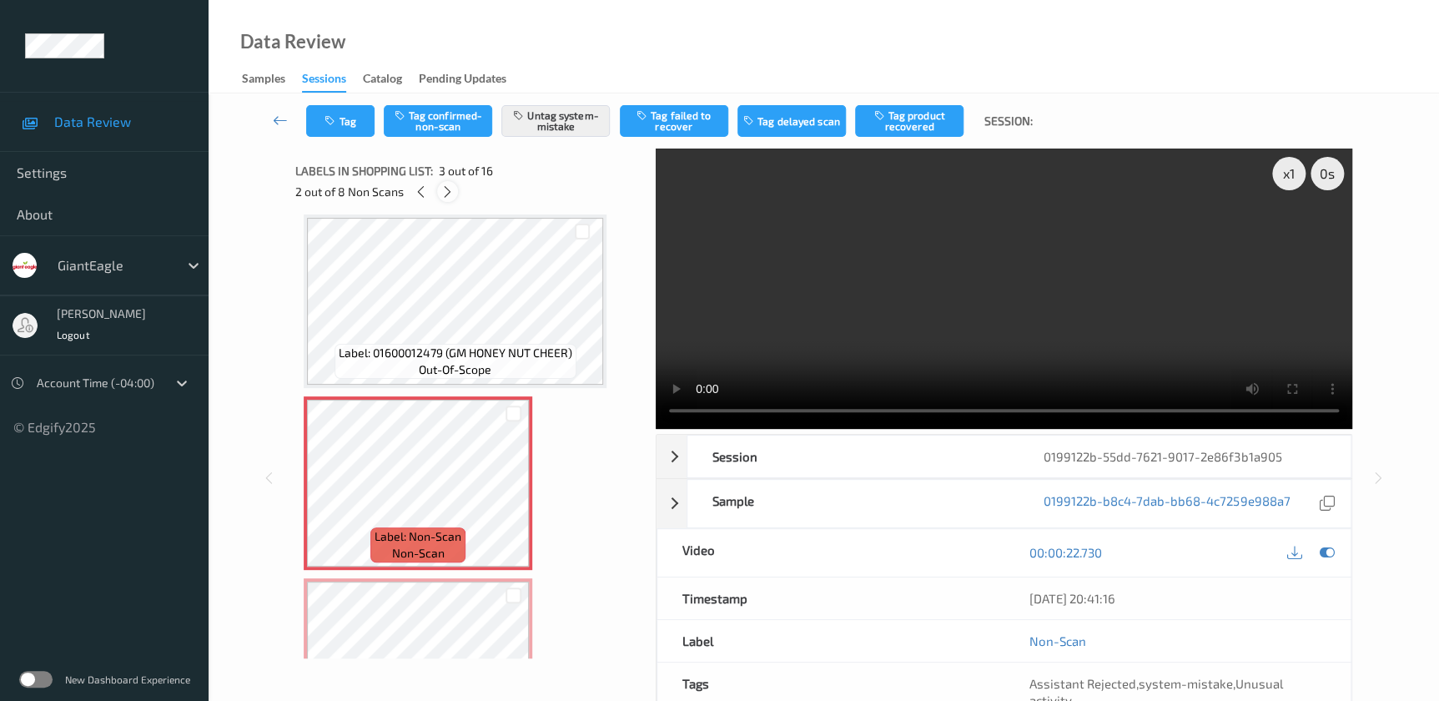
click at [446, 190] on icon at bounding box center [447, 191] width 14 height 15
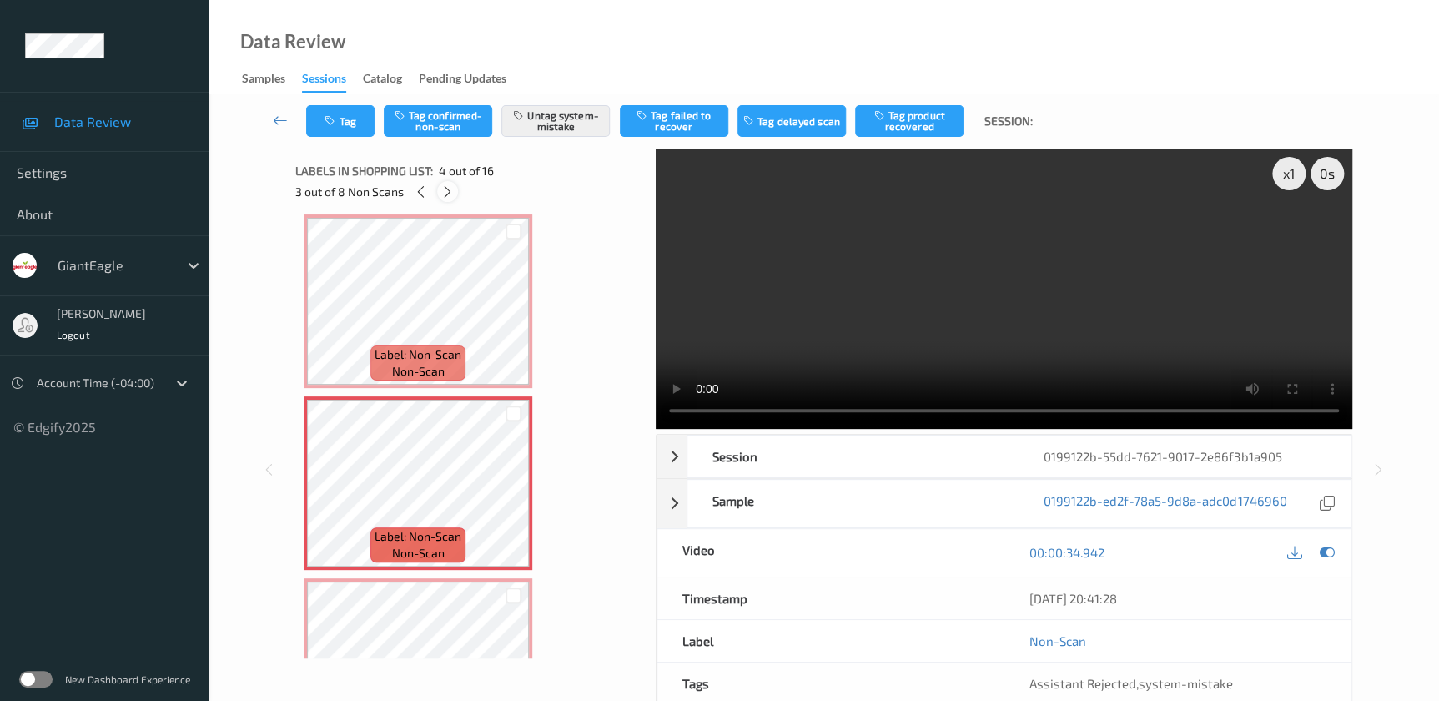
click at [446, 190] on icon at bounding box center [447, 191] width 14 height 15
click at [446, 190] on icon at bounding box center [448, 191] width 14 height 15
click at [446, 190] on icon at bounding box center [447, 191] width 14 height 15
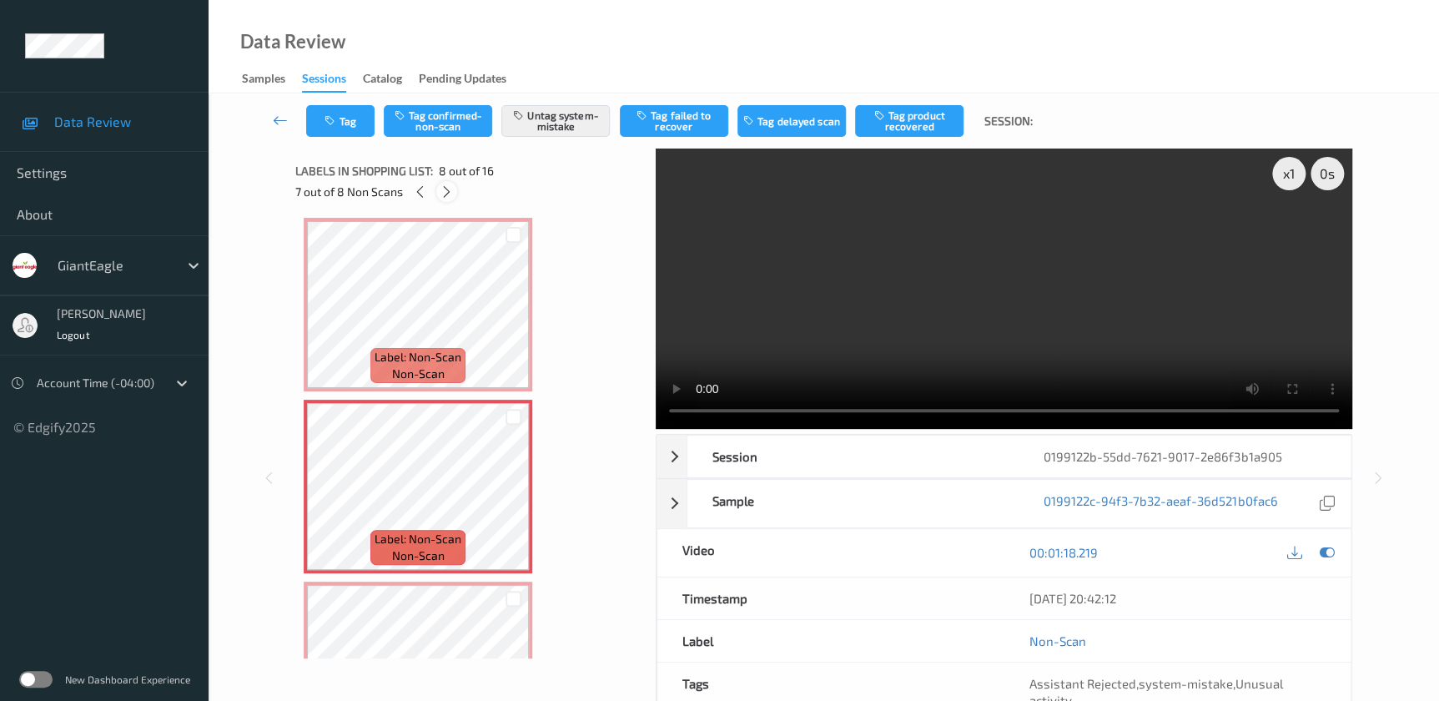
scroll to position [1276, 0]
click at [446, 190] on icon at bounding box center [448, 191] width 14 height 15
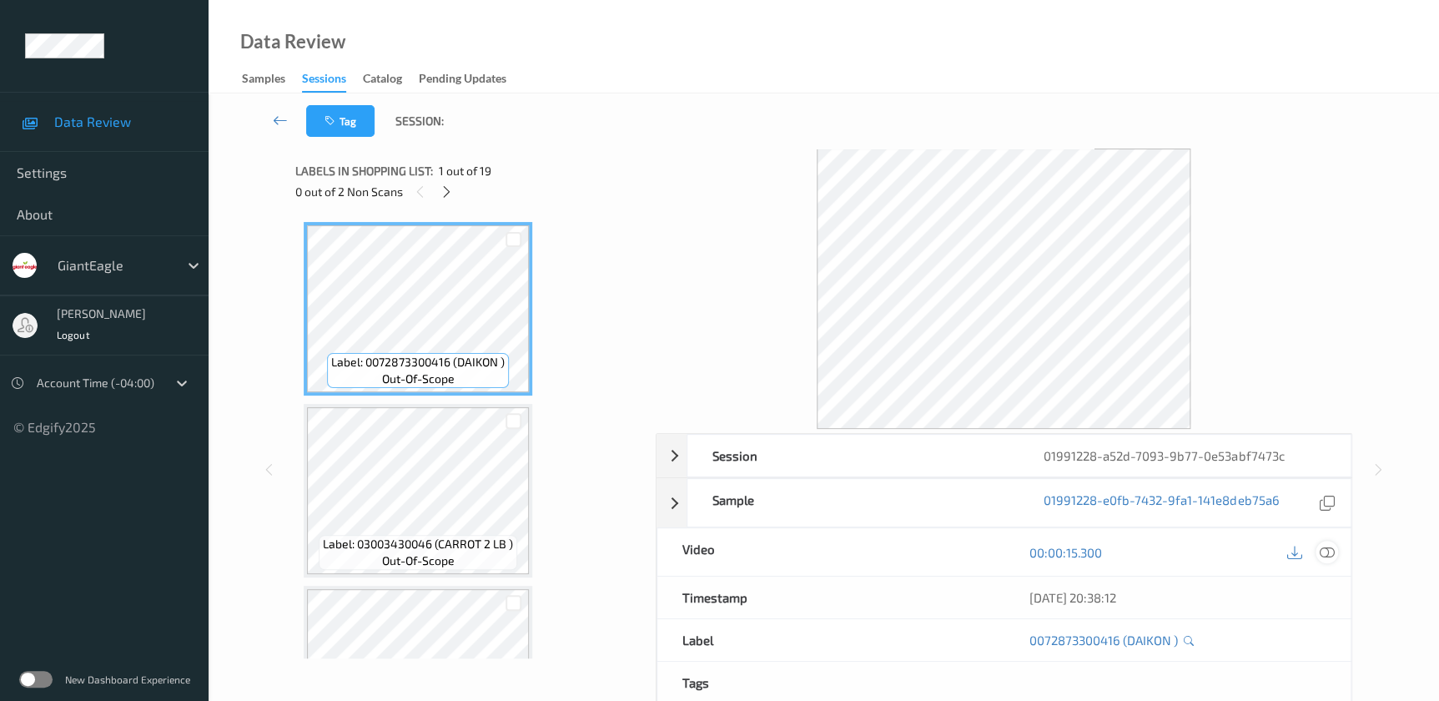
click at [1328, 550] on icon at bounding box center [1326, 552] width 15 height 15
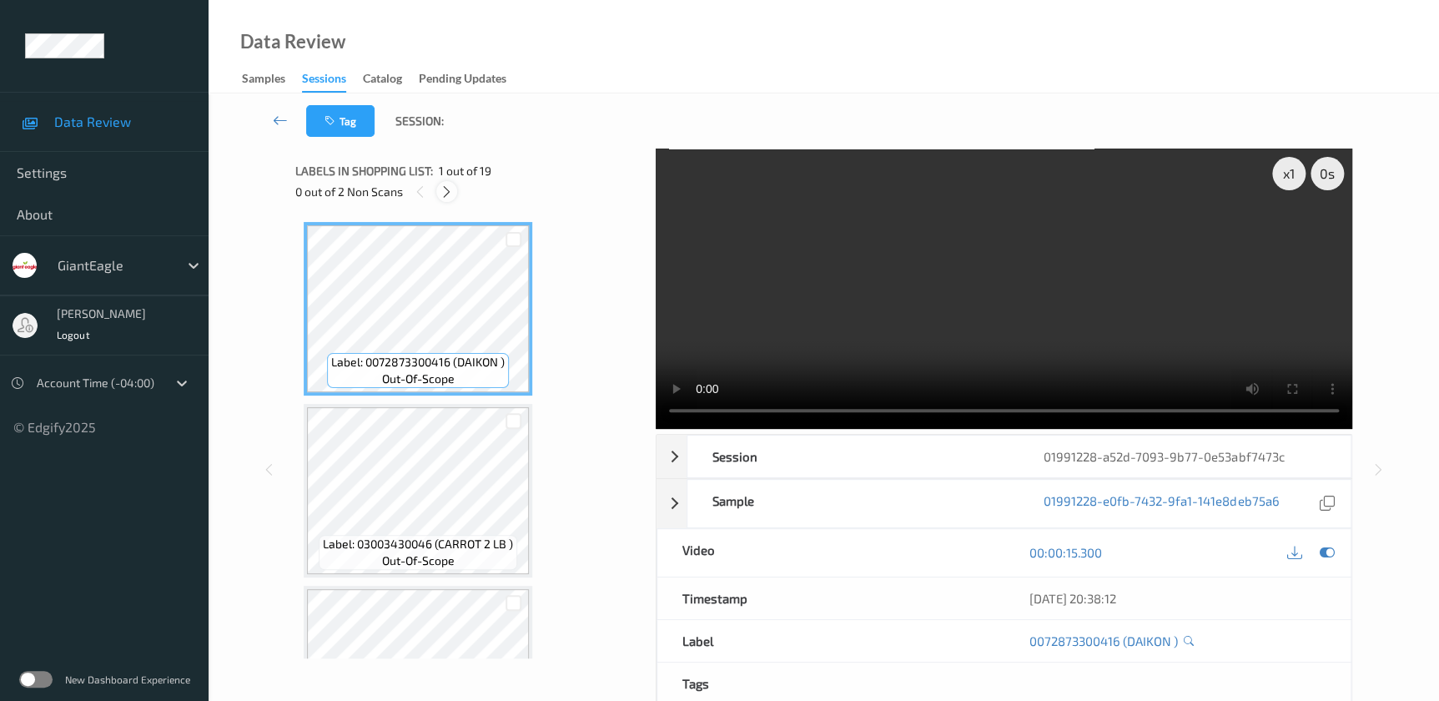
click at [449, 193] on icon at bounding box center [447, 191] width 14 height 15
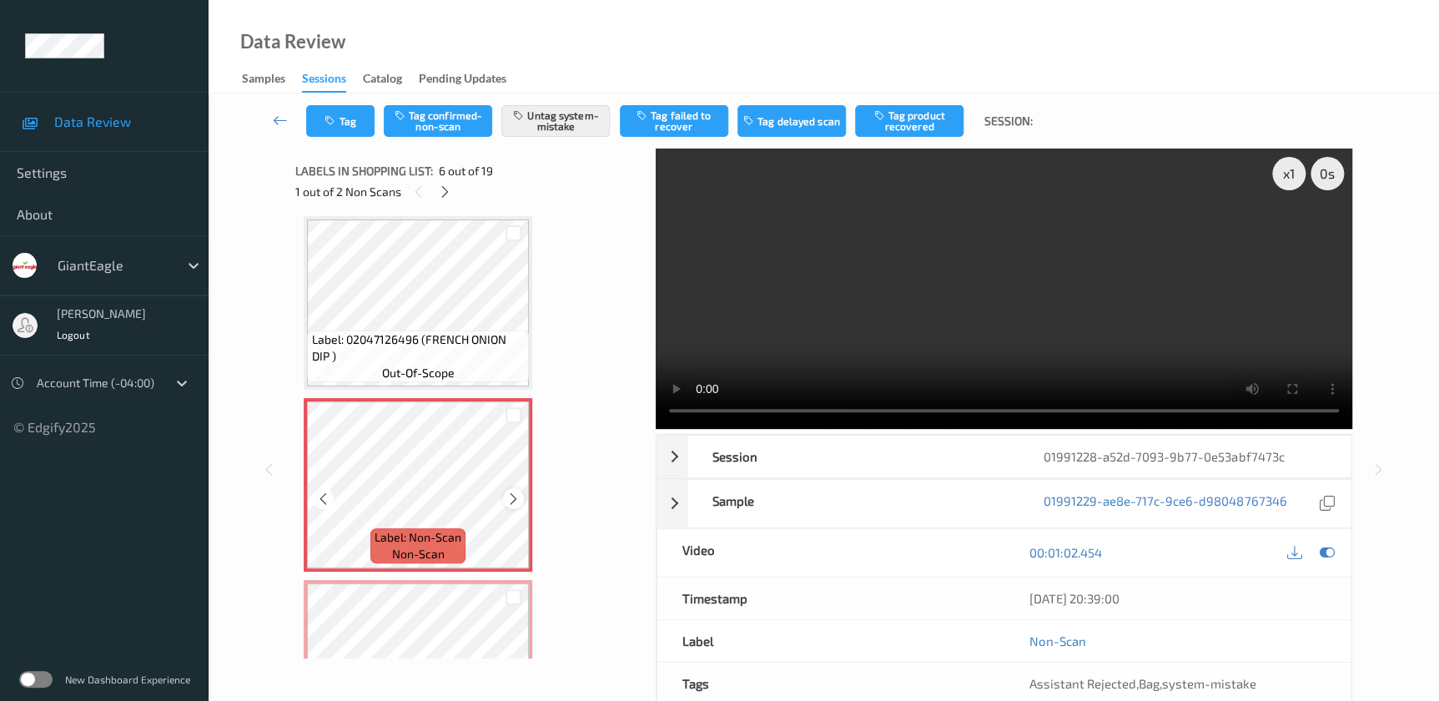
click at [515, 497] on icon at bounding box center [513, 497] width 14 height 15
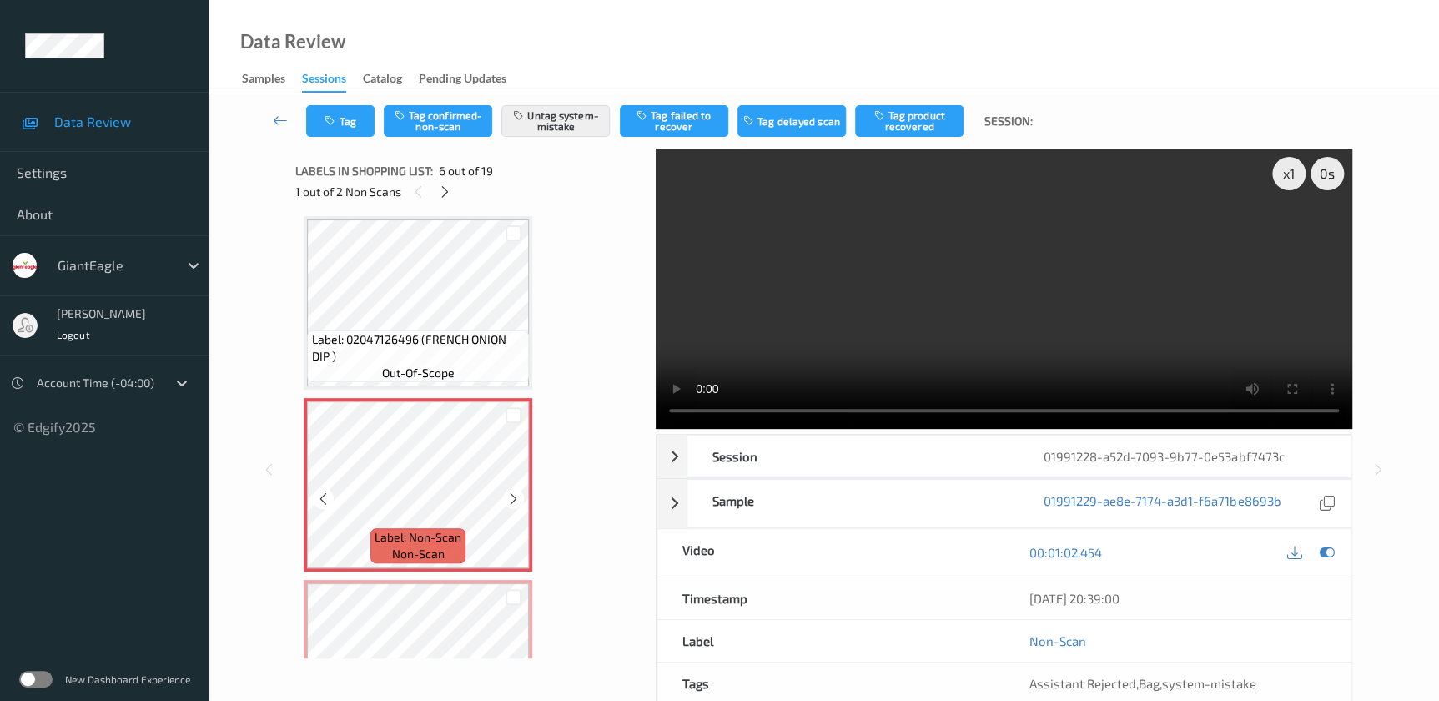
click at [515, 497] on icon at bounding box center [513, 497] width 14 height 15
click at [517, 494] on icon at bounding box center [513, 497] width 14 height 15
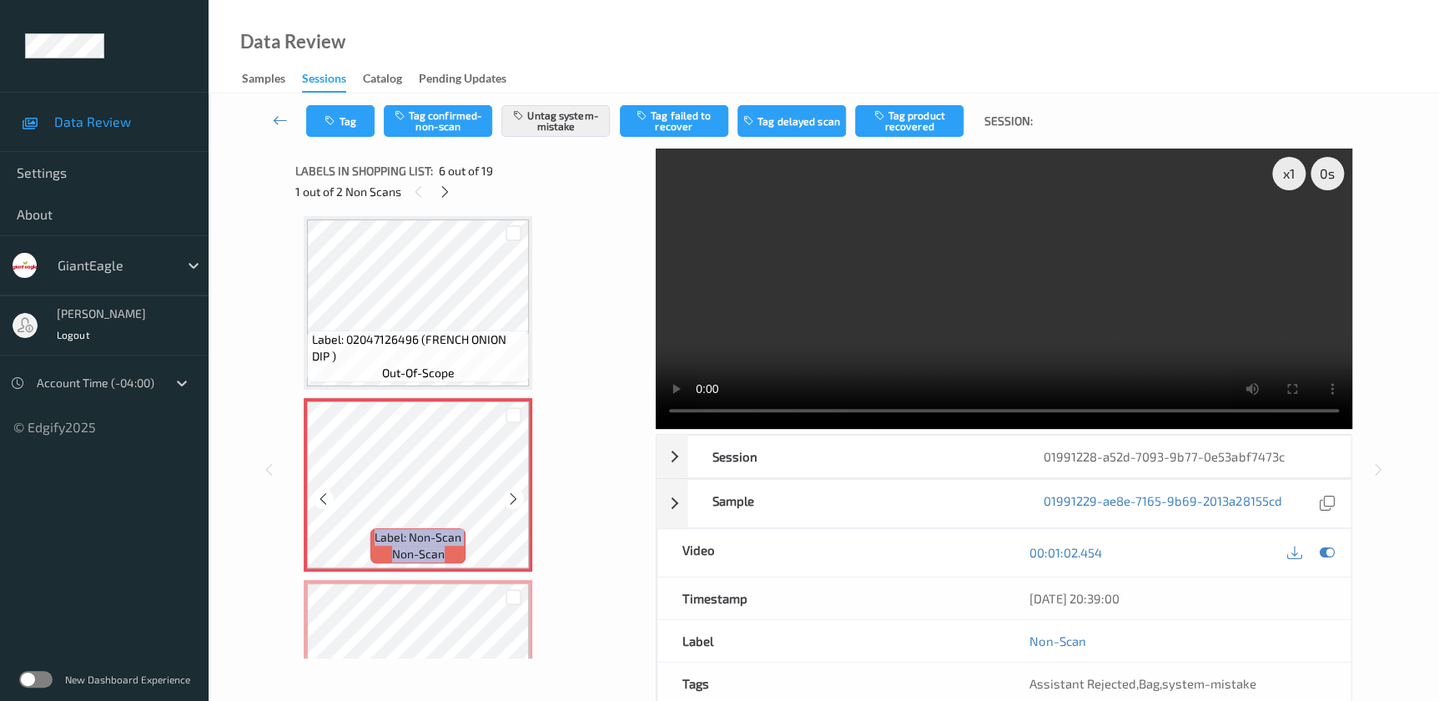
click at [517, 494] on icon at bounding box center [513, 497] width 14 height 15
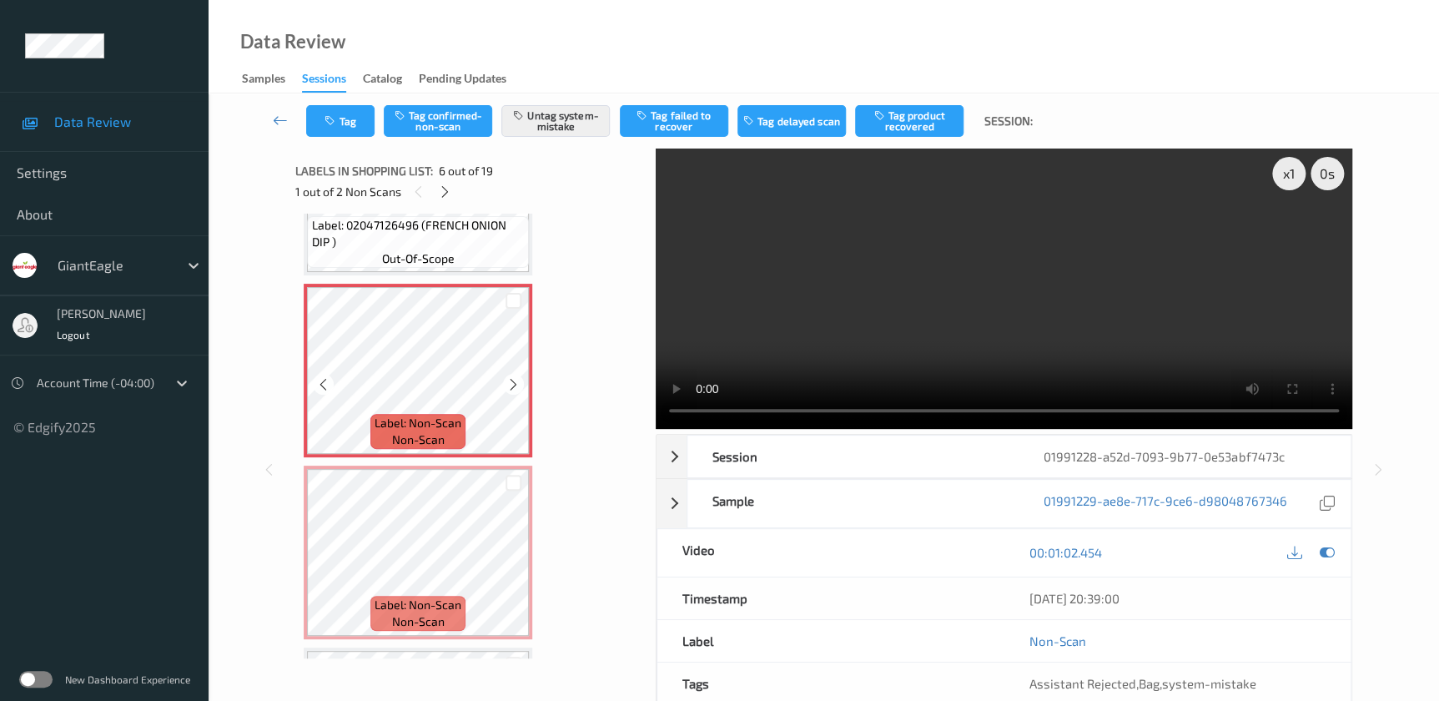
scroll to position [960, 0]
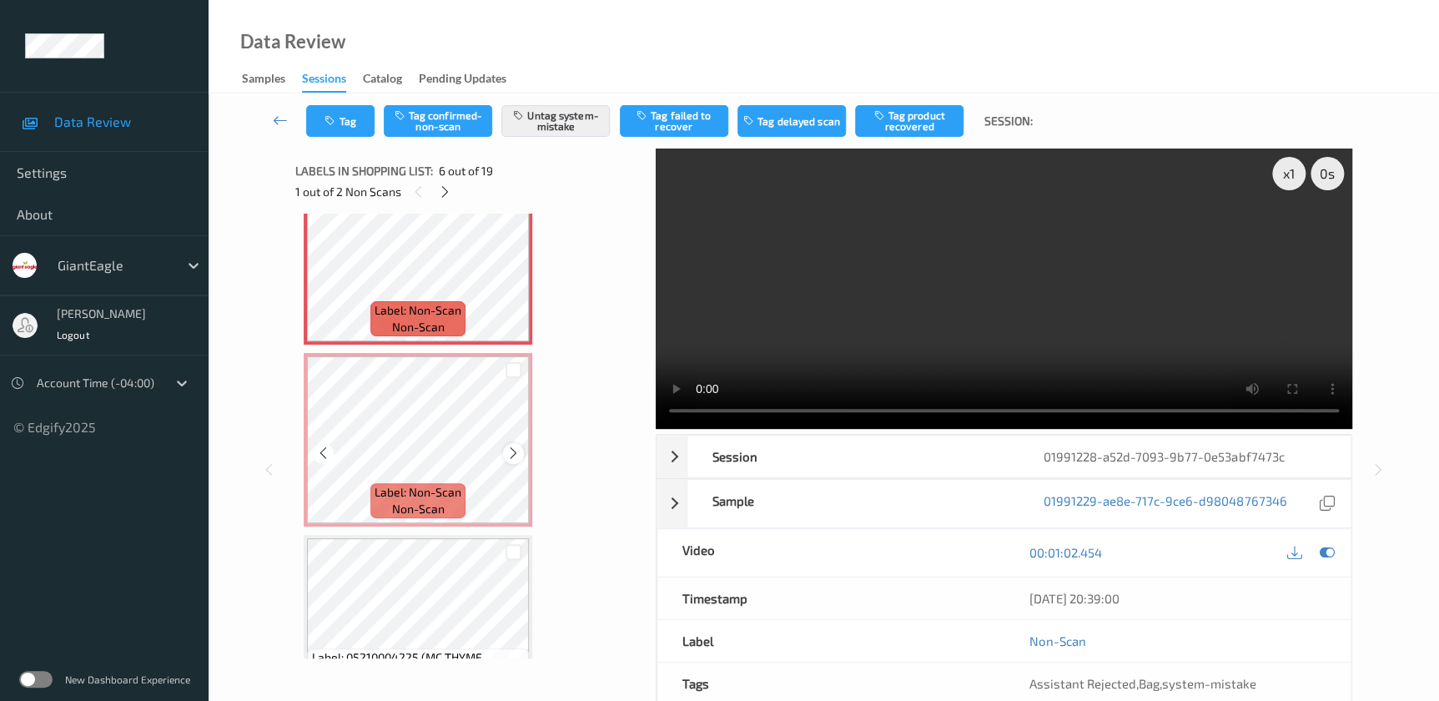
click at [514, 447] on icon at bounding box center [513, 452] width 14 height 15
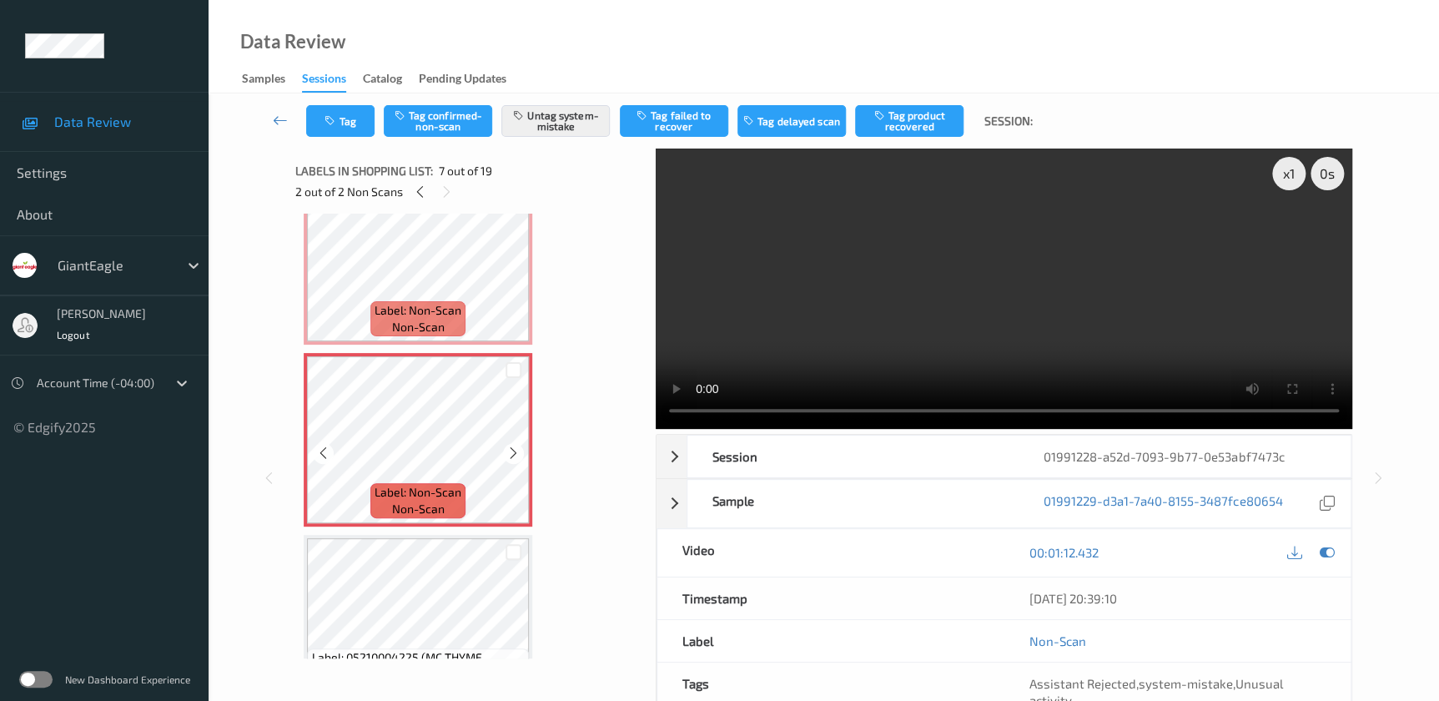
click at [514, 447] on icon at bounding box center [513, 452] width 14 height 15
click at [1023, 324] on video at bounding box center [1004, 288] width 696 height 280
click at [351, 138] on div "Tag Tag confirmed-non-scan Untag system-mistake Tag failed to recover Tag delay…" at bounding box center [824, 120] width 1162 height 55
click at [350, 128] on button "Tag" at bounding box center [340, 121] width 68 height 32
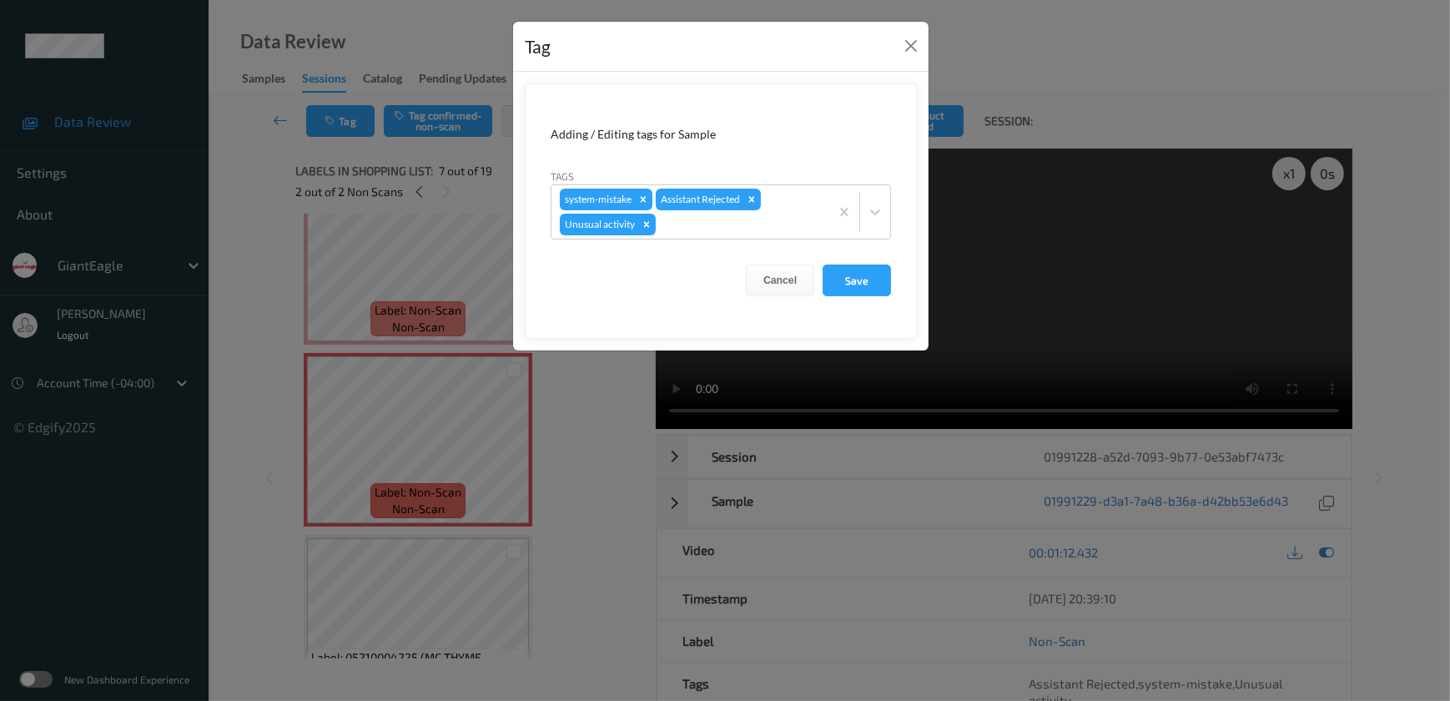
click at [578, 387] on div "Tag Adding / Editing tags for Sample Tags system-mistake Assistant Rejected Unu…" at bounding box center [725, 350] width 1450 height 701
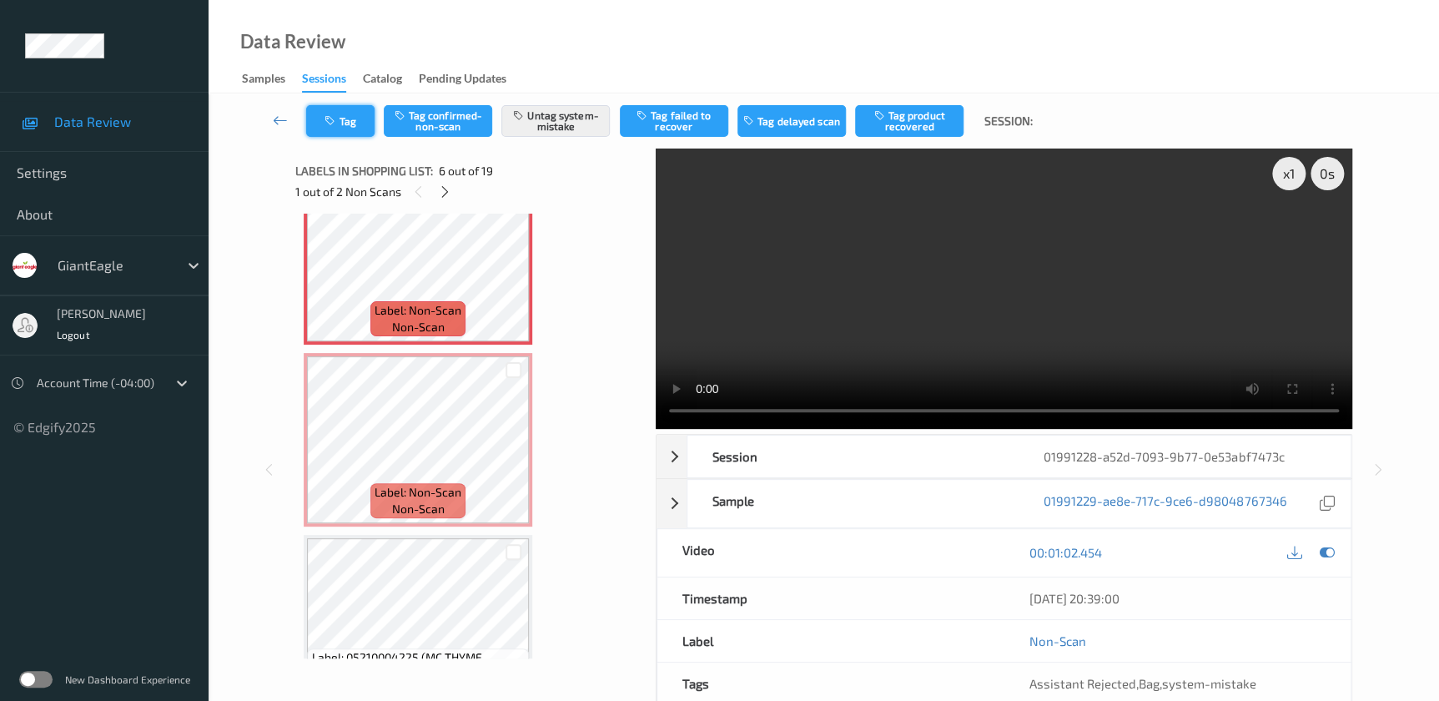
click at [343, 116] on button "Tag" at bounding box center [340, 121] width 68 height 32
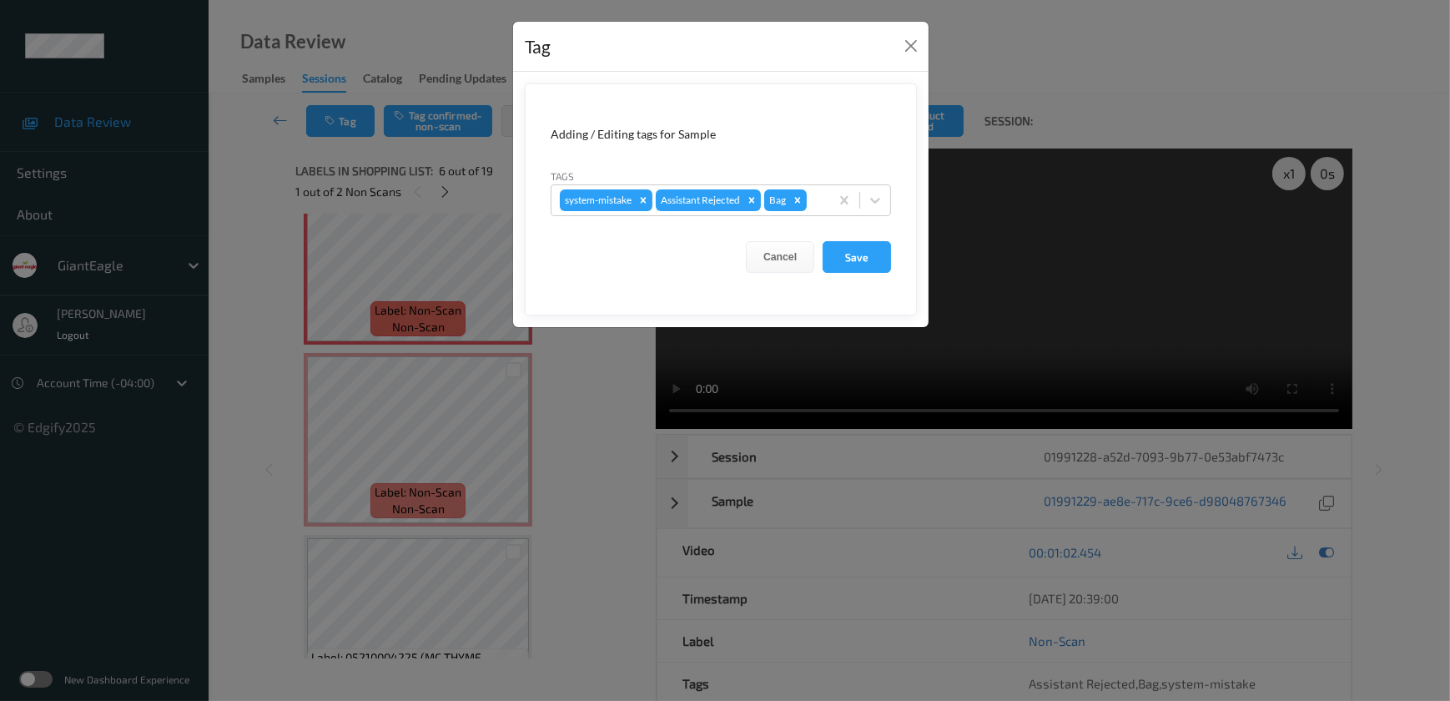
click at [600, 393] on div "Tag Adding / Editing tags for Sample Tags system-mistake Assistant Rejected Bag…" at bounding box center [725, 350] width 1450 height 701
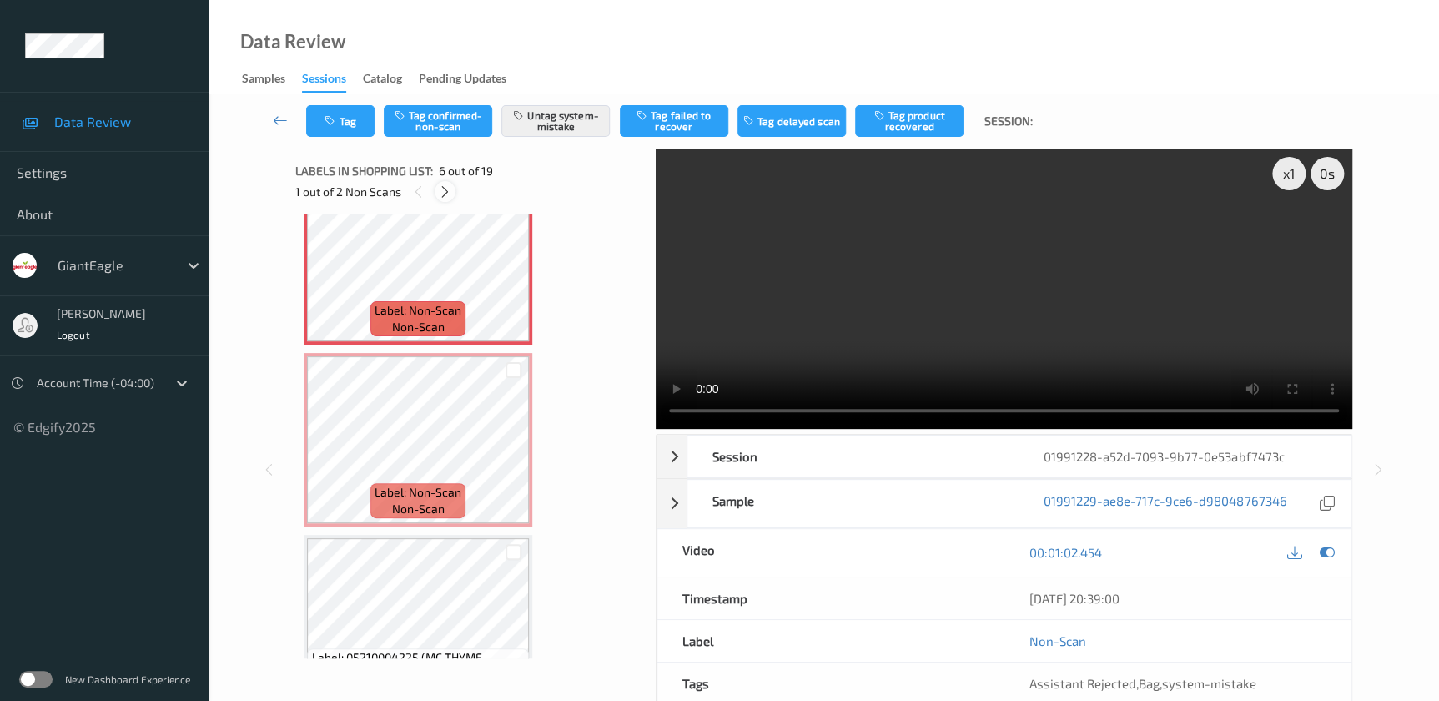
click at [438, 192] on icon at bounding box center [445, 191] width 14 height 15
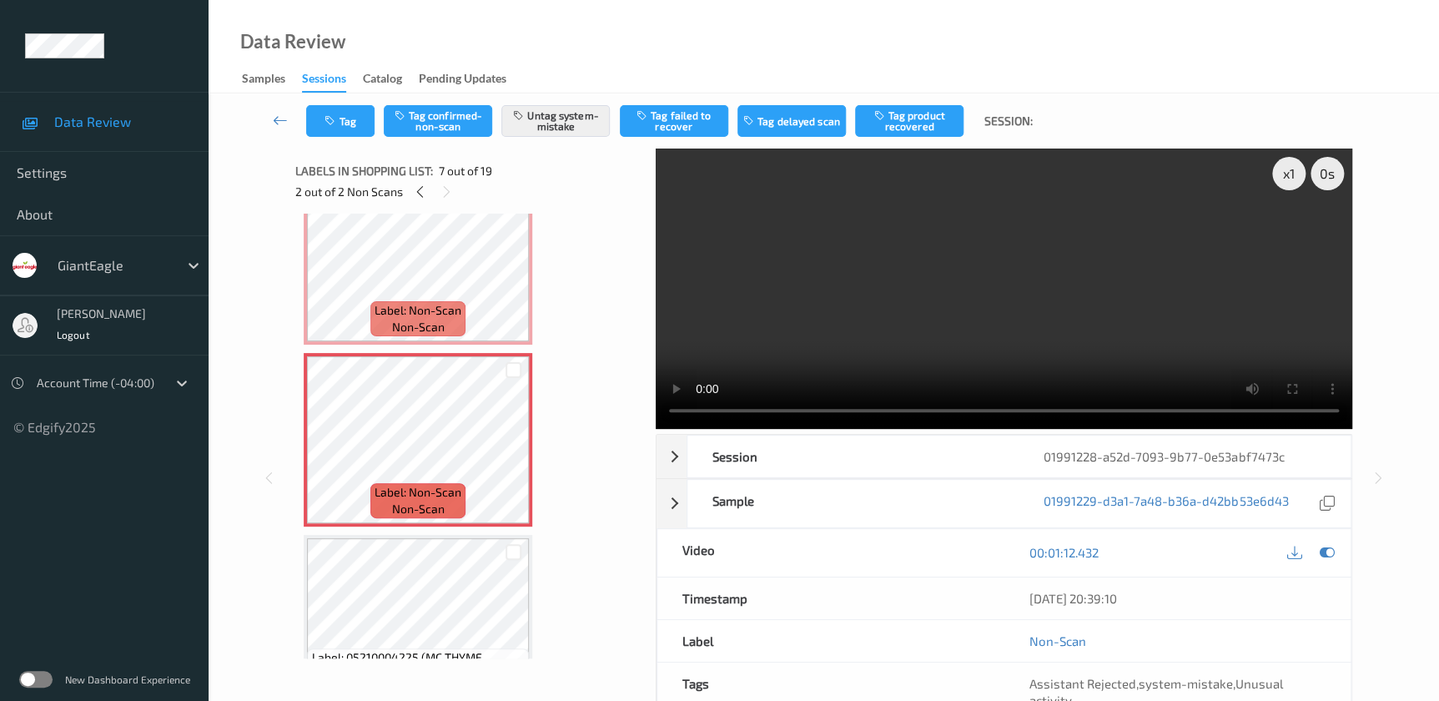
scroll to position [914, 0]
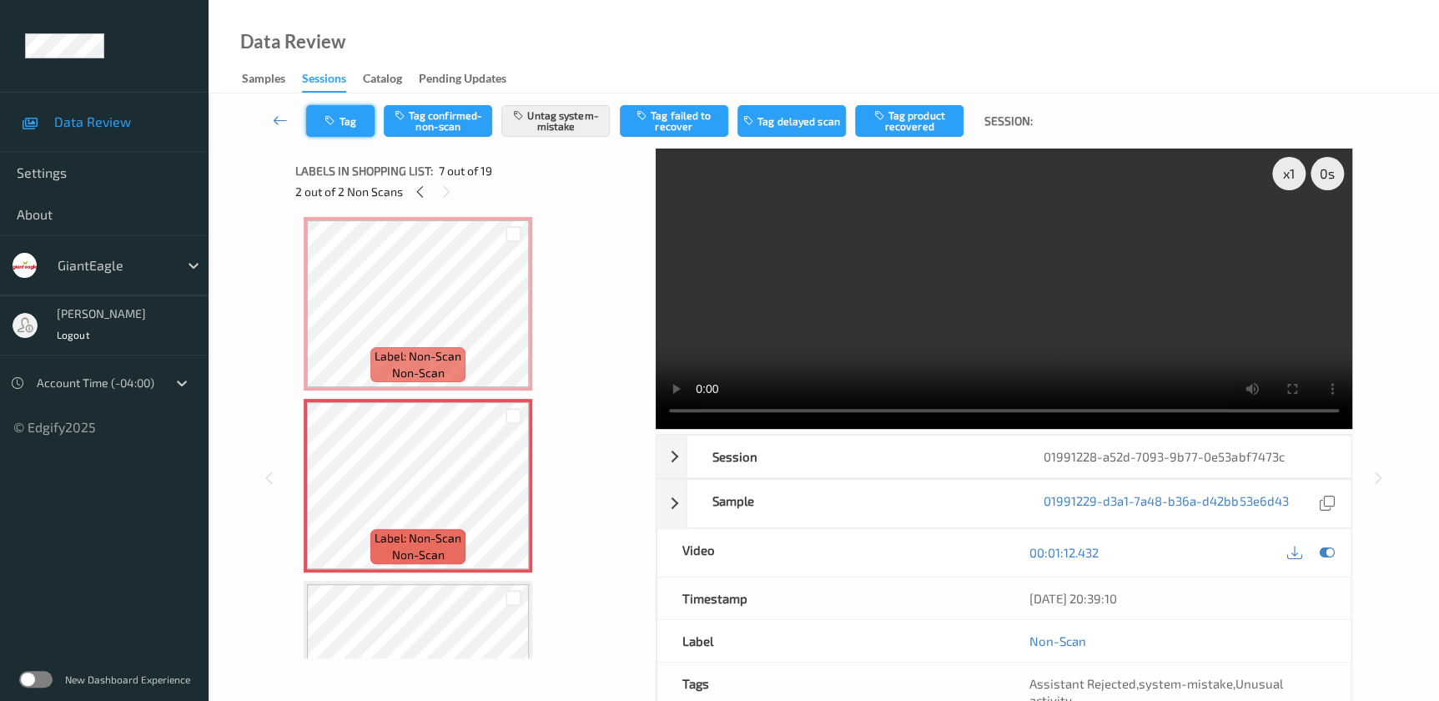
click at [335, 117] on icon "button" at bounding box center [331, 121] width 14 height 12
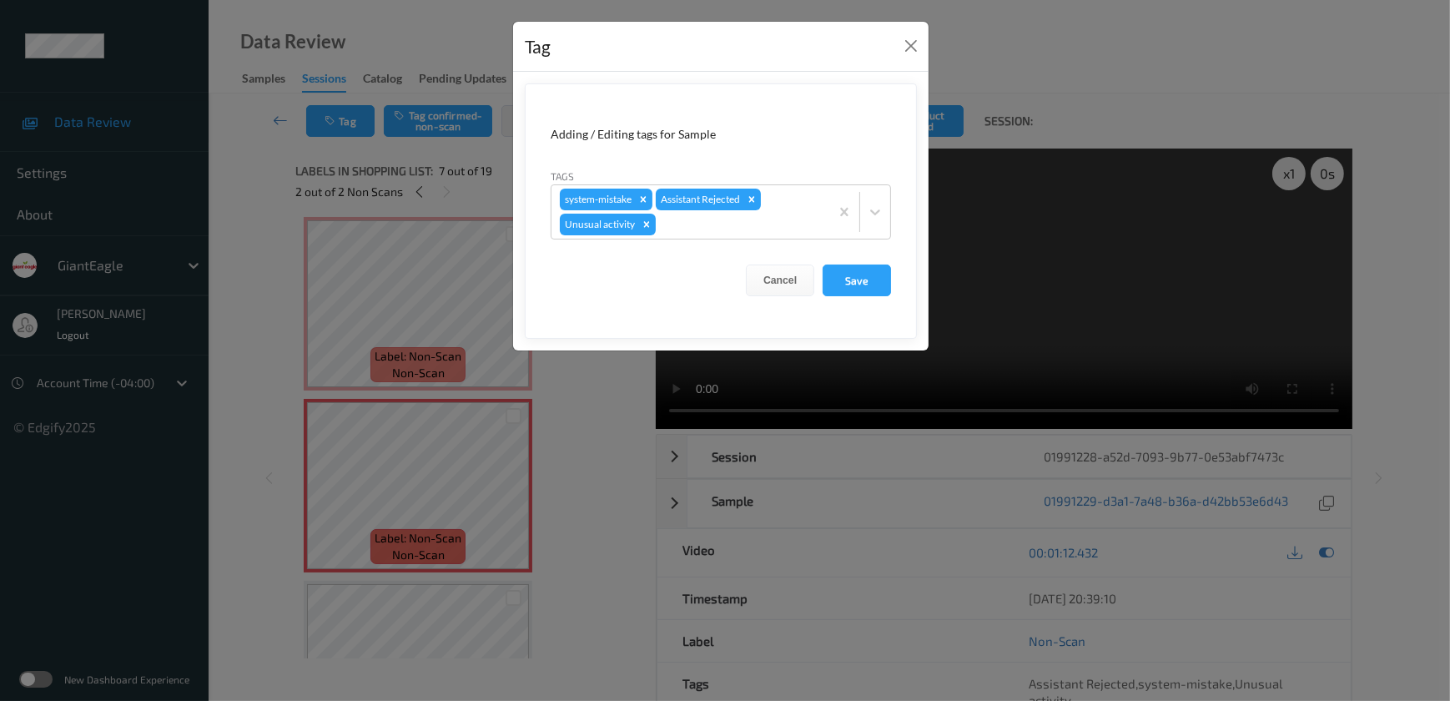
click at [565, 411] on div "Tag Adding / Editing tags for Sample Tags system-mistake Assistant Rejected Unu…" at bounding box center [725, 350] width 1450 height 701
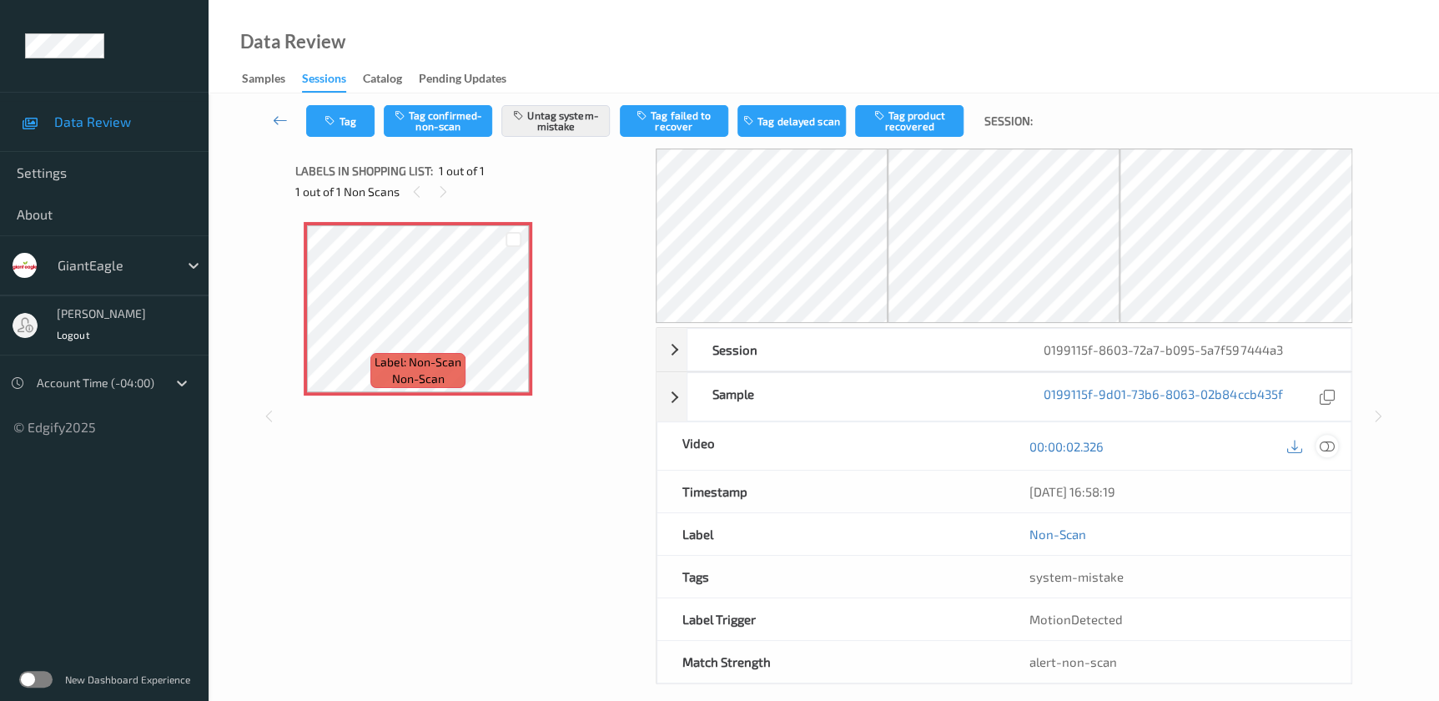
click at [1325, 442] on icon at bounding box center [1326, 446] width 15 height 15
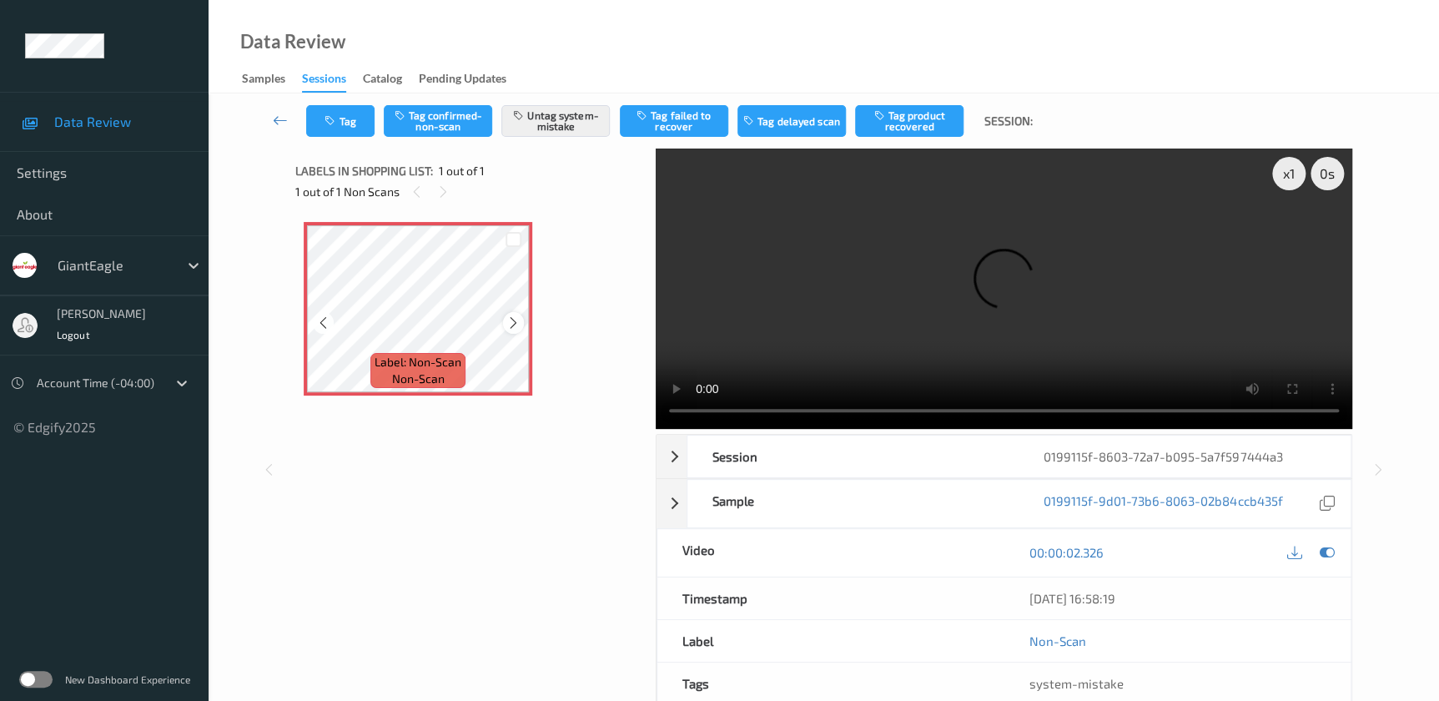
click at [512, 321] on icon at bounding box center [513, 322] width 14 height 15
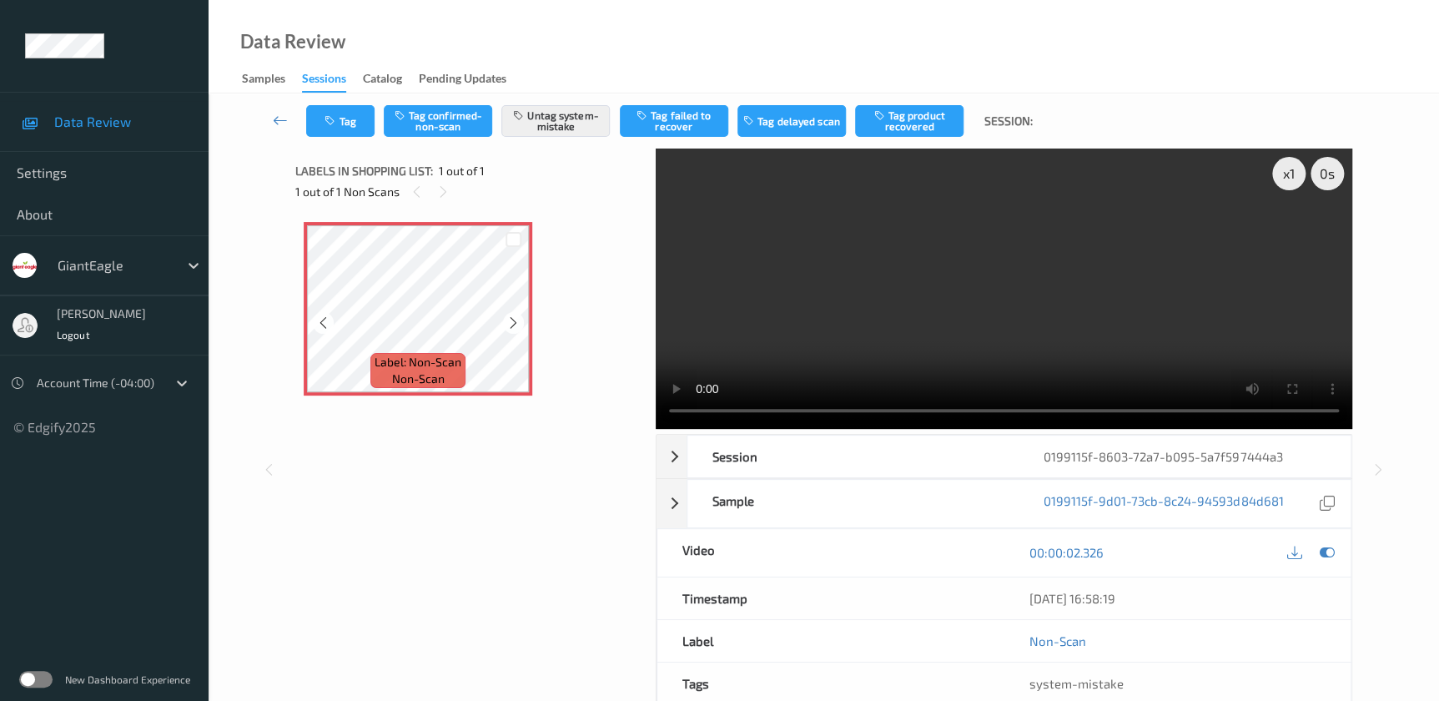
click at [512, 321] on icon at bounding box center [513, 322] width 14 height 15
click at [1188, 256] on video at bounding box center [1004, 288] width 696 height 280
click at [344, 116] on button "Tag" at bounding box center [340, 121] width 68 height 32
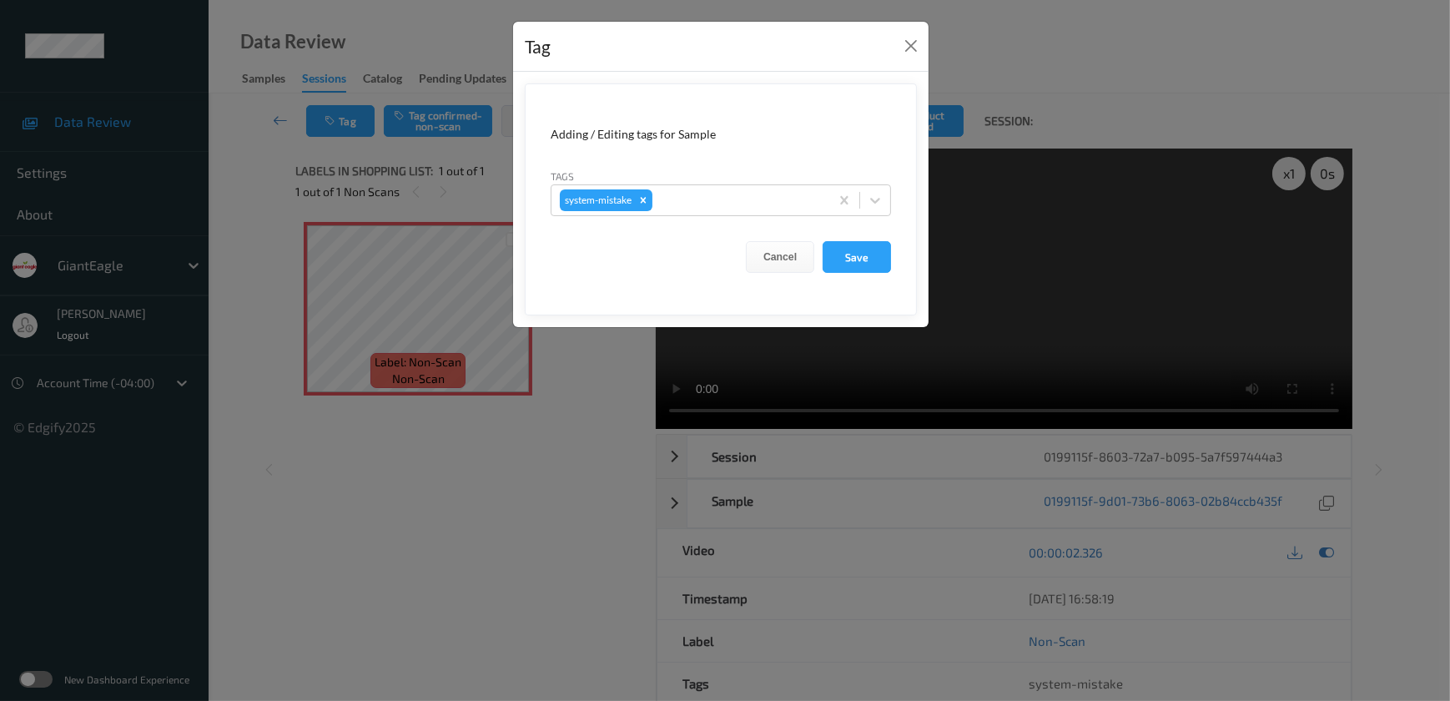
click at [508, 577] on div "Tag Adding / Editing tags for Sample Tags system-mistake Cancel Save" at bounding box center [725, 350] width 1450 height 701
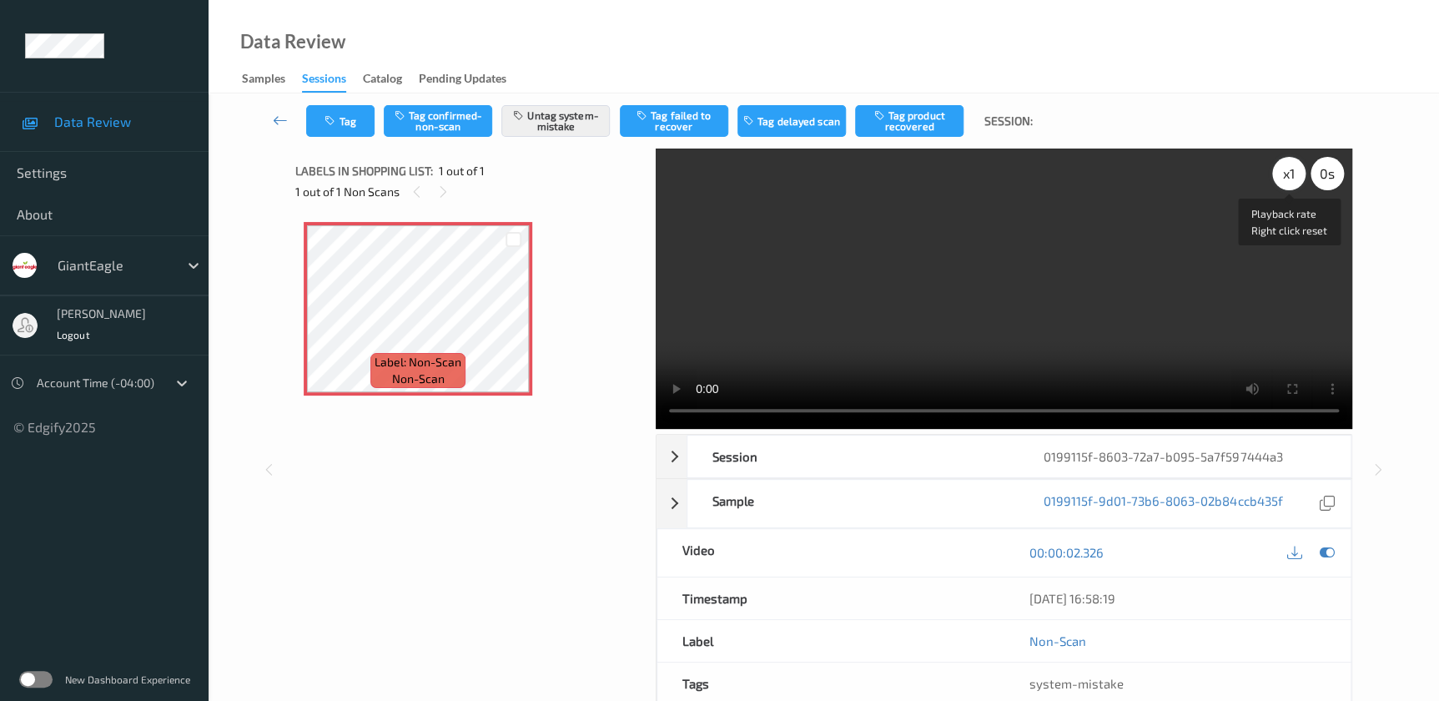
click at [1294, 175] on div "x 1" at bounding box center [1288, 173] width 33 height 33
click at [1286, 178] on div "x 2" at bounding box center [1288, 173] width 33 height 33
click at [342, 122] on button "Tag" at bounding box center [340, 121] width 68 height 32
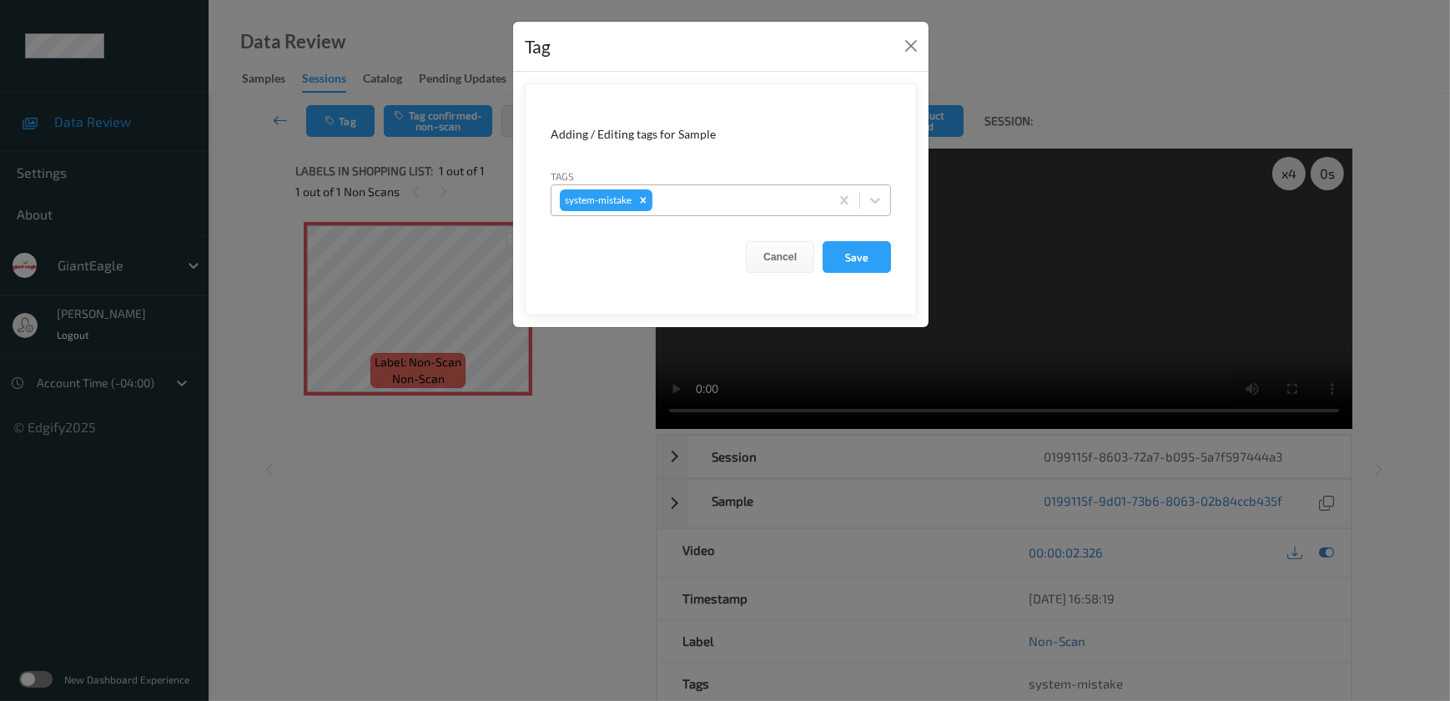
click at [691, 201] on div at bounding box center [738, 200] width 165 height 20
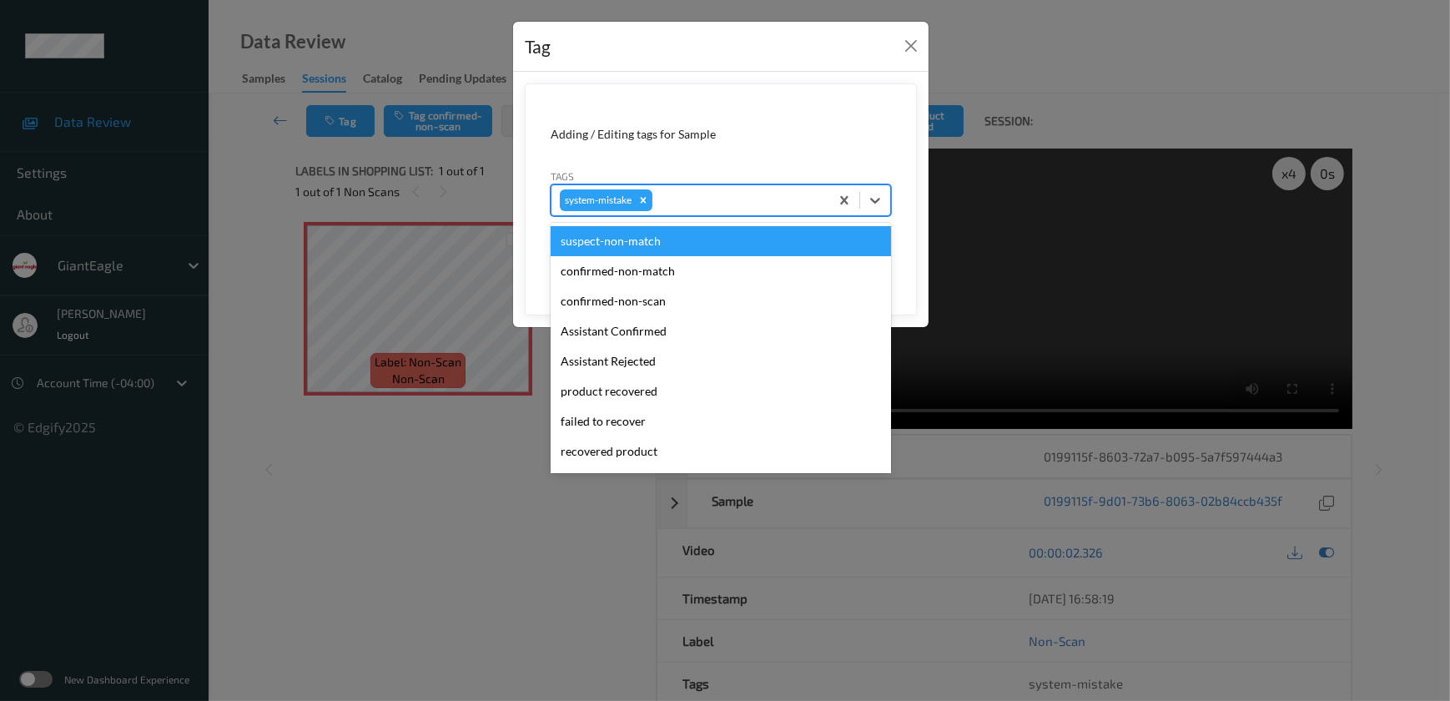
scroll to position [176, 0]
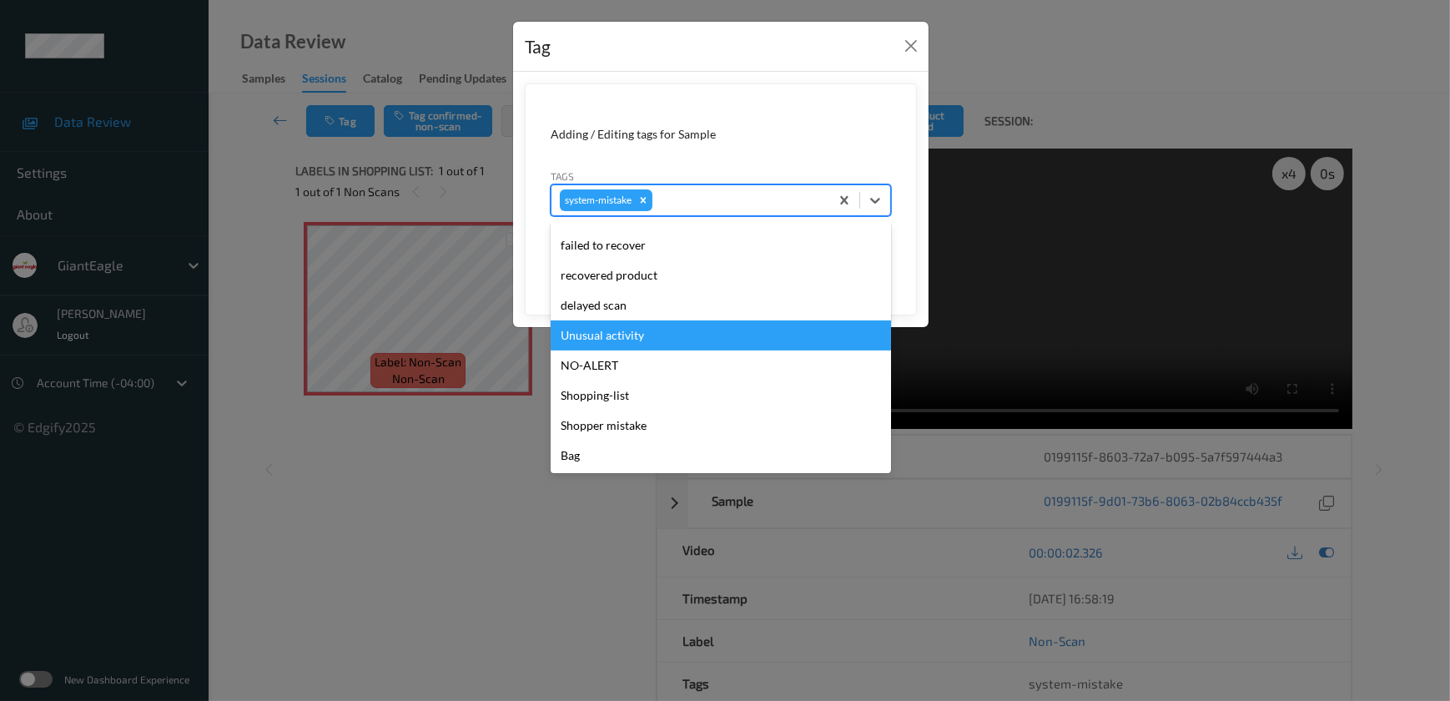
click at [630, 332] on div "Unusual activity" at bounding box center [720, 335] width 340 height 30
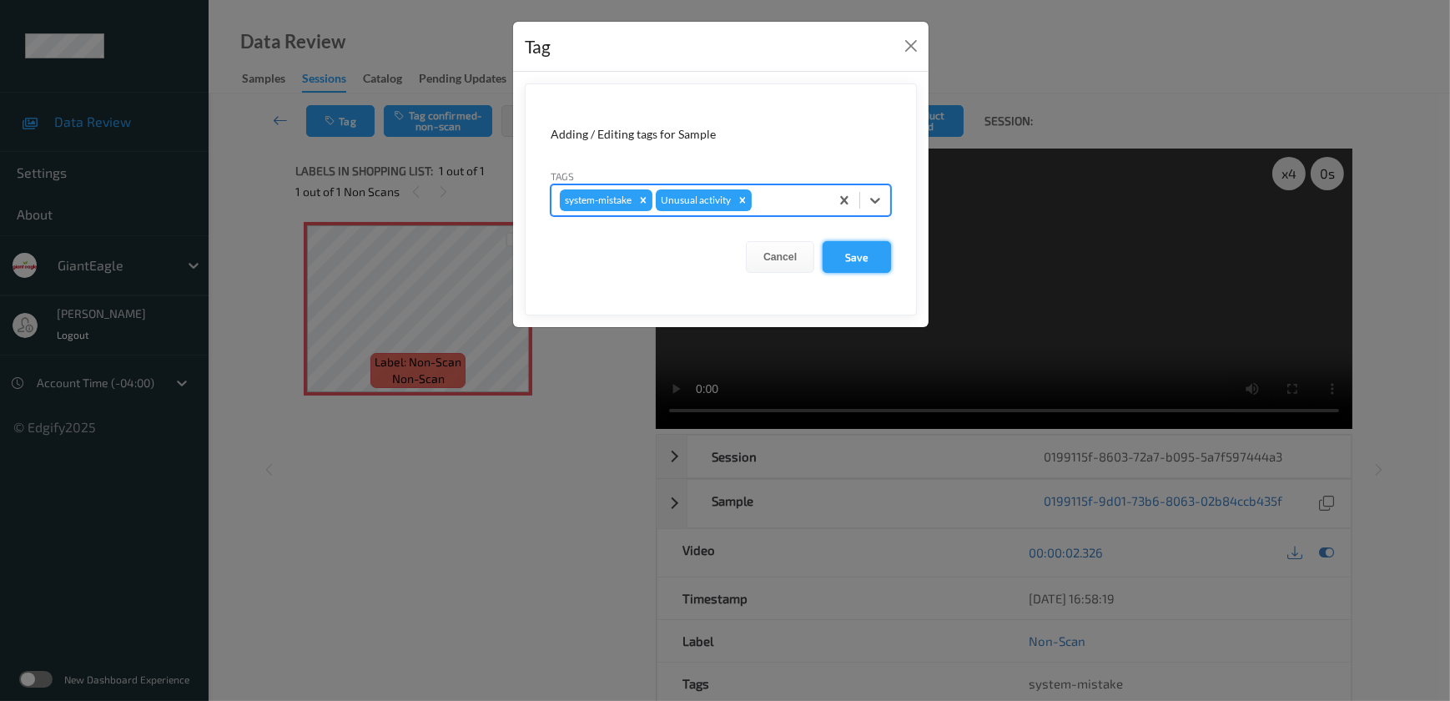
click at [860, 260] on button "Save" at bounding box center [856, 257] width 68 height 32
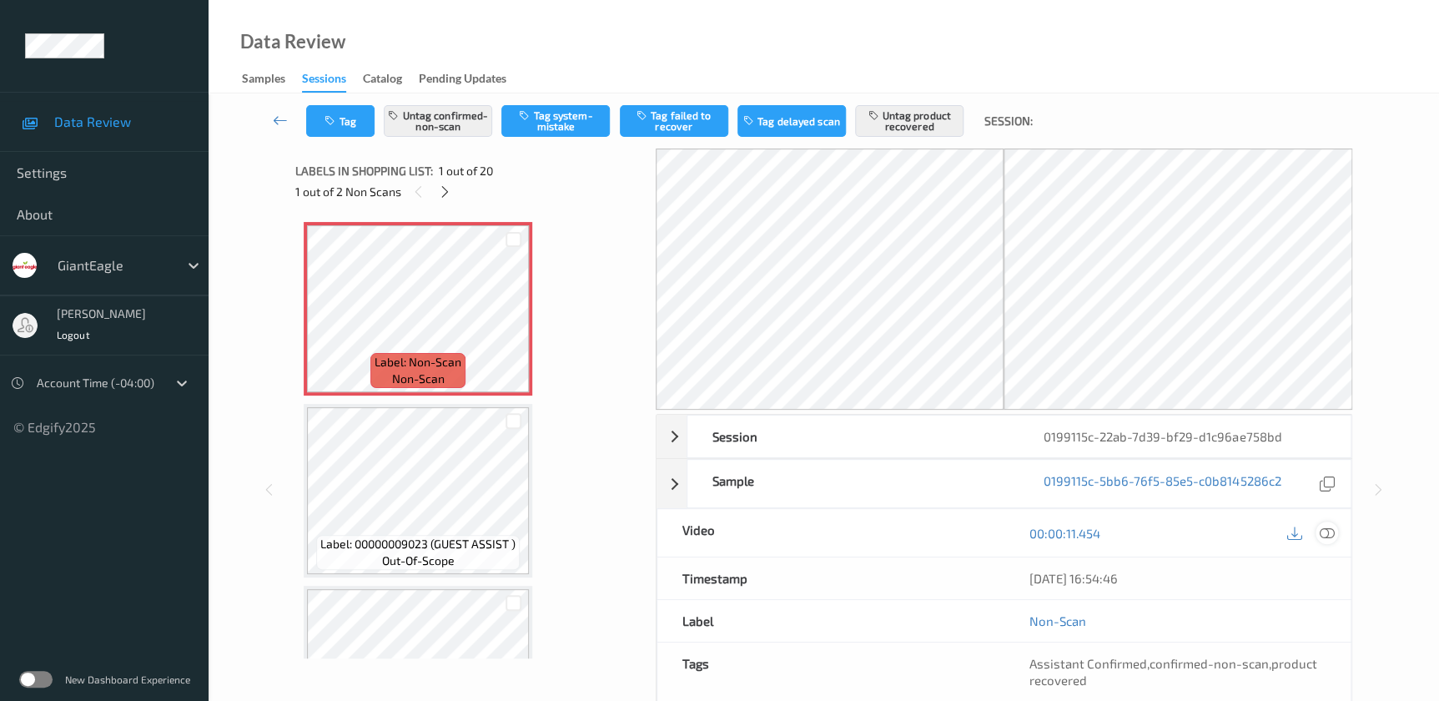
click at [1328, 532] on icon at bounding box center [1326, 532] width 15 height 15
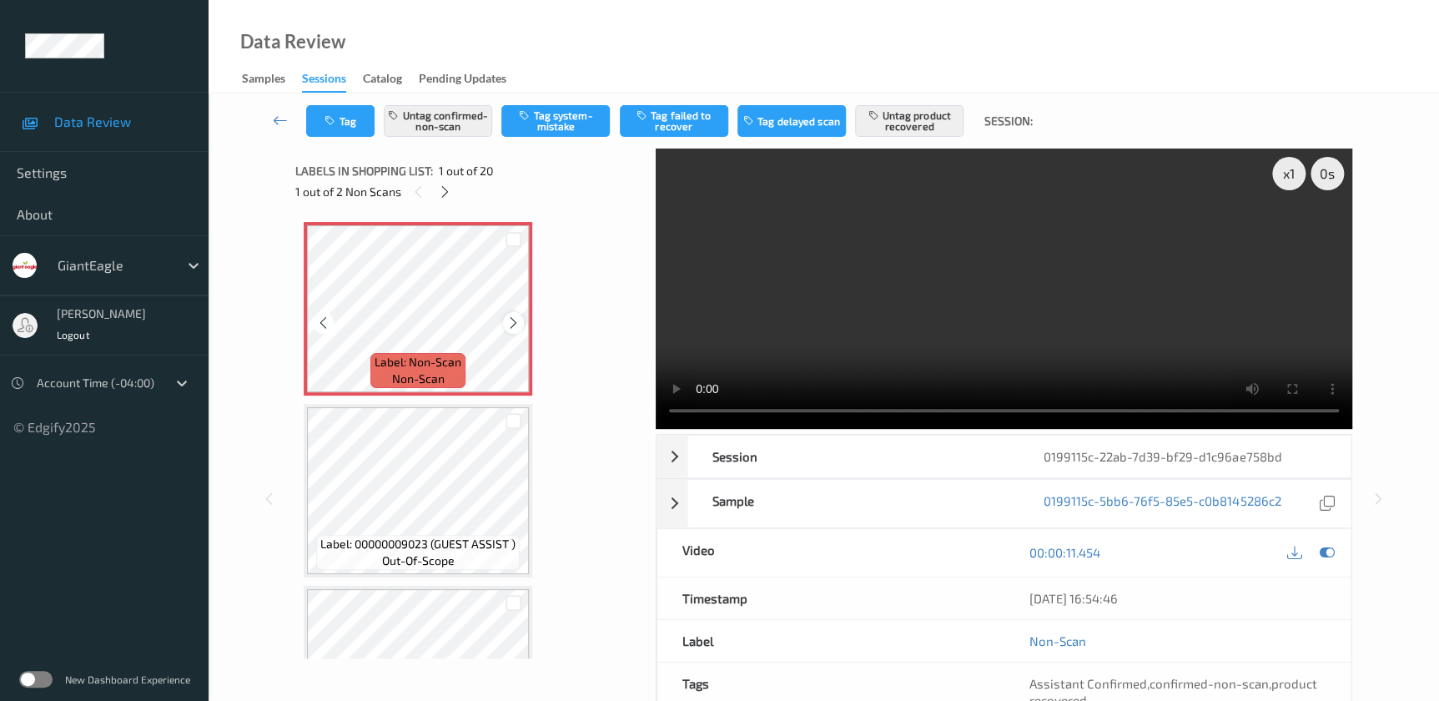
click at [509, 322] on icon at bounding box center [513, 322] width 14 height 15
click at [1053, 272] on video at bounding box center [1004, 288] width 696 height 280
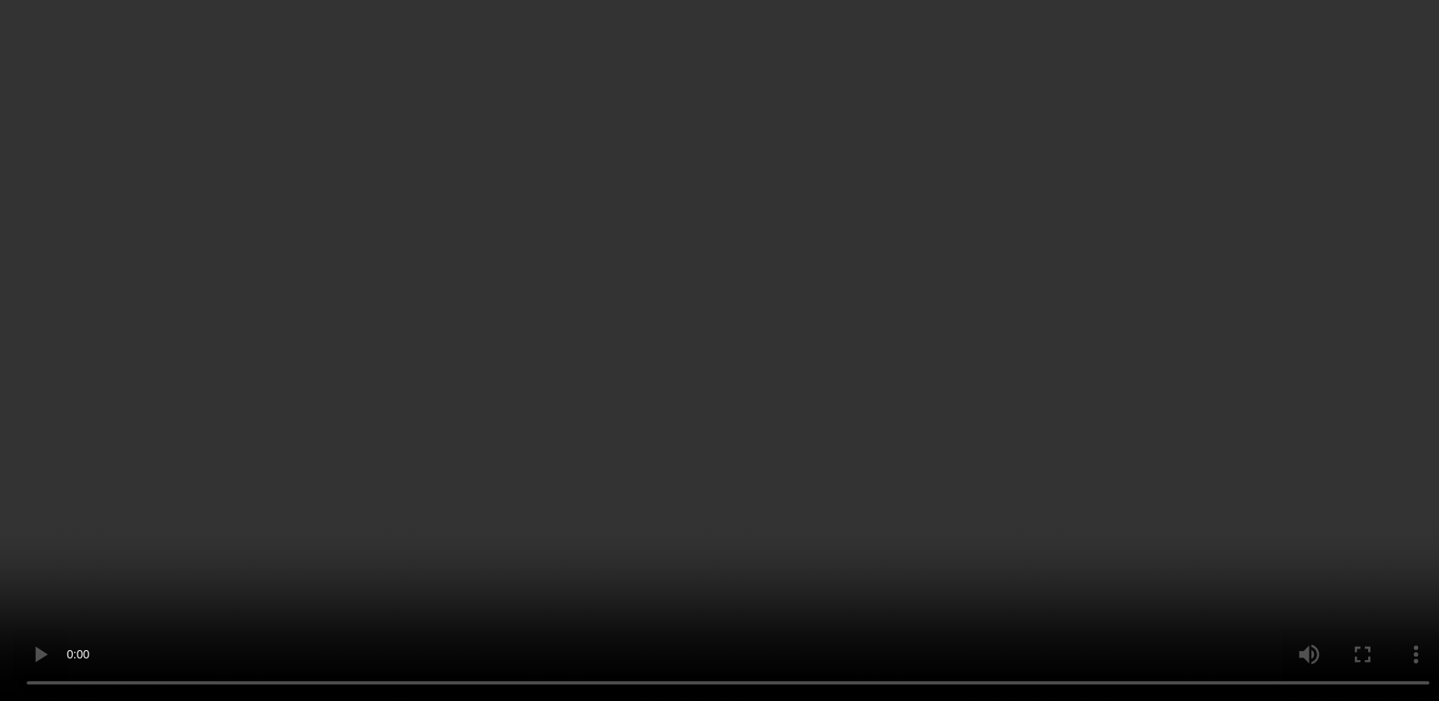
scroll to position [379, 0]
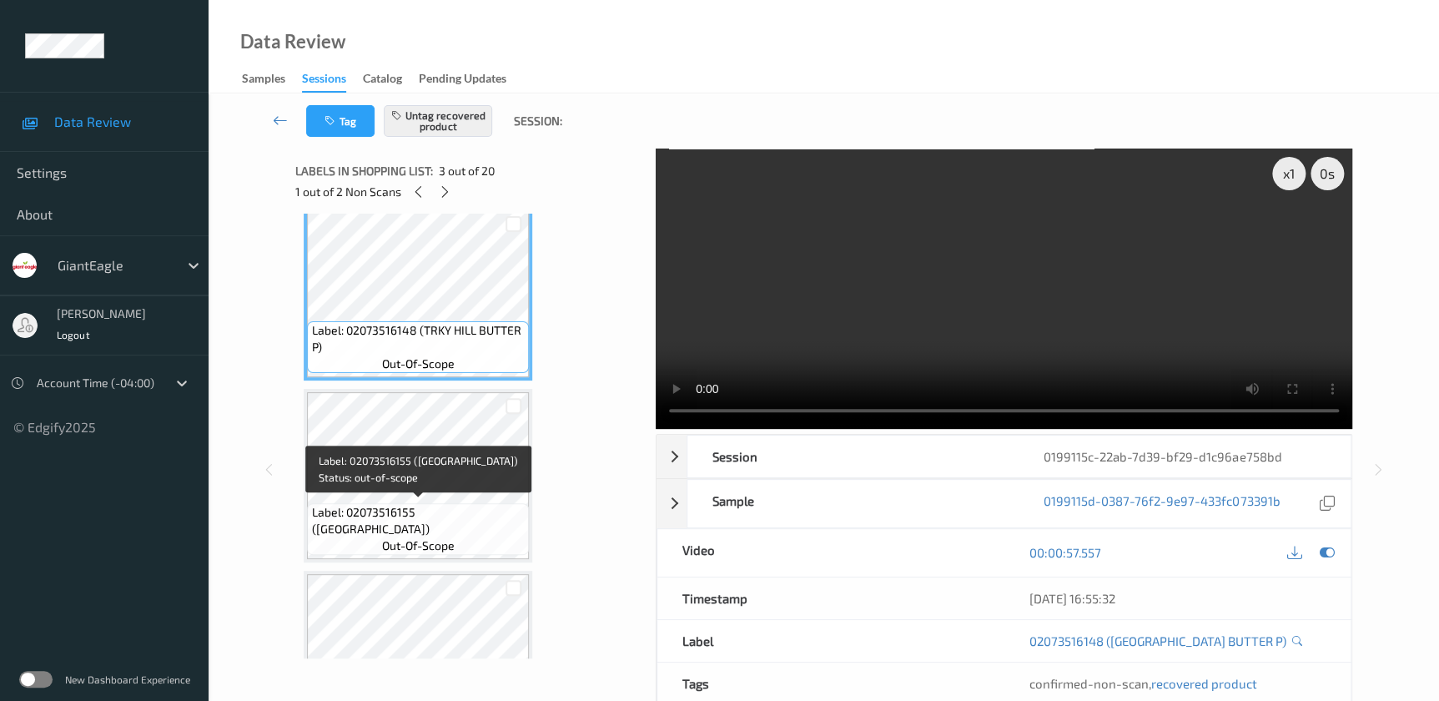
click at [426, 510] on span "Label: 02073516155 (TRKY HILL NEAPOLIT)" at bounding box center [419, 520] width 214 height 33
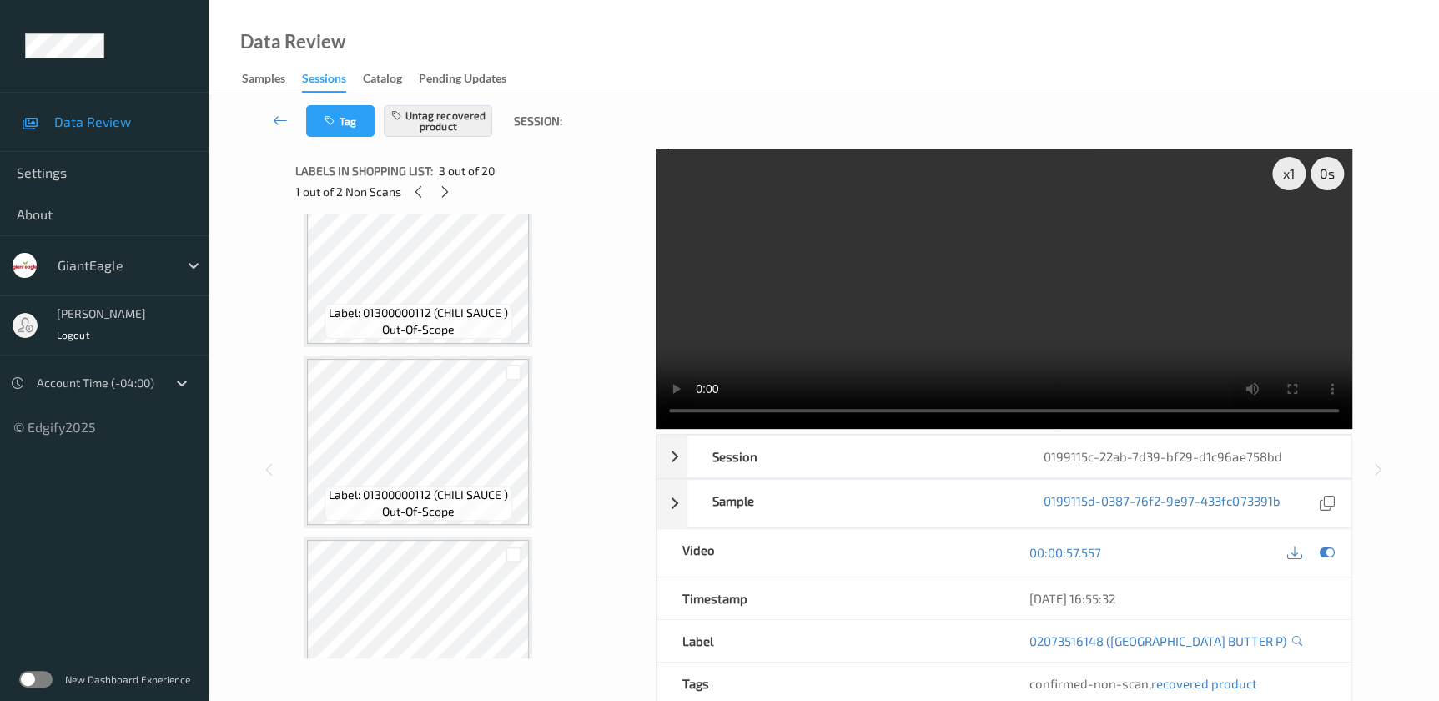
scroll to position [3188, 0]
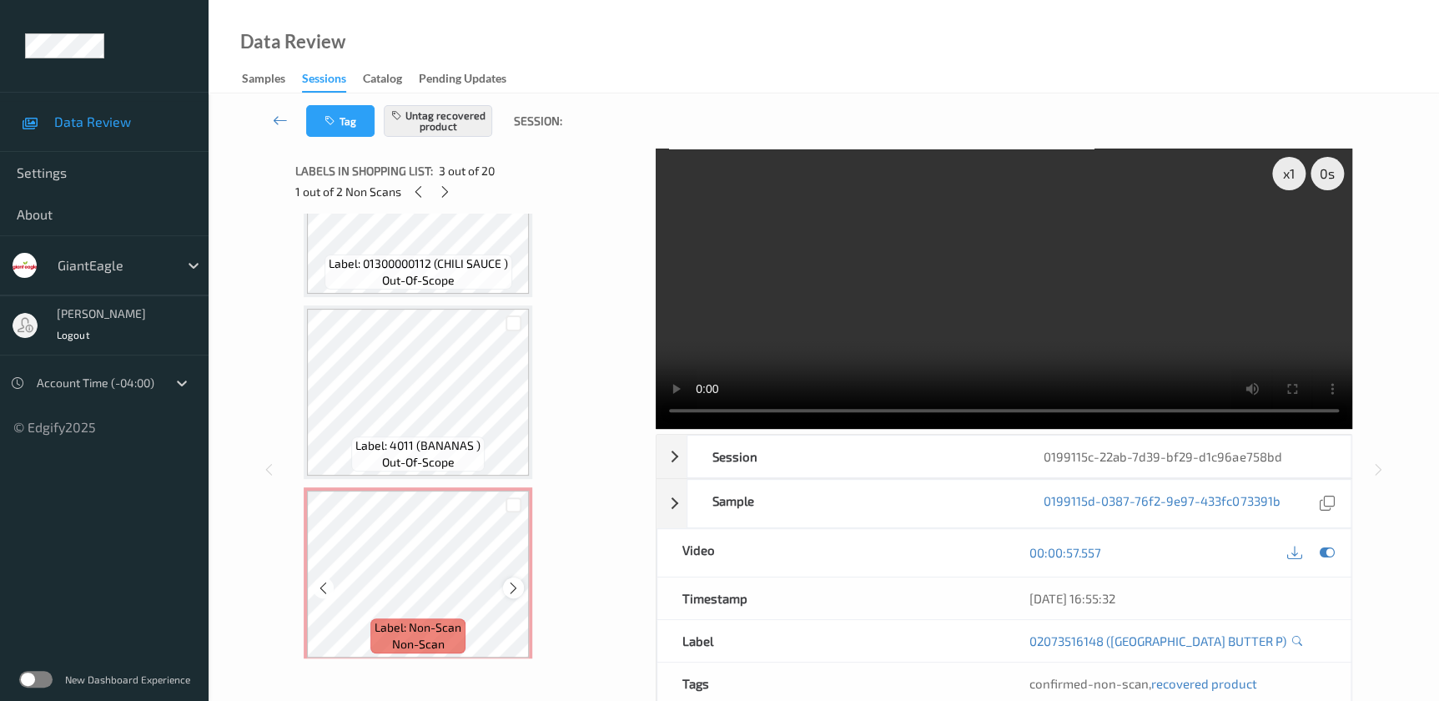
click at [509, 581] on icon at bounding box center [513, 587] width 14 height 15
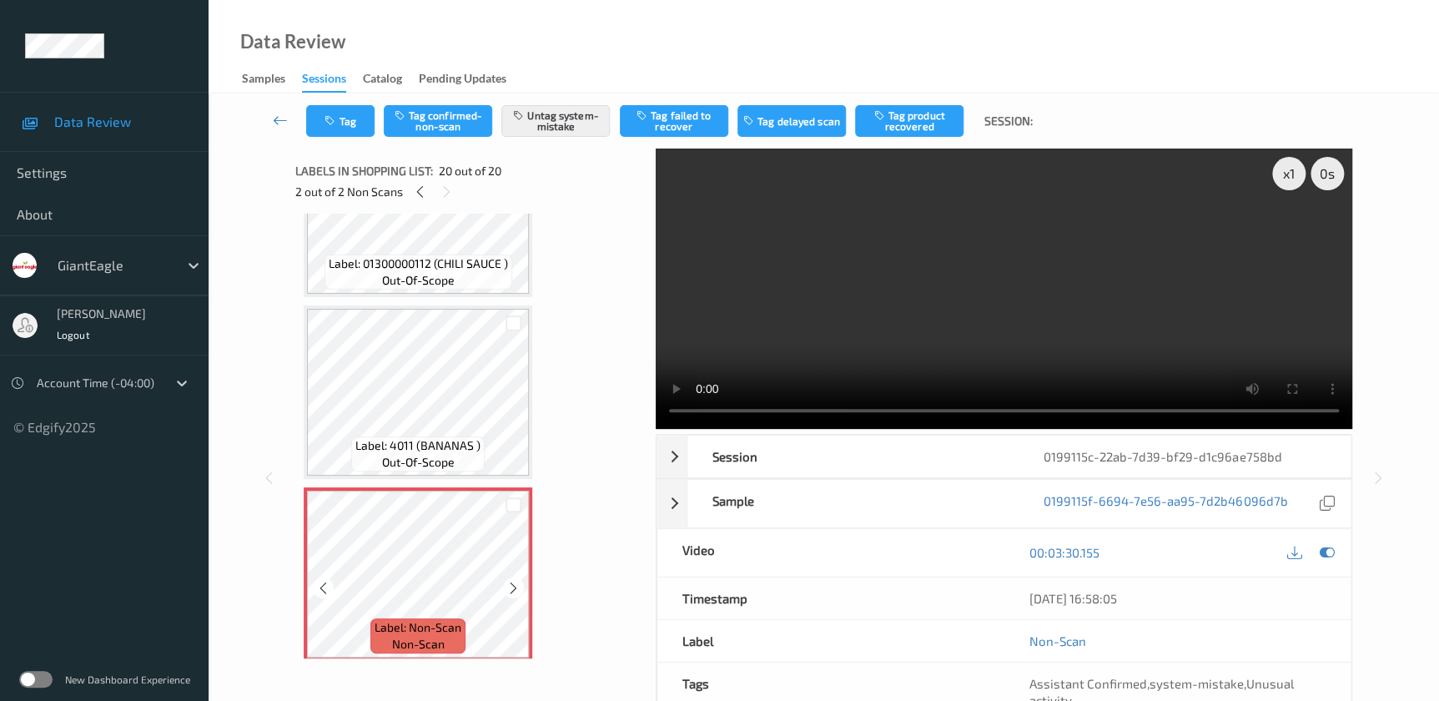
click at [509, 581] on icon at bounding box center [513, 587] width 14 height 15
click at [1288, 170] on div "x 1" at bounding box center [1288, 173] width 33 height 33
click at [350, 118] on button "Tag" at bounding box center [340, 121] width 68 height 32
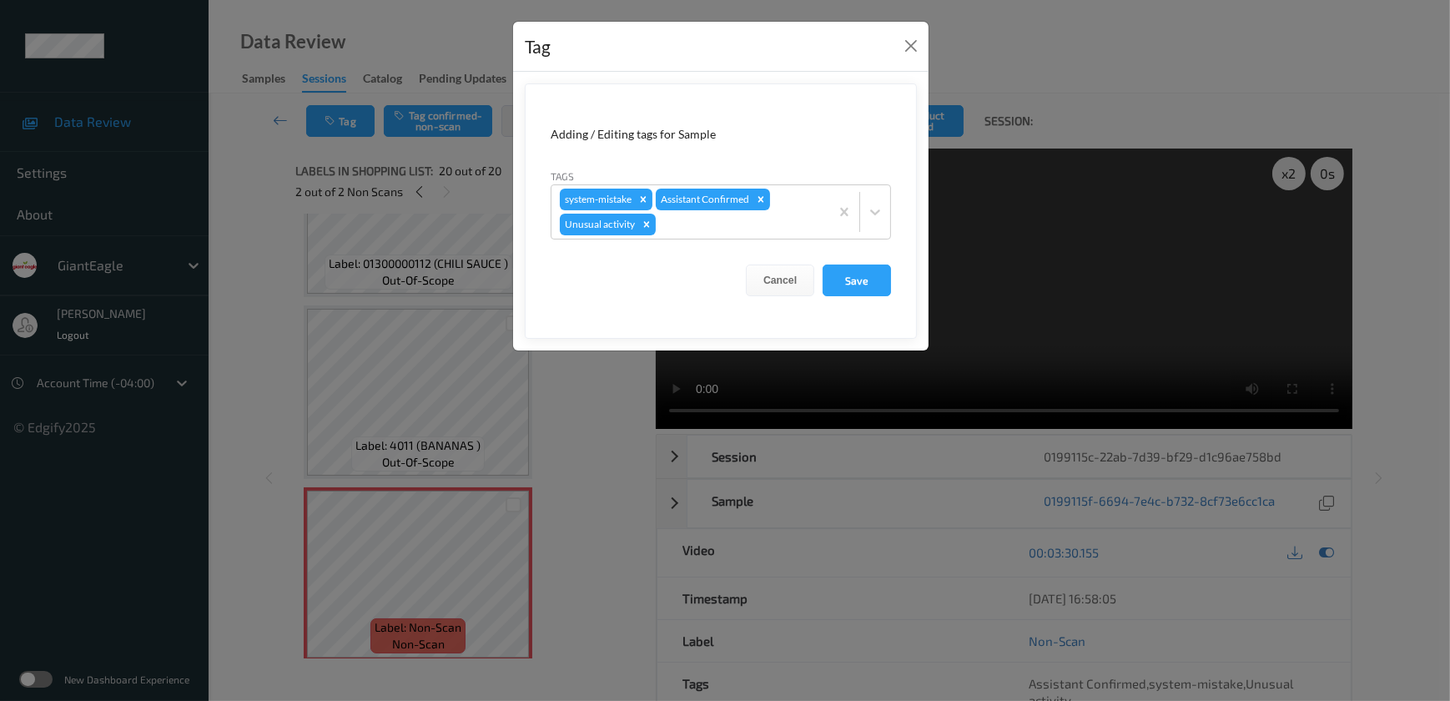
click at [550, 478] on div "Tag Adding / Editing tags for Sample Tags system-mistake Assistant Confirmed Un…" at bounding box center [725, 350] width 1450 height 701
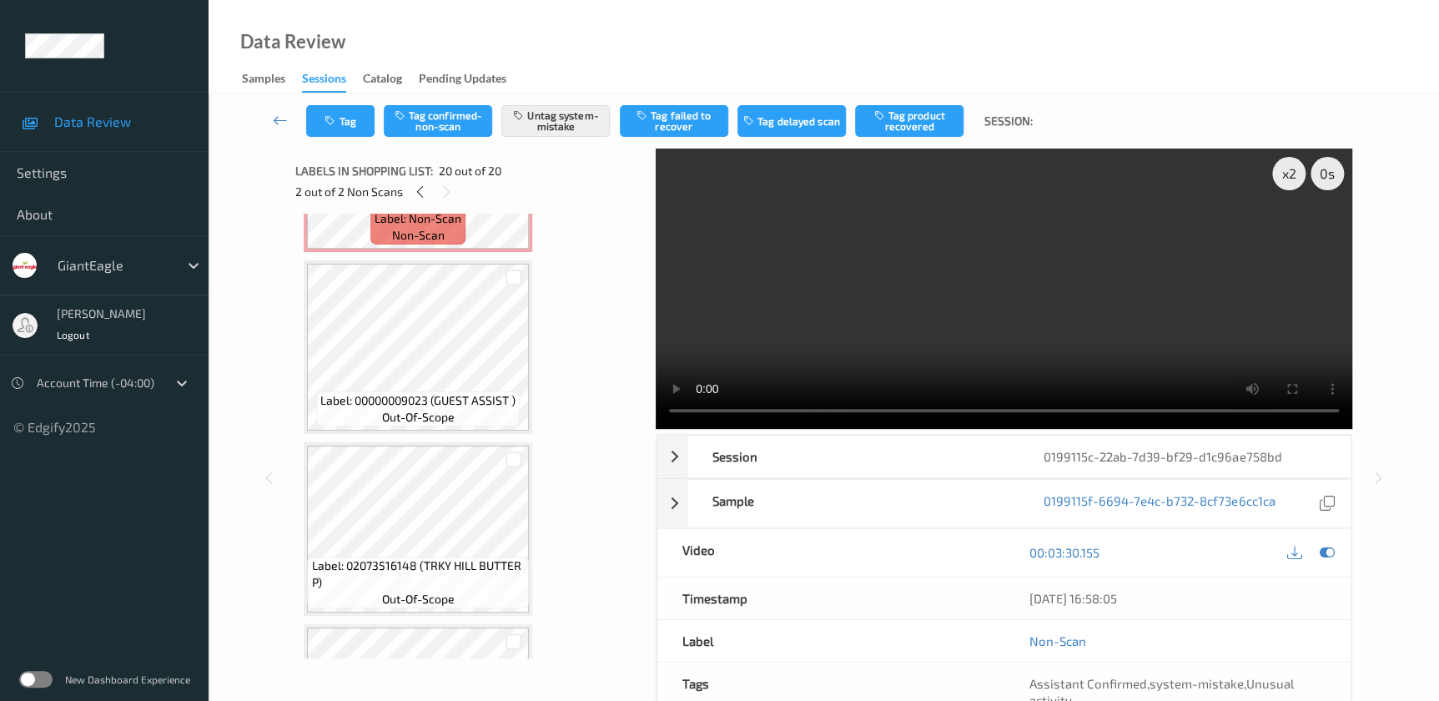
scroll to position [0, 0]
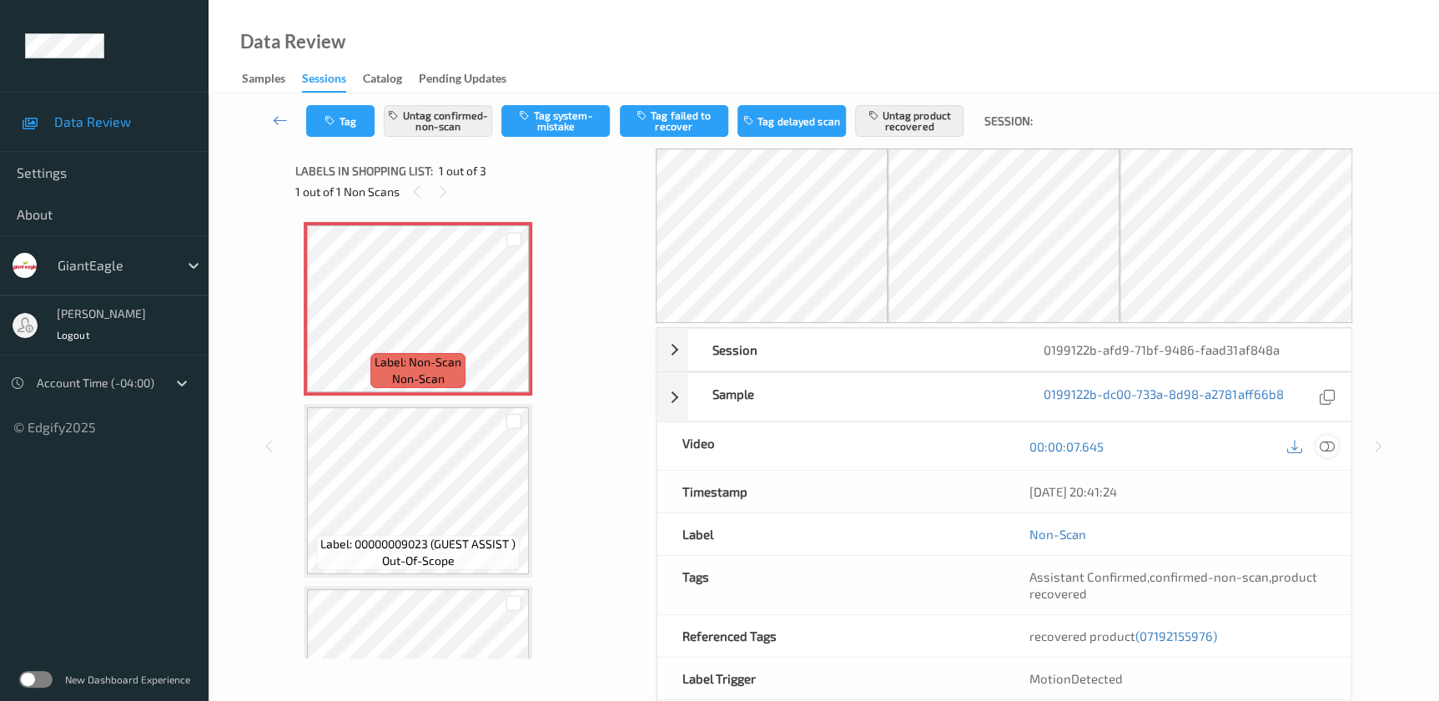
click at [1322, 443] on icon at bounding box center [1326, 446] width 15 height 15
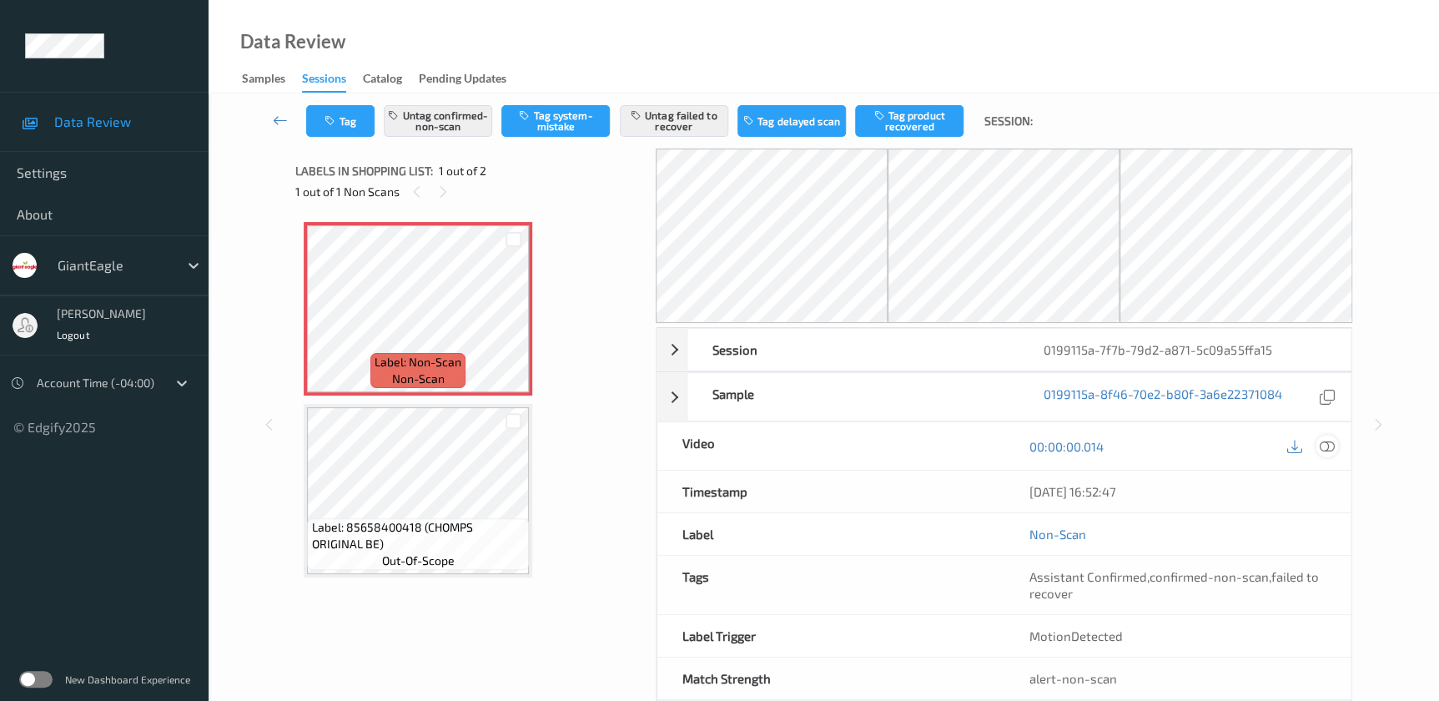
click at [1329, 444] on icon at bounding box center [1326, 446] width 15 height 15
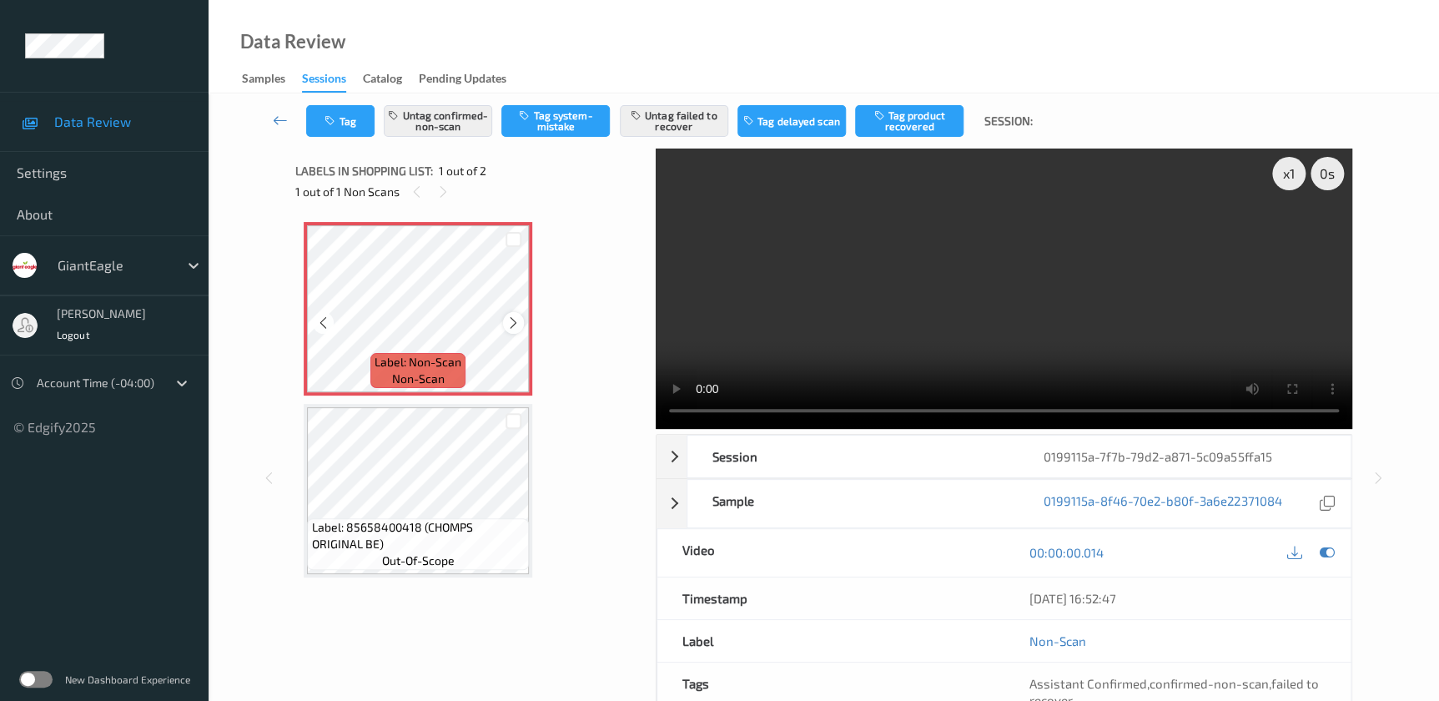
click at [511, 324] on icon at bounding box center [513, 322] width 14 height 15
click at [970, 328] on video at bounding box center [1004, 288] width 696 height 280
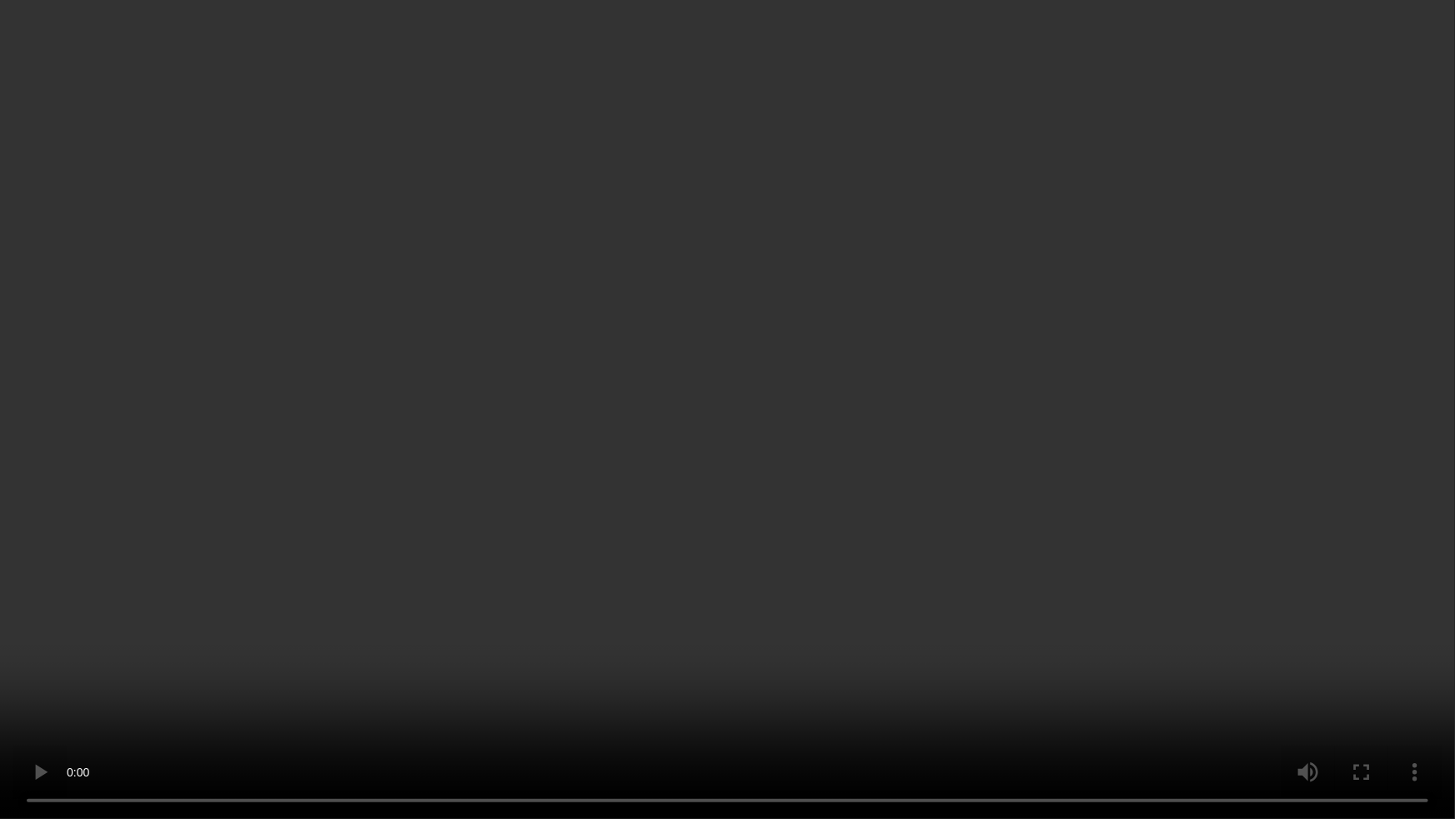
click at [1183, 418] on video at bounding box center [727, 409] width 1455 height 819
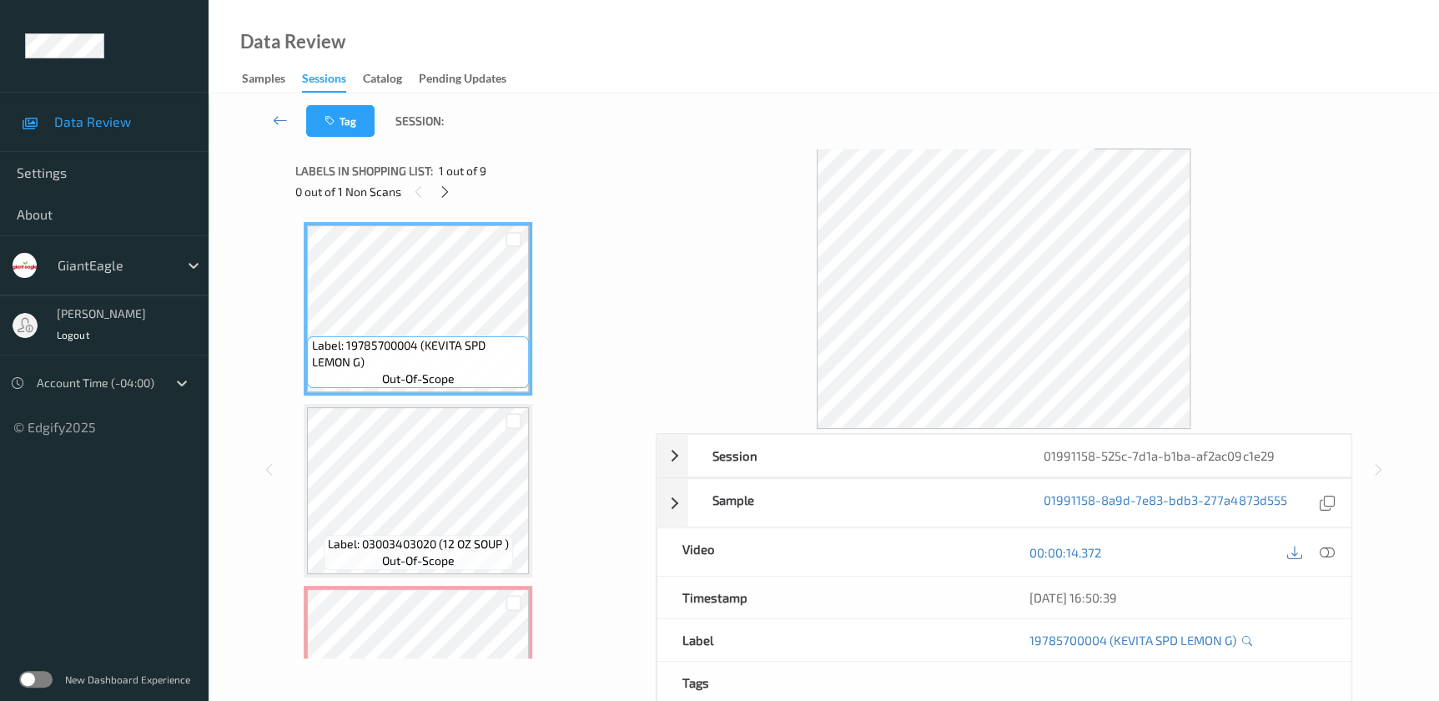
click at [1323, 550] on icon at bounding box center [1326, 552] width 15 height 15
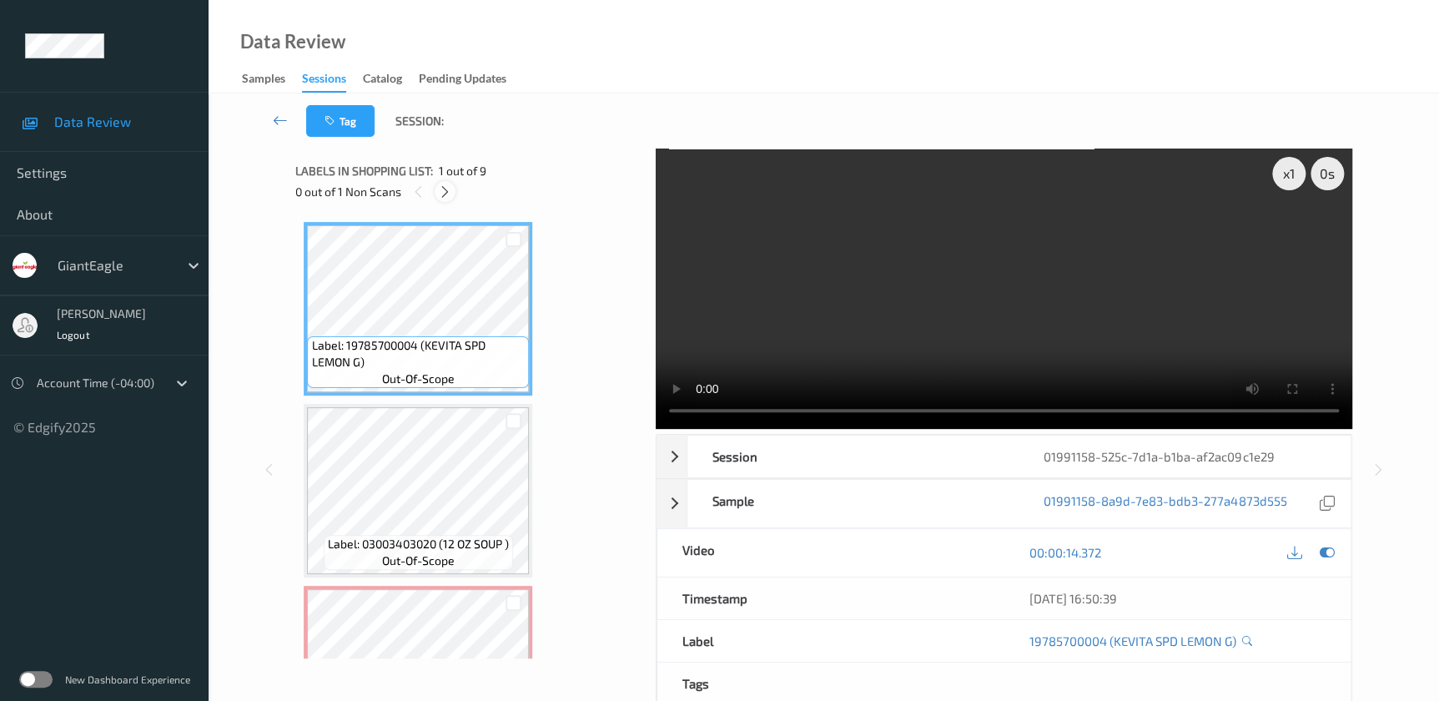
click at [435, 188] on div at bounding box center [445, 191] width 21 height 21
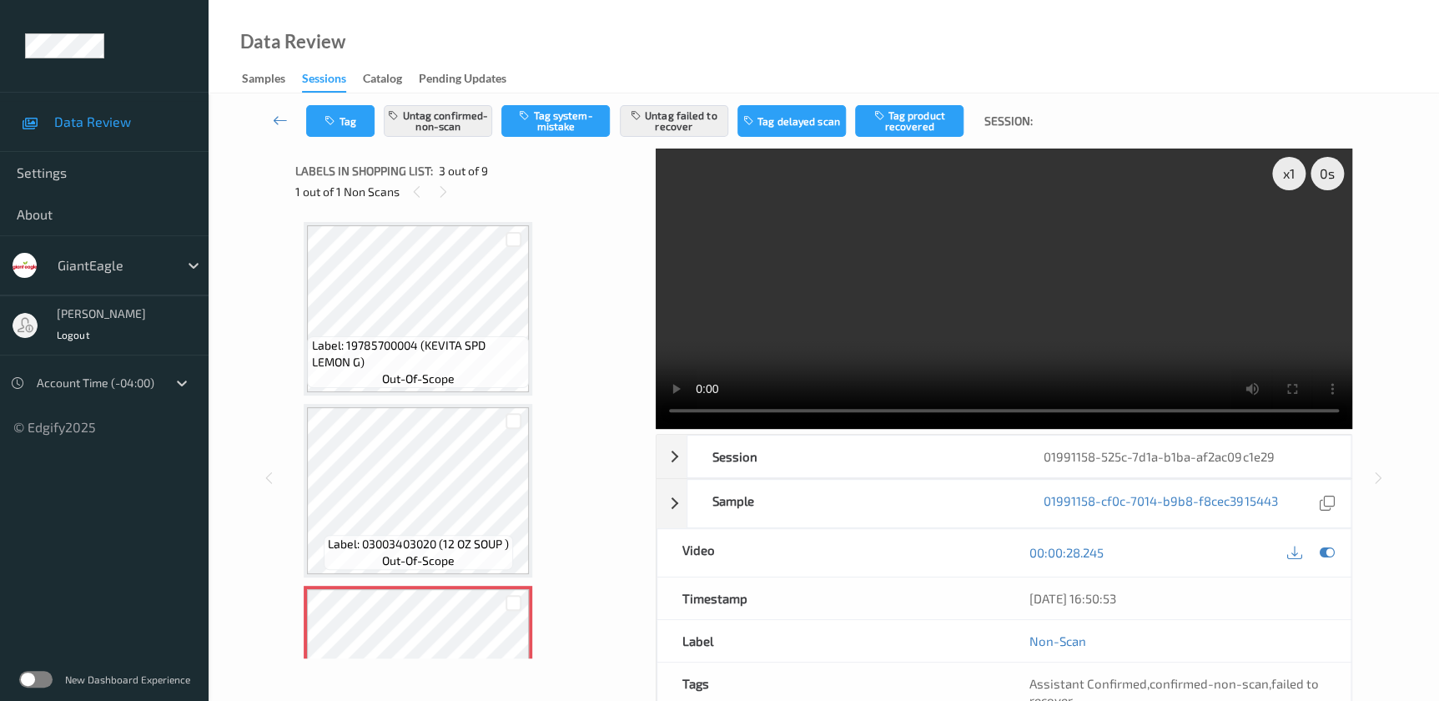
scroll to position [189, 0]
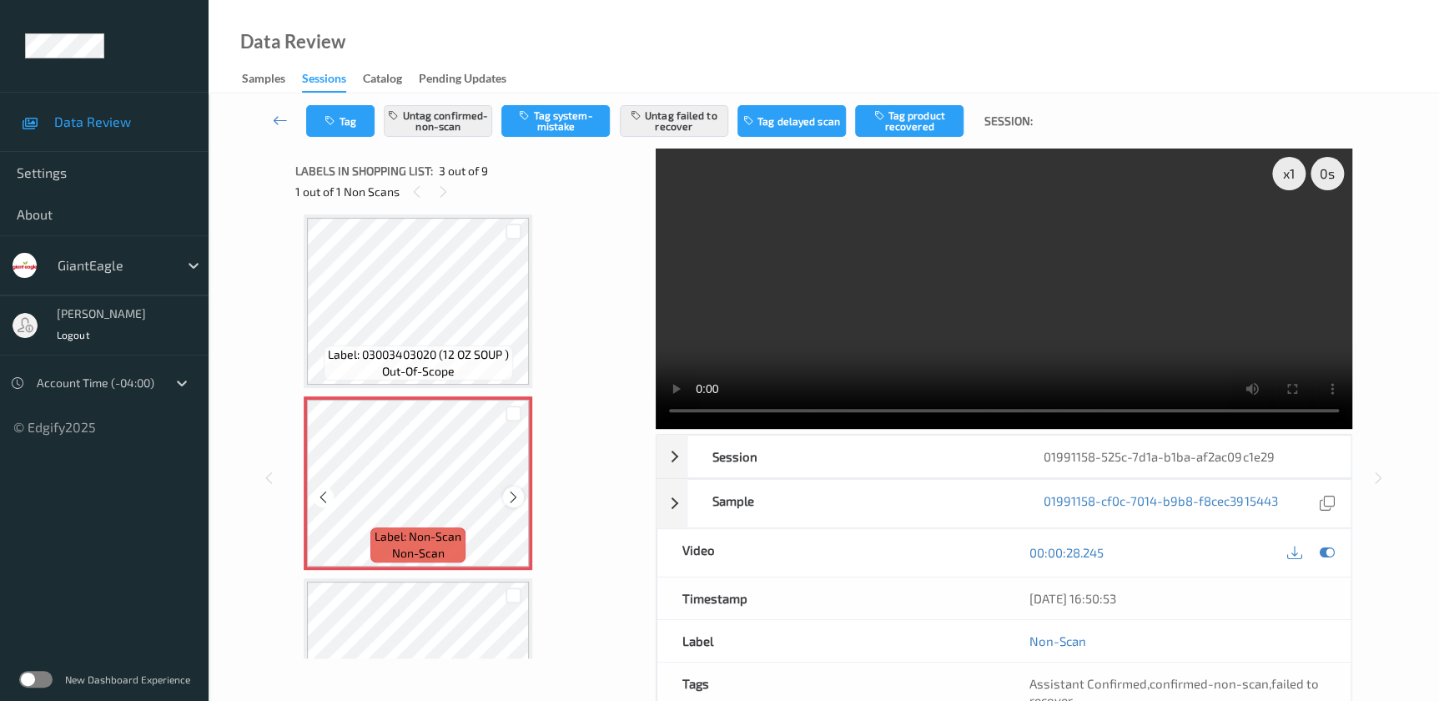
click at [513, 495] on icon at bounding box center [513, 497] width 14 height 15
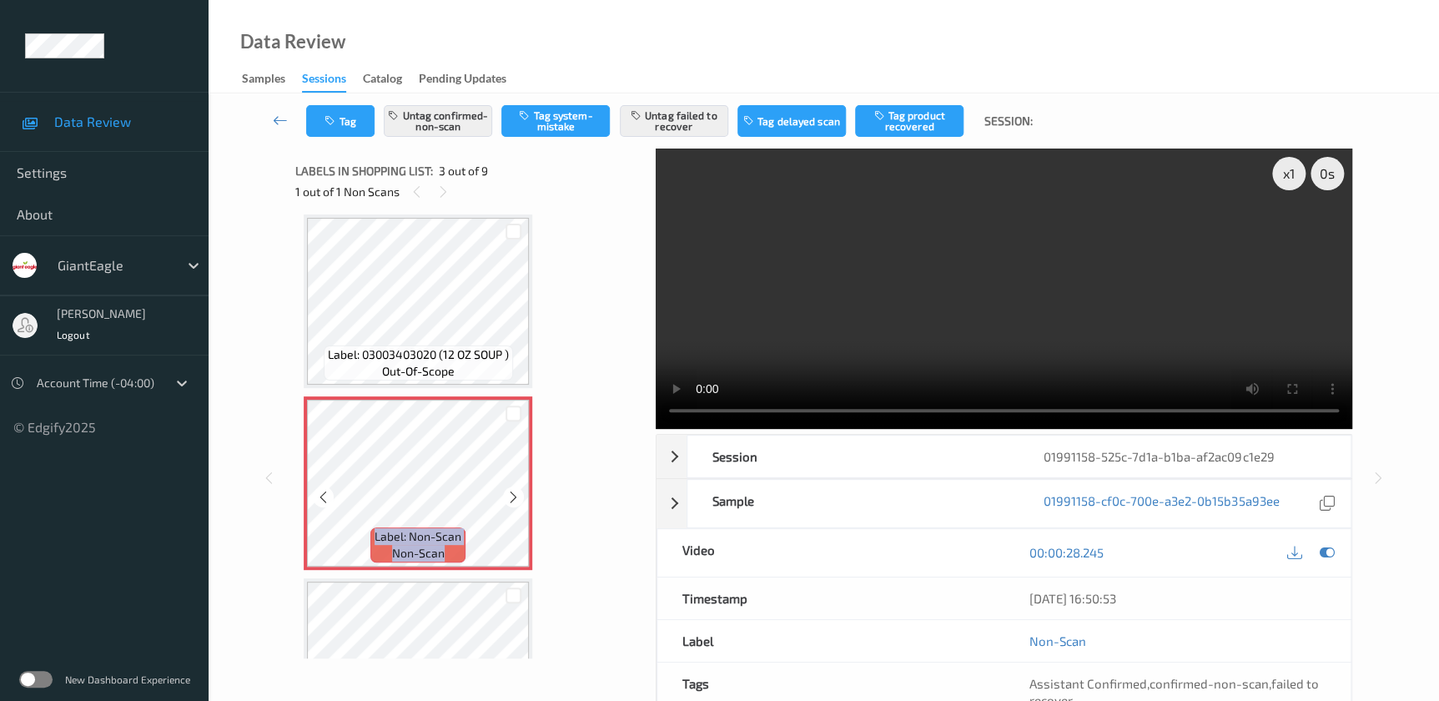
click at [513, 495] on icon at bounding box center [513, 497] width 14 height 15
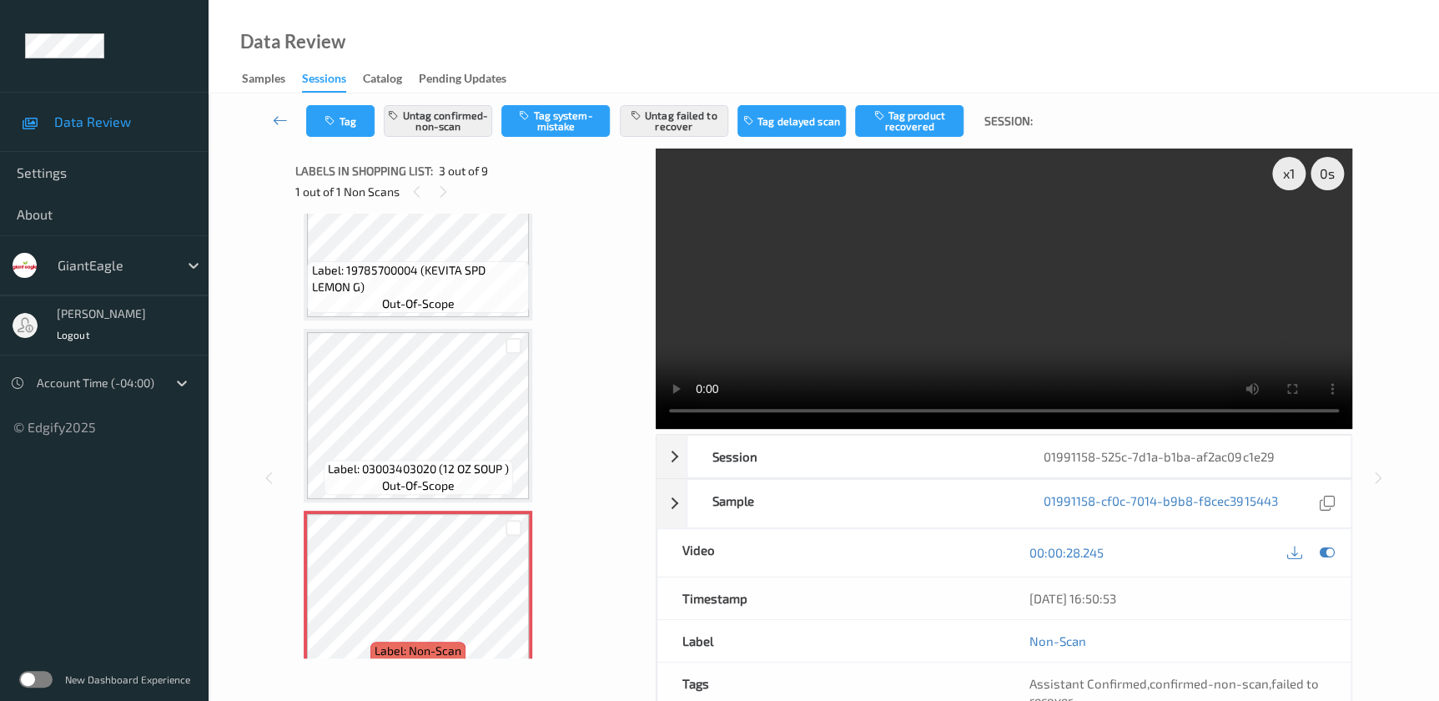
scroll to position [151, 0]
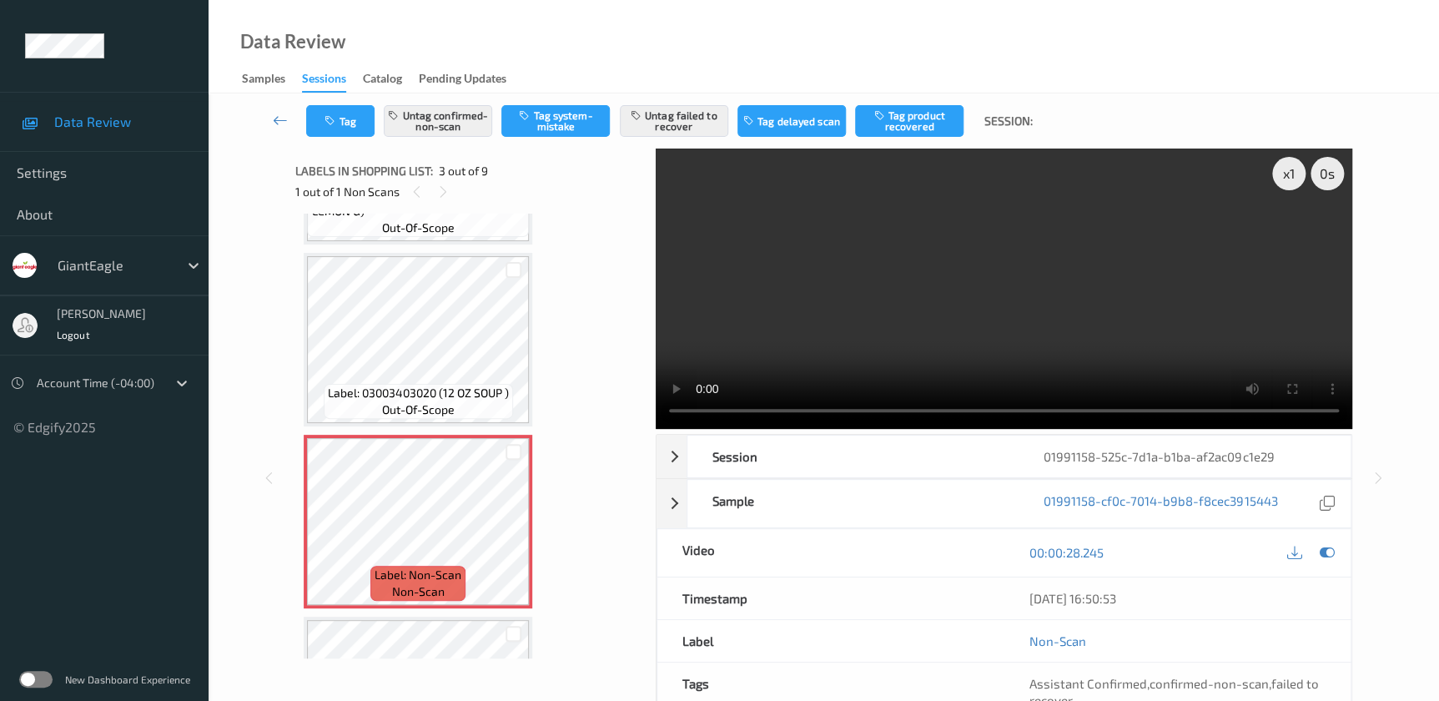
click at [1007, 308] on video at bounding box center [1004, 288] width 696 height 280
click at [1284, 168] on div "x 1" at bounding box center [1288, 173] width 33 height 33
click at [1284, 168] on div "x 2" at bounding box center [1288, 173] width 33 height 33
click at [1284, 177] on div "x 4" at bounding box center [1288, 173] width 33 height 33
click at [956, 300] on video at bounding box center [1004, 288] width 696 height 280
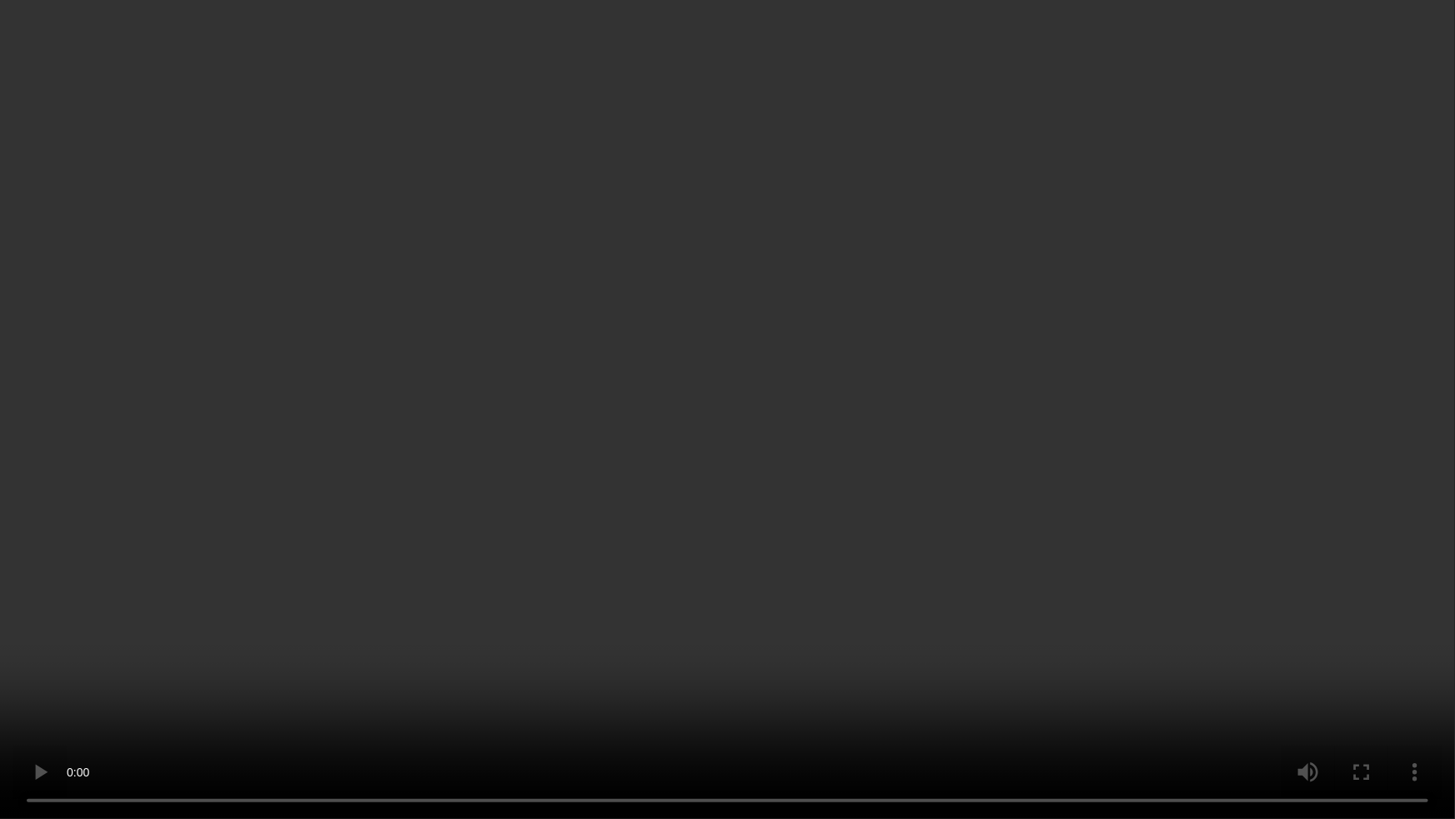
click at [934, 425] on video at bounding box center [727, 409] width 1455 height 819
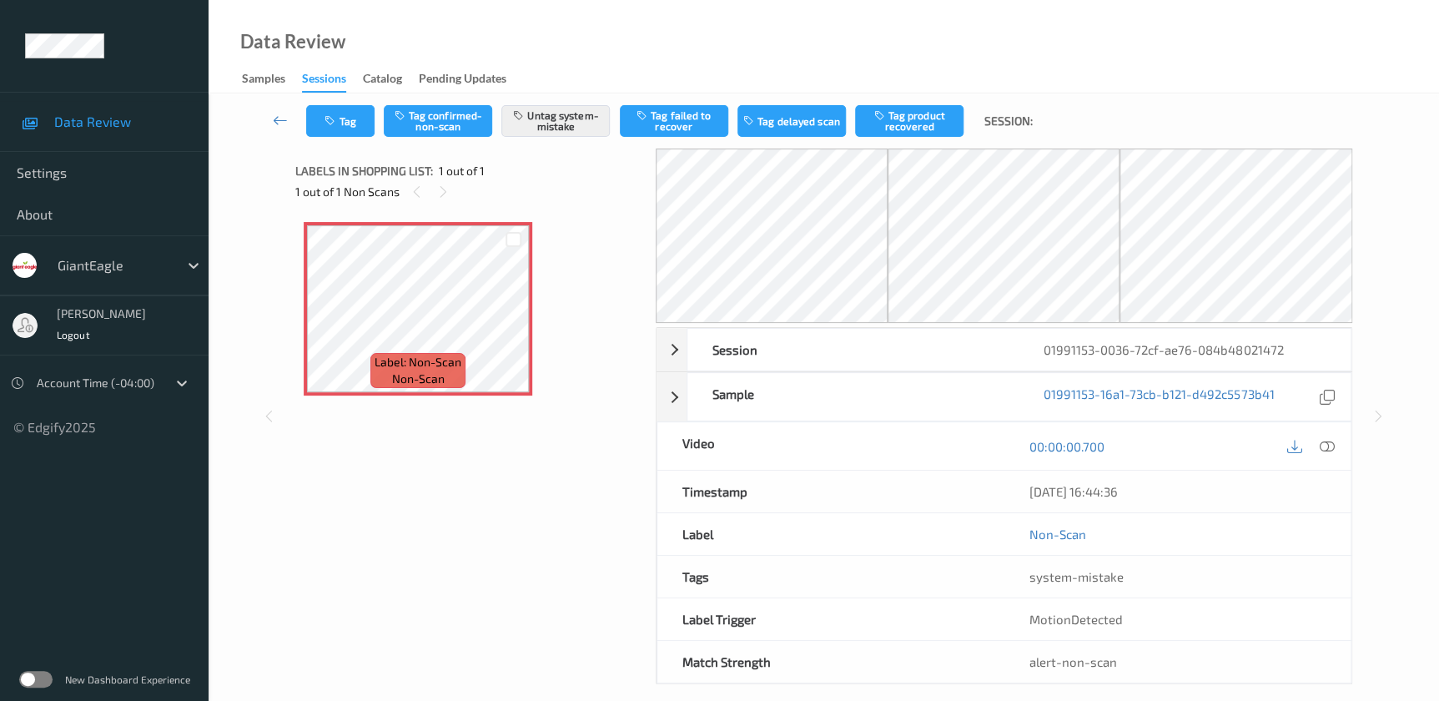
drag, startPoint x: 1327, startPoint y: 445, endPoint x: 1304, endPoint y: 420, distance: 34.3
click at [1327, 445] on icon at bounding box center [1326, 446] width 15 height 15
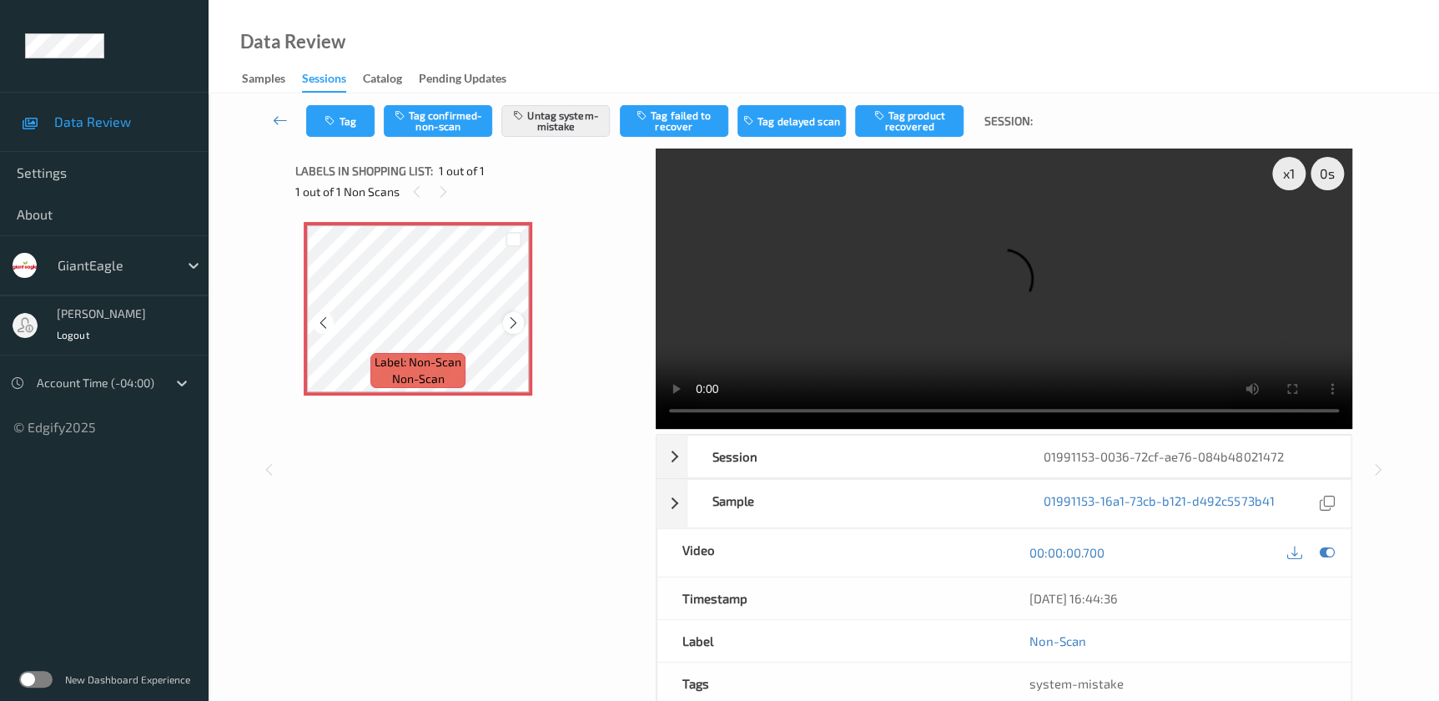
click at [510, 323] on icon at bounding box center [513, 322] width 14 height 15
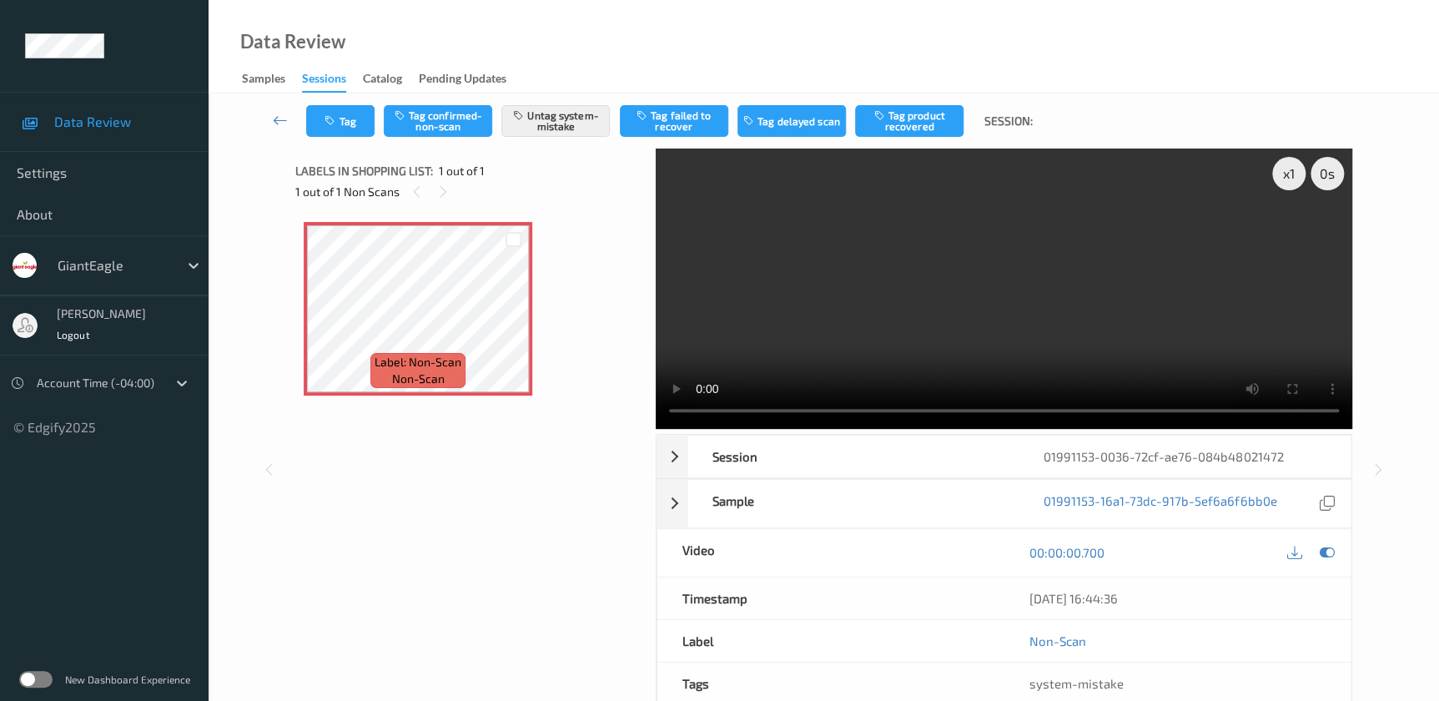
click at [1002, 271] on video at bounding box center [1004, 288] width 696 height 280
click at [1283, 168] on div "x 1" at bounding box center [1288, 173] width 33 height 33
click at [1283, 168] on div "x 2" at bounding box center [1288, 173] width 33 height 33
click at [334, 110] on button "Tag" at bounding box center [340, 121] width 68 height 32
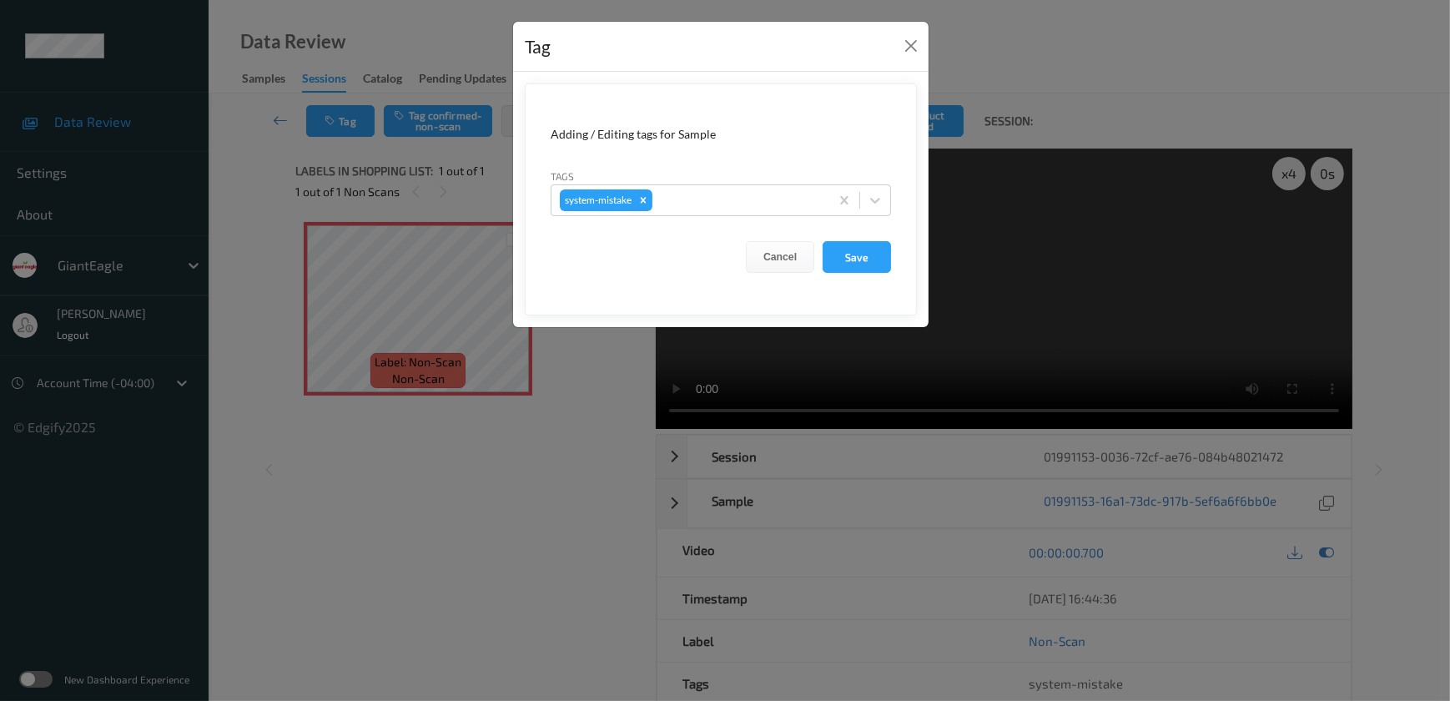
click at [556, 592] on div "Tag Adding / Editing tags for Sample Tags system-mistake Cancel Save" at bounding box center [725, 350] width 1450 height 701
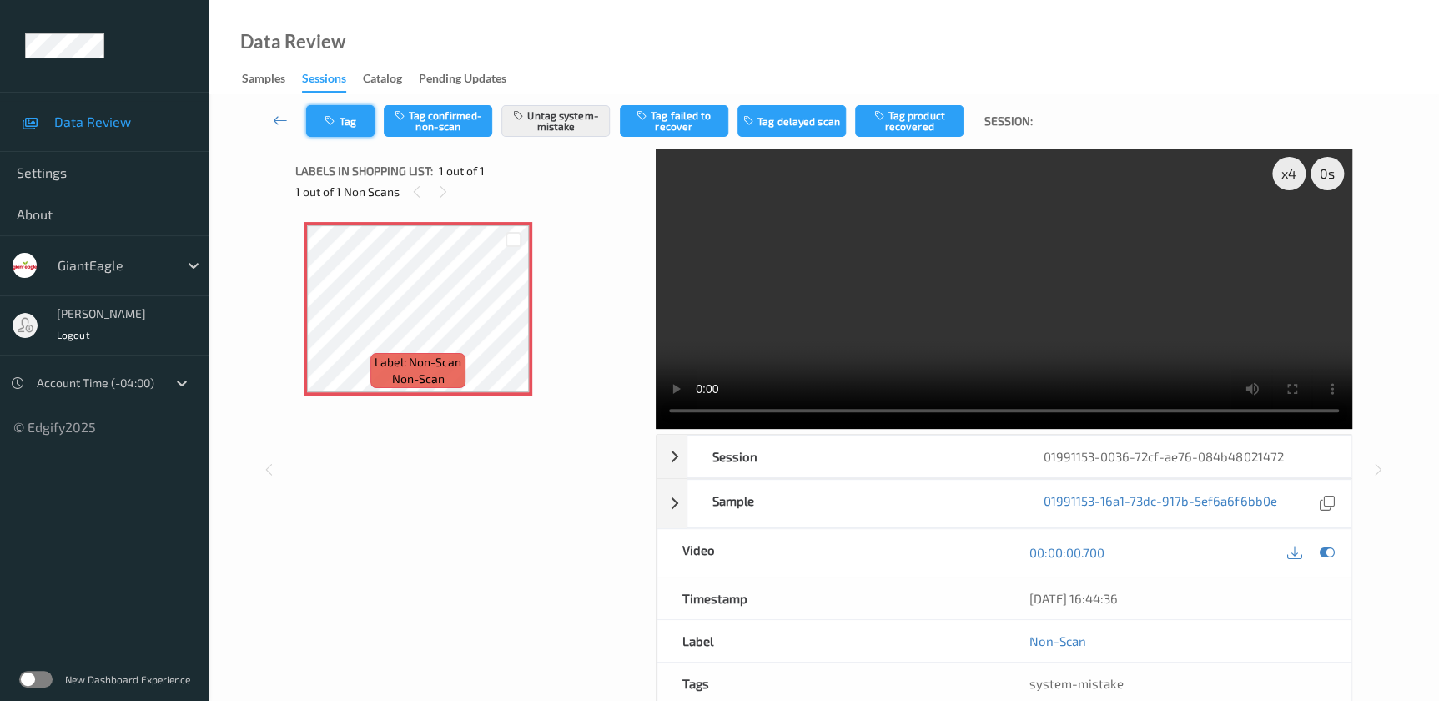
click at [343, 123] on button "Tag" at bounding box center [340, 121] width 68 height 32
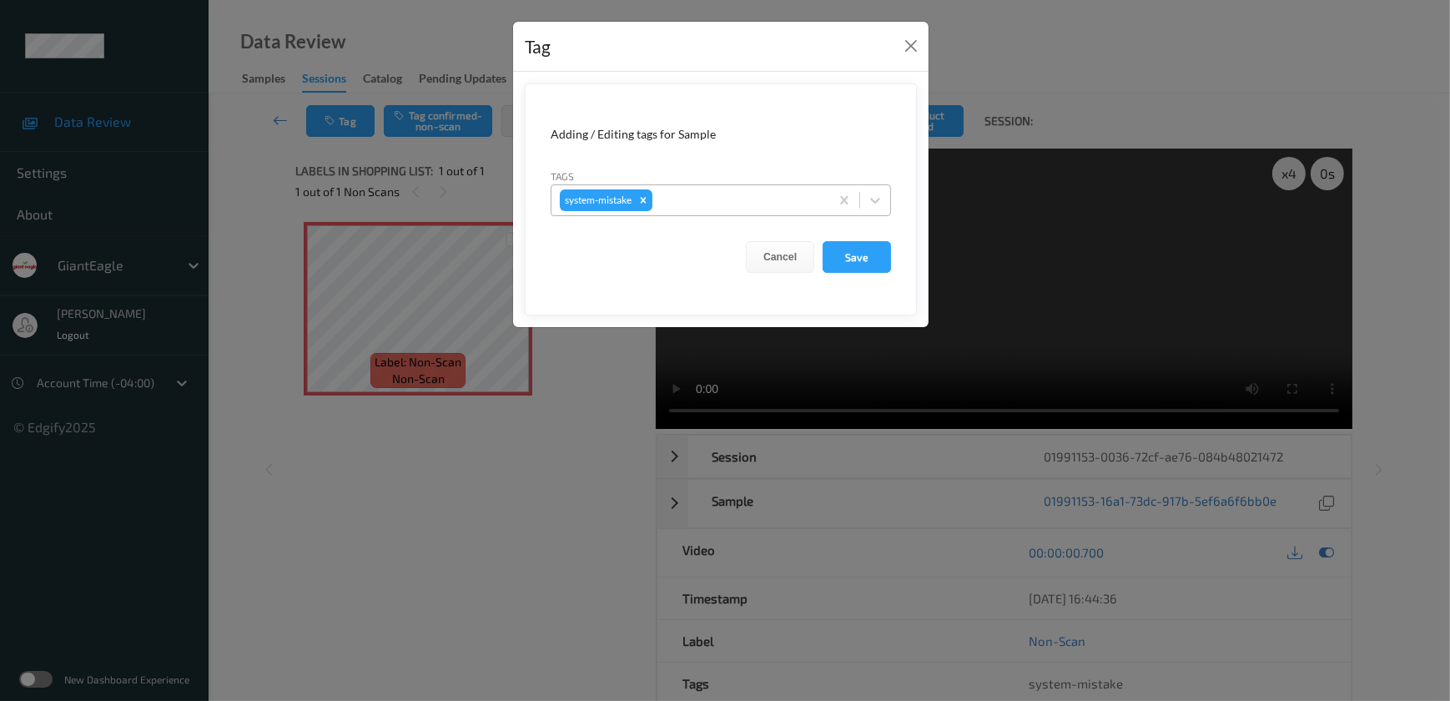
click at [715, 198] on div at bounding box center [738, 200] width 165 height 20
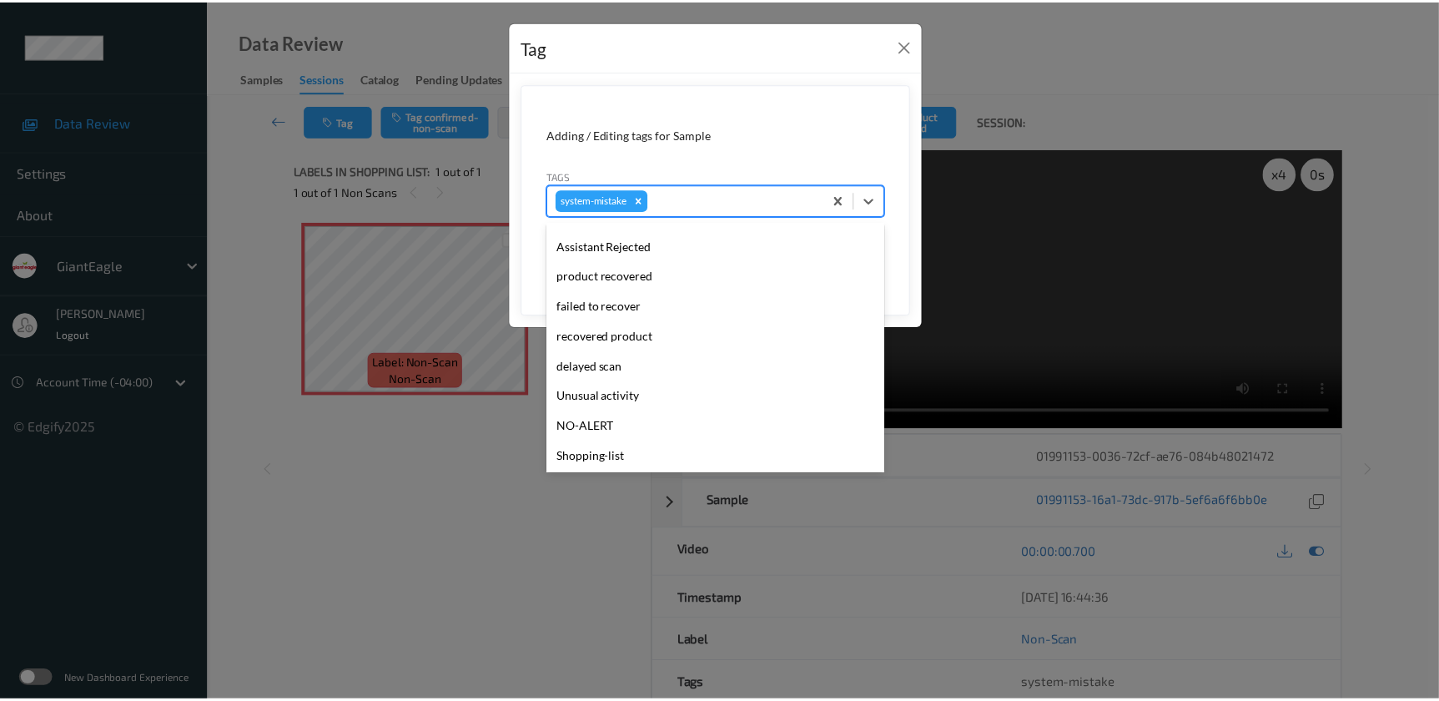
scroll to position [176, 0]
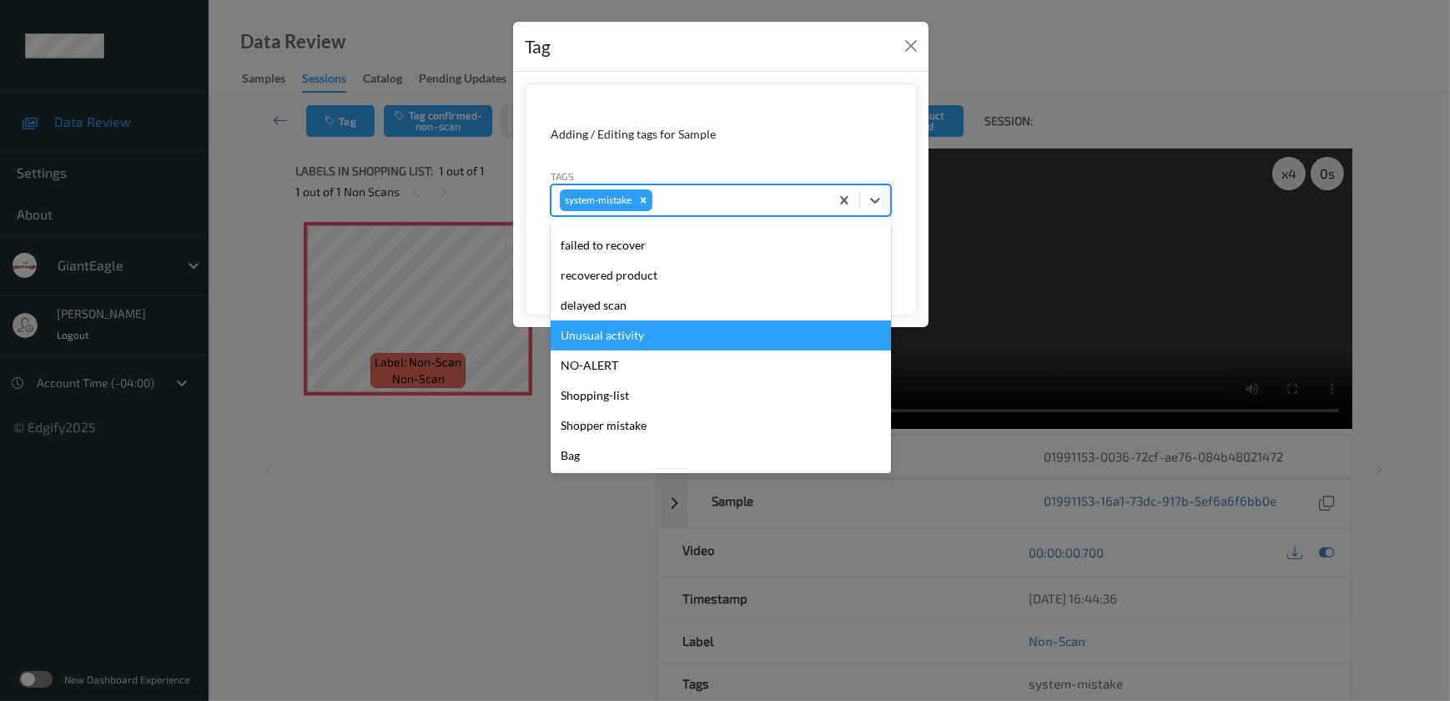
click at [684, 332] on div "Unusual activity" at bounding box center [720, 335] width 340 height 30
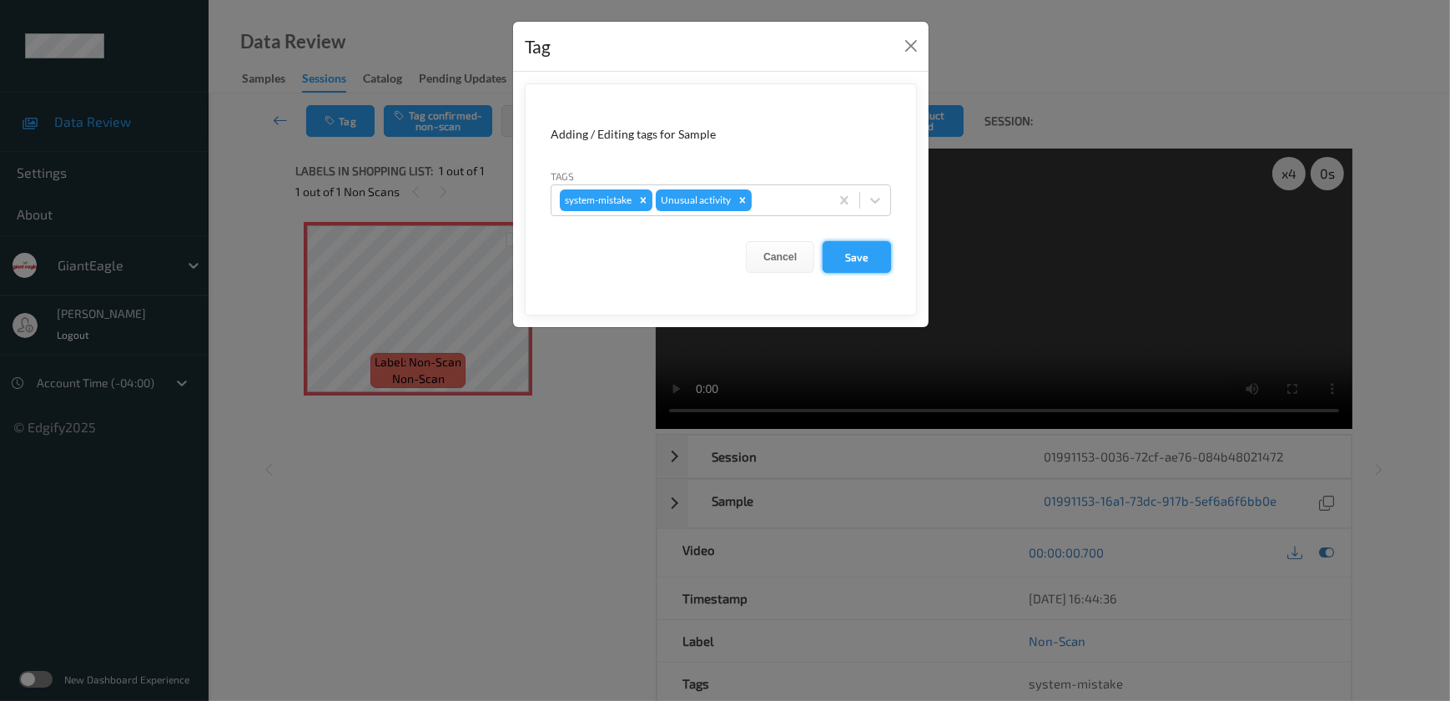
click at [862, 246] on button "Save" at bounding box center [856, 257] width 68 height 32
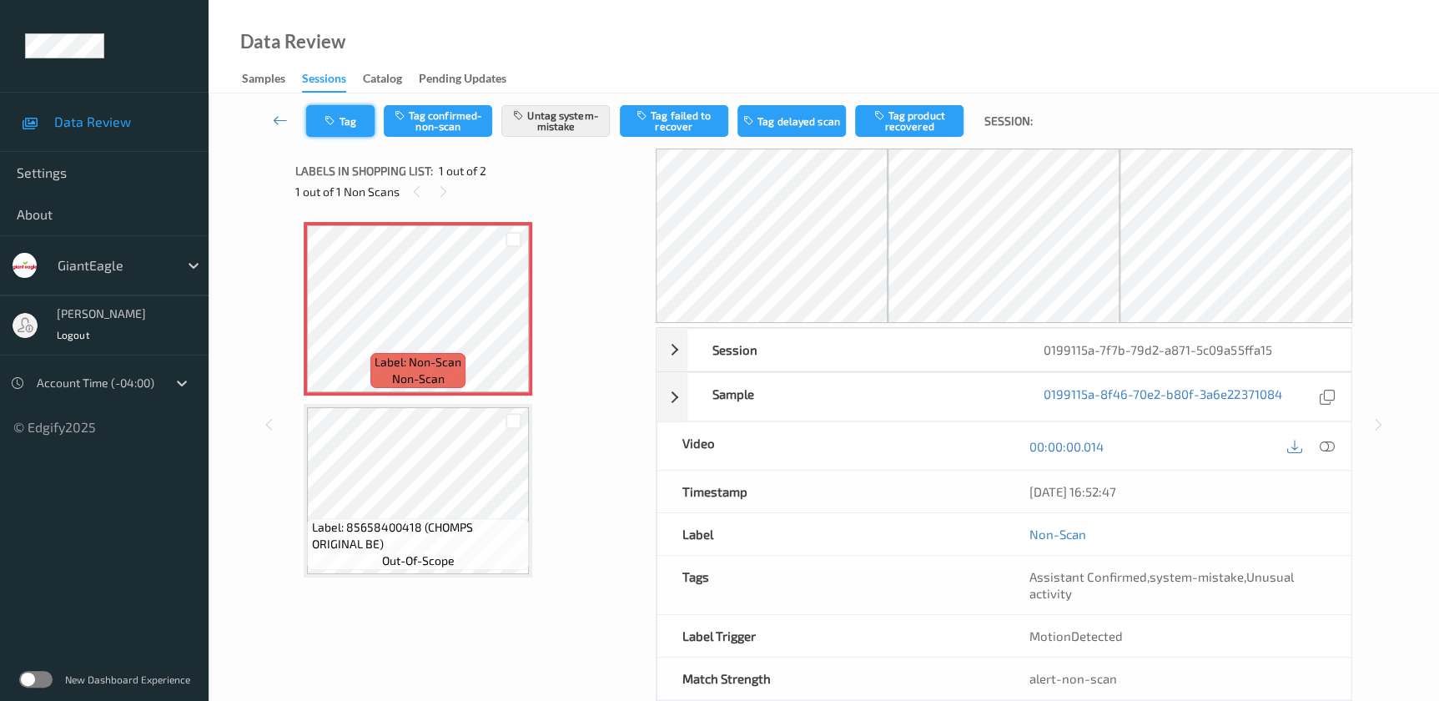
click at [344, 111] on button "Tag" at bounding box center [340, 121] width 68 height 32
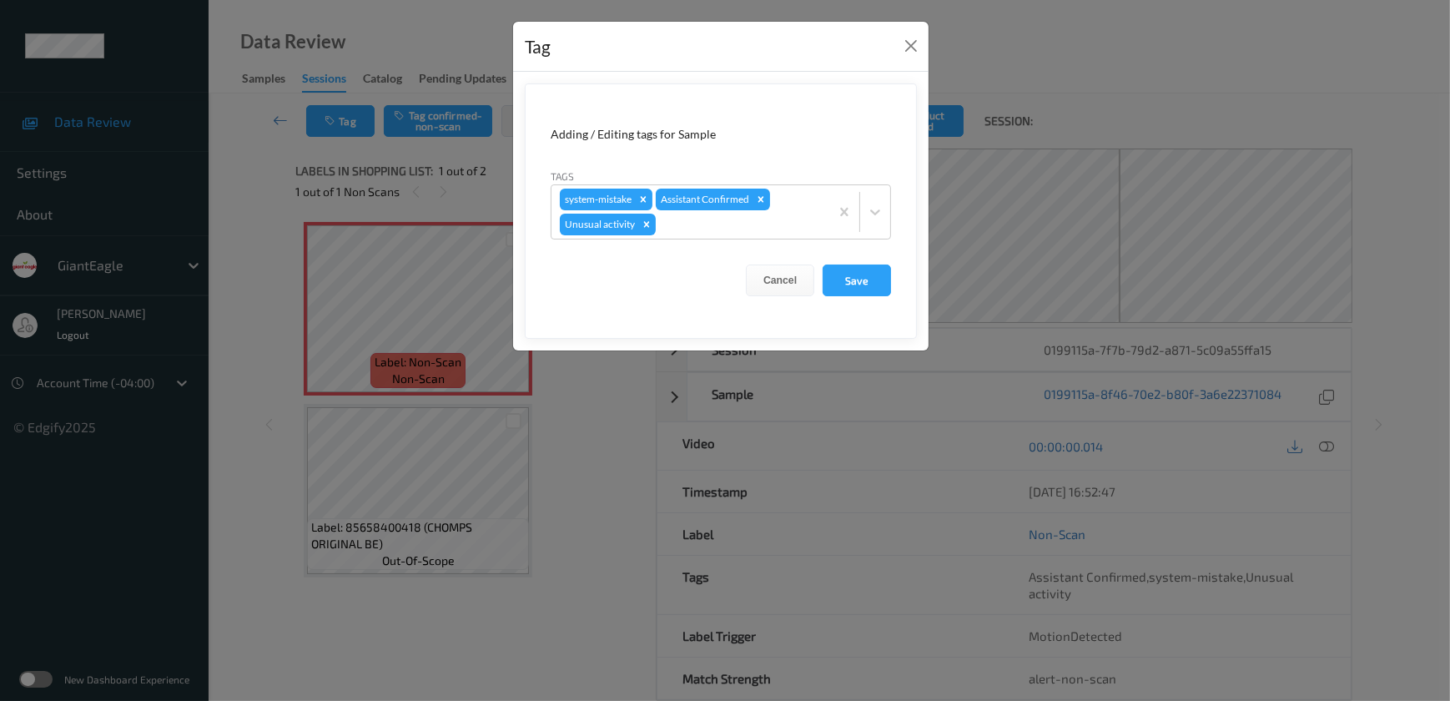
click at [565, 422] on div "Tag Adding / Editing tags for Sample Tags system-mistake Assistant Confirmed Un…" at bounding box center [725, 350] width 1450 height 701
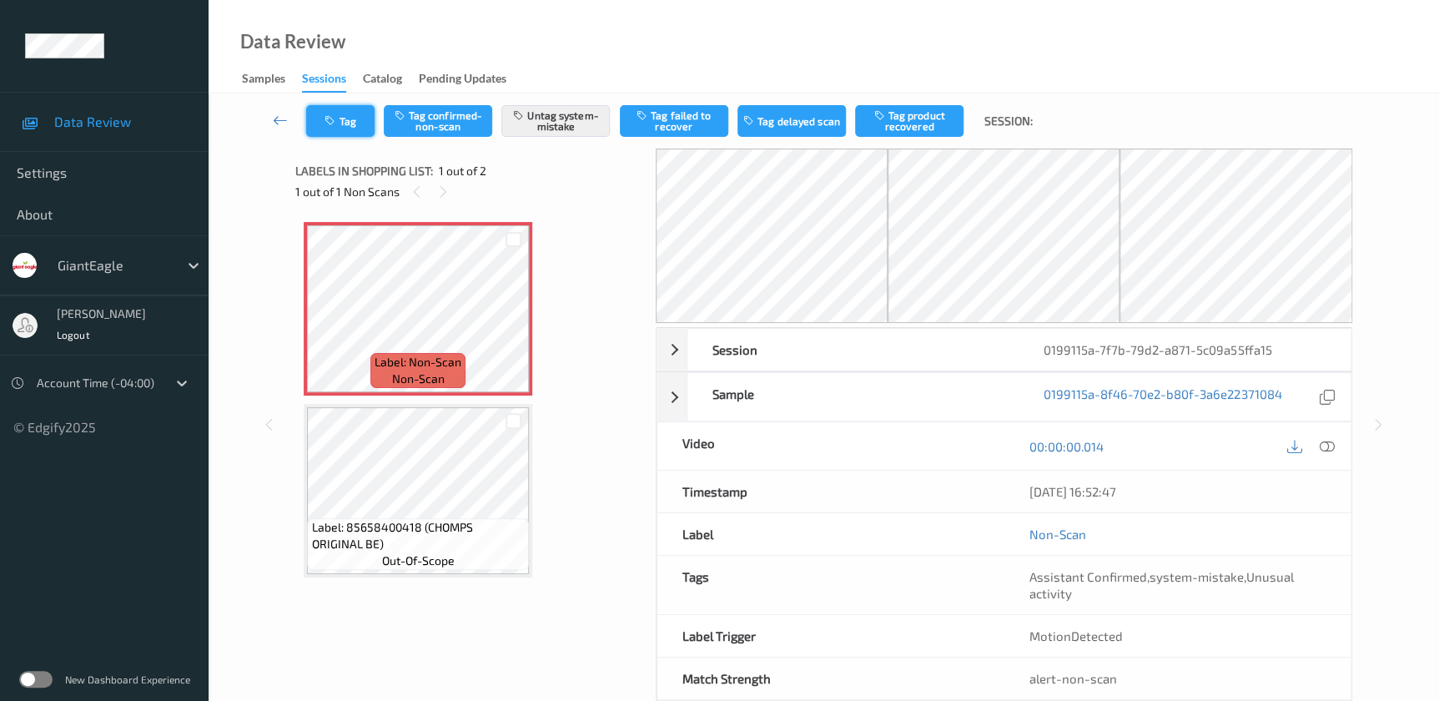
click at [352, 128] on button "Tag" at bounding box center [340, 121] width 68 height 32
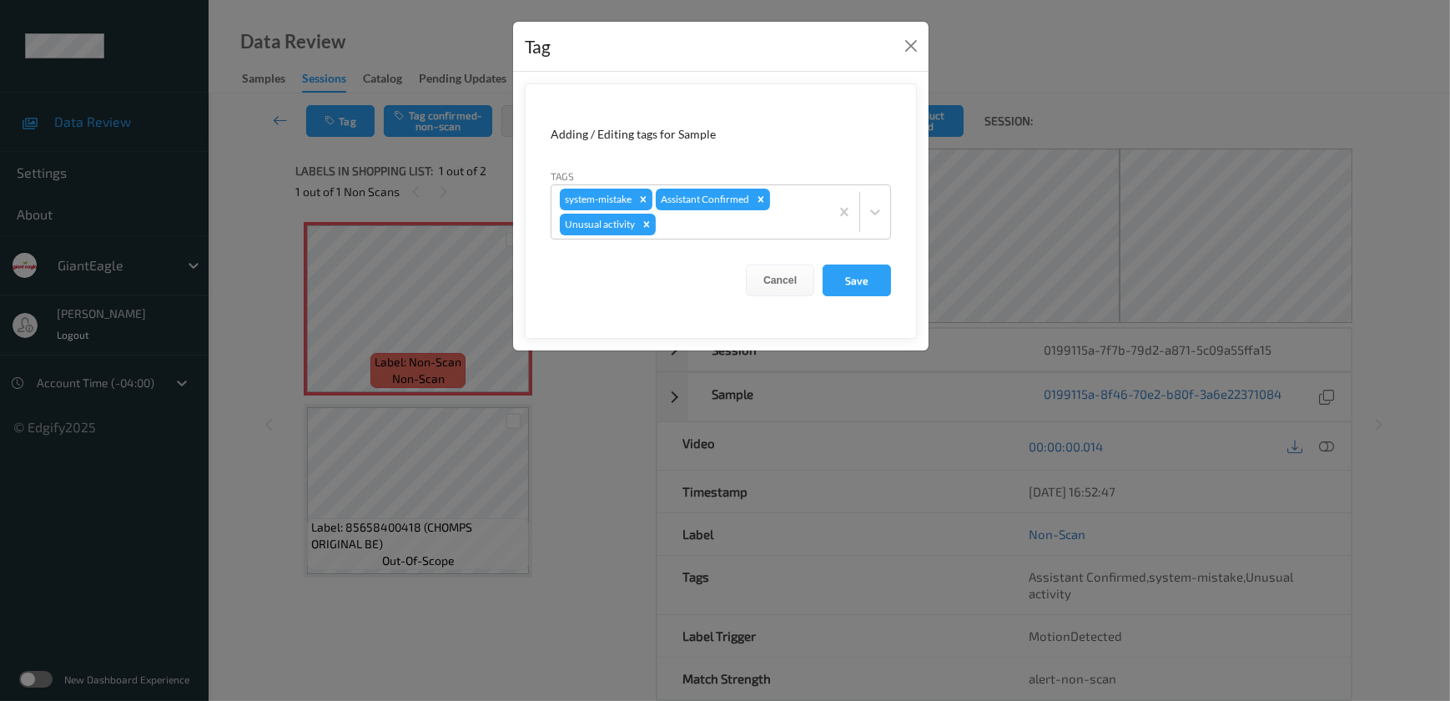
click at [615, 470] on div "Tag Adding / Editing tags for Sample Tags system-mistake Assistant Confirmed Un…" at bounding box center [725, 350] width 1450 height 701
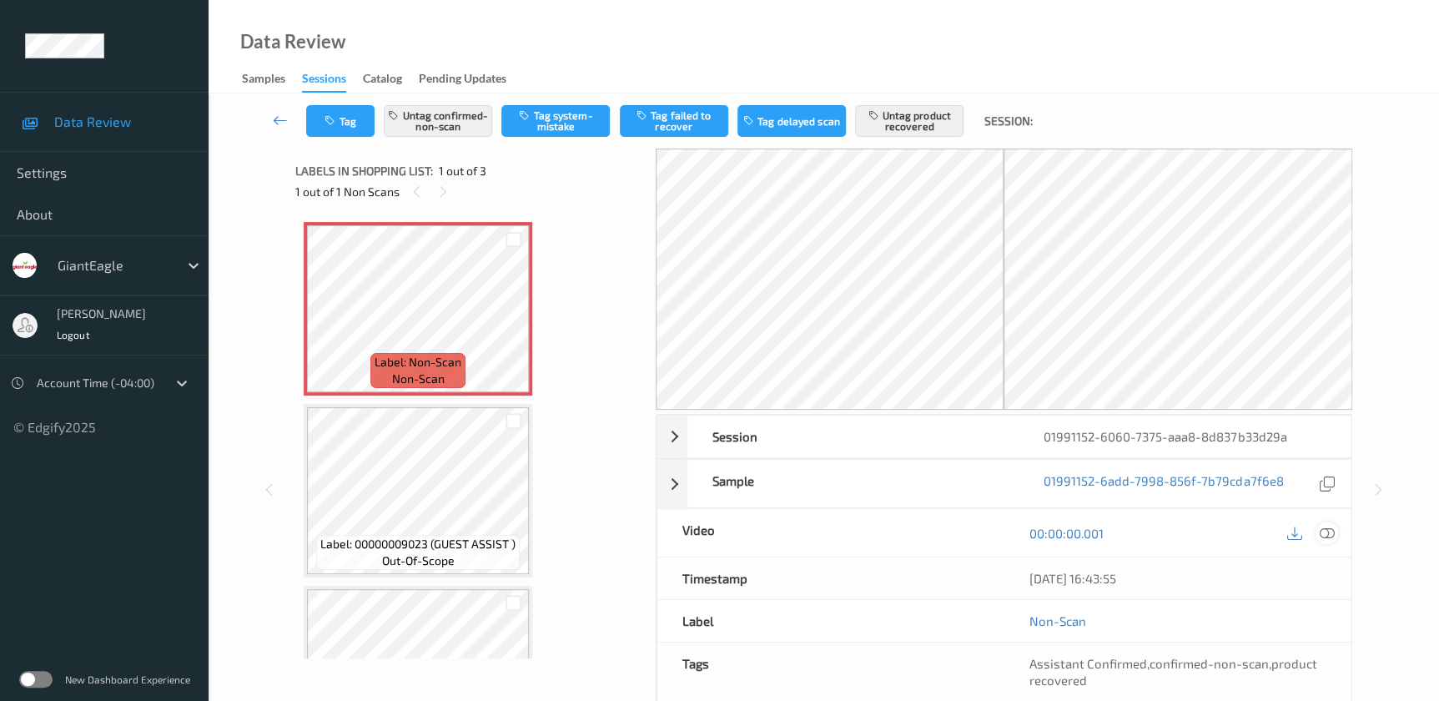
click at [1325, 534] on icon at bounding box center [1326, 532] width 15 height 15
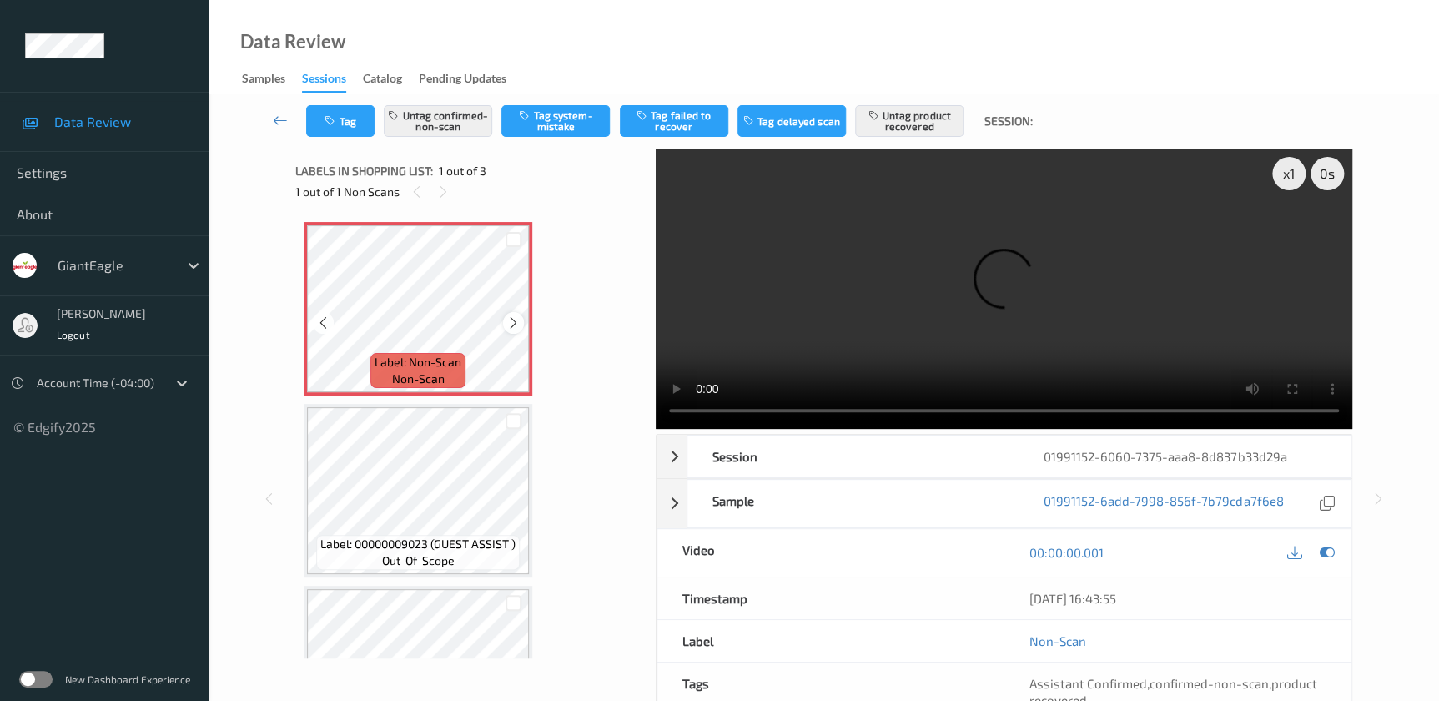
click at [508, 325] on icon at bounding box center [513, 322] width 14 height 15
click at [980, 329] on video at bounding box center [1004, 288] width 696 height 280
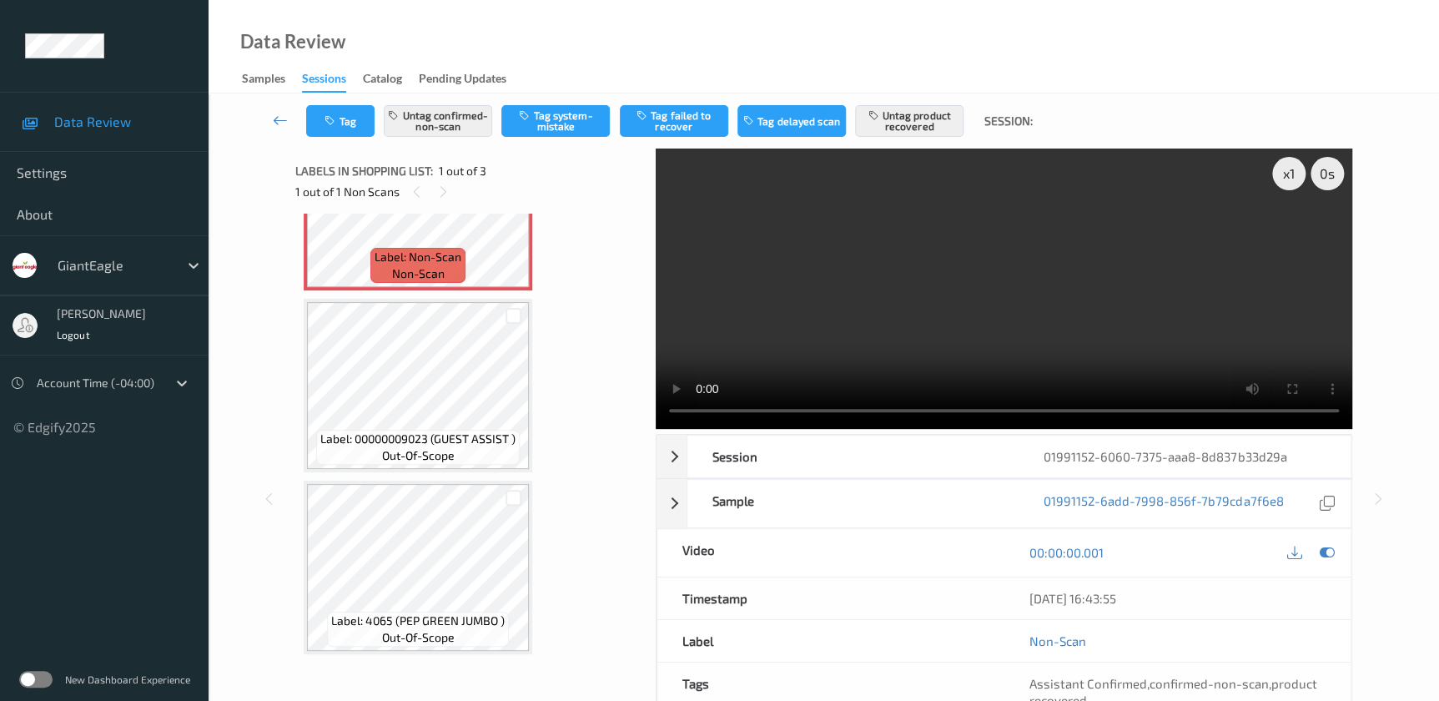
scroll to position [108, 0]
click at [1284, 172] on div "x 1" at bounding box center [1288, 173] width 33 height 33
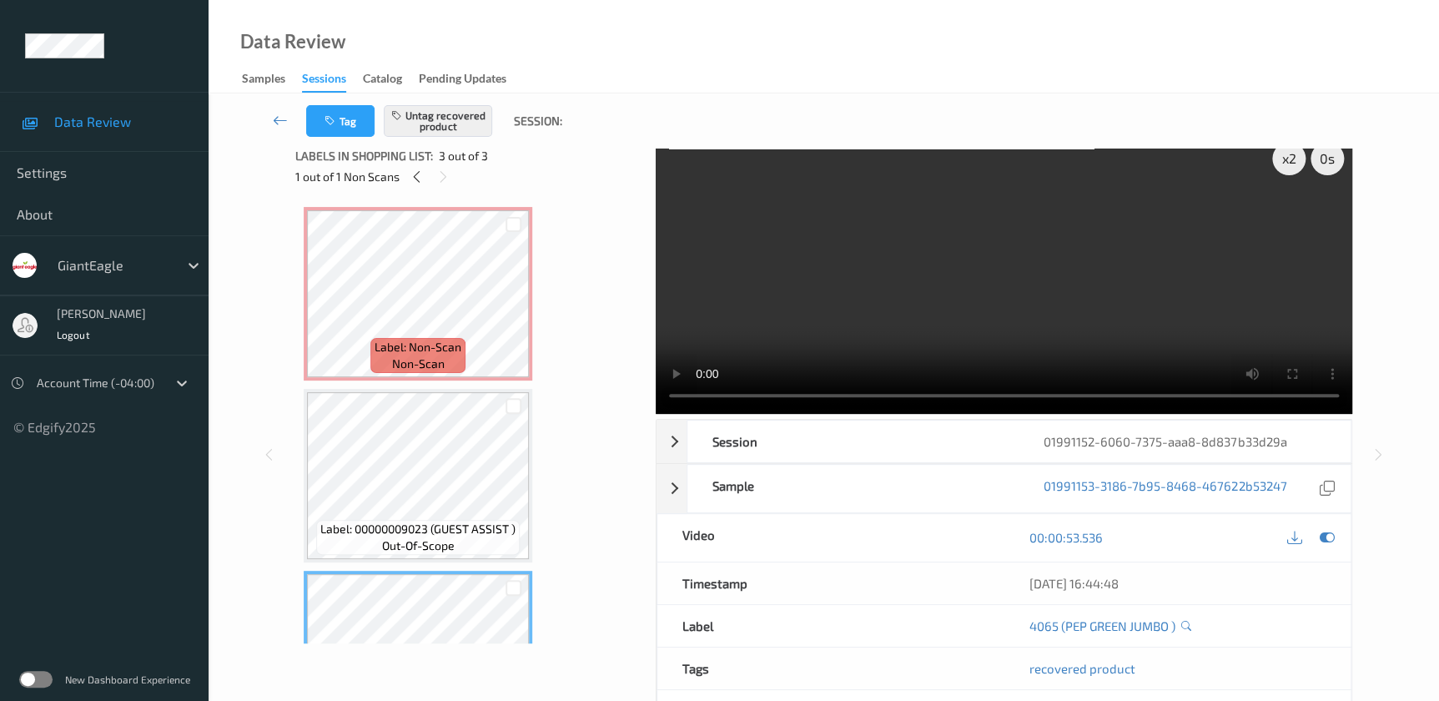
scroll to position [0, 0]
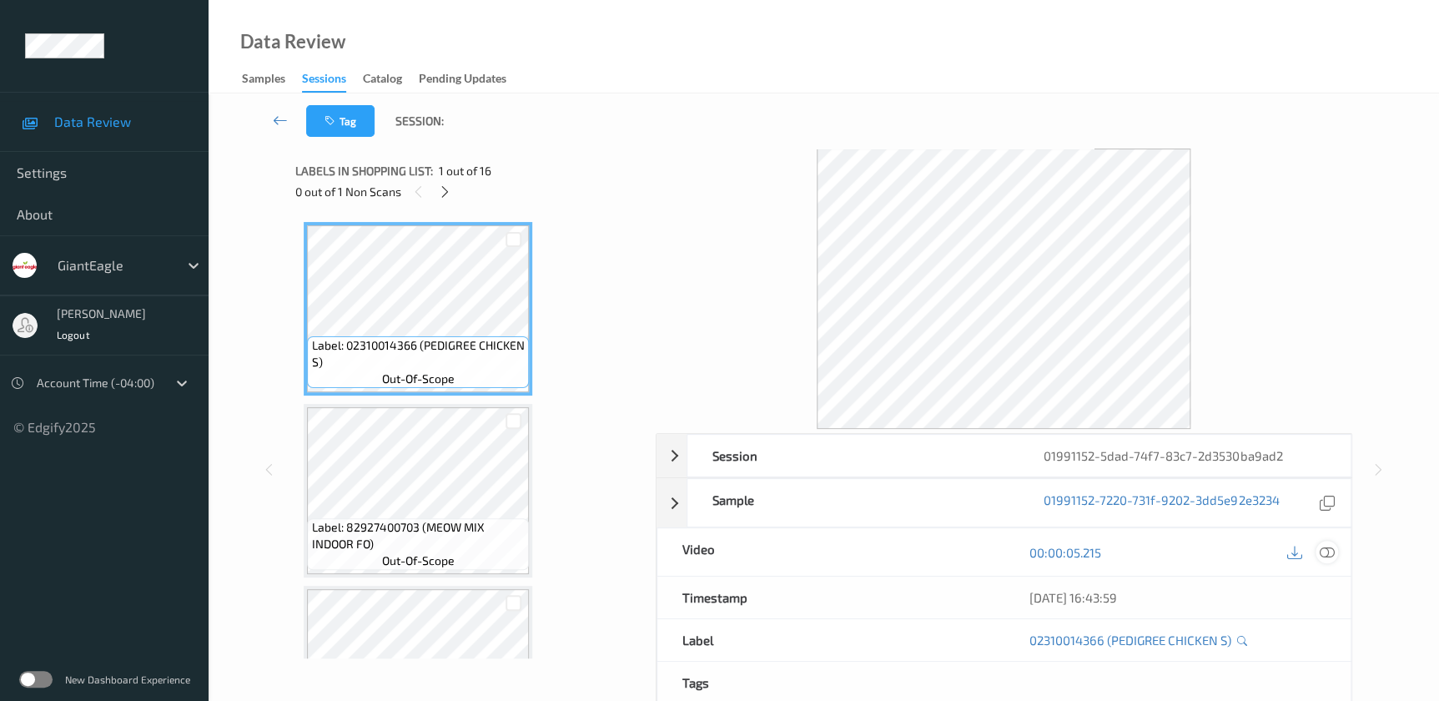
click at [1324, 550] on icon at bounding box center [1326, 552] width 15 height 15
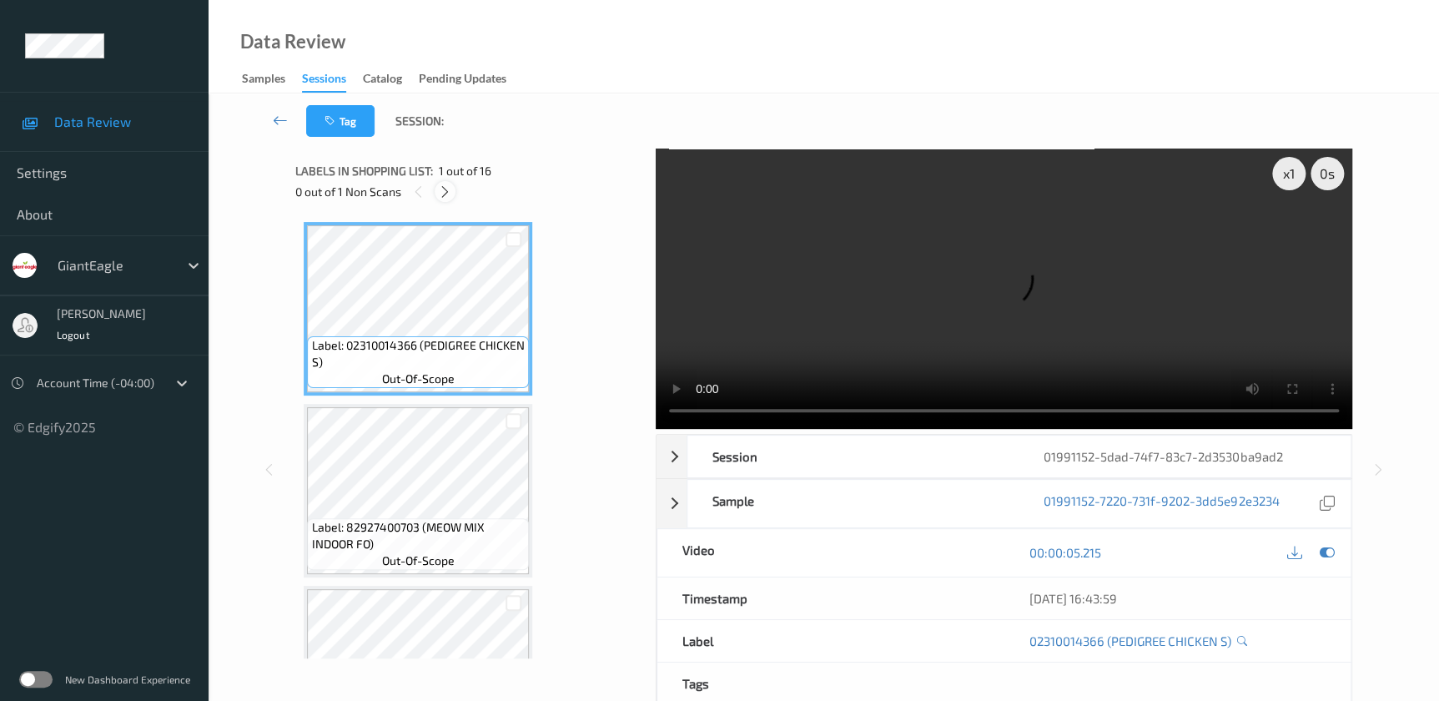
click at [441, 194] on icon at bounding box center [445, 191] width 14 height 15
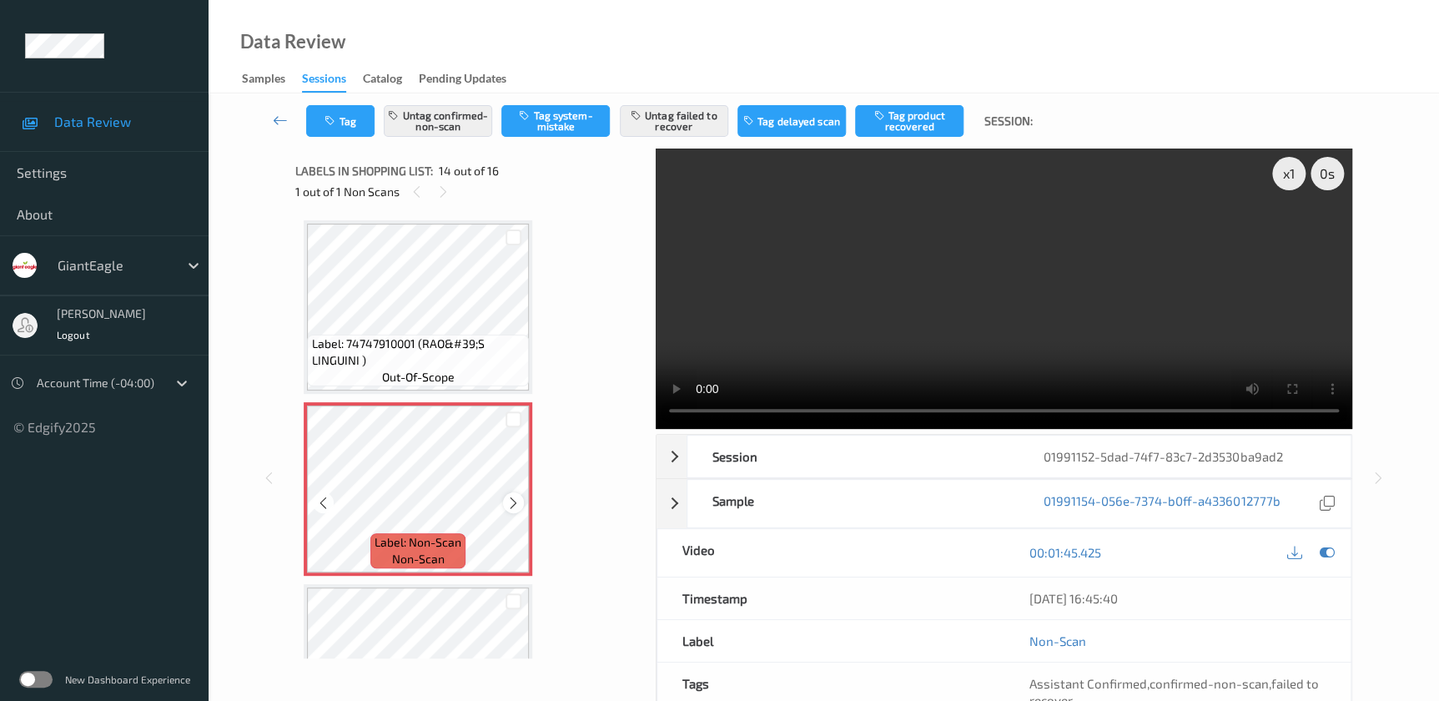
click at [518, 495] on icon at bounding box center [513, 502] width 14 height 15
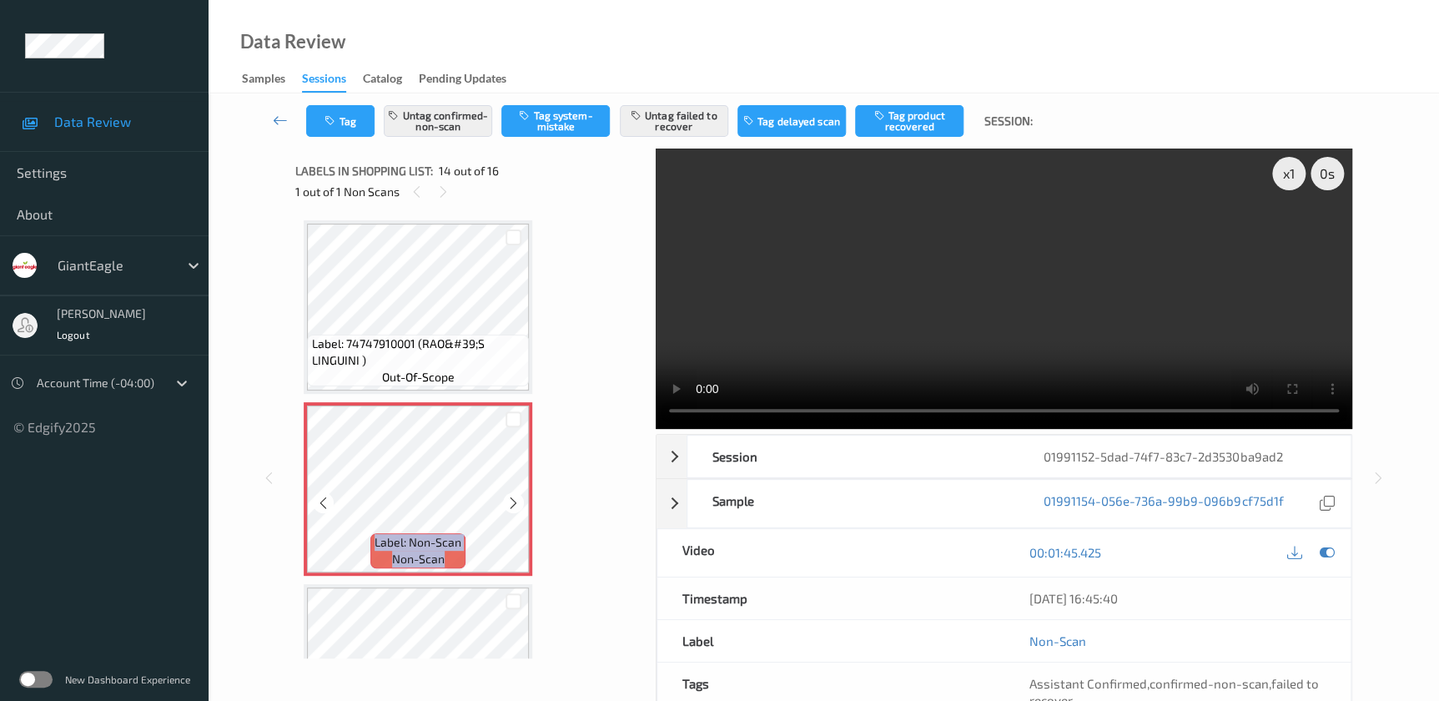
click at [518, 495] on icon at bounding box center [513, 502] width 14 height 15
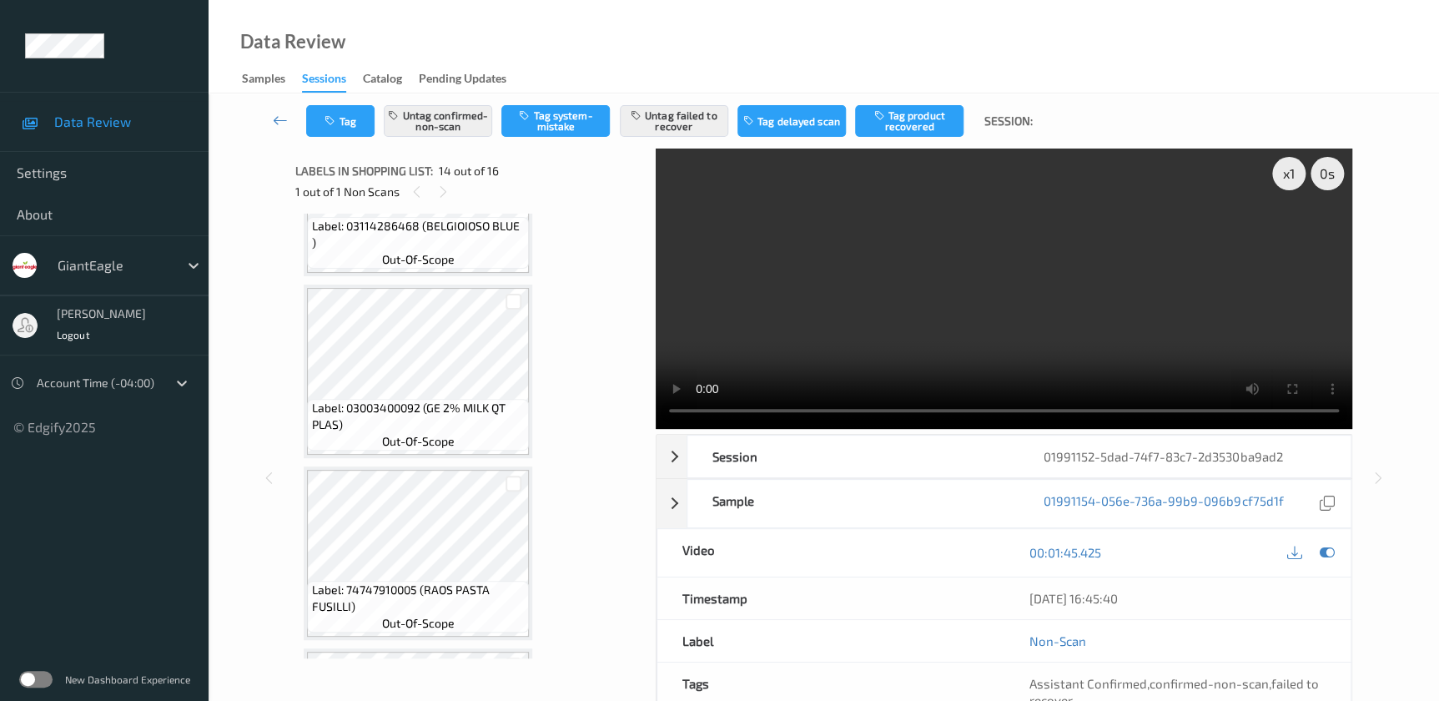
scroll to position [1727, 0]
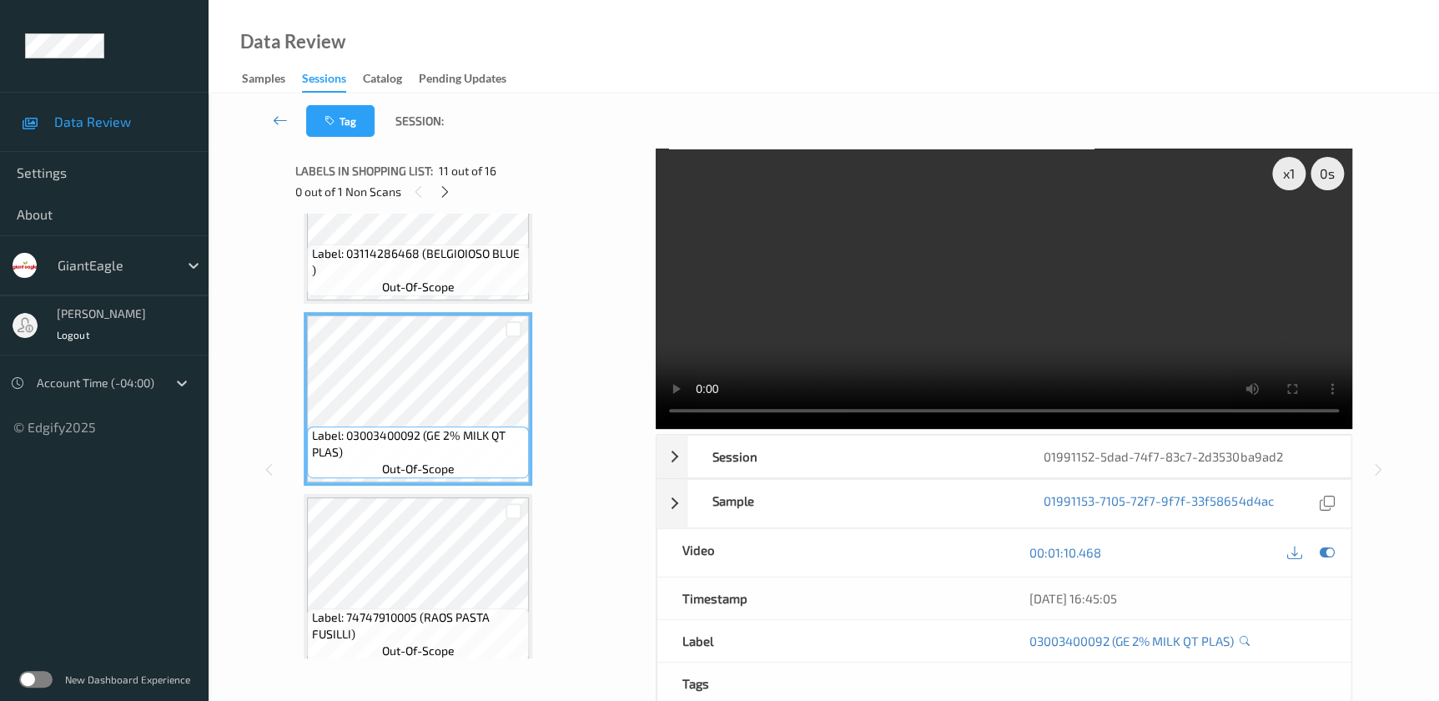
click at [938, 348] on video at bounding box center [1004, 288] width 696 height 280
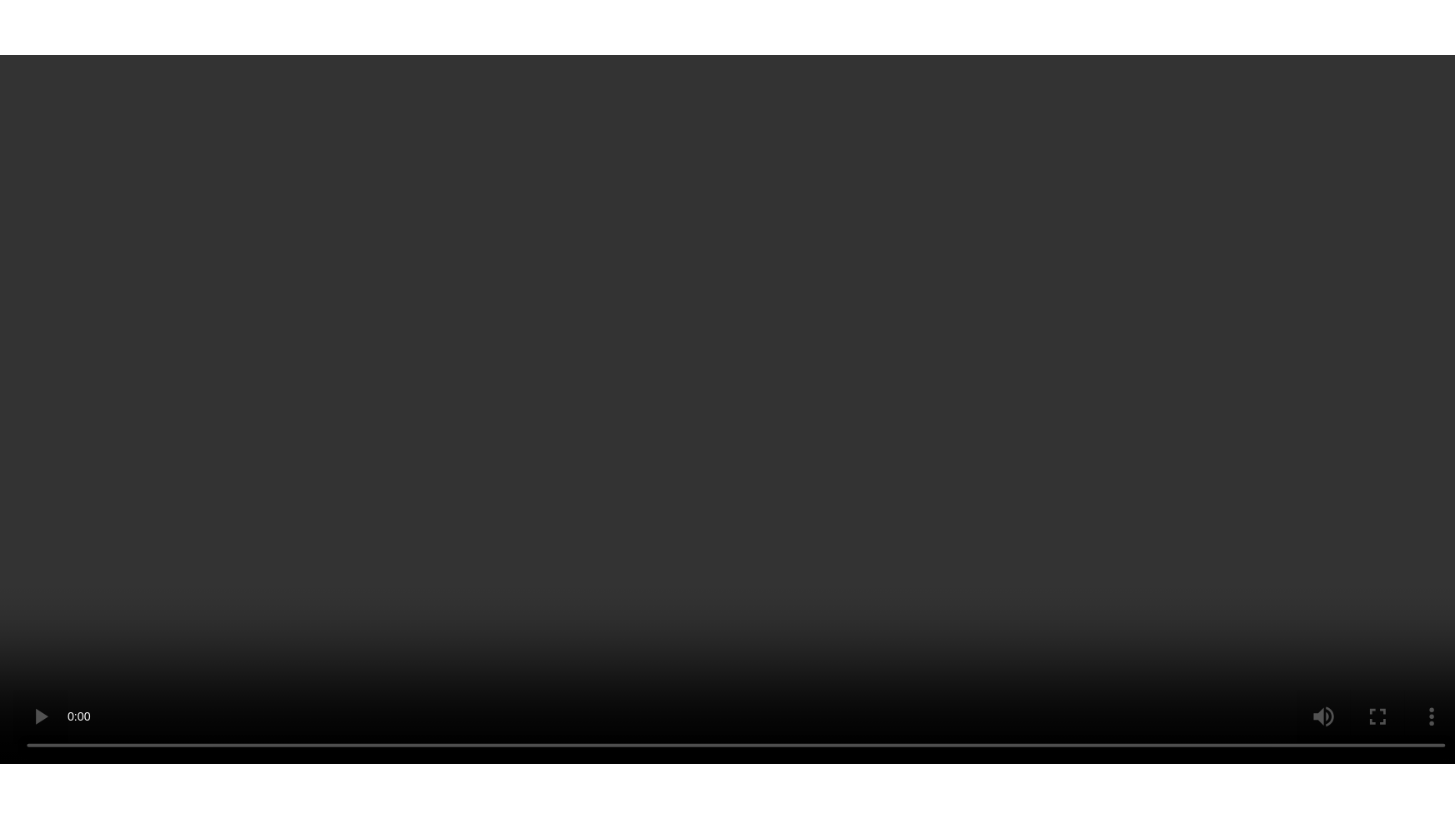
scroll to position [2463, 0]
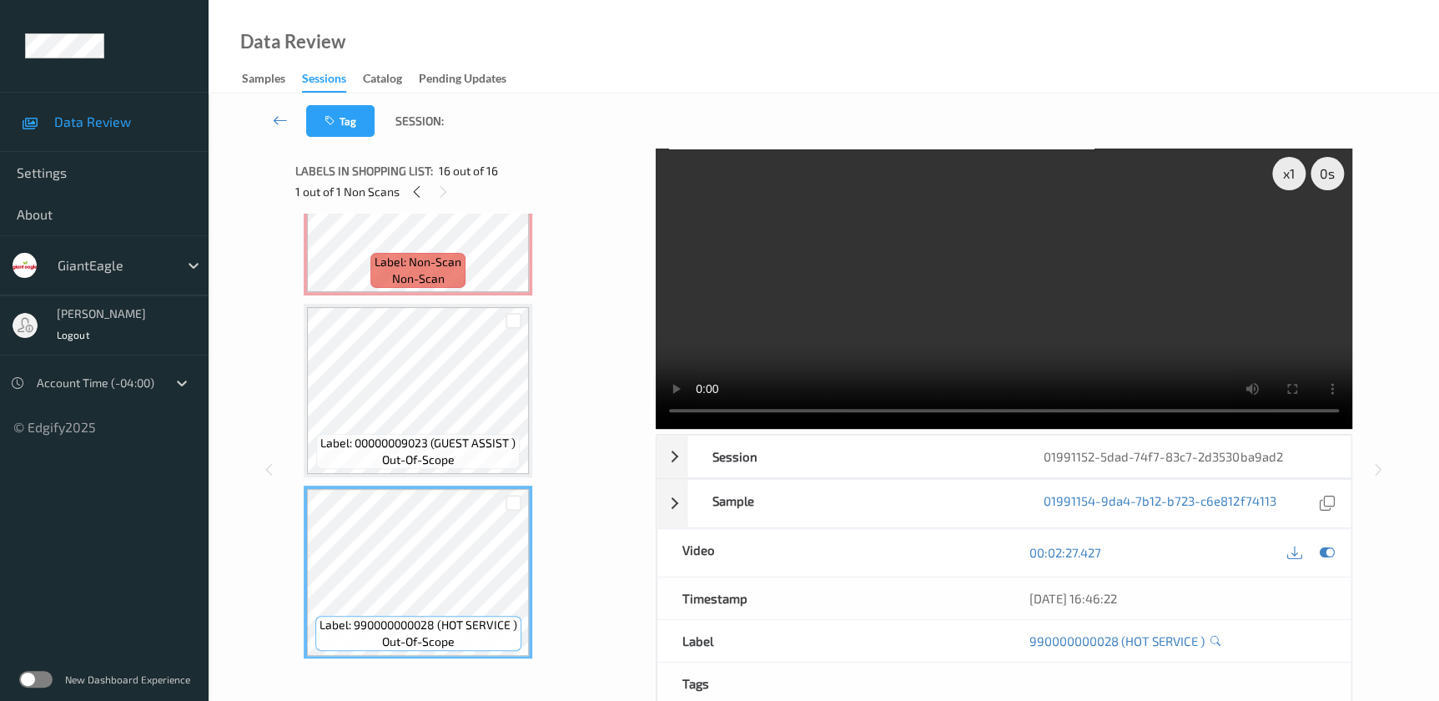
click at [1085, 328] on video at bounding box center [1004, 288] width 696 height 280
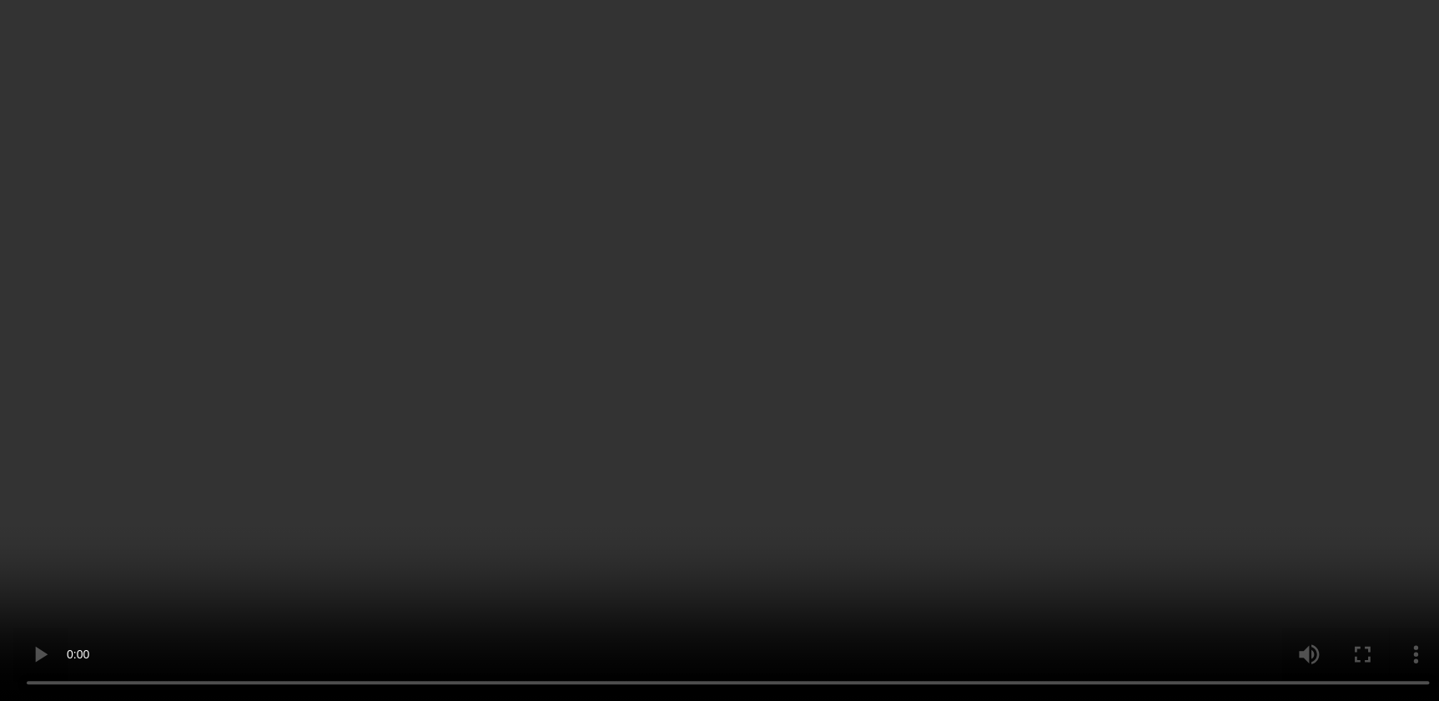
scroll to position [2387, 0]
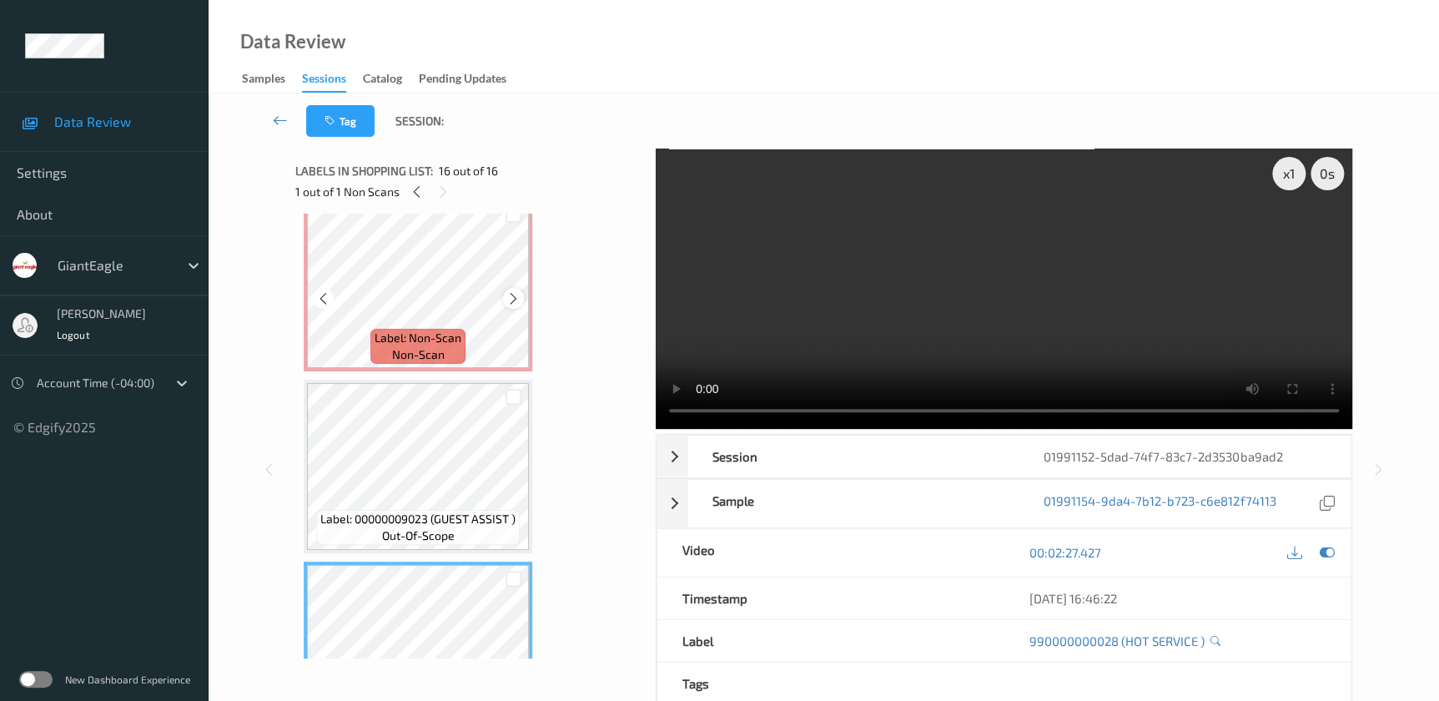
click at [513, 292] on icon at bounding box center [513, 298] width 14 height 15
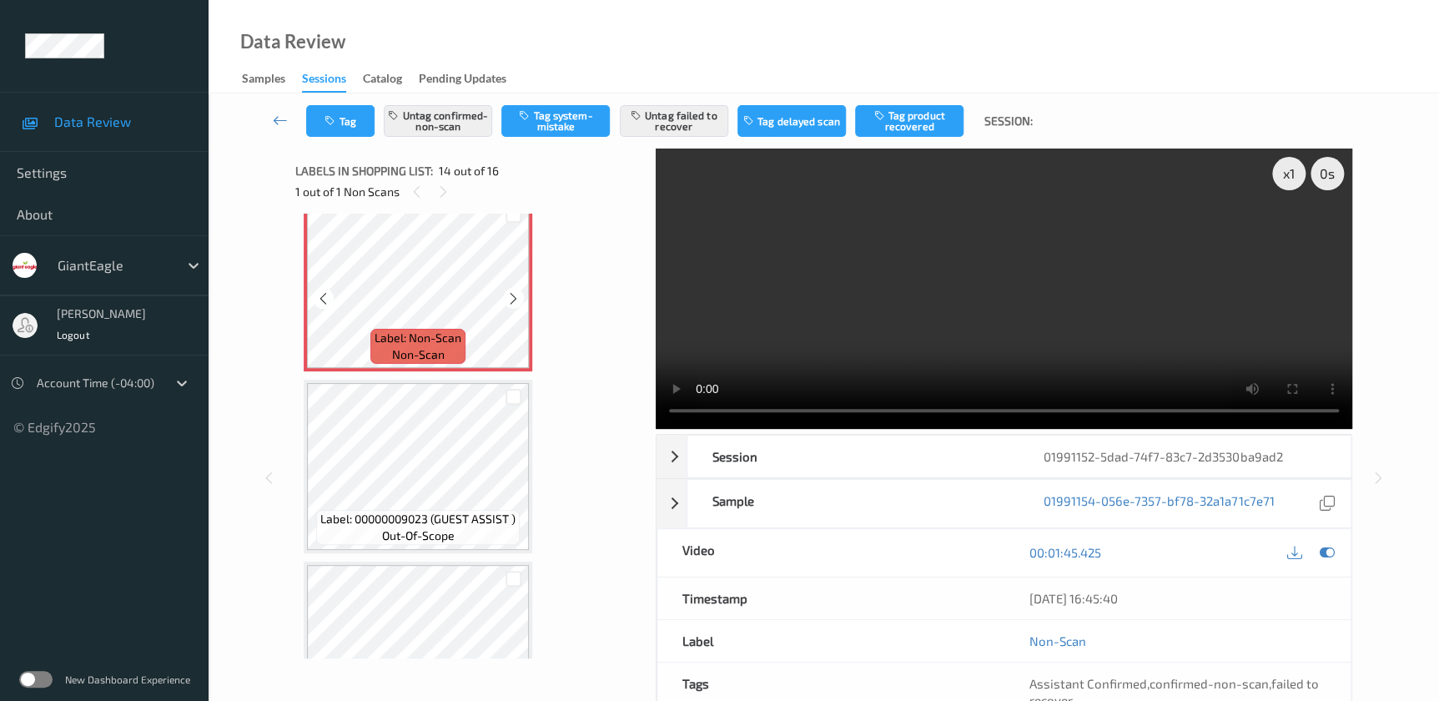
click at [513, 292] on icon at bounding box center [513, 298] width 14 height 15
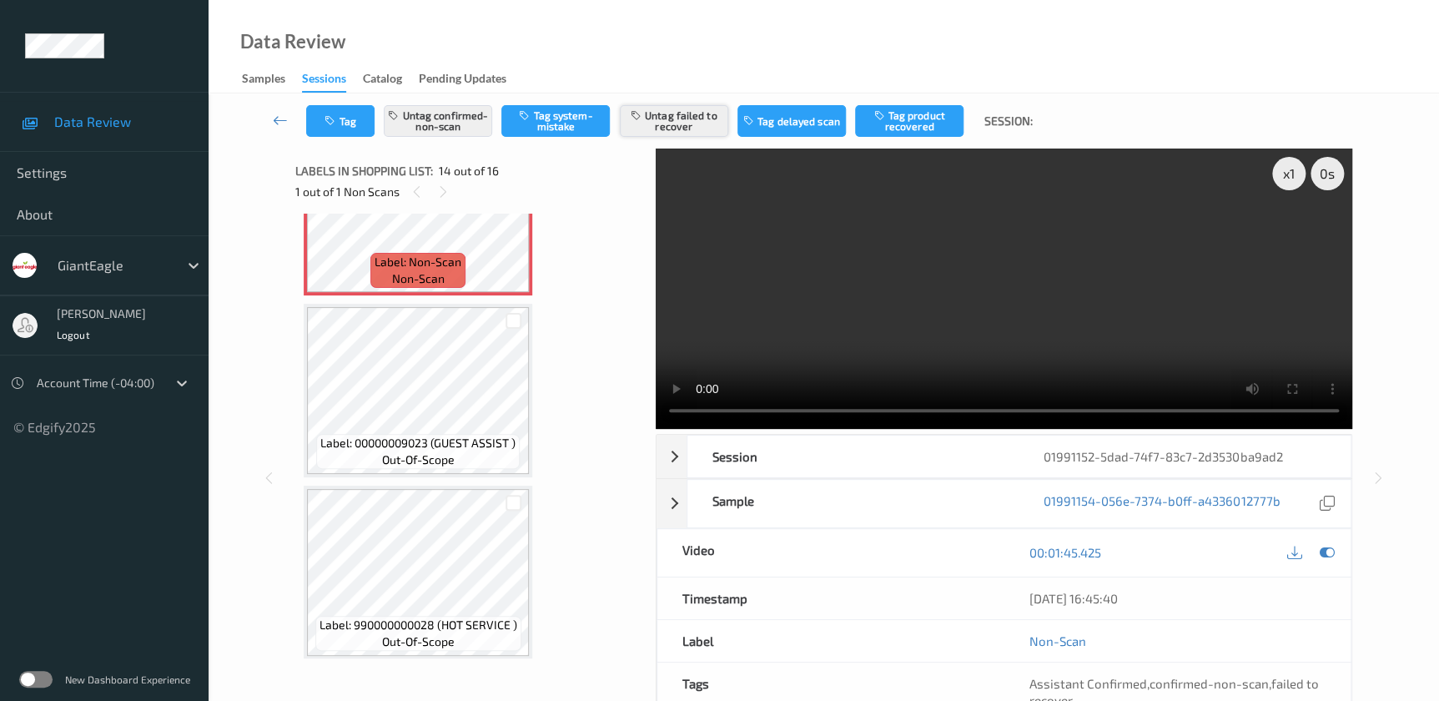
click at [659, 120] on button "Untag failed to recover" at bounding box center [674, 121] width 108 height 32
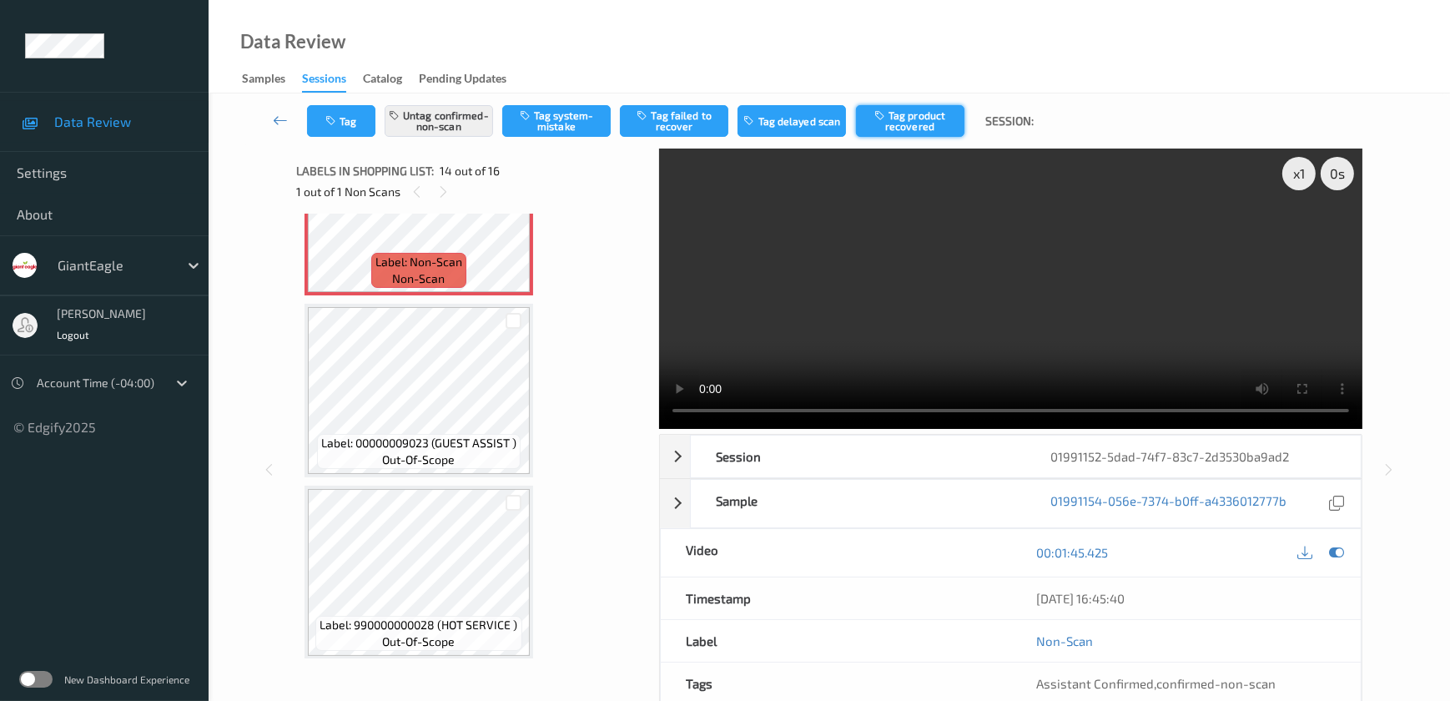
click at [931, 115] on button "Tag product recovered" at bounding box center [910, 121] width 108 height 32
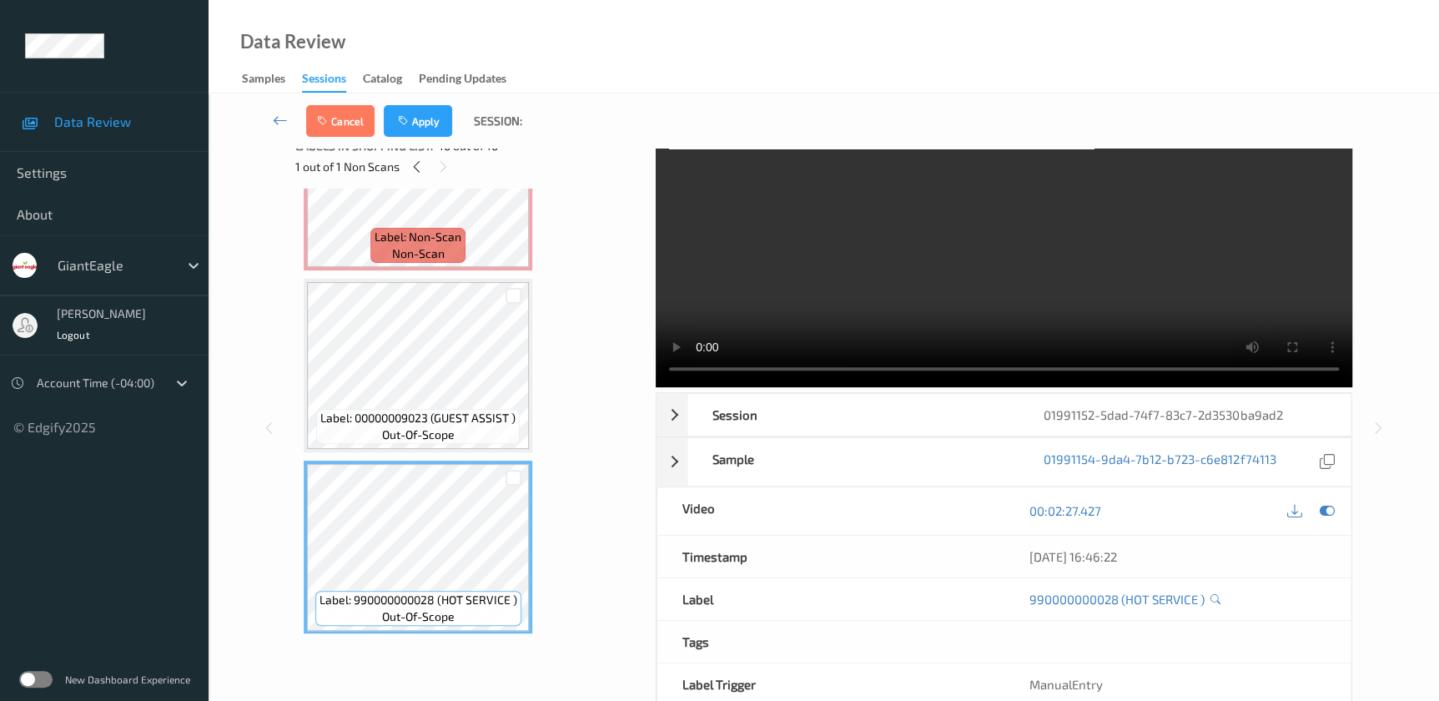
scroll to position [8, 0]
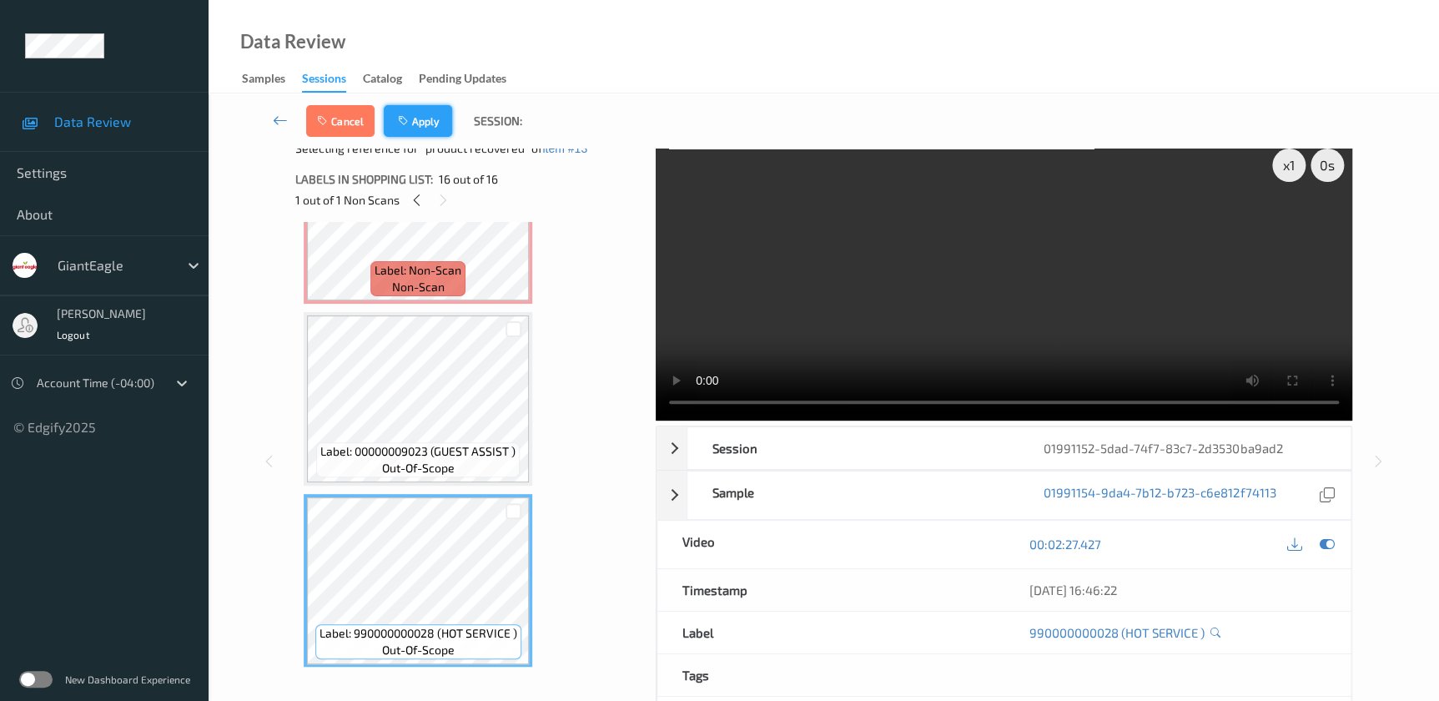
click at [414, 117] on button "Apply" at bounding box center [418, 121] width 68 height 32
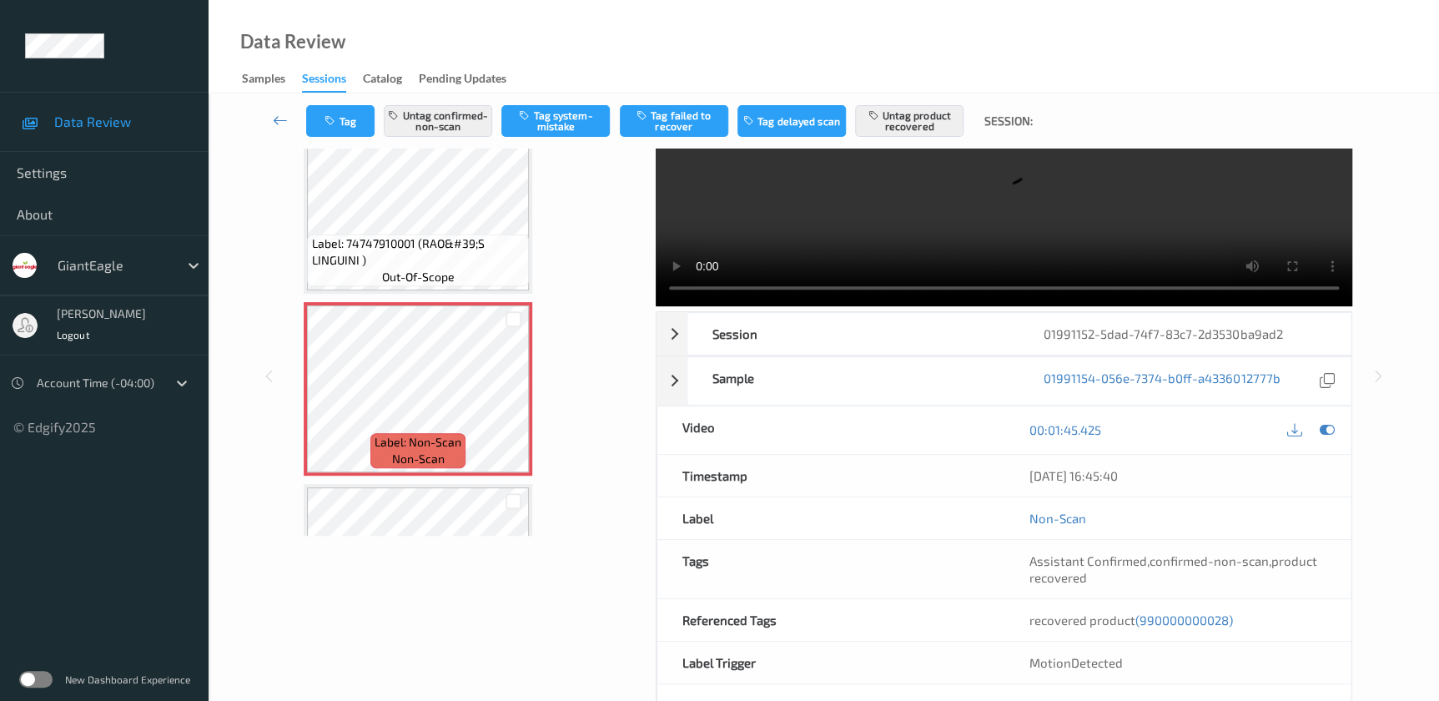
scroll to position [2160, 0]
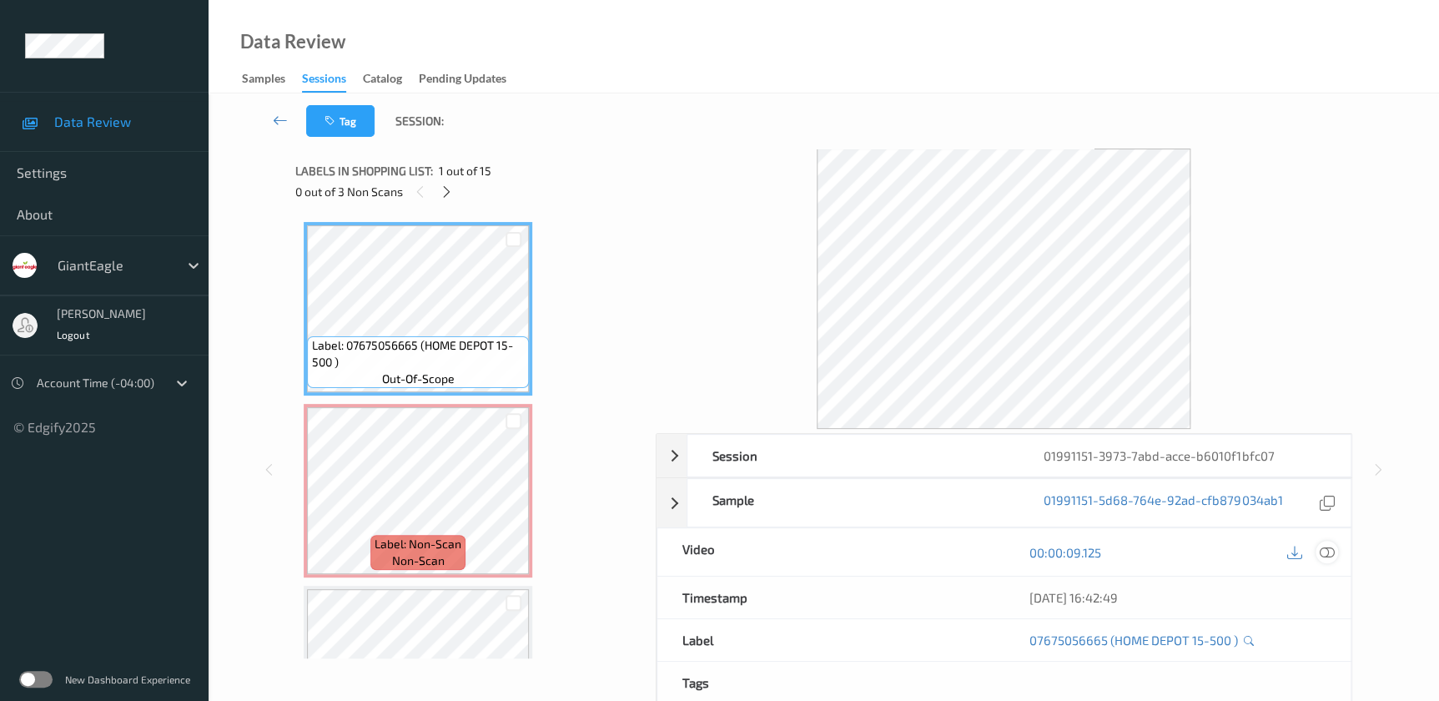
click at [1326, 554] on icon at bounding box center [1326, 552] width 15 height 15
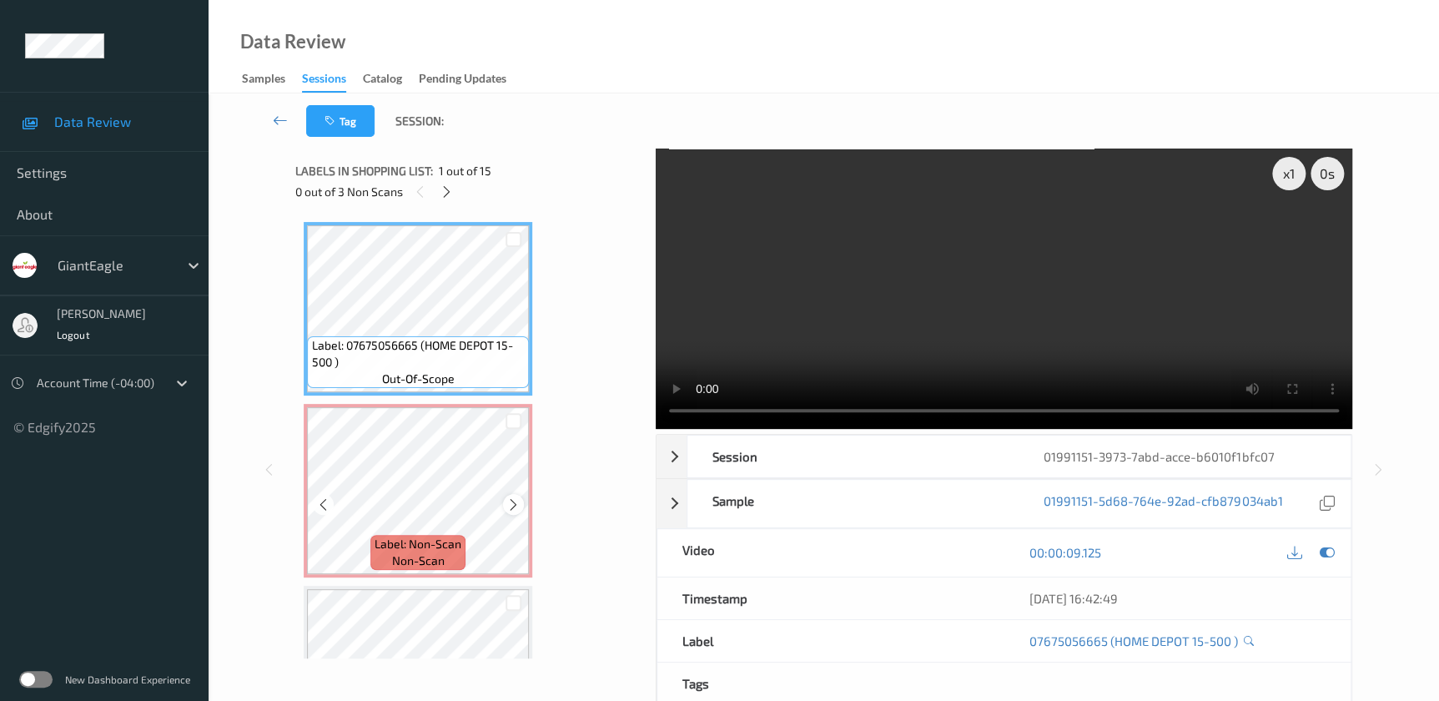
click at [509, 506] on icon at bounding box center [513, 504] width 14 height 15
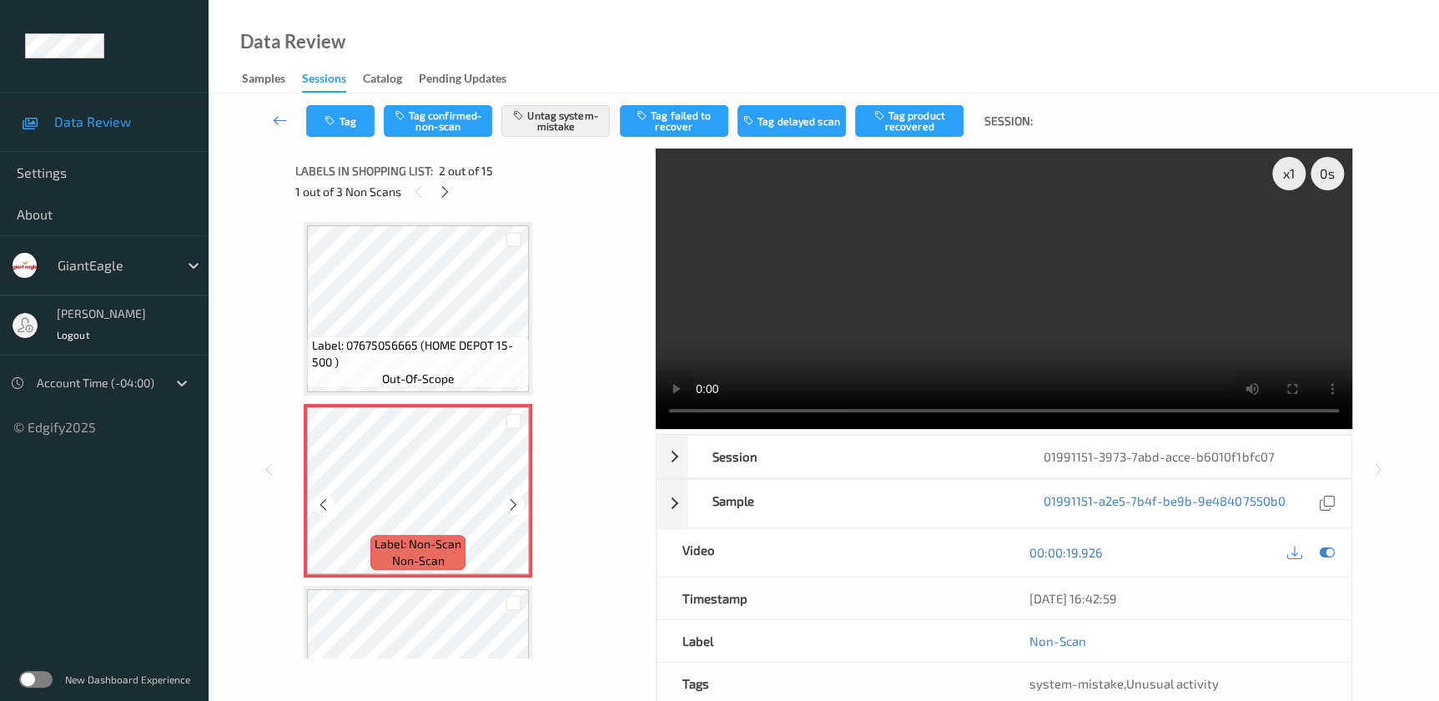
click at [509, 506] on icon at bounding box center [513, 504] width 14 height 15
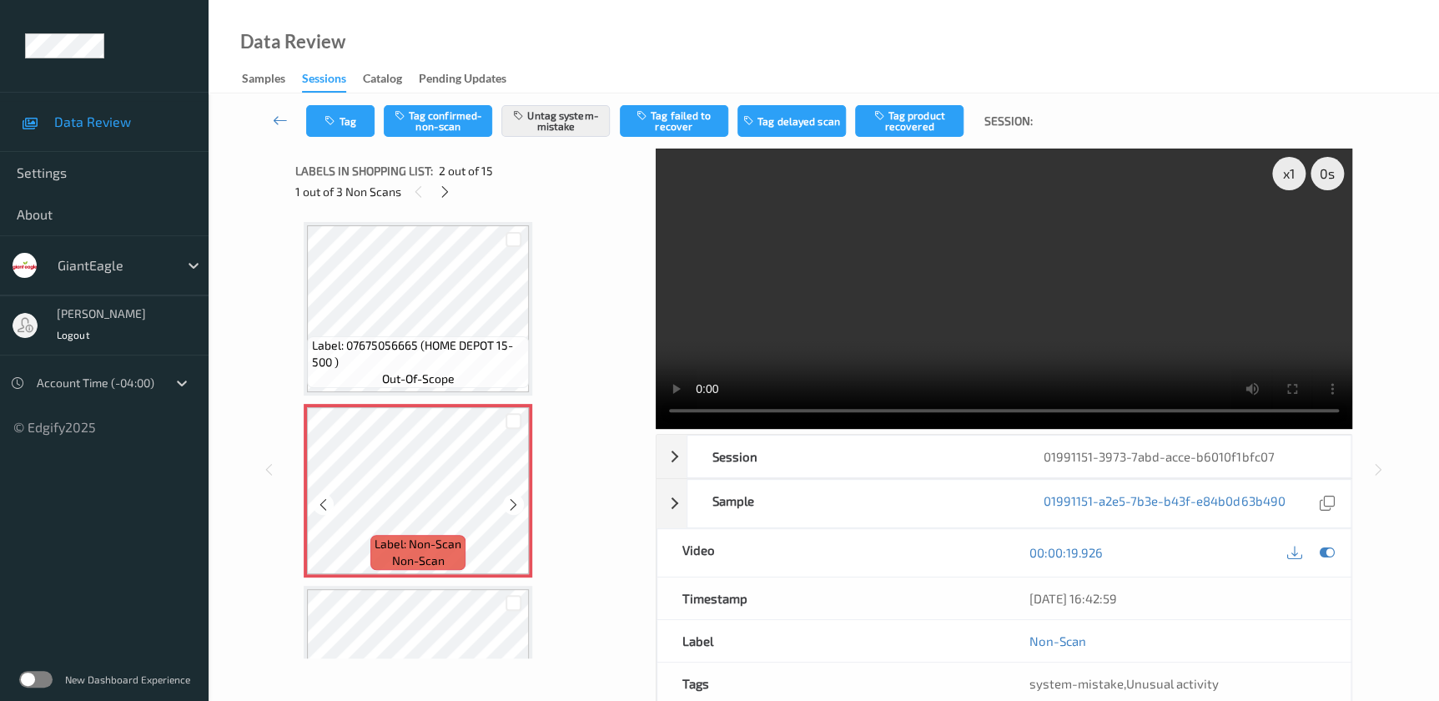
click at [509, 506] on icon at bounding box center [513, 504] width 14 height 15
click at [508, 499] on icon at bounding box center [513, 504] width 14 height 15
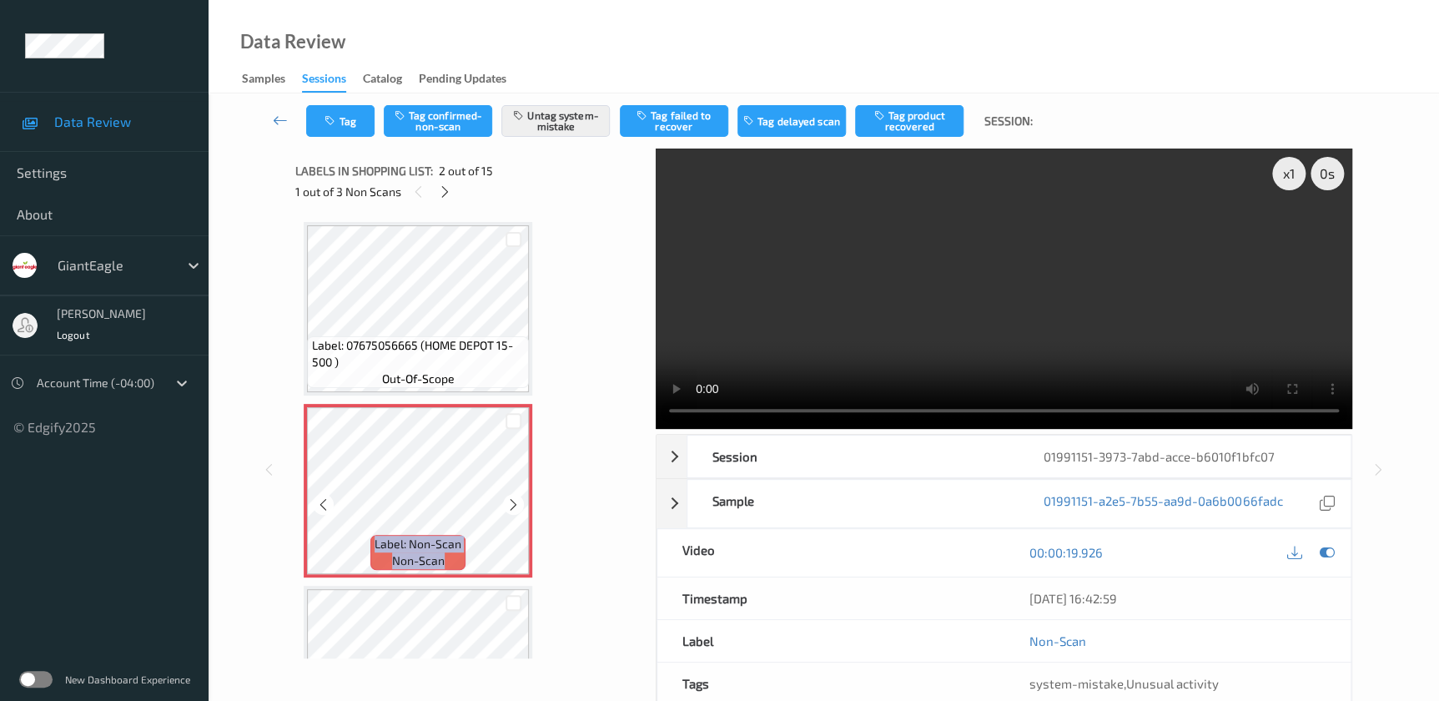
click at [508, 499] on icon at bounding box center [513, 504] width 14 height 15
click at [992, 317] on video at bounding box center [1004, 288] width 696 height 280
click at [887, 230] on video at bounding box center [1004, 288] width 696 height 280
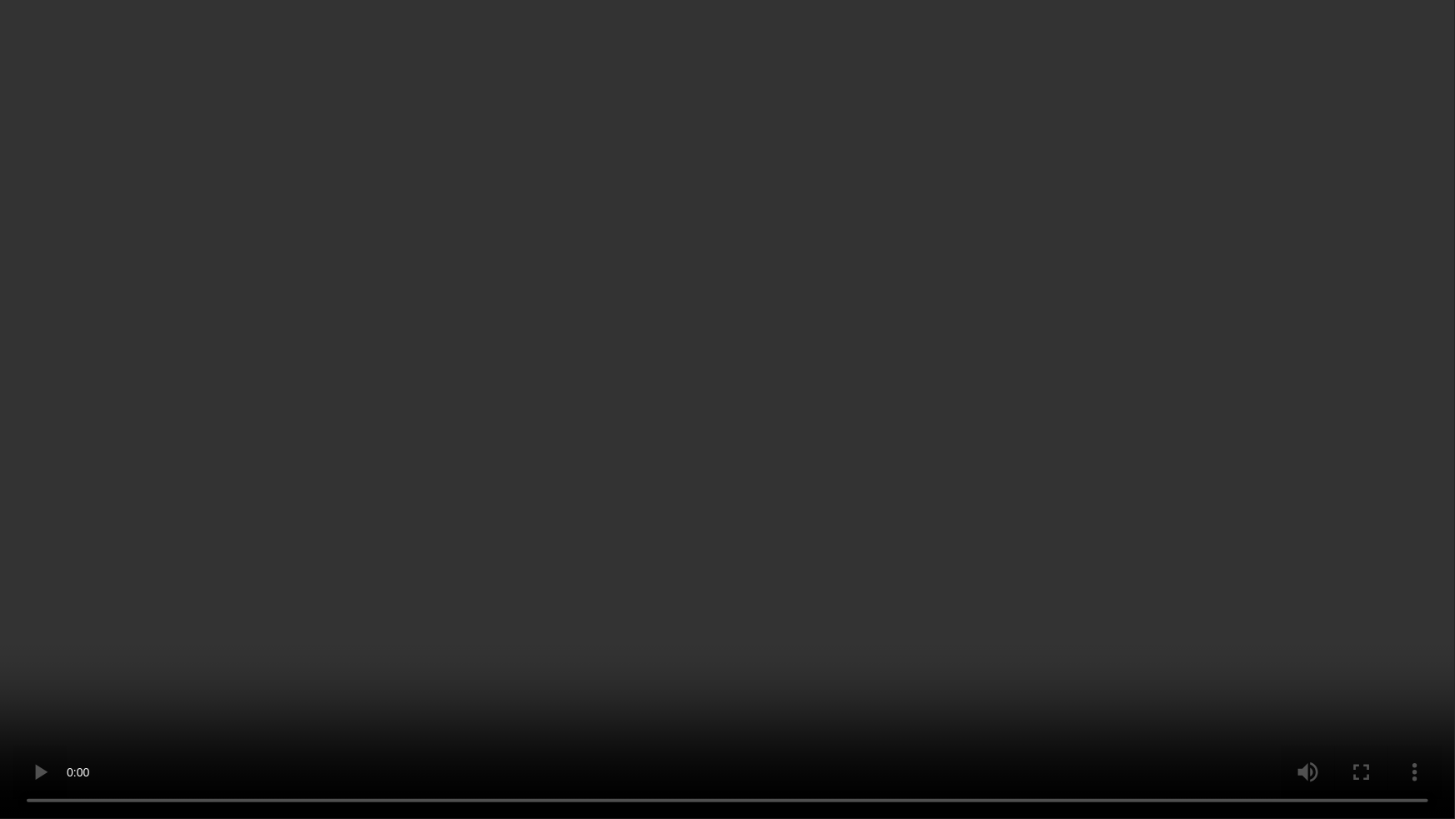
drag, startPoint x: 968, startPoint y: 415, endPoint x: 1259, endPoint y: 340, distance: 300.6
click at [968, 415] on video at bounding box center [727, 409] width 1455 height 819
click at [989, 375] on video at bounding box center [727, 409] width 1455 height 819
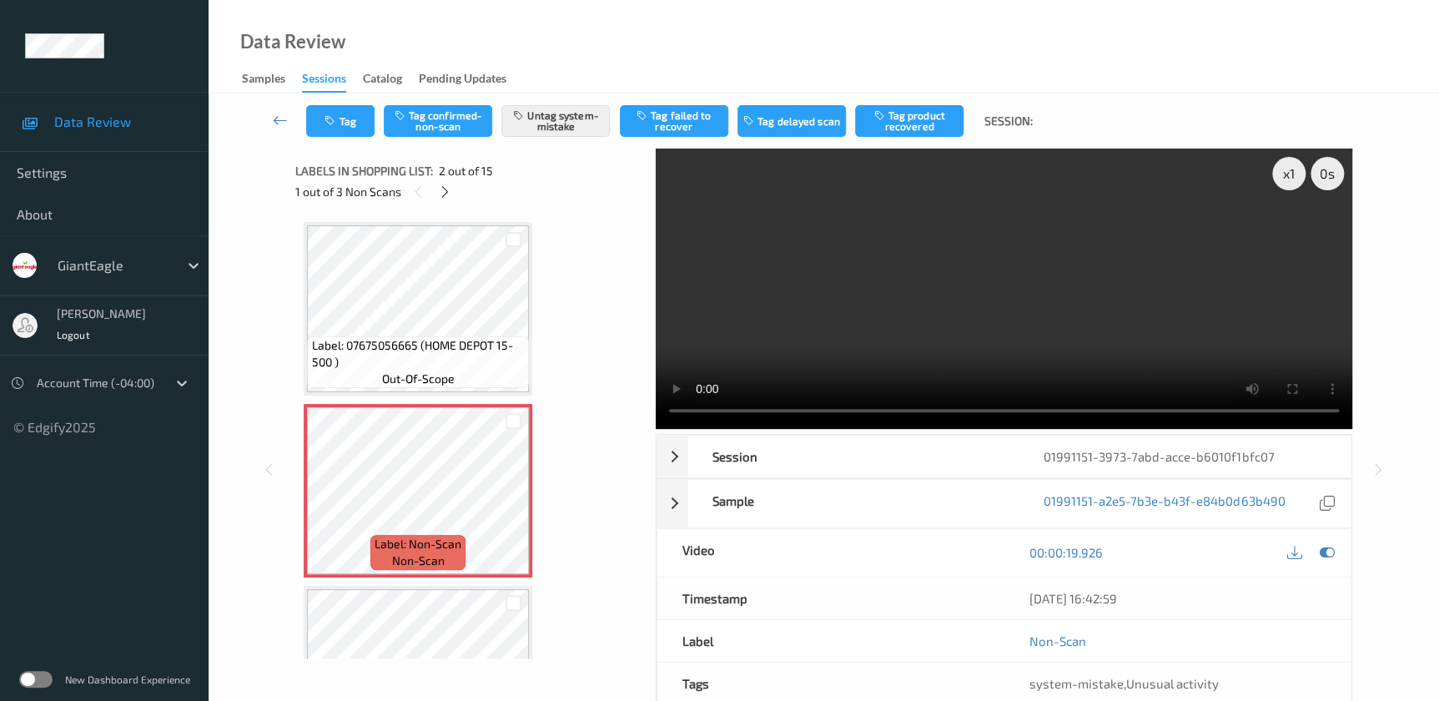
click at [947, 332] on video at bounding box center [1004, 288] width 696 height 280
click at [1282, 172] on div "x 1" at bounding box center [1288, 173] width 33 height 33
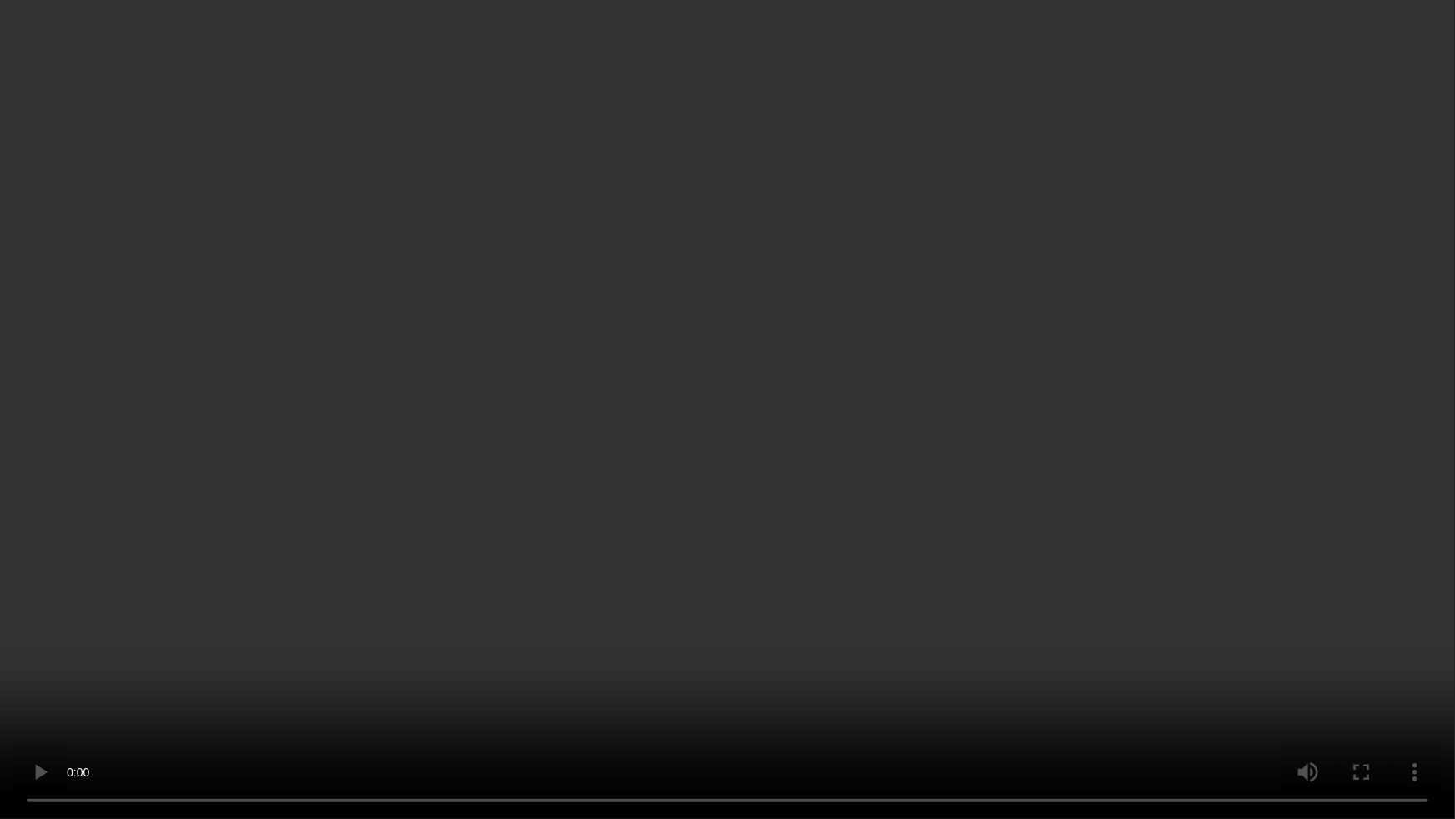
click at [1219, 434] on video at bounding box center [727, 409] width 1455 height 819
drag, startPoint x: 934, startPoint y: 391, endPoint x: 1353, endPoint y: 334, distance: 422.5
click at [934, 391] on video at bounding box center [727, 409] width 1455 height 819
click at [1227, 365] on video at bounding box center [727, 409] width 1455 height 819
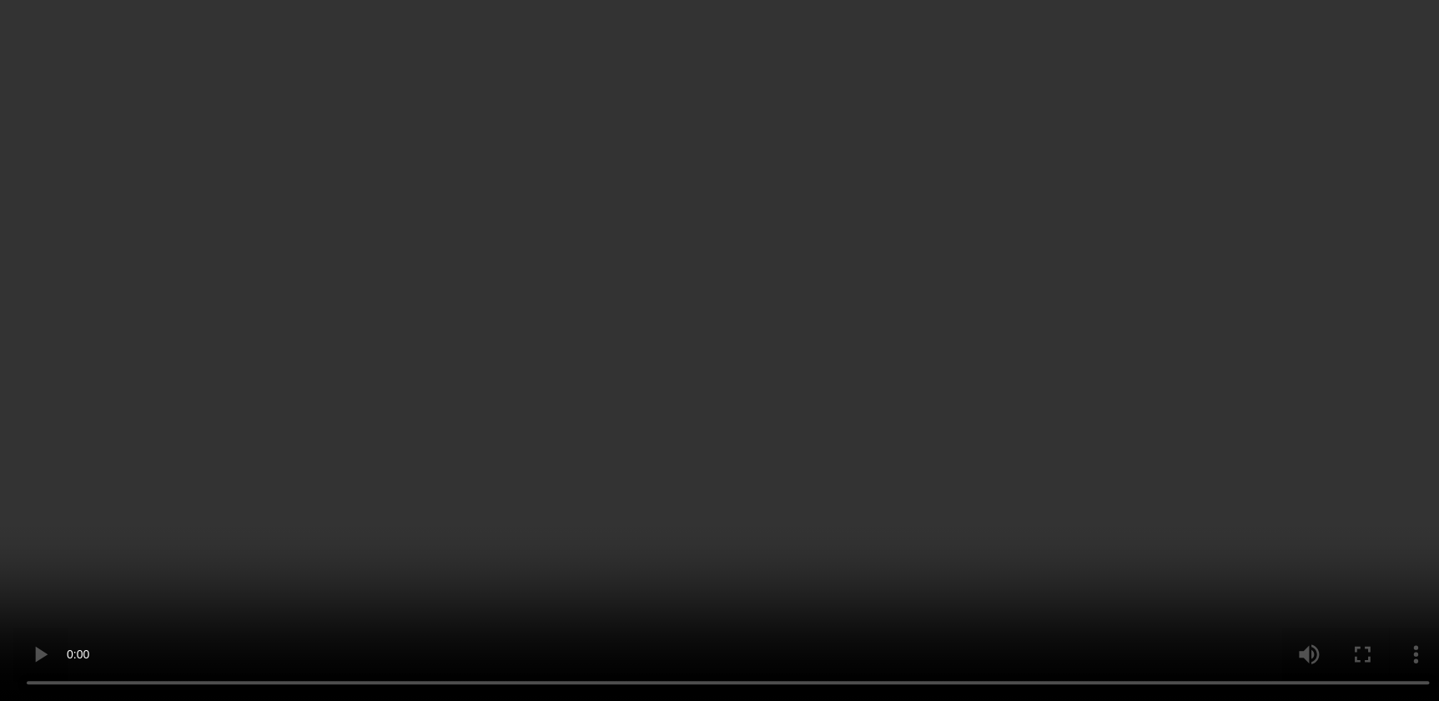
scroll to position [1743, 0]
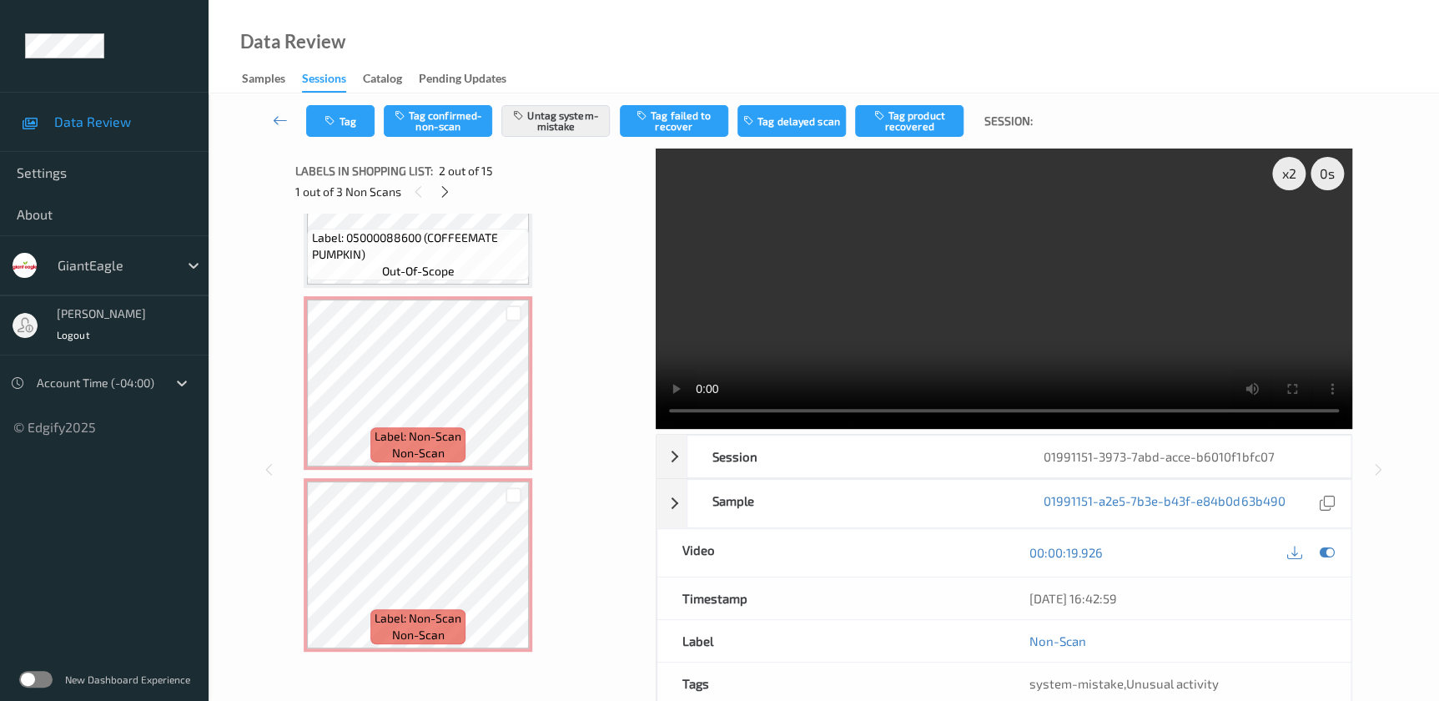
click at [959, 278] on video at bounding box center [1004, 288] width 696 height 280
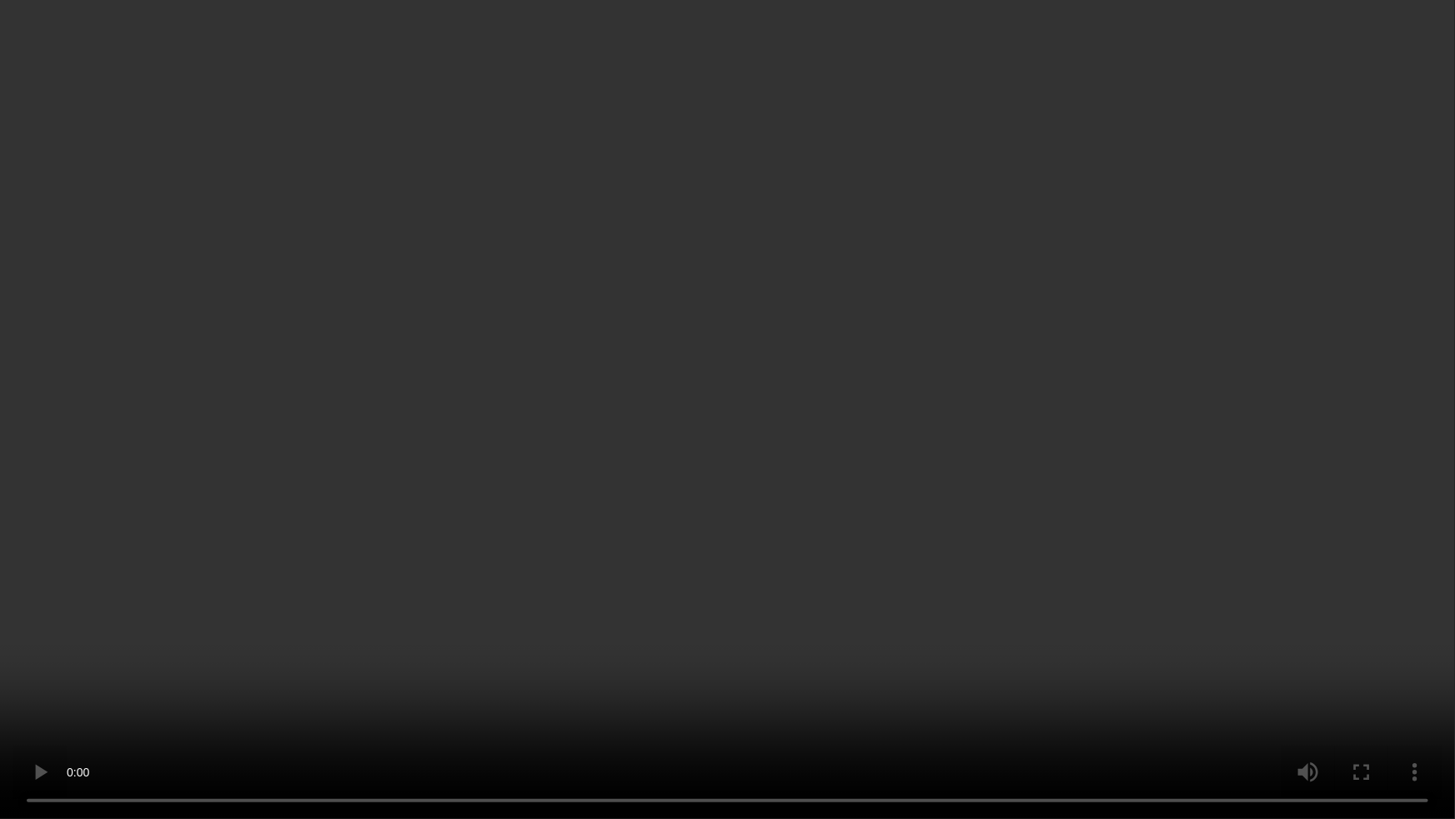
click at [1134, 462] on video at bounding box center [727, 409] width 1455 height 819
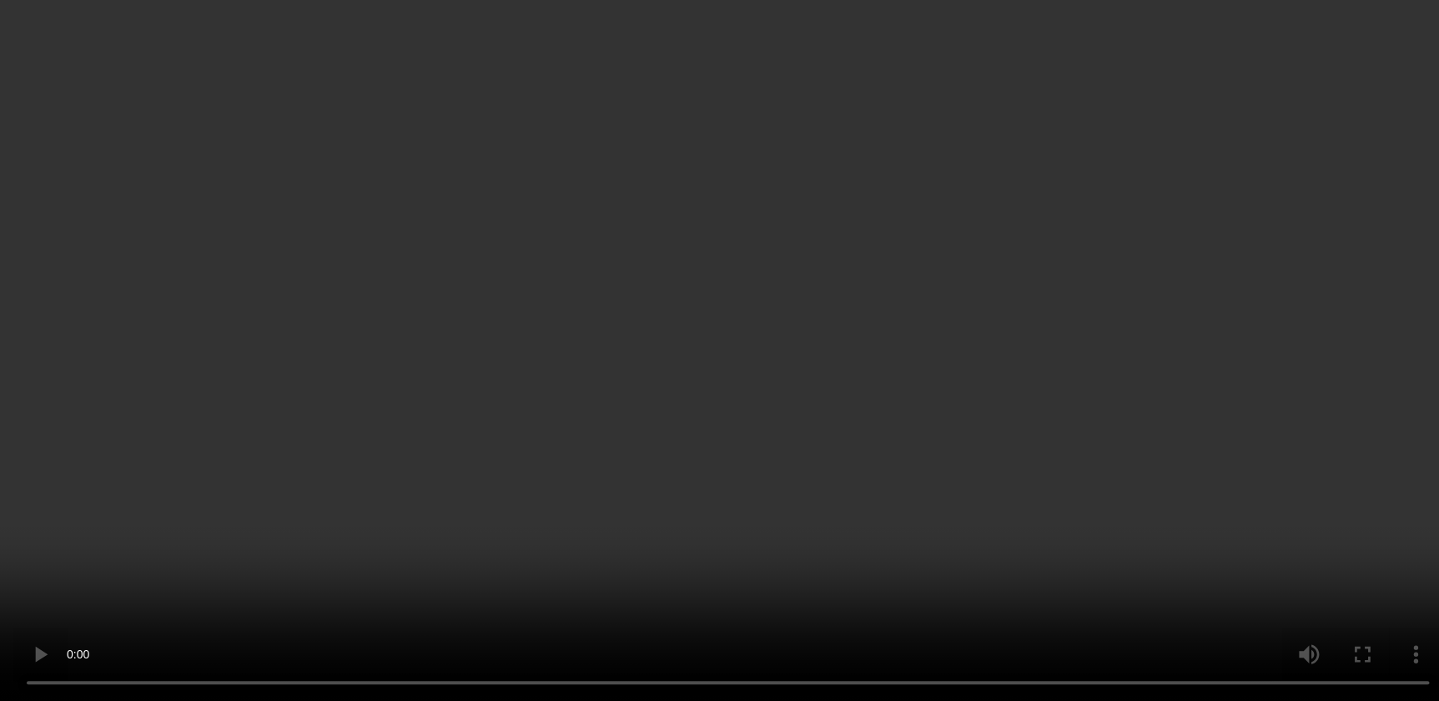
scroll to position [1895, 0]
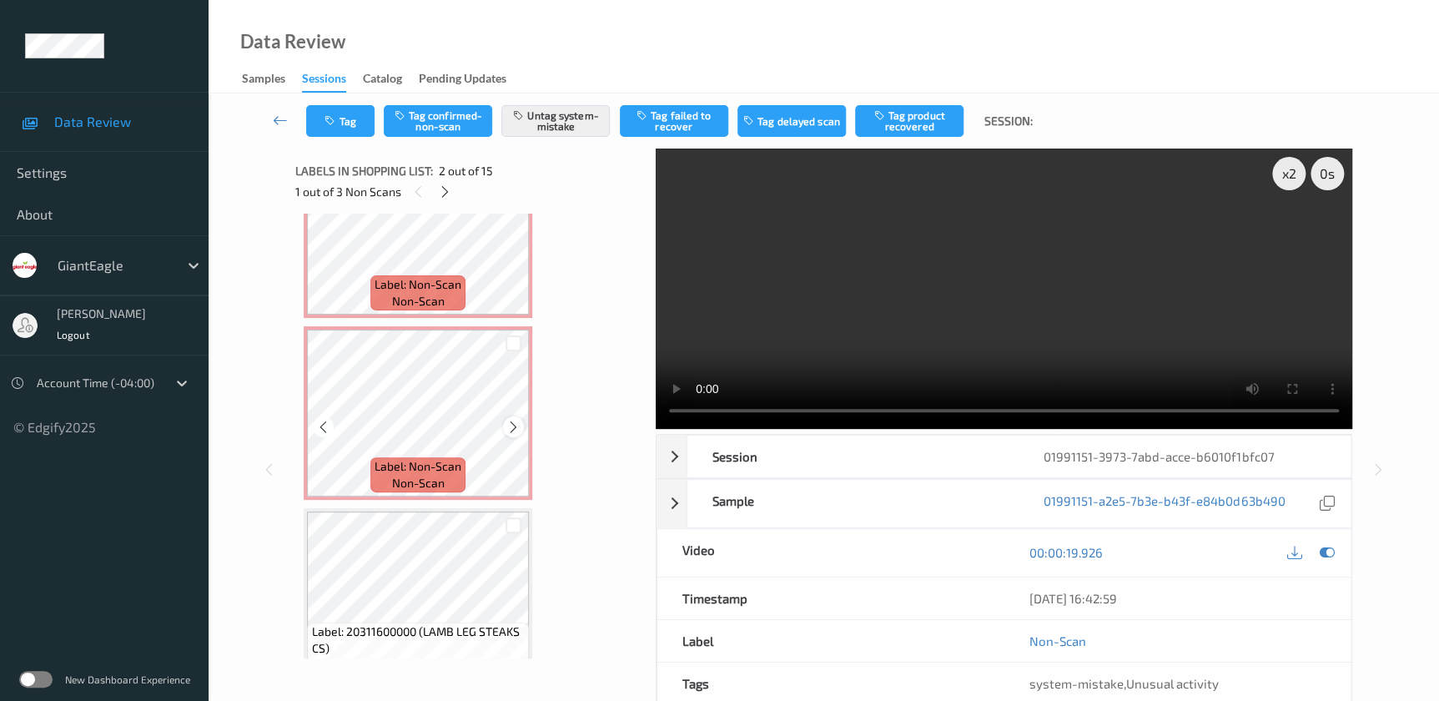
click at [512, 420] on icon at bounding box center [513, 427] width 14 height 15
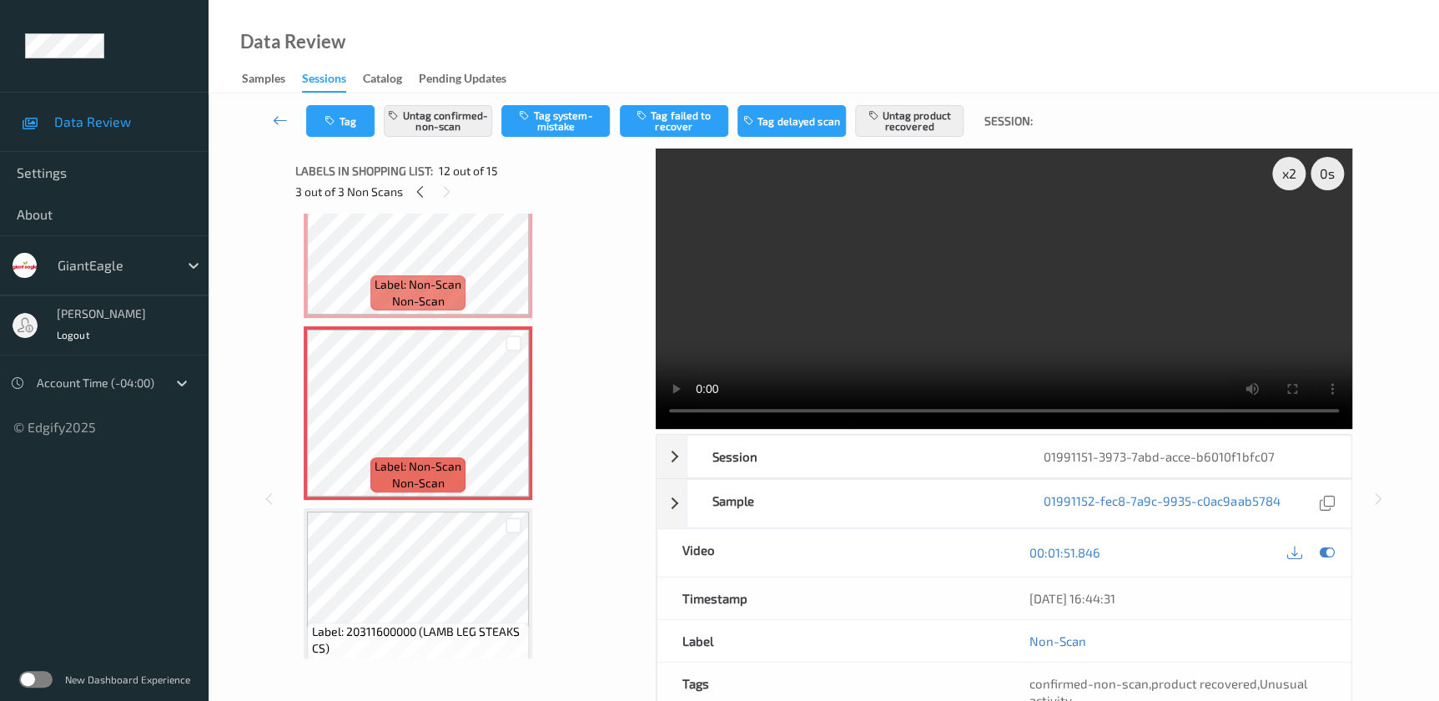
drag, startPoint x: 1007, startPoint y: 291, endPoint x: 1038, endPoint y: 291, distance: 30.9
click at [1007, 291] on video at bounding box center [1004, 288] width 696 height 280
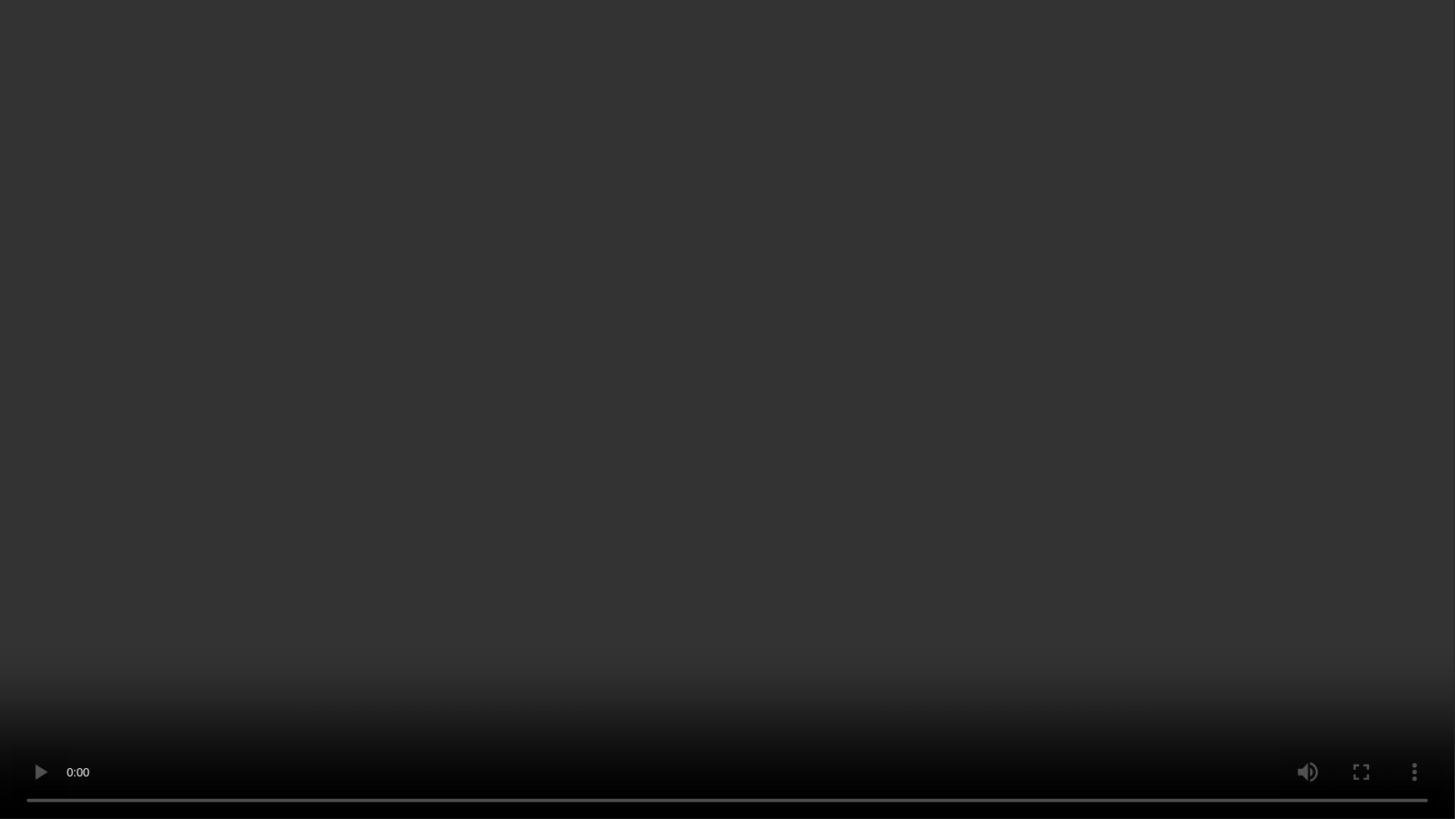
click at [1048, 442] on video at bounding box center [727, 409] width 1455 height 819
click at [942, 518] on video at bounding box center [727, 409] width 1455 height 819
click at [1166, 418] on video at bounding box center [727, 409] width 1455 height 819
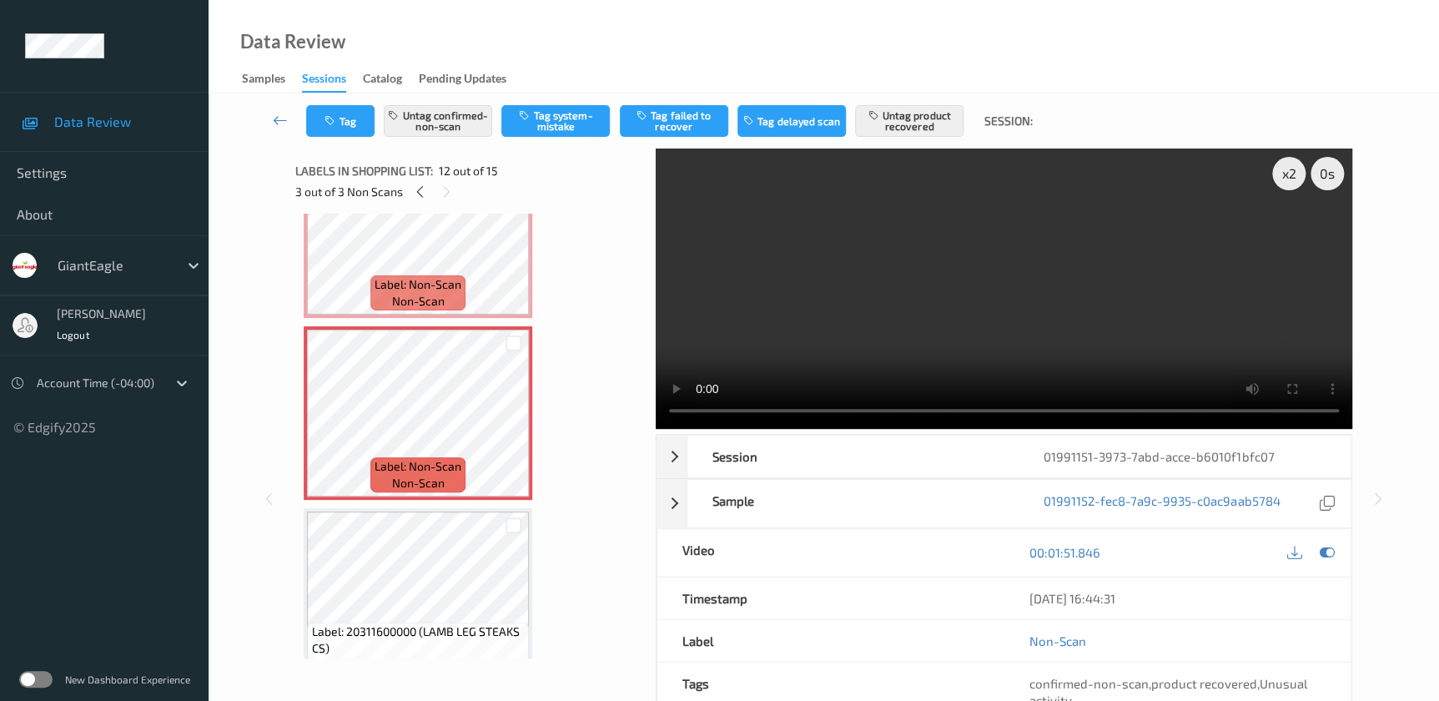
click at [1096, 337] on video at bounding box center [1004, 288] width 696 height 280
click at [437, 276] on span "Label: Non-Scan" at bounding box center [417, 284] width 87 height 17
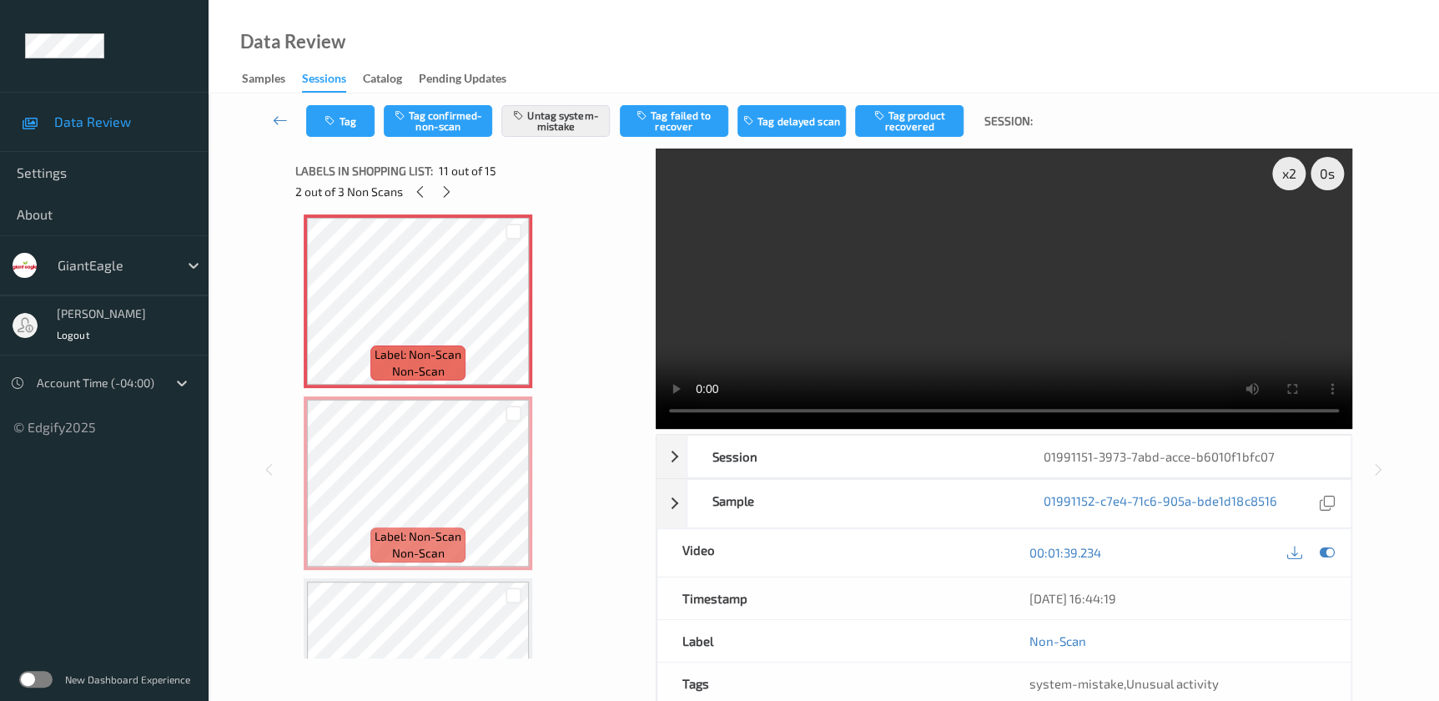
scroll to position [1743, 0]
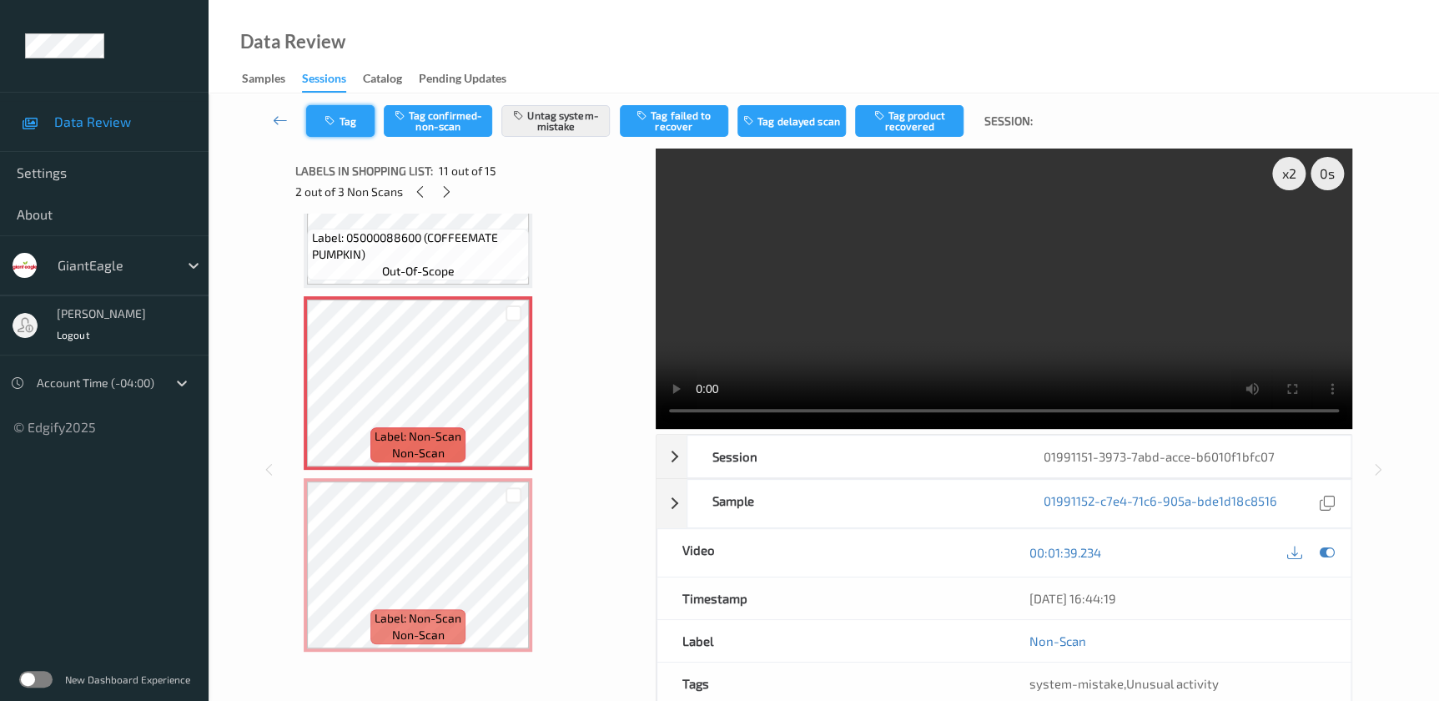
click at [343, 128] on button "Tag" at bounding box center [340, 121] width 68 height 32
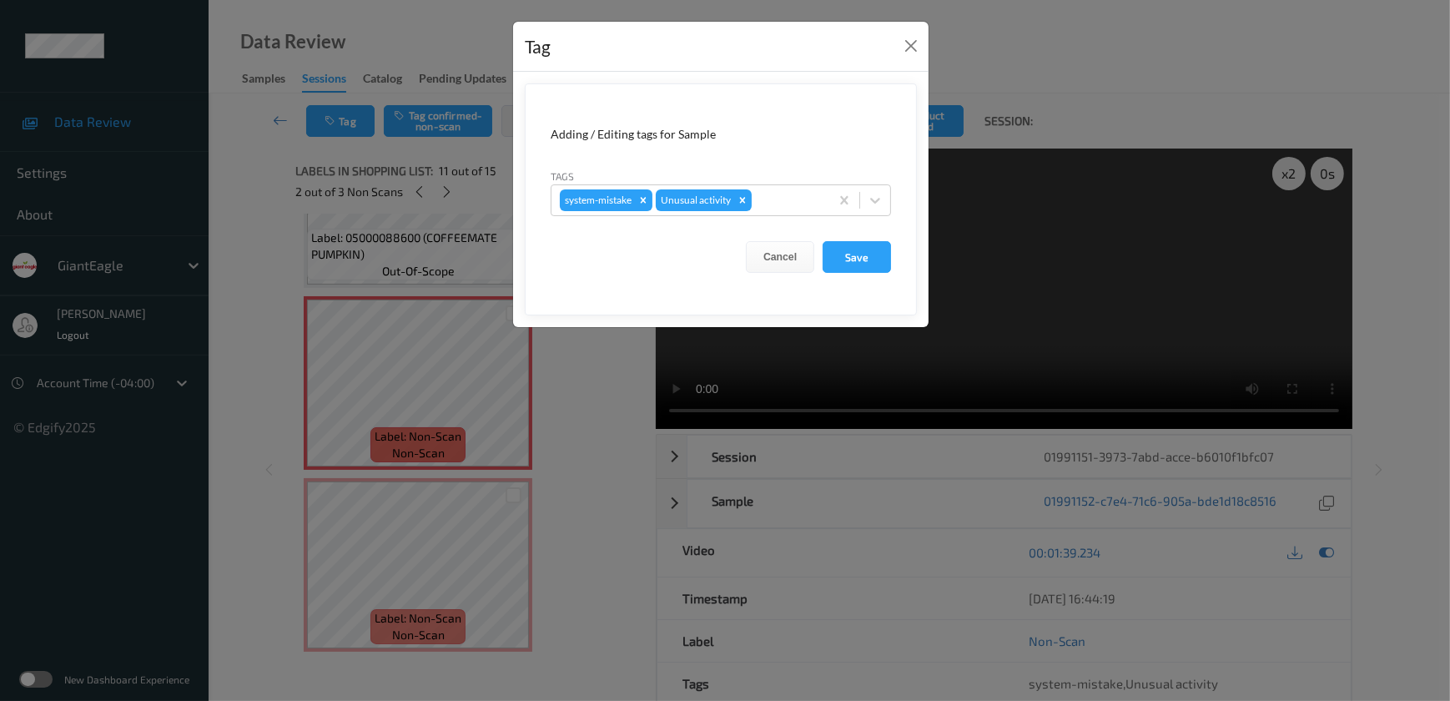
click at [579, 447] on div "Tag Adding / Editing tags for Sample Tags system-mistake Unusual activity Cance…" at bounding box center [725, 350] width 1450 height 701
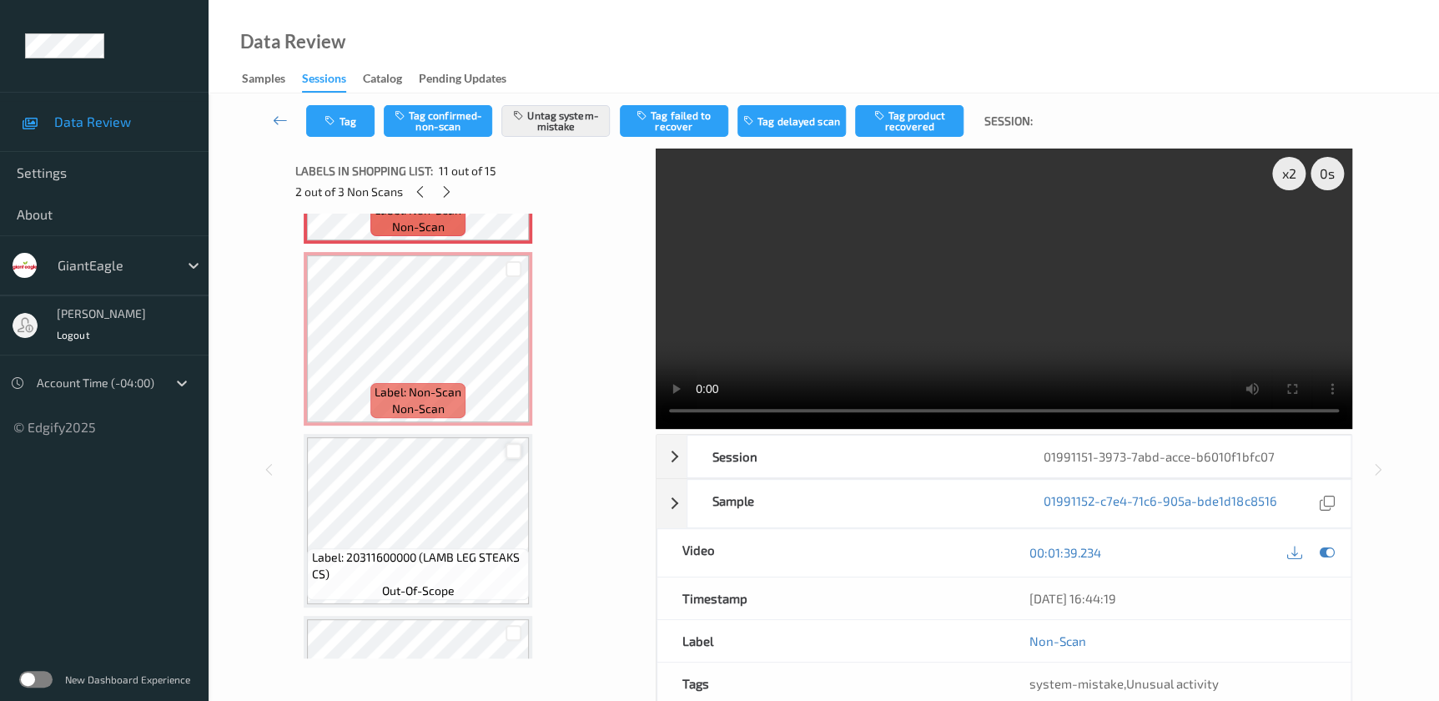
scroll to position [1971, 0]
click at [462, 381] on div "Label: Non-Scan non-scan" at bounding box center [417, 398] width 95 height 35
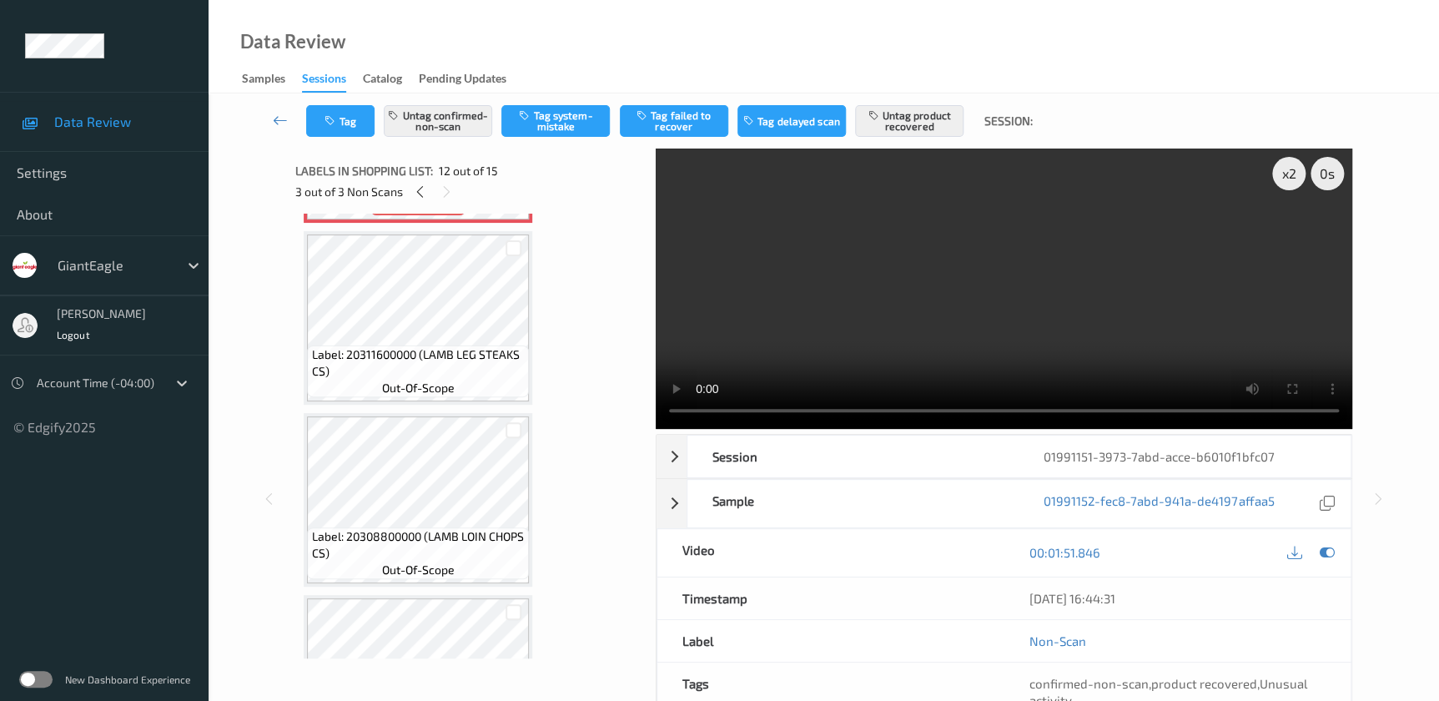
scroll to position [2198, 0]
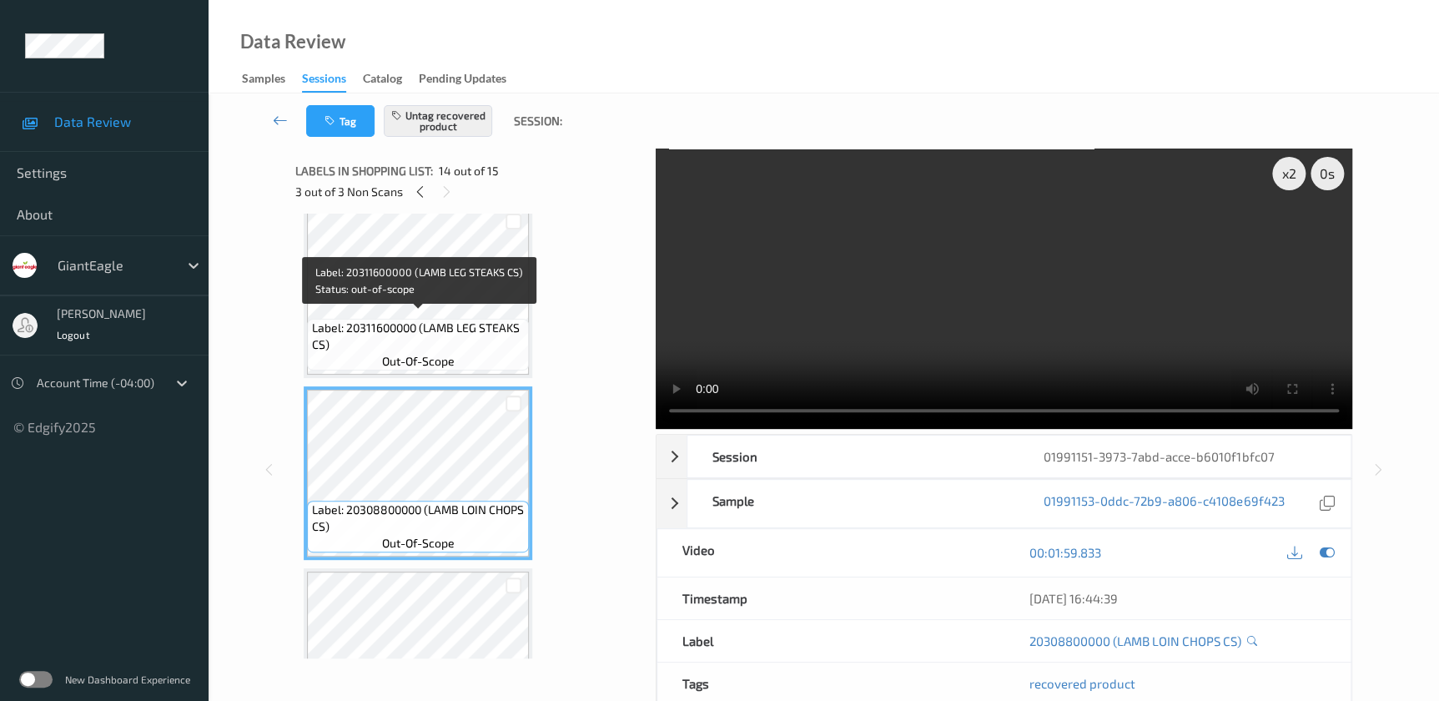
click at [431, 319] on span "Label: 20311600000 (LAMB LEG STEAKS CS)" at bounding box center [419, 335] width 214 height 33
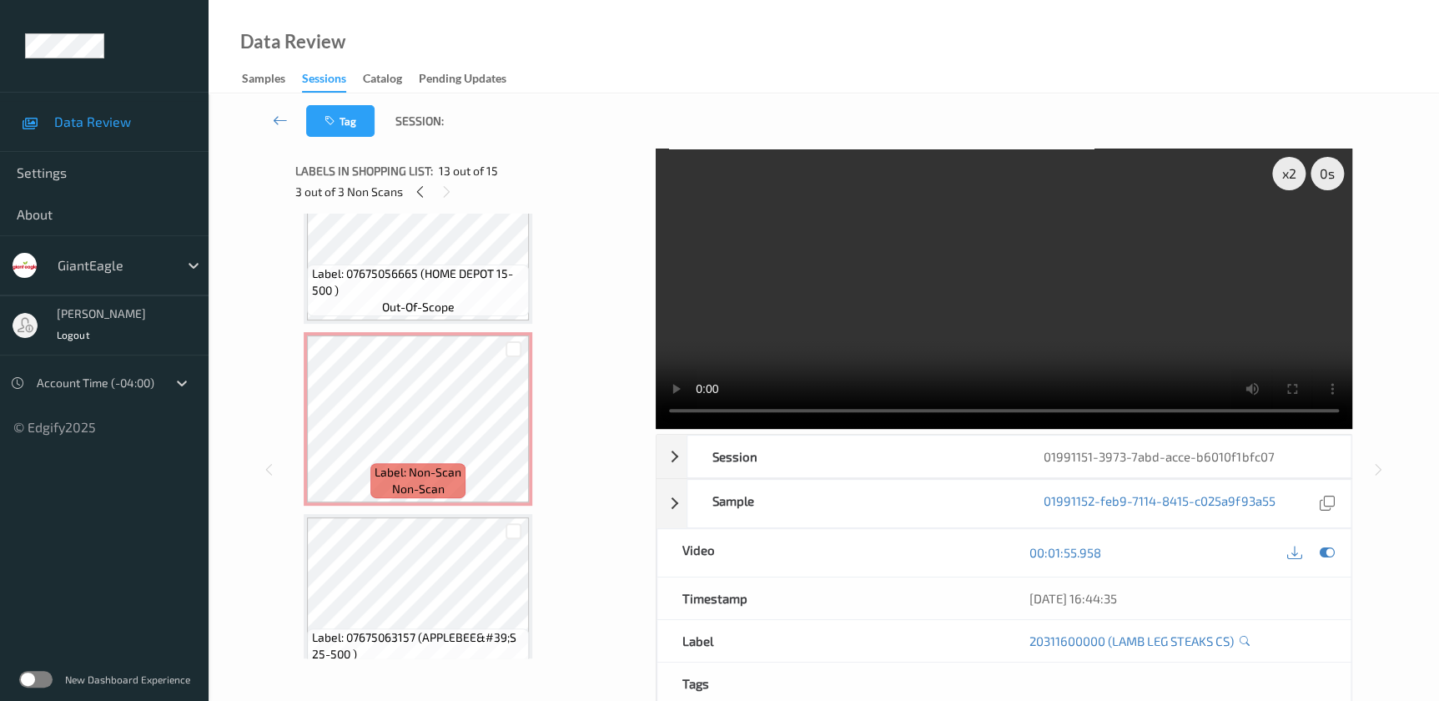
scroll to position [0, 0]
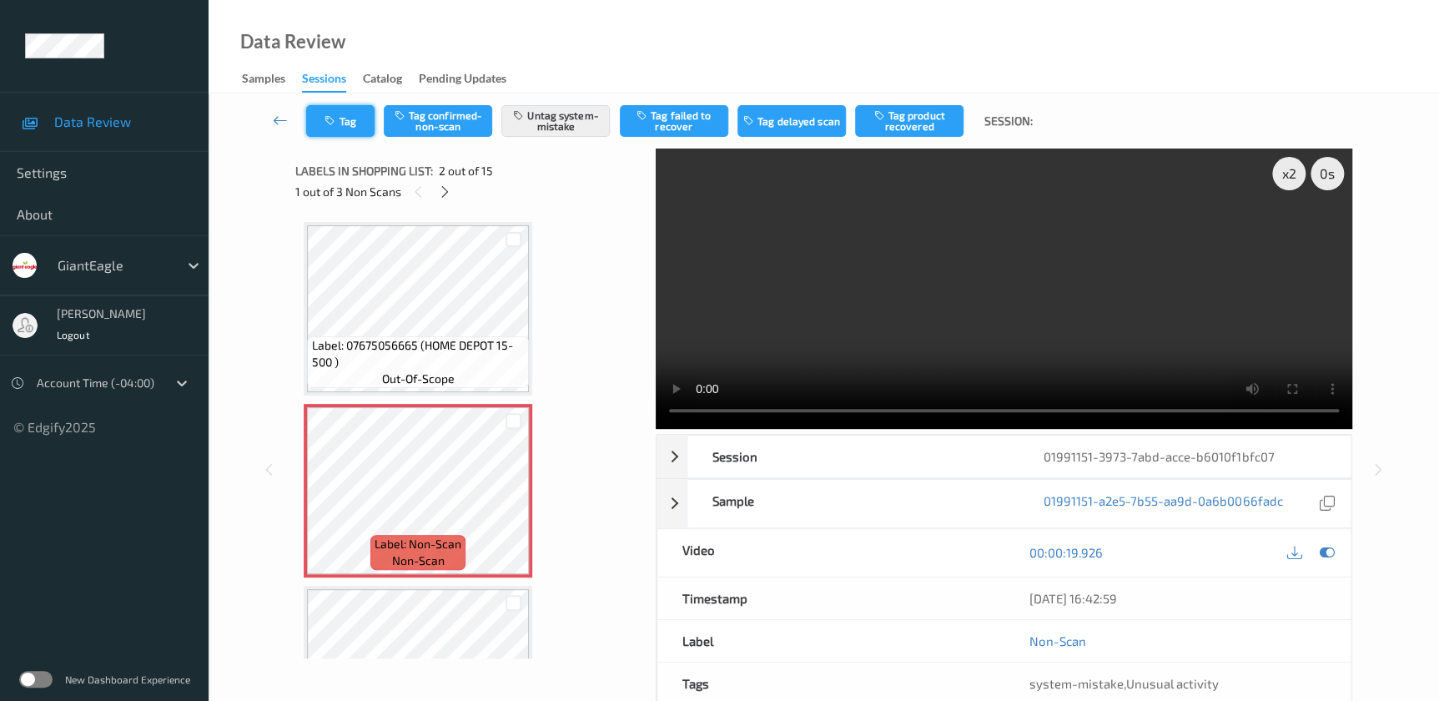
click at [334, 111] on button "Tag" at bounding box center [340, 121] width 68 height 32
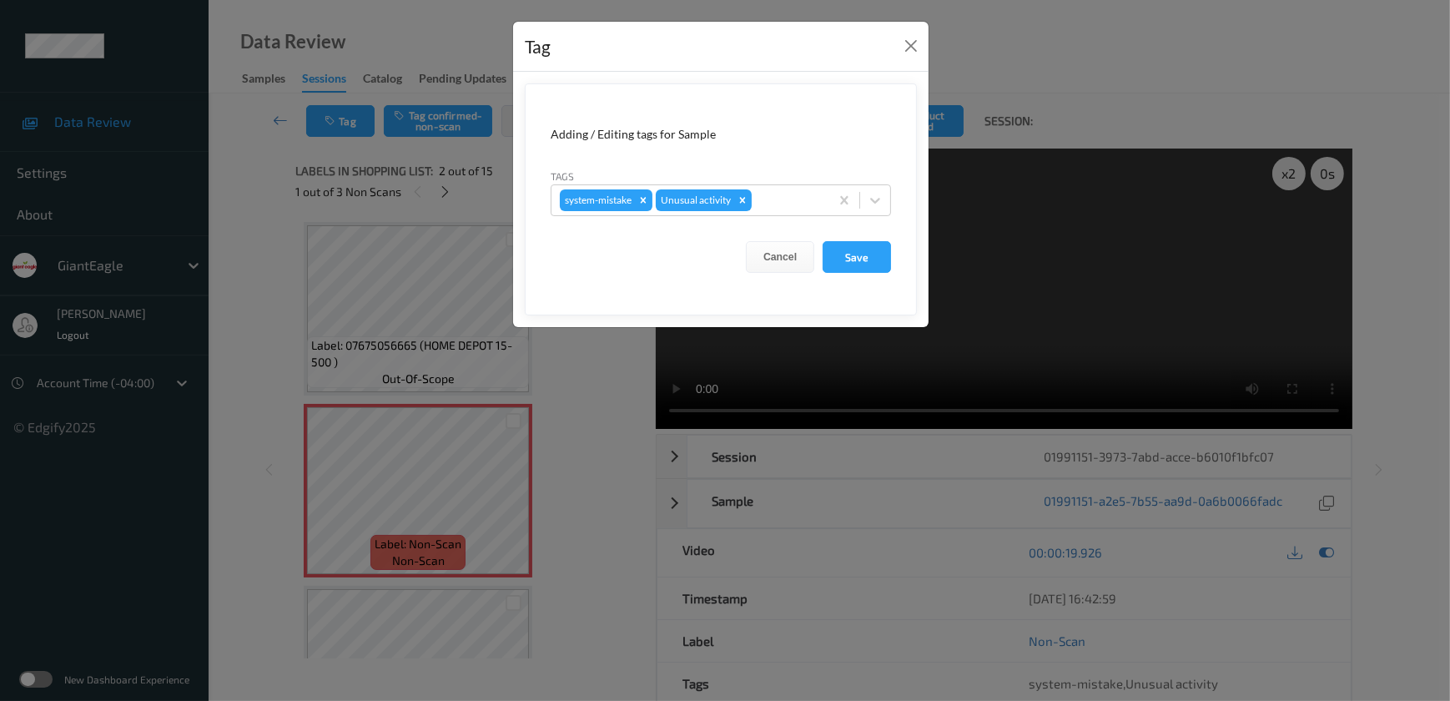
click at [600, 461] on div "Tag Adding / Editing tags for Sample Tags system-mistake Unusual activity Cance…" at bounding box center [725, 350] width 1450 height 701
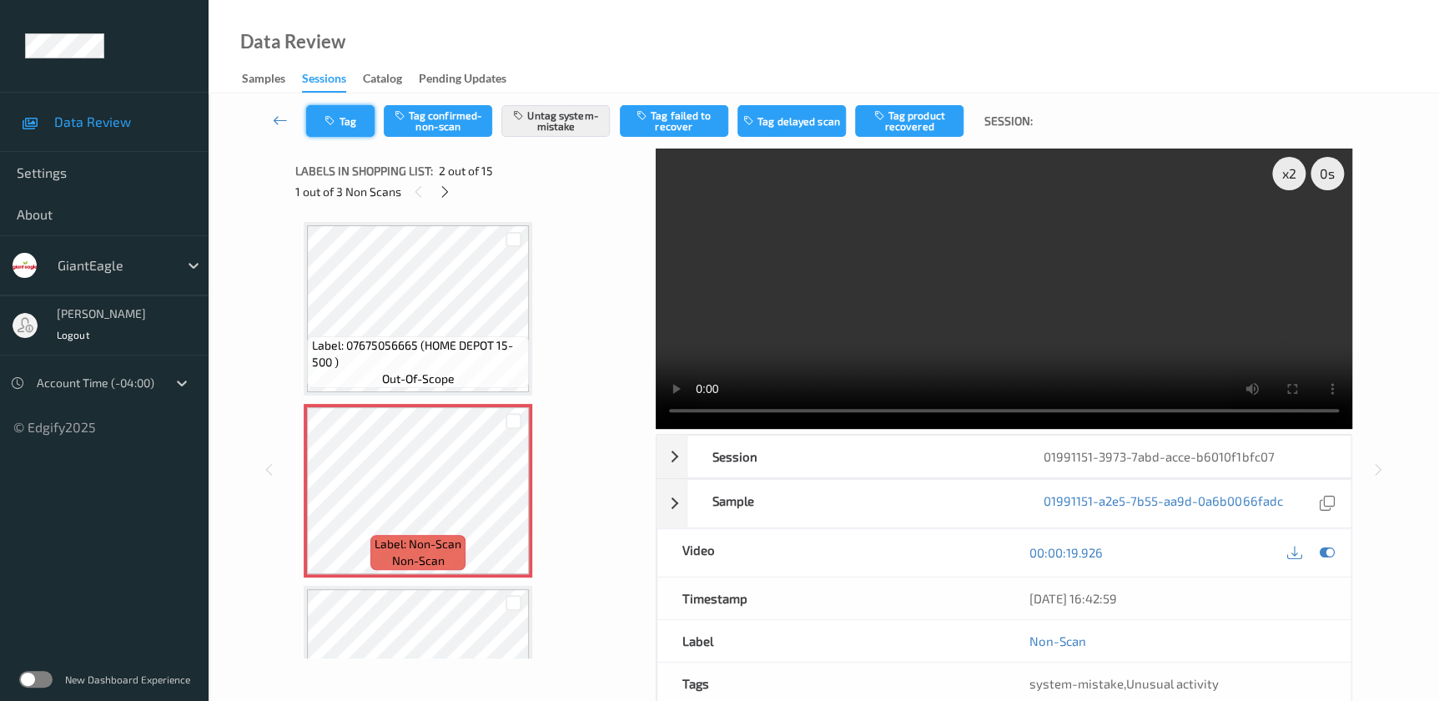
click at [334, 123] on icon "button" at bounding box center [331, 121] width 14 height 12
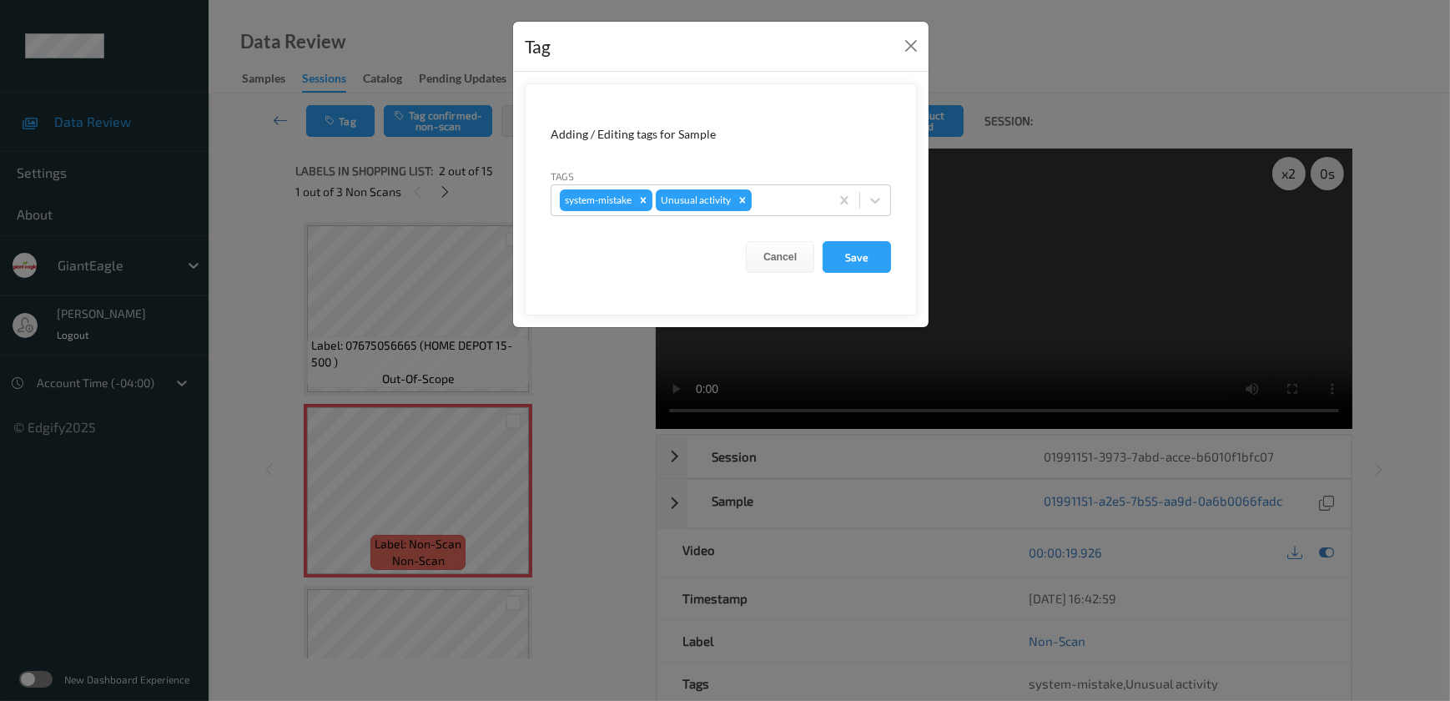
click at [622, 497] on div "Tag Adding / Editing tags for Sample Tags system-mistake Unusual activity Cance…" at bounding box center [725, 350] width 1450 height 701
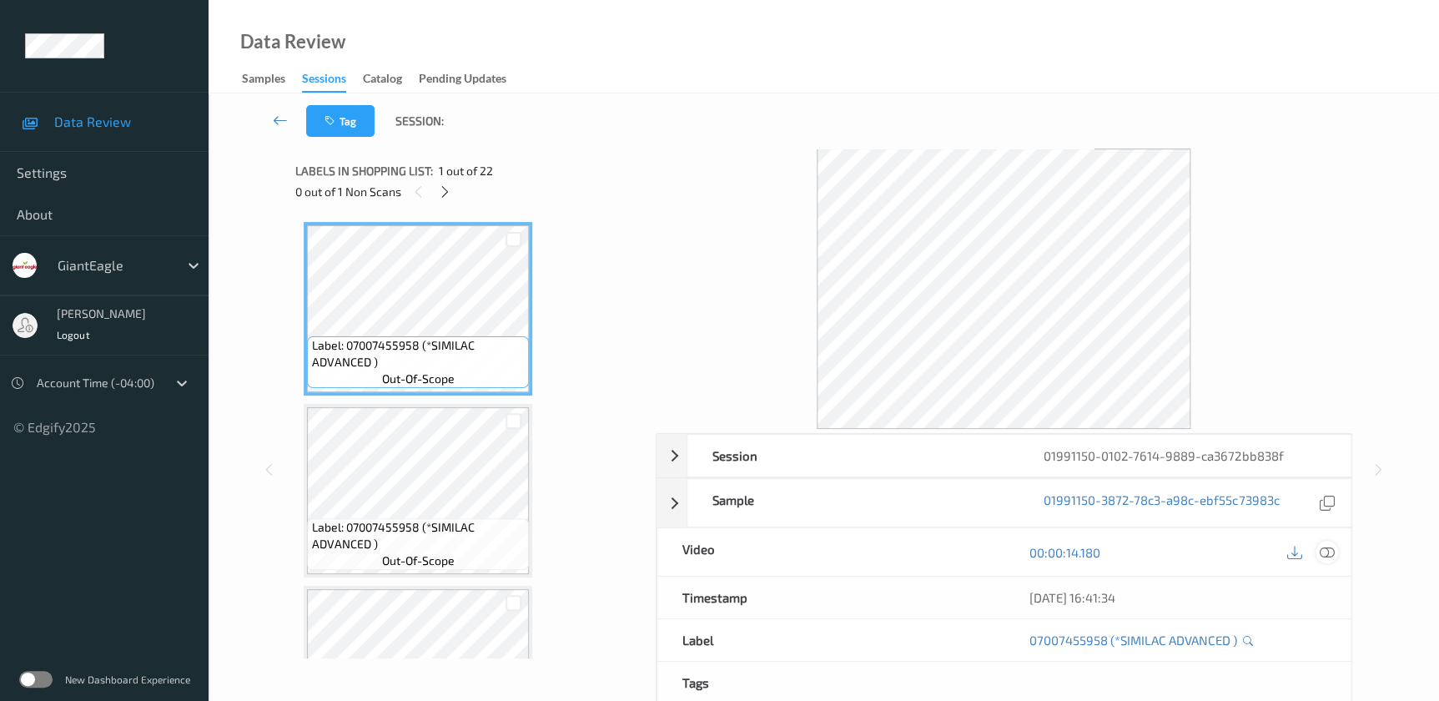
click at [1332, 553] on icon at bounding box center [1326, 552] width 15 height 15
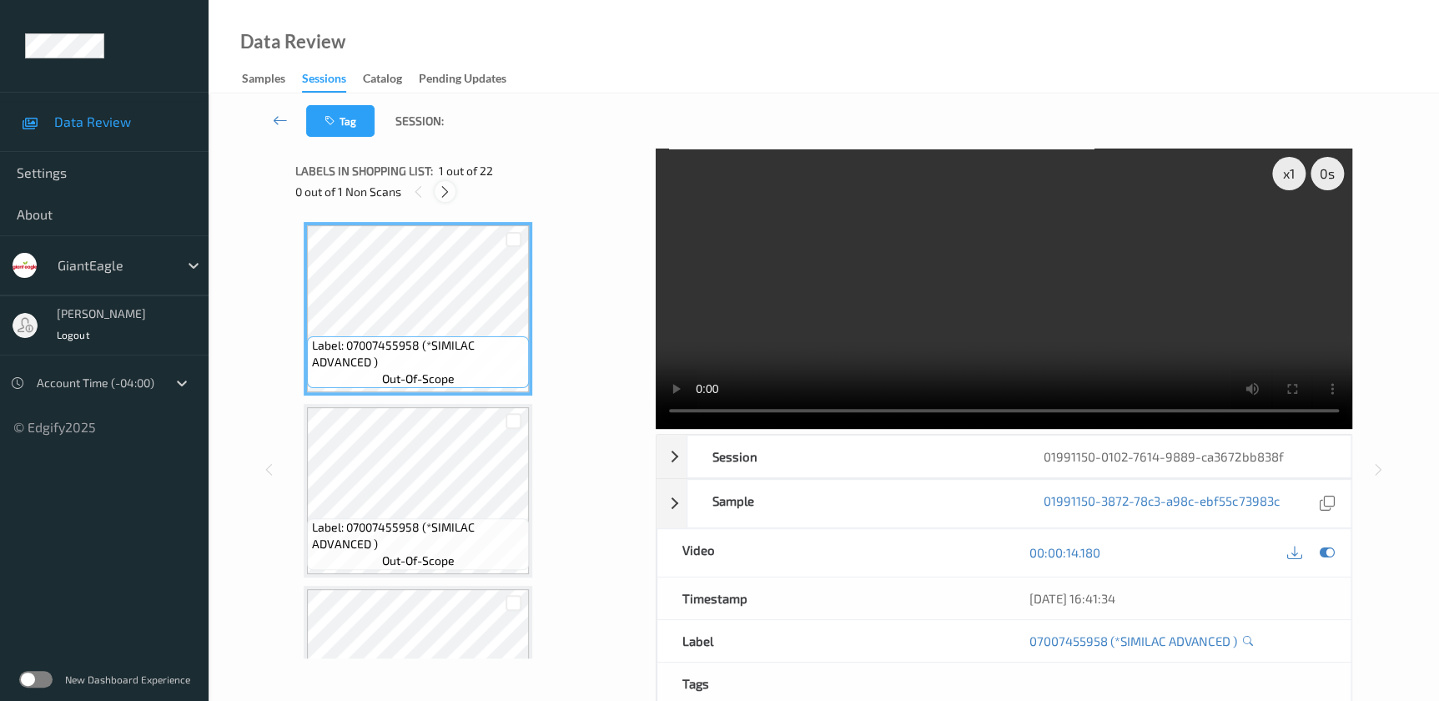
click at [450, 196] on icon at bounding box center [445, 191] width 14 height 15
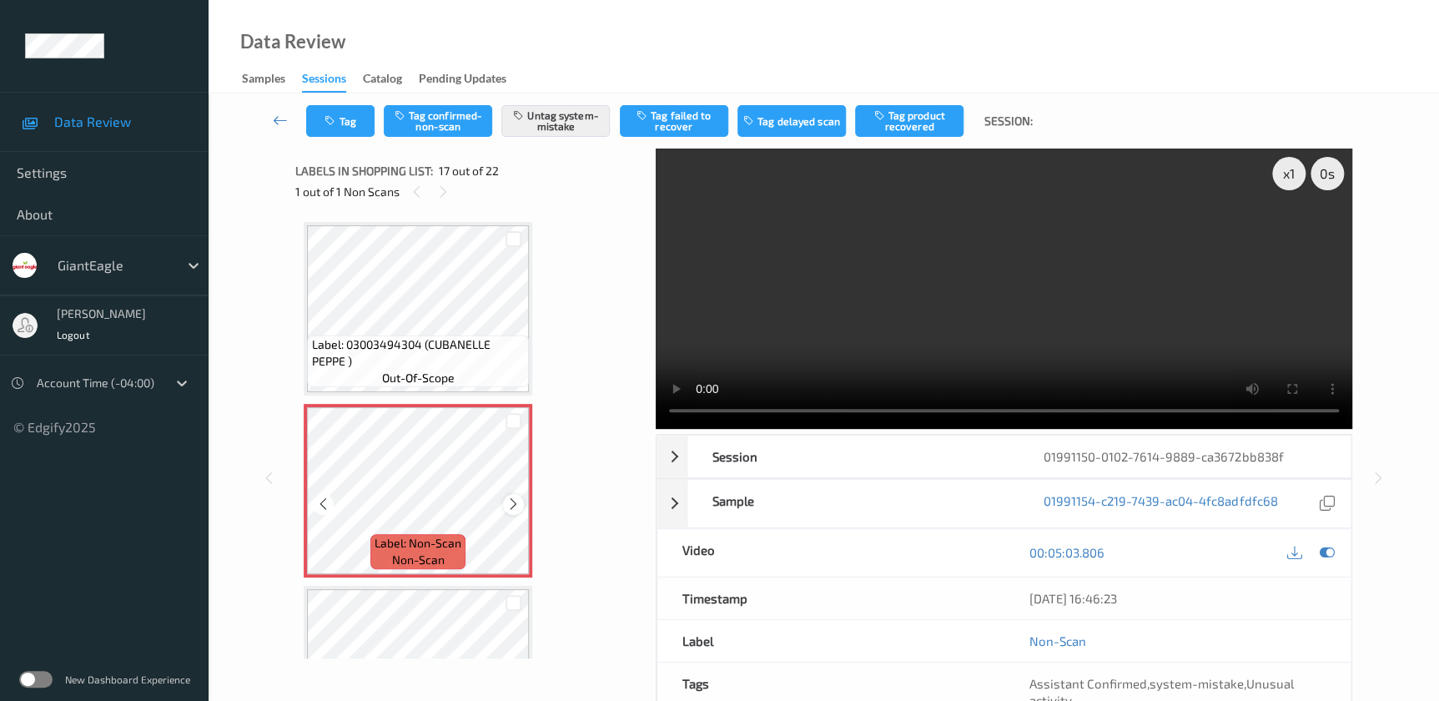
click at [507, 500] on icon at bounding box center [513, 503] width 14 height 15
click at [1056, 304] on video at bounding box center [1004, 288] width 696 height 280
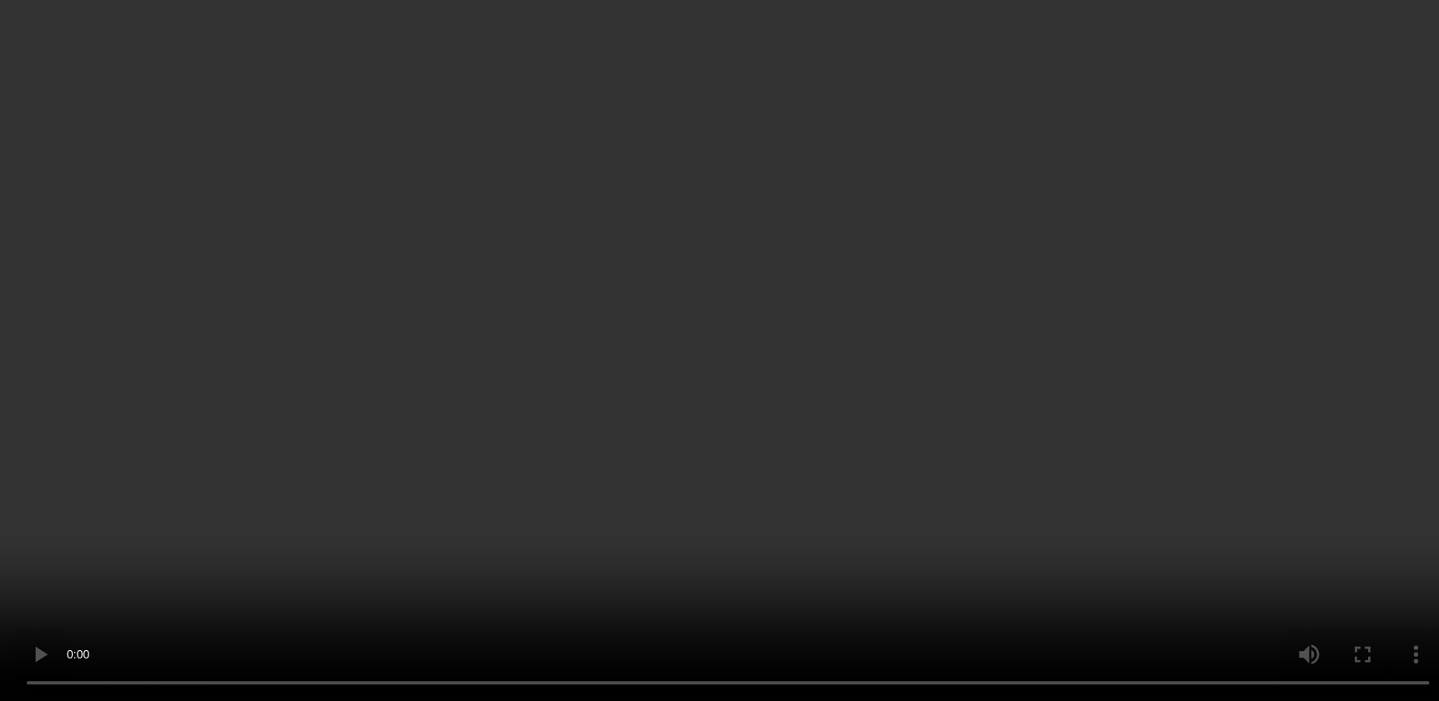
scroll to position [3105, 0]
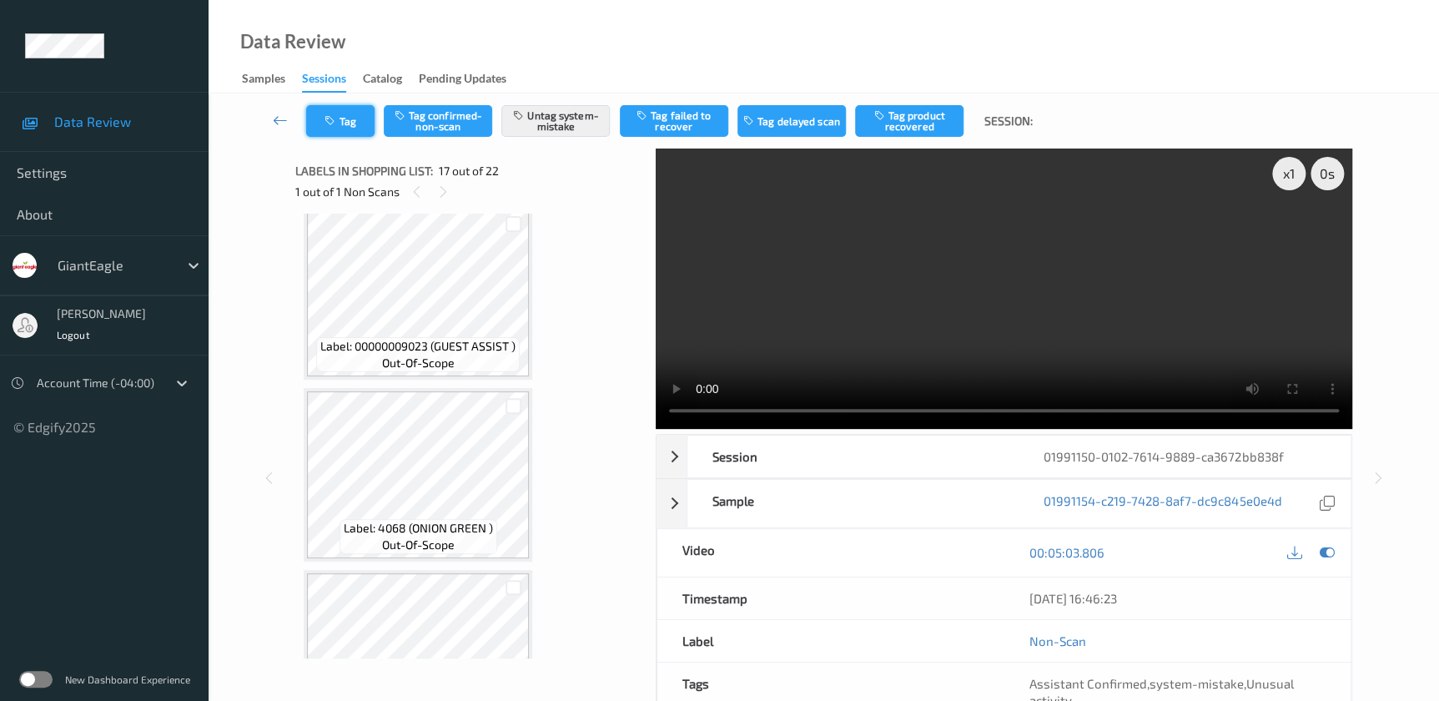
click at [340, 123] on button "Tag" at bounding box center [340, 121] width 68 height 32
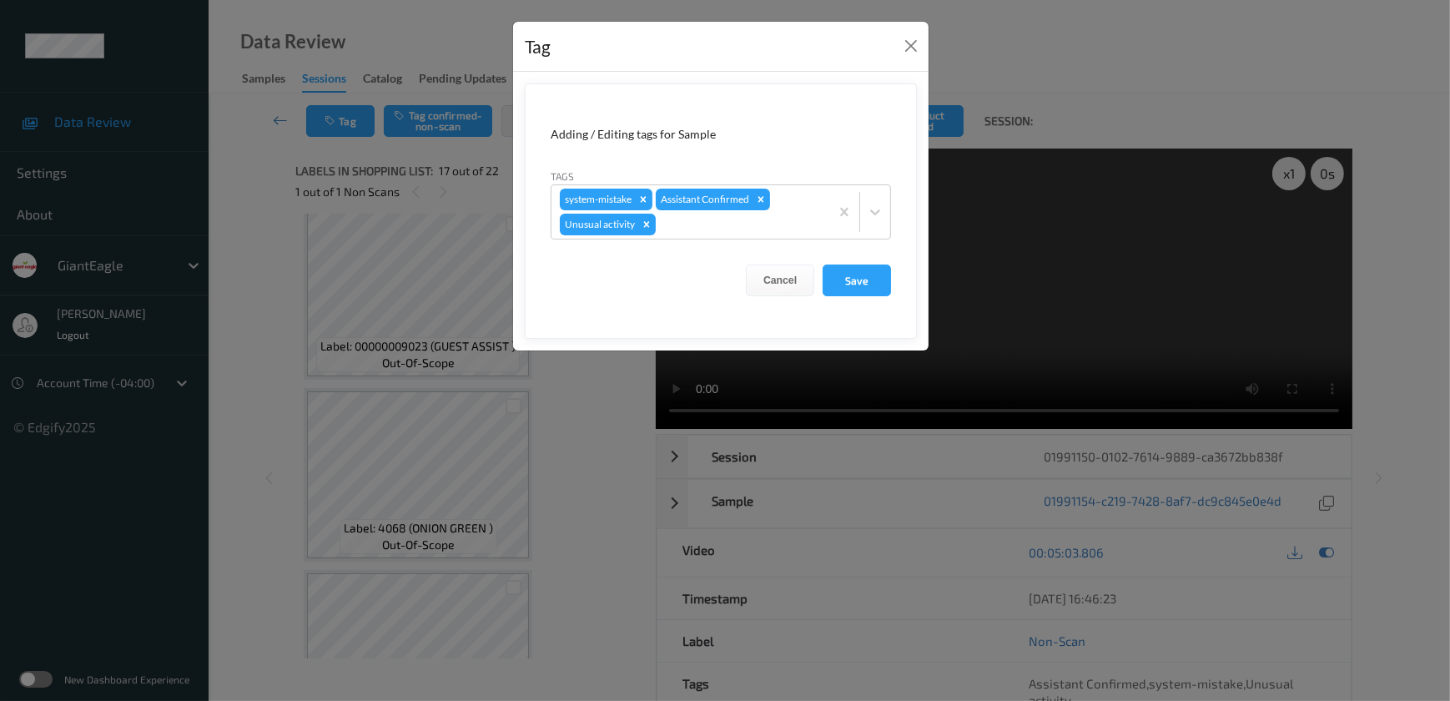
click at [584, 388] on div "Tag Adding / Editing tags for Sample Tags system-mistake Assistant Confirmed Un…" at bounding box center [725, 350] width 1450 height 701
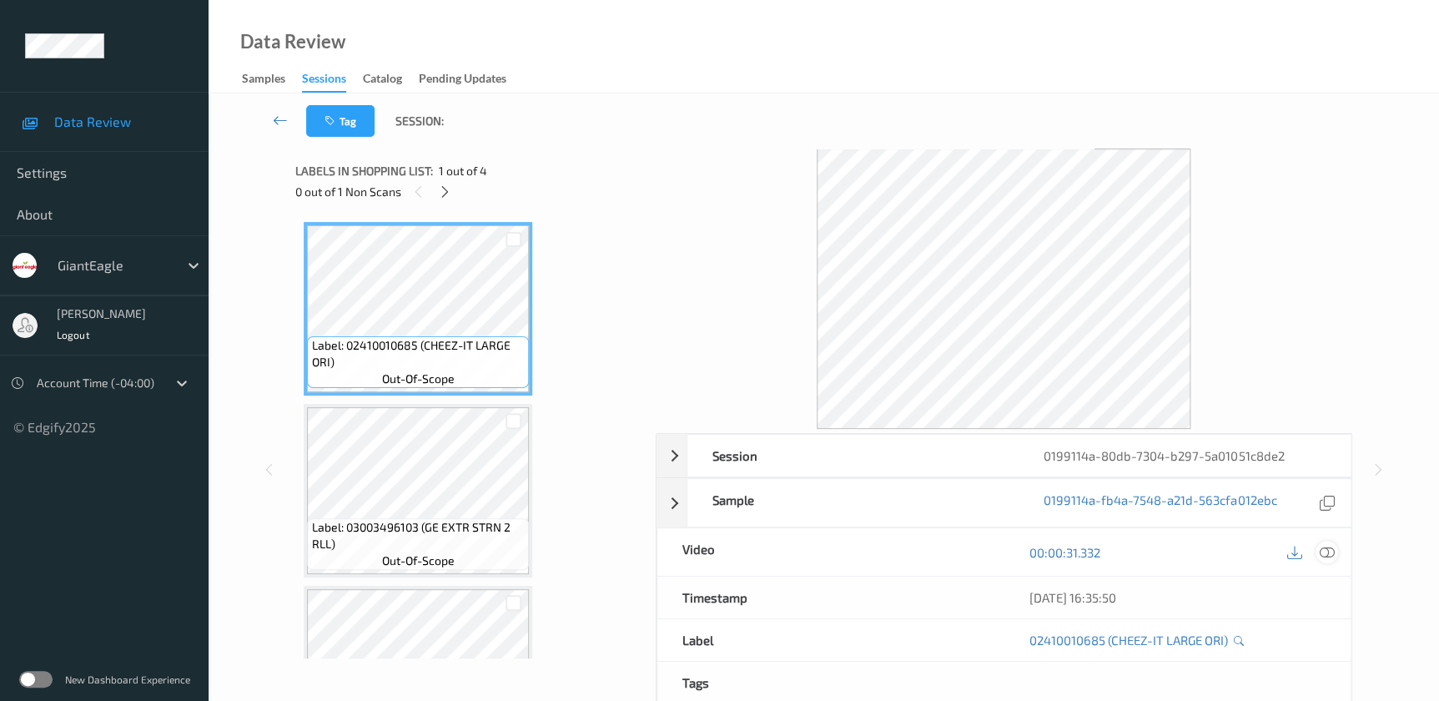
click at [1326, 553] on icon at bounding box center [1326, 552] width 15 height 15
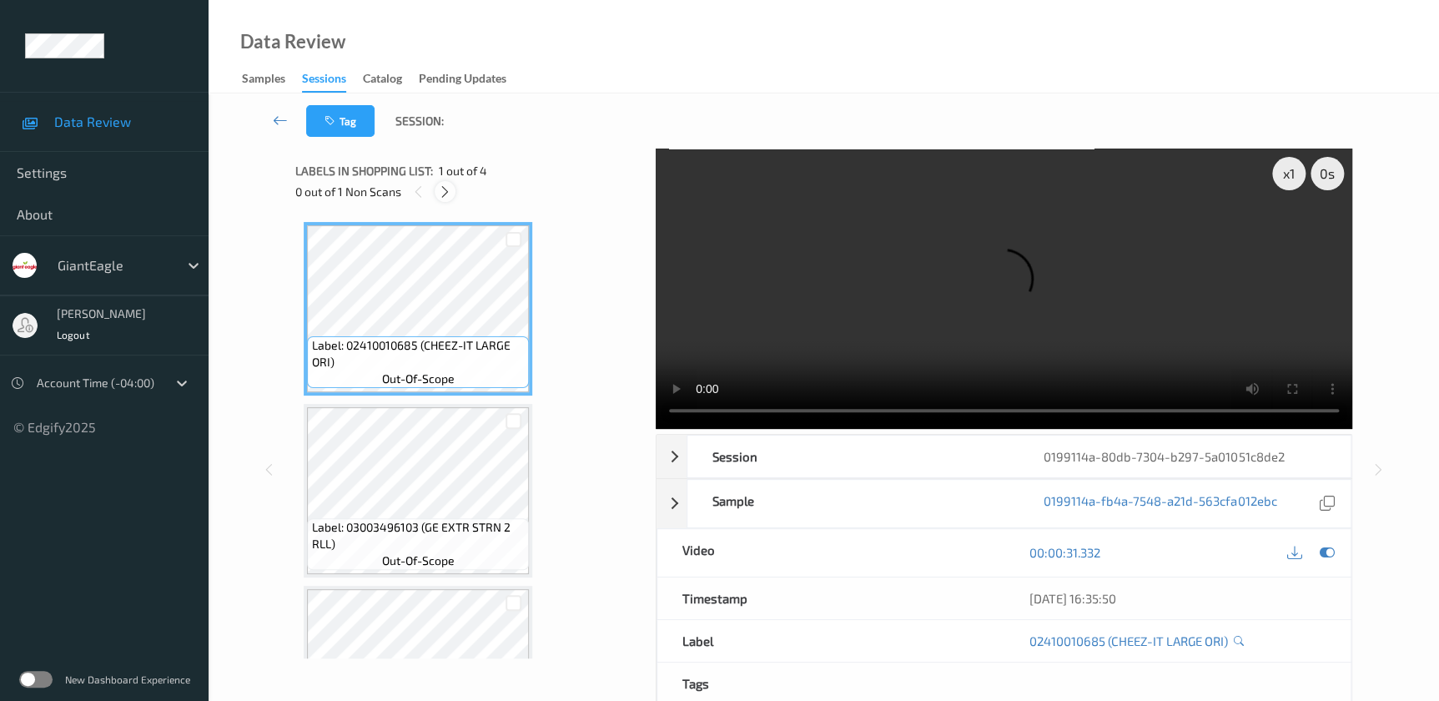
click at [441, 188] on icon at bounding box center [445, 191] width 14 height 15
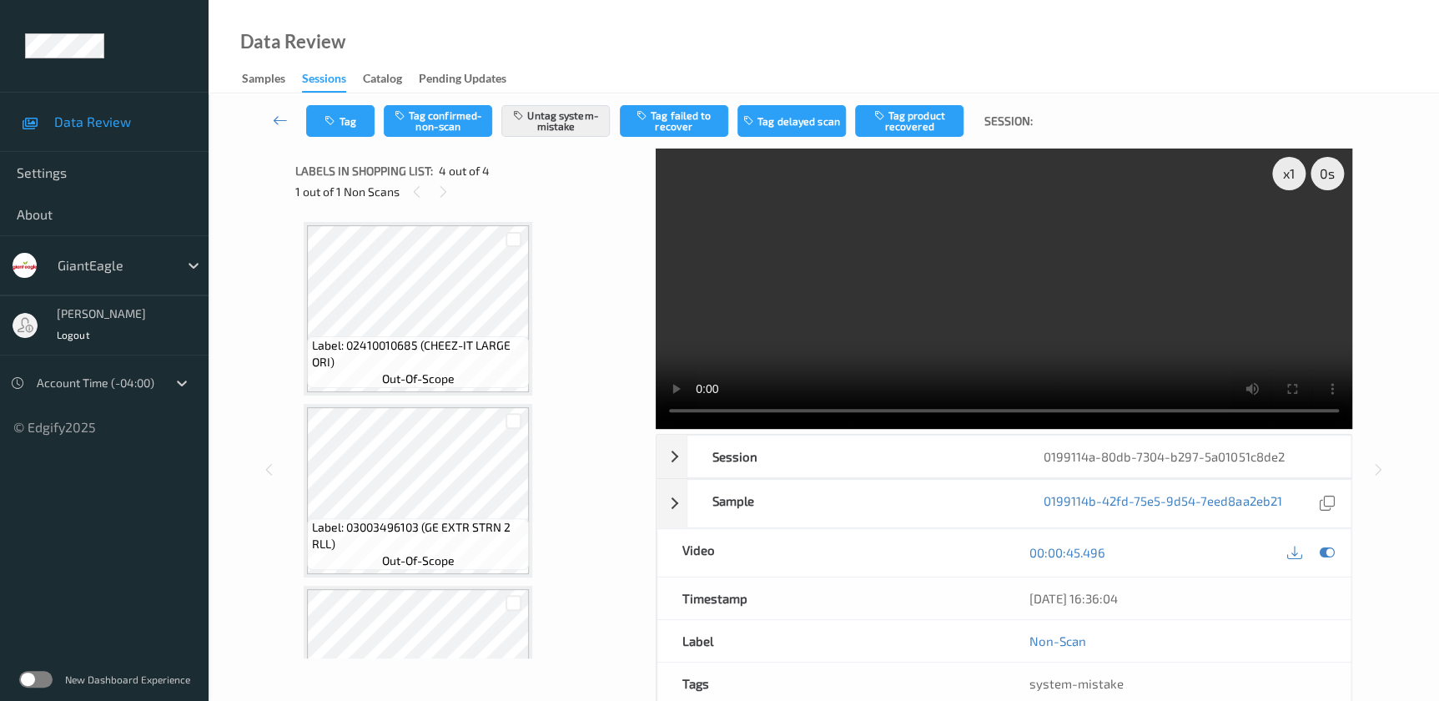
scroll to position [289, 0]
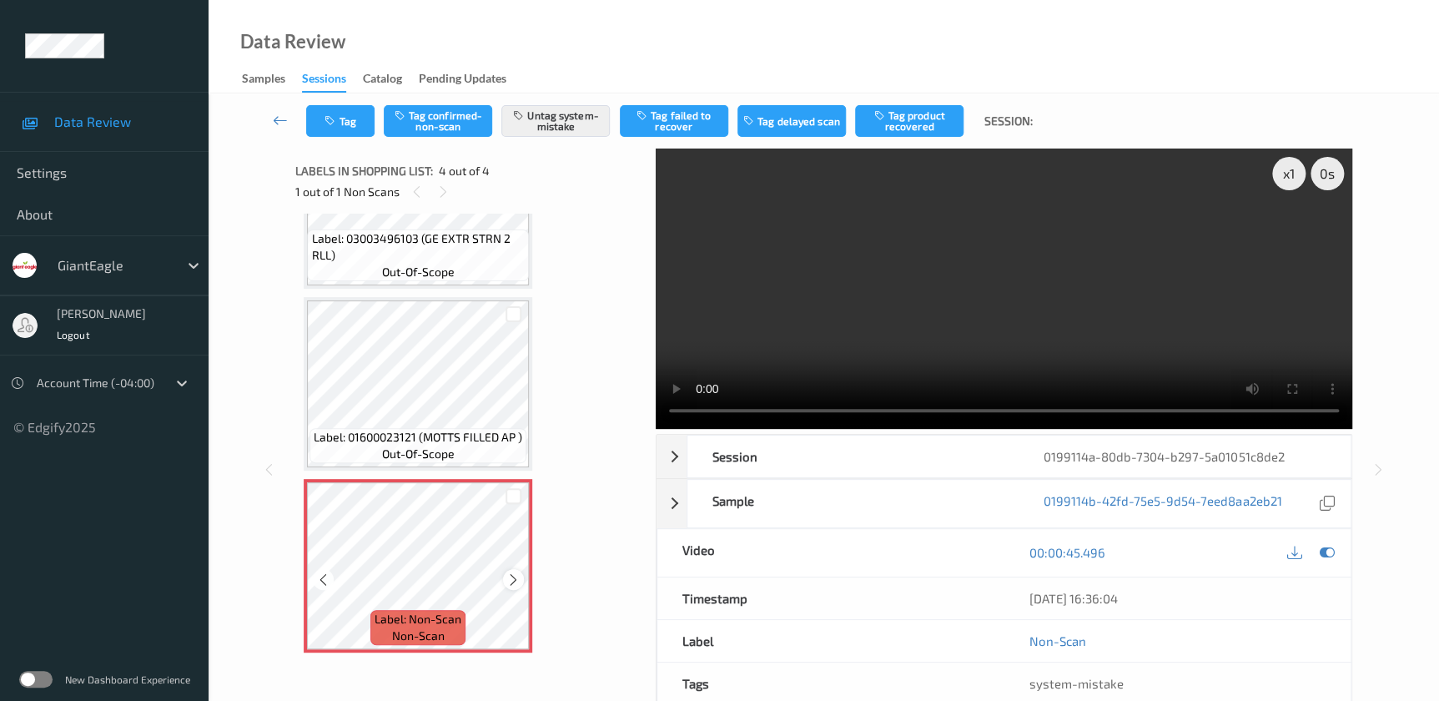
click at [514, 575] on icon at bounding box center [513, 579] width 14 height 15
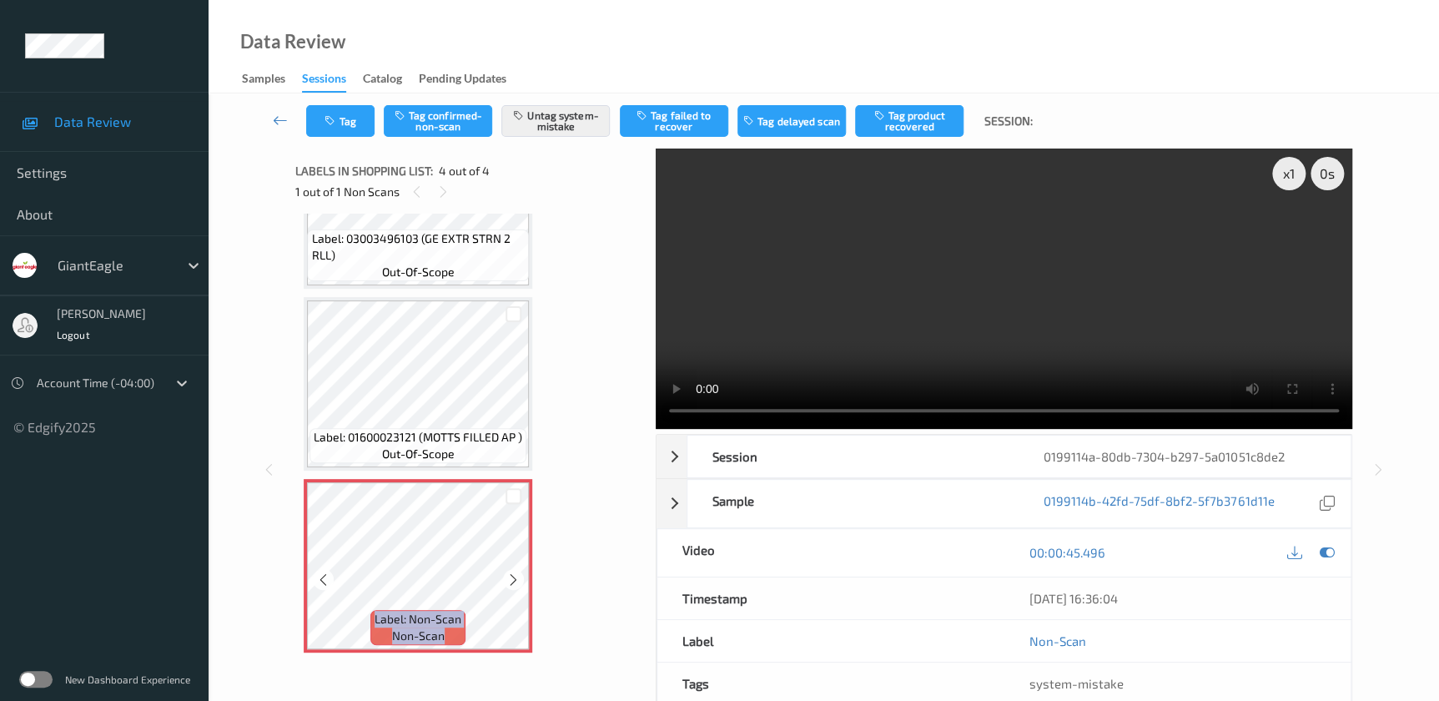
click at [514, 575] on icon at bounding box center [513, 579] width 14 height 15
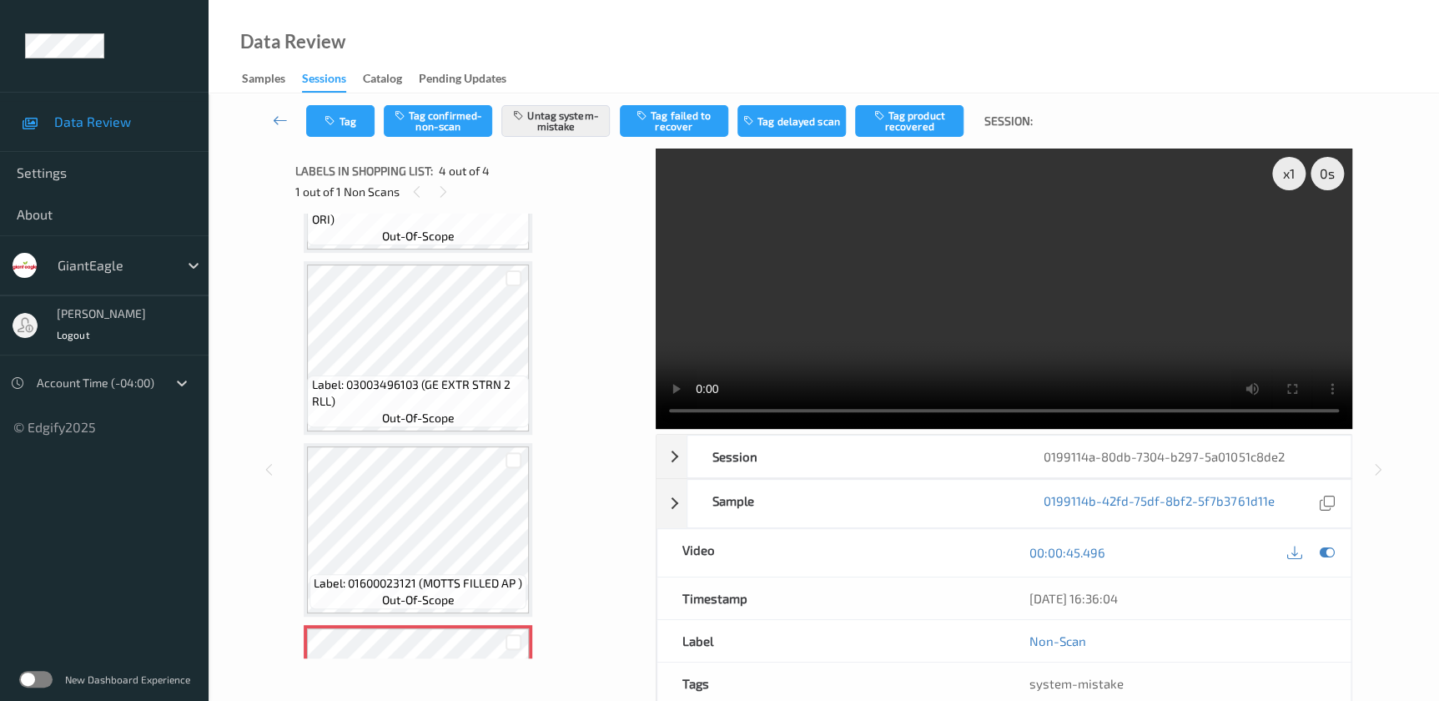
scroll to position [137, 0]
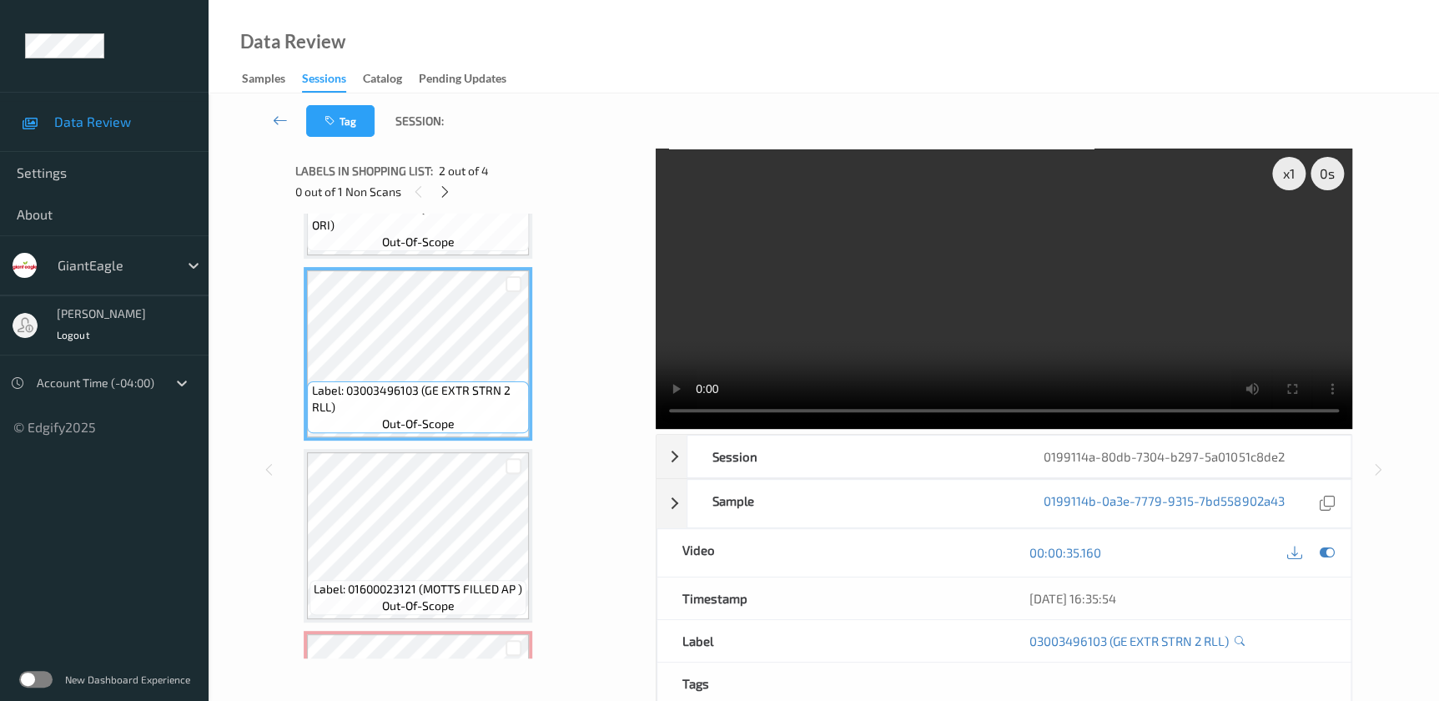
click at [882, 307] on video at bounding box center [1004, 288] width 696 height 280
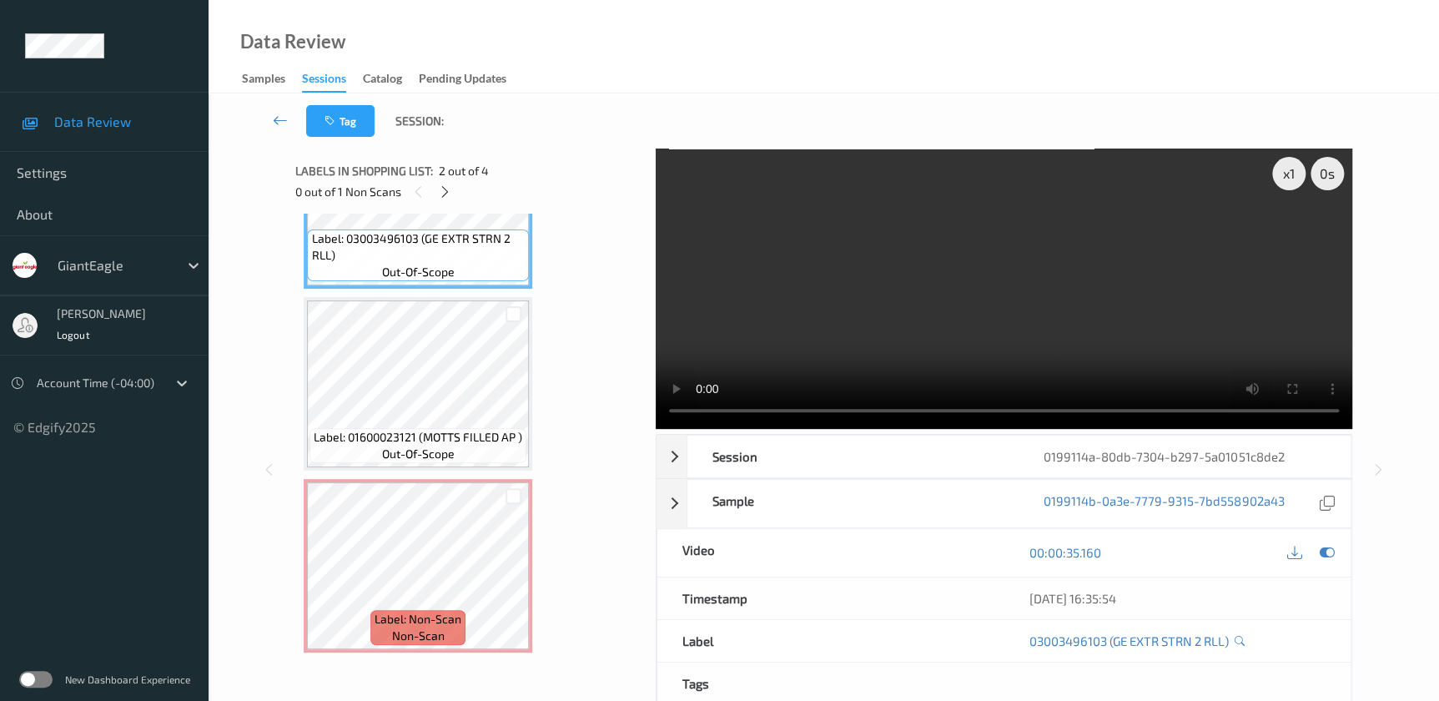
scroll to position [170, 0]
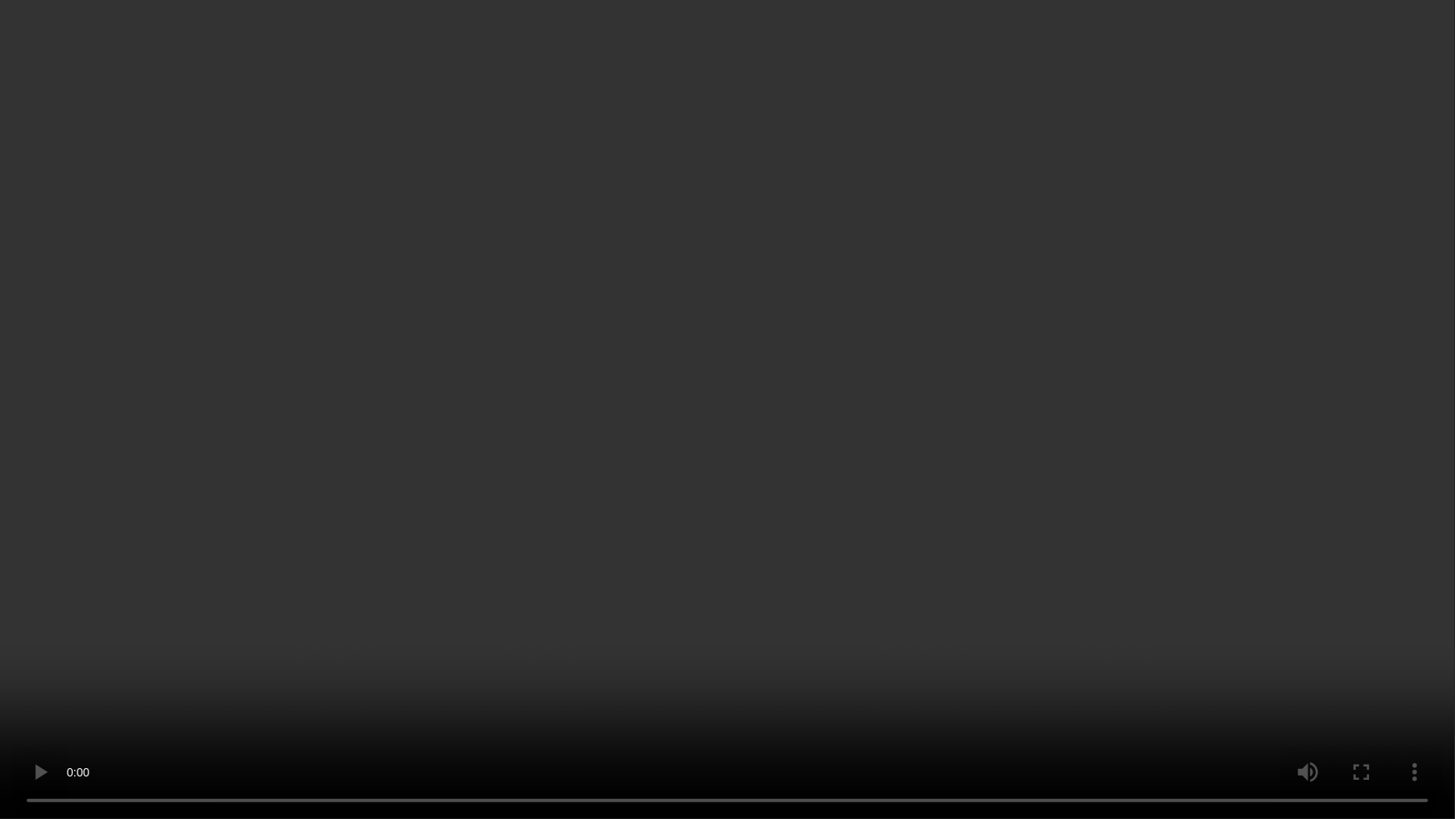
click at [981, 439] on video at bounding box center [727, 409] width 1455 height 819
click at [1012, 428] on video at bounding box center [727, 409] width 1455 height 819
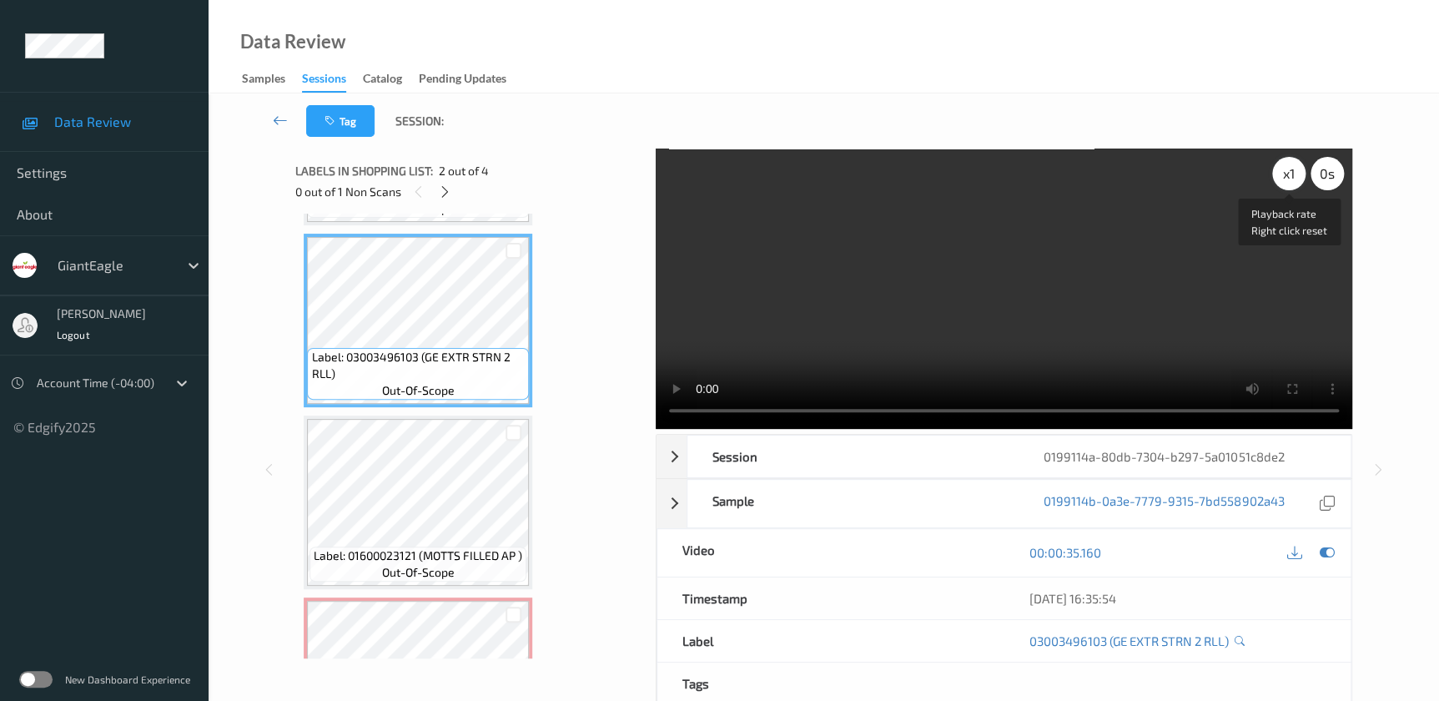
click at [1293, 175] on div "x 1" at bounding box center [1288, 173] width 33 height 33
click at [1293, 175] on div "x 2" at bounding box center [1288, 173] width 33 height 33
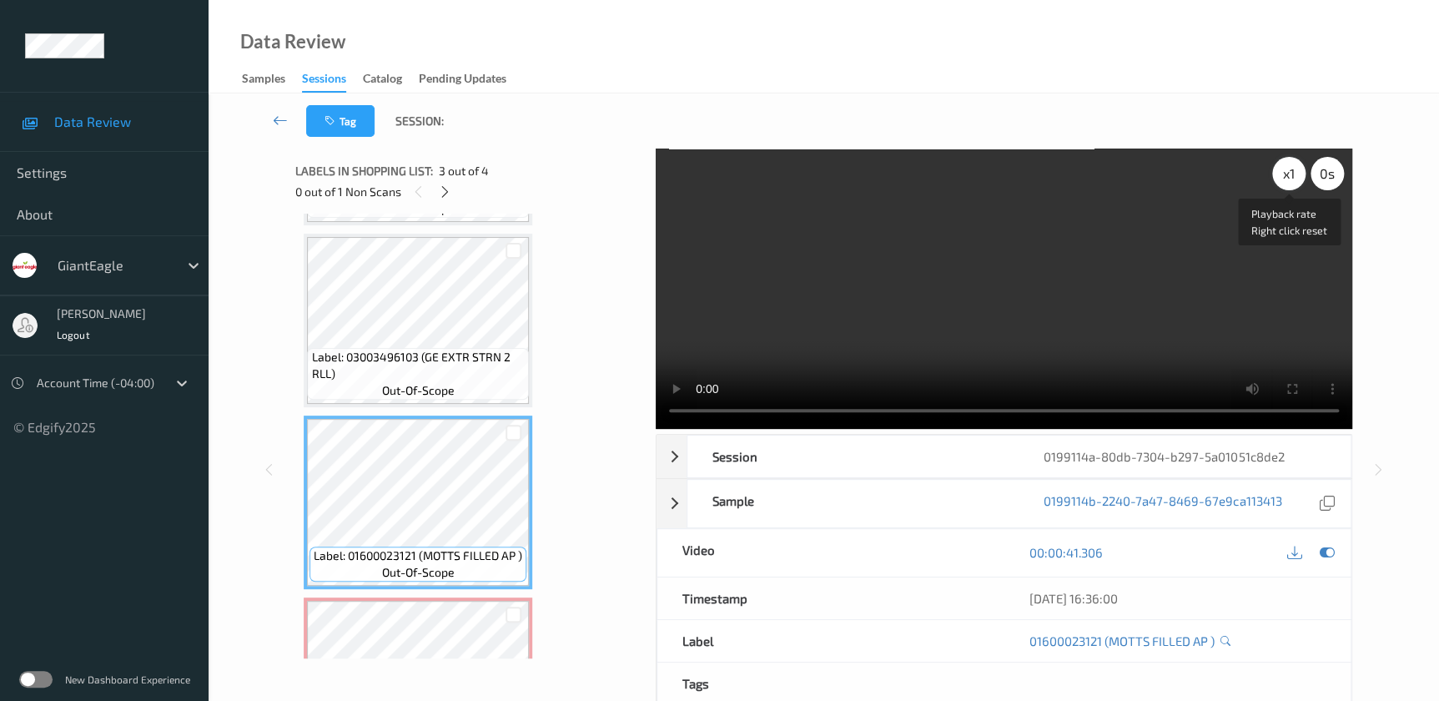
click at [1295, 178] on div "x 1" at bounding box center [1288, 173] width 33 height 33
click at [1294, 180] on div "x 2" at bounding box center [1288, 173] width 33 height 33
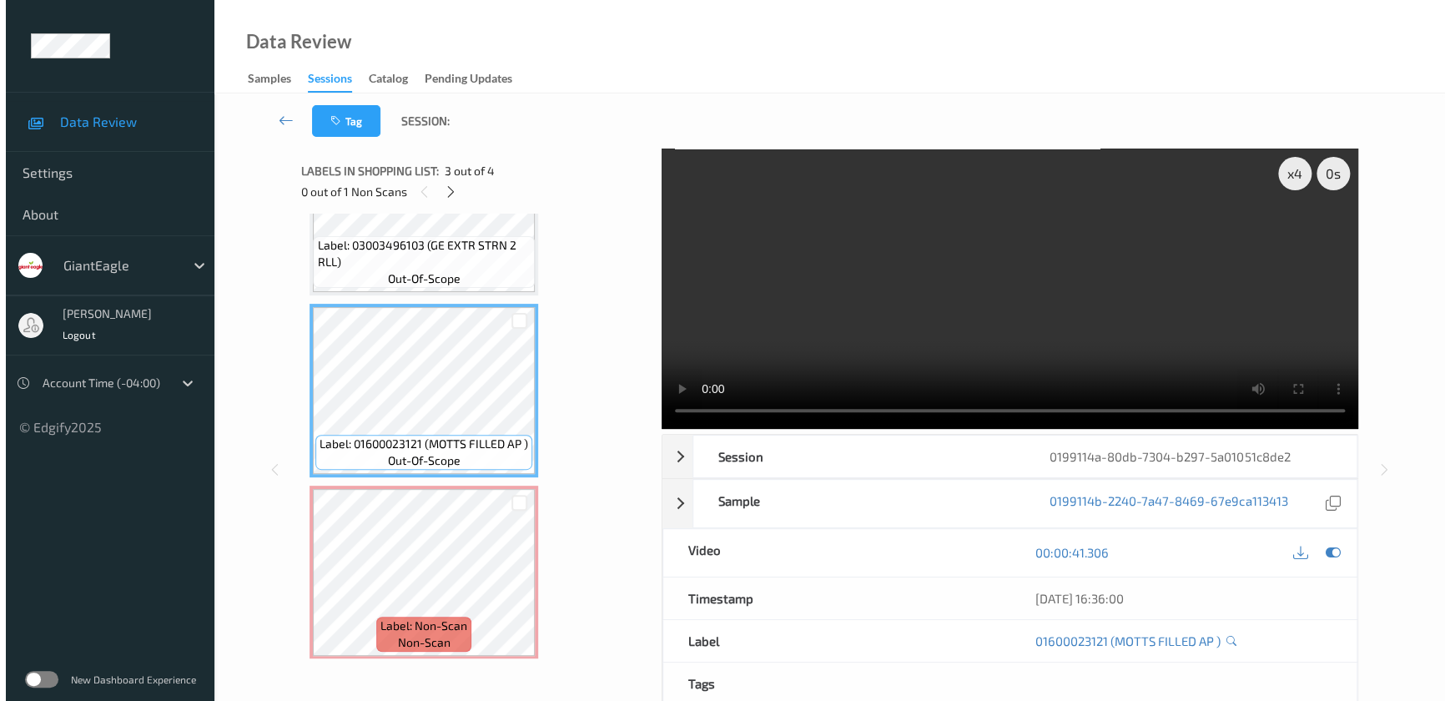
scroll to position [289, 0]
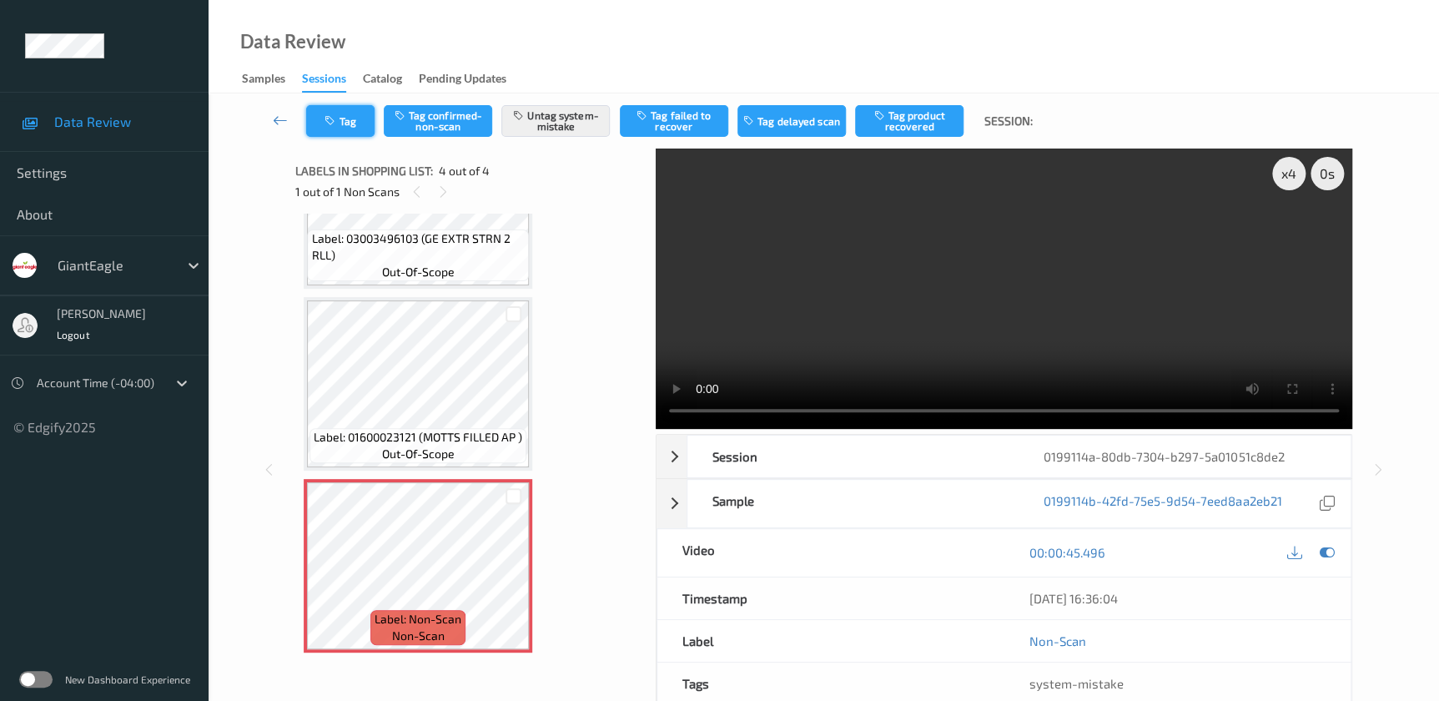
click at [333, 122] on icon "button" at bounding box center [331, 121] width 14 height 12
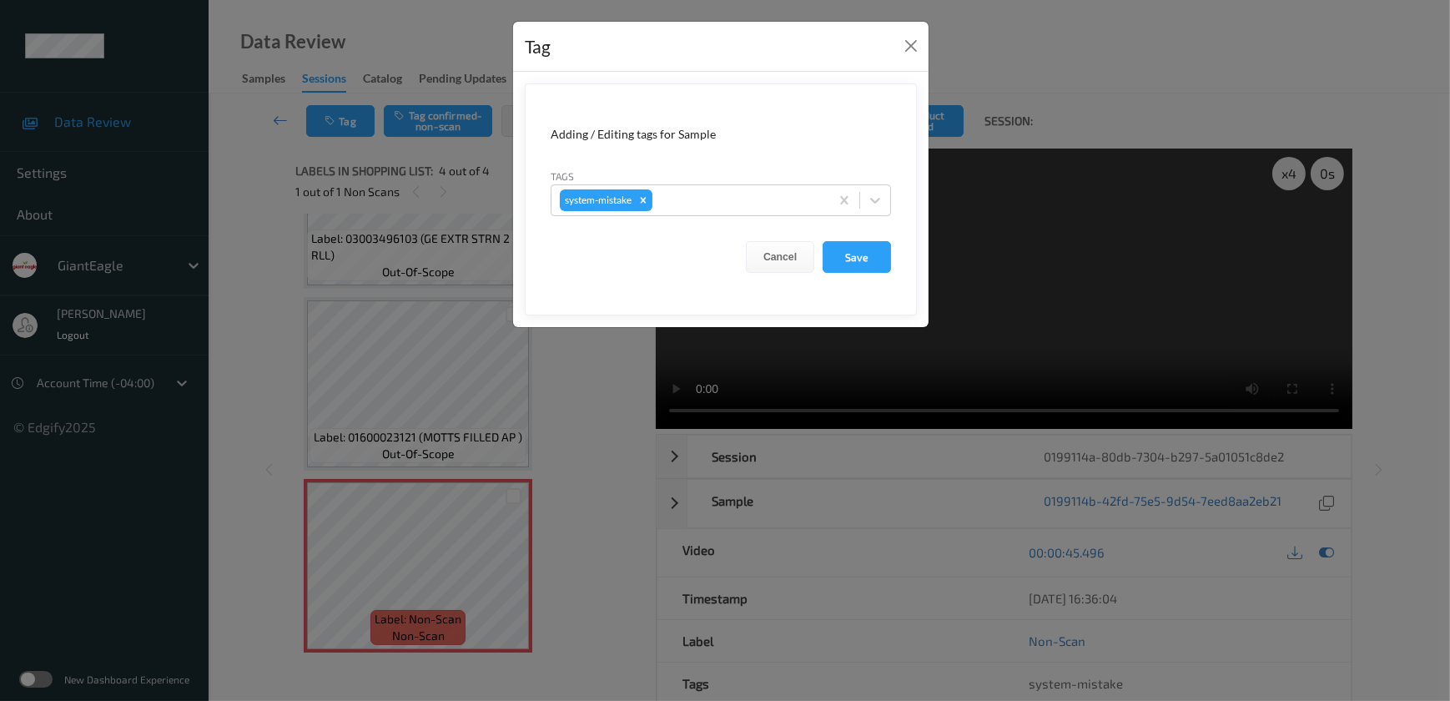
click at [571, 432] on div "Tag Adding / Editing tags for Sample Tags system-mistake Cancel Save" at bounding box center [725, 350] width 1450 height 701
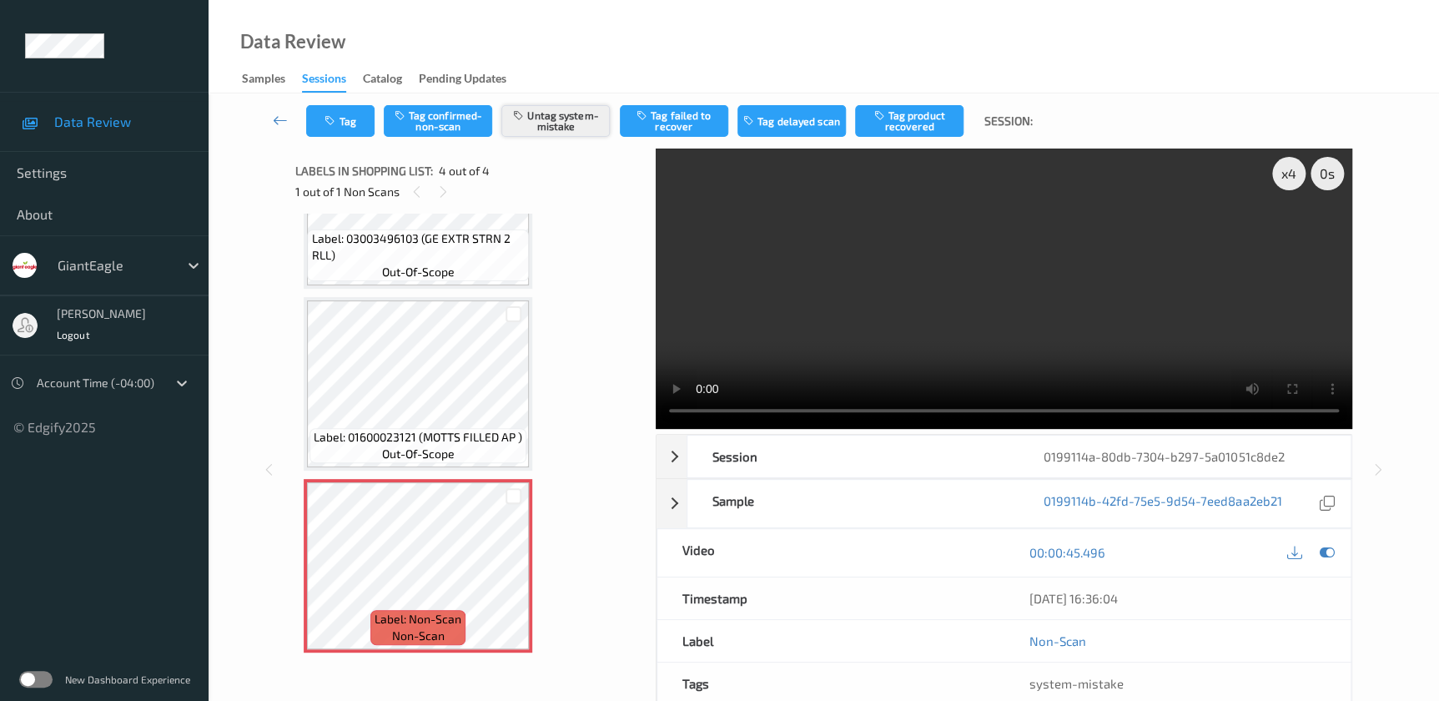
click at [544, 111] on button "Untag system-mistake" at bounding box center [555, 121] width 108 height 32
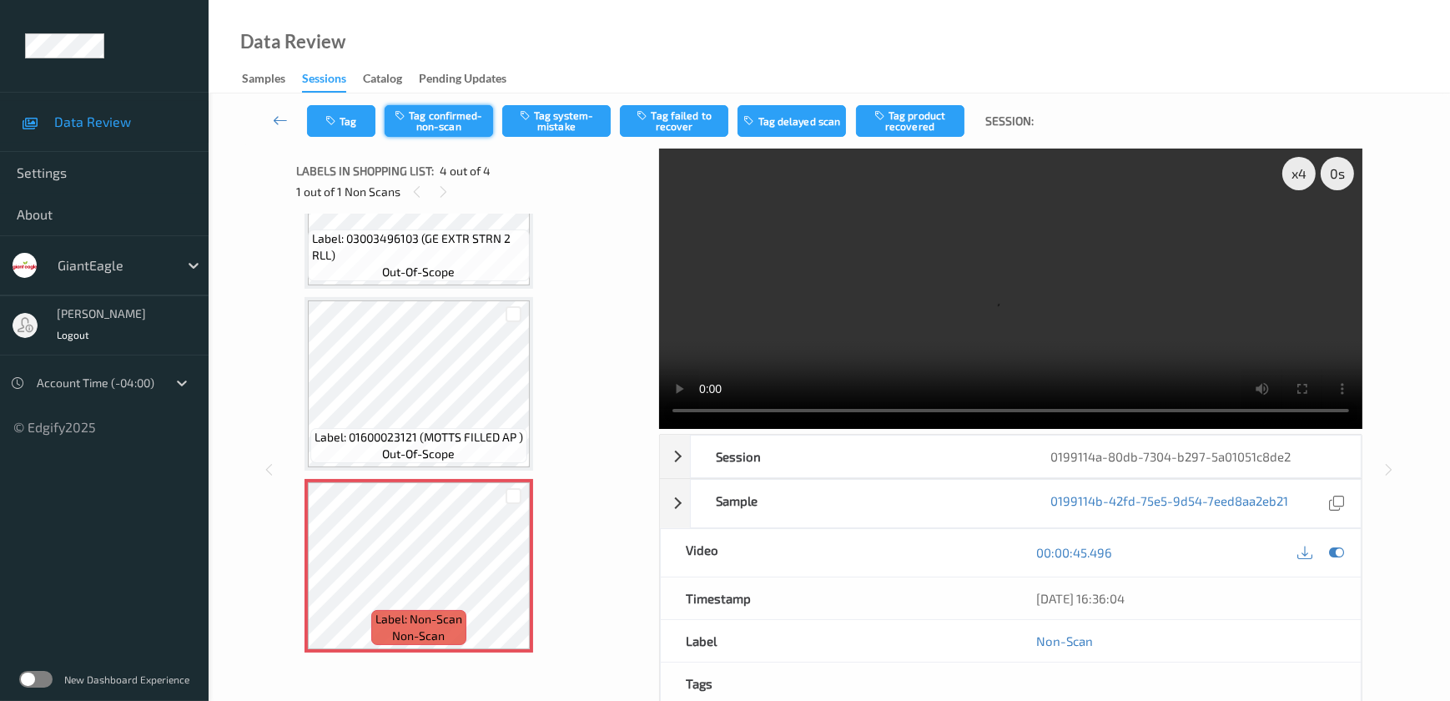
click at [435, 126] on button "Tag confirmed-non-scan" at bounding box center [438, 121] width 108 height 32
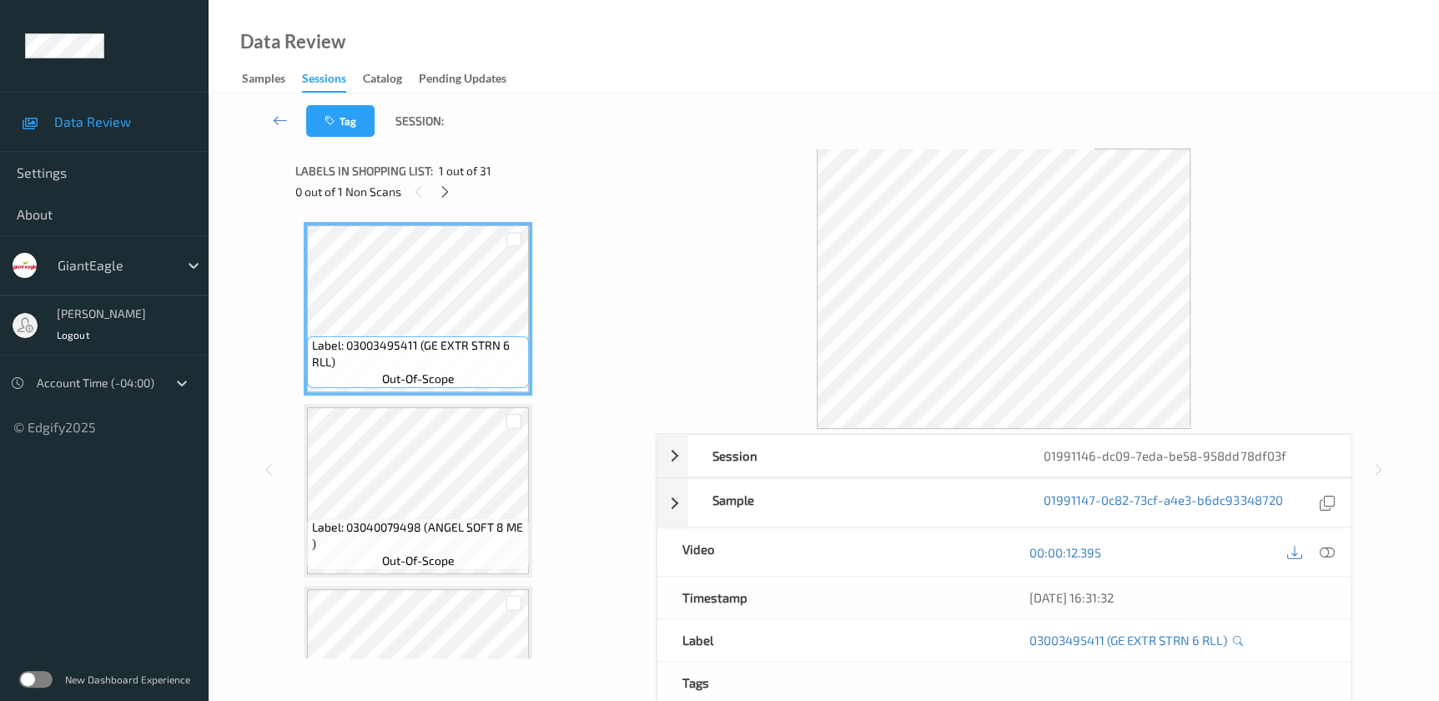
drag, startPoint x: 1329, startPoint y: 554, endPoint x: 1193, endPoint y: 399, distance: 205.6
click at [1329, 553] on icon at bounding box center [1326, 552] width 15 height 15
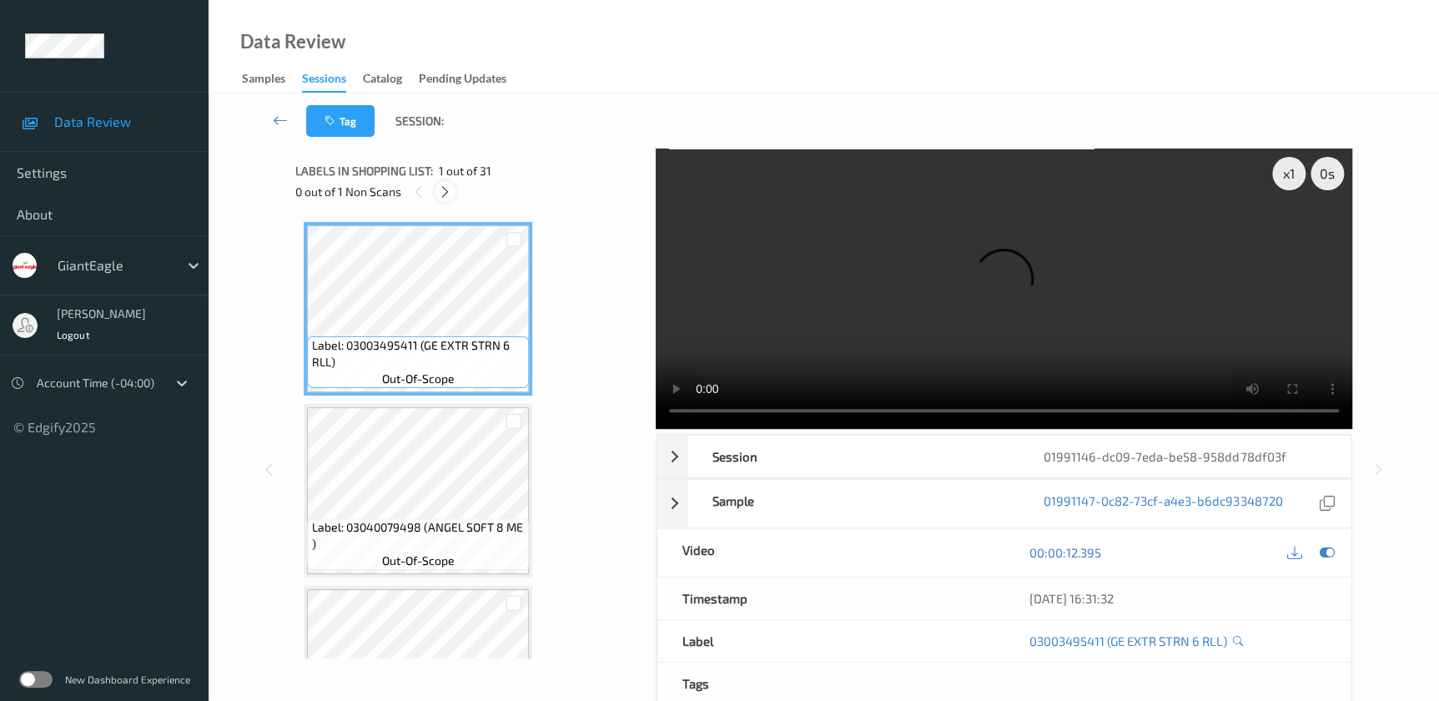
click at [442, 191] on icon at bounding box center [445, 191] width 14 height 15
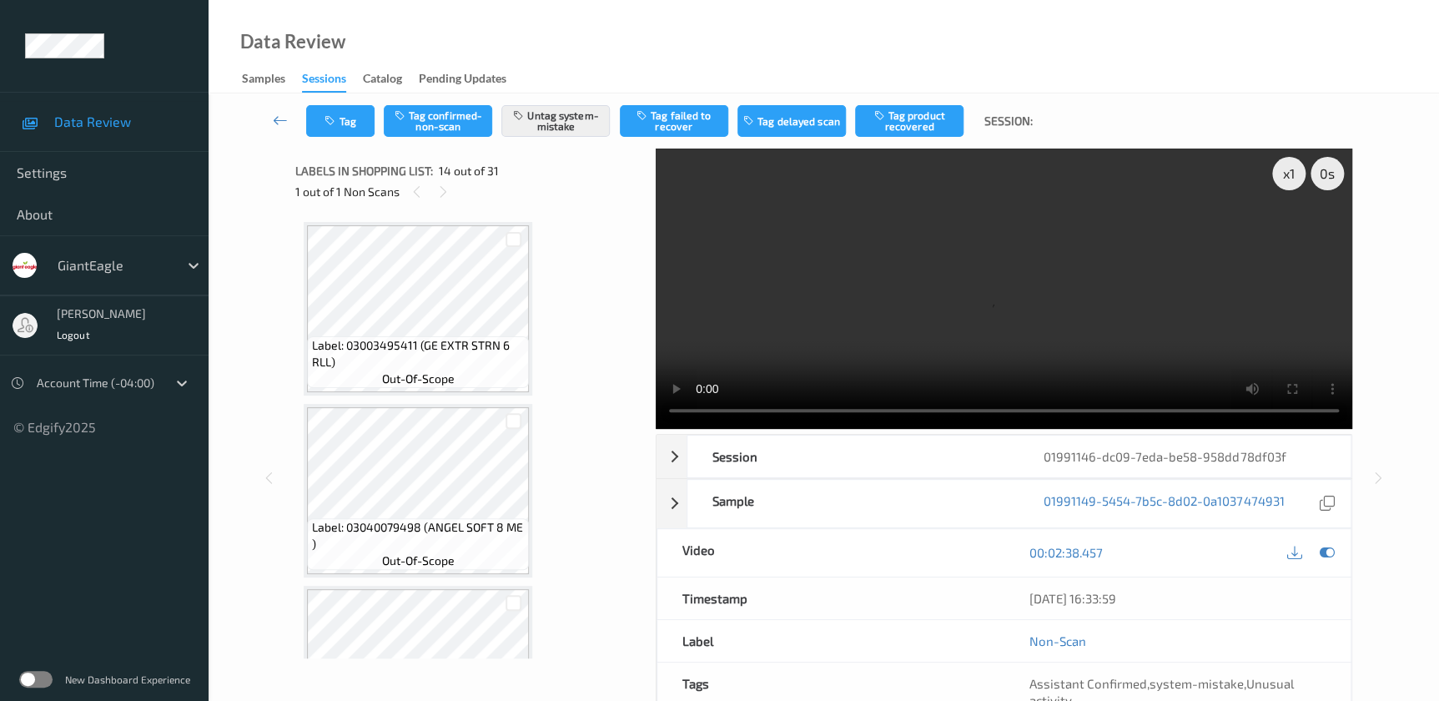
scroll to position [2183, 0]
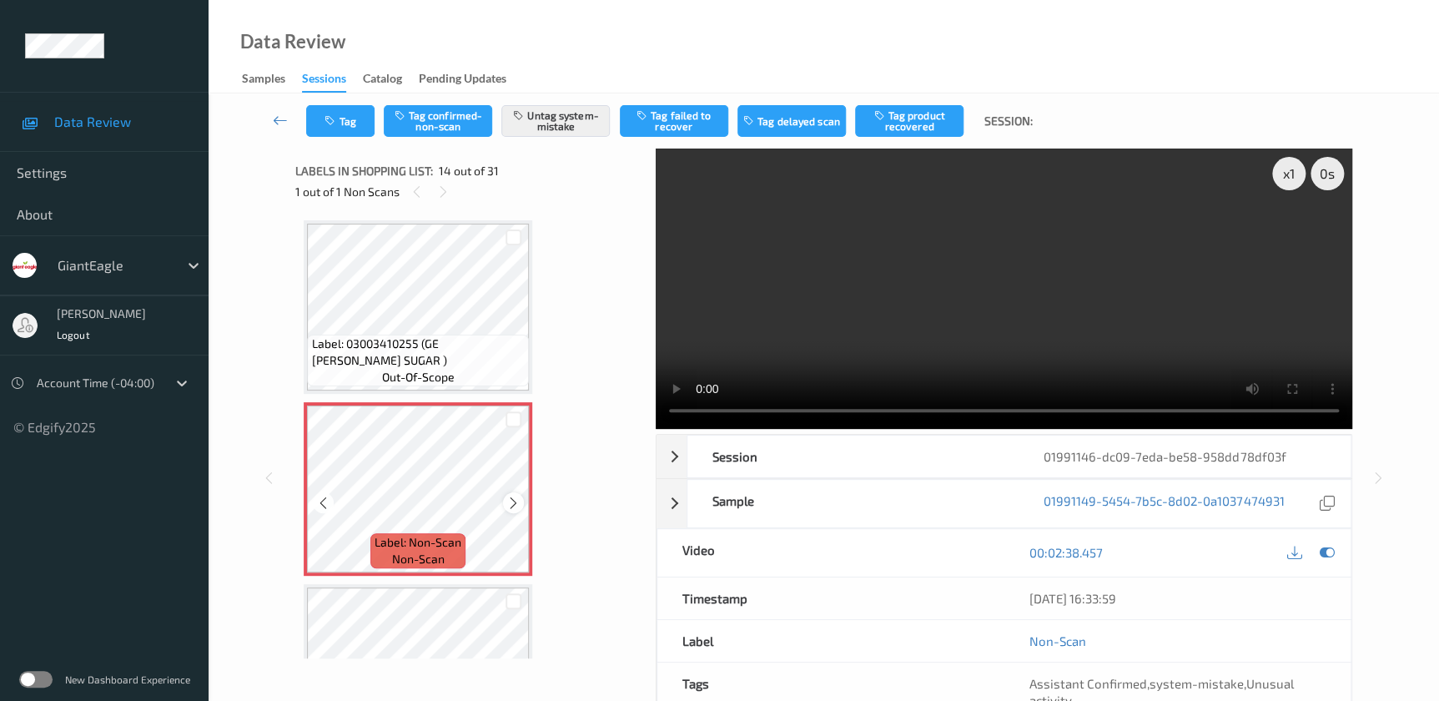
click at [511, 495] on icon at bounding box center [513, 502] width 14 height 15
click at [1096, 307] on video at bounding box center [1004, 288] width 696 height 280
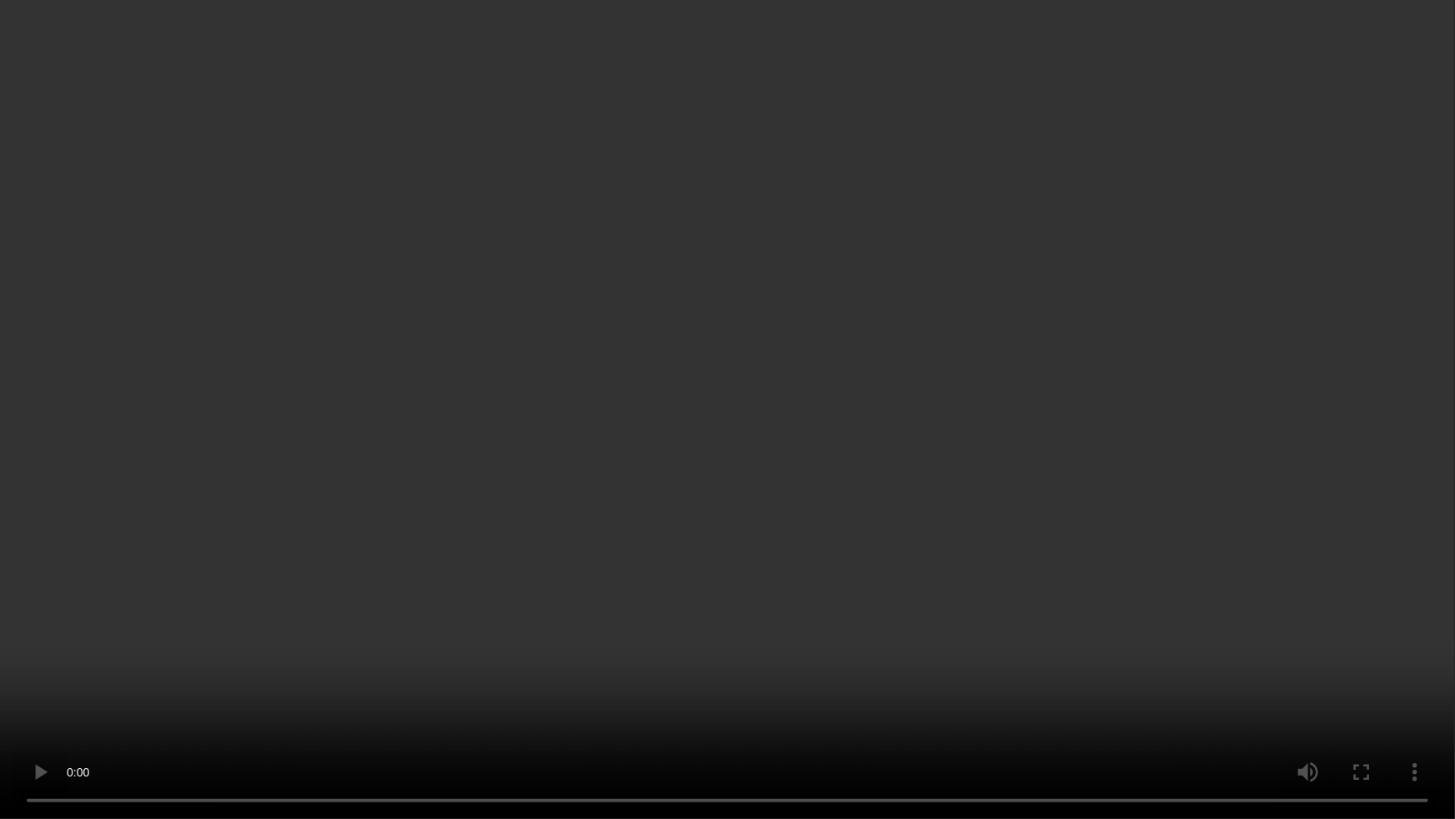
click at [1175, 507] on video at bounding box center [727, 409] width 1455 height 819
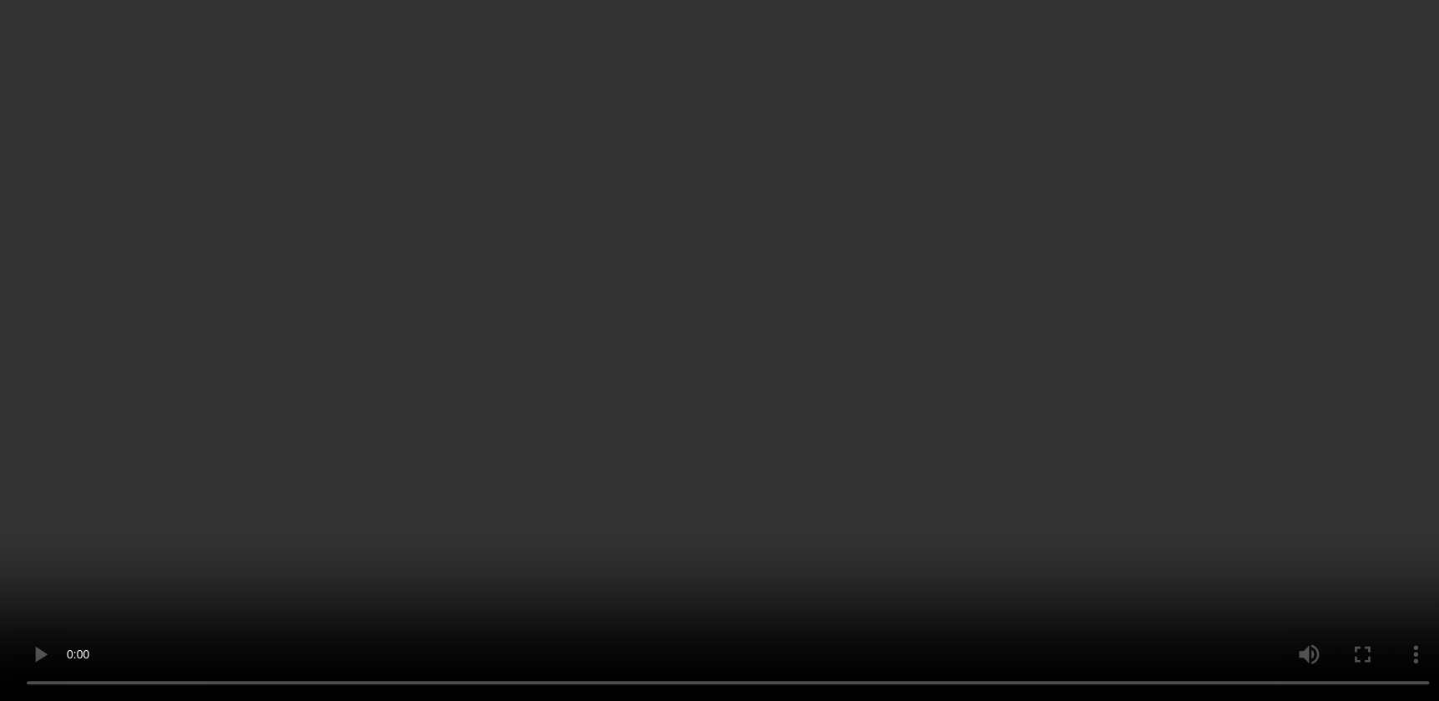
scroll to position [2334, 0]
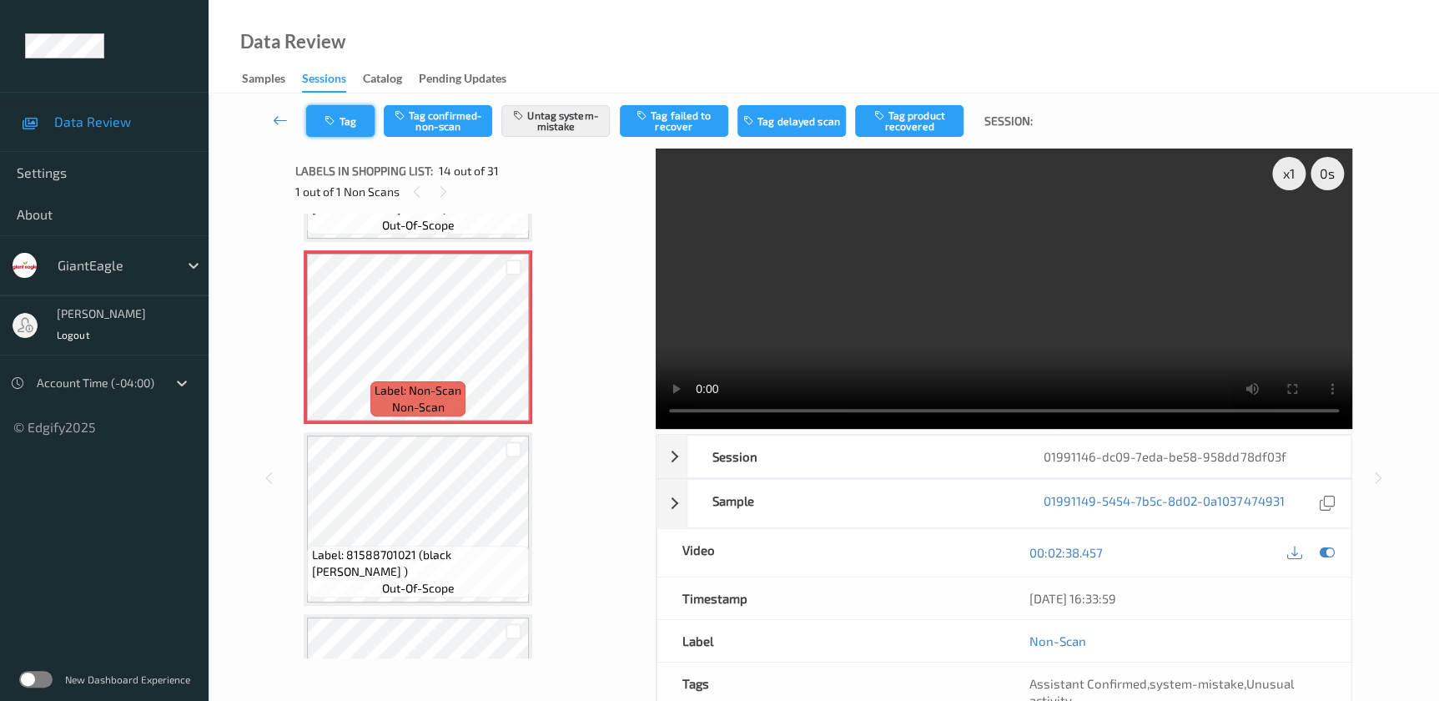
click at [340, 120] on button "Tag" at bounding box center [340, 121] width 68 height 32
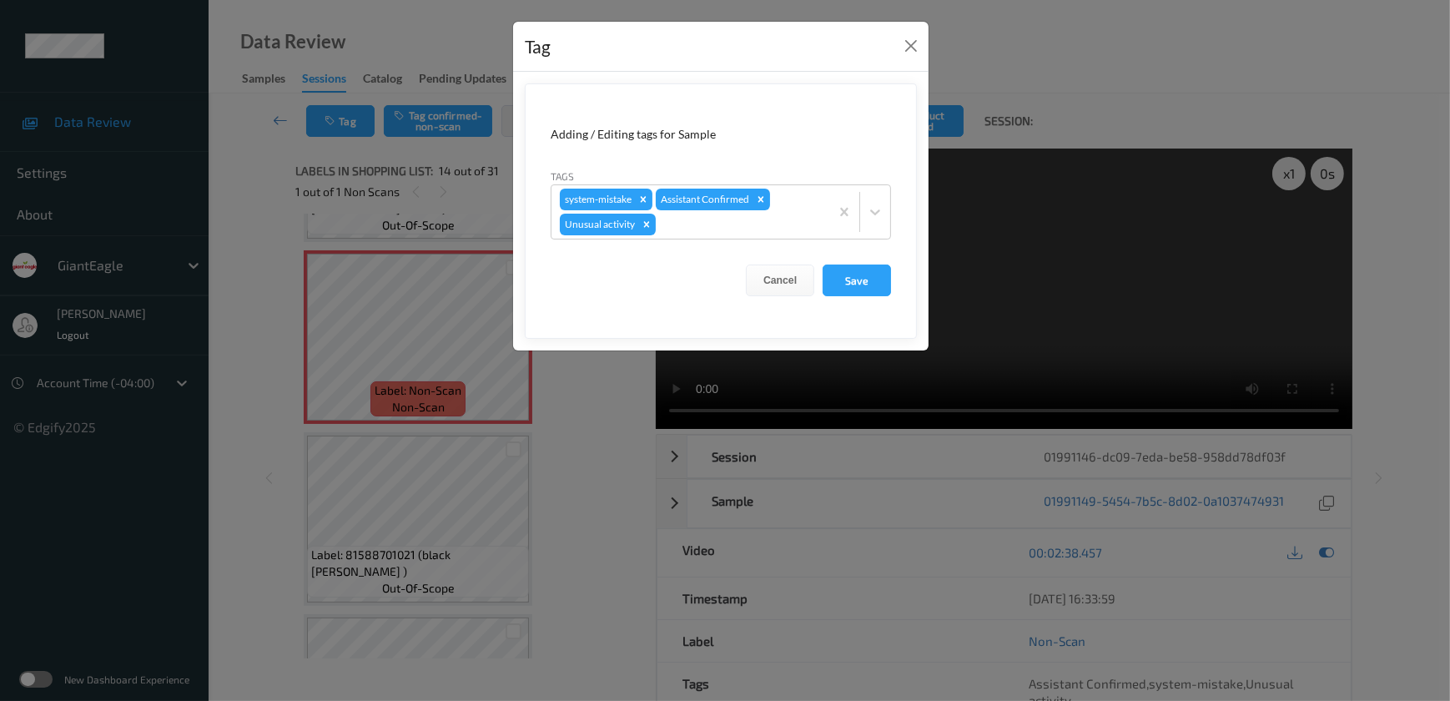
click at [577, 497] on div "Tag Adding / Editing tags for Sample Tags system-mistake Assistant Confirmed Un…" at bounding box center [725, 350] width 1450 height 701
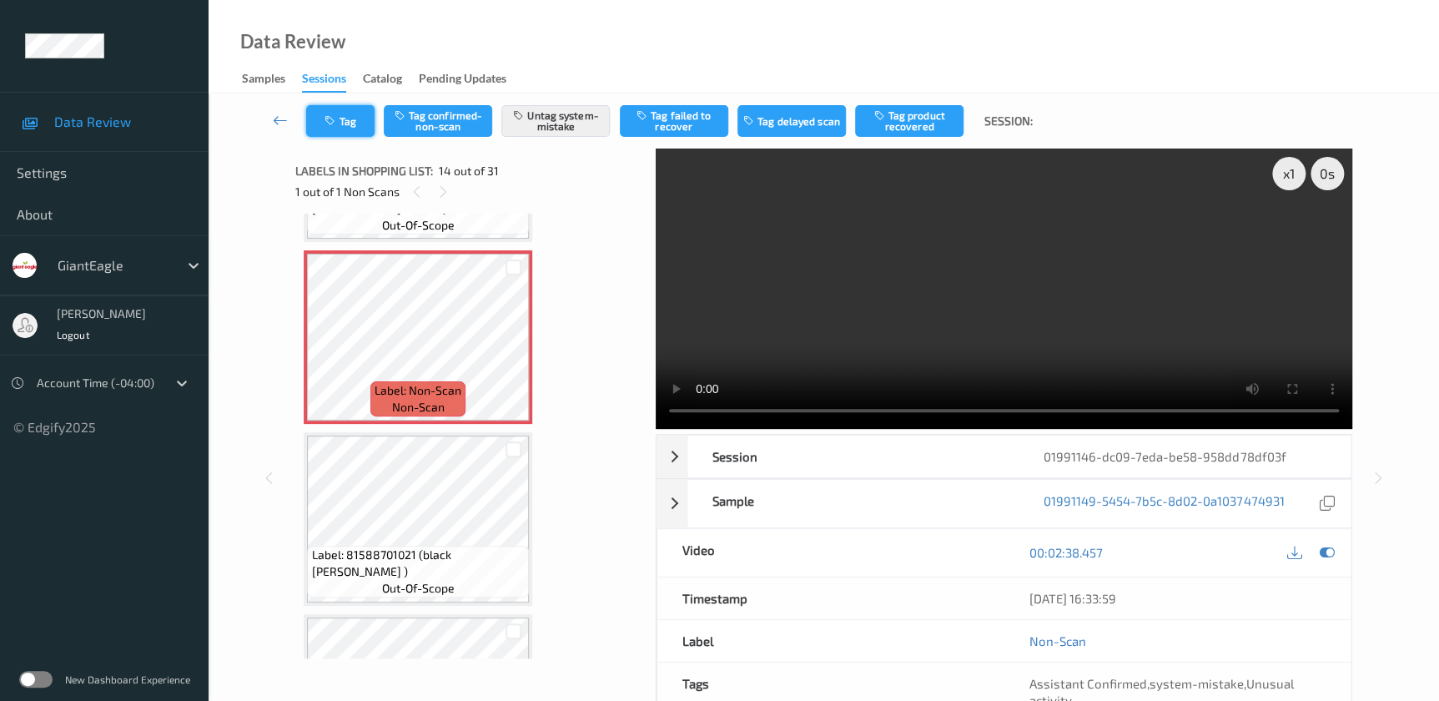
click at [344, 118] on button "Tag" at bounding box center [340, 121] width 68 height 32
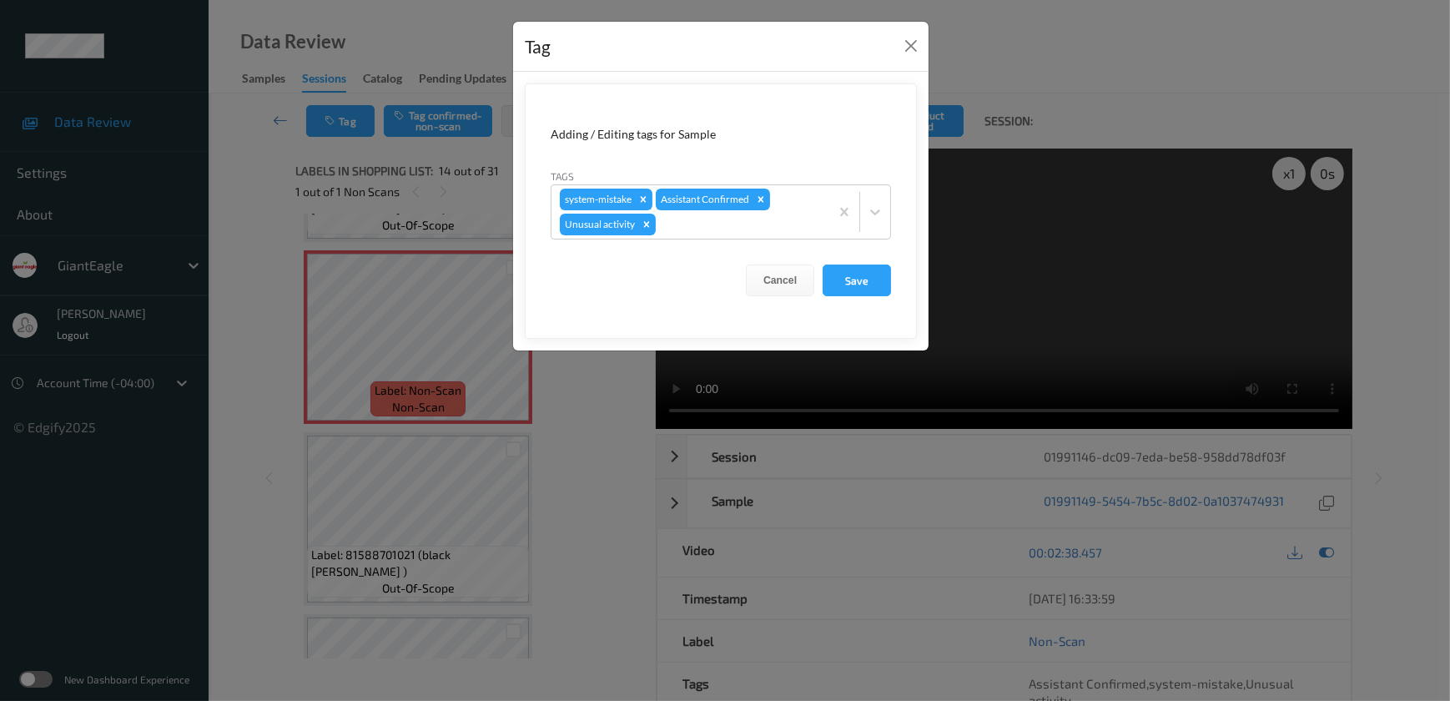
click at [544, 511] on div "Tag Adding / Editing tags for Sample Tags system-mistake Assistant Confirmed Un…" at bounding box center [725, 350] width 1450 height 701
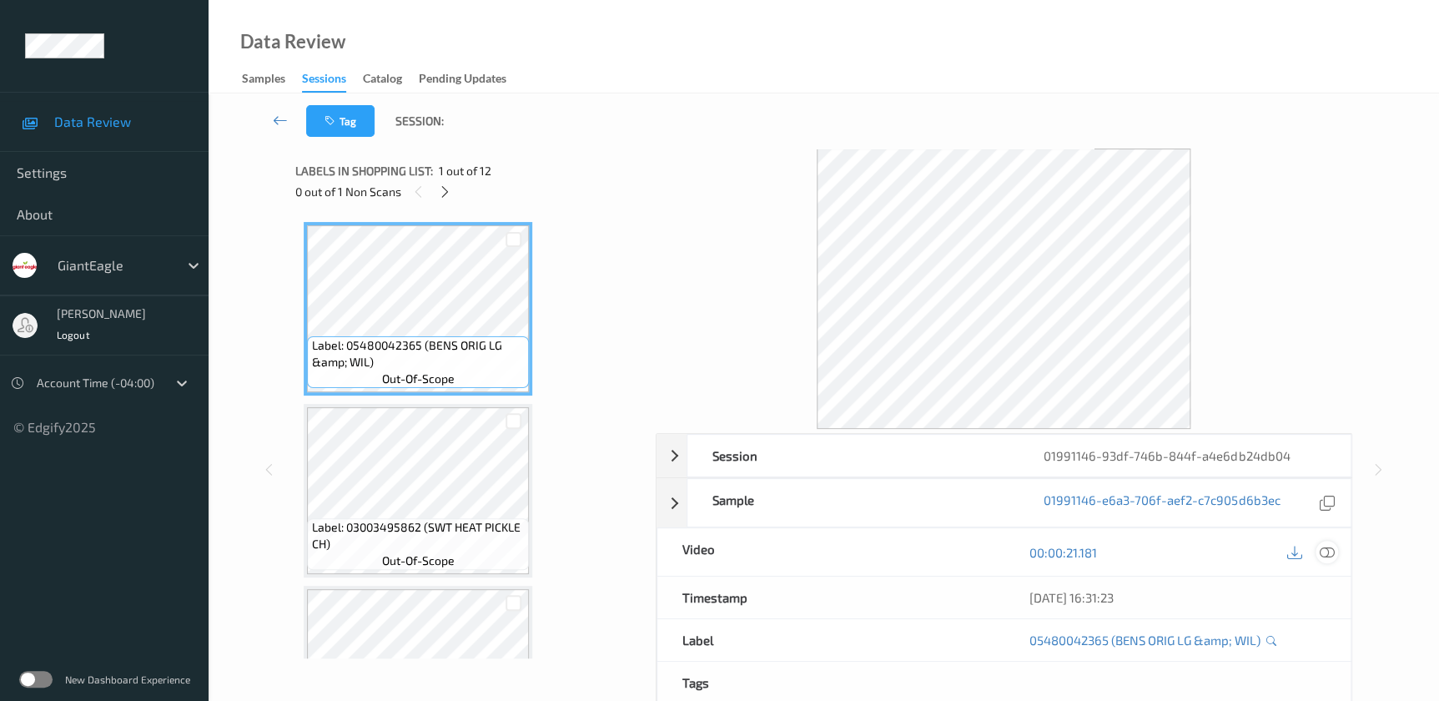
click at [1325, 551] on icon at bounding box center [1326, 552] width 15 height 15
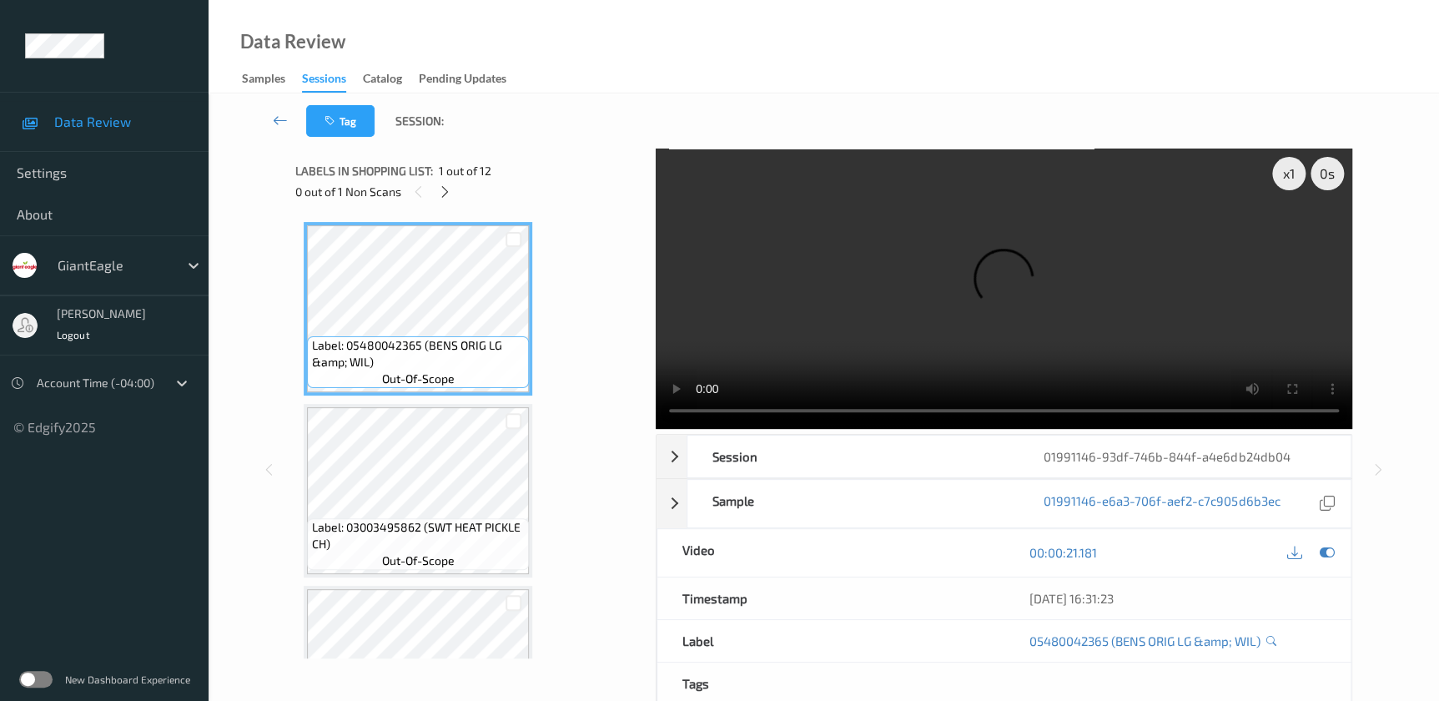
drag, startPoint x: 444, startPoint y: 194, endPoint x: 434, endPoint y: 249, distance: 55.9
click at [444, 194] on icon at bounding box center [445, 191] width 14 height 15
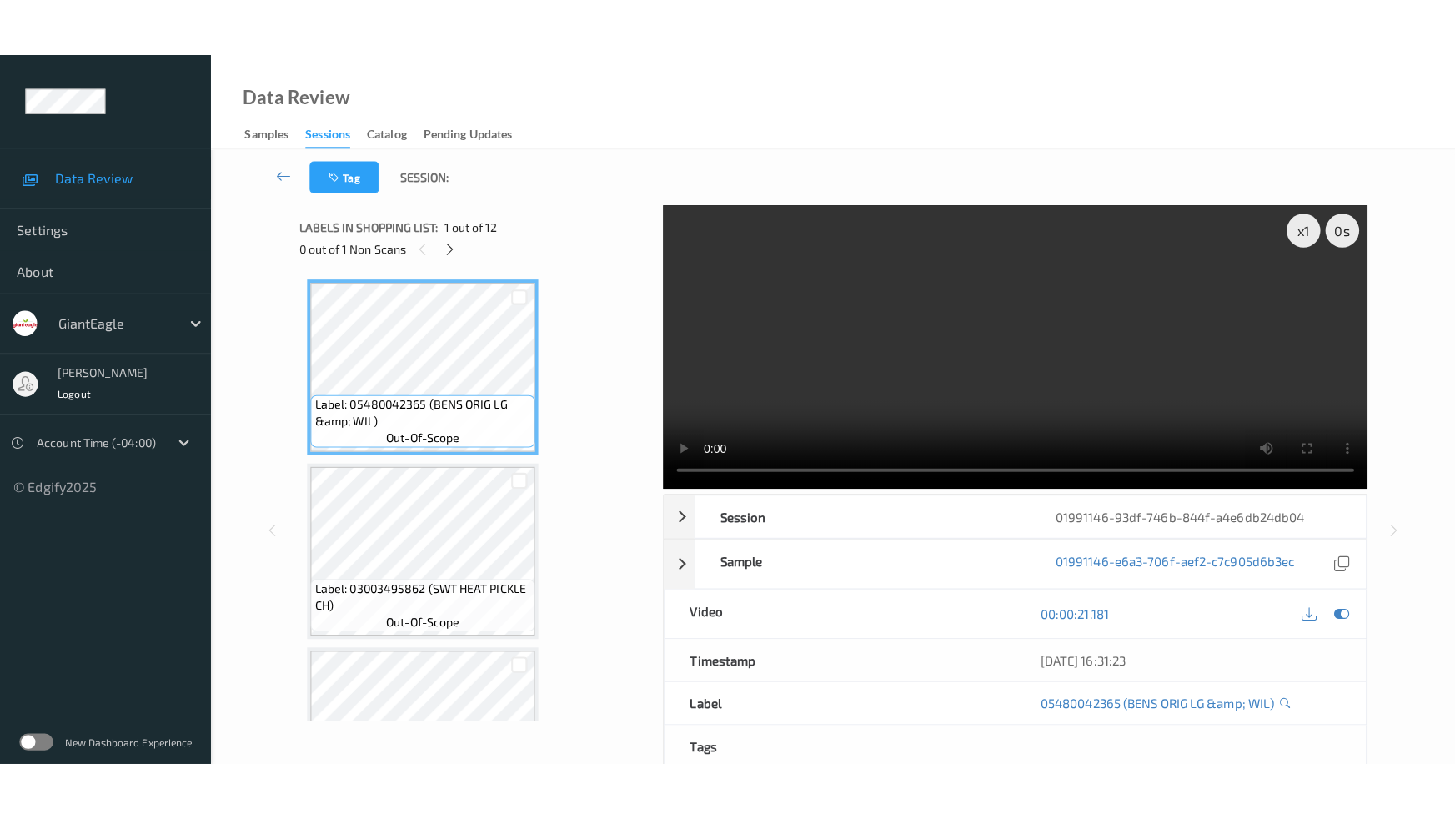
scroll to position [1738, 0]
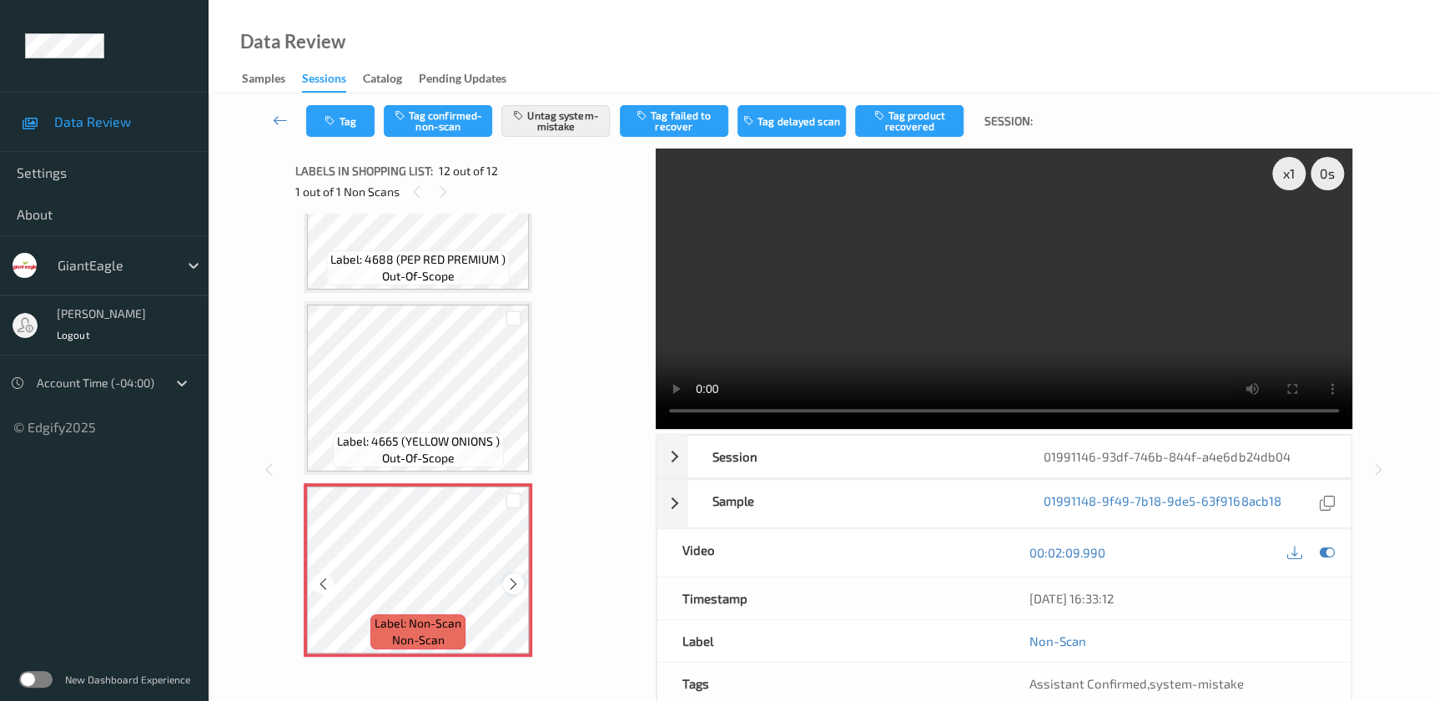
click at [516, 585] on div at bounding box center [513, 583] width 21 height 21
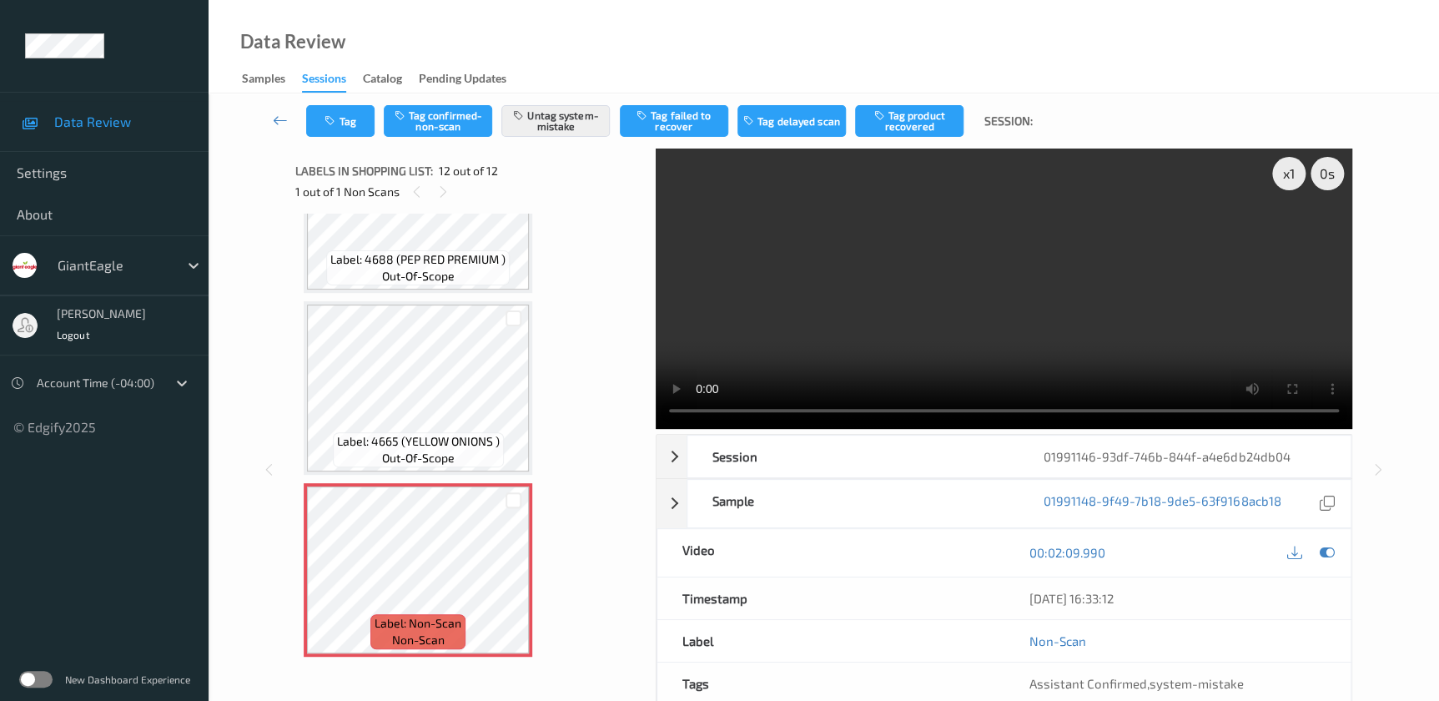
click at [1008, 317] on video at bounding box center [1004, 288] width 696 height 280
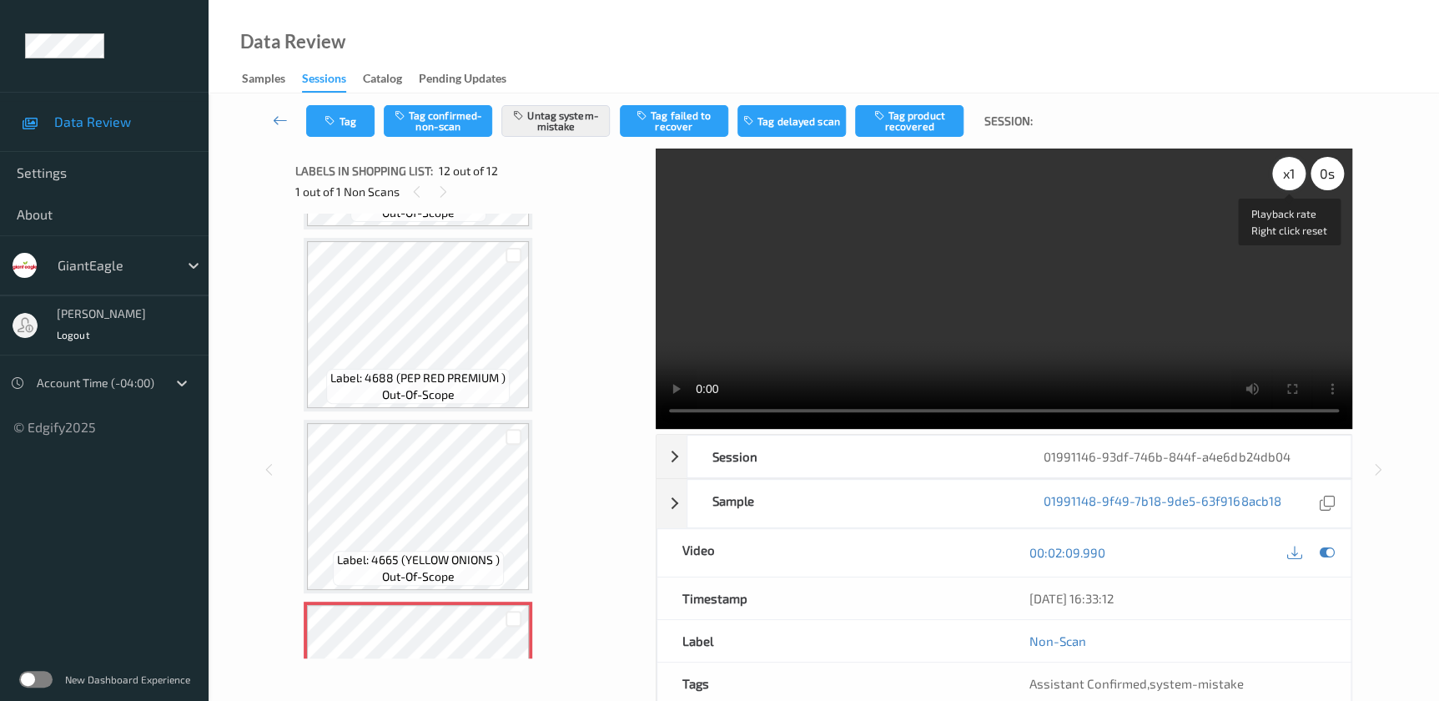
click at [1284, 171] on div "x 1" at bounding box center [1288, 173] width 33 height 33
click at [1284, 171] on div "x 2" at bounding box center [1288, 173] width 33 height 33
click at [970, 313] on video at bounding box center [1004, 288] width 696 height 280
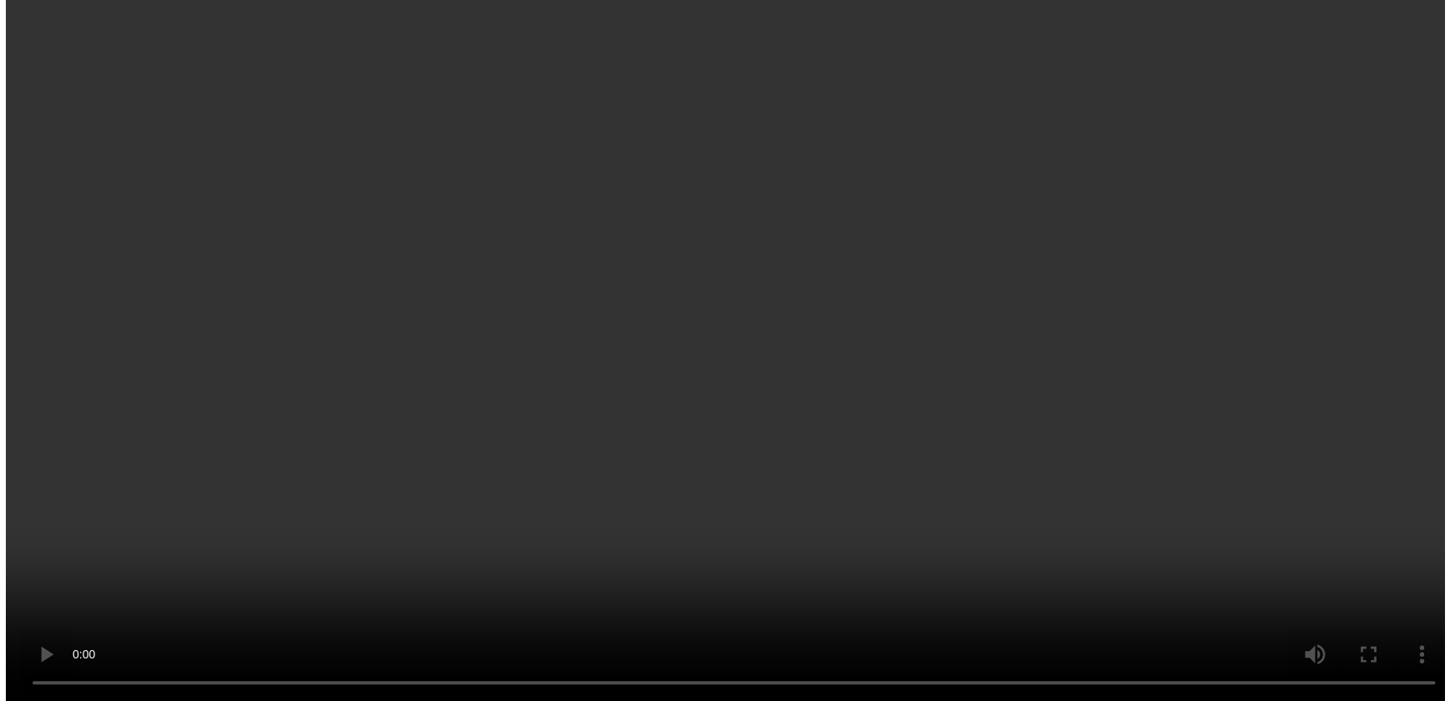
scroll to position [1738, 0]
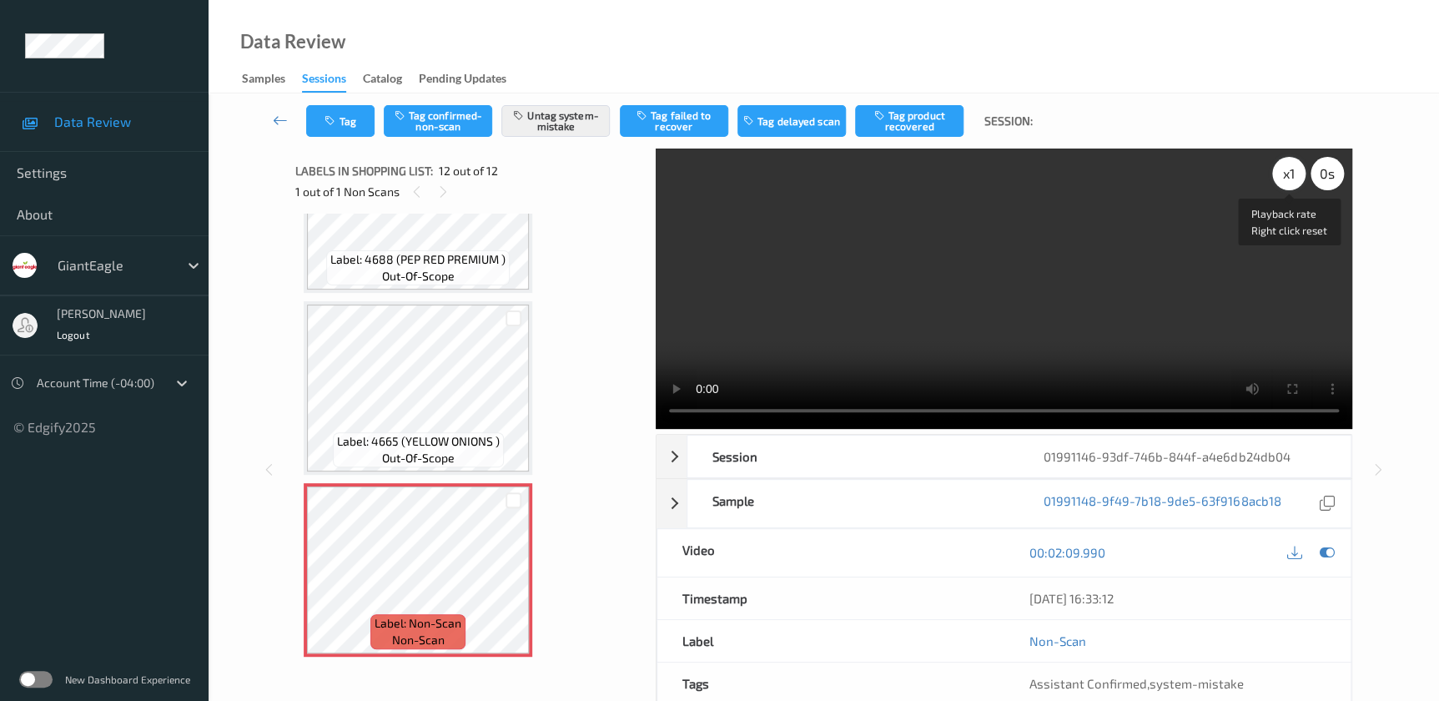
click at [1289, 171] on div "x 1" at bounding box center [1288, 173] width 33 height 33
click at [1289, 171] on div "x 2" at bounding box center [1288, 173] width 33 height 33
click at [1289, 171] on div "x 4" at bounding box center [1288, 173] width 33 height 33
click at [1228, 292] on video at bounding box center [1004, 288] width 696 height 280
click at [349, 123] on button "Tag" at bounding box center [340, 121] width 68 height 32
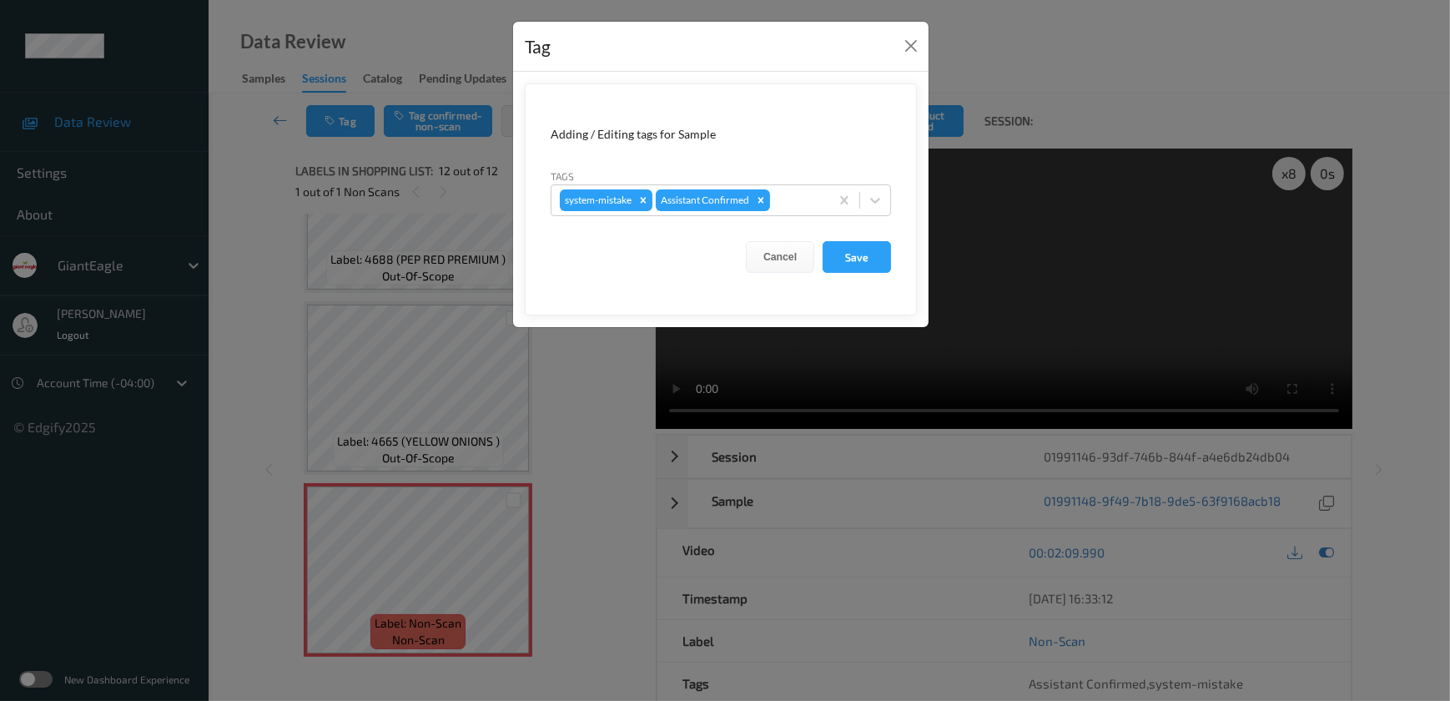
click at [546, 455] on div "Tag Adding / Editing tags for Sample Tags system-mistake Assistant Confirmed Ca…" at bounding box center [725, 350] width 1450 height 701
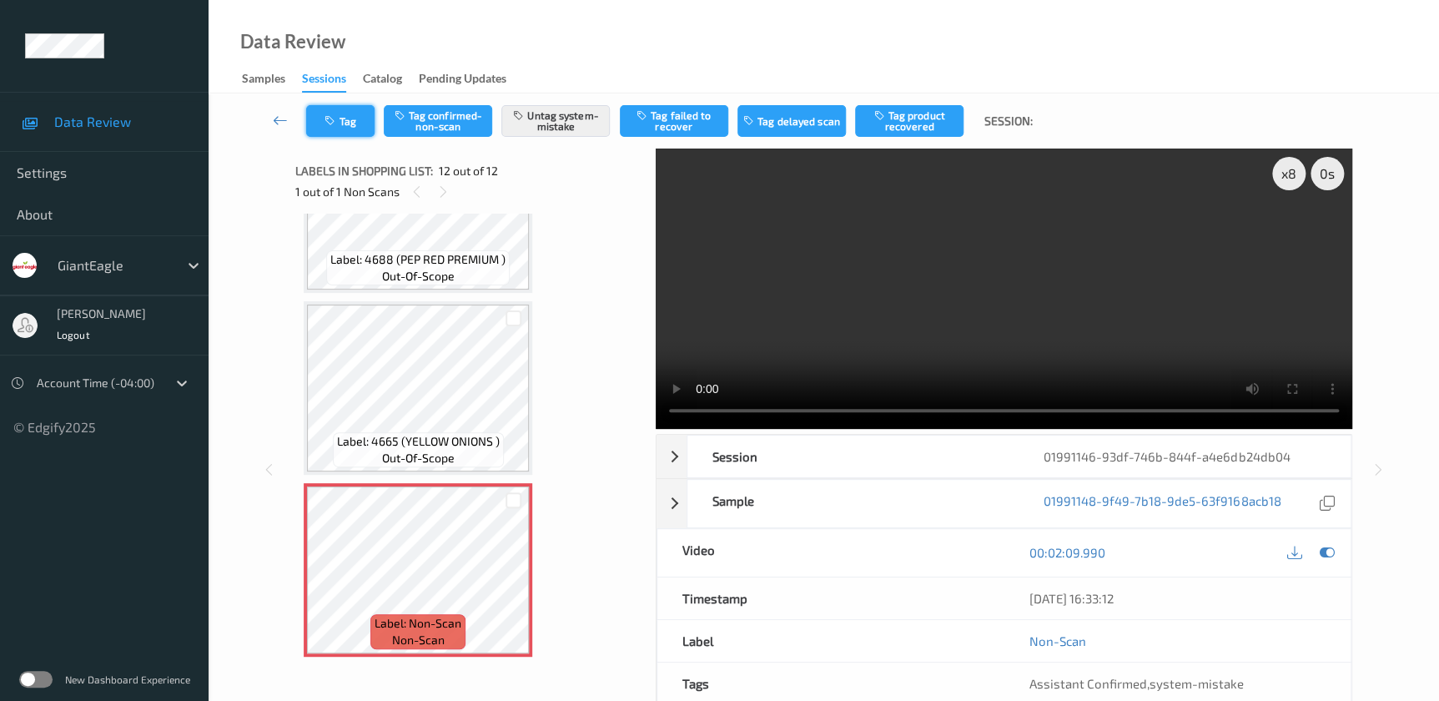
click at [331, 124] on icon "button" at bounding box center [331, 121] width 14 height 12
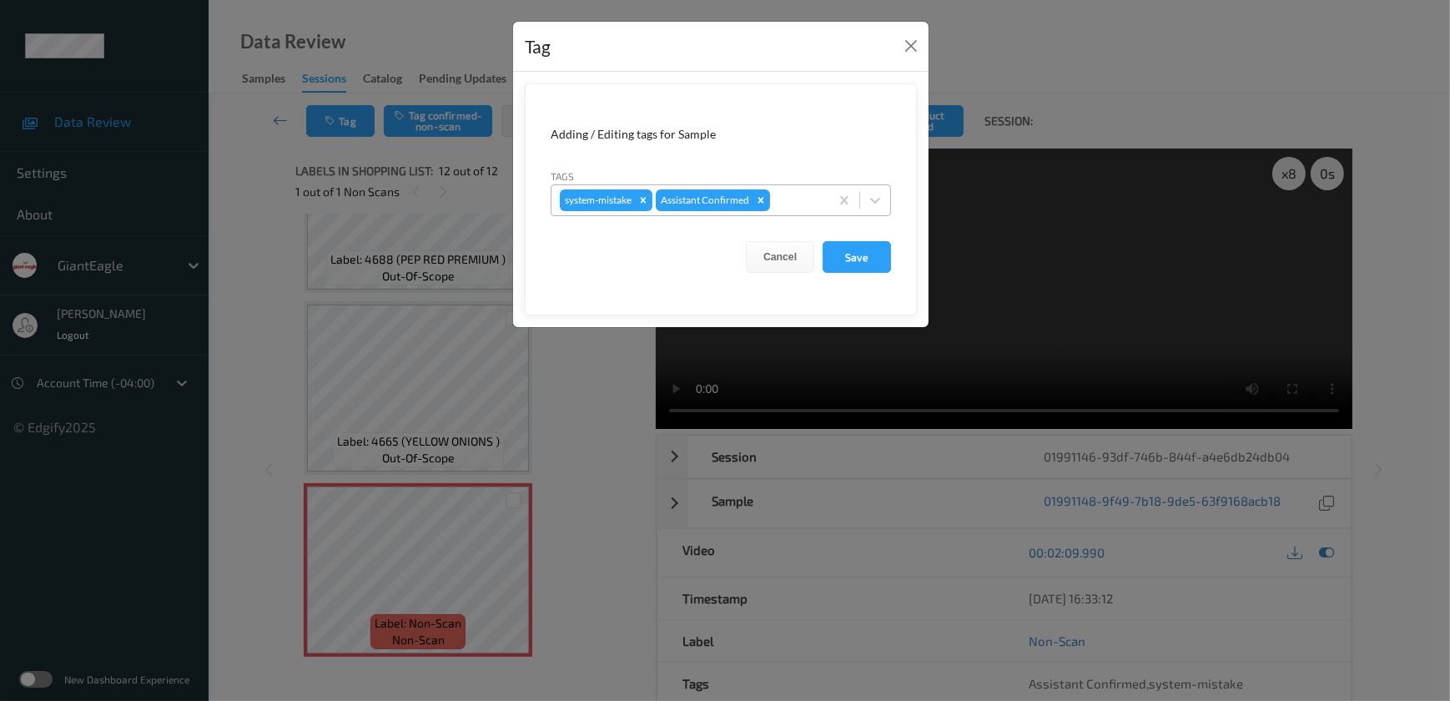
click at [789, 191] on div at bounding box center [797, 200] width 48 height 20
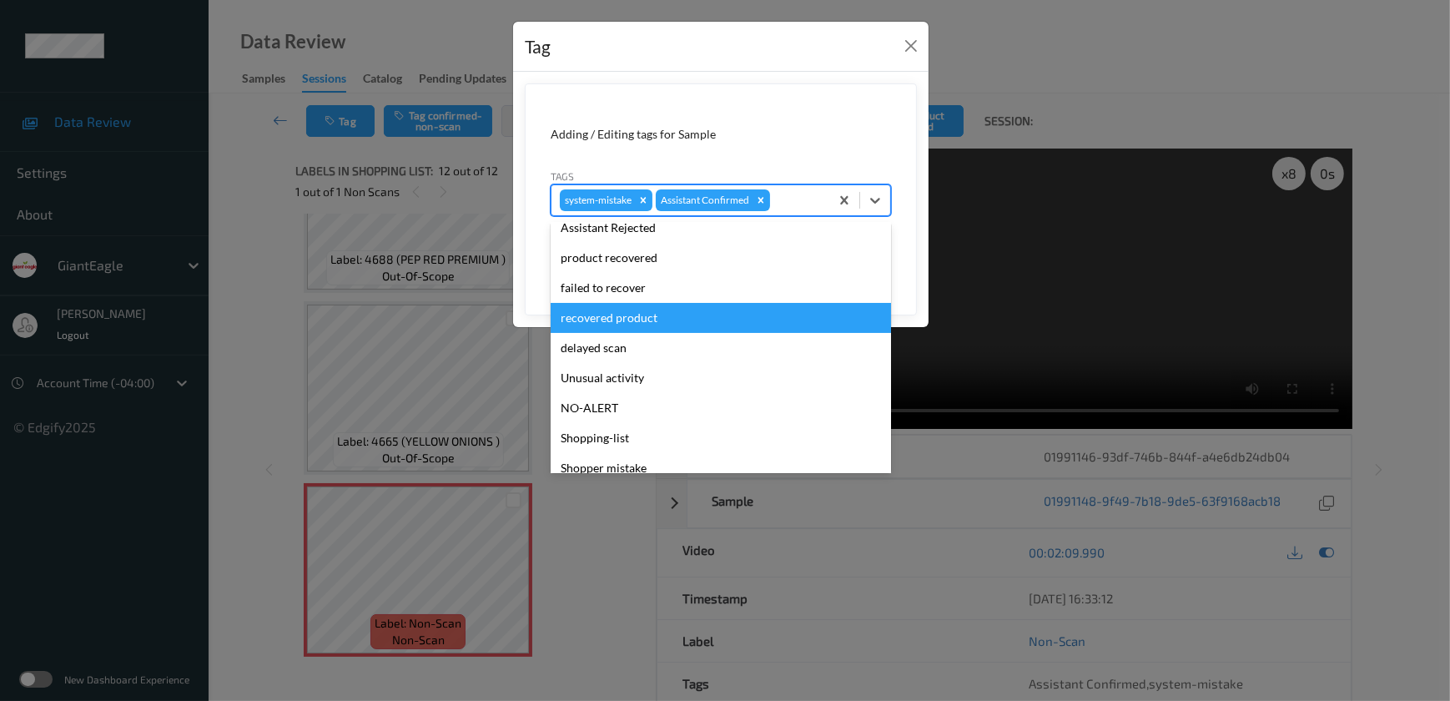
scroll to position [147, 0]
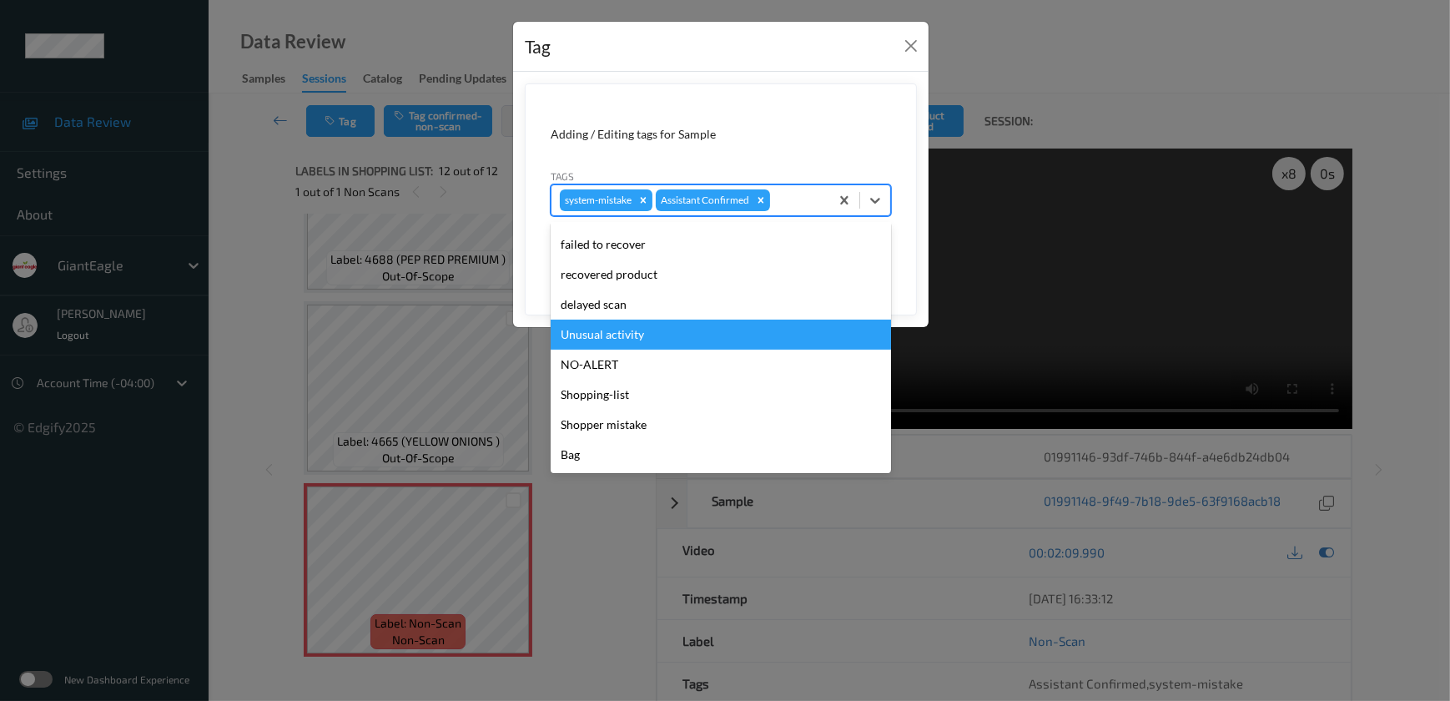
click at [661, 344] on div "Unusual activity" at bounding box center [720, 334] width 340 height 30
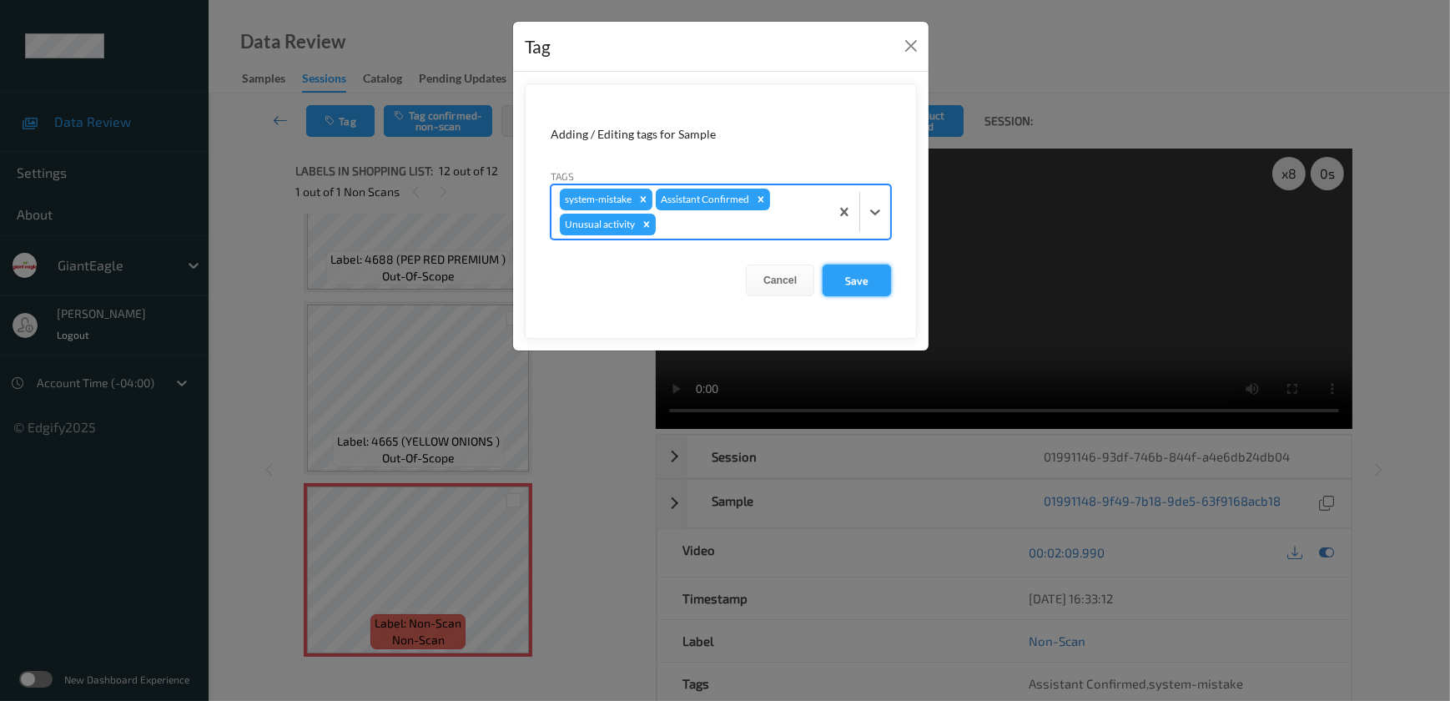
click at [847, 287] on button "Save" at bounding box center [856, 280] width 68 height 32
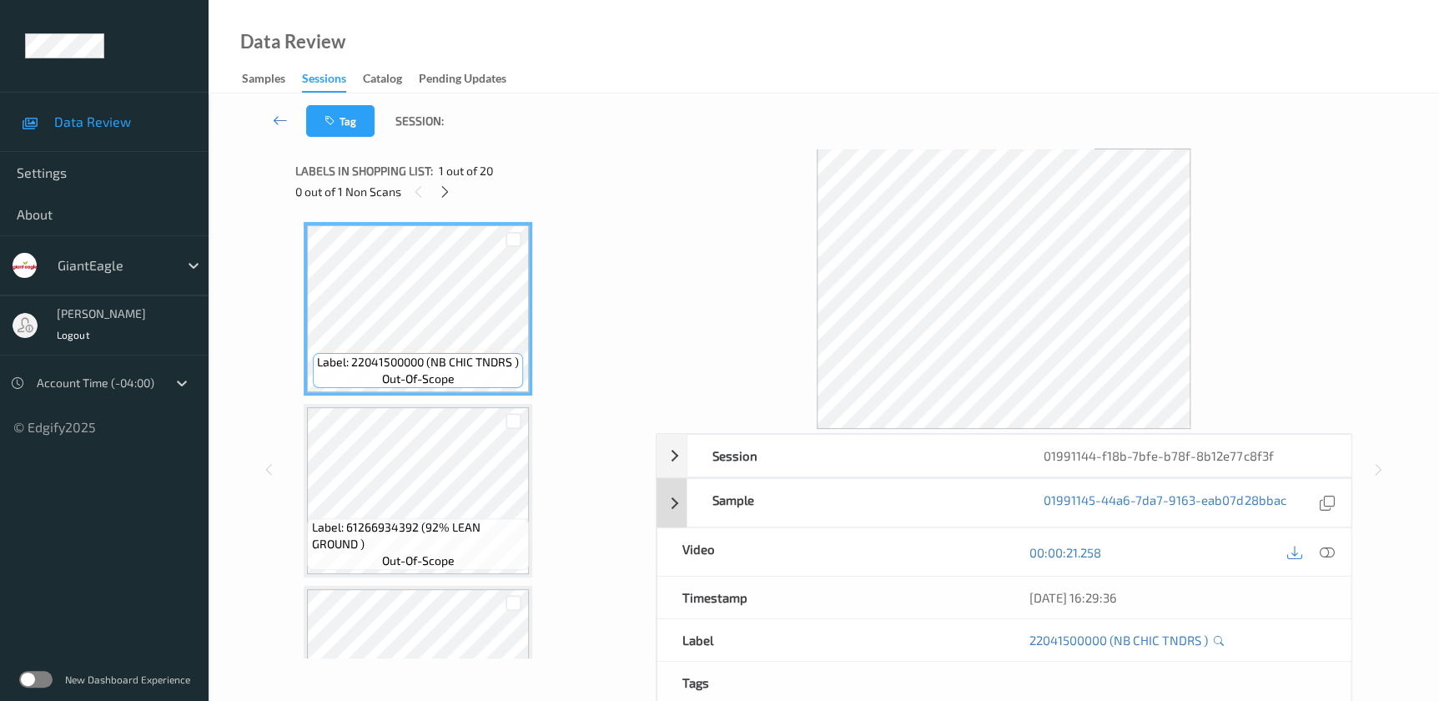
drag, startPoint x: 1320, startPoint y: 549, endPoint x: 1124, endPoint y: 367, distance: 267.3
click at [1320, 549] on icon at bounding box center [1326, 552] width 15 height 15
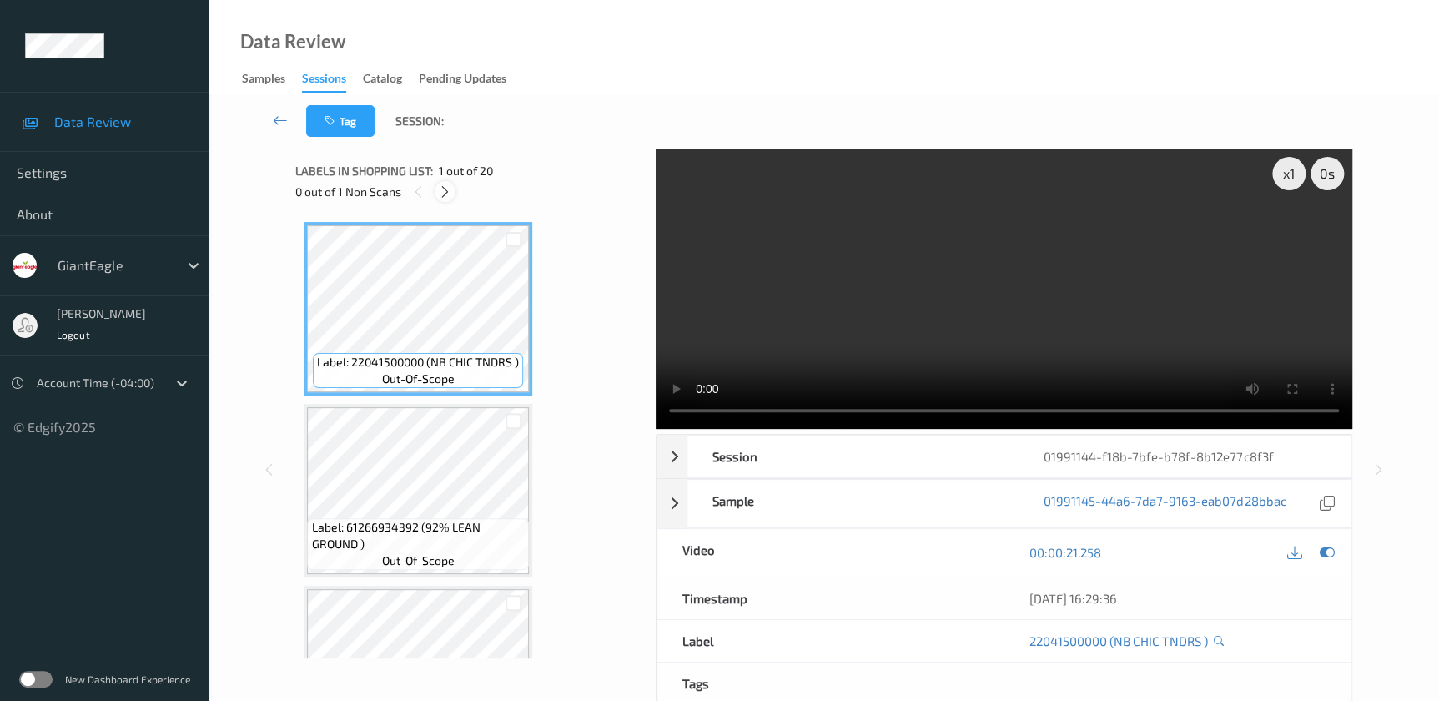
click at [448, 192] on icon at bounding box center [445, 191] width 14 height 15
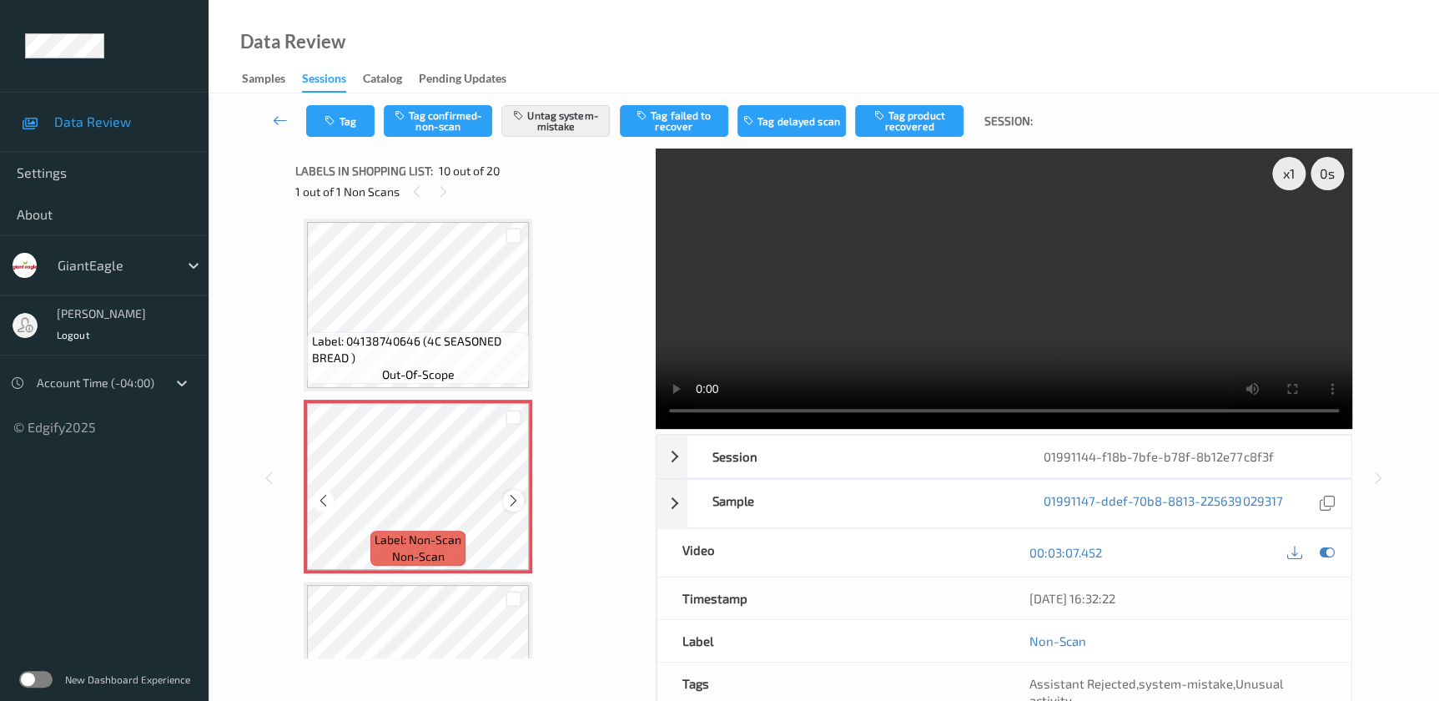
click at [514, 496] on icon at bounding box center [513, 500] width 14 height 15
click at [515, 496] on icon at bounding box center [513, 500] width 14 height 15
click at [508, 495] on icon at bounding box center [513, 500] width 14 height 15
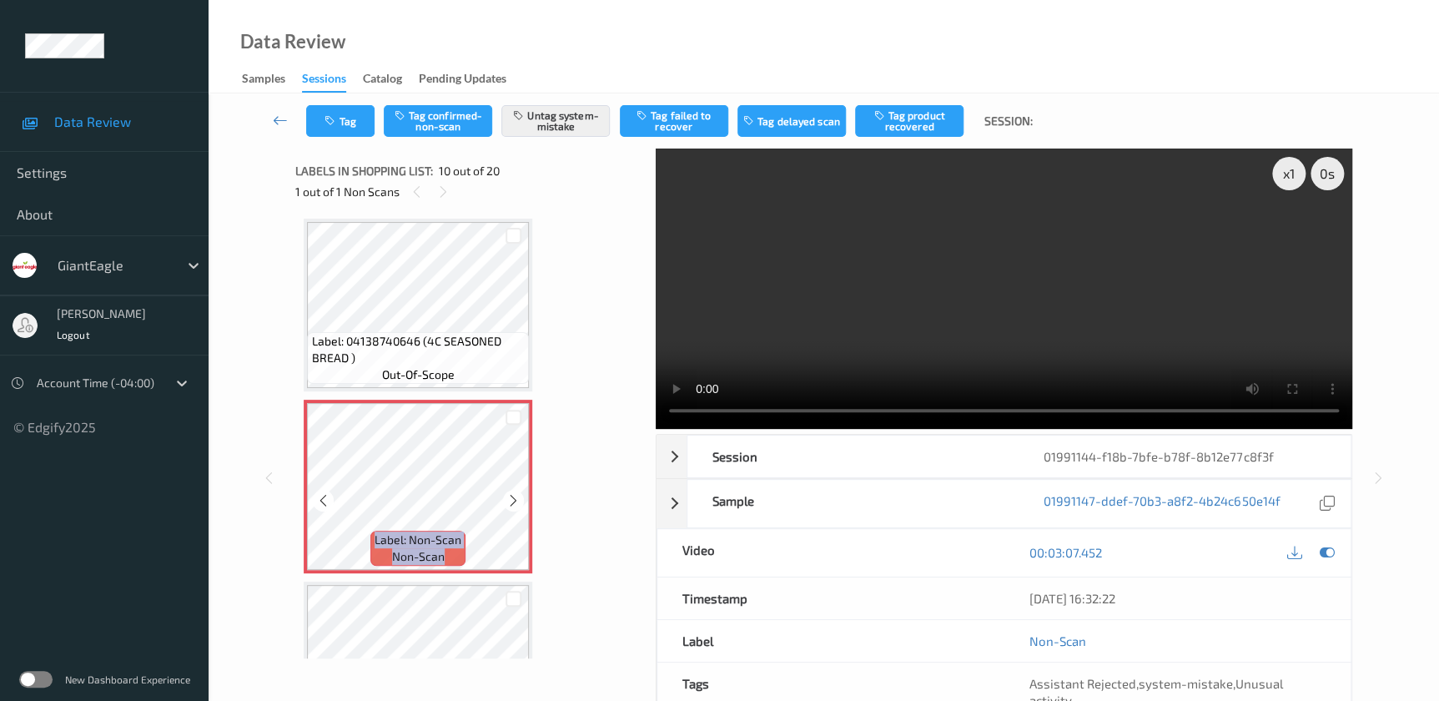
click at [508, 495] on icon at bounding box center [513, 500] width 14 height 15
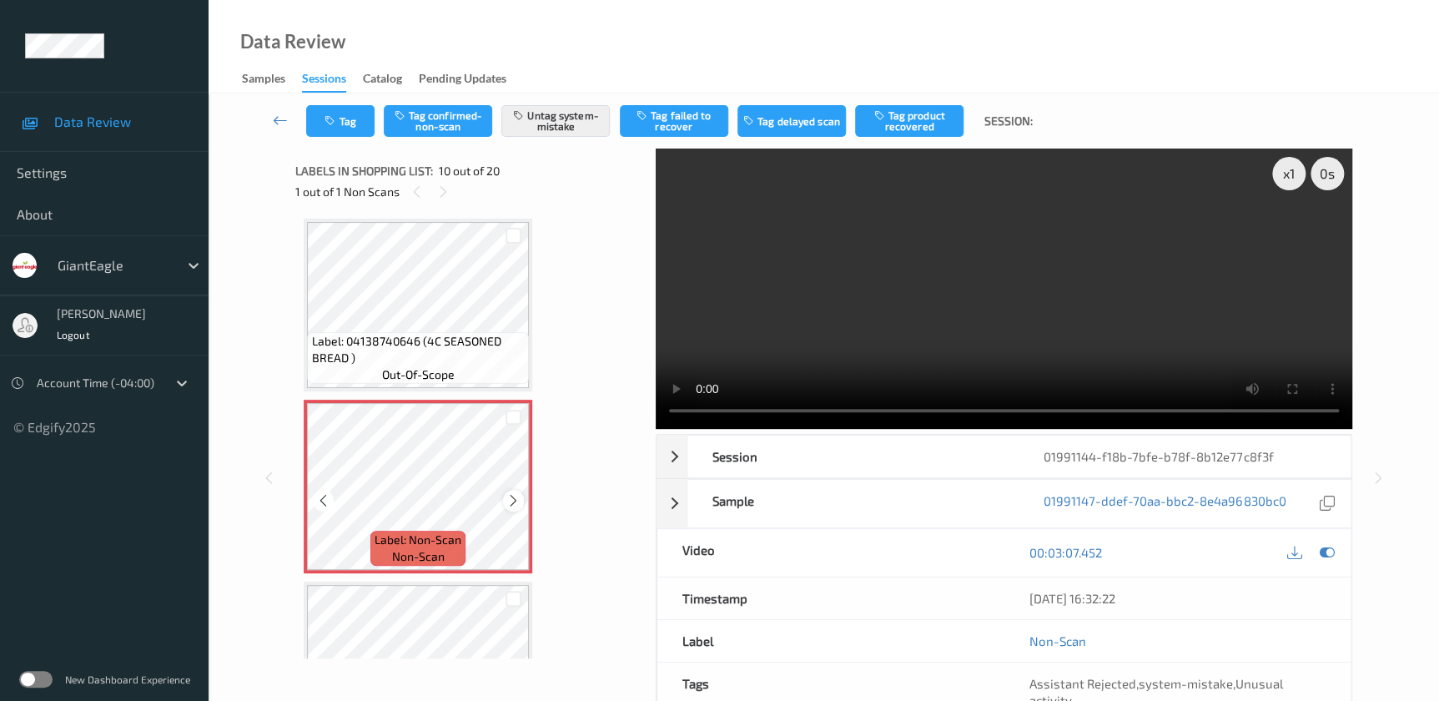
click at [510, 495] on icon at bounding box center [513, 500] width 14 height 15
click at [1027, 251] on video at bounding box center [1004, 288] width 696 height 280
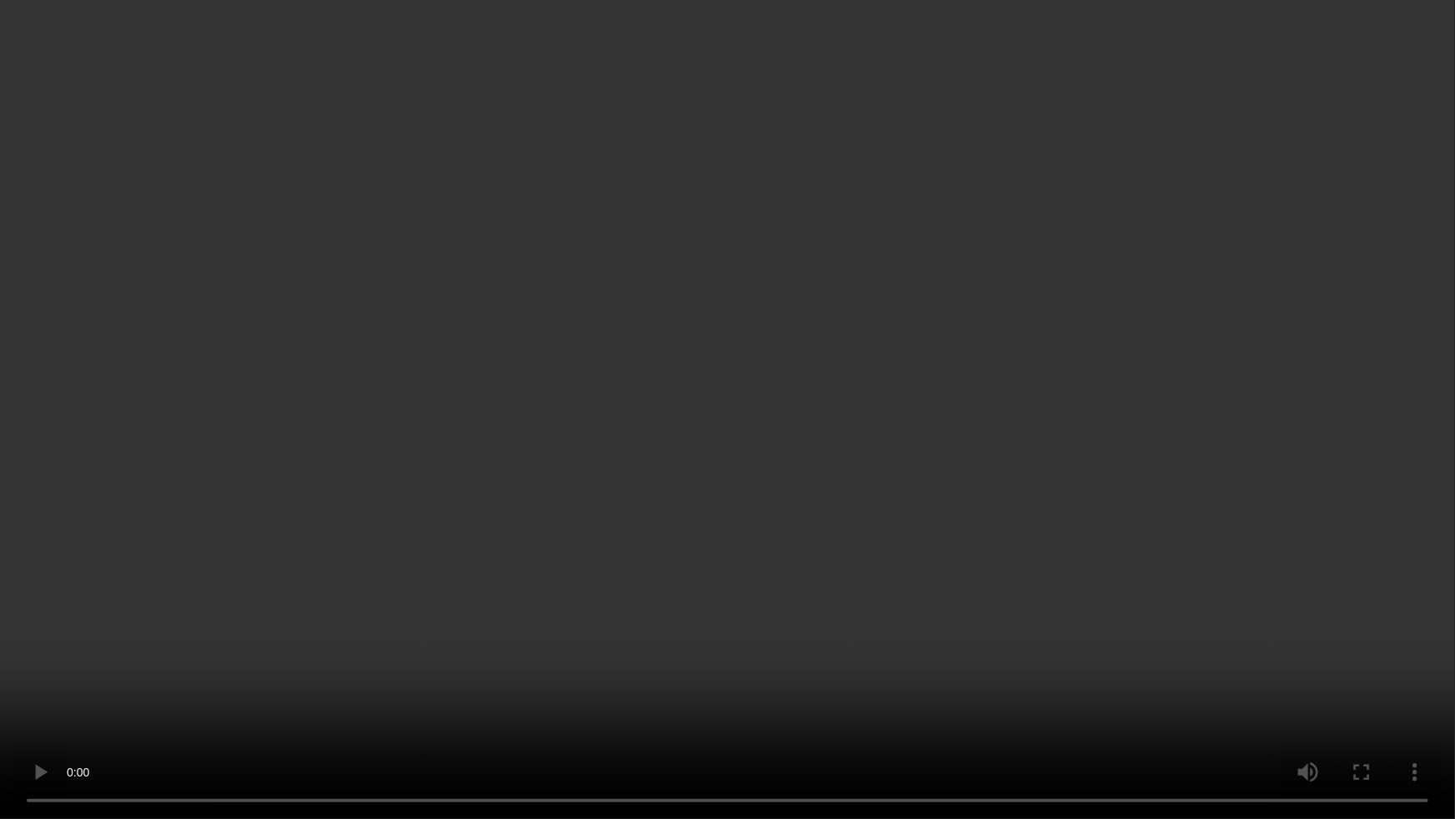
click at [992, 420] on video at bounding box center [727, 409] width 1455 height 819
click at [728, 409] on video at bounding box center [727, 409] width 1455 height 819
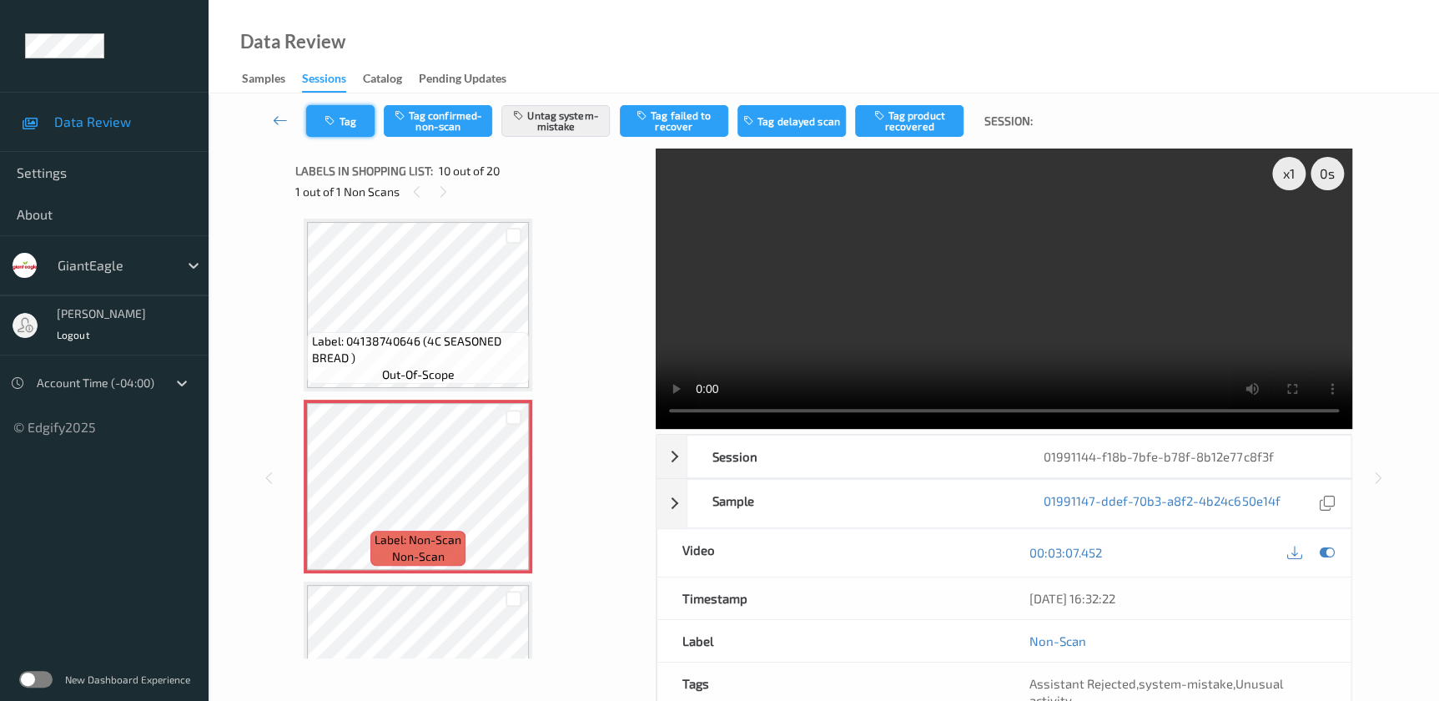
click at [329, 125] on icon "button" at bounding box center [331, 121] width 14 height 12
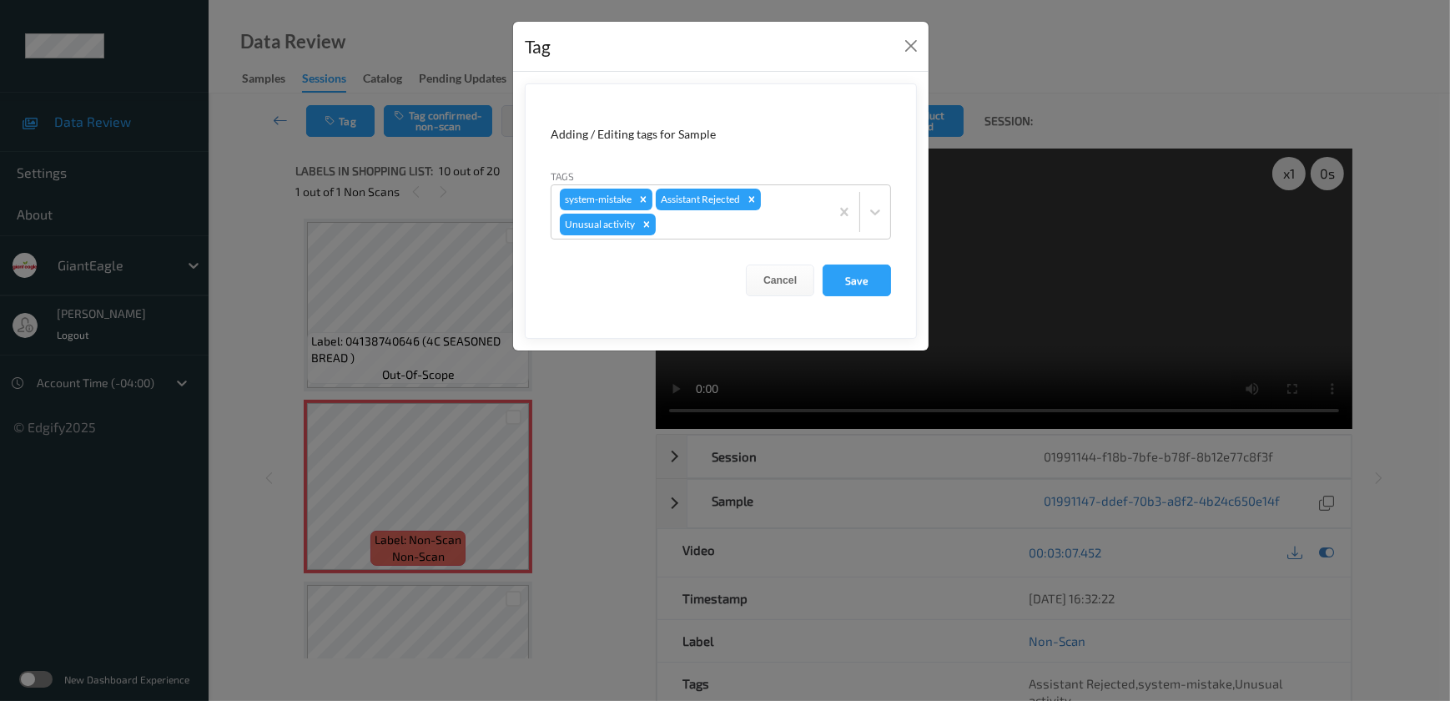
click at [581, 467] on div "Tag Adding / Editing tags for Sample Tags system-mistake Assistant Rejected Unu…" at bounding box center [725, 350] width 1450 height 701
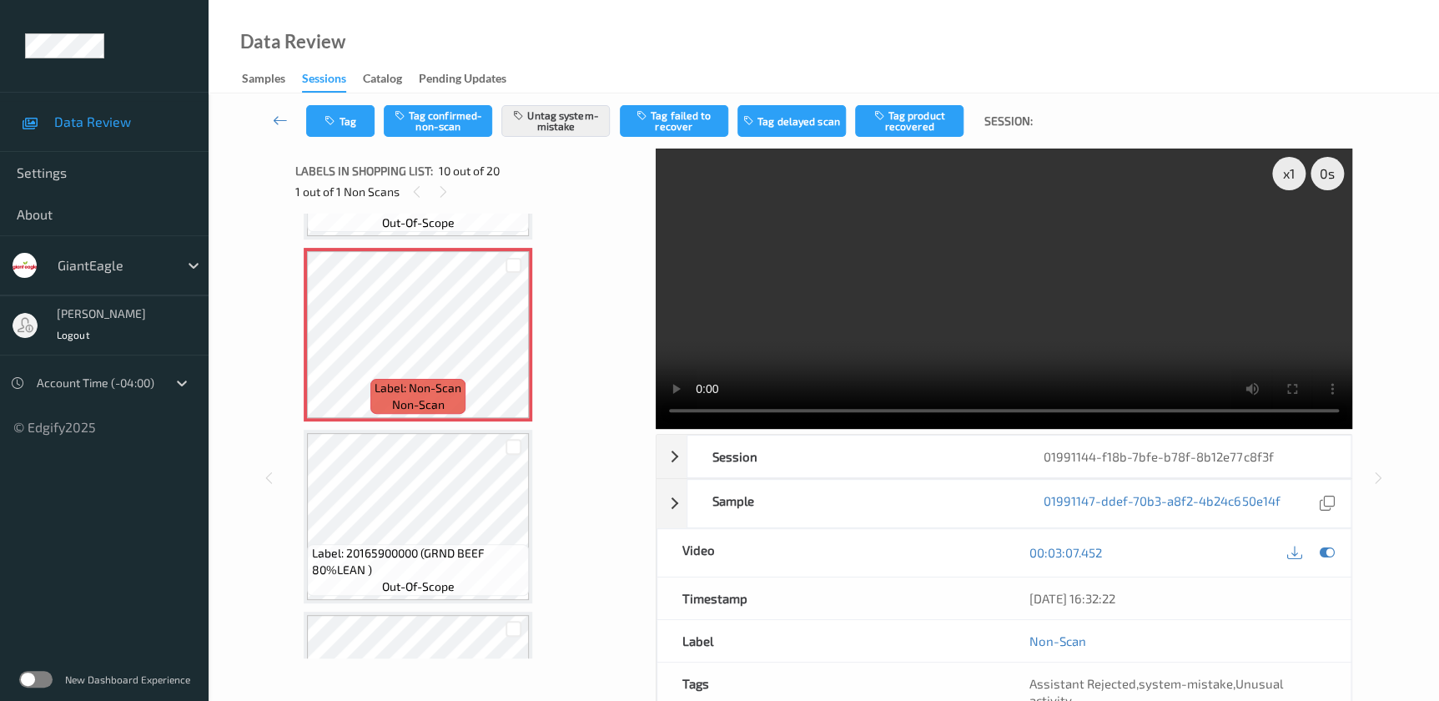
scroll to position [1610, 0]
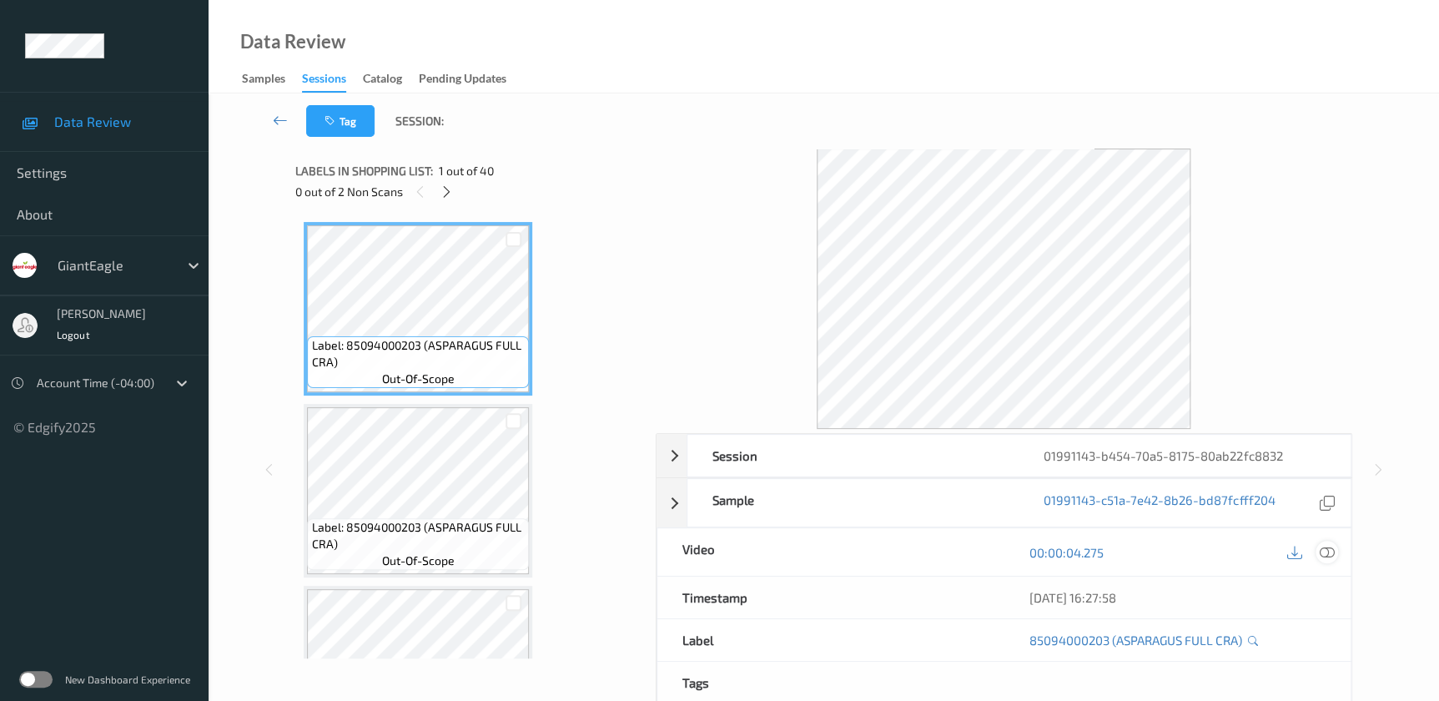
click at [1329, 550] on icon at bounding box center [1326, 552] width 15 height 15
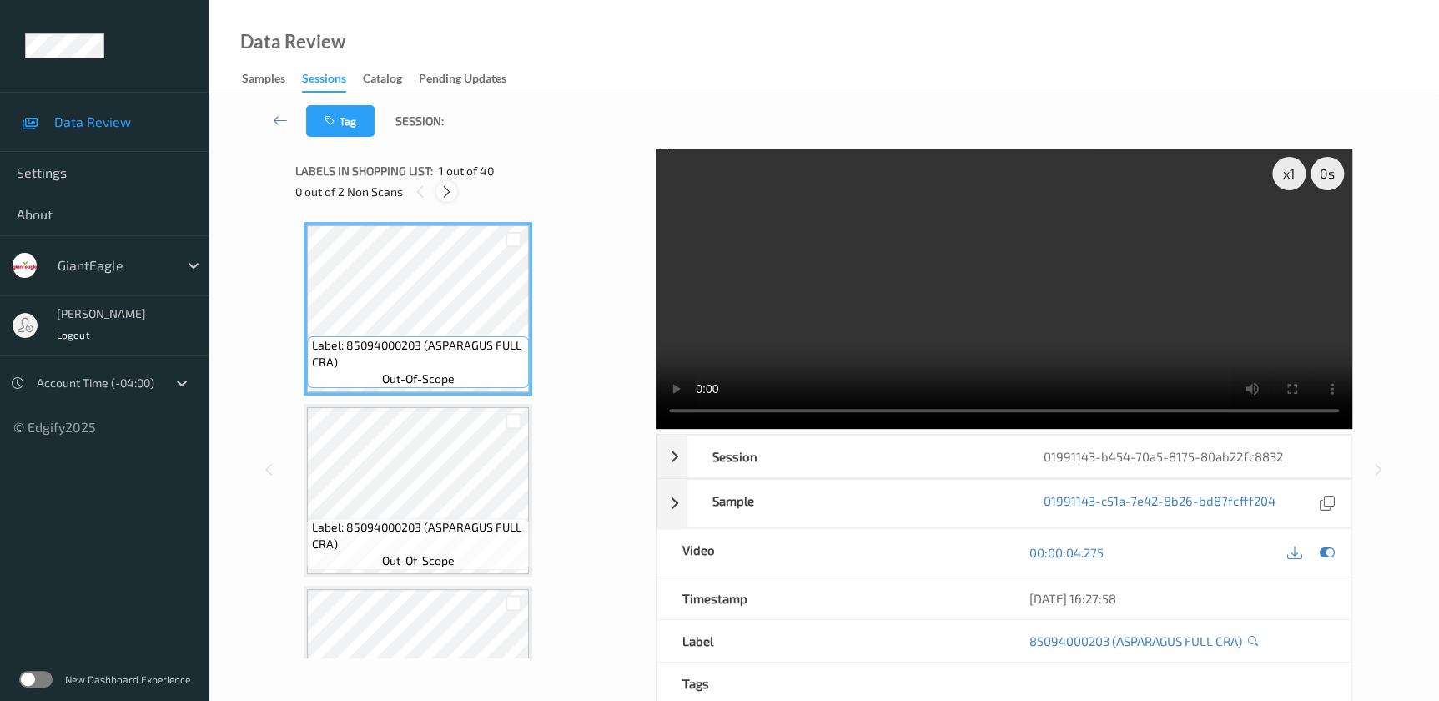
click at [449, 198] on icon at bounding box center [447, 191] width 14 height 15
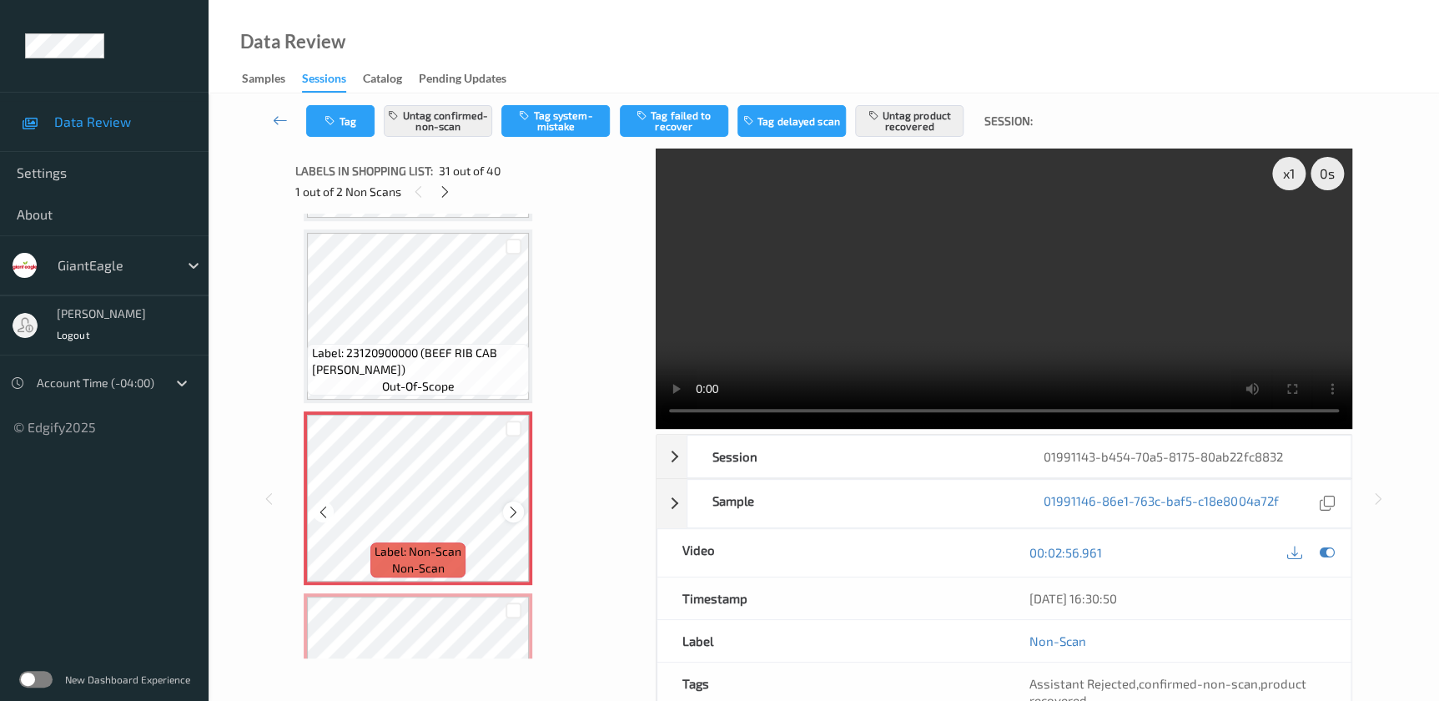
click at [512, 505] on icon at bounding box center [513, 512] width 14 height 15
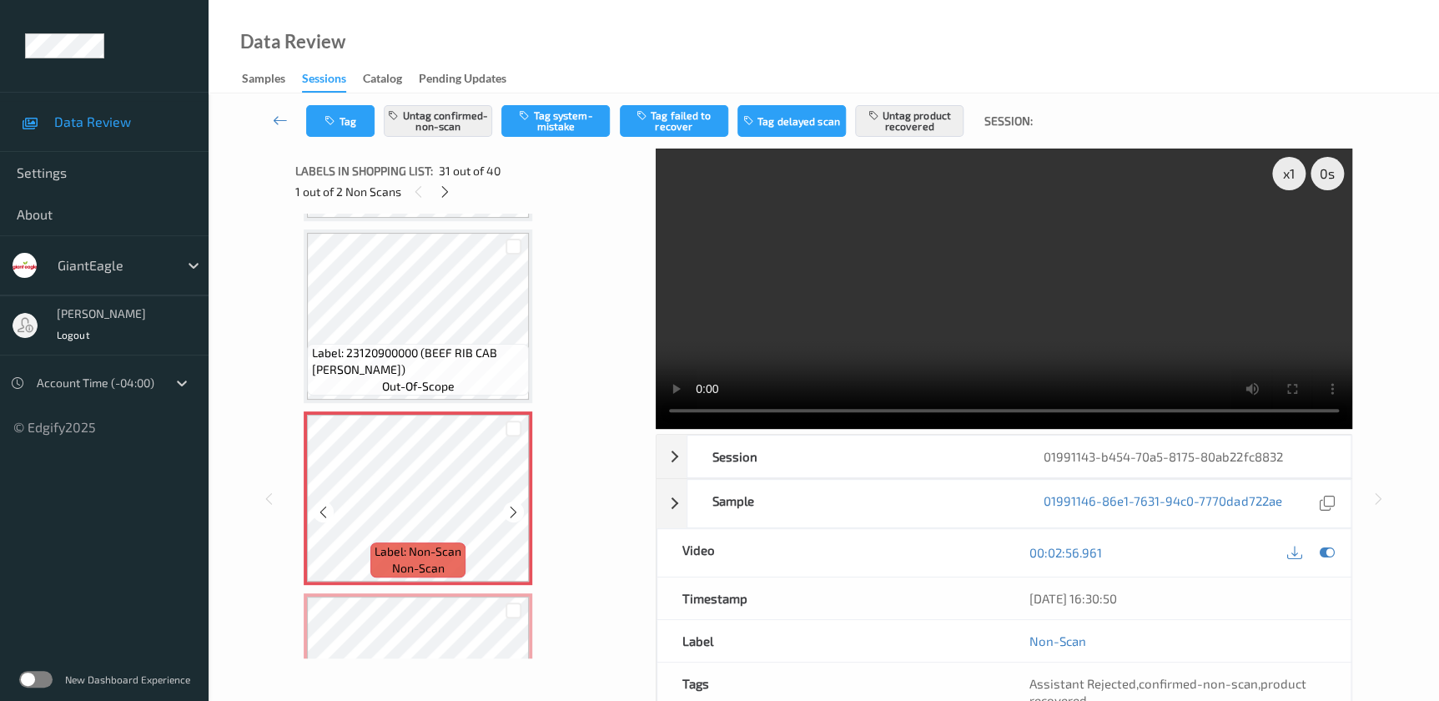
click at [512, 505] on icon at bounding box center [513, 512] width 14 height 15
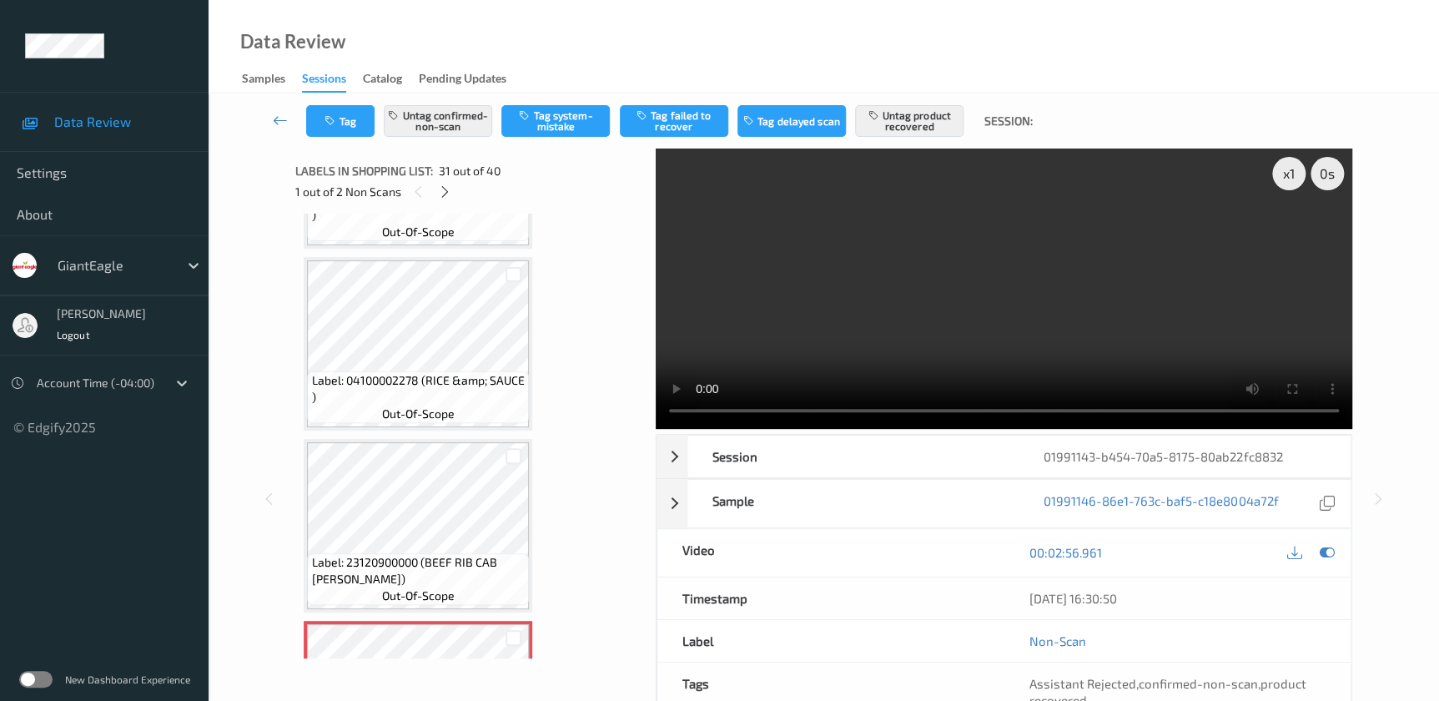
scroll to position [5035, 0]
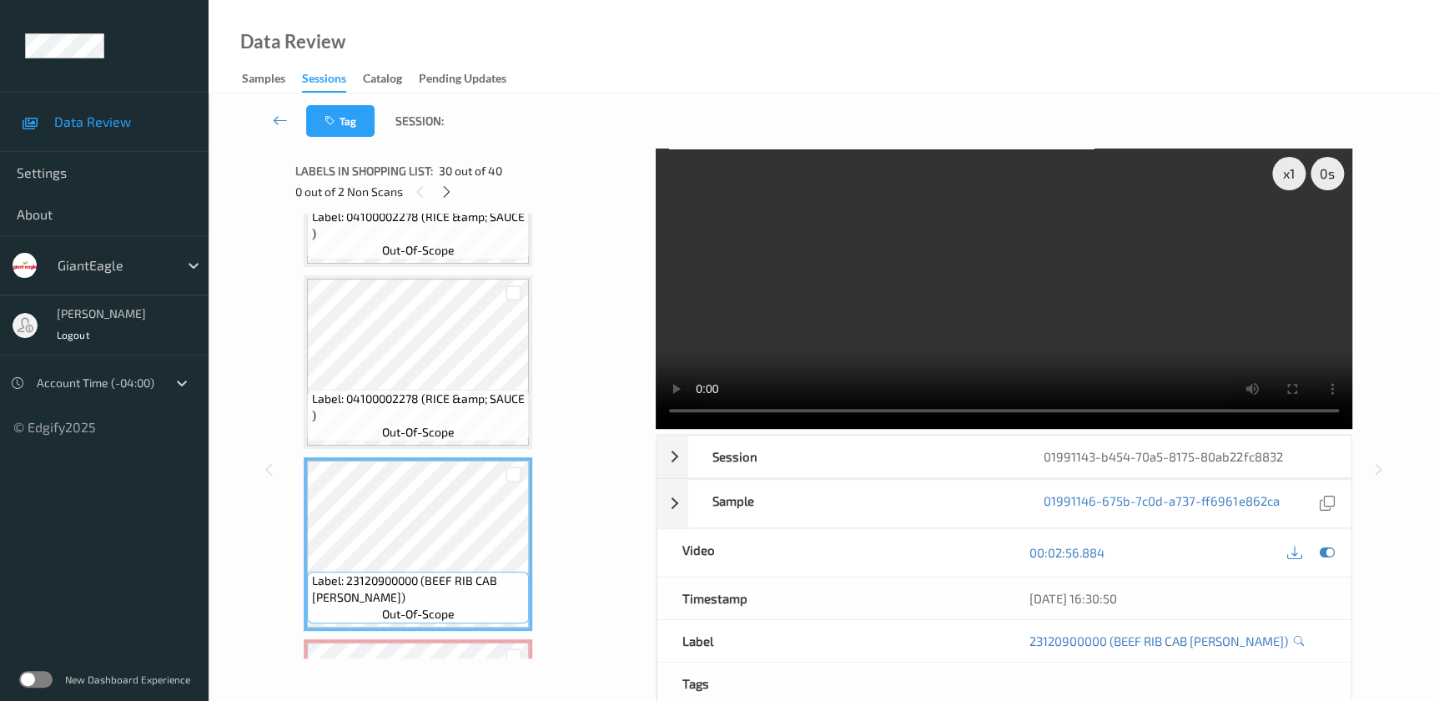
click at [961, 322] on video at bounding box center [1004, 288] width 696 height 280
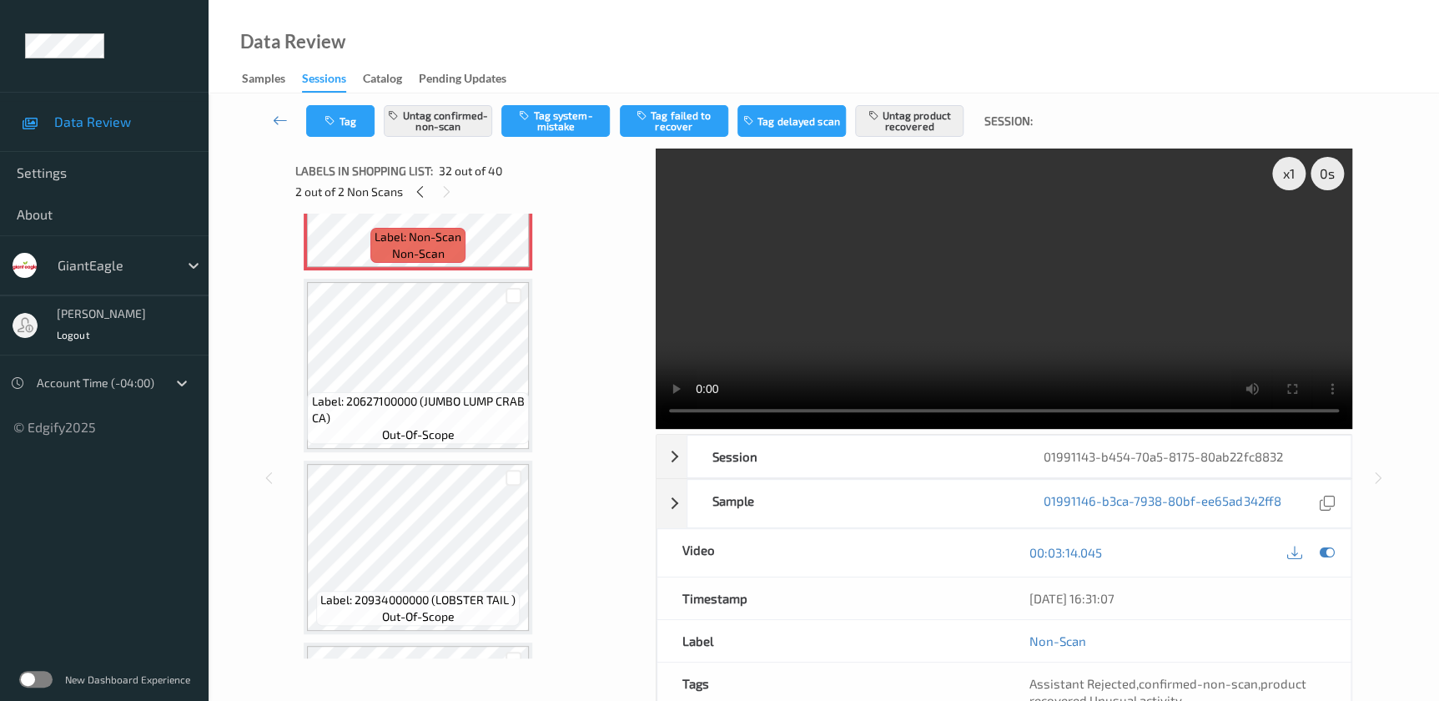
scroll to position [5793, 0]
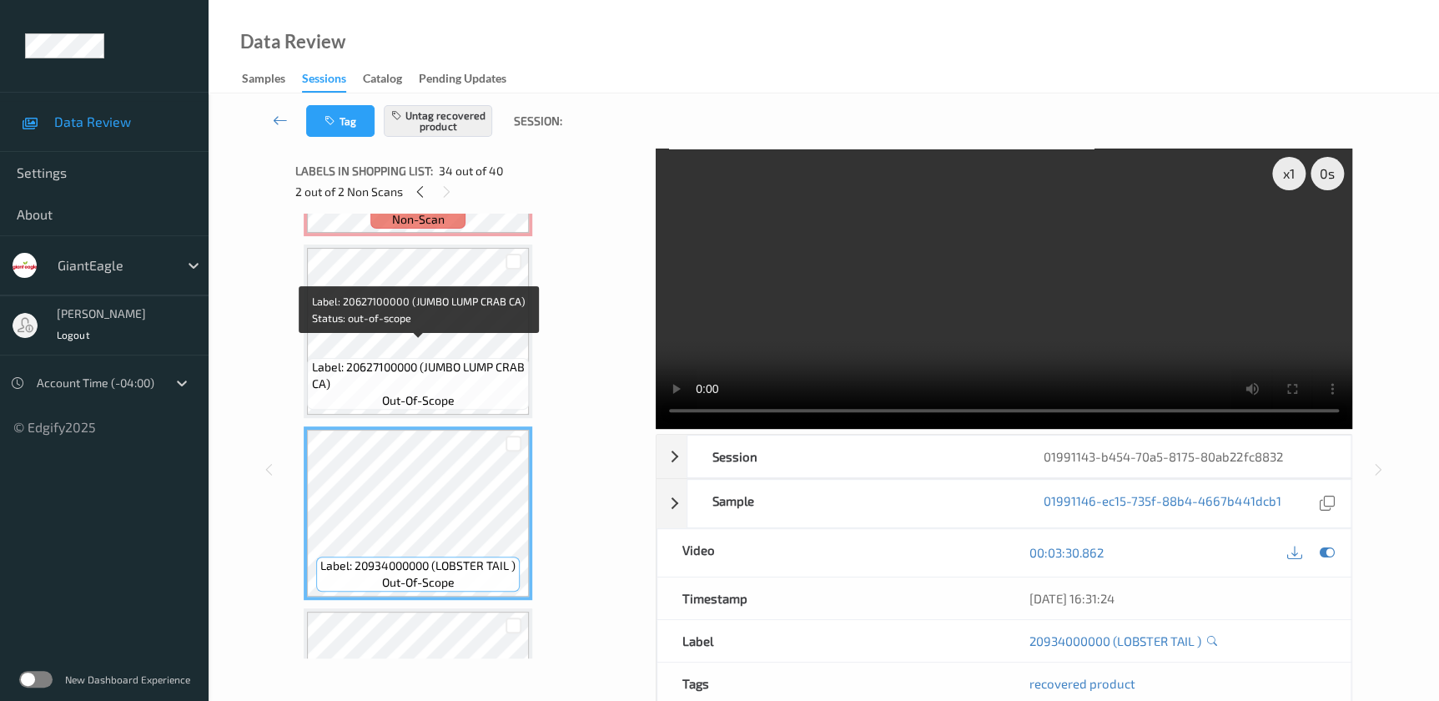
click at [473, 366] on span "Label: 20627100000 (JUMBO LUMP CRAB CA)" at bounding box center [419, 375] width 214 height 33
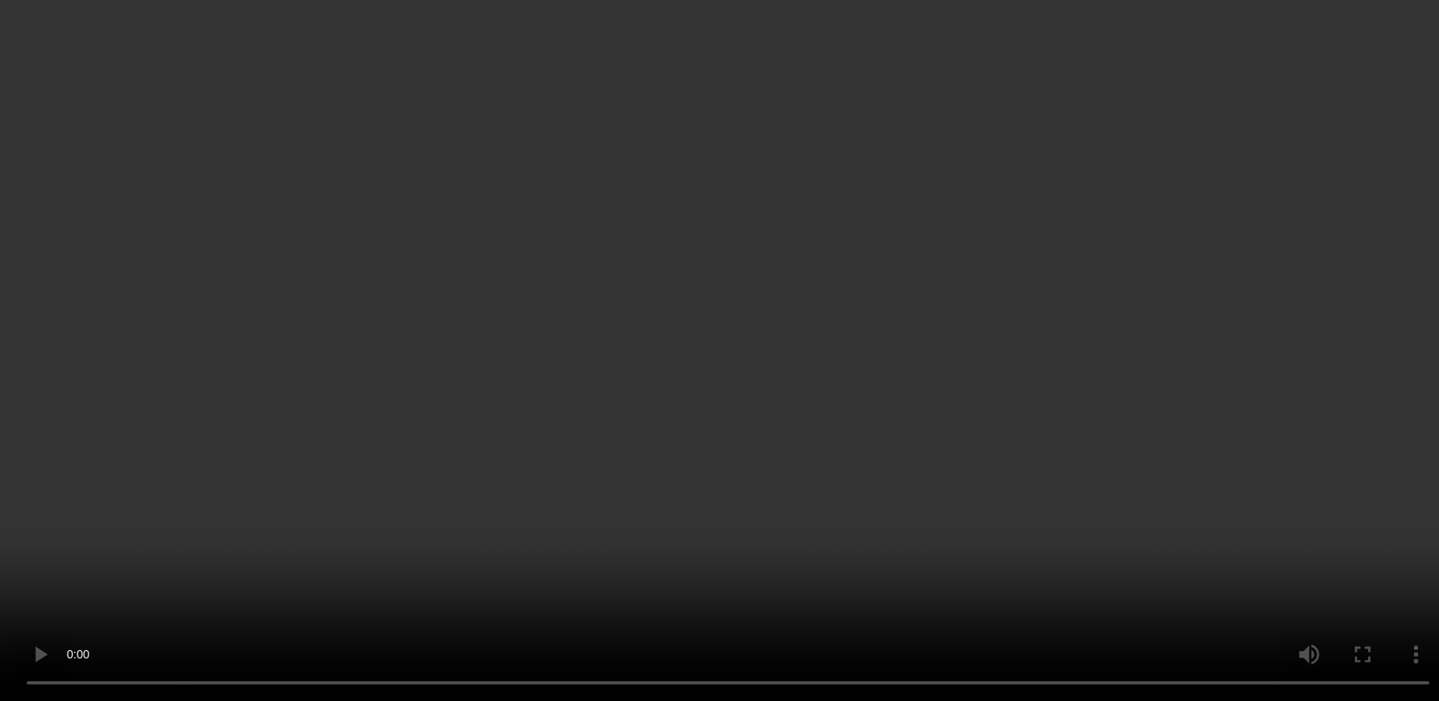
scroll to position [5869, 0]
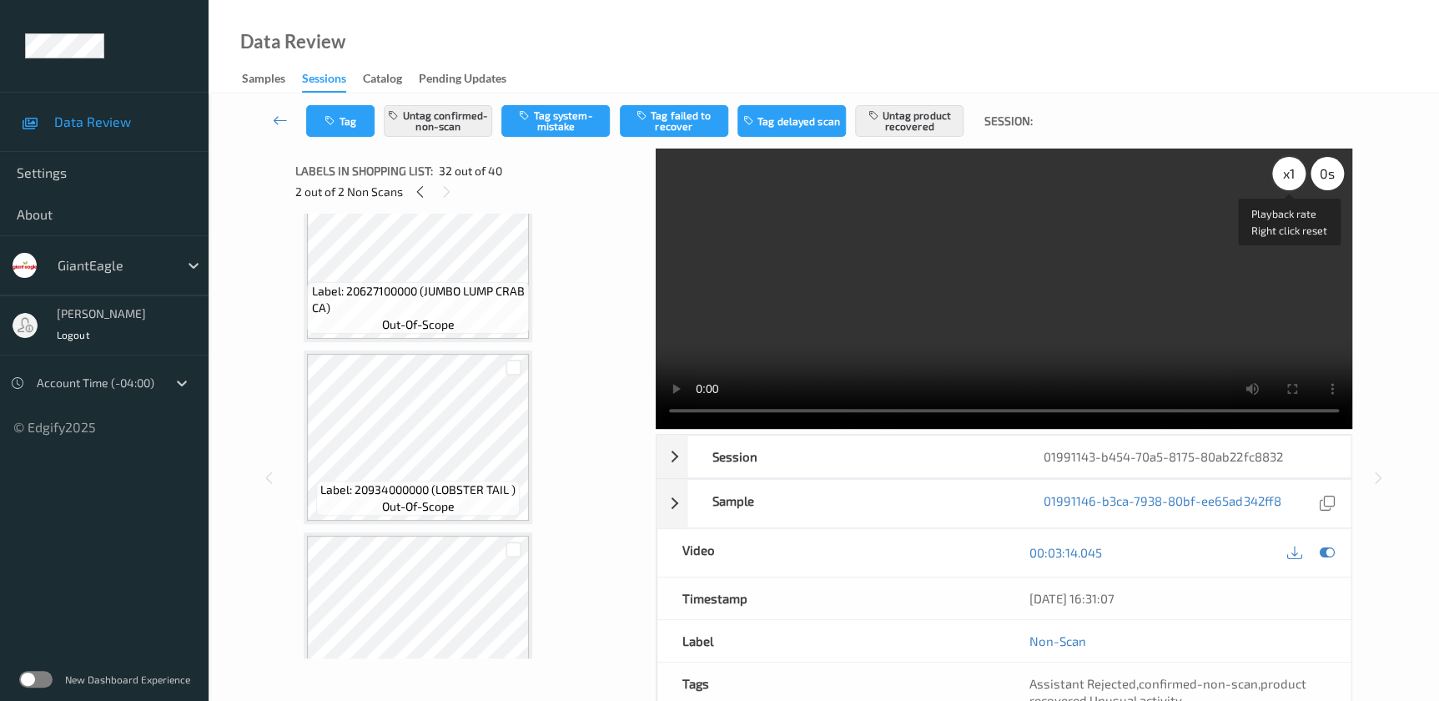
click at [1283, 173] on div "x 1" at bounding box center [1288, 173] width 33 height 33
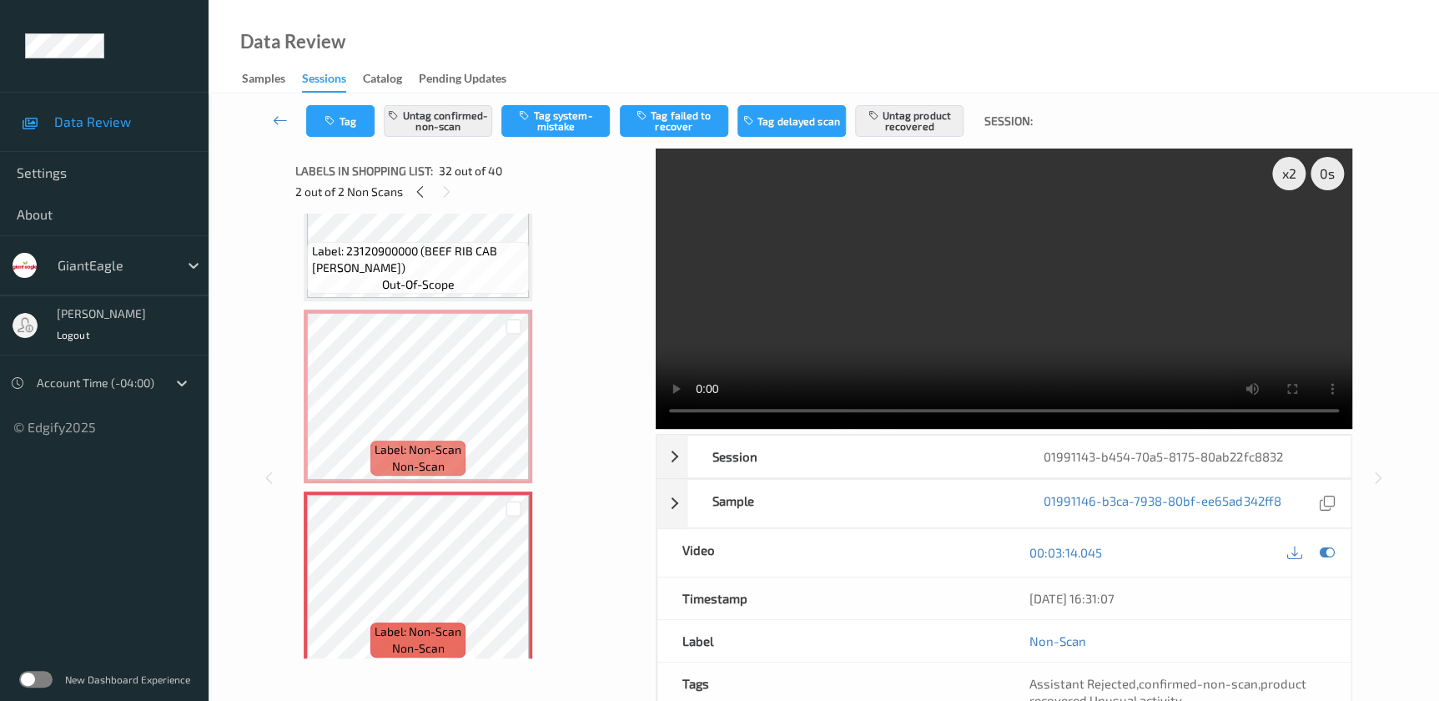
scroll to position [5338, 0]
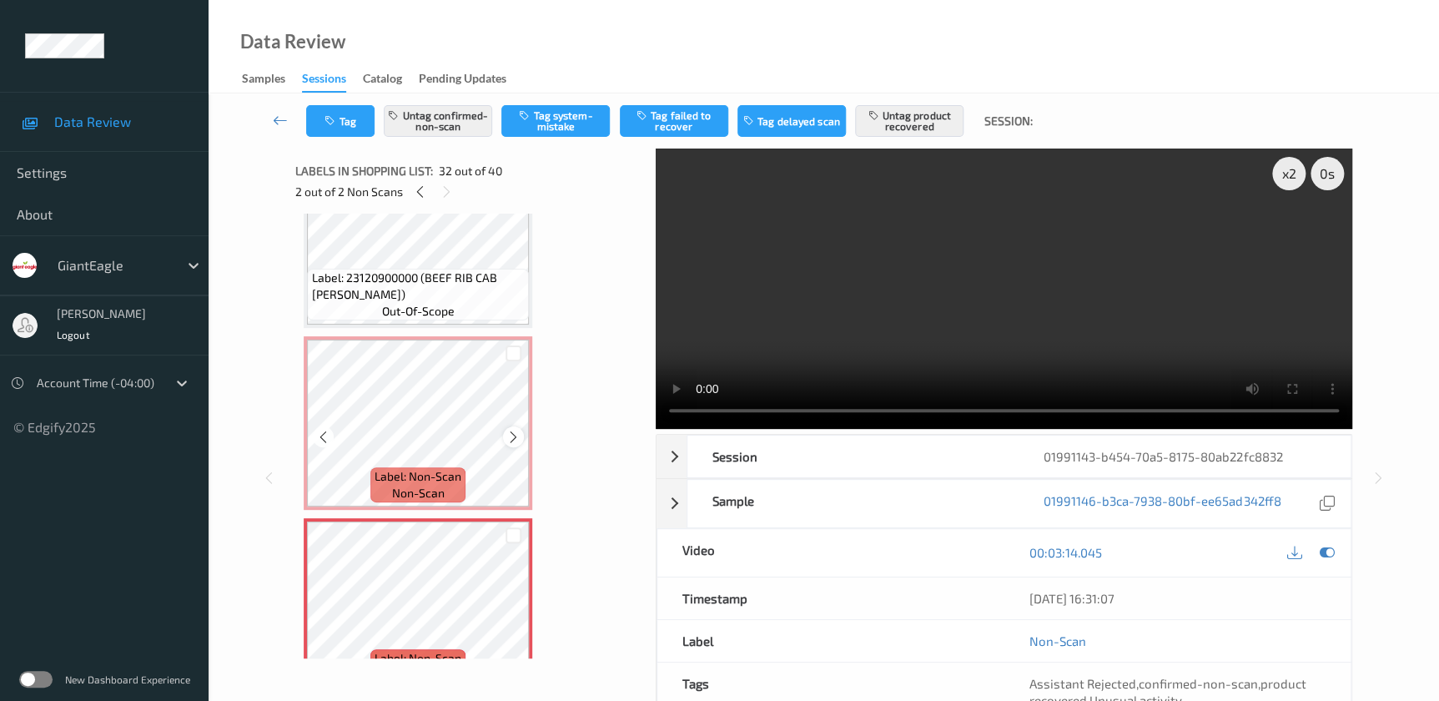
click at [512, 430] on icon at bounding box center [513, 437] width 14 height 15
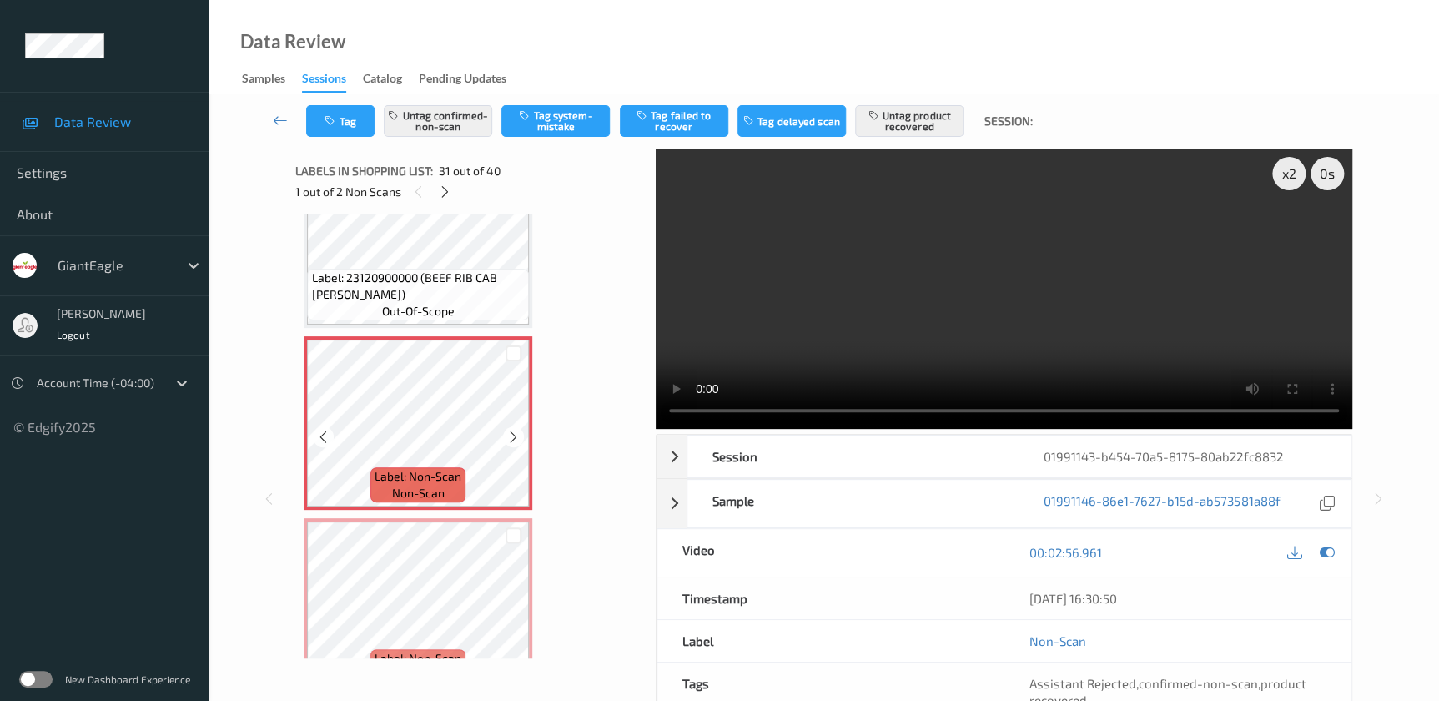
click at [512, 430] on icon at bounding box center [513, 437] width 14 height 15
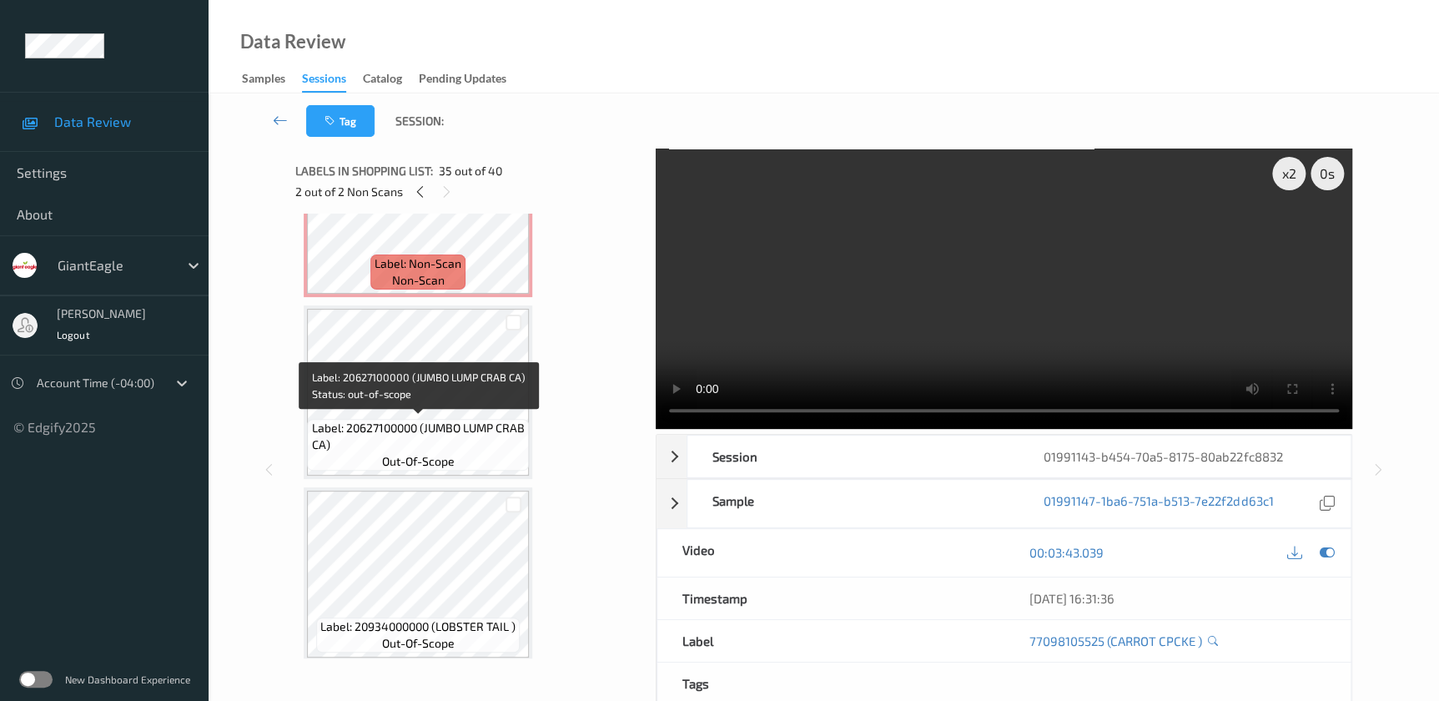
scroll to position [5717, 0]
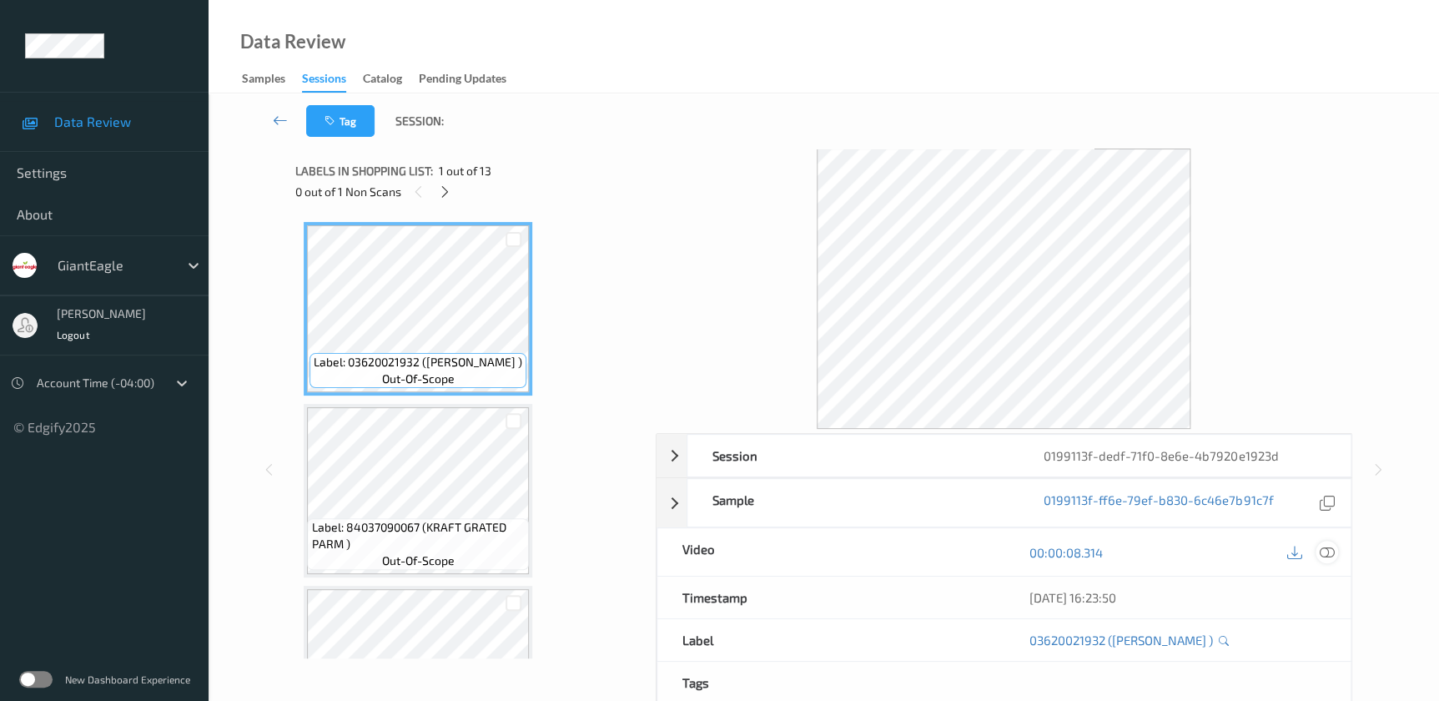
click at [1327, 550] on icon at bounding box center [1326, 552] width 15 height 15
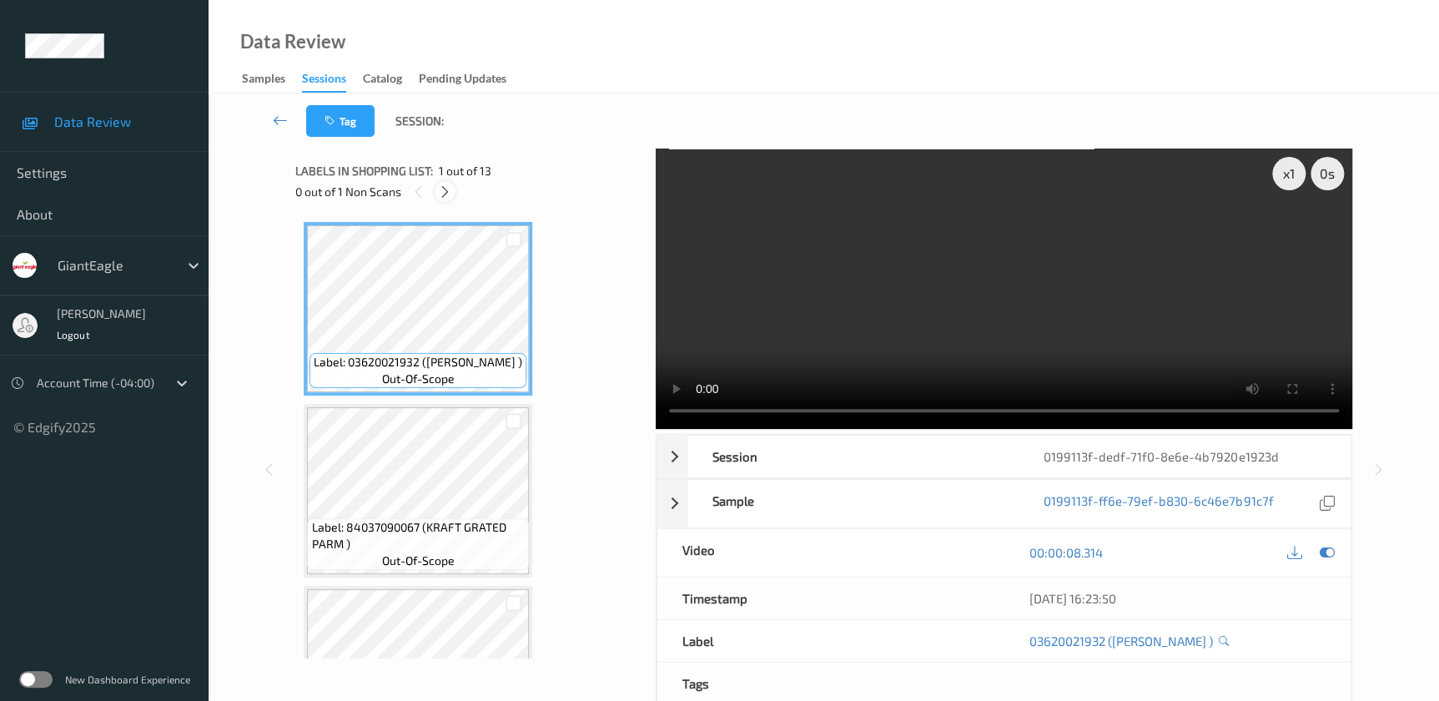
click at [445, 184] on icon at bounding box center [445, 191] width 14 height 15
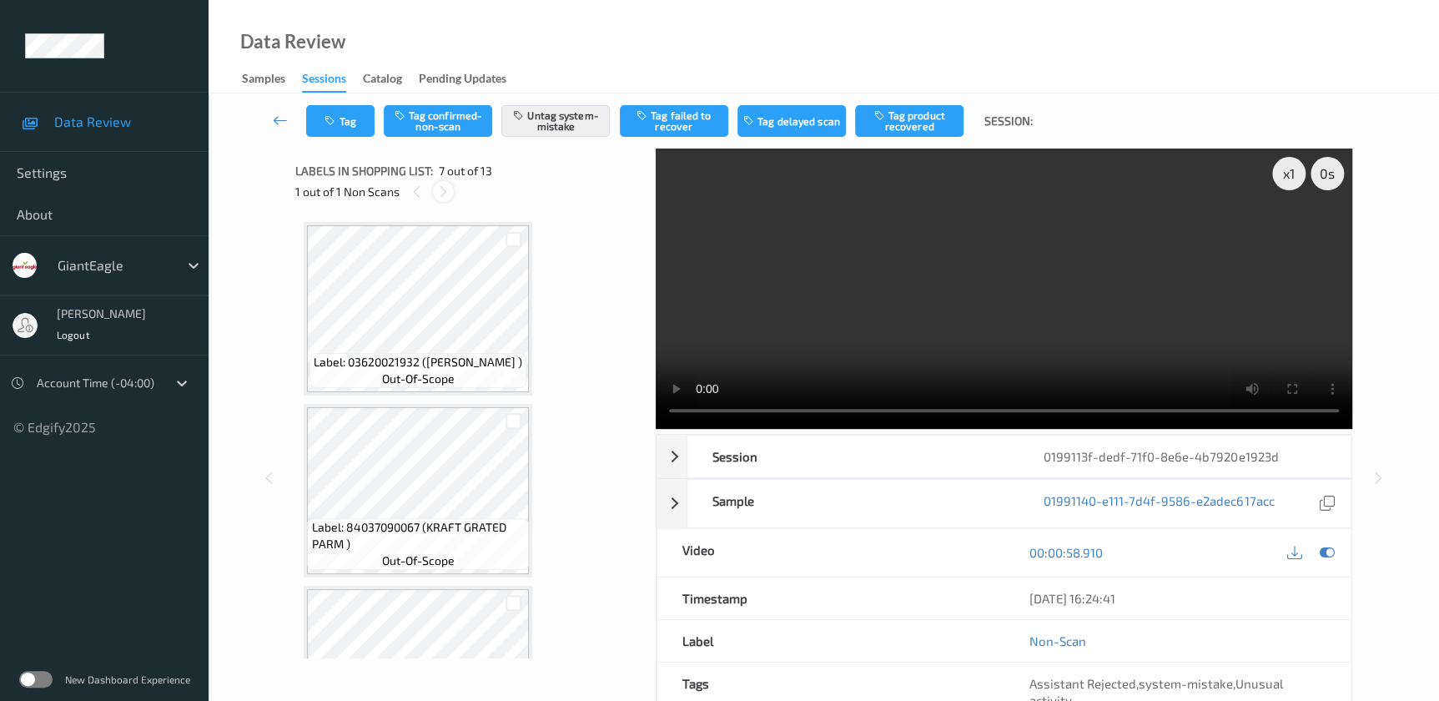
scroll to position [914, 0]
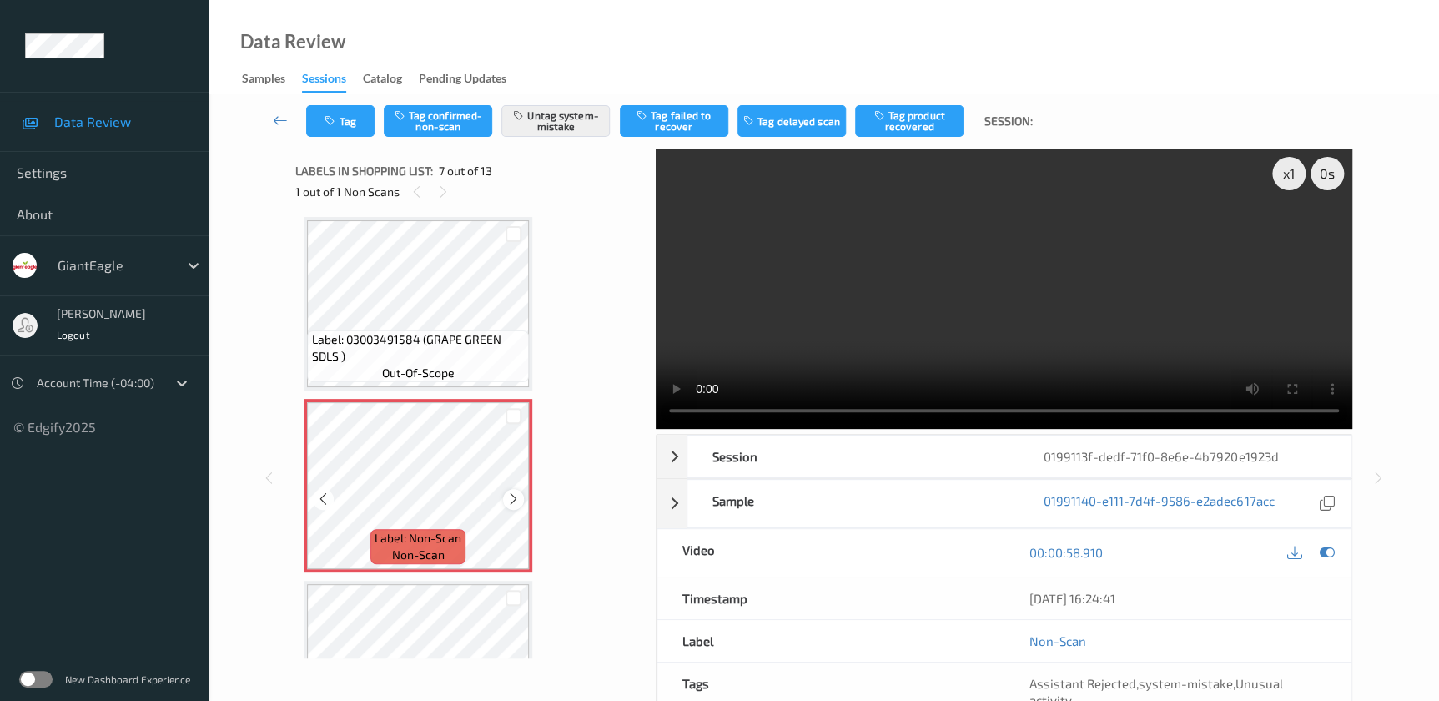
click at [511, 495] on icon at bounding box center [513, 498] width 14 height 15
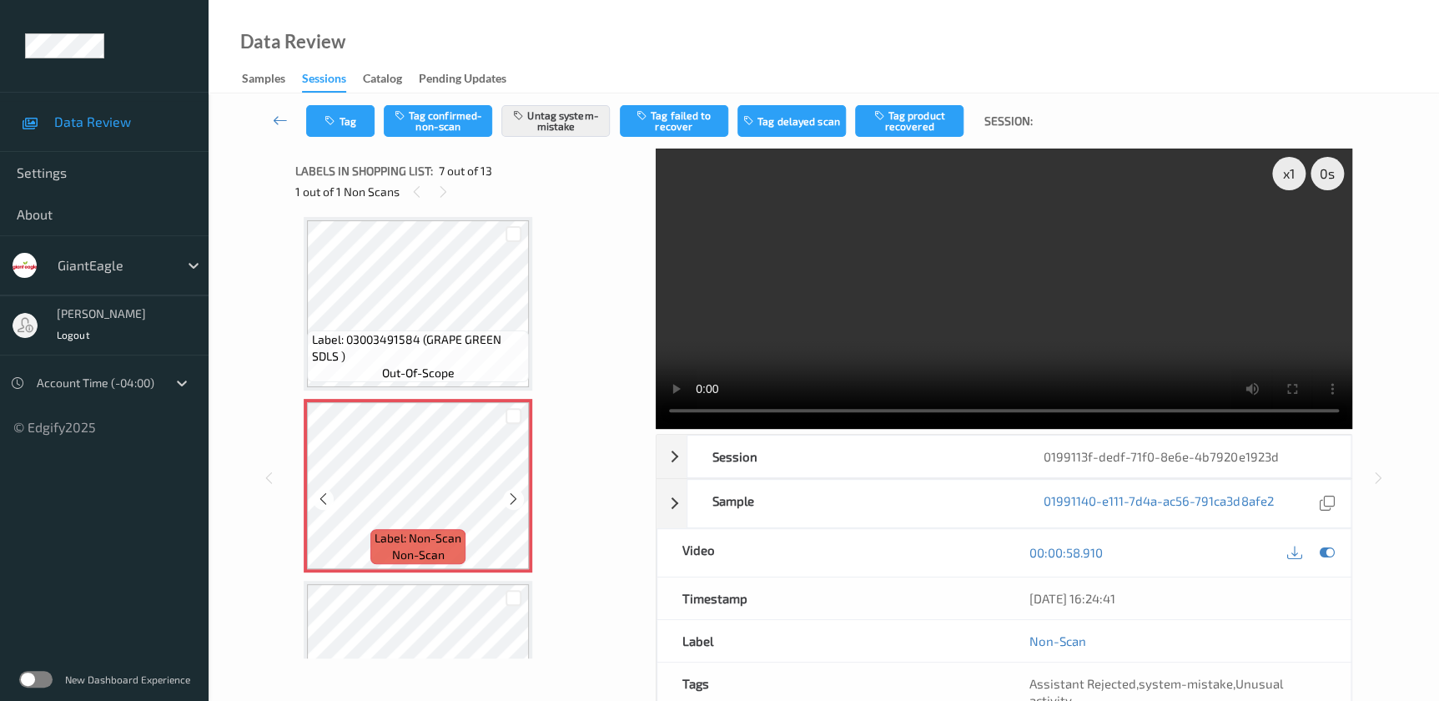
scroll to position [762, 0]
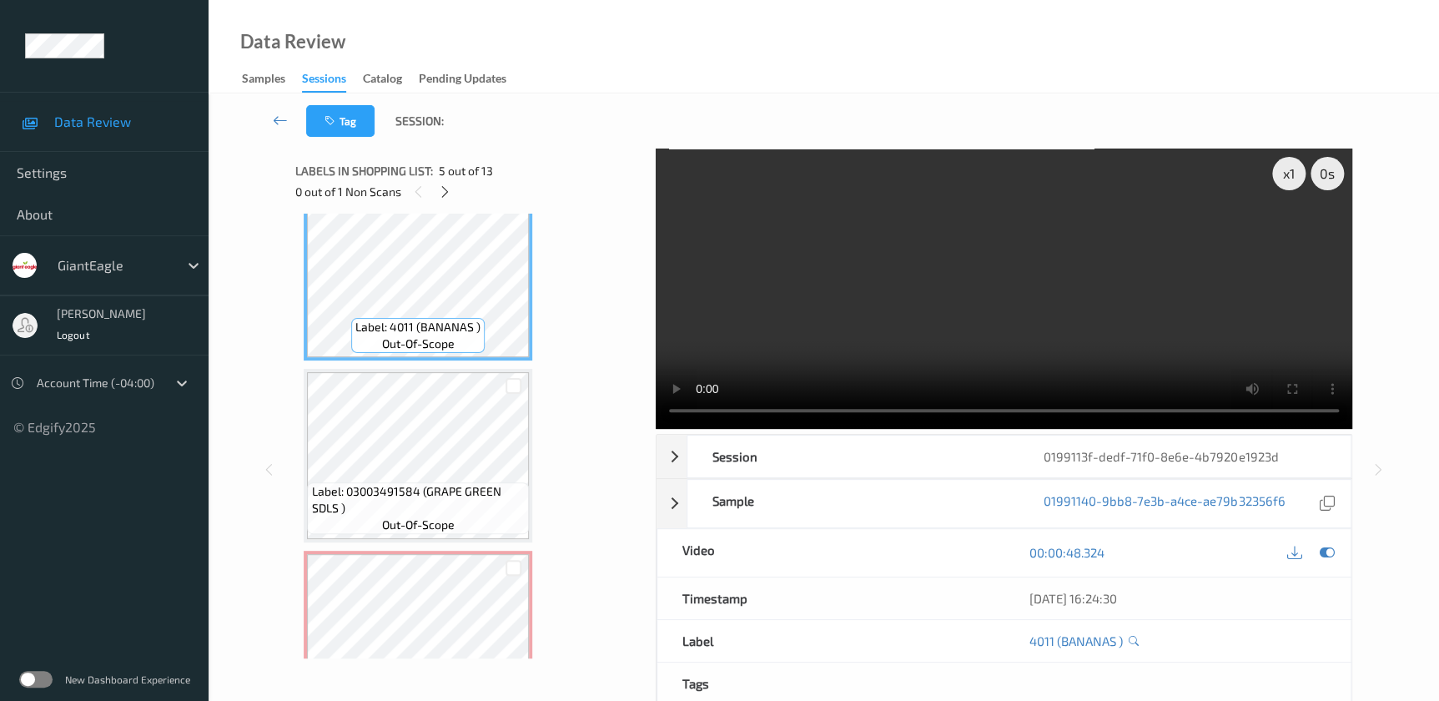
click at [842, 275] on video at bounding box center [1004, 288] width 696 height 280
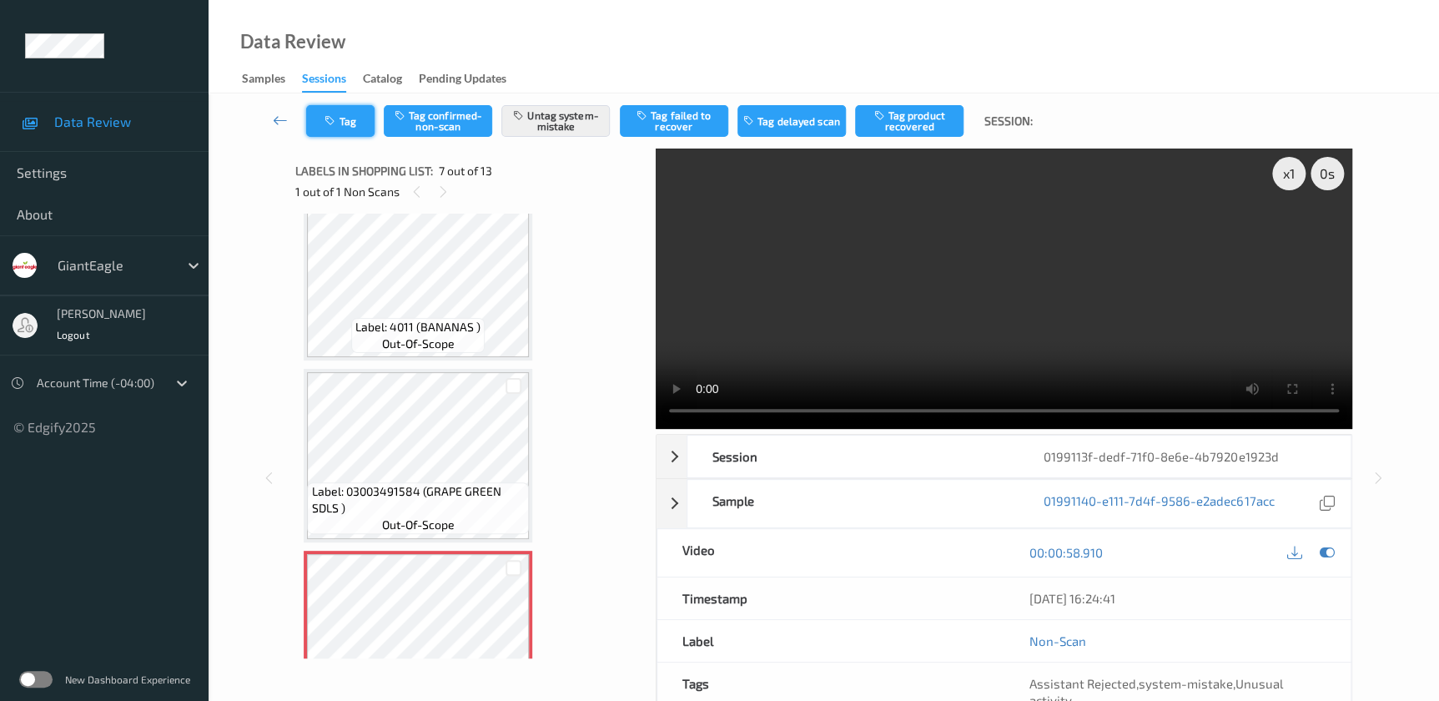
click at [330, 105] on button "Tag" at bounding box center [340, 121] width 68 height 32
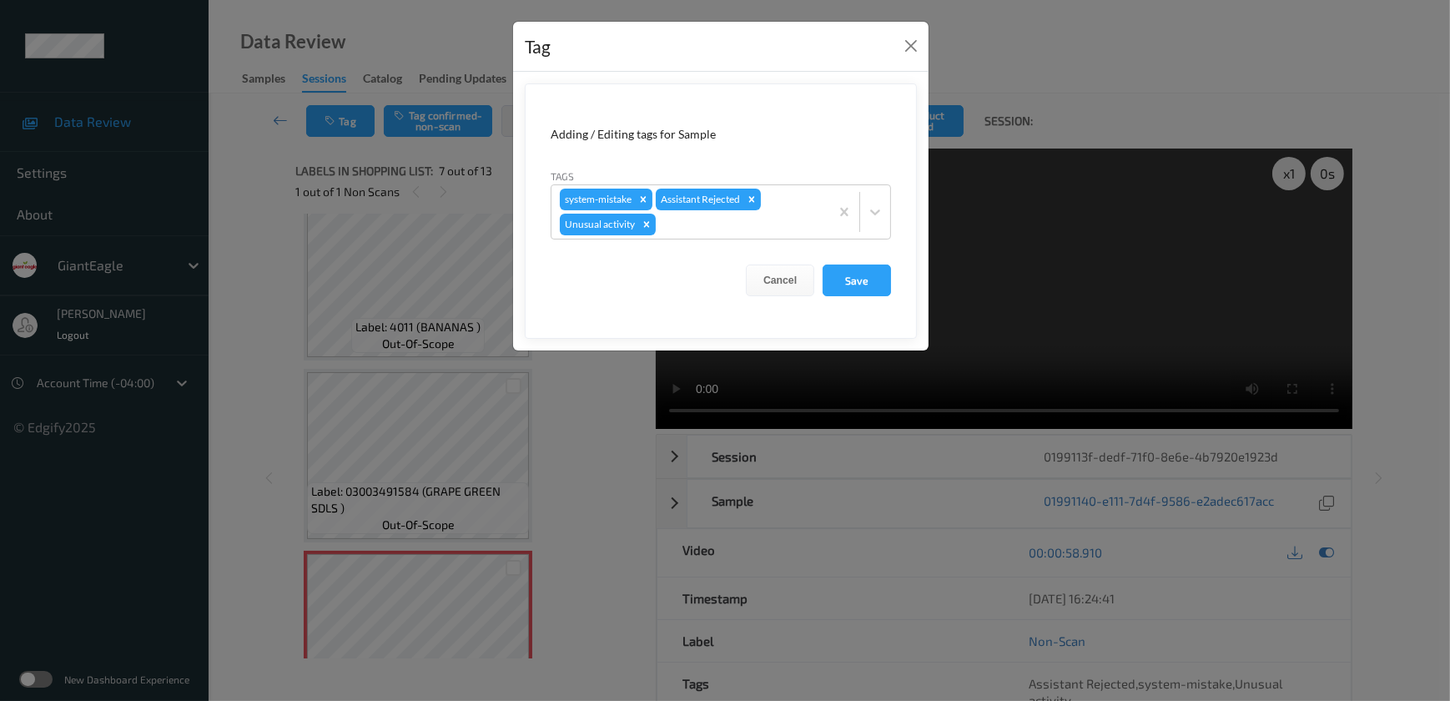
click at [591, 441] on div "Tag Adding / Editing tags for Sample Tags system-mistake Assistant Rejected Unu…" at bounding box center [725, 350] width 1450 height 701
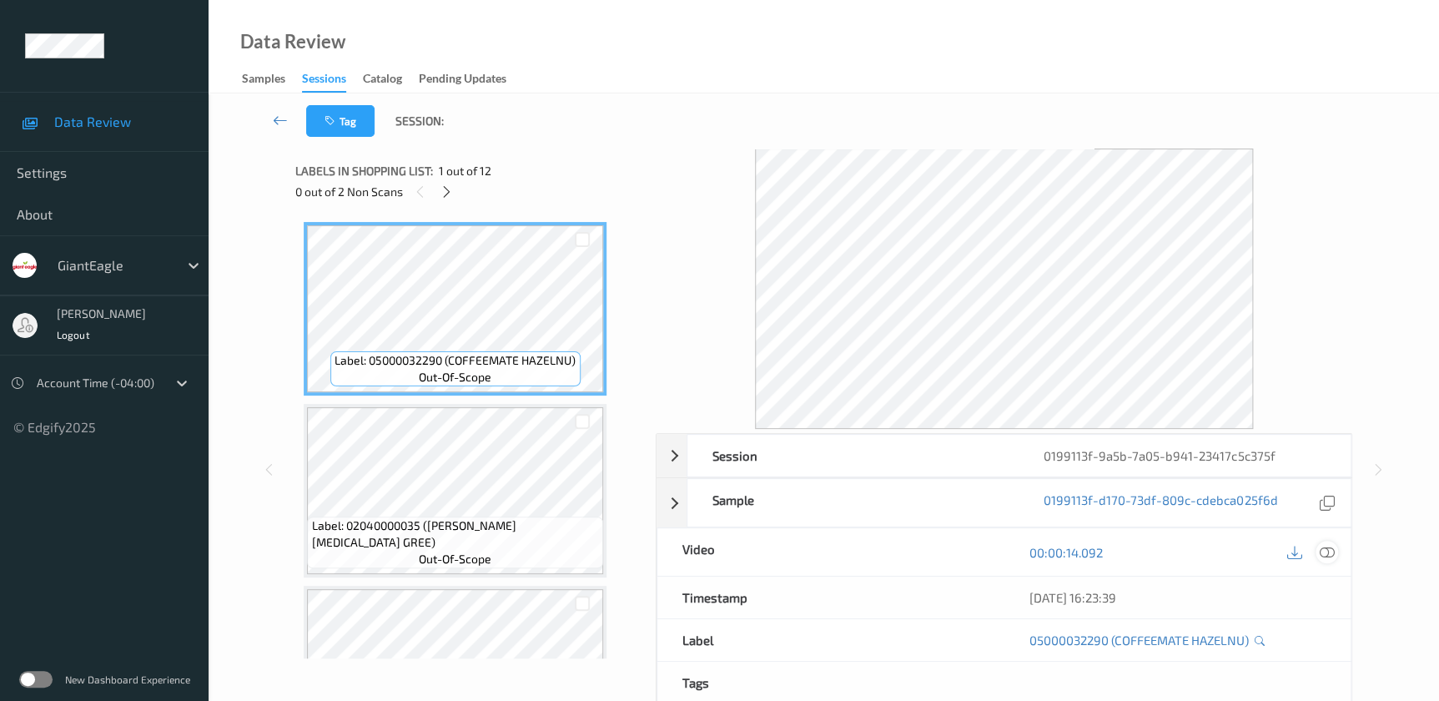
click at [1328, 552] on icon at bounding box center [1326, 552] width 15 height 15
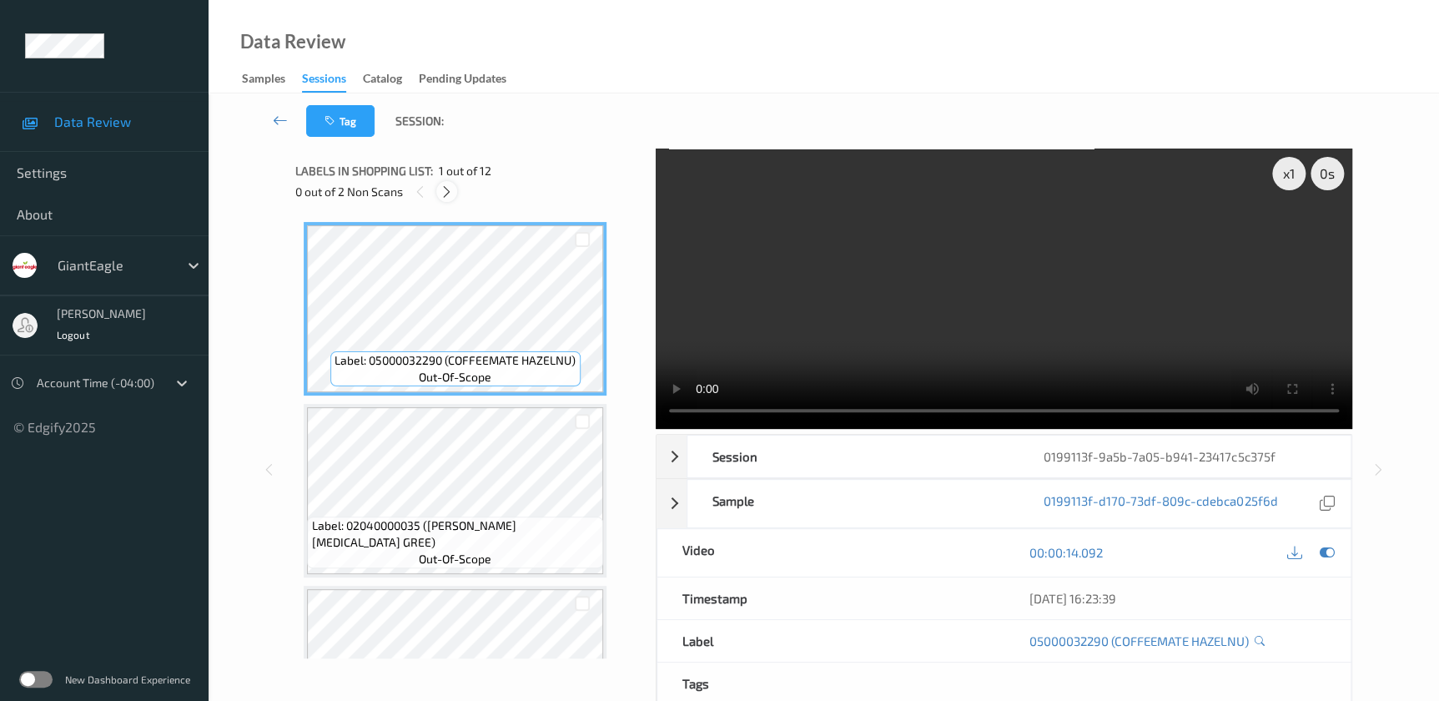
click at [442, 193] on icon at bounding box center [447, 191] width 14 height 15
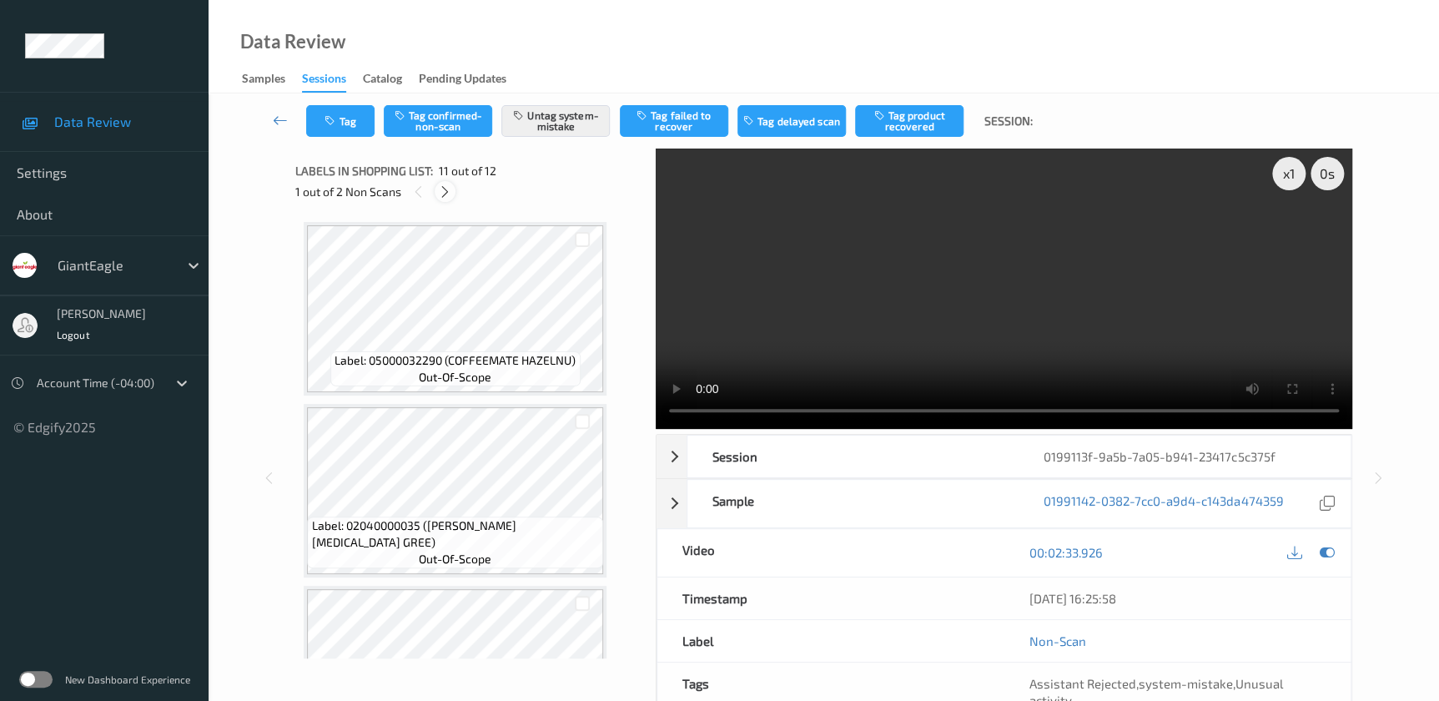
scroll to position [1639, 0]
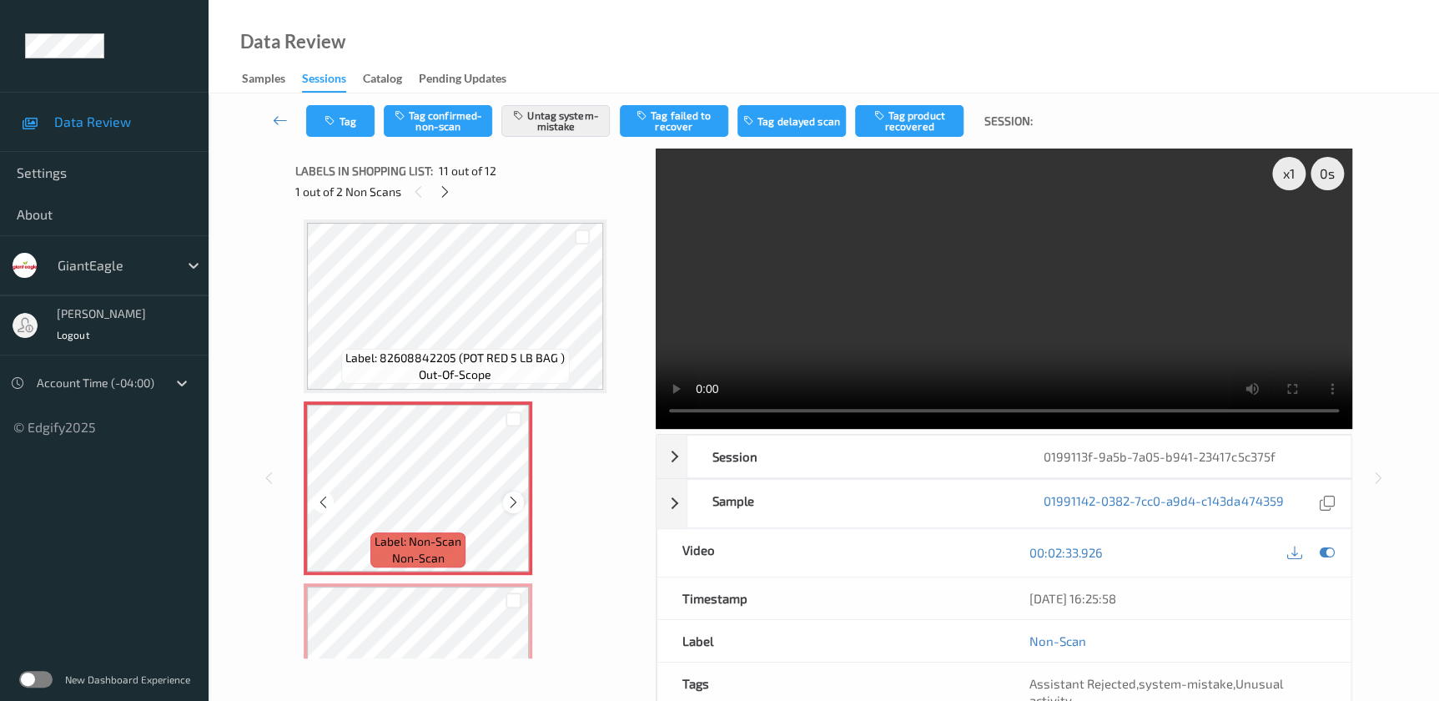
click at [506, 495] on icon at bounding box center [513, 502] width 14 height 15
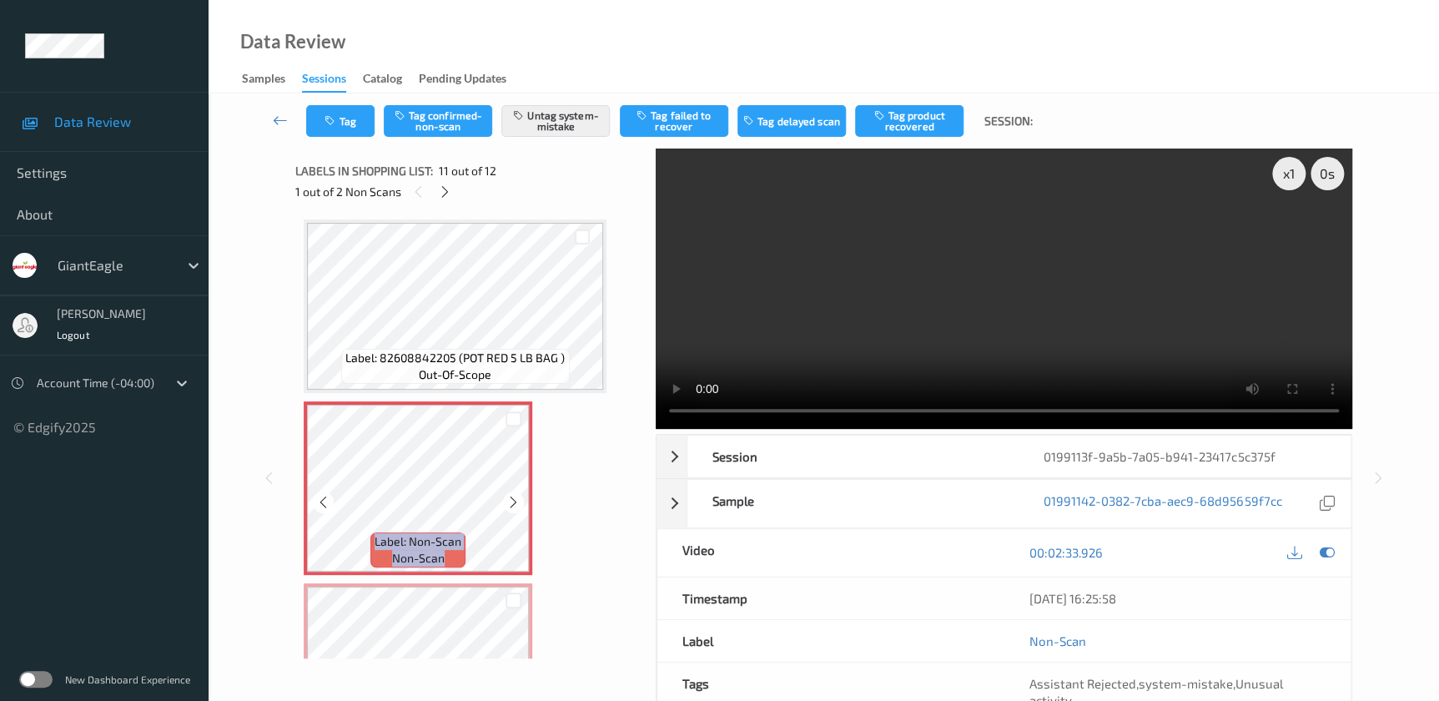
click at [506, 495] on icon at bounding box center [513, 502] width 14 height 15
click at [1043, 348] on video at bounding box center [1004, 288] width 696 height 280
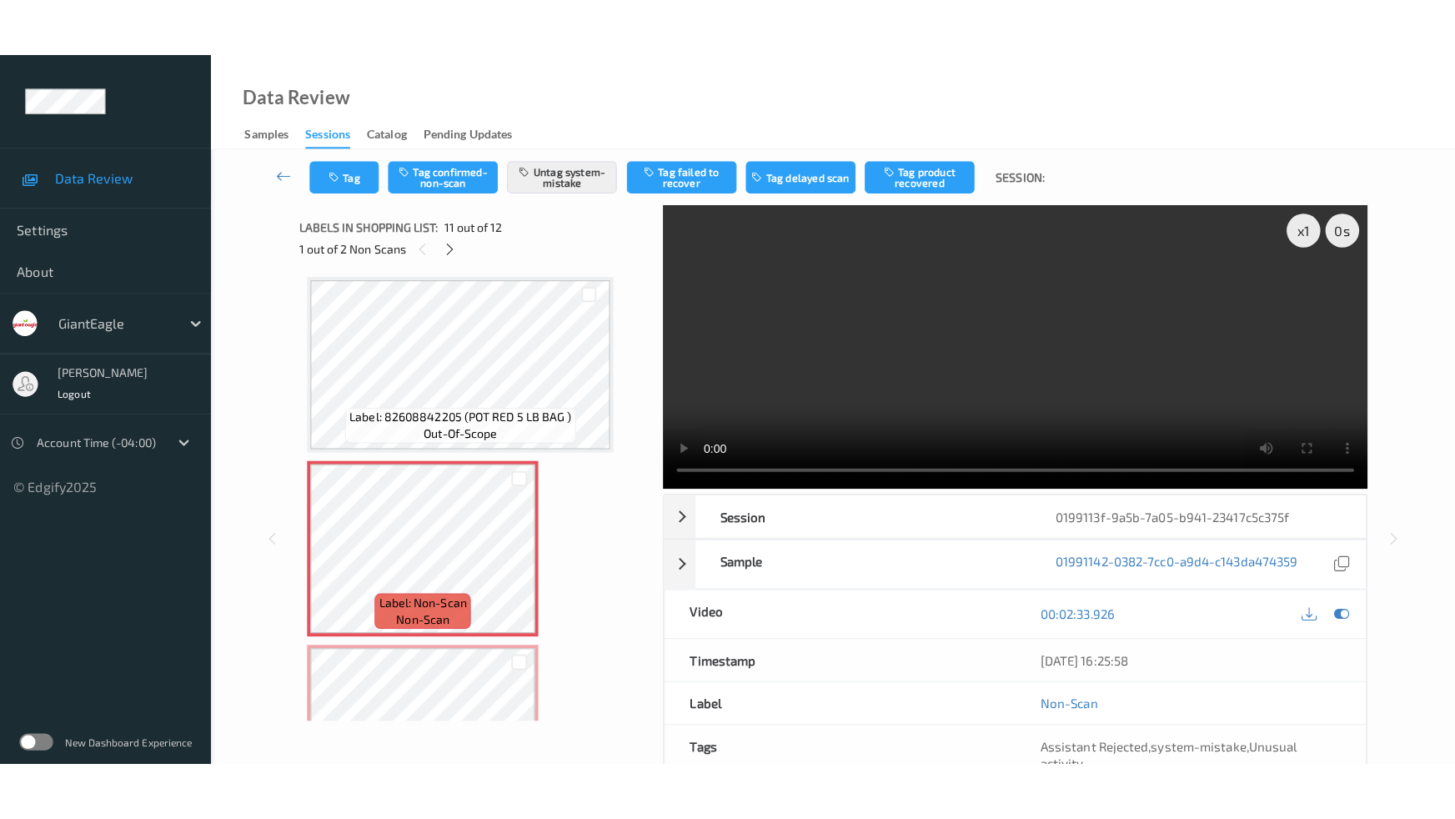
scroll to position [1662, 0]
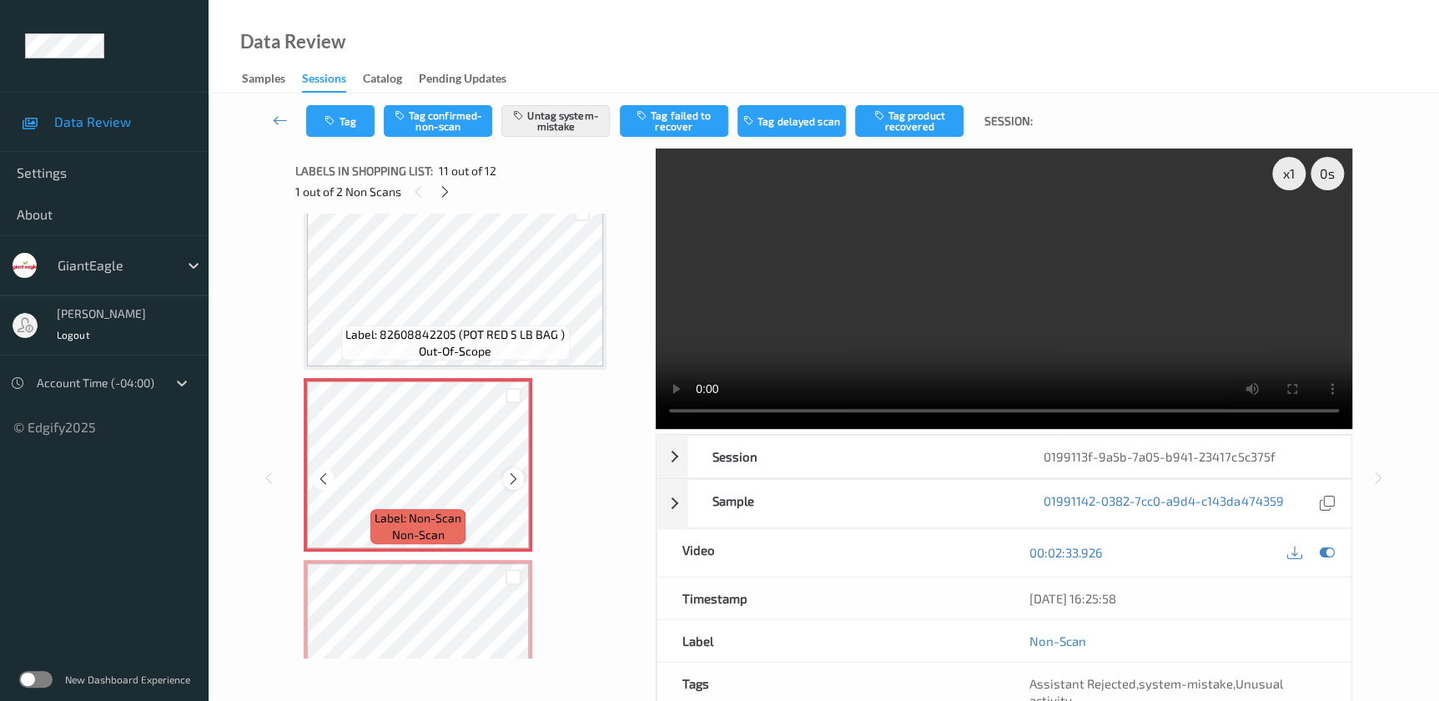
click at [514, 475] on icon at bounding box center [513, 478] width 14 height 15
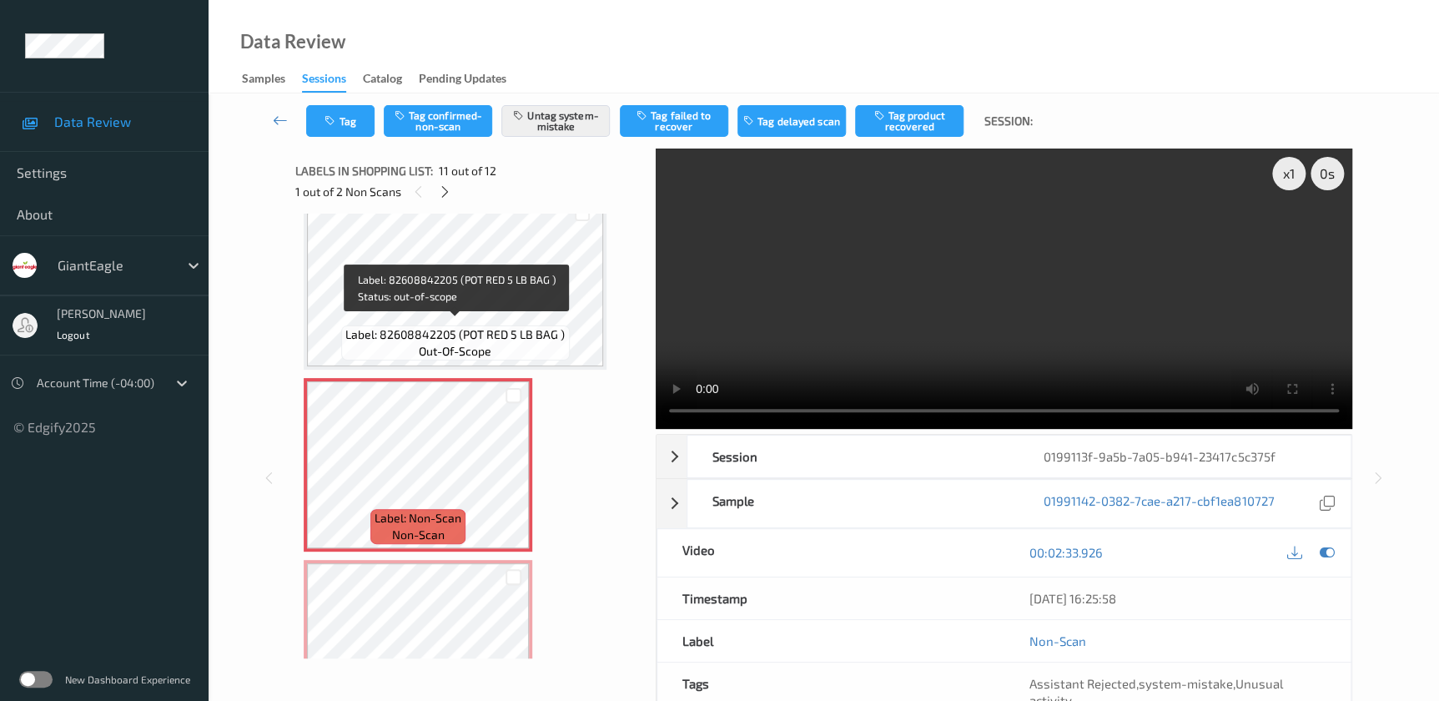
click at [523, 326] on span "Label: 82608842205 (POT RED 5 LB BAG )" at bounding box center [454, 334] width 219 height 17
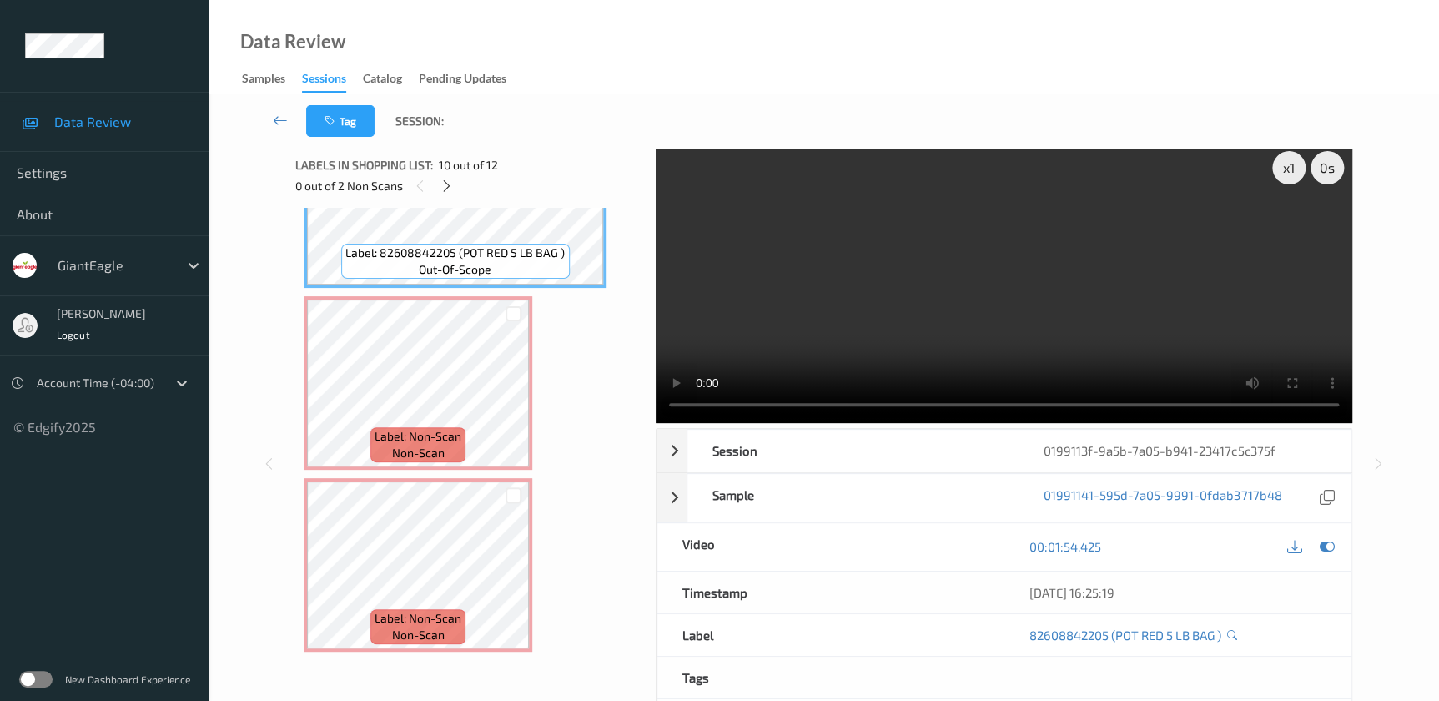
scroll to position [0, 0]
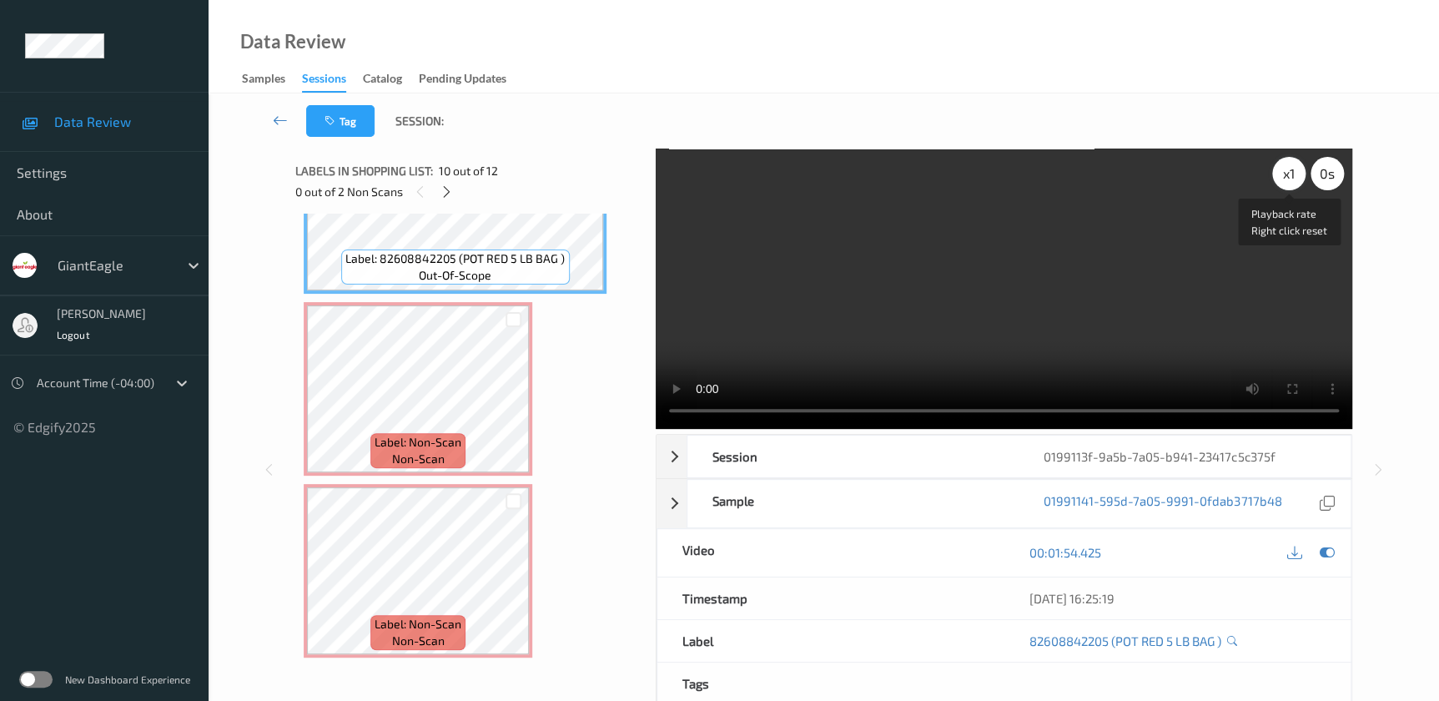
click at [1287, 170] on div "x 1" at bounding box center [1288, 173] width 33 height 33
click at [1287, 170] on div "x 2" at bounding box center [1288, 173] width 33 height 33
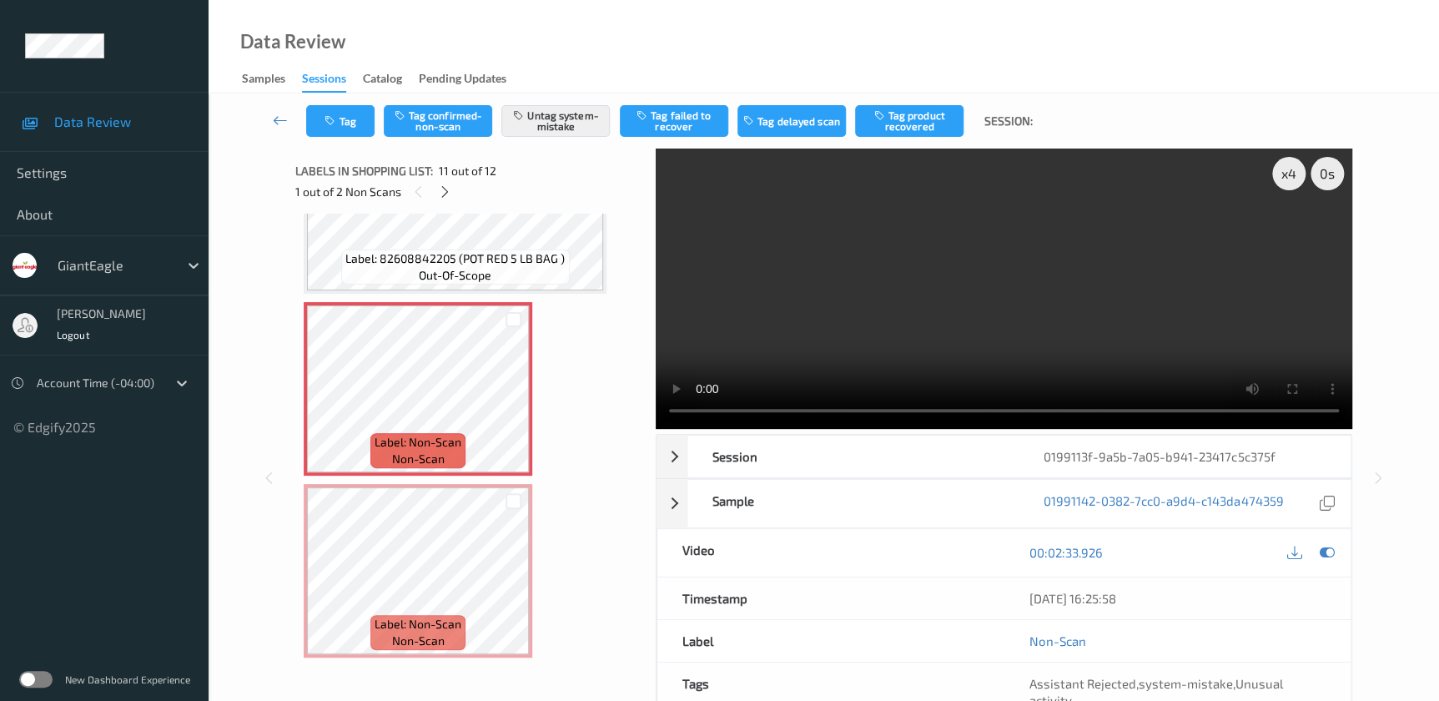
click at [333, 100] on div "Tag Tag confirmed-non-scan Untag system-mistake Tag failed to recover Tag delay…" at bounding box center [824, 120] width 1162 height 55
click at [328, 133] on button "Tag" at bounding box center [340, 121] width 68 height 32
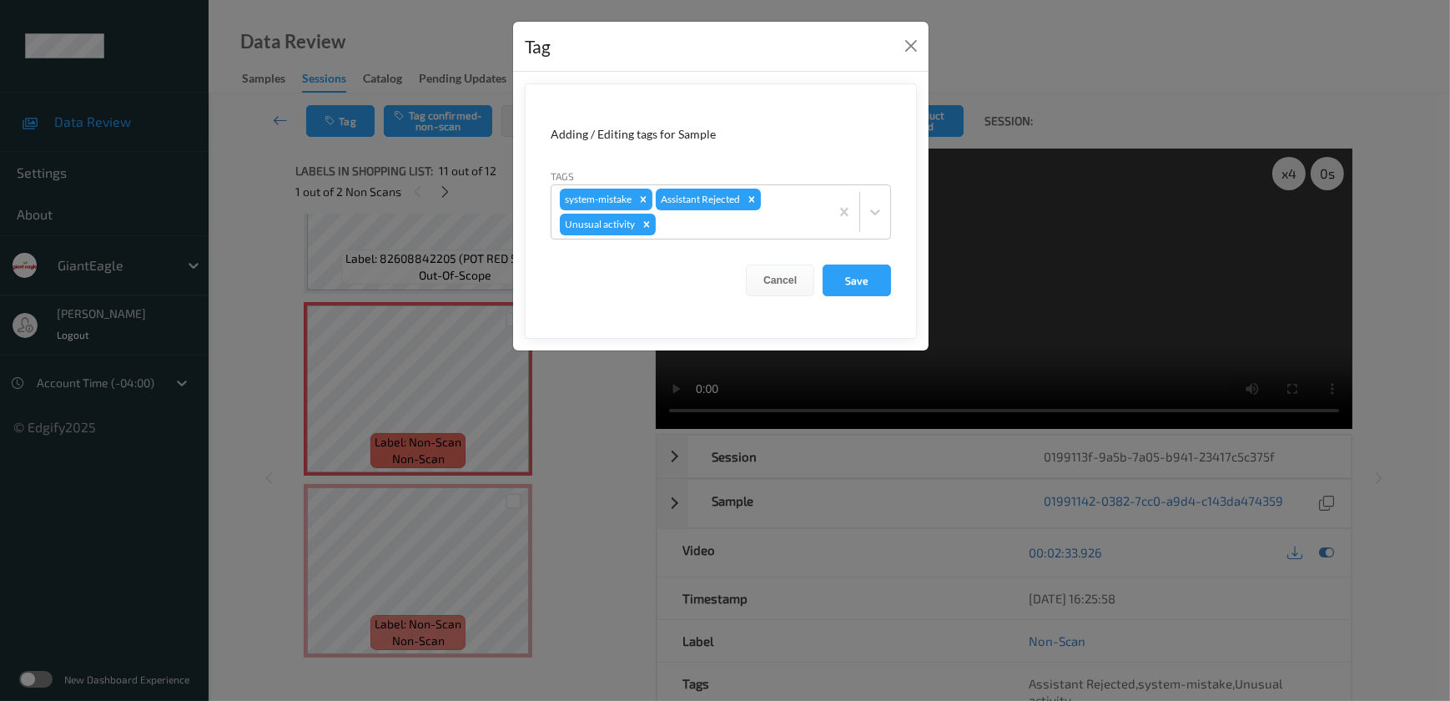
click at [609, 484] on div "Tag Adding / Editing tags for Sample Tags system-mistake Assistant Rejected Unu…" at bounding box center [725, 350] width 1450 height 701
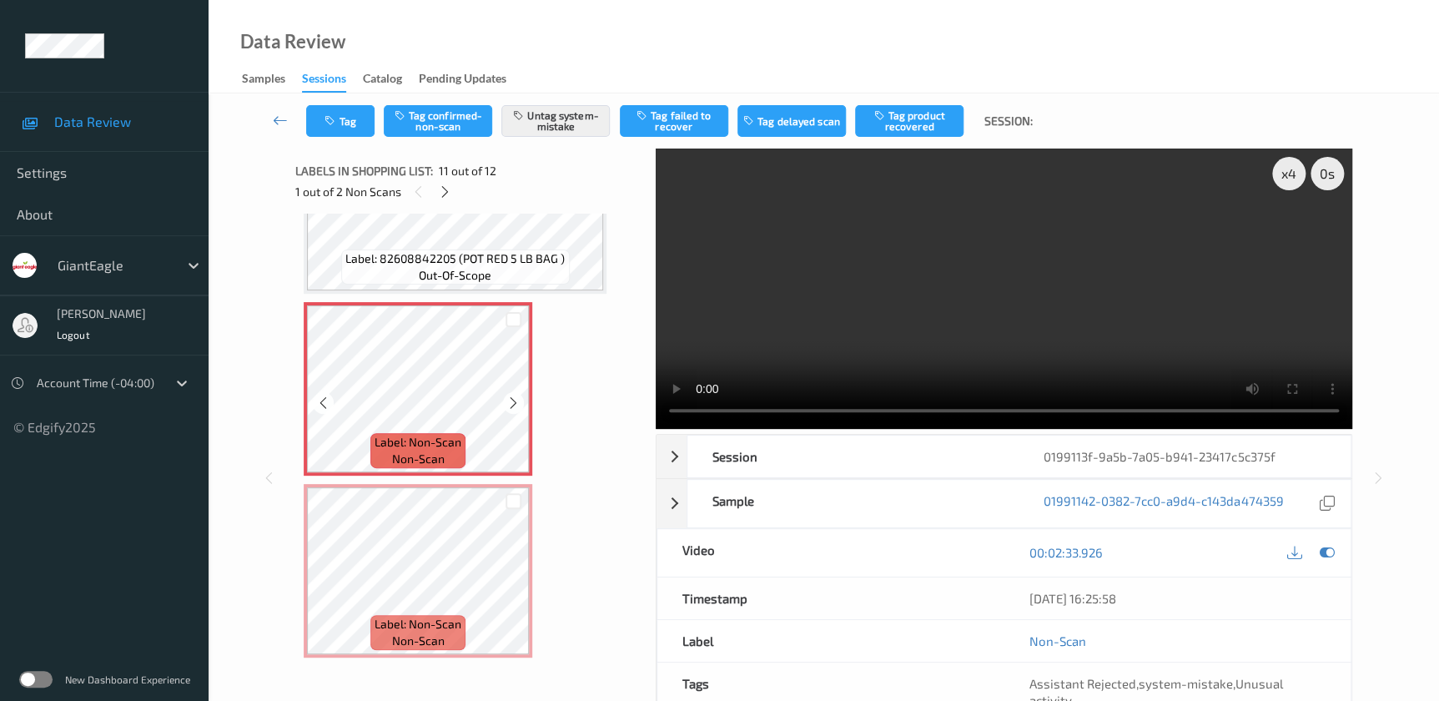
scroll to position [123, 0]
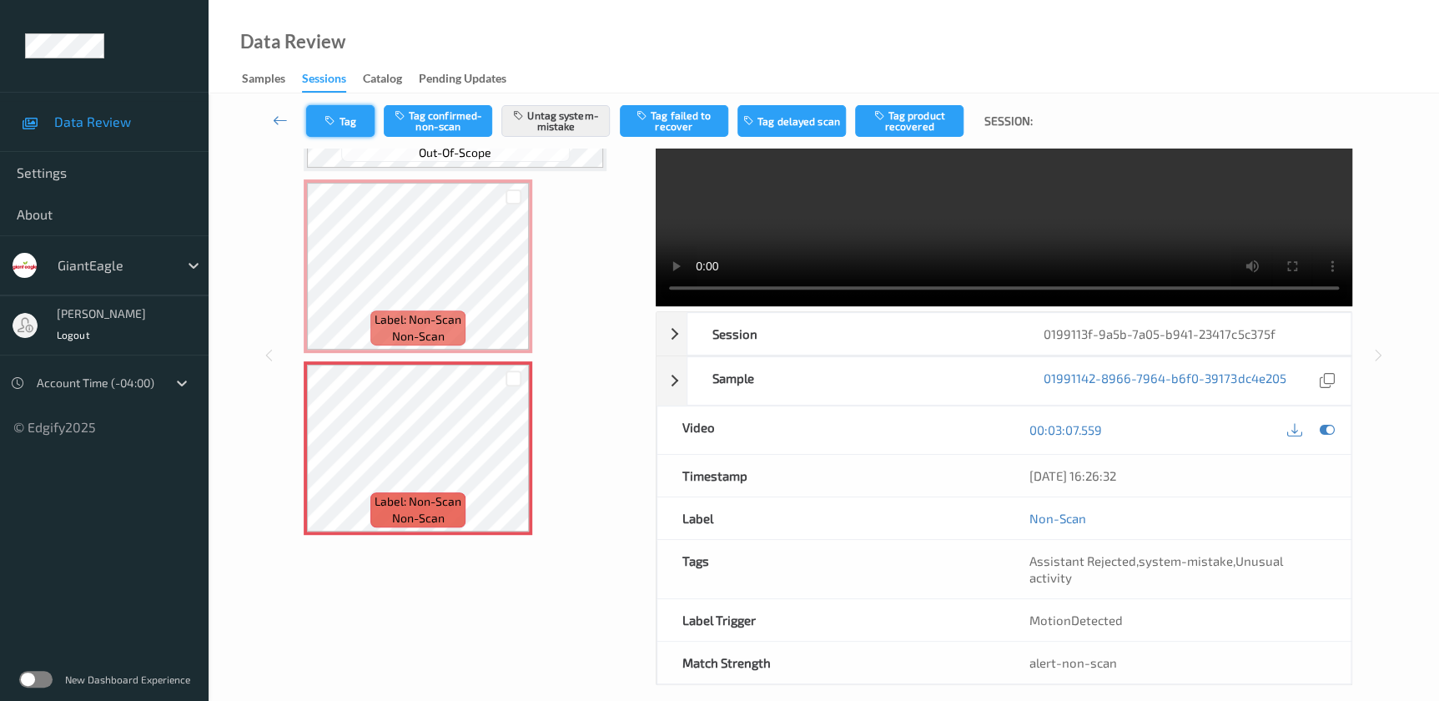
click at [340, 120] on button "Tag" at bounding box center [340, 121] width 68 height 32
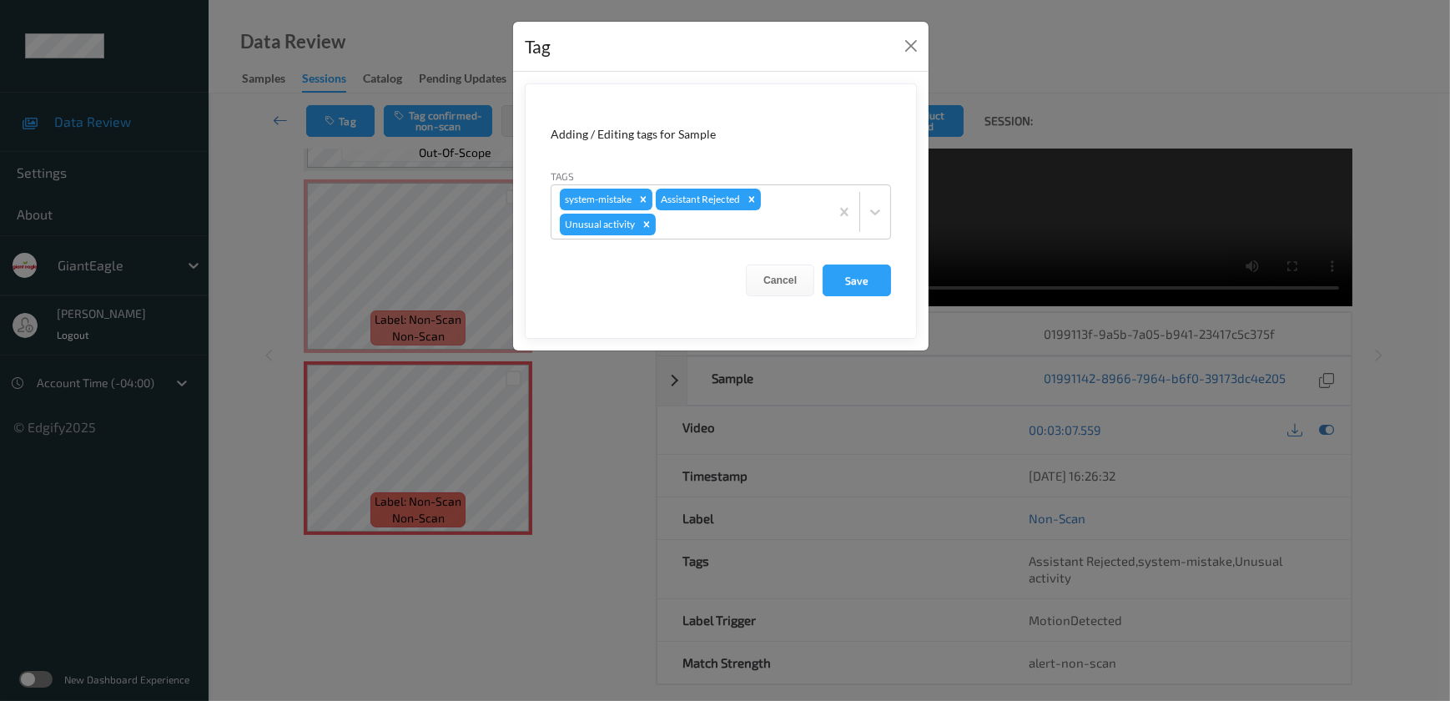
click at [605, 491] on div "Tag Adding / Editing tags for Sample Tags system-mistake Assistant Rejected Unu…" at bounding box center [725, 350] width 1450 height 701
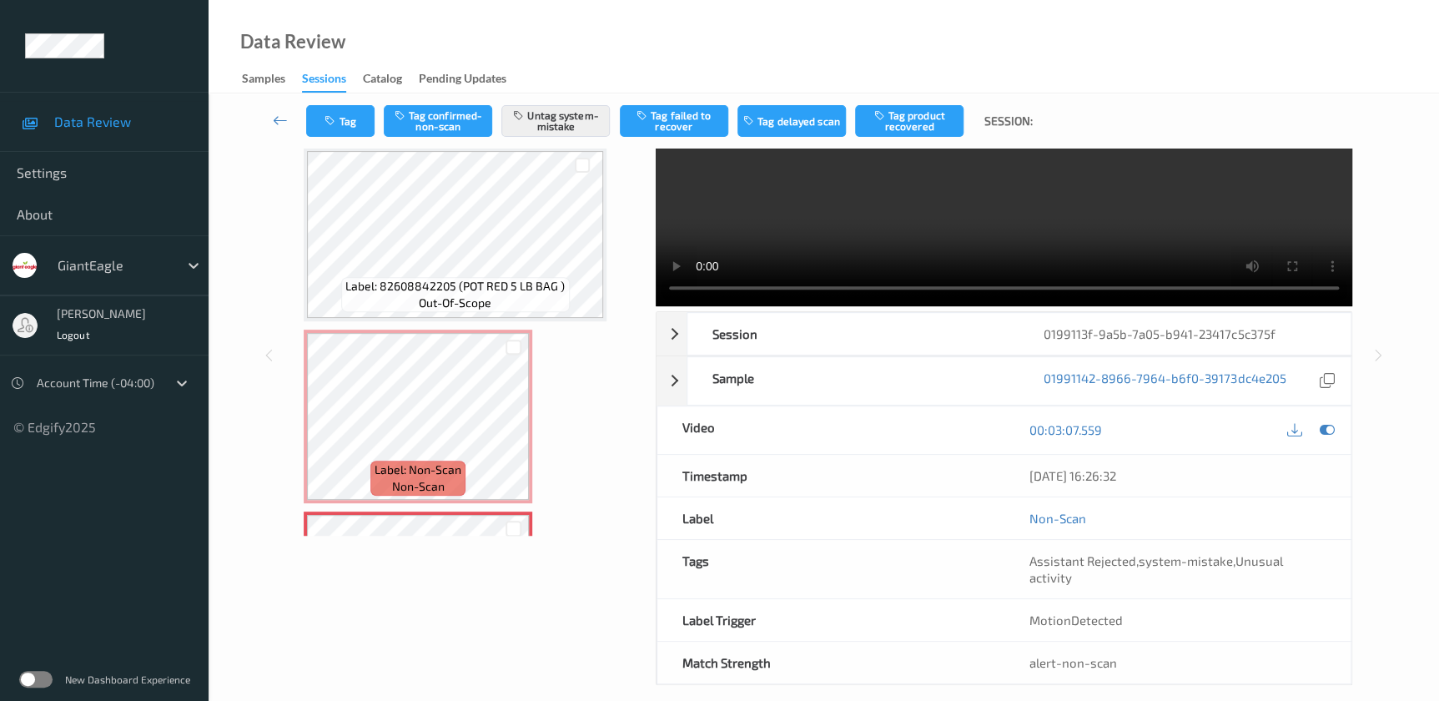
scroll to position [1510, 0]
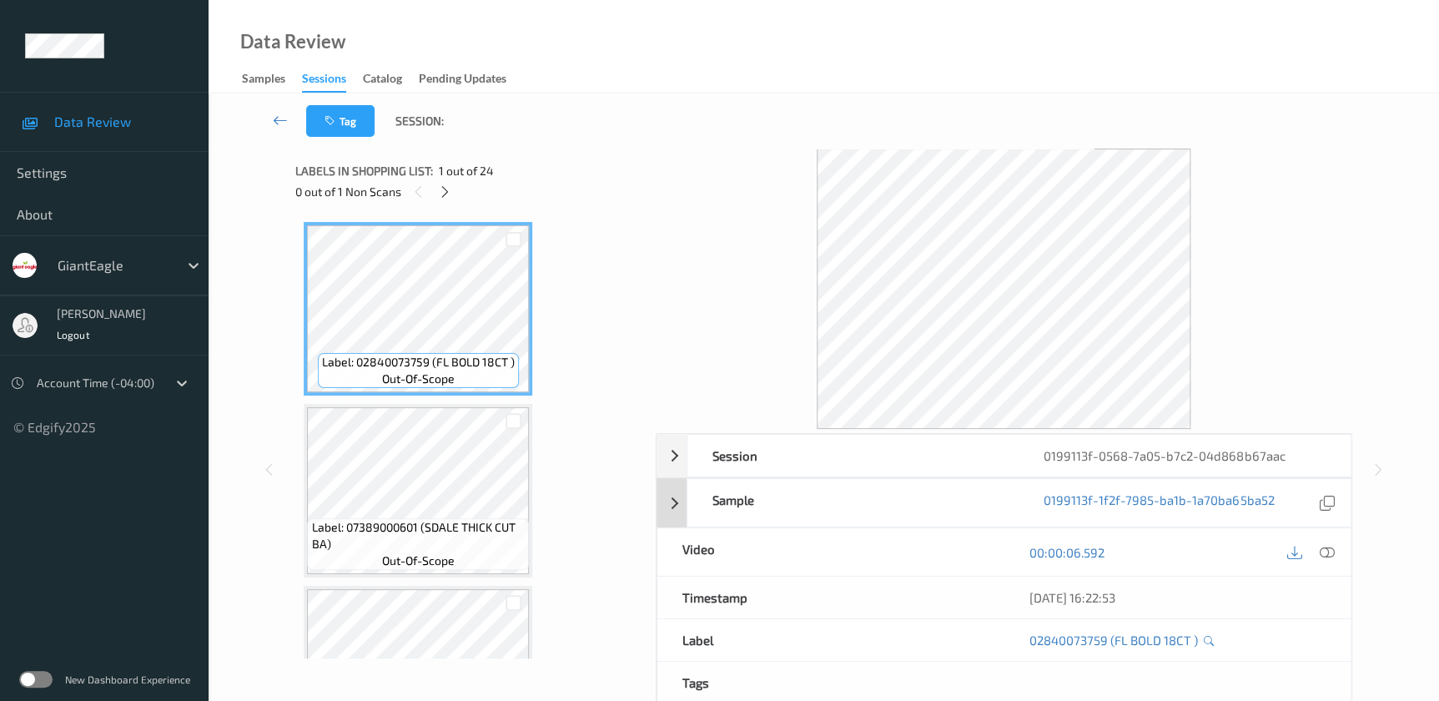
drag, startPoint x: 1326, startPoint y: 550, endPoint x: 1199, endPoint y: 364, distance: 225.1
click at [1326, 549] on icon at bounding box center [1326, 552] width 15 height 15
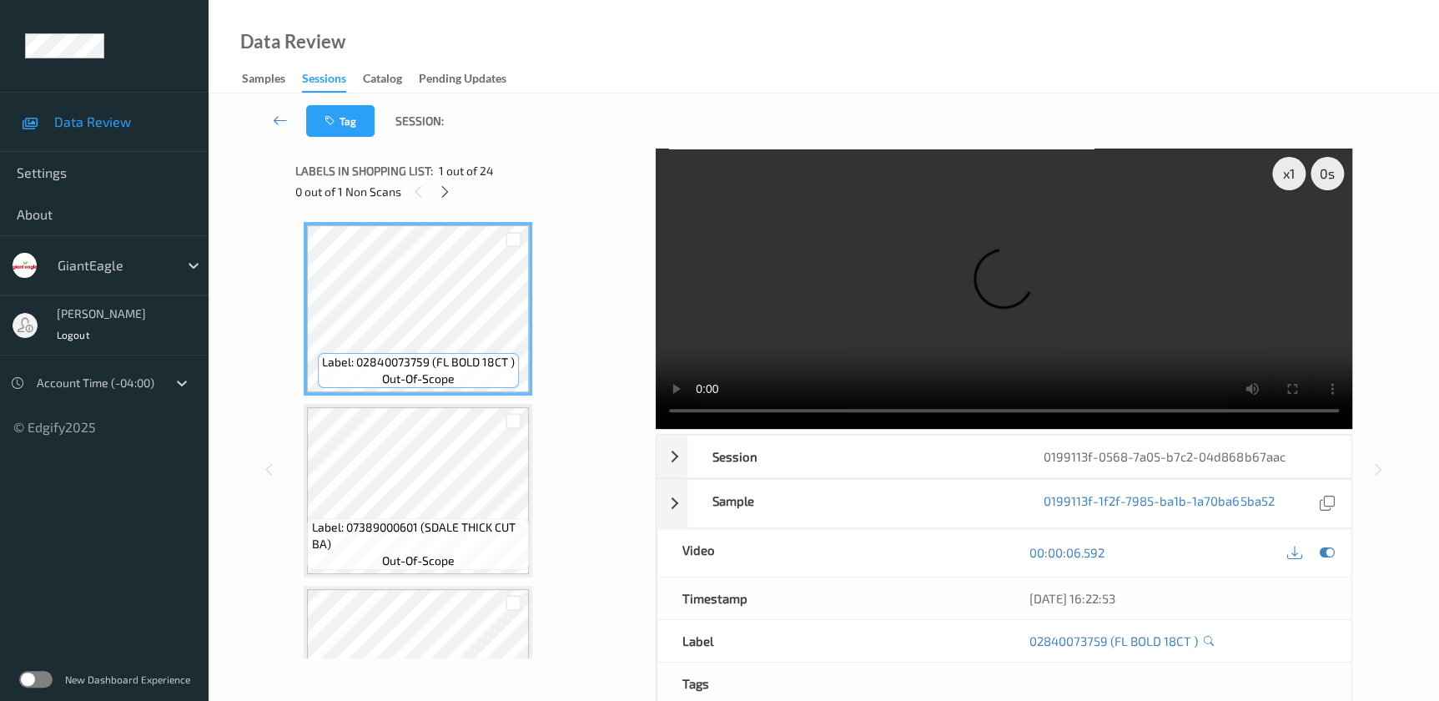
drag, startPoint x: 443, startPoint y: 188, endPoint x: 448, endPoint y: 206, distance: 18.2
click at [443, 188] on icon at bounding box center [445, 191] width 14 height 15
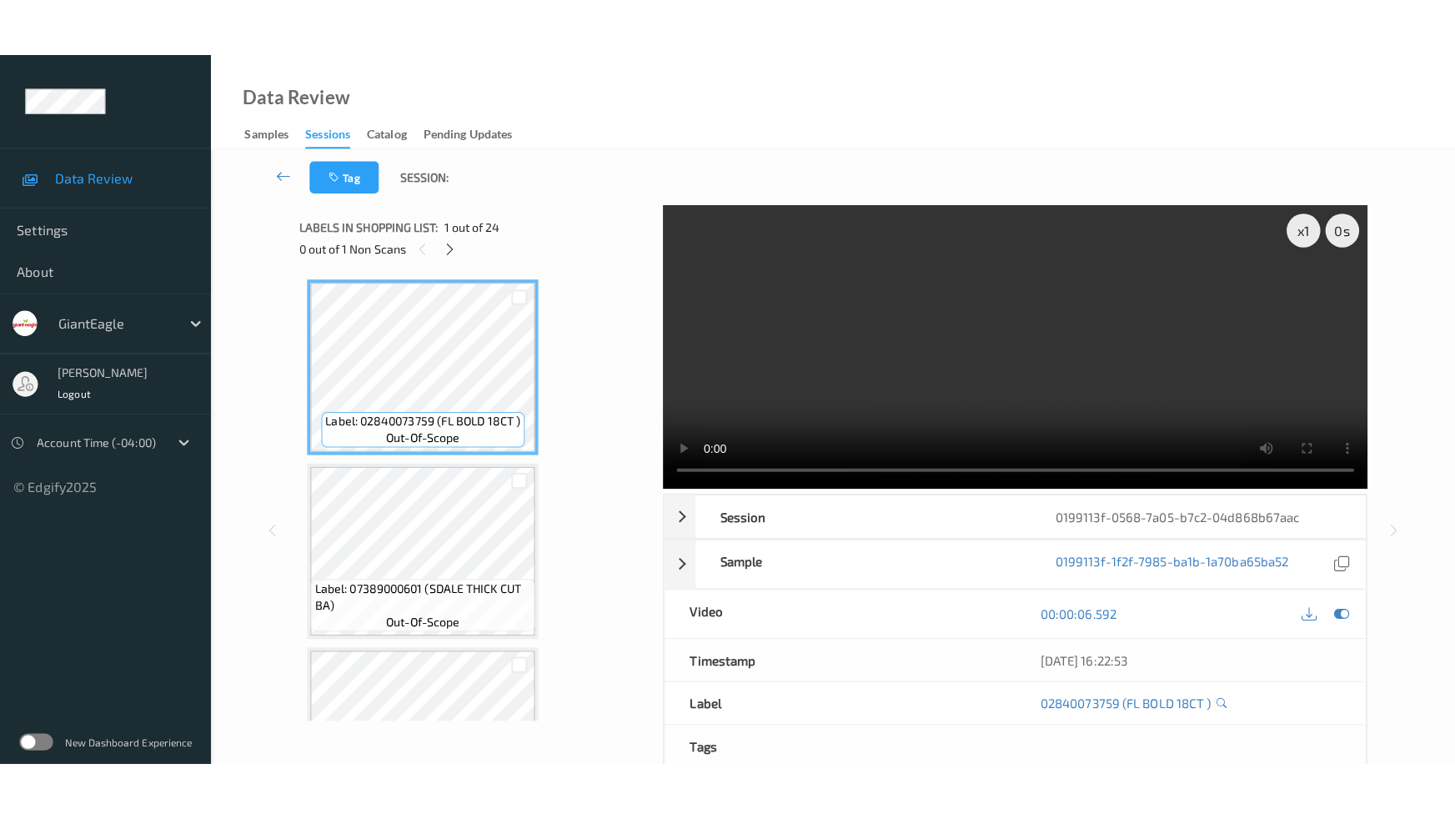
scroll to position [3812, 0]
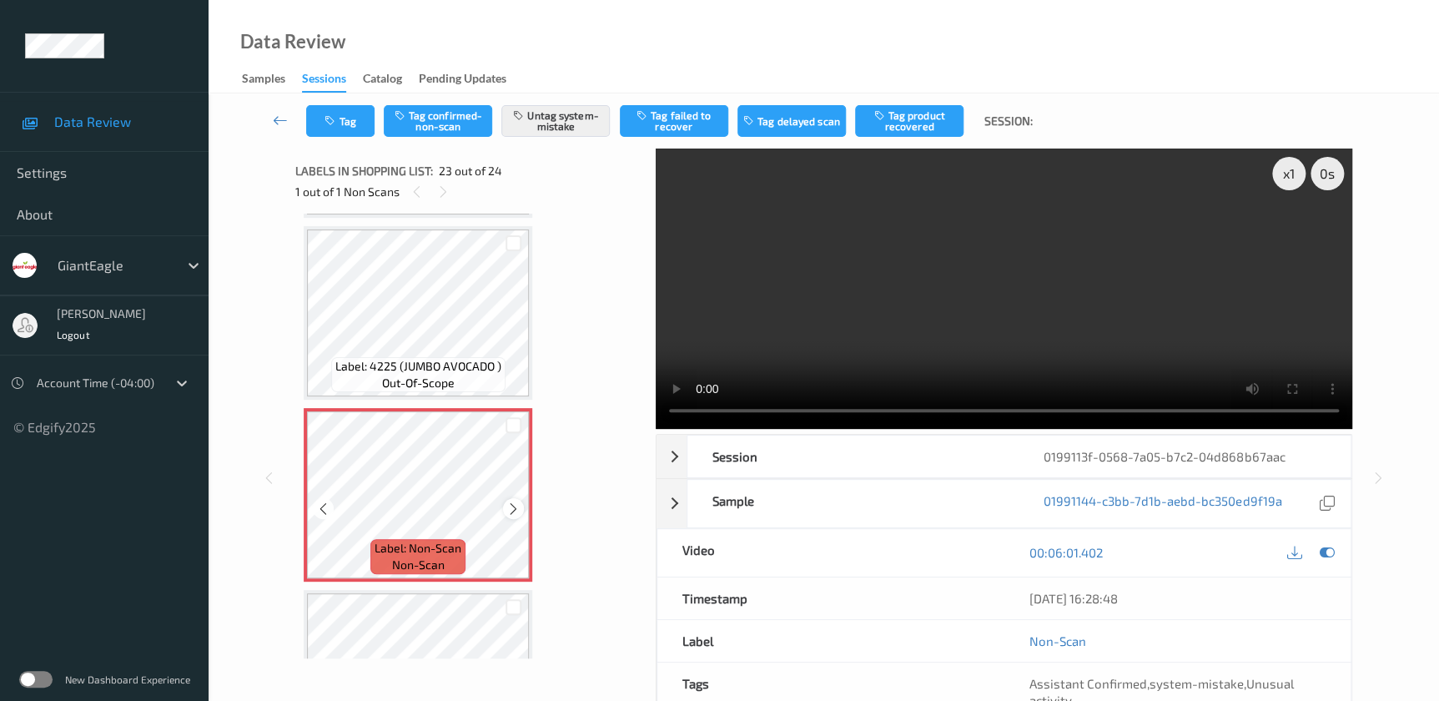
click at [514, 501] on icon at bounding box center [513, 508] width 14 height 15
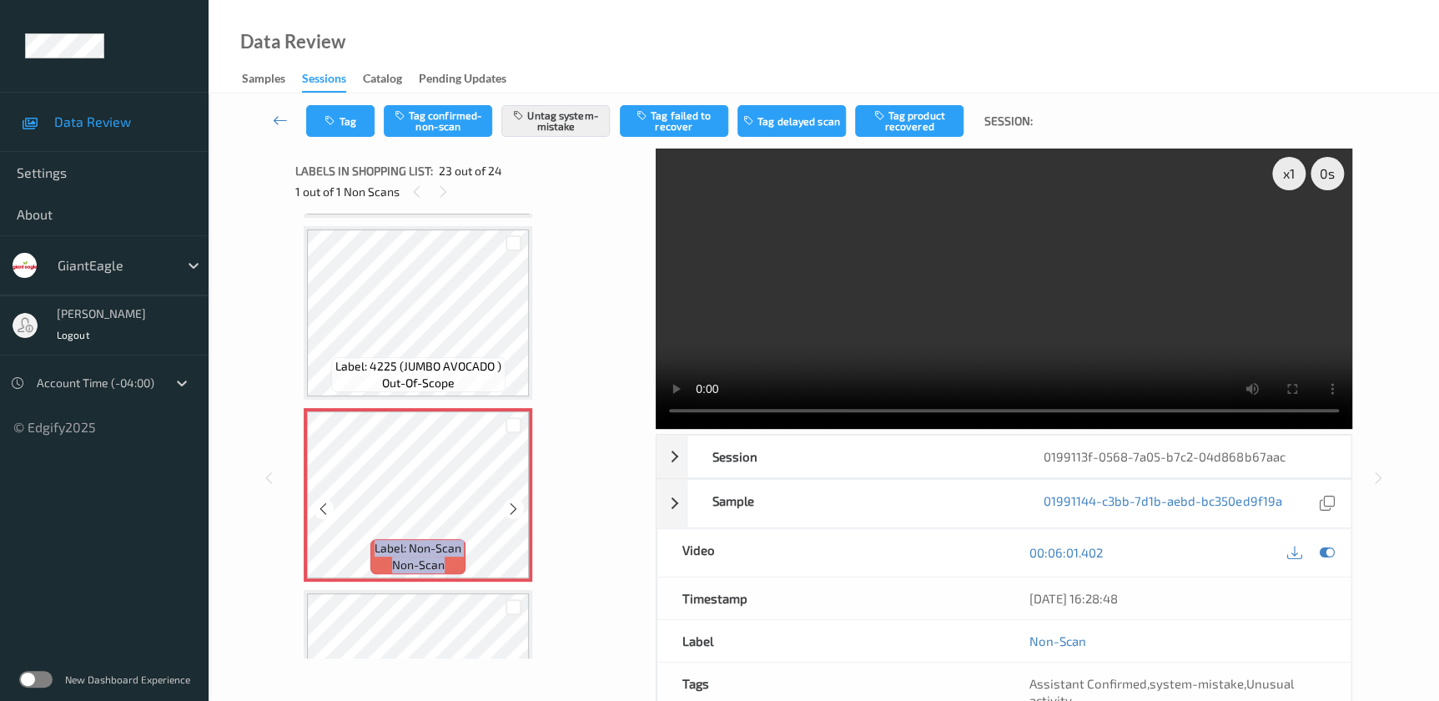
click at [514, 501] on icon at bounding box center [513, 508] width 14 height 15
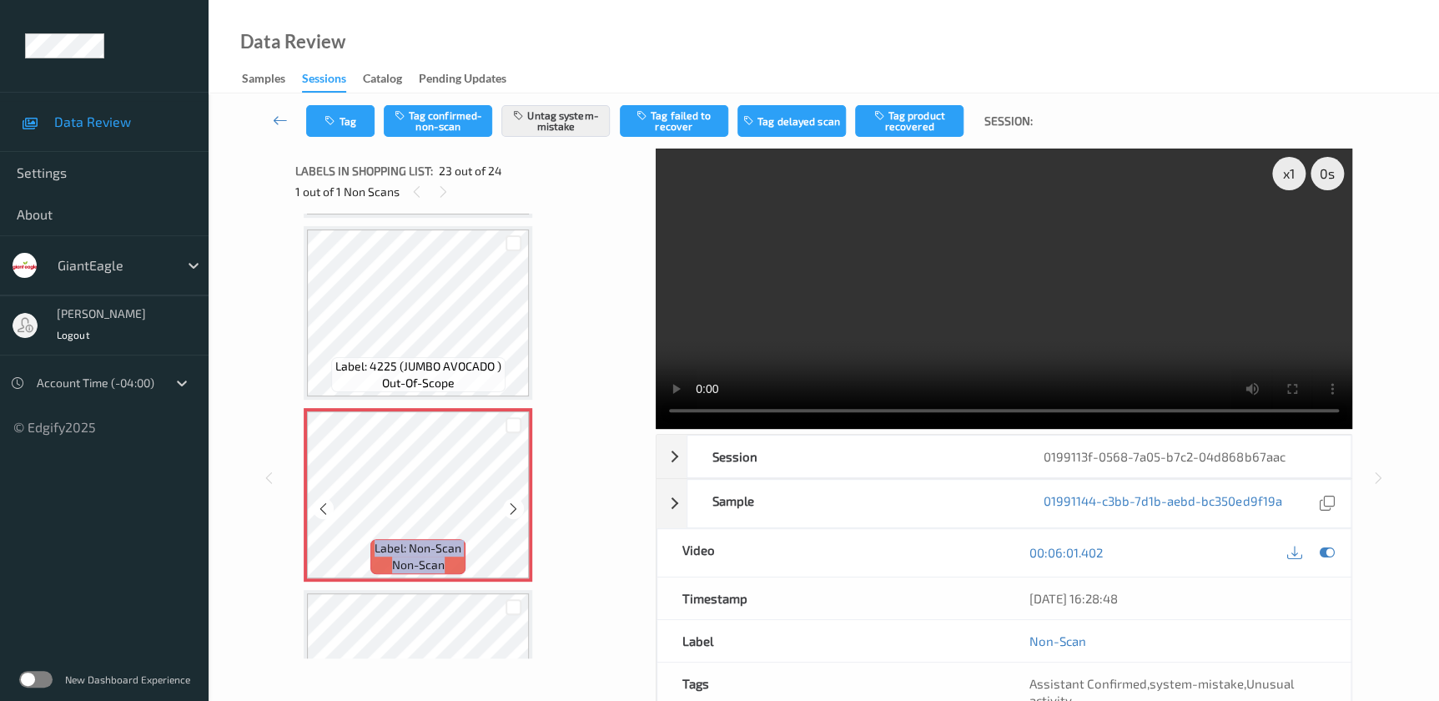
click at [514, 501] on icon at bounding box center [513, 508] width 14 height 15
click at [1008, 333] on video at bounding box center [1004, 288] width 696 height 280
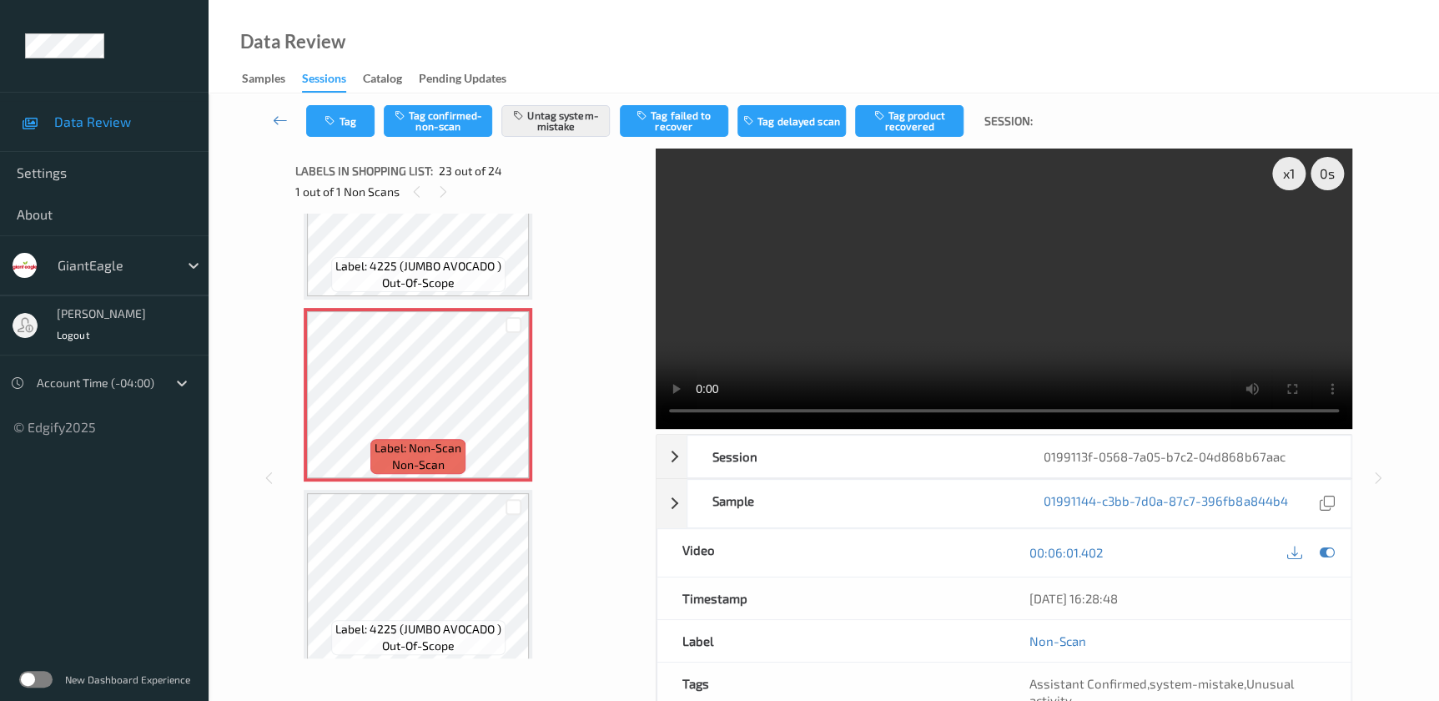
scroll to position [3795, 0]
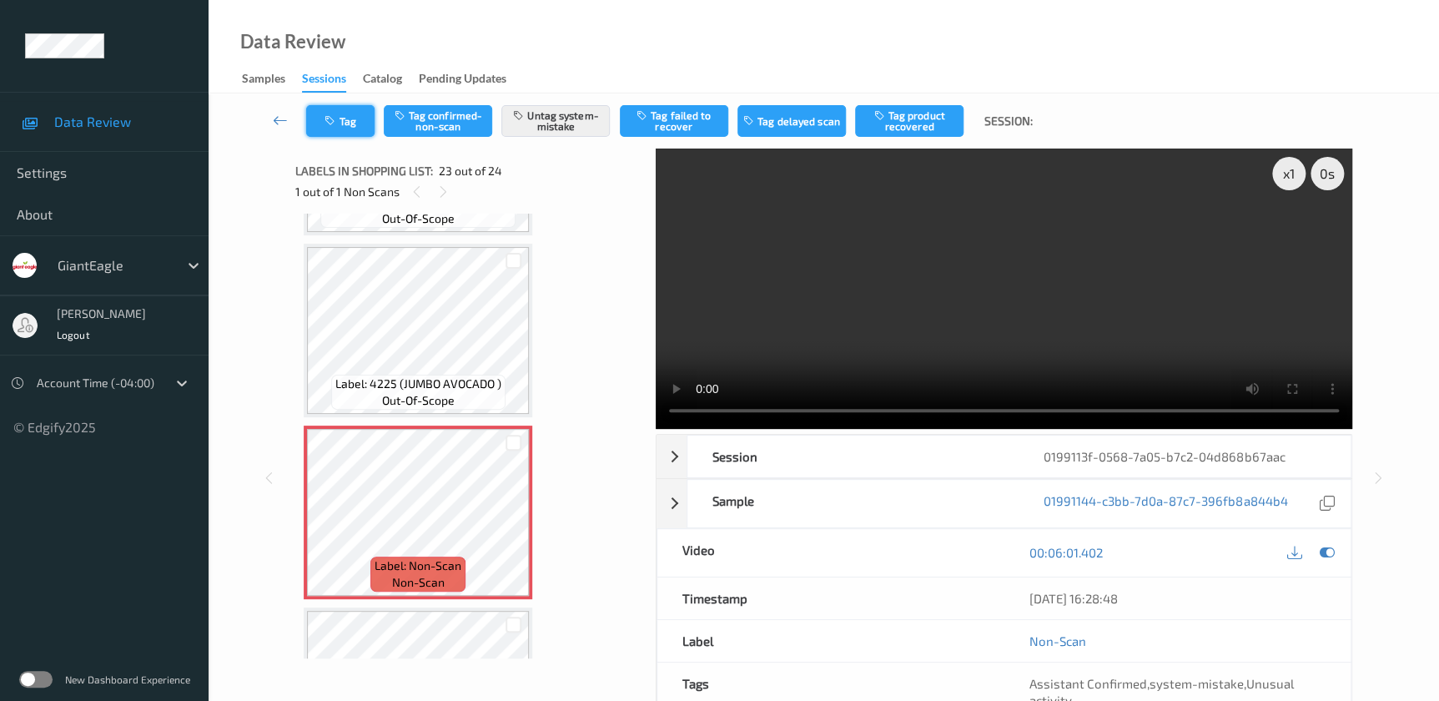
click at [344, 122] on button "Tag" at bounding box center [340, 121] width 68 height 32
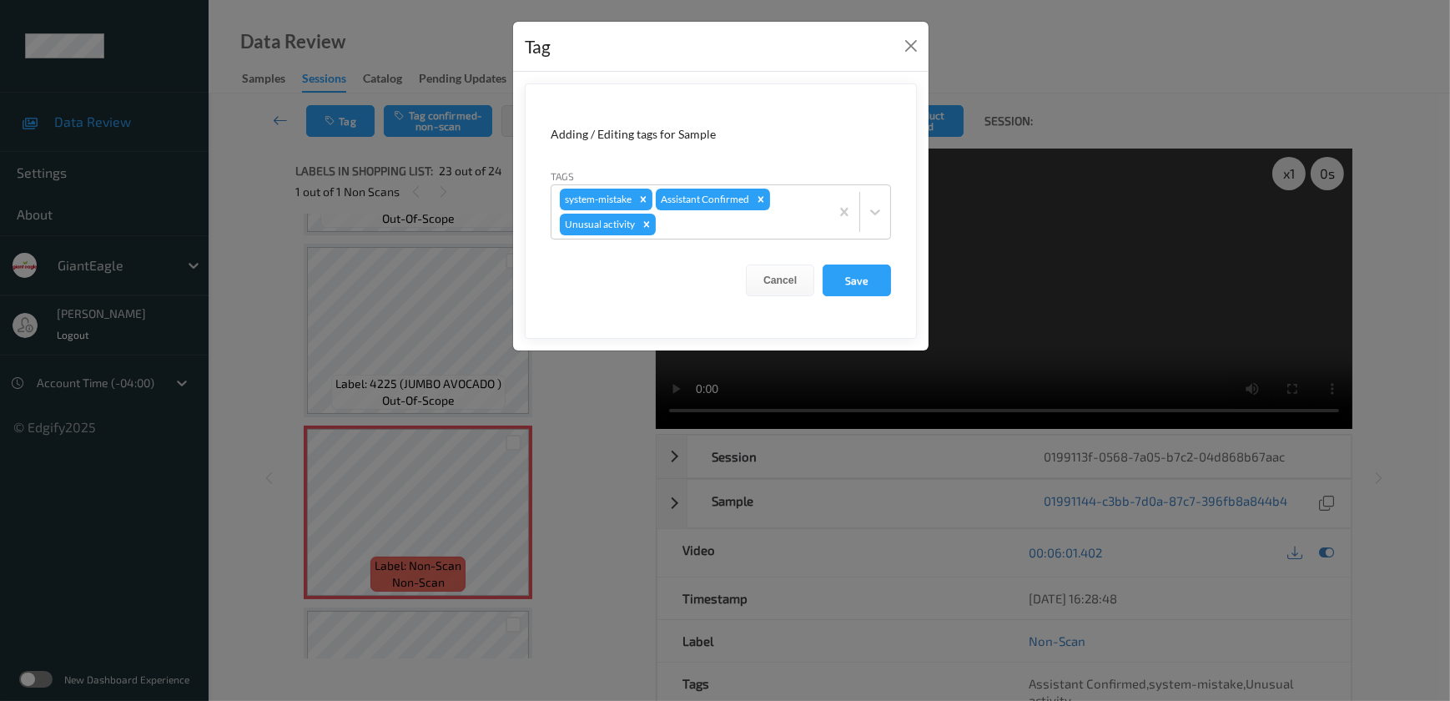
click at [572, 403] on div "Tag Adding / Editing tags for Sample Tags system-mistake Assistant Confirmed Un…" at bounding box center [725, 350] width 1450 height 701
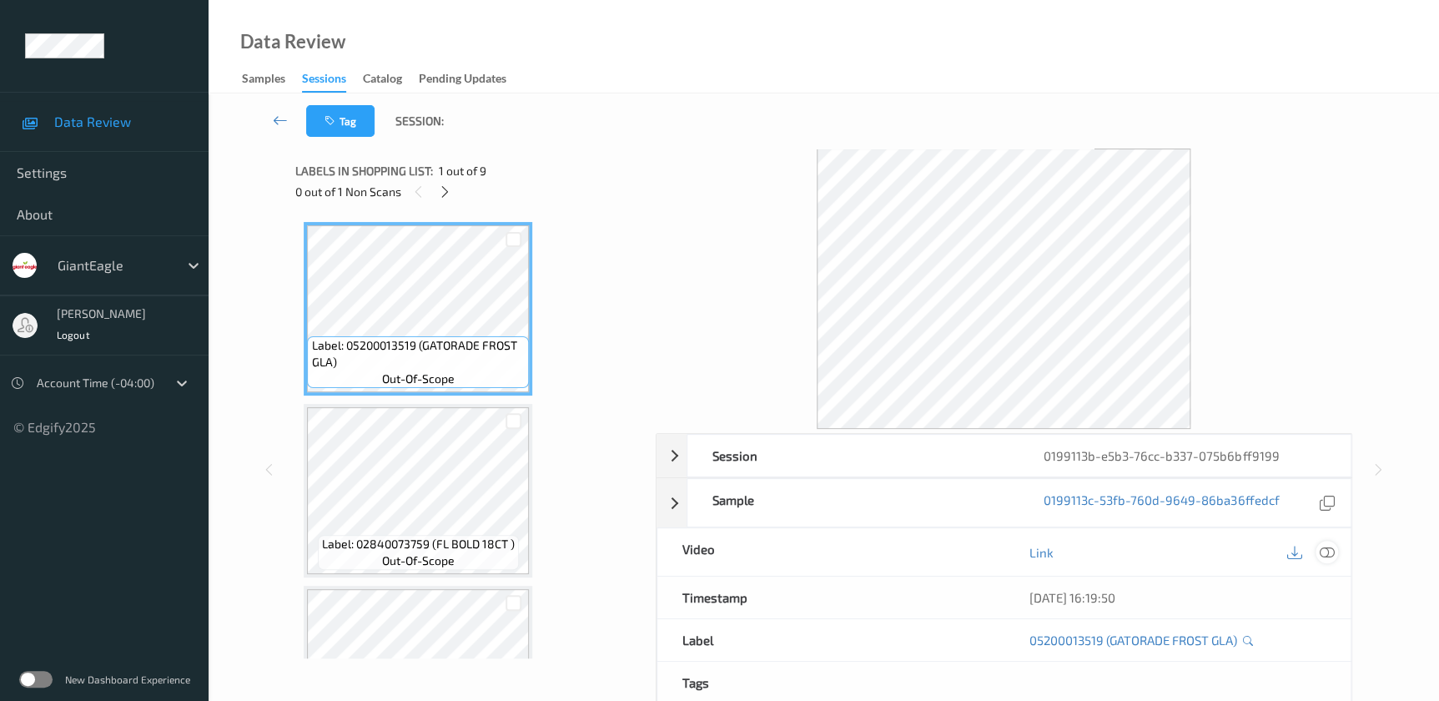
click at [1324, 553] on icon at bounding box center [1326, 552] width 15 height 15
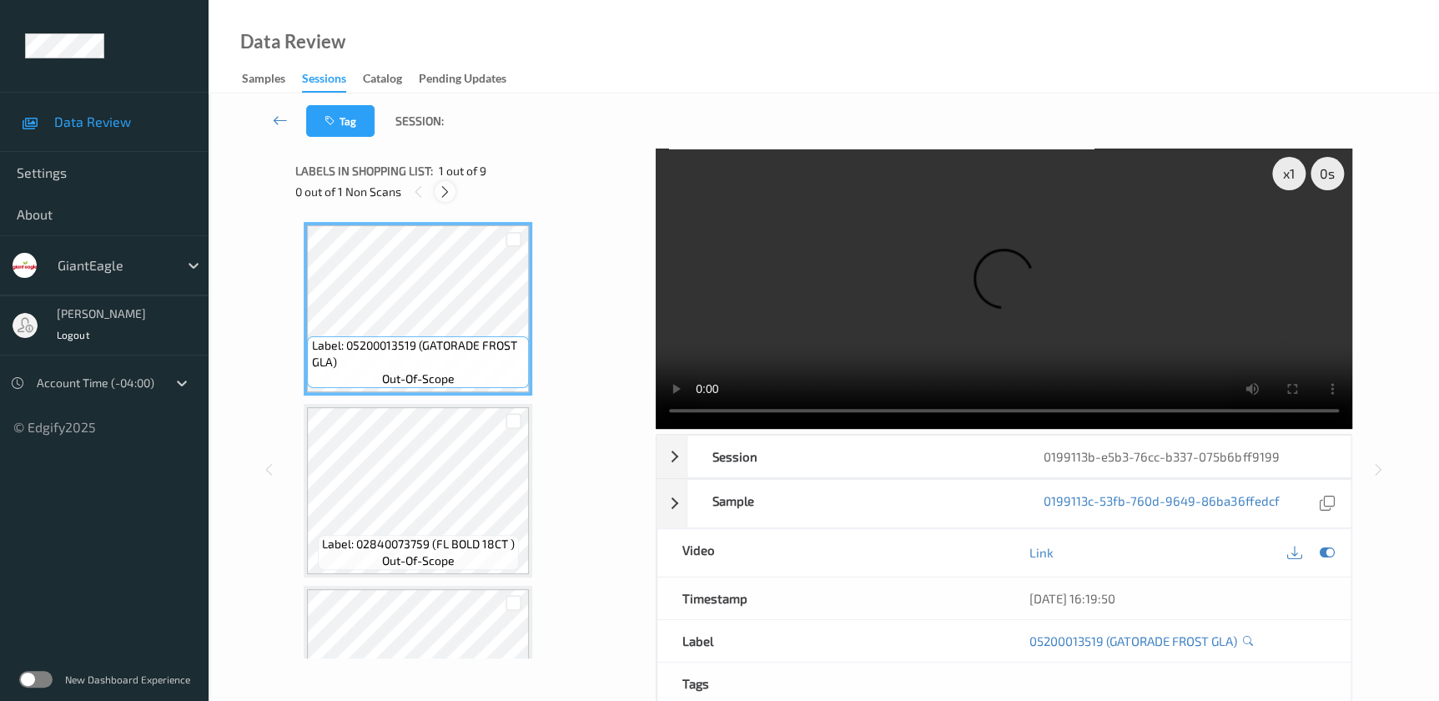
click at [447, 193] on icon at bounding box center [445, 191] width 14 height 15
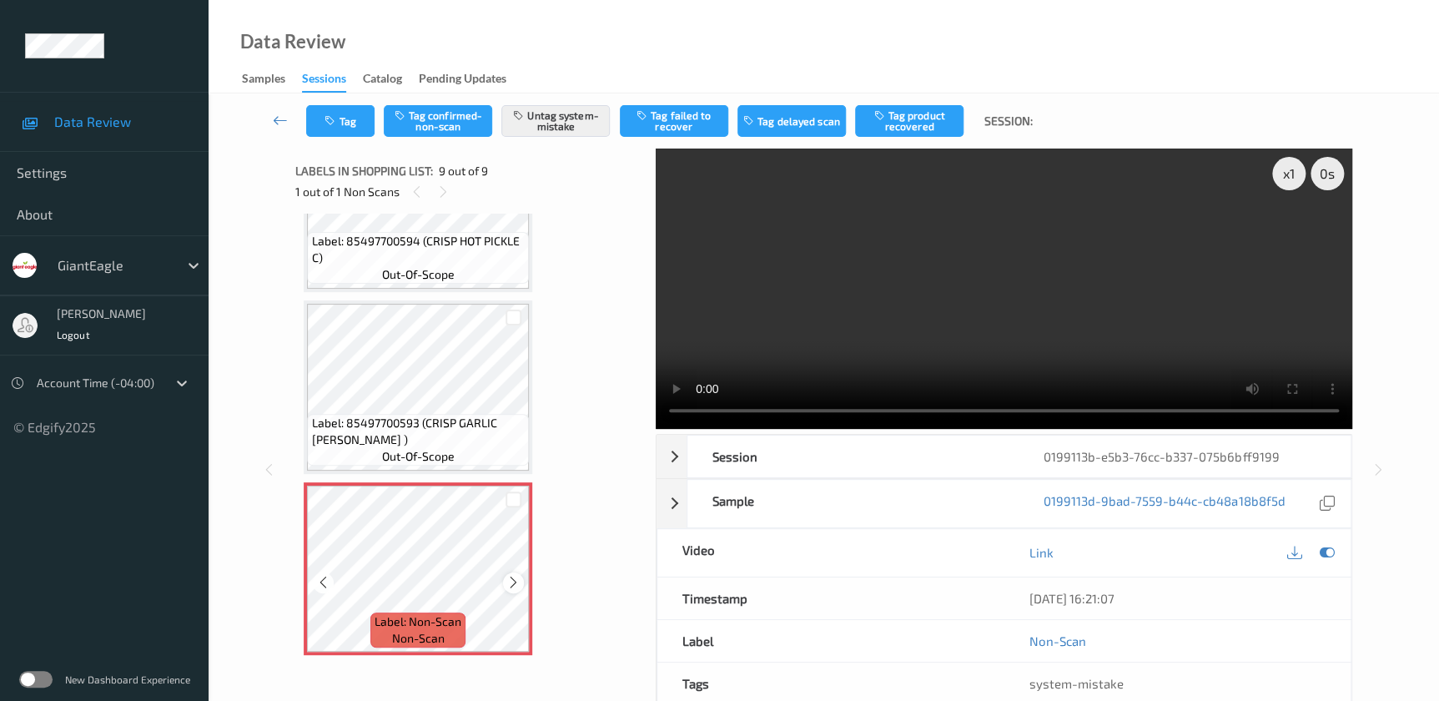
click at [517, 580] on icon at bounding box center [513, 582] width 14 height 15
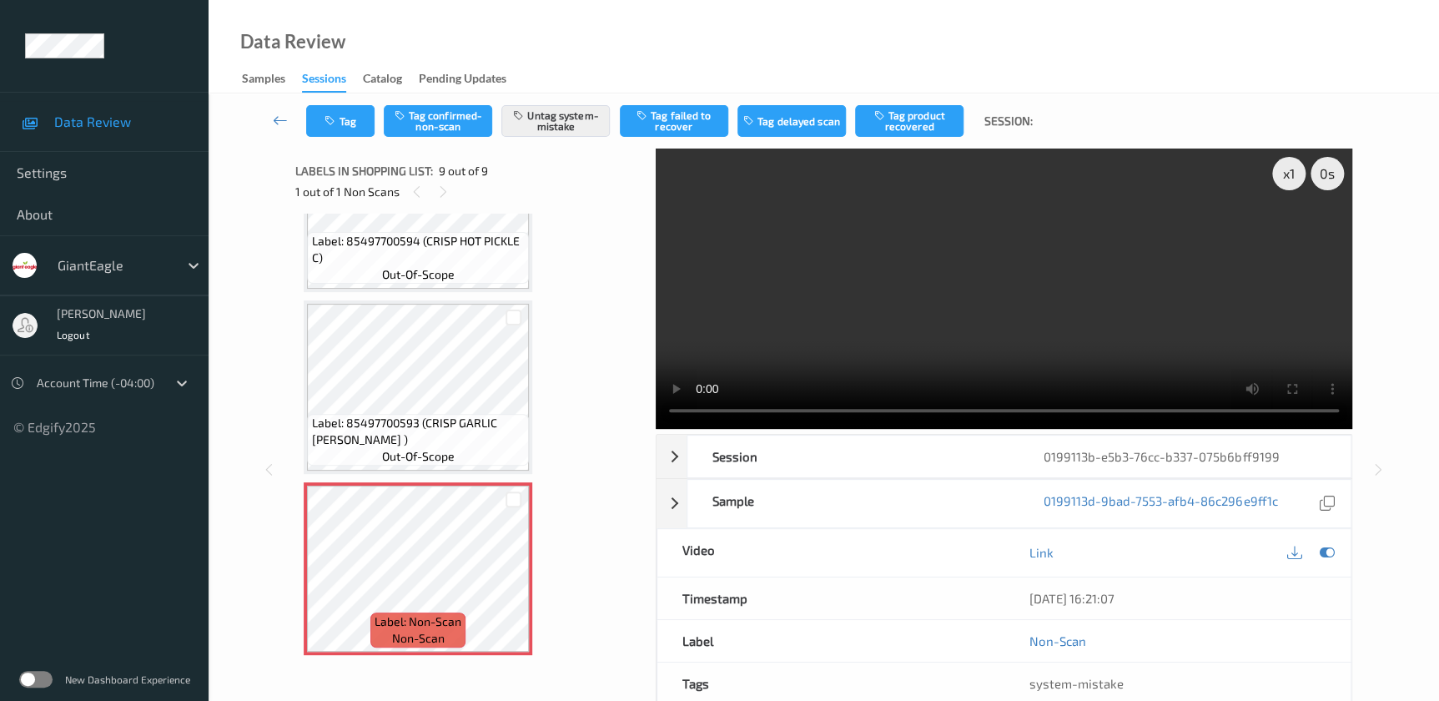
click at [936, 341] on video at bounding box center [1004, 288] width 696 height 280
click at [1285, 174] on div "x 1" at bounding box center [1288, 173] width 33 height 33
click at [1285, 174] on div "x 2" at bounding box center [1288, 173] width 33 height 33
click at [1284, 174] on div "x 4" at bounding box center [1288, 173] width 33 height 33
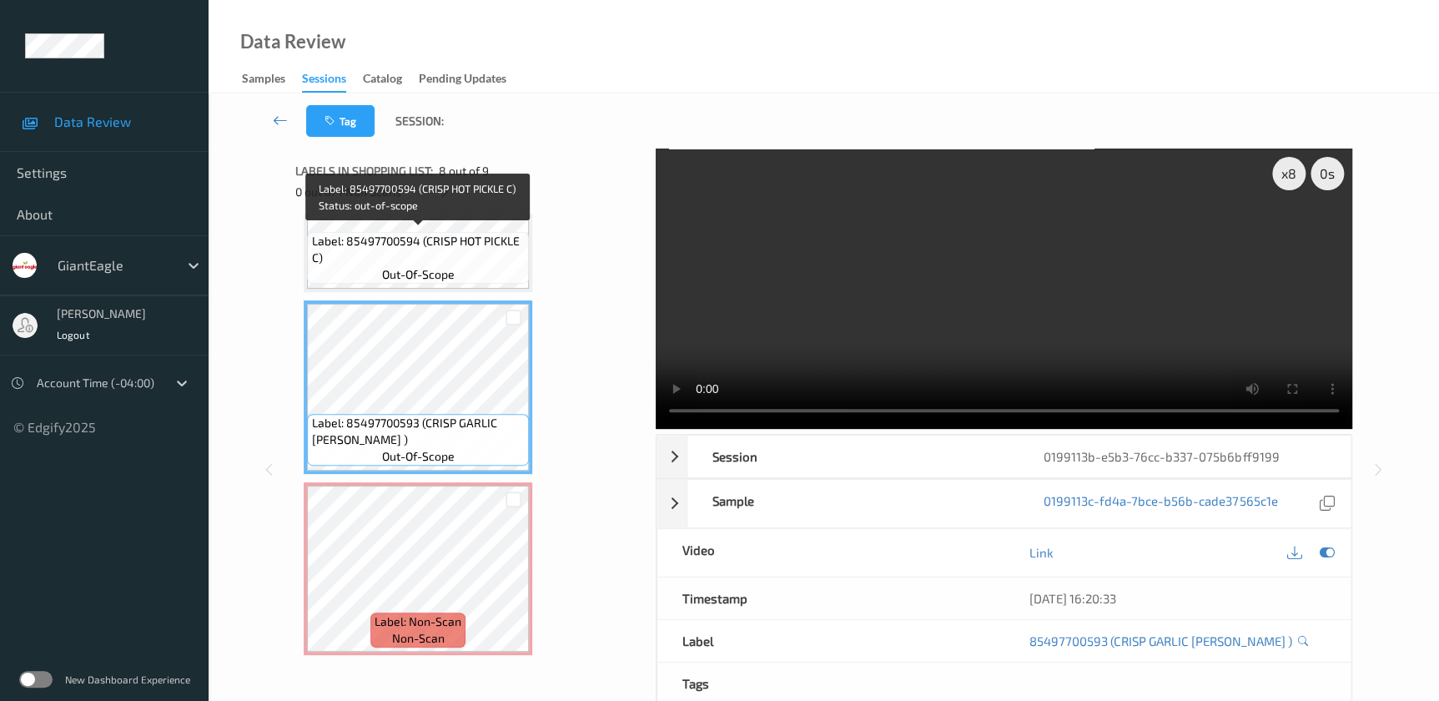
click at [402, 249] on span "Label: 85497700594 (CRISP HOT PICKLE C)" at bounding box center [419, 249] width 214 height 33
click at [1090, 354] on video at bounding box center [1004, 288] width 696 height 280
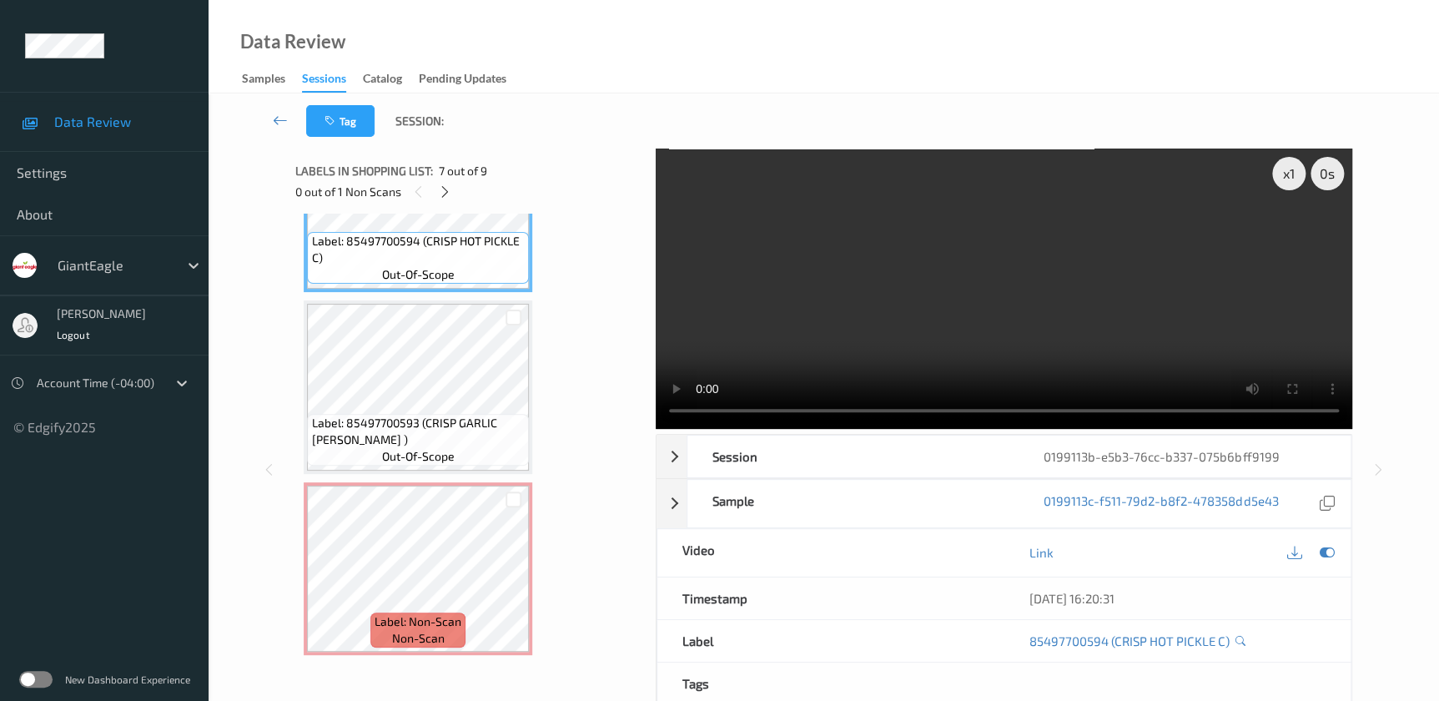
scroll to position [967, 0]
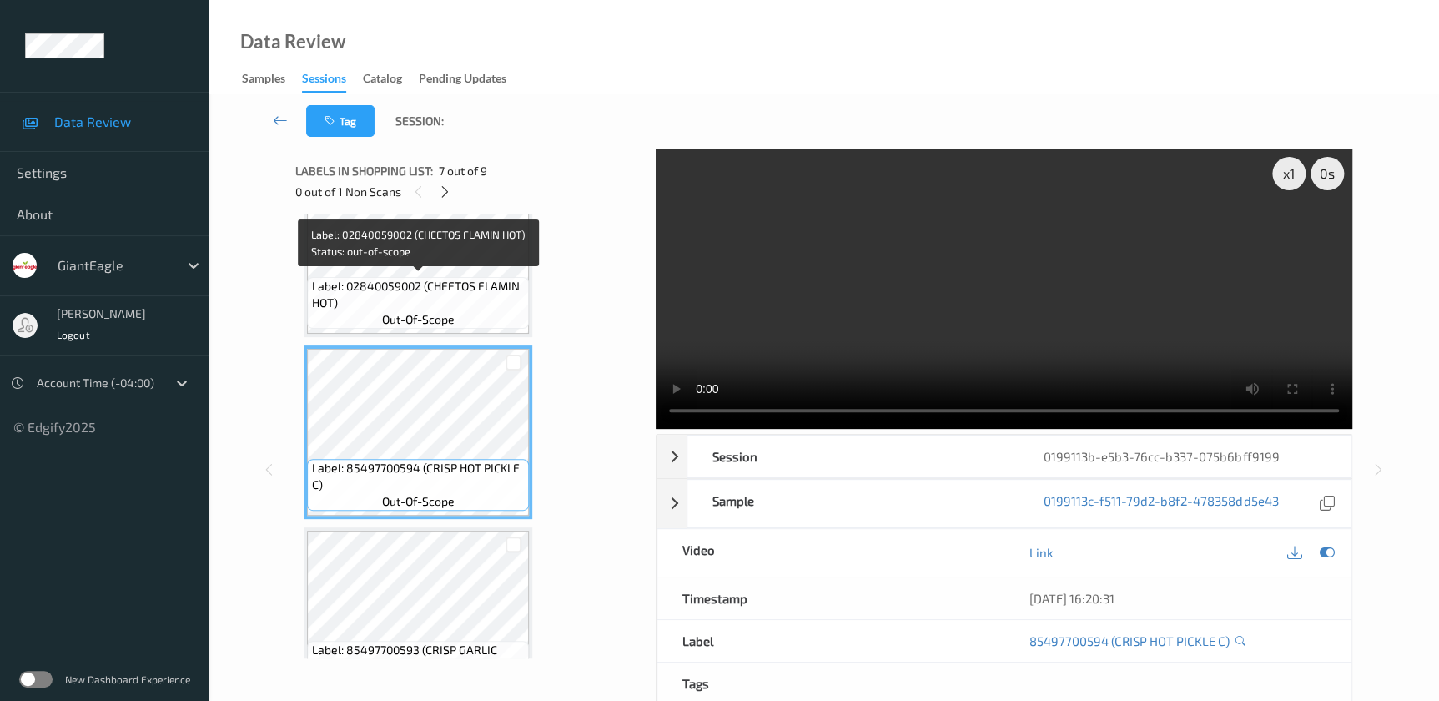
click at [466, 278] on span "Label: 02840059002 (CHEETOS FLAMIN HOT)" at bounding box center [419, 294] width 214 height 33
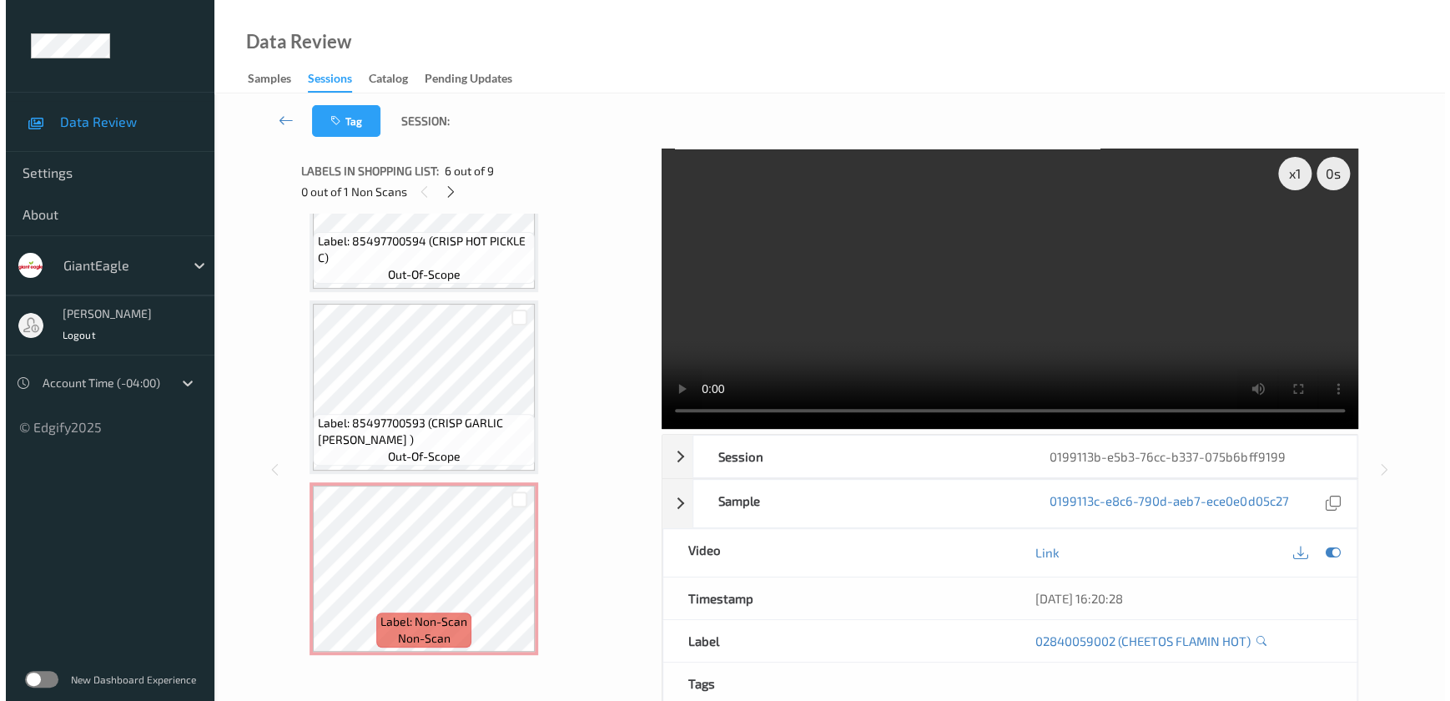
scroll to position [0, 0]
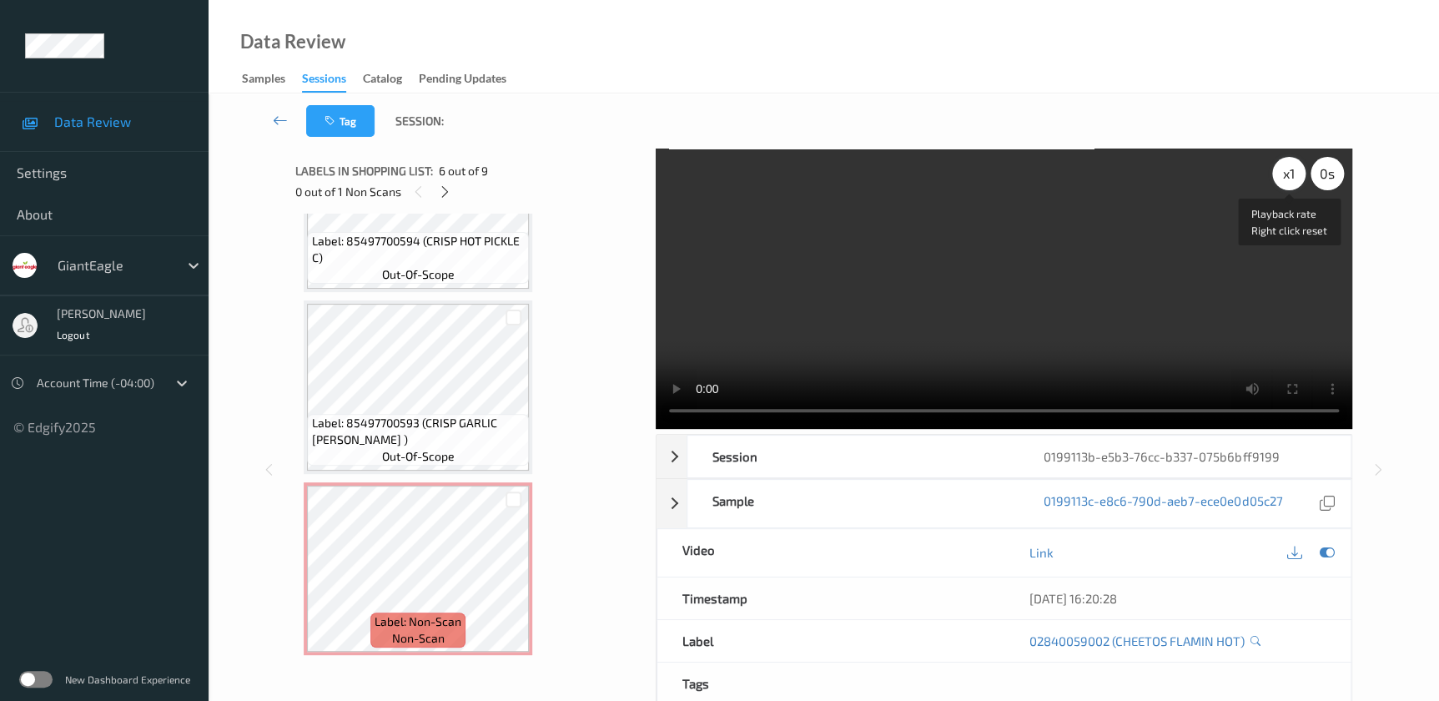
click at [1284, 176] on div "x 1" at bounding box center [1288, 173] width 33 height 33
click at [1284, 176] on div "x 2" at bounding box center [1288, 173] width 33 height 33
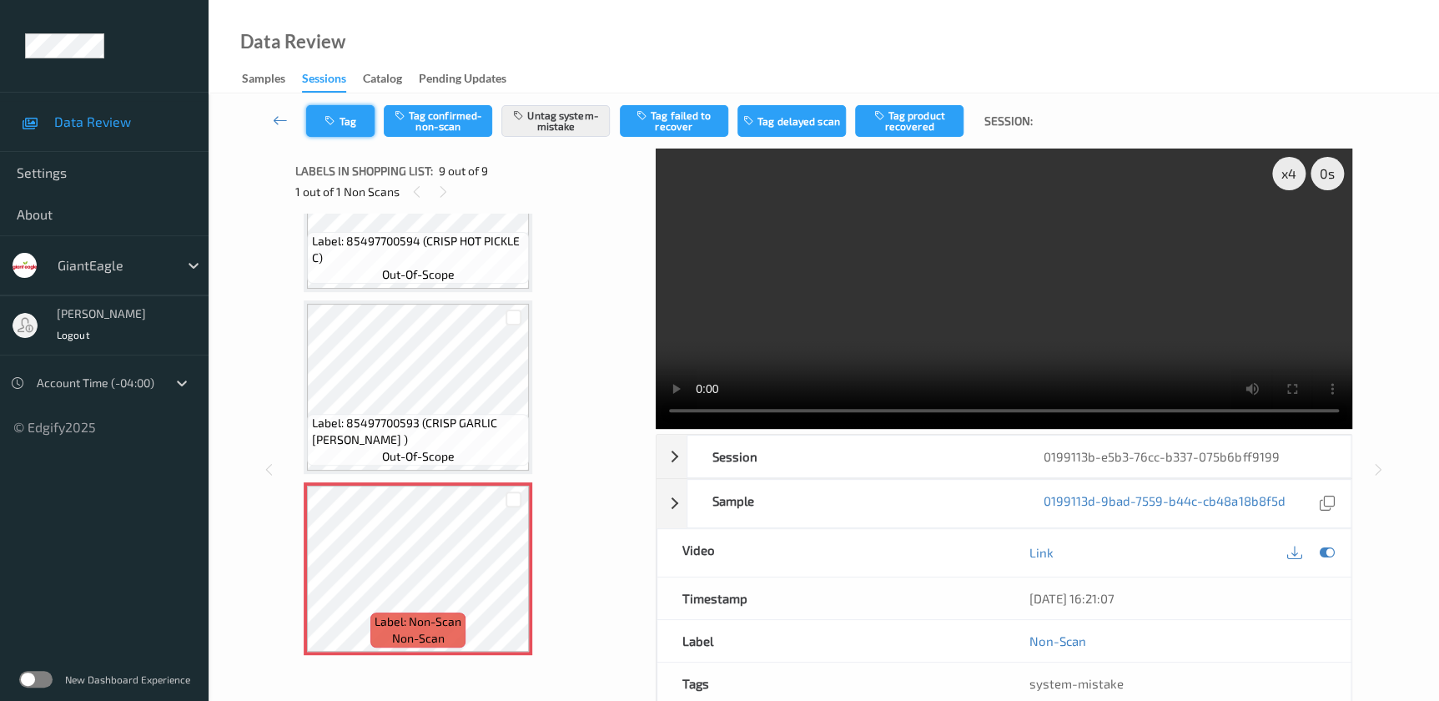
click at [333, 112] on button "Tag" at bounding box center [340, 121] width 68 height 32
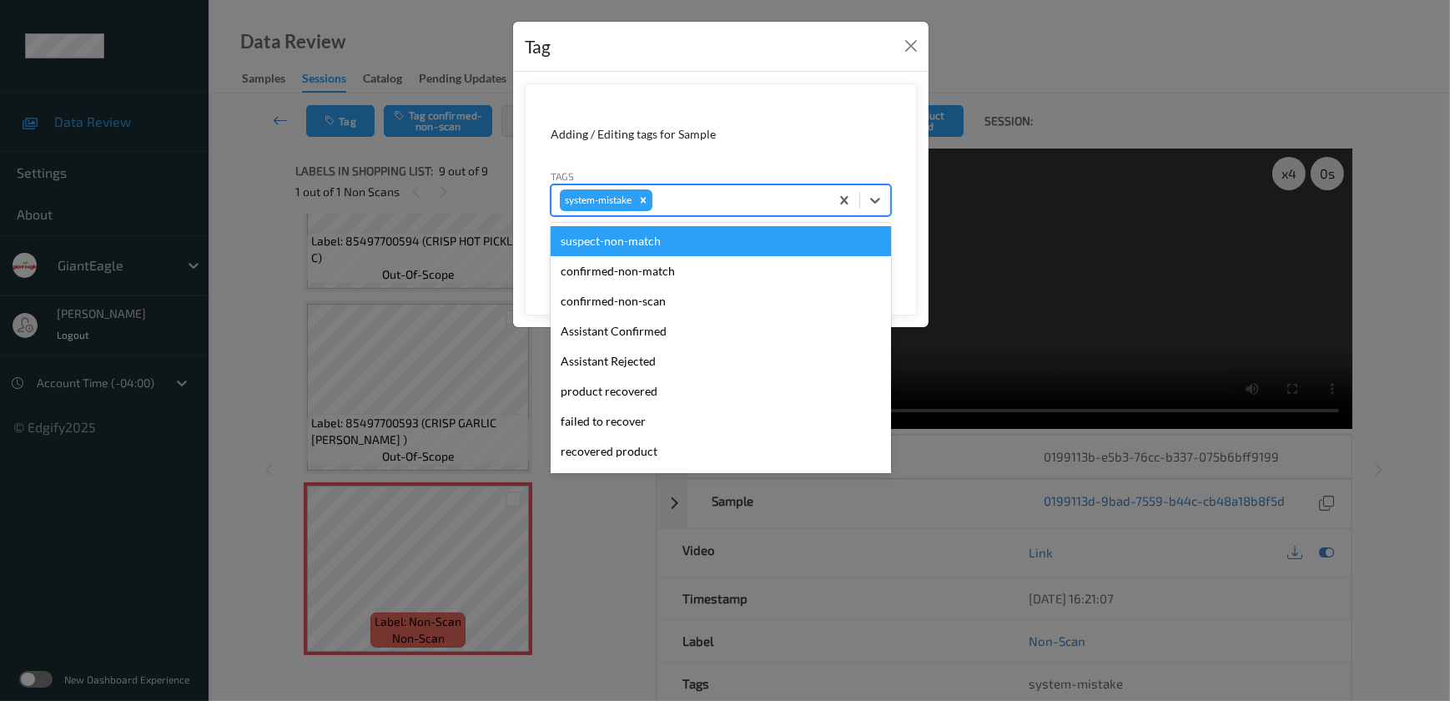
click at [715, 190] on div at bounding box center [738, 200] width 165 height 20
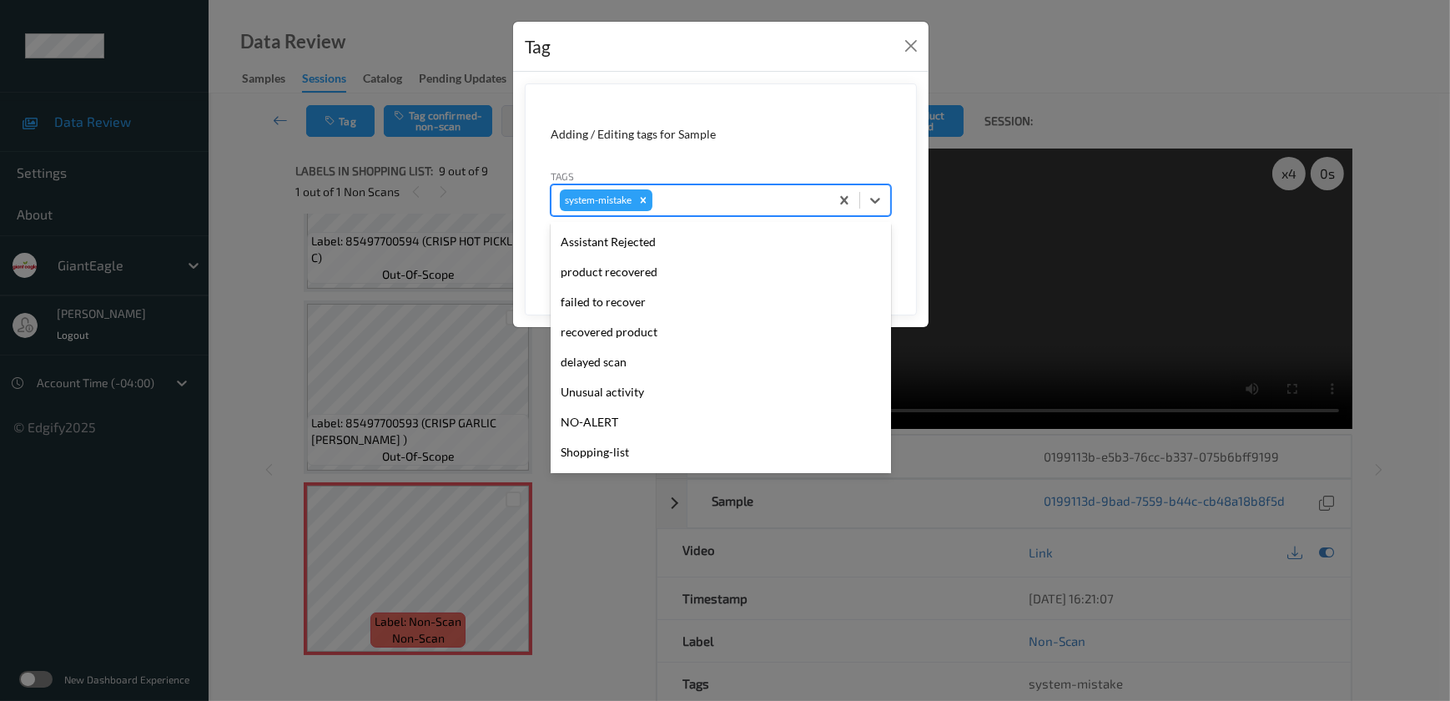
scroll to position [176, 0]
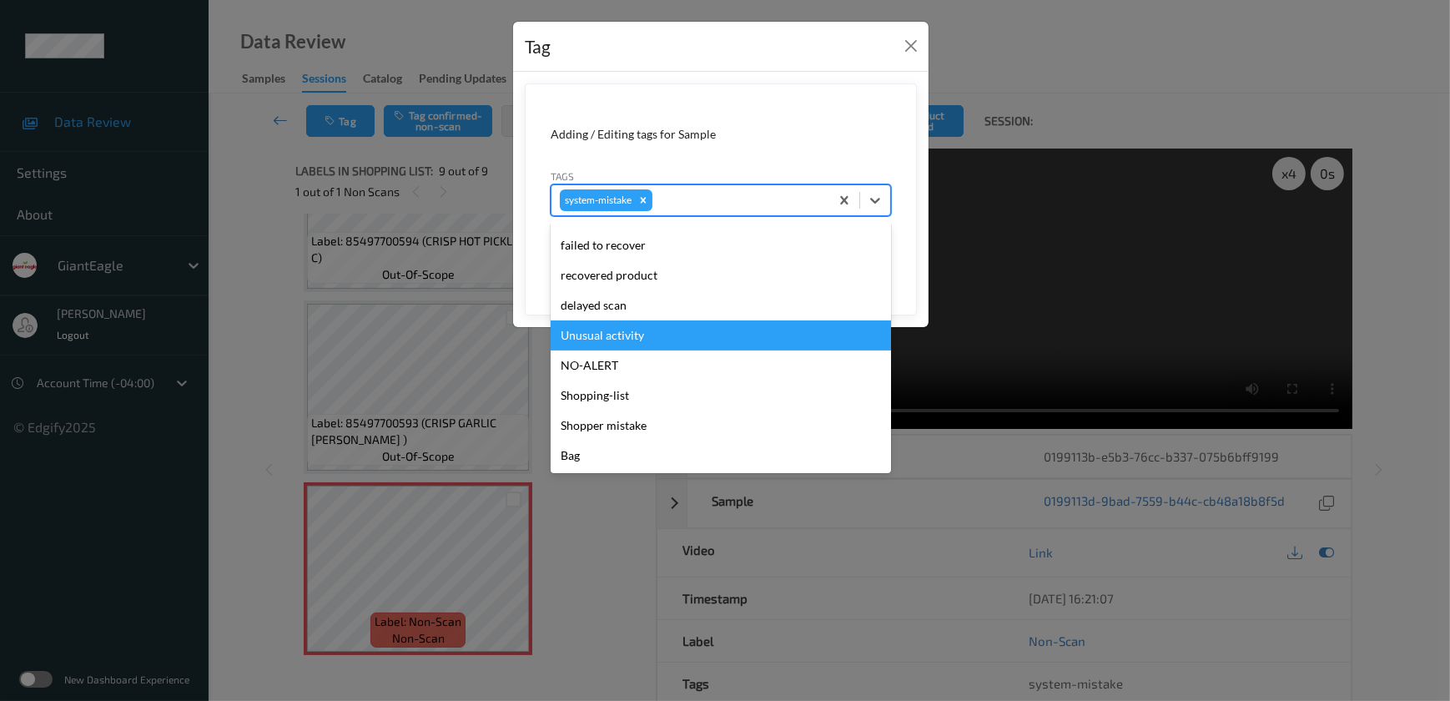
click at [621, 342] on div "Unusual activity" at bounding box center [720, 335] width 340 height 30
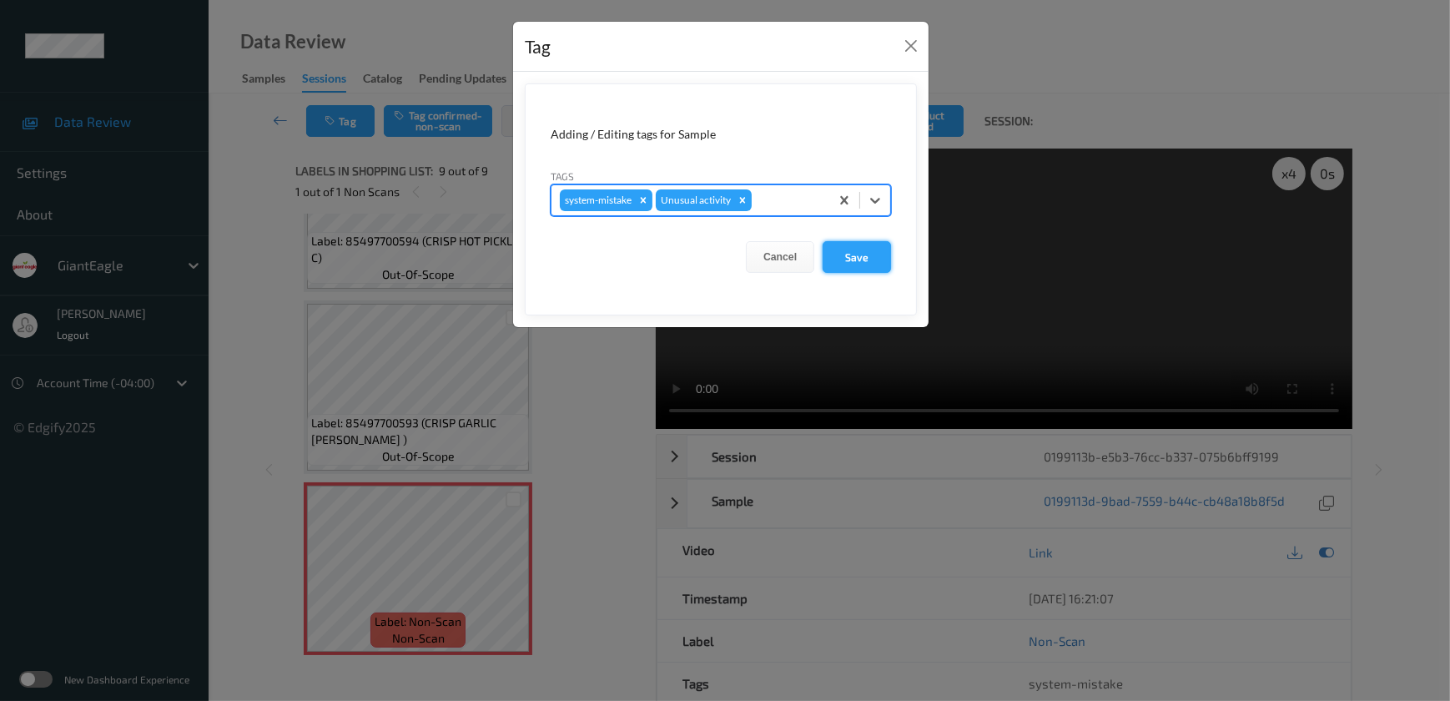
click at [863, 262] on button "Save" at bounding box center [856, 257] width 68 height 32
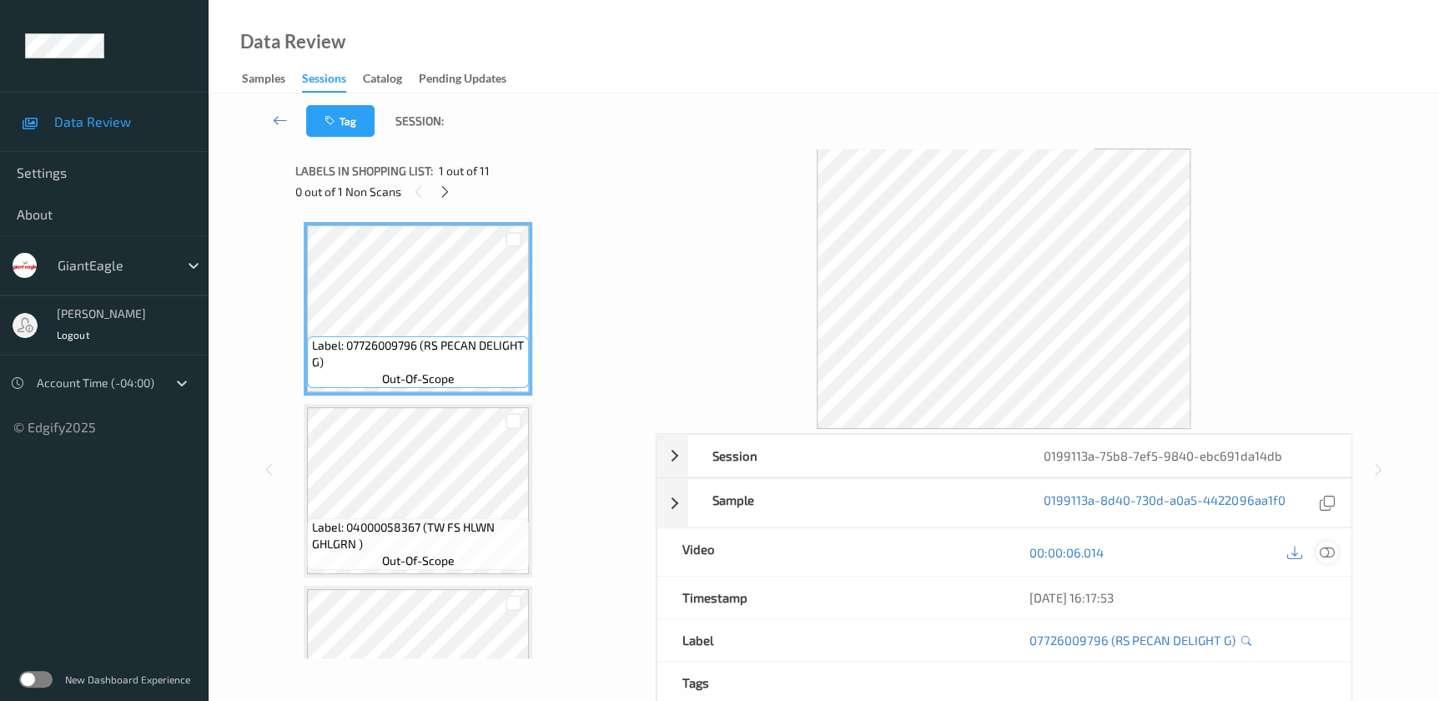
click at [1324, 551] on icon at bounding box center [1326, 552] width 15 height 15
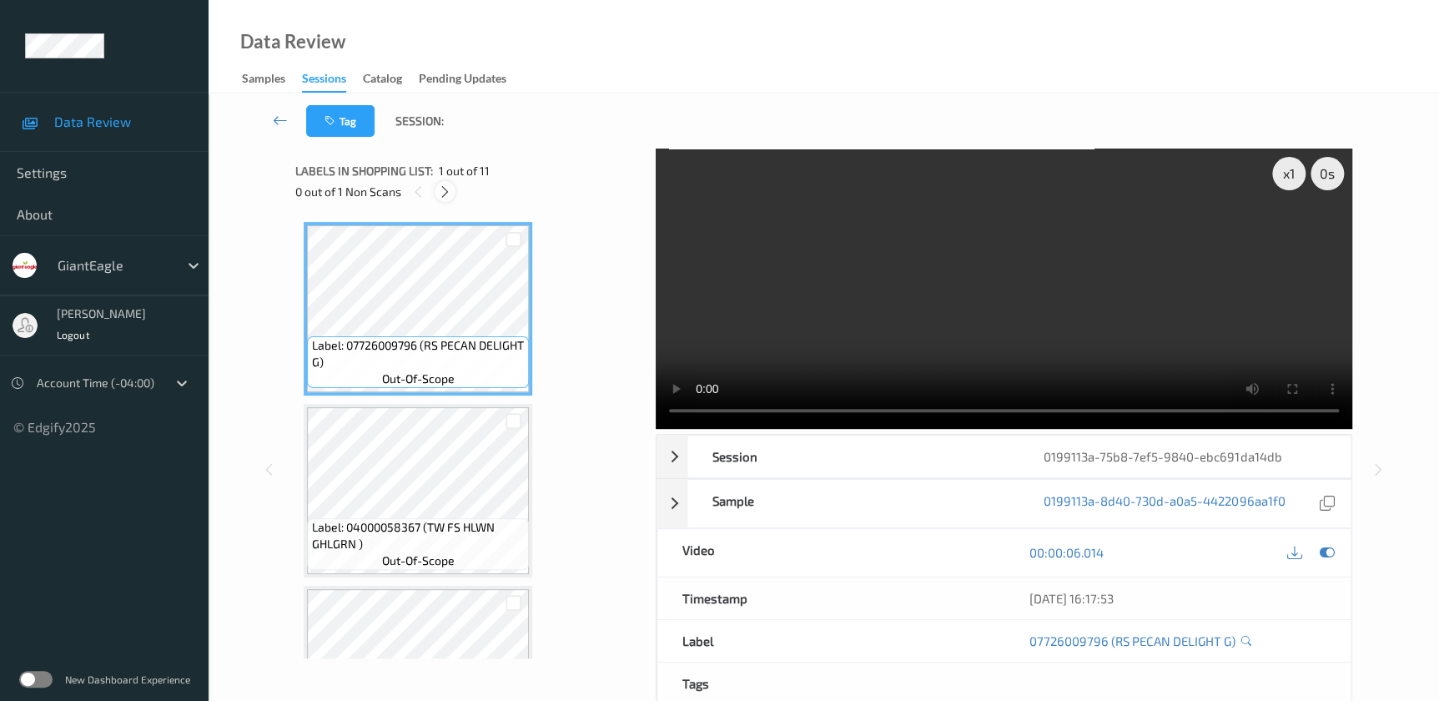
click at [440, 198] on icon at bounding box center [445, 191] width 14 height 15
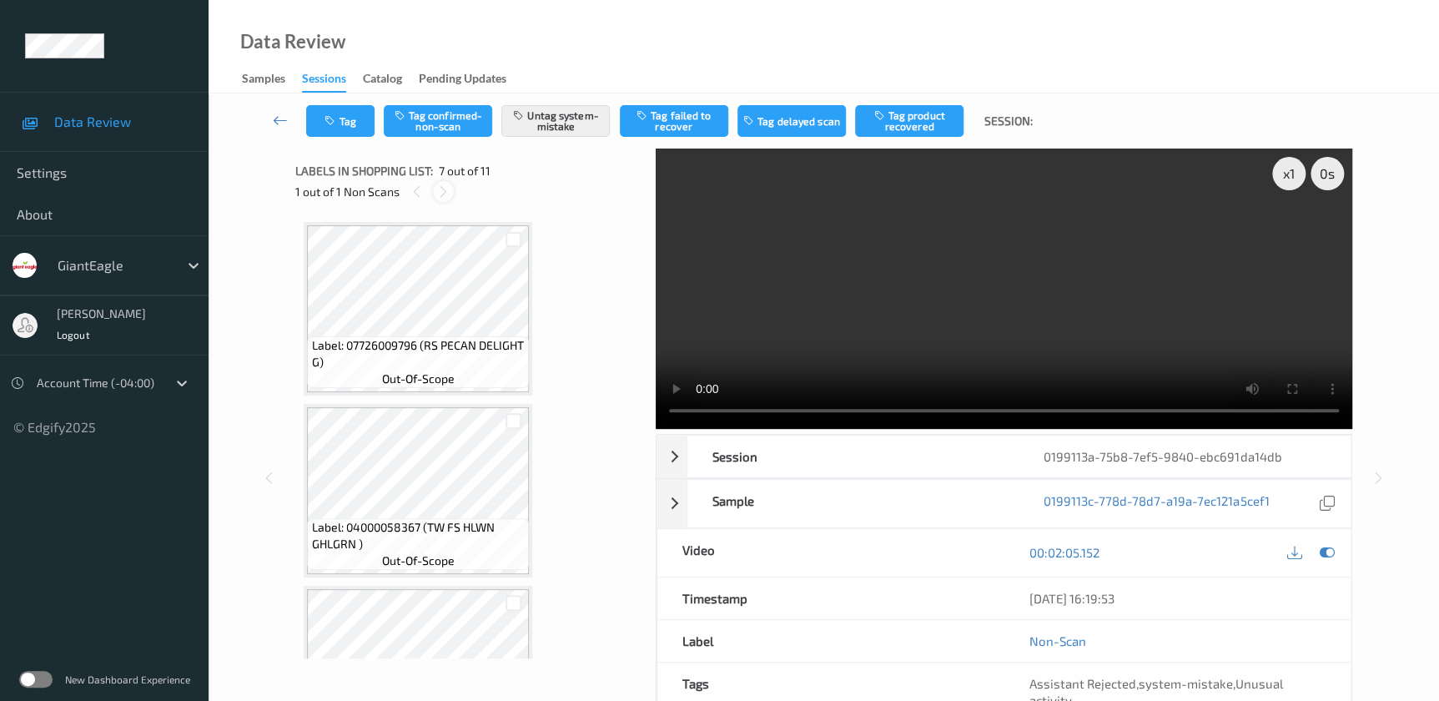
scroll to position [914, 0]
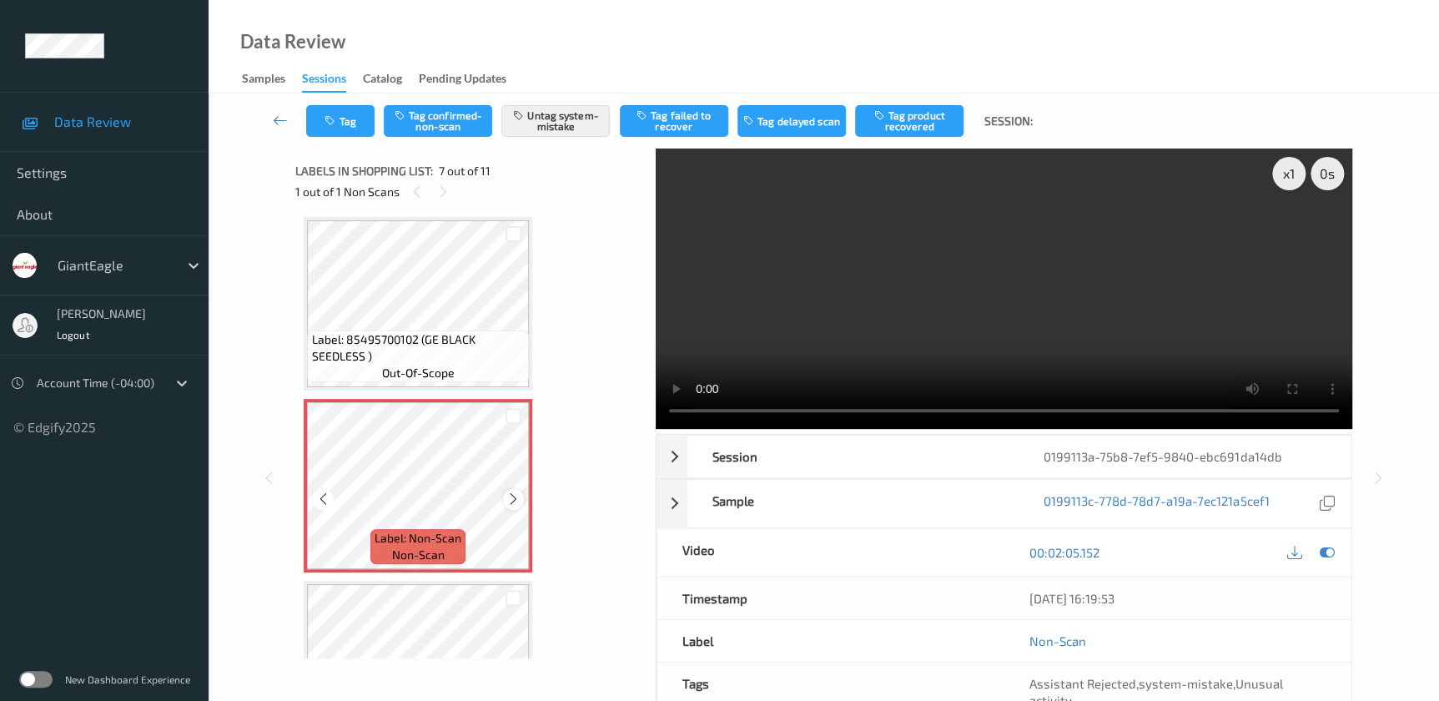
click at [513, 494] on icon at bounding box center [513, 498] width 14 height 15
click at [988, 330] on video at bounding box center [1004, 288] width 696 height 280
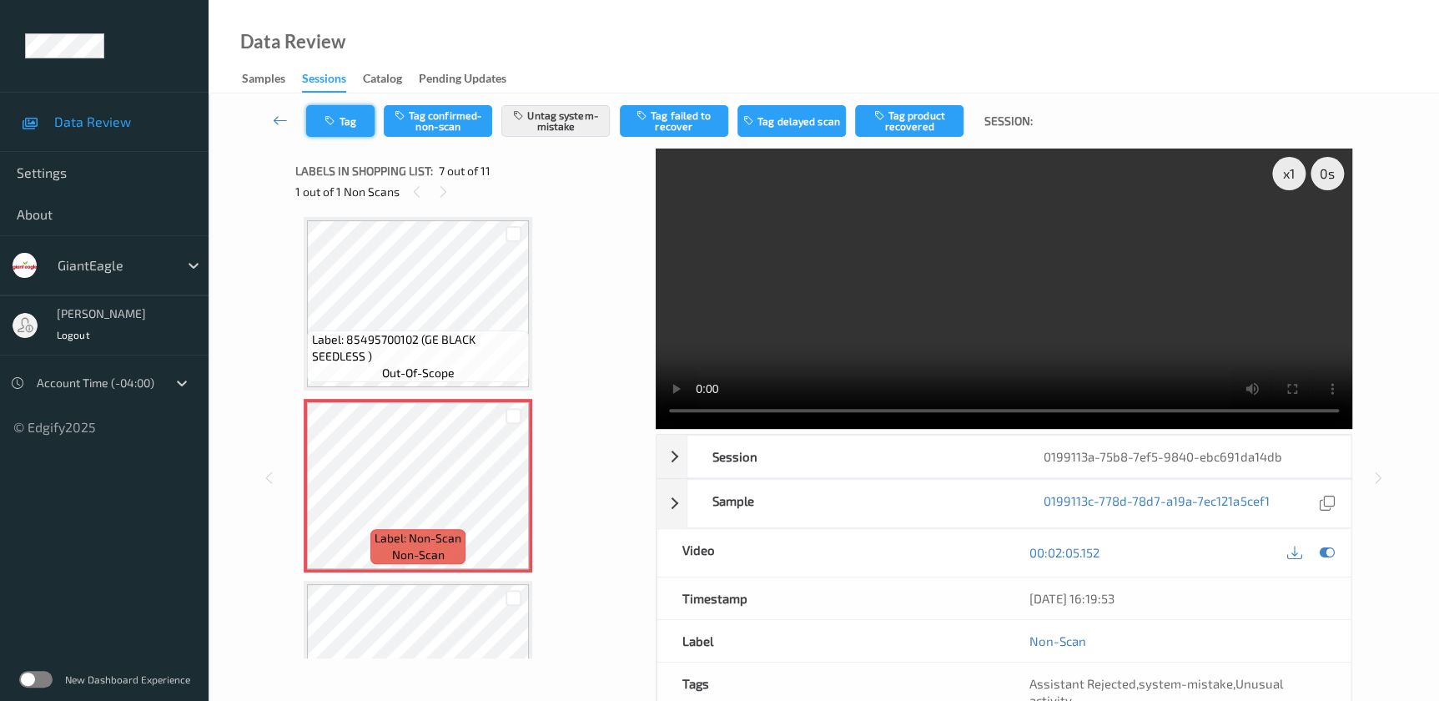
click button "Tag"
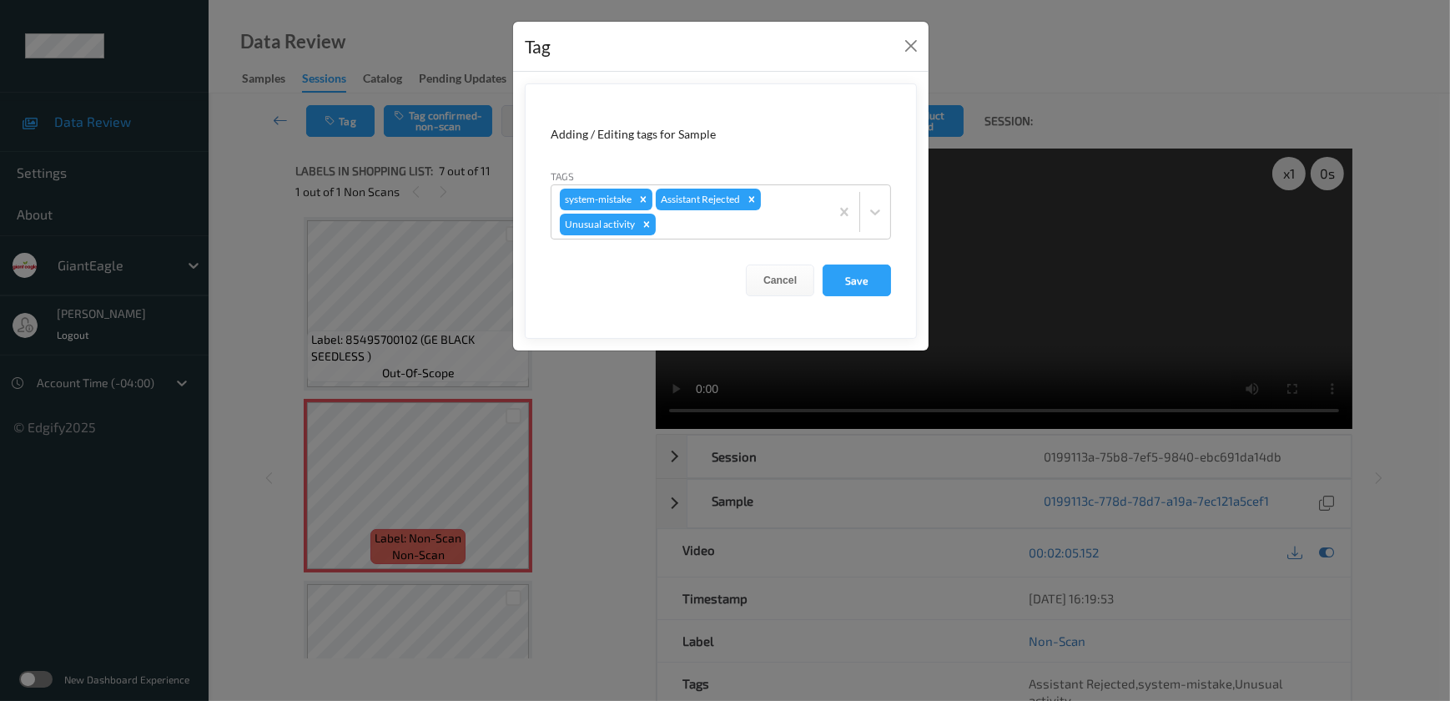
click div "Tag Adding / Editing tags for Sample Tags system-mistake Assistant Rejected Unu…"
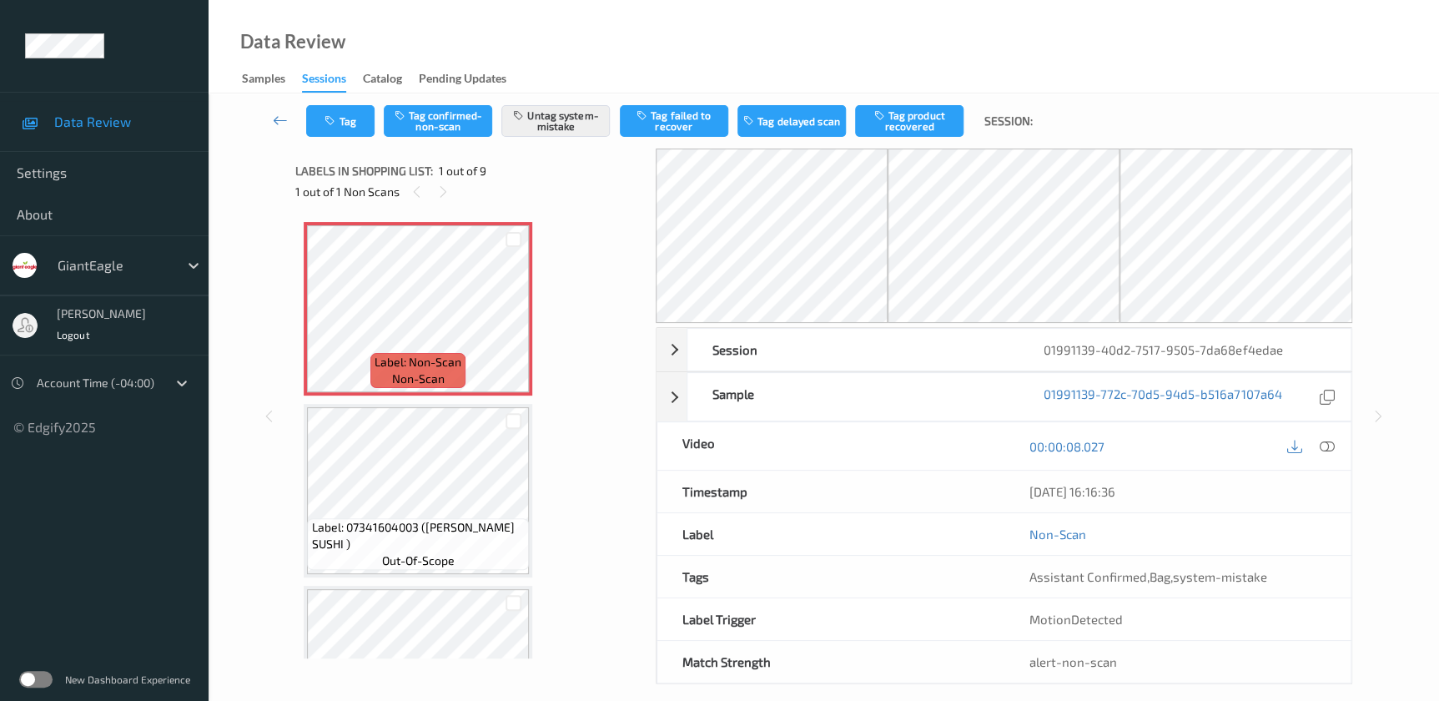
drag, startPoint x: 1327, startPoint y: 445, endPoint x: 1319, endPoint y: 422, distance: 23.7
click at [1327, 445] on icon at bounding box center [1326, 446] width 15 height 15
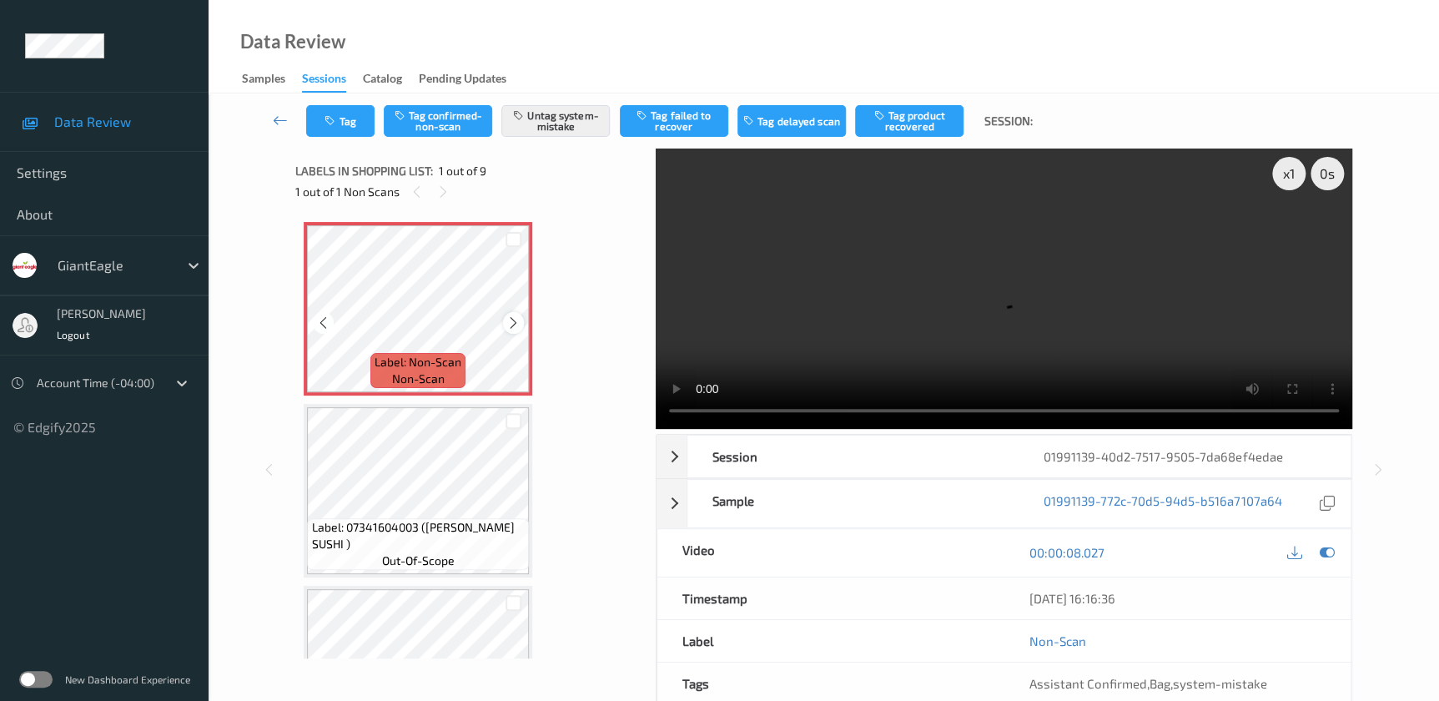
click at [507, 320] on icon at bounding box center [513, 322] width 14 height 15
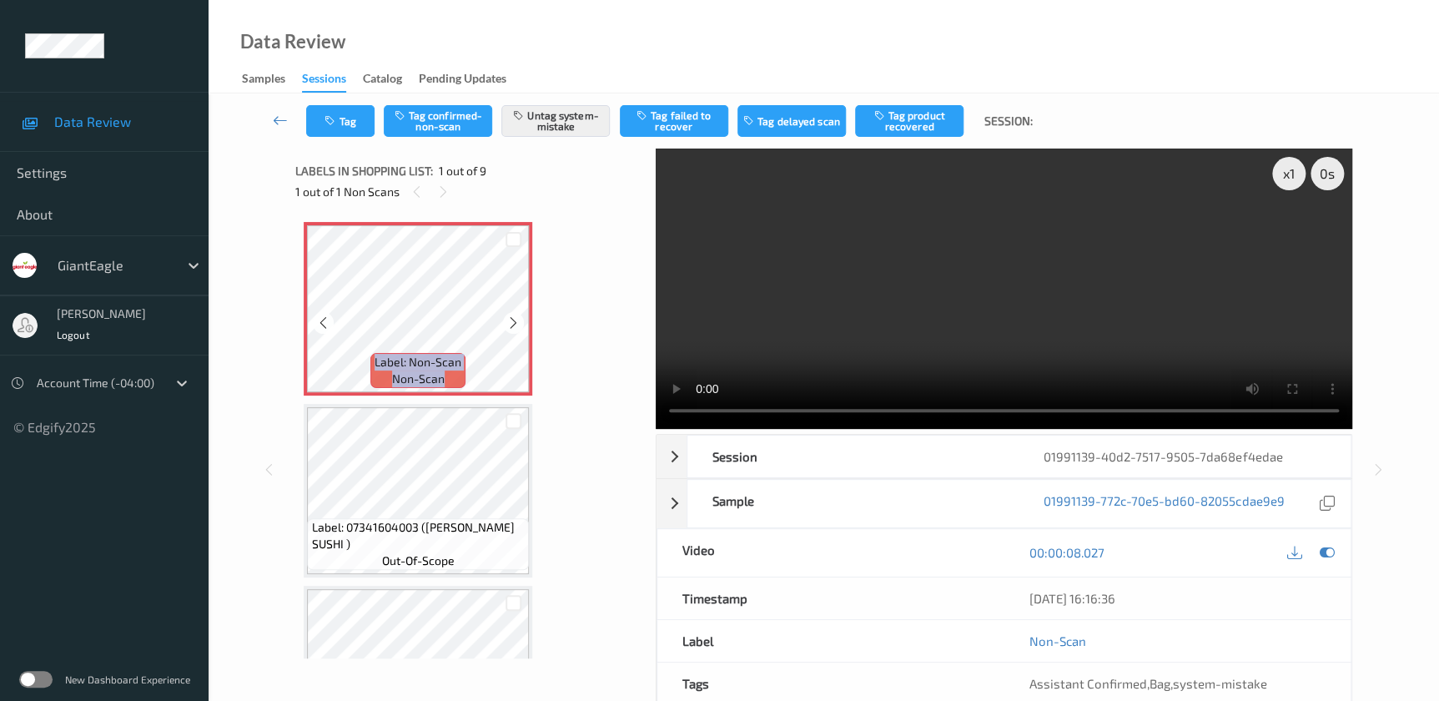
click at [507, 320] on icon at bounding box center [513, 322] width 14 height 15
click at [1007, 294] on video at bounding box center [1004, 288] width 696 height 280
click at [341, 129] on button "Tag" at bounding box center [340, 121] width 68 height 32
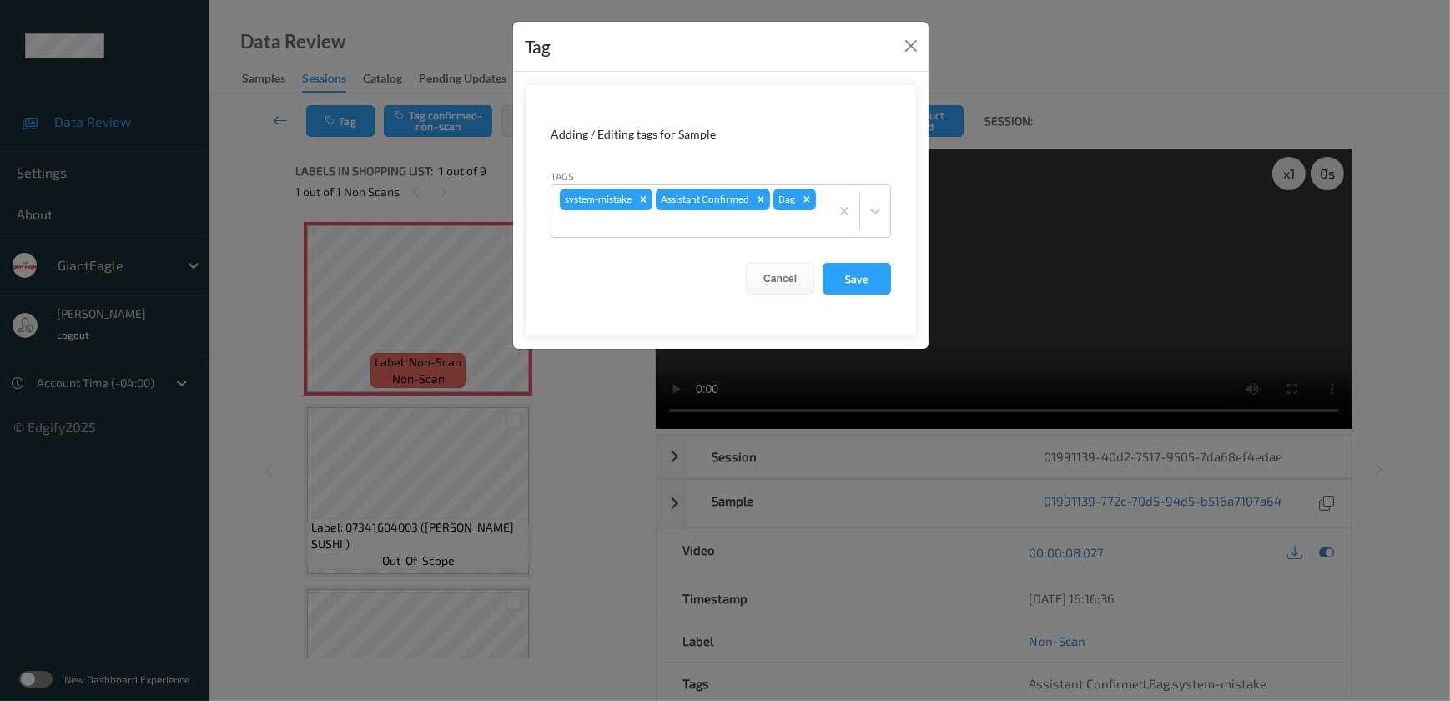
click at [606, 468] on div "Tag Adding / Editing tags for Sample Tags system-mistake Assistant Confirmed Ba…" at bounding box center [725, 350] width 1450 height 701
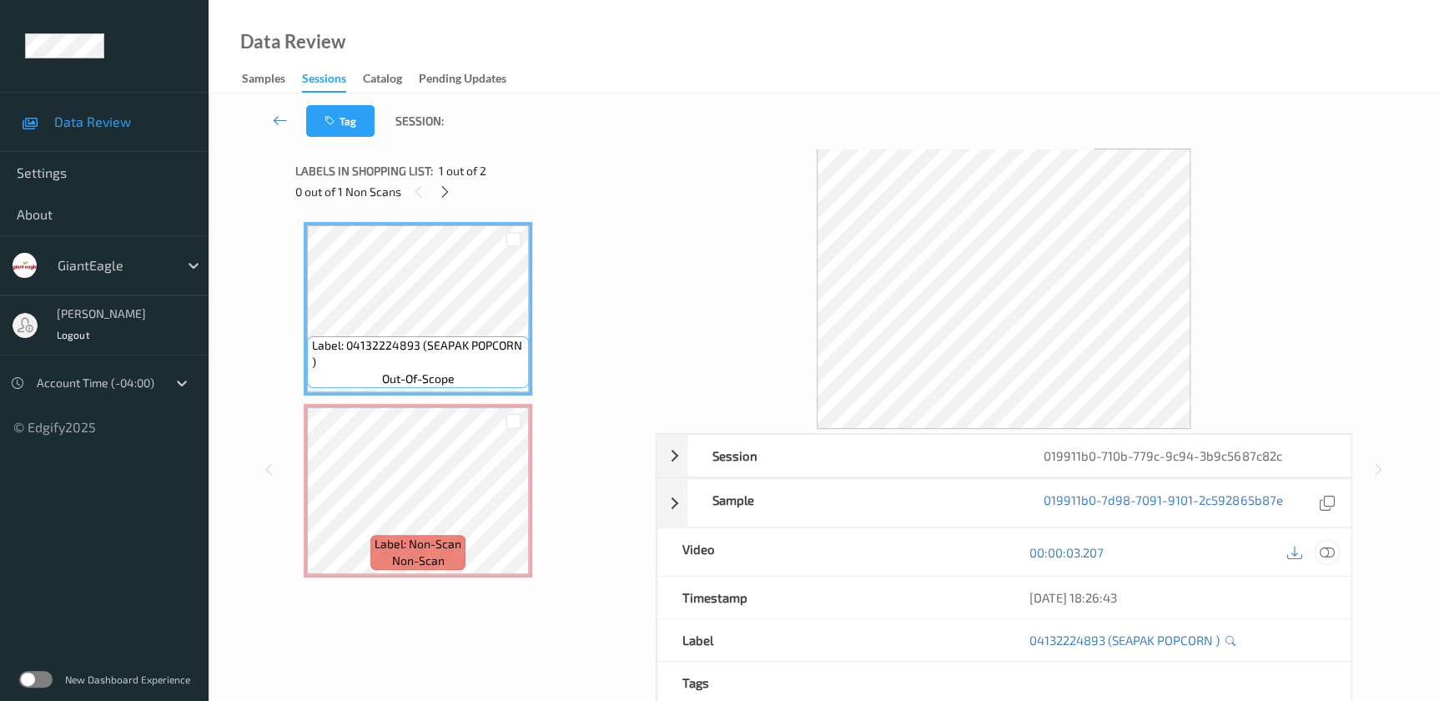
click at [1323, 553] on icon at bounding box center [1326, 552] width 15 height 15
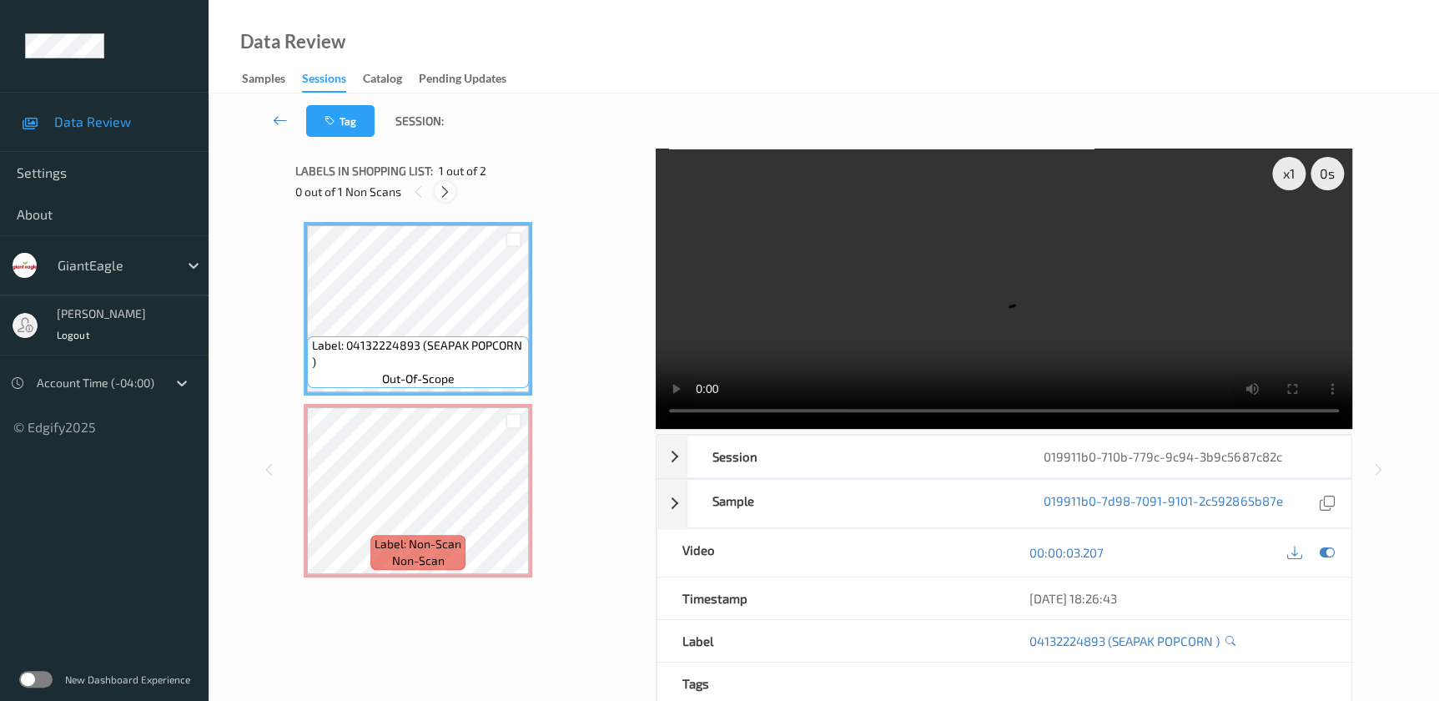
click at [447, 191] on icon at bounding box center [445, 191] width 14 height 15
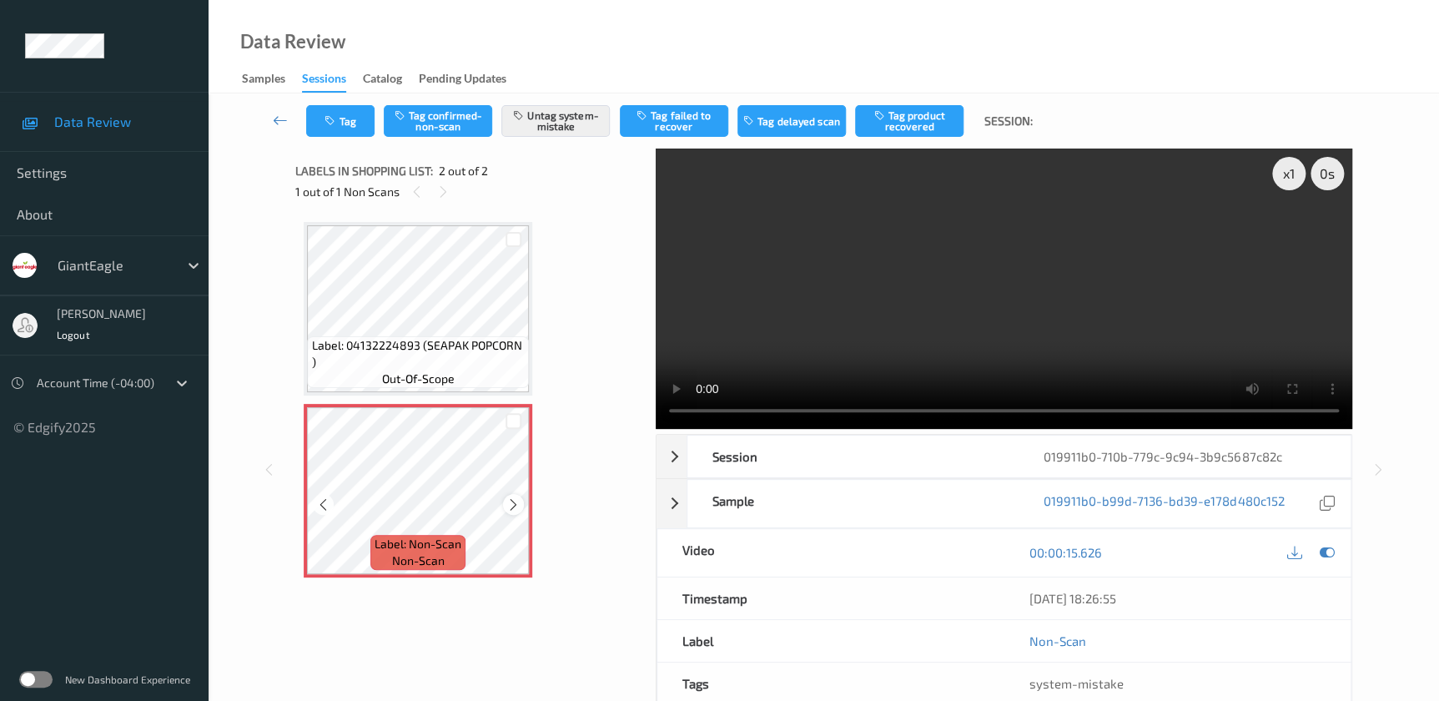
click at [506, 505] on icon at bounding box center [513, 504] width 14 height 15
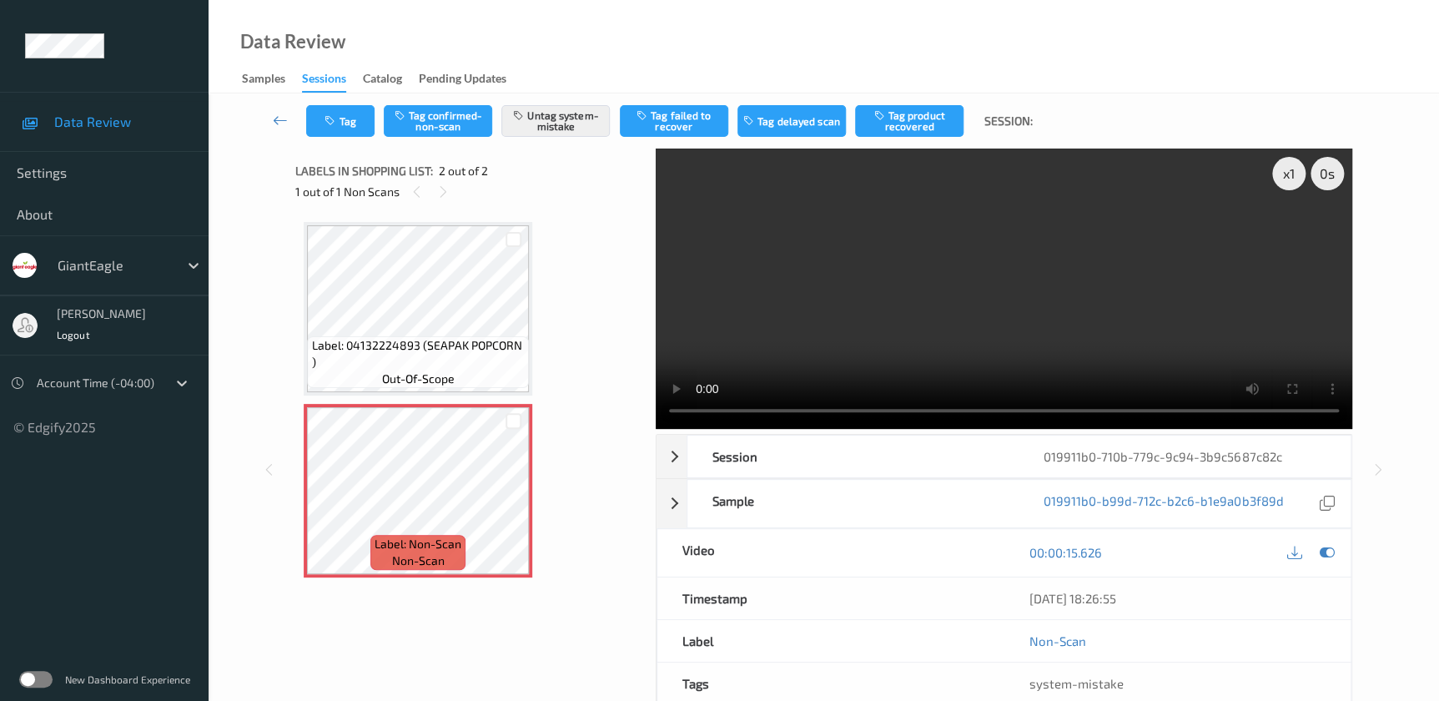
click at [898, 339] on video at bounding box center [1004, 288] width 696 height 280
drag, startPoint x: 929, startPoint y: 274, endPoint x: 893, endPoint y: 271, distance: 36.0
click at [929, 274] on video at bounding box center [1004, 288] width 696 height 280
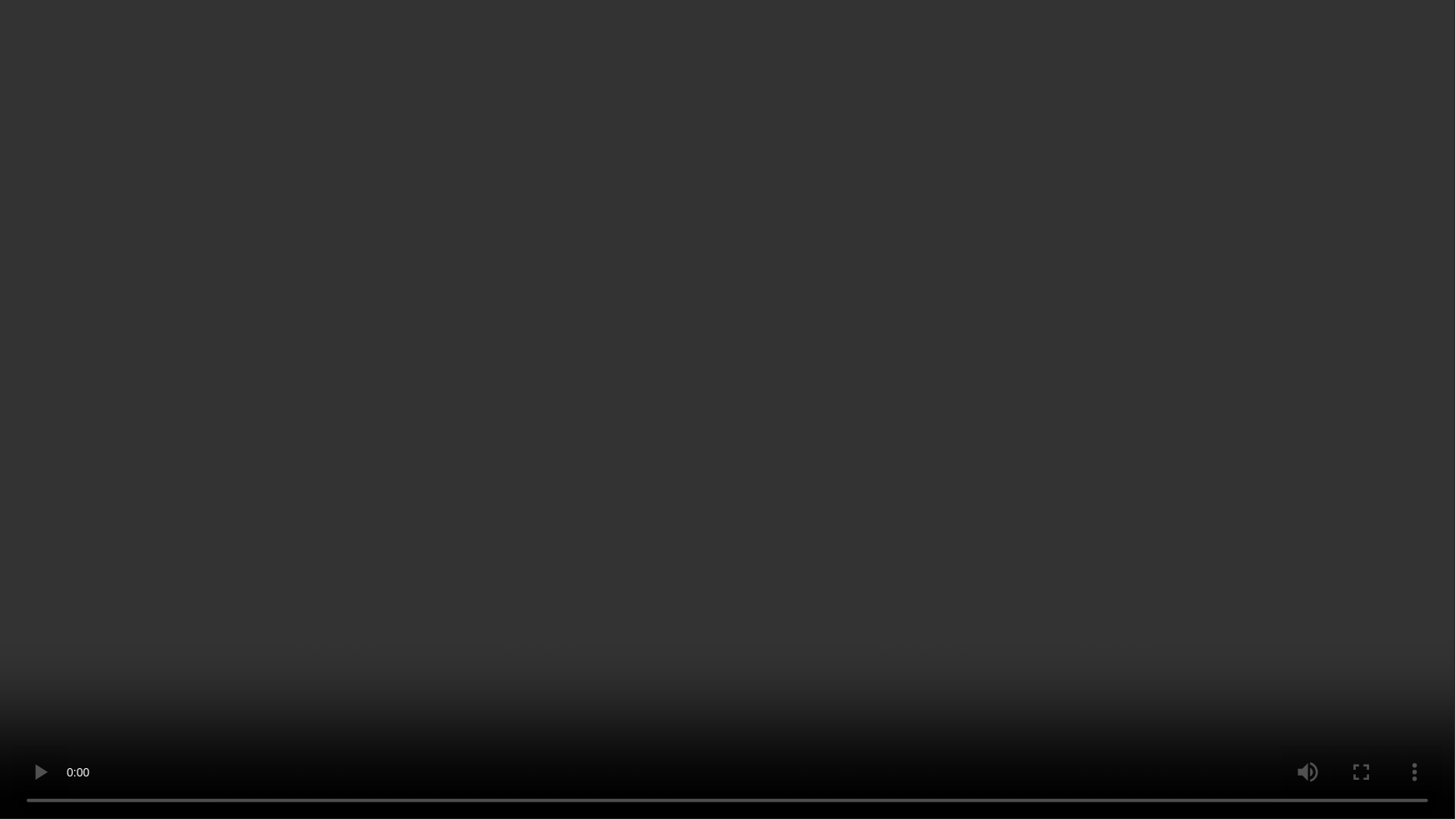
drag, startPoint x: 942, startPoint y: 463, endPoint x: 1236, endPoint y: 351, distance: 314.9
click at [942, 463] on video at bounding box center [727, 409] width 1455 height 819
click at [872, 290] on video at bounding box center [727, 409] width 1455 height 819
click at [532, 421] on video at bounding box center [727, 409] width 1455 height 819
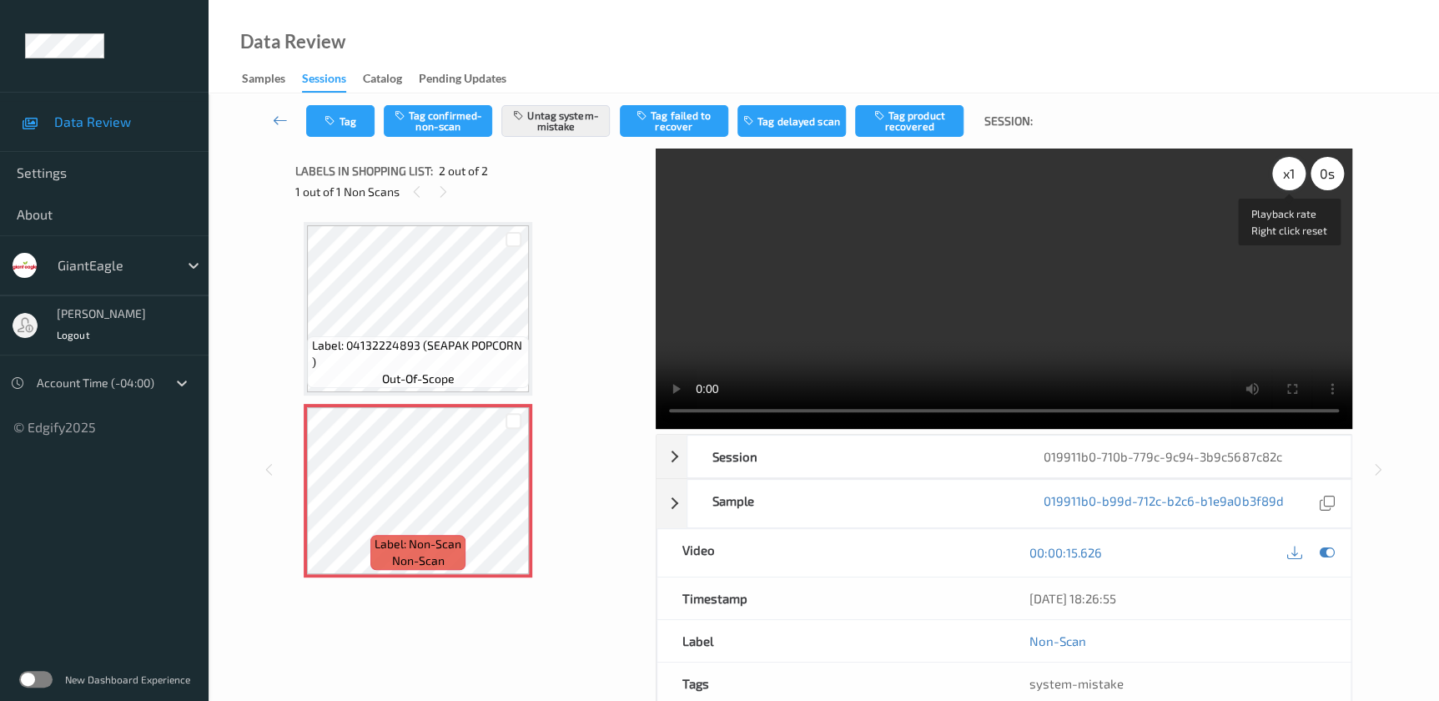
click at [1290, 167] on div "x 1" at bounding box center [1288, 173] width 33 height 33
click at [1290, 167] on div "x 2" at bounding box center [1288, 173] width 33 height 33
click at [1290, 167] on div "x 4" at bounding box center [1288, 173] width 33 height 33
click at [1290, 167] on div "x 8" at bounding box center [1288, 173] width 33 height 33
click at [1288, 178] on div "x 1" at bounding box center [1288, 173] width 33 height 33
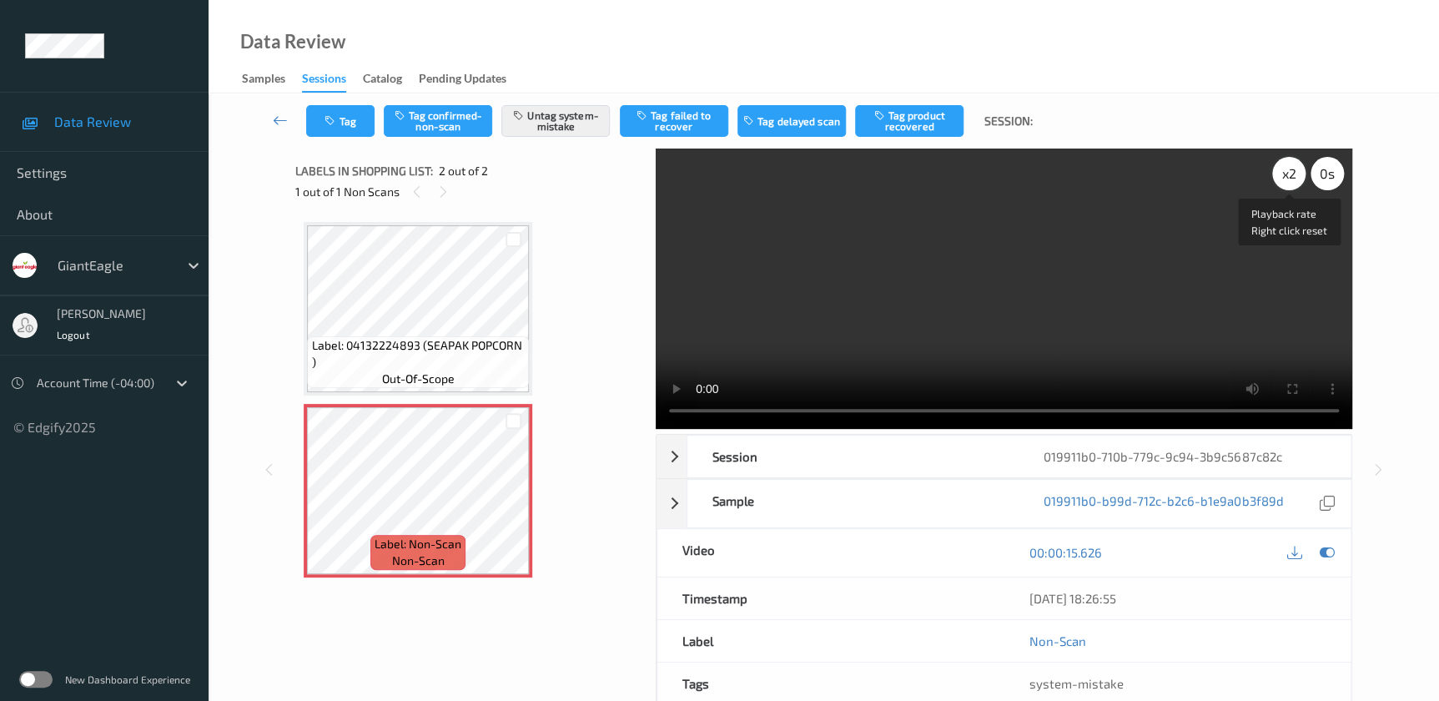
click at [1288, 178] on div "x 2" at bounding box center [1288, 173] width 33 height 33
click at [1288, 178] on div "x 4" at bounding box center [1288, 173] width 33 height 33
click at [642, 408] on div "x 8 0 s Session 019911b0-710b-779c-9c94-3b9c5687c82c Session ID 019911b0-710b-7…" at bounding box center [823, 469] width 1056 height 642
click at [1178, 253] on video at bounding box center [1004, 288] width 696 height 280
click at [333, 119] on icon "button" at bounding box center [331, 121] width 14 height 12
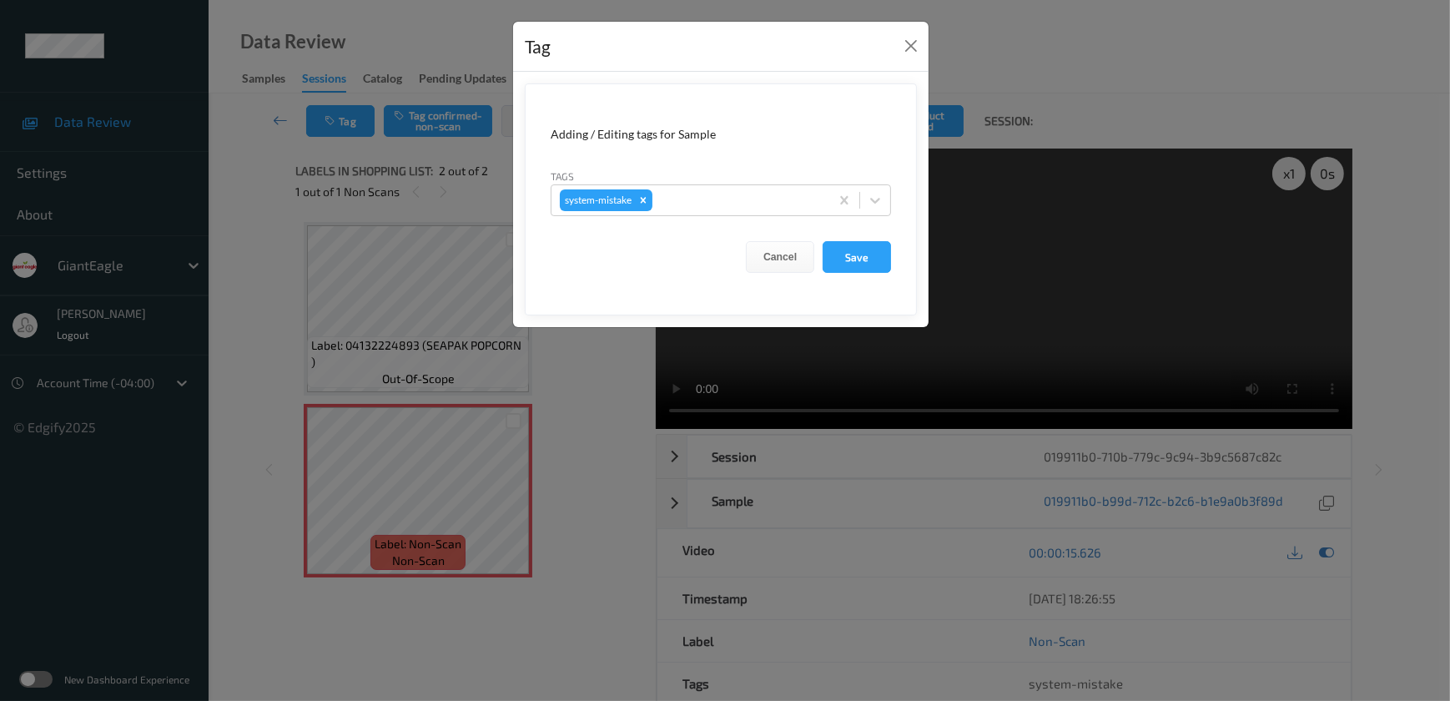
click at [555, 382] on div "Tag Adding / Editing tags for Sample Tags system-mistake Cancel Save" at bounding box center [725, 350] width 1450 height 701
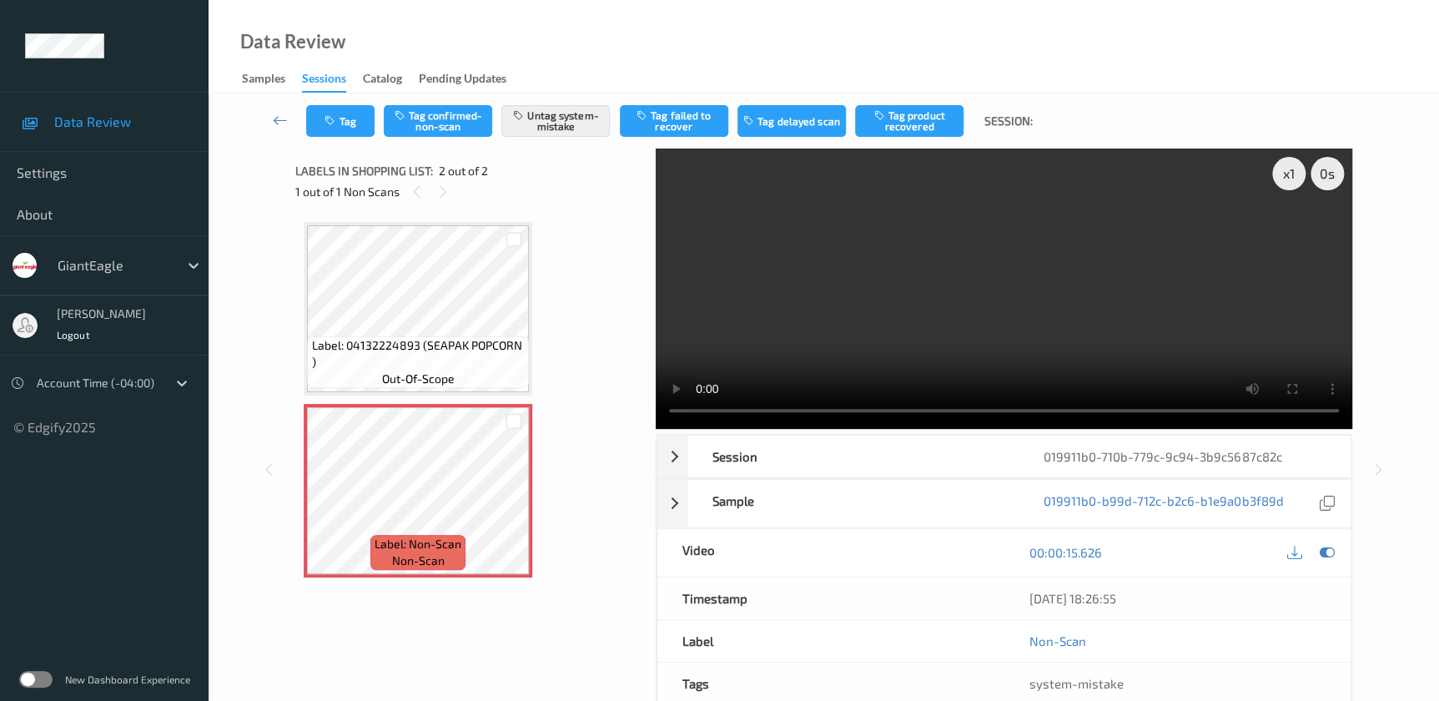
click at [541, 100] on div "Tag Tag confirmed-non-scan Untag system-mistake Tag failed to recover Tag delay…" at bounding box center [824, 120] width 1162 height 55
click at [545, 113] on button "Untag system-mistake" at bounding box center [555, 121] width 108 height 32
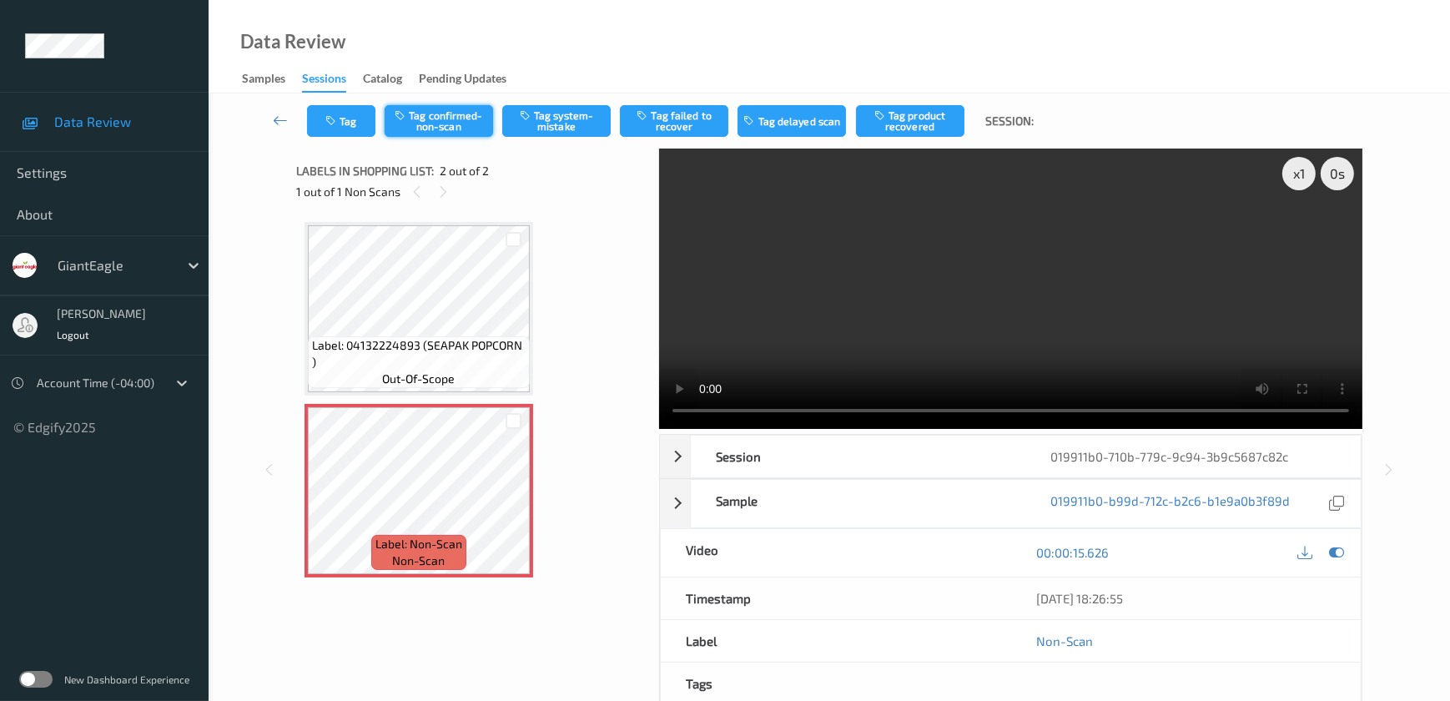
click at [434, 117] on button "Tag confirmed-non-scan" at bounding box center [438, 121] width 108 height 32
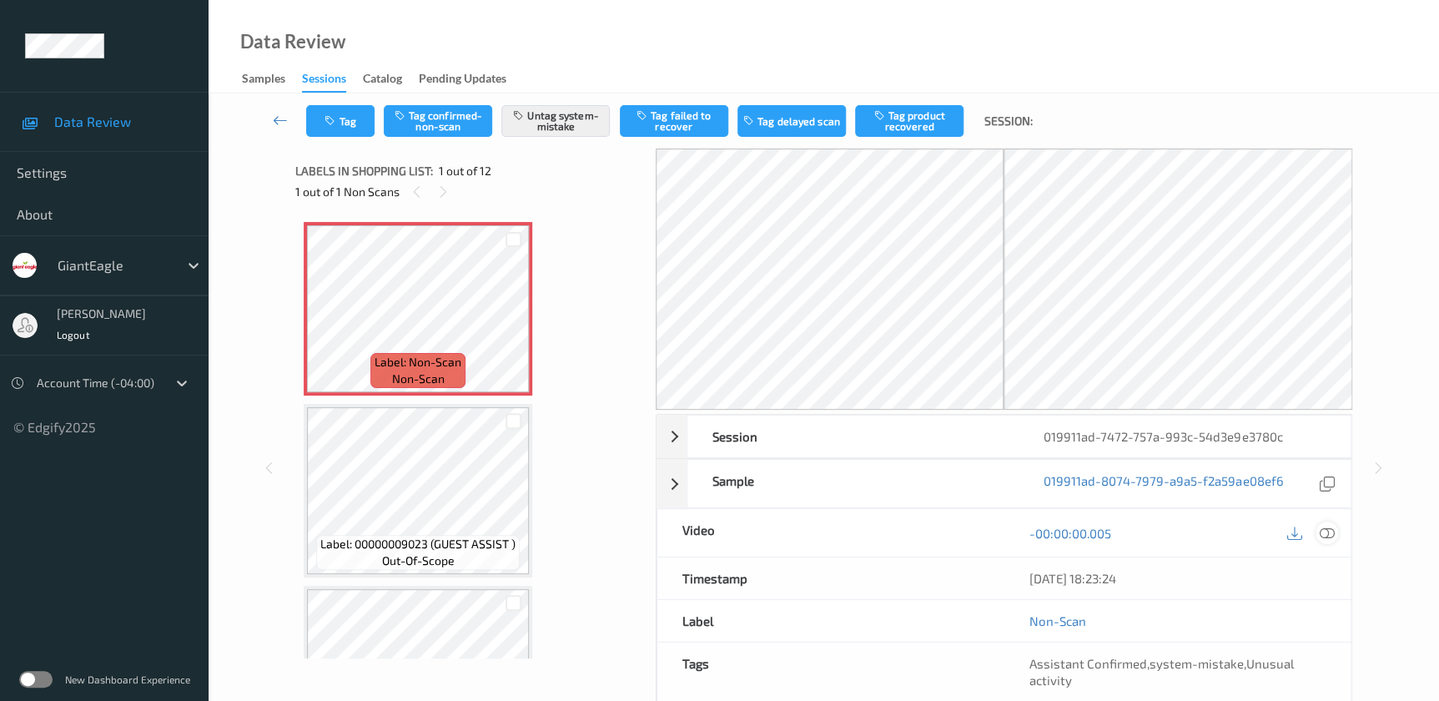
click at [1326, 531] on icon at bounding box center [1326, 532] width 15 height 15
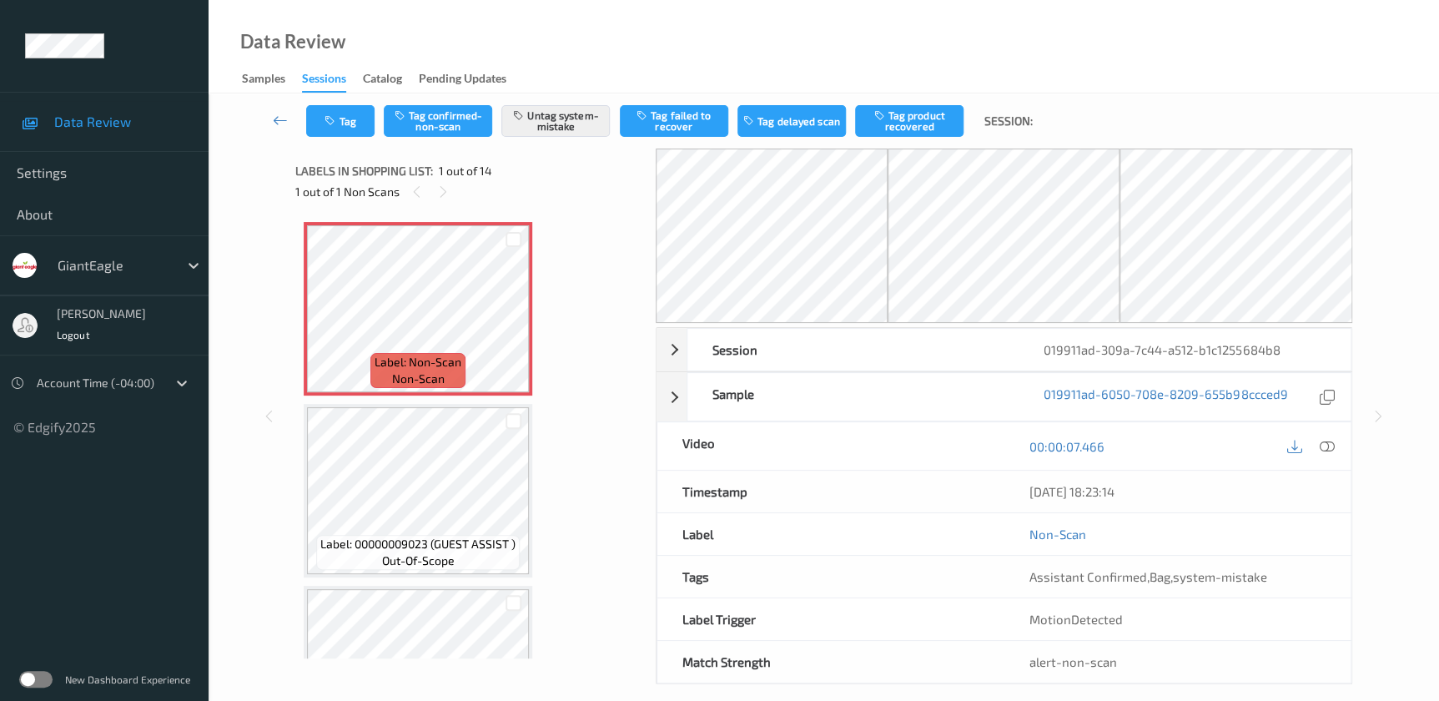
drag, startPoint x: 1323, startPoint y: 443, endPoint x: 1263, endPoint y: 393, distance: 78.2
click at [1323, 443] on icon at bounding box center [1326, 446] width 15 height 15
